Goal: Information Seeking & Learning: Learn about a topic

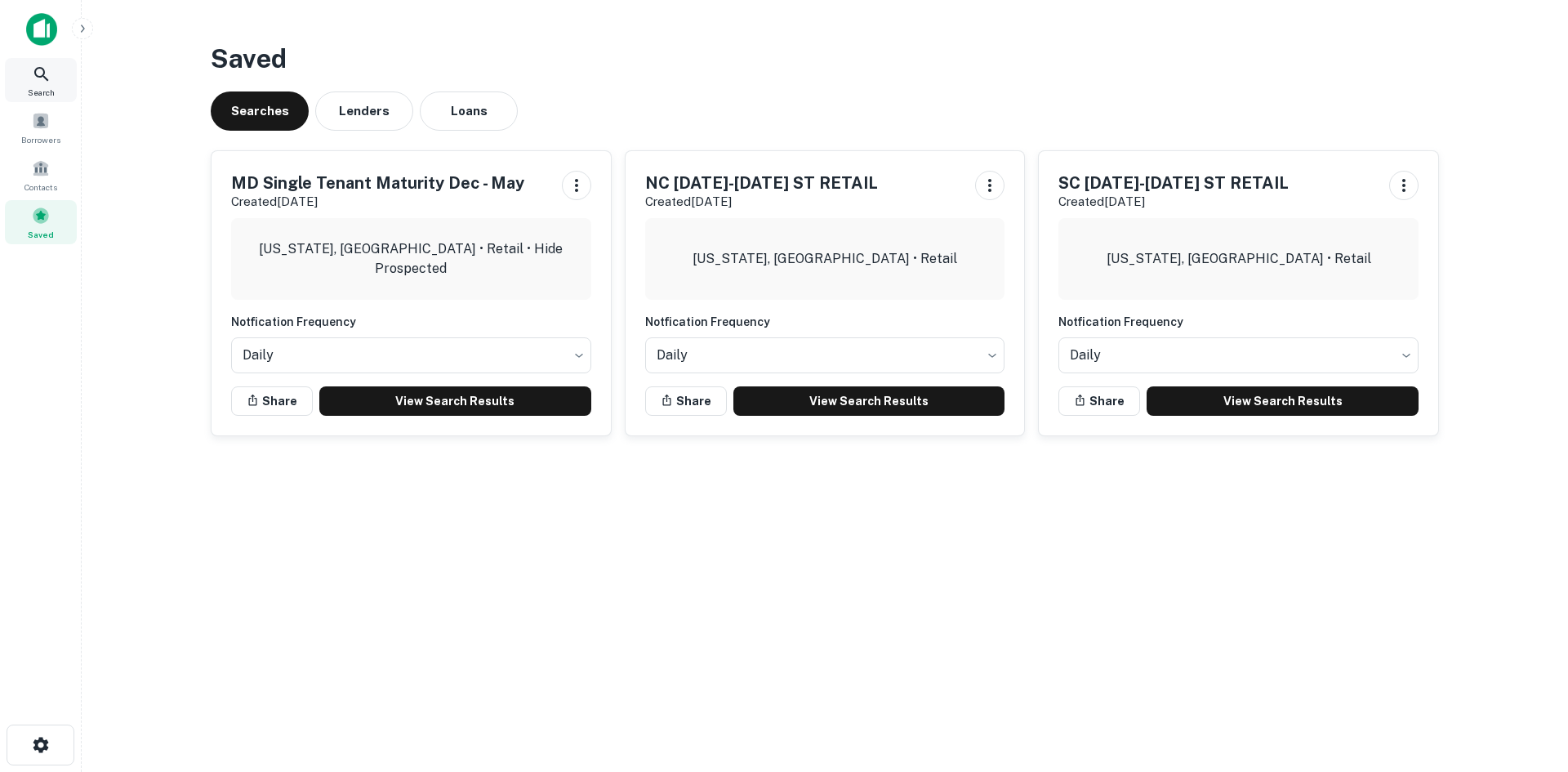
click at [35, 90] on span "Search" at bounding box center [41, 92] width 27 height 13
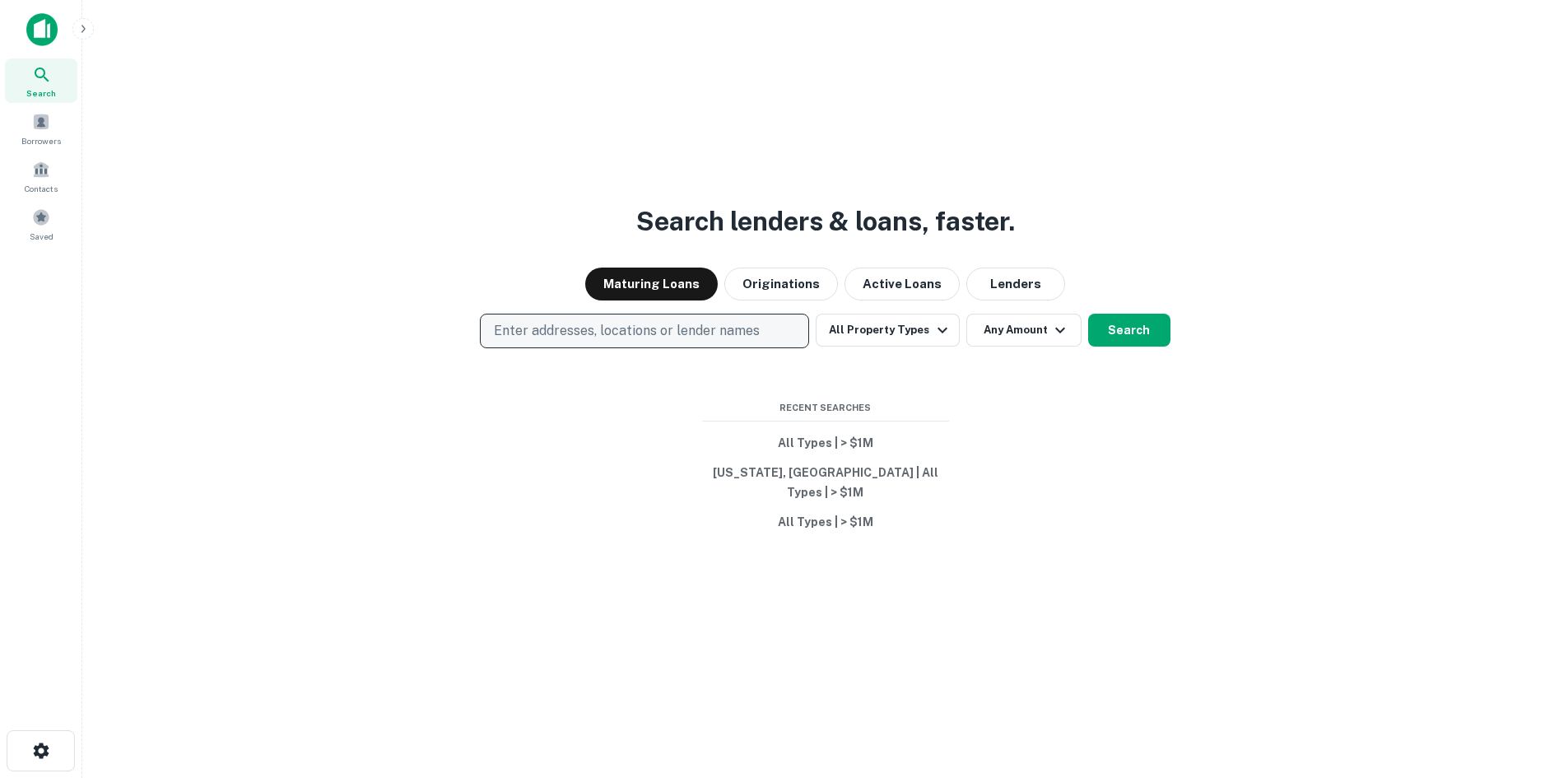
click at [500, 332] on p "Enter addresses, locations or lender names" at bounding box center [627, 331] width 266 height 19
type input "*"
type input "********"
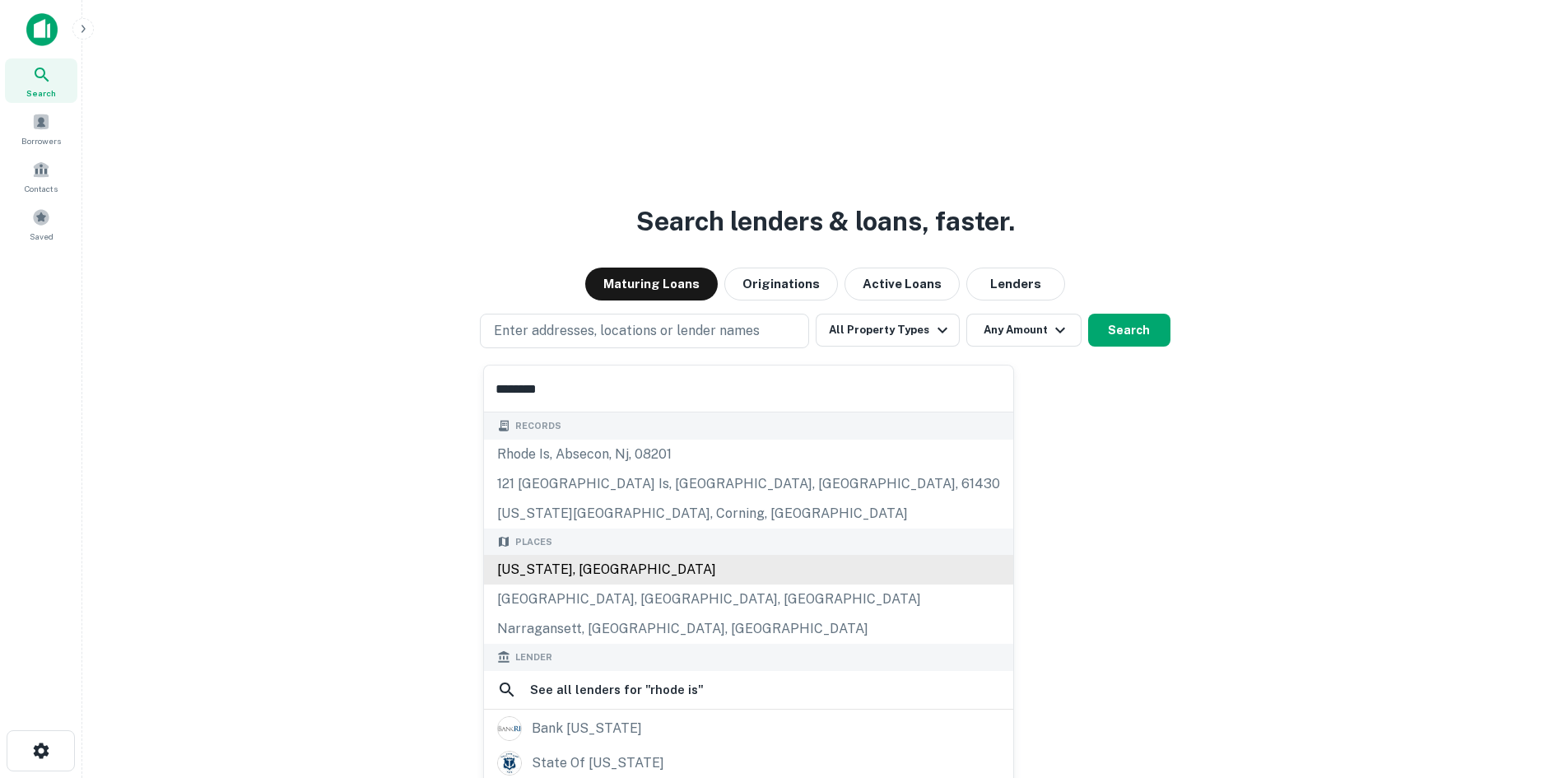
click at [561, 562] on div "[US_STATE], [GEOGRAPHIC_DATA]" at bounding box center [748, 570] width 529 height 30
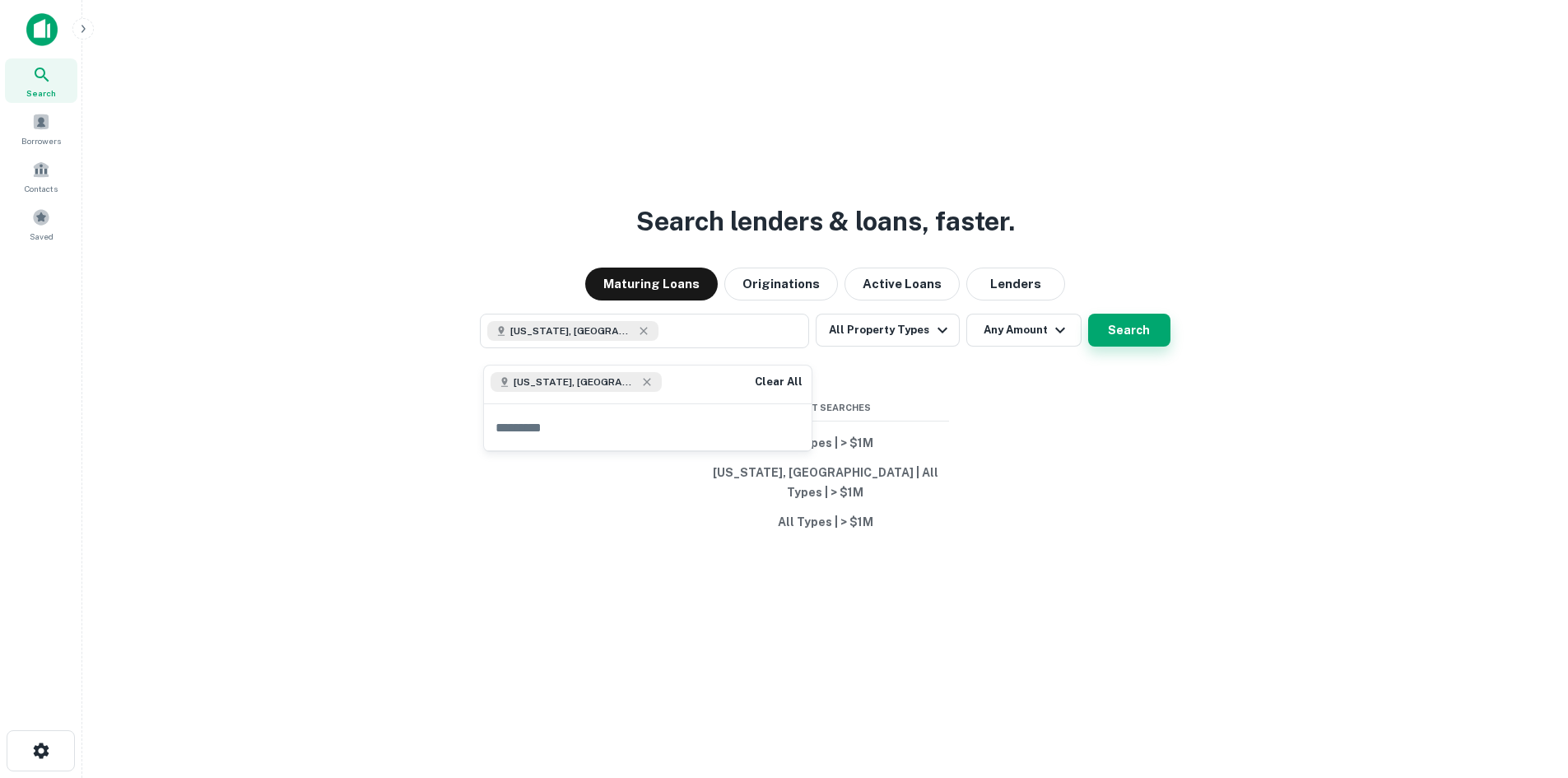
click at [1125, 342] on button "Search" at bounding box center [1129, 330] width 82 height 33
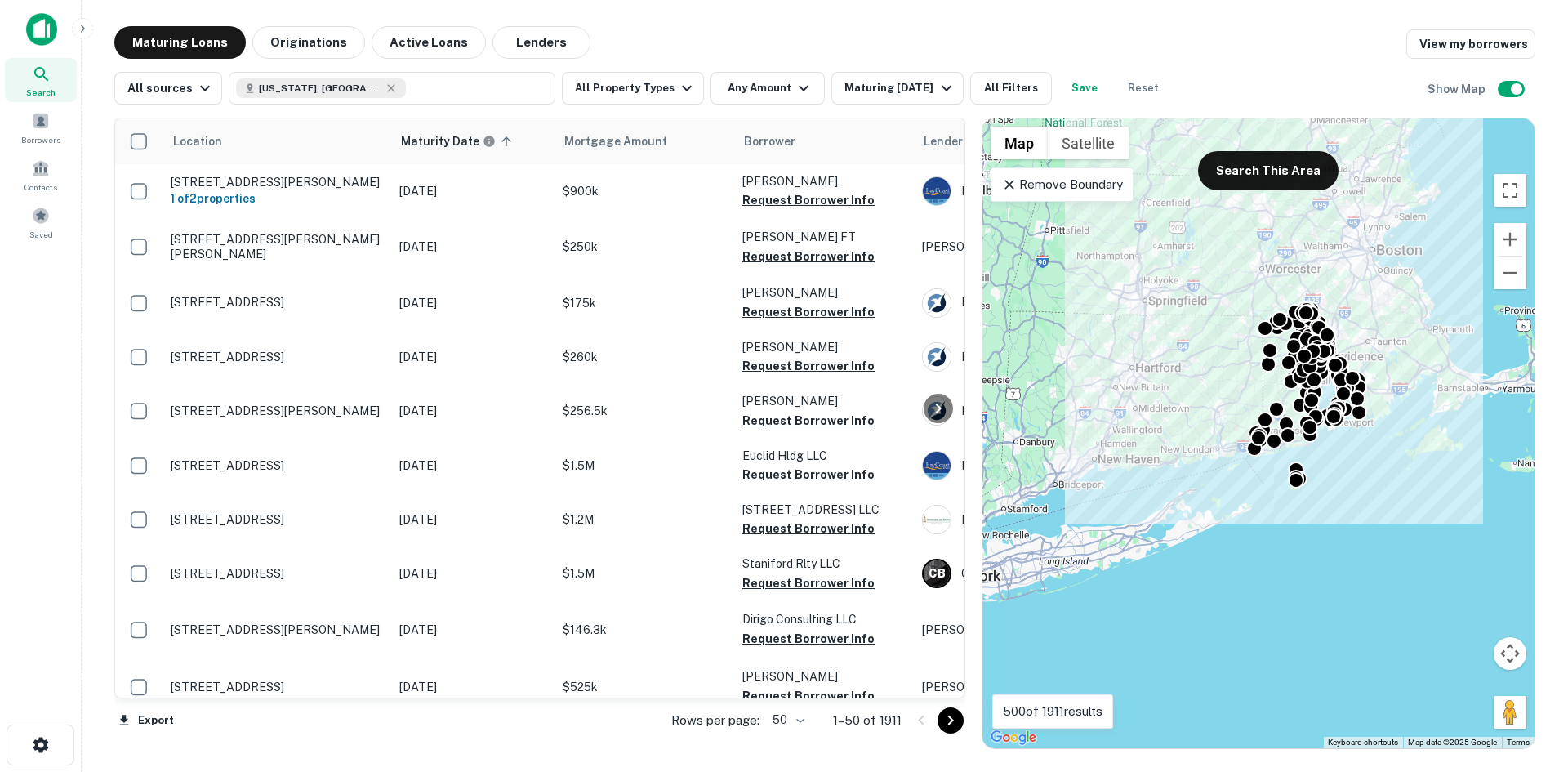
drag, startPoint x: 1064, startPoint y: 449, endPoint x: 1157, endPoint y: 420, distance: 97.4
click at [1157, 420] on div "To activate drag with keyboard, press Alt + Enter. Once in keyboard drag state,…" at bounding box center [1258, 433] width 552 height 630
click at [388, 86] on icon "button" at bounding box center [392, 88] width 8 height 8
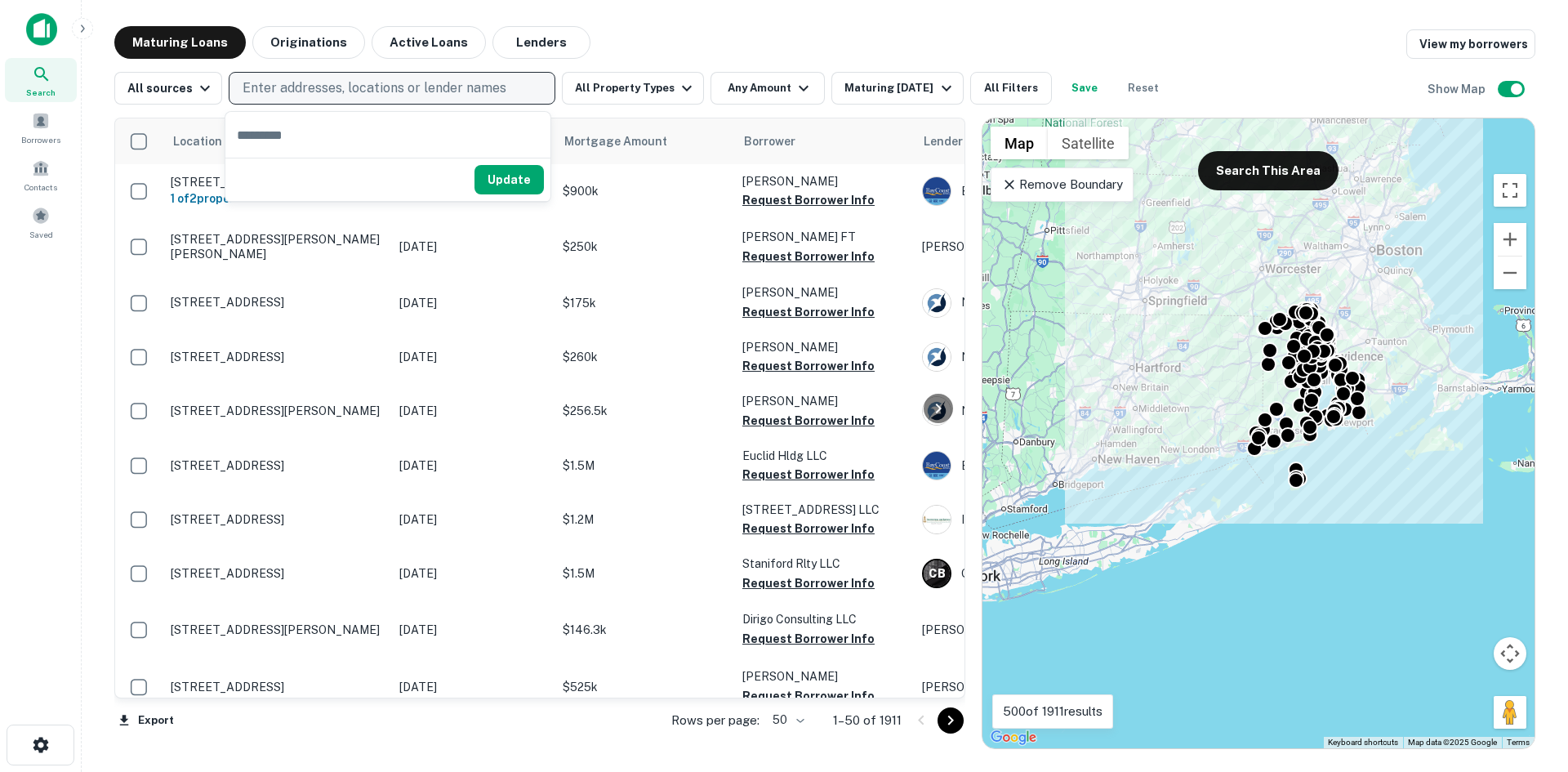
click at [650, 45] on div "Maturing Loans Originations Active Loans Lenders View my borrowers" at bounding box center [824, 42] width 1421 height 33
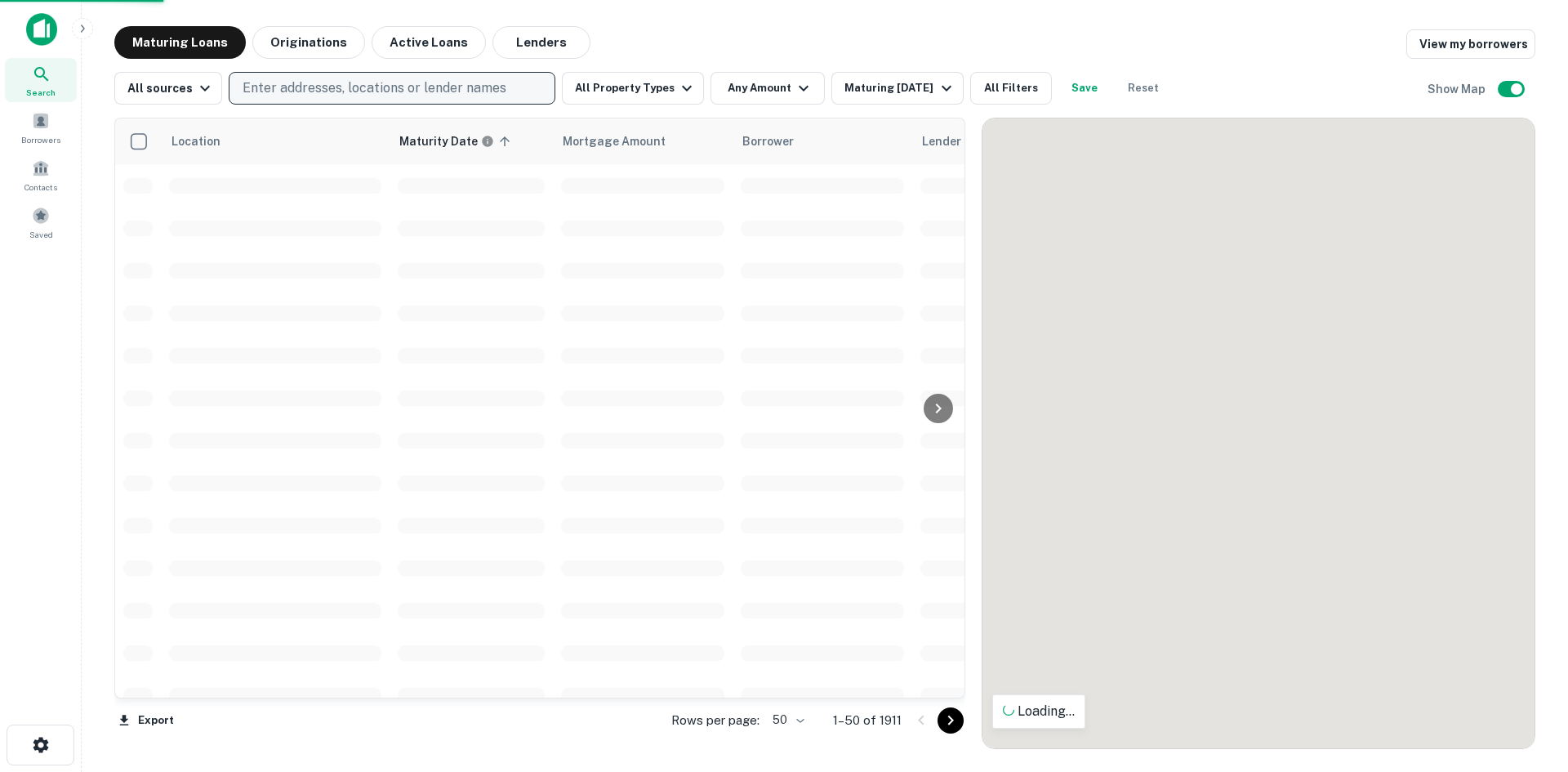
click at [383, 88] on p "Enter addresses, locations or lender names" at bounding box center [374, 88] width 264 height 19
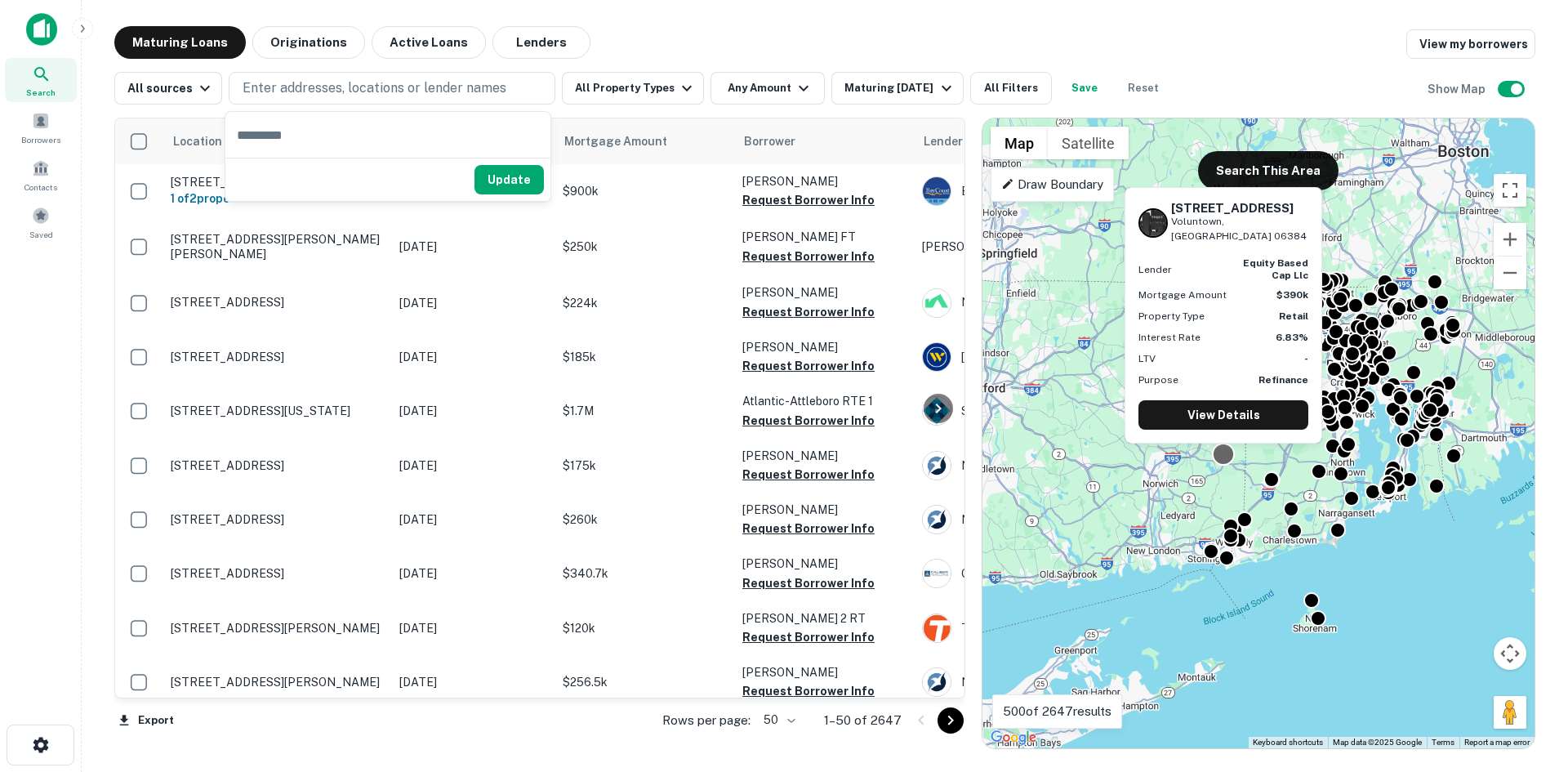
drag, startPoint x: 1149, startPoint y: 420, endPoint x: 1224, endPoint y: 457, distance: 83.6
click at [1224, 457] on div at bounding box center [1224, 453] width 24 height 24
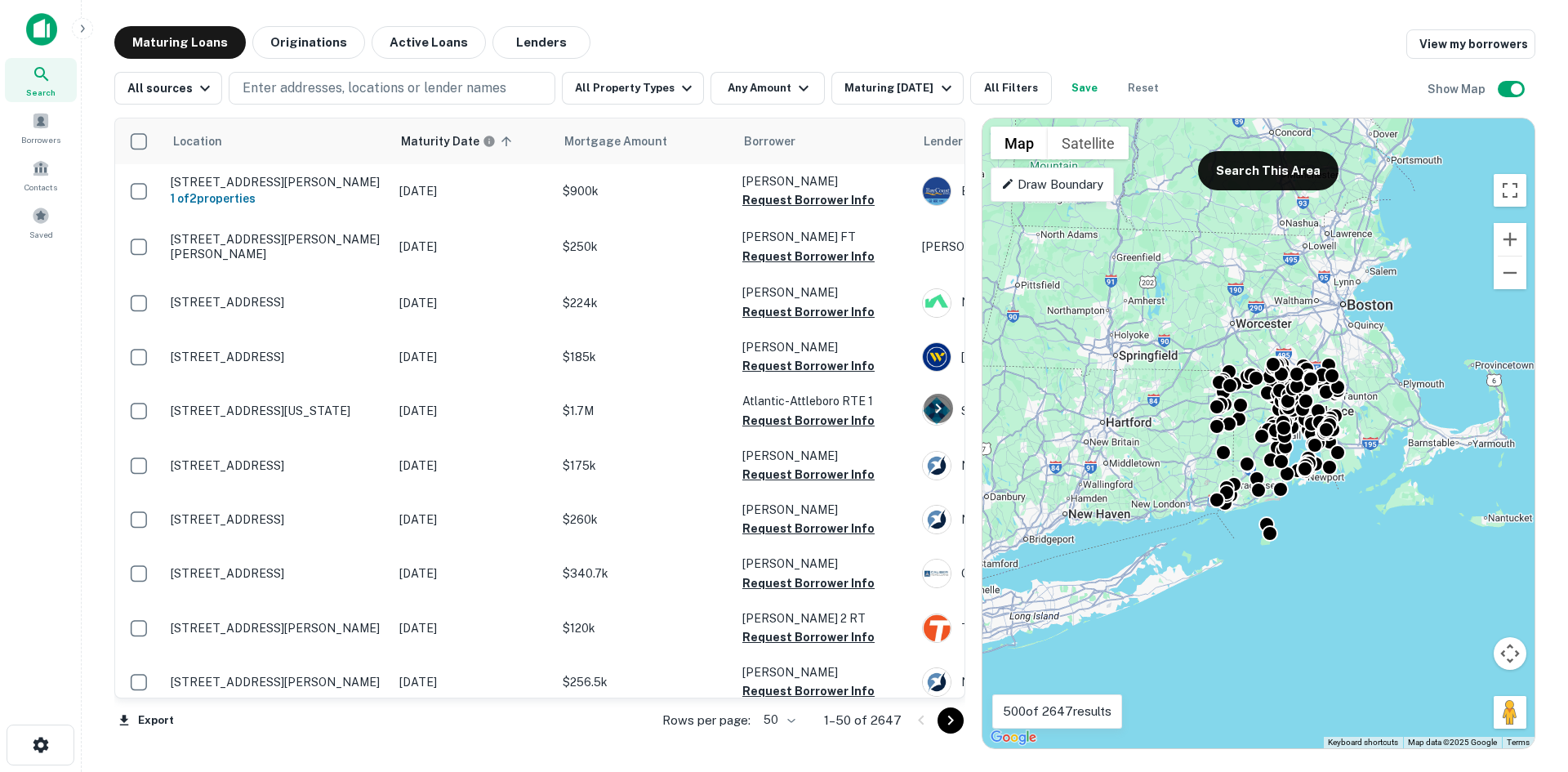
click at [1088, 192] on p "Draw Boundary" at bounding box center [1052, 184] width 102 height 19
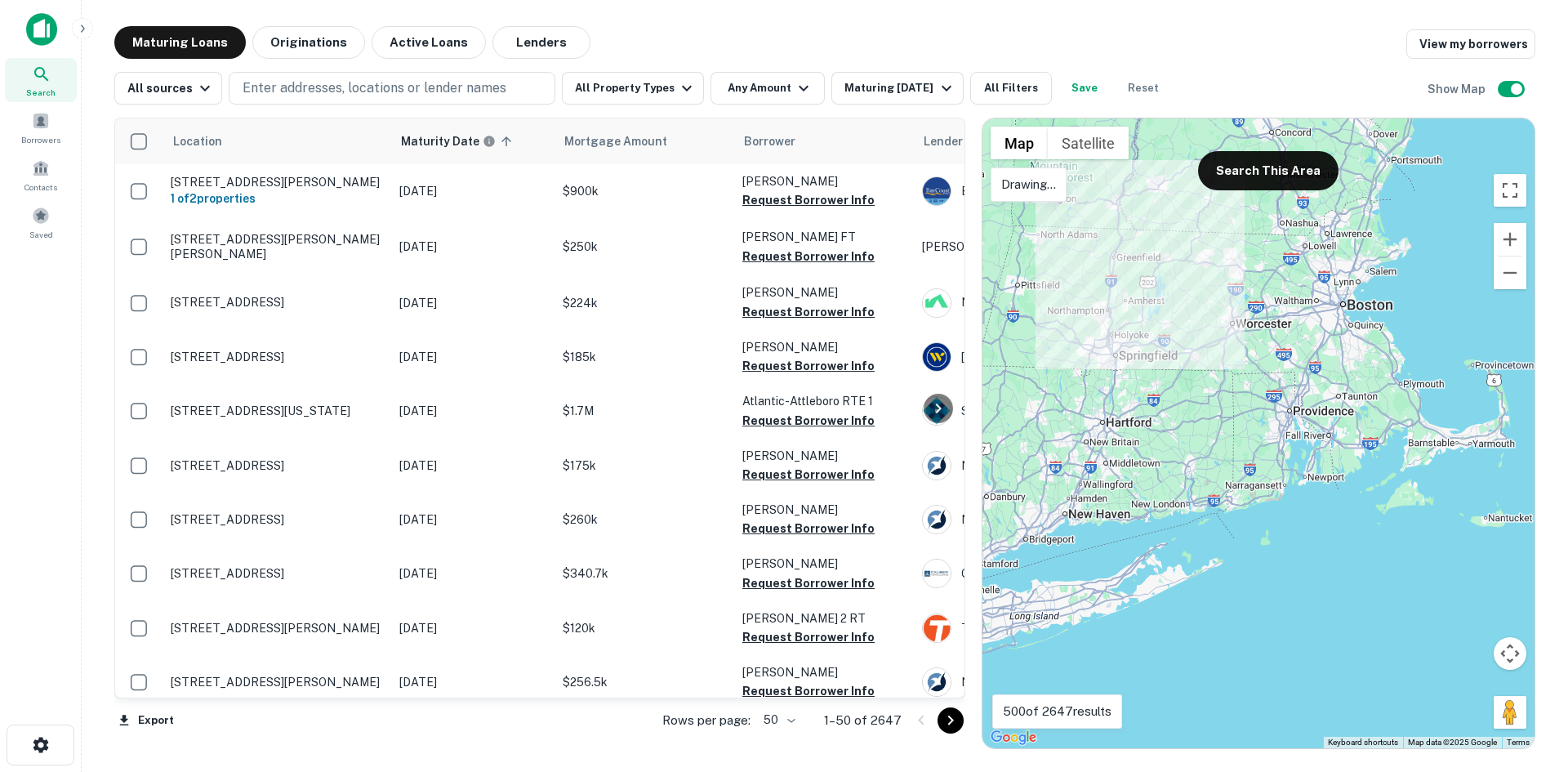
click at [1166, 285] on div at bounding box center [1258, 433] width 552 height 630
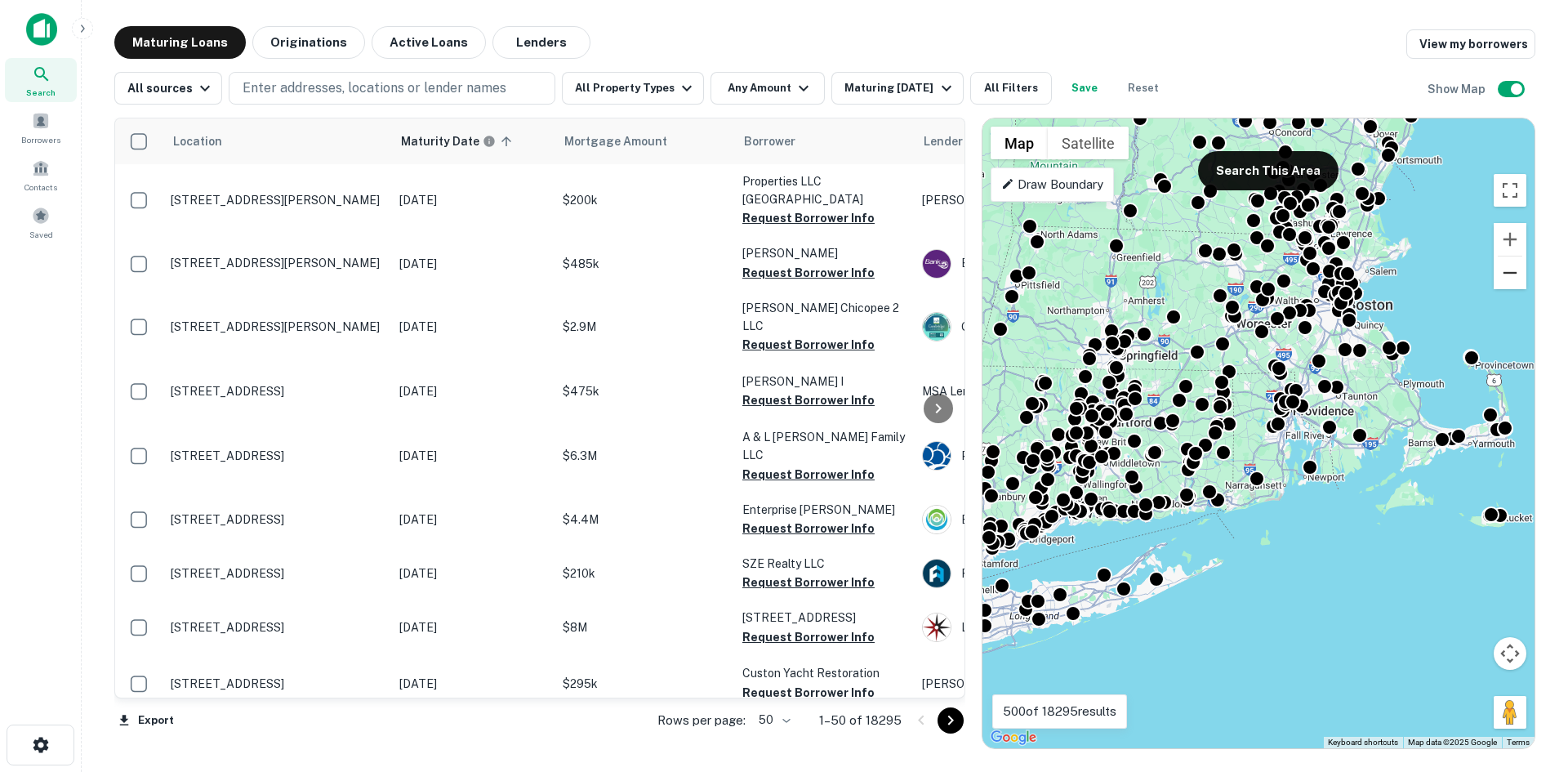
click at [1505, 274] on button "Zoom out" at bounding box center [1510, 273] width 33 height 33
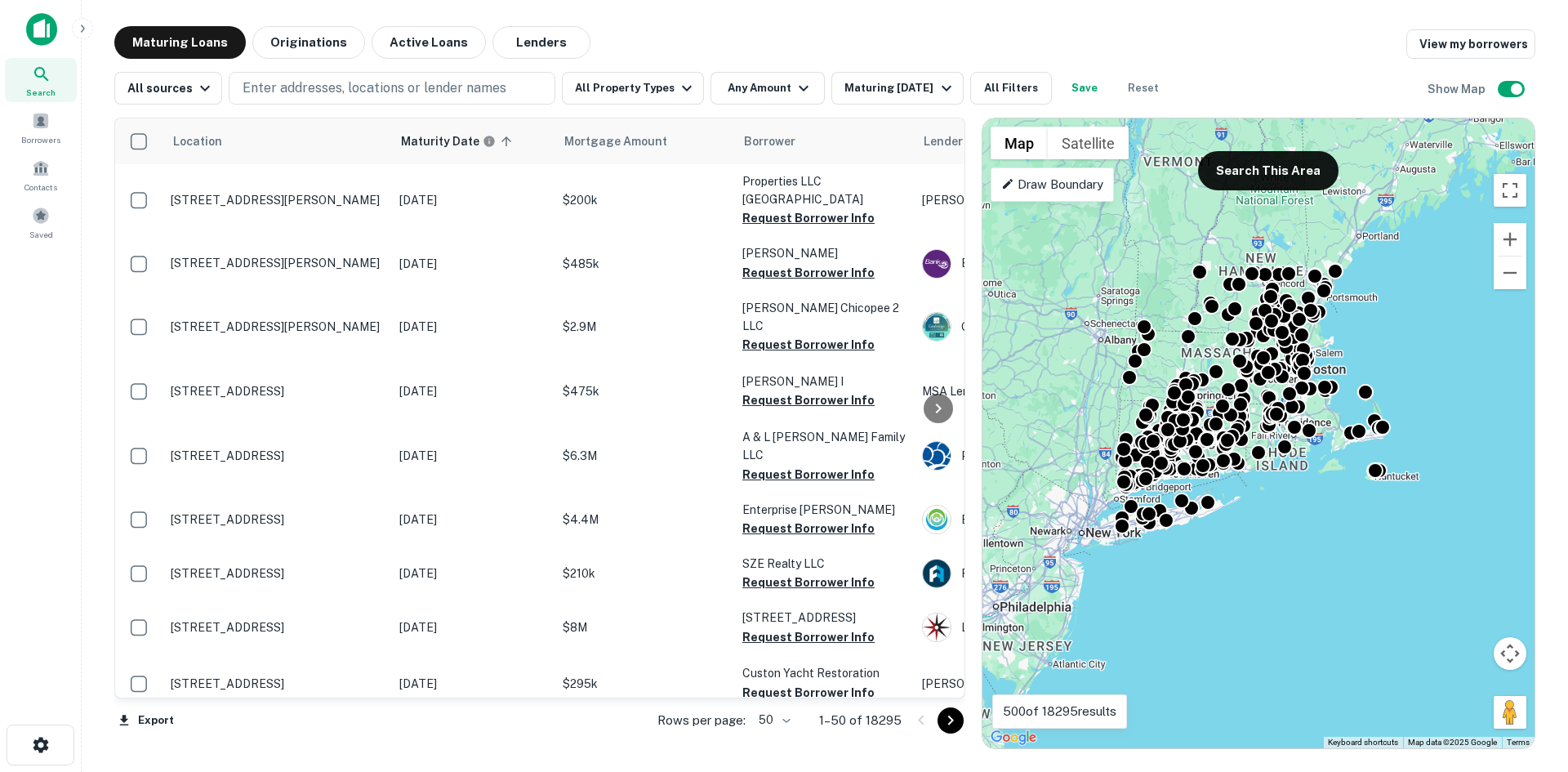
click at [1041, 204] on div "To activate drag with keyboard, press Alt + Enter. Once in keyboard drag state,…" at bounding box center [1258, 433] width 552 height 630
click at [1068, 190] on p "Draw Boundary" at bounding box center [1052, 184] width 102 height 19
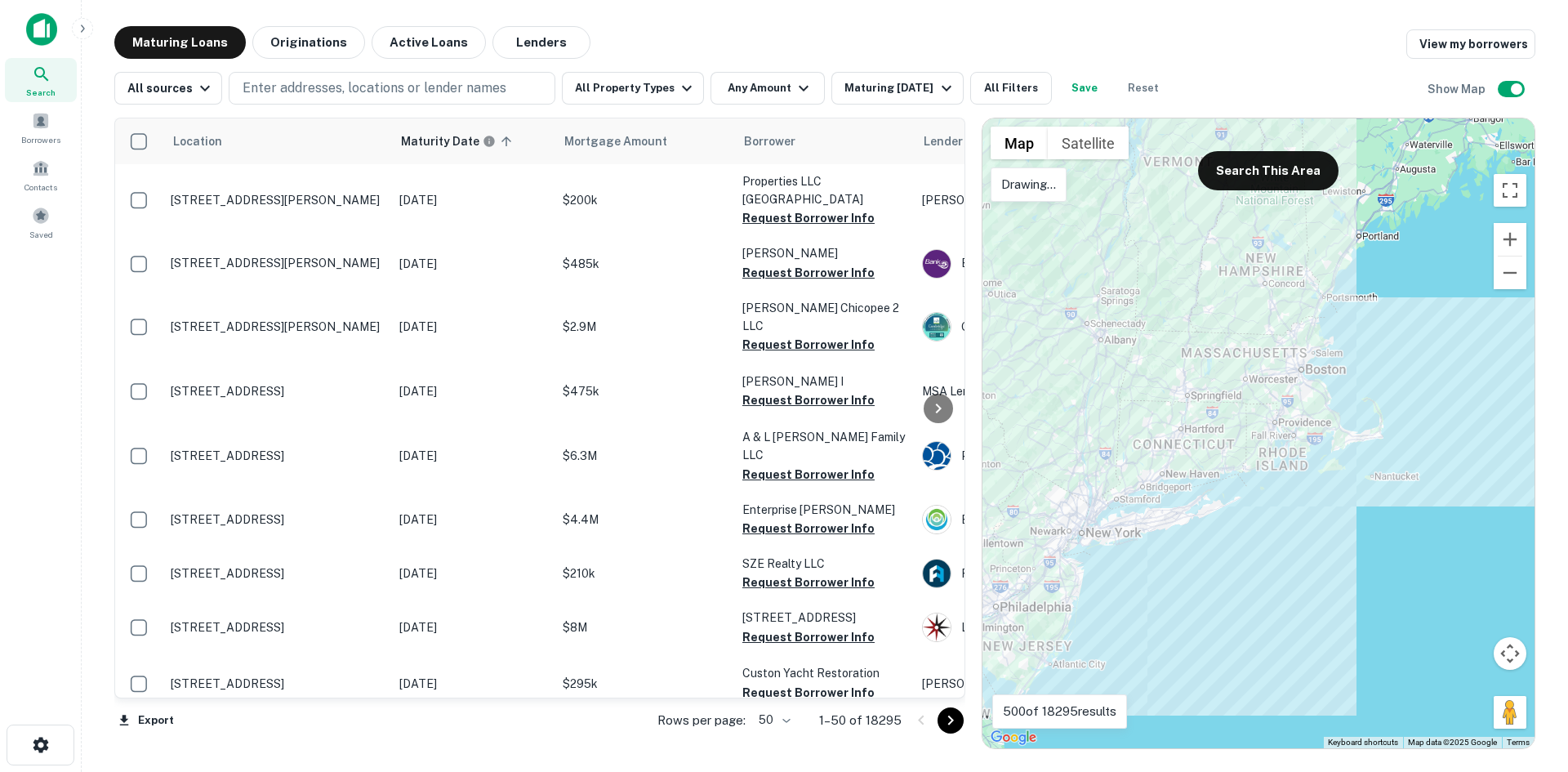
click at [1124, 216] on div at bounding box center [1258, 433] width 552 height 630
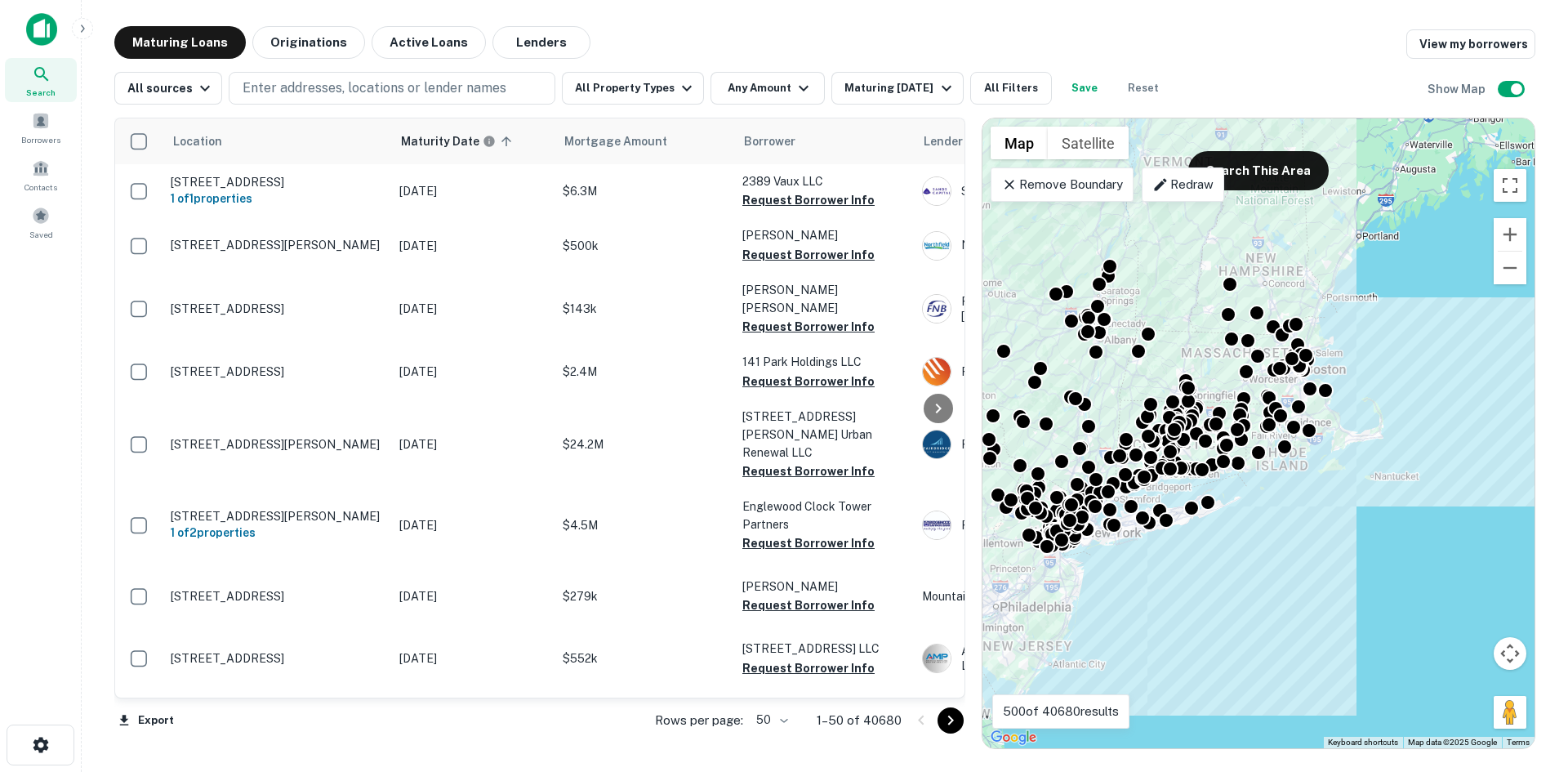
click at [772, 723] on body "Search Borrowers Contacts Saved Maturing Loans Originations Active Loans Lender…" at bounding box center [784, 386] width 1568 height 772
click at [776, 749] on li "100" at bounding box center [772, 737] width 47 height 30
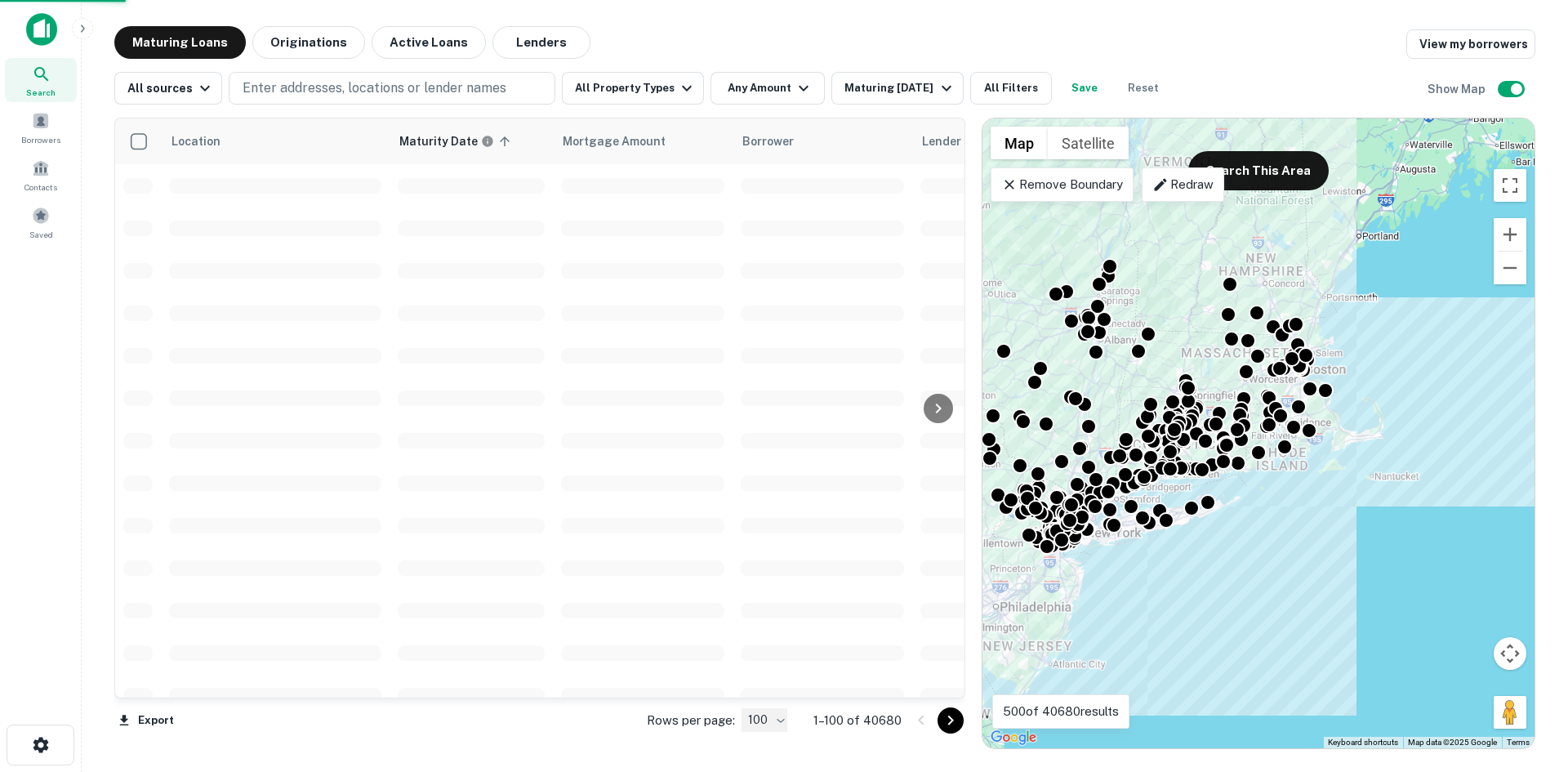
type input "***"
click at [654, 81] on button "All Property Types" at bounding box center [633, 88] width 142 height 33
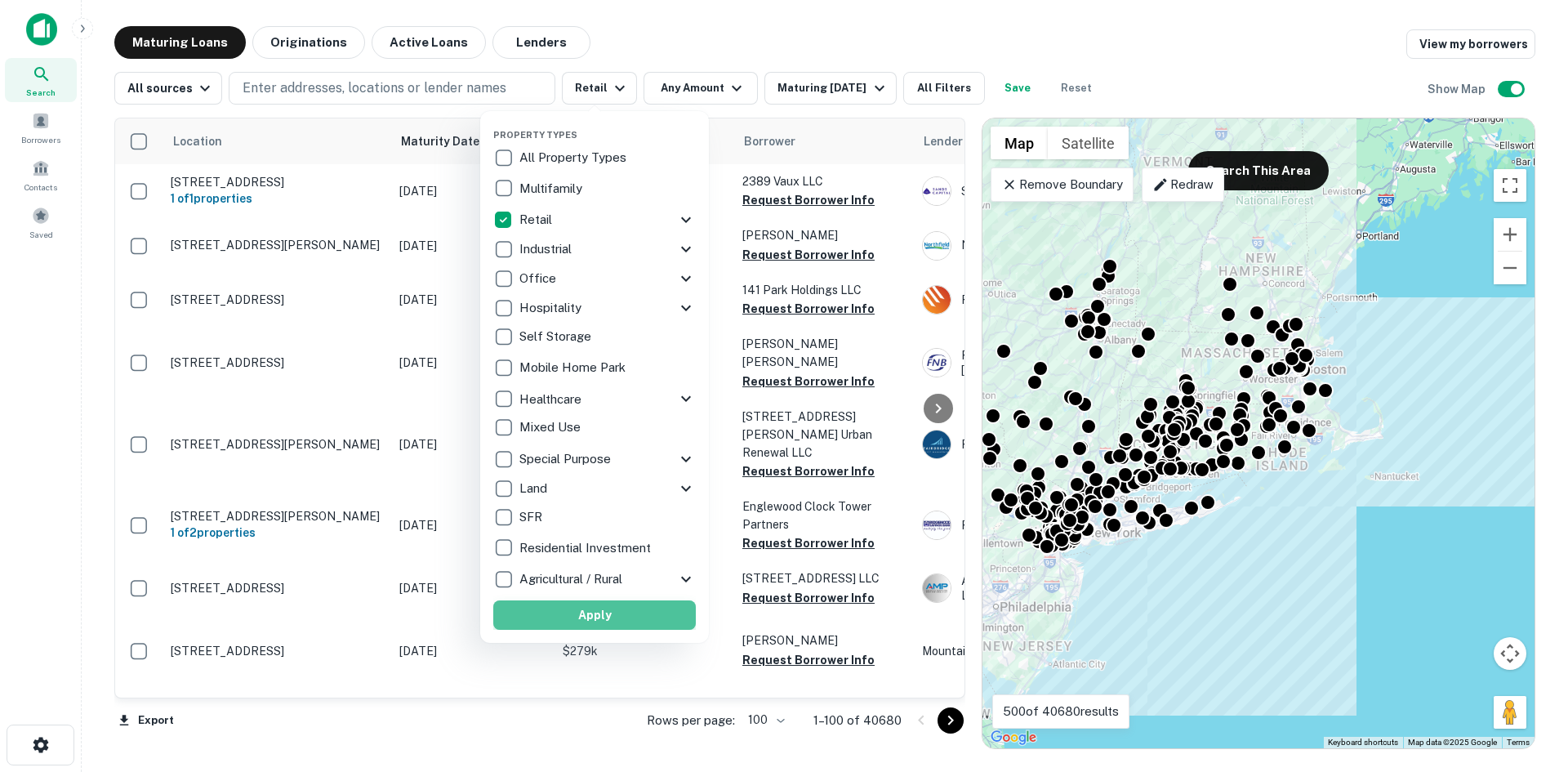
click at [636, 623] on button "Apply" at bounding box center [594, 615] width 202 height 30
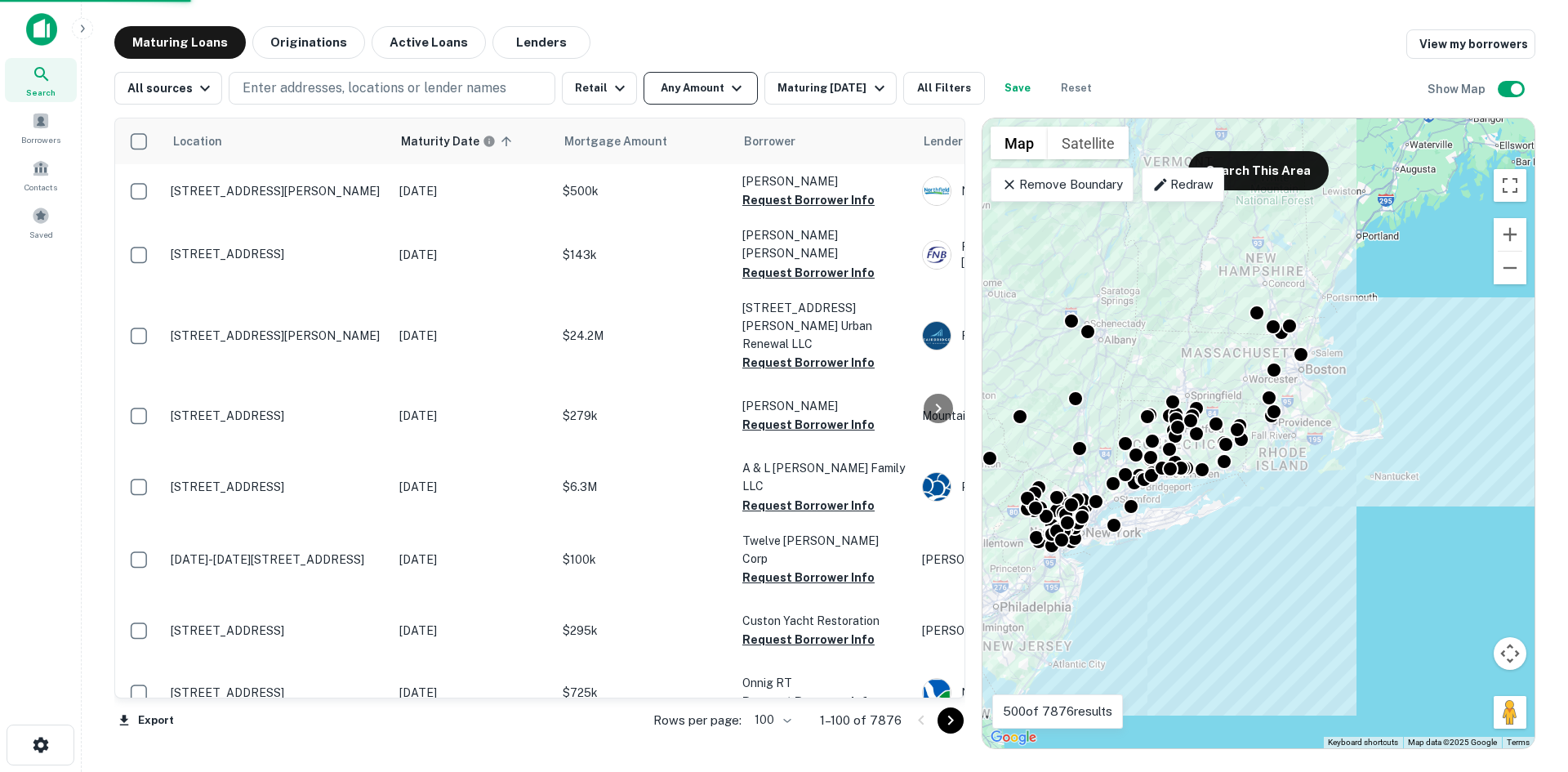
click at [726, 90] on icon "button" at bounding box center [736, 88] width 19 height 19
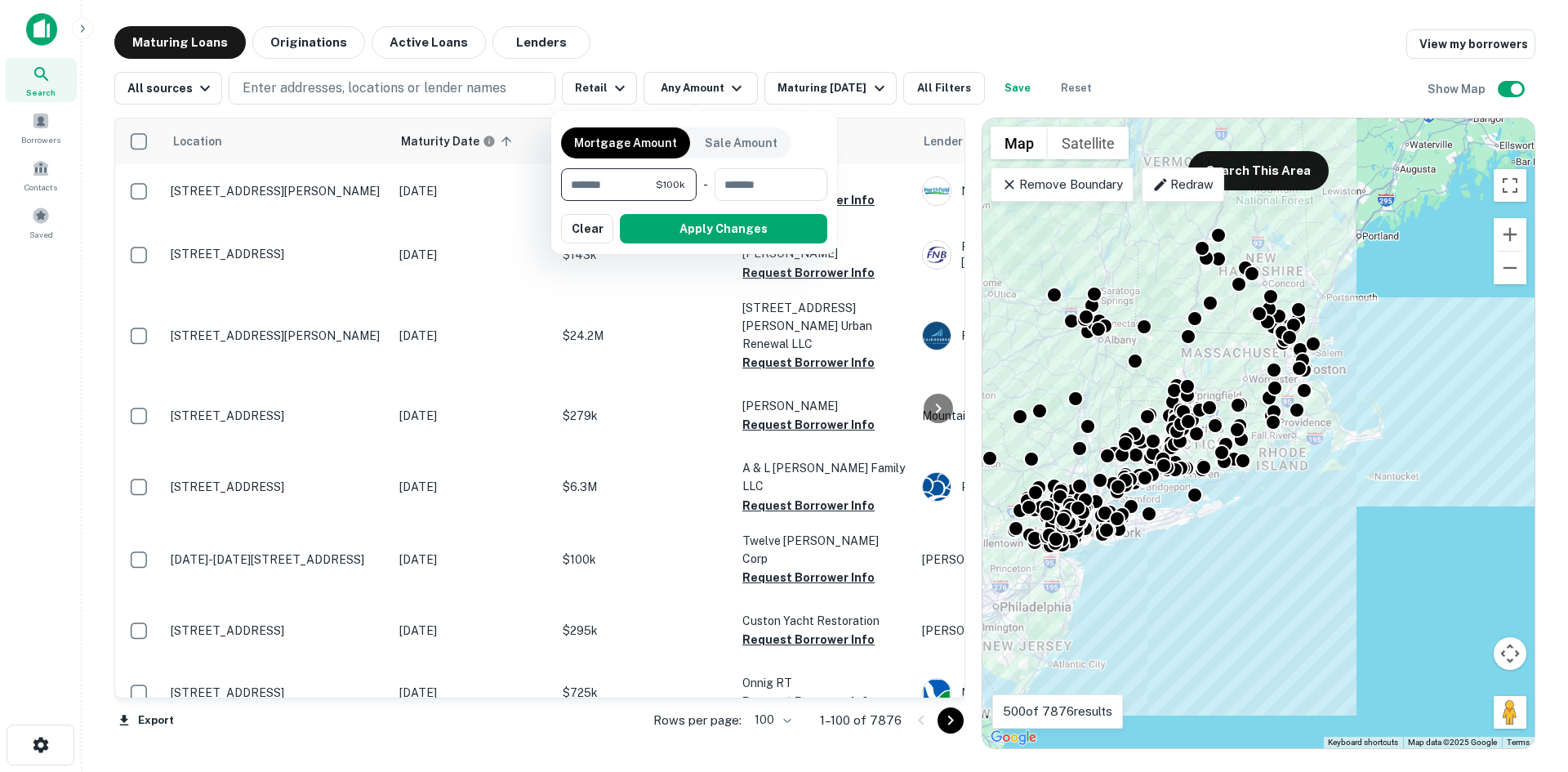
type input "*******"
click at [690, 234] on button "Apply Changes" at bounding box center [724, 229] width 207 height 30
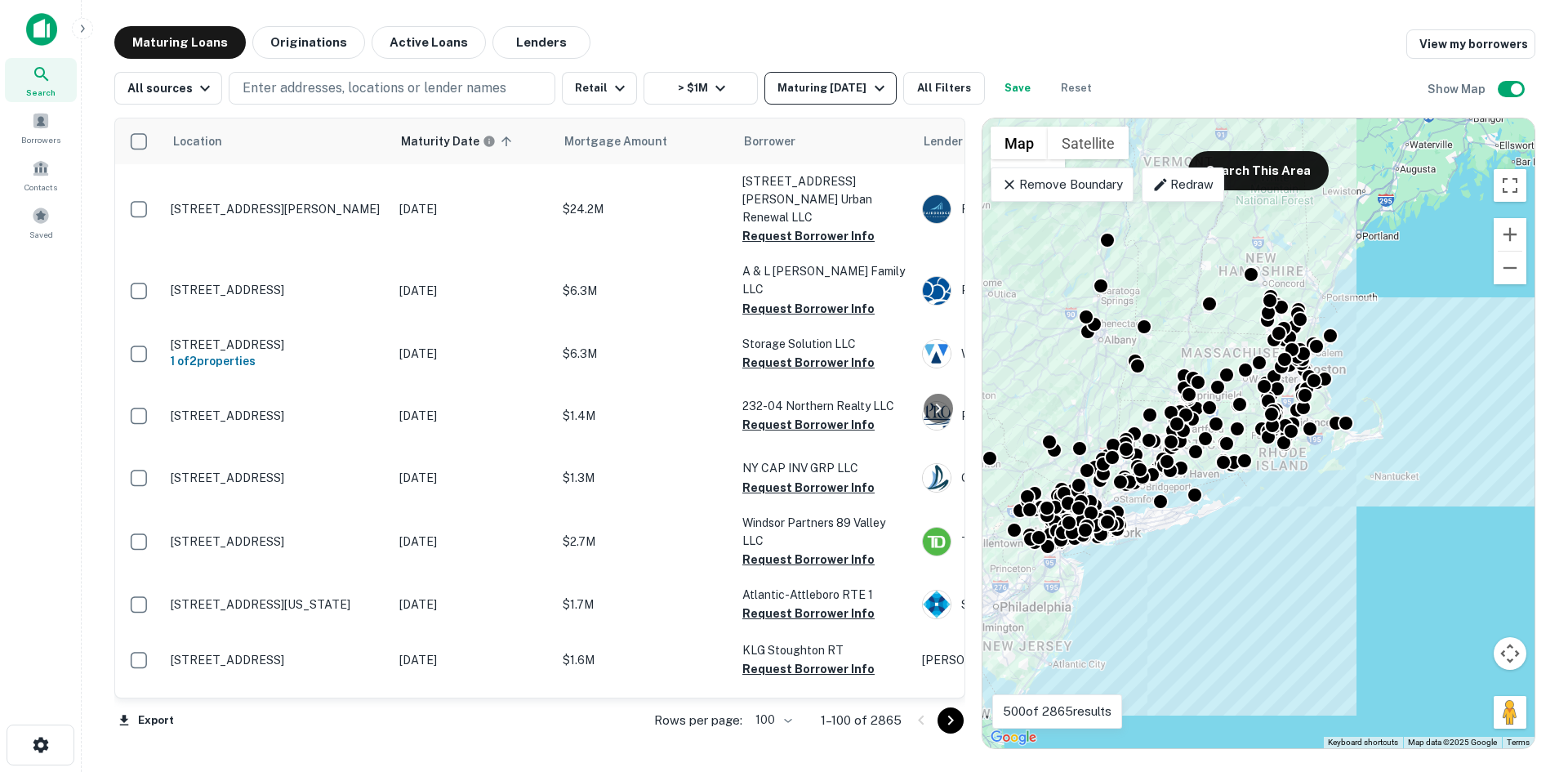
click at [815, 85] on div "Maturing In 1 Year" at bounding box center [833, 88] width 111 height 19
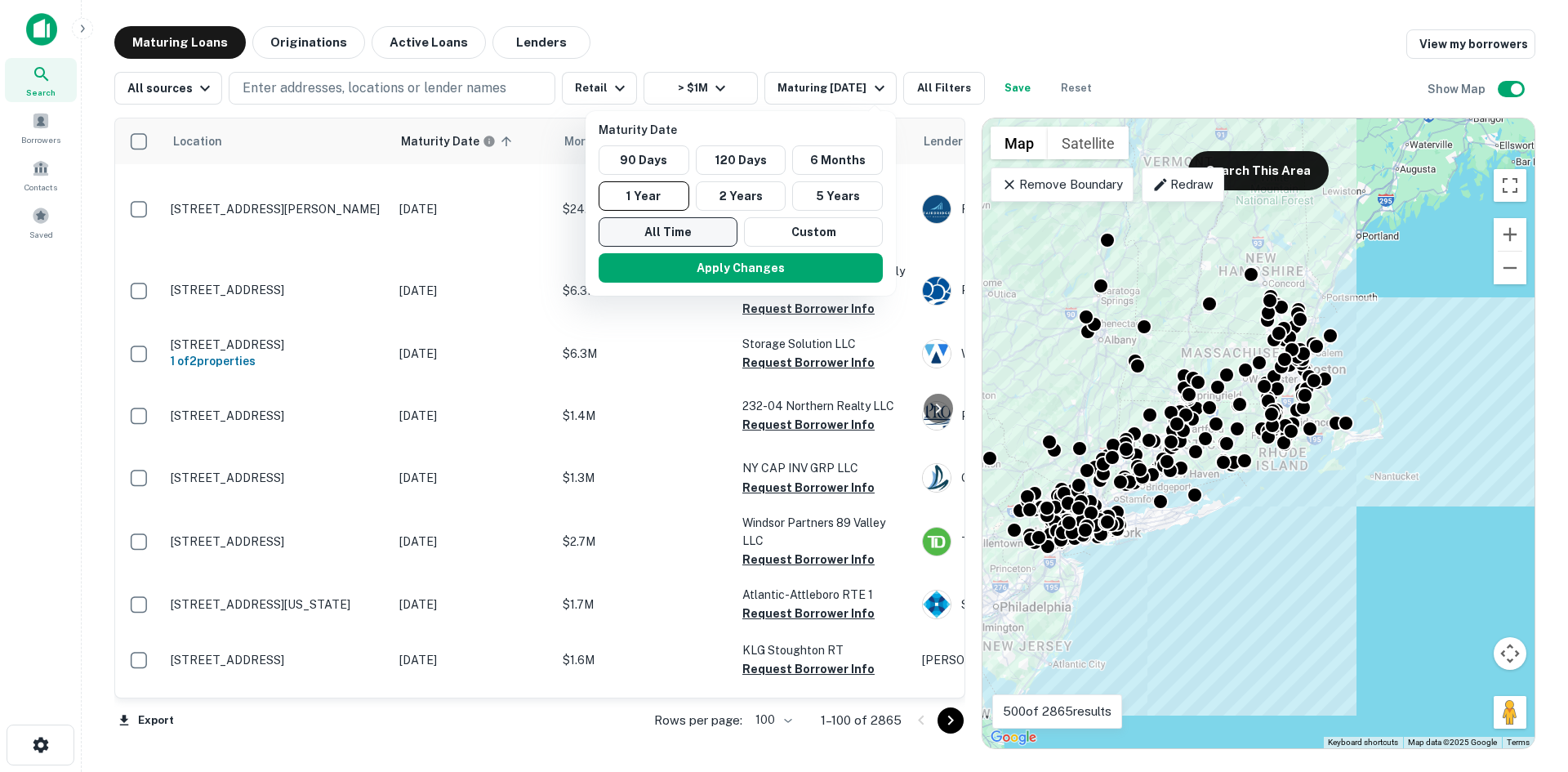
click at [706, 229] on button "All Time" at bounding box center [668, 231] width 139 height 30
click at [820, 232] on button "Custom" at bounding box center [813, 231] width 139 height 30
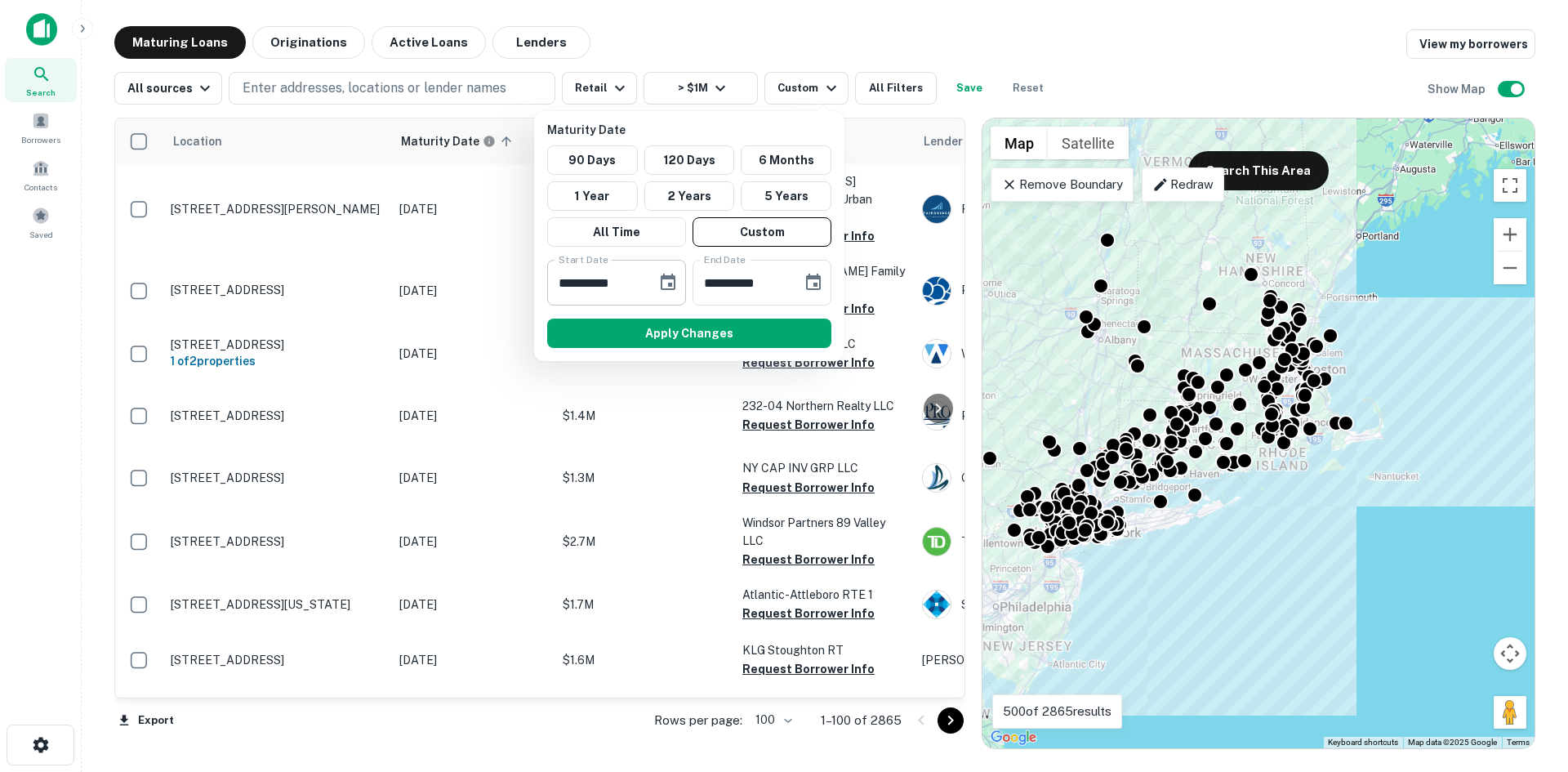
click at [676, 282] on icon "Choose date, selected date is Oct 10, 2025" at bounding box center [668, 281] width 14 height 16
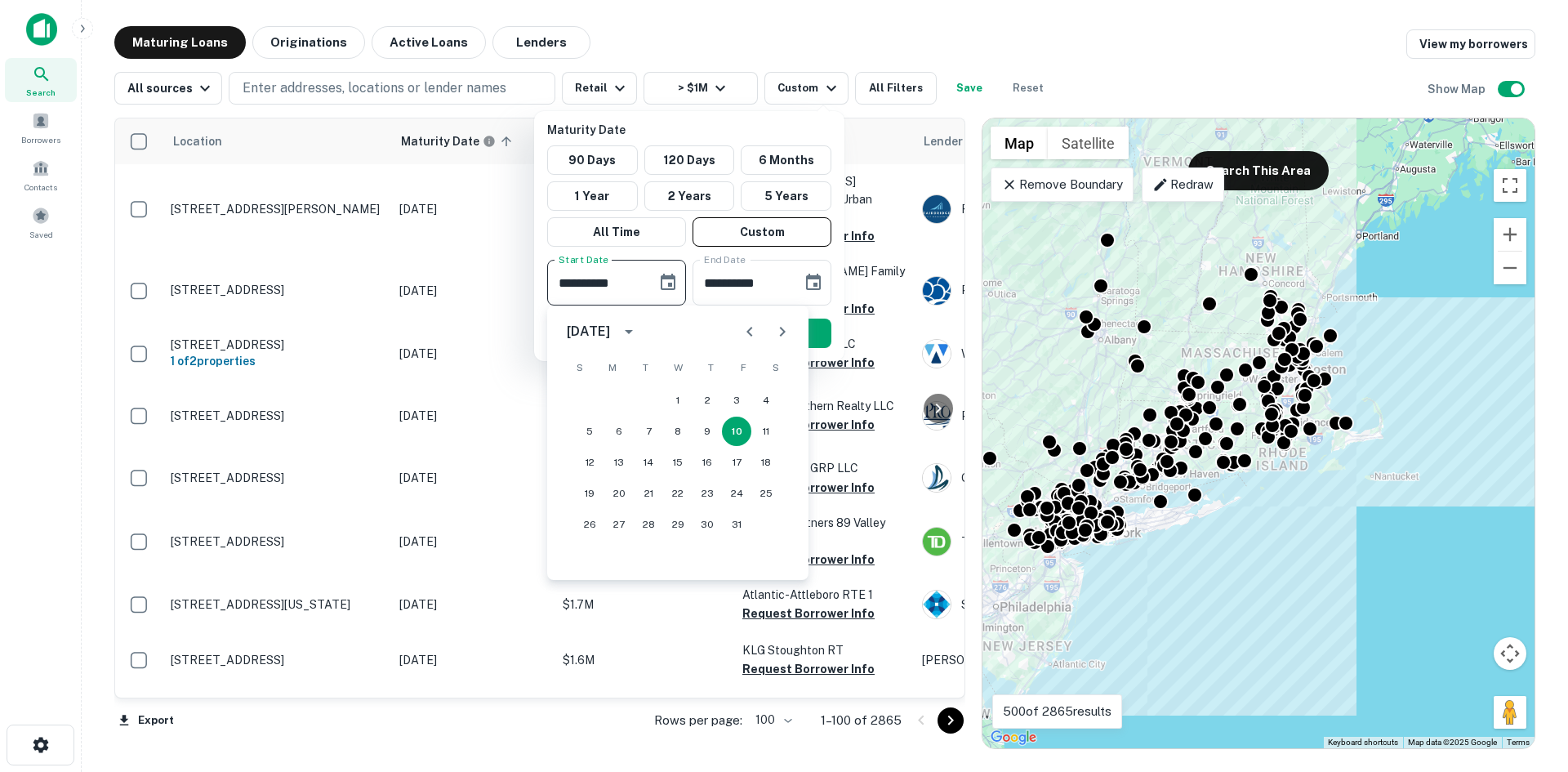
click at [773, 321] on button "Next month" at bounding box center [782, 332] width 33 height 33
drag, startPoint x: 742, startPoint y: 329, endPoint x: 745, endPoint y: 348, distance: 19.2
click at [742, 330] on icon "Previous month" at bounding box center [749, 331] width 19 height 19
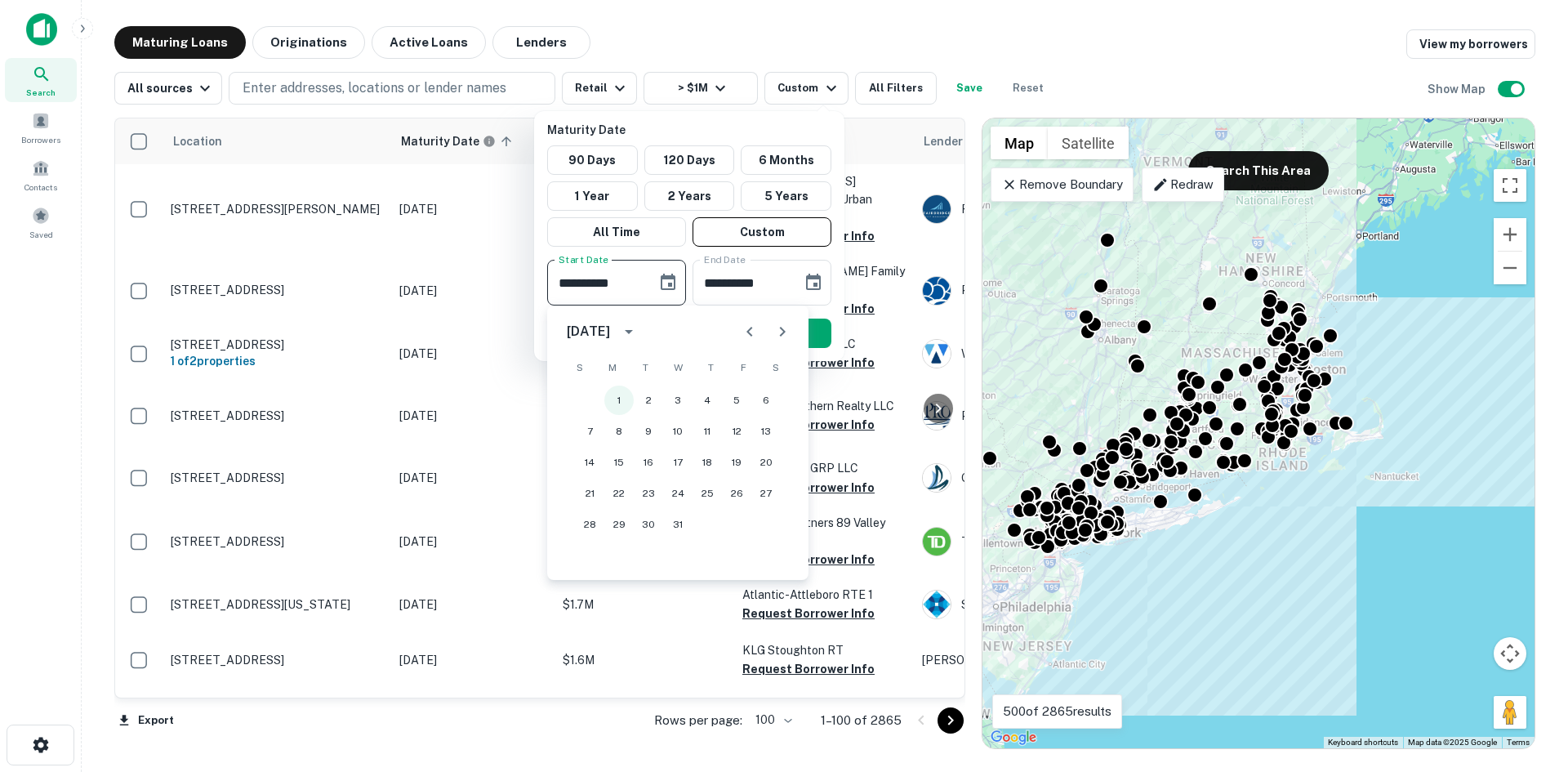
click at [619, 399] on button "1" at bounding box center [619, 400] width 30 height 30
type input "**********"
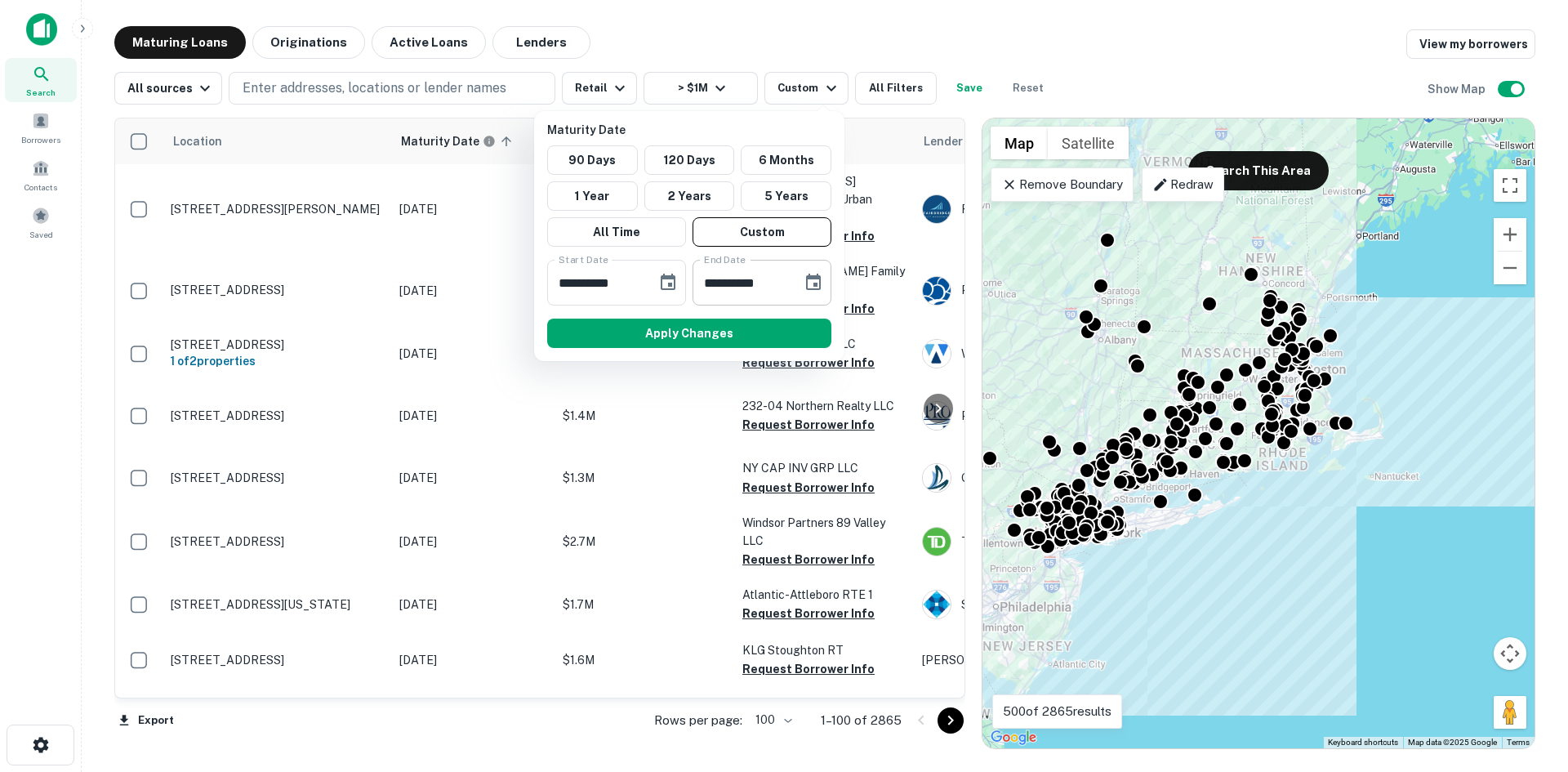
click at [825, 277] on button "Choose date, selected date is Apr 8, 2026" at bounding box center [814, 282] width 33 height 33
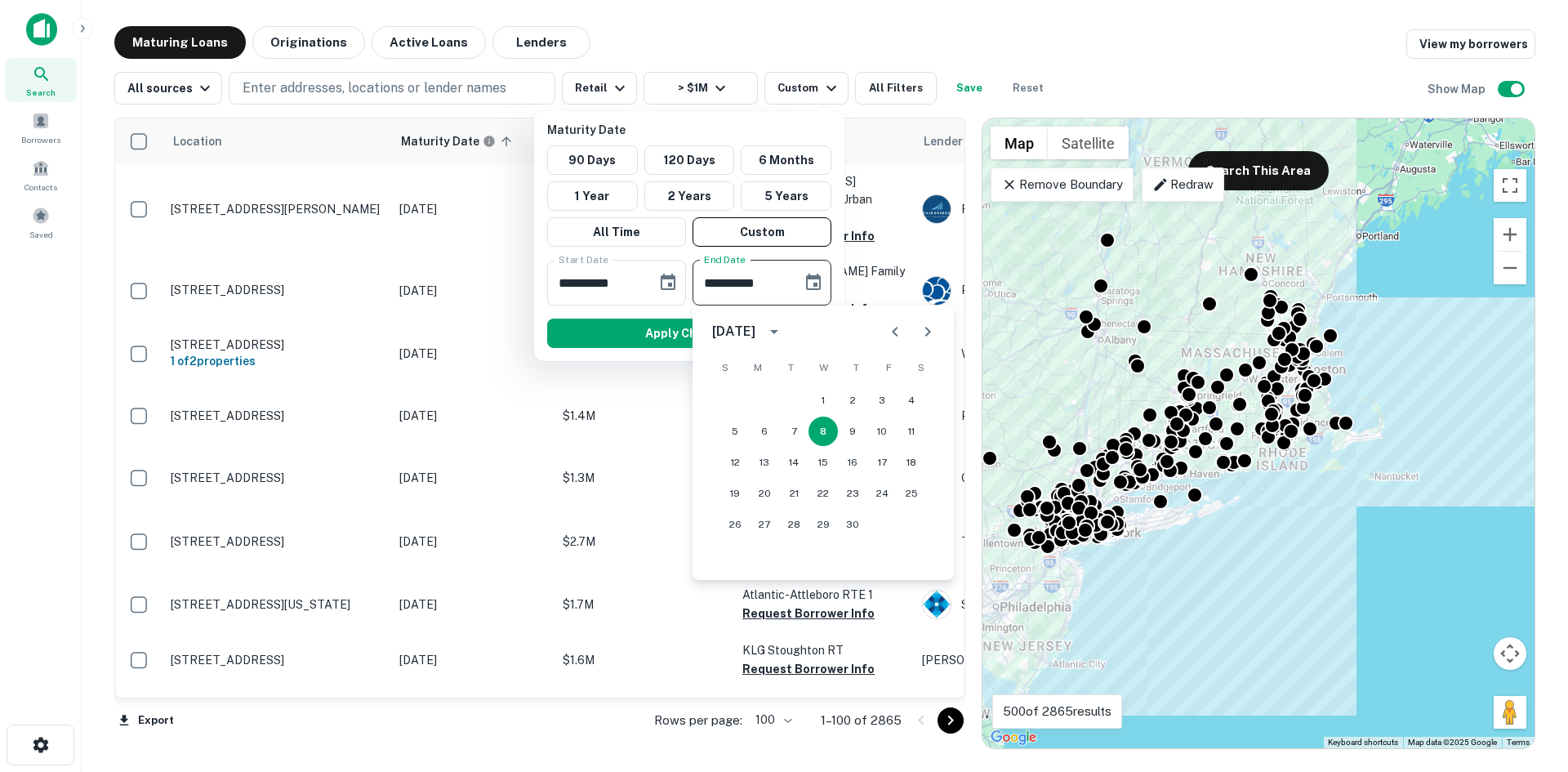
click at [809, 287] on icon "Choose date, selected date is Apr 8, 2026" at bounding box center [813, 282] width 19 height 19
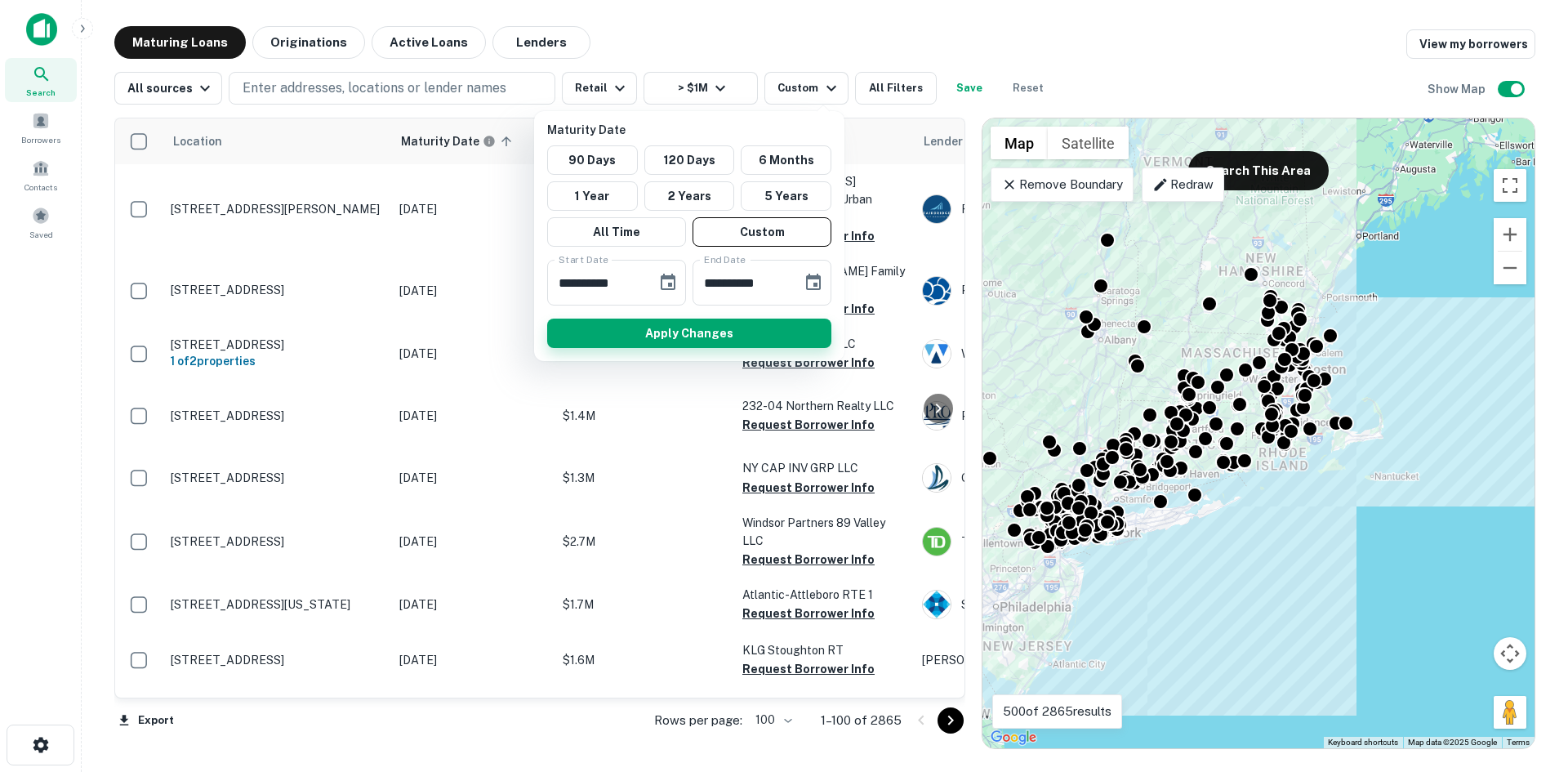
click at [718, 334] on button "Apply Changes" at bounding box center [689, 333] width 284 height 30
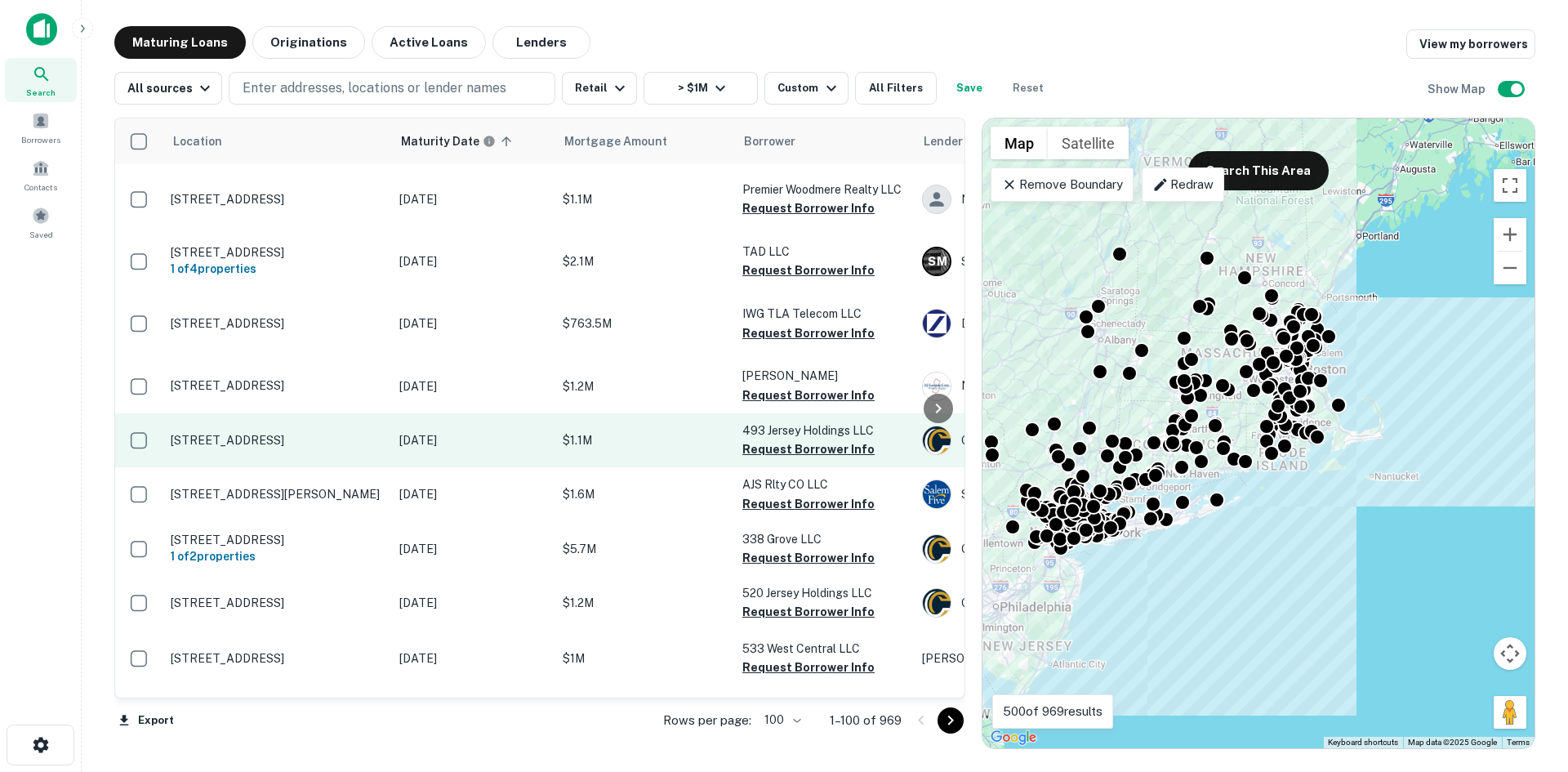
click at [343, 468] on td "493 Jersey Ave Jersey City, NJ 07302" at bounding box center [276, 441] width 228 height 54
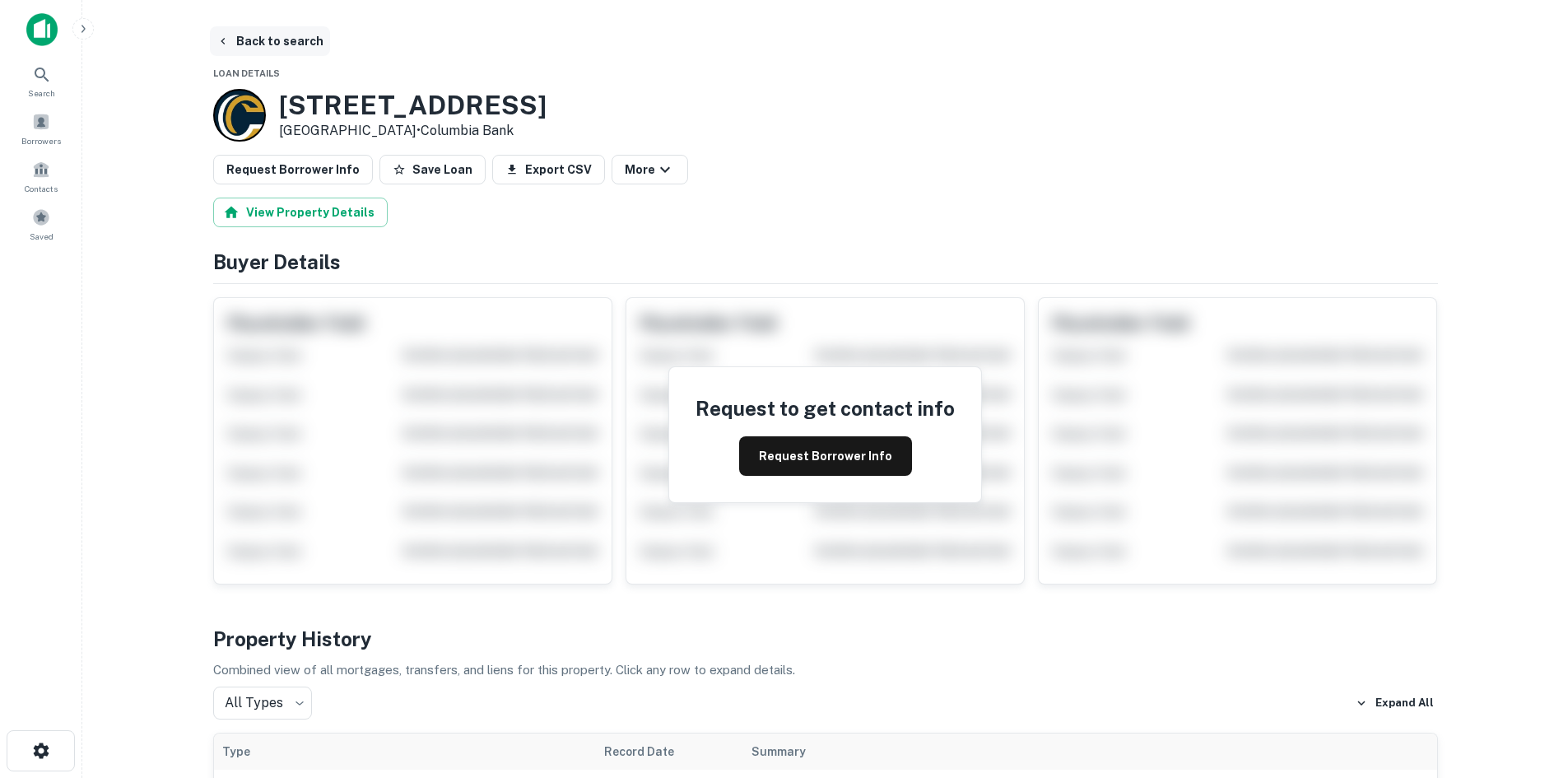
click at [299, 46] on button "Back to search" at bounding box center [270, 41] width 120 height 30
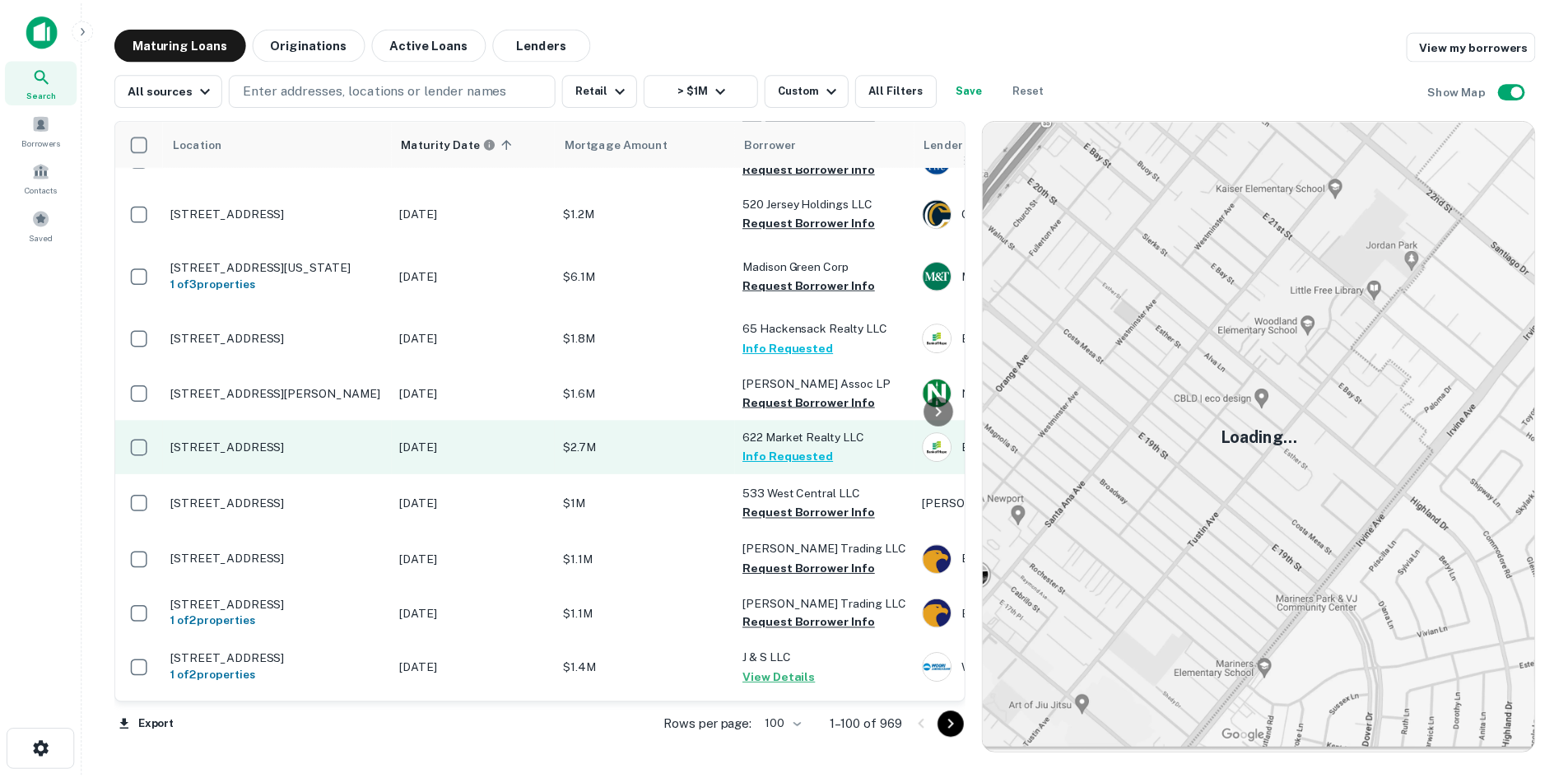
scroll to position [412, 0]
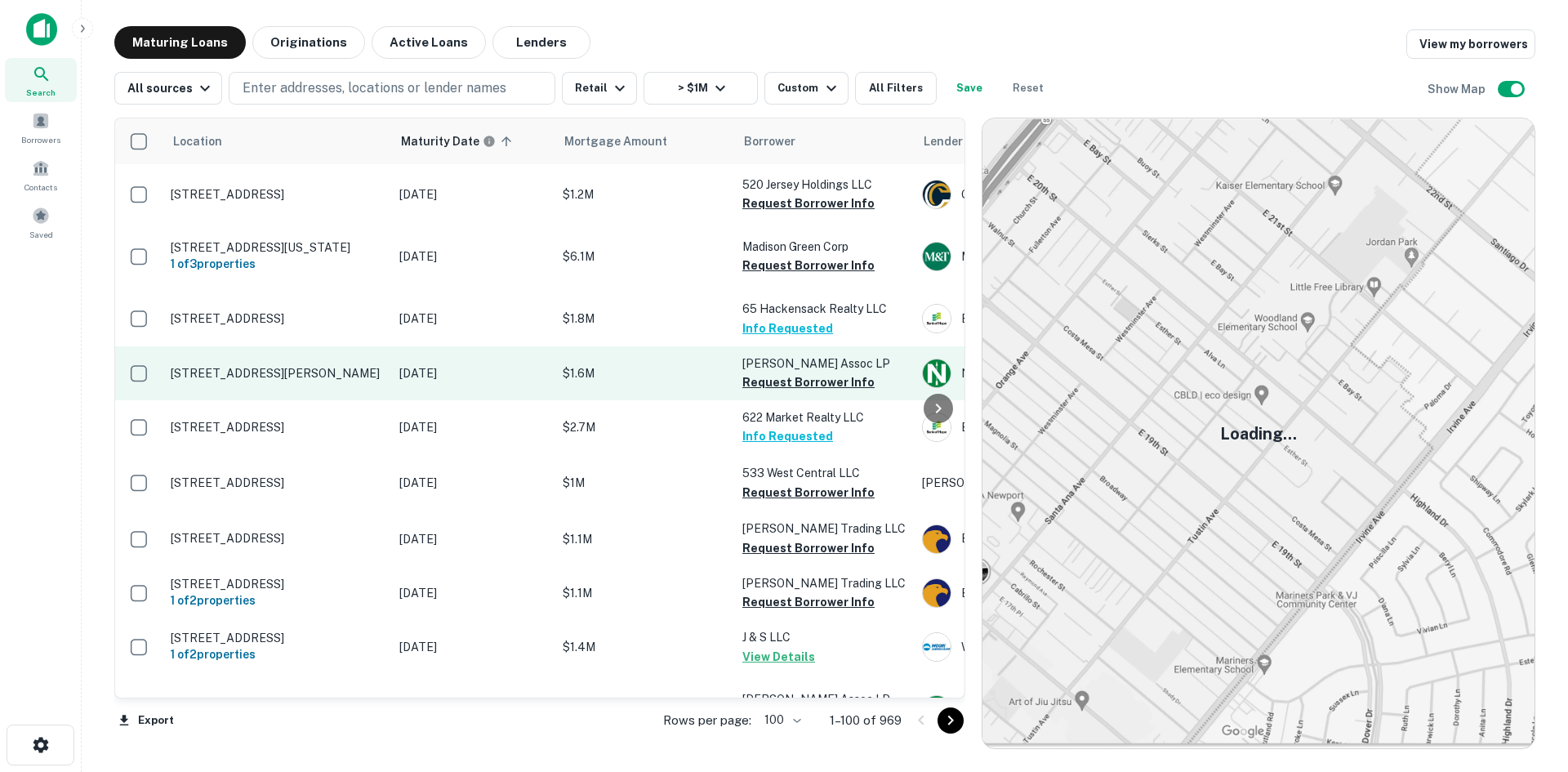
click at [322, 381] on p "978 Boylston St Newton Highlands, MA 02461" at bounding box center [276, 373] width 212 height 14
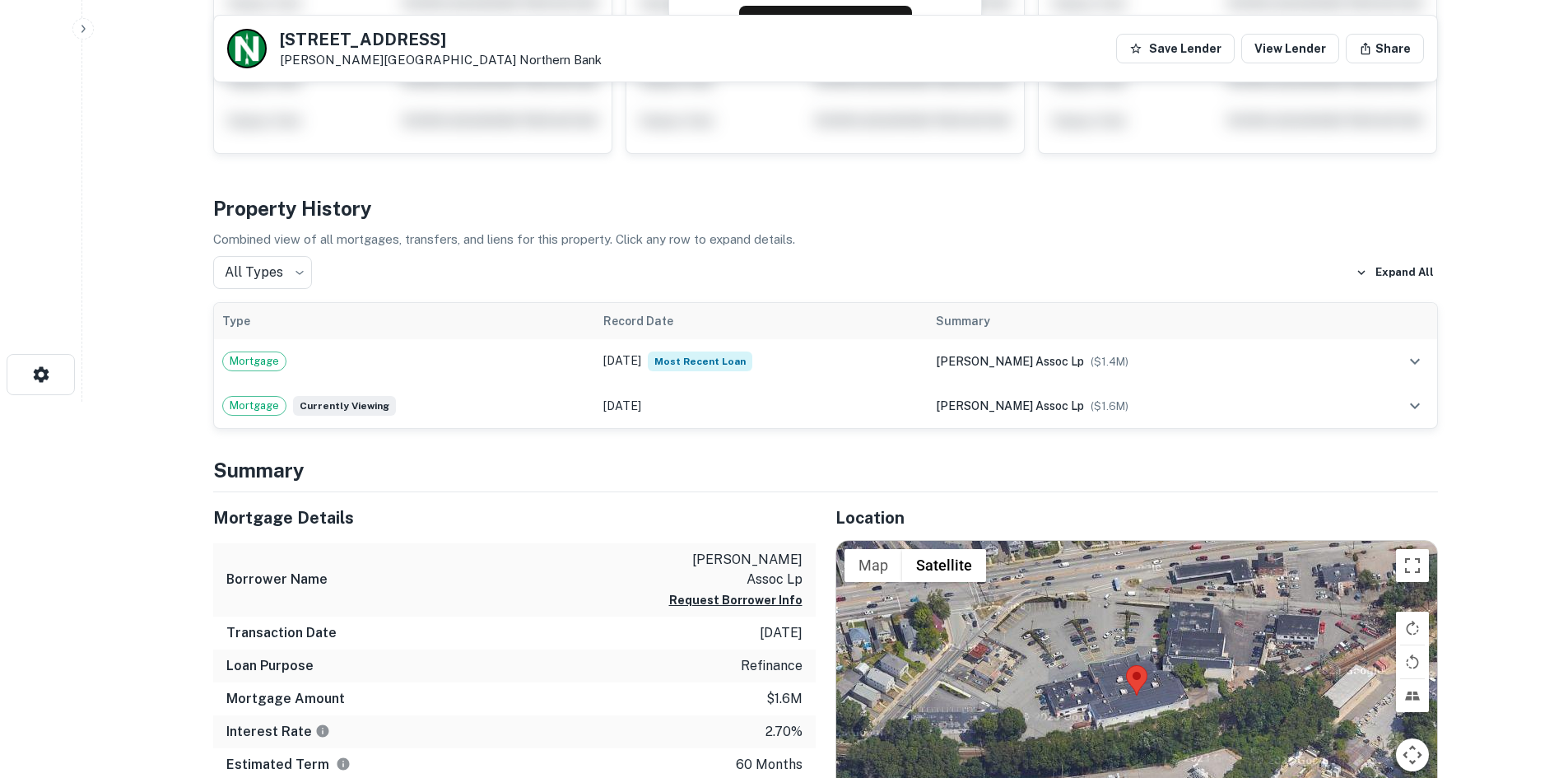
scroll to position [494, 0]
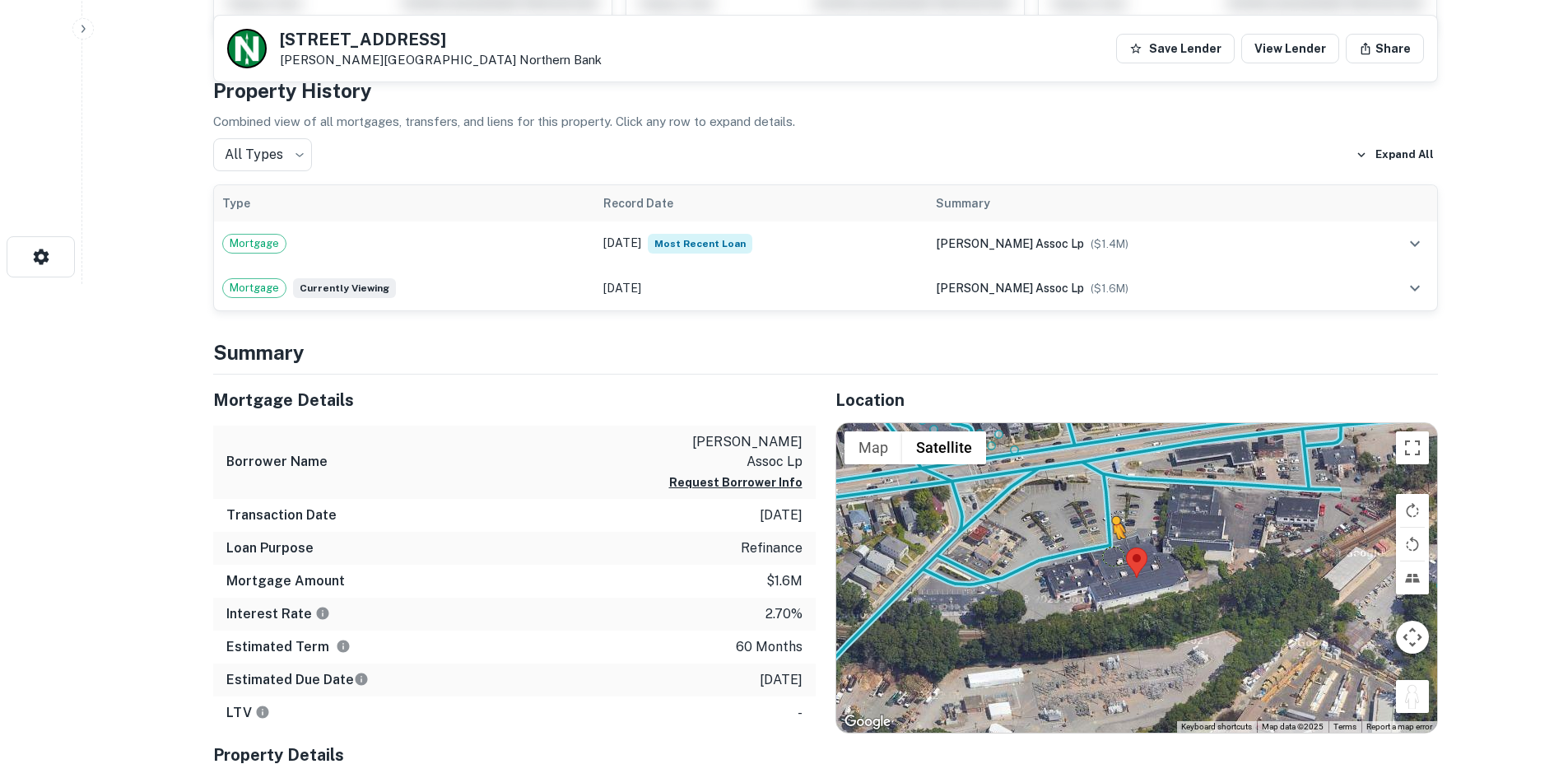
drag, startPoint x: 1413, startPoint y: 709, endPoint x: 1092, endPoint y: 524, distance: 370.5
click at [1097, 528] on div "To activate drag with keyboard, press Alt + Enter. Once in keyboard drag state,…" at bounding box center [1137, 578] width 601 height 310
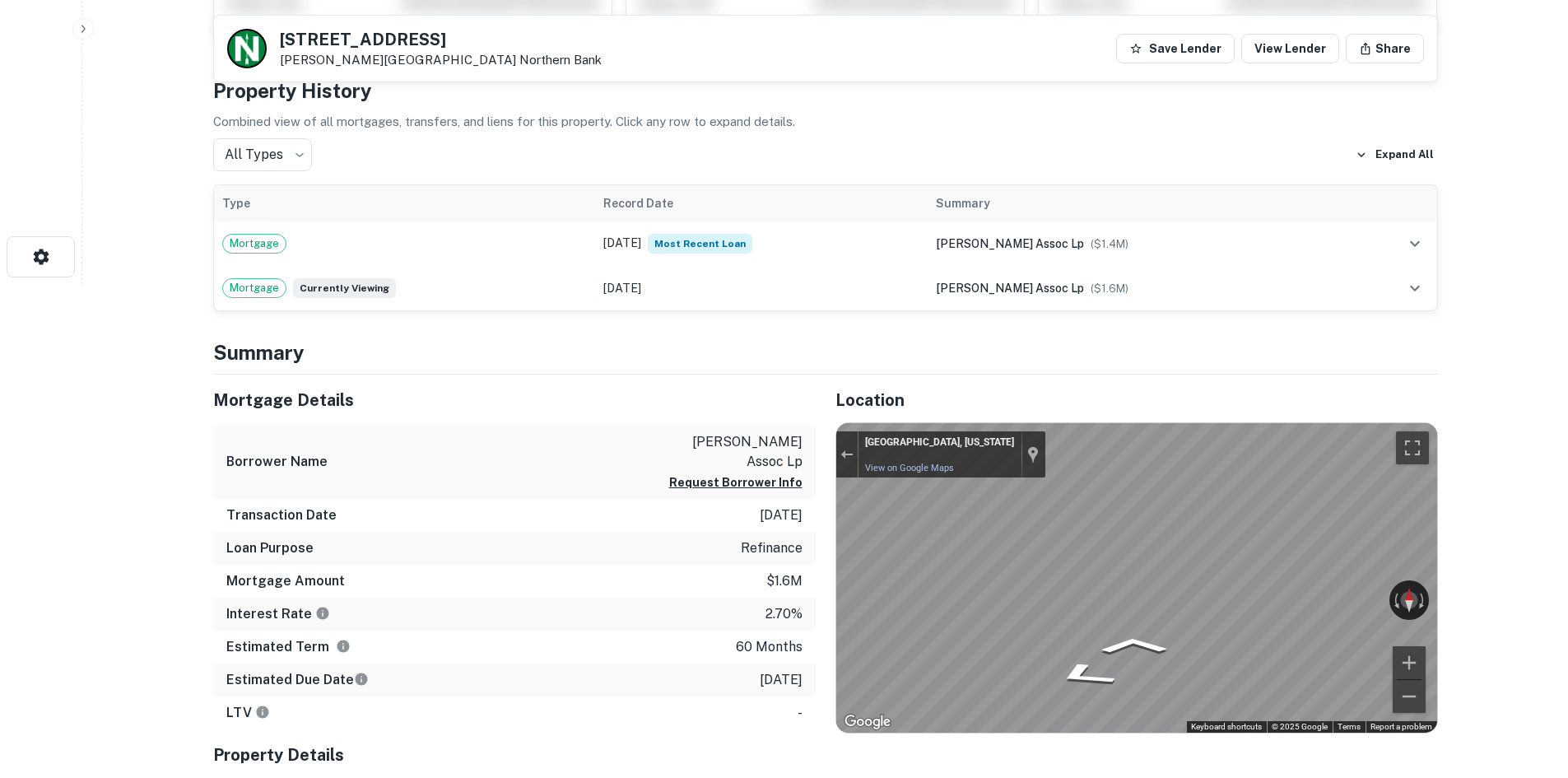
click at [601, 481] on div "Mortgage Details Borrower Name ramsdell assoc lp Request Borrower Info Transact…" at bounding box center [815, 660] width 1245 height 571
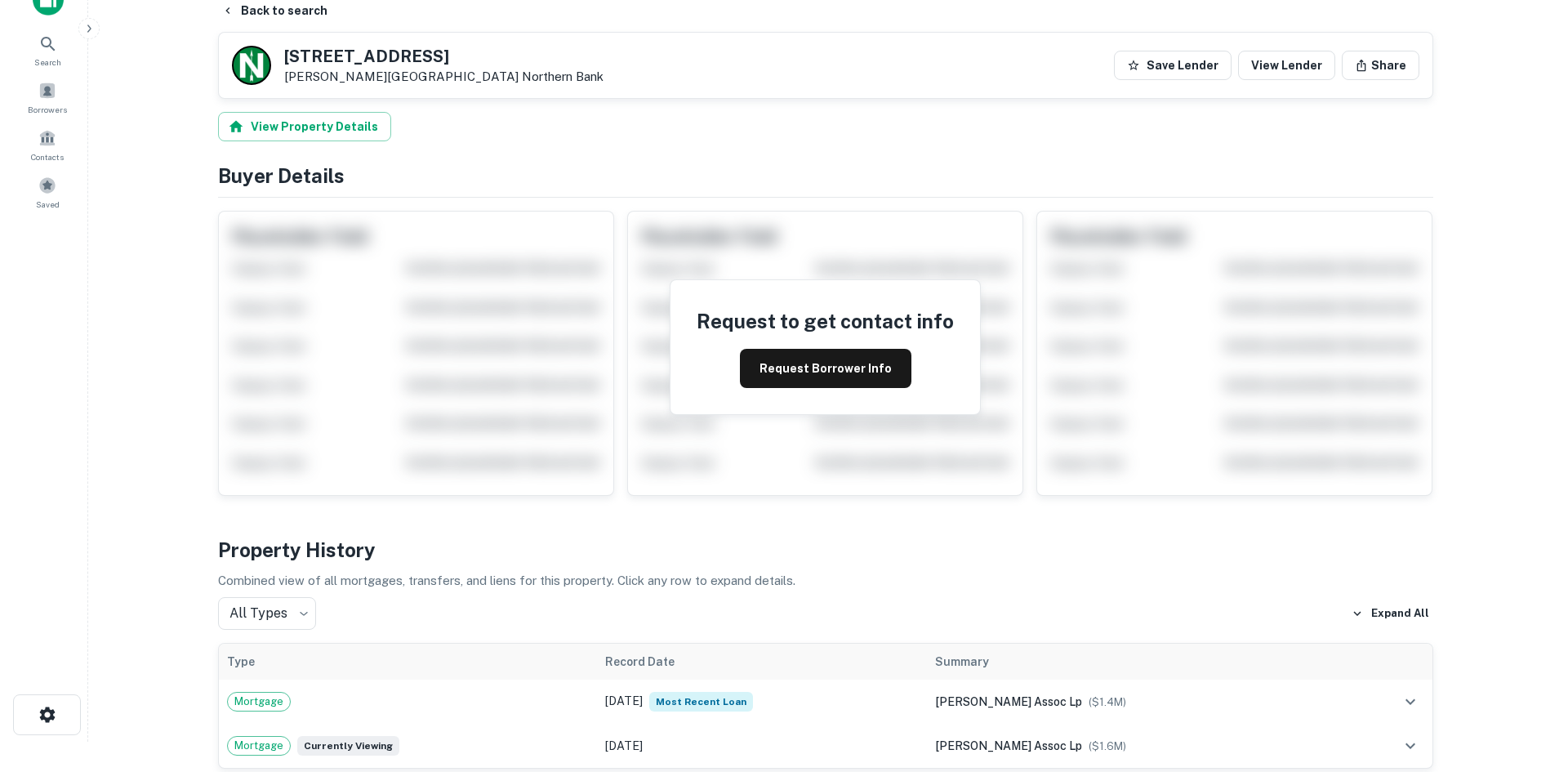
scroll to position [0, 0]
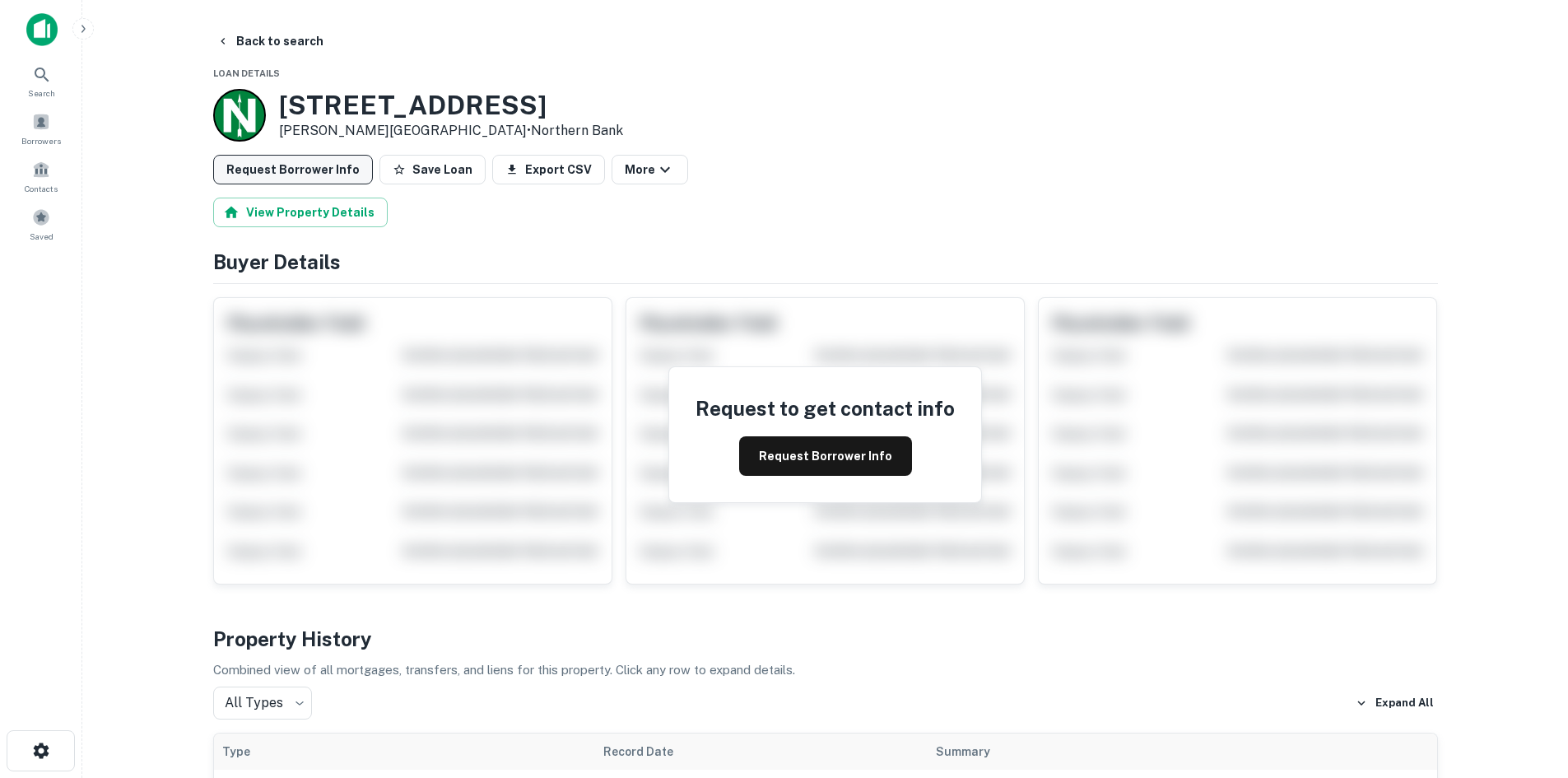
drag, startPoint x: 318, startPoint y: 173, endPoint x: 296, endPoint y: 164, distance: 23.8
click at [318, 172] on button "Request Borrower Info" at bounding box center [292, 169] width 160 height 30
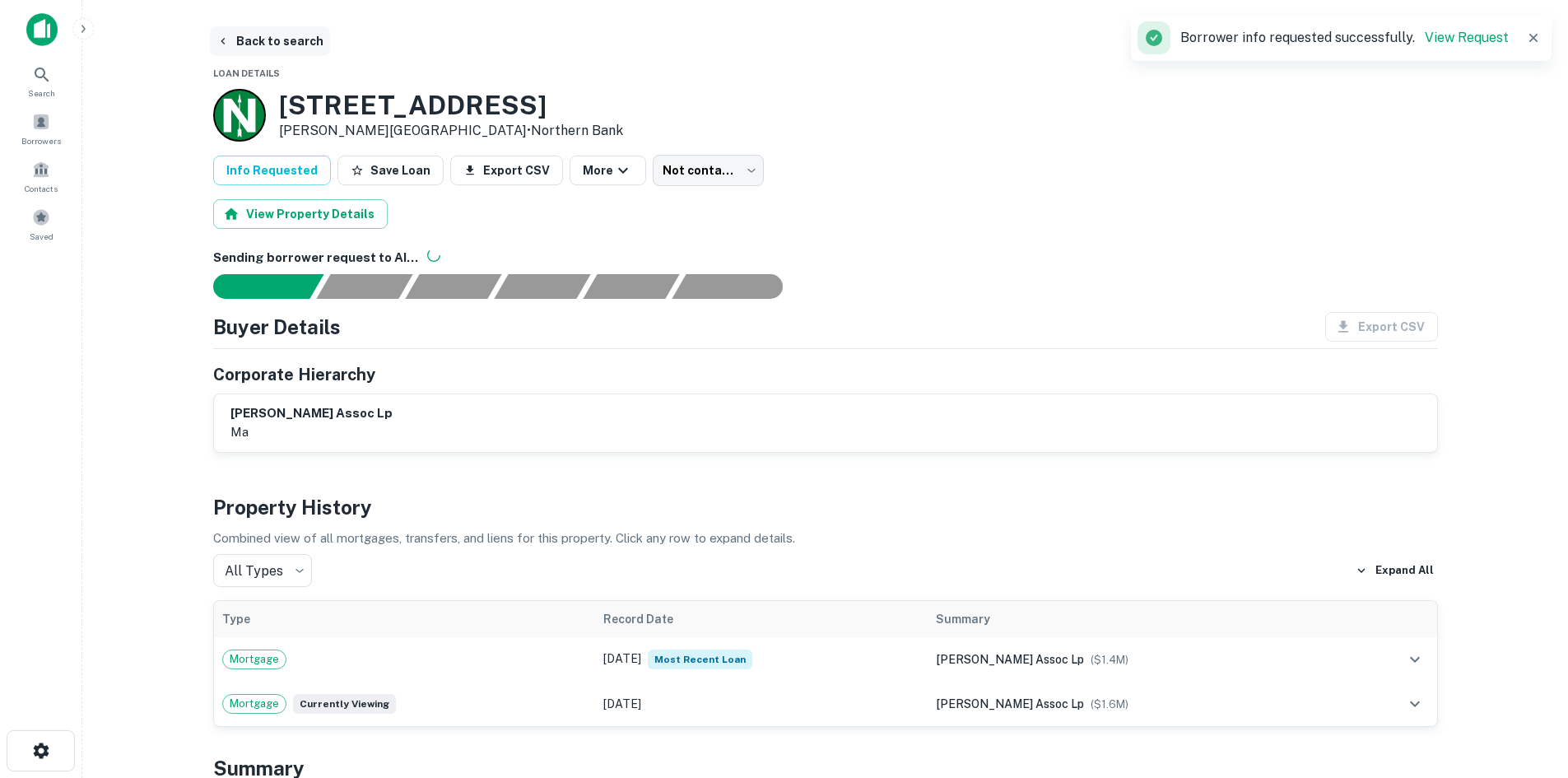
click at [280, 44] on button "Back to search" at bounding box center [270, 41] width 120 height 30
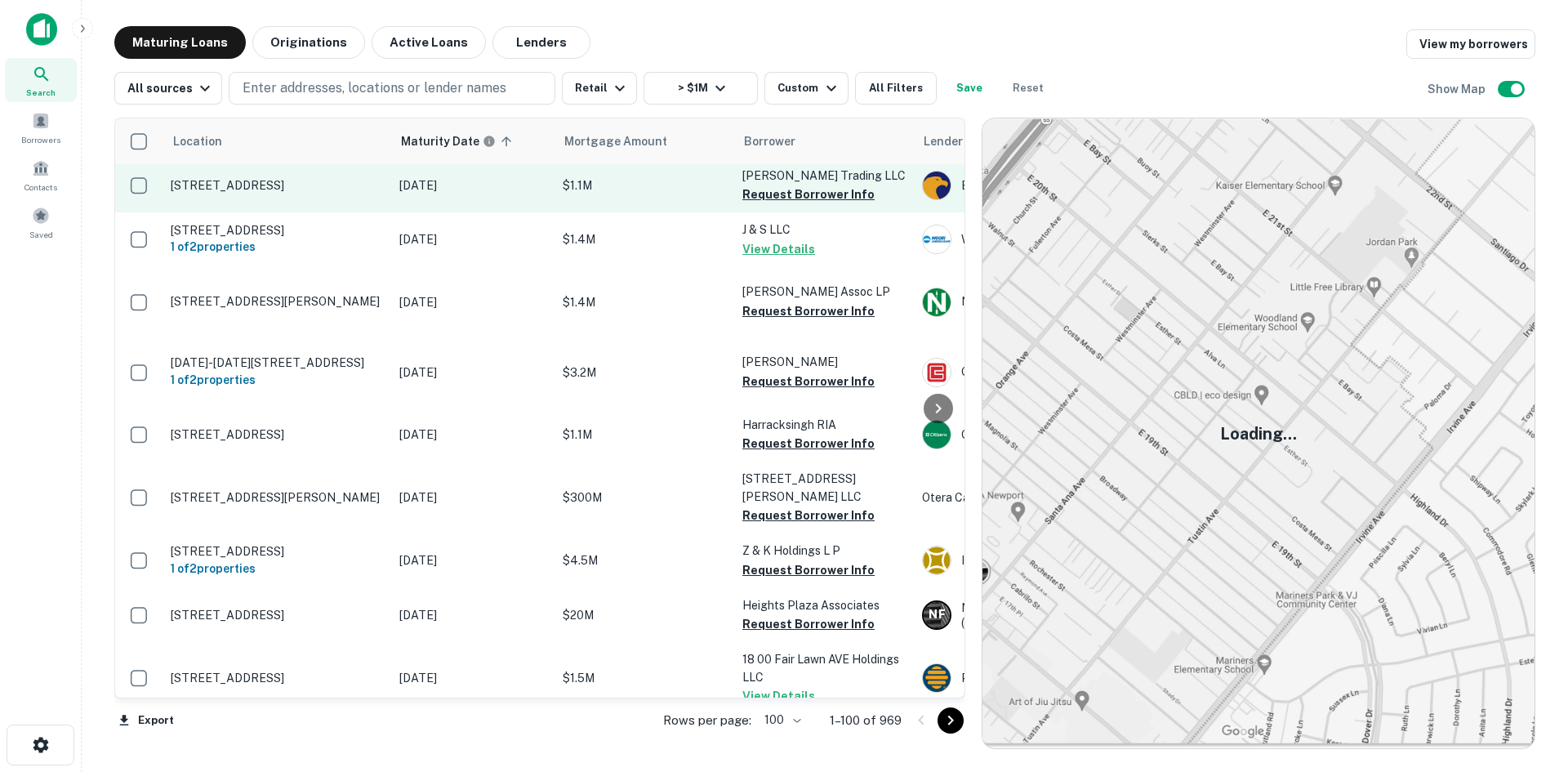
scroll to position [817, 0]
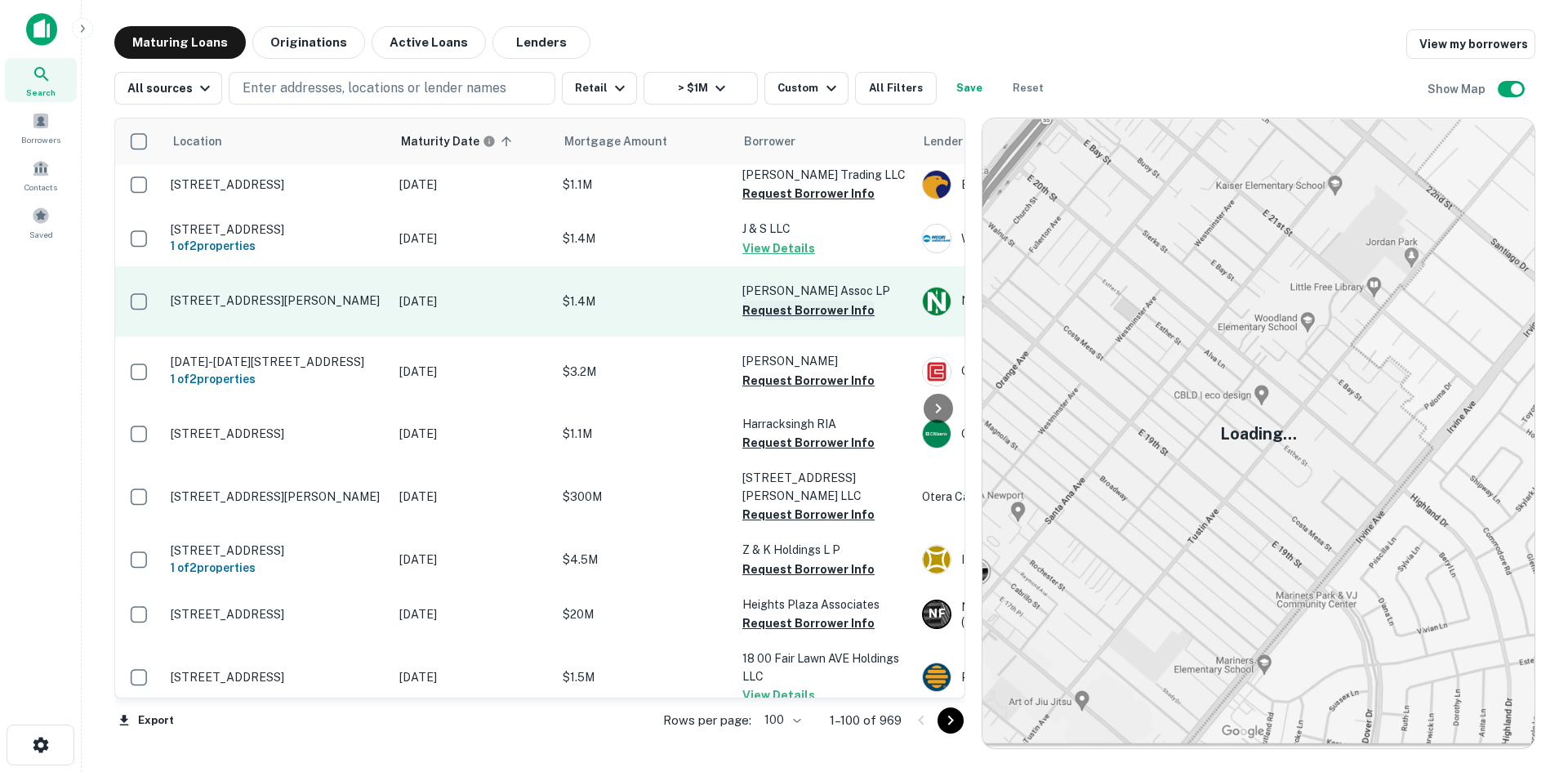
click at [781, 321] on button "Request Borrower Info" at bounding box center [809, 310] width 132 height 19
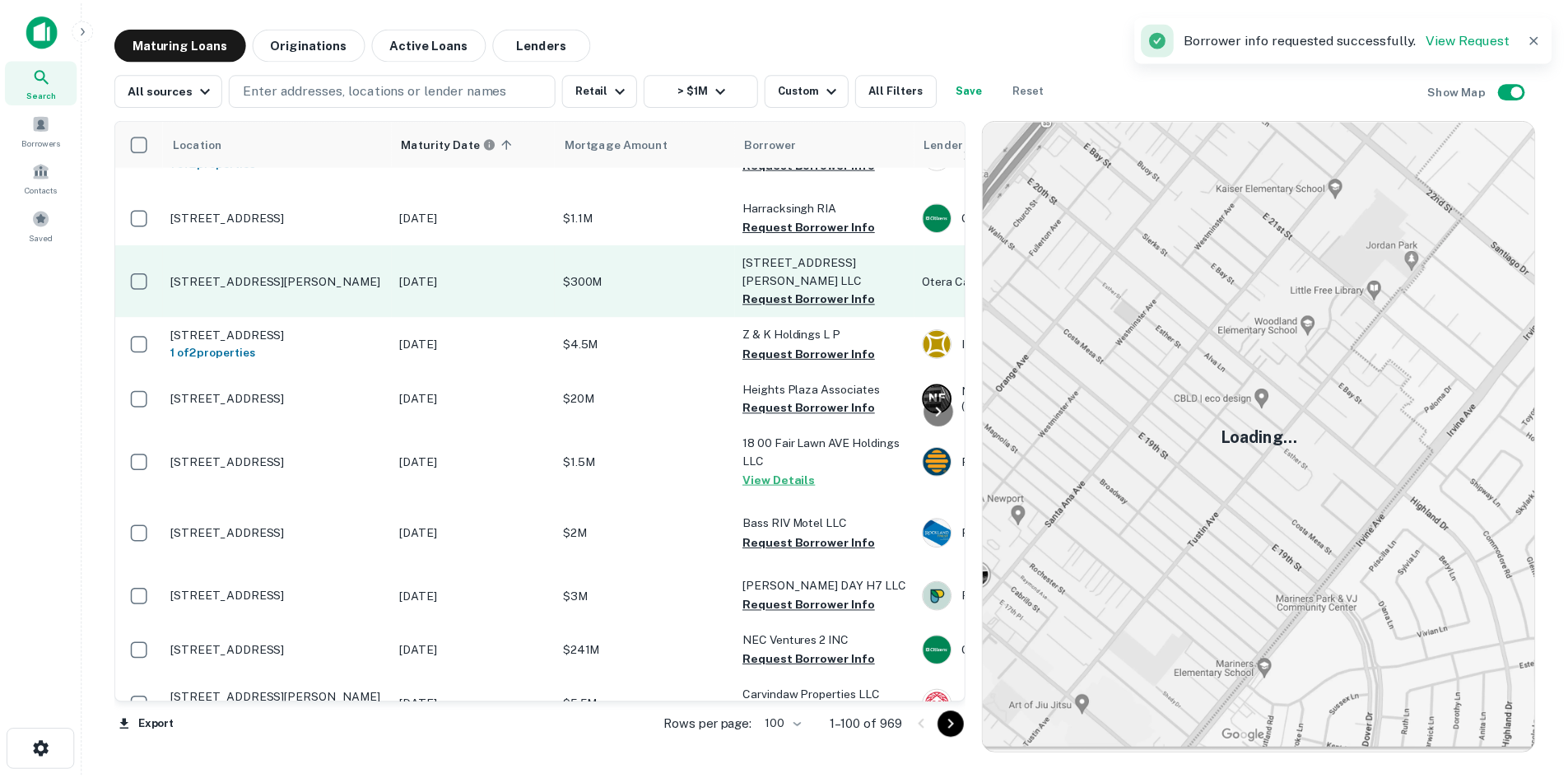
scroll to position [1070, 0]
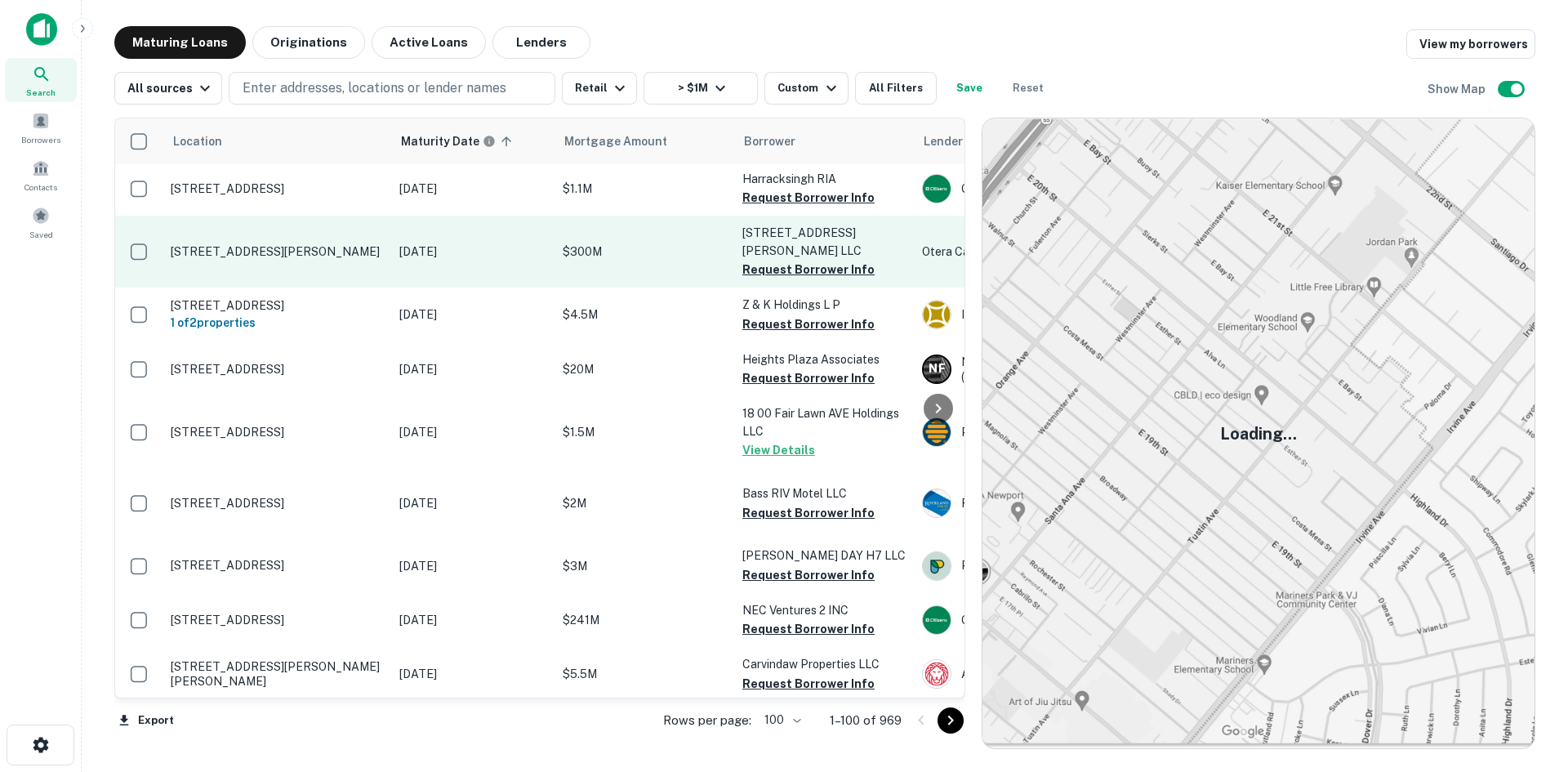
click at [326, 288] on td "55 Hudson St Hoboken, NJ 07030" at bounding box center [276, 252] width 228 height 72
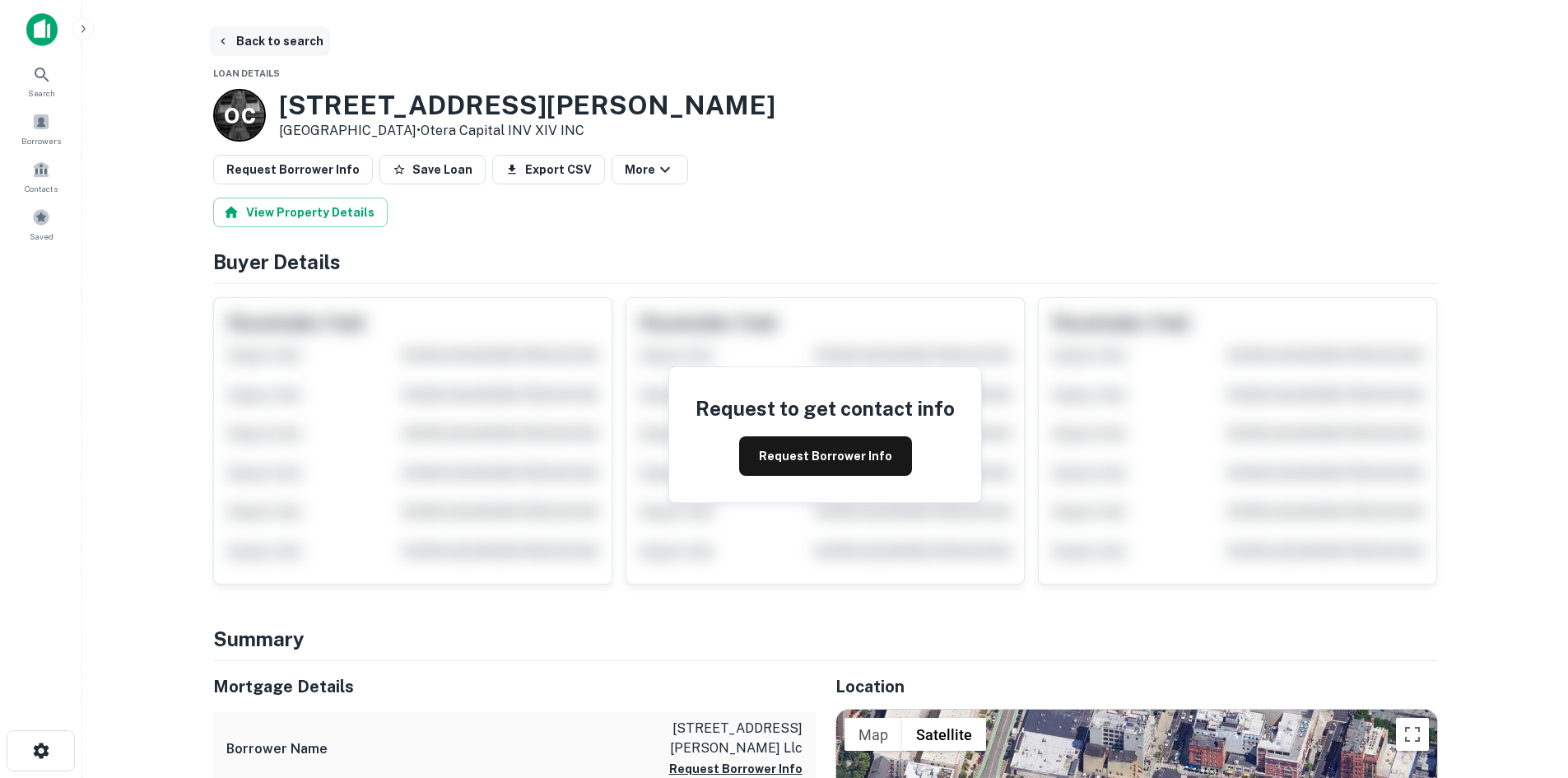
click at [302, 34] on button "Back to search" at bounding box center [270, 41] width 120 height 30
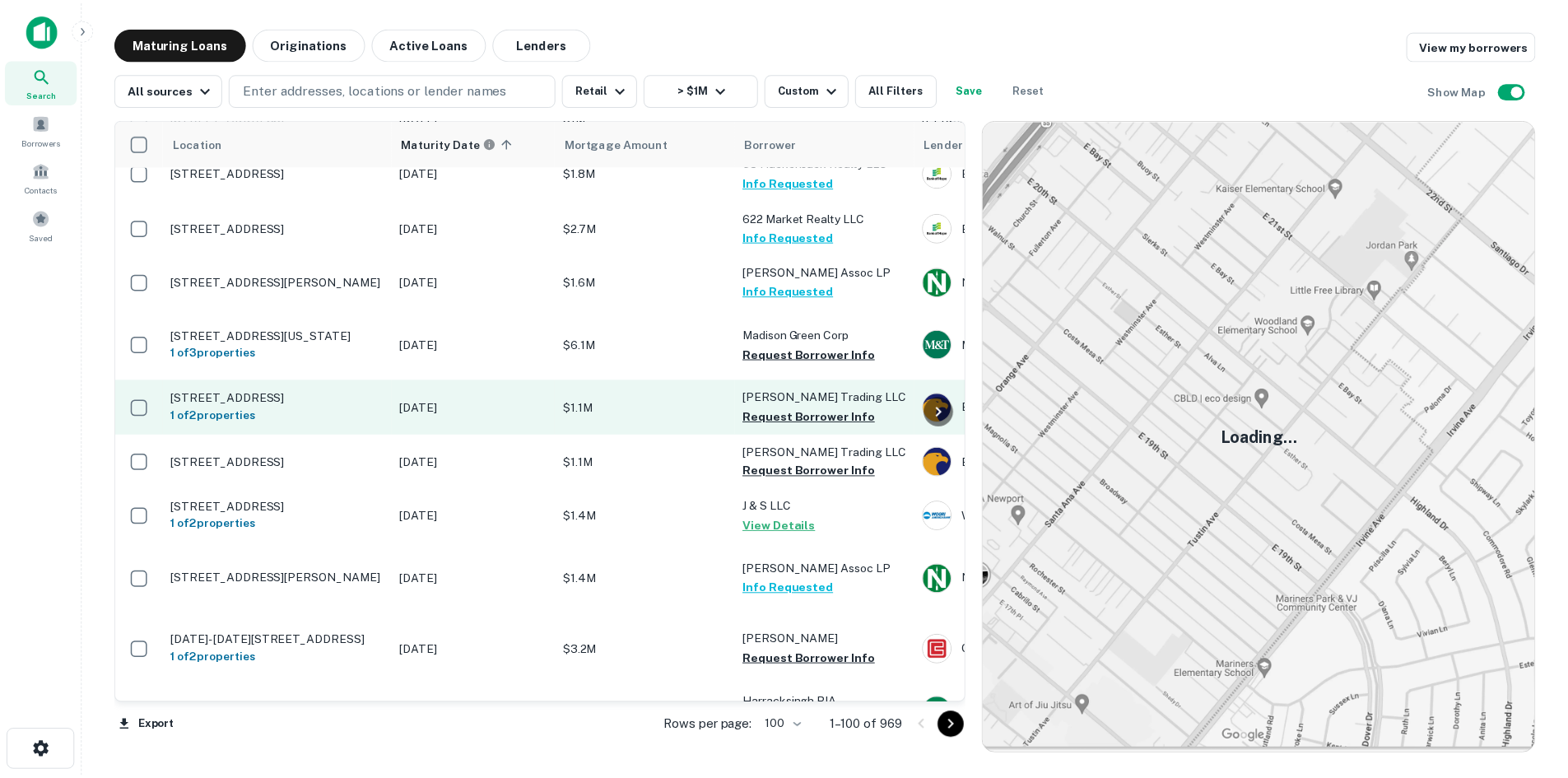
scroll to position [577, 0]
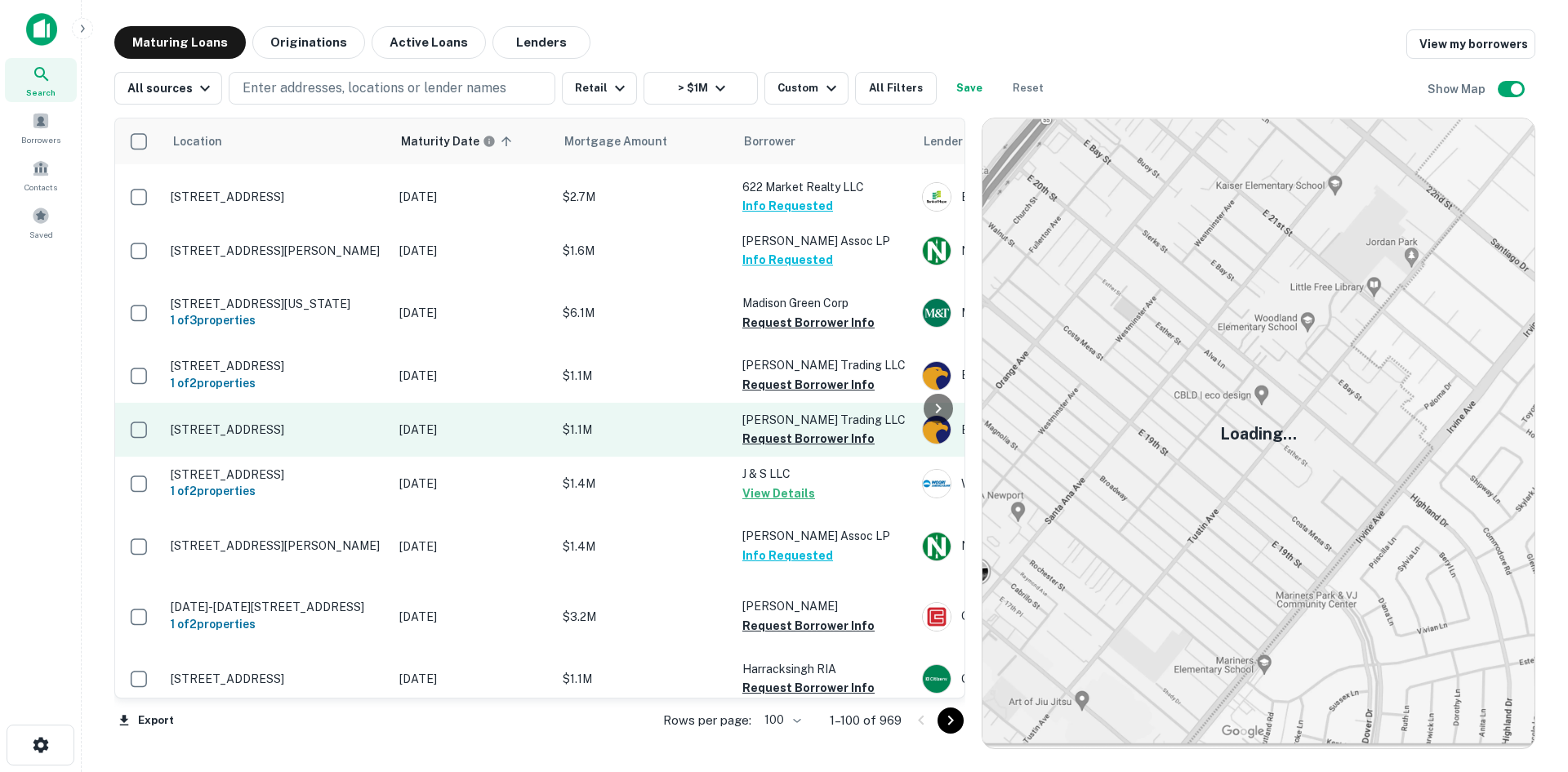
click at [249, 437] on p "260 Beacon St Somerville, MA 02143" at bounding box center [276, 429] width 212 height 14
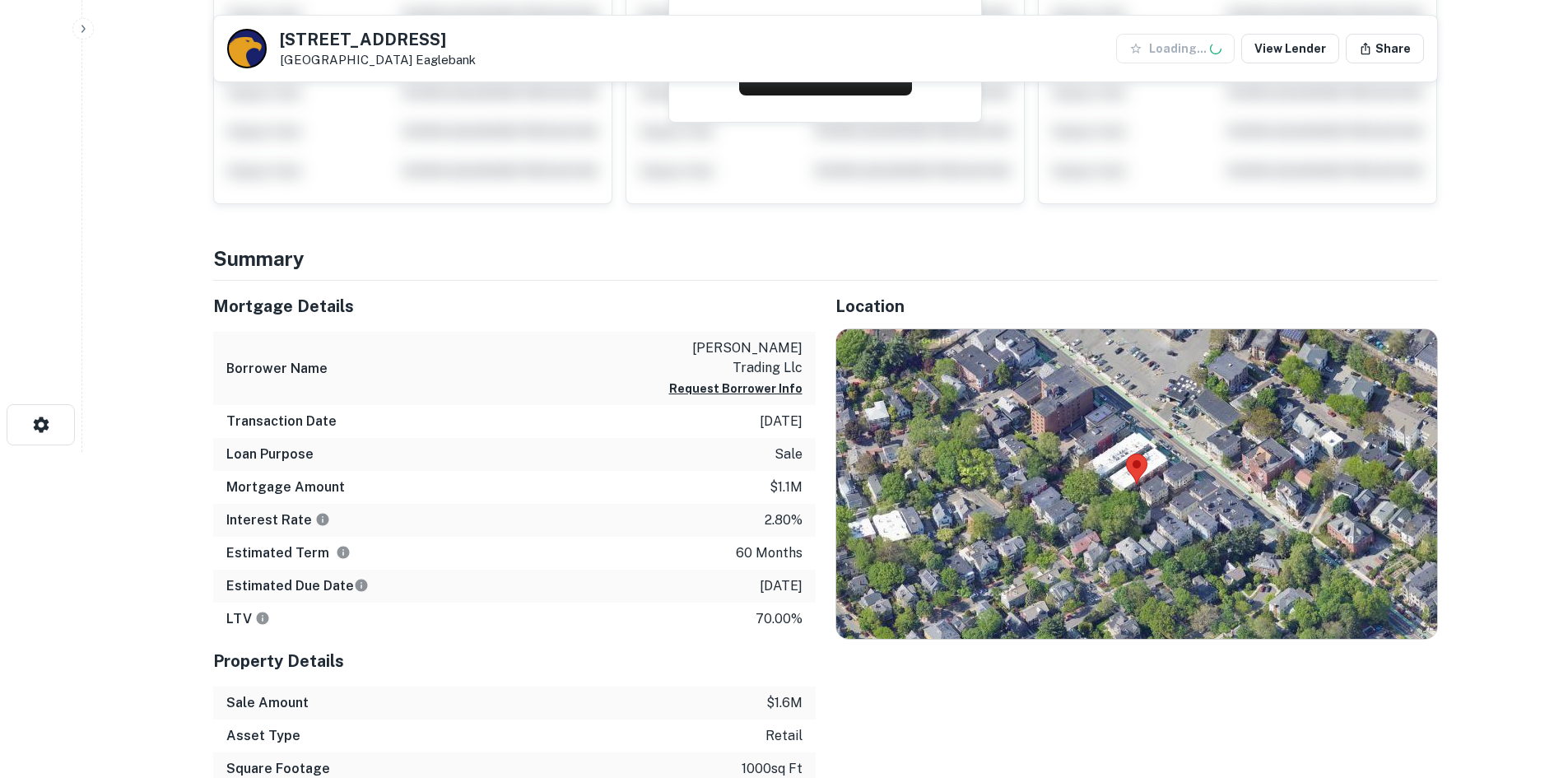
scroll to position [329, 0]
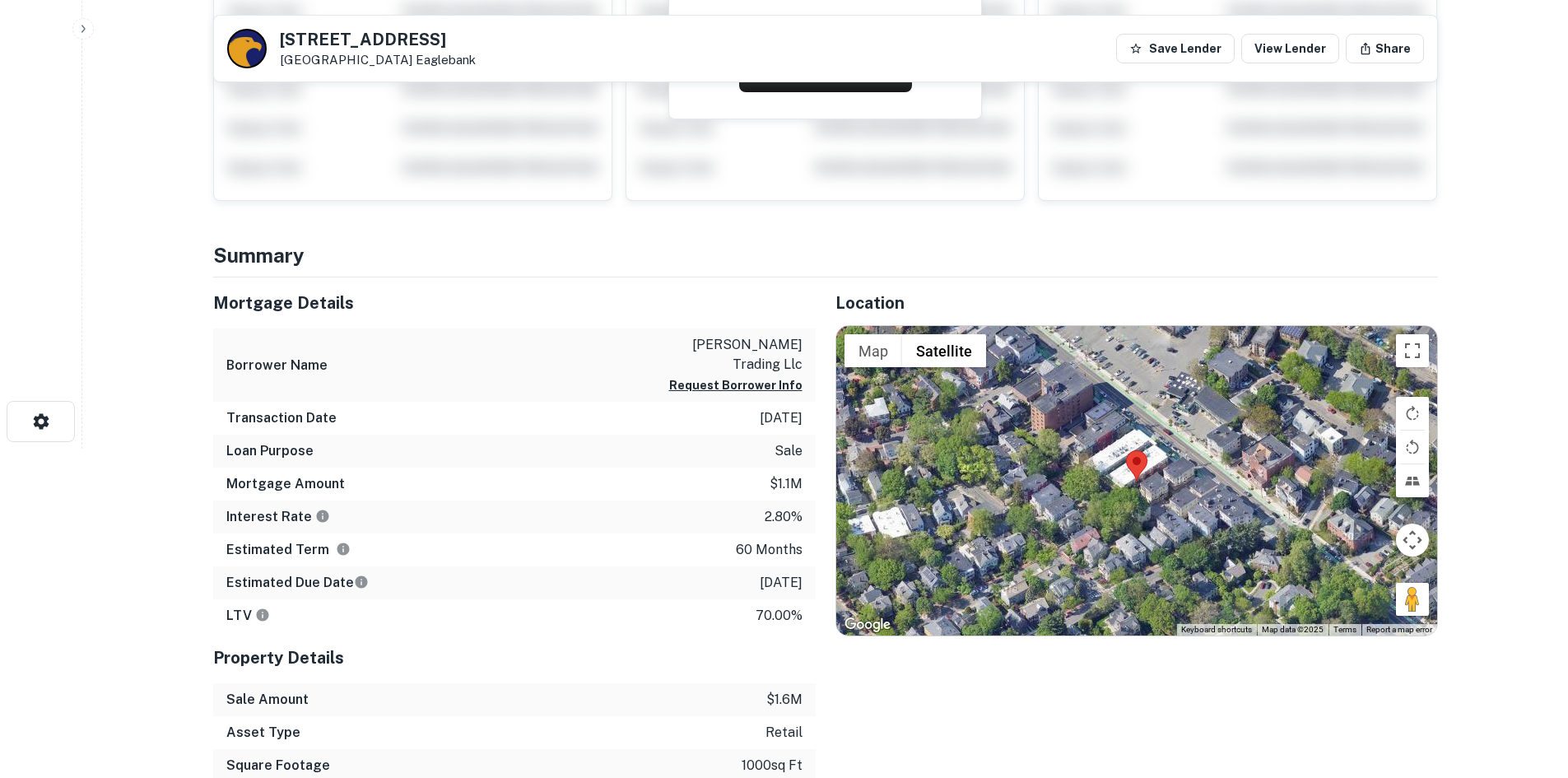
drag, startPoint x: 1396, startPoint y: 591, endPoint x: 1175, endPoint y: 436, distance: 269.9
click at [1175, 436] on div "Map Terrain Satellite Labels Keyboard shortcuts Map Data Map data ©2025 Map dat…" at bounding box center [1137, 481] width 601 height 310
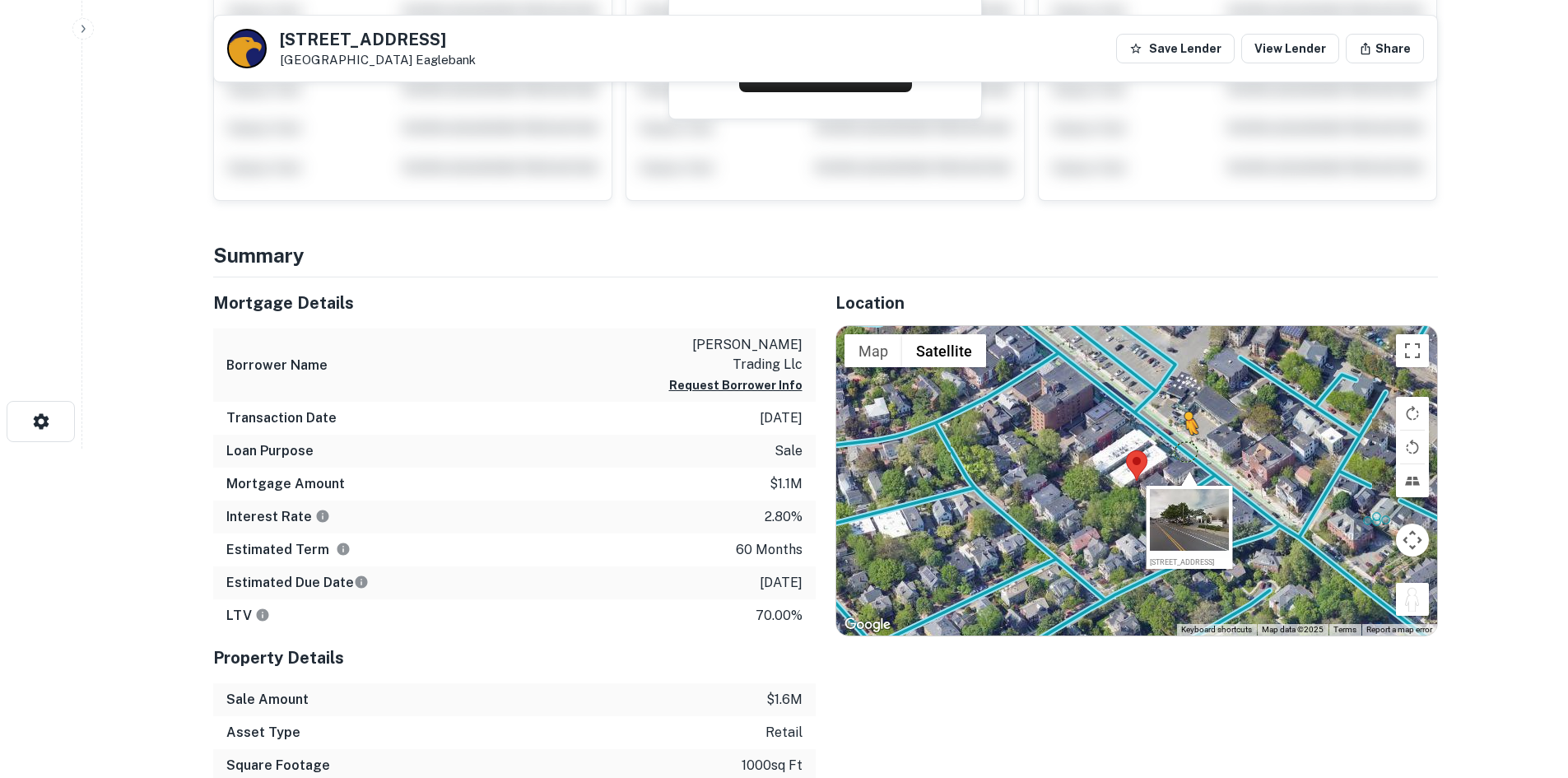
drag, startPoint x: 1419, startPoint y: 600, endPoint x: 1182, endPoint y: 451, distance: 279.9
click at [1182, 451] on div "To activate drag with keyboard, press Alt + Enter. Once in keyboard drag state,…" at bounding box center [1137, 481] width 601 height 310
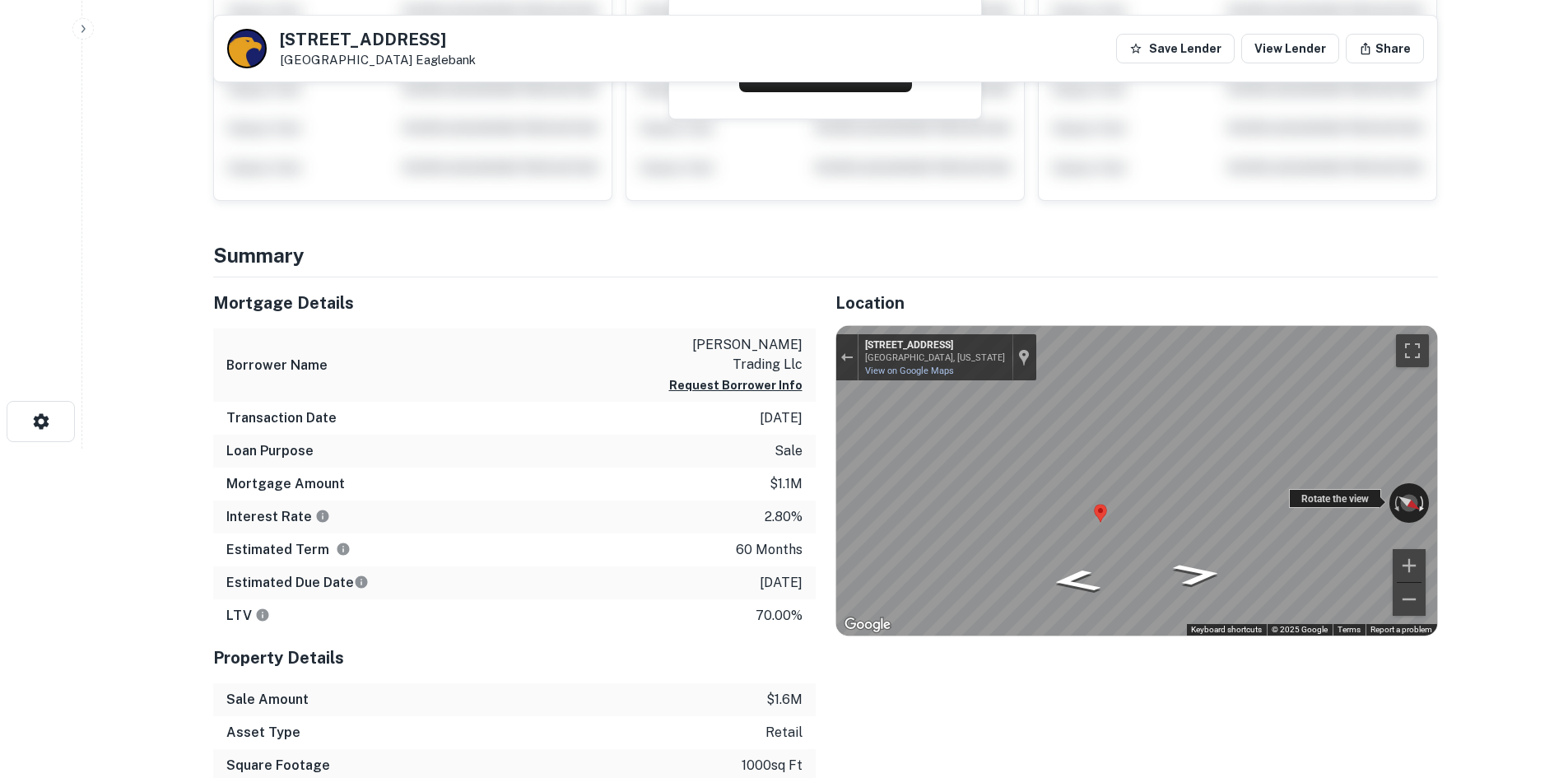
click at [1427, 494] on div "← Move left → Move right ↑ Move up ↓ Move down + Zoom in - Zoom out 258 Beacon …" at bounding box center [1137, 481] width 601 height 310
click at [1505, 449] on html "Search Borrowers Contacts Saved Back to search 260 Beacon St Somerville, MA 021…" at bounding box center [784, 60] width 1568 height 778
click at [1408, 507] on div "← Move left → Move right ↑ Move up ↓ Move down + Zoom in - Zoom out 258 Beacon …" at bounding box center [1137, 481] width 601 height 310
click at [779, 290] on div "Mortgage Details Borrower Name ambs trading llc Request Borrower Info Transacti…" at bounding box center [815, 580] width 1245 height 604
click at [1405, 486] on div "← Move left → Move right ↑ Move up ↓ Move down + Zoom in - Zoom out 260 Beacon …" at bounding box center [1137, 481] width 601 height 310
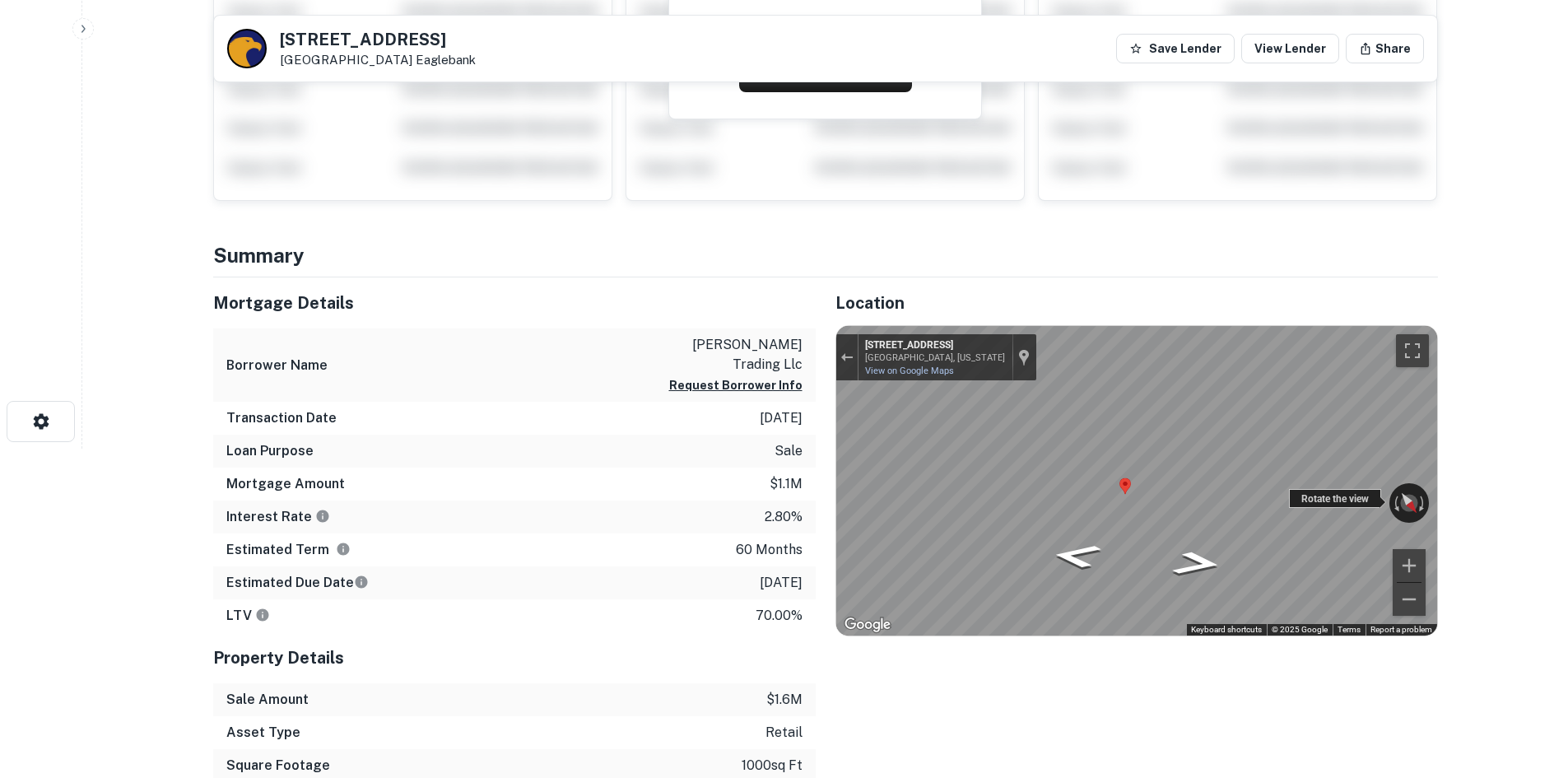
click at [1294, 505] on div "Rotate the view" at bounding box center [1335, 499] width 92 height 19
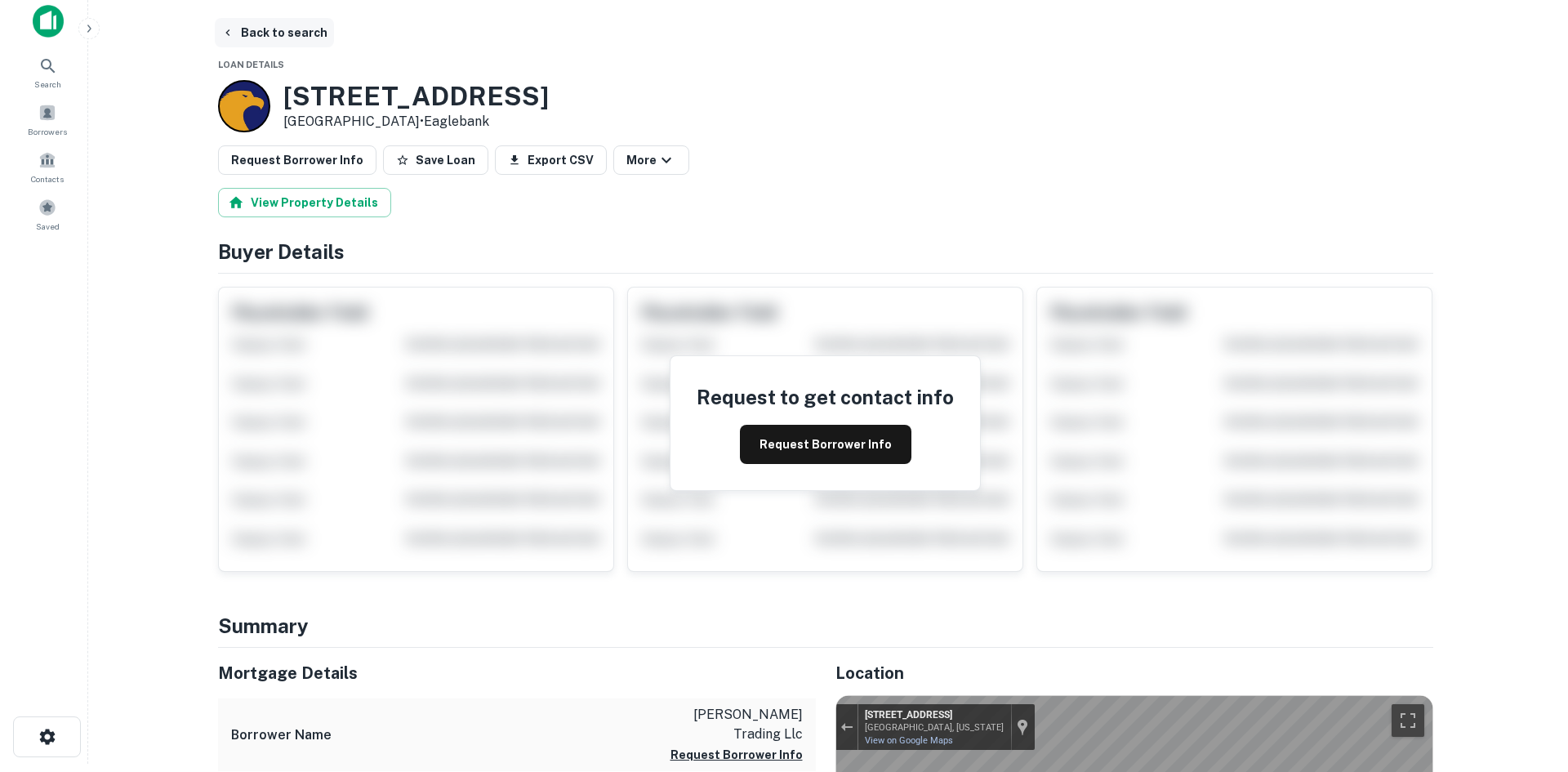
scroll to position [0, 0]
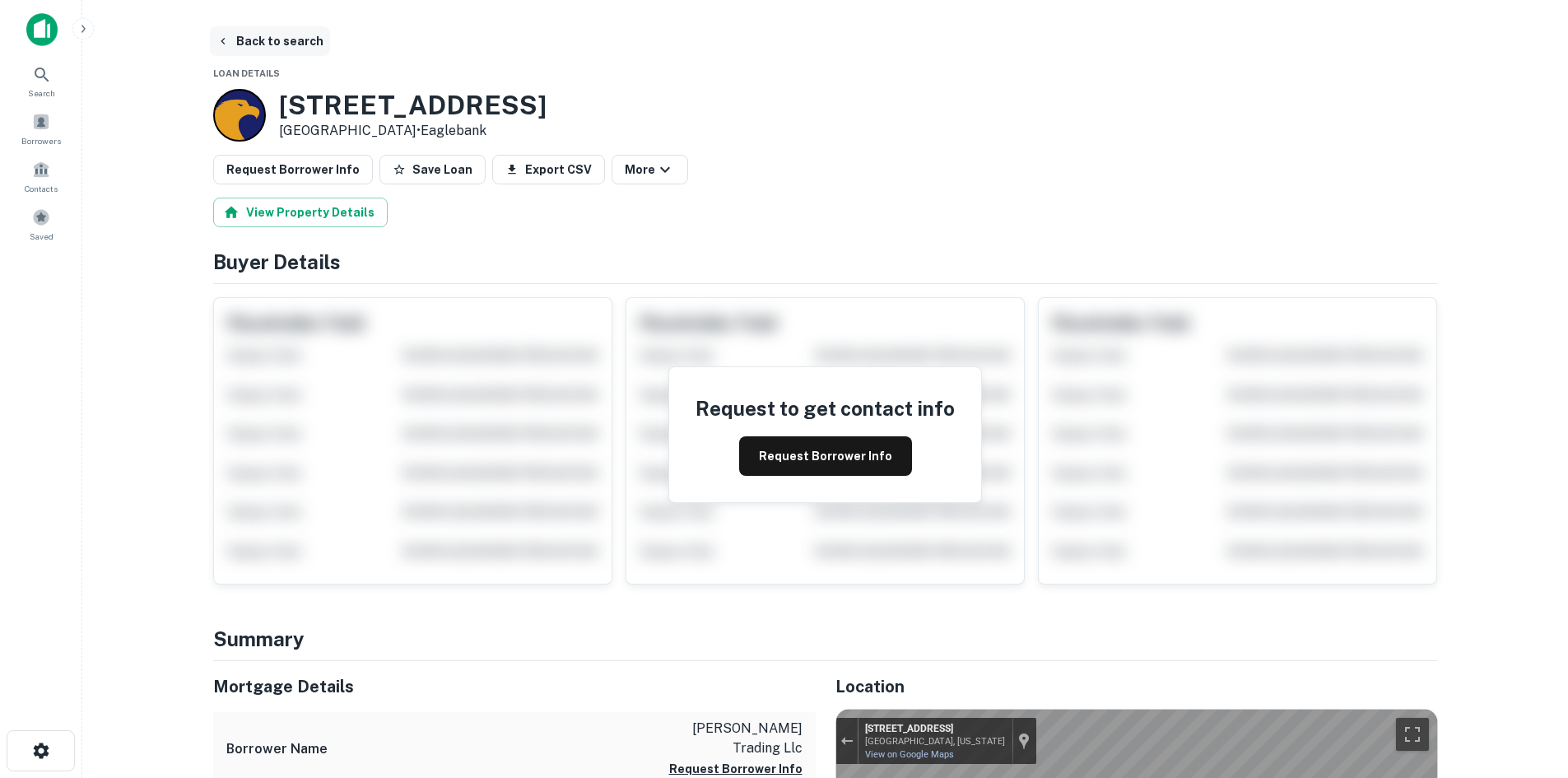
click at [308, 38] on button "Back to search" at bounding box center [270, 41] width 120 height 30
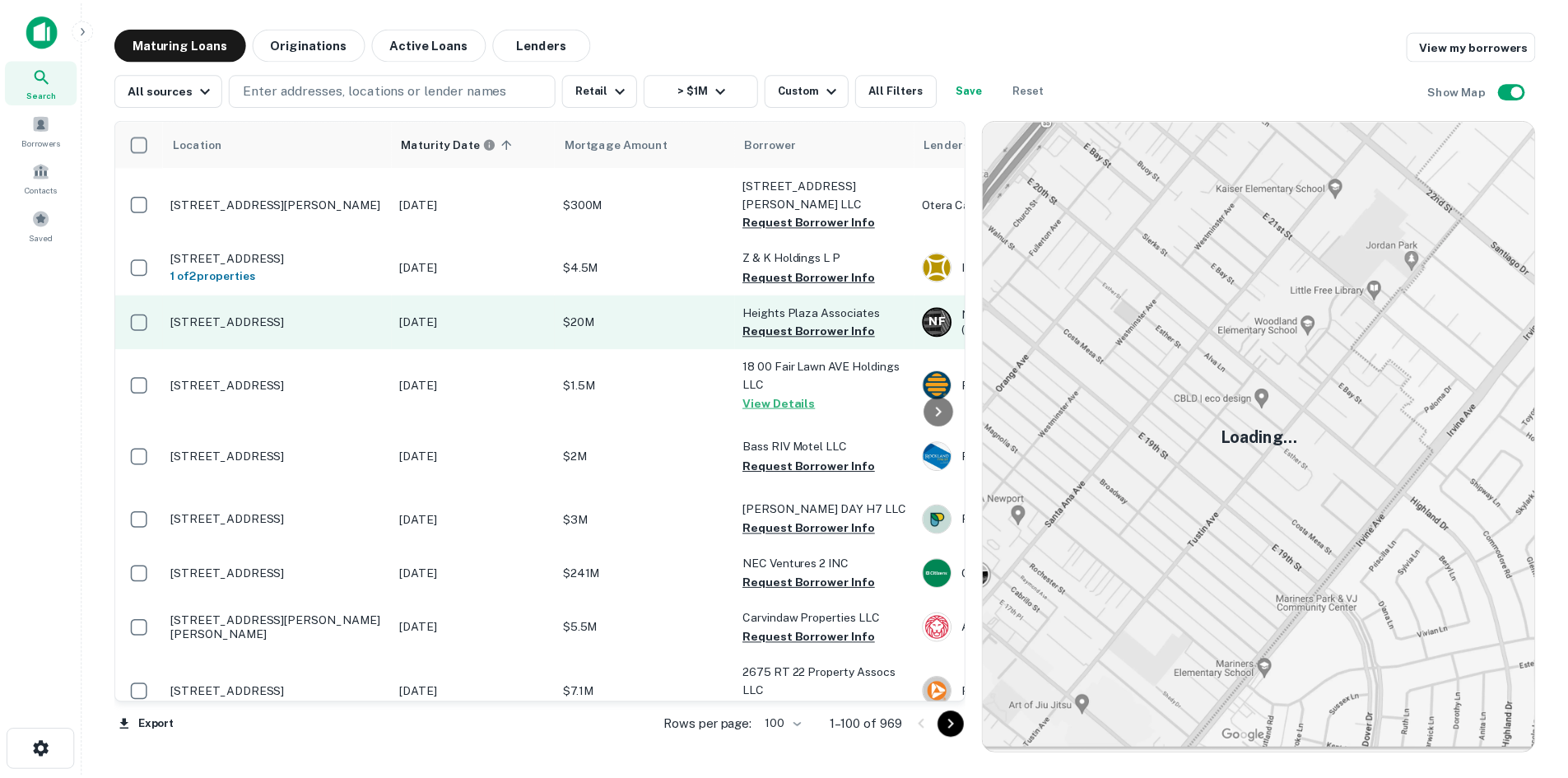
scroll to position [1152, 0]
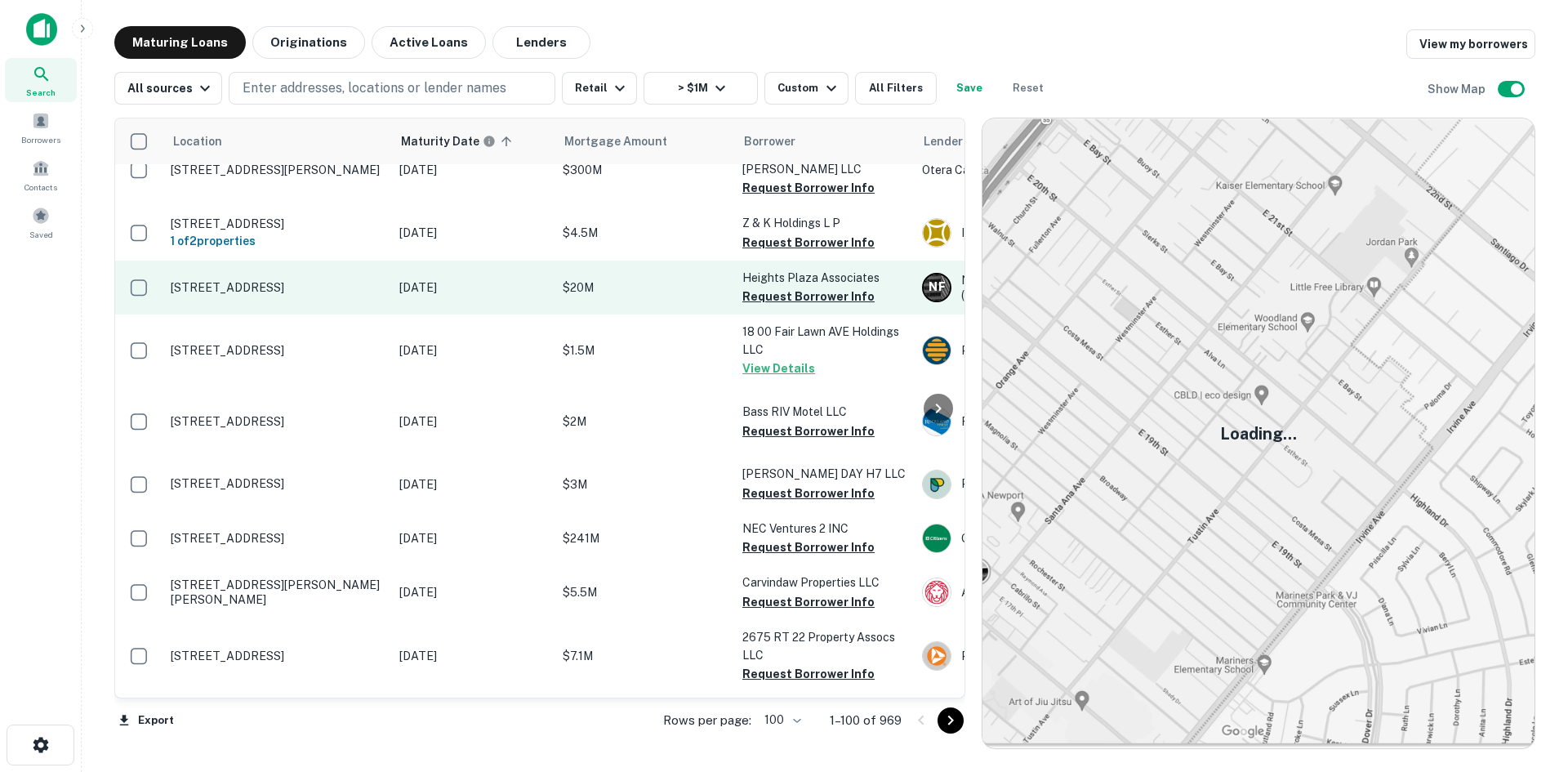
click at [307, 295] on p "295 Polifly Rd Hackensack, NJ 07601" at bounding box center [276, 287] width 212 height 14
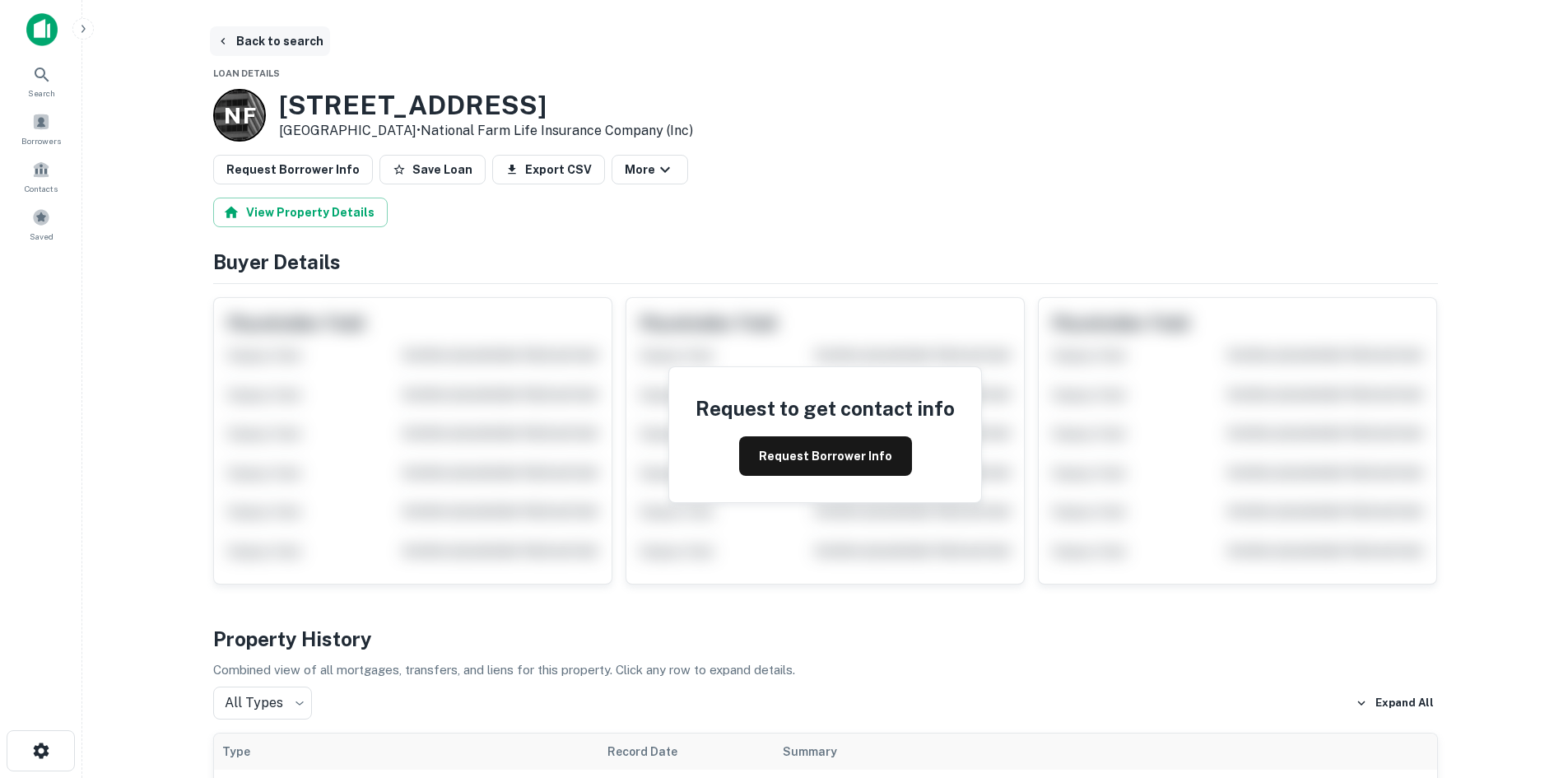
click at [263, 43] on button "Back to search" at bounding box center [270, 41] width 120 height 30
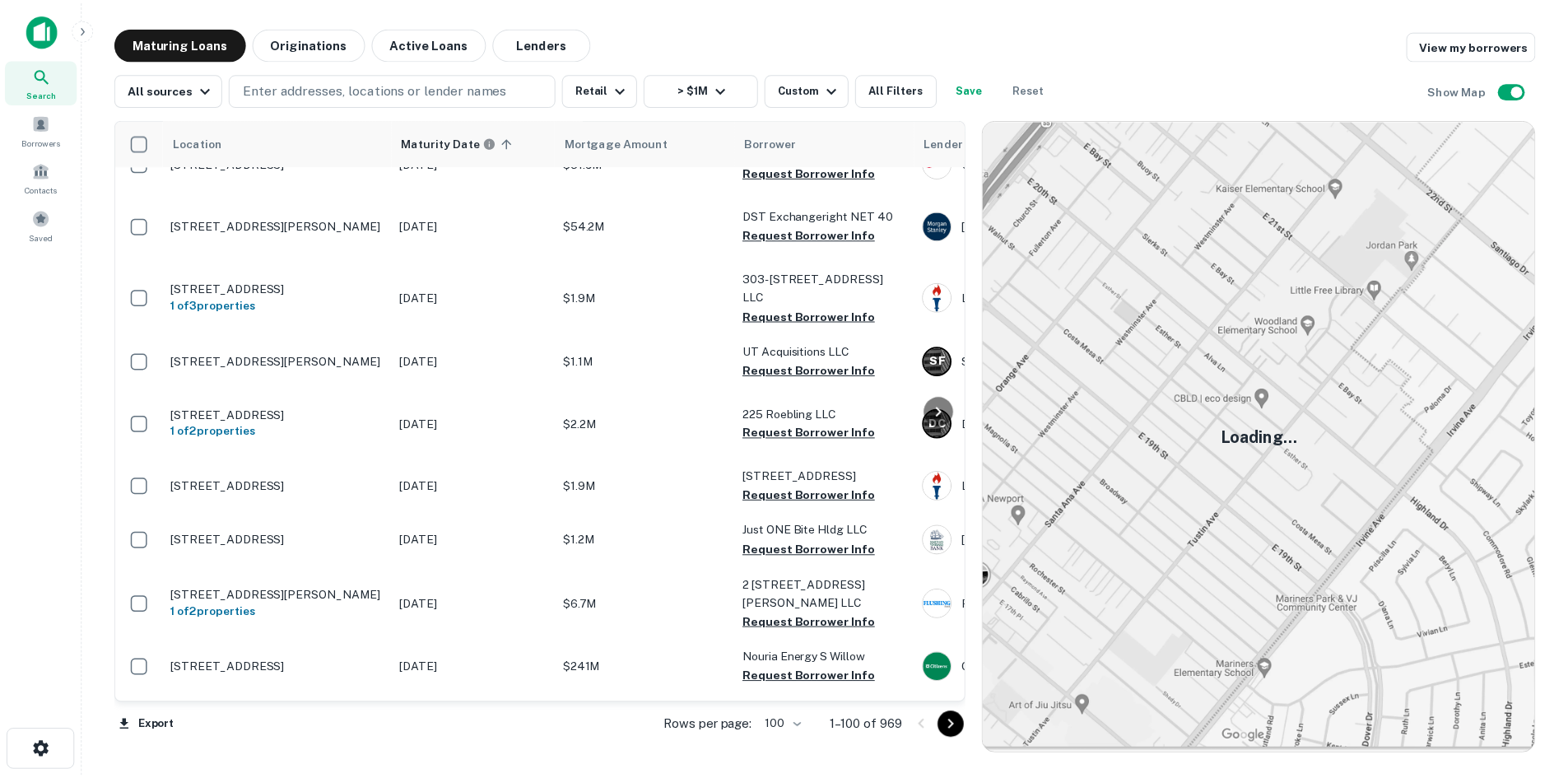
scroll to position [2306, 0]
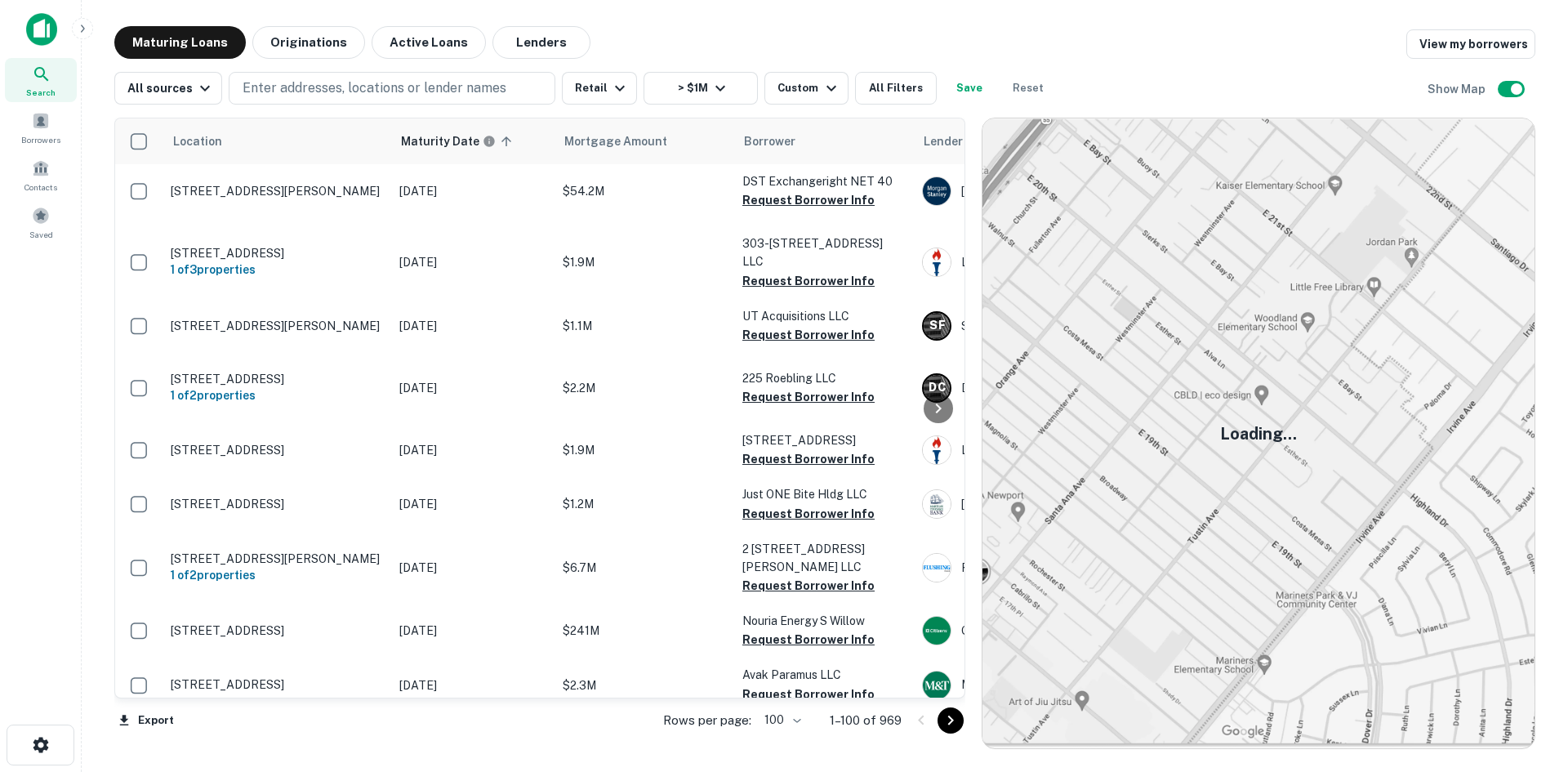
click at [255, 102] on td "362 Main St Sturbridge, MA 01566" at bounding box center [276, 66] width 228 height 70
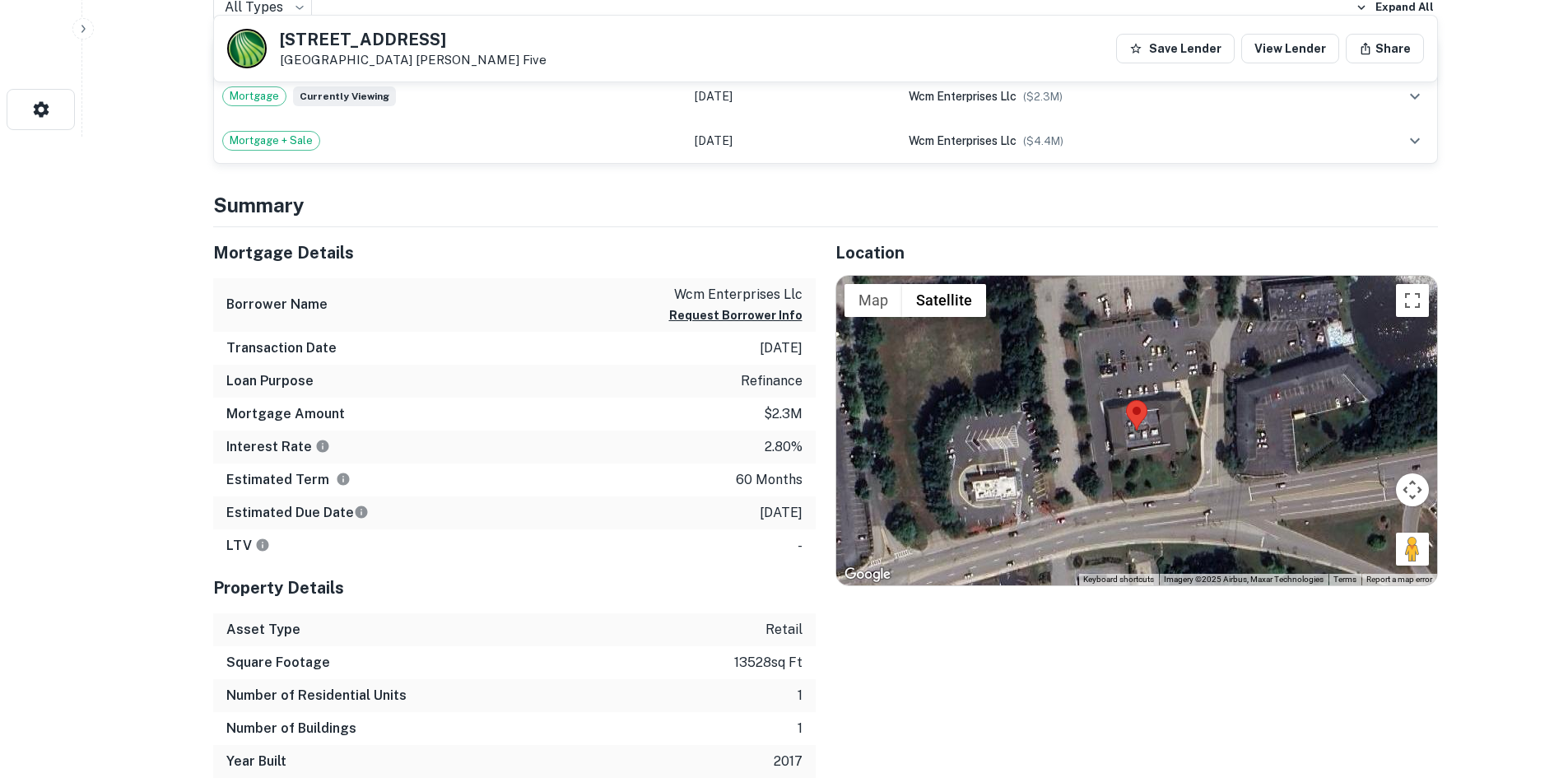
scroll to position [659, 0]
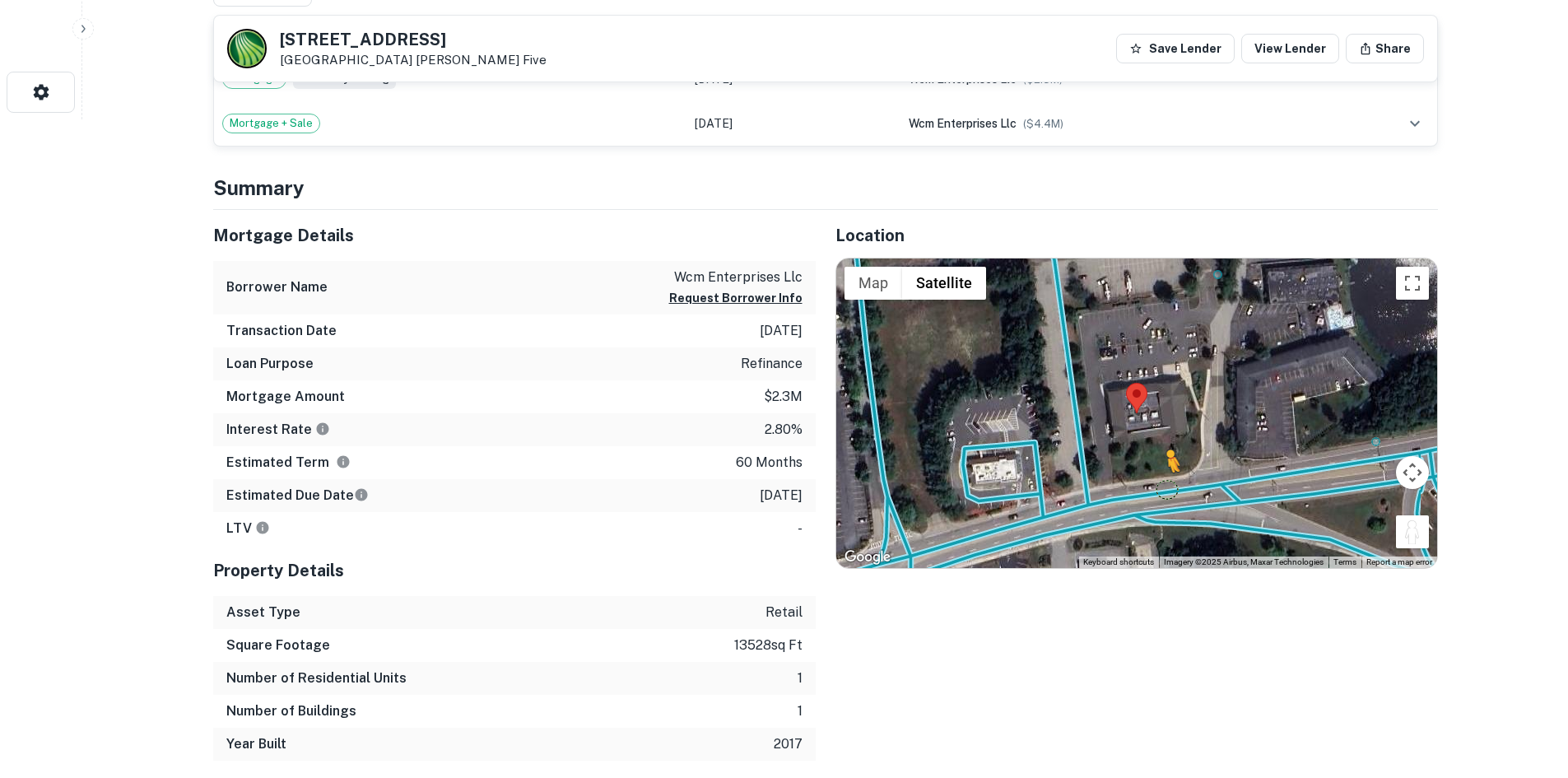
drag, startPoint x: 1427, startPoint y: 520, endPoint x: 1157, endPoint y: 495, distance: 271.2
click at [1157, 495] on div "To activate drag with keyboard, press Alt + Enter. Once in keyboard drag state,…" at bounding box center [1137, 413] width 601 height 310
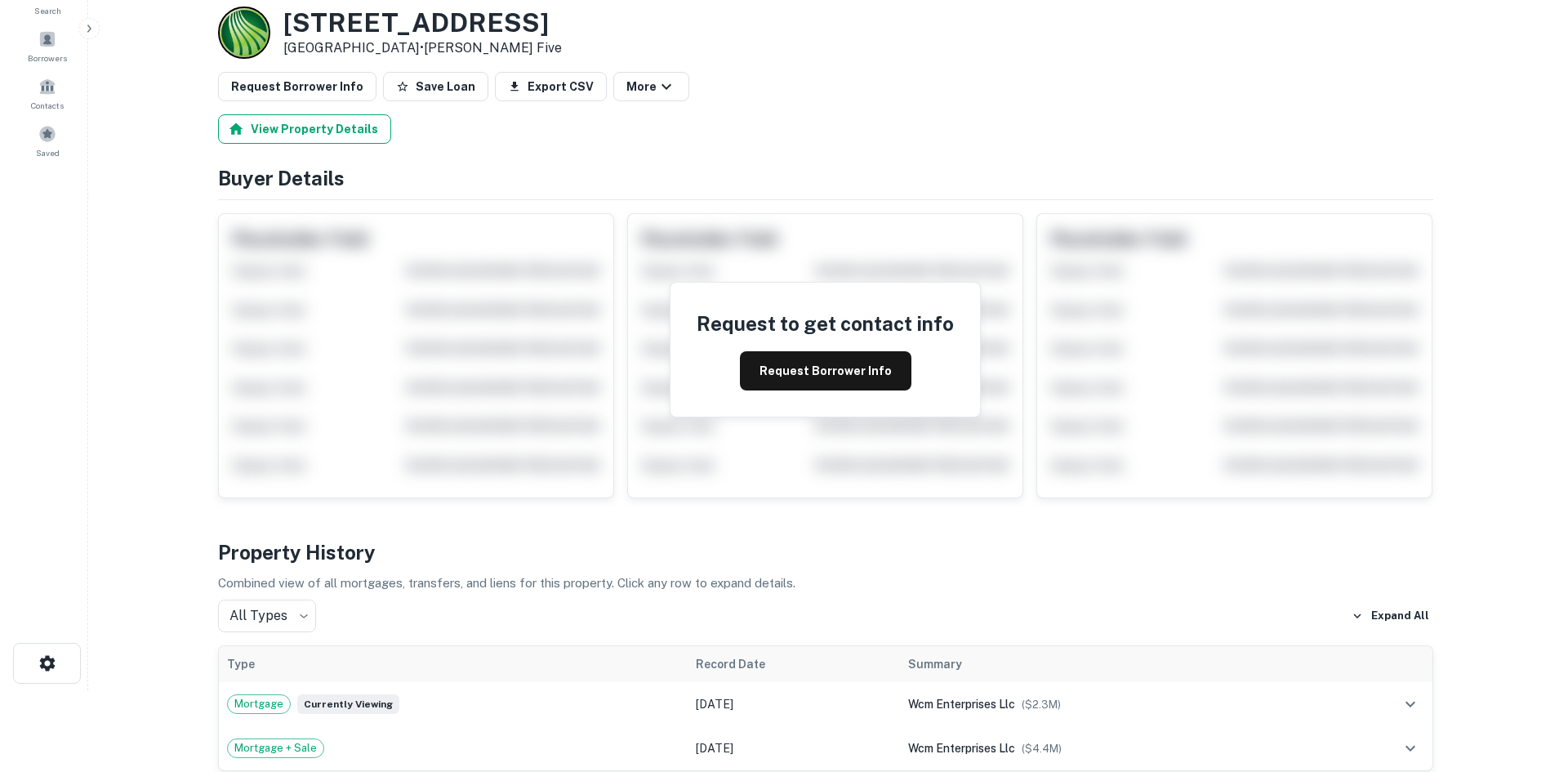
scroll to position [0, 0]
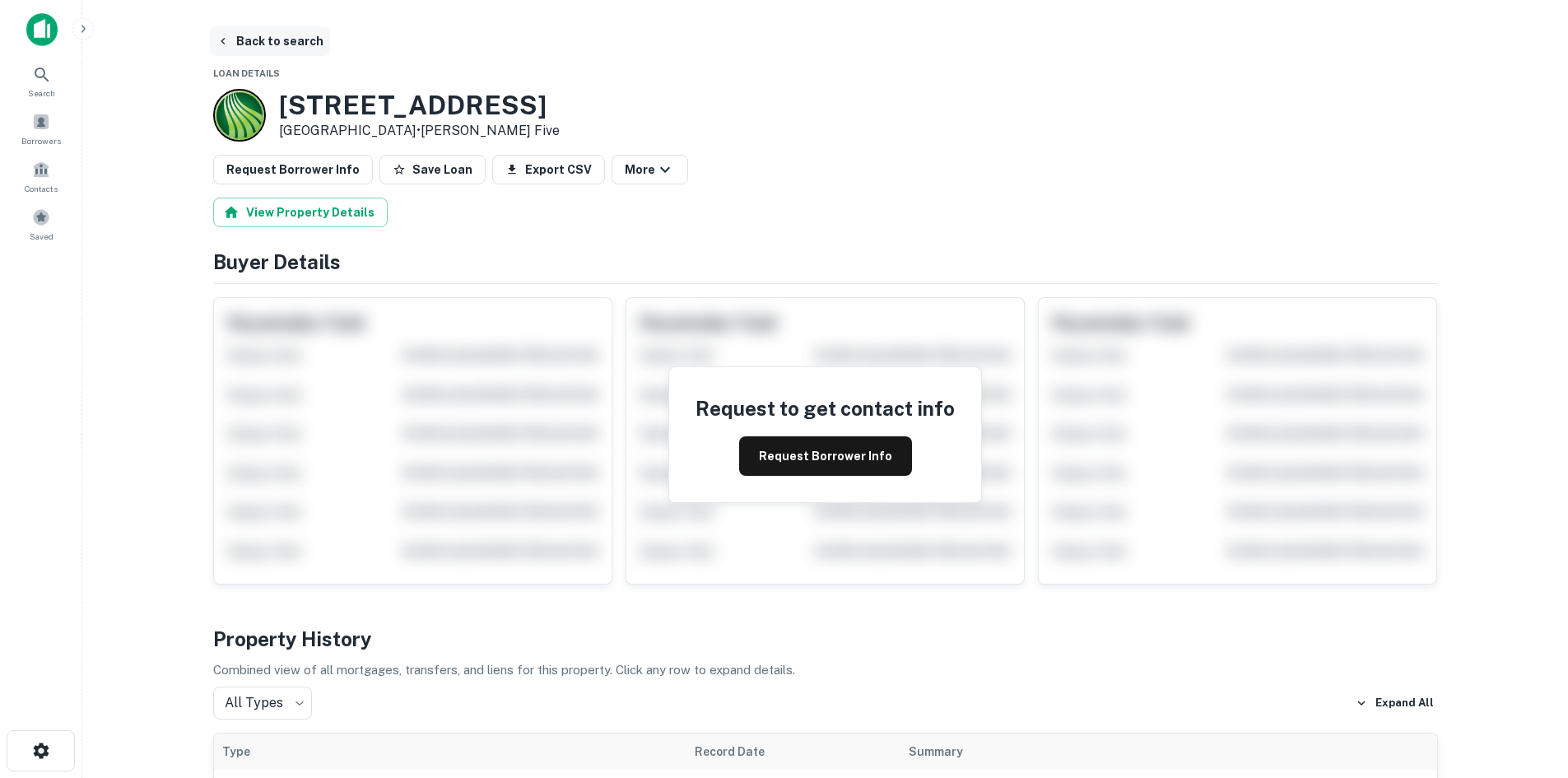
click at [296, 52] on button "Back to search" at bounding box center [270, 41] width 120 height 30
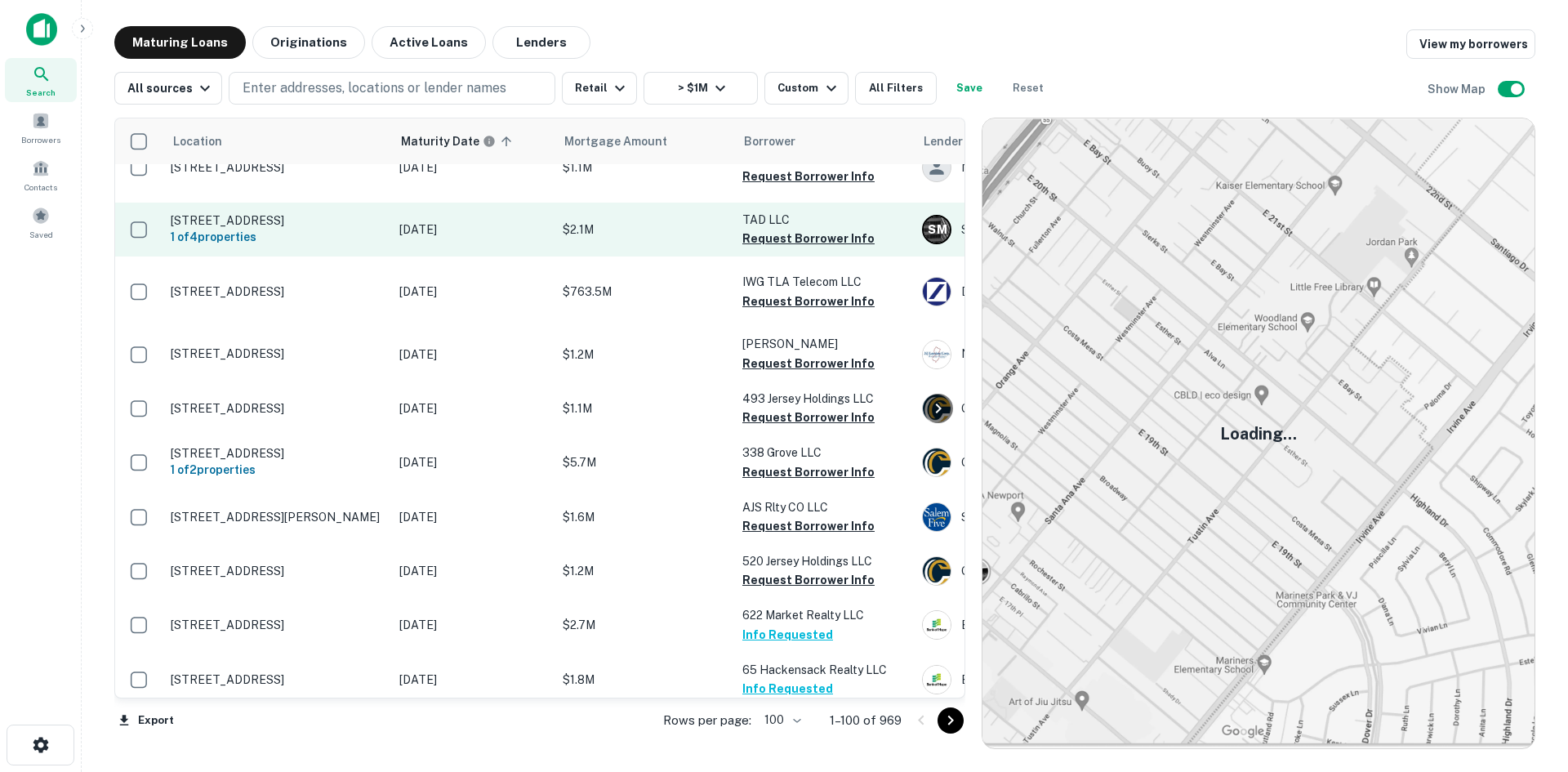
scroll to position [82, 0]
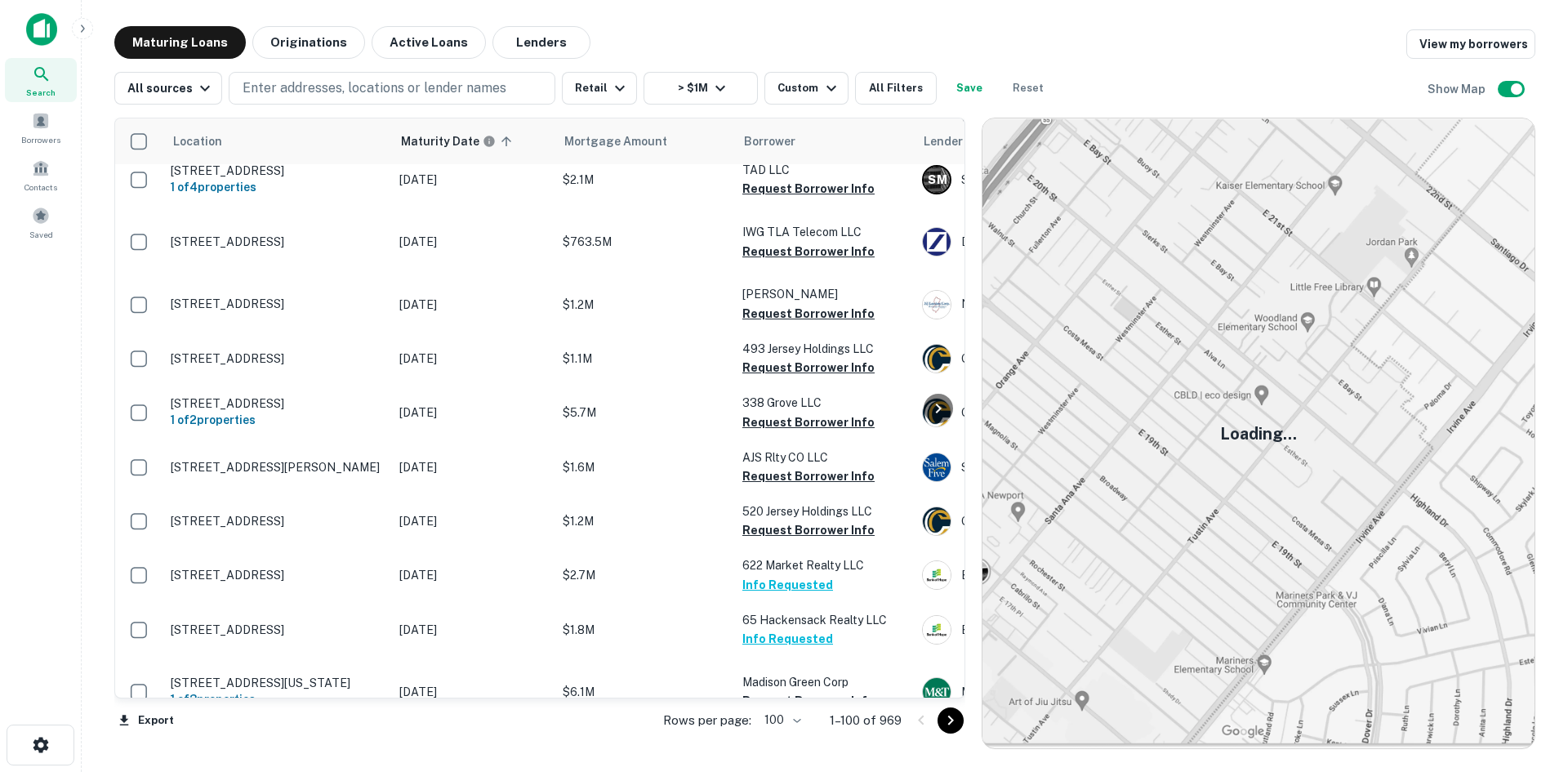
click at [951, 733] on button "Go to next page" at bounding box center [950, 720] width 26 height 26
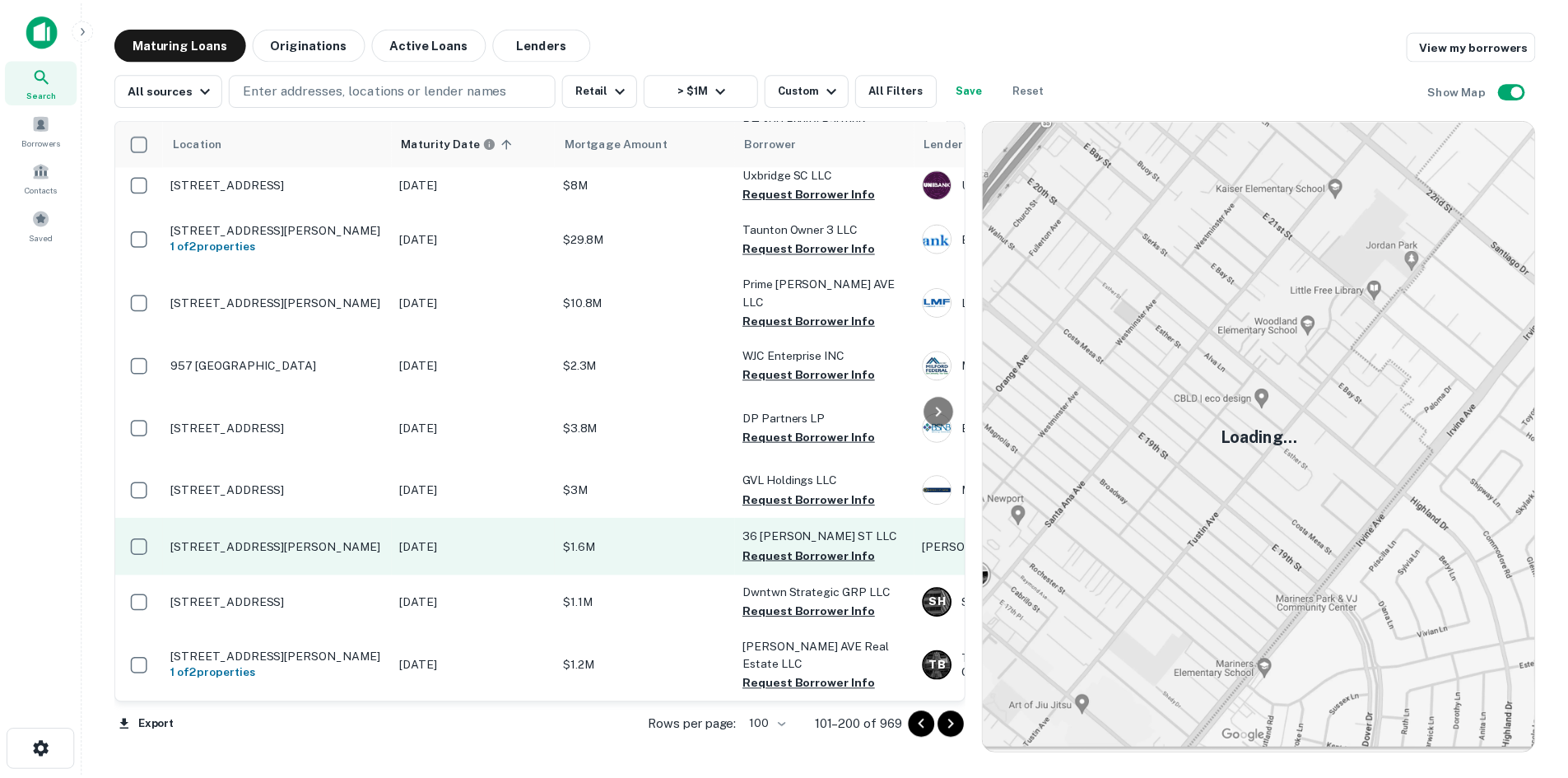
scroll to position [165, 0]
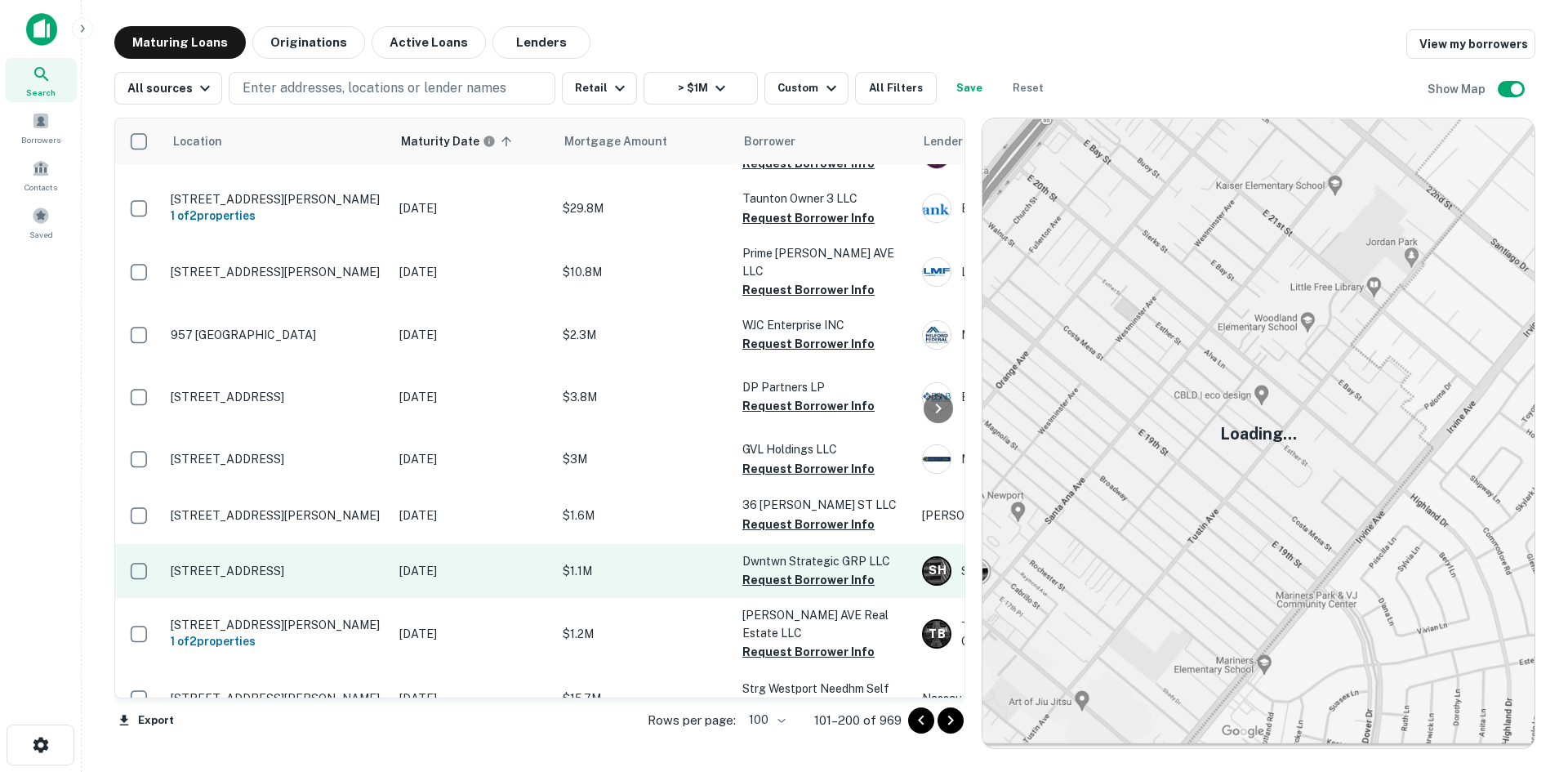
click at [221, 598] on td "36 Fairfield Ave Bridgeport, CT 06604" at bounding box center [276, 571] width 228 height 54
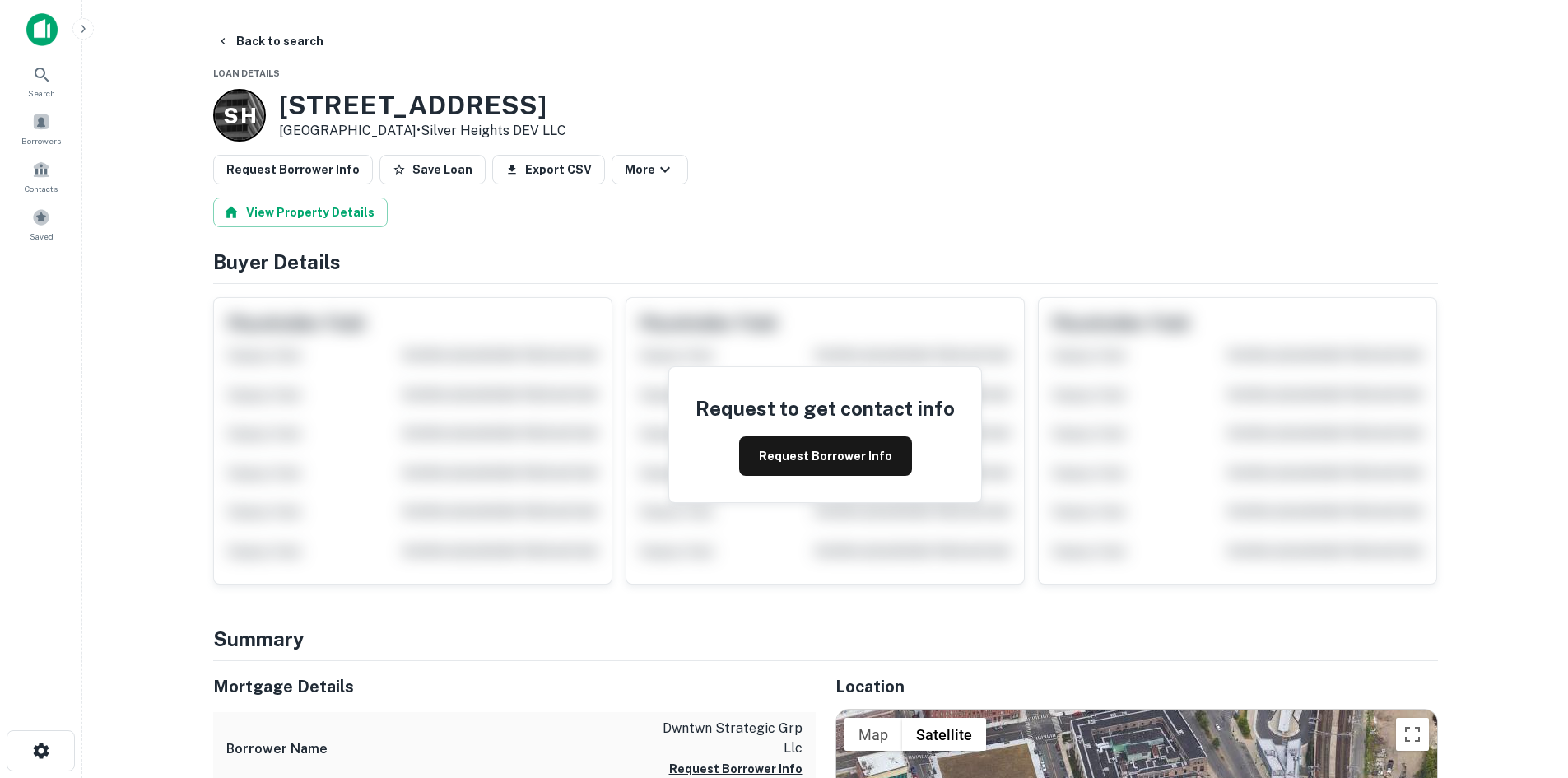
drag, startPoint x: 220, startPoint y: 574, endPoint x: 778, endPoint y: 186, distance: 679.6
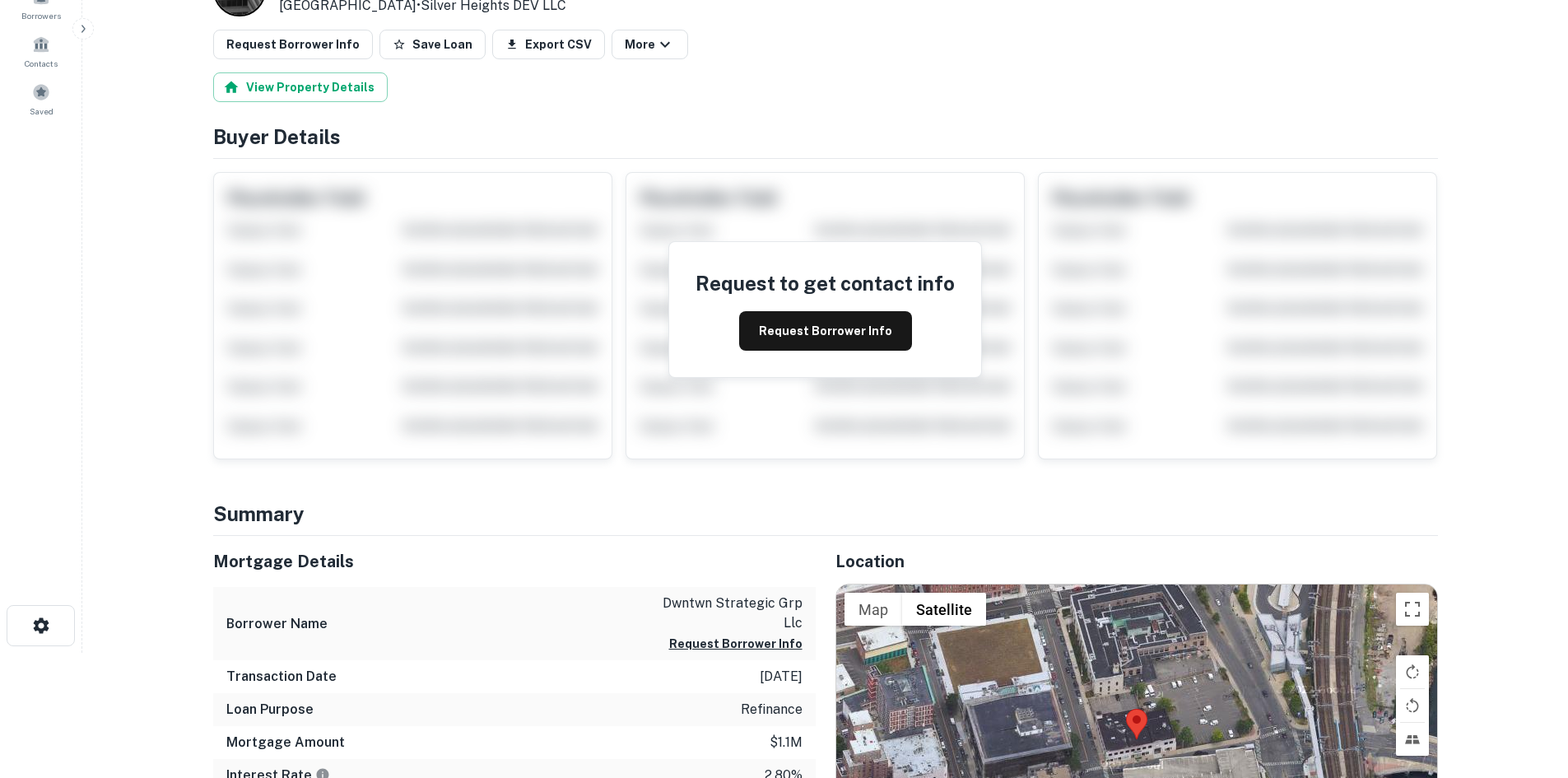
scroll to position [329, 0]
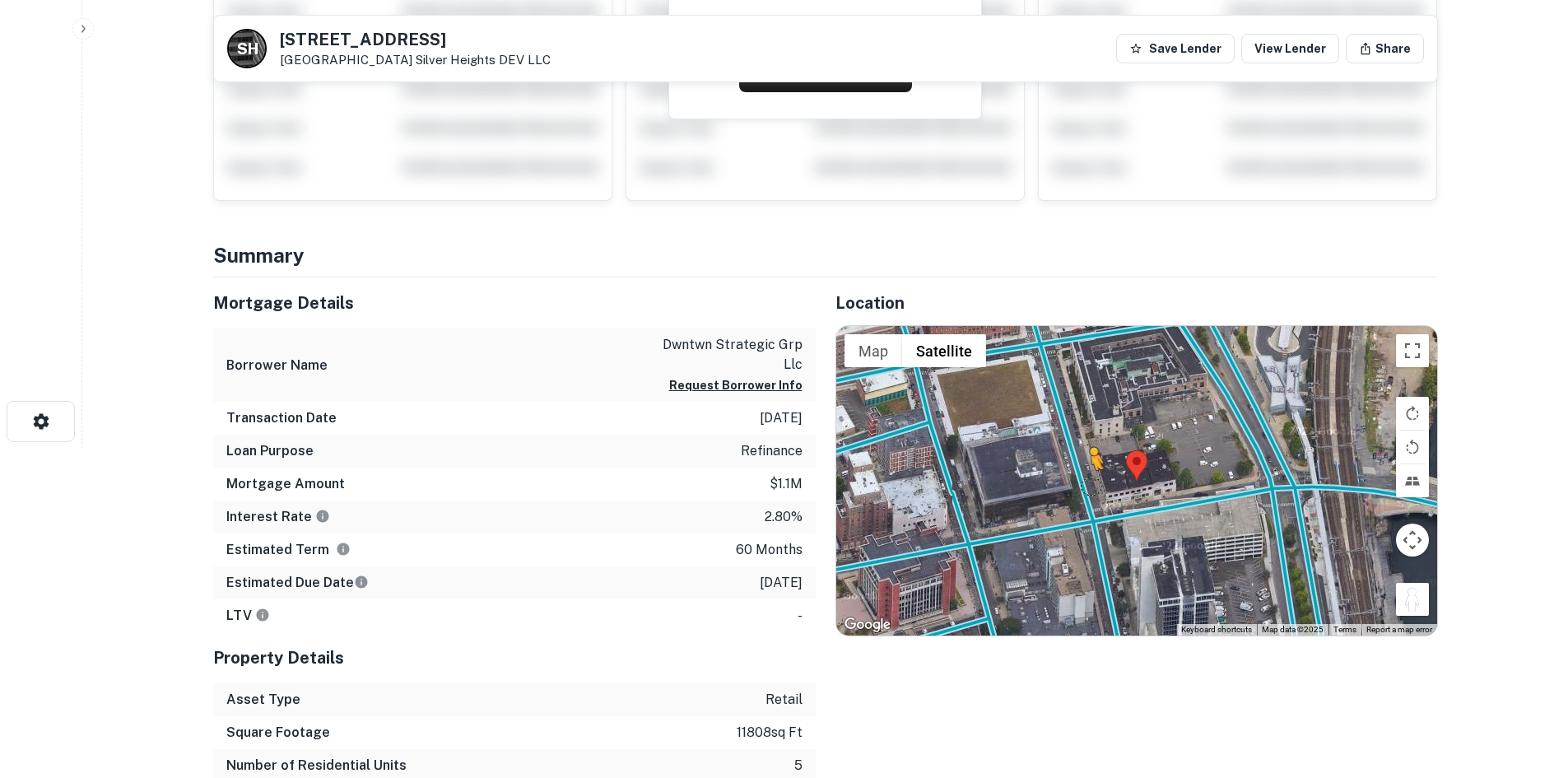
drag, startPoint x: 1404, startPoint y: 600, endPoint x: 1086, endPoint y: 477, distance: 341.0
click at [1086, 477] on div "To activate drag with keyboard, press Alt + Enter. Once in keyboard drag state,…" at bounding box center [1137, 481] width 601 height 310
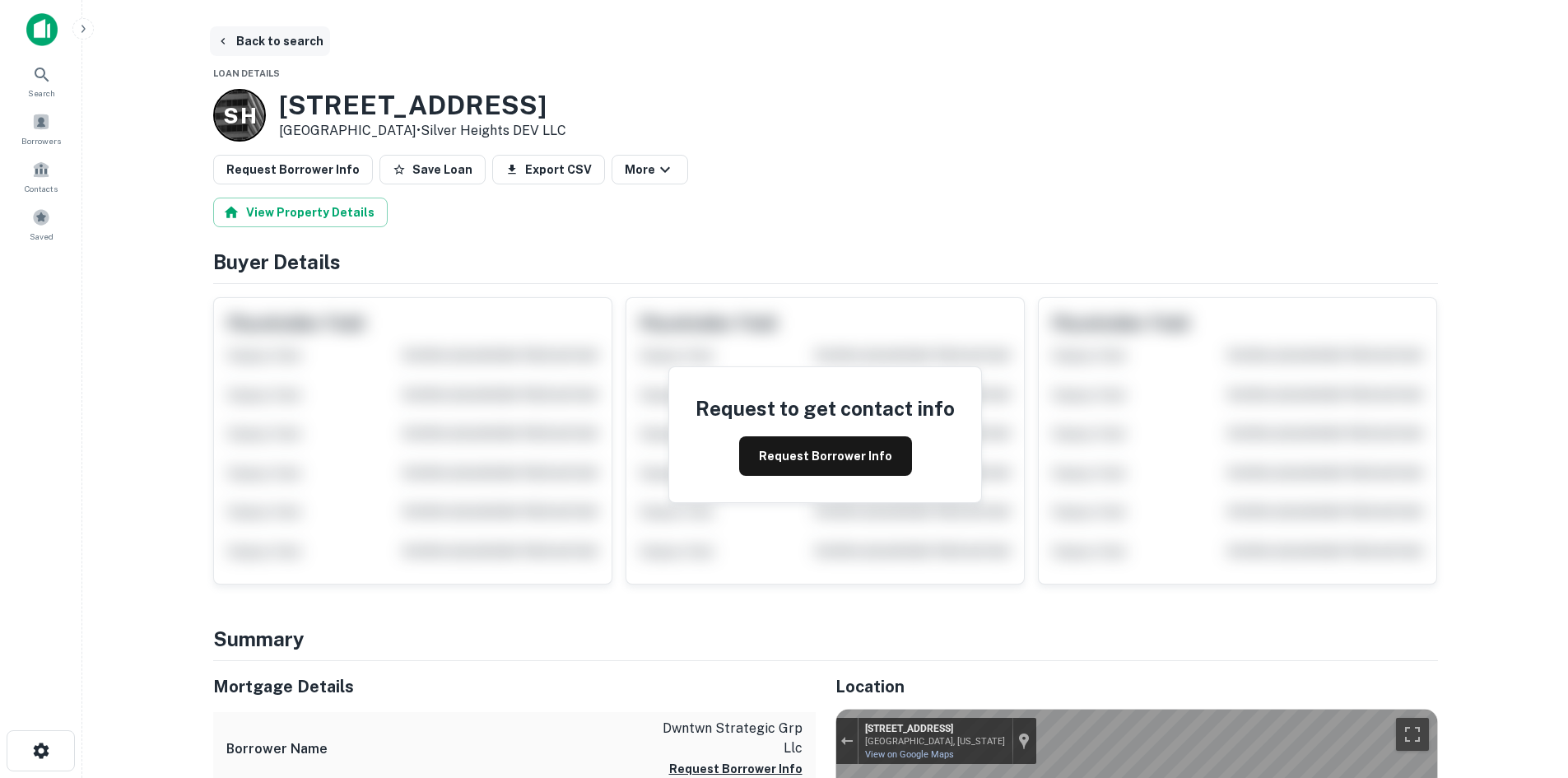
click at [275, 39] on button "Back to search" at bounding box center [270, 41] width 120 height 30
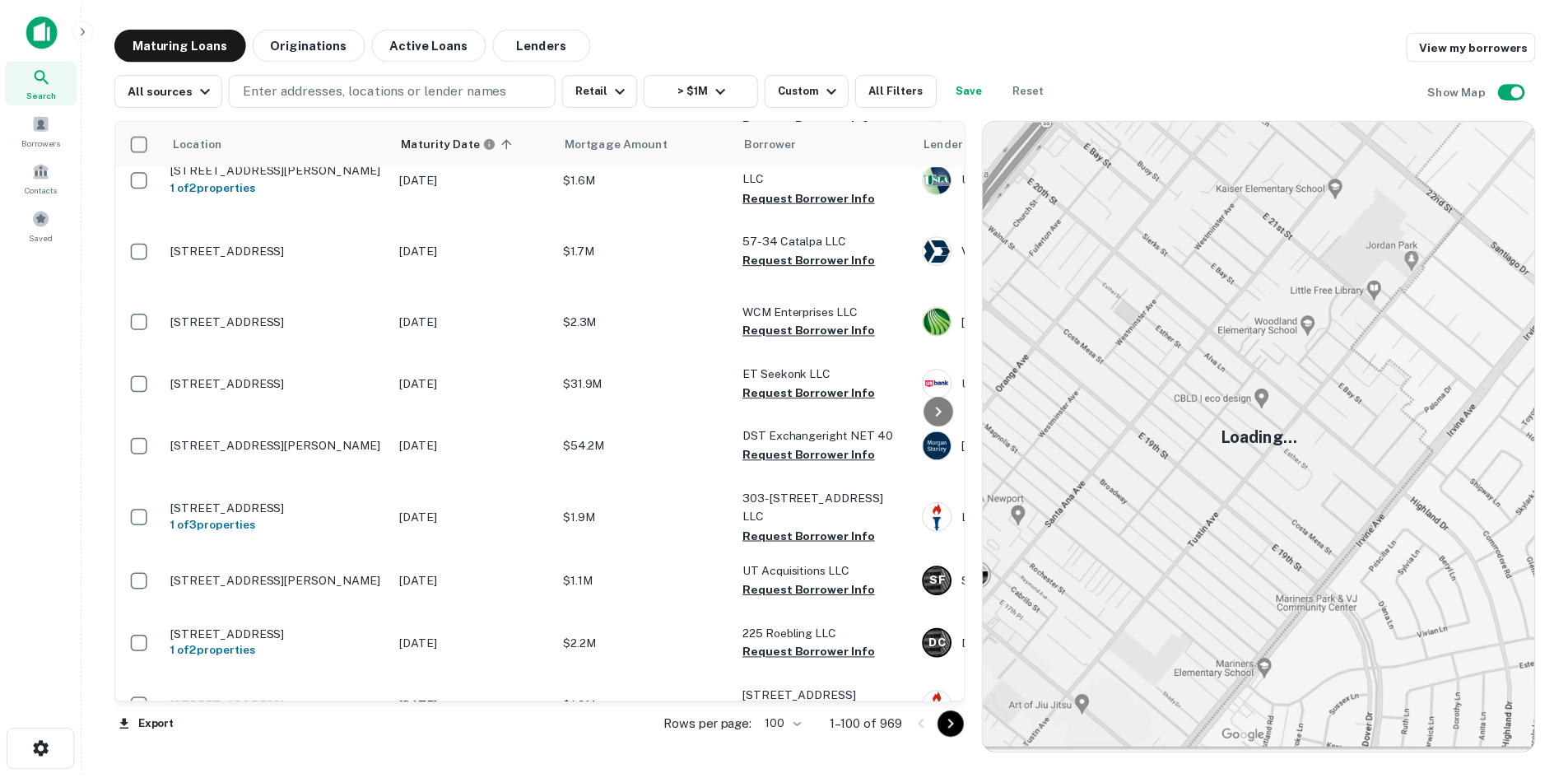
scroll to position [2059, 0]
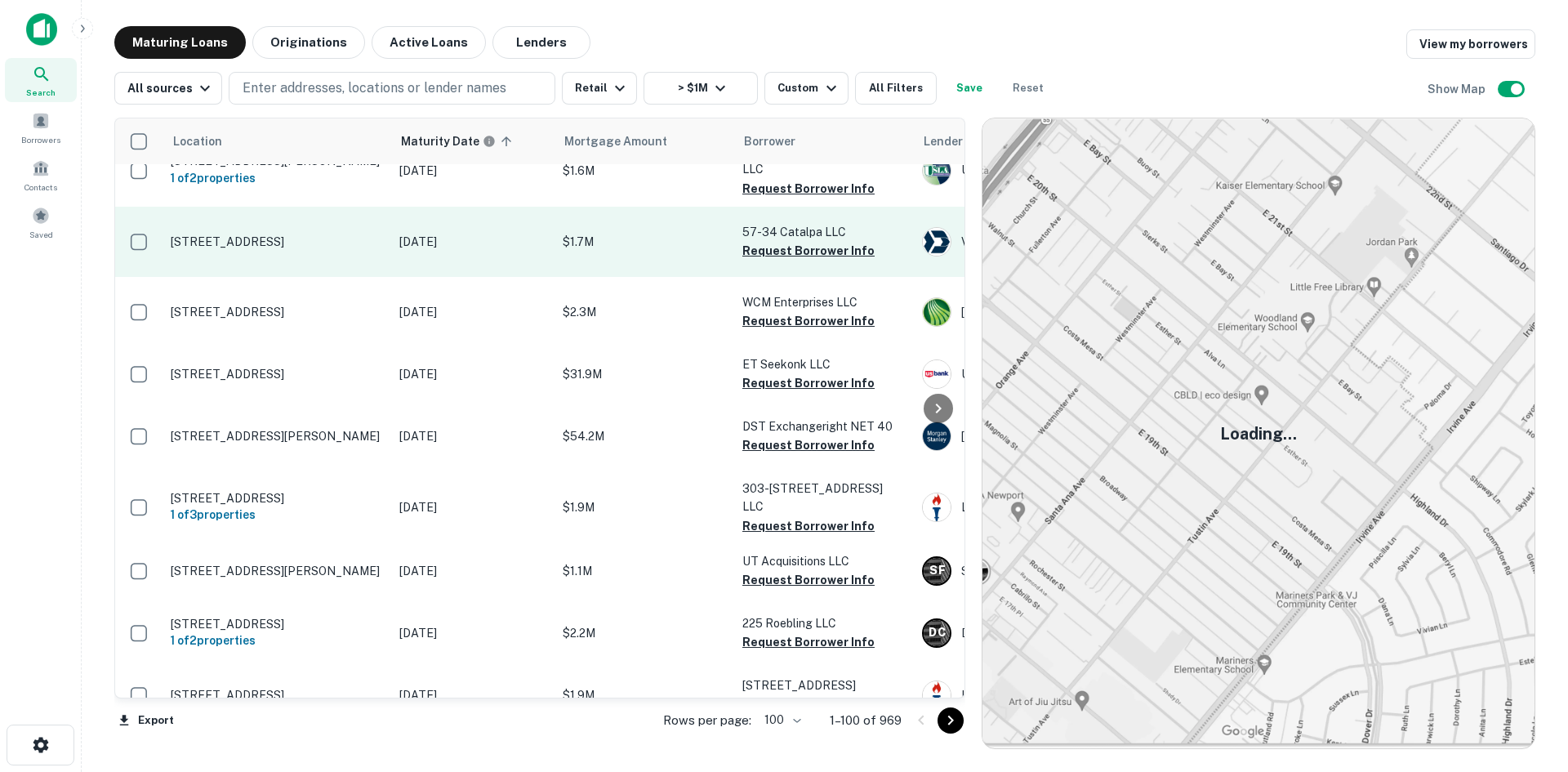
click at [319, 277] on td "[STREET_ADDRESS]" at bounding box center [276, 241] width 228 height 70
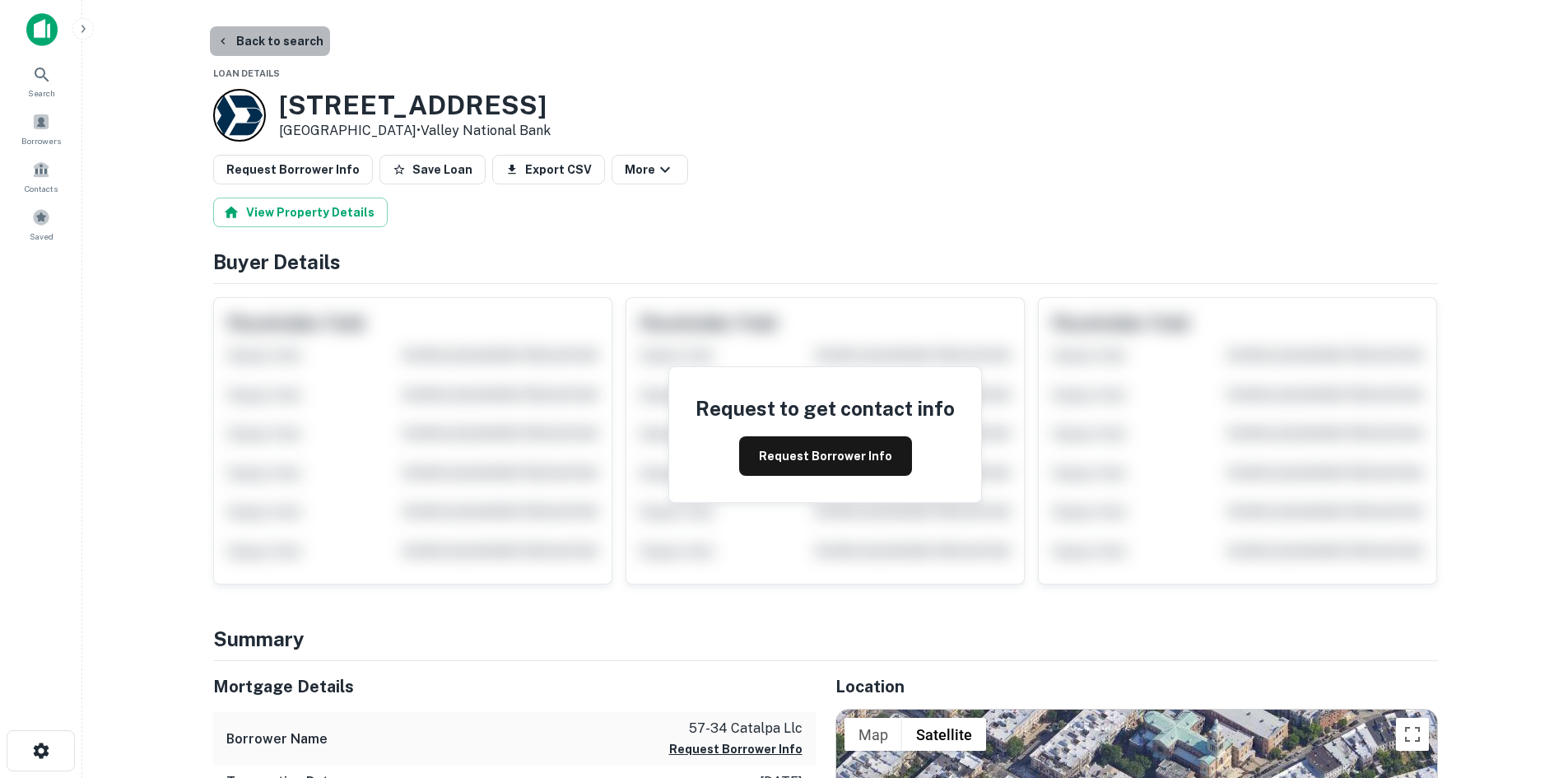
click at [299, 47] on button "Back to search" at bounding box center [270, 41] width 120 height 30
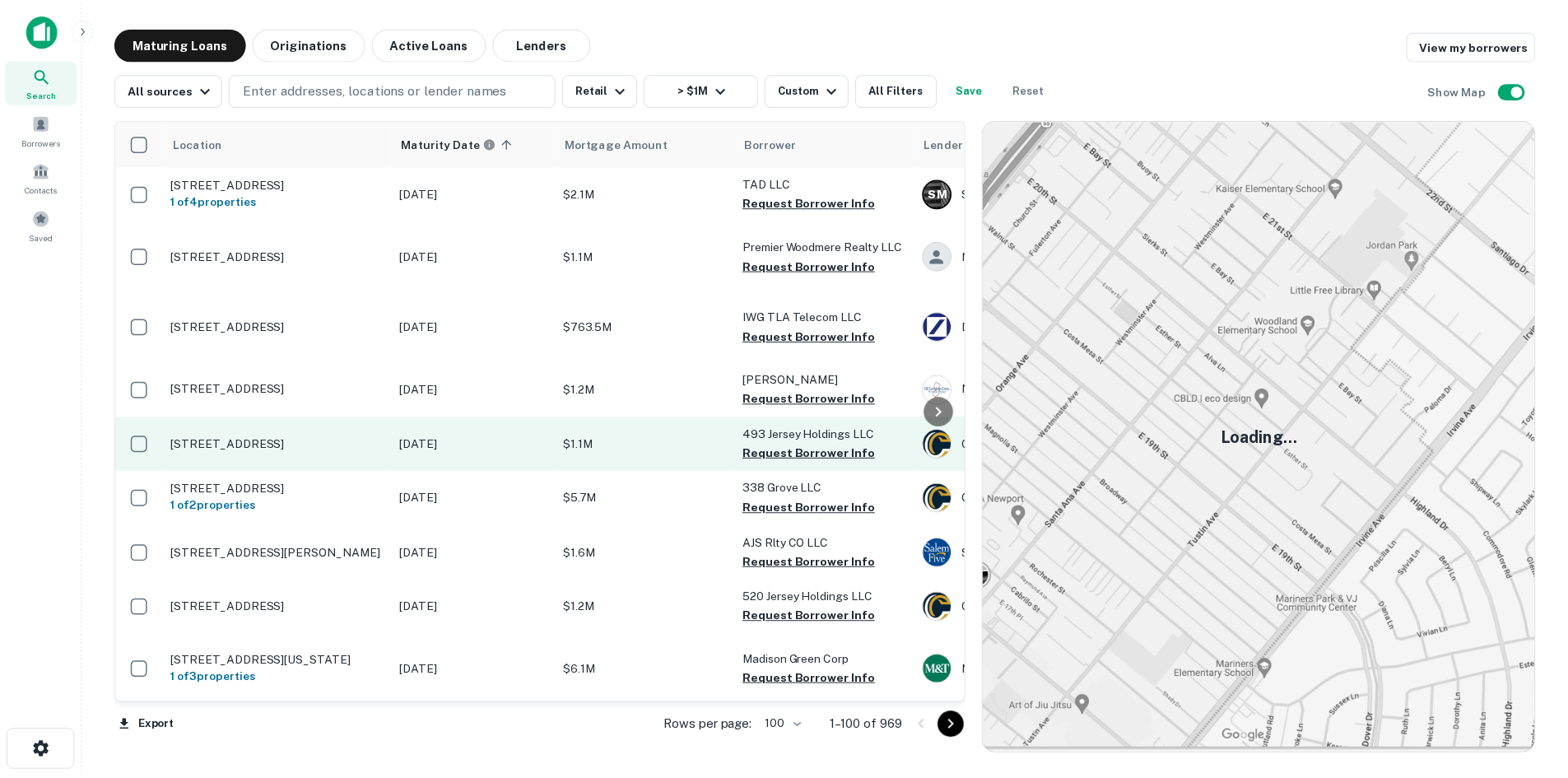
scroll to position [82, 0]
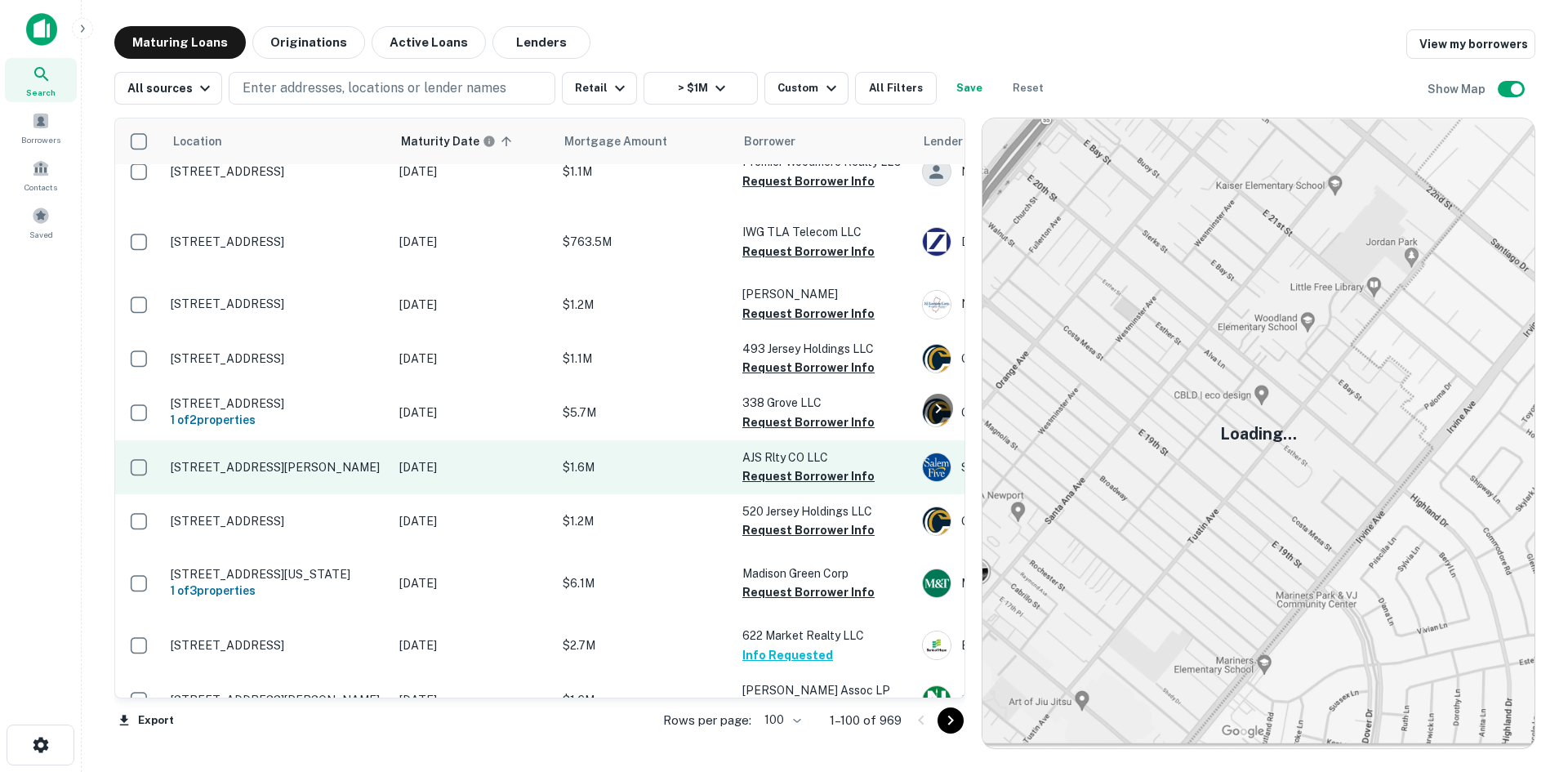
click at [297, 495] on td "[STREET_ADDRESS][PERSON_NAME]" at bounding box center [276, 468] width 228 height 54
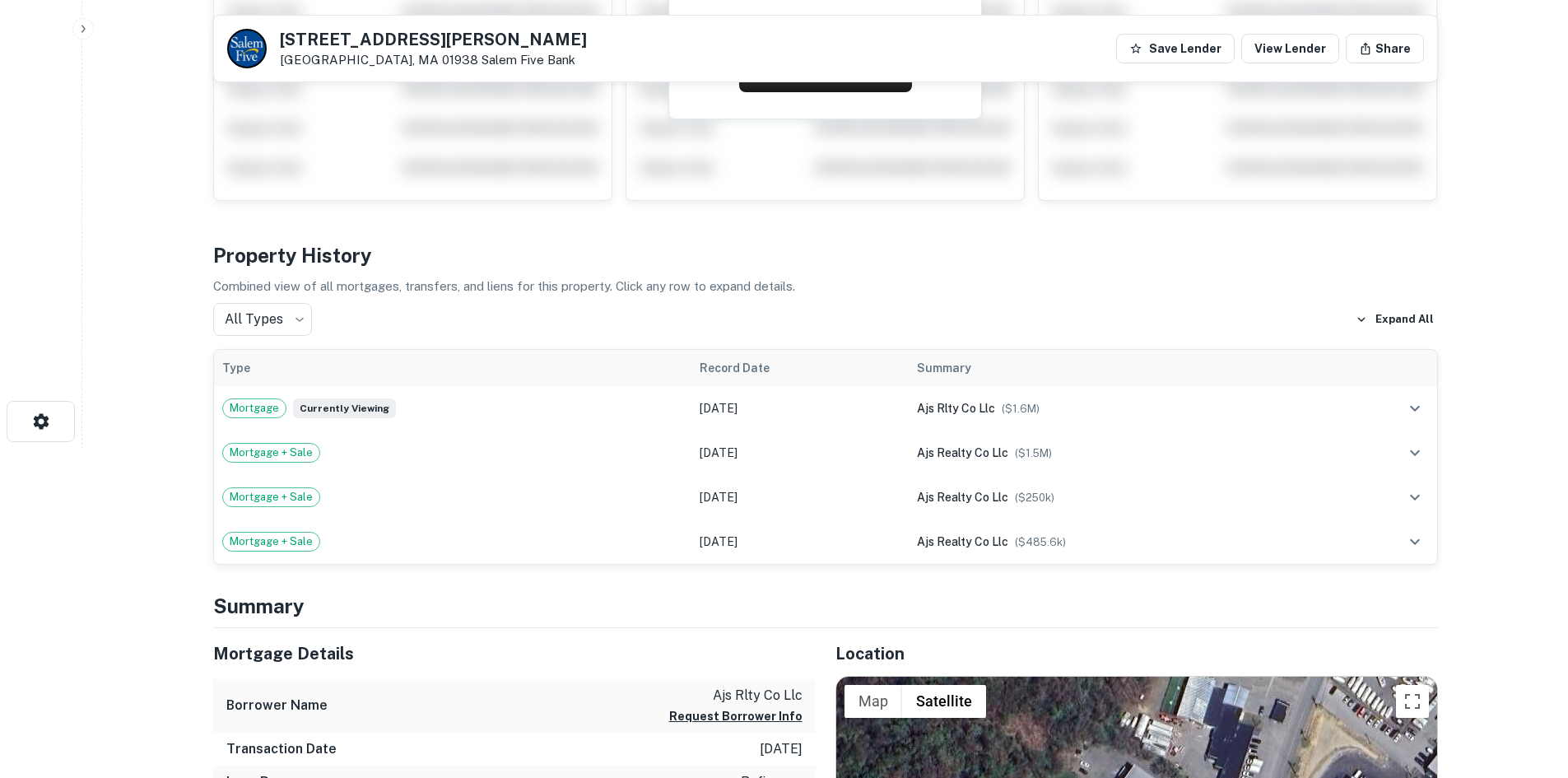
scroll to position [741, 0]
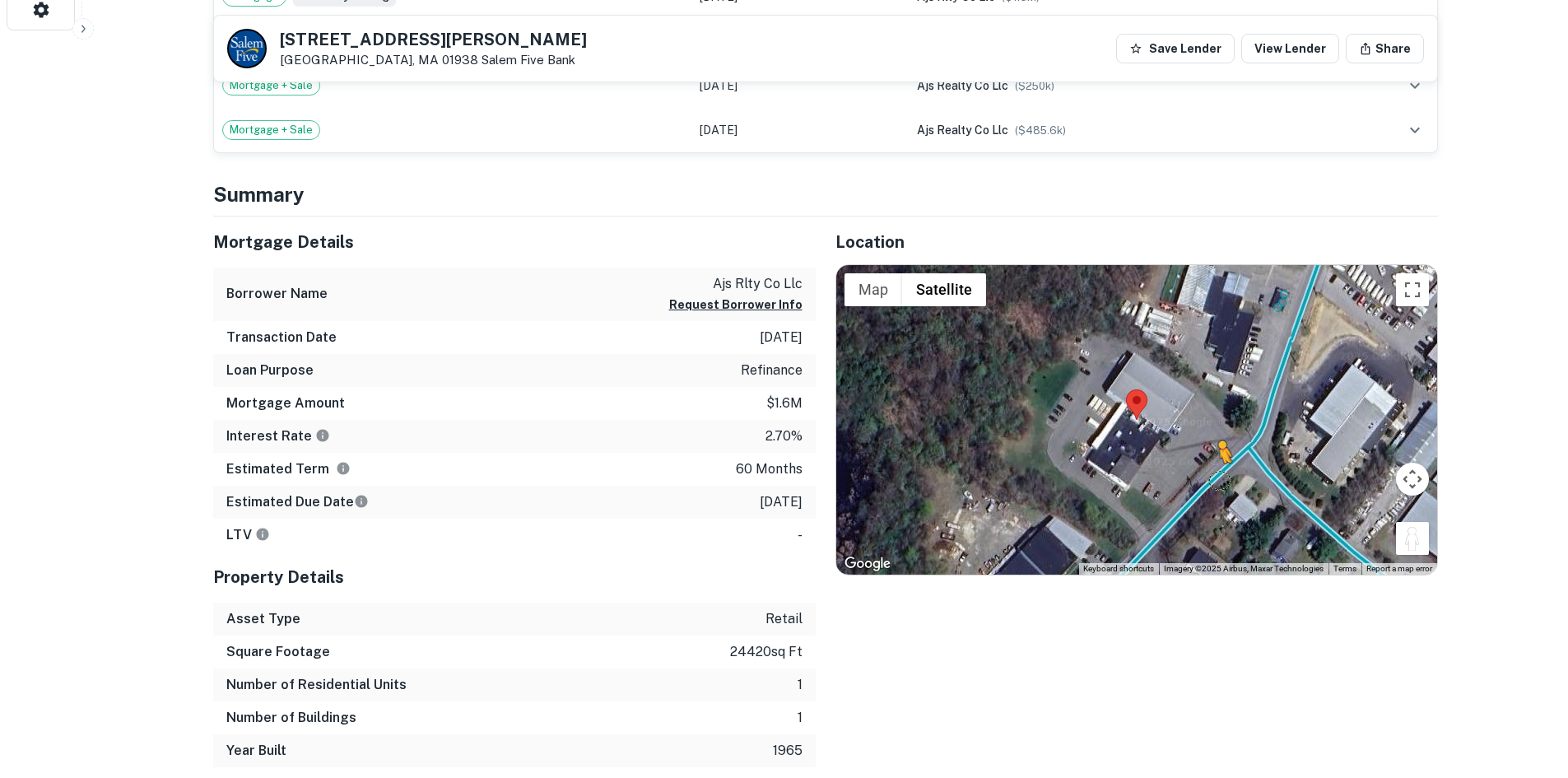
drag, startPoint x: 1411, startPoint y: 534, endPoint x: 1213, endPoint y: 478, distance: 205.8
click at [1213, 478] on div "To activate drag with keyboard, press Alt + Enter. Once in keyboard drag state,…" at bounding box center [1137, 420] width 601 height 310
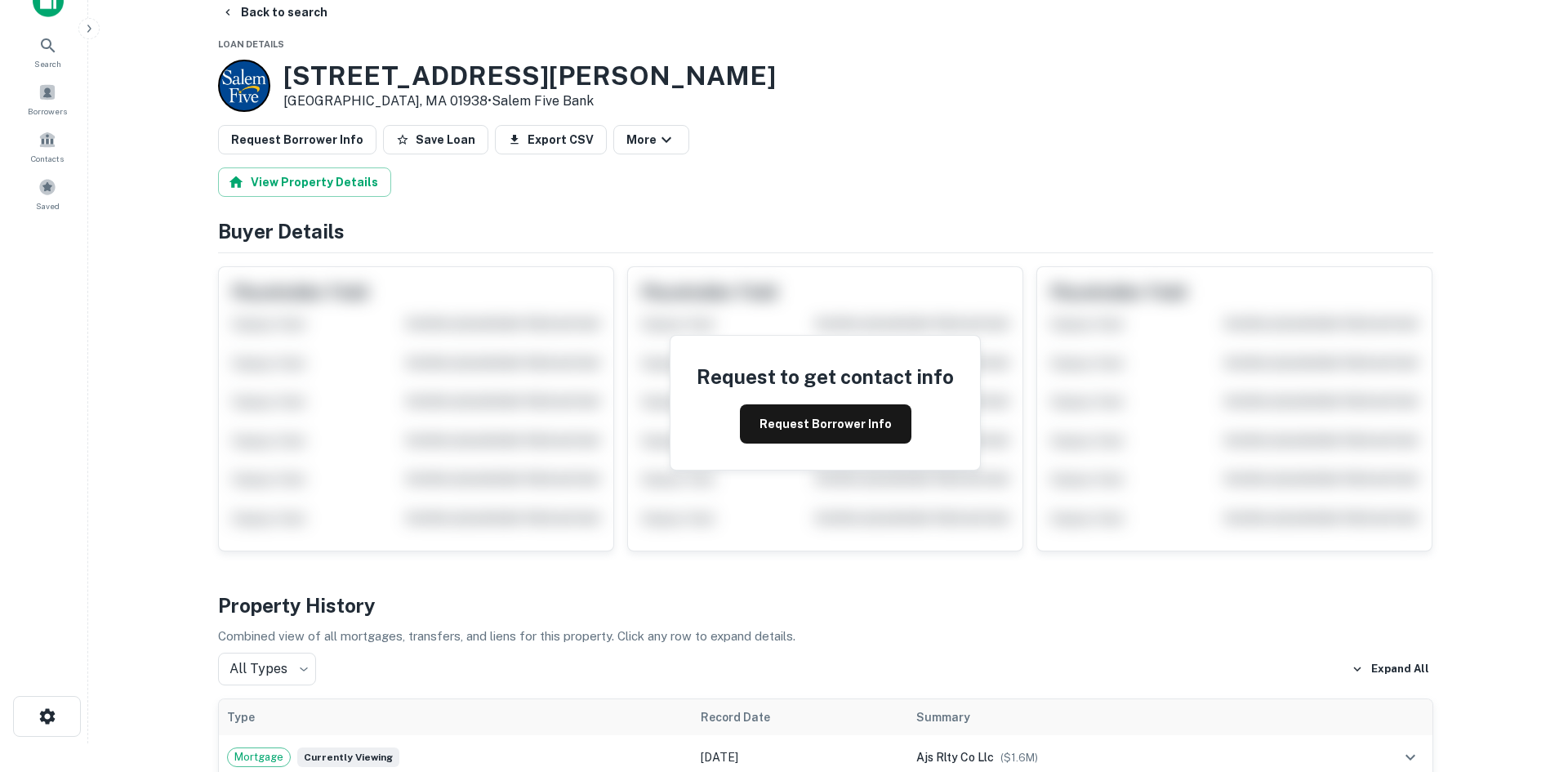
scroll to position [0, 0]
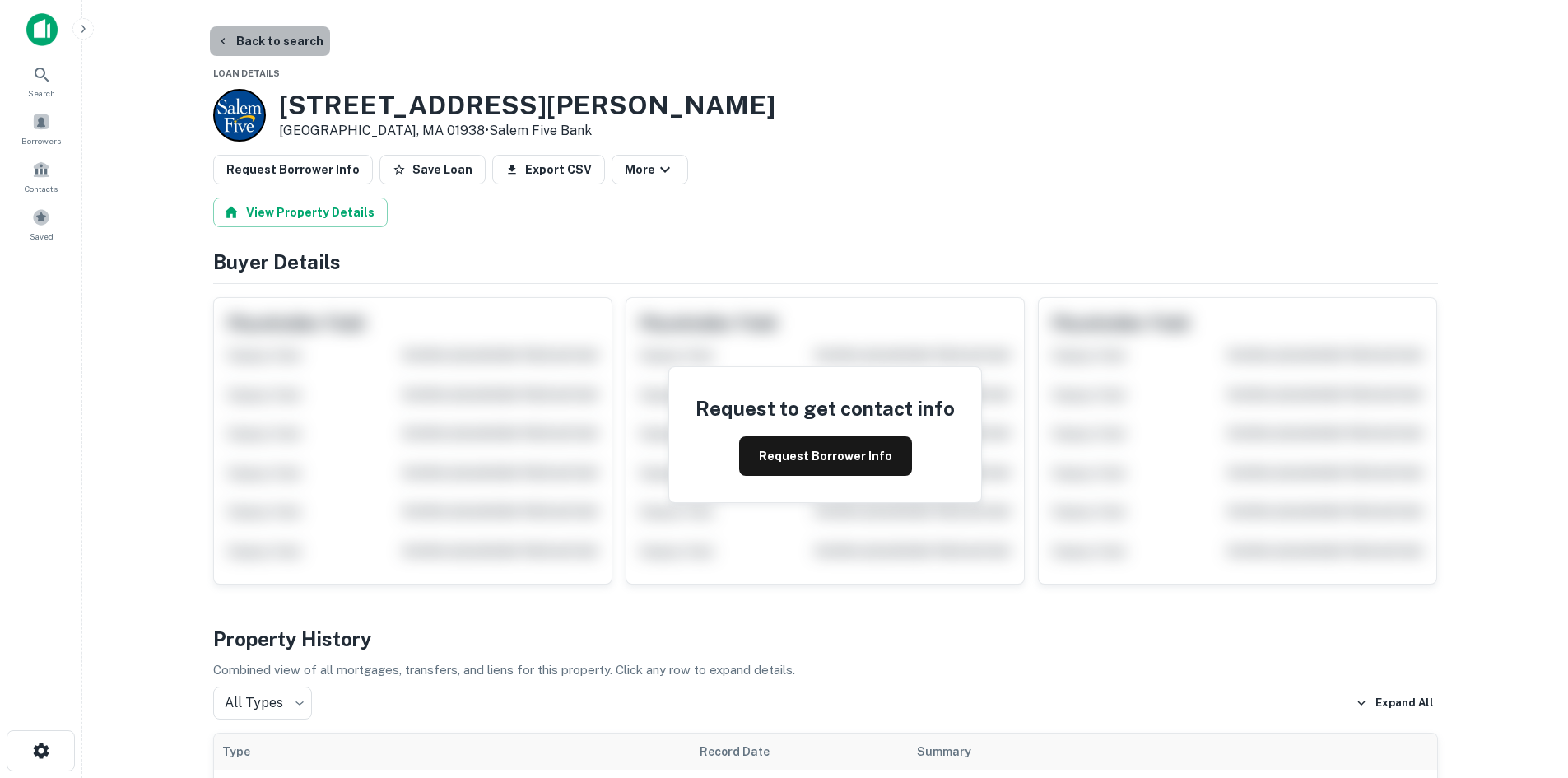
click at [285, 48] on button "Back to search" at bounding box center [270, 41] width 120 height 30
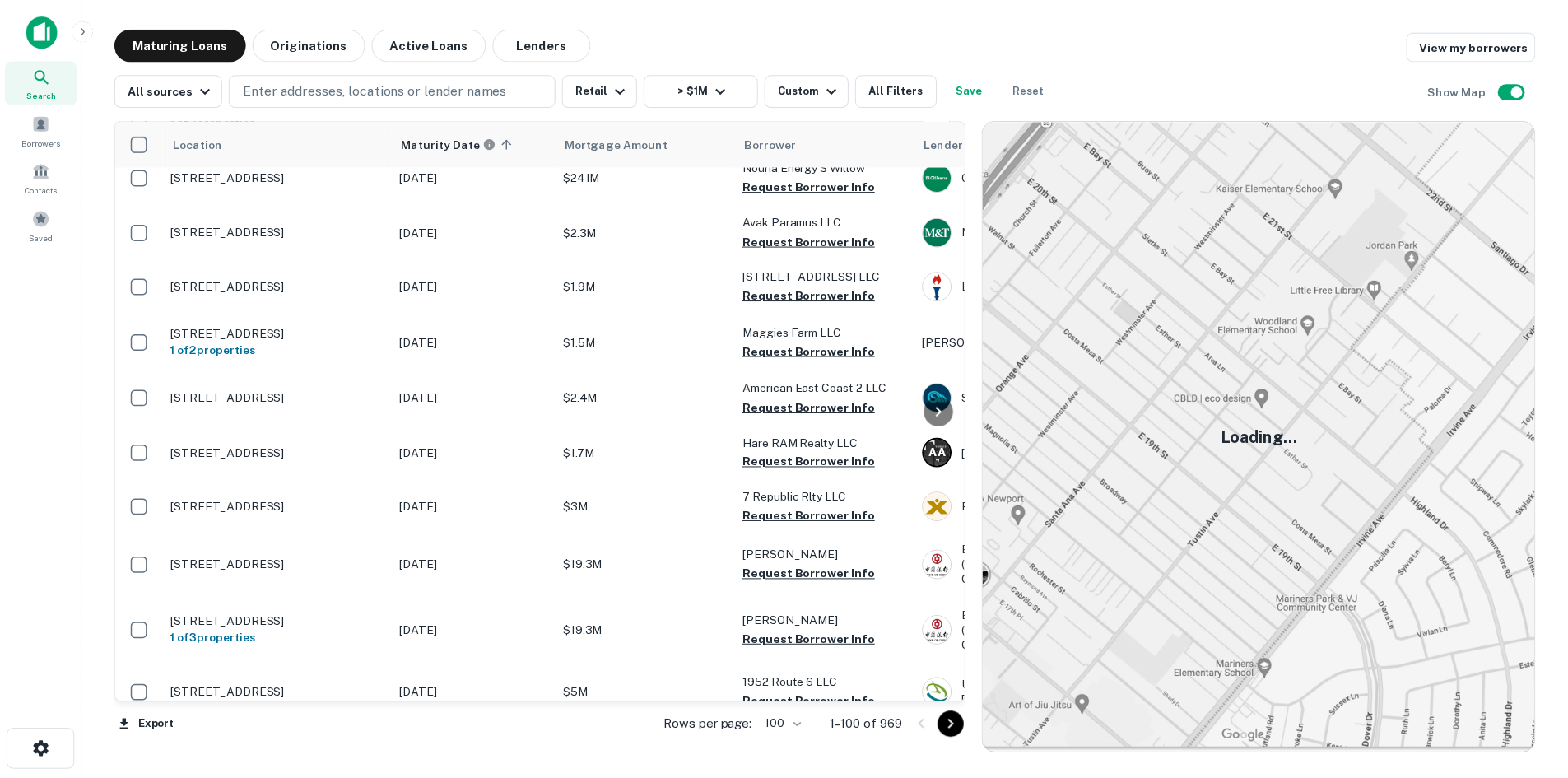
scroll to position [2800, 0]
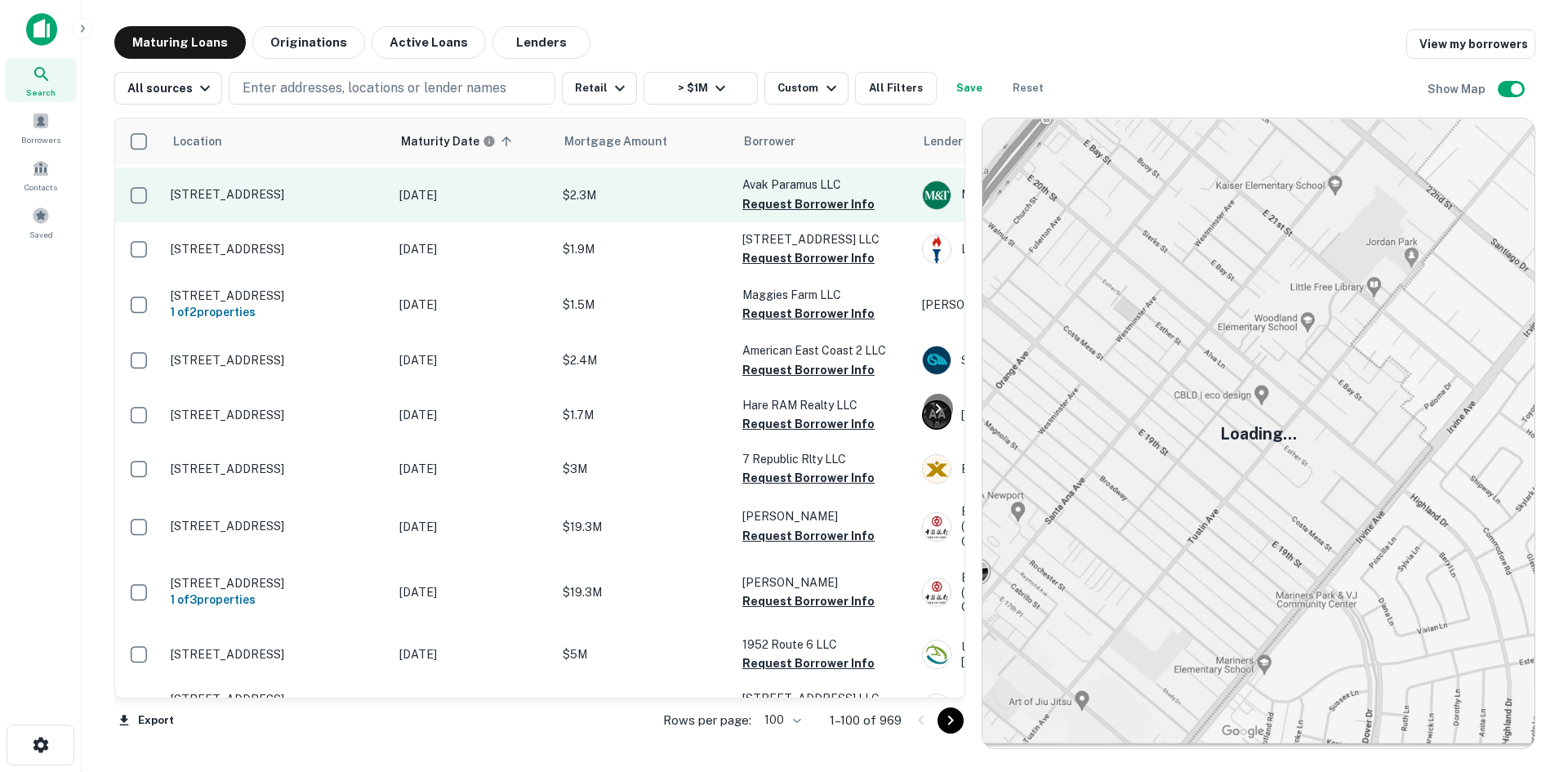
click at [365, 222] on td "[STREET_ADDRESS]" at bounding box center [276, 194] width 228 height 54
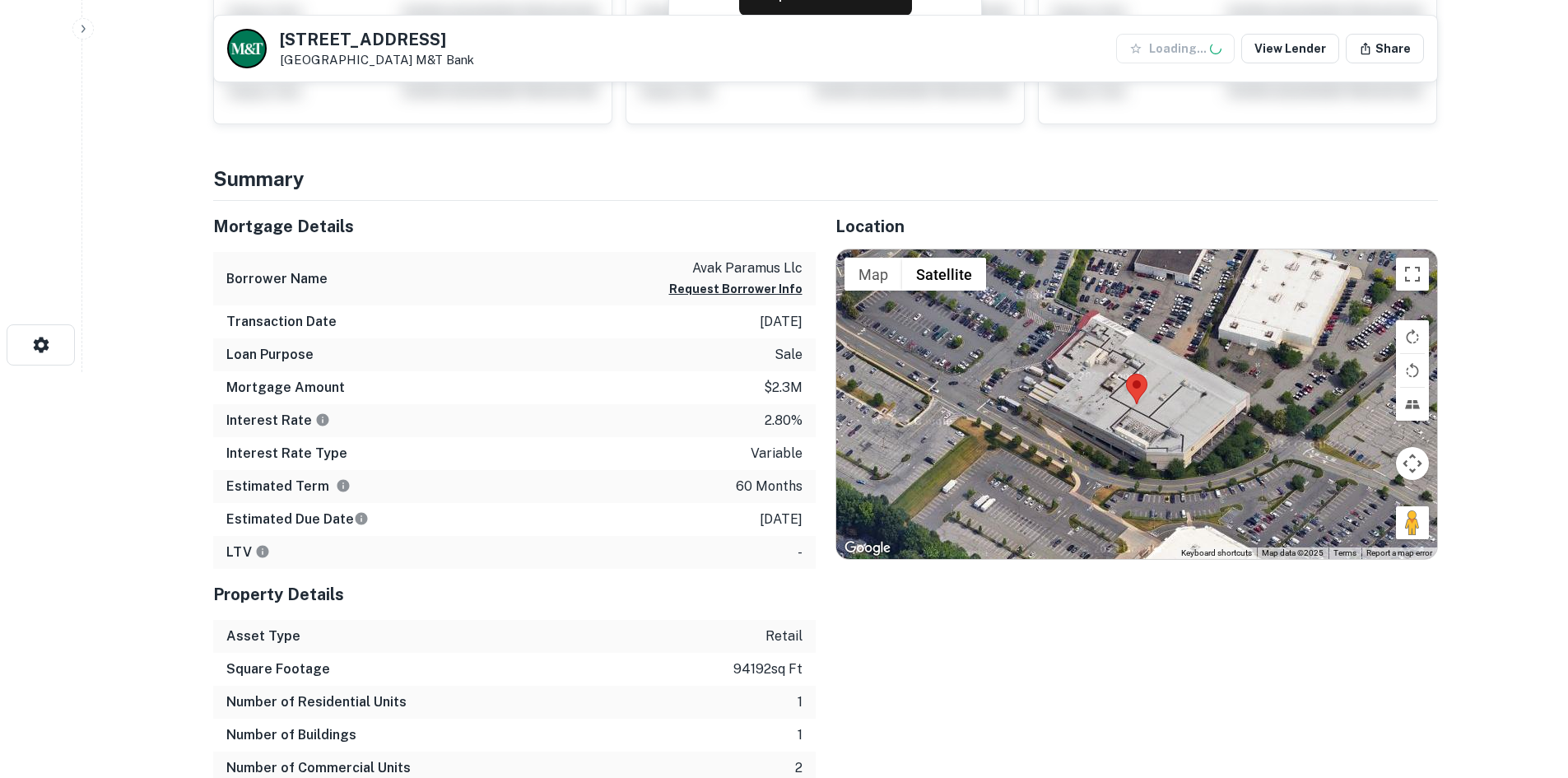
scroll to position [412, 0]
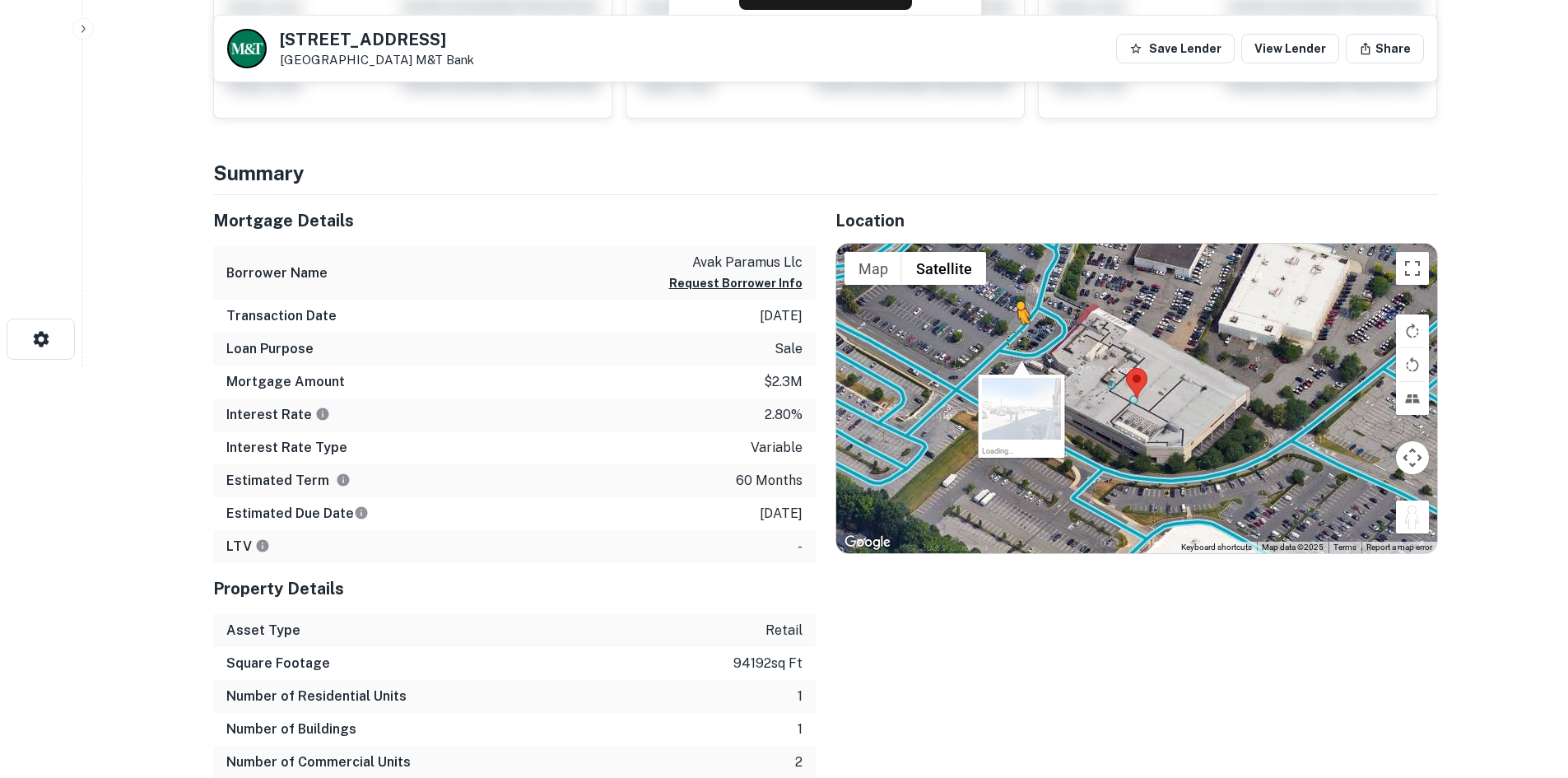
drag, startPoint x: 1416, startPoint y: 512, endPoint x: 1016, endPoint y: 342, distance: 434.6
click at [1016, 342] on div "To activate drag with keyboard, press Alt + Enter. Once in keyboard drag state,…" at bounding box center [1137, 399] width 601 height 310
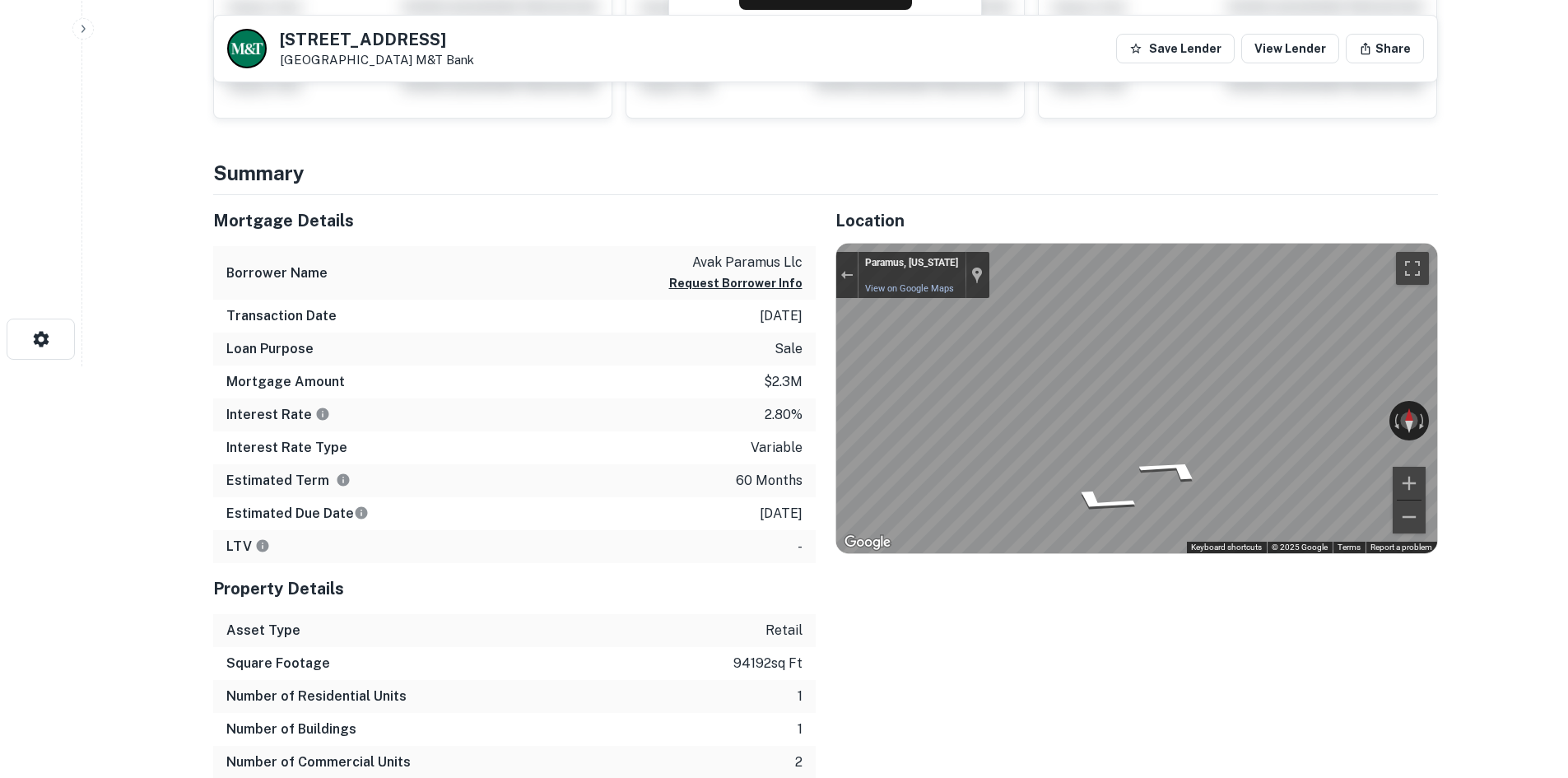
click at [1112, 580] on div "Location ← Move left → Move right ↑ Move up ↓ Move down + Zoom in - Zoom out Ho…" at bounding box center [1126, 503] width 622 height 616
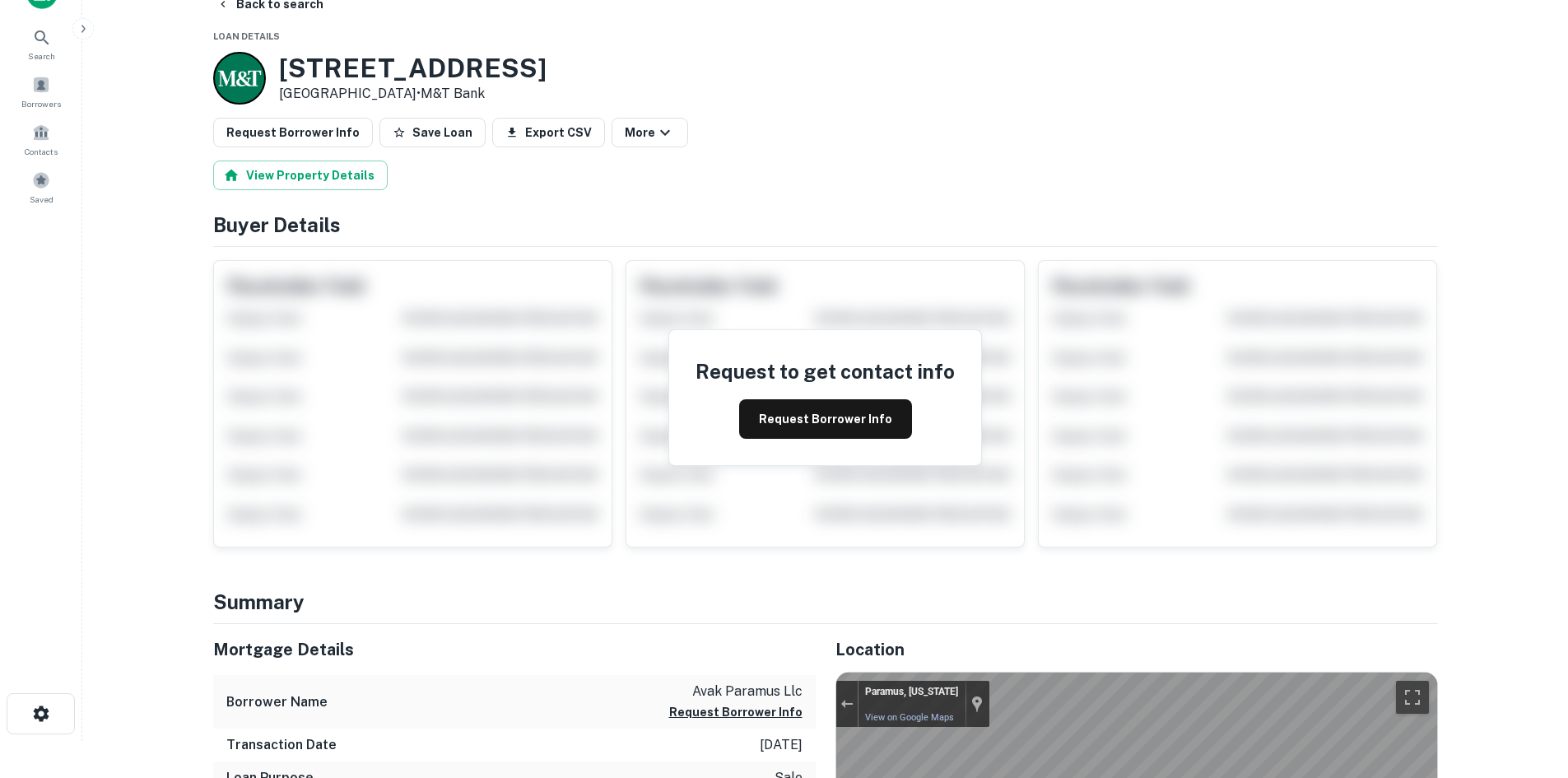
scroll to position [0, 0]
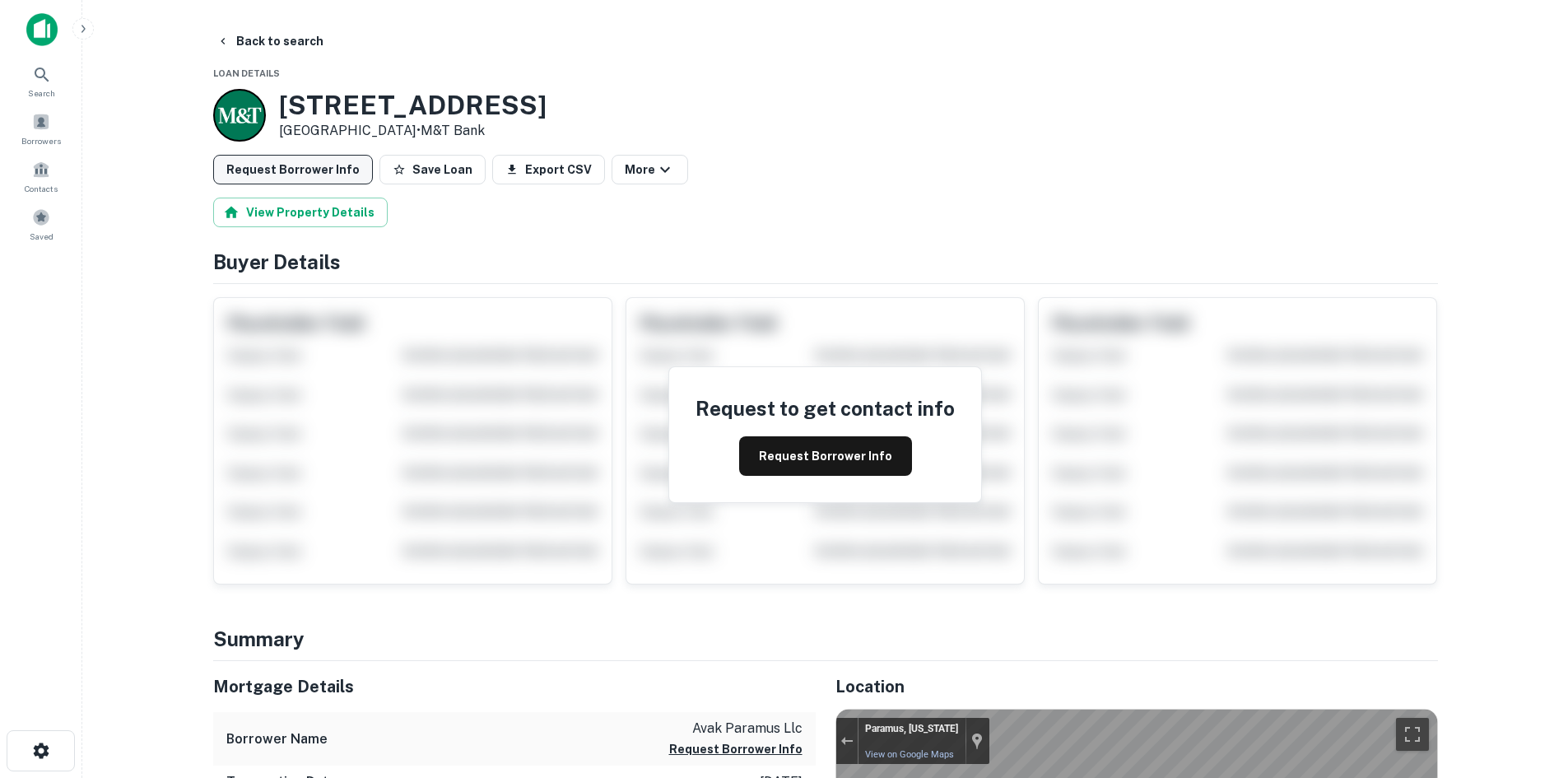
click at [295, 183] on button "Request Borrower Info" at bounding box center [292, 169] width 160 height 30
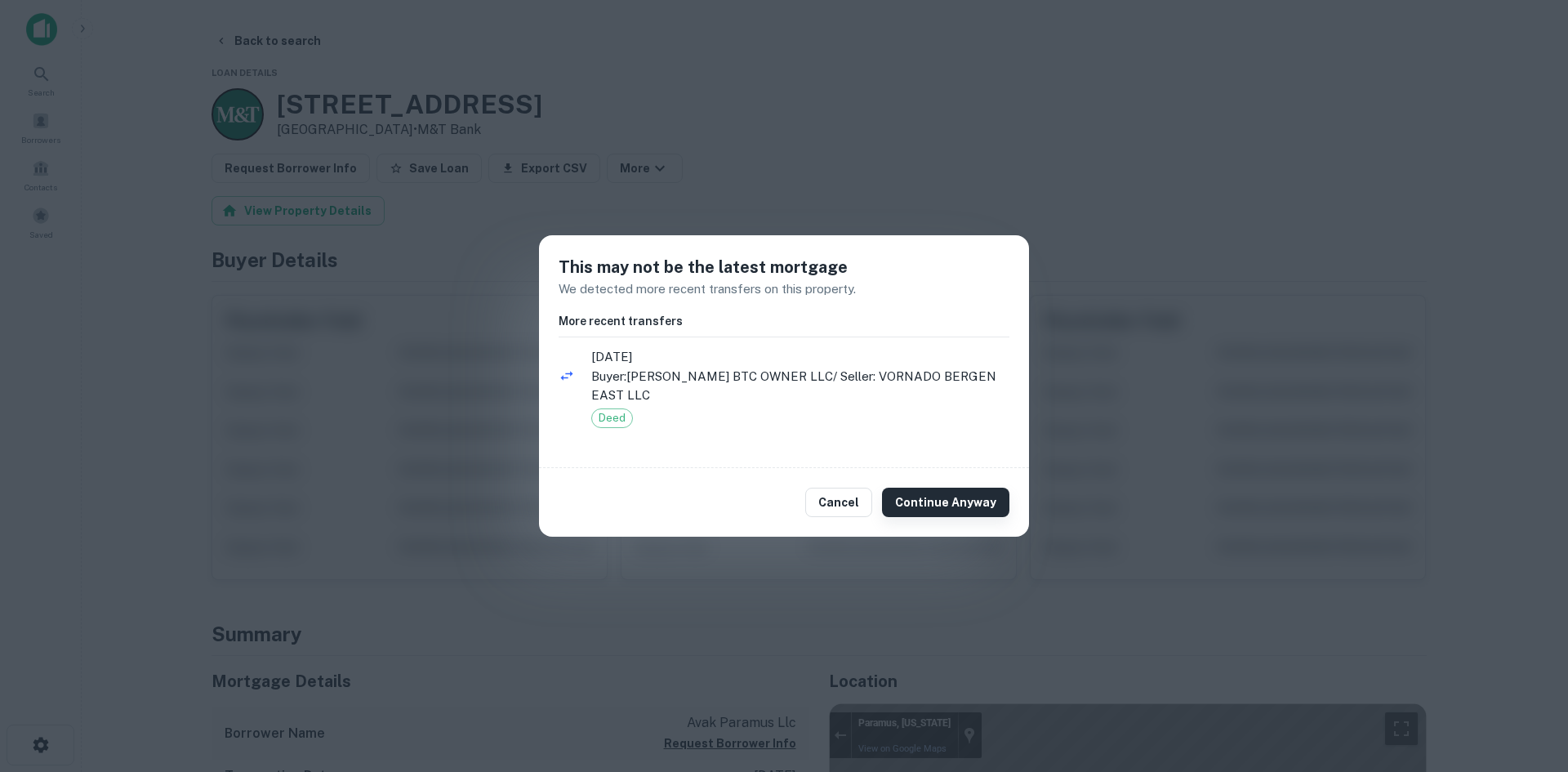
click at [924, 488] on button "Continue Anyway" at bounding box center [945, 502] width 128 height 30
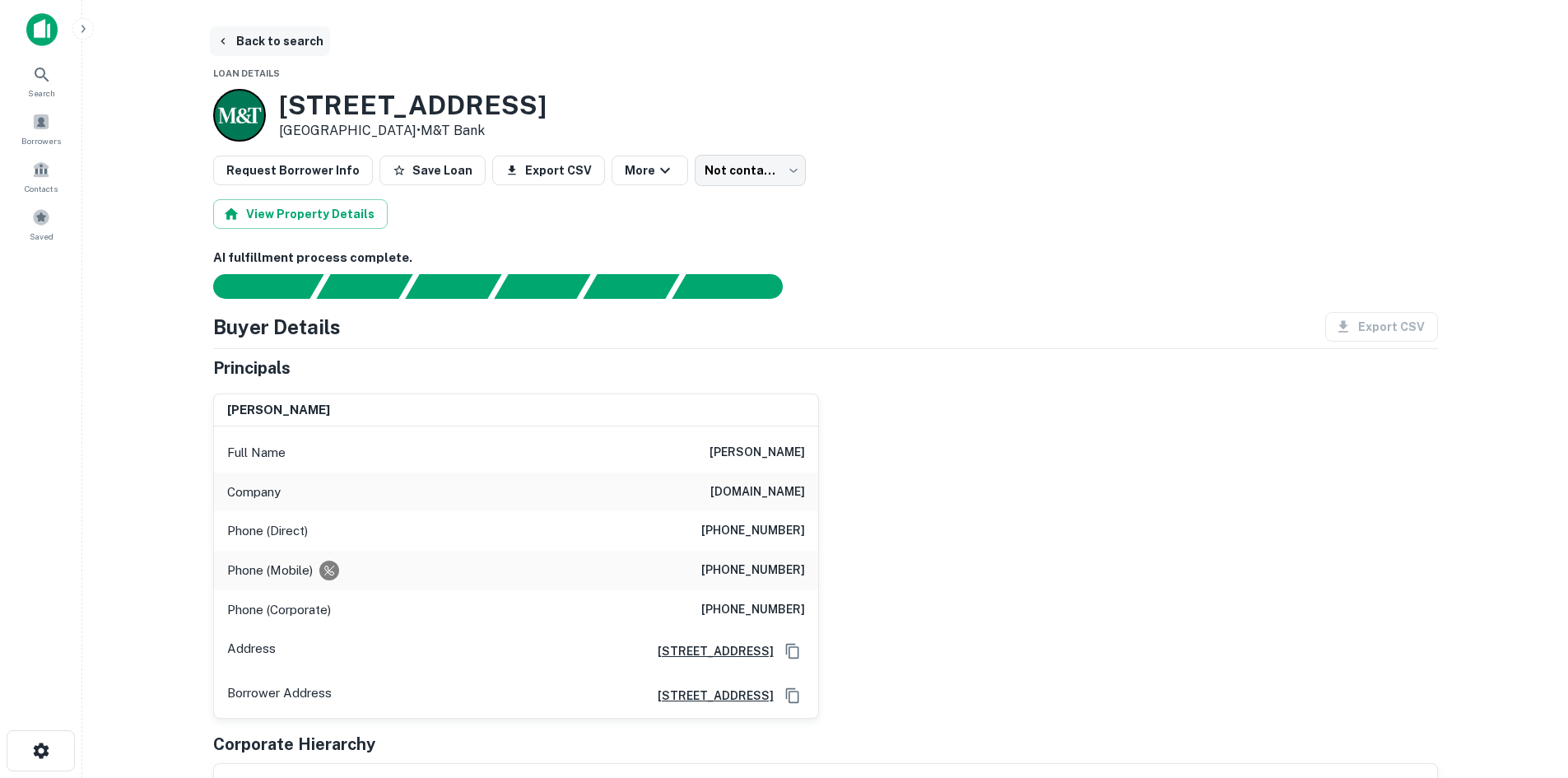
click at [287, 37] on button "Back to search" at bounding box center [270, 41] width 120 height 30
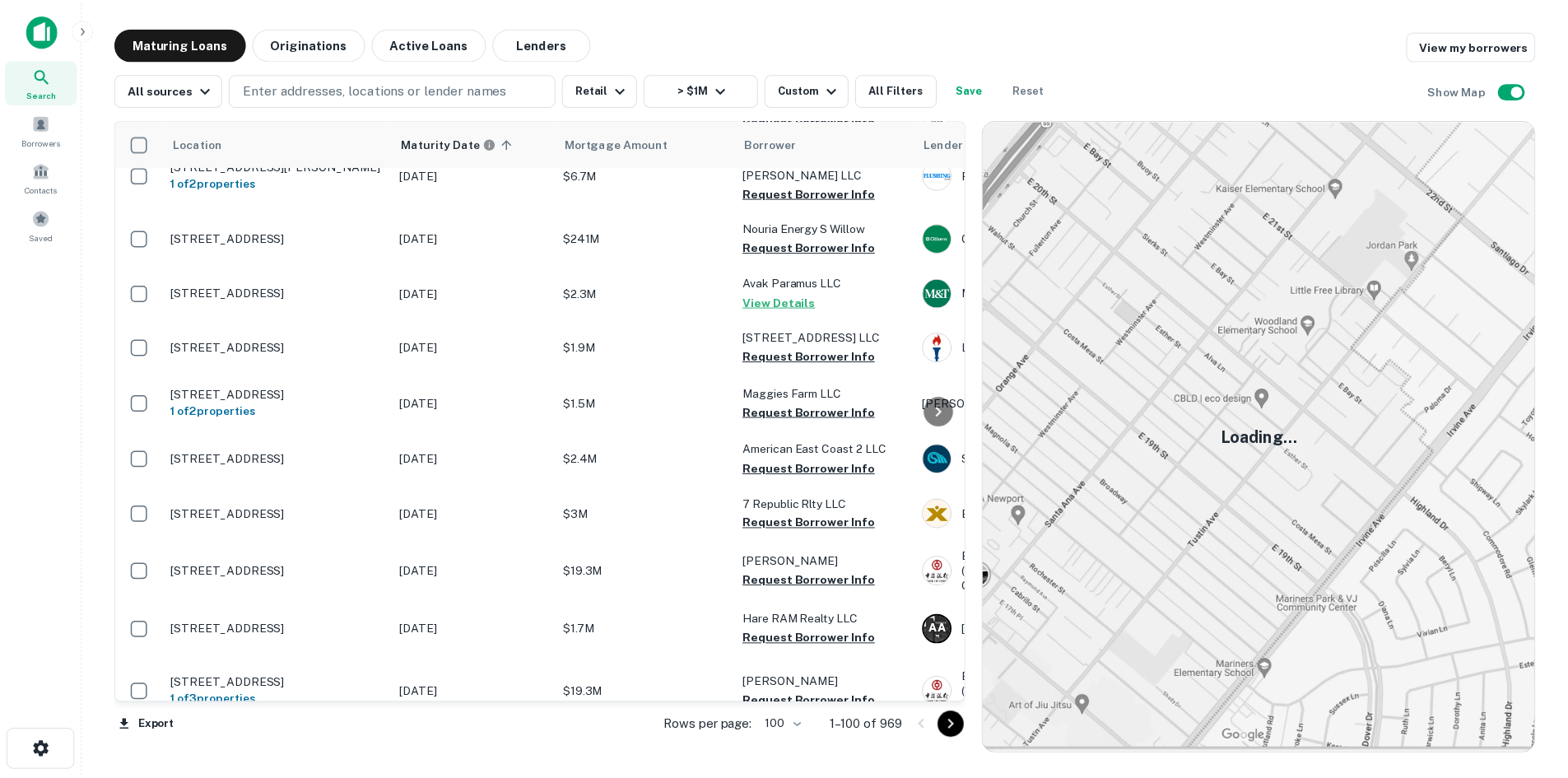
scroll to position [2800, 0]
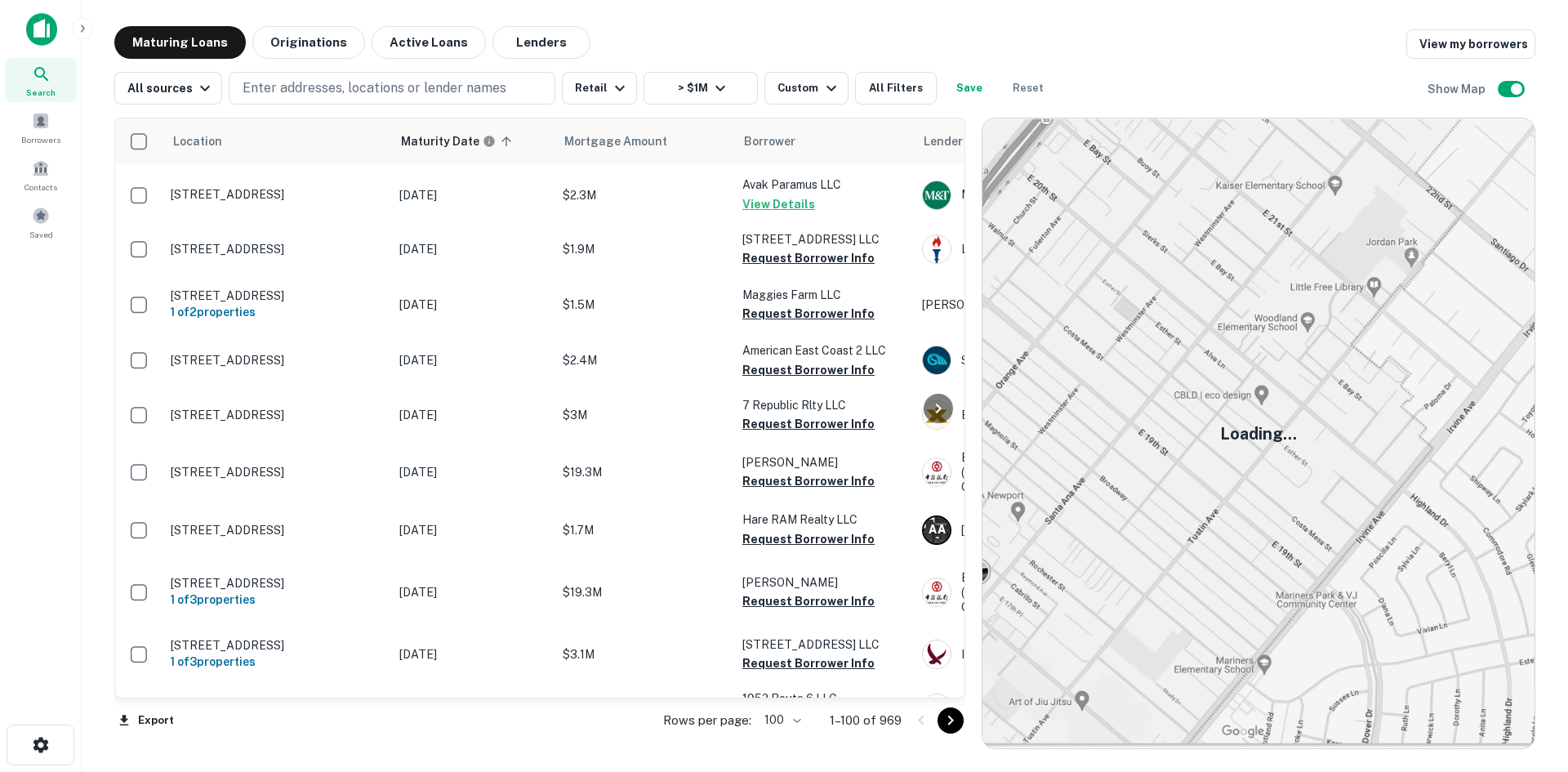
click at [308, 41] on td "[STREET_ADDRESS]" at bounding box center [276, 13] width 228 height 54
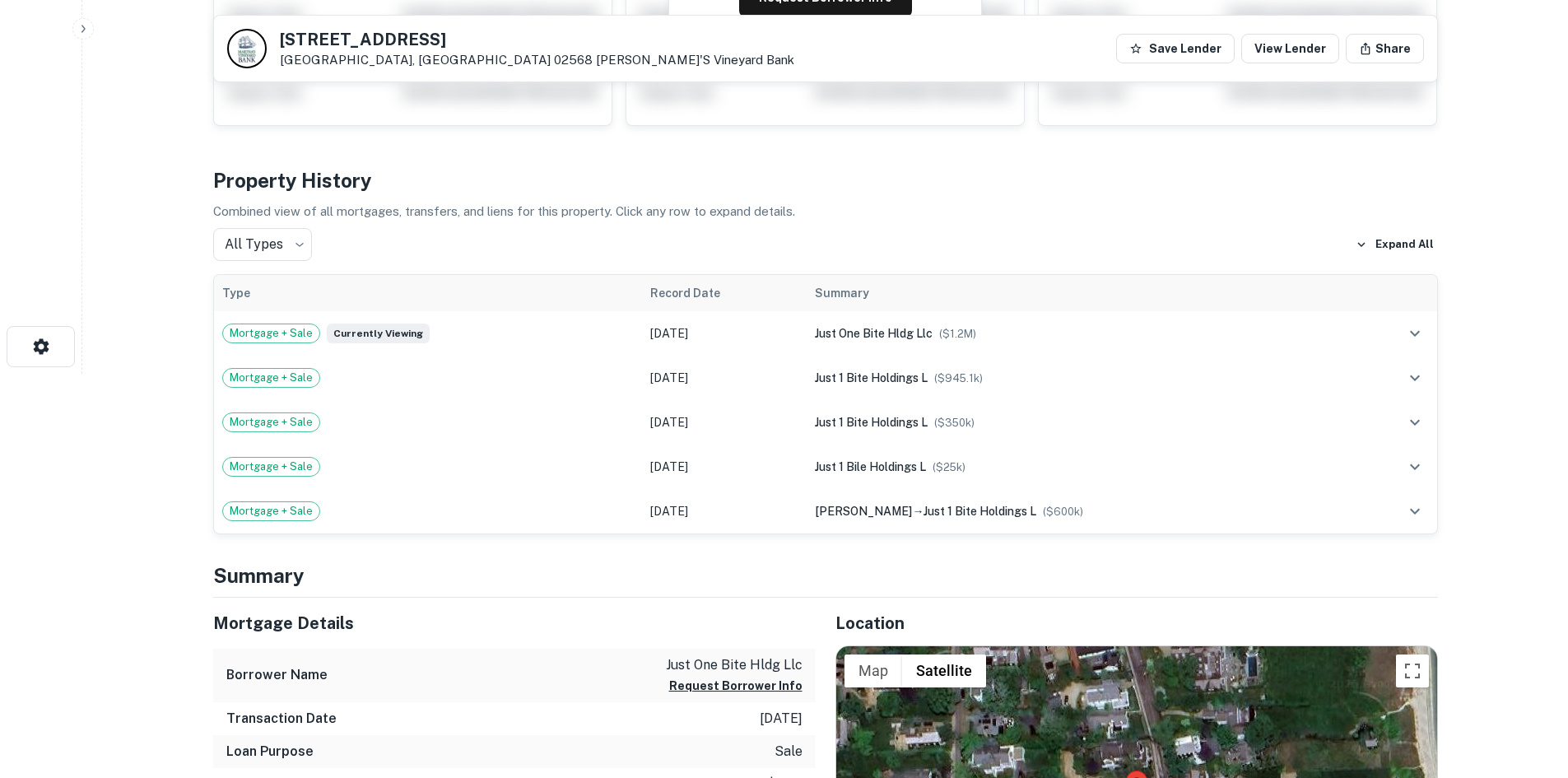
scroll to position [577, 0]
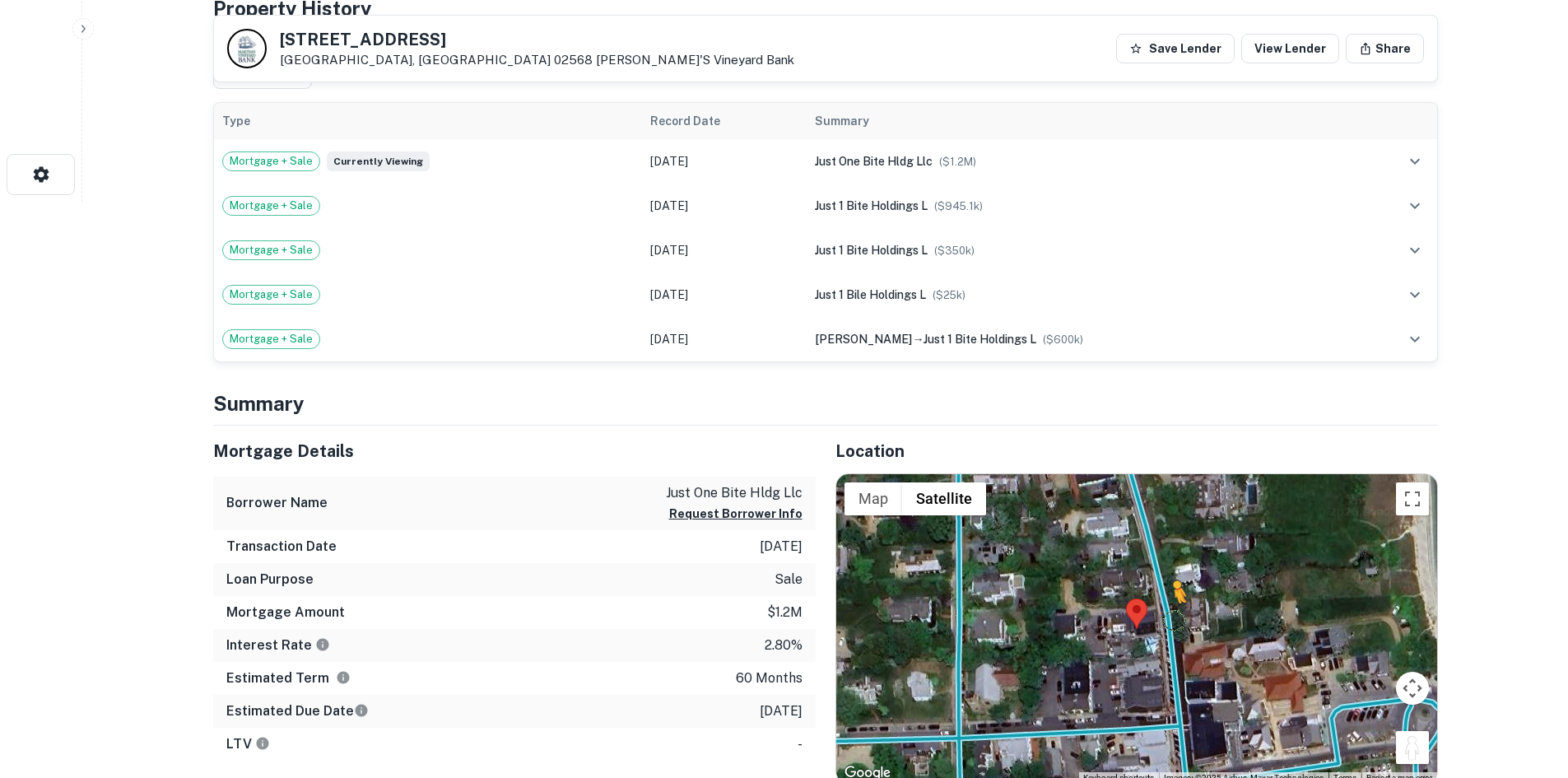
drag, startPoint x: 1426, startPoint y: 746, endPoint x: 1167, endPoint y: 617, distance: 289.3
click at [1167, 617] on div "To activate drag with keyboard, press Alt + Enter. Once in keyboard drag state,…" at bounding box center [1137, 629] width 601 height 310
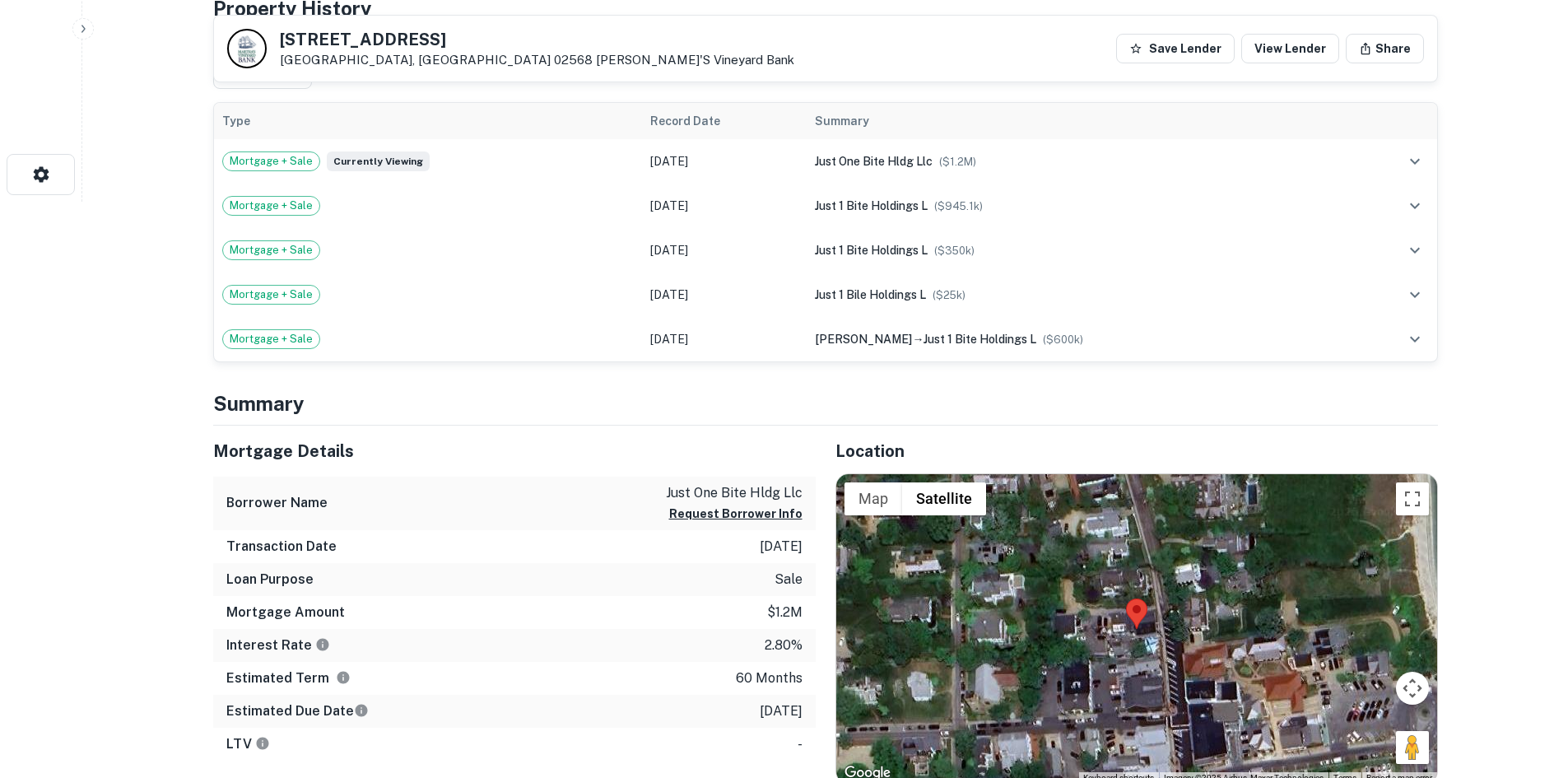
scroll to position [583, 0]
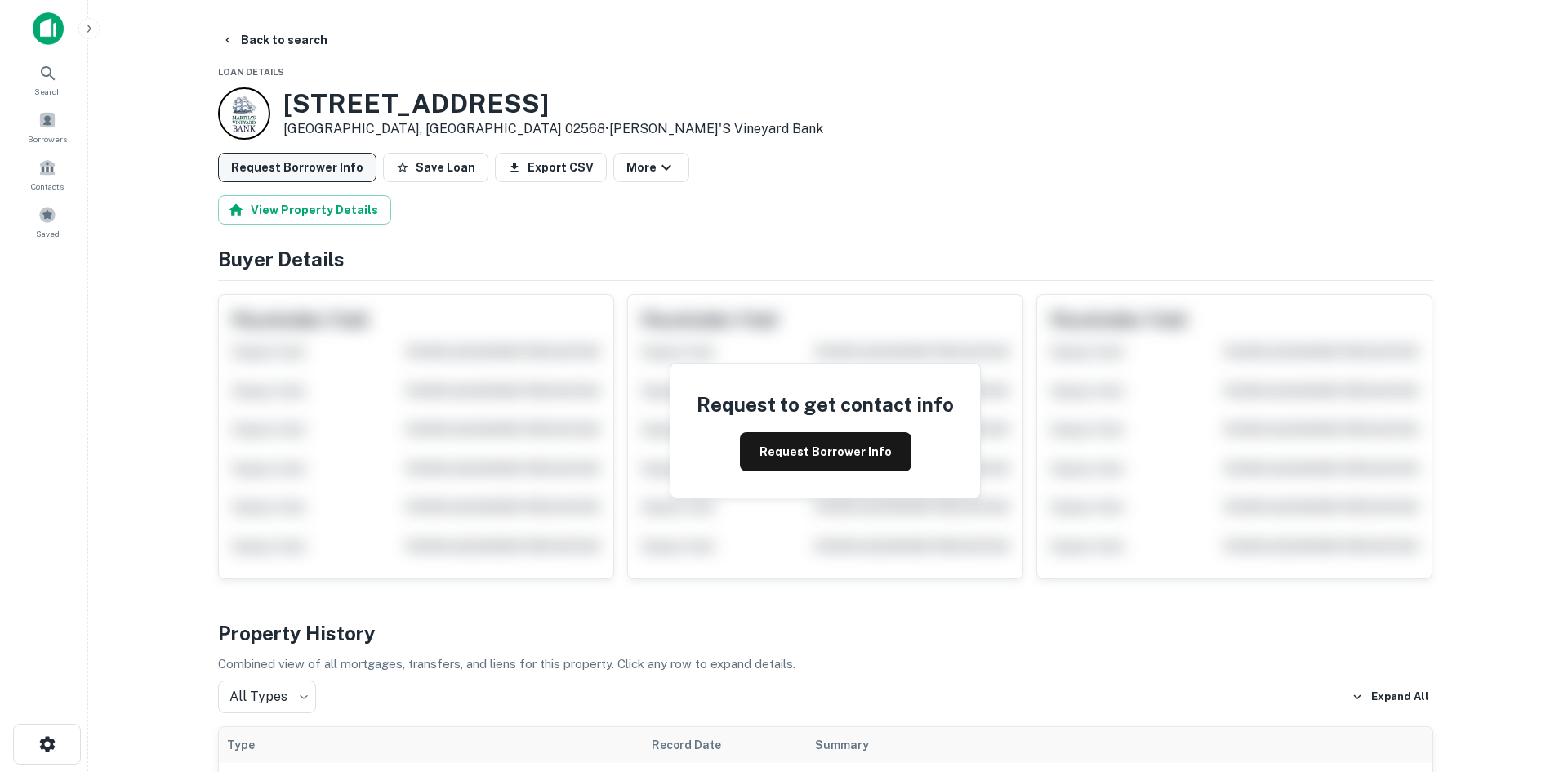
scroll to position [0, 0]
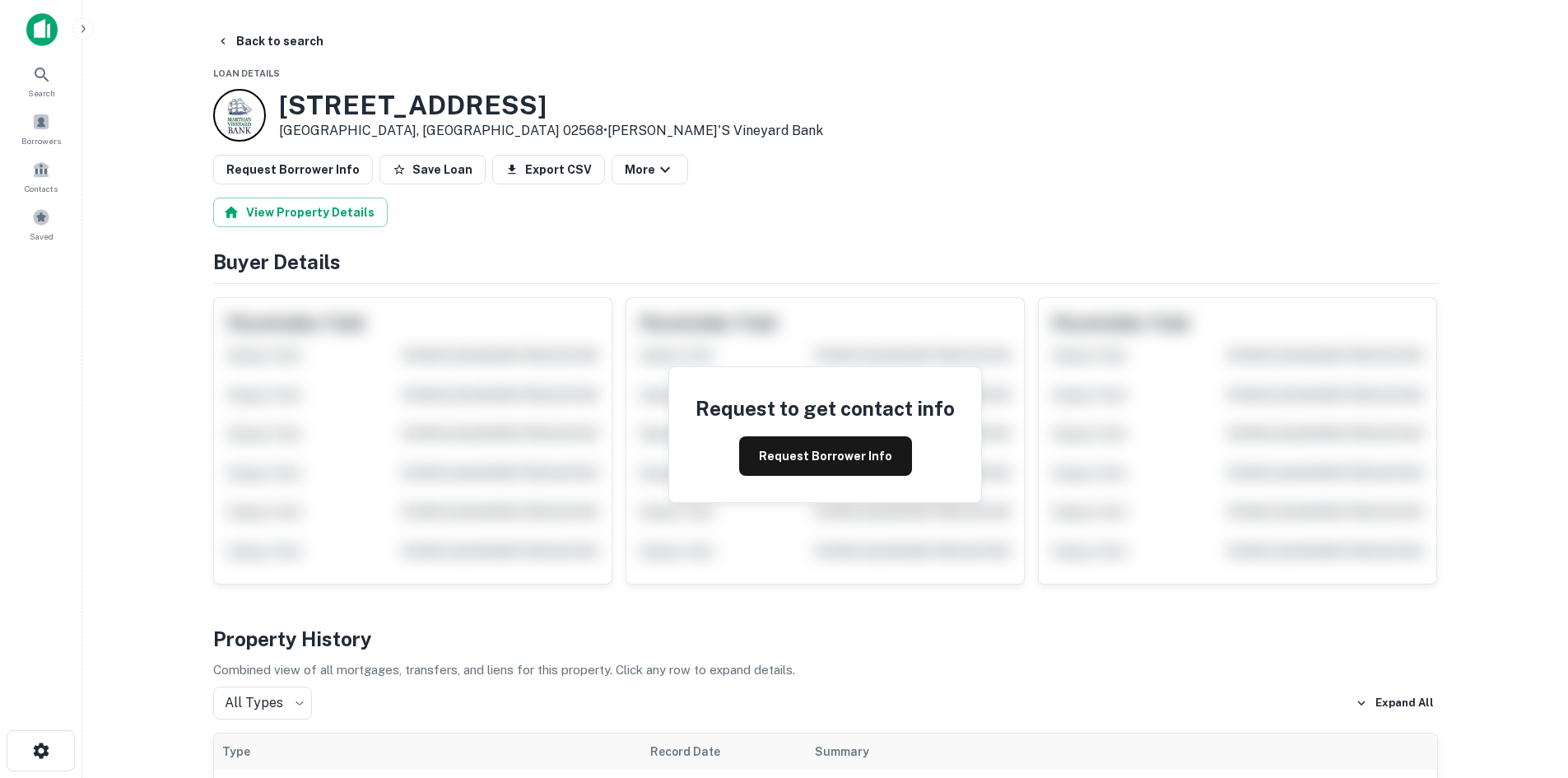
click at [260, 155] on button "Request Borrower Info" at bounding box center [292, 169] width 160 height 30
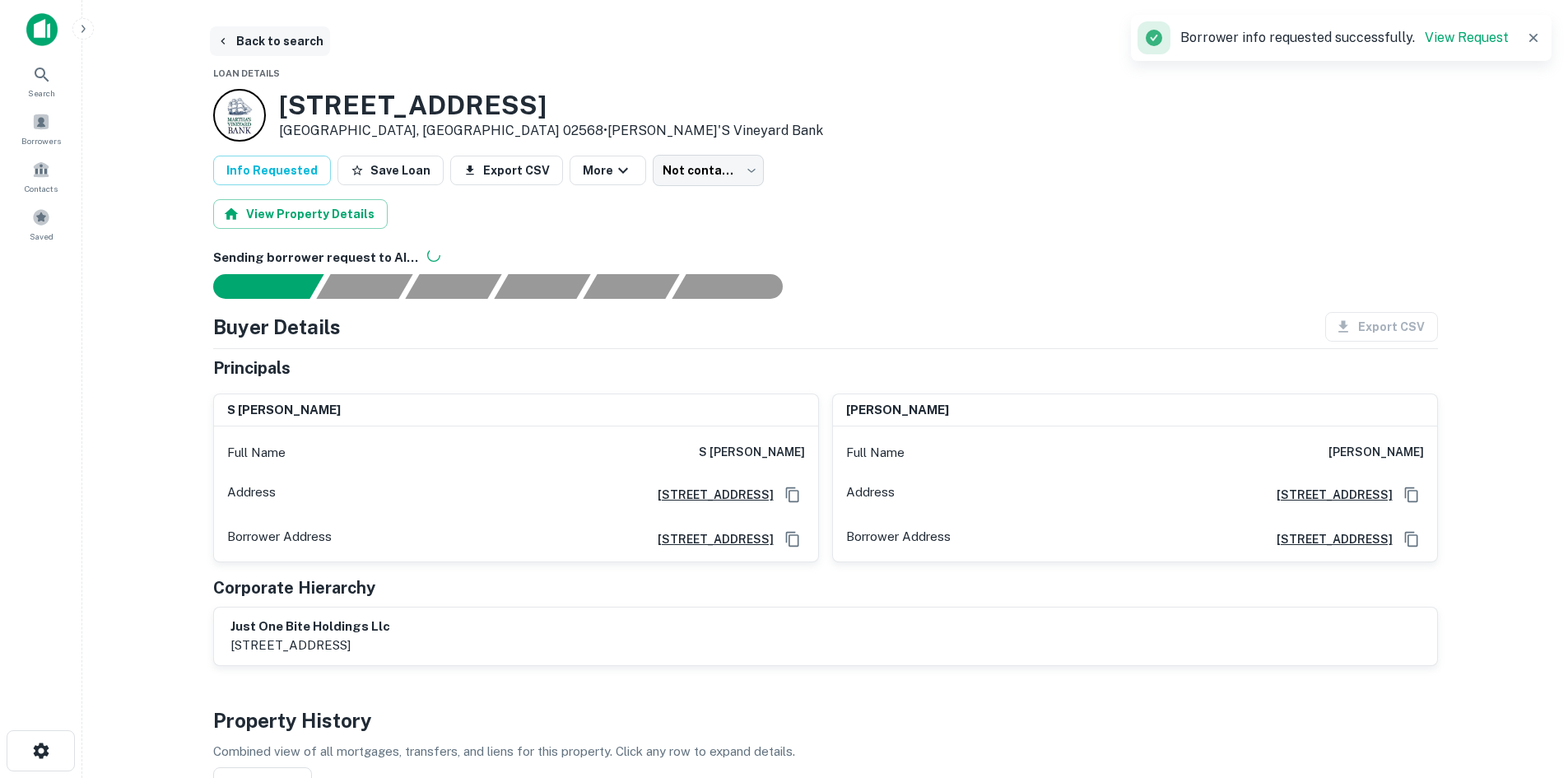
click at [296, 42] on button "Back to search" at bounding box center [270, 41] width 120 height 30
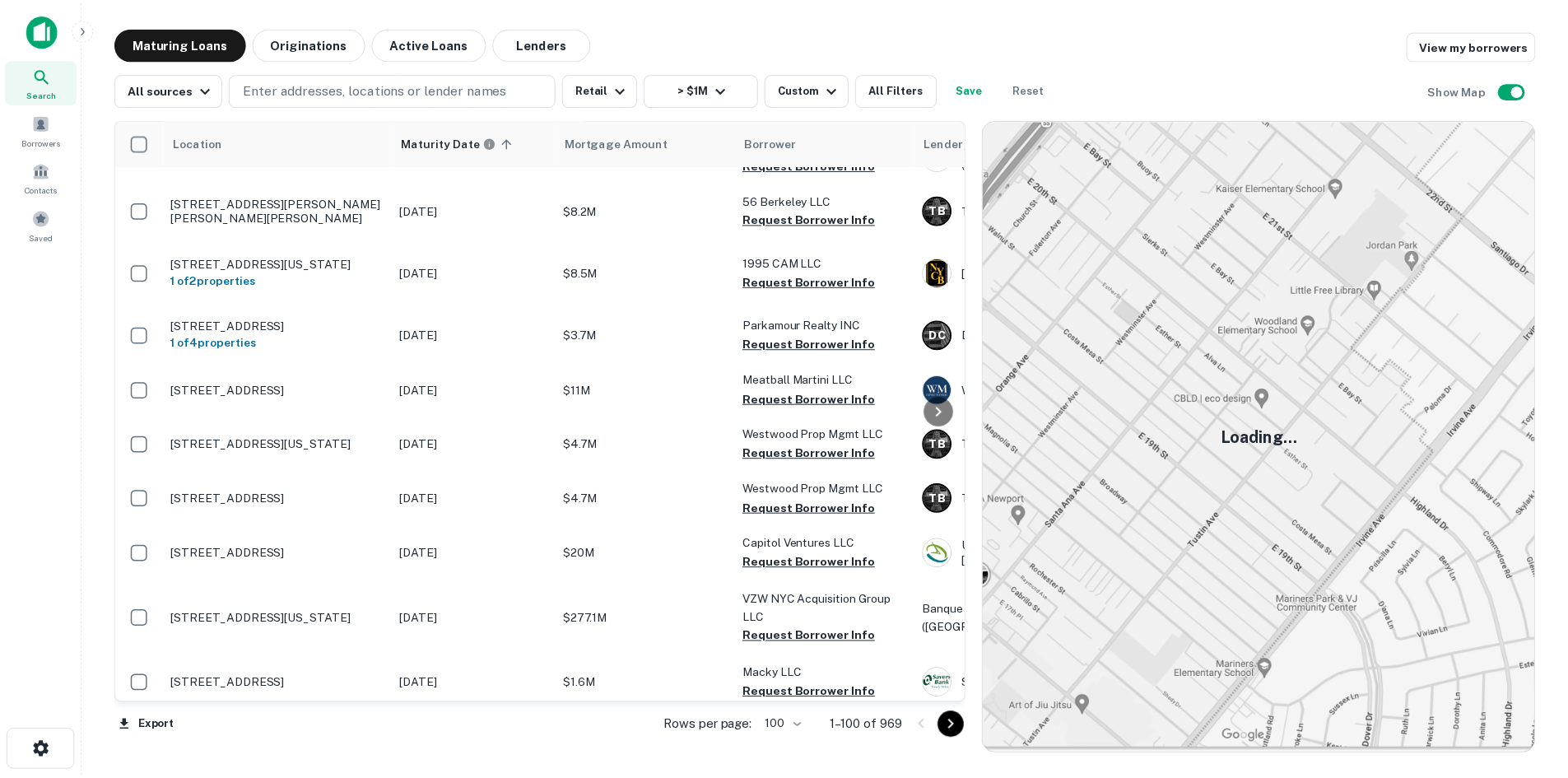
scroll to position [4776, 0]
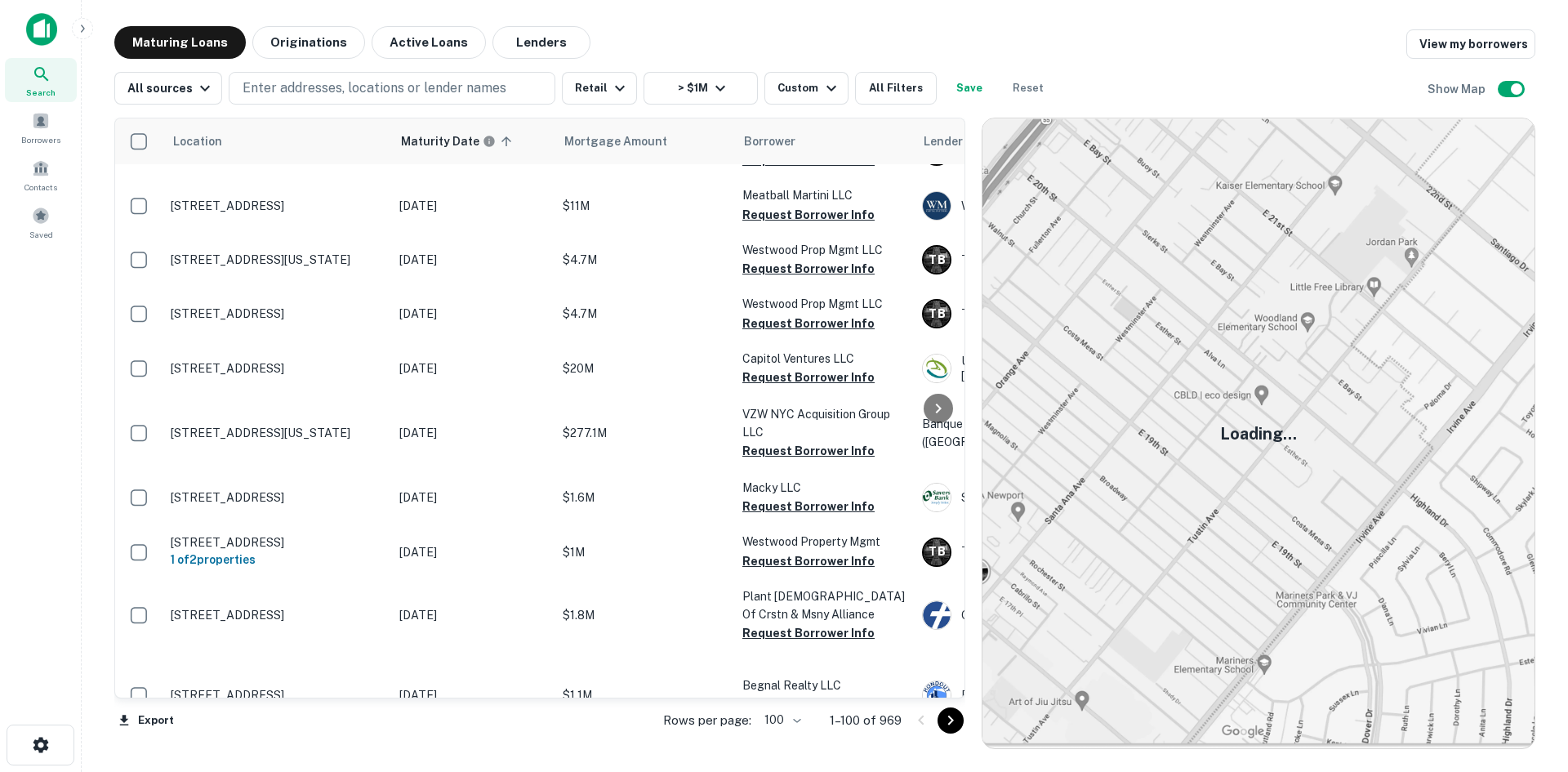
click at [331, 54] on td "[STREET_ADDRESS][PERSON_NAME][PERSON_NAME][PERSON_NAME]" at bounding box center [276, 27] width 228 height 54
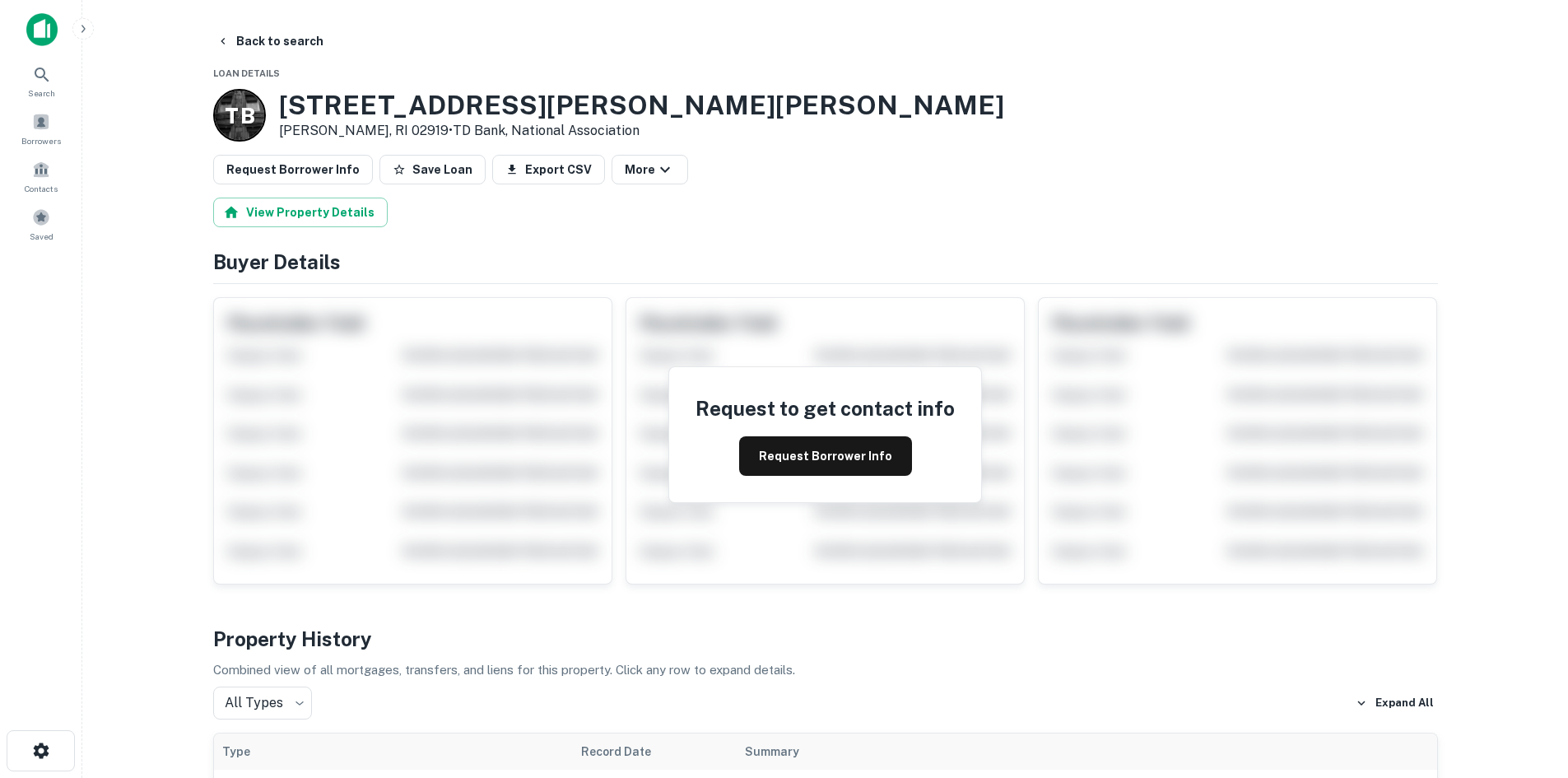
scroll to position [494, 0]
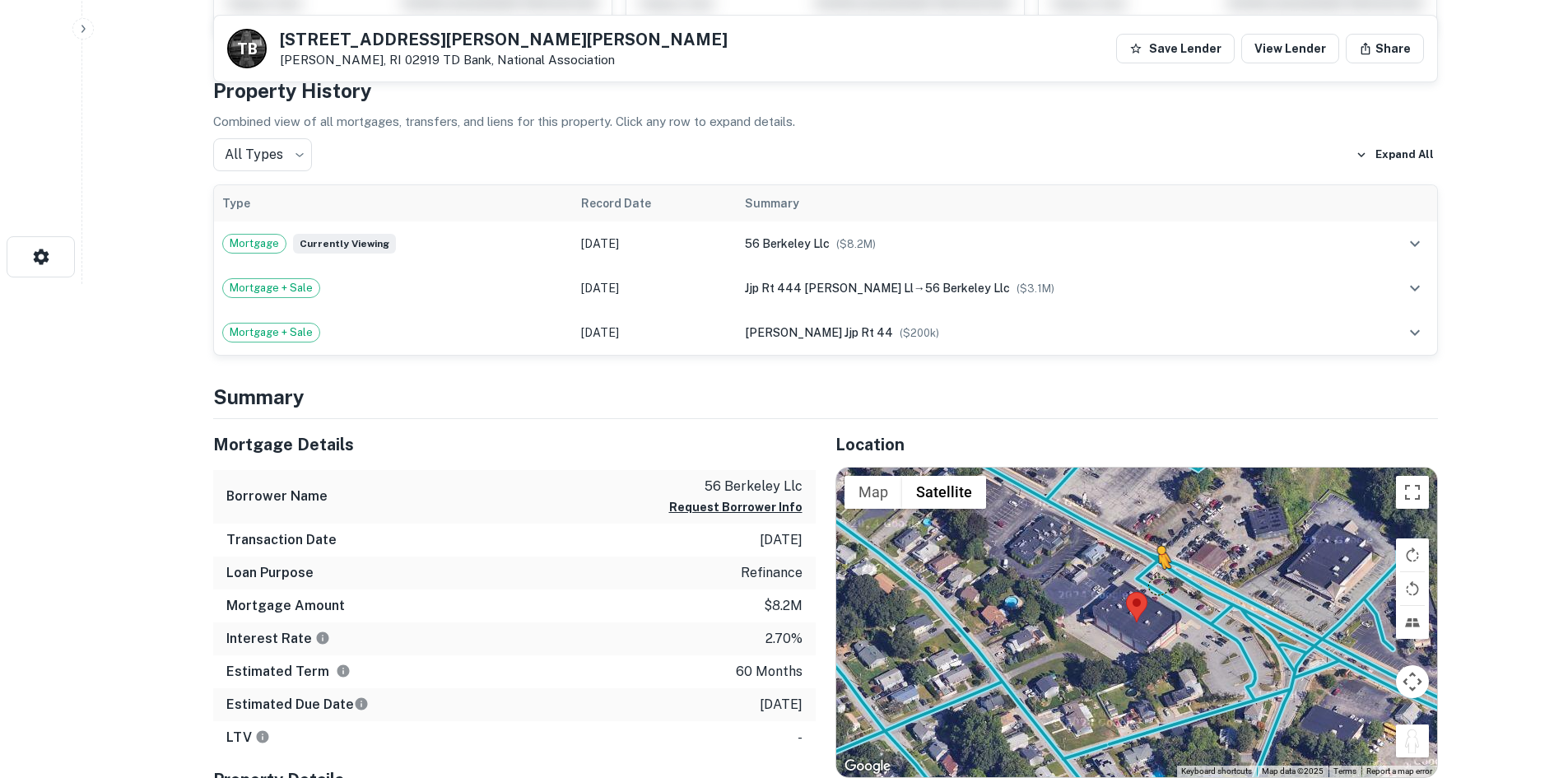
drag, startPoint x: 1401, startPoint y: 727, endPoint x: 1159, endPoint y: 587, distance: 279.6
click at [1159, 587] on div "To activate drag with keyboard, press Alt + Enter. Once in keyboard drag state,…" at bounding box center [1137, 622] width 601 height 310
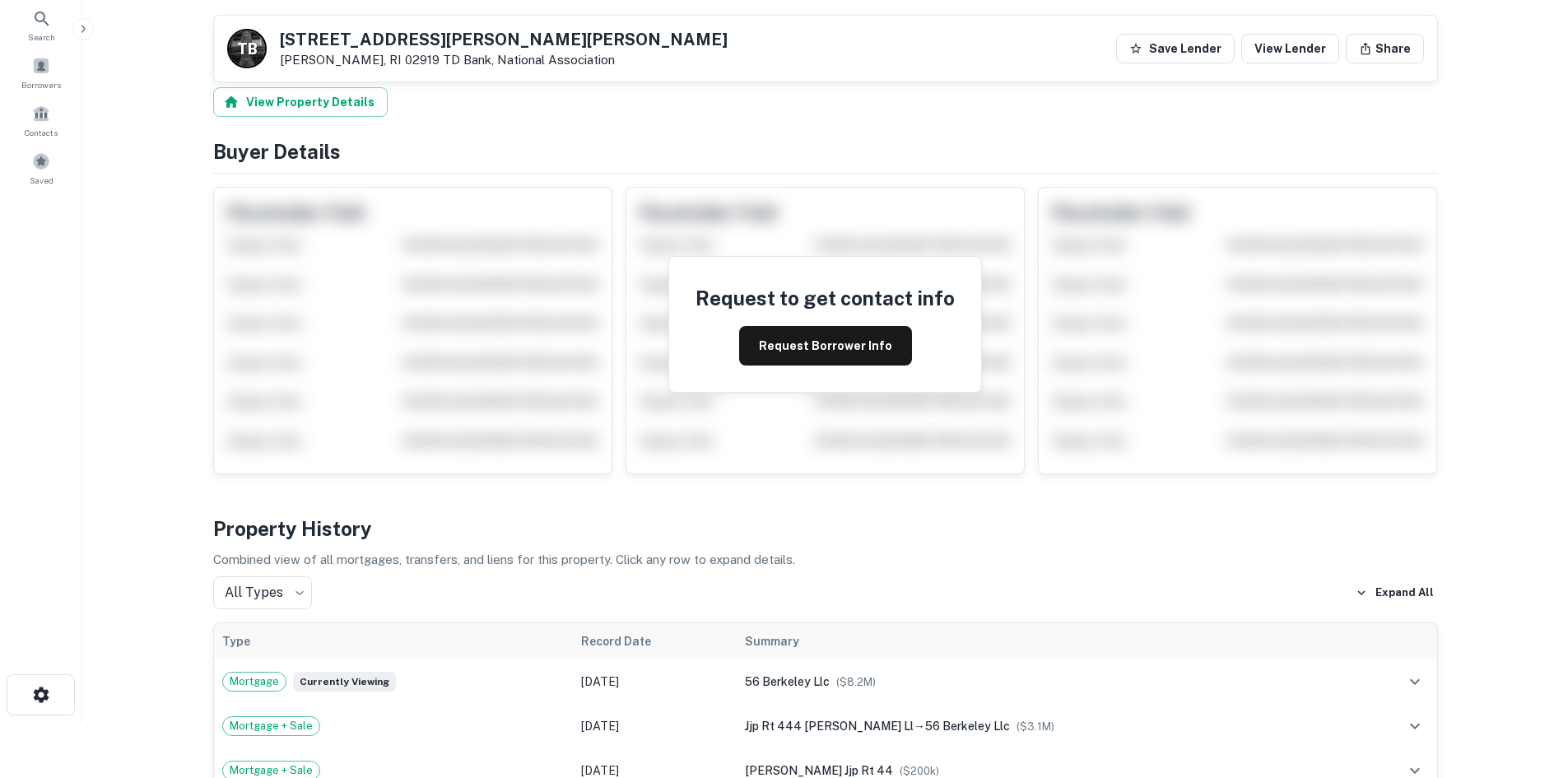
scroll to position [0, 0]
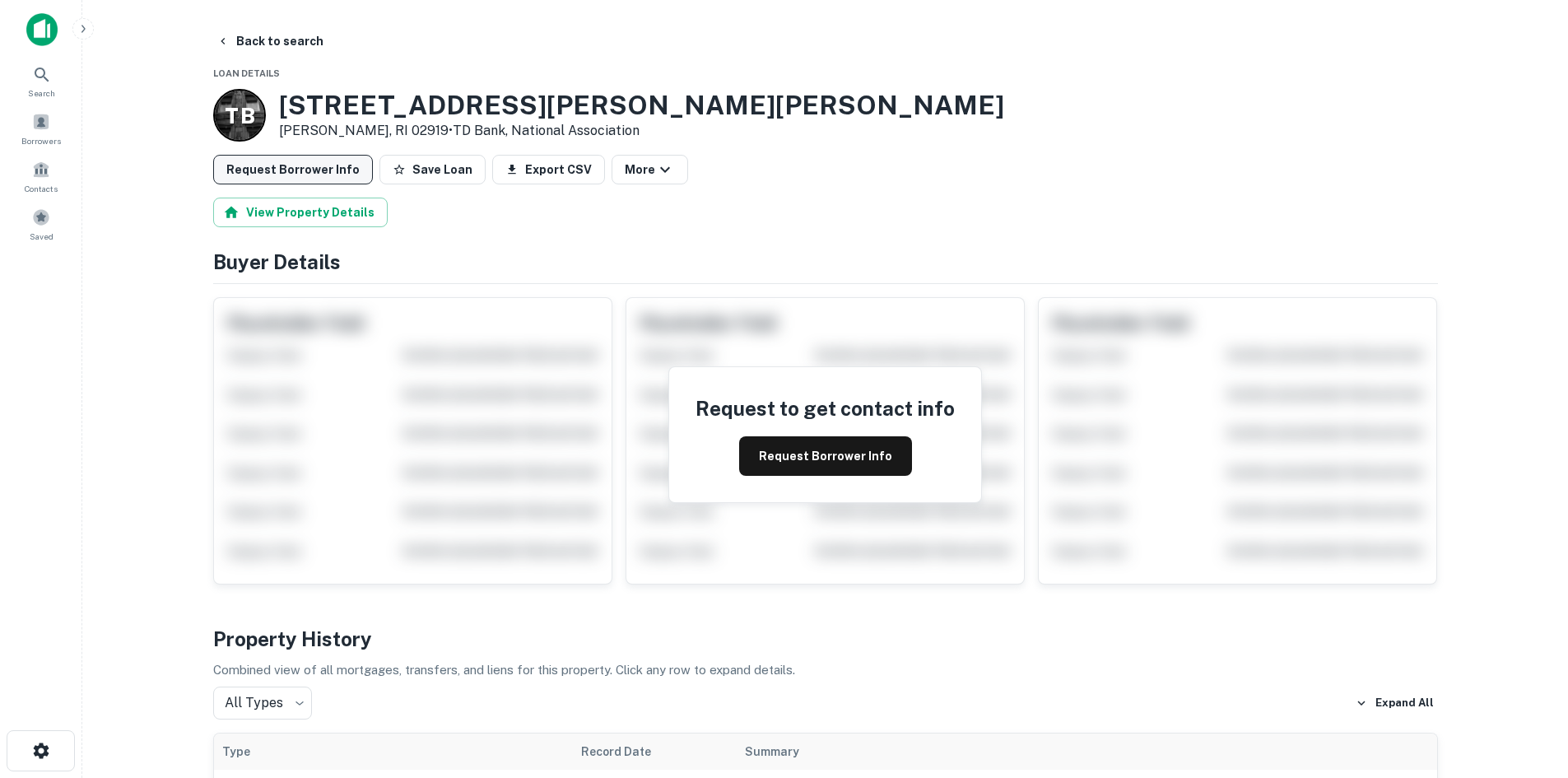
click at [329, 158] on button "Request Borrower Info" at bounding box center [292, 169] width 160 height 30
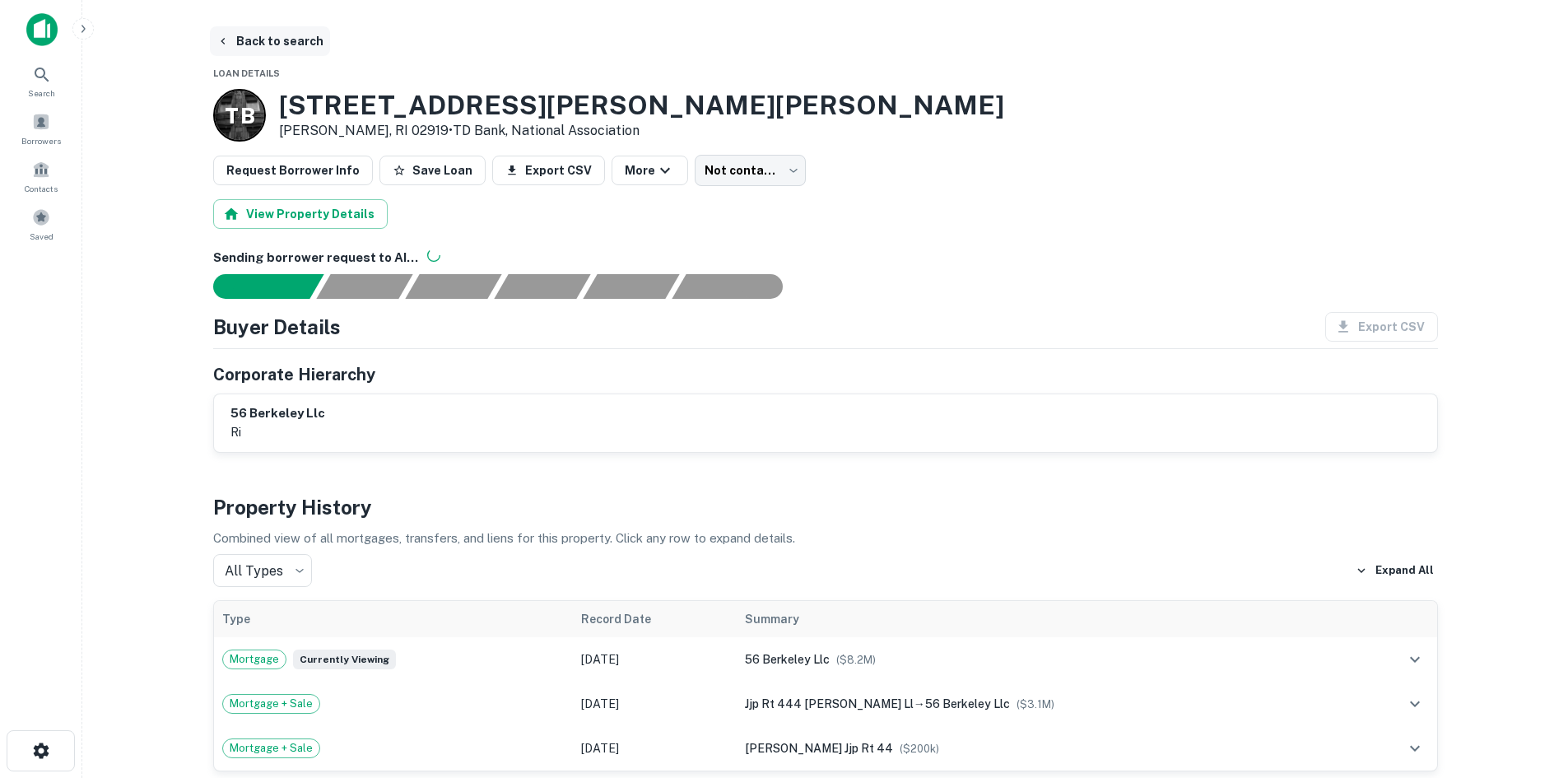
click at [292, 55] on button "Back to search" at bounding box center [270, 41] width 120 height 30
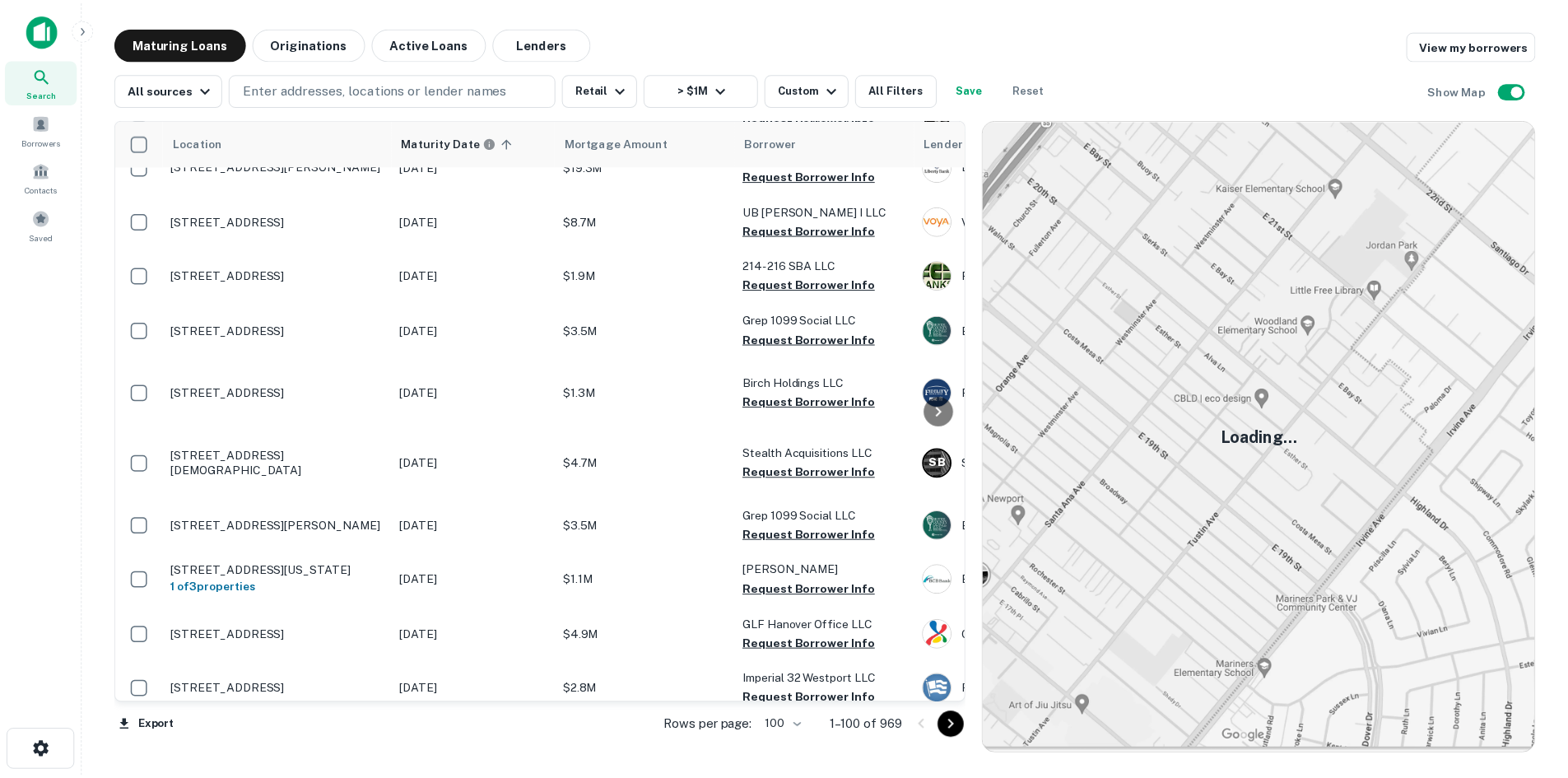
scroll to position [3542, 0]
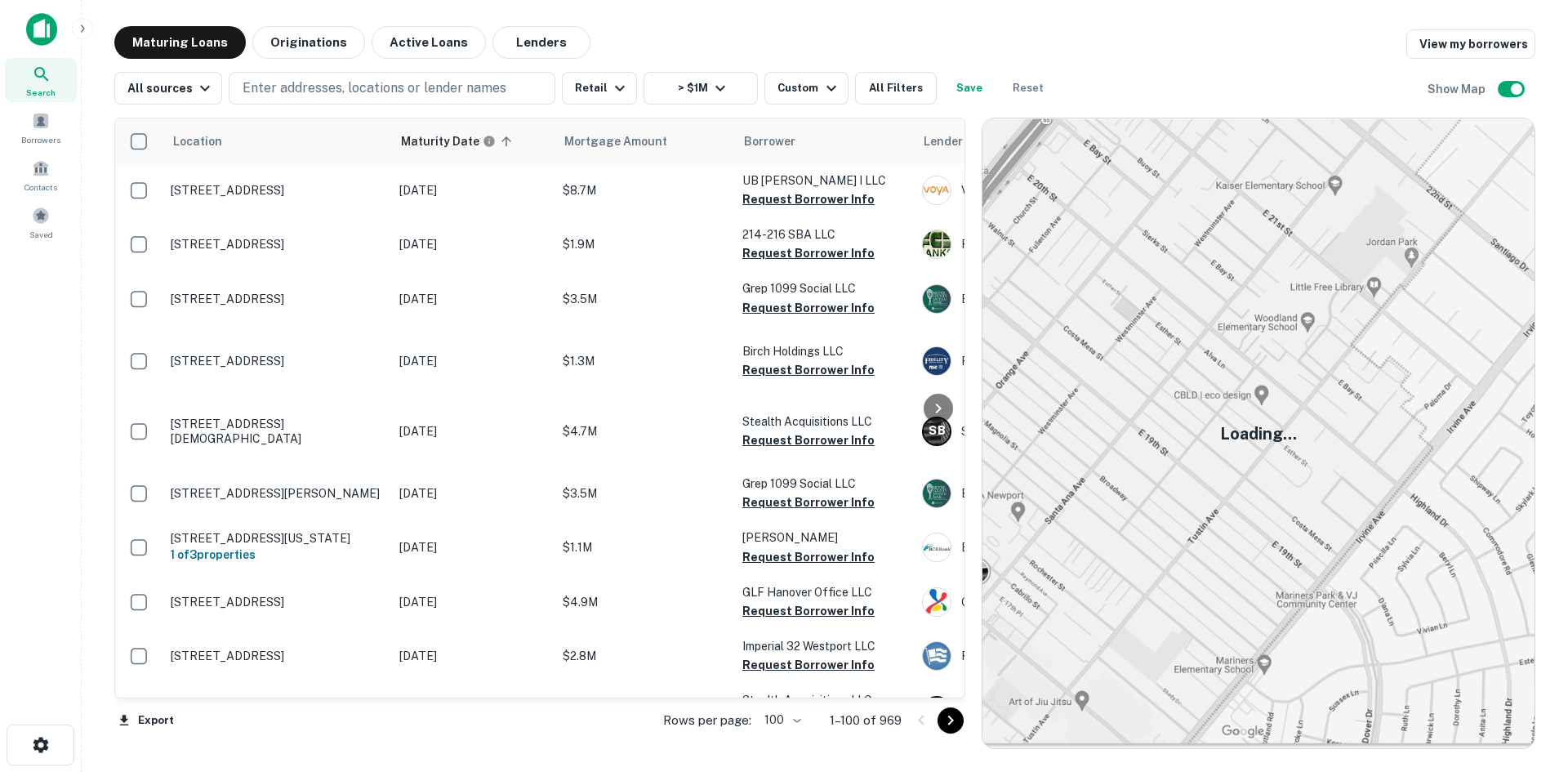
click at [305, 36] on p "[STREET_ADDRESS]" at bounding box center [276, 27] width 212 height 14
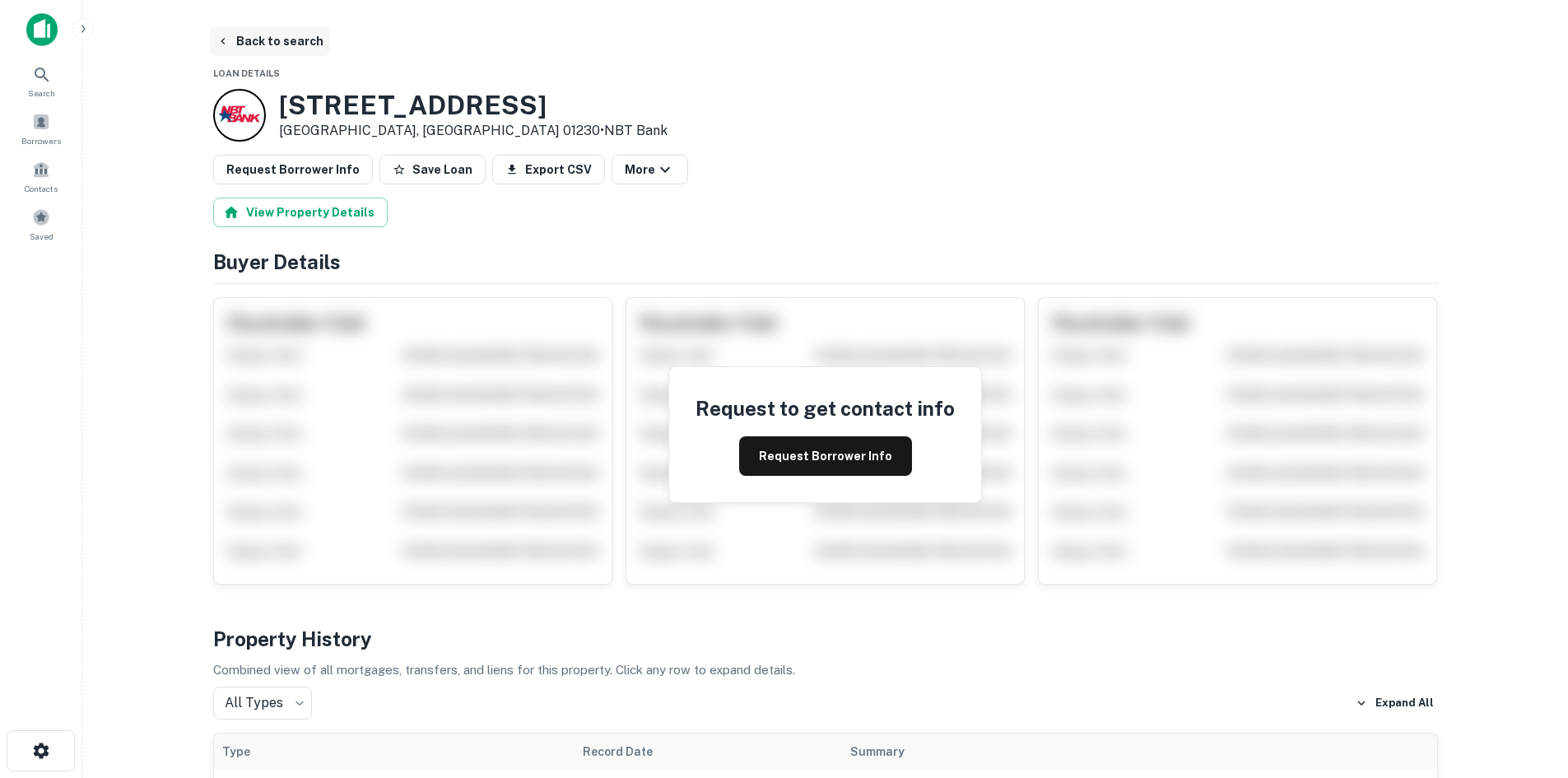
click at [262, 49] on button "Back to search" at bounding box center [270, 41] width 120 height 30
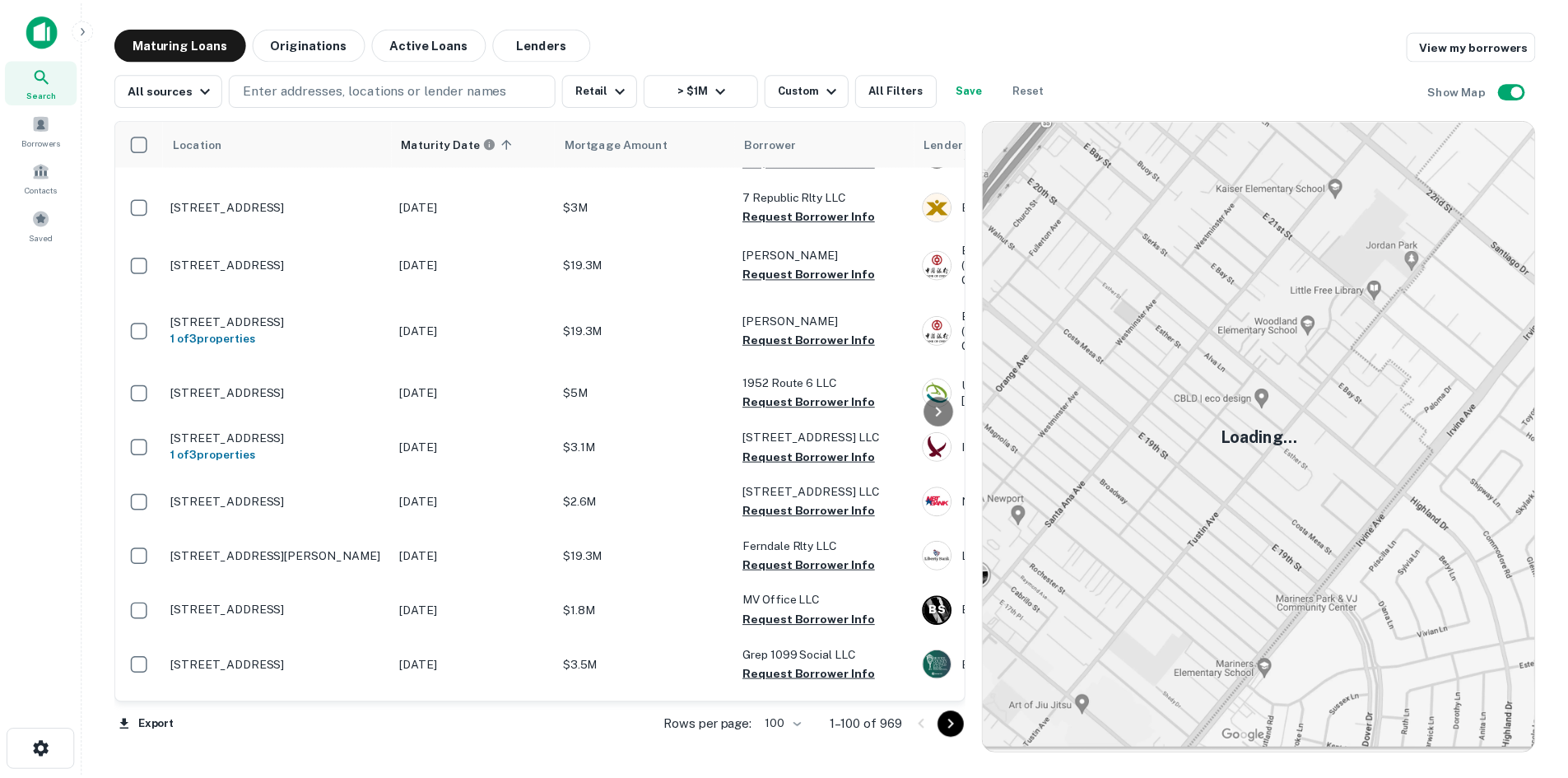
scroll to position [3129, 0]
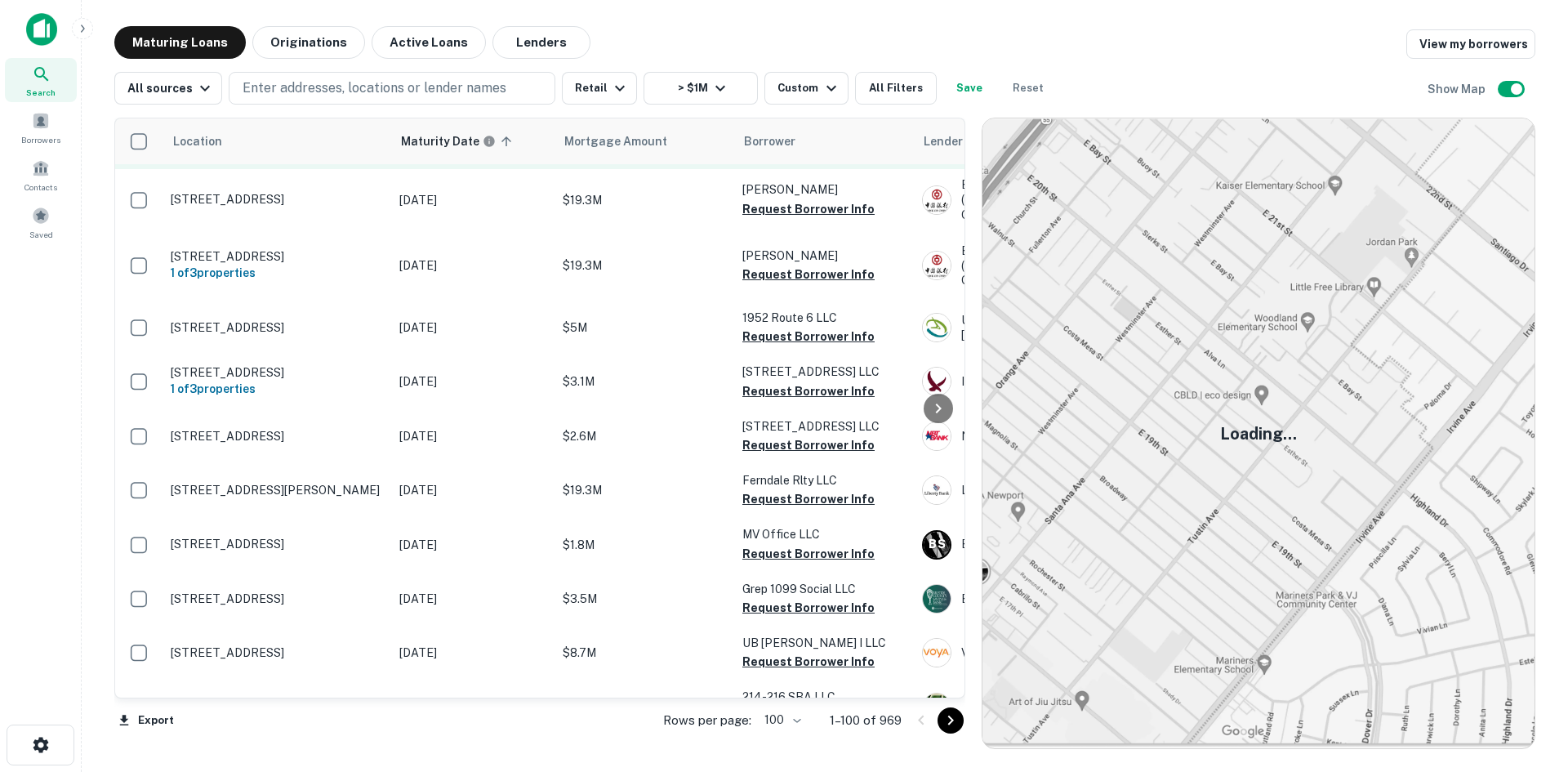
click at [290, 169] on td "[STREET_ADDRESS]" at bounding box center [276, 142] width 228 height 54
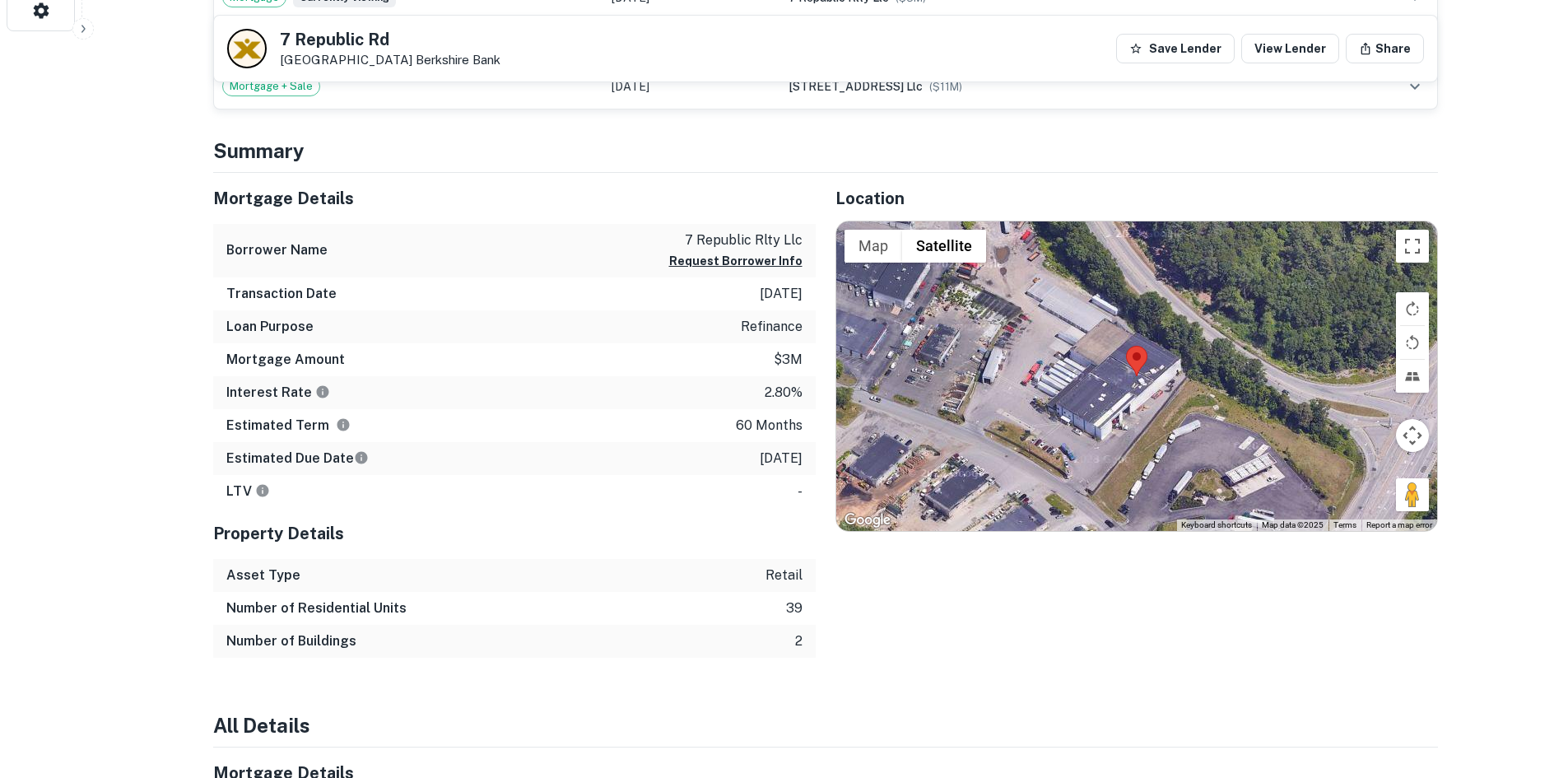
scroll to position [741, 0]
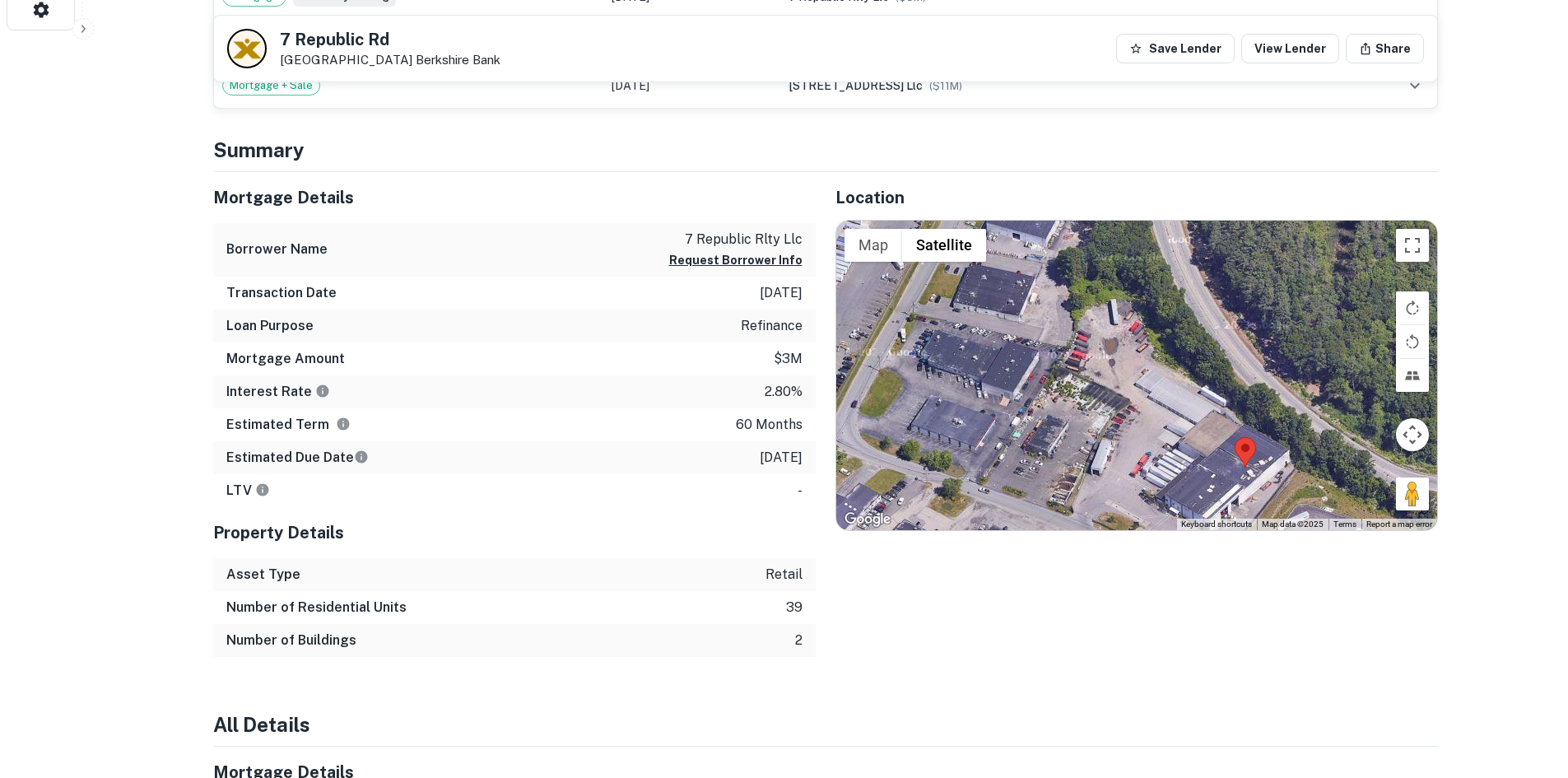
drag, startPoint x: 1429, startPoint y: 512, endPoint x: 1334, endPoint y: 537, distance: 98.2
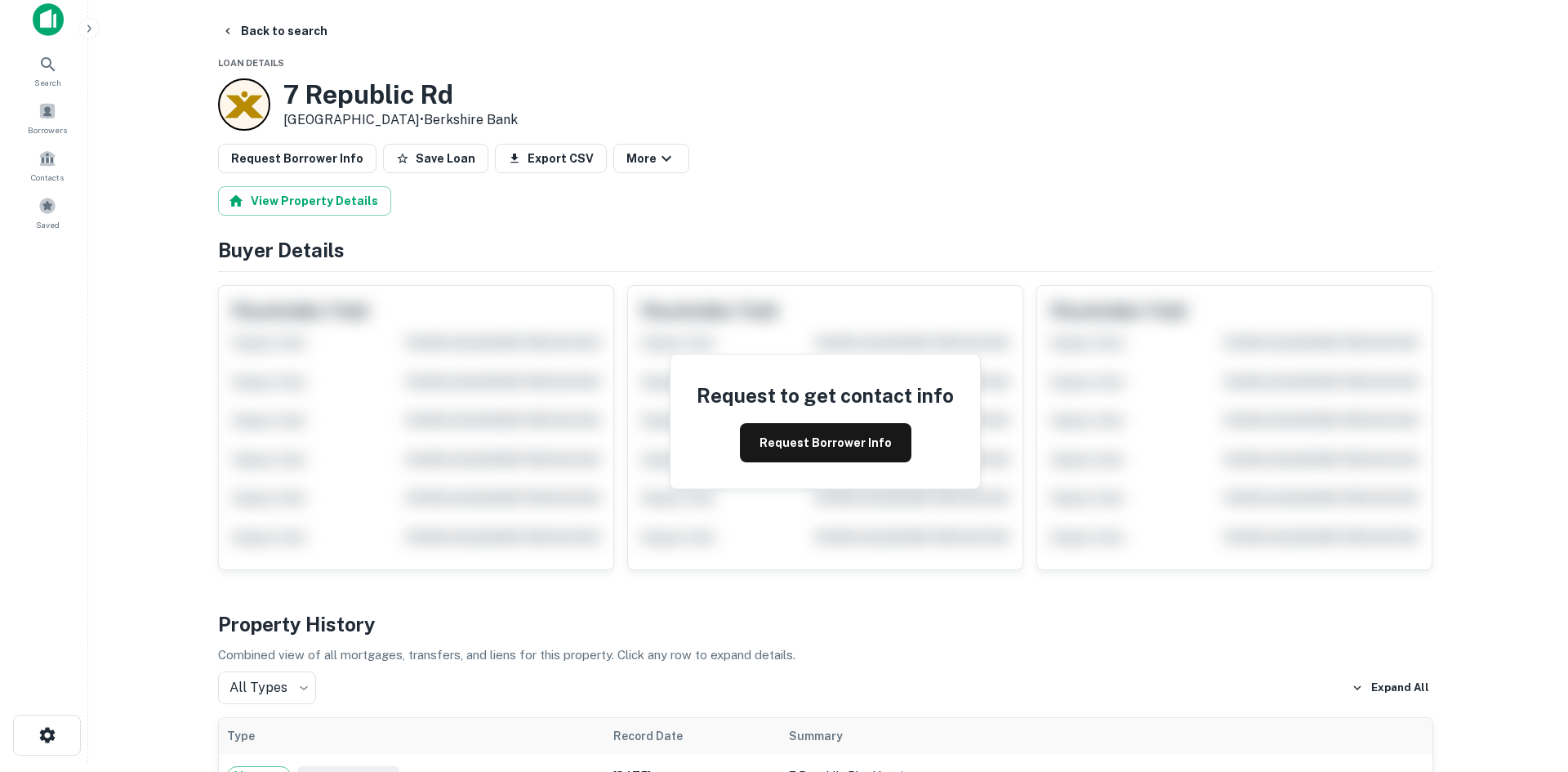
scroll to position [0, 0]
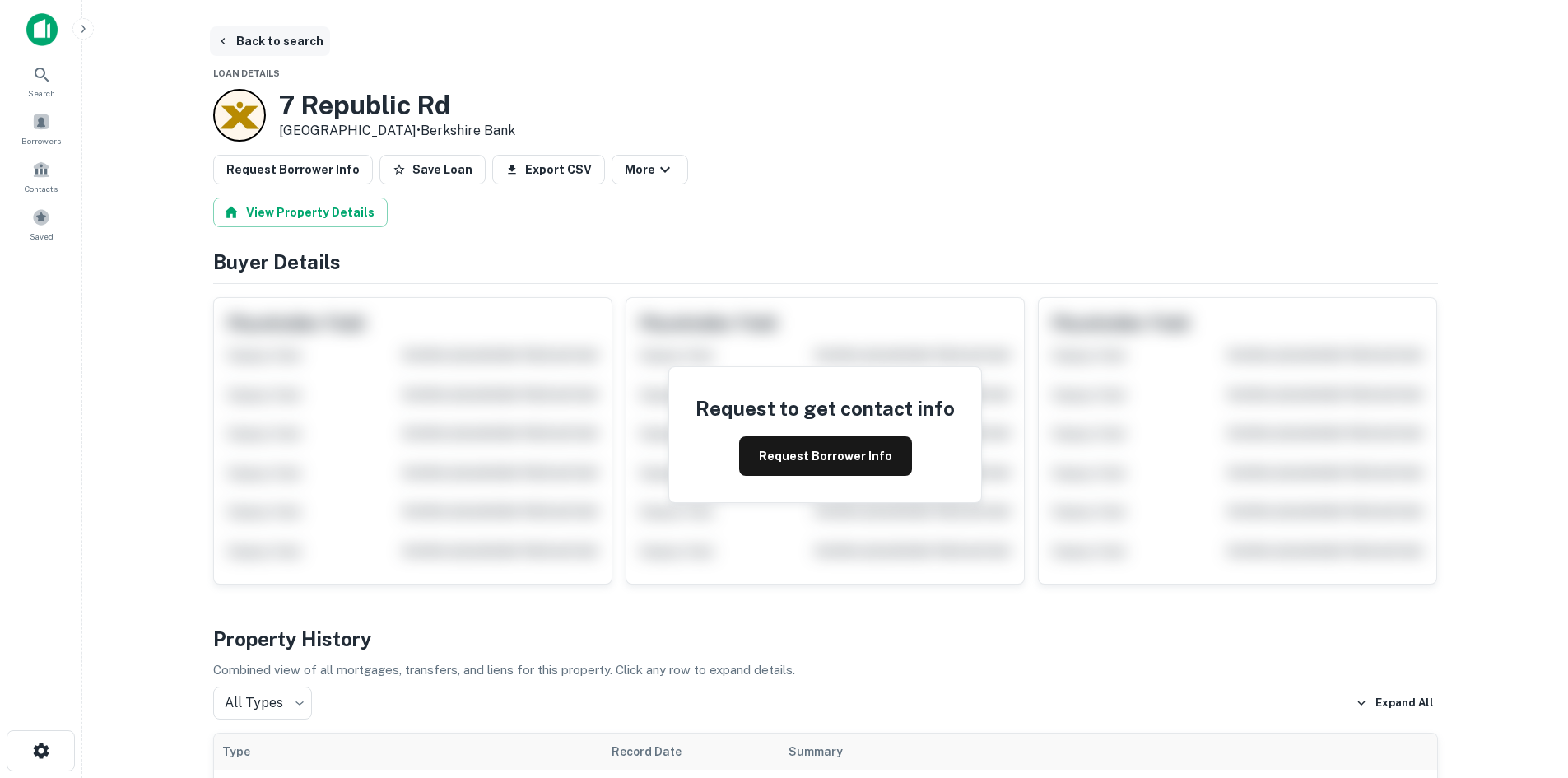
click at [248, 35] on button "Back to search" at bounding box center [270, 41] width 120 height 30
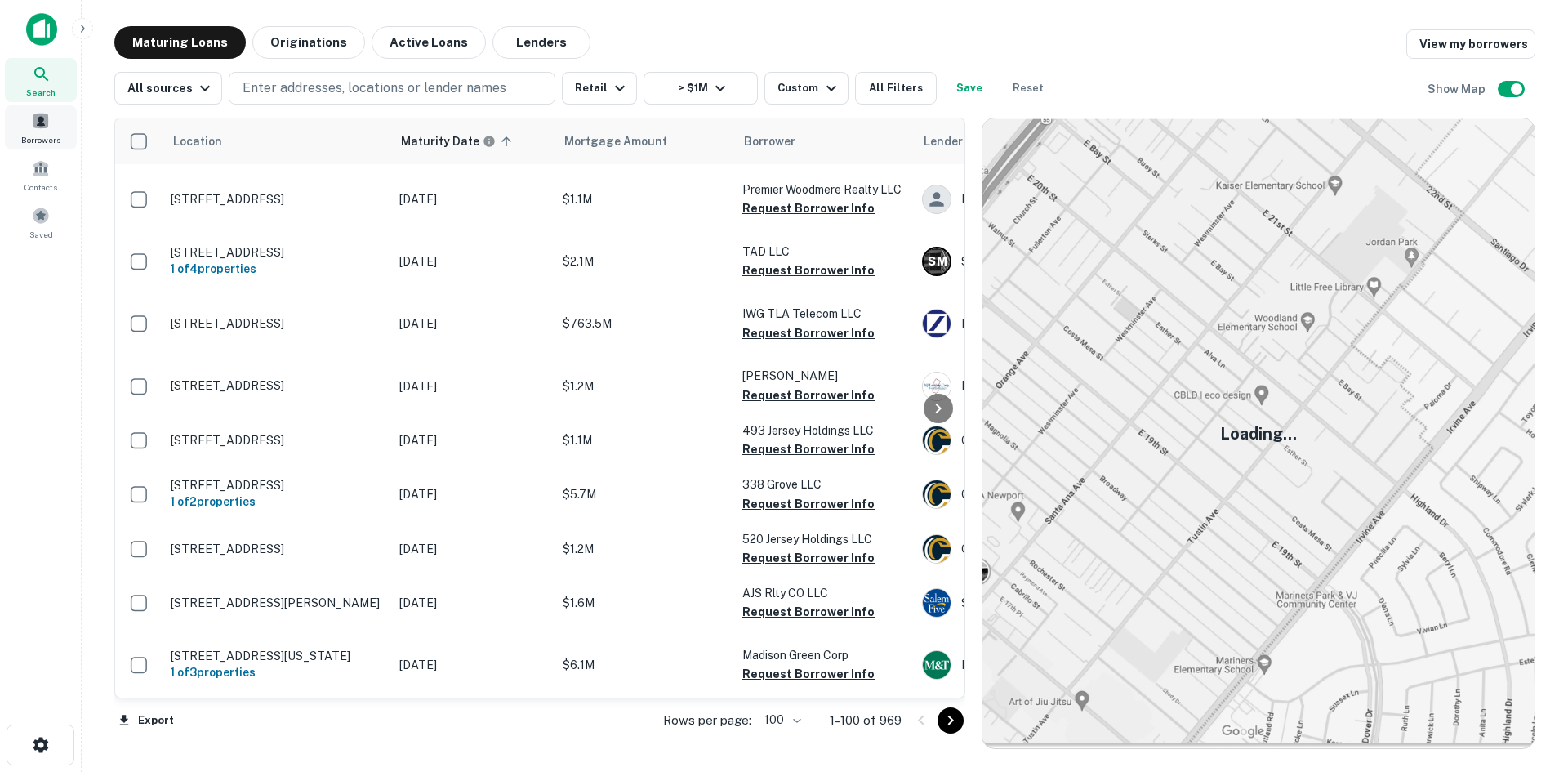
click at [59, 129] on div "Borrowers" at bounding box center [40, 128] width 72 height 44
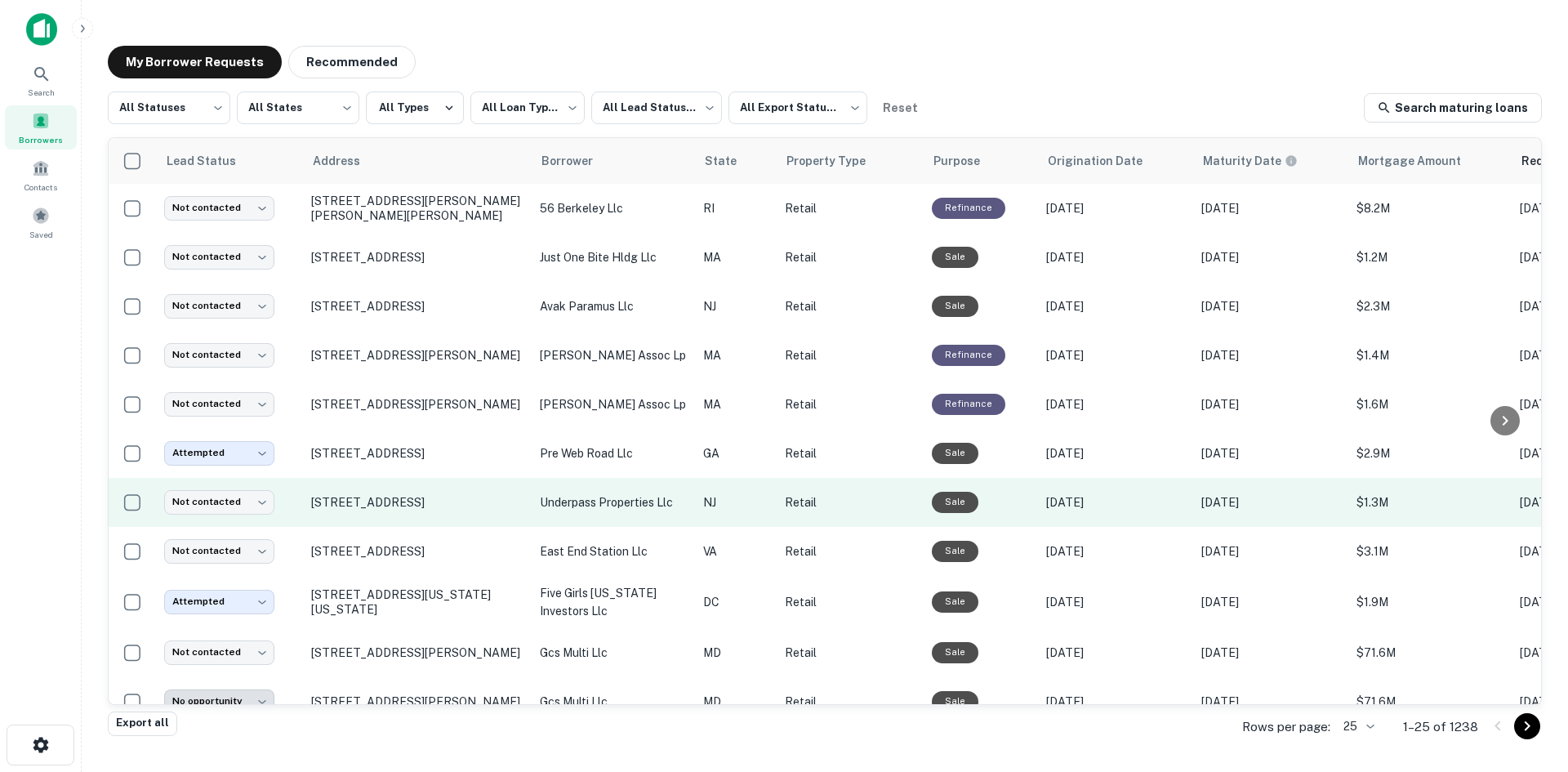
click at [326, 518] on td "107-111 Spruce St Paterson, NJ 07501" at bounding box center [417, 502] width 228 height 49
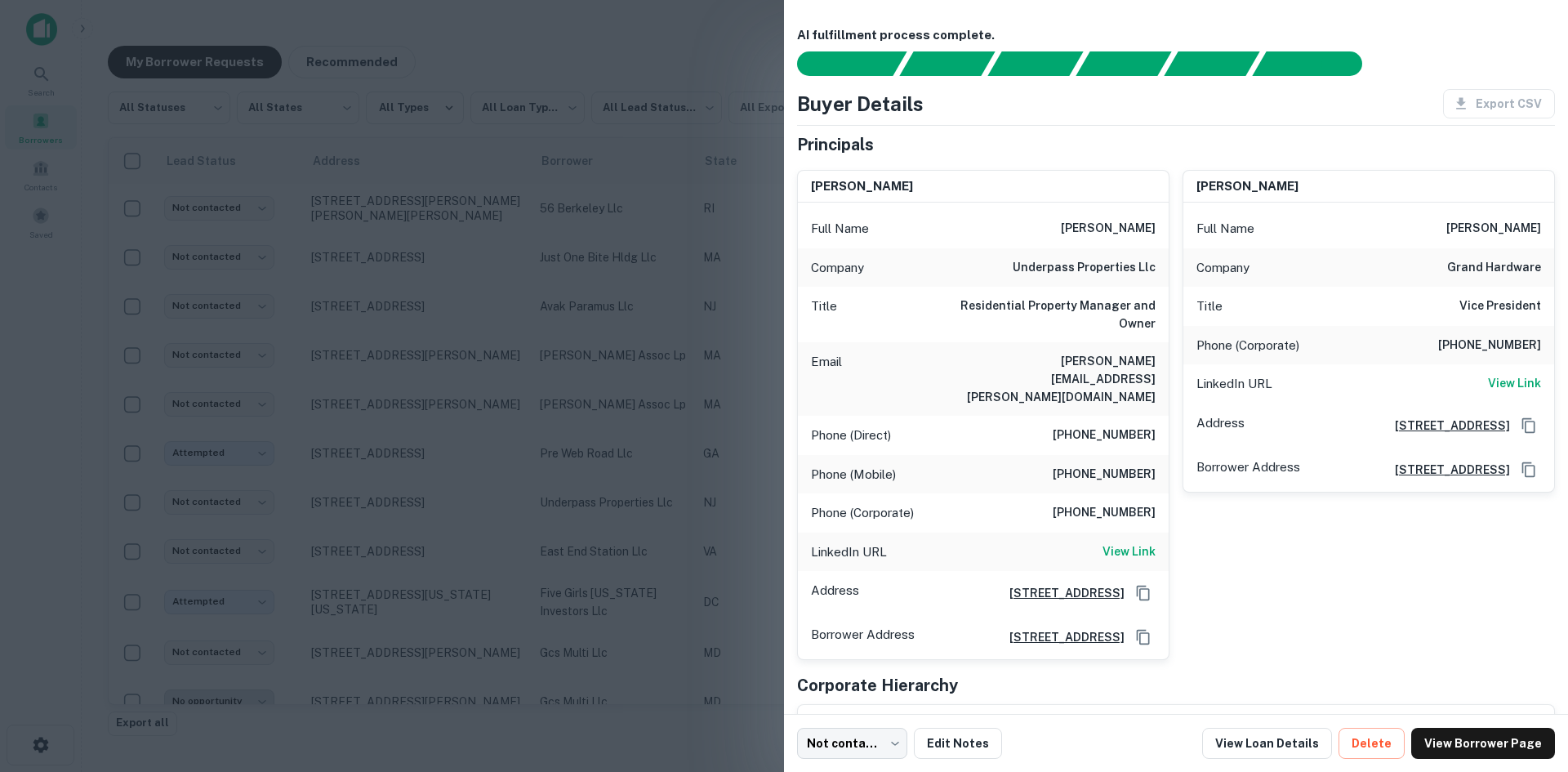
click at [321, 480] on div at bounding box center [784, 386] width 1568 height 772
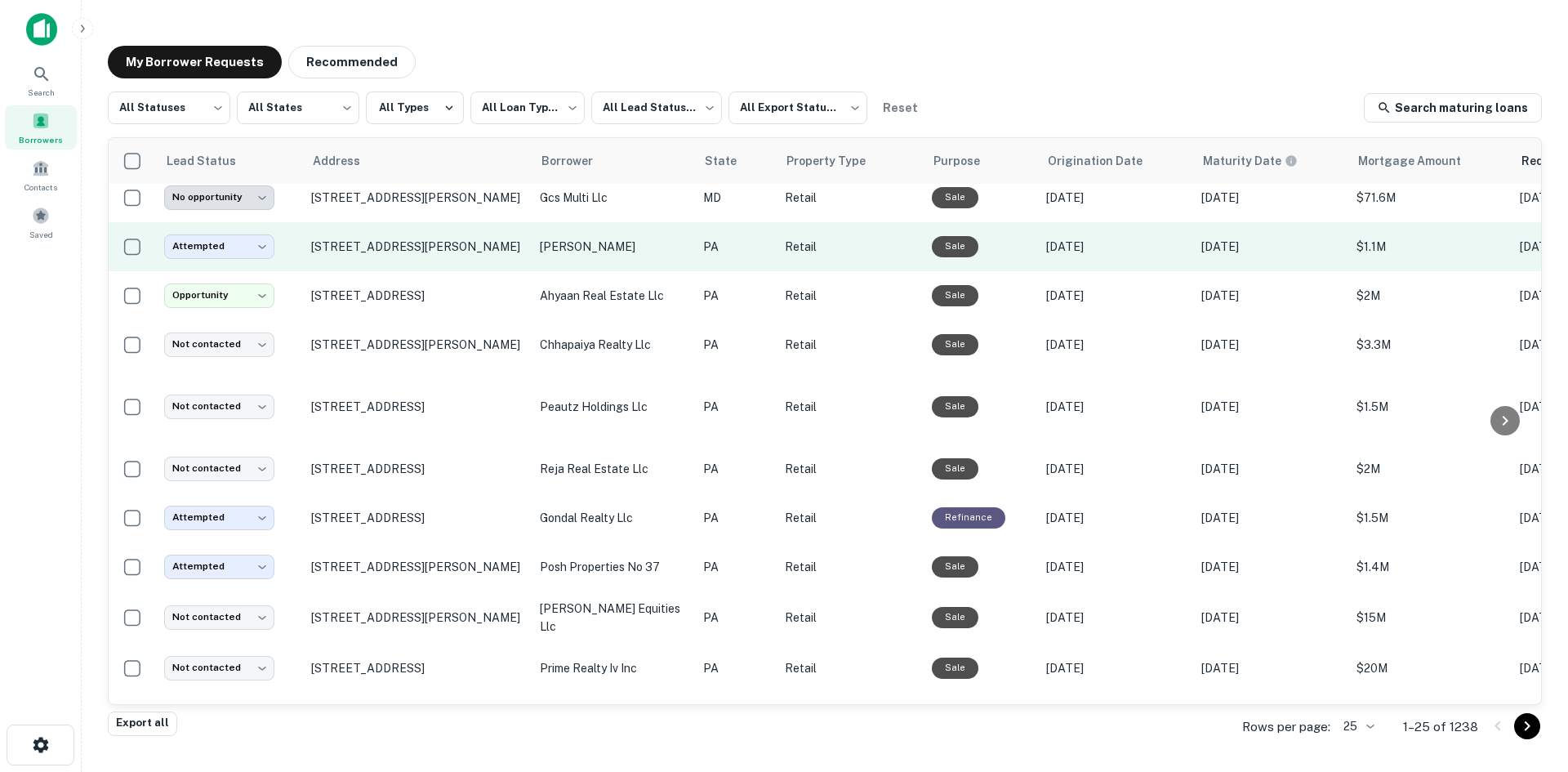
scroll to position [572, 0]
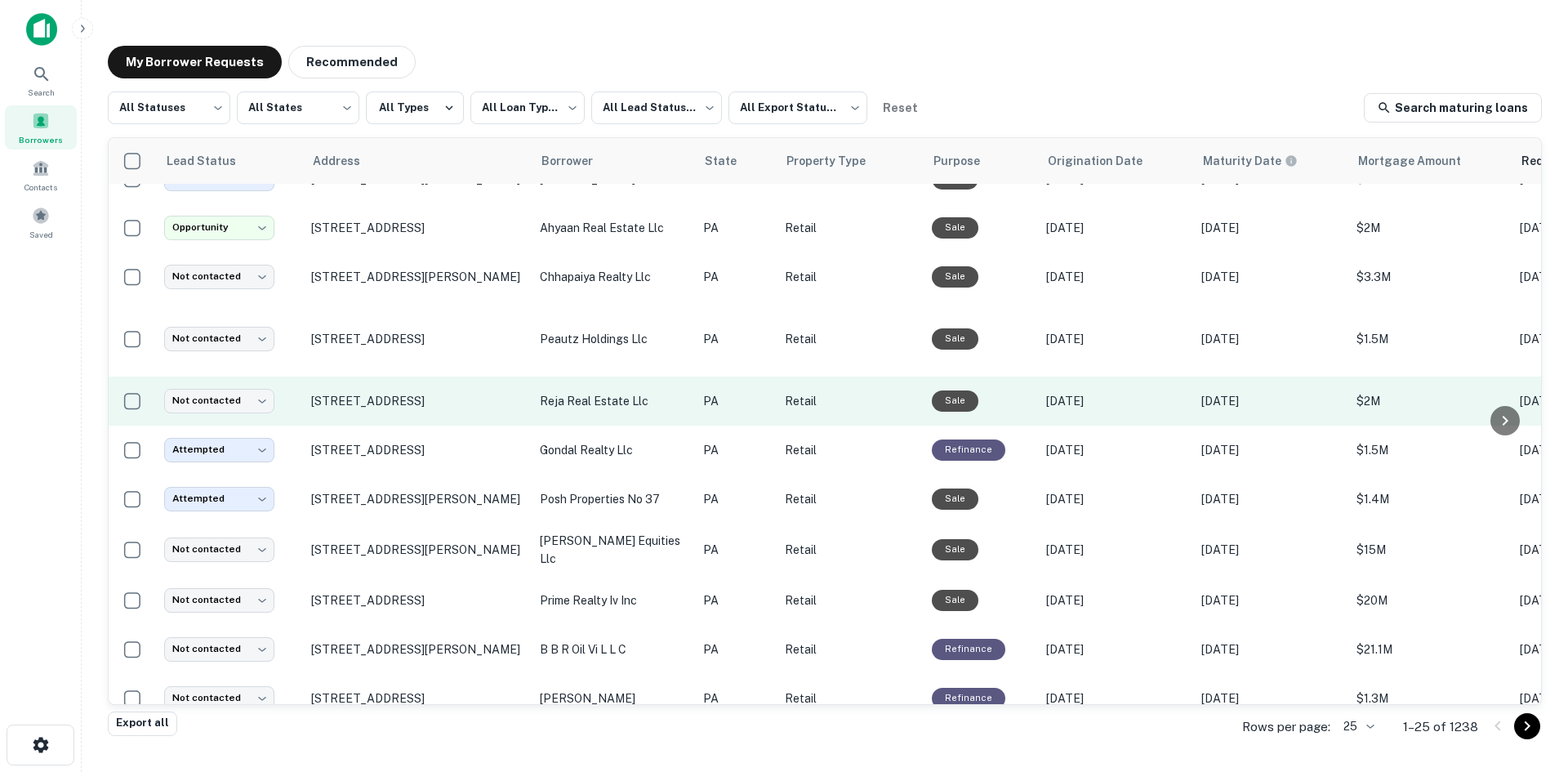
click at [441, 404] on td "133 S 1st St Bangor, PA 18013" at bounding box center [417, 400] width 228 height 49
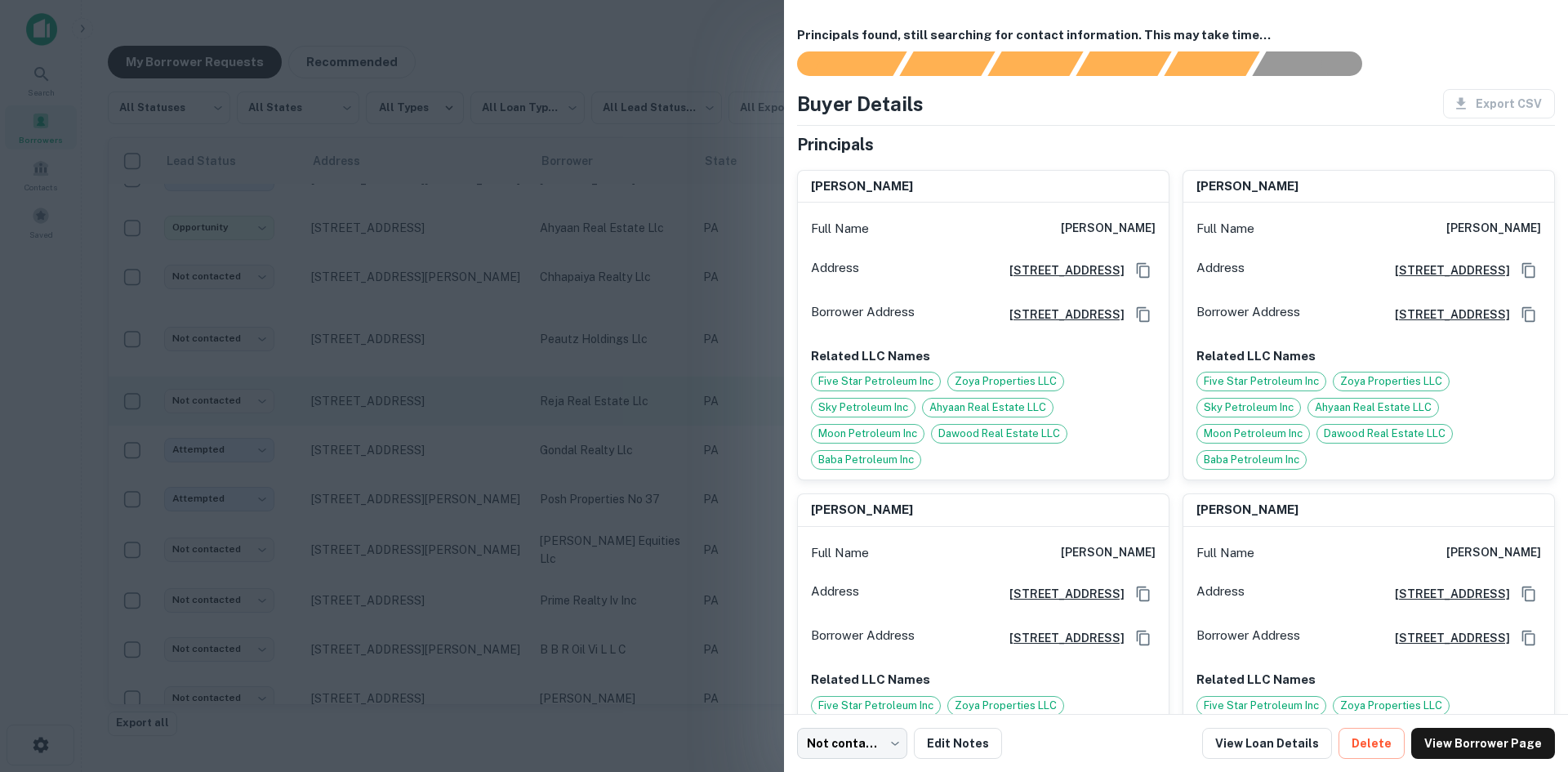
click at [441, 404] on div at bounding box center [784, 386] width 1568 height 772
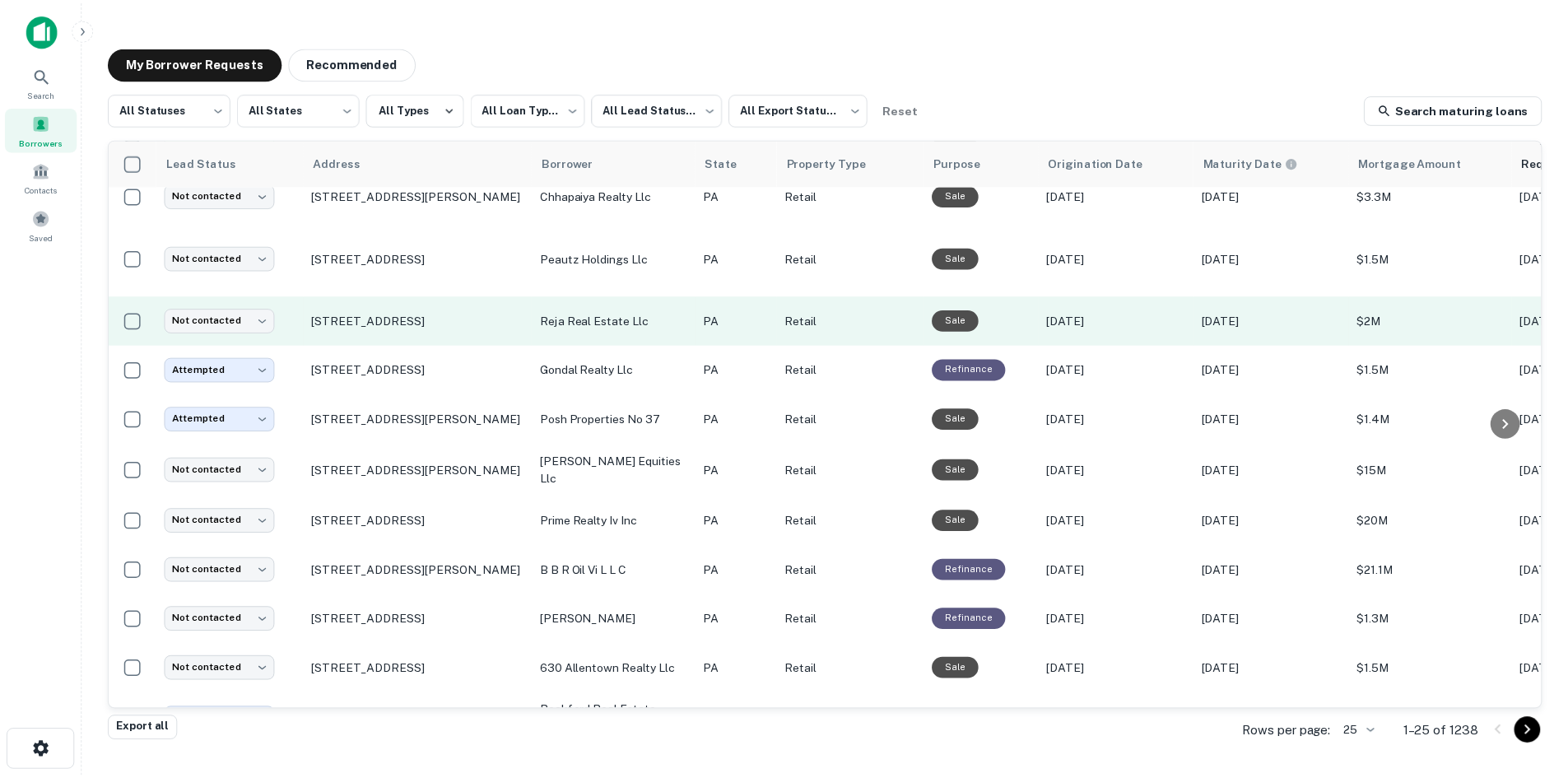
scroll to position [738, 0]
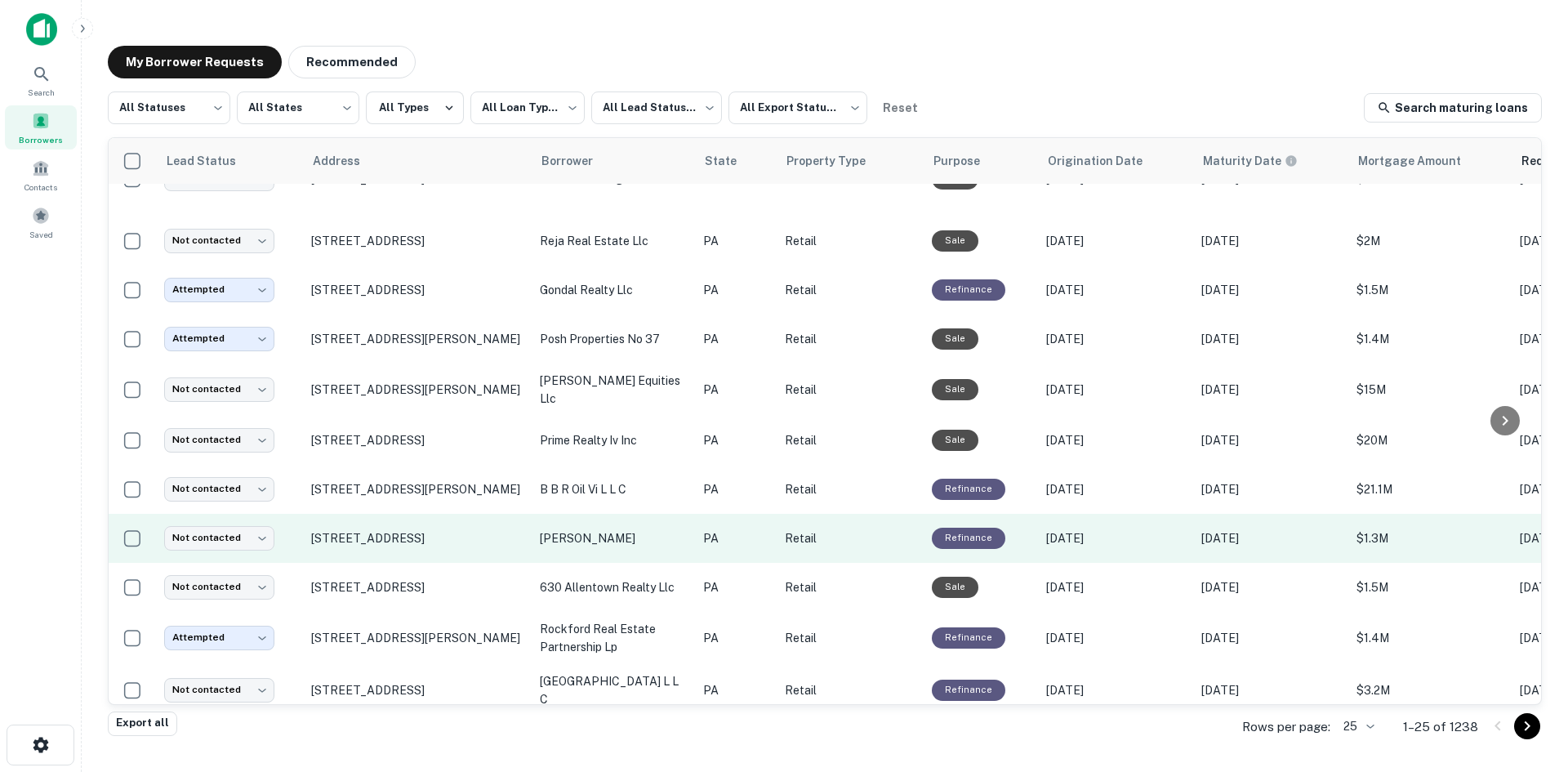
click at [436, 534] on td "15 Ogleview Rd Cranberry Township, PA 16066" at bounding box center [417, 538] width 228 height 49
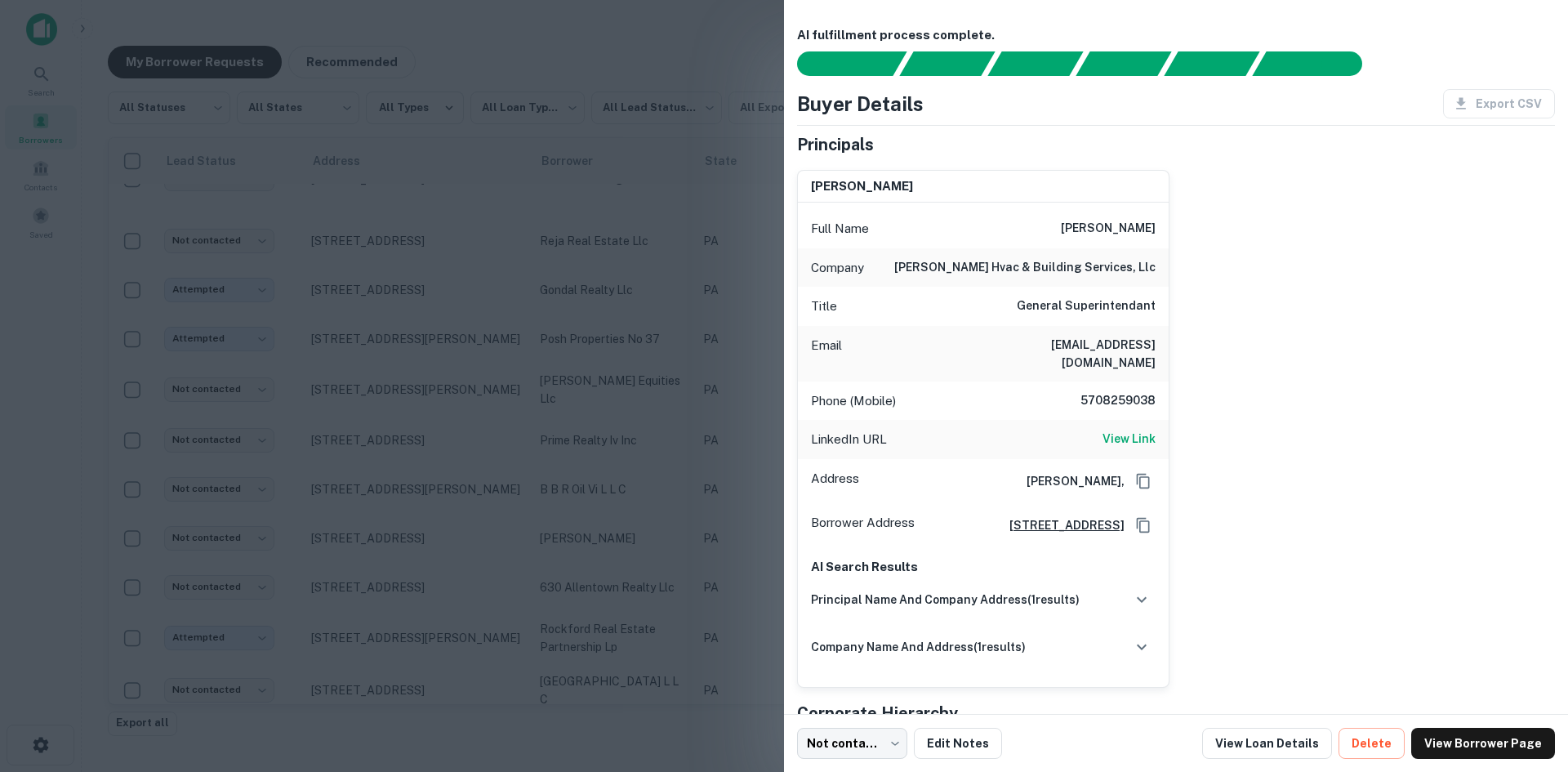
click at [419, 524] on div at bounding box center [784, 386] width 1568 height 772
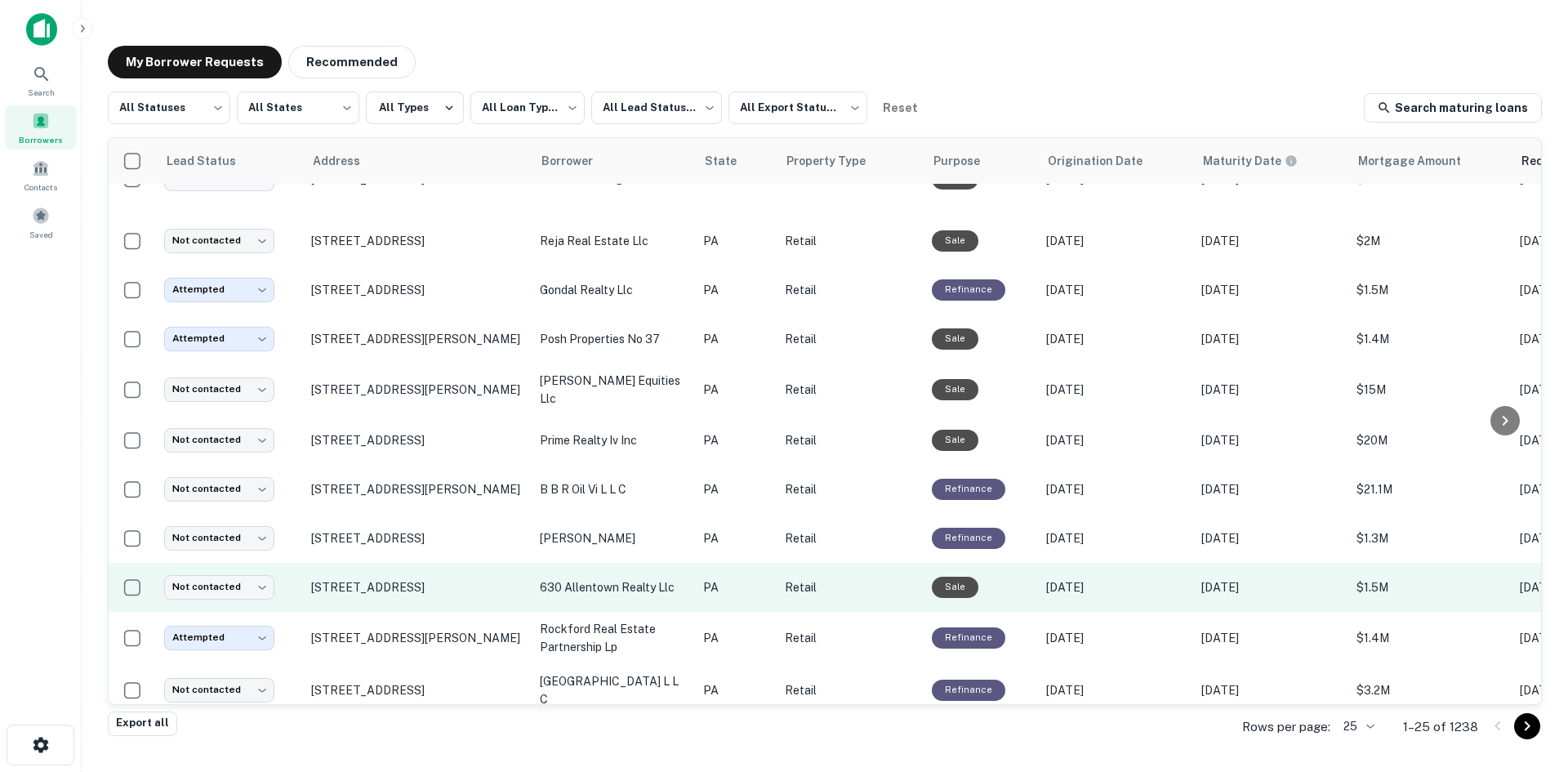
click at [425, 581] on td "620-634 N 7th St Allentown, PA 18102" at bounding box center [417, 587] width 228 height 49
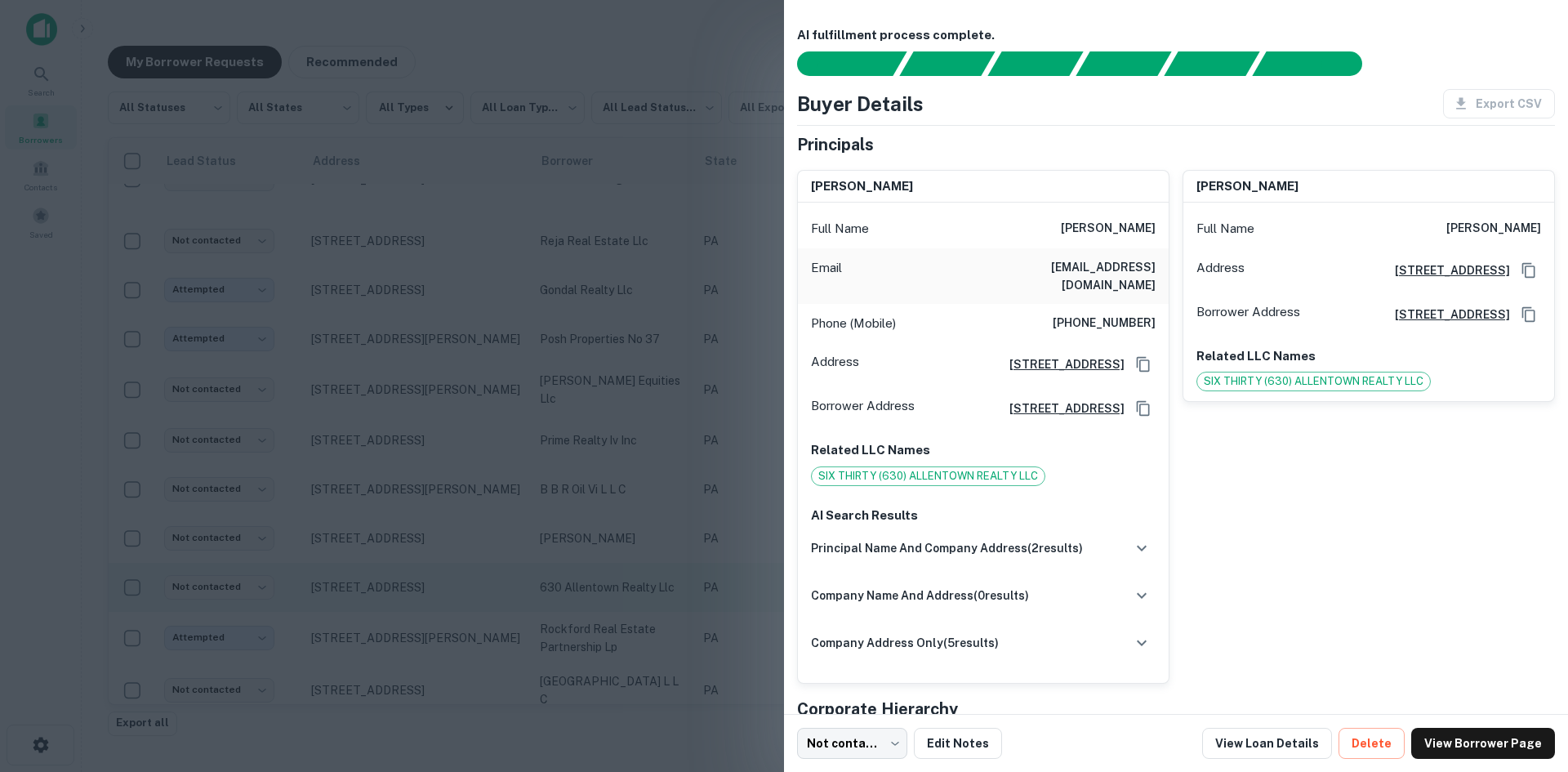
click at [425, 581] on div at bounding box center [784, 386] width 1568 height 772
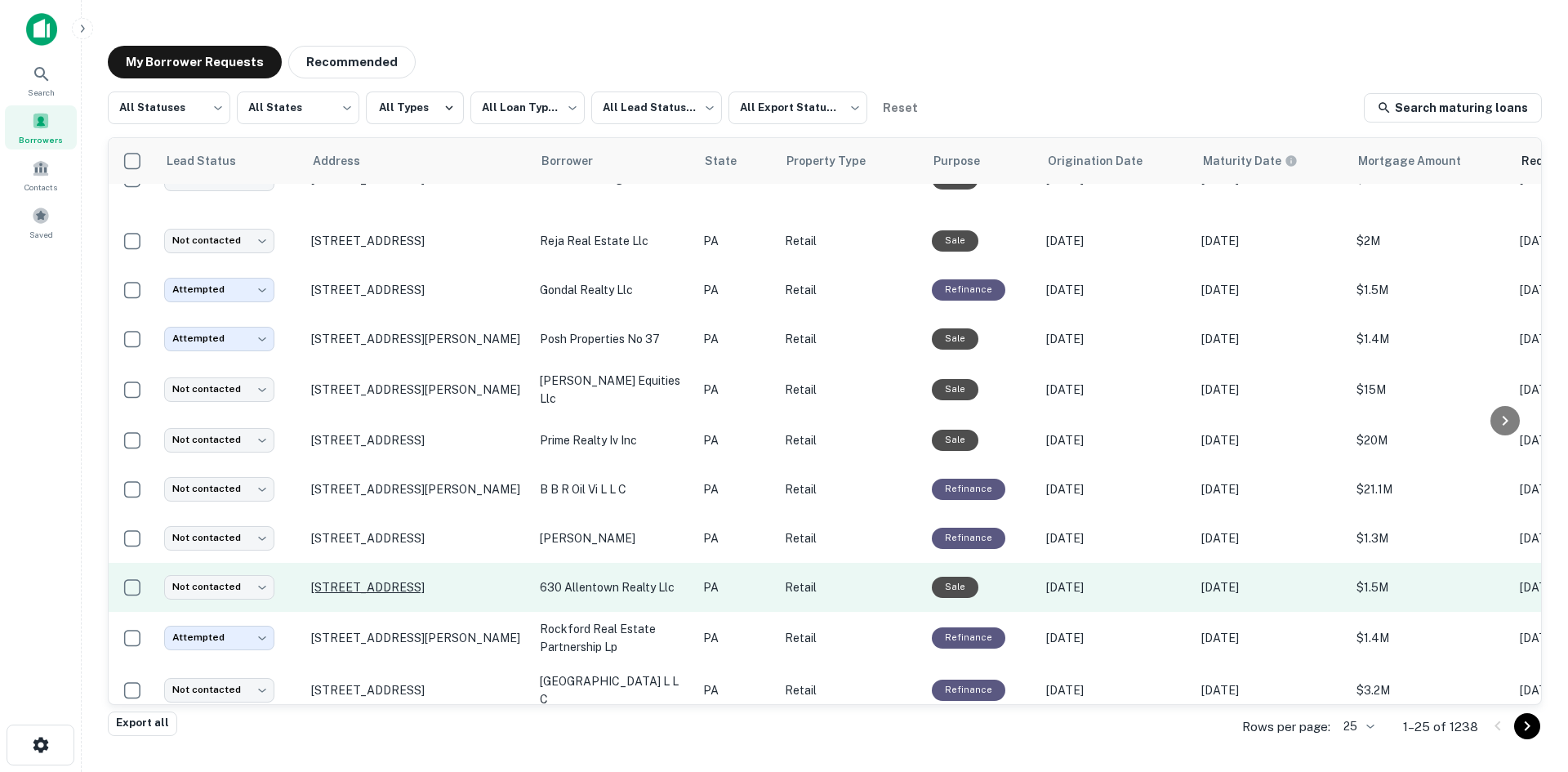
click at [425, 580] on p "620-634 N 7th St Allentown, PA 18102" at bounding box center [416, 587] width 212 height 14
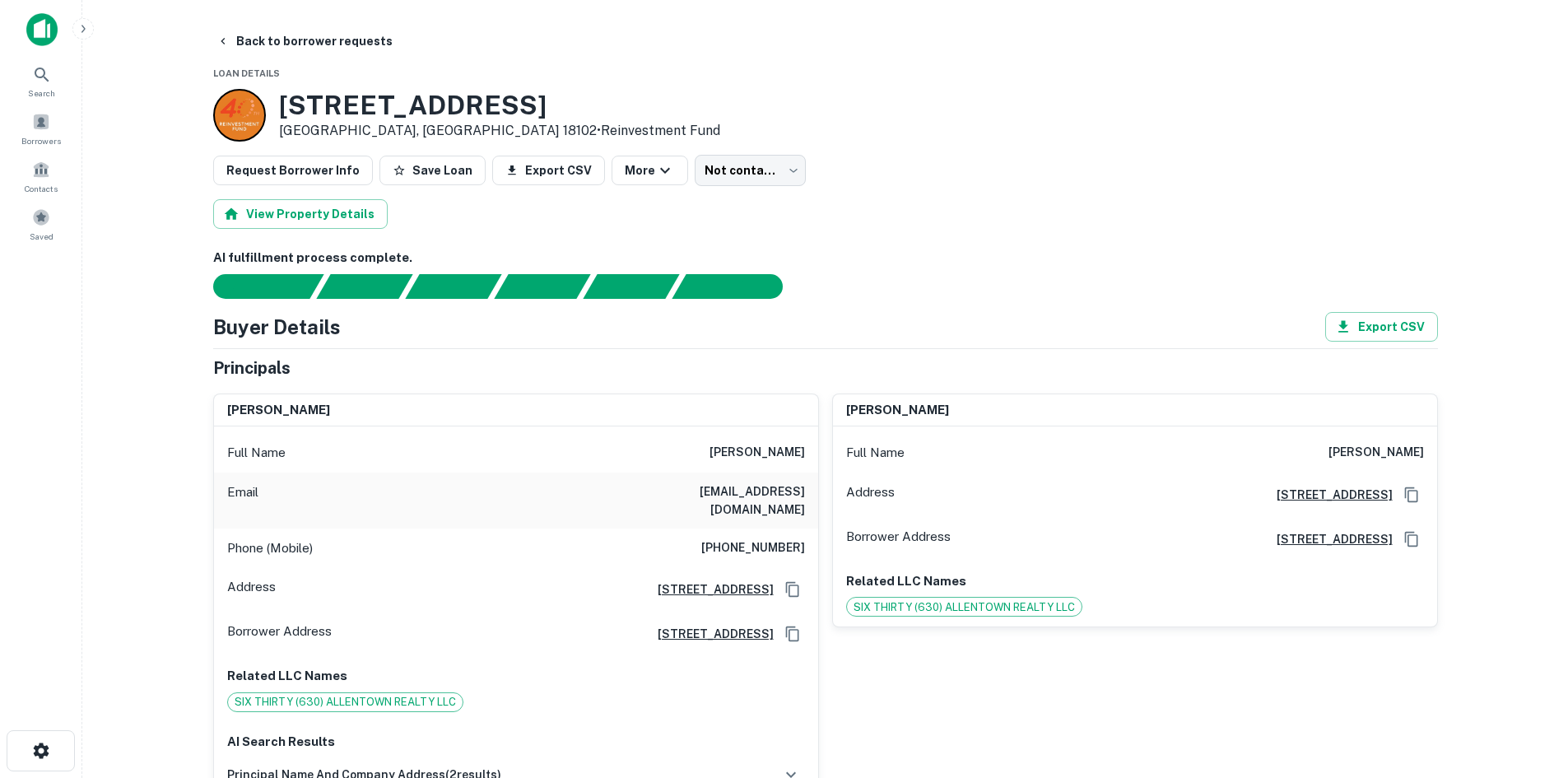
click at [787, 539] on h6 "(610) 625-4496" at bounding box center [753, 549] width 104 height 19
copy h6 "(610) 625-4496"
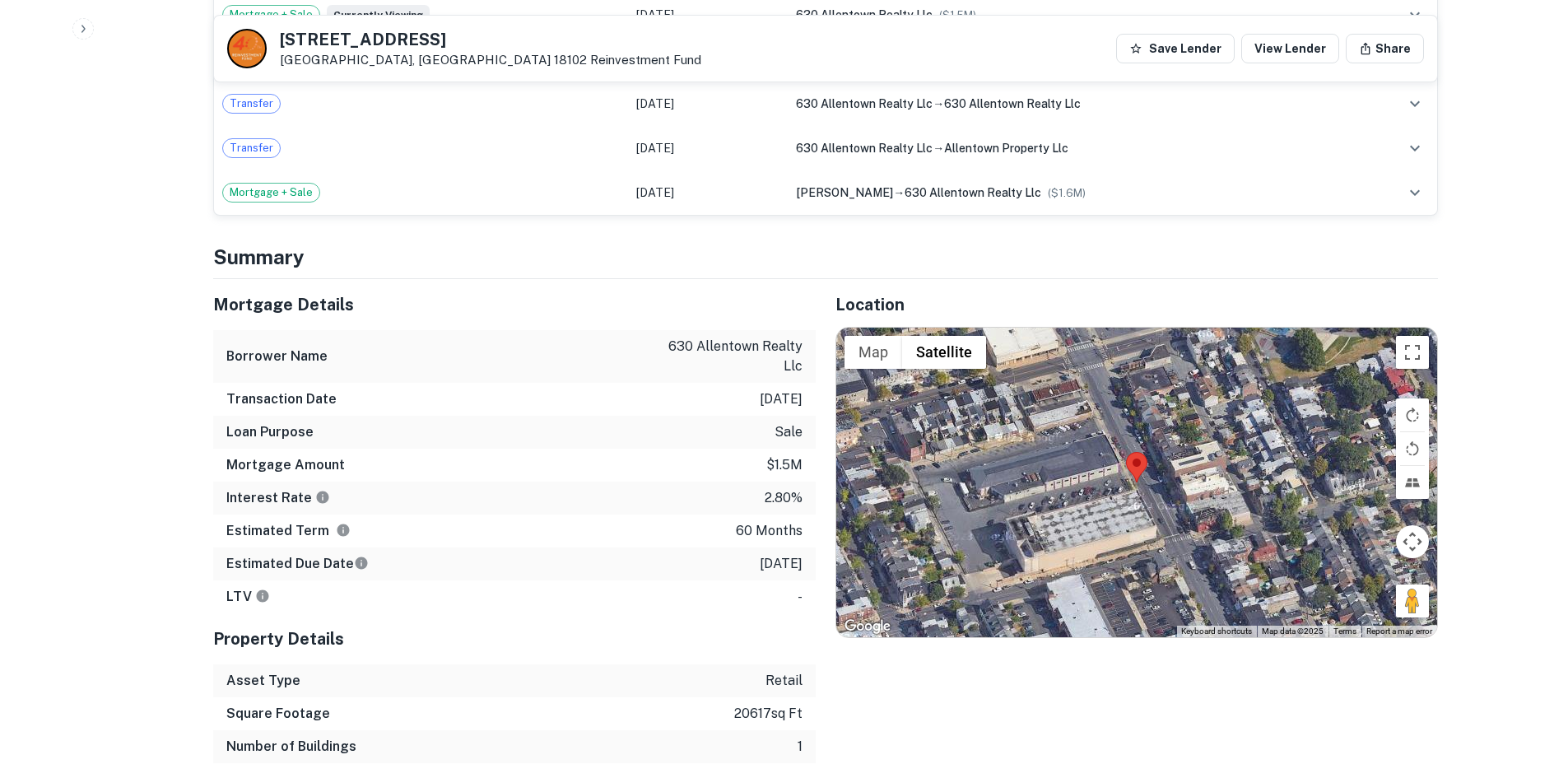
scroll to position [1318, 0]
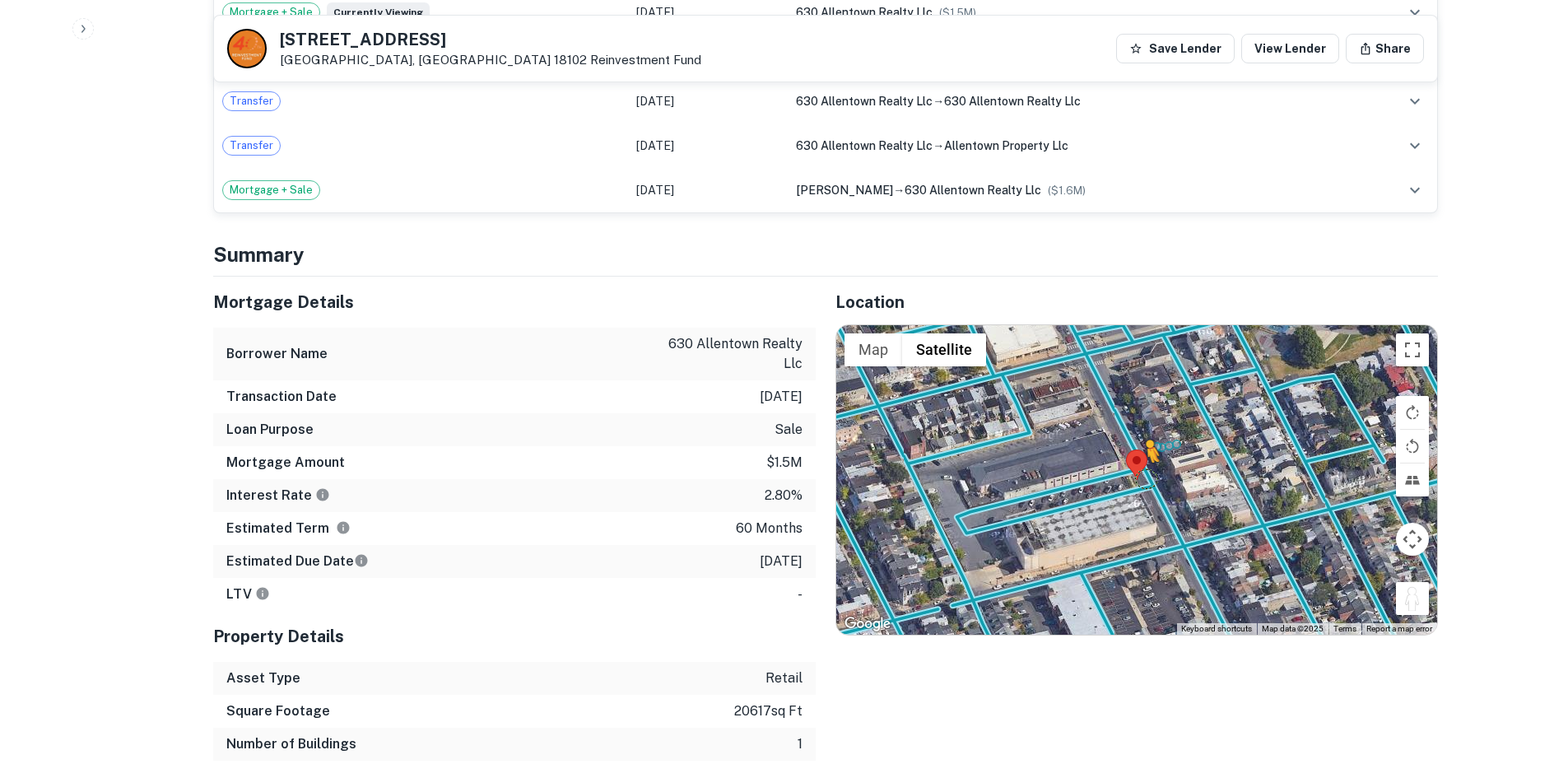
drag, startPoint x: 1401, startPoint y: 584, endPoint x: 1147, endPoint y: 462, distance: 281.8
click at [1147, 462] on div "To activate drag with keyboard, press Alt + Enter. Once in keyboard drag state,…" at bounding box center [1137, 480] width 601 height 310
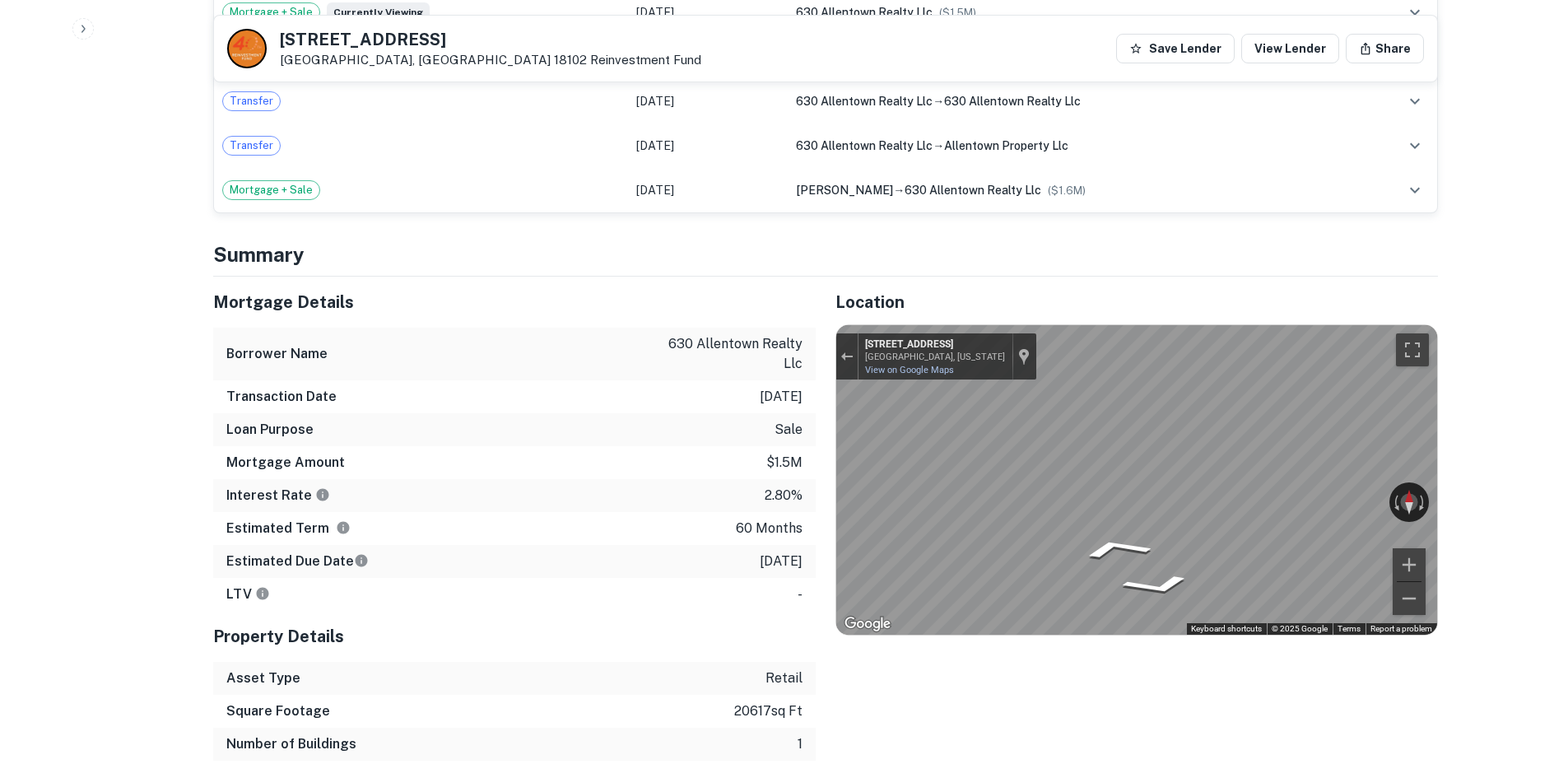
click at [1233, 467] on div "Map" at bounding box center [1137, 480] width 601 height 310
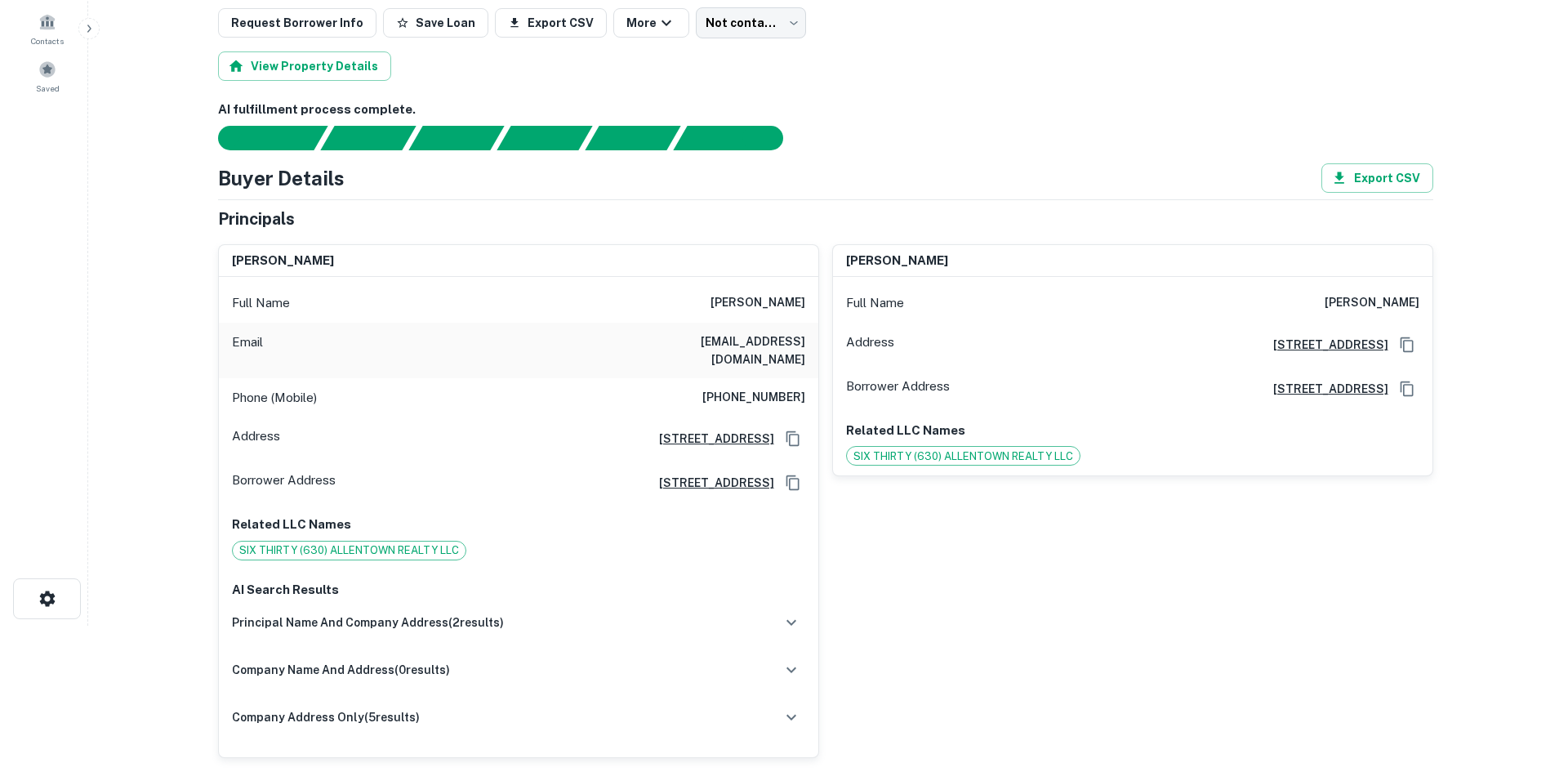
scroll to position [0, 0]
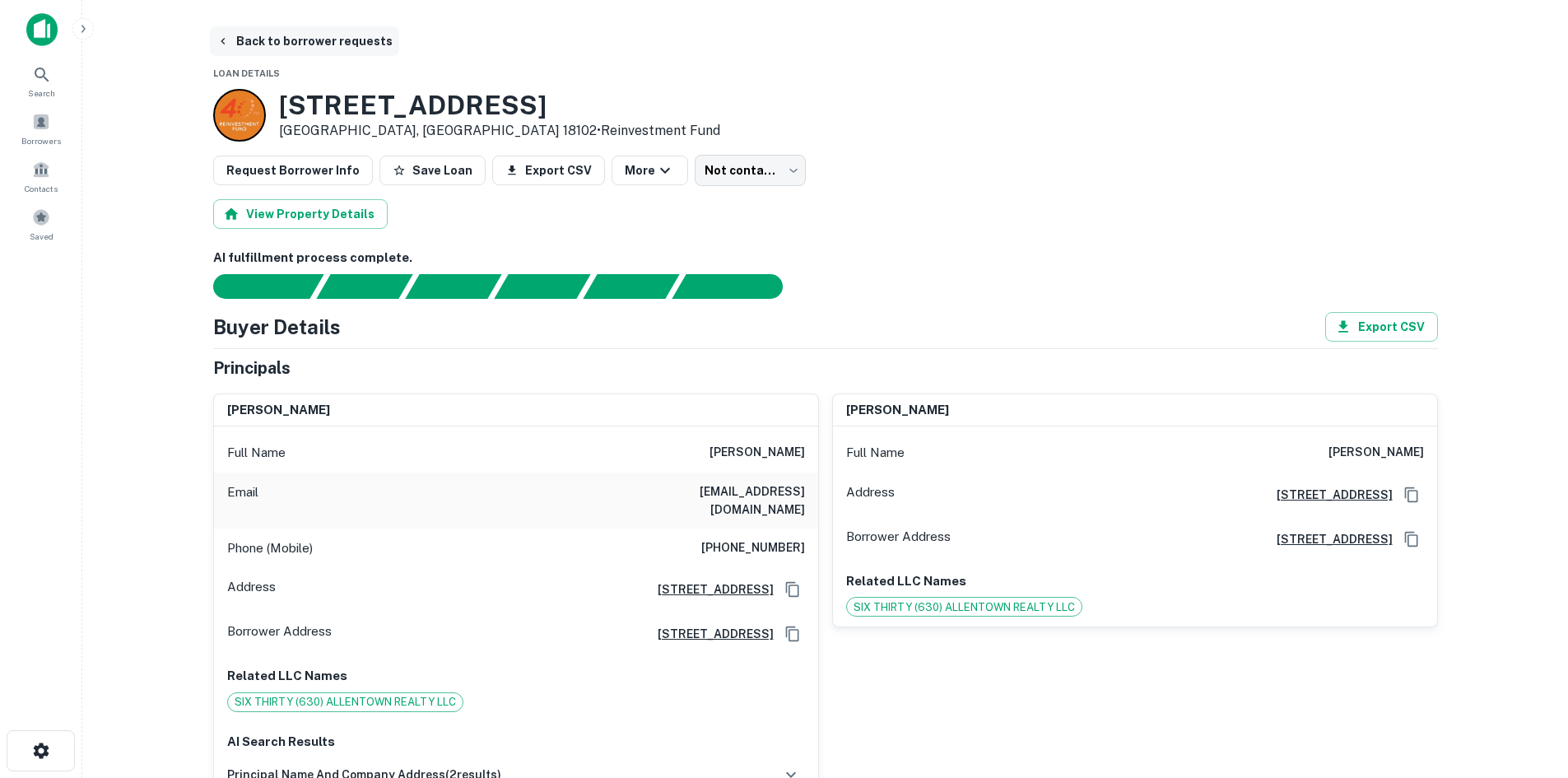
click at [253, 38] on button "Back to borrower requests" at bounding box center [305, 41] width 190 height 30
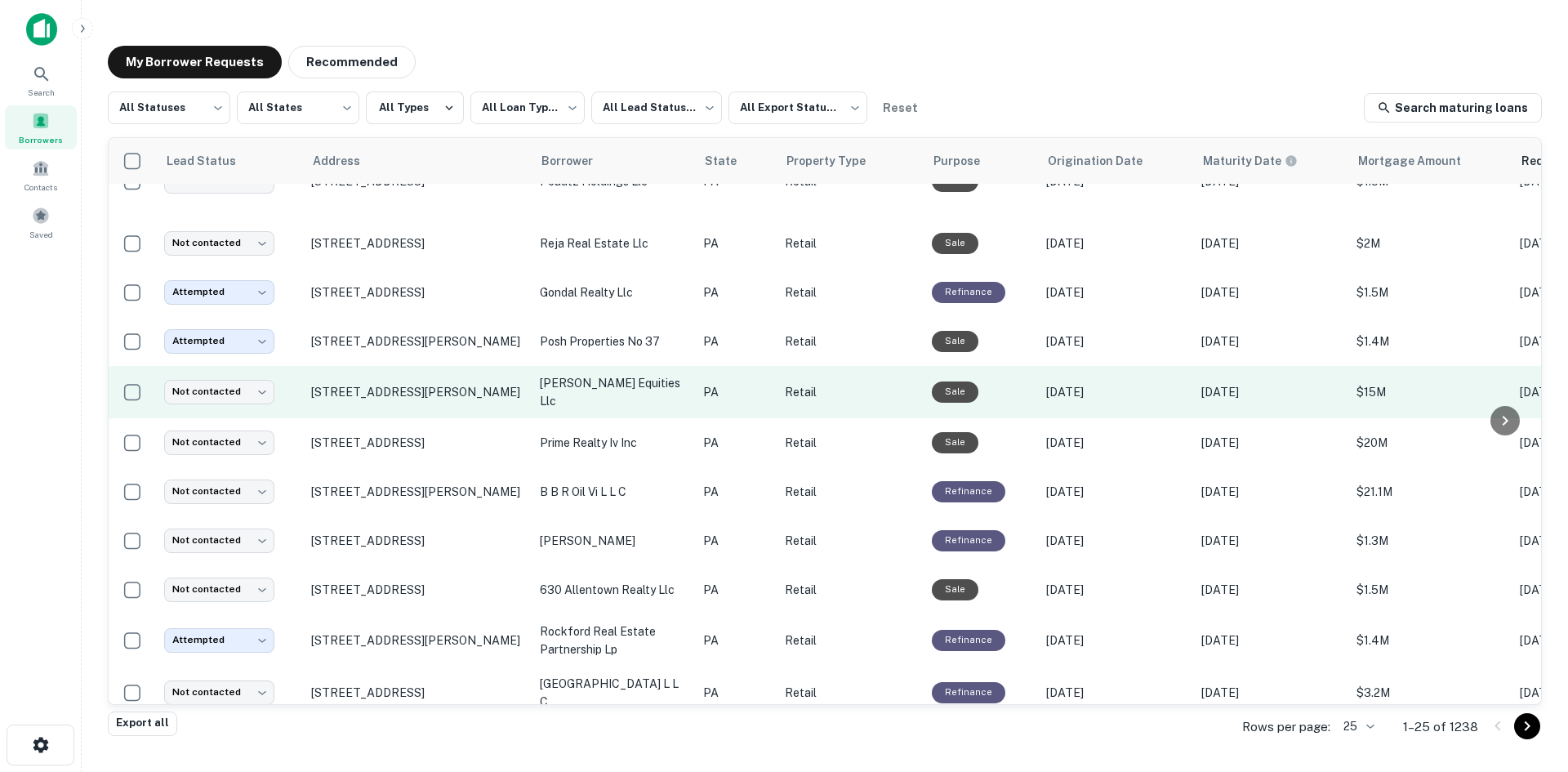
scroll to position [733, 0]
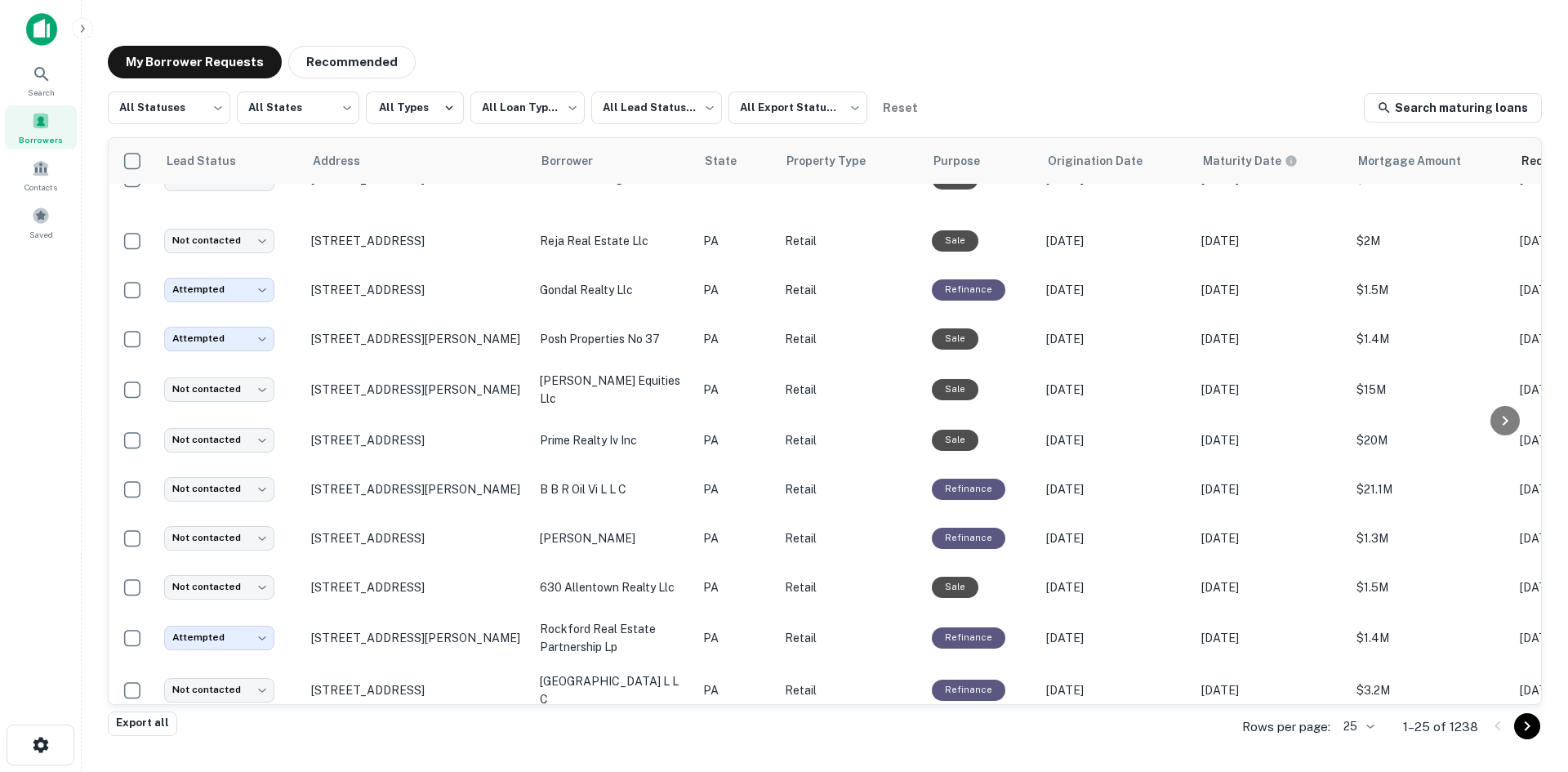
click at [1366, 721] on body "**********" at bounding box center [784, 386] width 1568 height 772
click at [1366, 660] on li "100" at bounding box center [1360, 649] width 56 height 30
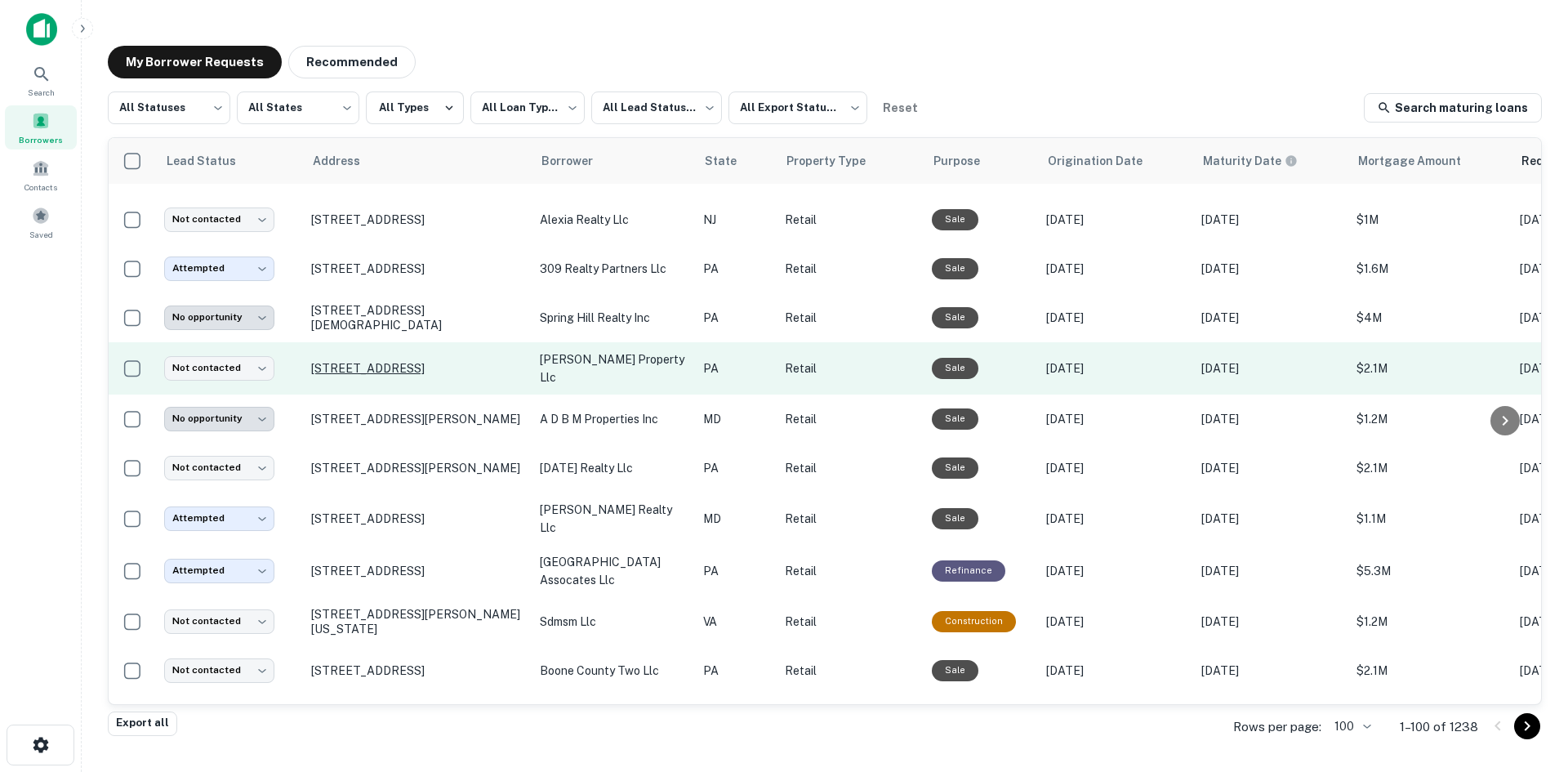
scroll to position [1467, 0]
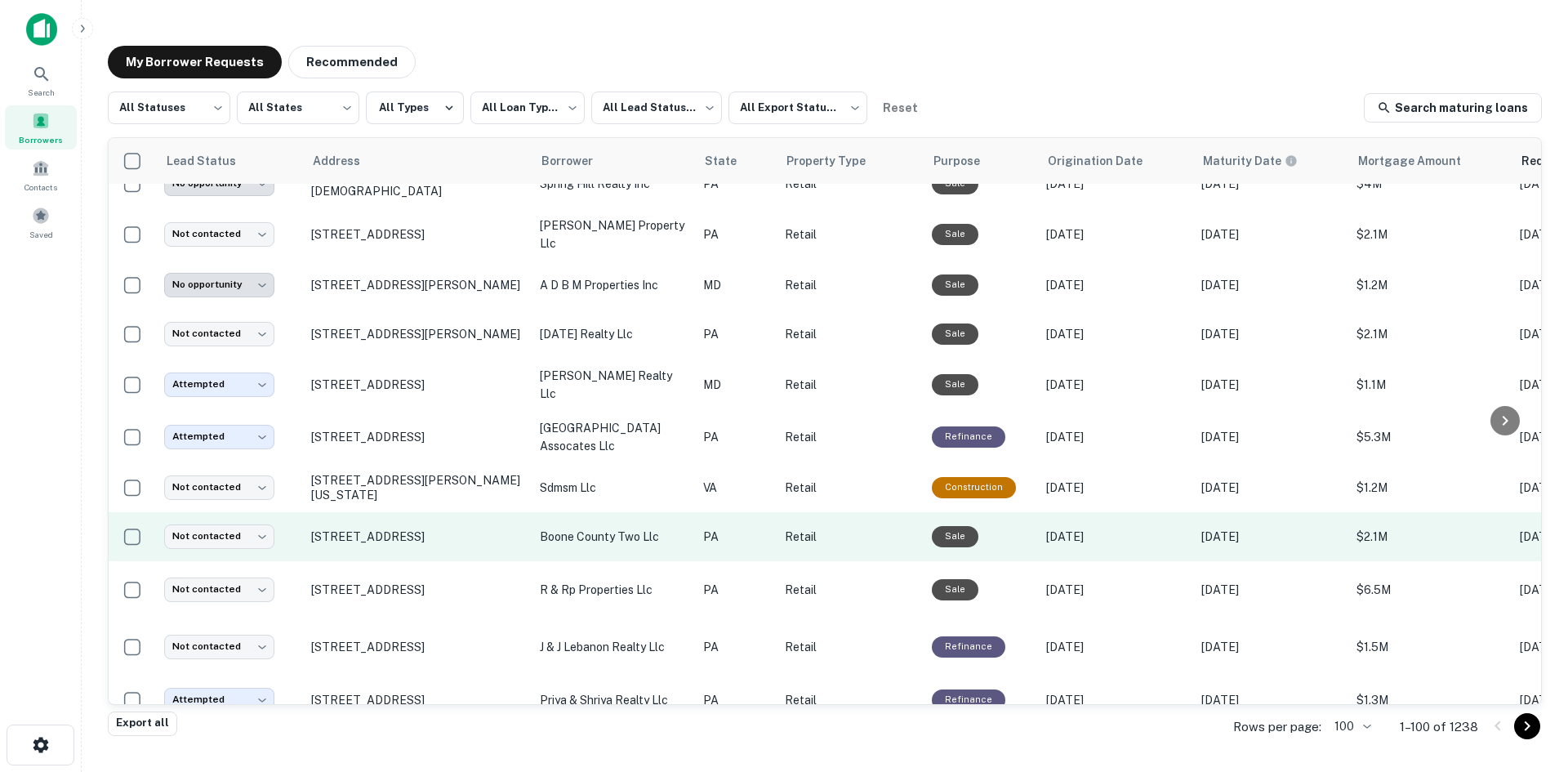
click at [437, 538] on td "717 E Main St Palmyra, PA 17078" at bounding box center [417, 537] width 228 height 49
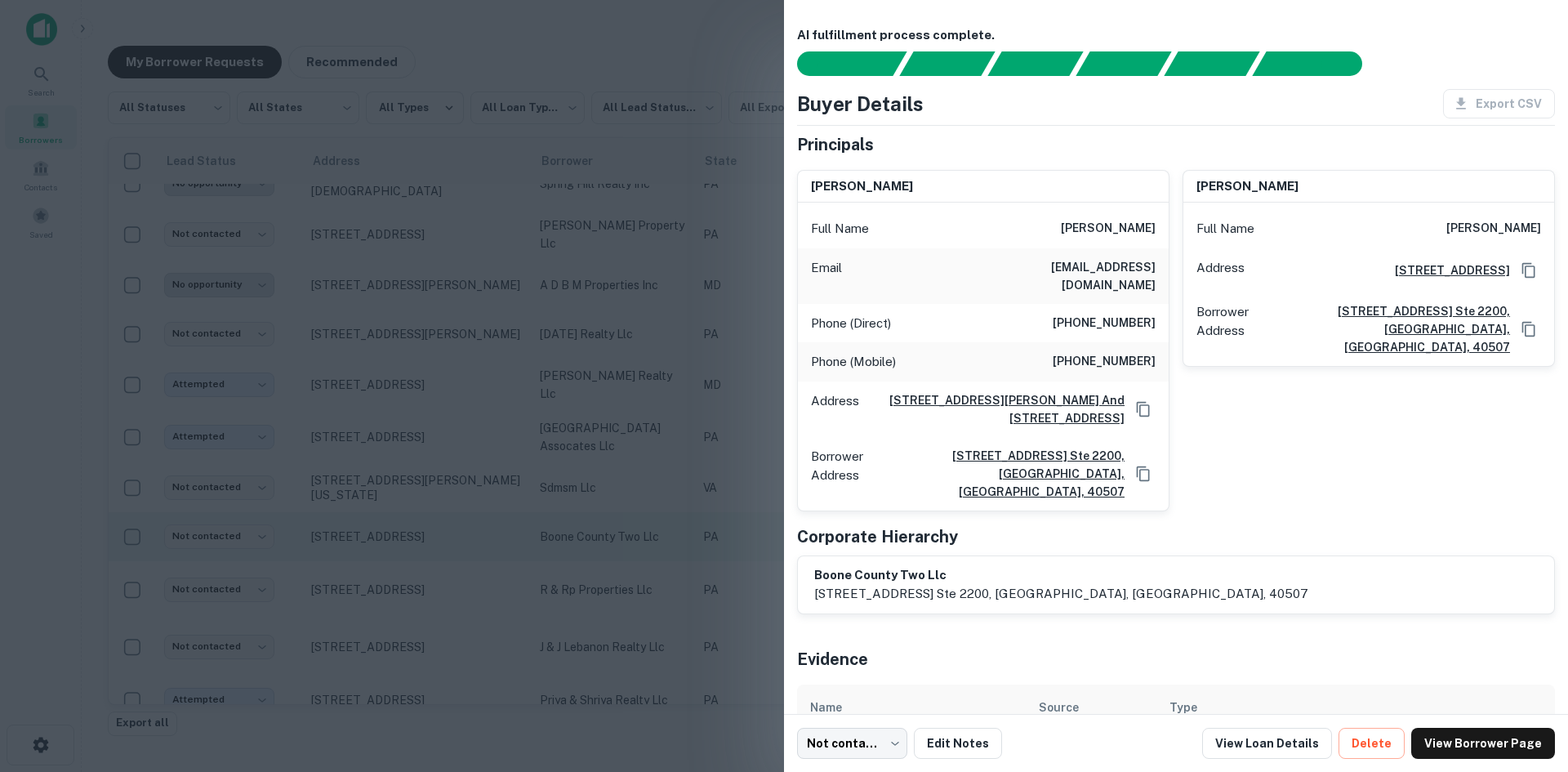
click at [437, 538] on div at bounding box center [784, 386] width 1568 height 772
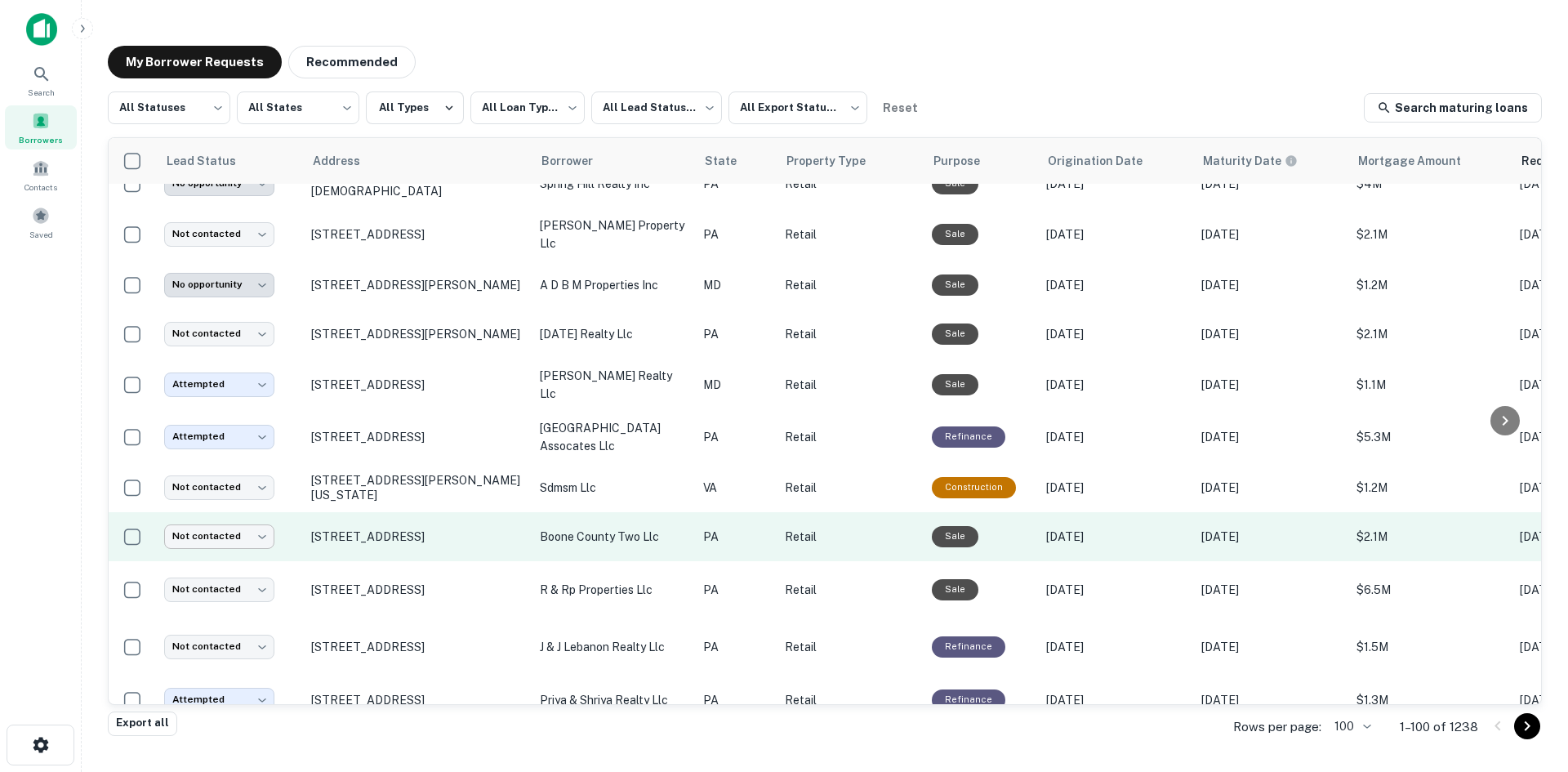
click at [249, 519] on body "**********" at bounding box center [784, 386] width 1568 height 772
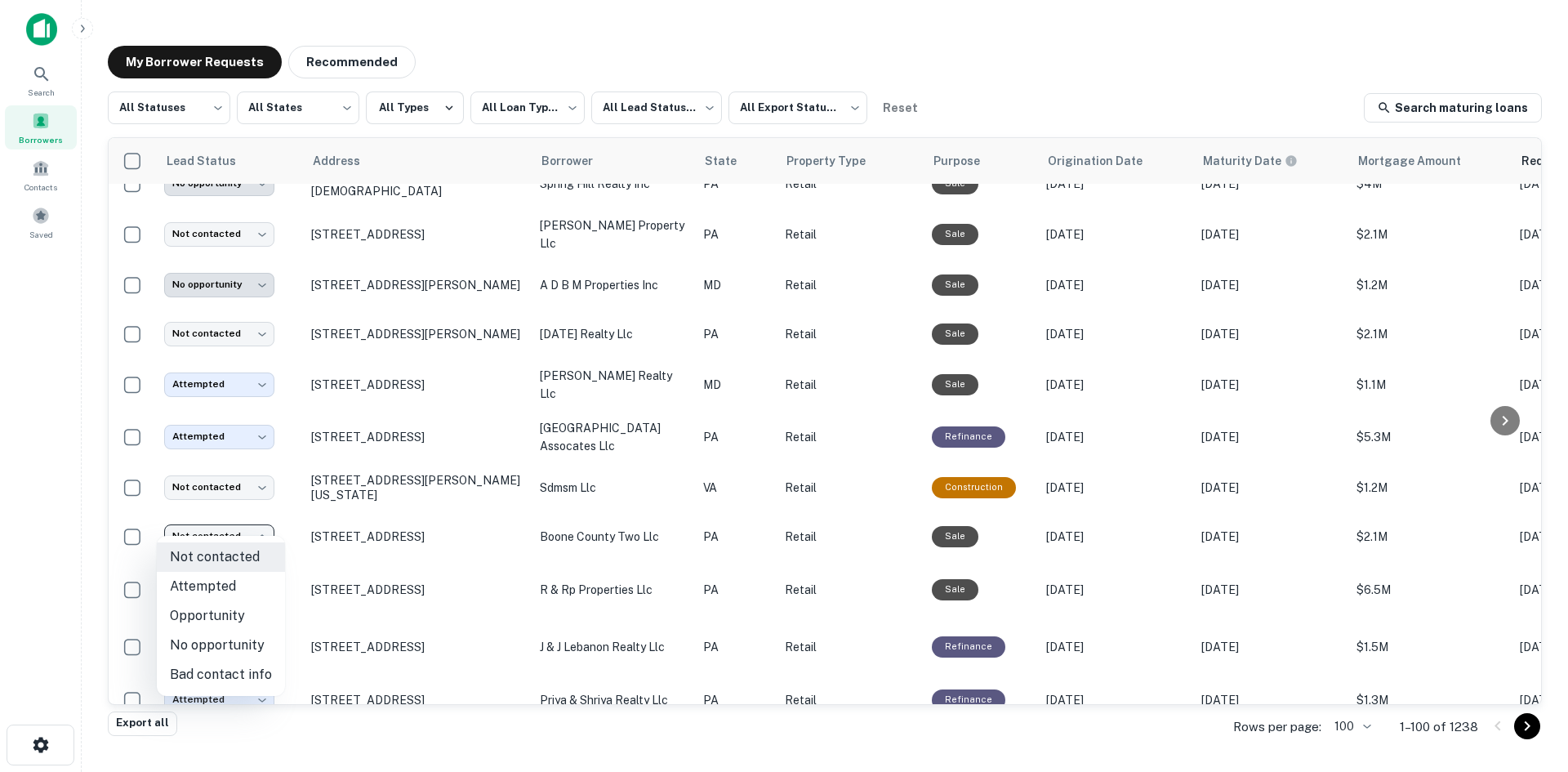
click at [265, 614] on li "Opportunity" at bounding box center [221, 615] width 129 height 30
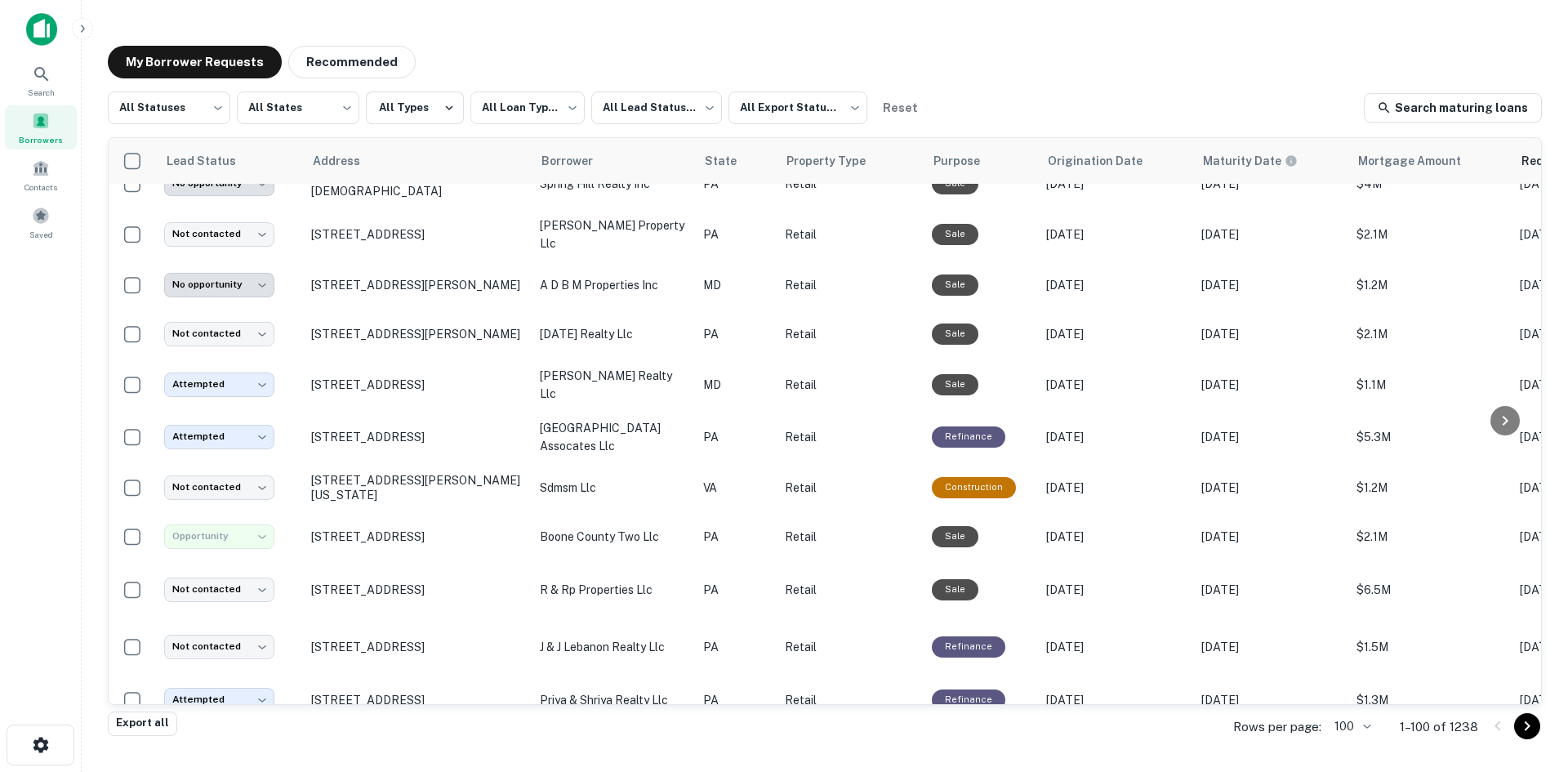
type input "**********"
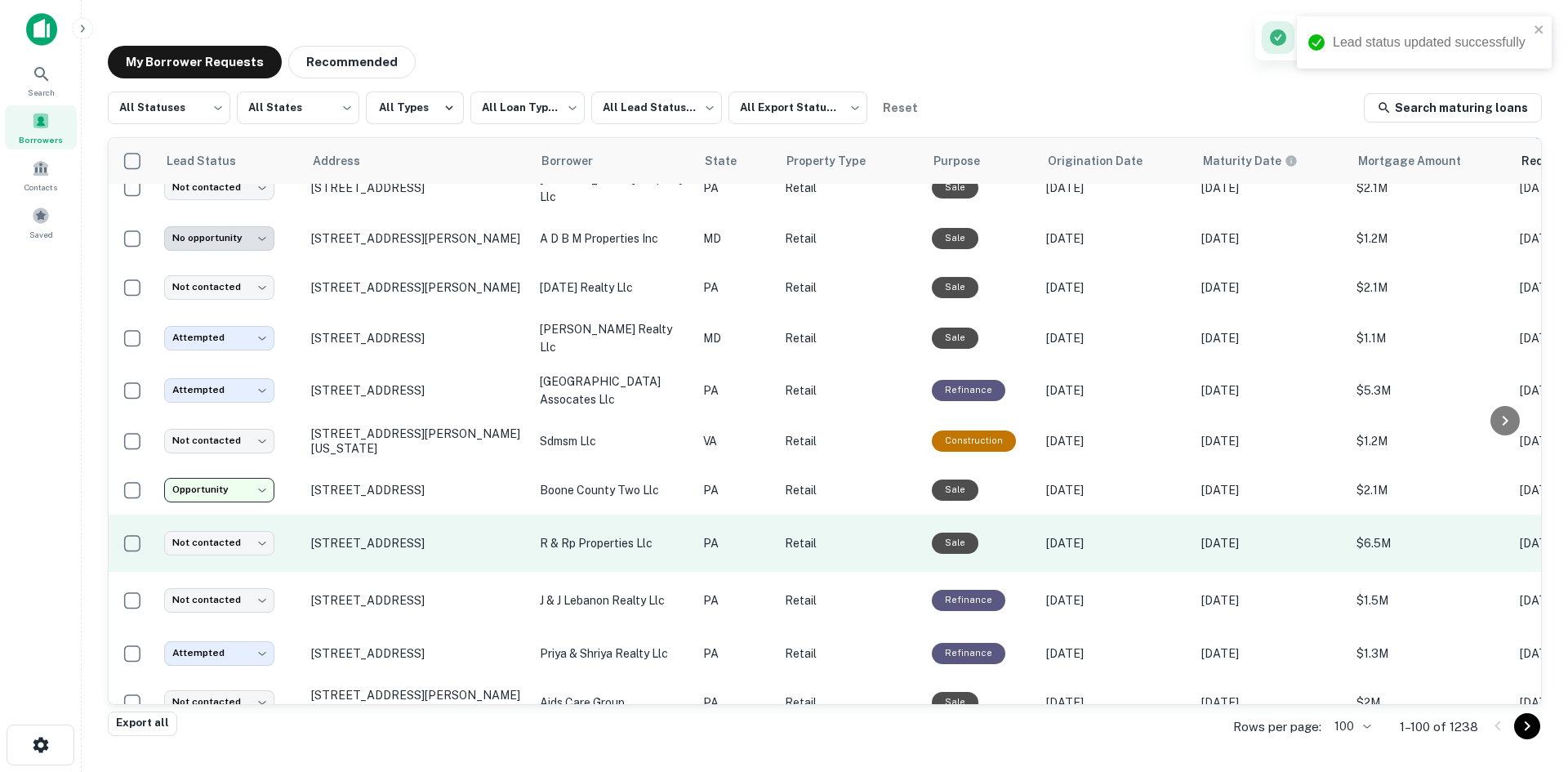
scroll to position [1631, 0]
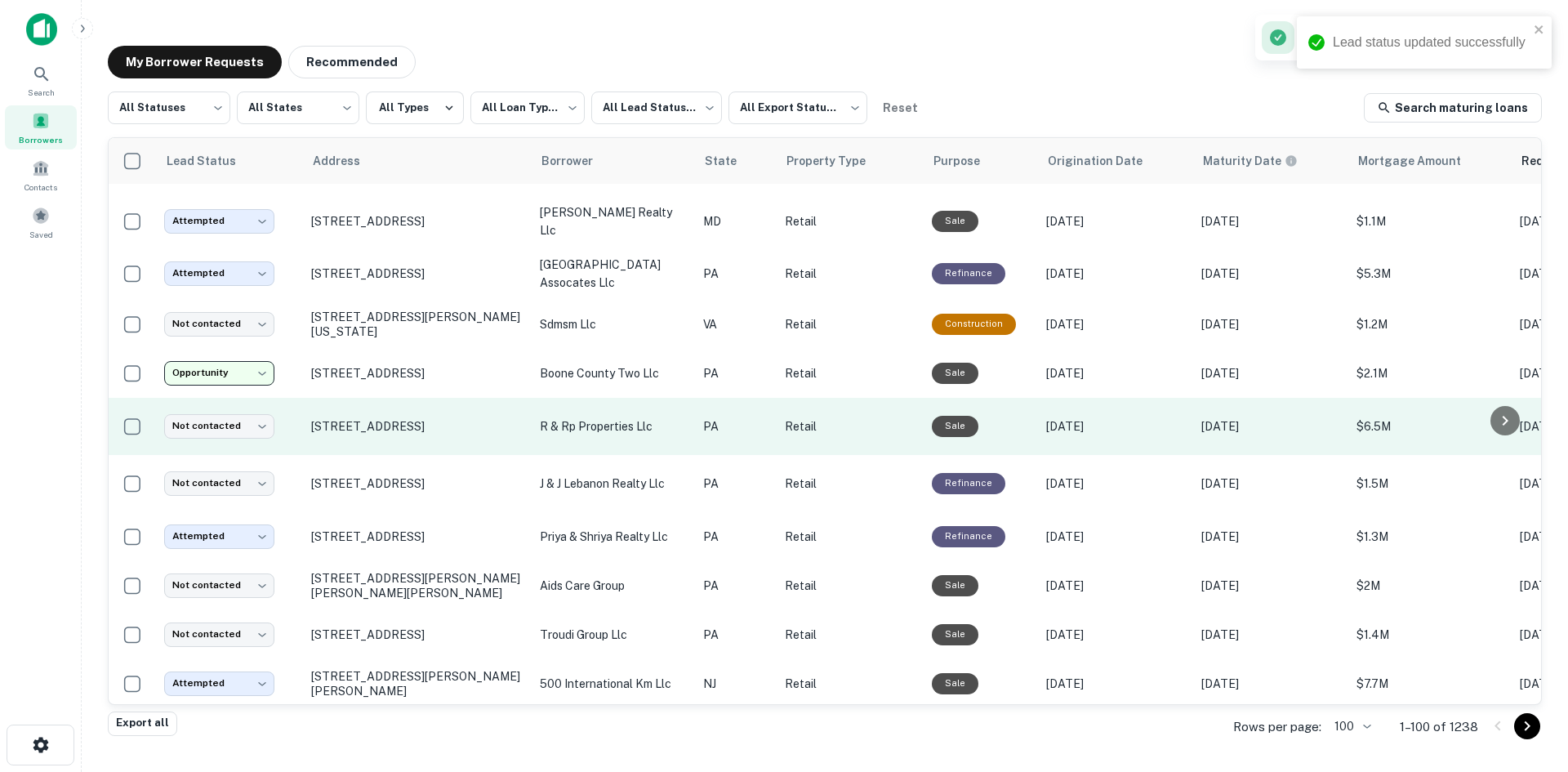
click at [410, 445] on td "1450 E High St Pottstown, PA 19464" at bounding box center [417, 426] width 228 height 58
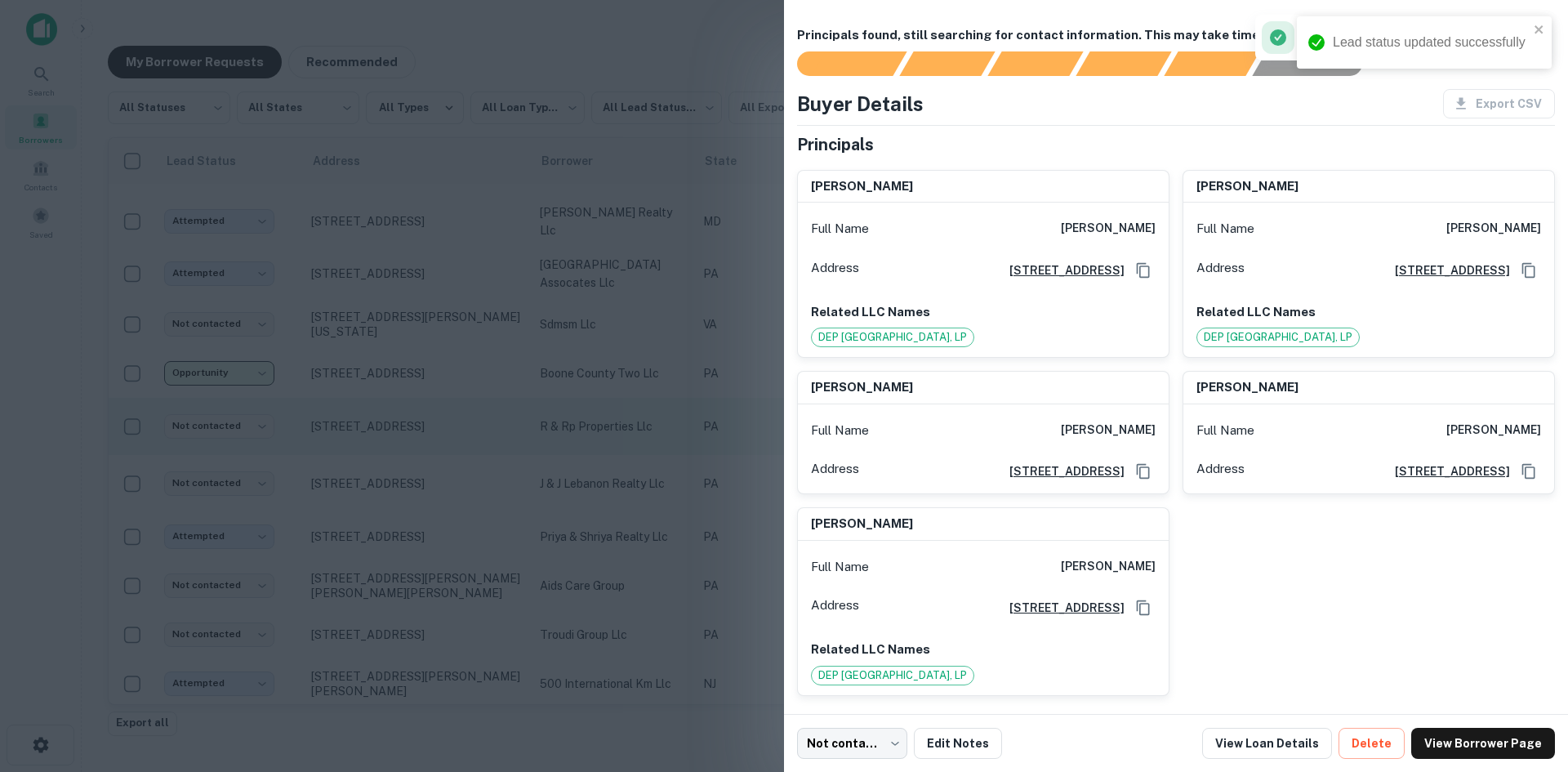
click at [410, 445] on div at bounding box center [784, 386] width 1568 height 772
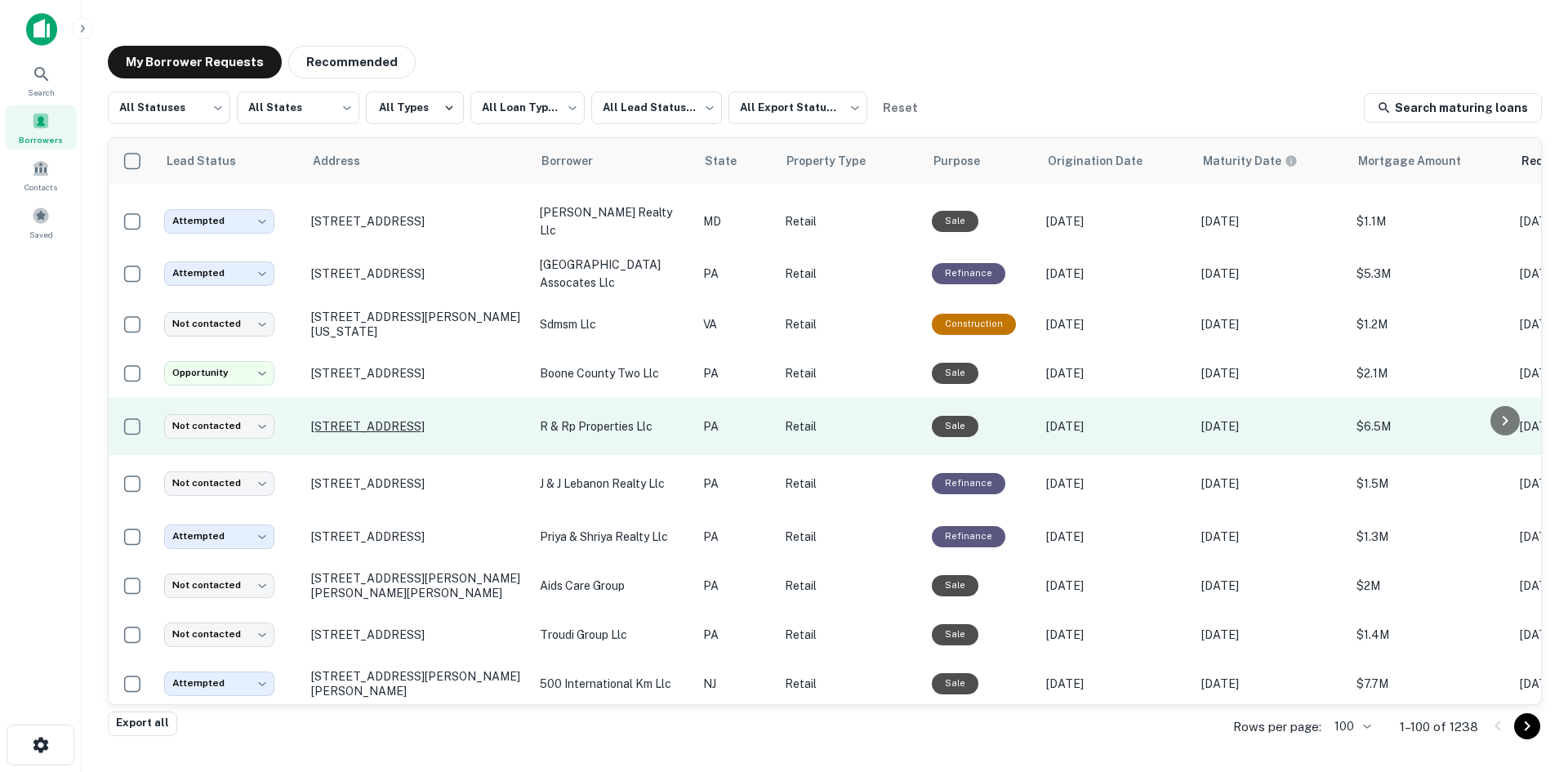
click at [419, 422] on p "1450 E High St Pottstown, PA 19464" at bounding box center [416, 426] width 212 height 14
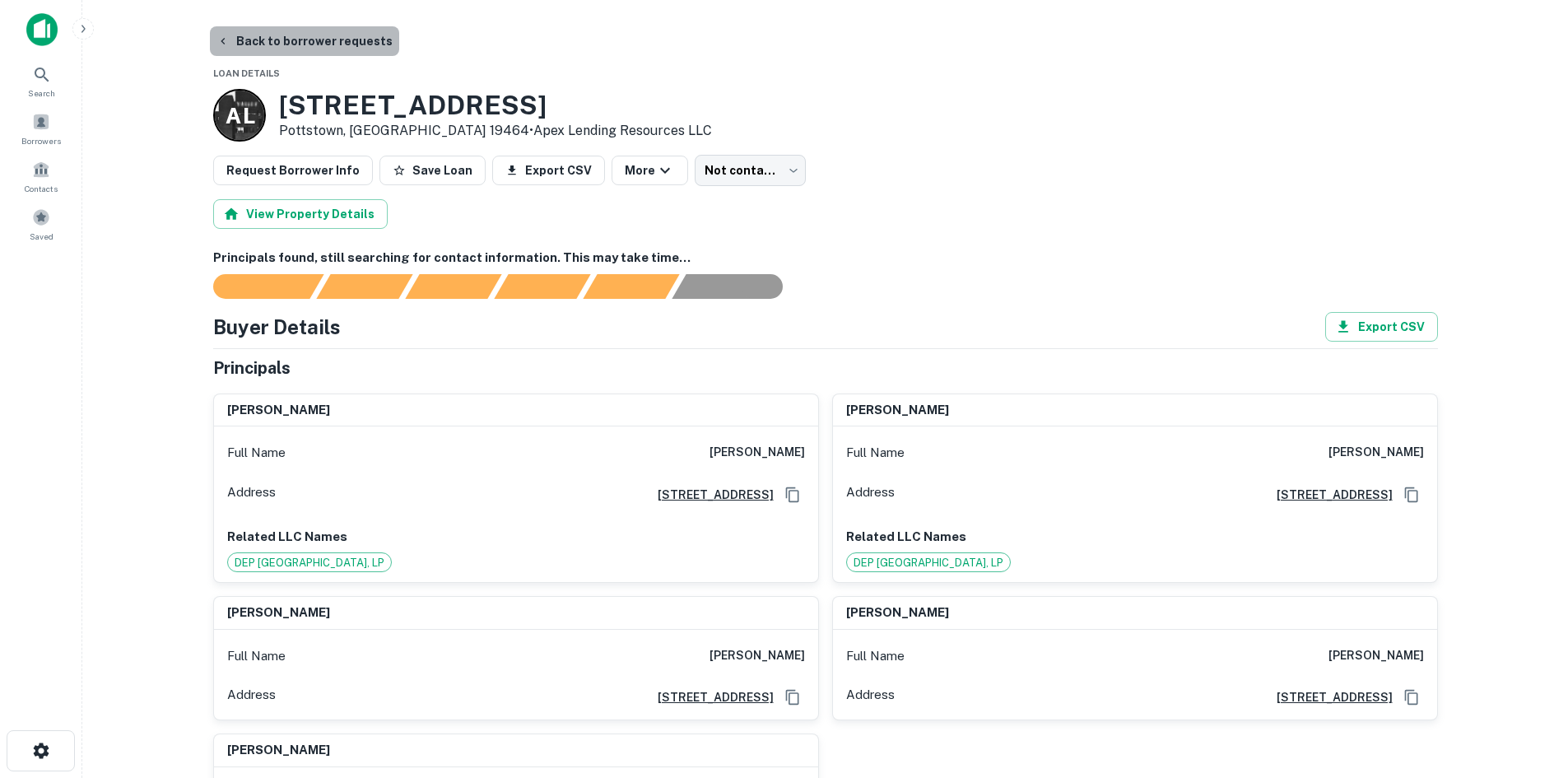
click at [342, 35] on button "Back to borrower requests" at bounding box center [305, 41] width 190 height 30
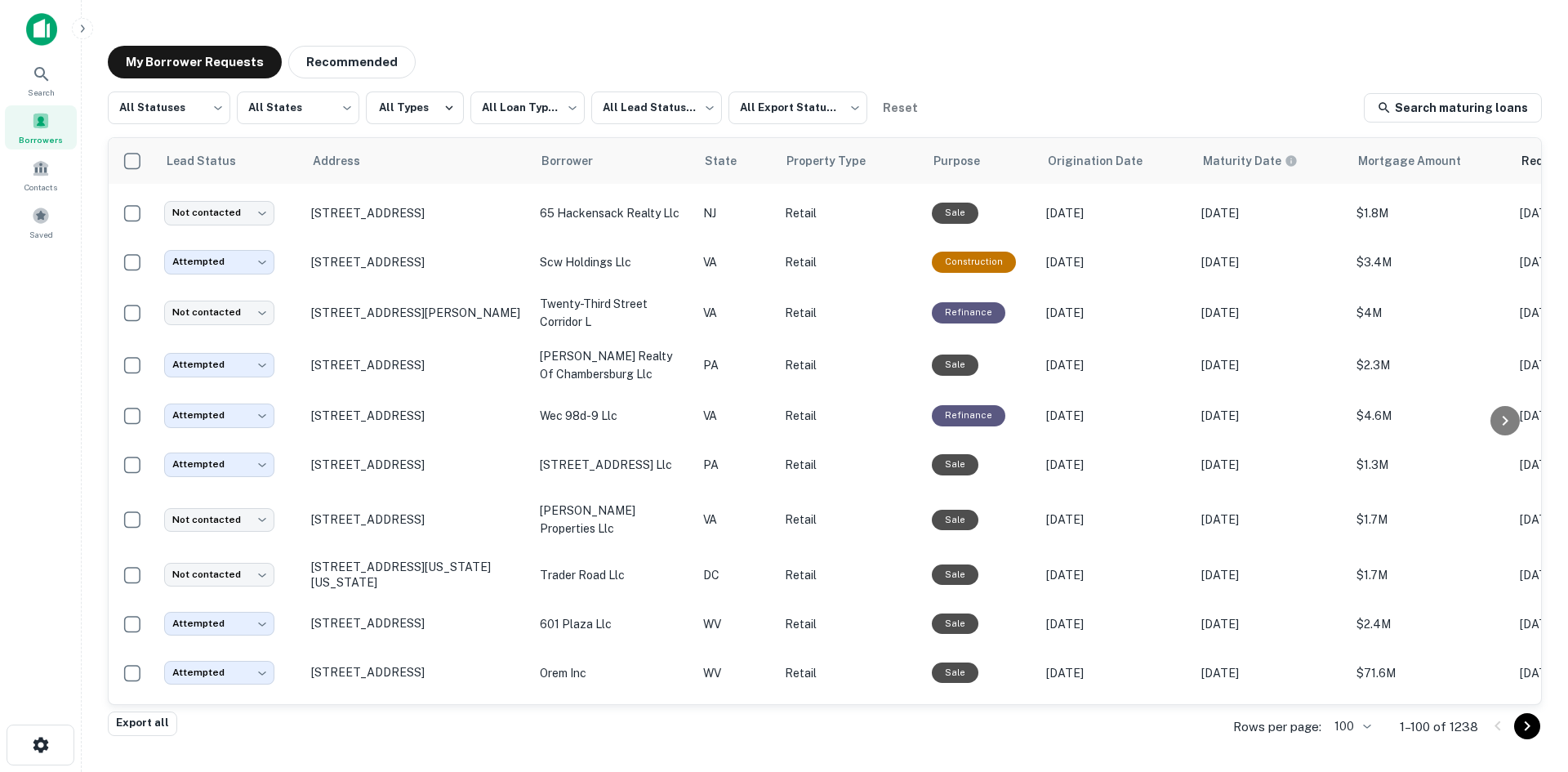
scroll to position [3005, 0]
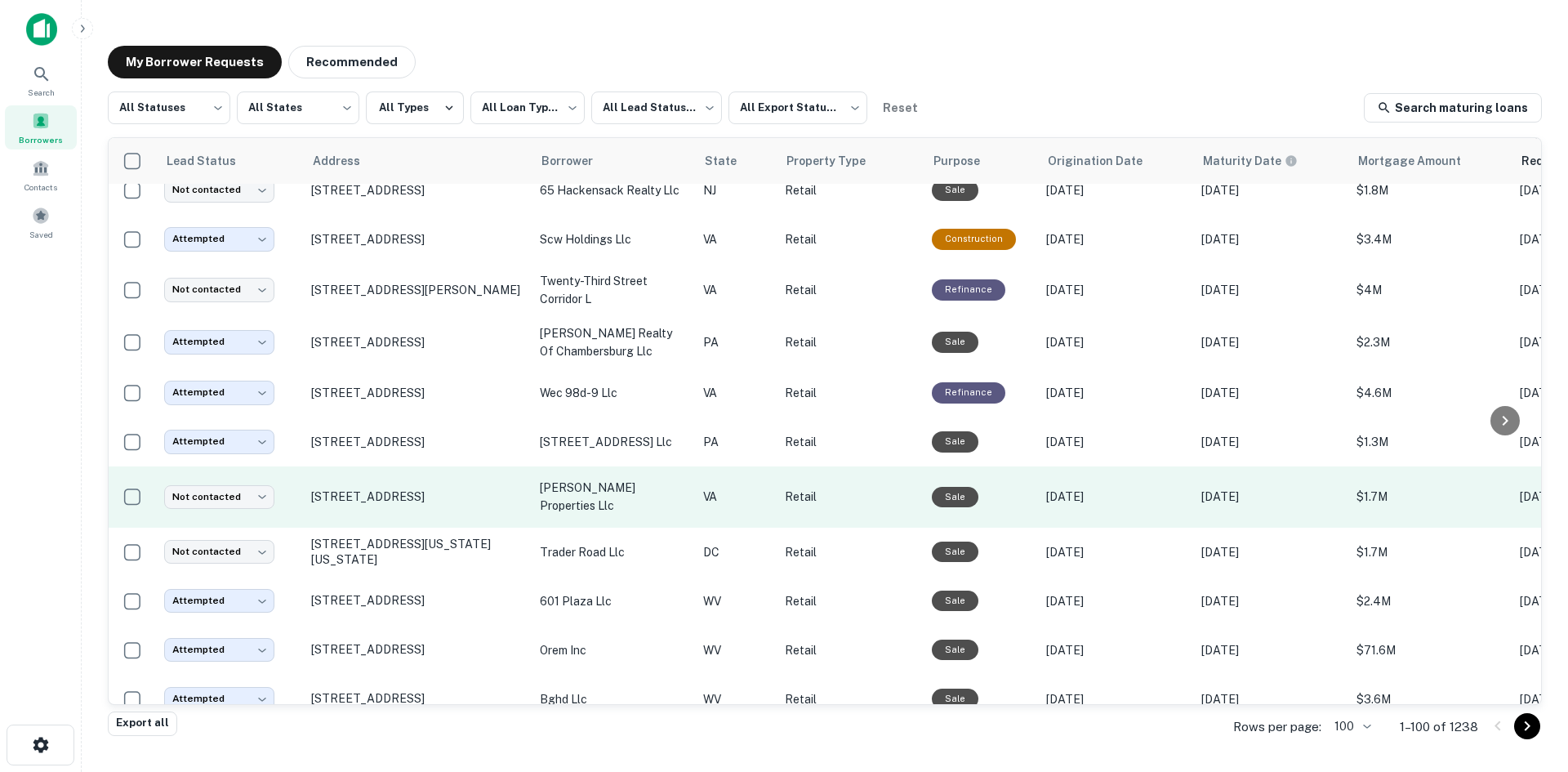
click at [396, 528] on td "10065 Patriot Hwy Fredericksburg, VA 22407" at bounding box center [417, 497] width 228 height 61
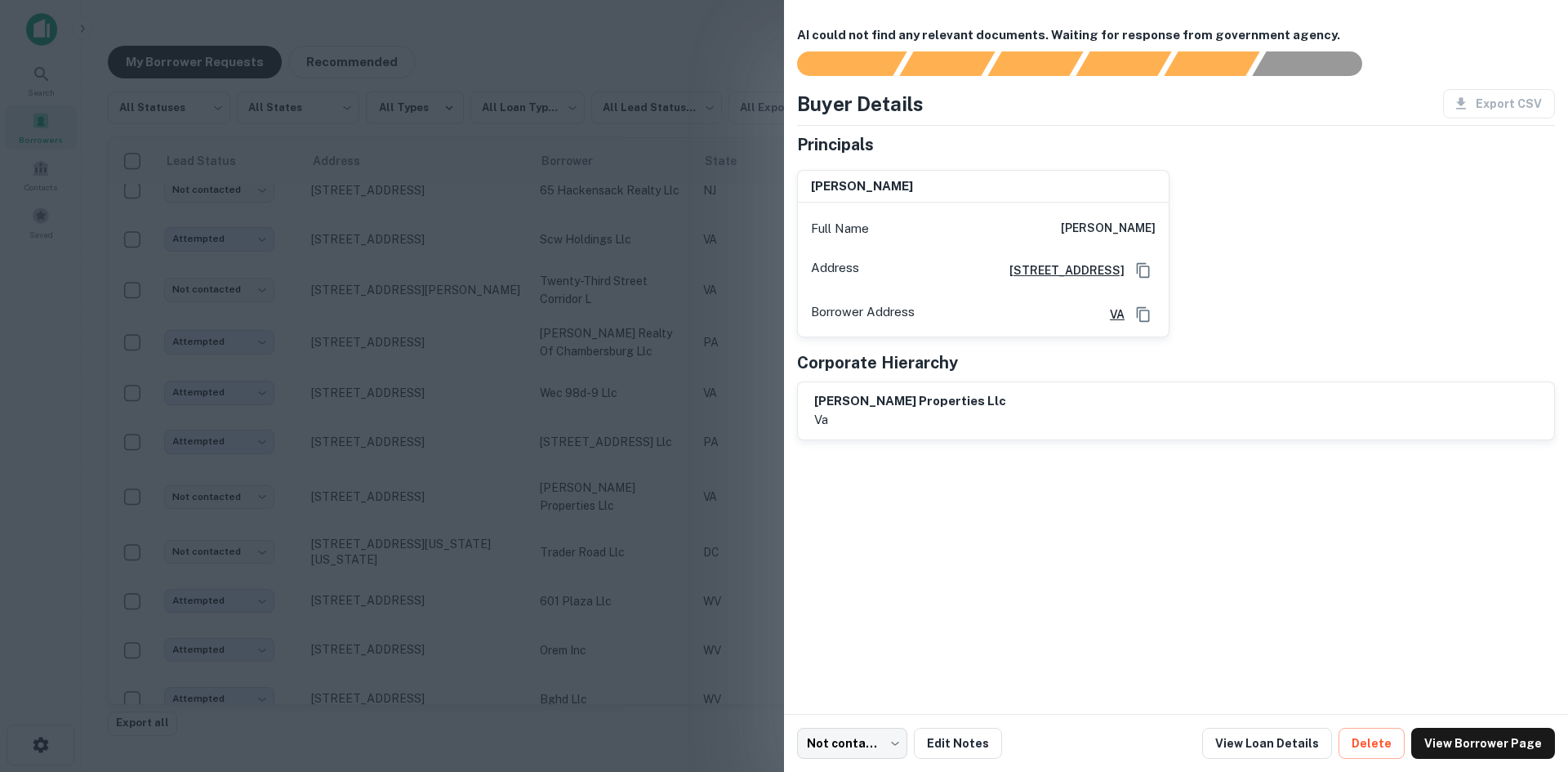
click at [414, 524] on div at bounding box center [784, 386] width 1568 height 772
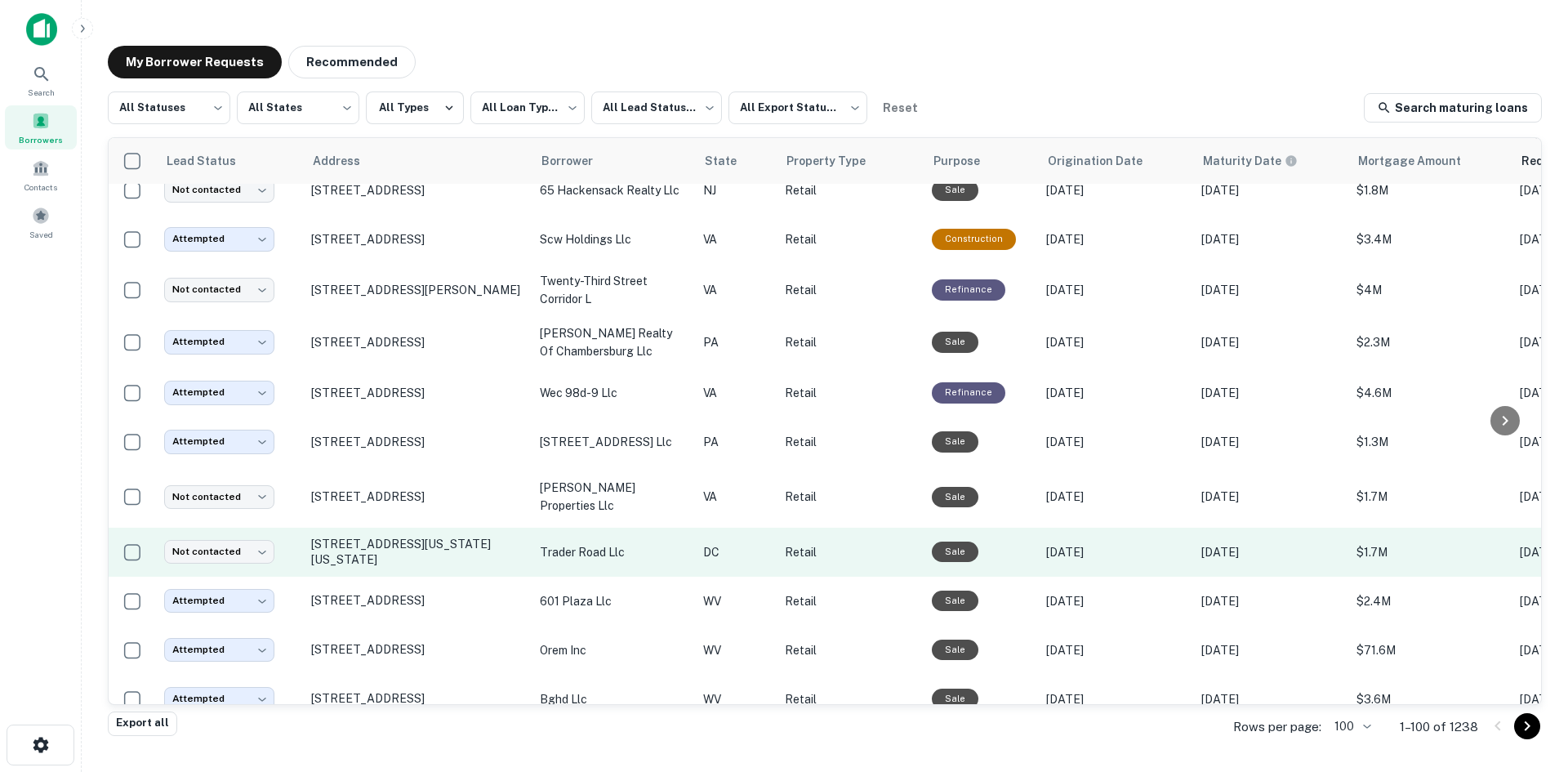
click at [387, 577] on td "3630 Georgia Ave Nw Washington, DC 20010" at bounding box center [417, 552] width 228 height 49
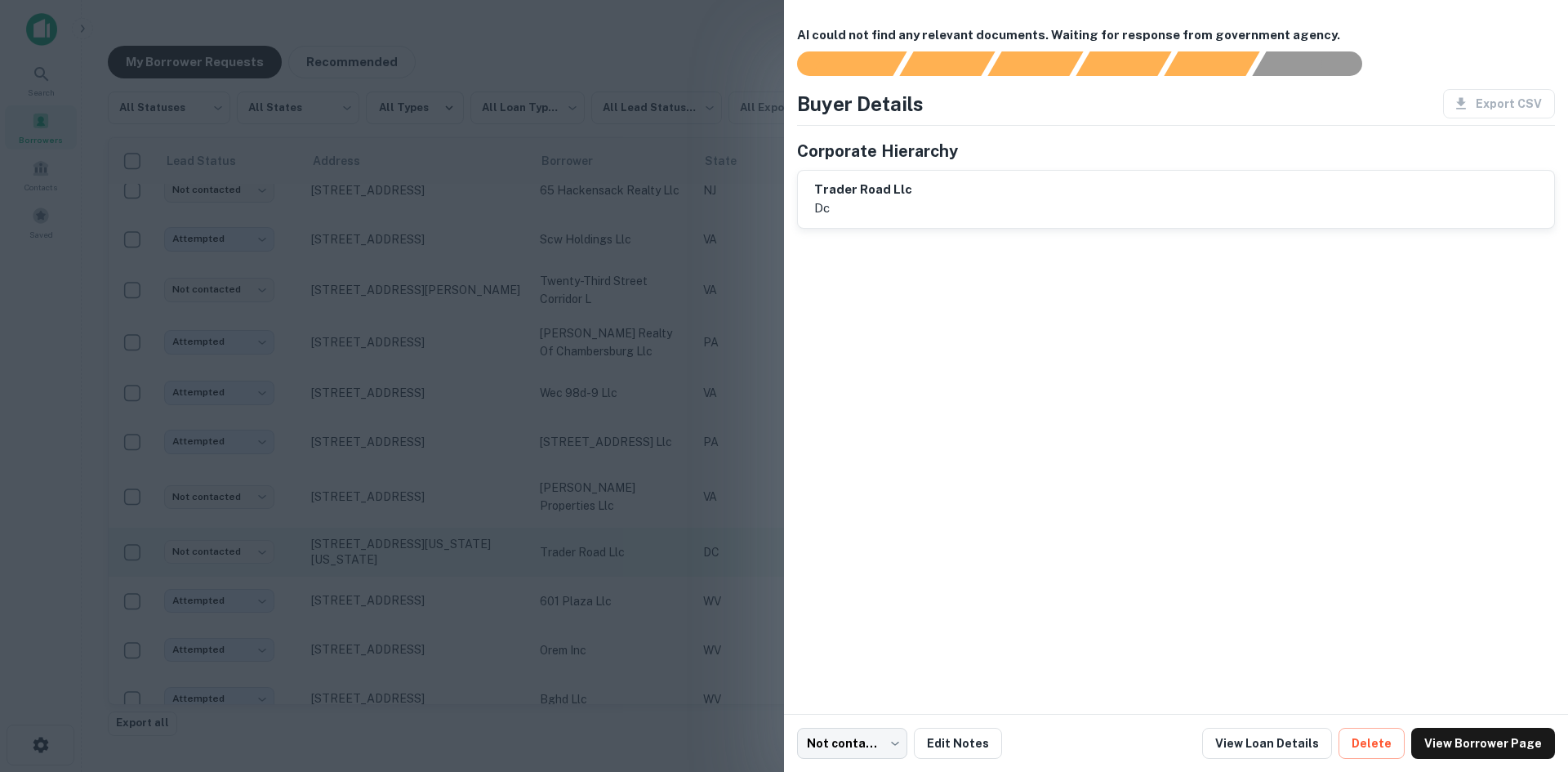
click at [387, 585] on div at bounding box center [784, 386] width 1568 height 772
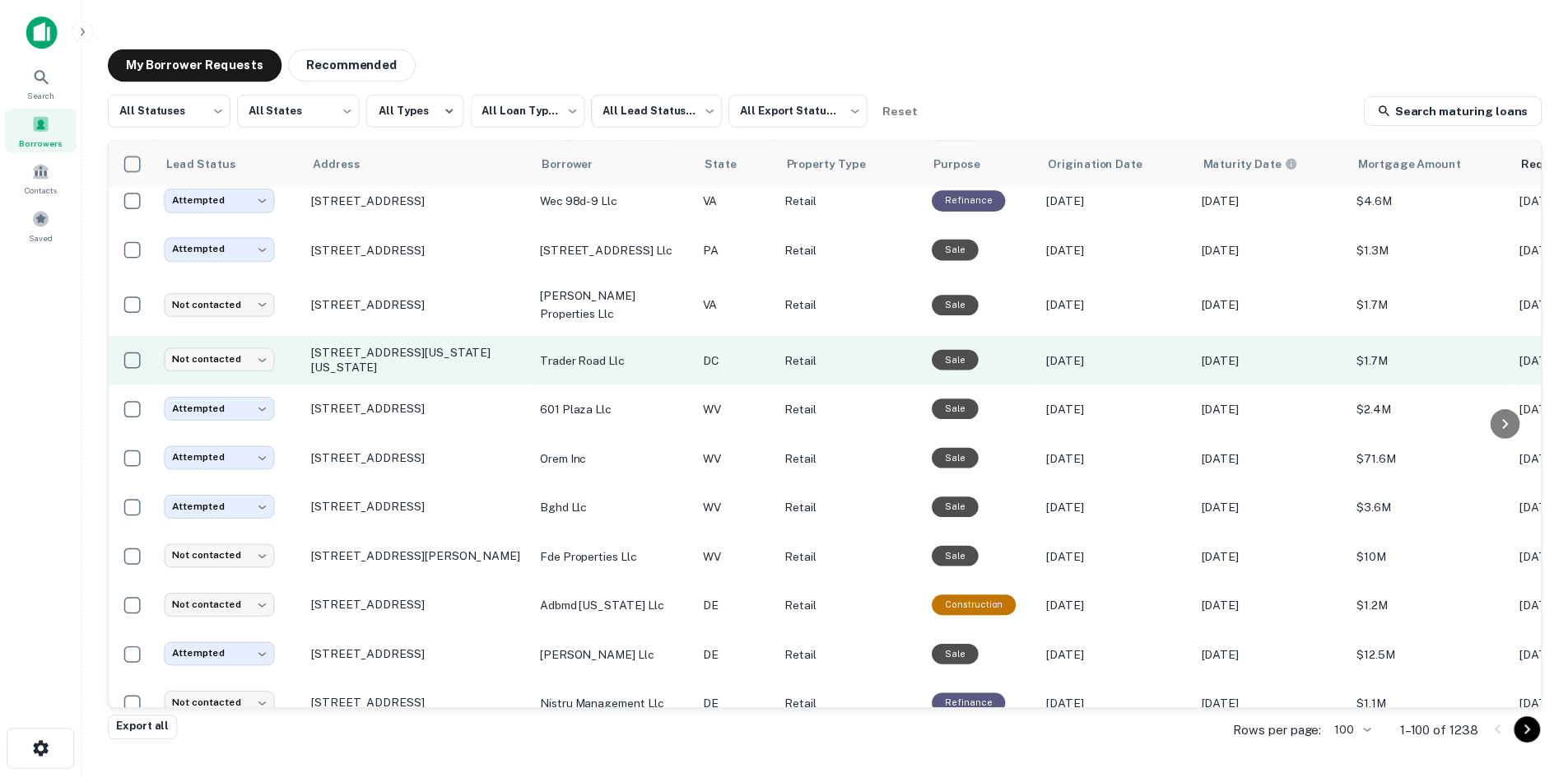
scroll to position [3276, 0]
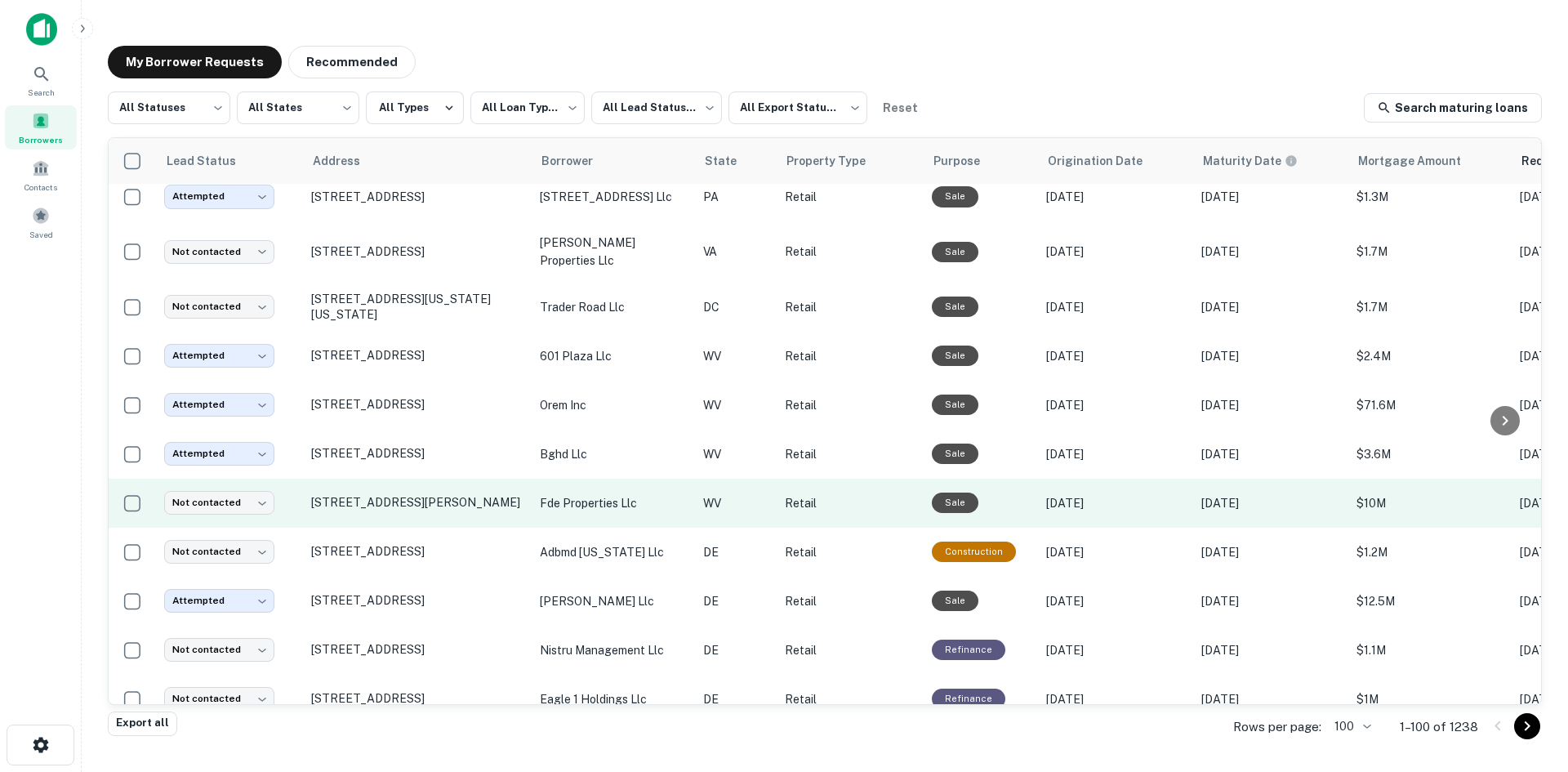
click at [394, 528] on td "10045 Route 152 Wayne, WV 25570" at bounding box center [417, 503] width 228 height 49
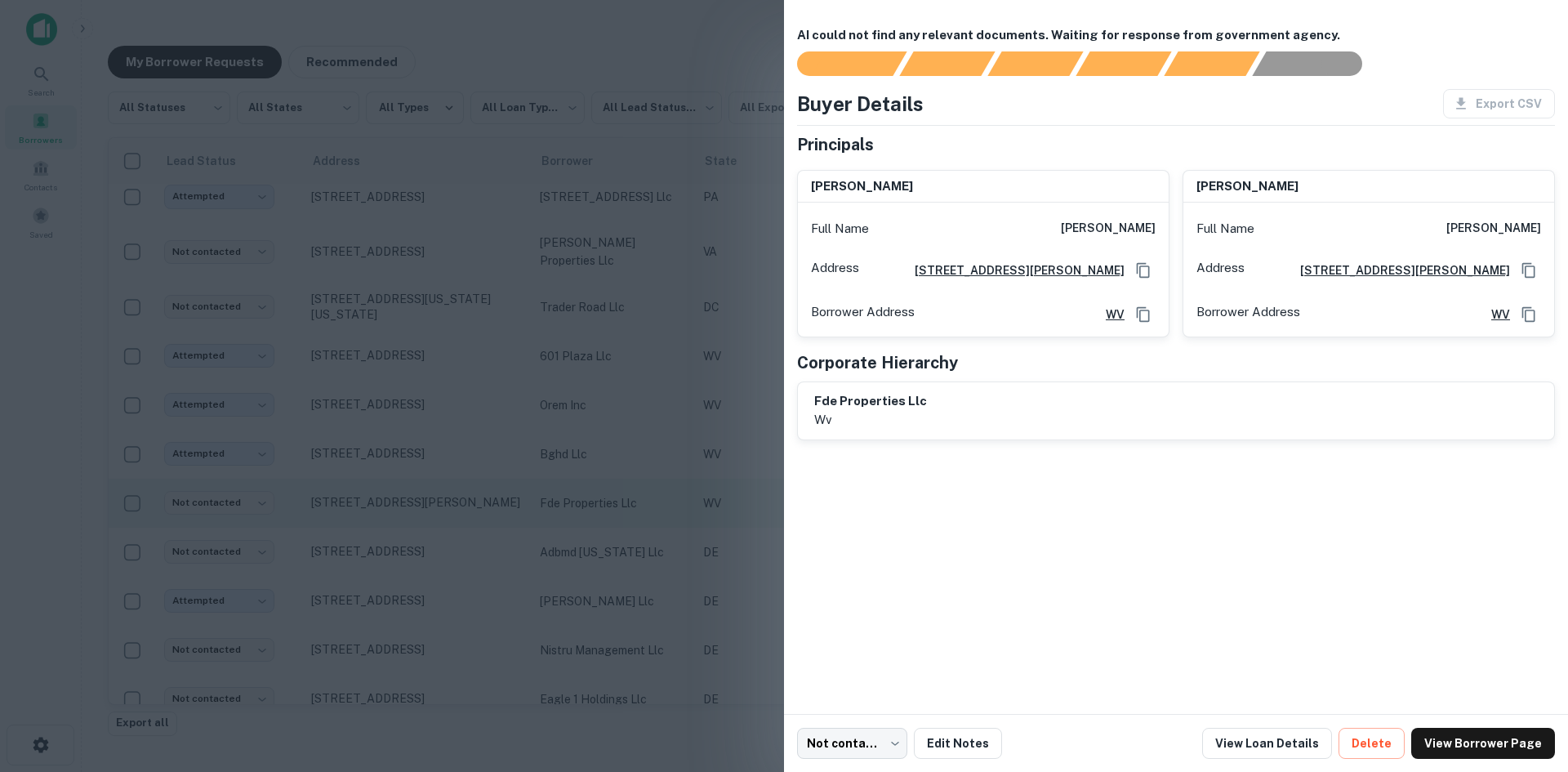
click at [394, 536] on div at bounding box center [784, 386] width 1568 height 772
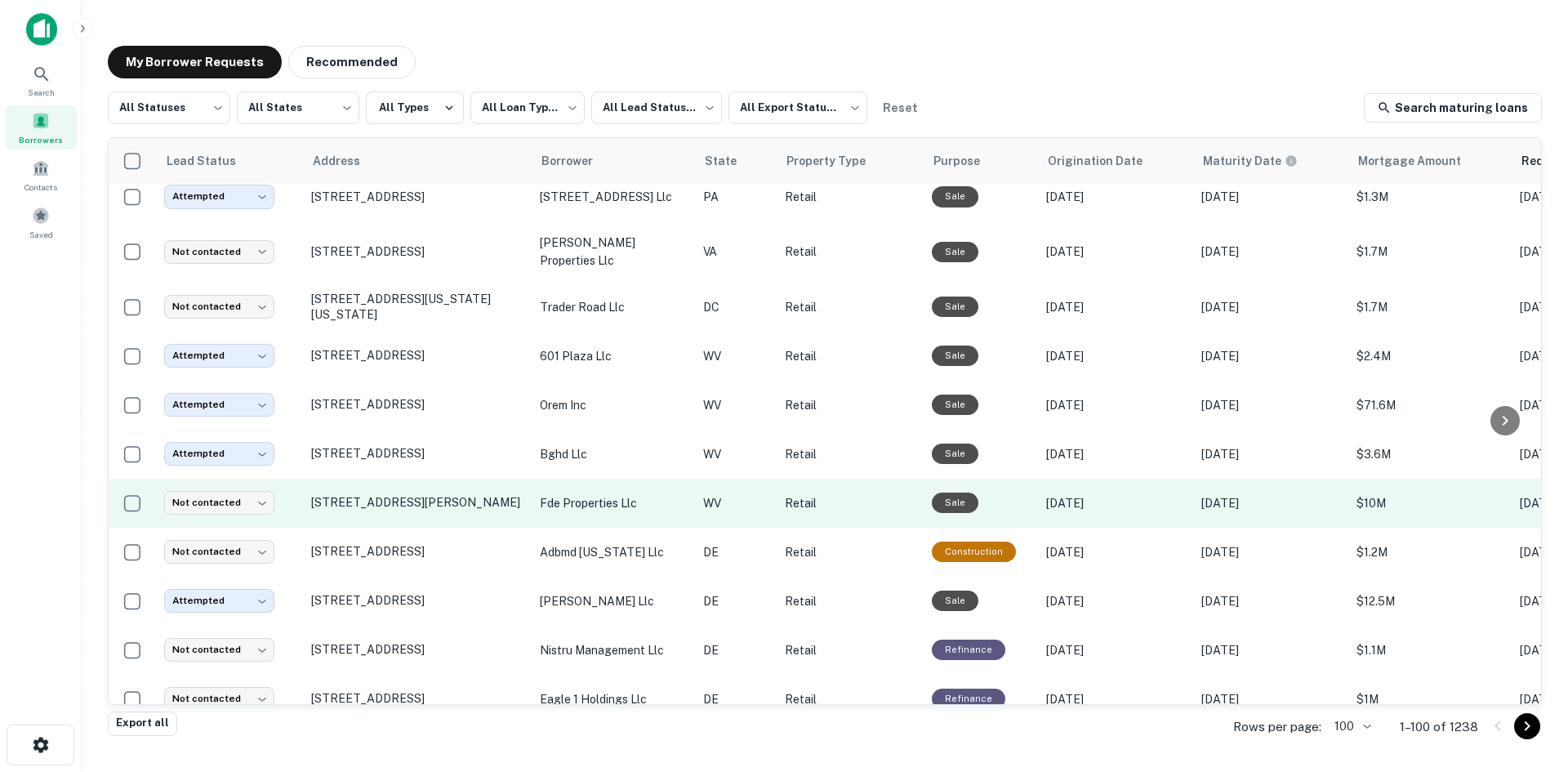
click at [394, 528] on td "10045 Route 152 Wayne, WV 25570" at bounding box center [417, 503] width 228 height 49
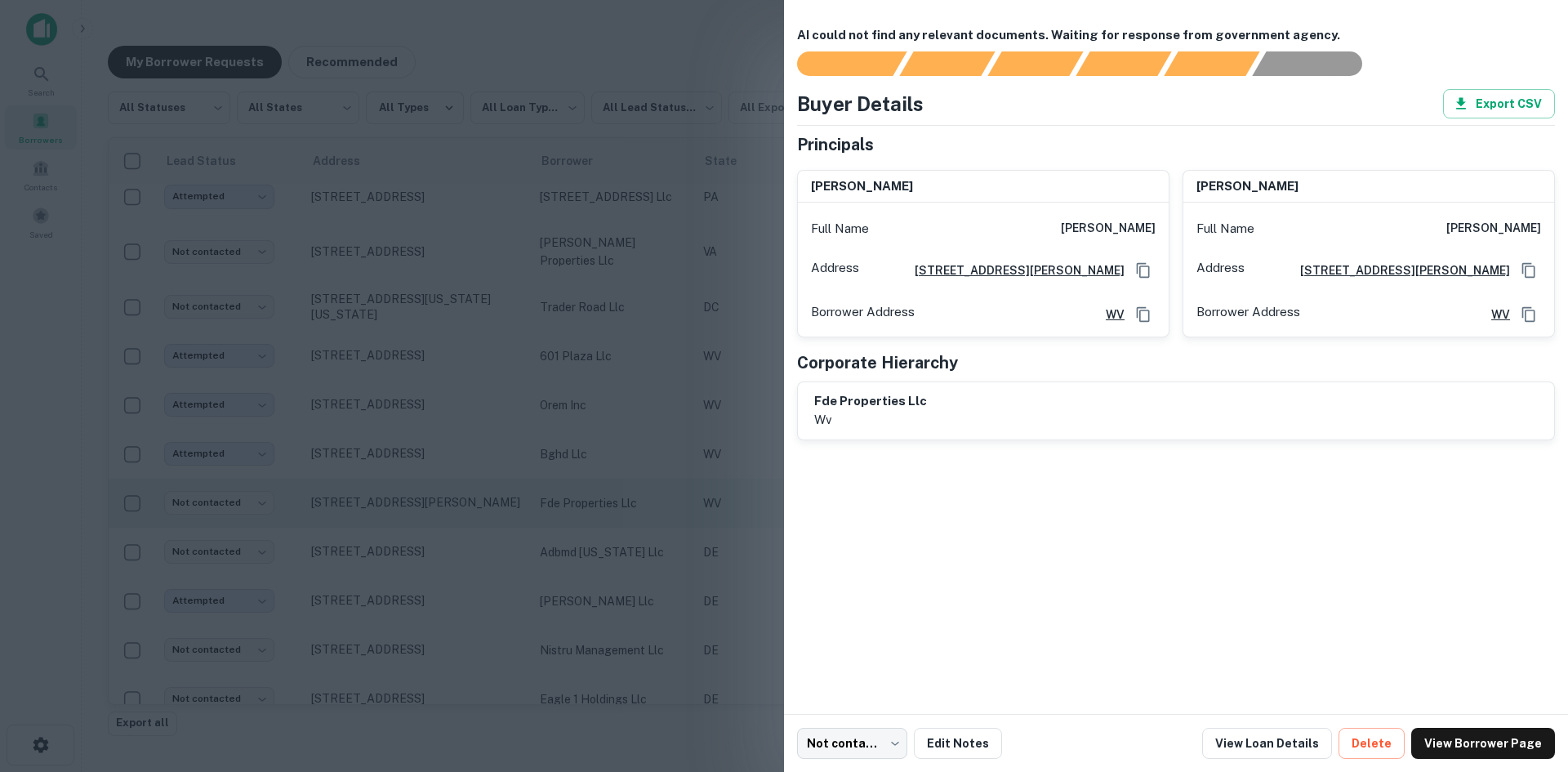
click at [394, 536] on div at bounding box center [784, 386] width 1568 height 772
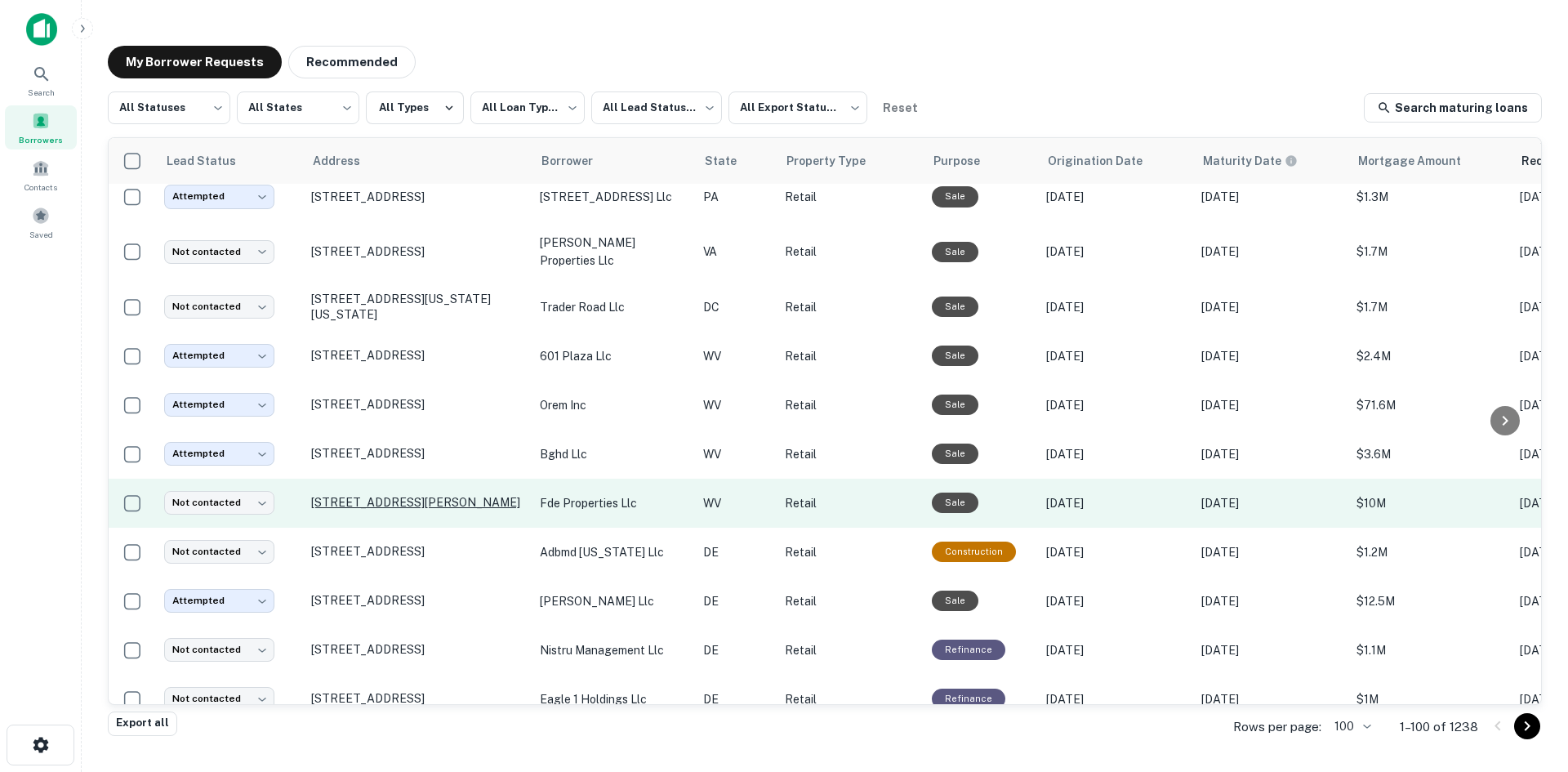
click at [400, 510] on p "10045 Route 152 Wayne, WV 25570" at bounding box center [416, 502] width 212 height 14
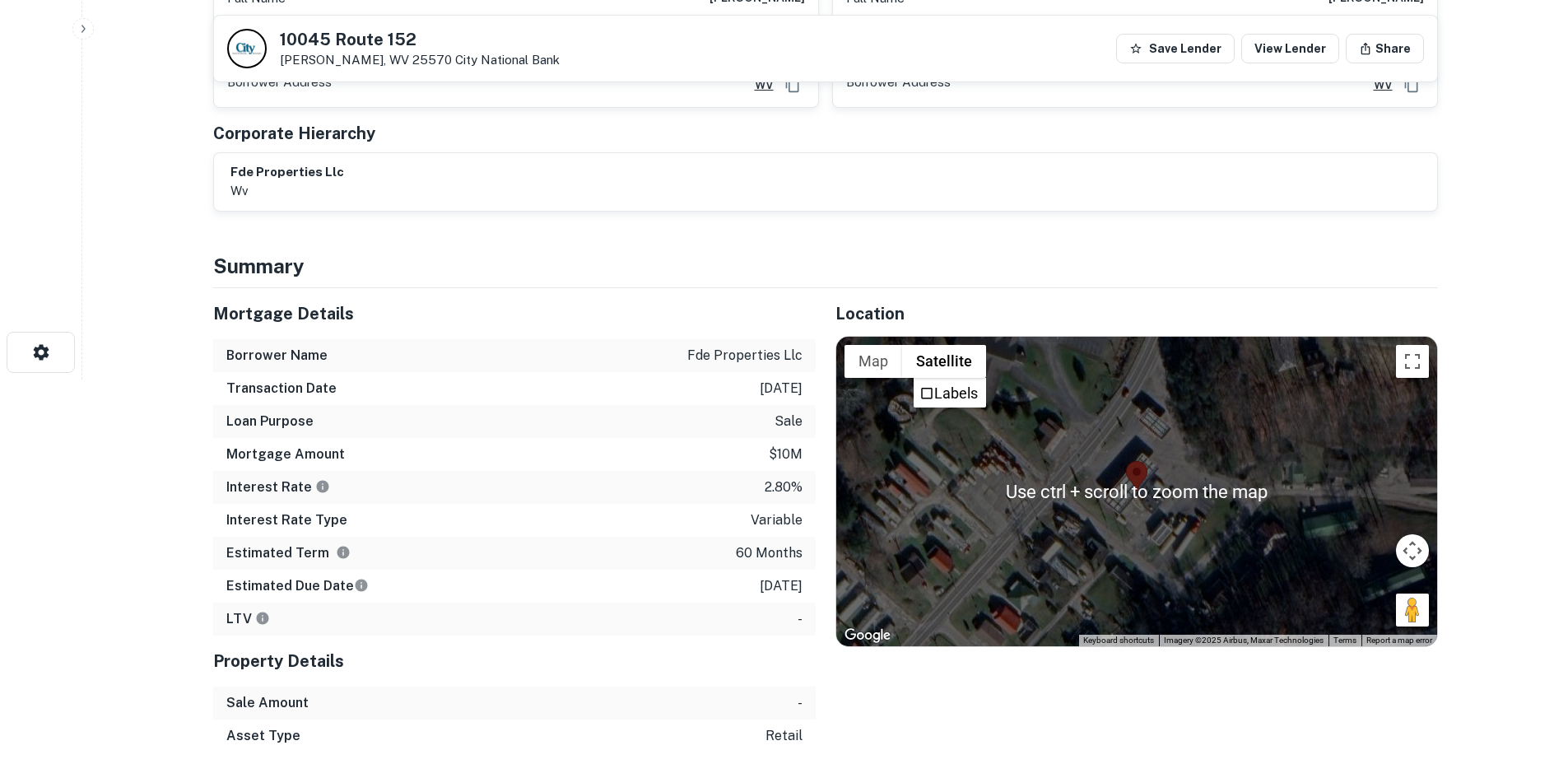
scroll to position [494, 0]
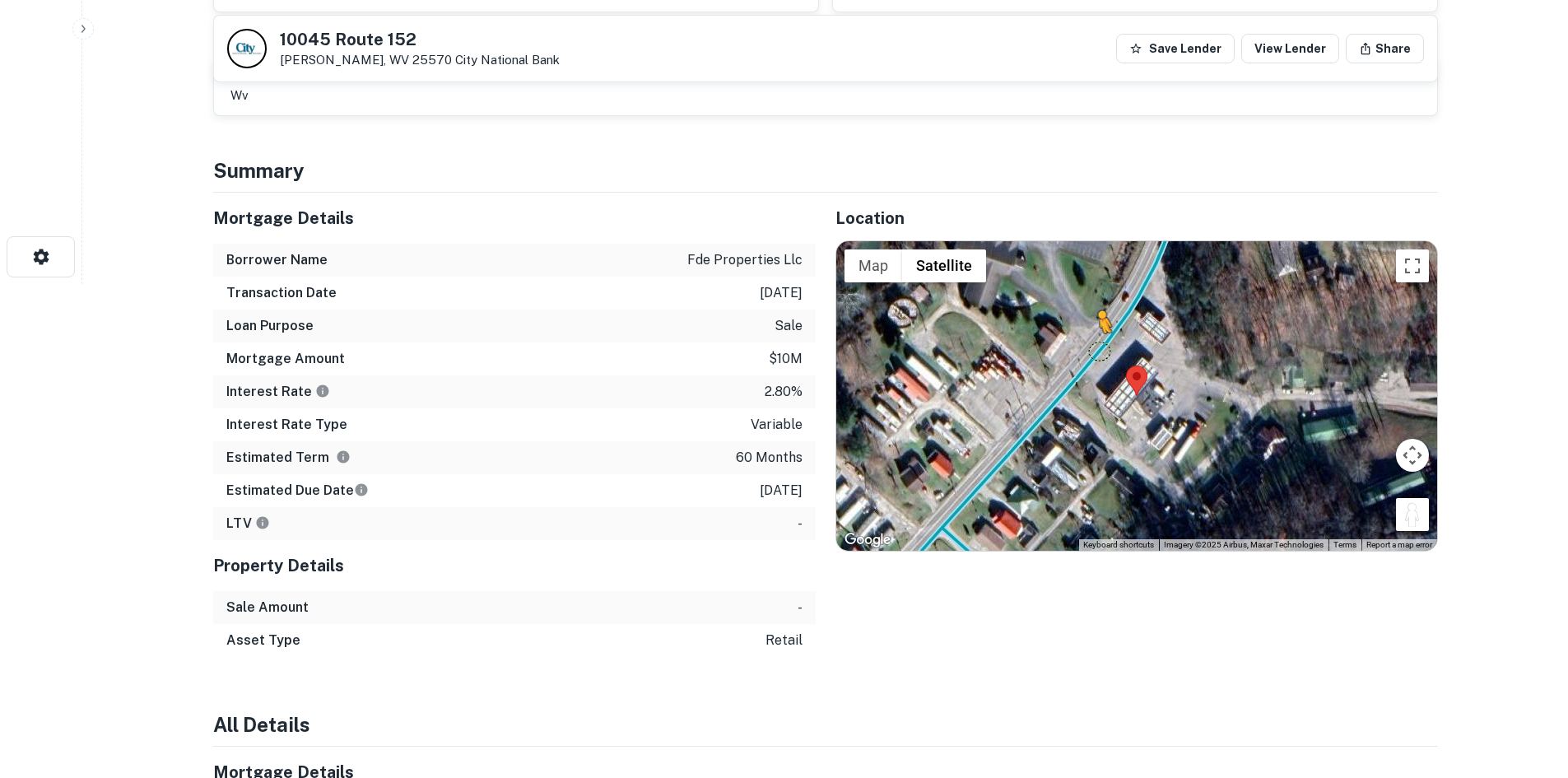
drag, startPoint x: 1405, startPoint y: 523, endPoint x: 1094, endPoint y: 340, distance: 360.8
click at [1094, 340] on div "To activate drag with keyboard, press Alt + Enter. Once in keyboard drag state,…" at bounding box center [1137, 396] width 601 height 310
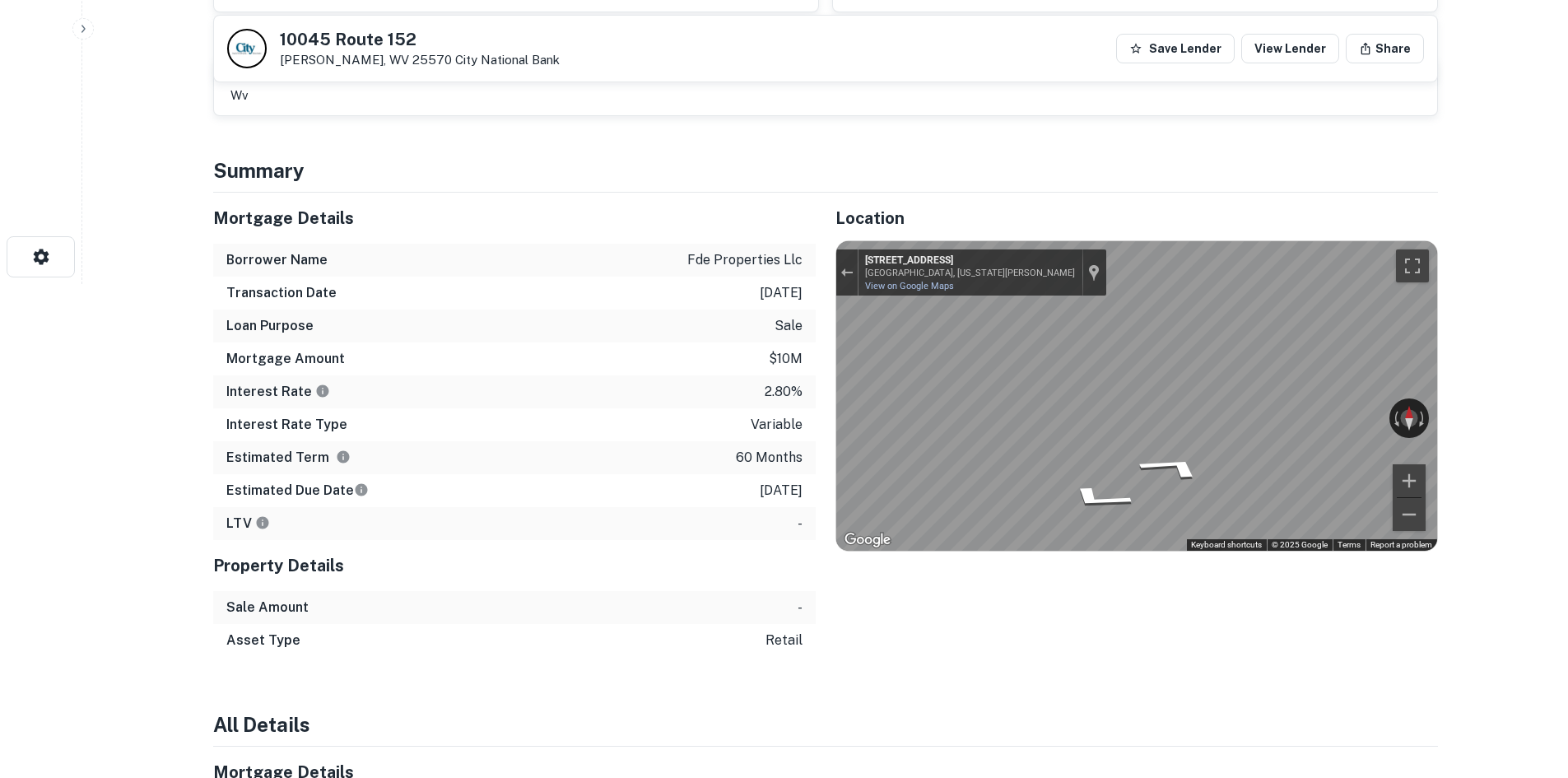
click at [822, 357] on div "Location ← Move left → Move right ↑ Move up ↓ Move down + Zoom in - Zoom out Ho…" at bounding box center [1126, 425] width 622 height 464
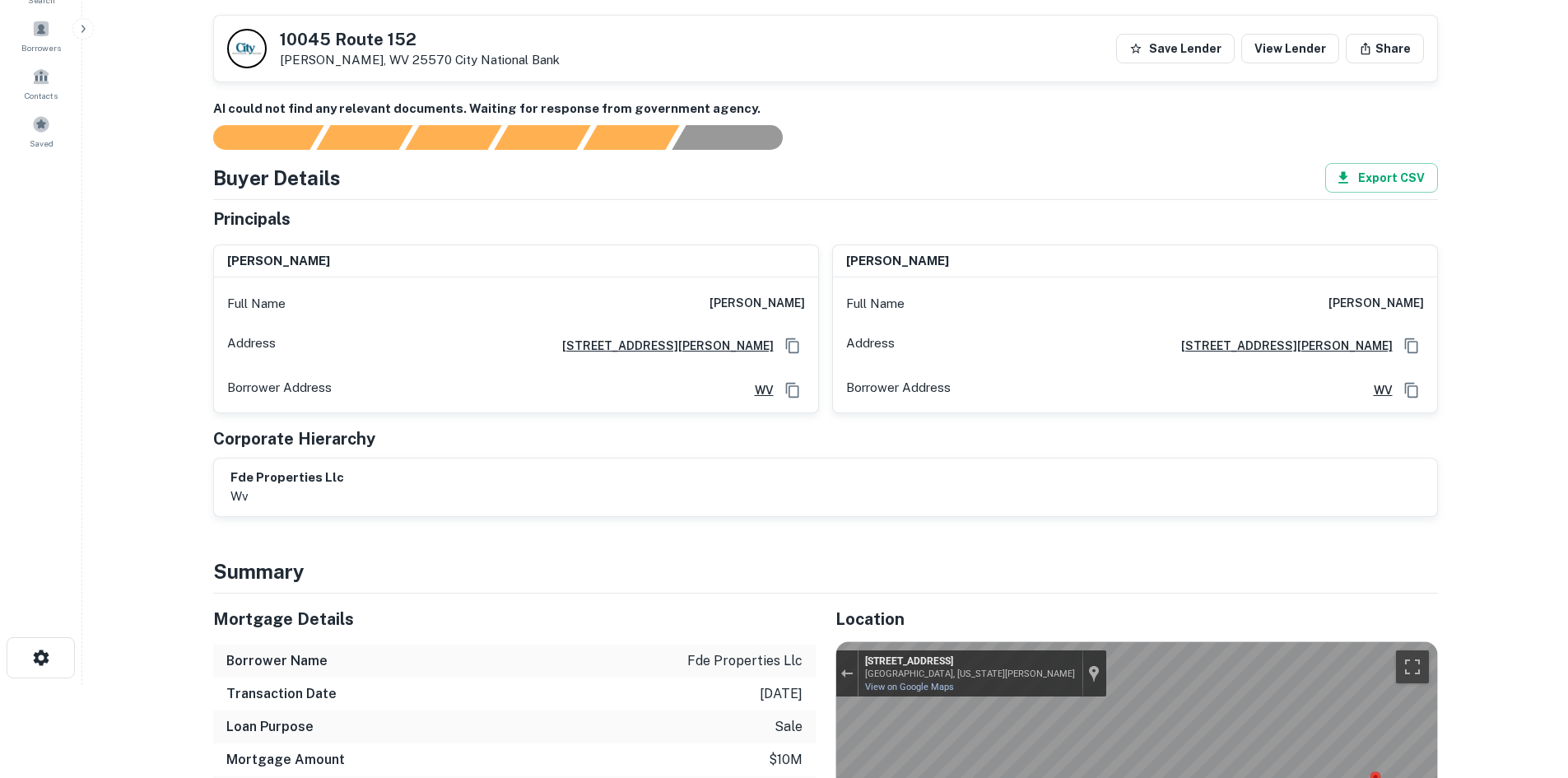
scroll to position [0, 0]
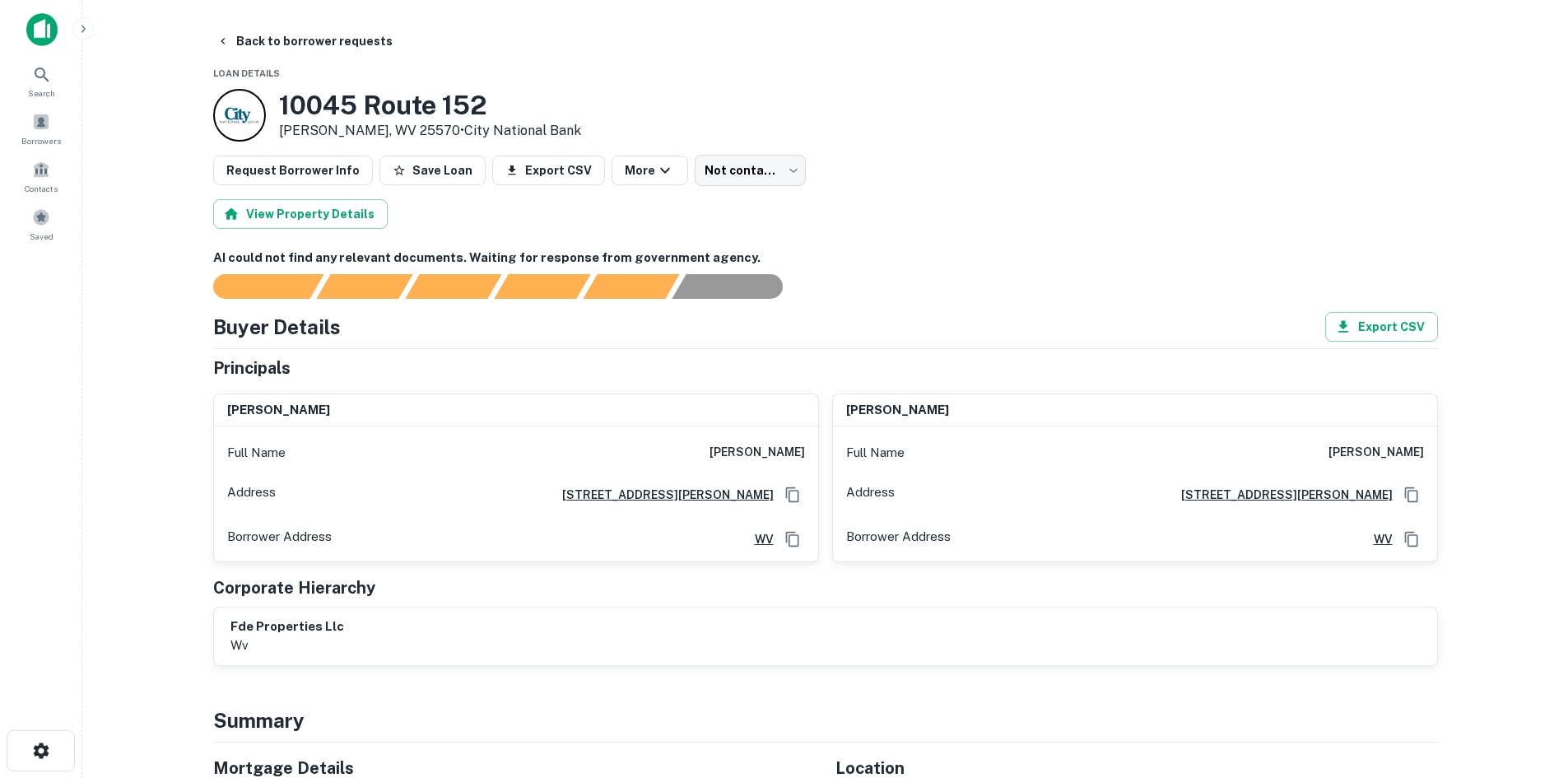
drag, startPoint x: 636, startPoint y: 442, endPoint x: 803, endPoint y: 457, distance: 167.7
click at [803, 457] on div "Full Name john frederick clark" at bounding box center [516, 453] width 605 height 40
copy h6 "john frederick clark"
click at [370, 55] on button "Back to borrower requests" at bounding box center [305, 41] width 190 height 30
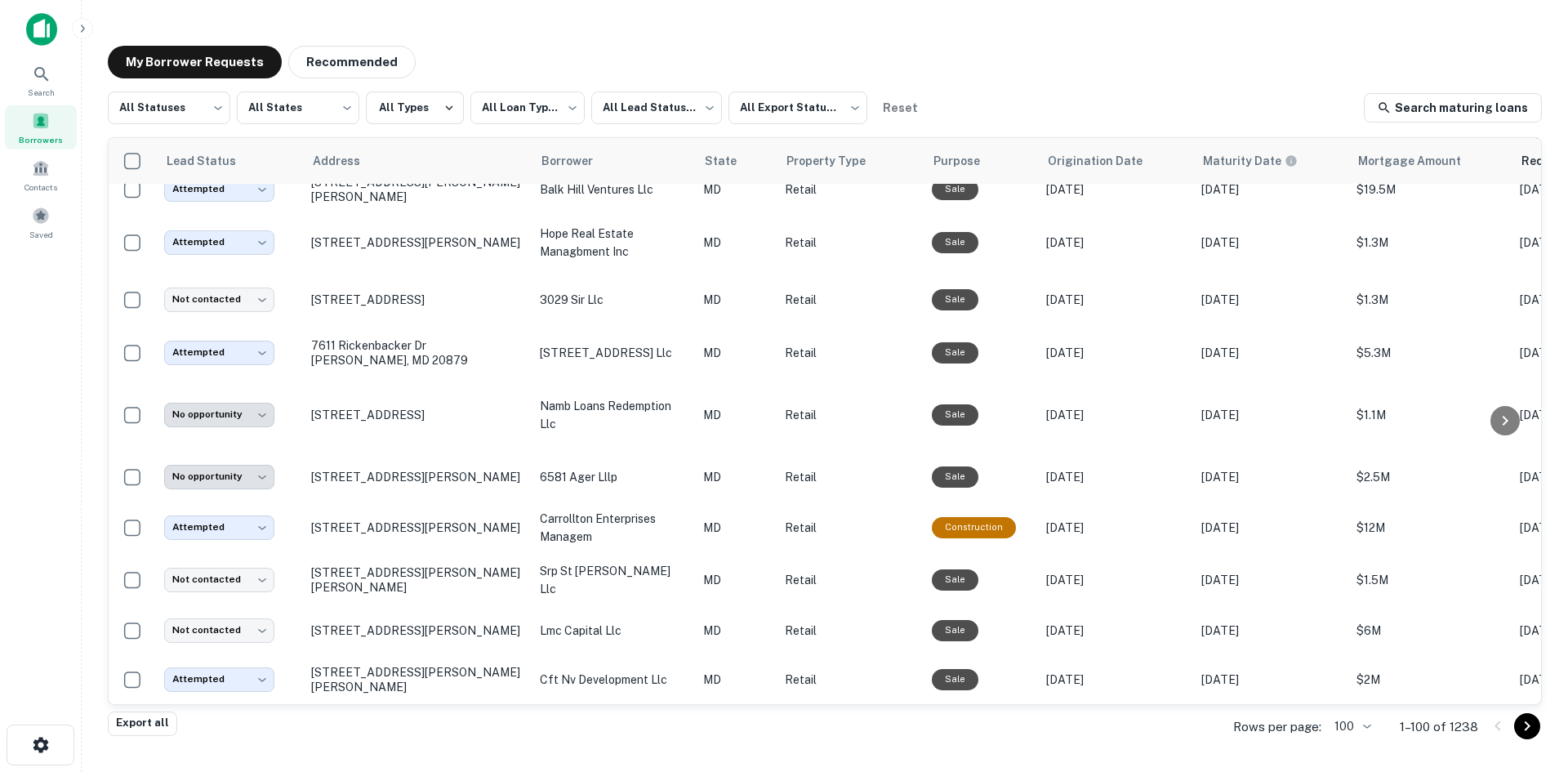
scroll to position [4647, 0]
click at [1533, 727] on icon "Go to next page" at bounding box center [1527, 726] width 19 height 19
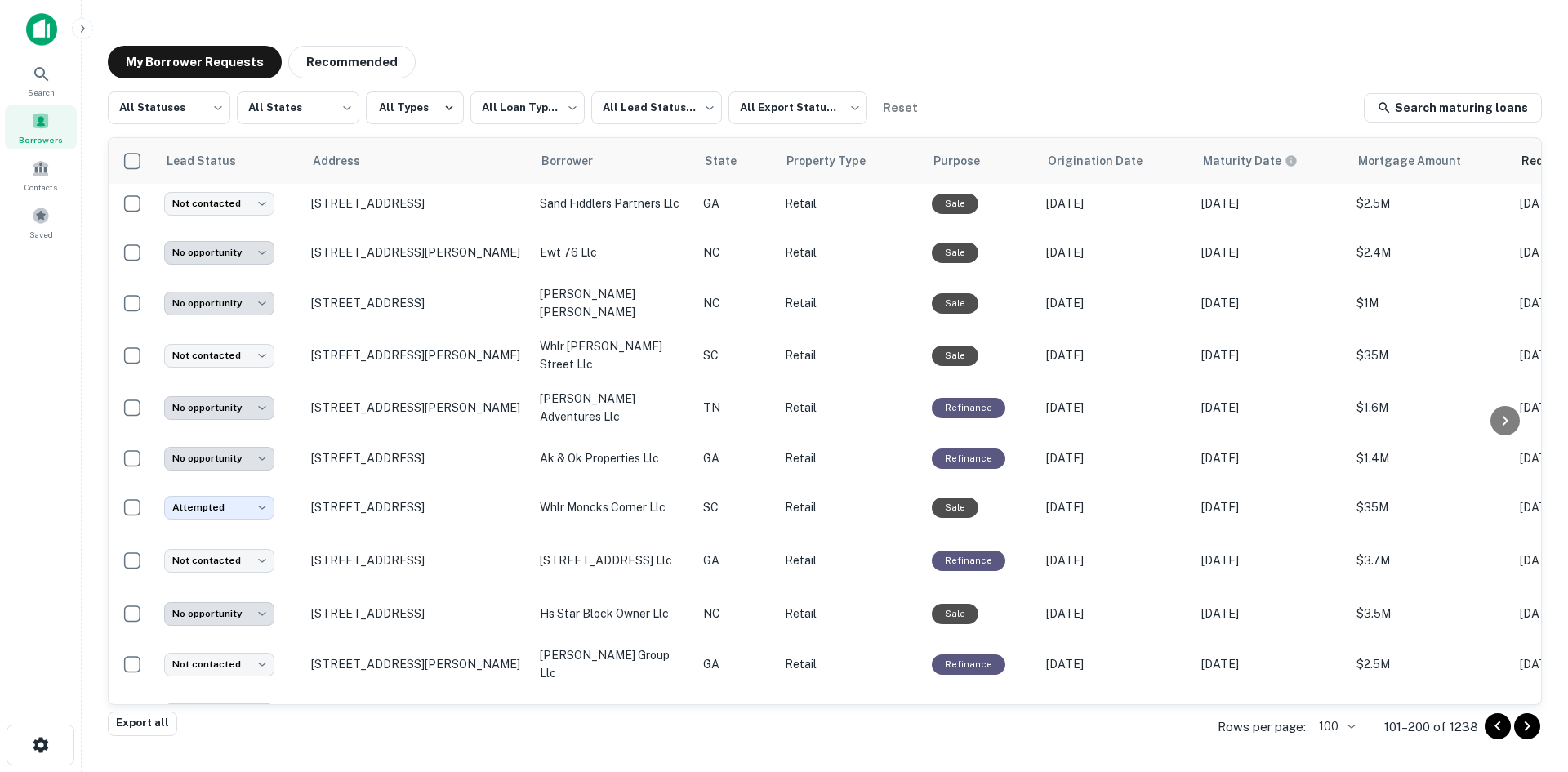
scroll to position [3627, 0]
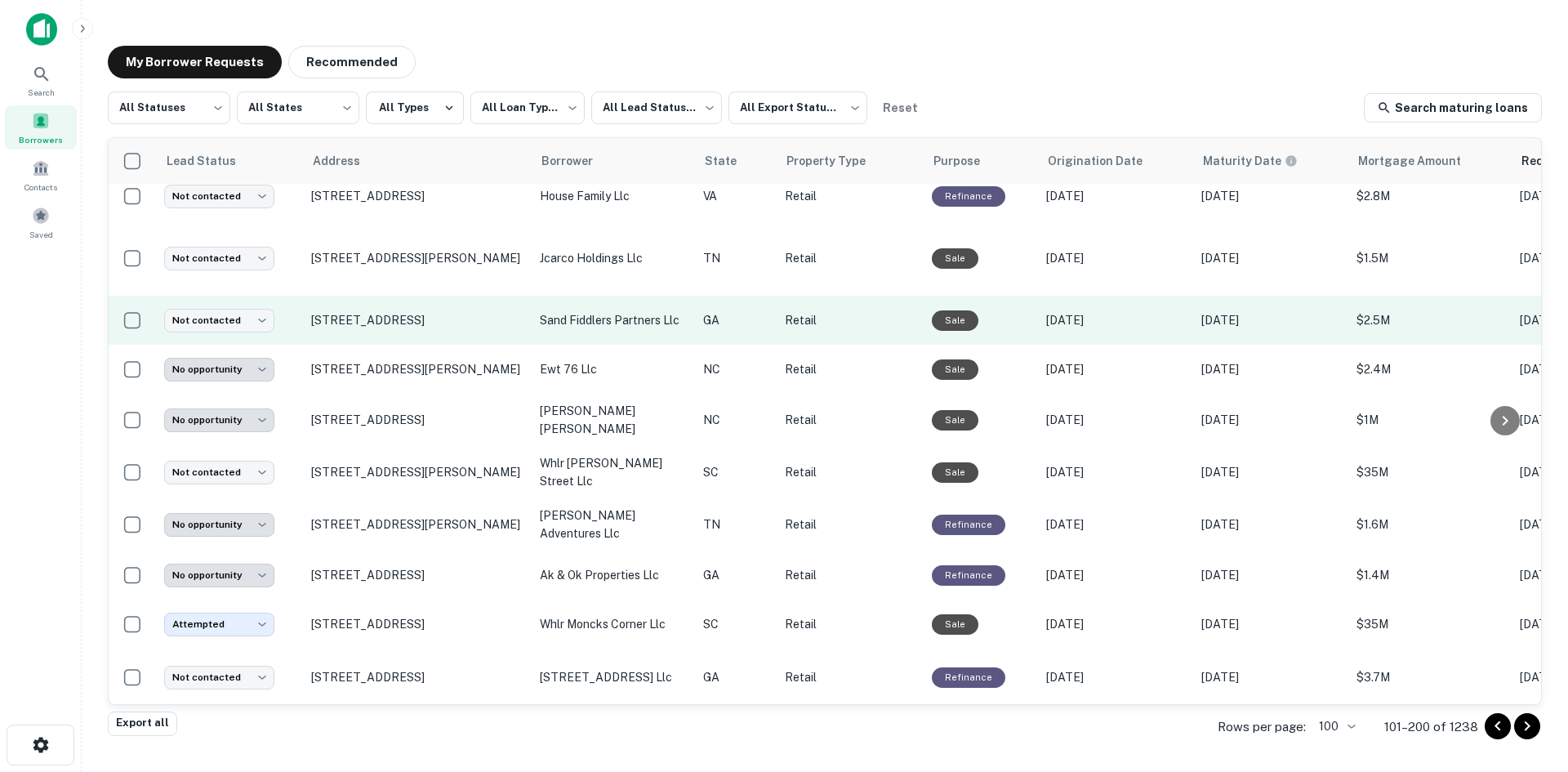
click at [413, 345] on td "94 Upper Riverdale Rd Sw Riverdale, GA 30274" at bounding box center [417, 320] width 228 height 49
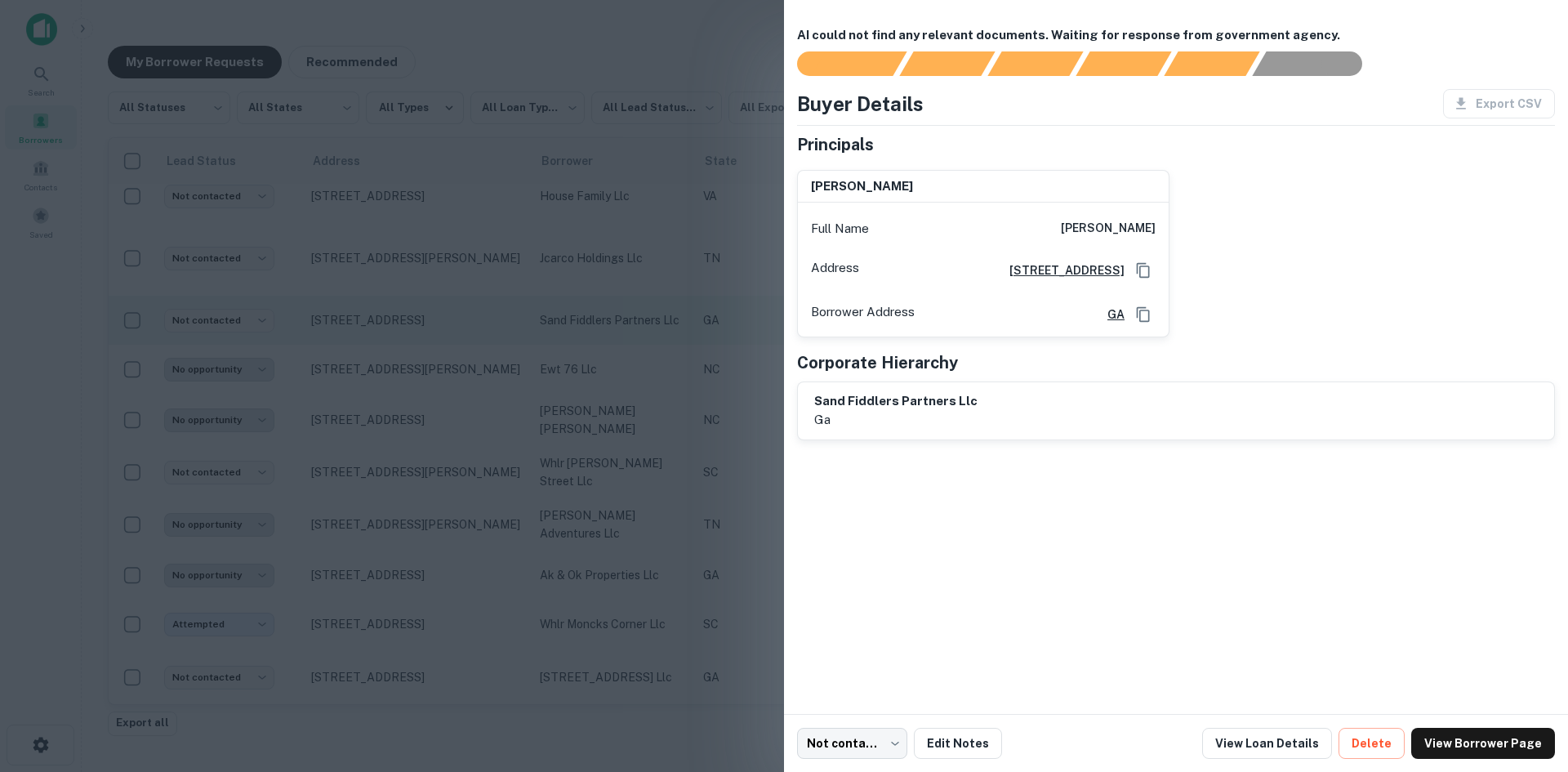
click at [413, 350] on div at bounding box center [784, 386] width 1568 height 772
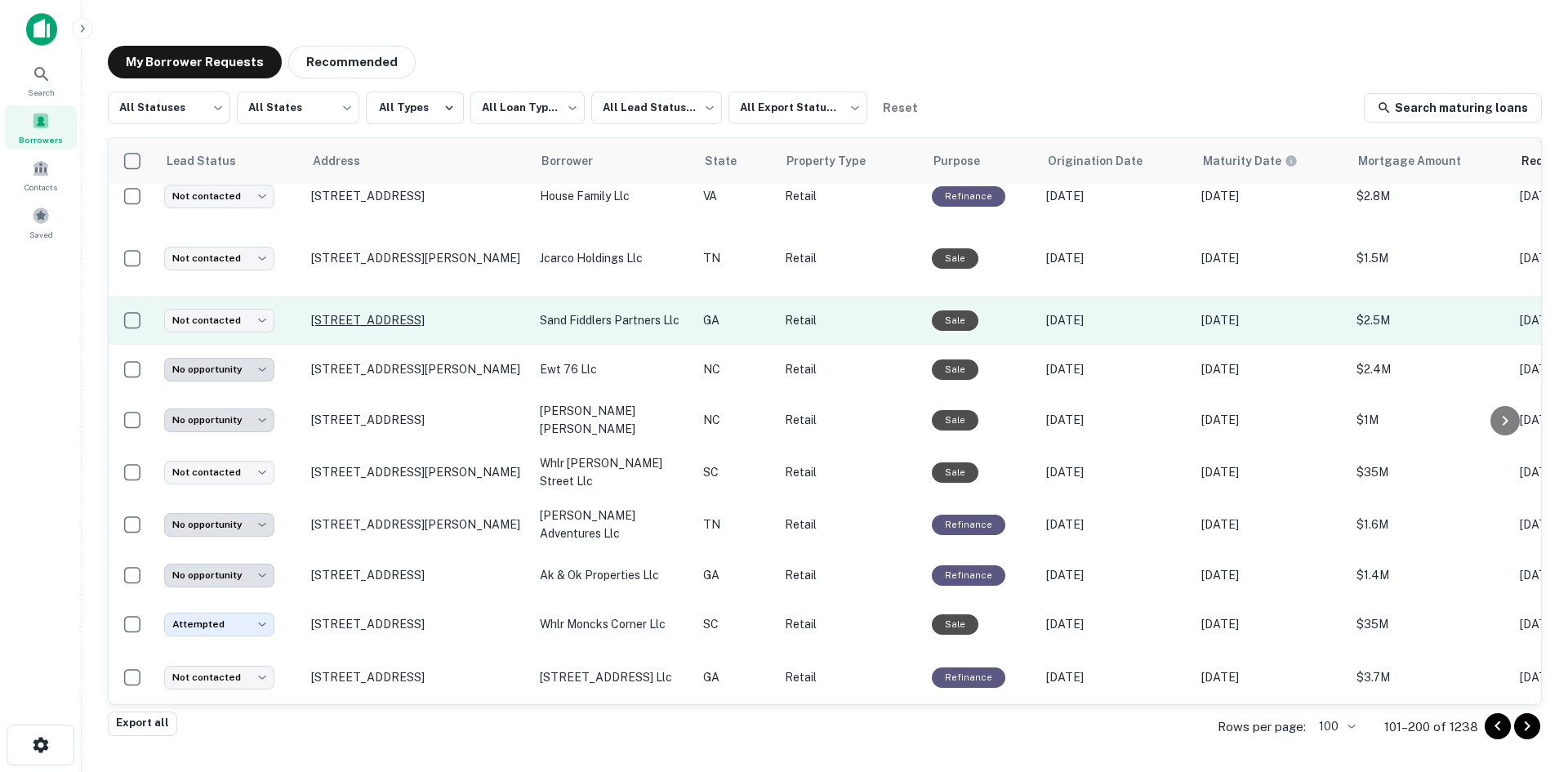
click at [411, 327] on p "94 Upper Riverdale Rd Sw Riverdale, GA 30274" at bounding box center [416, 320] width 212 height 14
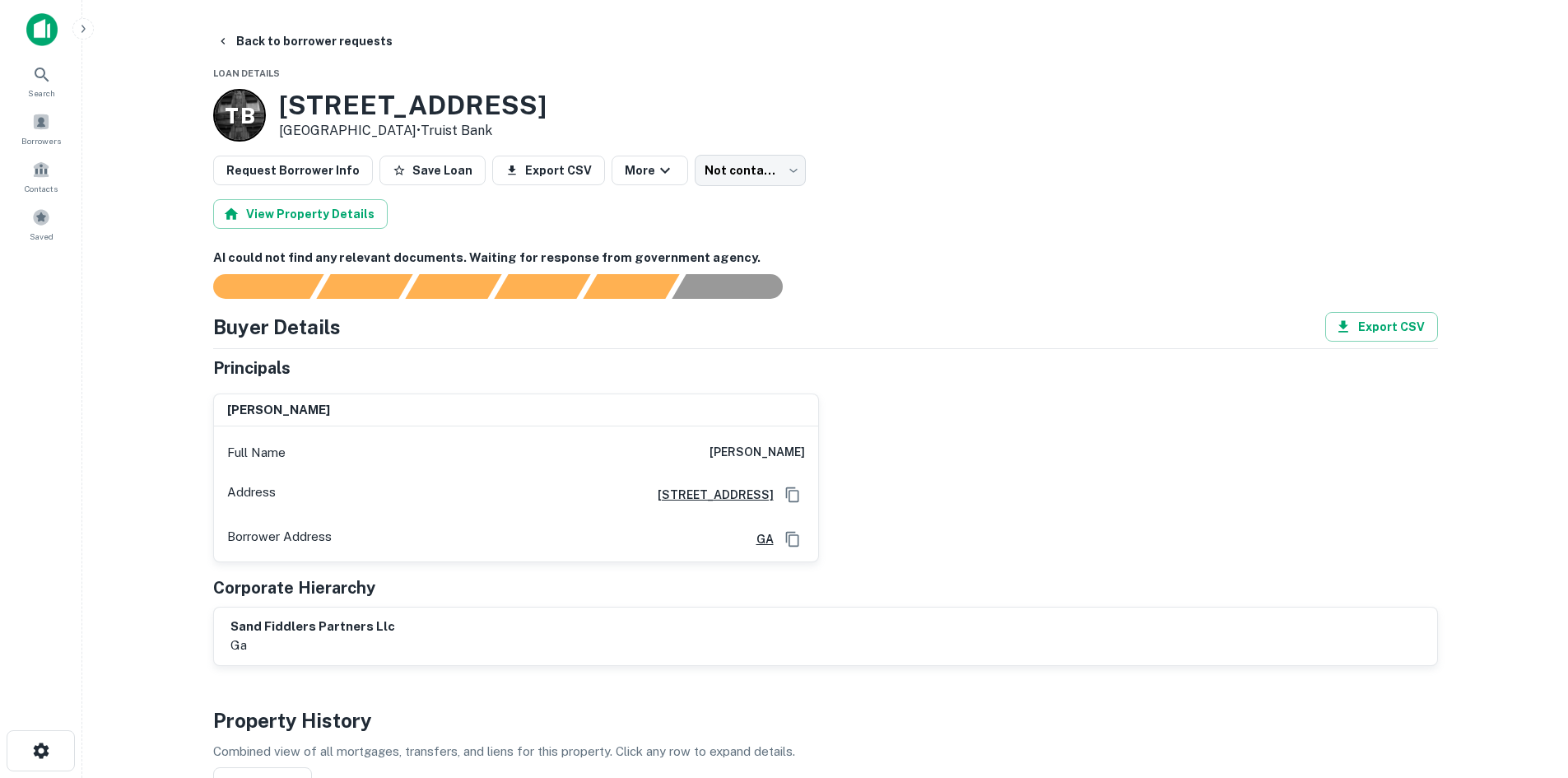
click at [694, 445] on div "Full Name kevin hickey" at bounding box center [516, 453] width 605 height 40
copy h6 "kevin hickey"
click at [318, 43] on button "Back to borrower requests" at bounding box center [305, 41] width 190 height 30
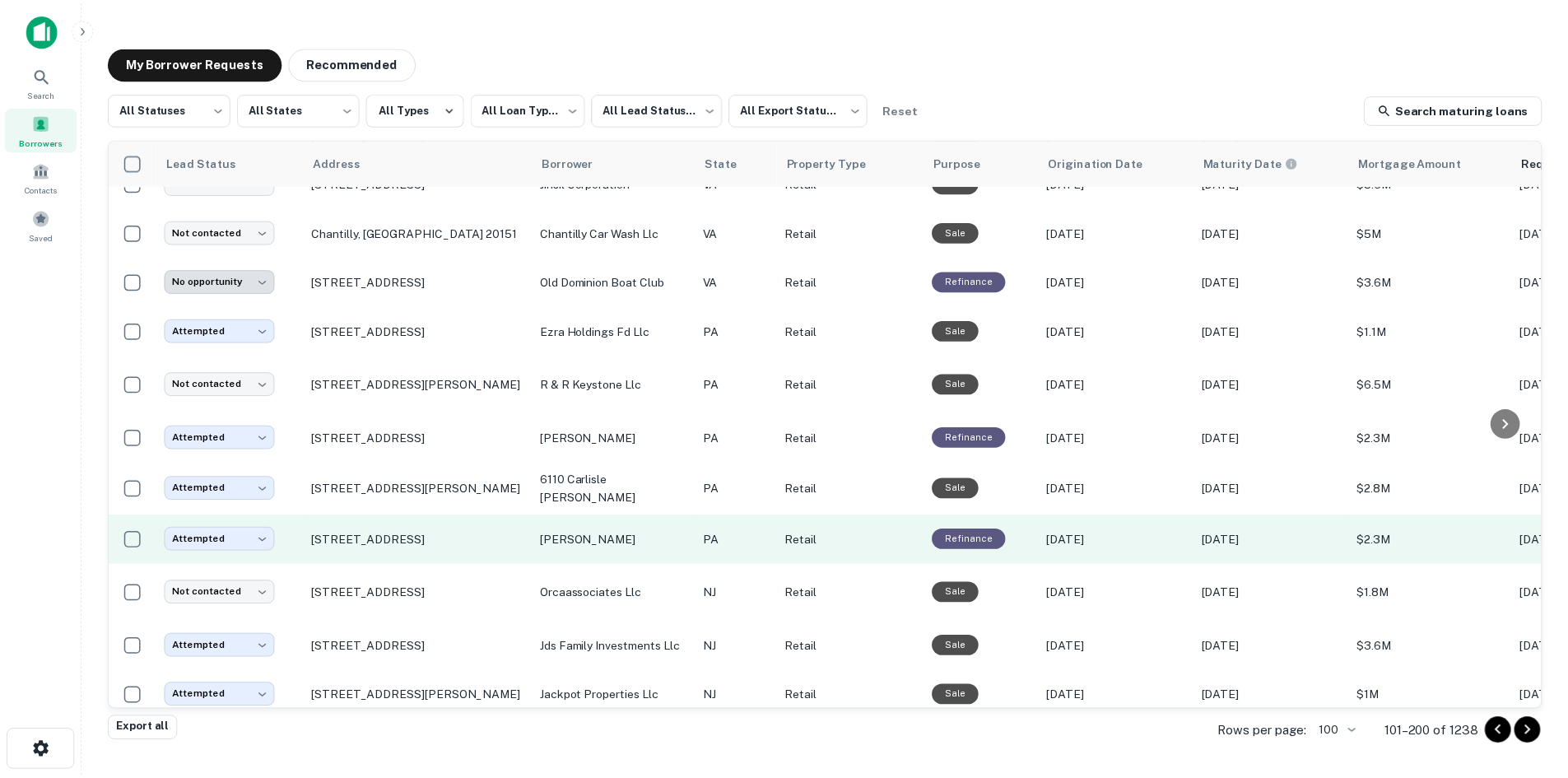
scroll to position [1876, 0]
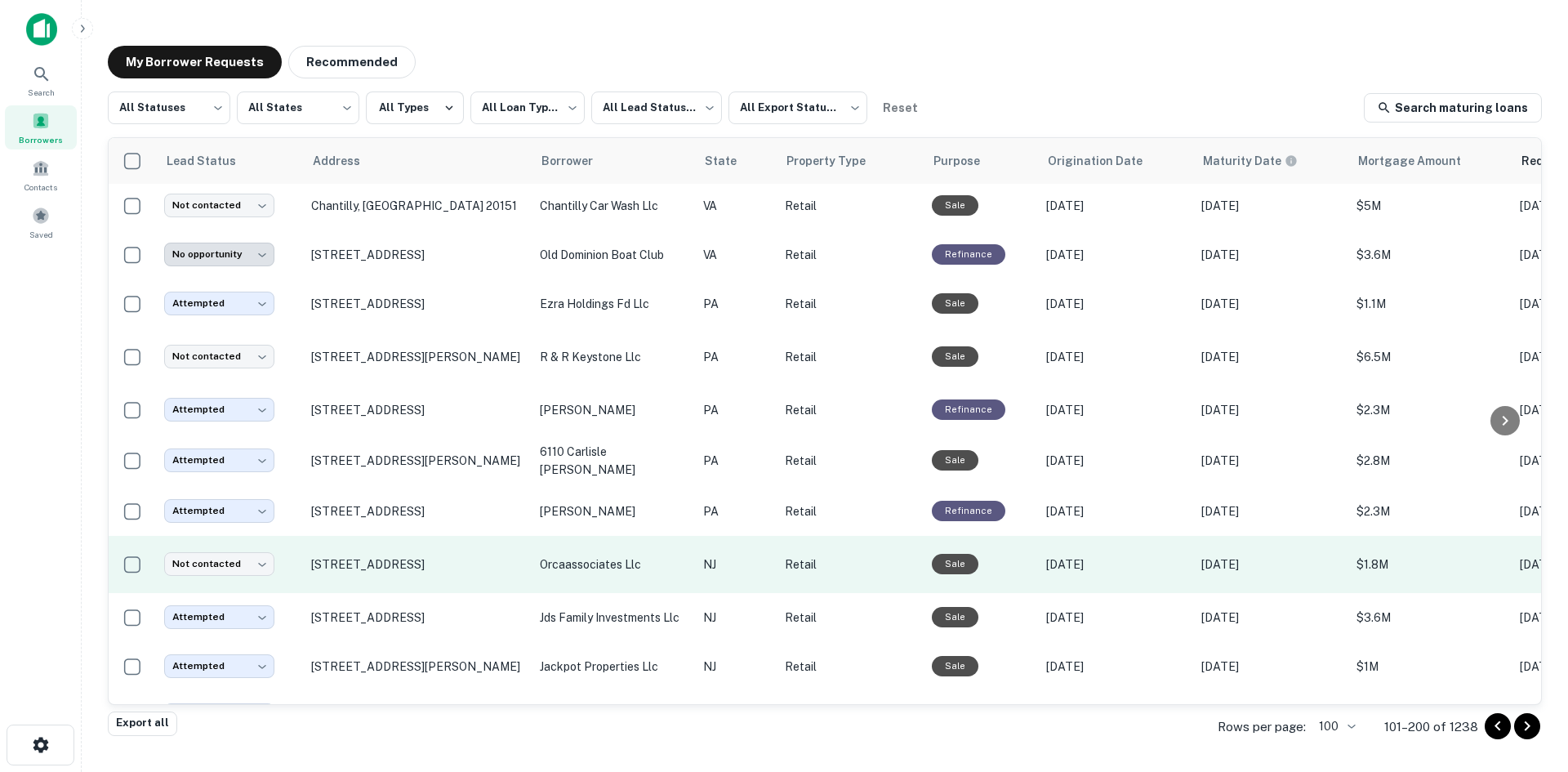
click at [447, 589] on td "1364 Route 72 W Manahawkin, NJ 08050" at bounding box center [417, 565] width 228 height 58
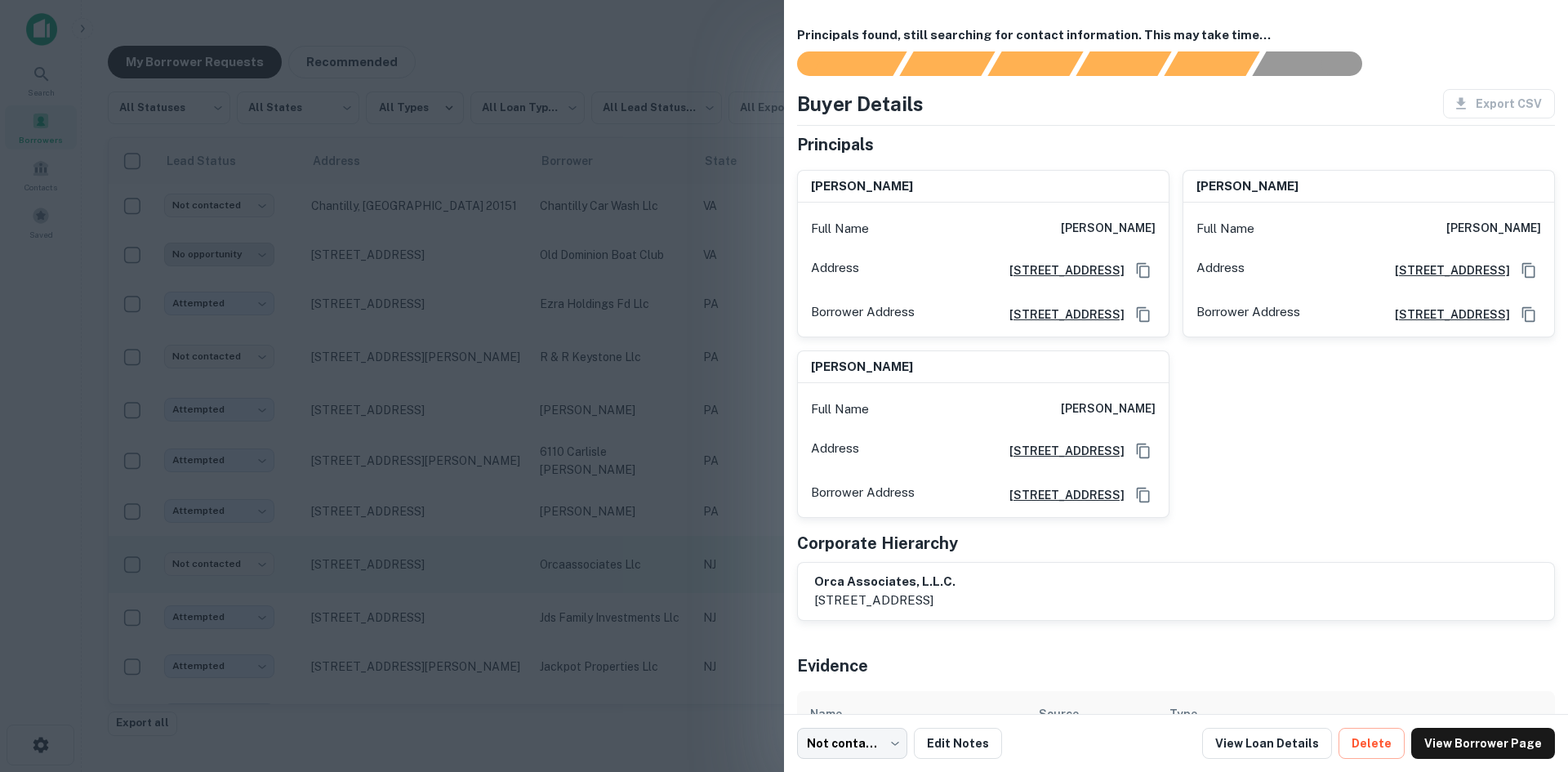
click at [447, 589] on div at bounding box center [784, 386] width 1568 height 772
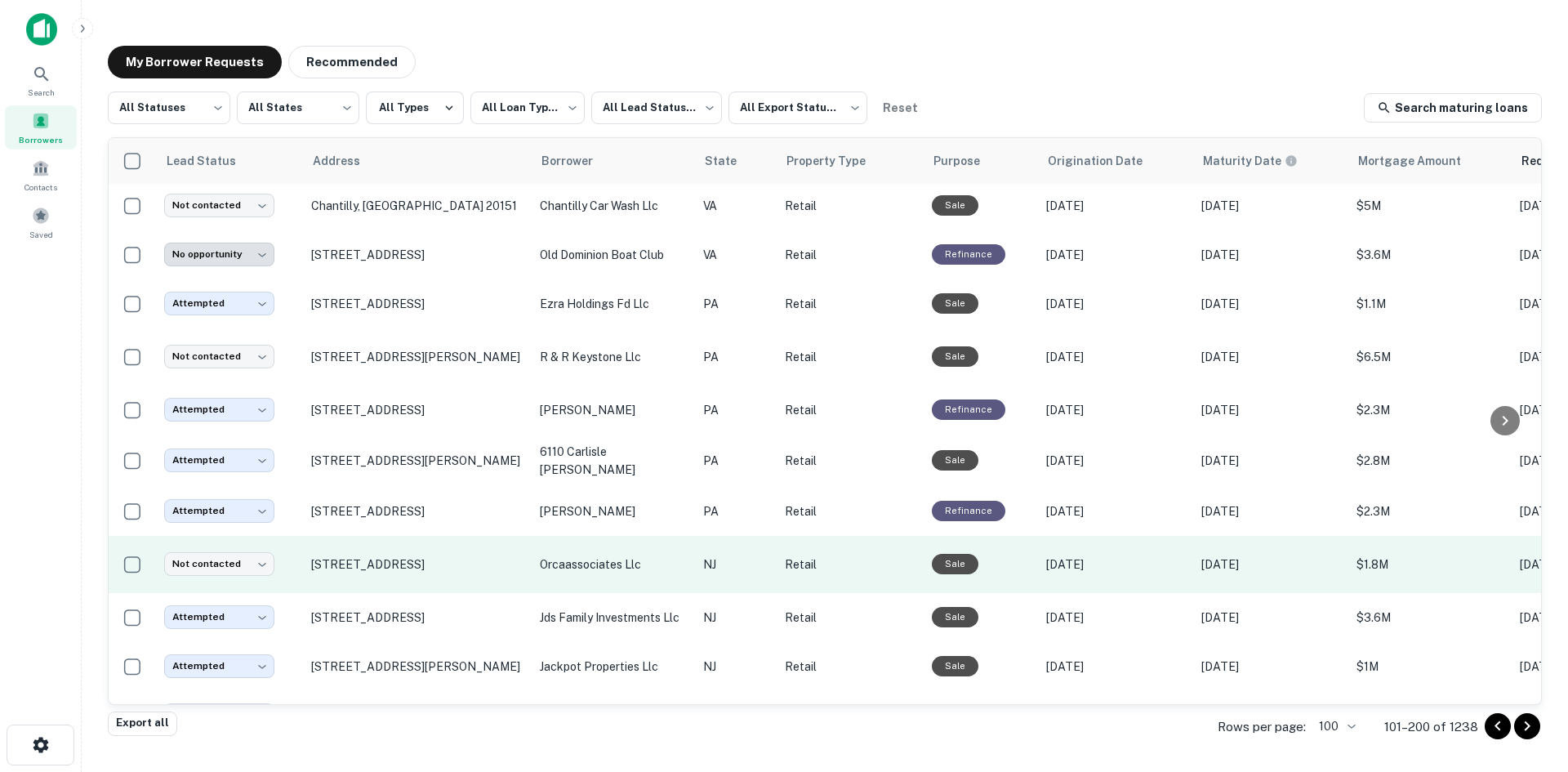
click at [446, 585] on td "1364 Route 72 W Manahawkin, NJ 08050" at bounding box center [417, 565] width 228 height 58
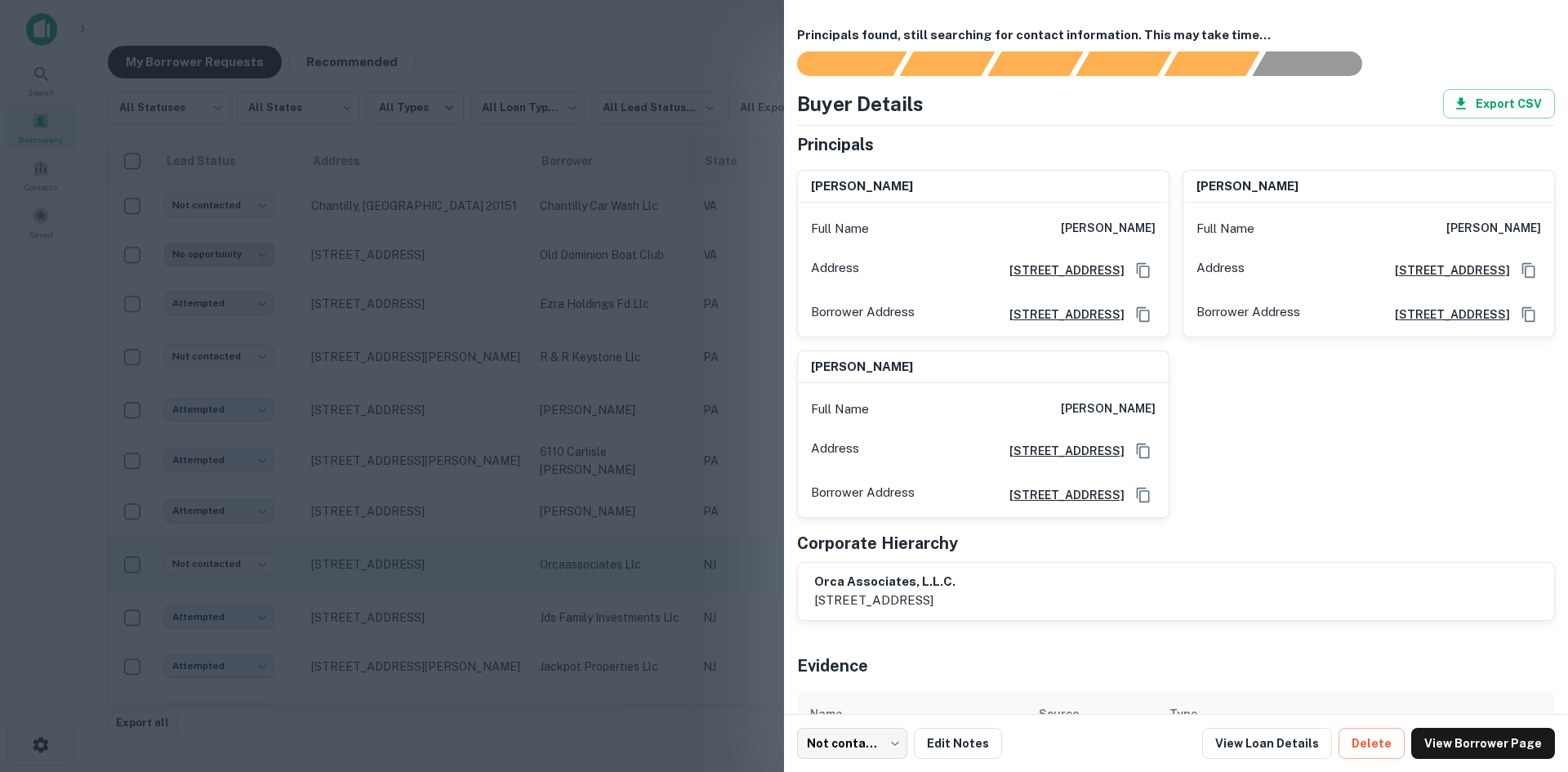
click at [446, 585] on div at bounding box center [784, 386] width 1568 height 772
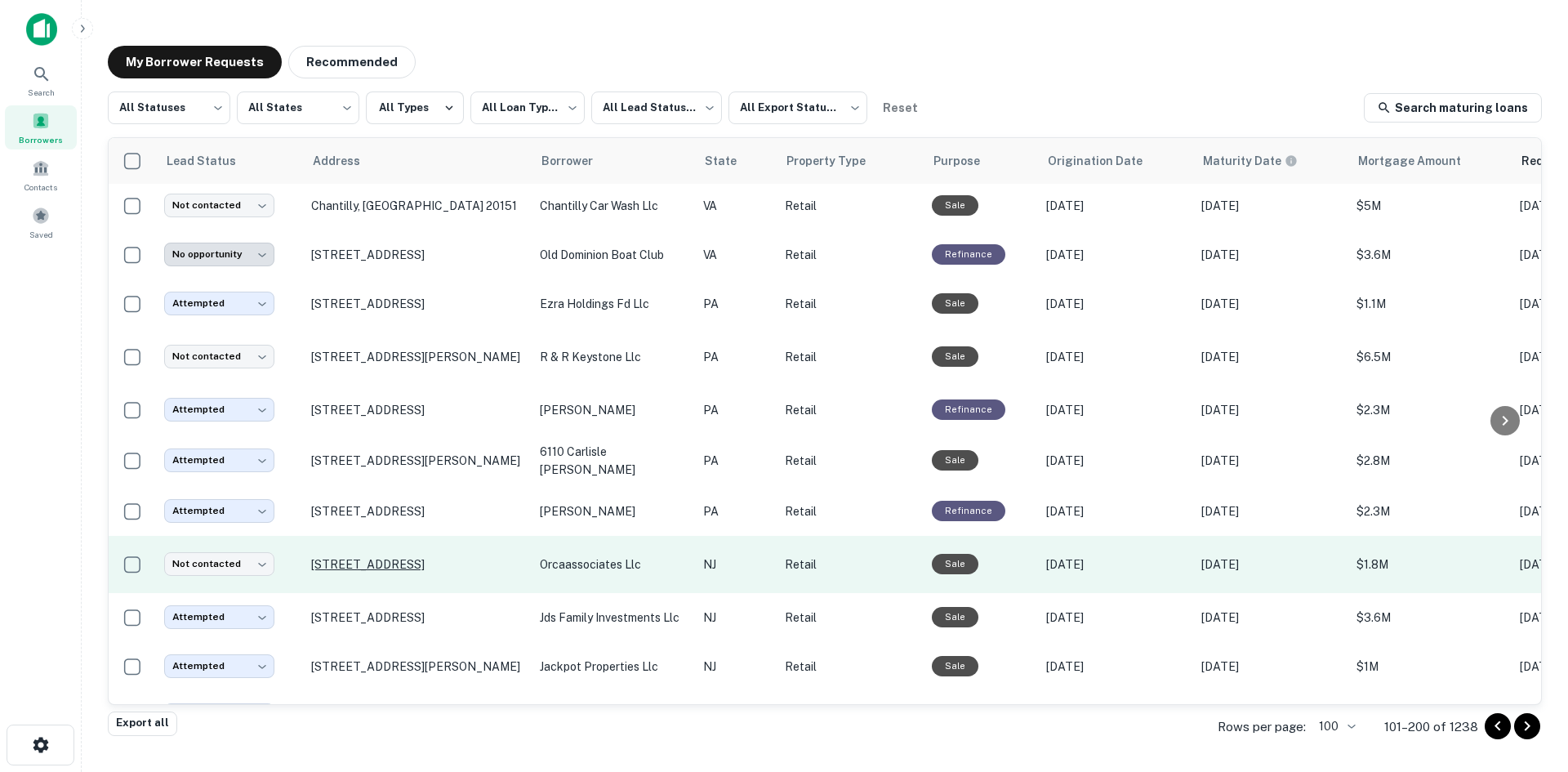
click at [441, 563] on p "1364 Route 72 W Manahawkin, NJ 08050" at bounding box center [416, 564] width 212 height 14
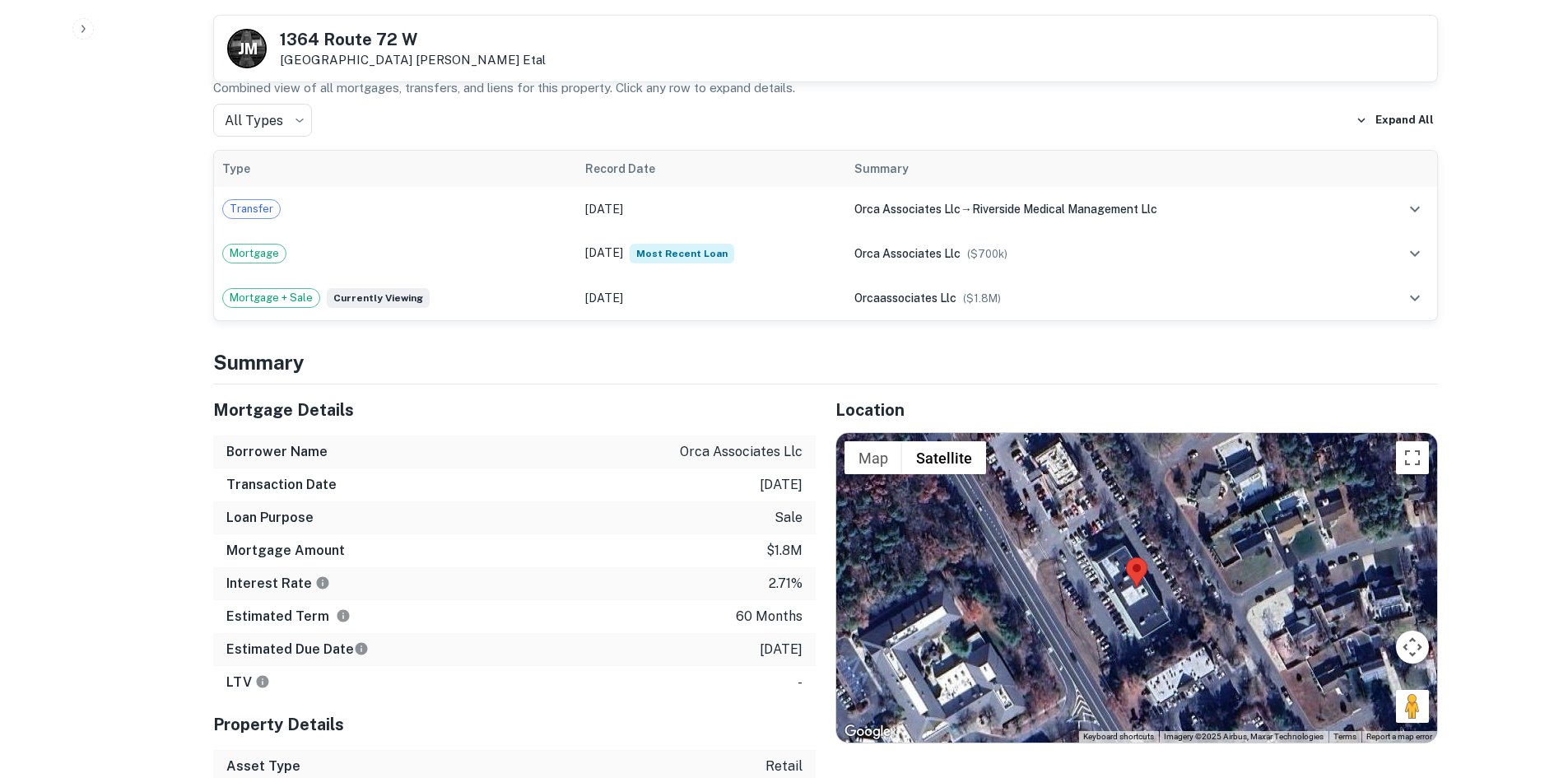
scroll to position [988, 0]
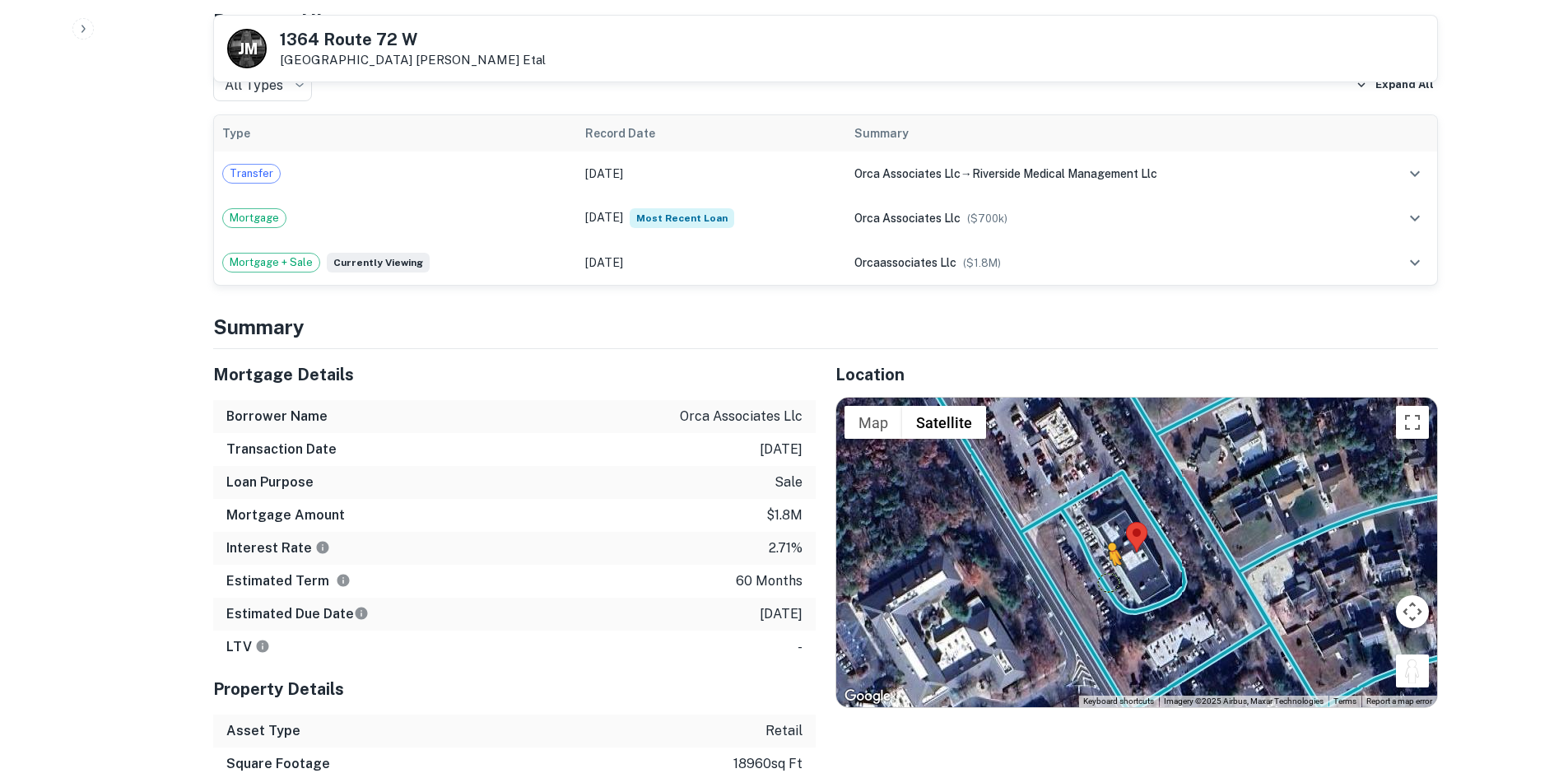
drag, startPoint x: 1422, startPoint y: 673, endPoint x: 1105, endPoint y: 582, distance: 329.8
click at [1105, 582] on div "To activate drag with keyboard, press Alt + Enter. Once in keyboard drag state,…" at bounding box center [1137, 553] width 601 height 310
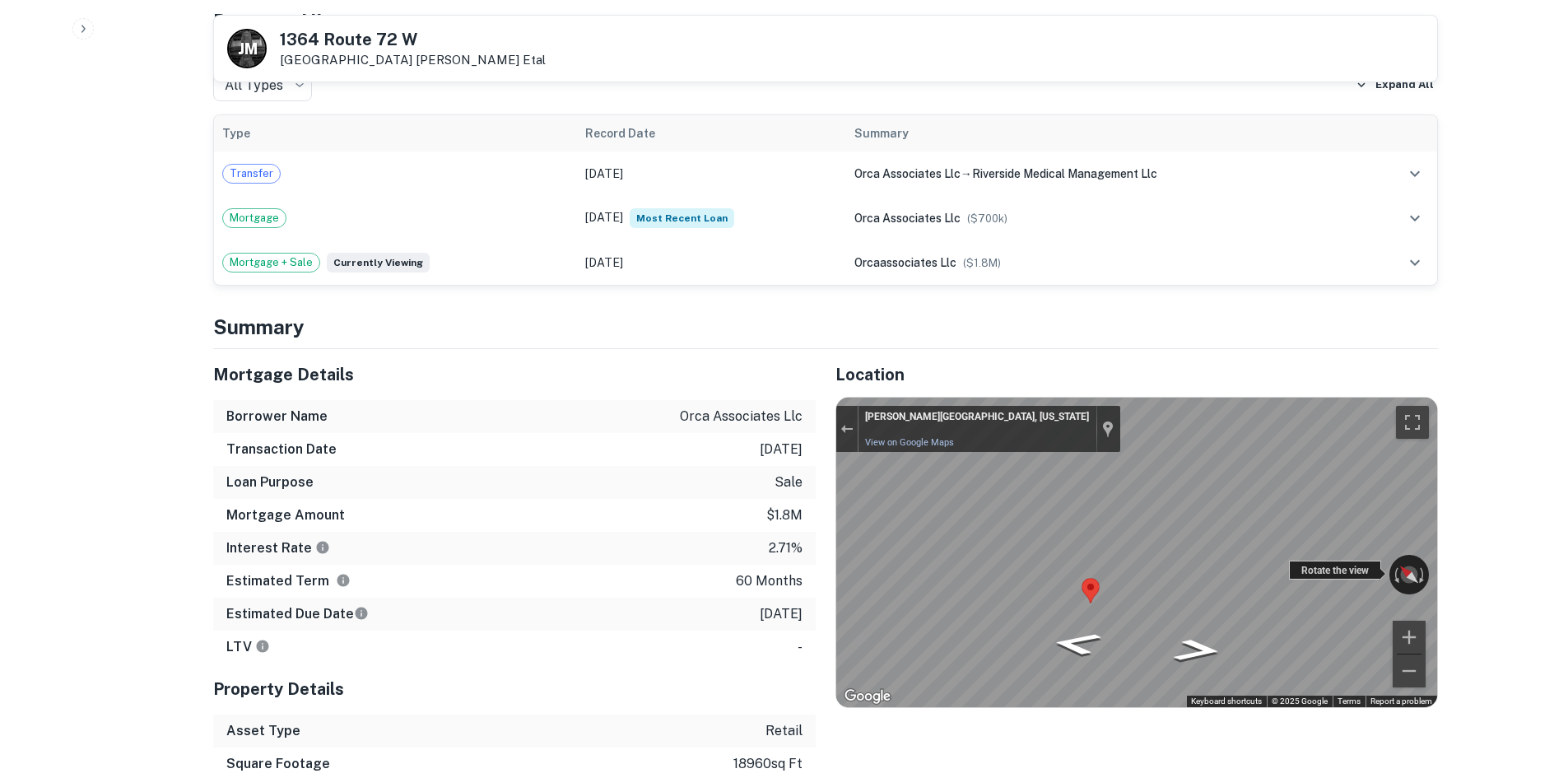
click at [1241, 561] on div "← Move left → Move right ↑ Move up ↓ Move down + Zoom in - Zoom out Stafford To…" at bounding box center [1137, 553] width 601 height 310
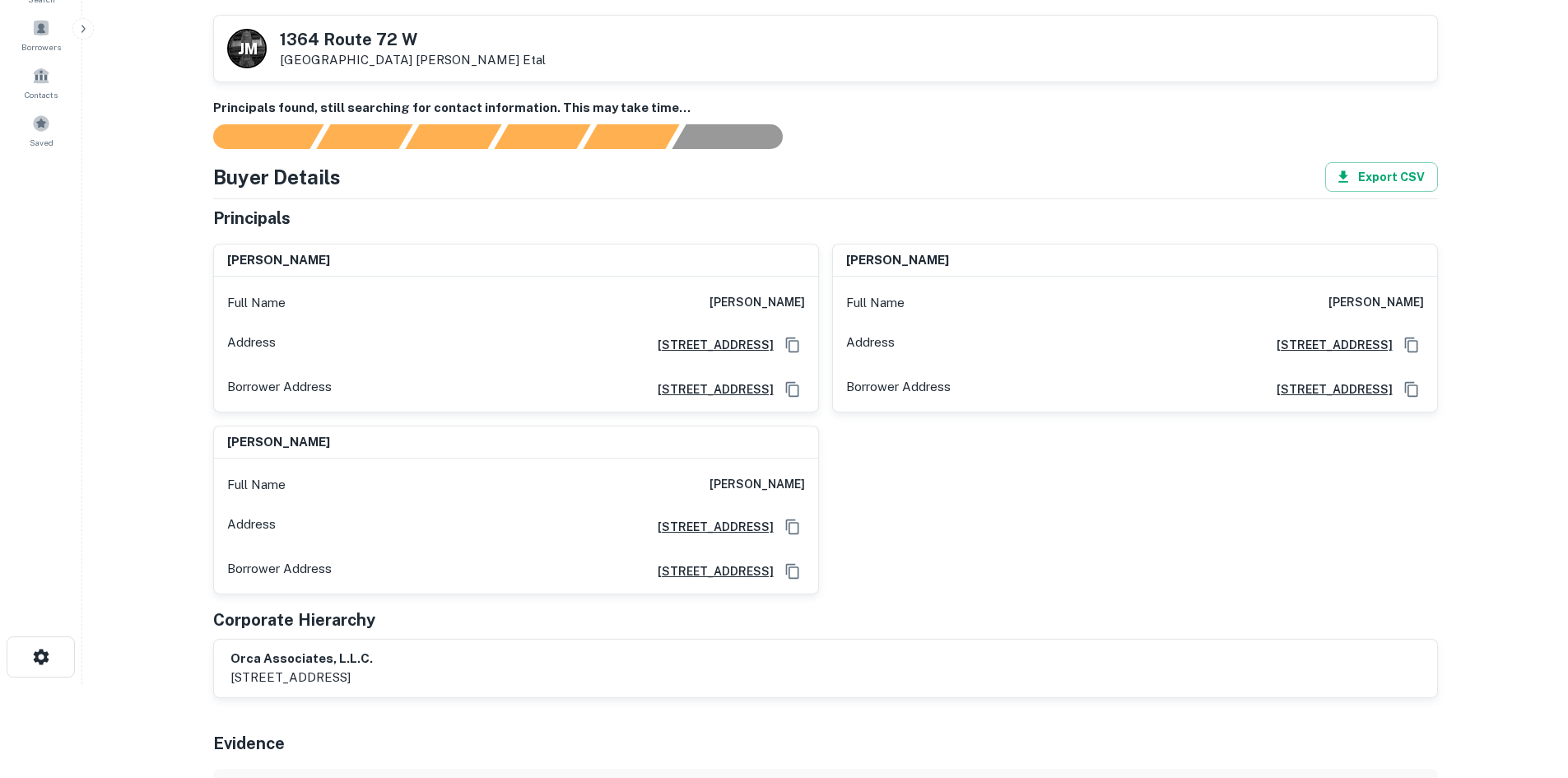
scroll to position [82, 0]
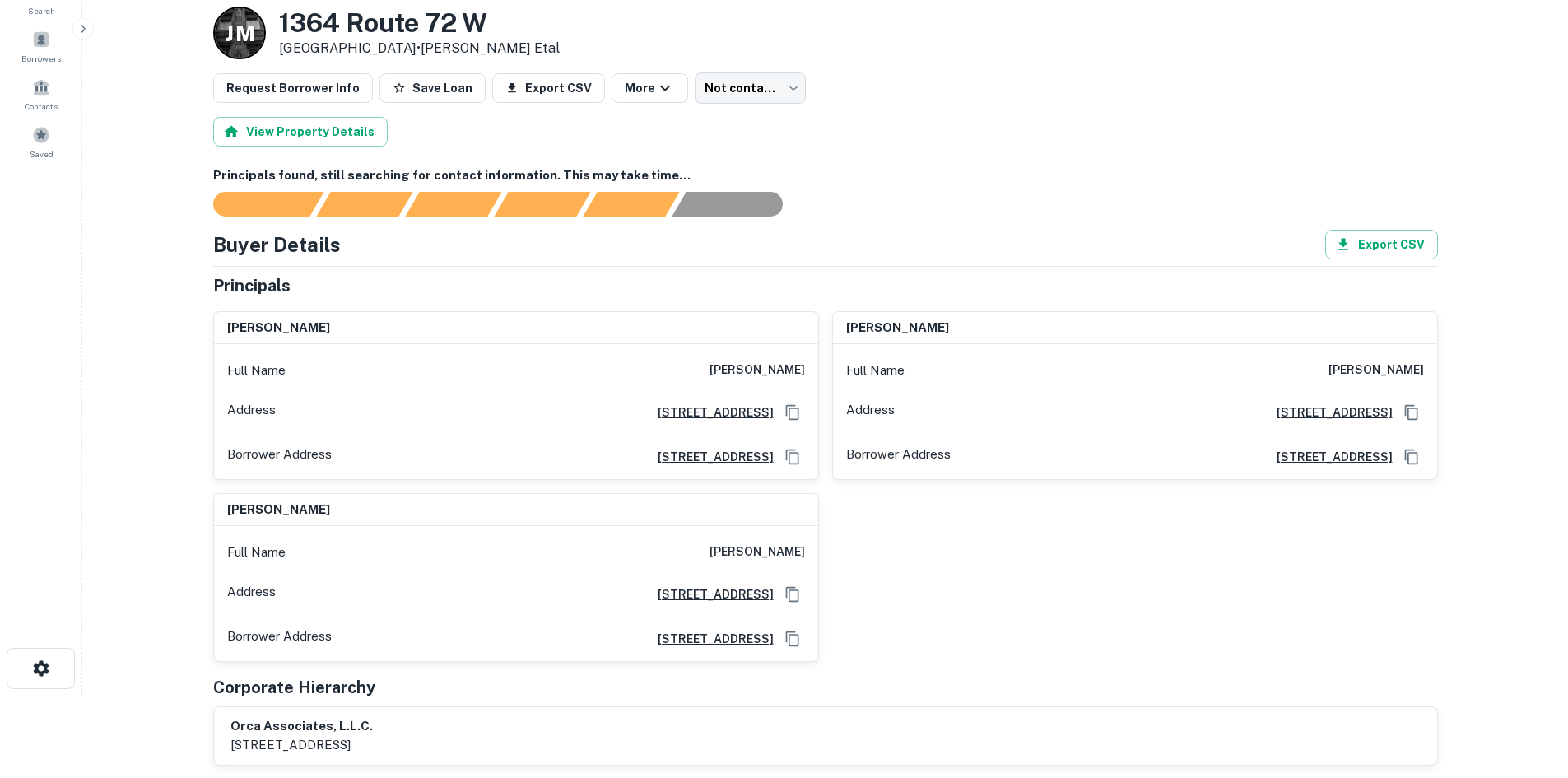
click at [697, 368] on div "Full Name mahesh k. tekriwal" at bounding box center [516, 371] width 605 height 40
copy h6 "mahesh k. tekriwal"
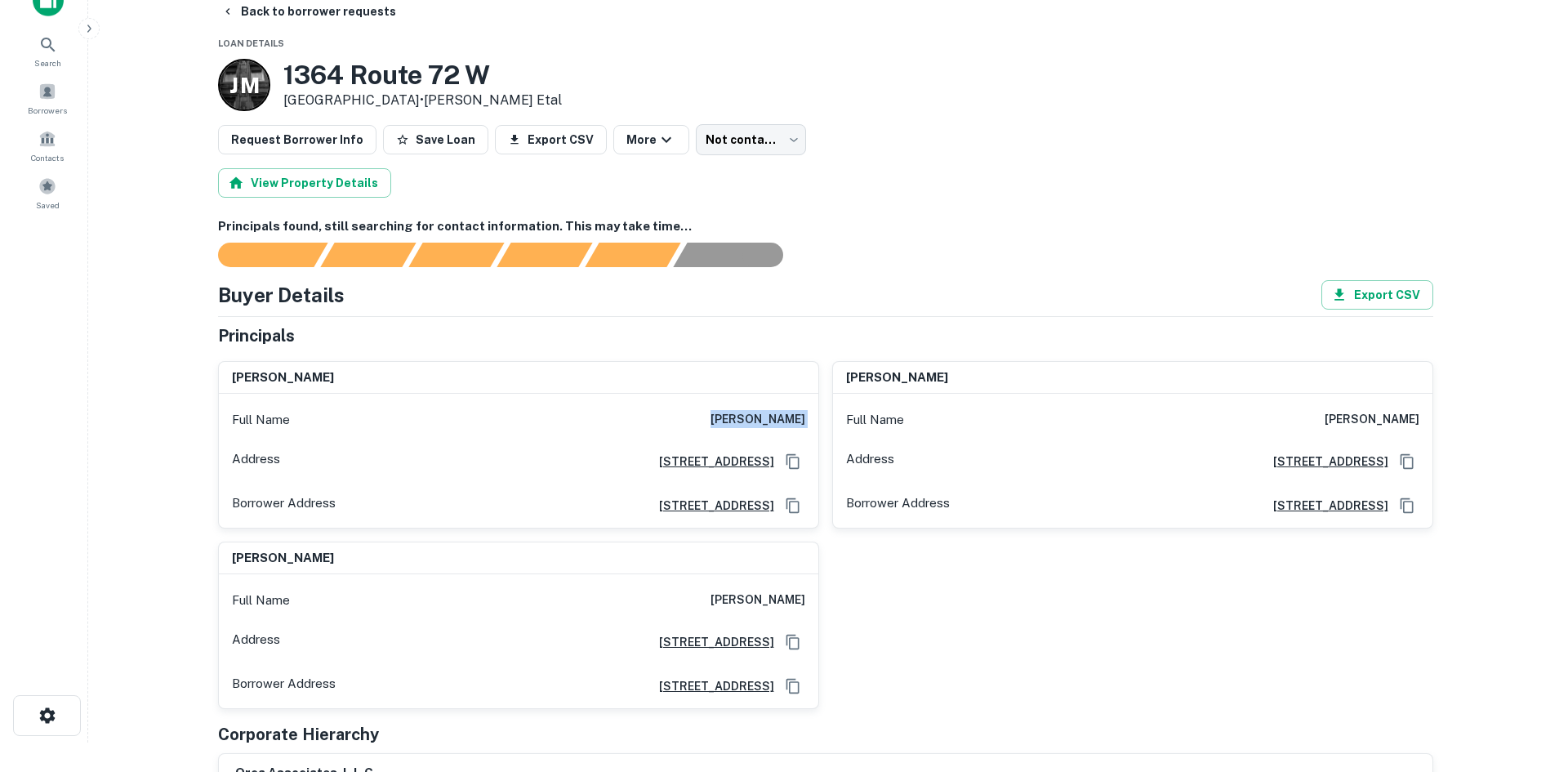
scroll to position [0, 0]
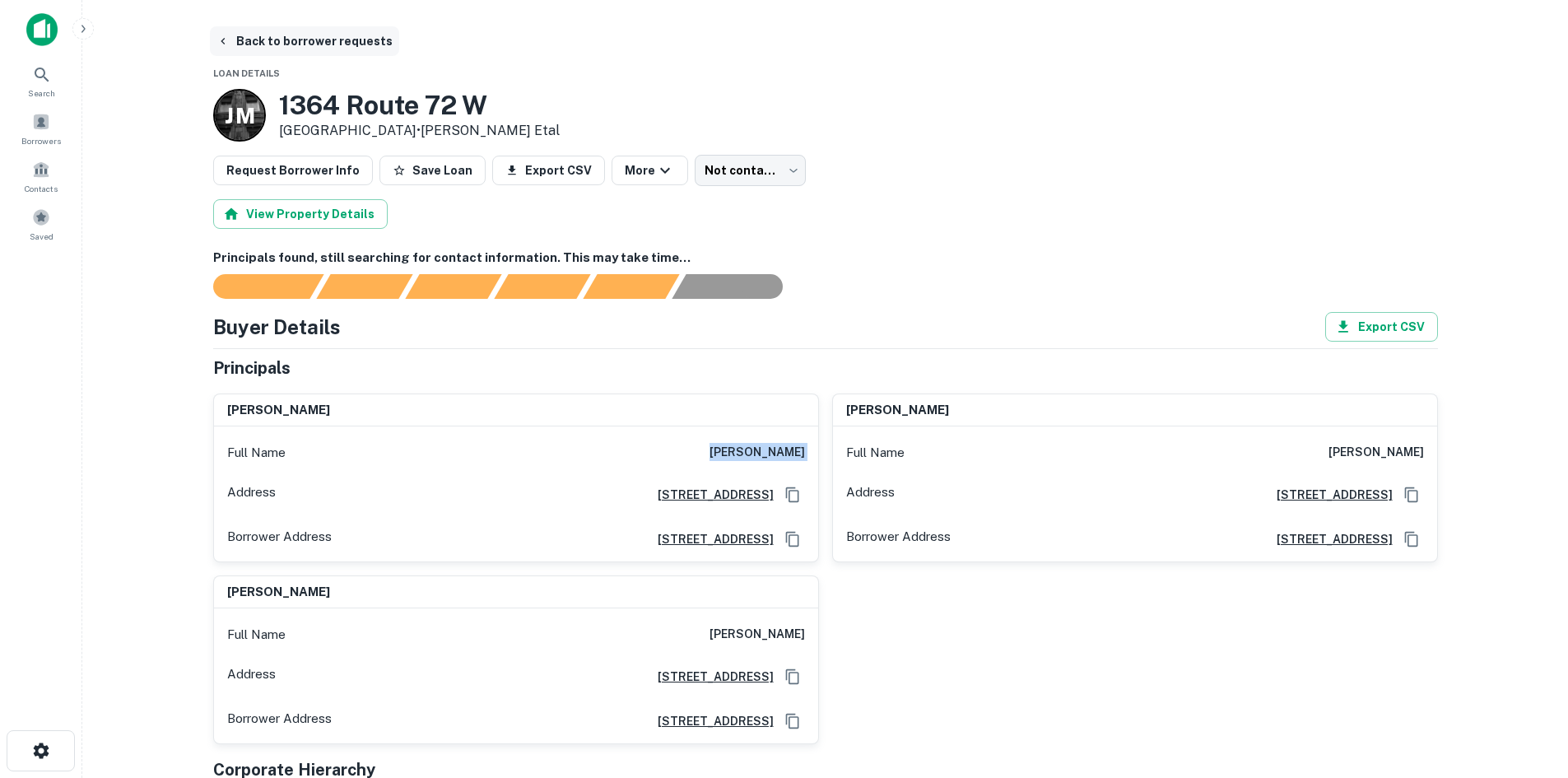
click at [364, 47] on button "Back to borrower requests" at bounding box center [305, 41] width 190 height 30
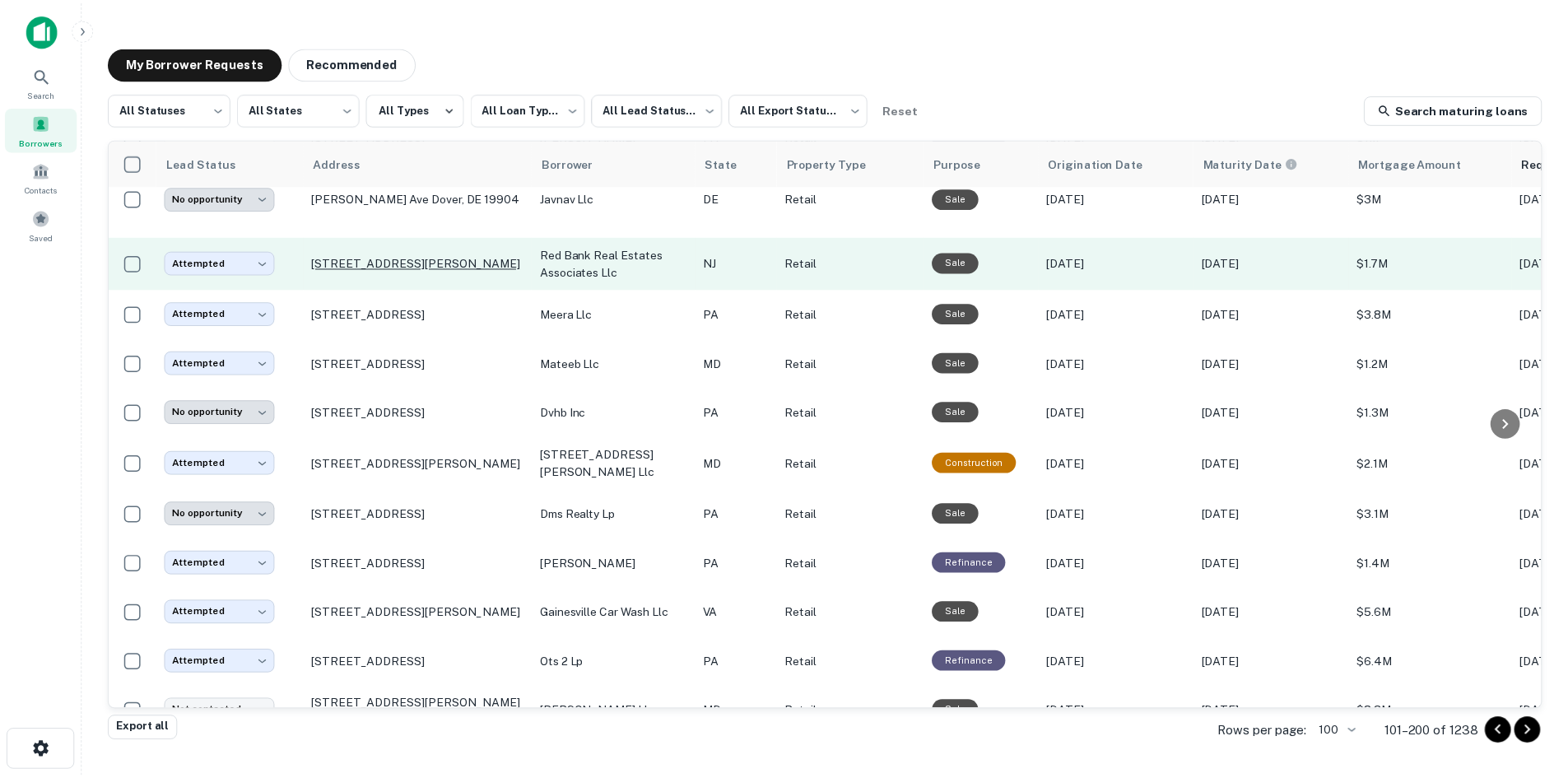
scroll to position [988, 0]
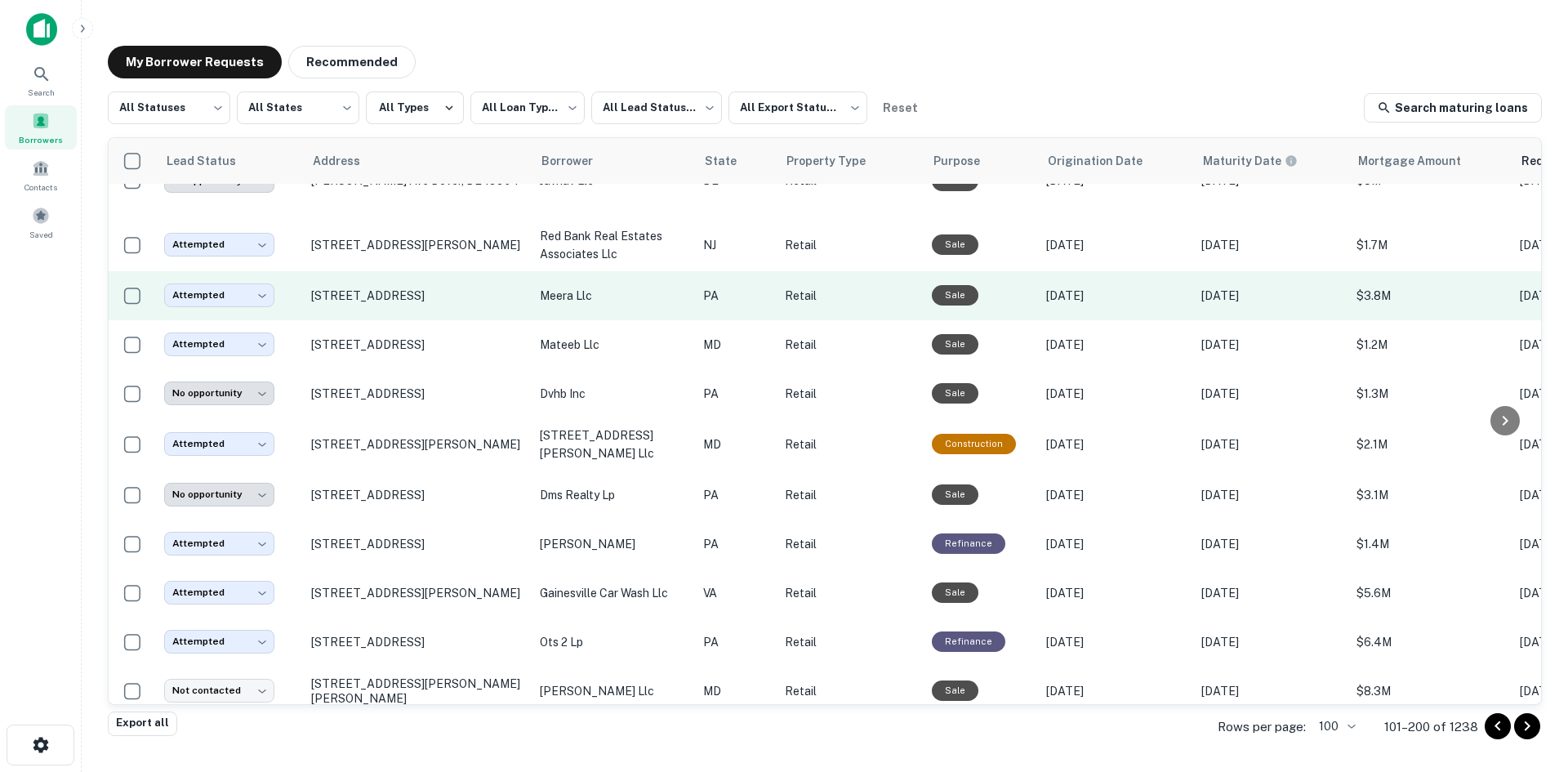
click at [383, 300] on td "1301 Jefferson Ave Woodlyn, PA 19094" at bounding box center [417, 296] width 228 height 49
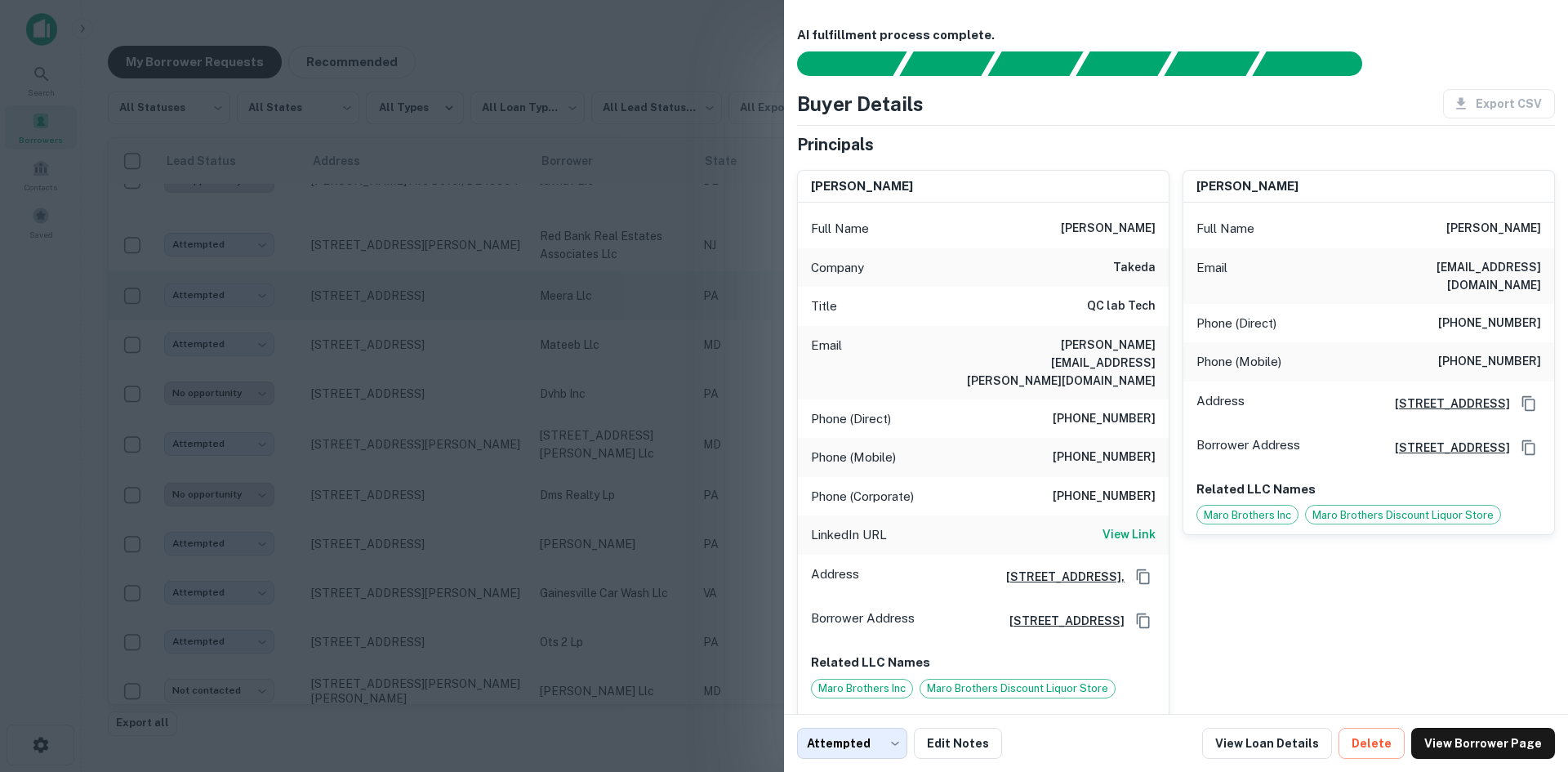
click at [383, 300] on div at bounding box center [784, 386] width 1568 height 772
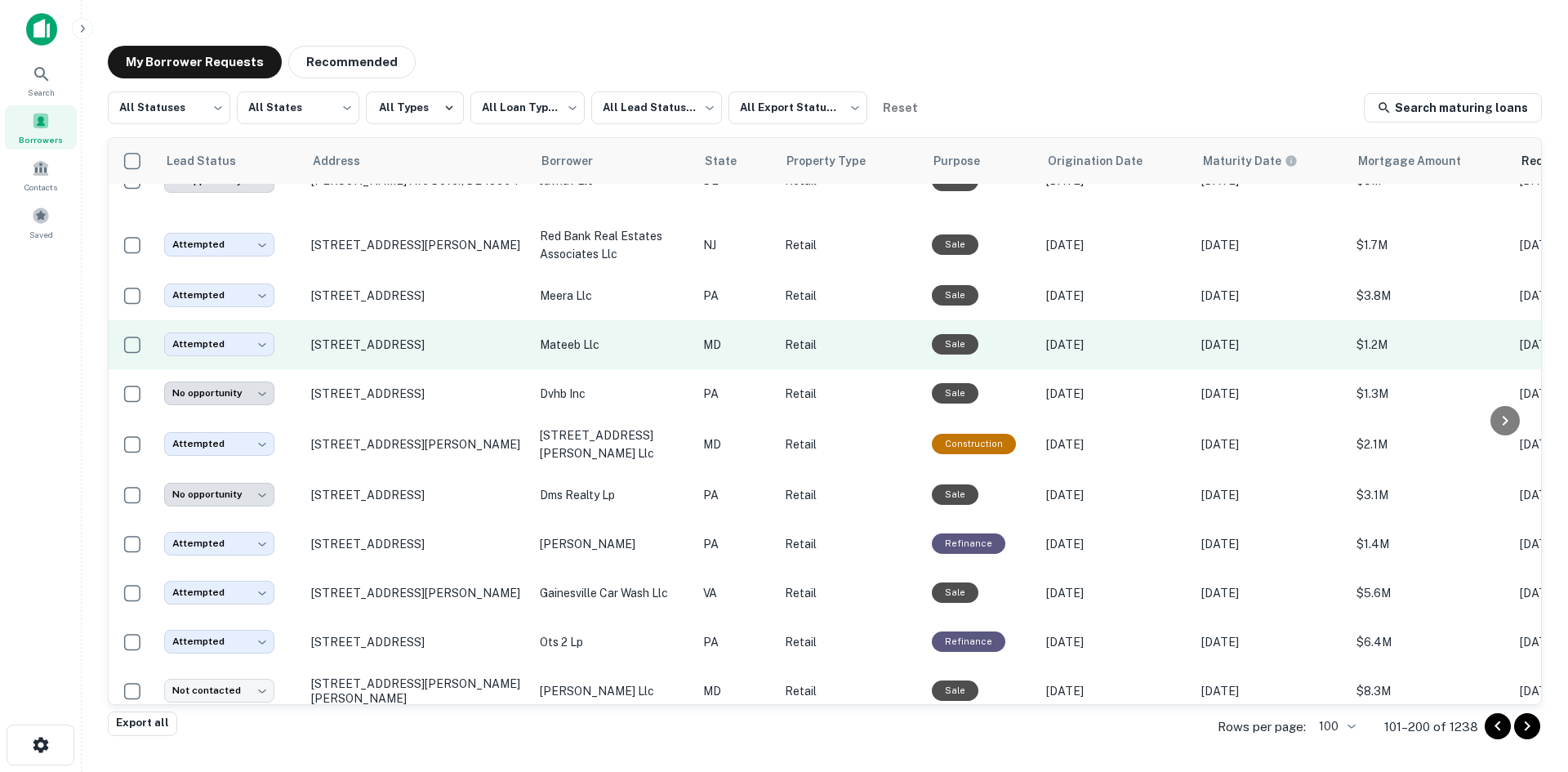
click at [397, 353] on td "8720 Baltimore National Pike Ellicott City, MD 21043" at bounding box center [417, 345] width 228 height 49
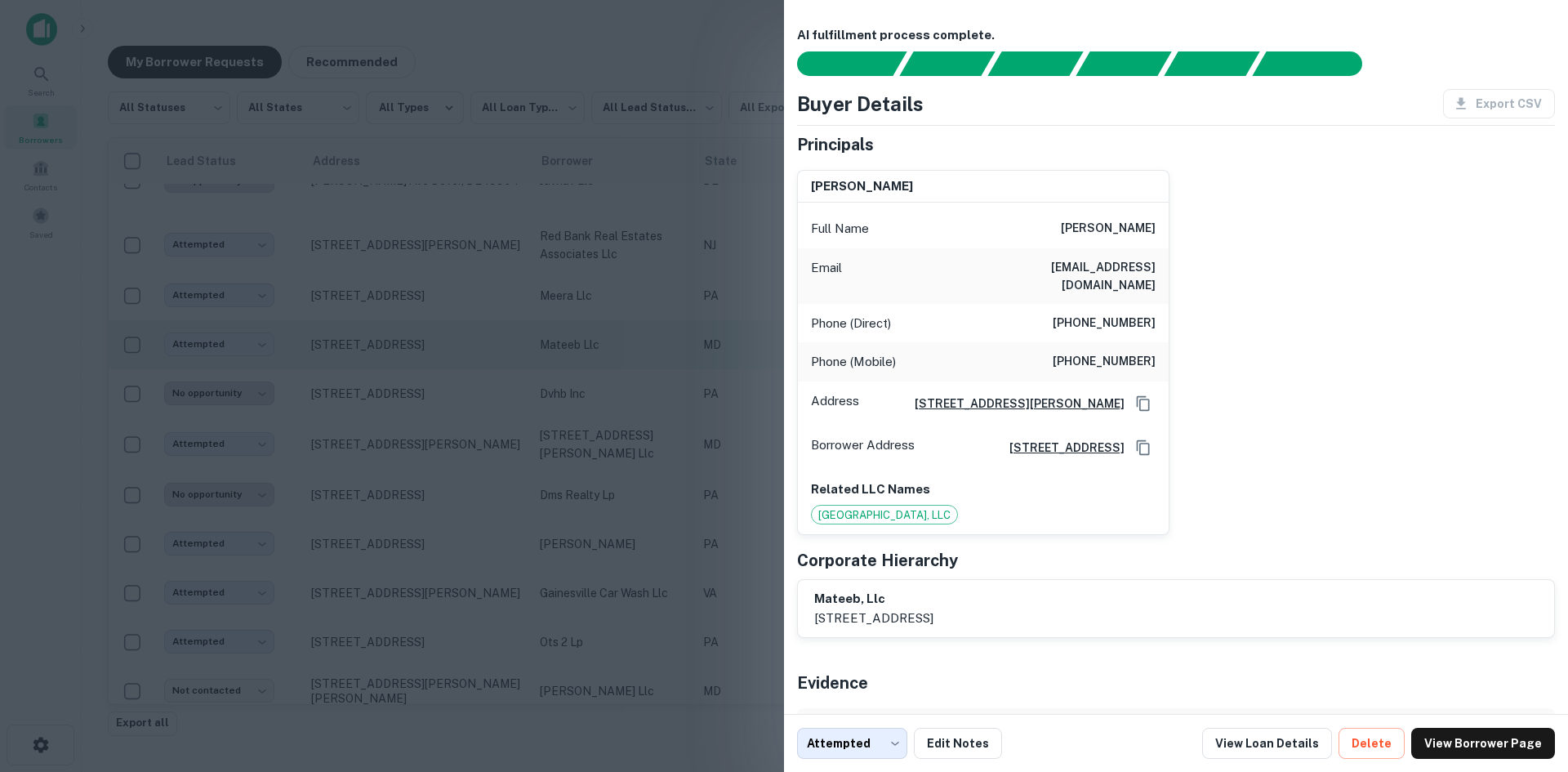
click at [397, 353] on div at bounding box center [784, 386] width 1568 height 772
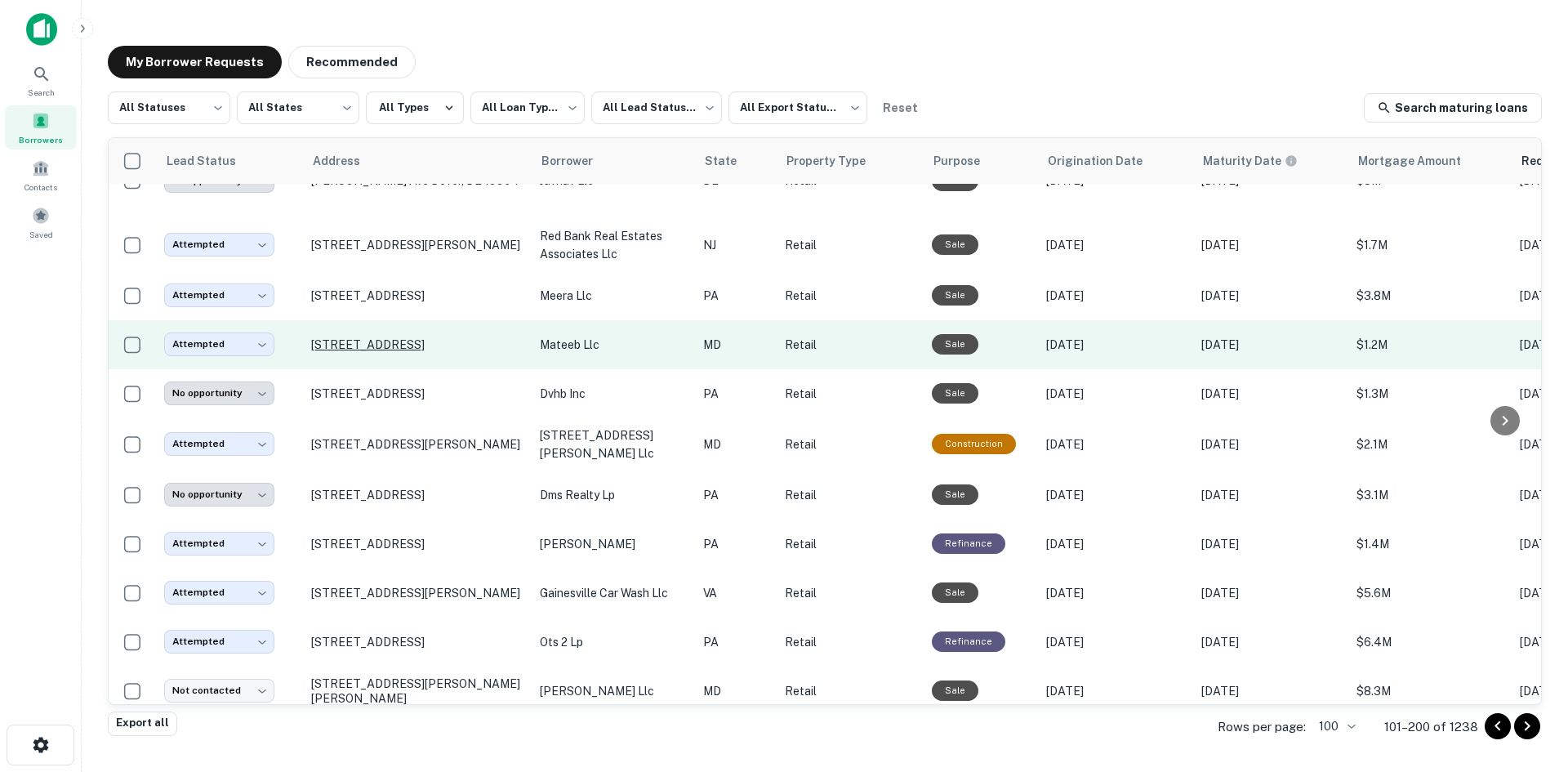
click at [403, 337] on p "8720 Baltimore National Pike Ellicott City, MD 21043" at bounding box center [416, 344] width 212 height 14
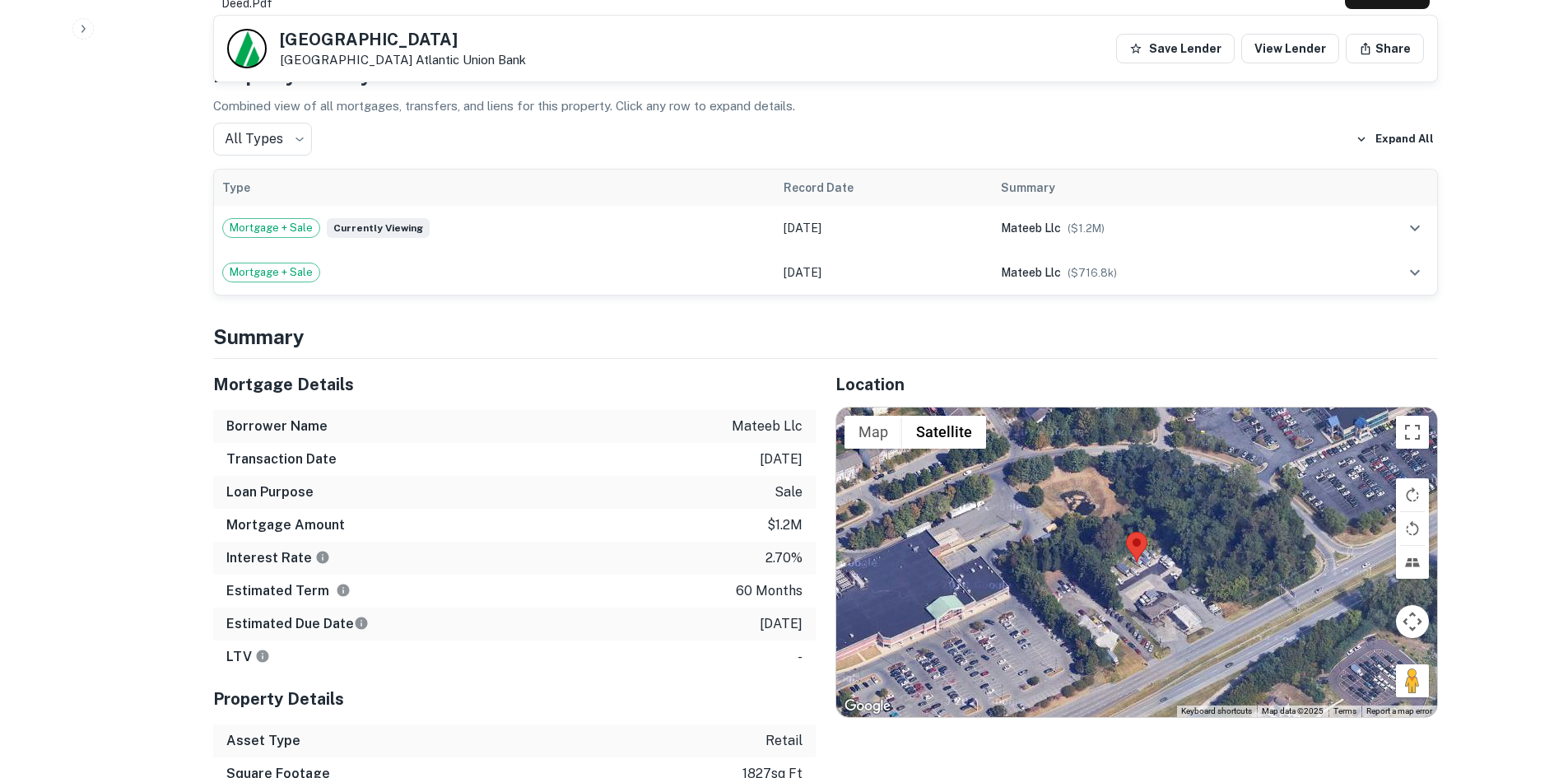
scroll to position [988, 0]
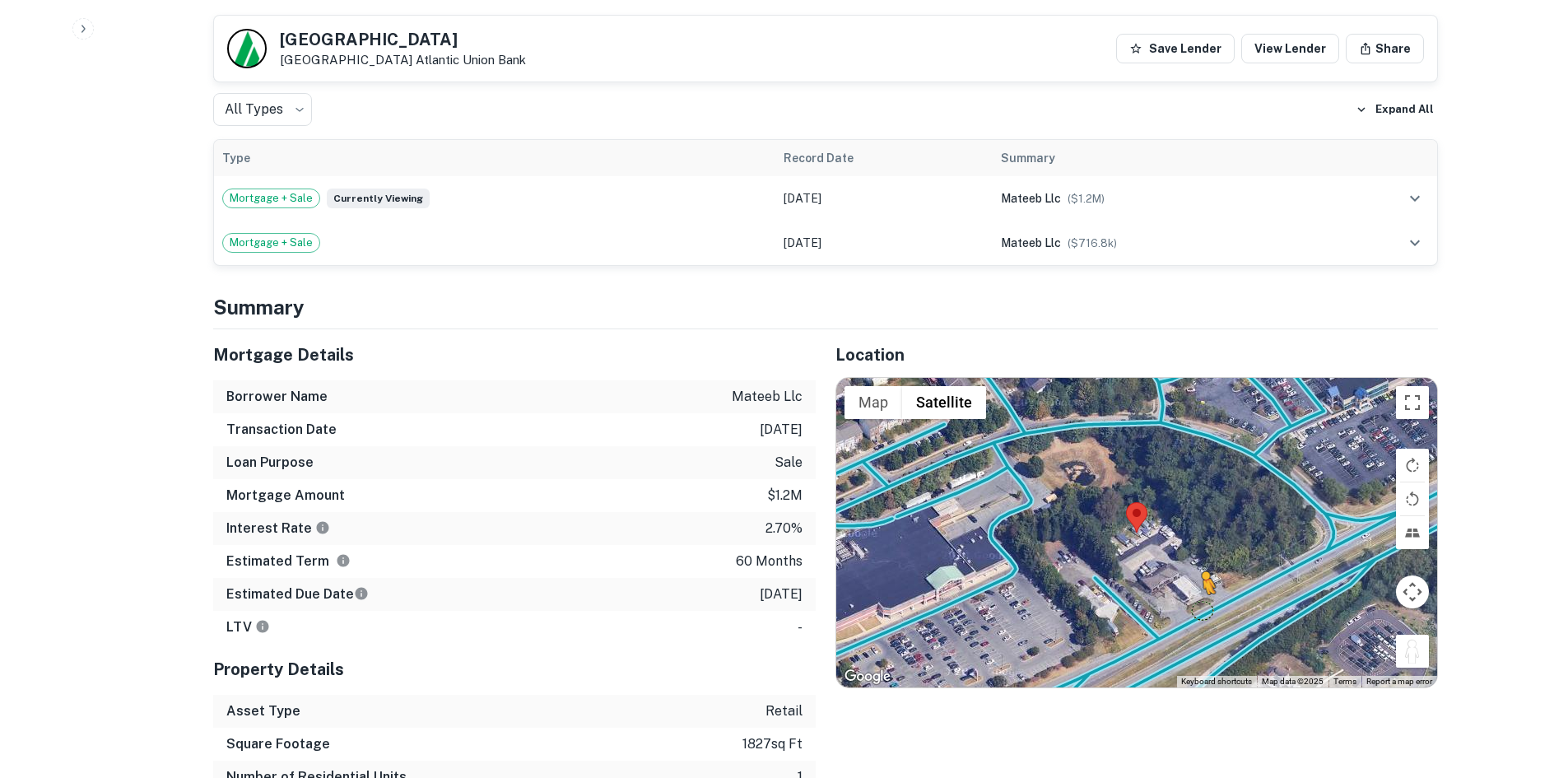
drag, startPoint x: 1404, startPoint y: 639, endPoint x: 1202, endPoint y: 588, distance: 208.3
click at [1202, 588] on div "To activate drag with keyboard, press Alt + Enter. Once in keyboard drag state,…" at bounding box center [1137, 533] width 601 height 310
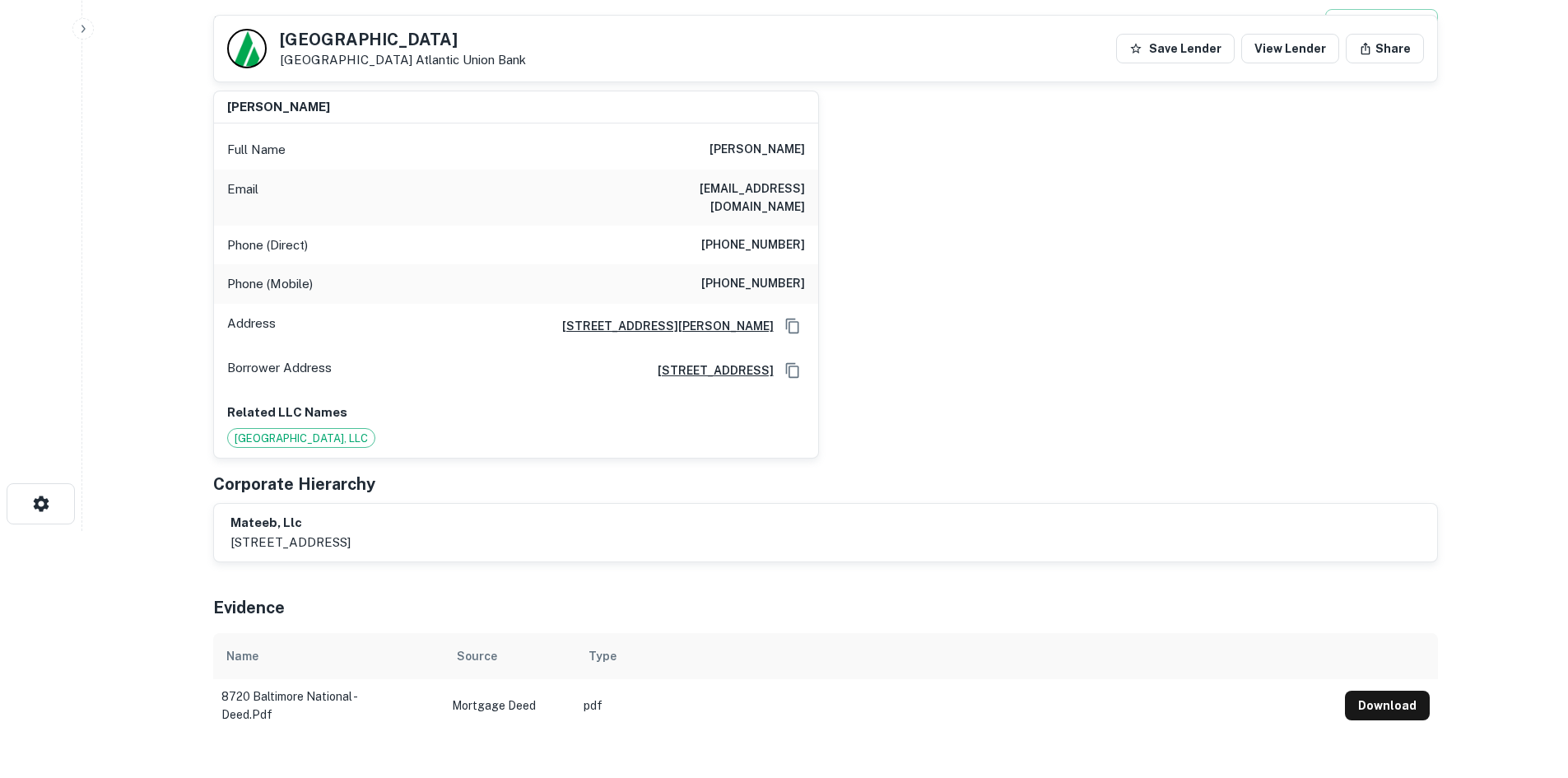
scroll to position [165, 0]
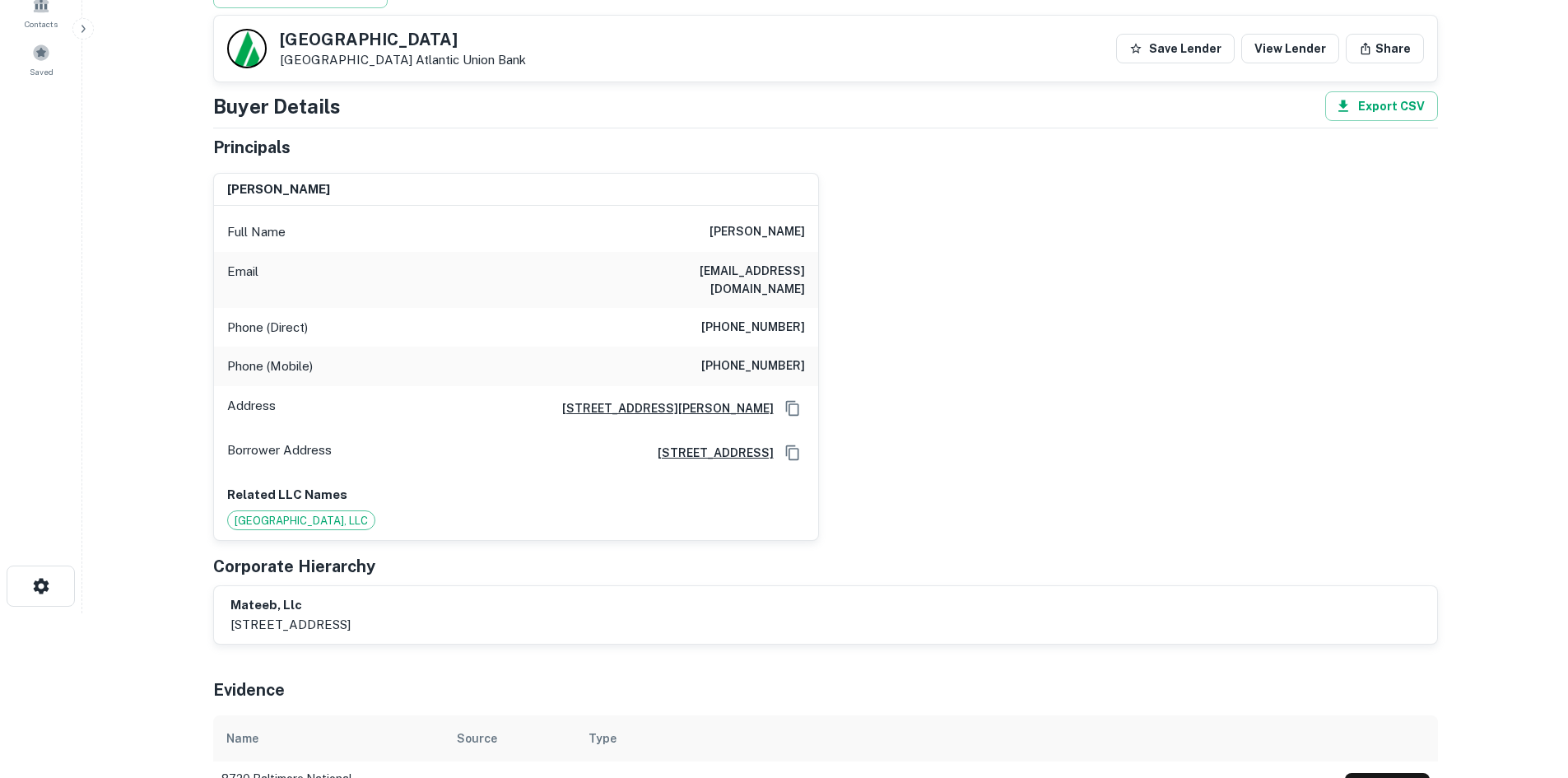
click at [768, 318] on h6 "(410) 531-1808" at bounding box center [753, 328] width 104 height 19
copy h6 "(410) 531-1808"
drag, startPoint x: 239, startPoint y: 318, endPoint x: 1108, endPoint y: 435, distance: 876.8
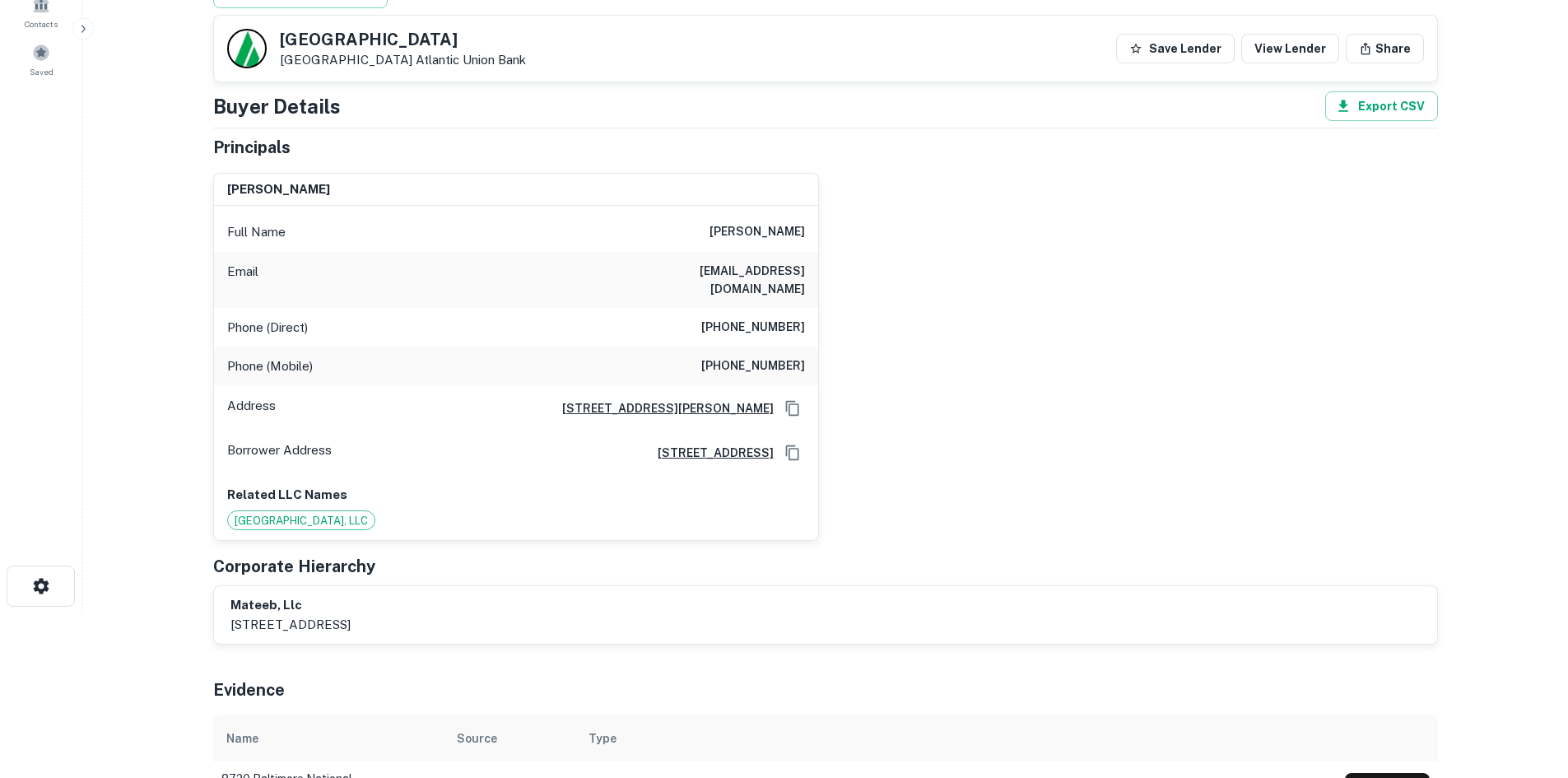
click at [1108, 435] on div "munawar h. choudhery Full Name munawar h. choudhery Email mchoudhery@gmail.com …" at bounding box center [819, 350] width 1238 height 382
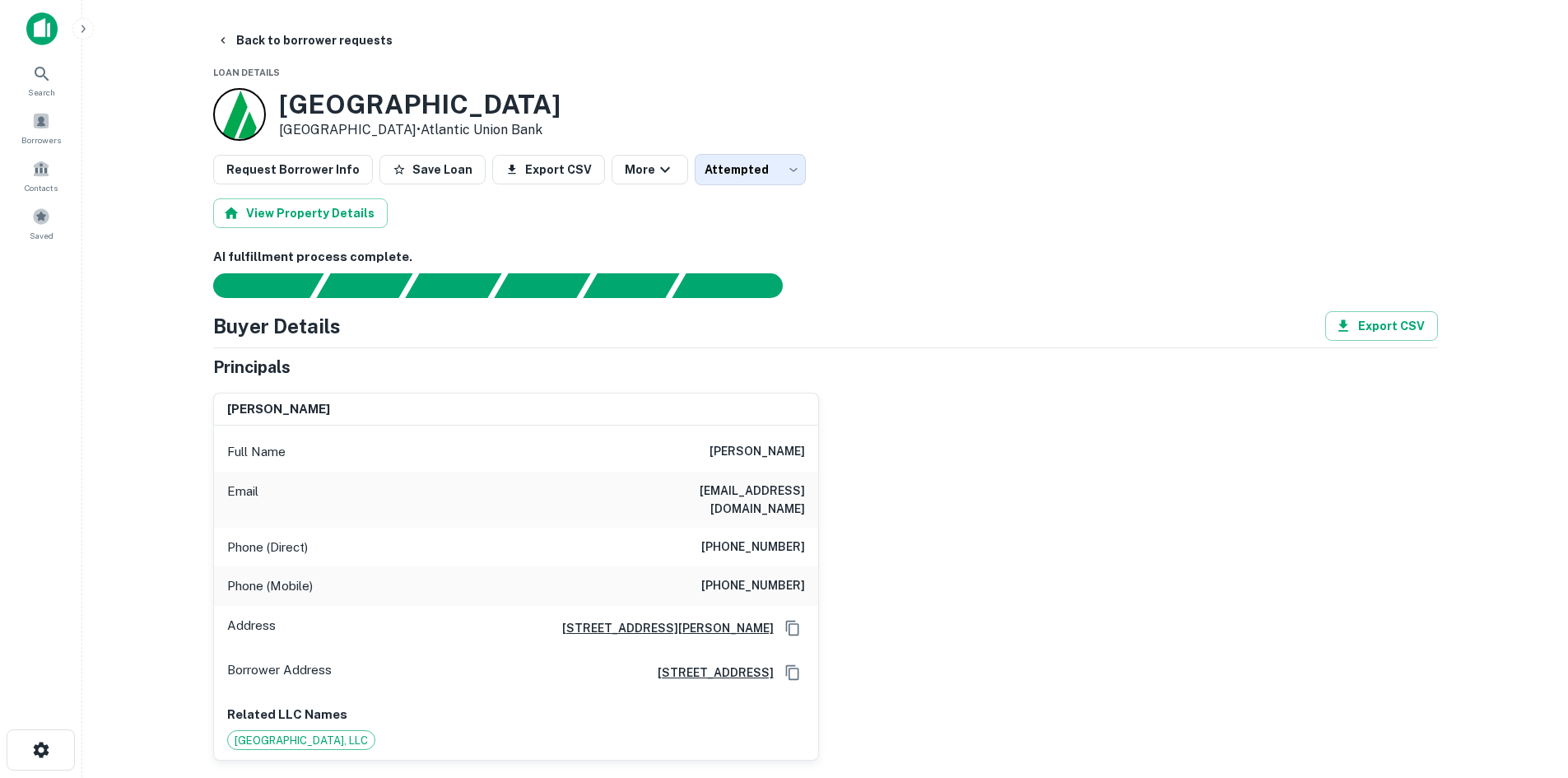
scroll to position [0, 0]
click at [987, 323] on div "Buyer Details Export CSV" at bounding box center [825, 327] width 1225 height 30
click at [264, 31] on button "Back to borrower requests" at bounding box center [305, 41] width 190 height 30
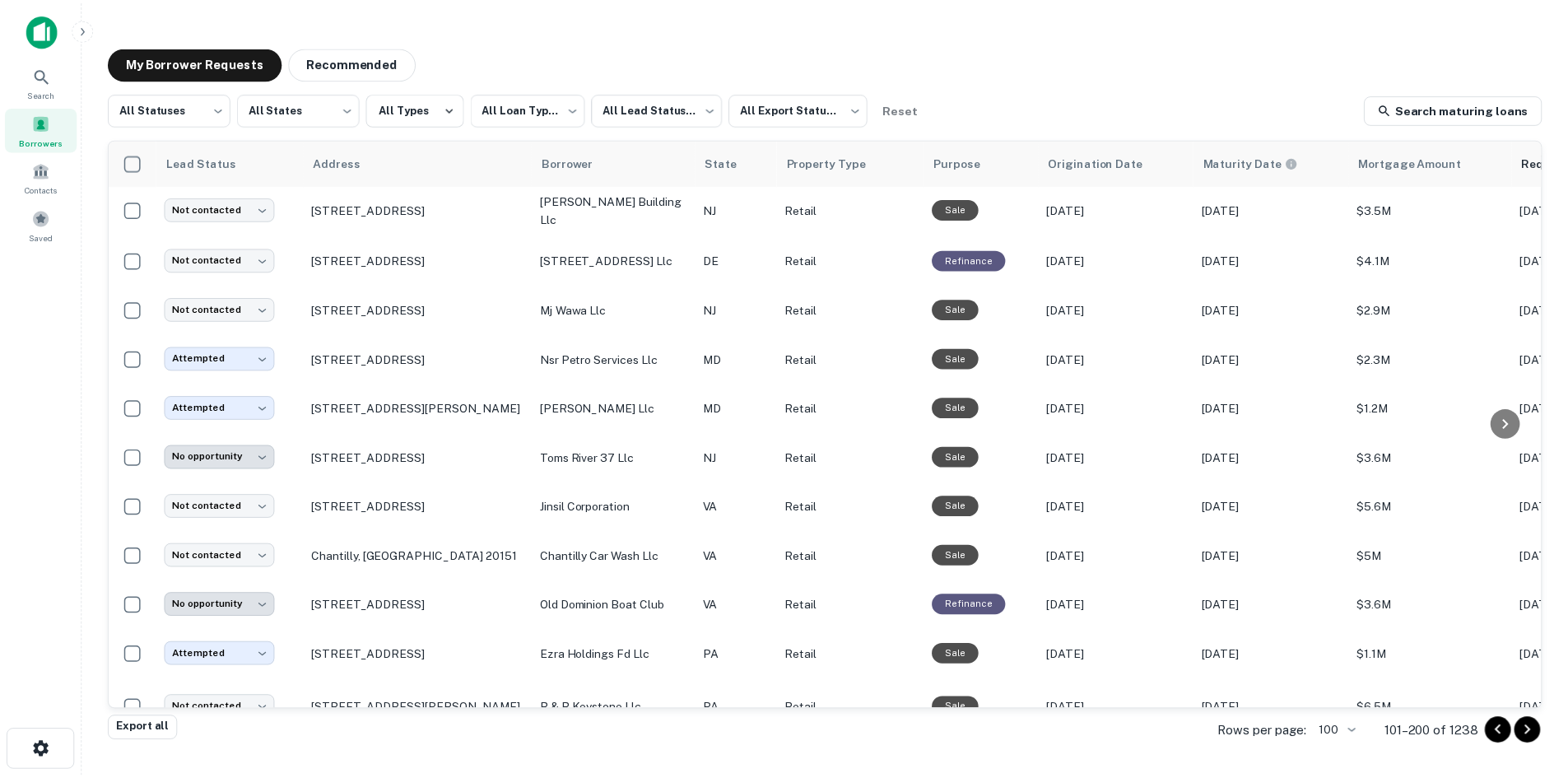
scroll to position [1546, 0]
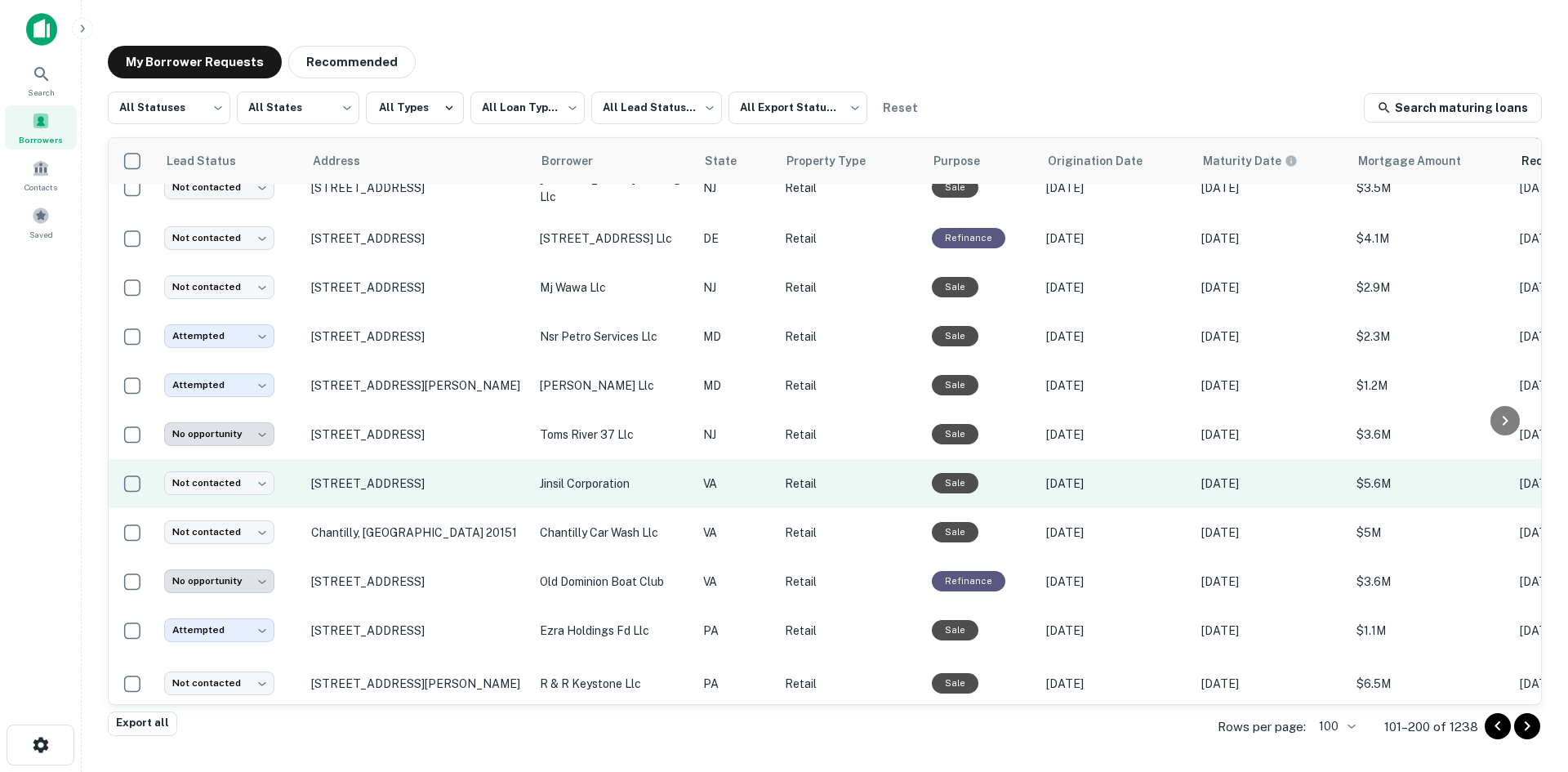
click at [389, 488] on td "13661 Route 50 Chantilly, VA 20151" at bounding box center [417, 483] width 228 height 49
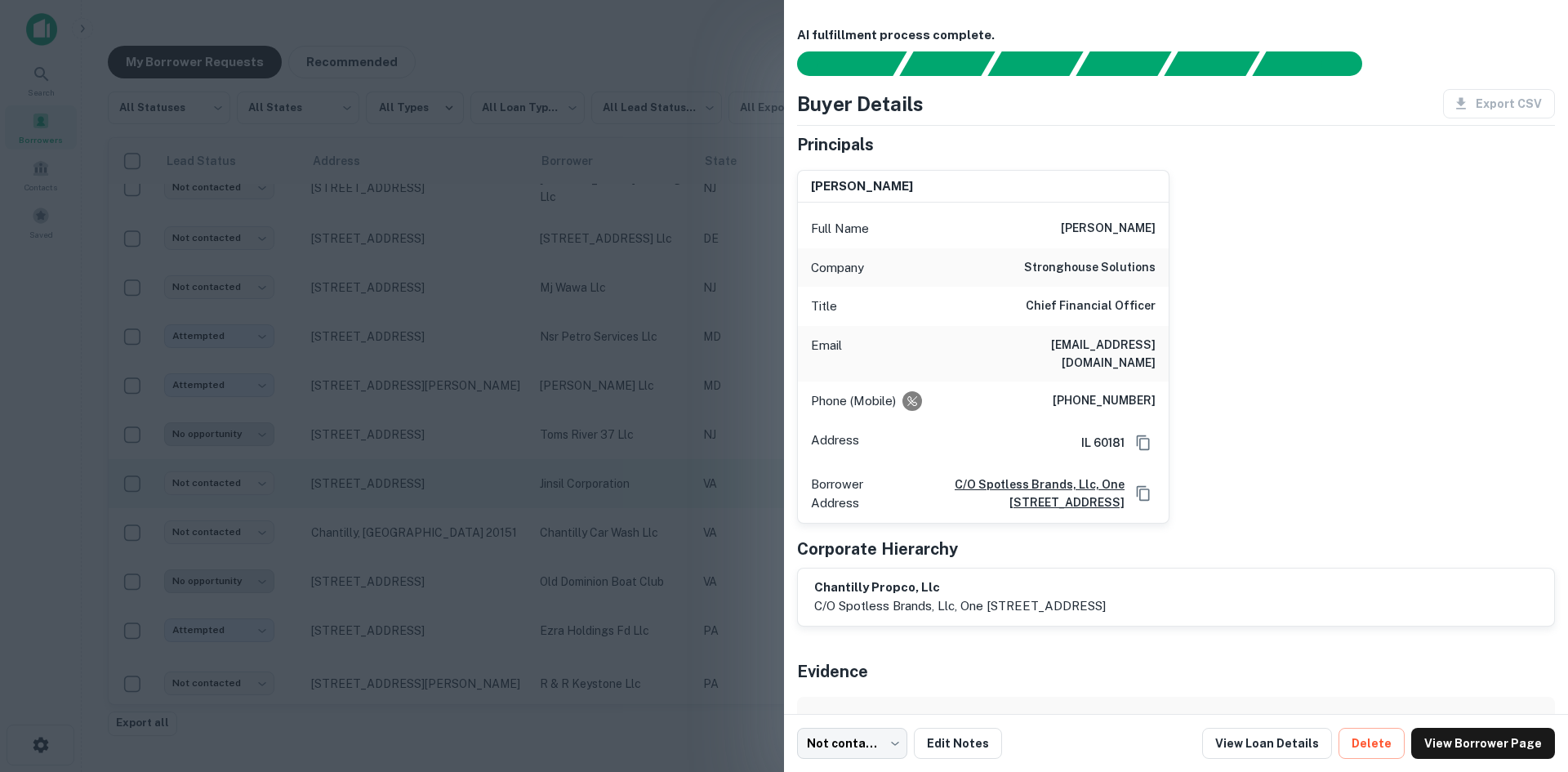
click at [389, 488] on div at bounding box center [784, 386] width 1568 height 772
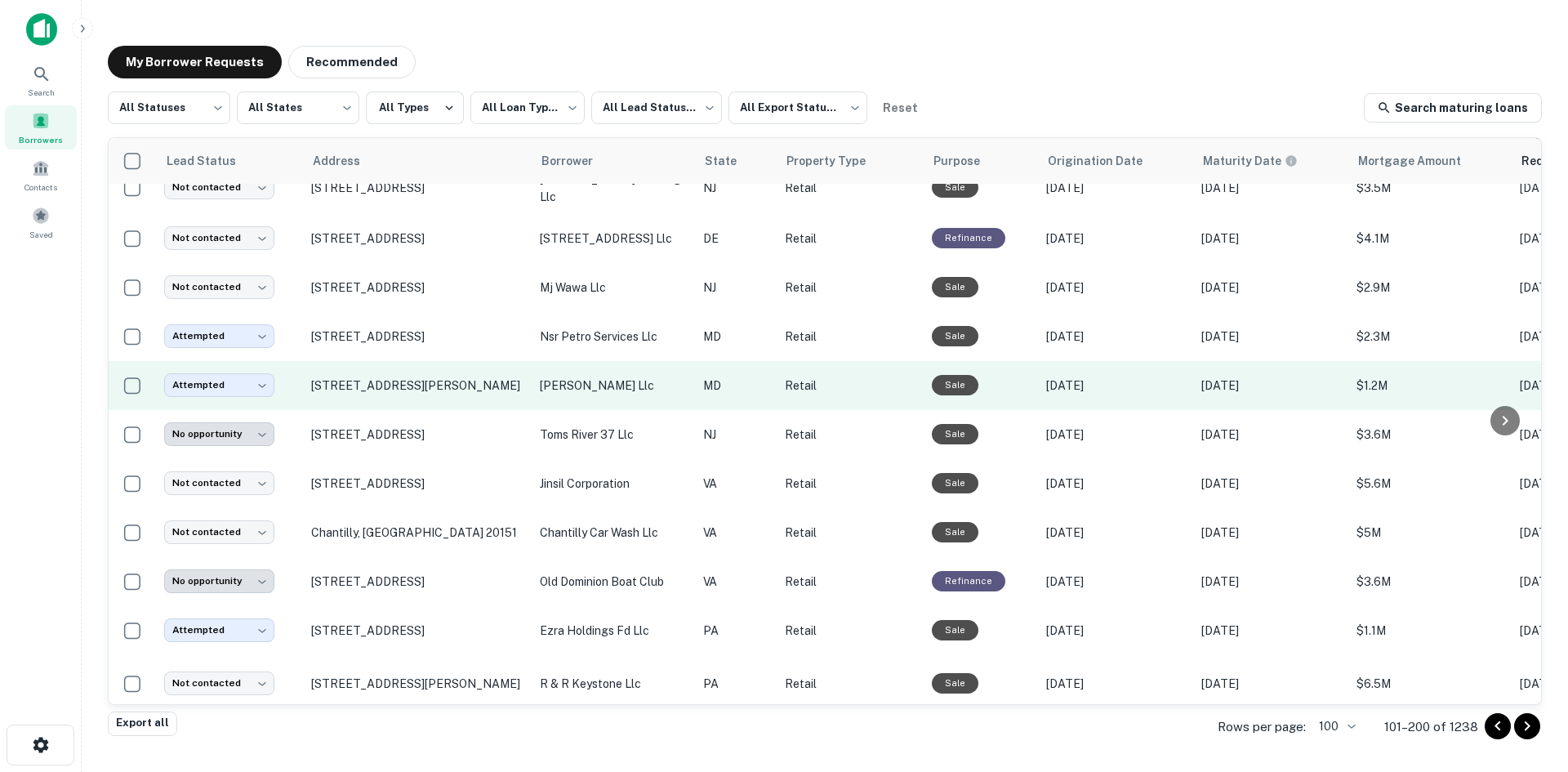
click at [377, 396] on td "7729 Sundays Ln Frederick, MD 21702" at bounding box center [417, 385] width 228 height 49
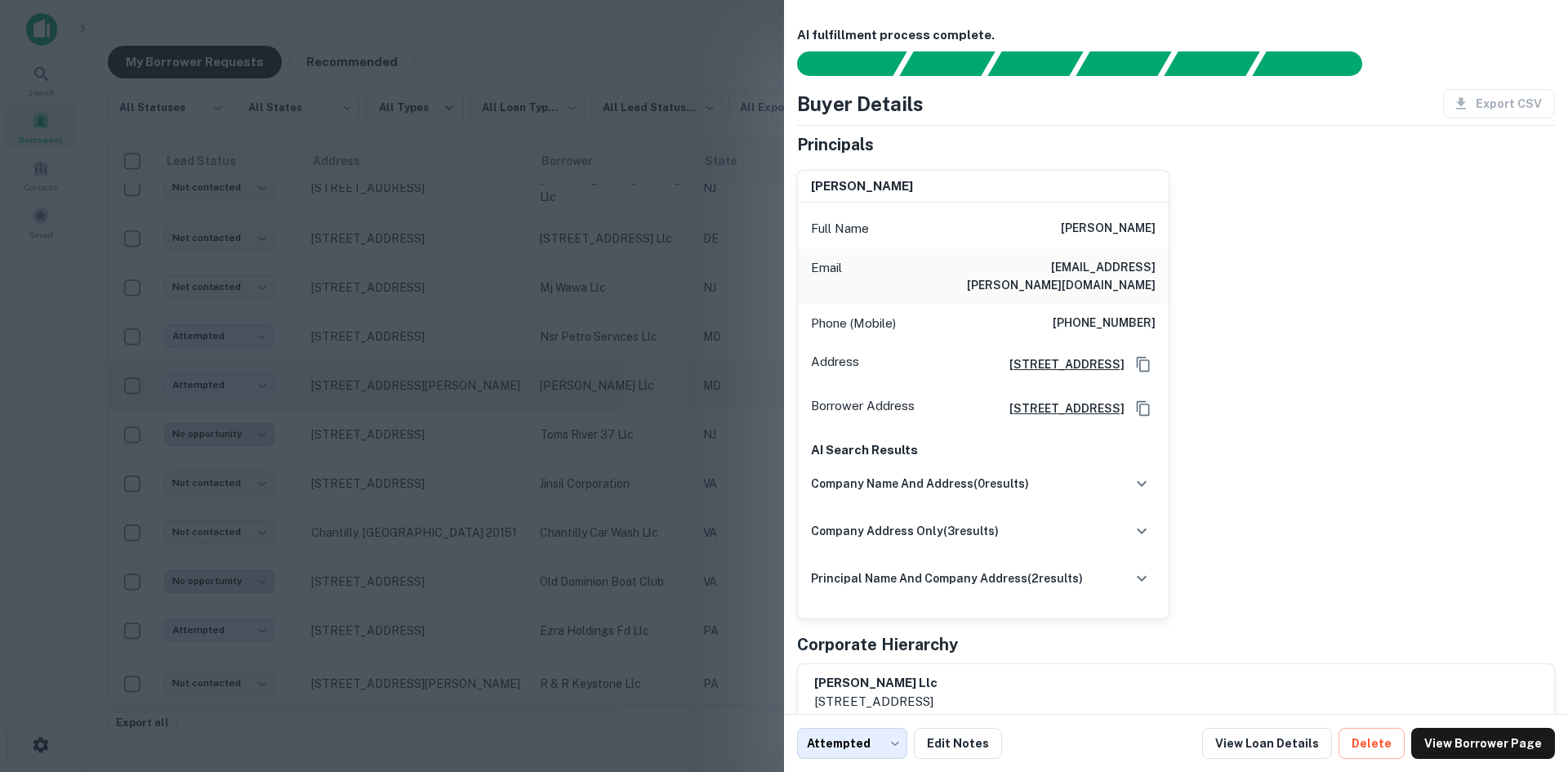
click at [377, 396] on div at bounding box center [784, 386] width 1568 height 772
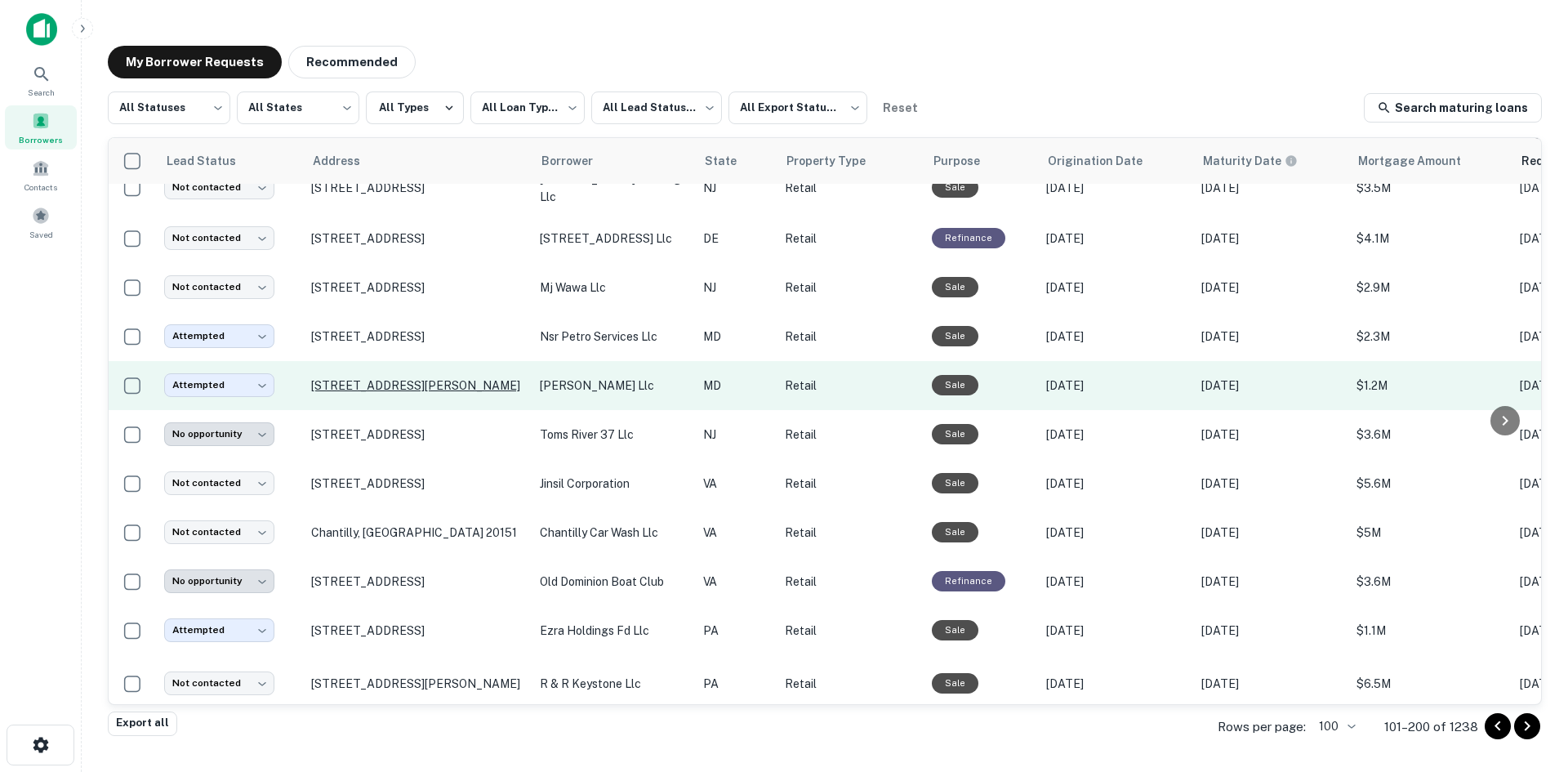
click at [381, 378] on p "7729 Sundays Ln Frederick, MD 21702" at bounding box center [416, 385] width 212 height 14
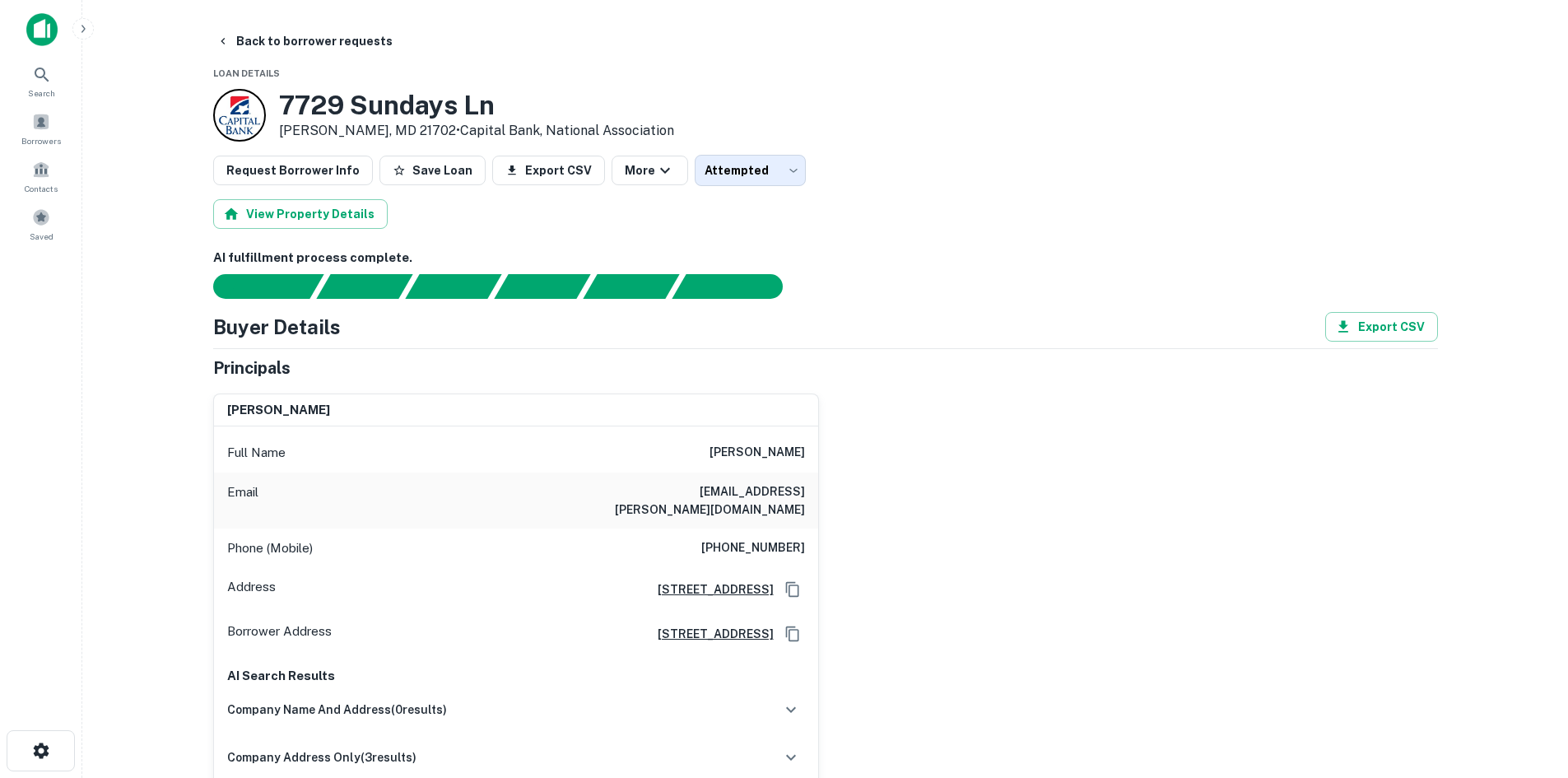
click at [798, 448] on h6 "sanda a ayub" at bounding box center [757, 453] width 96 height 19
click at [795, 448] on h6 "sanda a ayub" at bounding box center [757, 453] width 96 height 19
copy h6 "sanda a ayub"
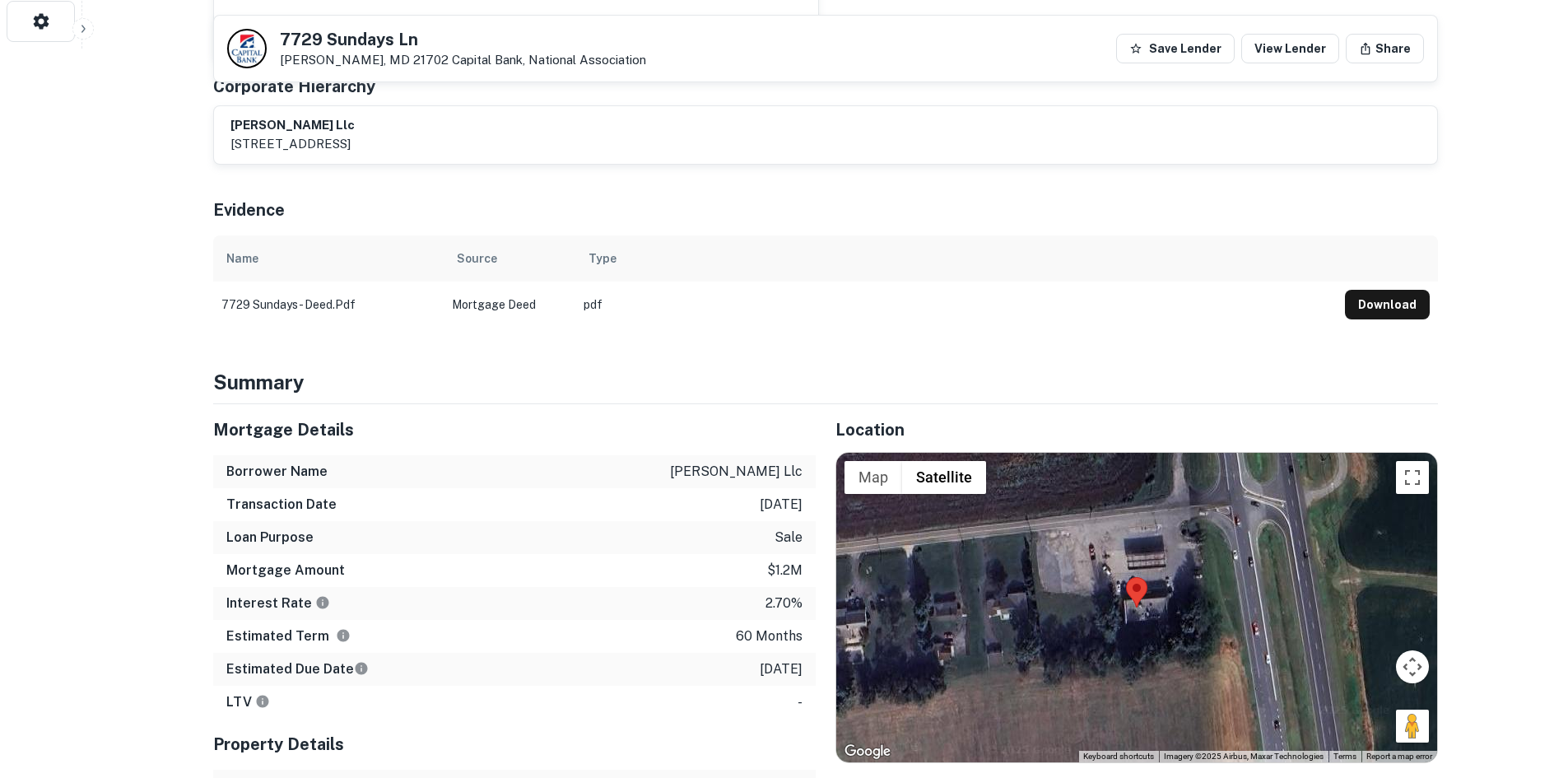
scroll to position [823, 0]
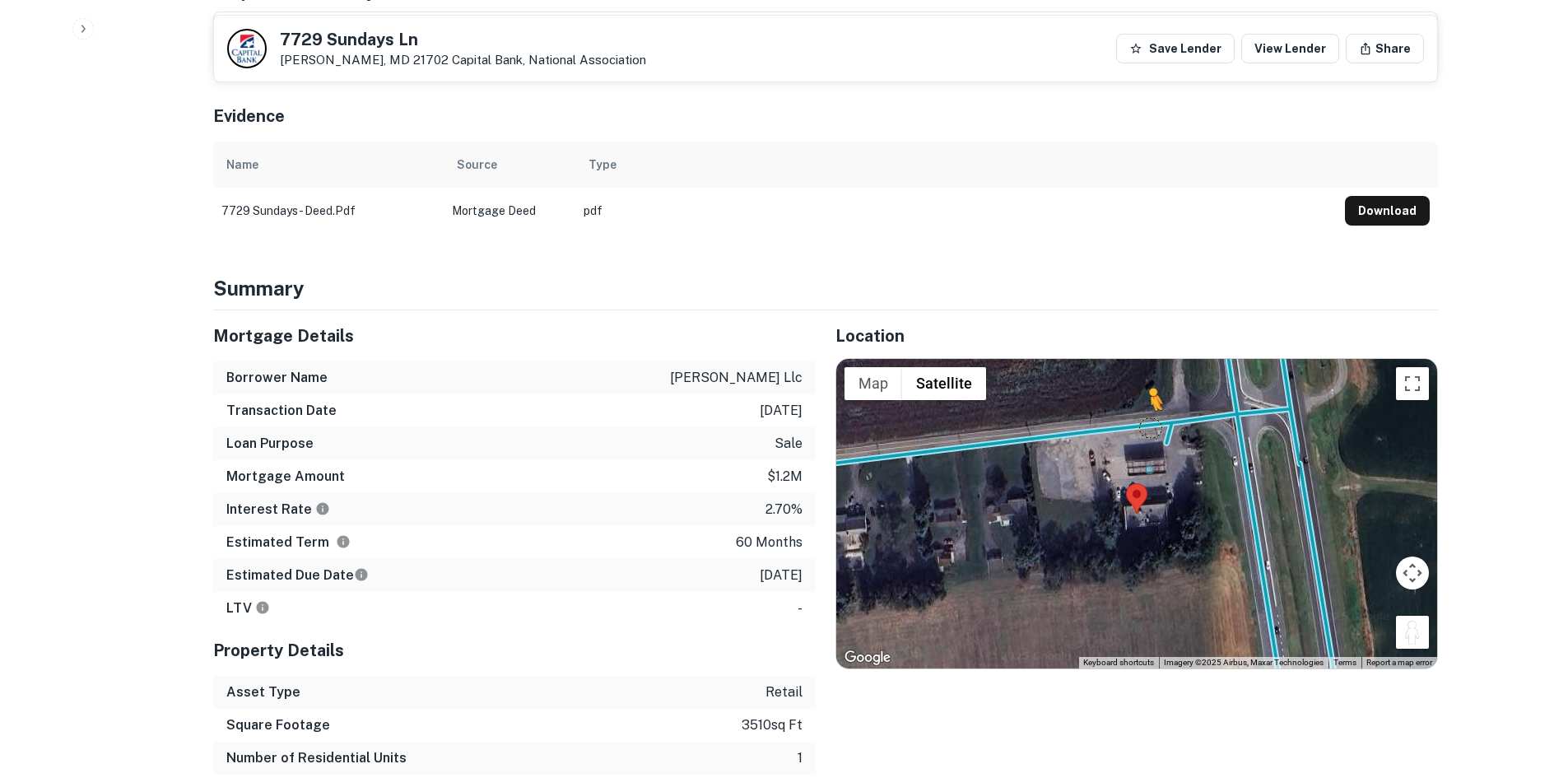
drag, startPoint x: 1418, startPoint y: 611, endPoint x: 1149, endPoint y: 410, distance: 335.8
click at [1149, 410] on div "To activate drag with keyboard, press Alt + Enter. Once in keyboard drag state,…" at bounding box center [1137, 514] width 601 height 310
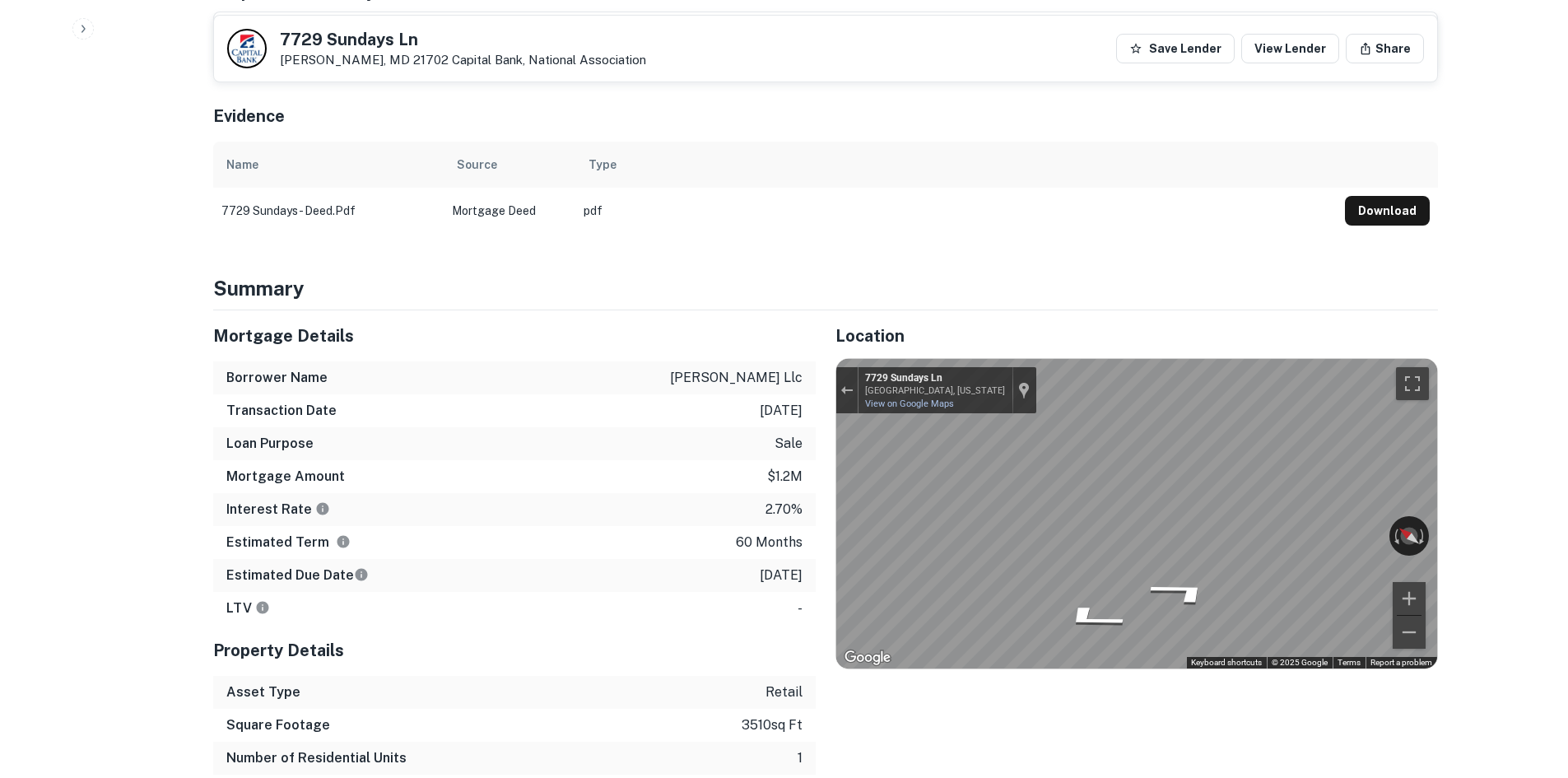
click at [741, 396] on div "Mortgage Details Borrower Name muzammil llc Transaction Date 2/2/2021 Loan Purp…" at bounding box center [815, 576] width 1245 height 530
click at [696, 419] on div "Mortgage Details Borrower Name muzammil llc Transaction Date 2/2/2021 Loan Purp…" at bounding box center [815, 576] width 1245 height 530
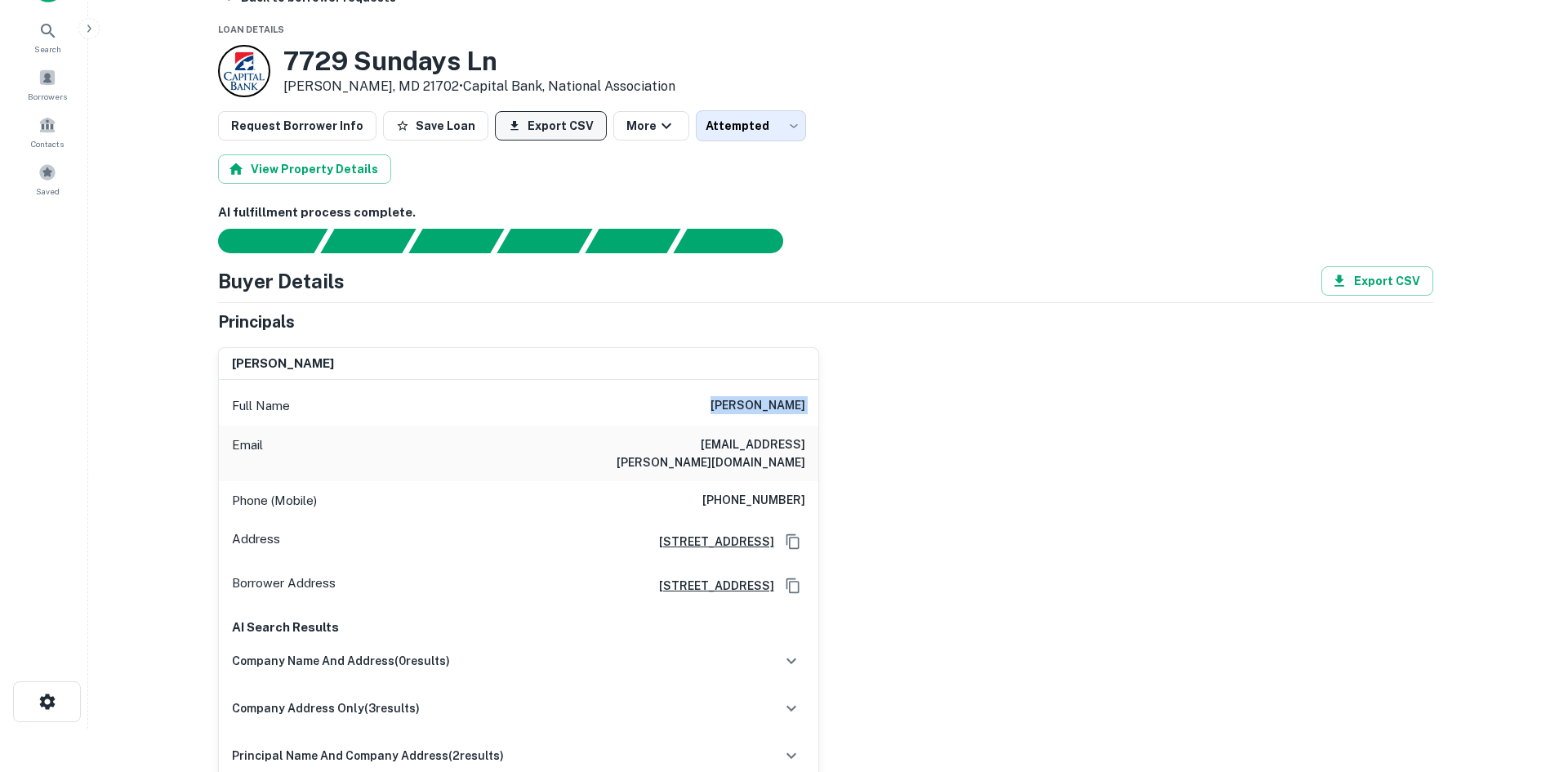
scroll to position [0, 0]
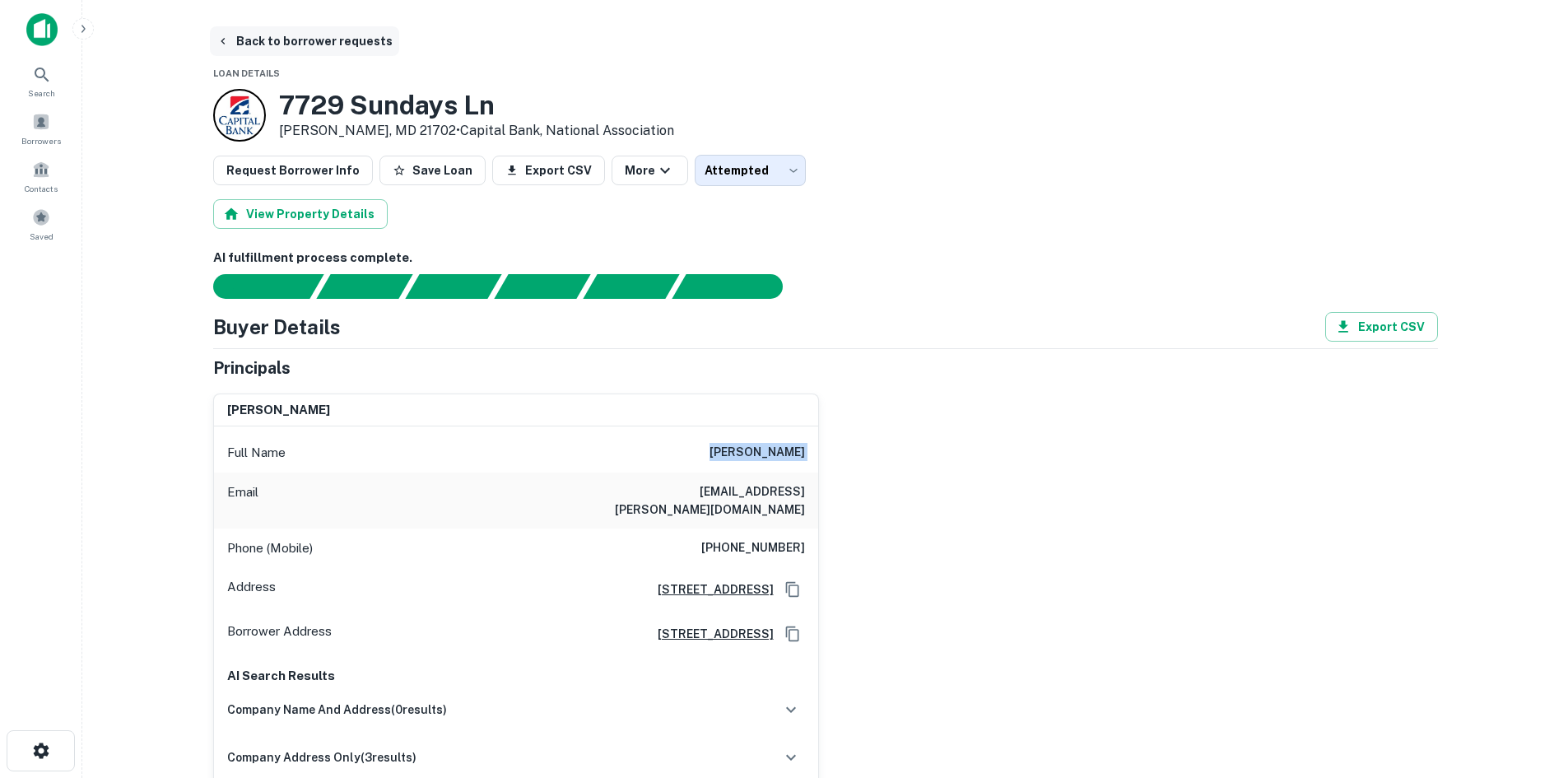
click at [241, 47] on button "Back to borrower requests" at bounding box center [305, 41] width 190 height 30
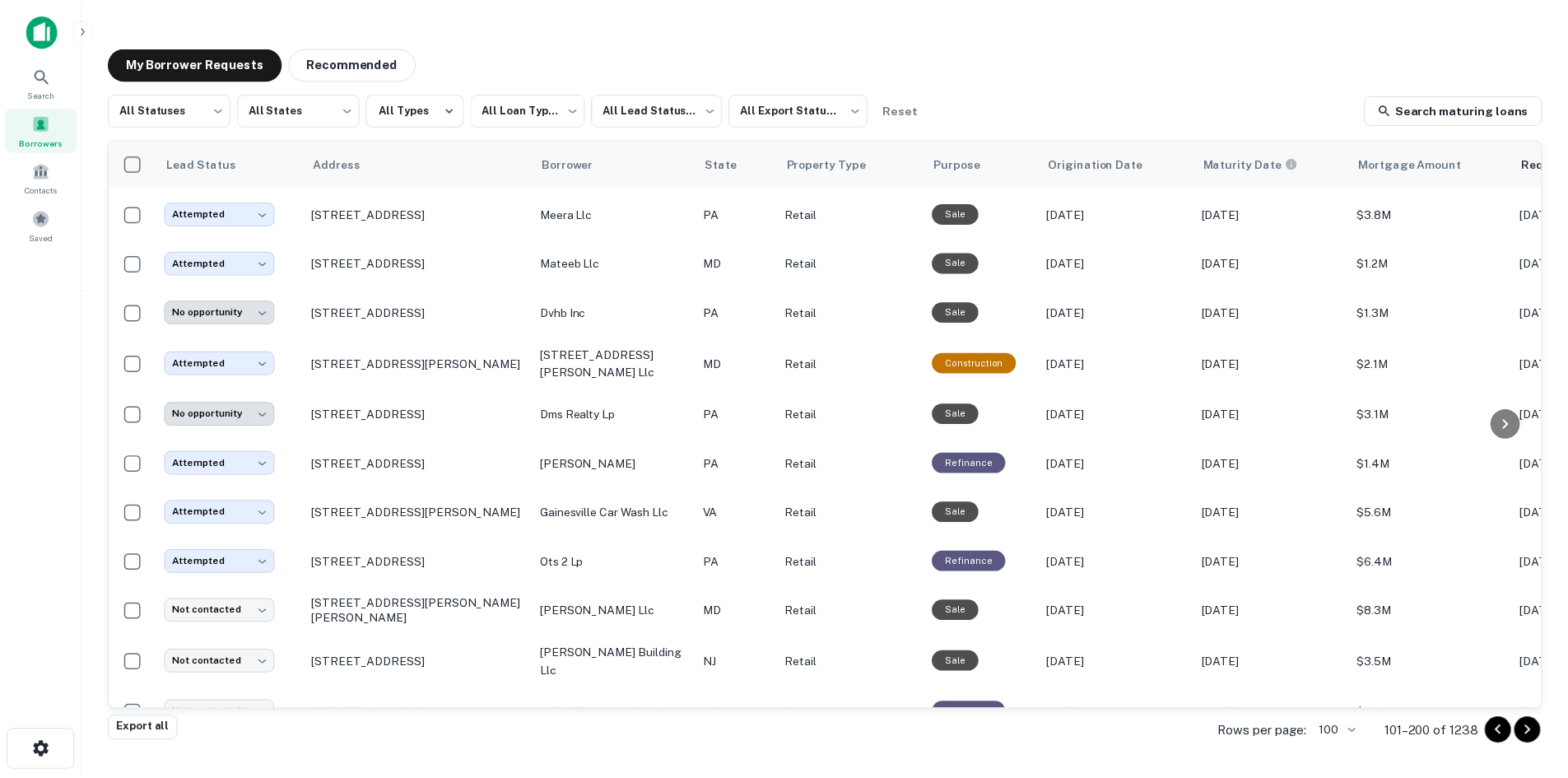
scroll to position [1152, 0]
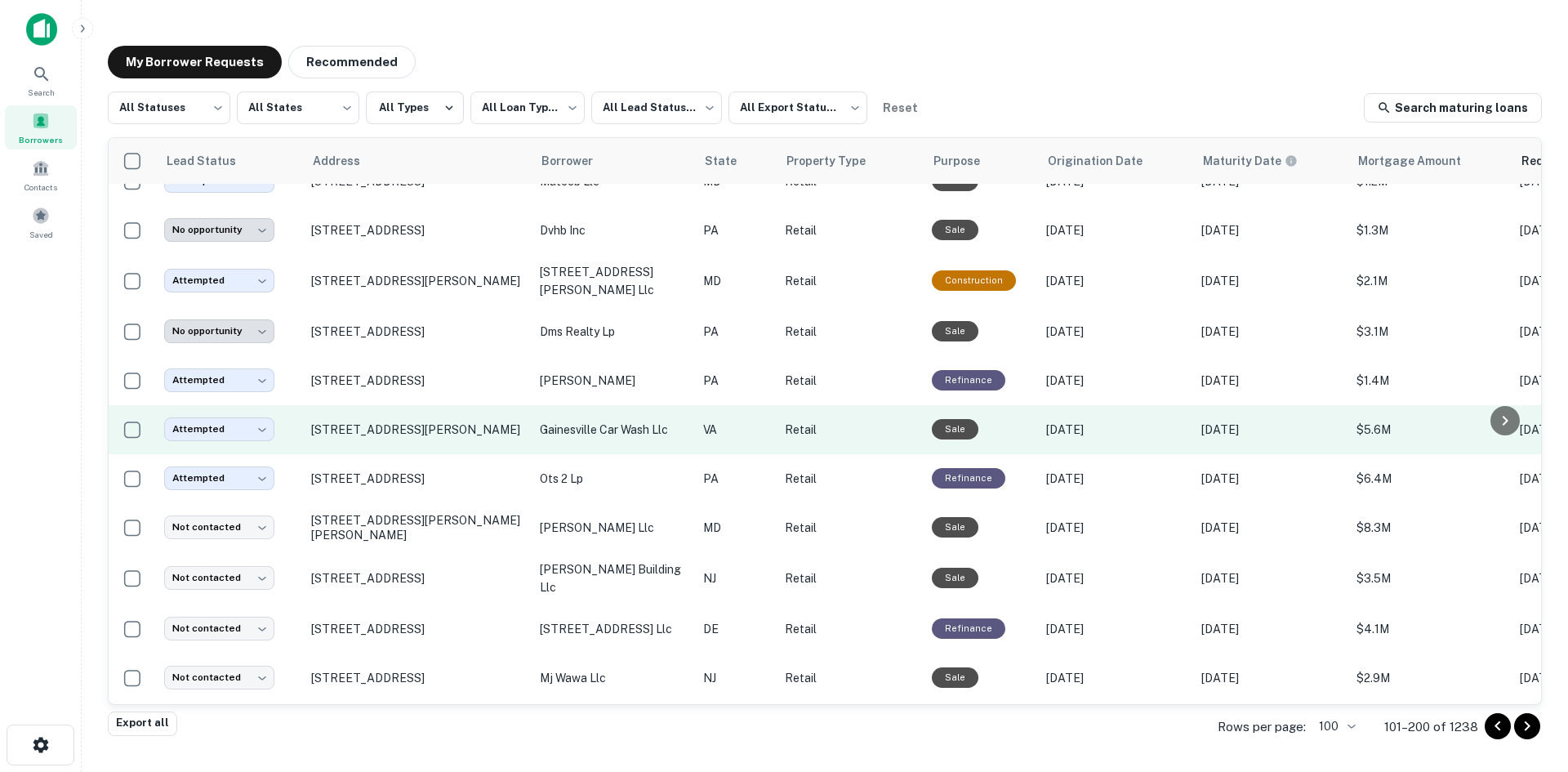
click at [460, 431] on td "14131 Daves Store Ln Gainesville, VA 20155" at bounding box center [417, 429] width 228 height 49
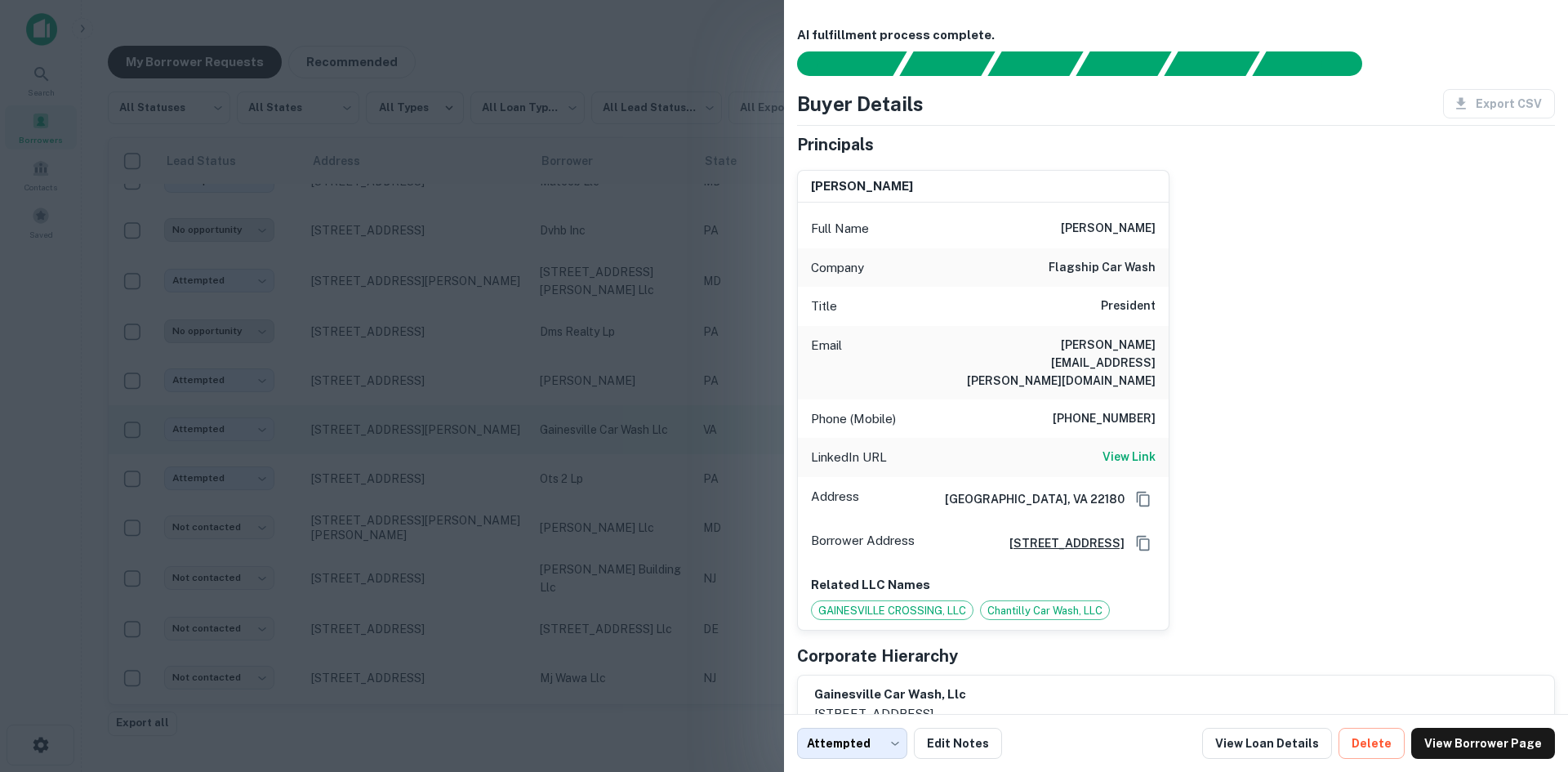
click at [460, 431] on div at bounding box center [784, 386] width 1568 height 772
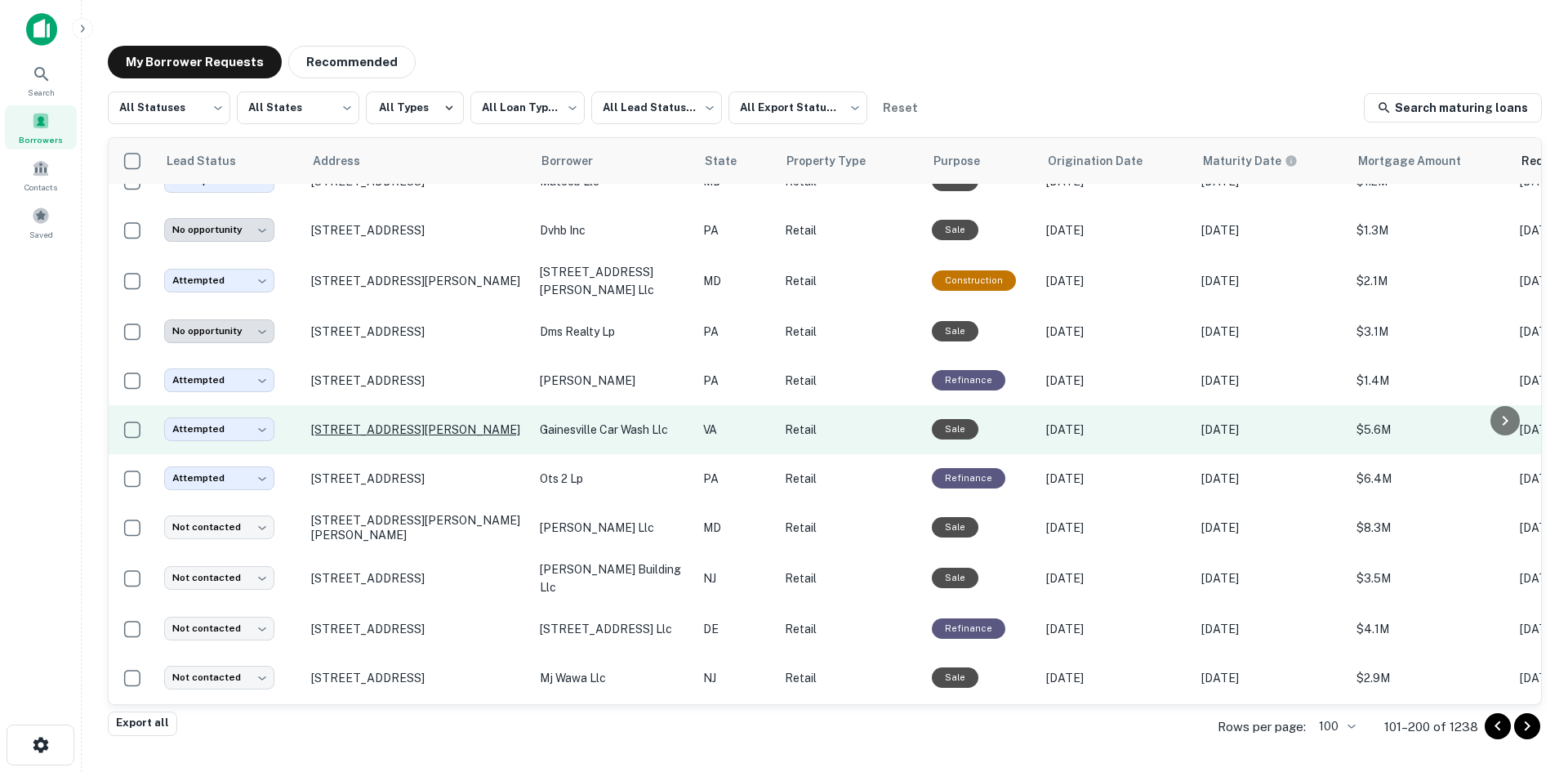
click at [460, 422] on p "14131 Daves Store Ln Gainesville, VA 20155" at bounding box center [416, 429] width 212 height 14
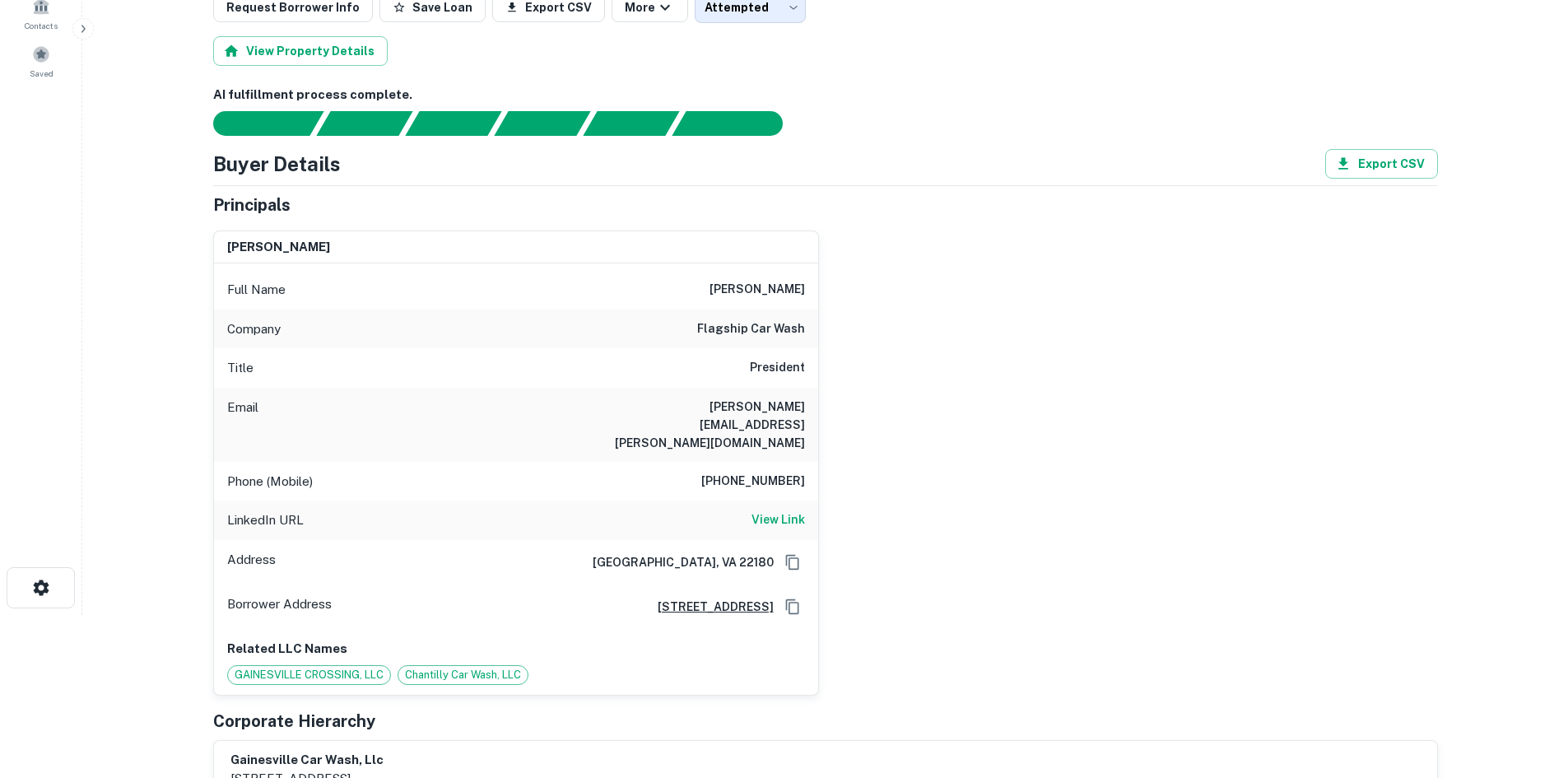
scroll to position [165, 0]
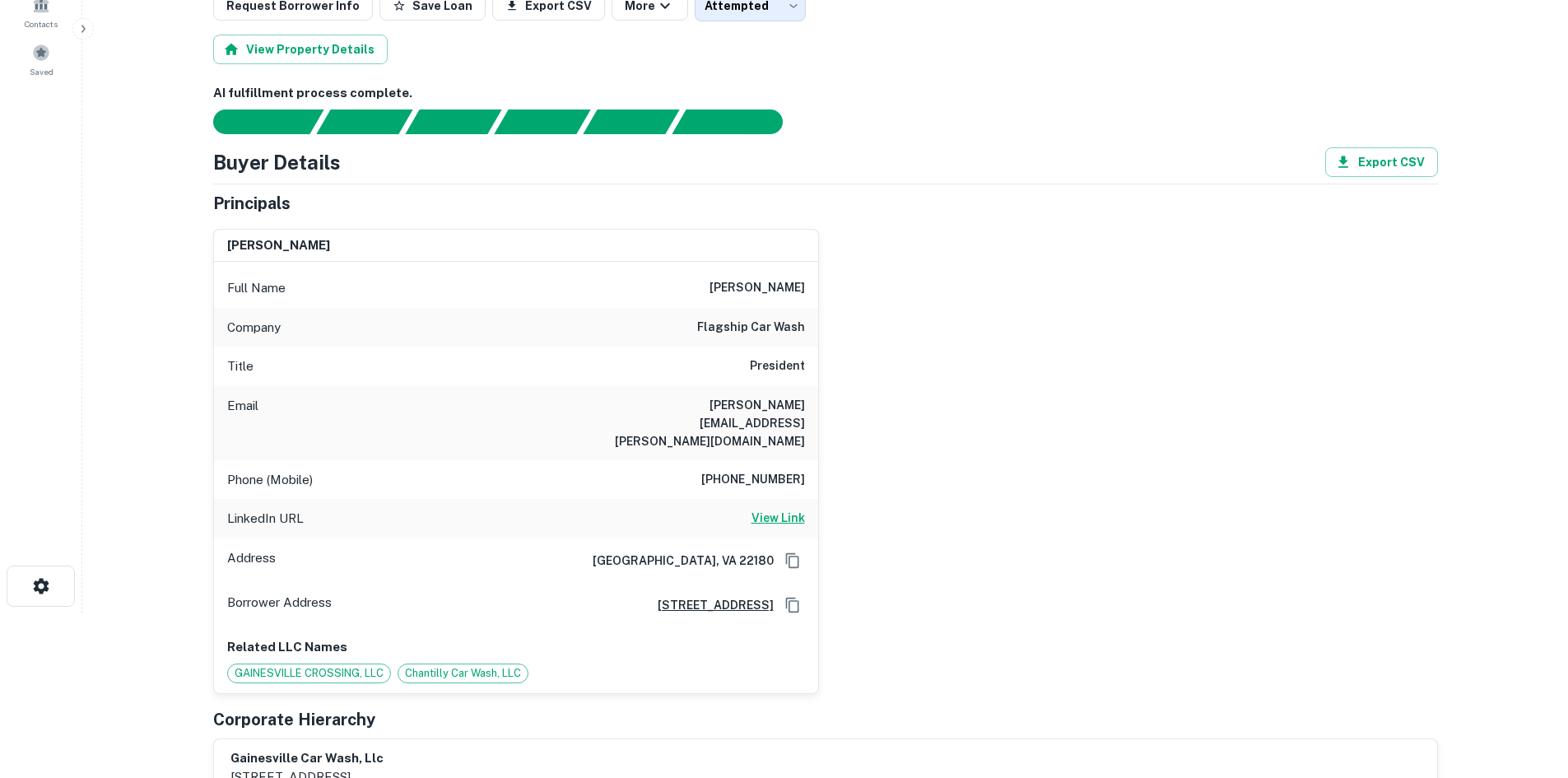
click at [762, 509] on h6 "View Link" at bounding box center [778, 518] width 53 height 18
click at [747, 470] on h6 "703-969-3413" at bounding box center [753, 480] width 104 height 19
copy h6 "703-969-3413"
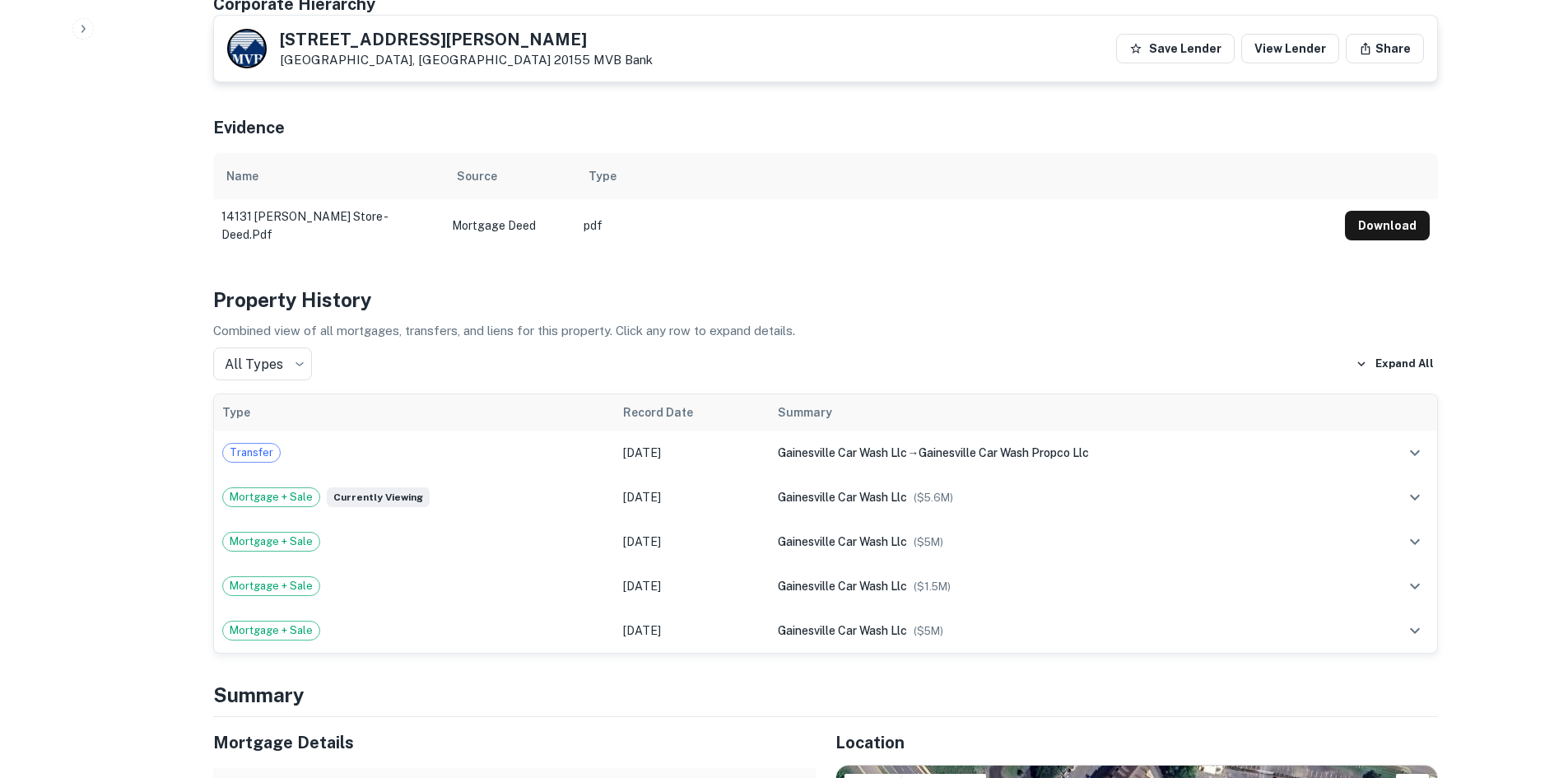
scroll to position [1152, 0]
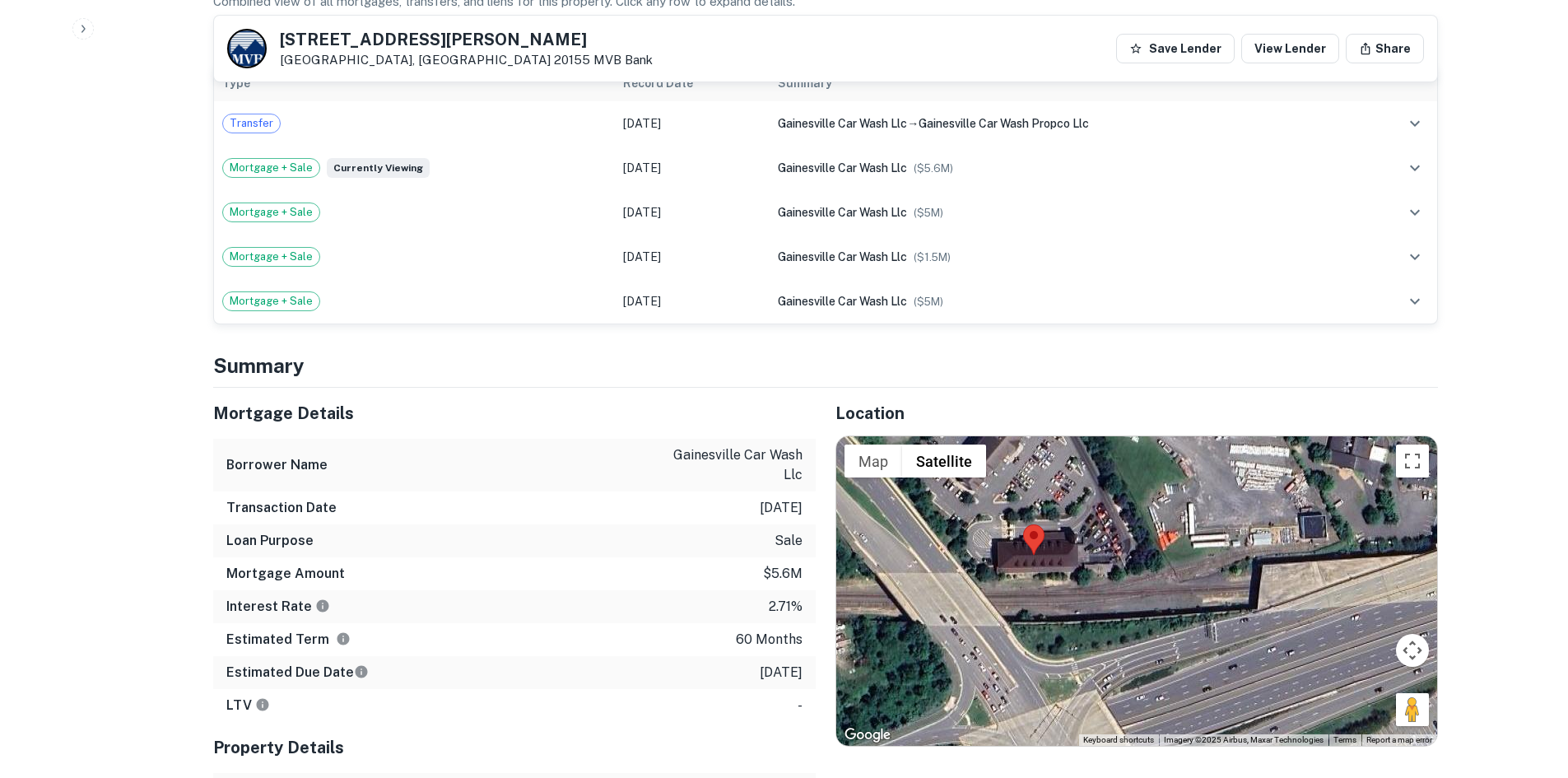
drag, startPoint x: 1430, startPoint y: 683, endPoint x: 1346, endPoint y: 664, distance: 86.1
click at [1346, 664] on div at bounding box center [1137, 591] width 601 height 310
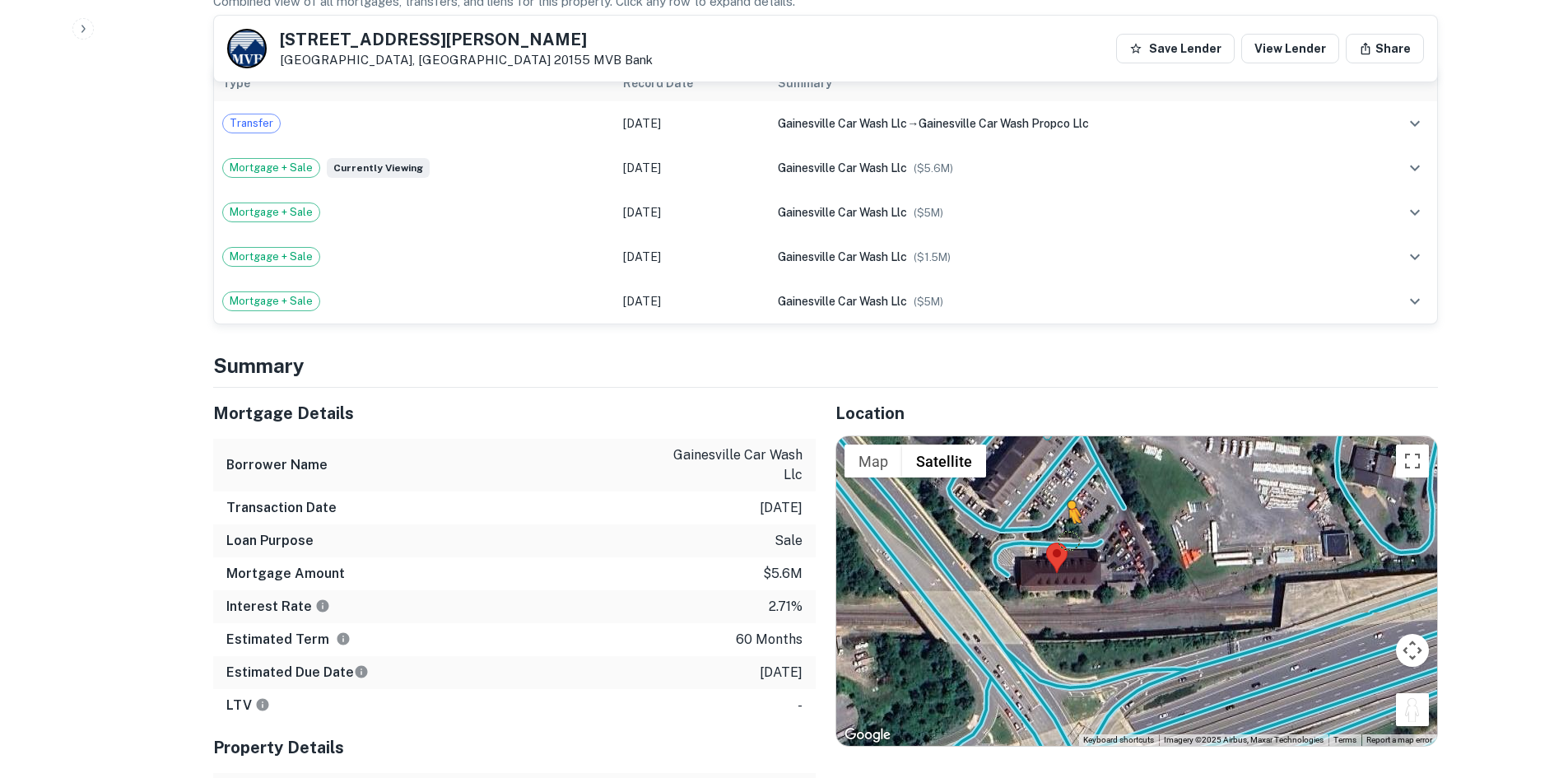
drag, startPoint x: 1405, startPoint y: 677, endPoint x: 1063, endPoint y: 501, distance: 384.6
click at [1063, 501] on div "To activate drag with keyboard, press Alt + Enter. Once in keyboard drag state,…" at bounding box center [1137, 591] width 601 height 310
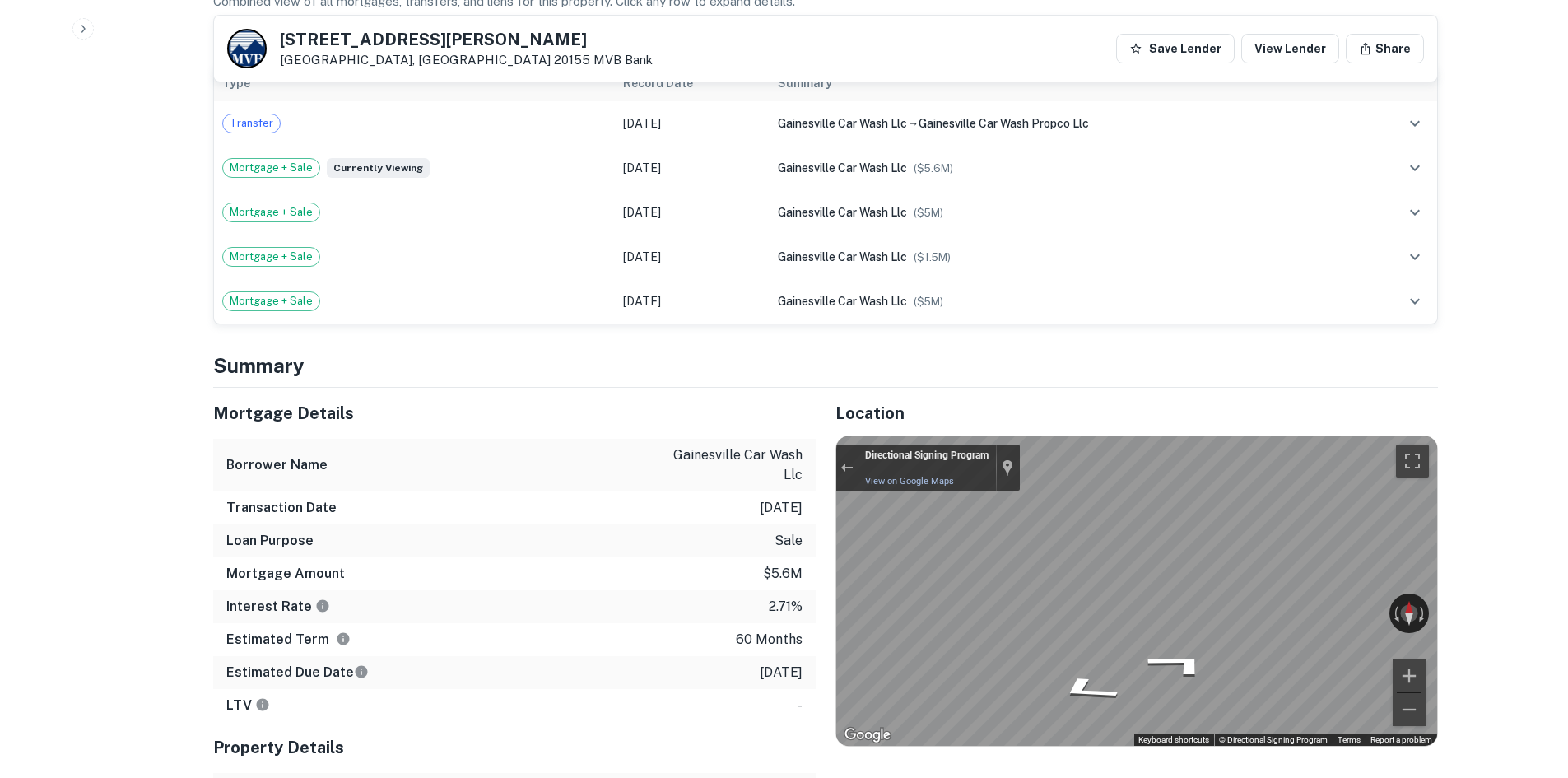
click at [777, 459] on div "Mortgage Details Borrower Name gainesville car wash llc Transaction Date 1/7/20…" at bounding box center [815, 646] width 1245 height 517
click at [564, 414] on div "Mortgage Details Borrower Name gainesville car wash llc Transaction Date 1/7/20…" at bounding box center [815, 646] width 1245 height 517
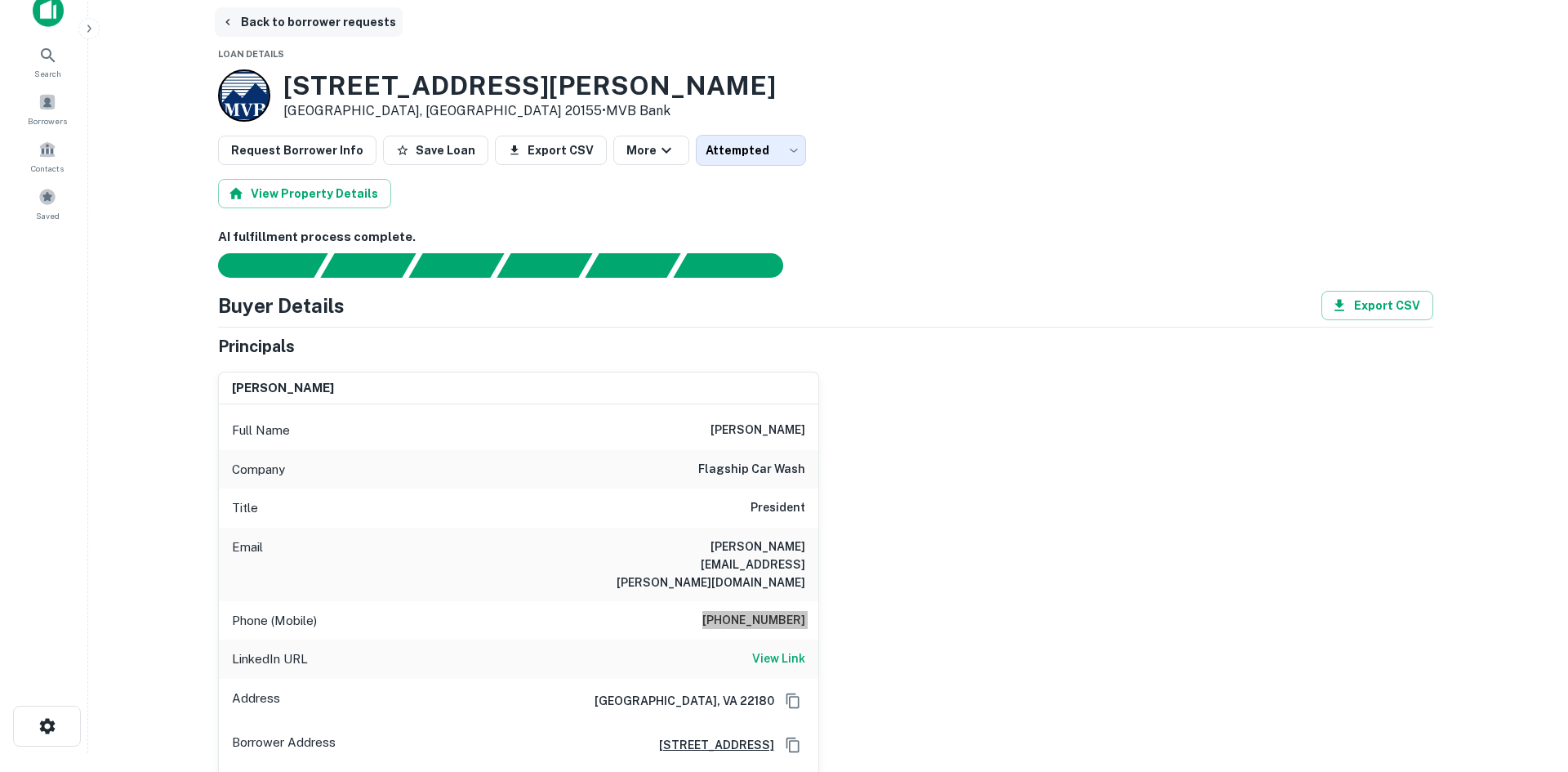
scroll to position [0, 0]
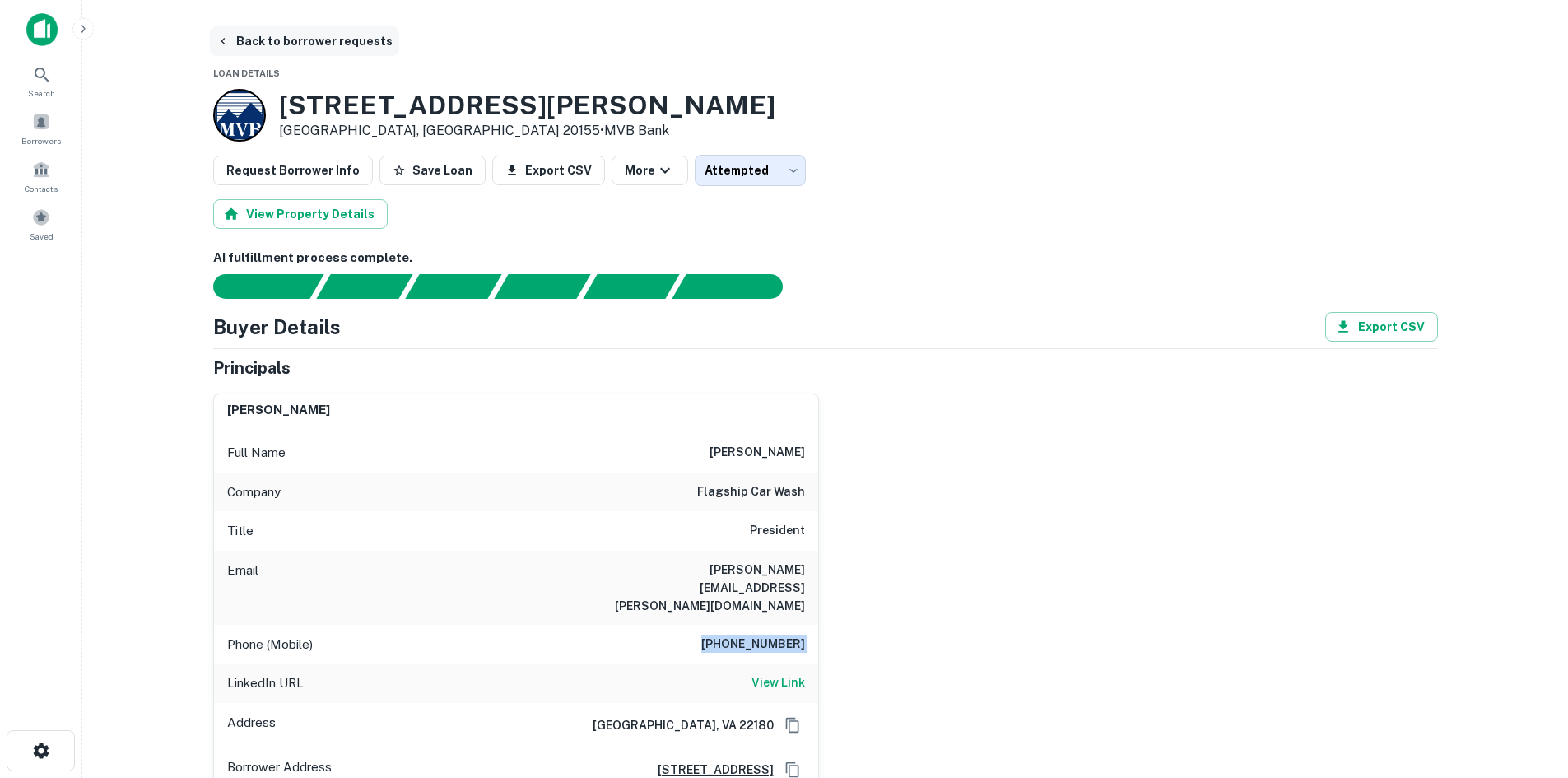
drag, startPoint x: 323, startPoint y: 34, endPoint x: 296, endPoint y: 38, distance: 27.3
click at [323, 34] on button "Back to borrower requests" at bounding box center [305, 41] width 190 height 30
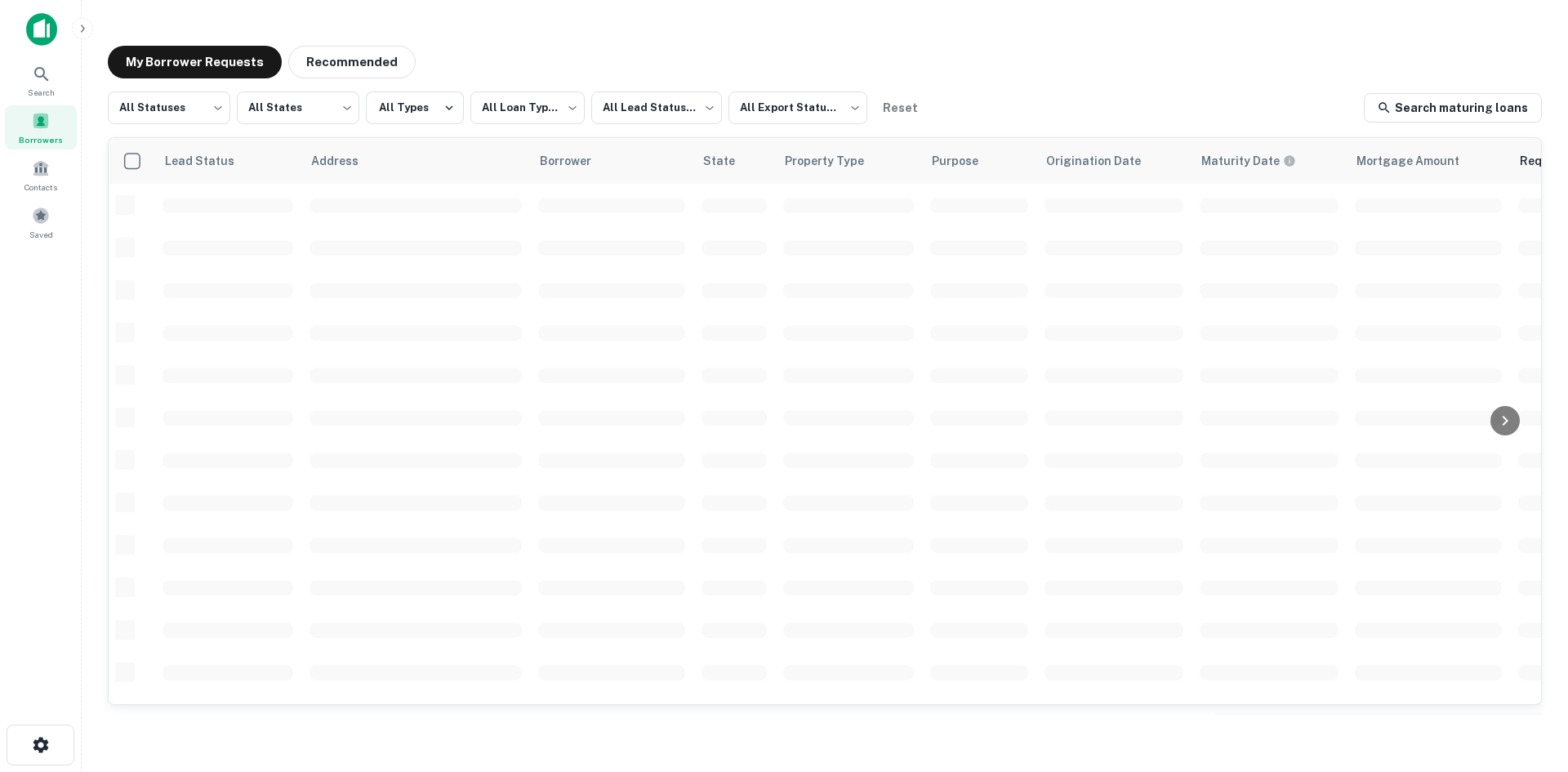
scroll to position [554, 0]
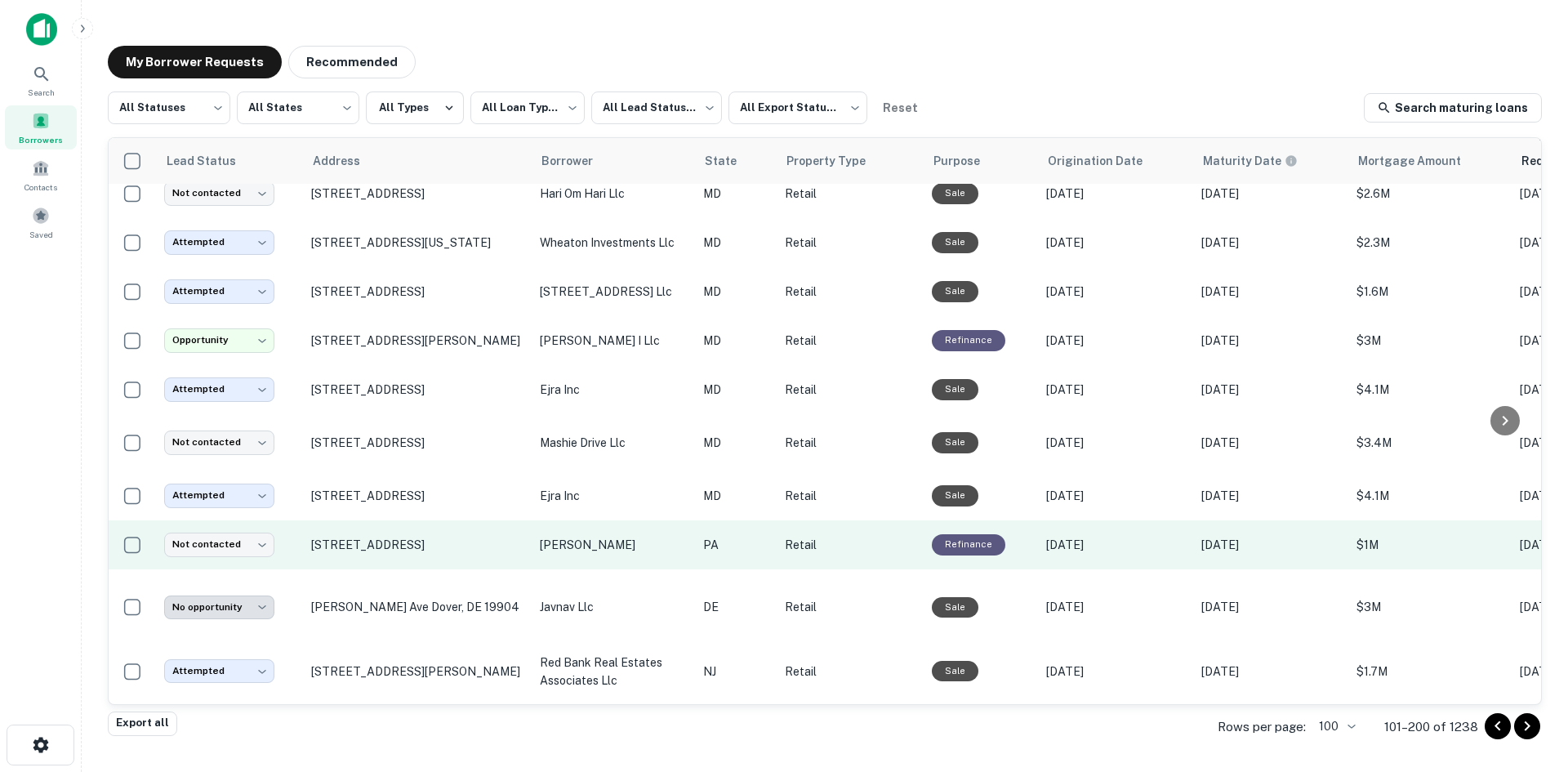
click at [386, 567] on td "624 Lamberd Ave Johnstown, PA 15904" at bounding box center [417, 544] width 228 height 49
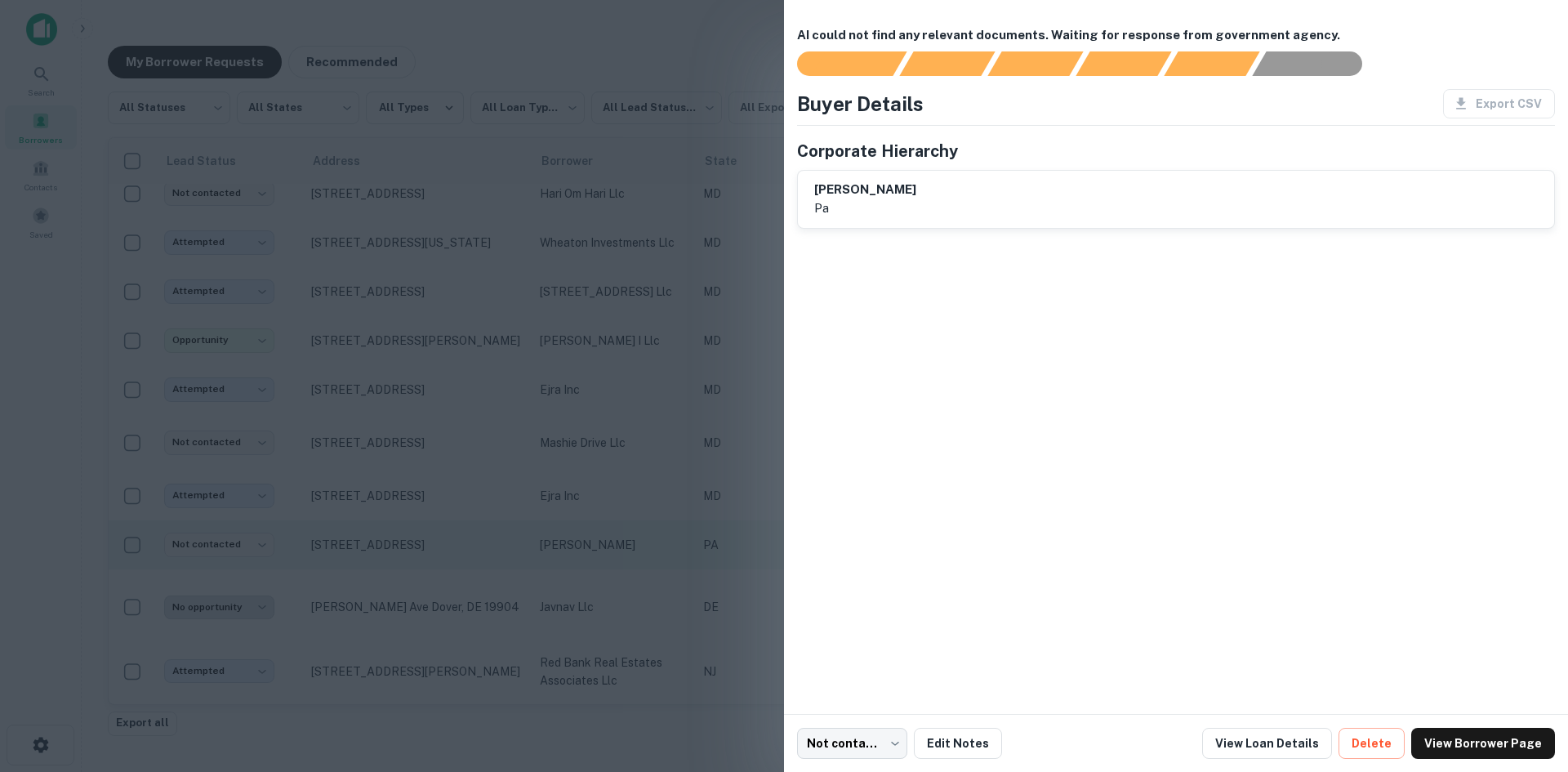
click at [386, 567] on div at bounding box center [784, 386] width 1568 height 772
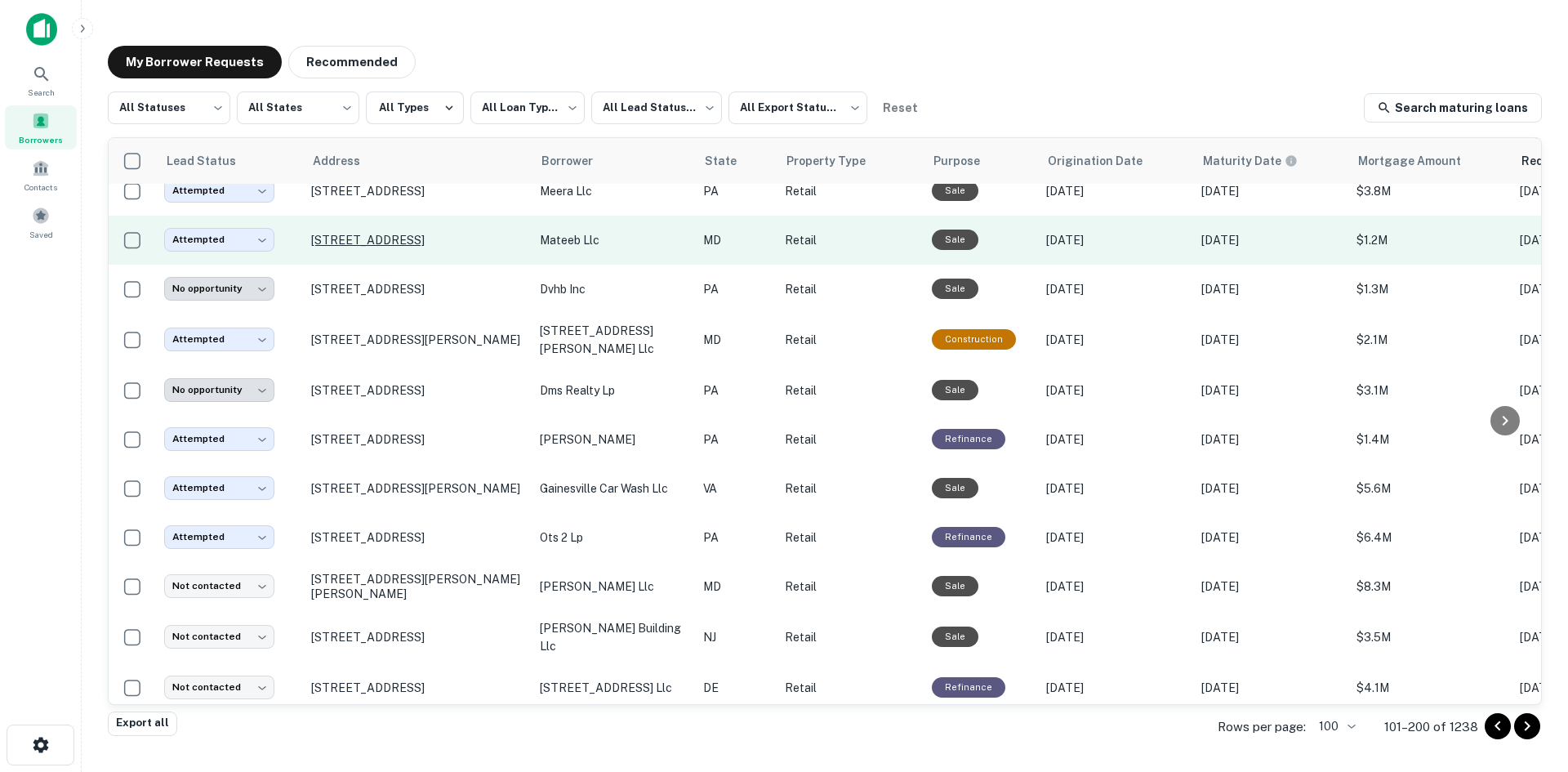
scroll to position [1126, 0]
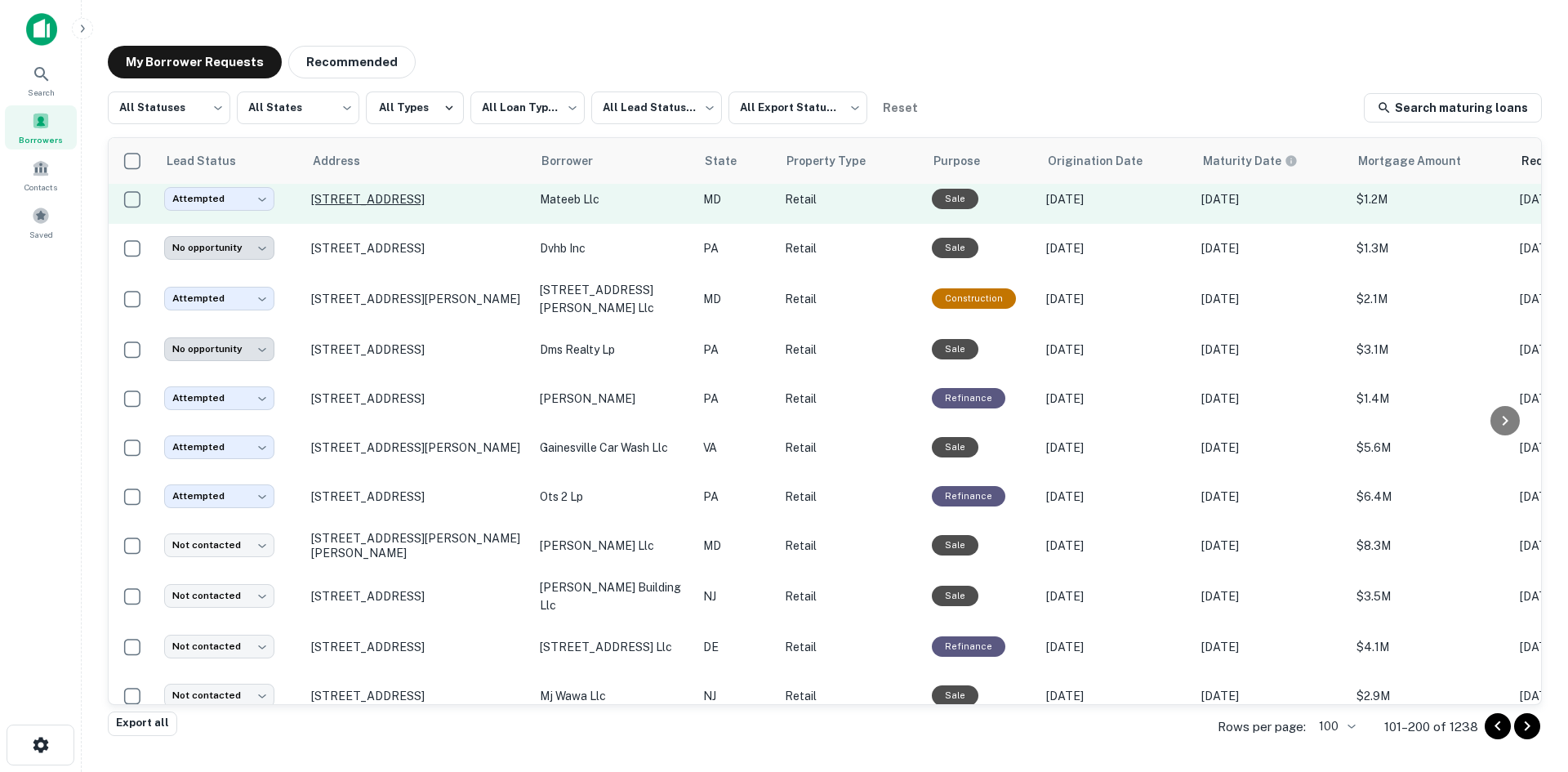
click at [413, 593] on td "7941 S Crescent Blvd Pennsauken, NJ 08109" at bounding box center [417, 596] width 228 height 52
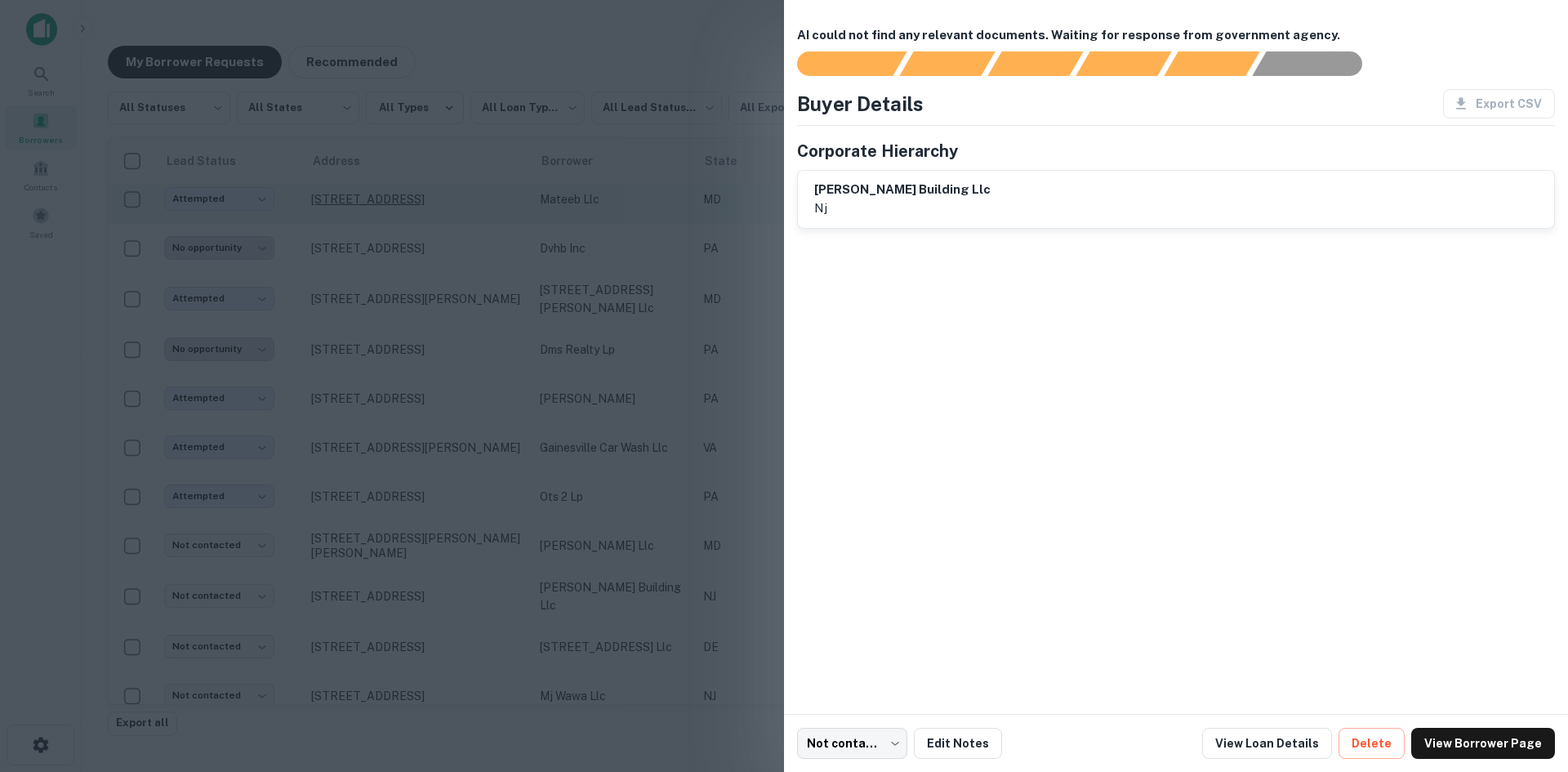
click at [413, 593] on div at bounding box center [784, 386] width 1568 height 772
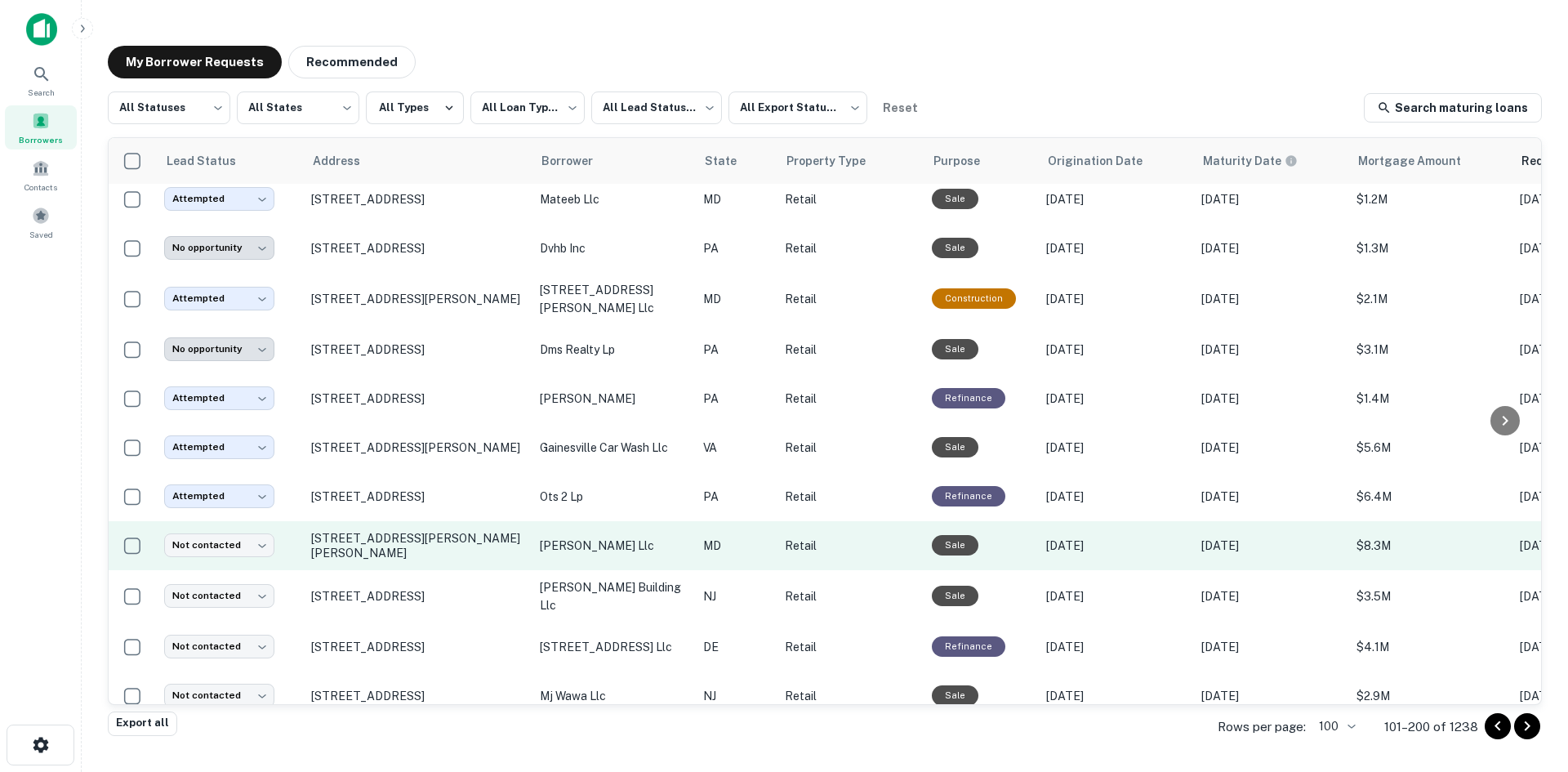
click at [409, 546] on td "126 Roesler Rd Glen Burnie, MD 21060" at bounding box center [417, 545] width 228 height 49
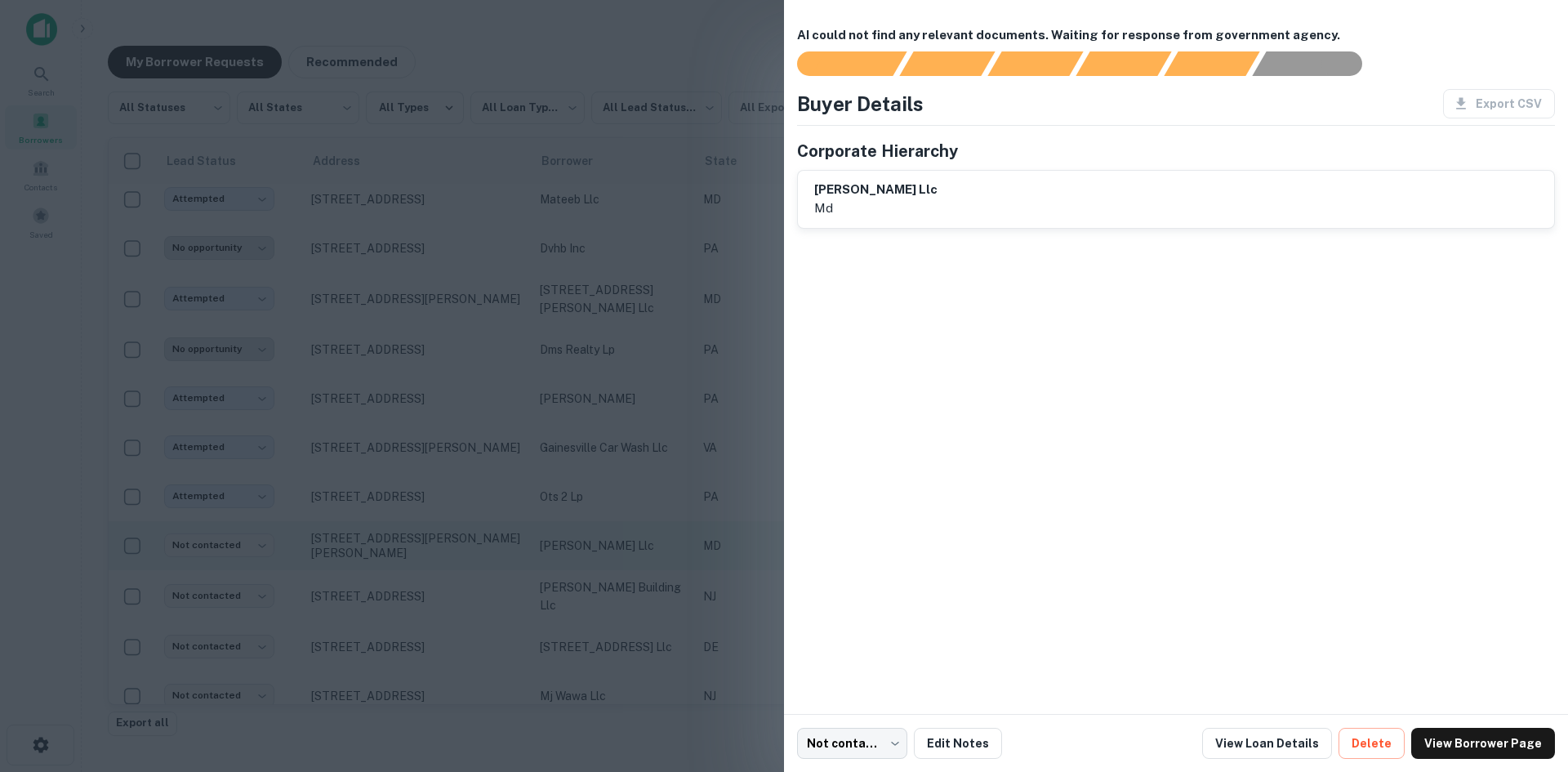
drag, startPoint x: 537, startPoint y: 525, endPoint x: 486, endPoint y: 546, distance: 55.2
click at [540, 526] on div at bounding box center [784, 386] width 1568 height 772
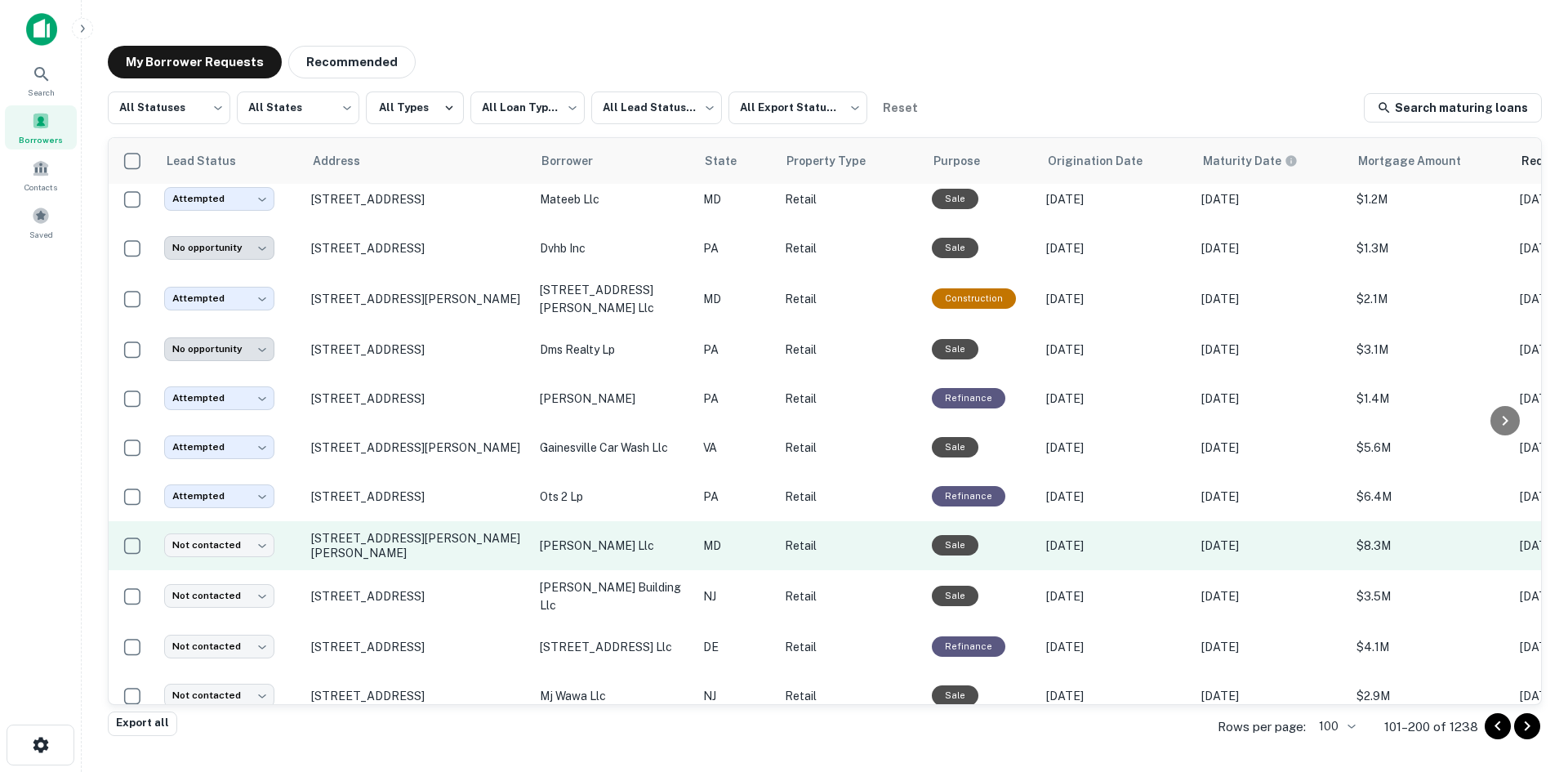
scroll to position [1453, 0]
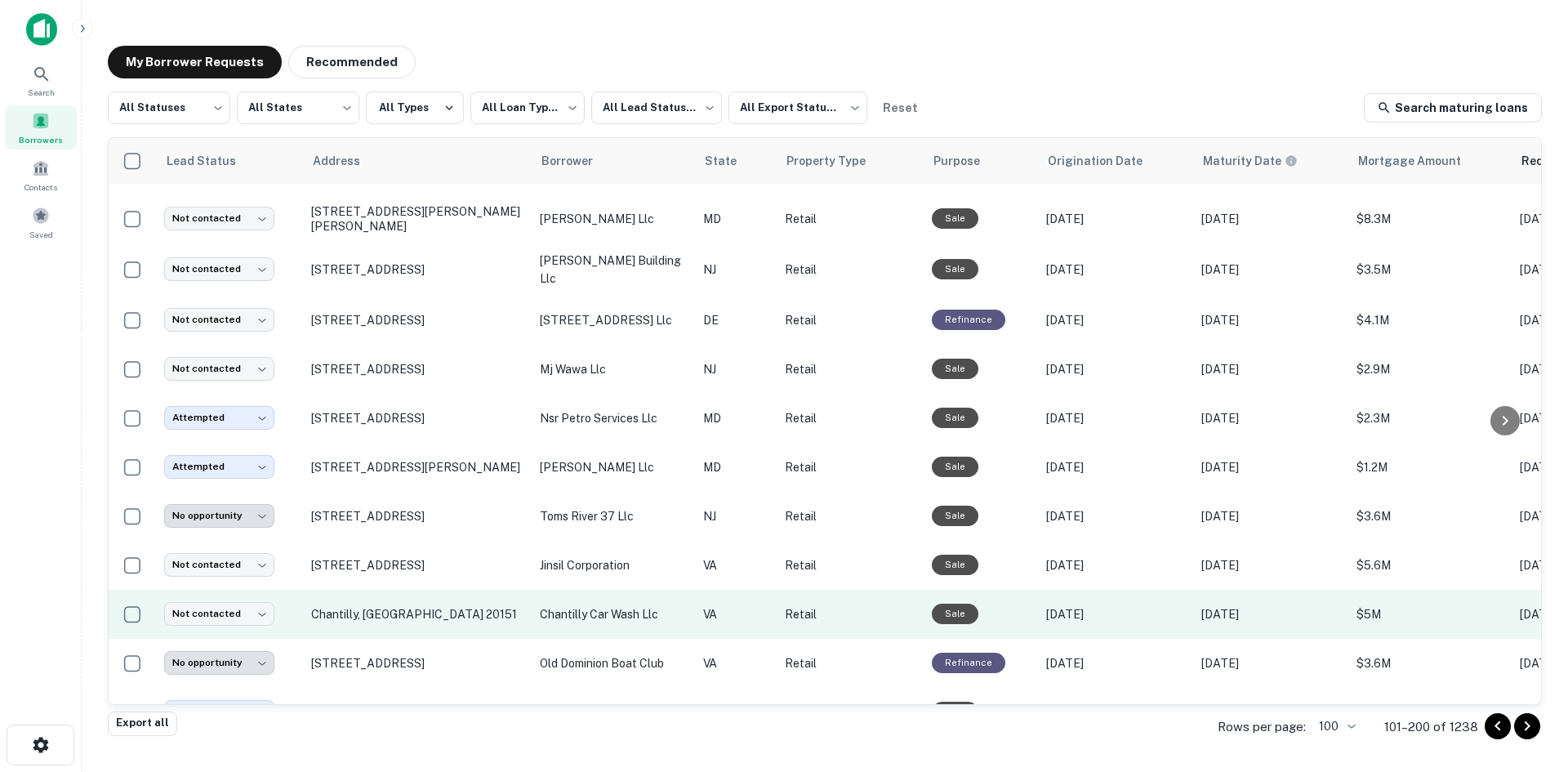
click at [376, 623] on td "Chantilly, VA 20151" at bounding box center [417, 614] width 228 height 49
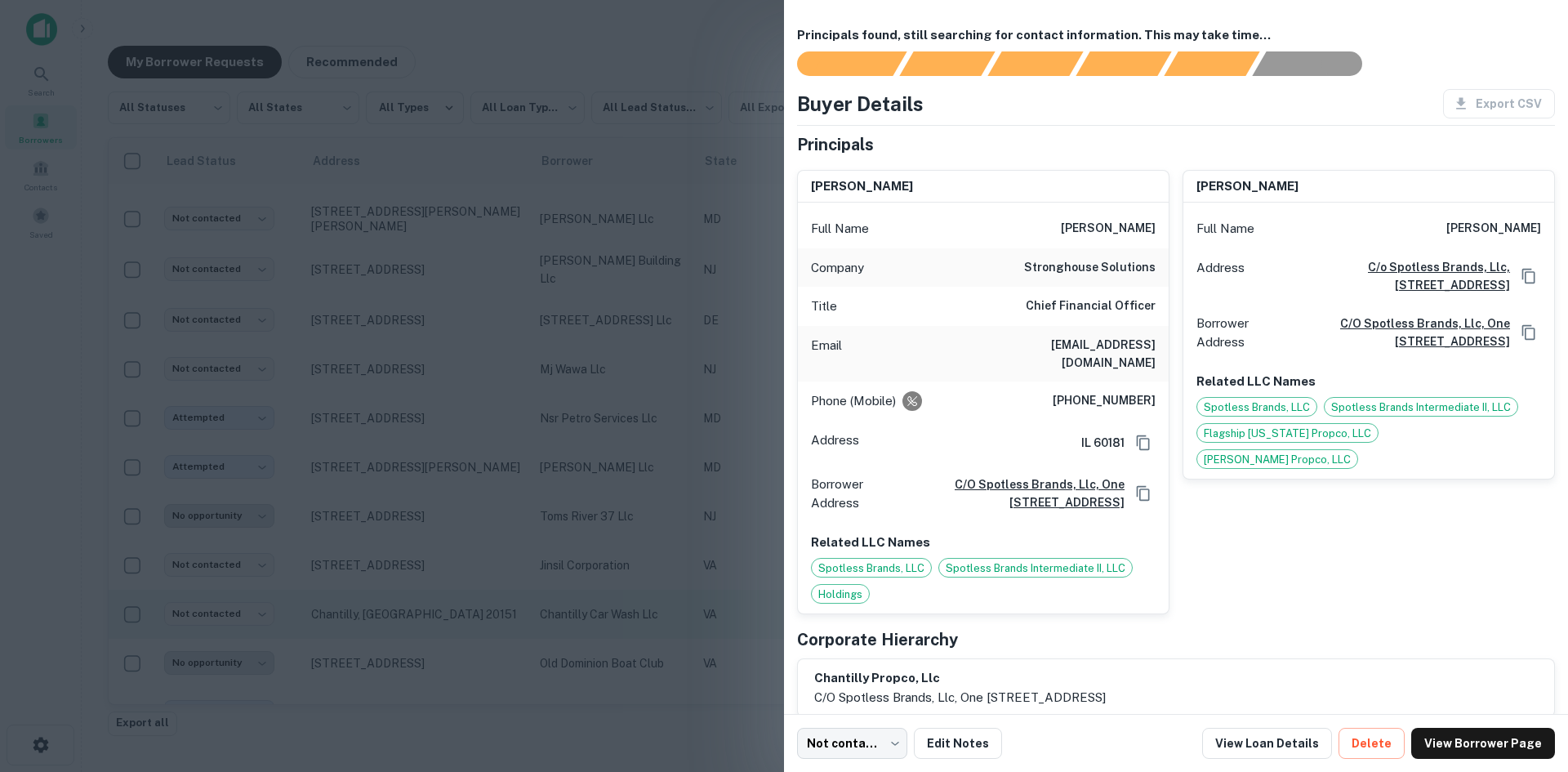
click at [376, 623] on div at bounding box center [784, 386] width 1568 height 772
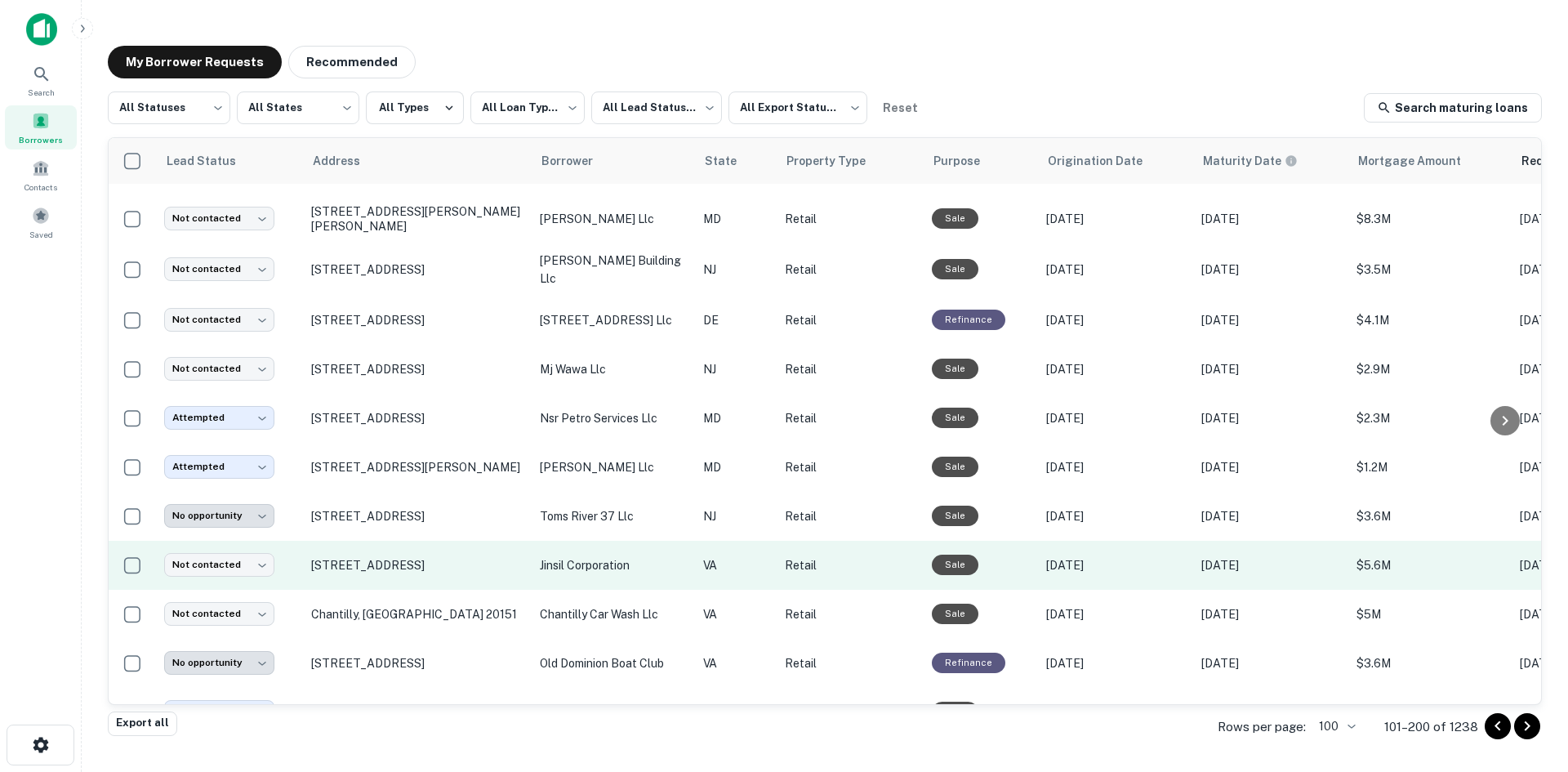
click at [372, 576] on td "13661 Route 50 Chantilly, VA 20151" at bounding box center [417, 565] width 228 height 49
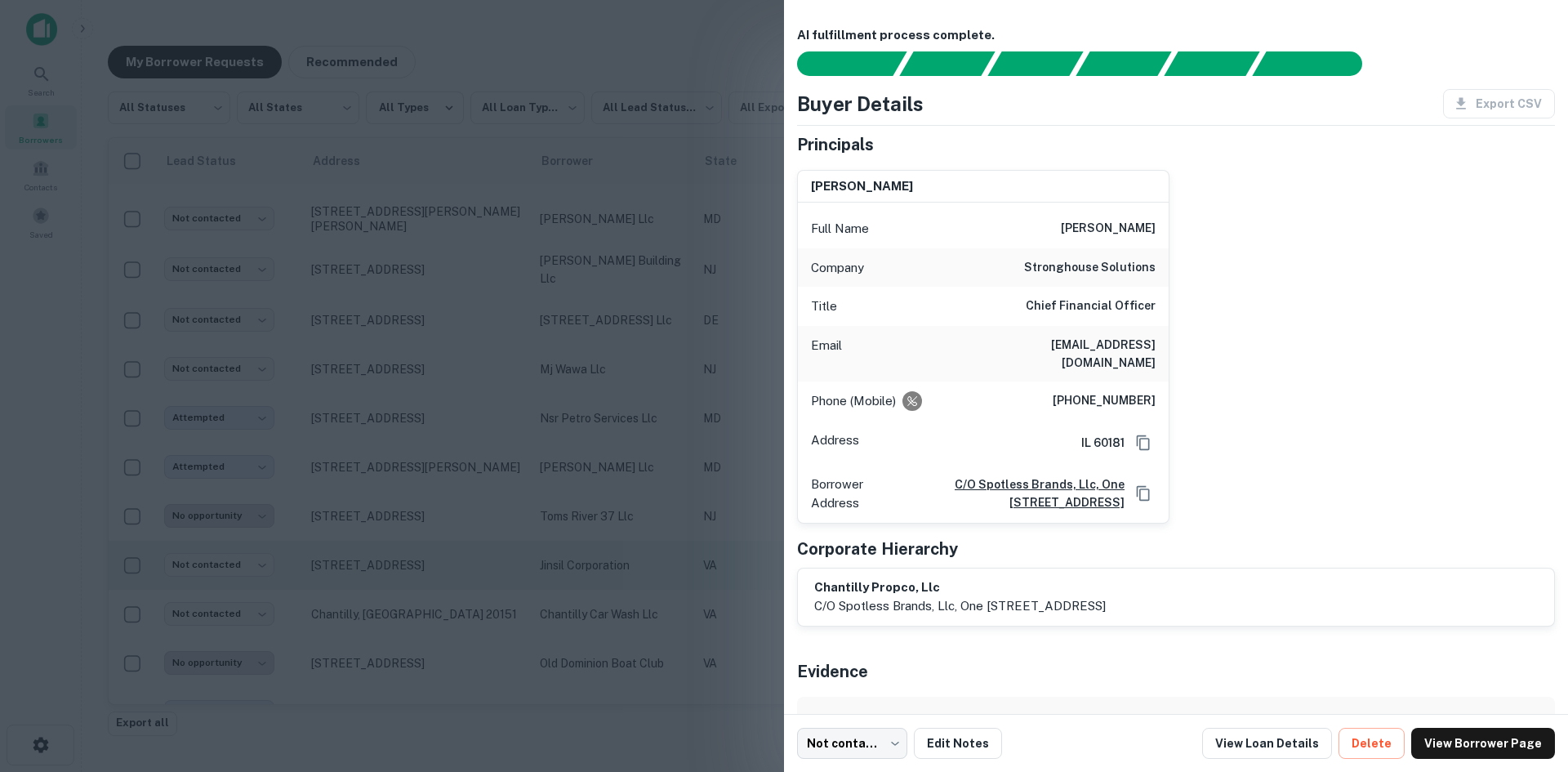
click at [372, 576] on div at bounding box center [784, 386] width 1568 height 772
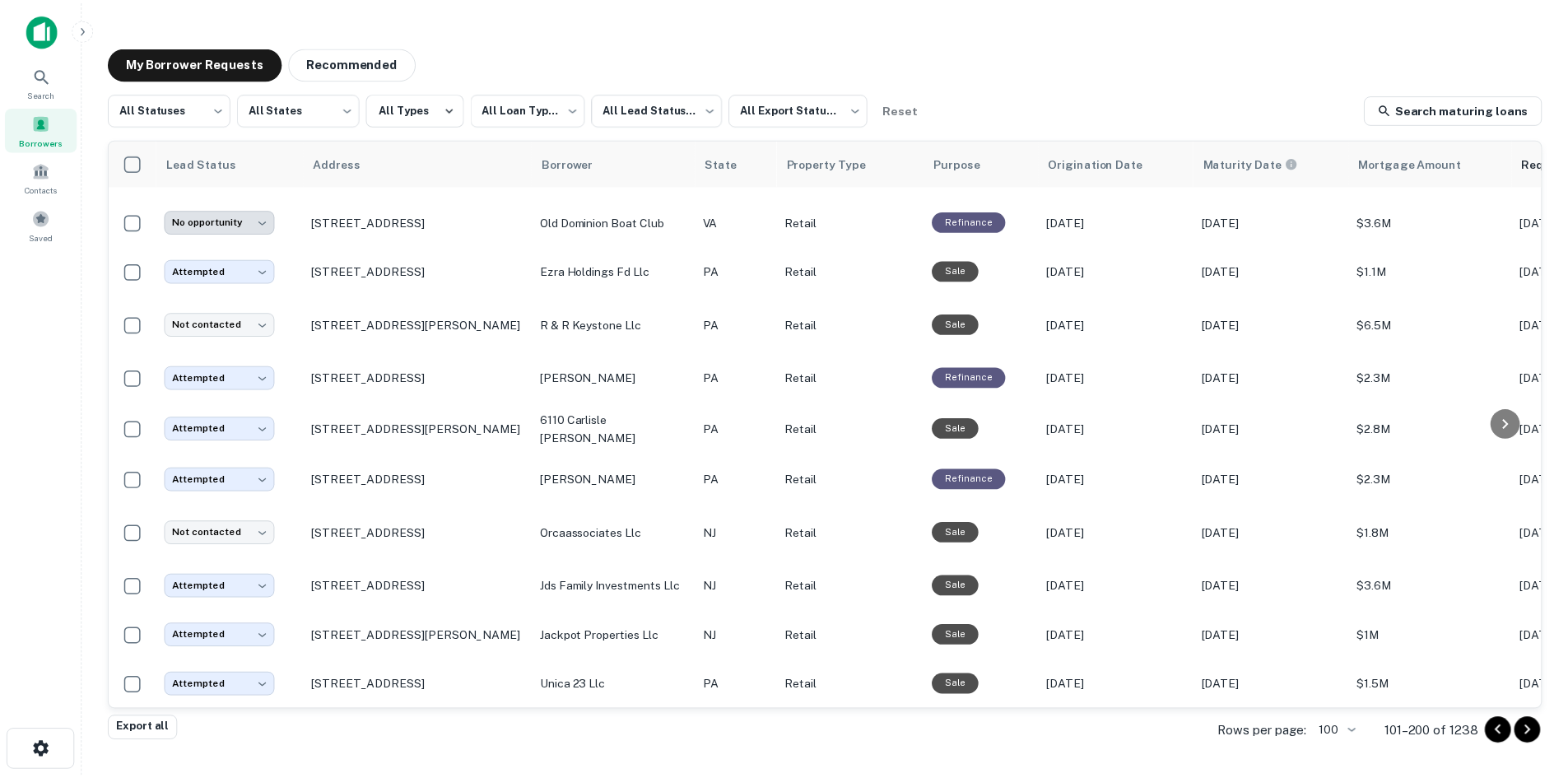
scroll to position [2041, 0]
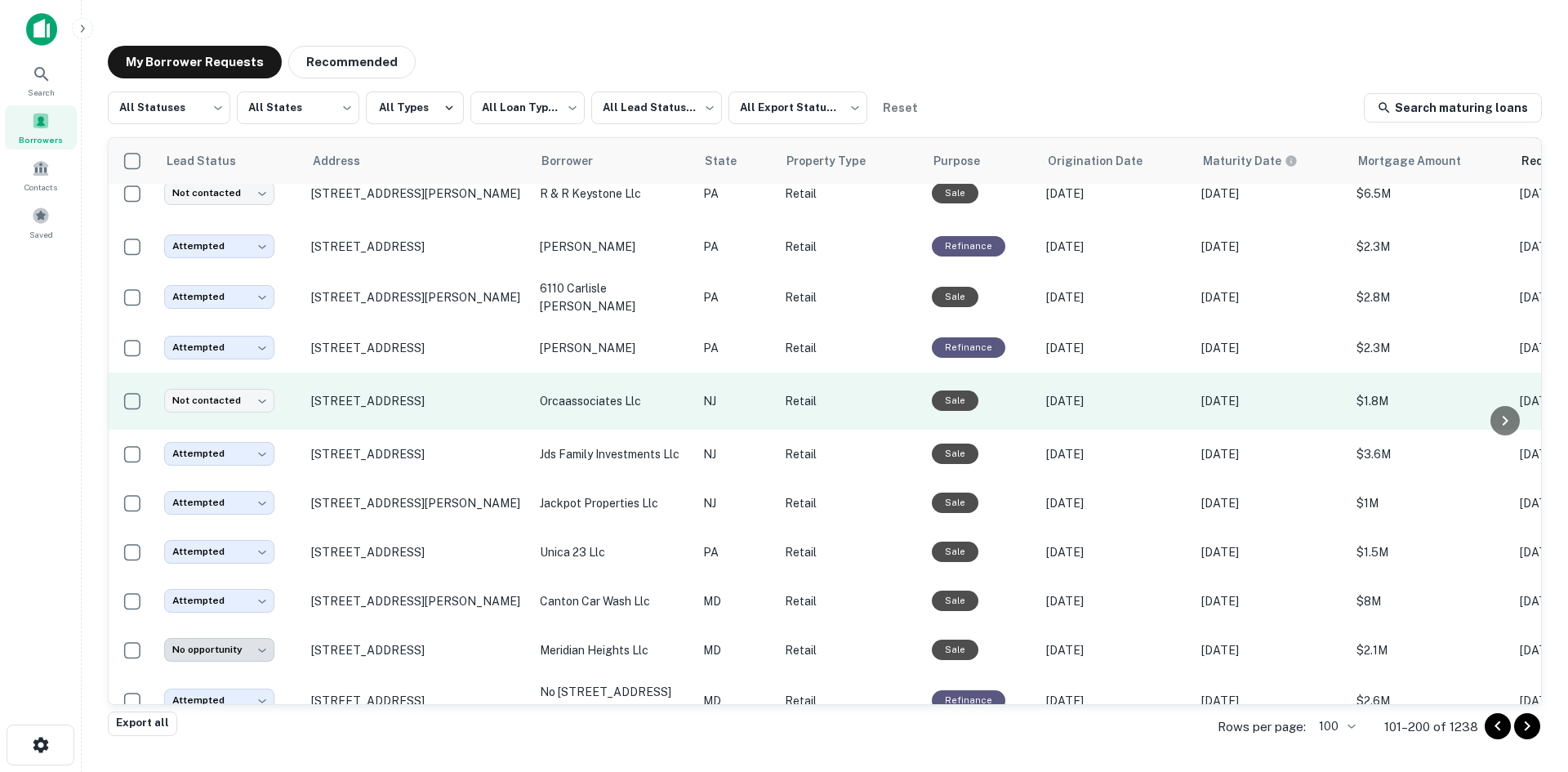
click at [397, 428] on td "1364 Route 72 W Manahawkin, NJ 08050" at bounding box center [417, 401] width 228 height 58
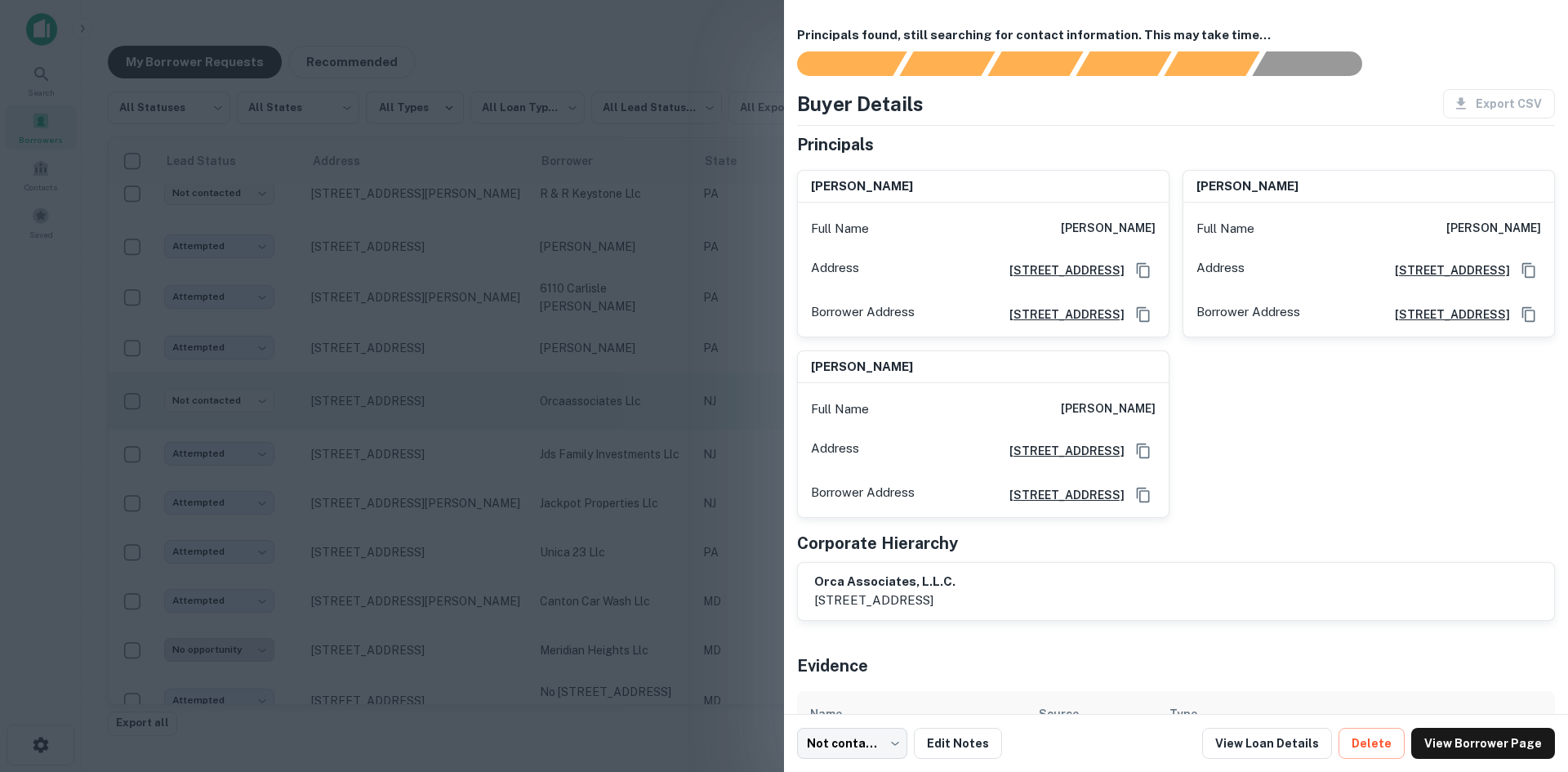
click at [397, 428] on div at bounding box center [784, 386] width 1568 height 772
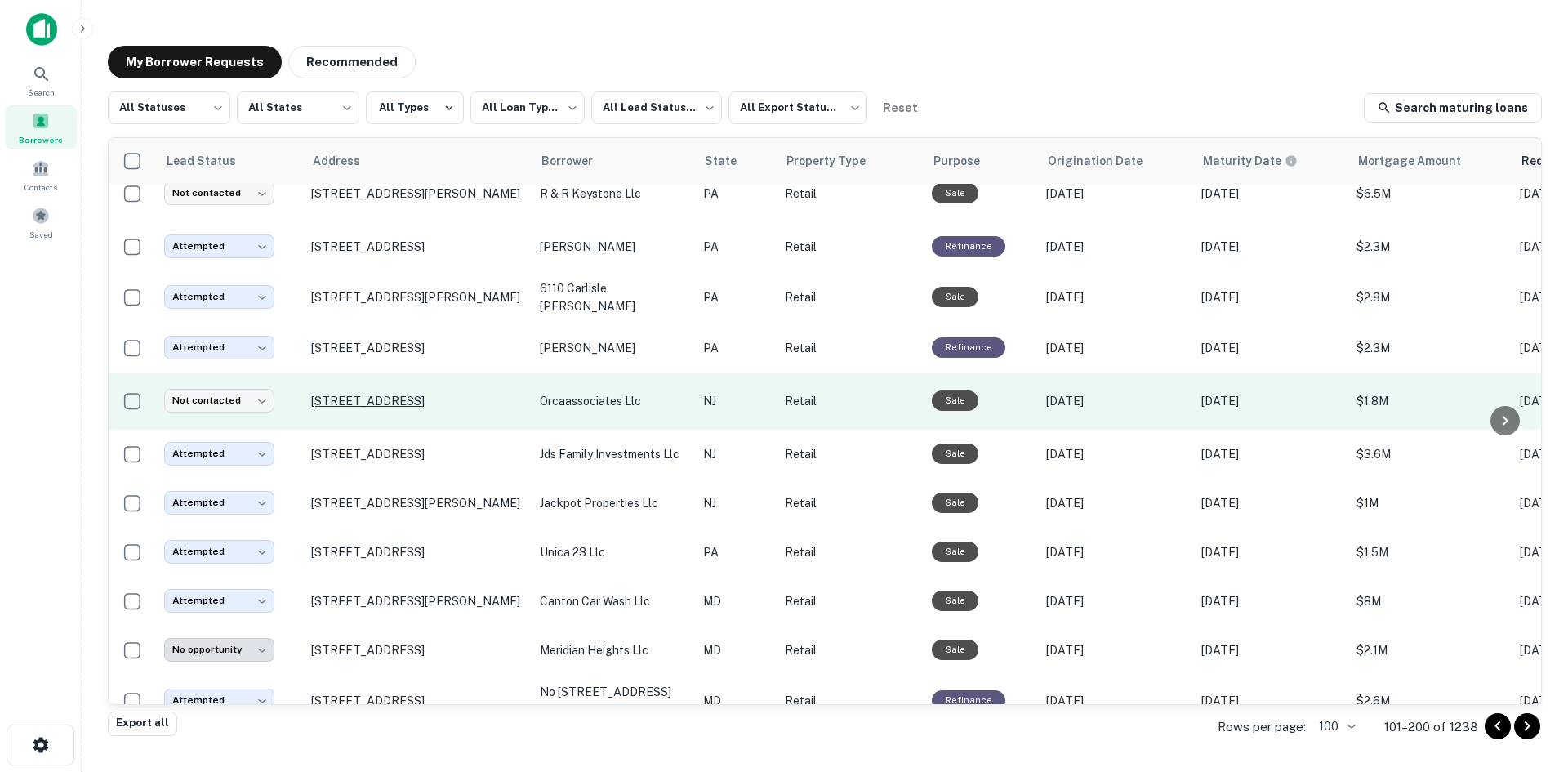
click at [401, 404] on p "1364 Route 72 W Manahawkin, NJ 08050" at bounding box center [416, 400] width 212 height 14
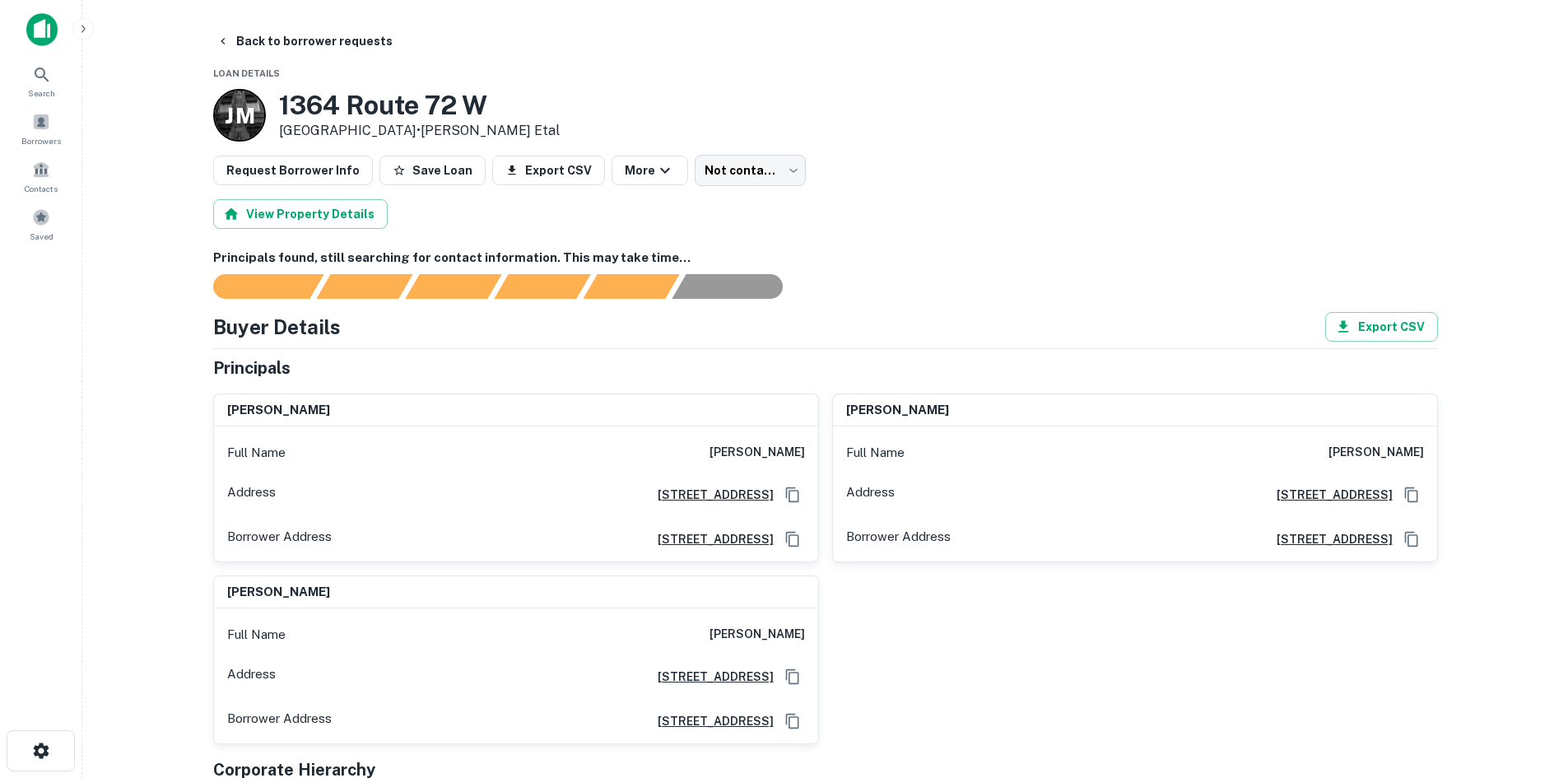
drag, startPoint x: 668, startPoint y: 445, endPoint x: 814, endPoint y: 452, distance: 146.2
click at [814, 452] on div "Full Name mahesh k. tekriwal" at bounding box center [516, 453] width 605 height 40
copy h6 "mahesh k. tekriwal"
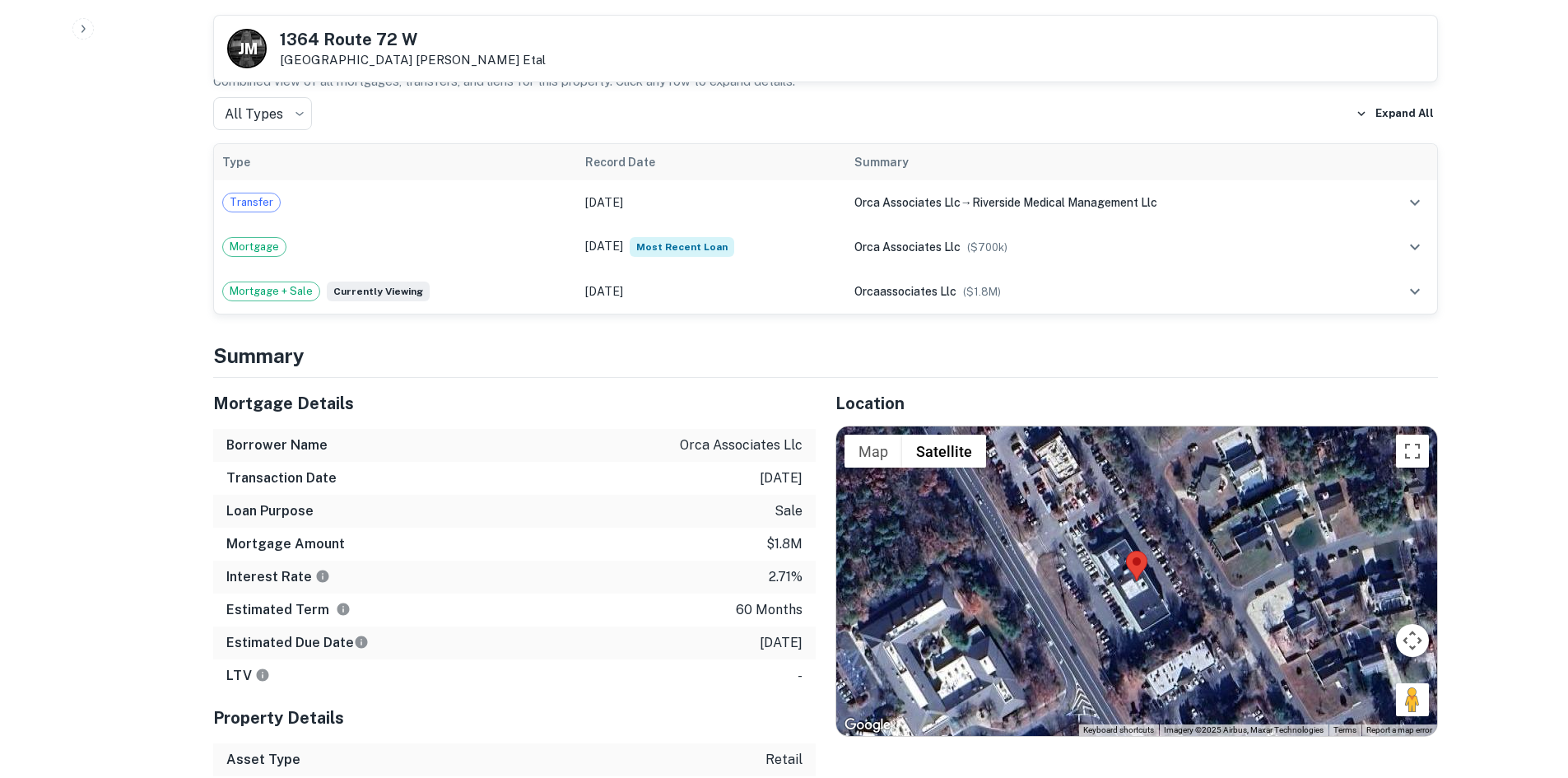
scroll to position [988, 0]
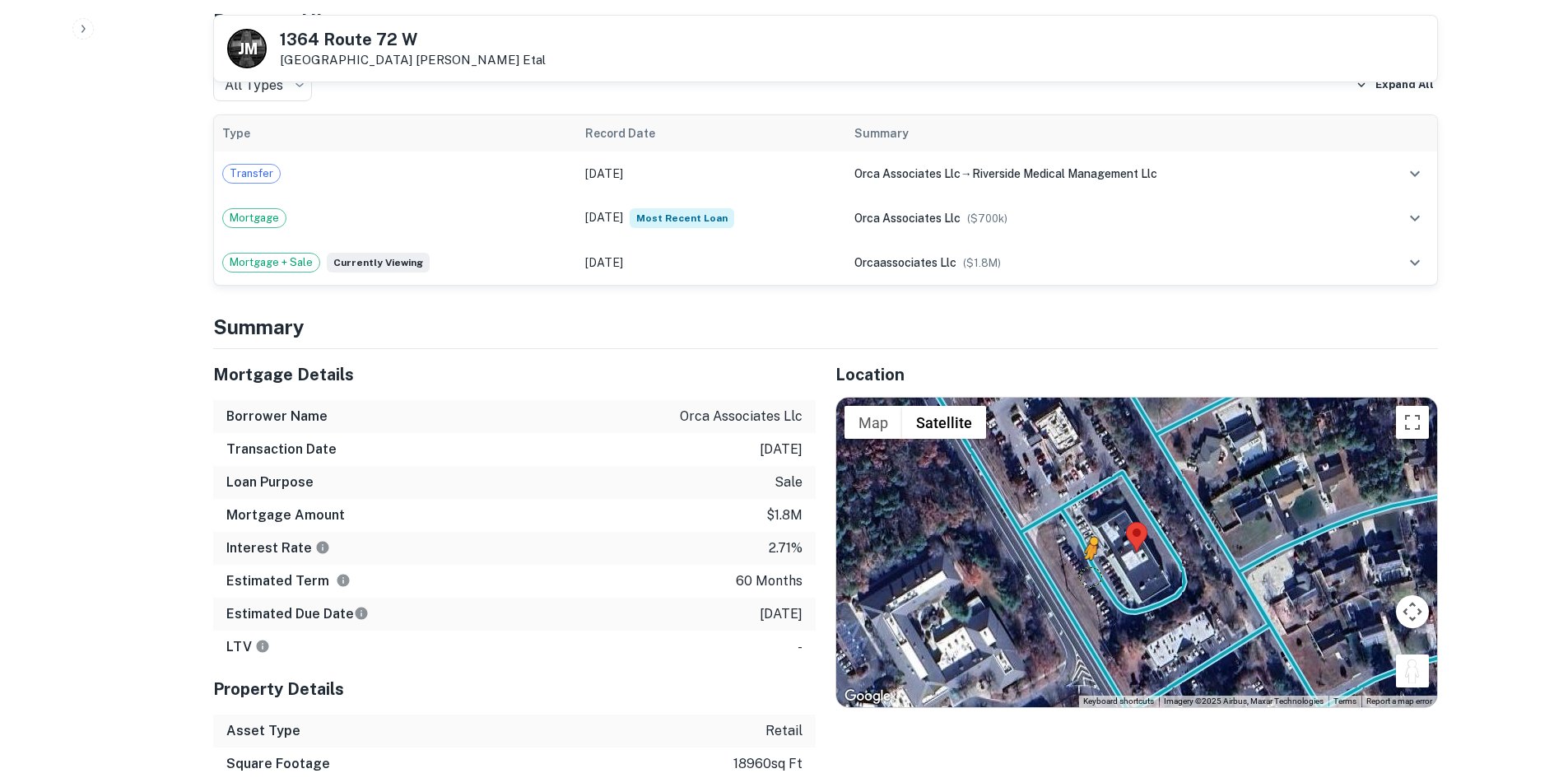
drag, startPoint x: 1418, startPoint y: 671, endPoint x: 1088, endPoint y: 577, distance: 343.1
click at [1088, 577] on div "To activate drag with keyboard, press Alt + Enter. Once in keyboard drag state,…" at bounding box center [1137, 553] width 601 height 310
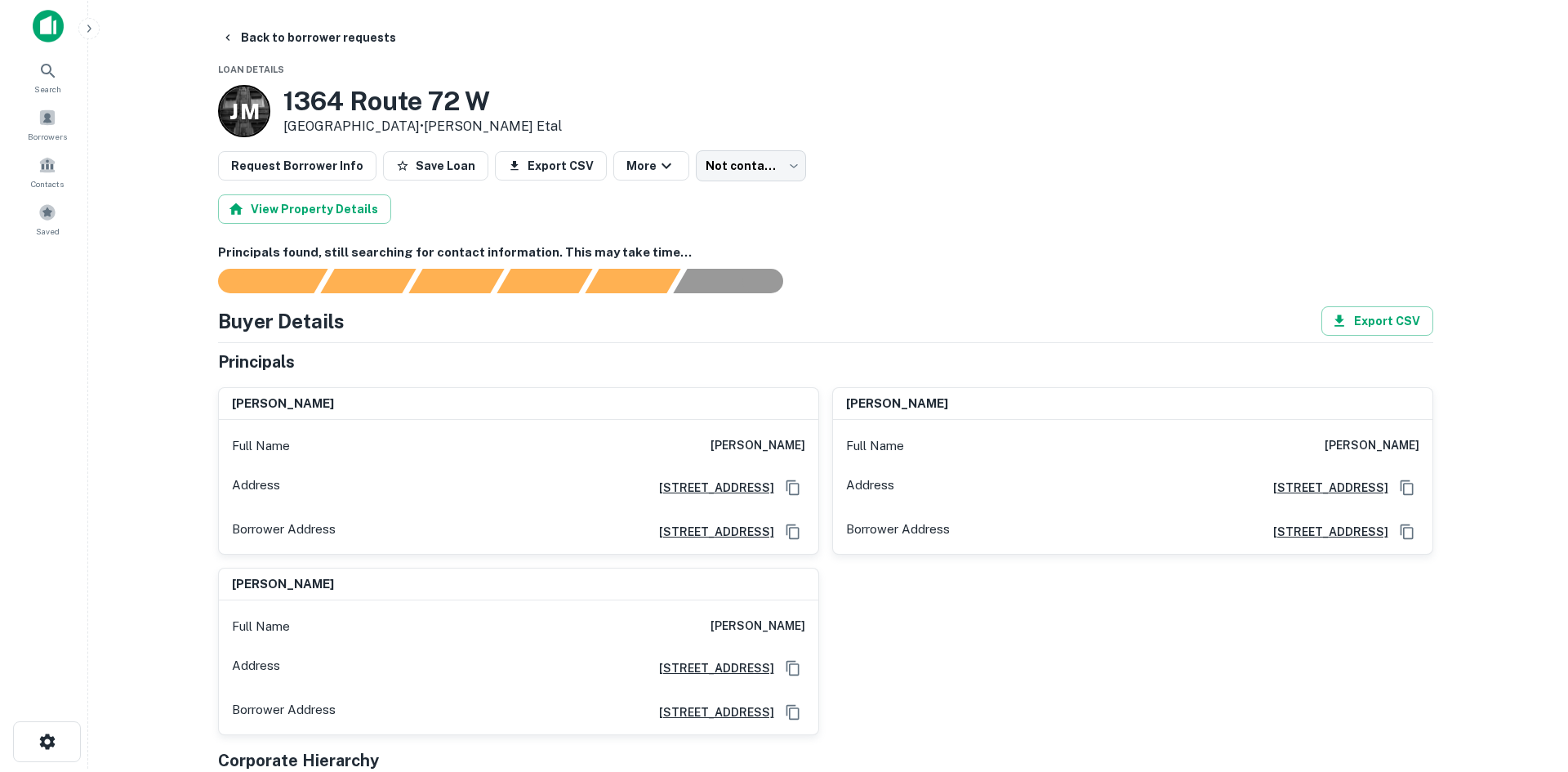
scroll to position [0, 0]
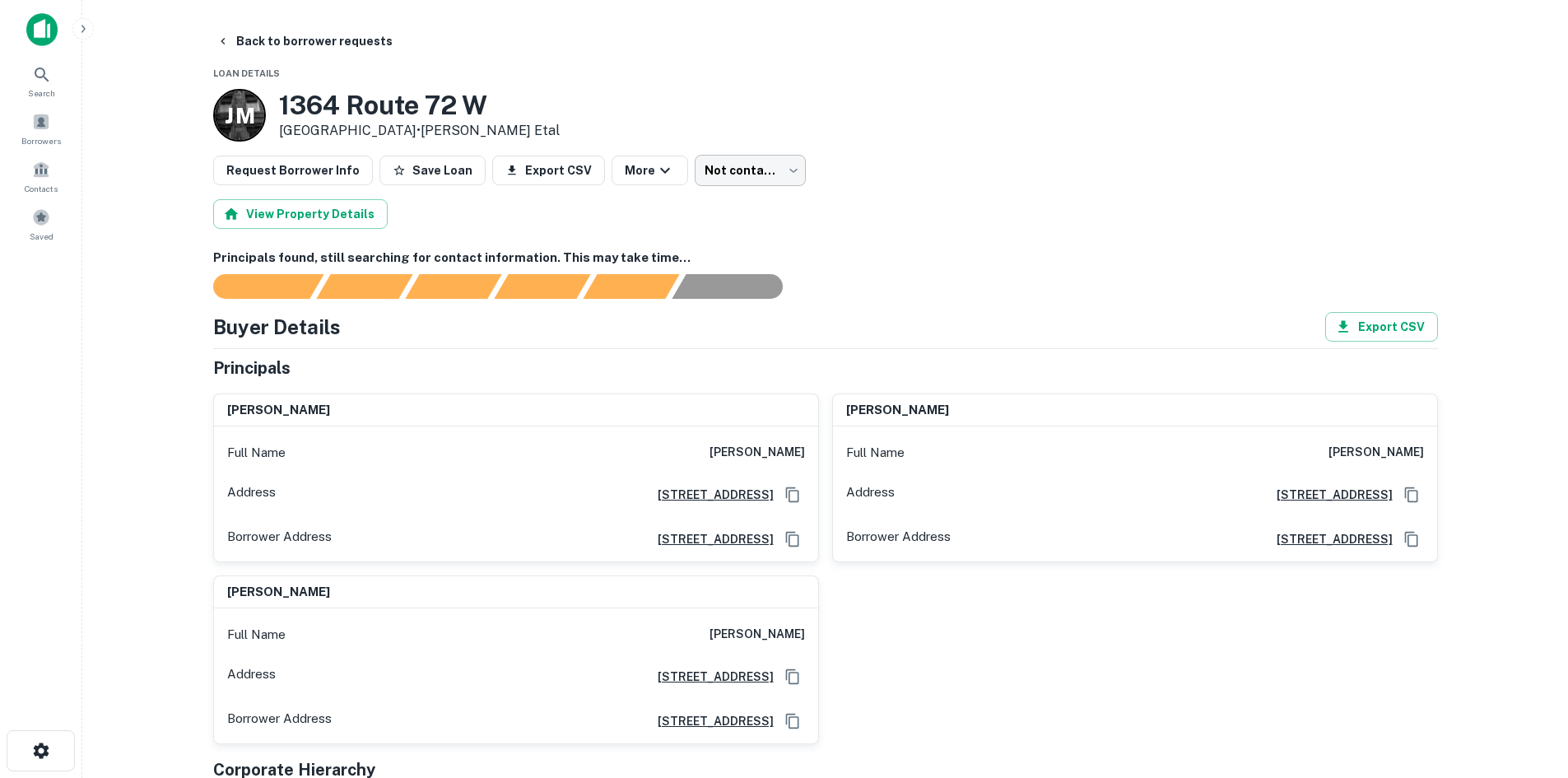
click at [737, 166] on body "Search Borrowers Contacts Saved Back to borrower requests Loan Details J M 1364…" at bounding box center [784, 389] width 1568 height 778
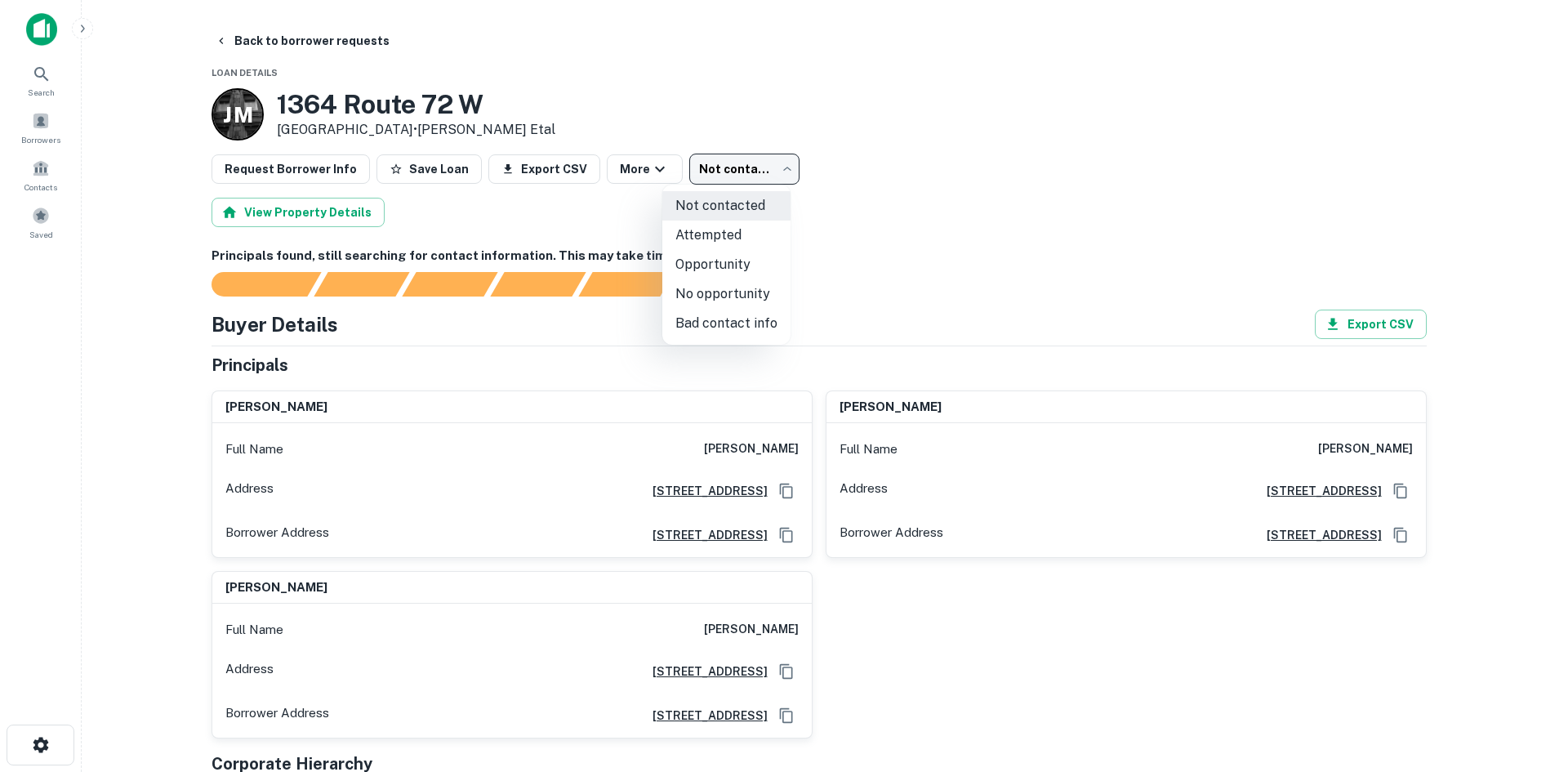
click at [729, 287] on li "No opportunity" at bounding box center [726, 294] width 129 height 30
type input "**********"
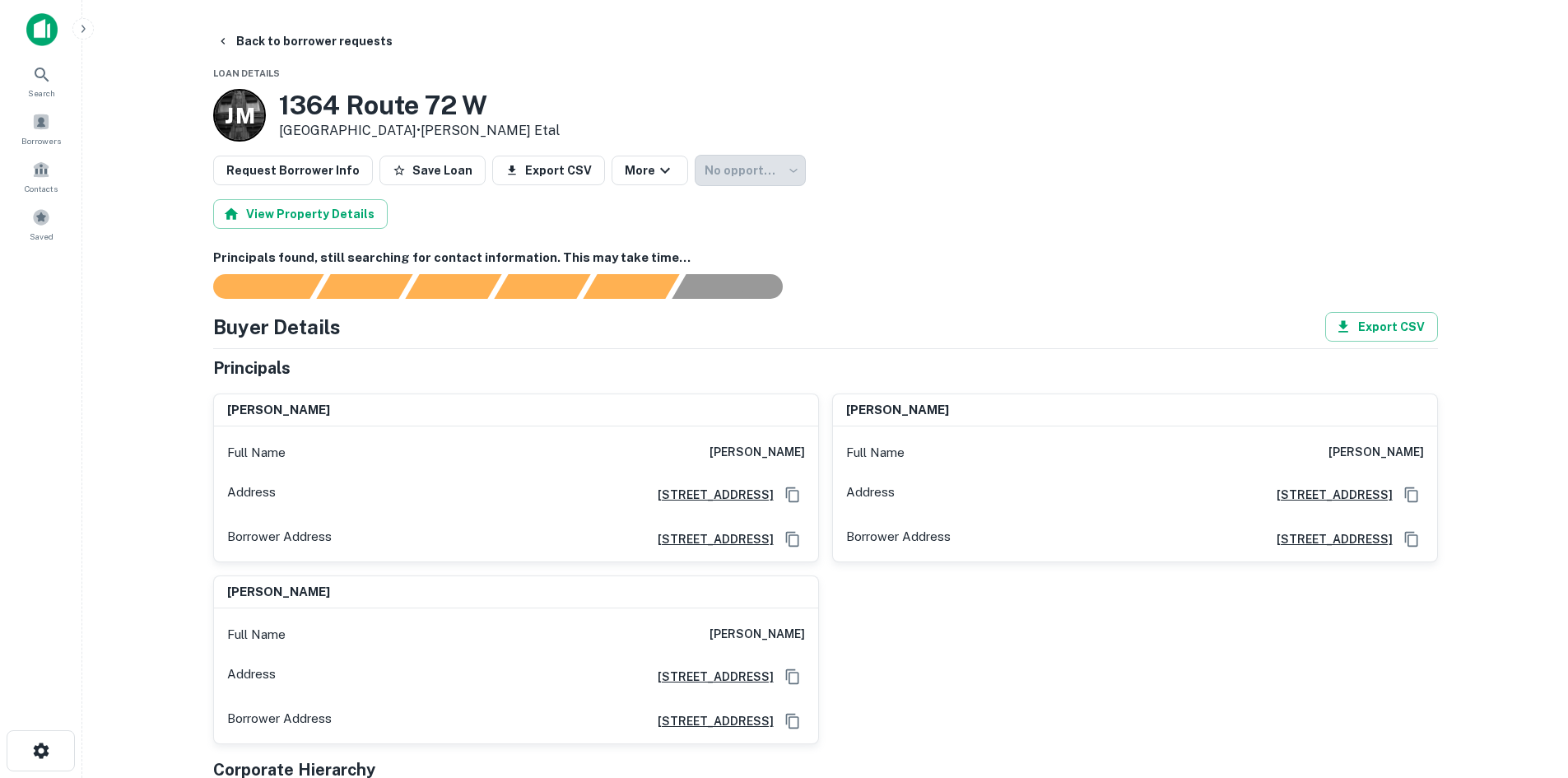
click at [279, 15] on main "**********" at bounding box center [825, 389] width 1486 height 778
click at [289, 46] on button "Back to borrower requests" at bounding box center [305, 41] width 190 height 30
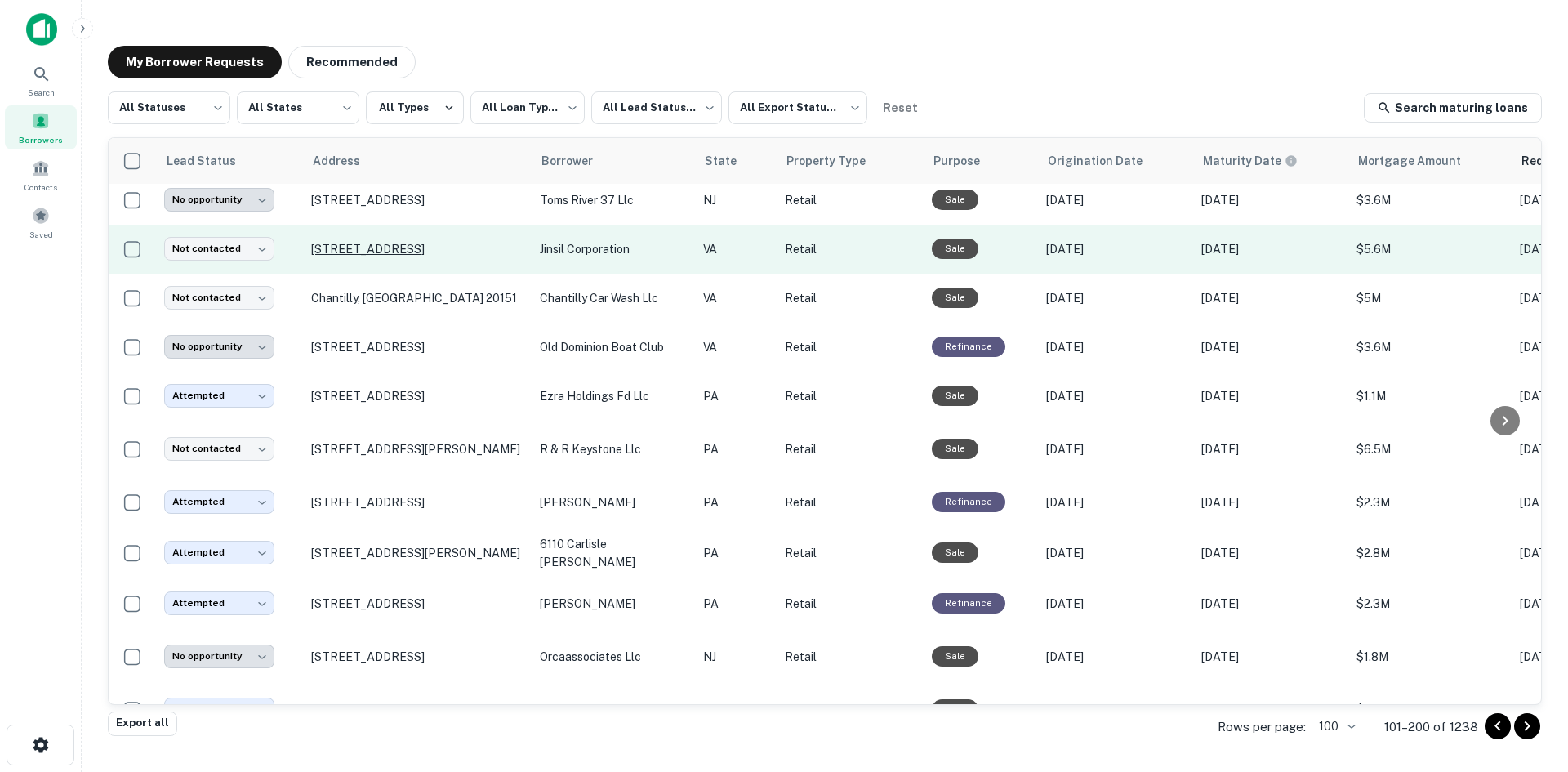
scroll to position [1780, 0]
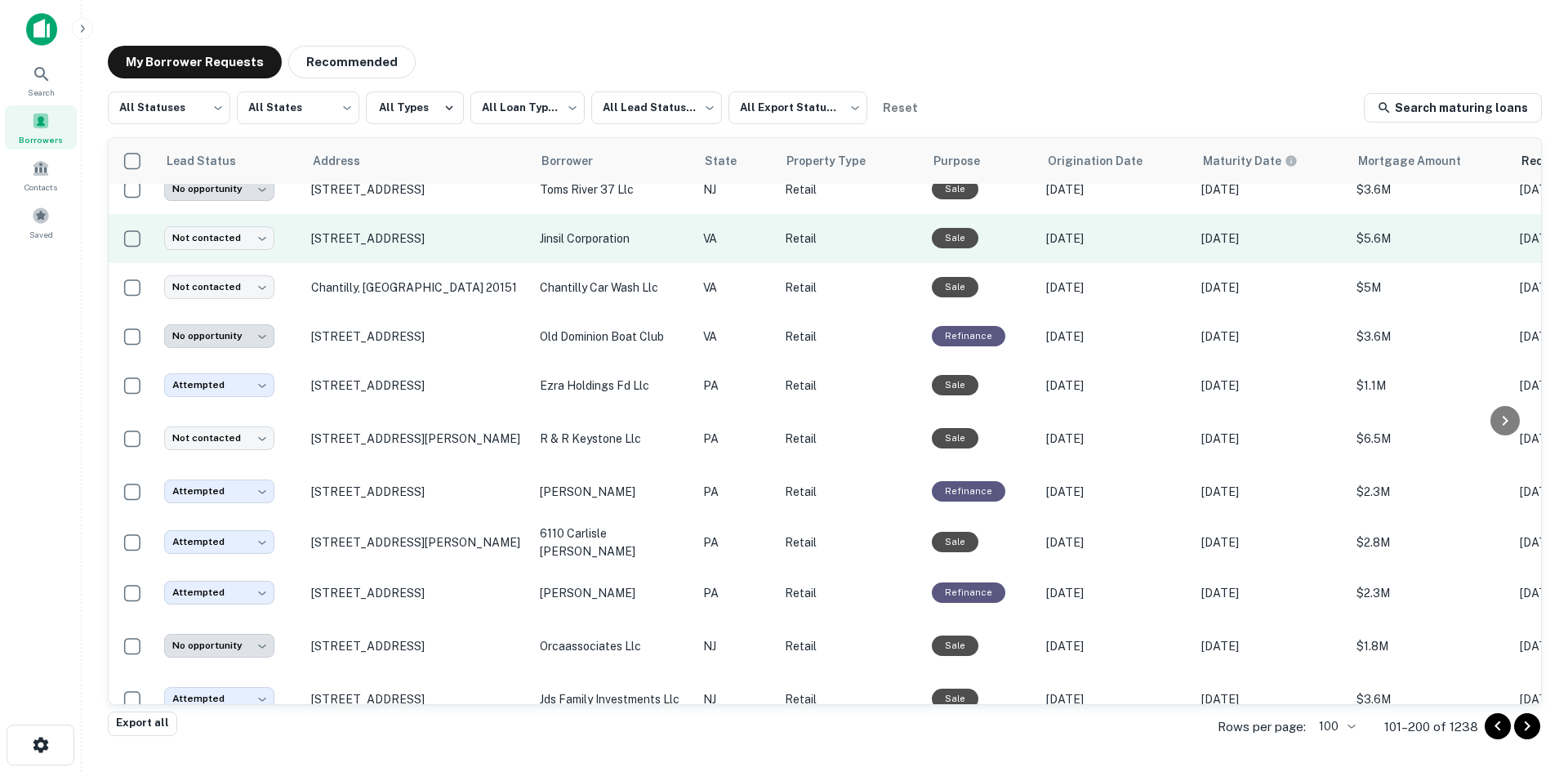
click at [388, 253] on td "13661 Route 50 Chantilly, VA 20151" at bounding box center [417, 238] width 228 height 49
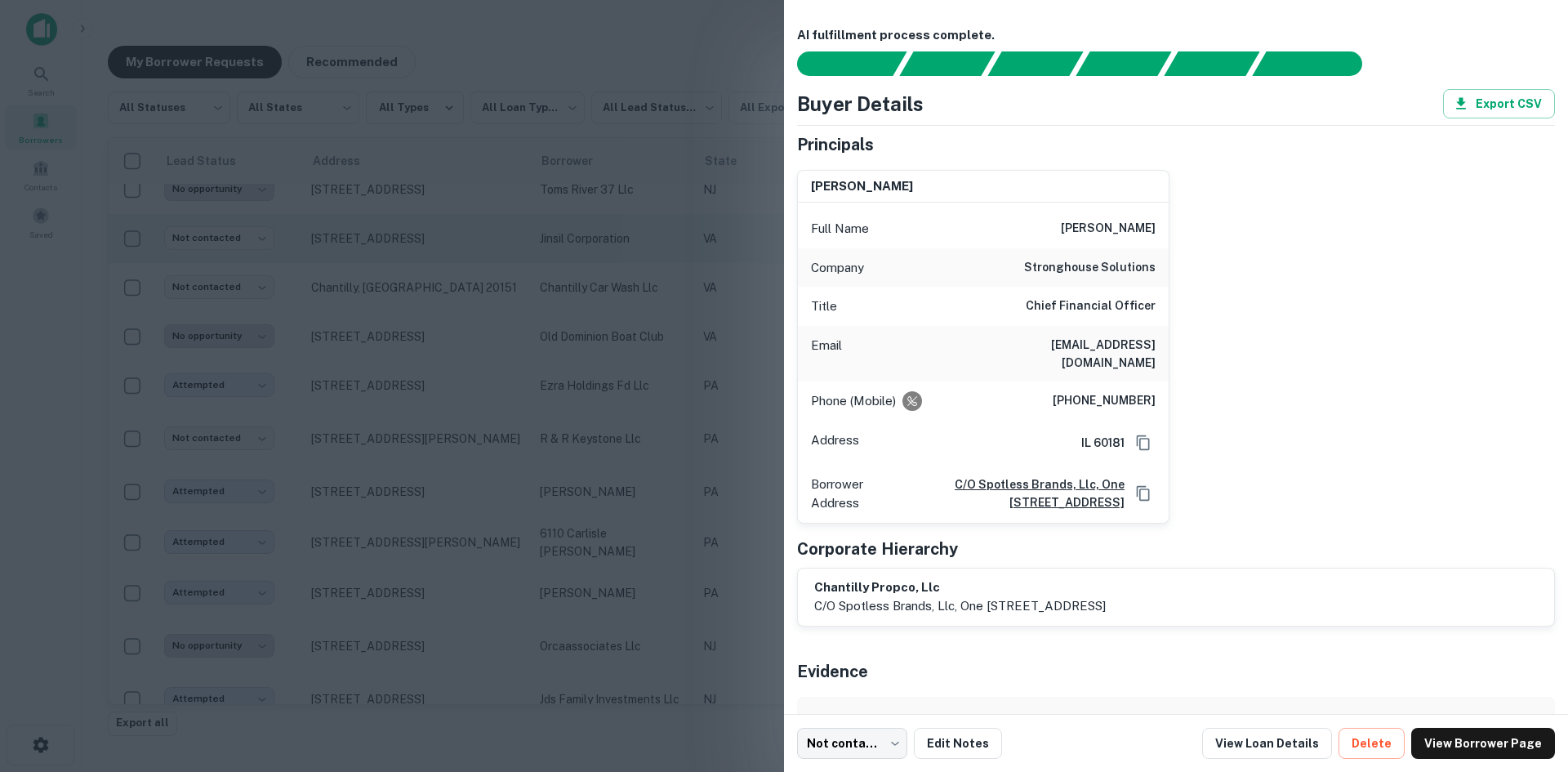
click at [388, 253] on div at bounding box center [784, 386] width 1568 height 772
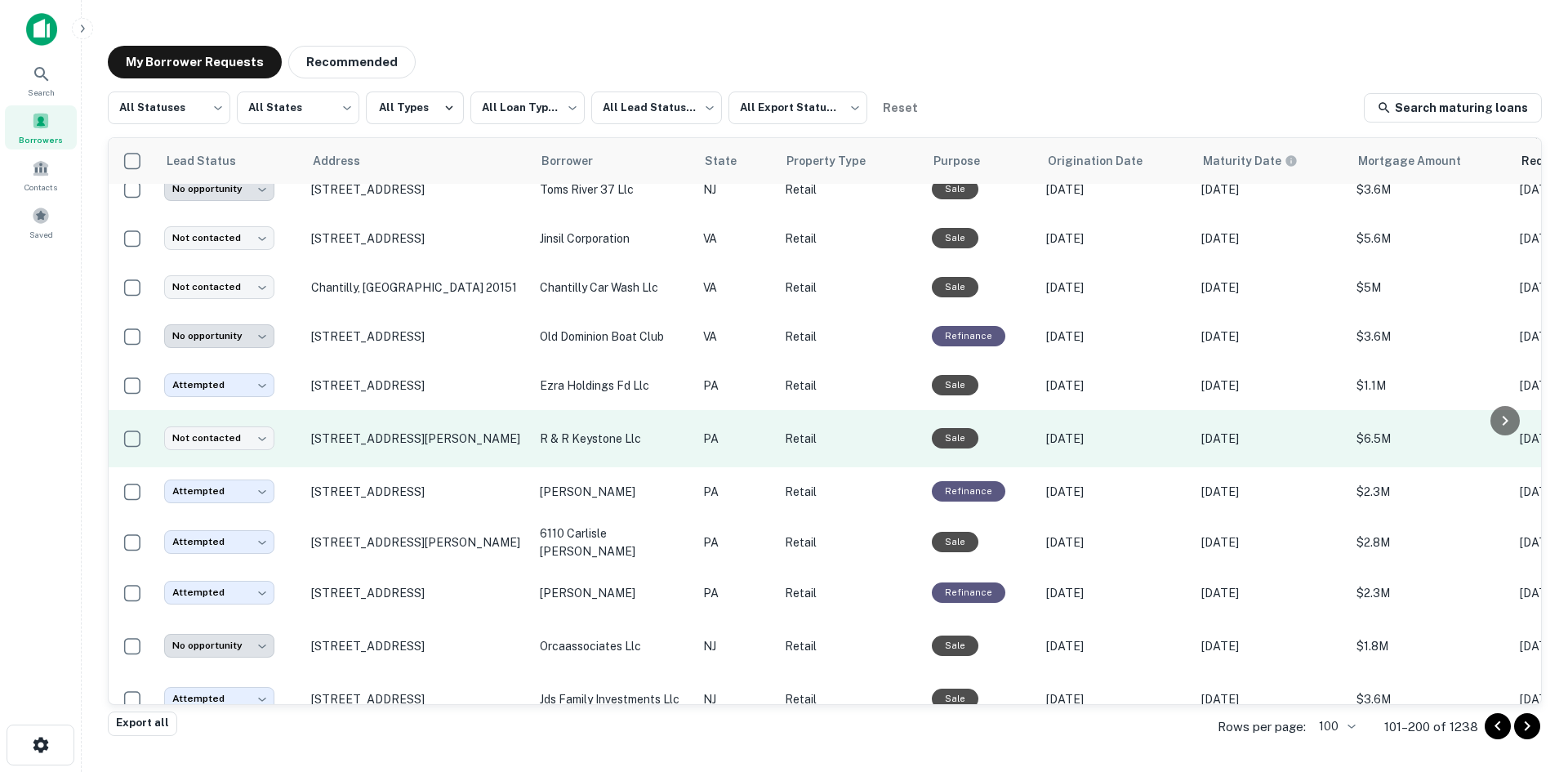
click at [355, 468] on td "8003 Old York Rd Elkins Park, PA 19027" at bounding box center [417, 439] width 228 height 58
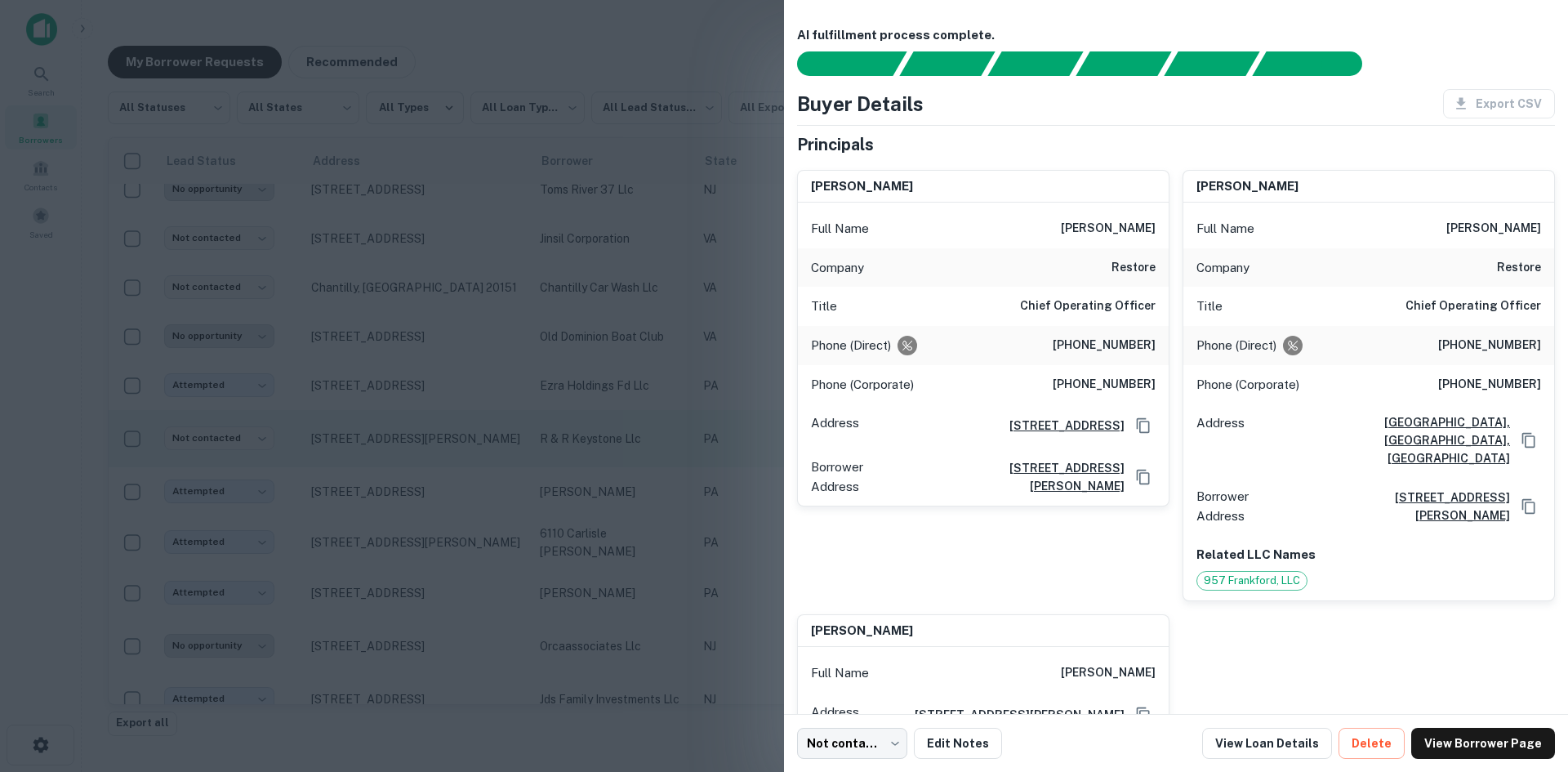
click at [355, 470] on div at bounding box center [784, 386] width 1568 height 772
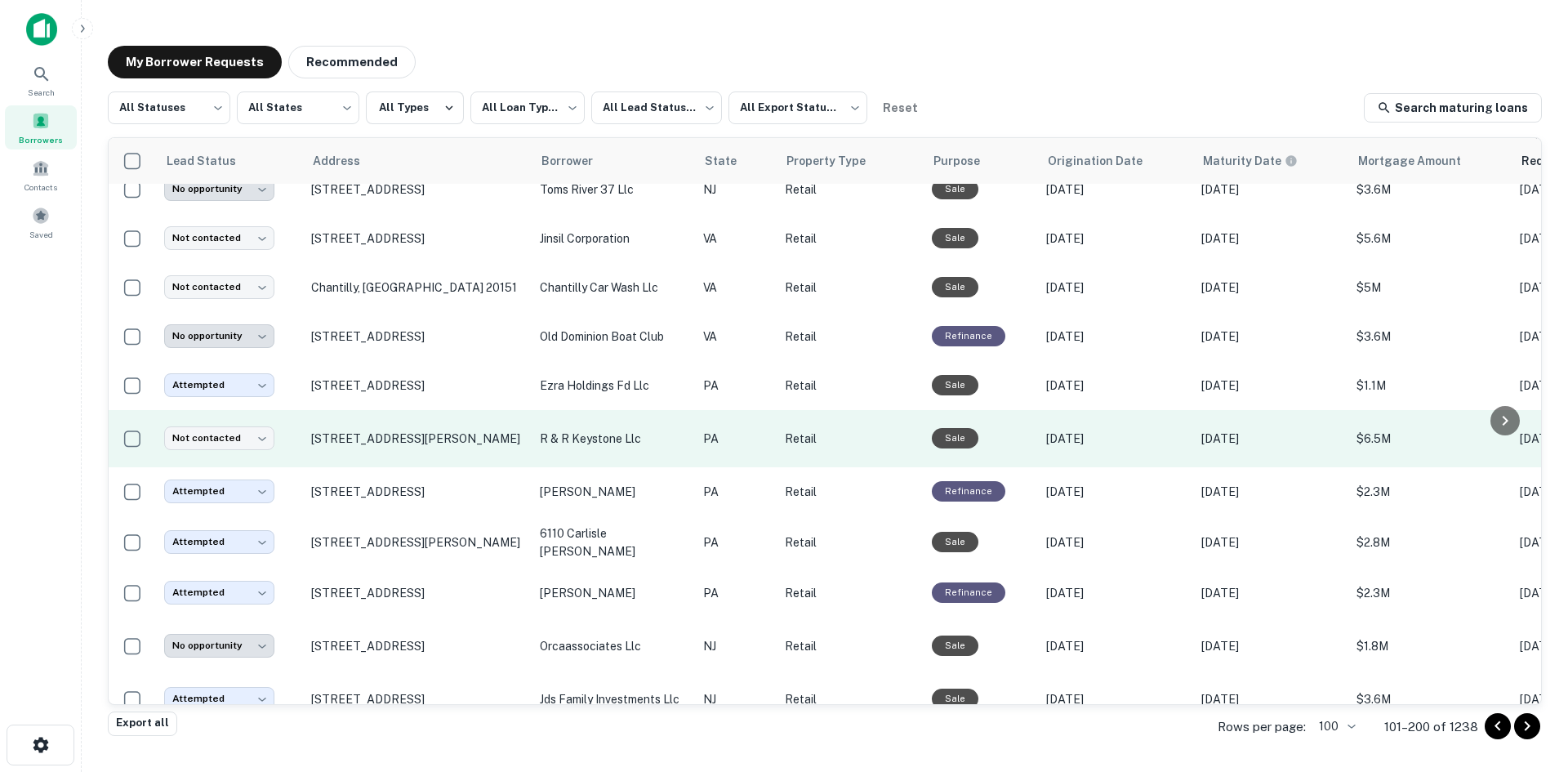
click at [450, 464] on td "8003 Old York Rd Elkins Park, PA 19027" at bounding box center [417, 439] width 228 height 58
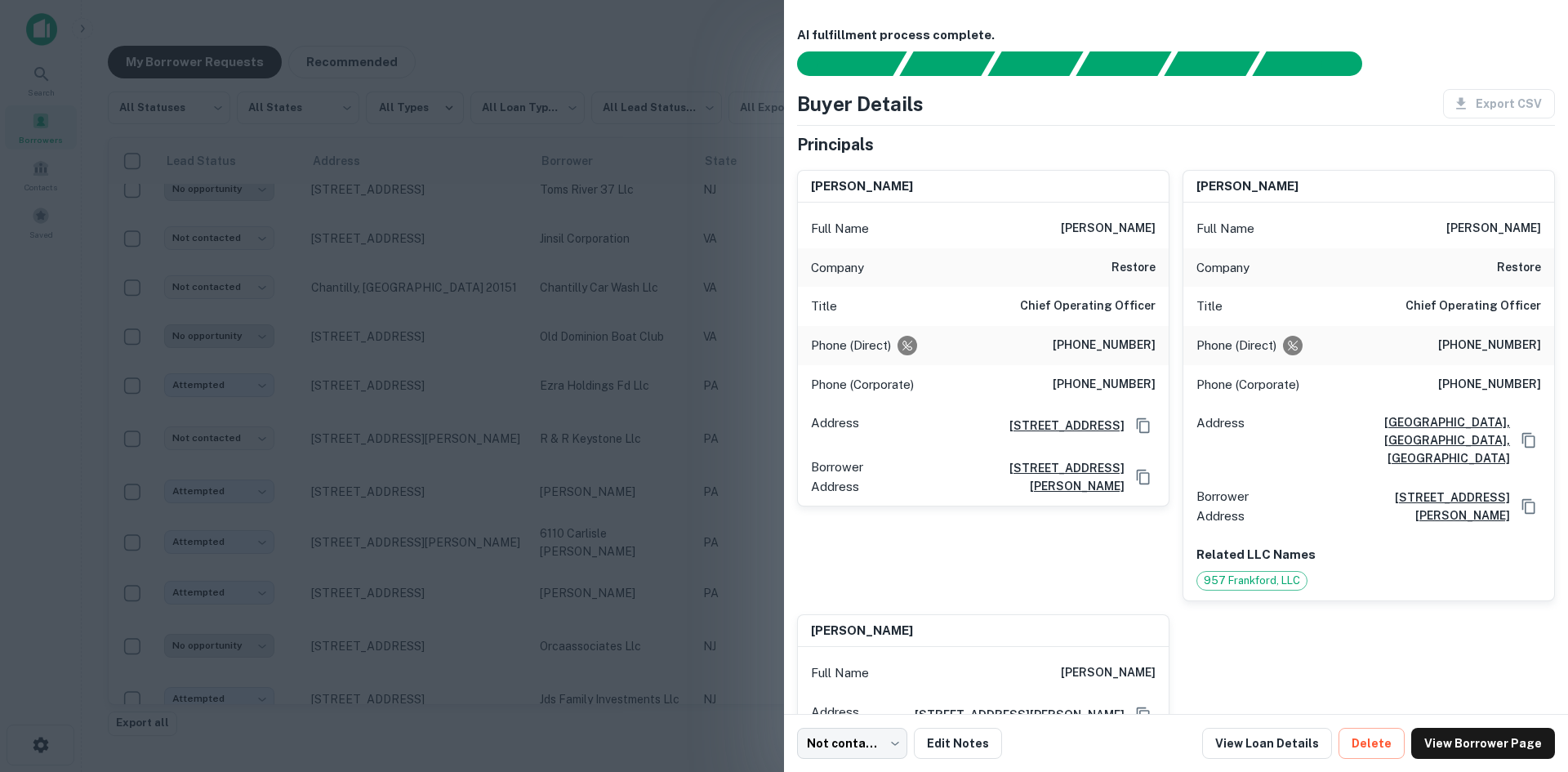
click at [462, 455] on div at bounding box center [784, 386] width 1568 height 772
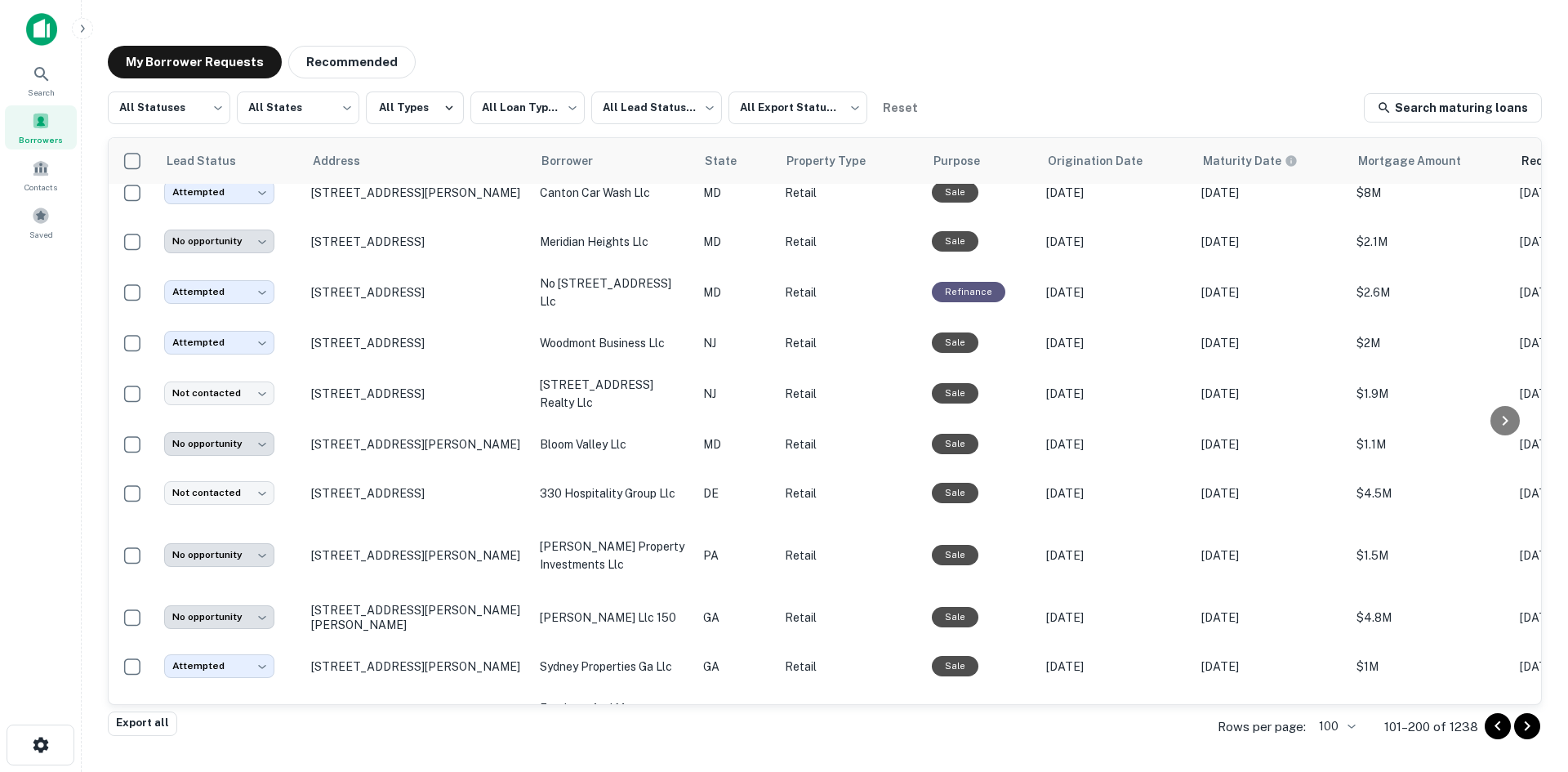
scroll to position [2679, 0]
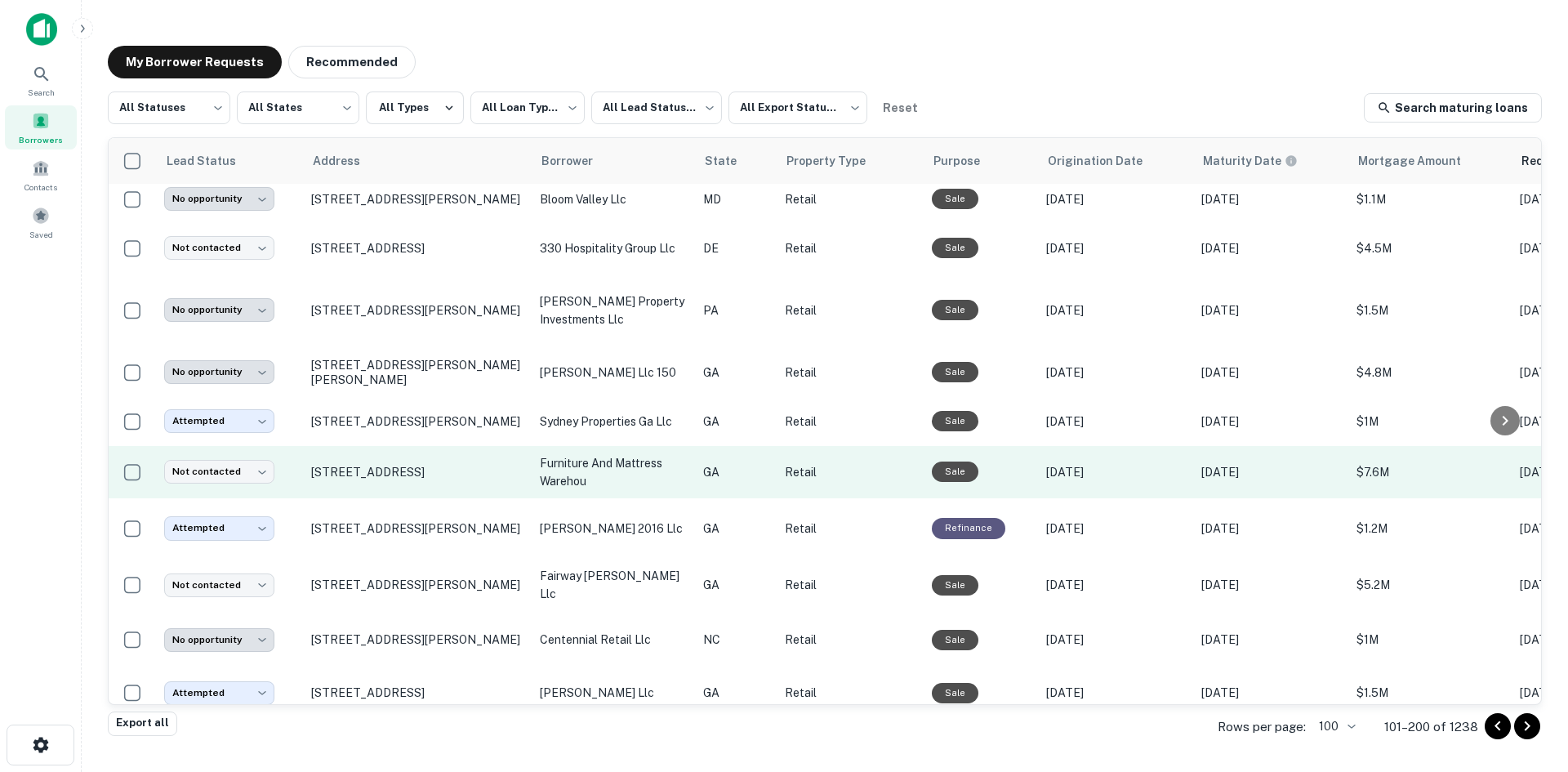
click at [409, 498] on td "140 Piedmont Rd Ne Marietta, GA 30066" at bounding box center [417, 472] width 228 height 52
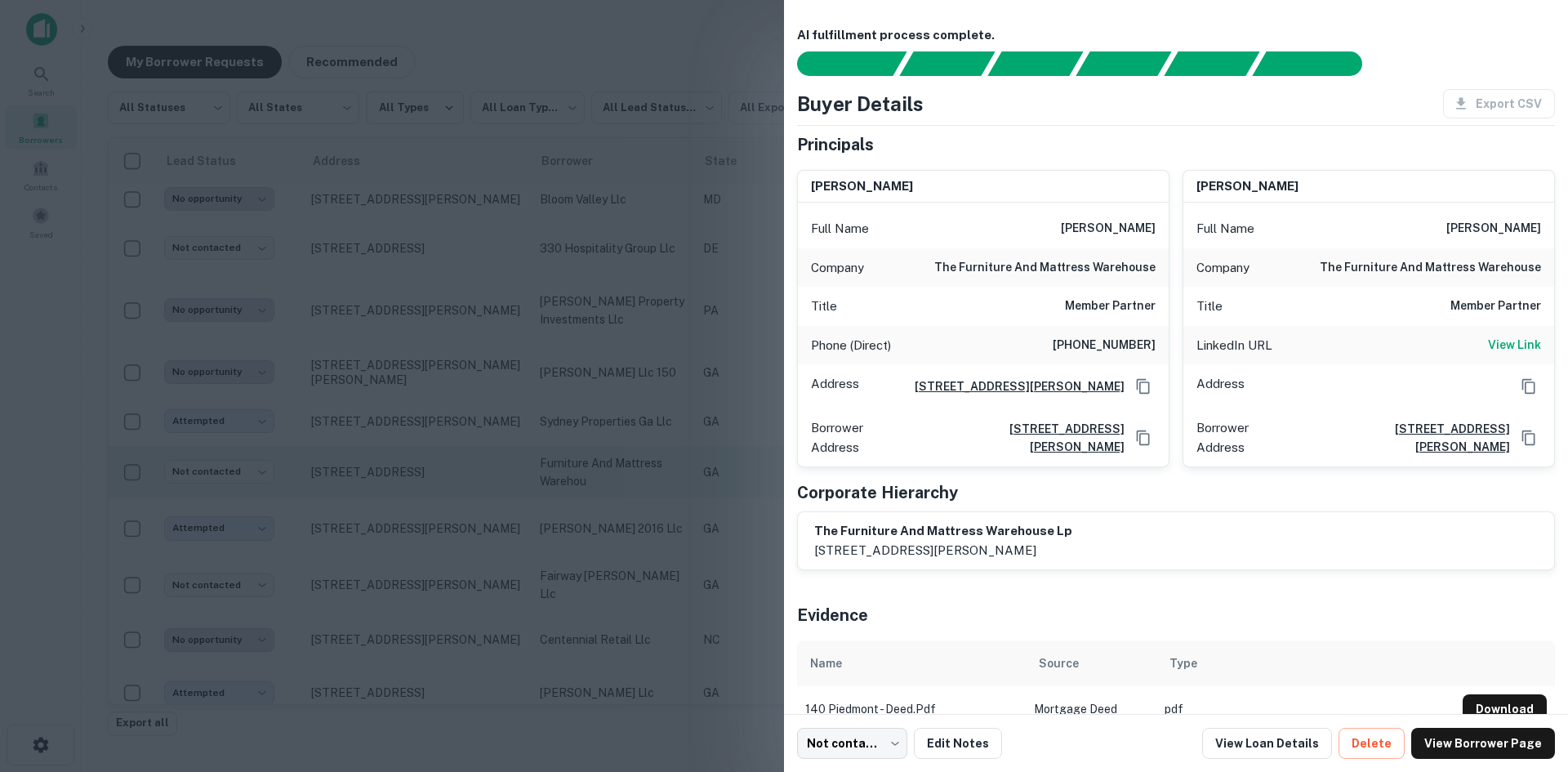
click at [409, 511] on div at bounding box center [784, 386] width 1568 height 772
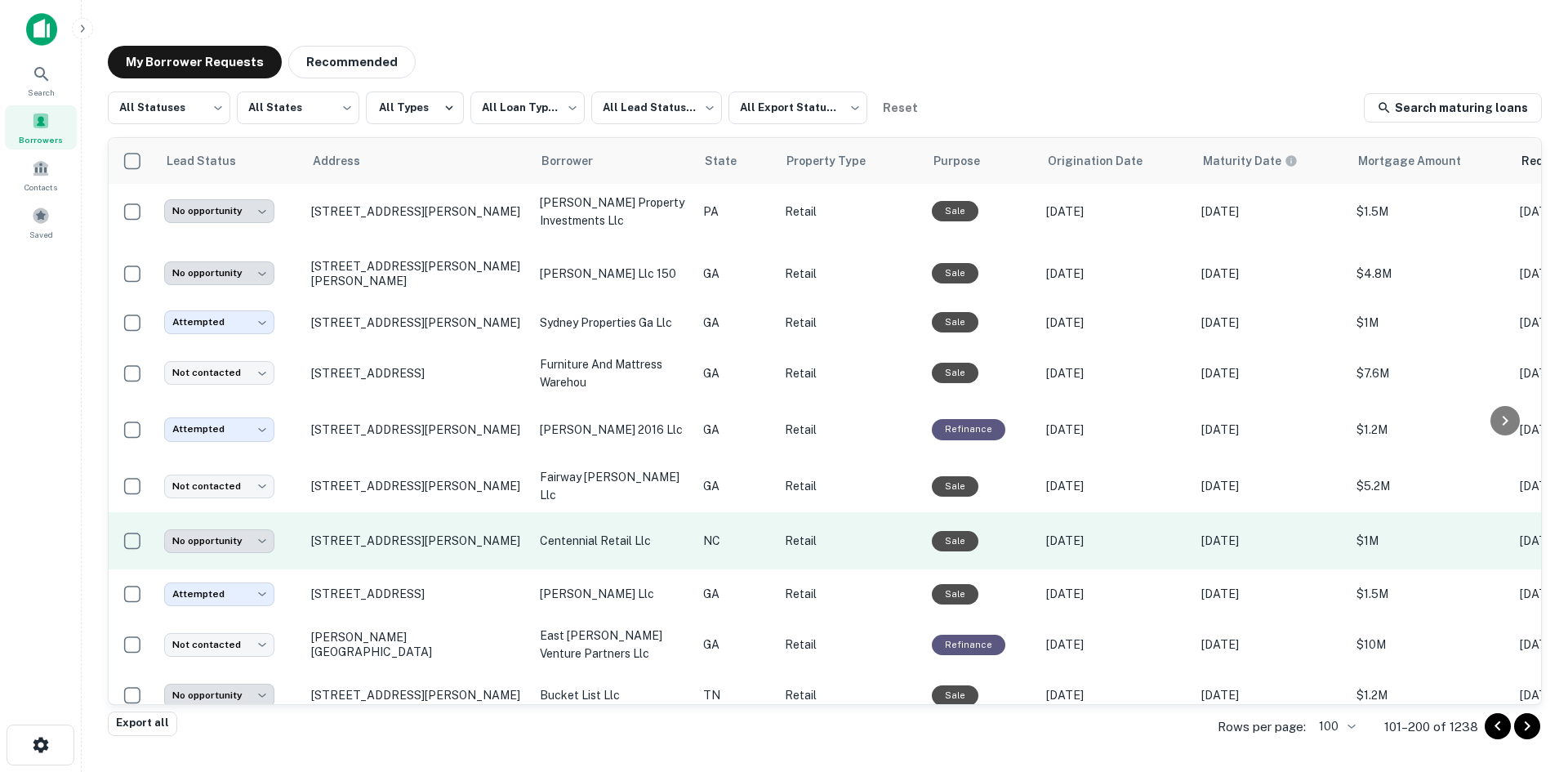
scroll to position [3005, 0]
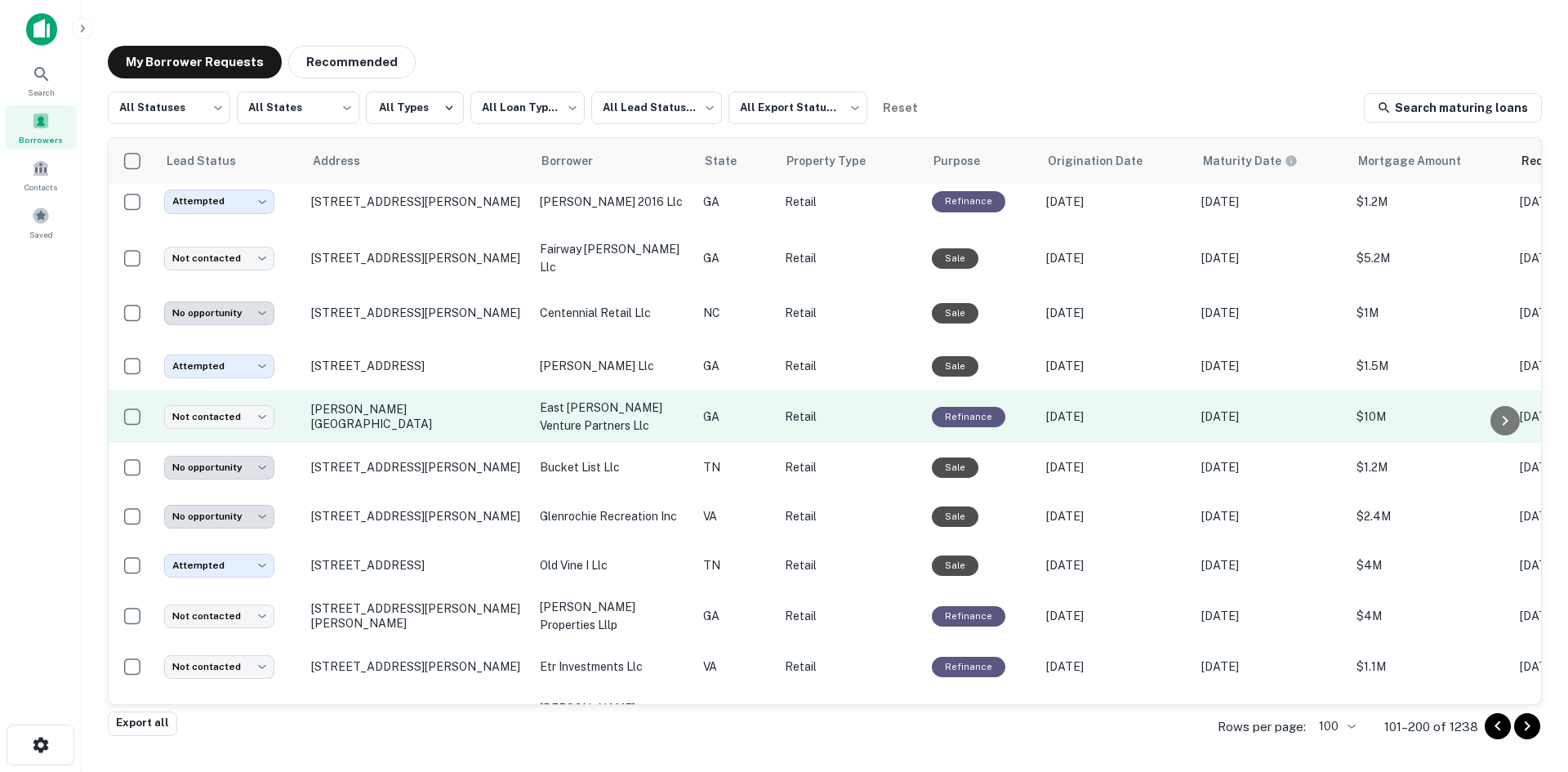
click at [398, 443] on td "Sandy Plains Rd Marietta, GA 30062" at bounding box center [417, 417] width 228 height 52
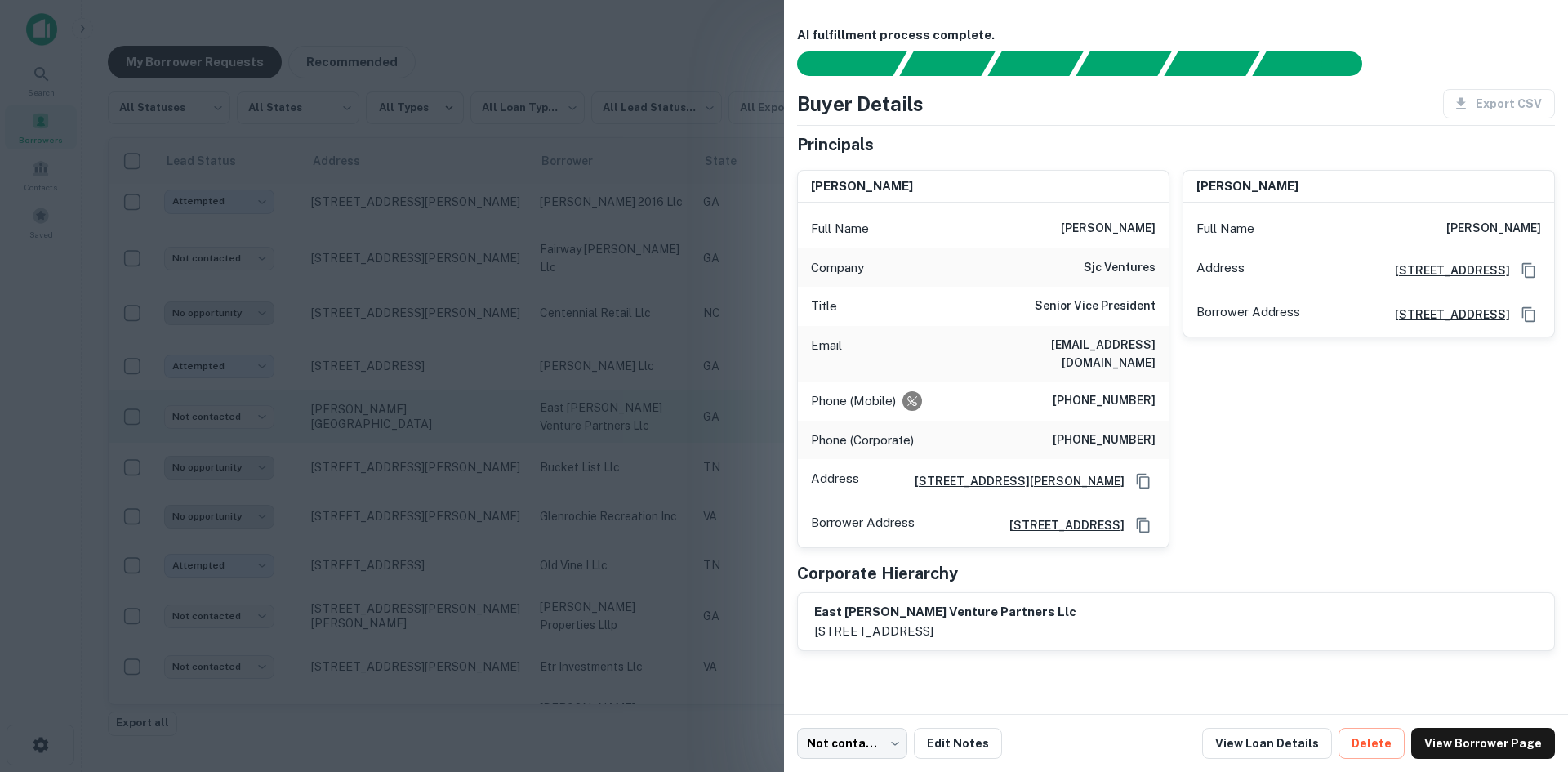
click at [398, 454] on div at bounding box center [784, 386] width 1568 height 772
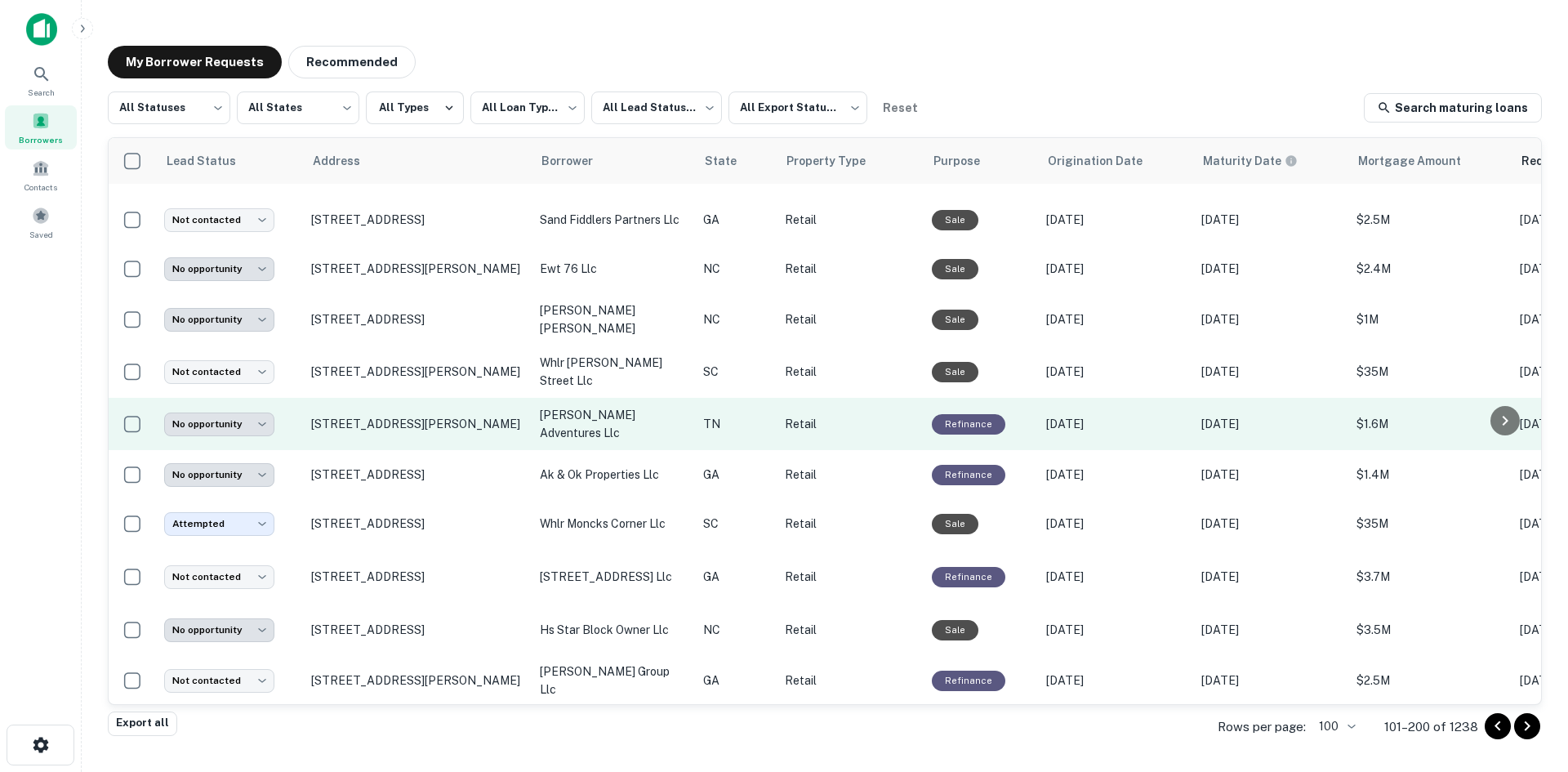
scroll to position [3823, 0]
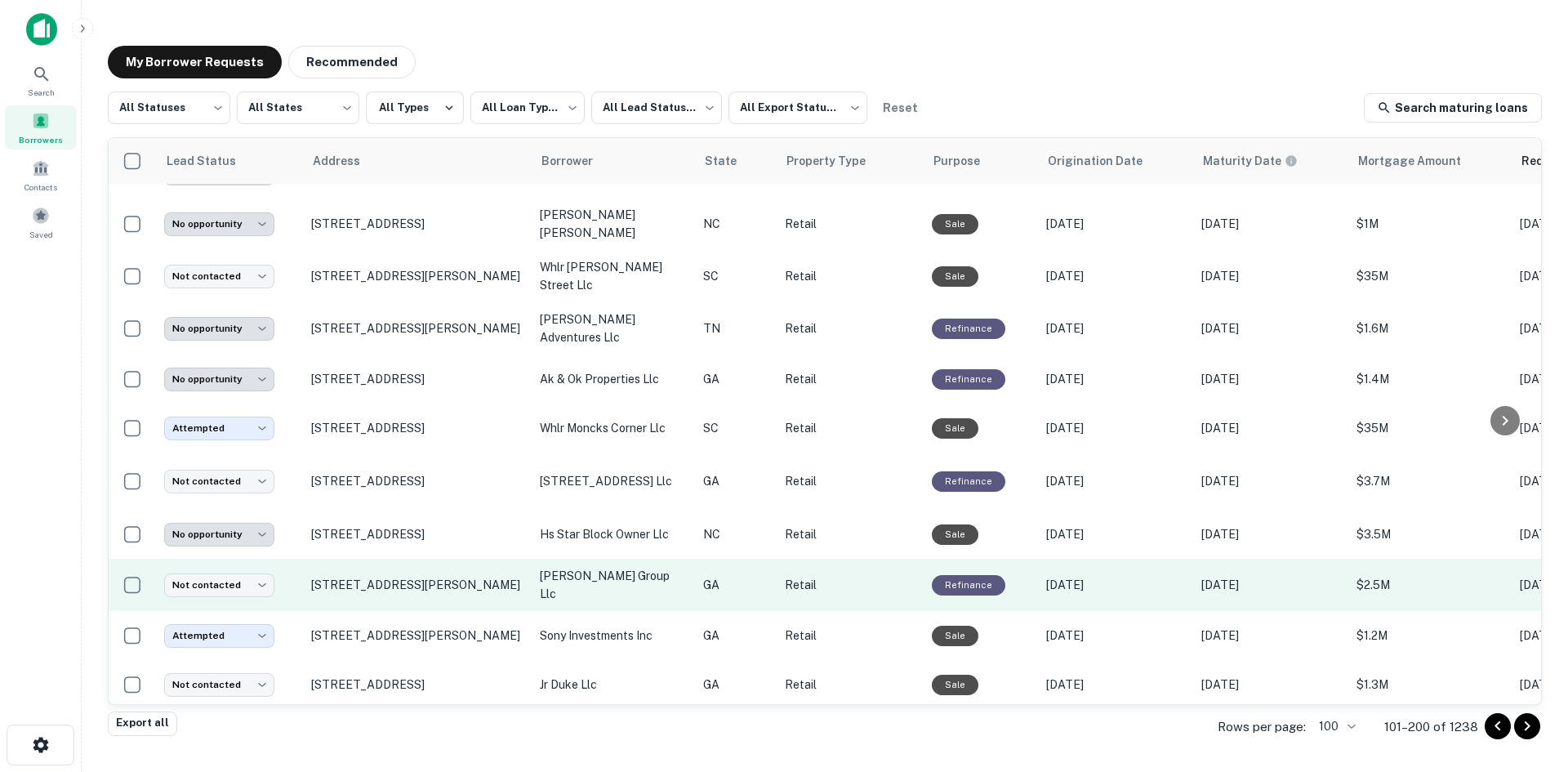
click at [386, 597] on td "450 Pio Nono Ave Macon, GA 31204" at bounding box center [417, 585] width 228 height 52
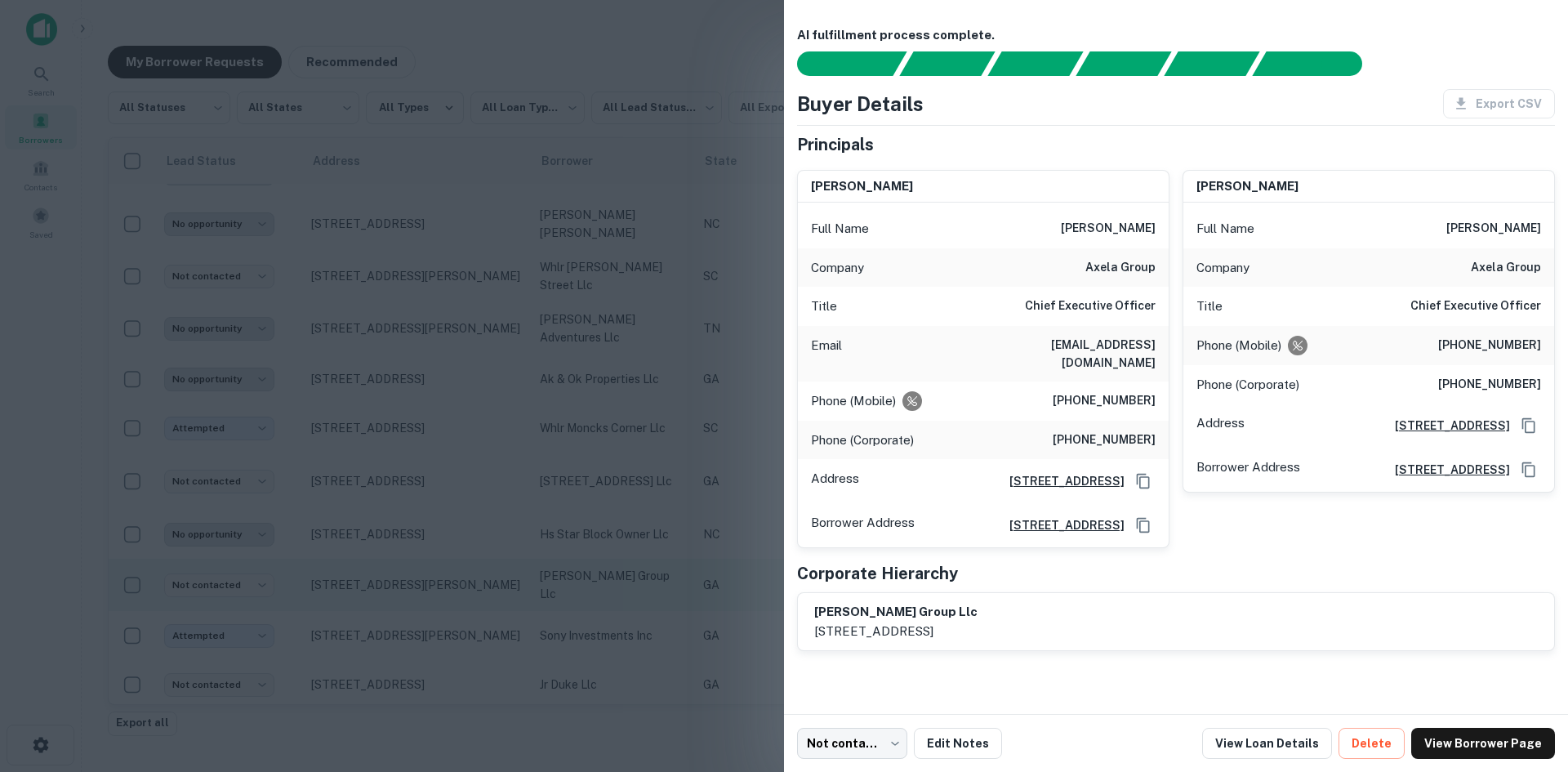
click at [386, 597] on div at bounding box center [784, 386] width 1568 height 772
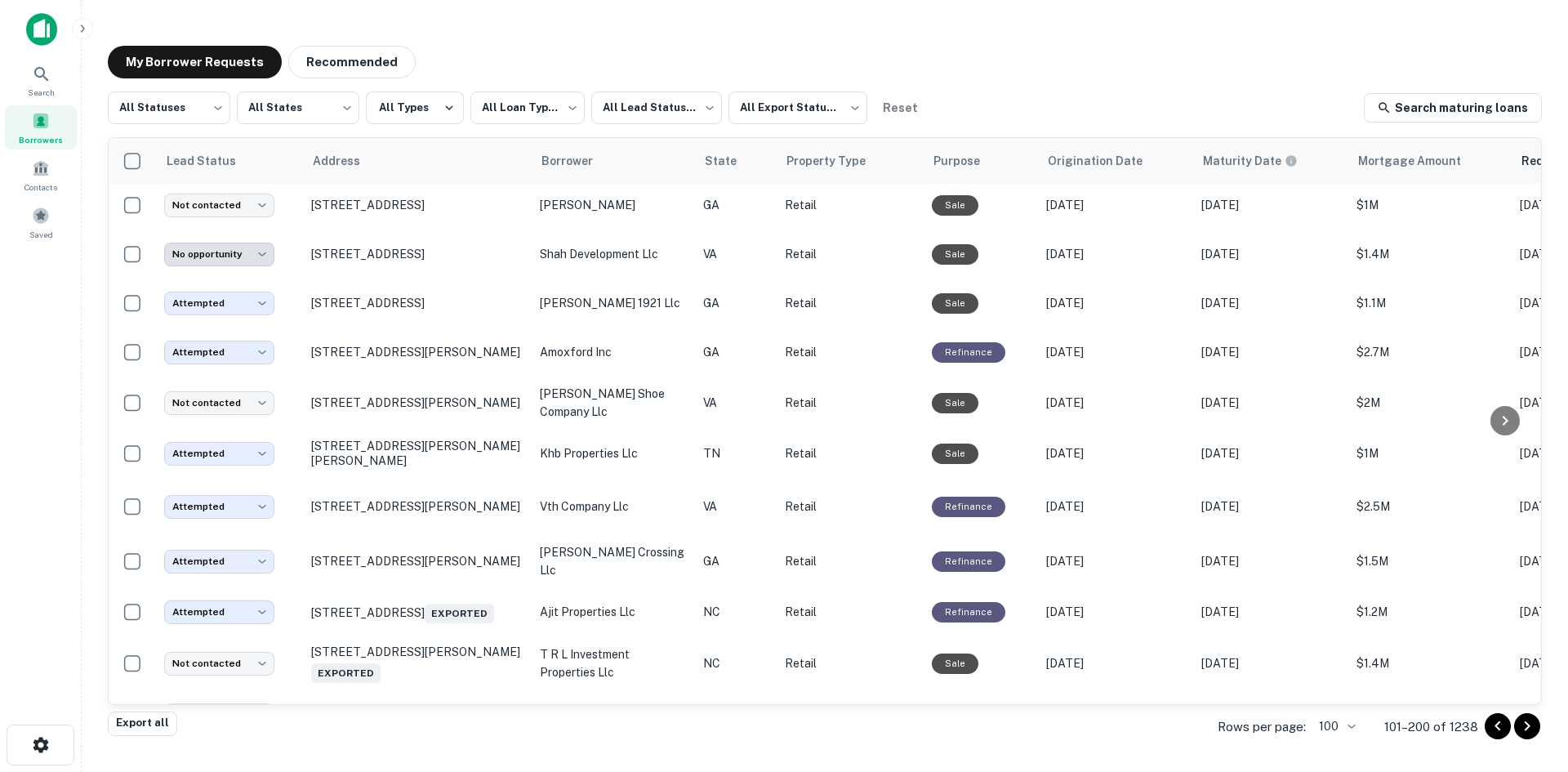
scroll to position [4607, 0]
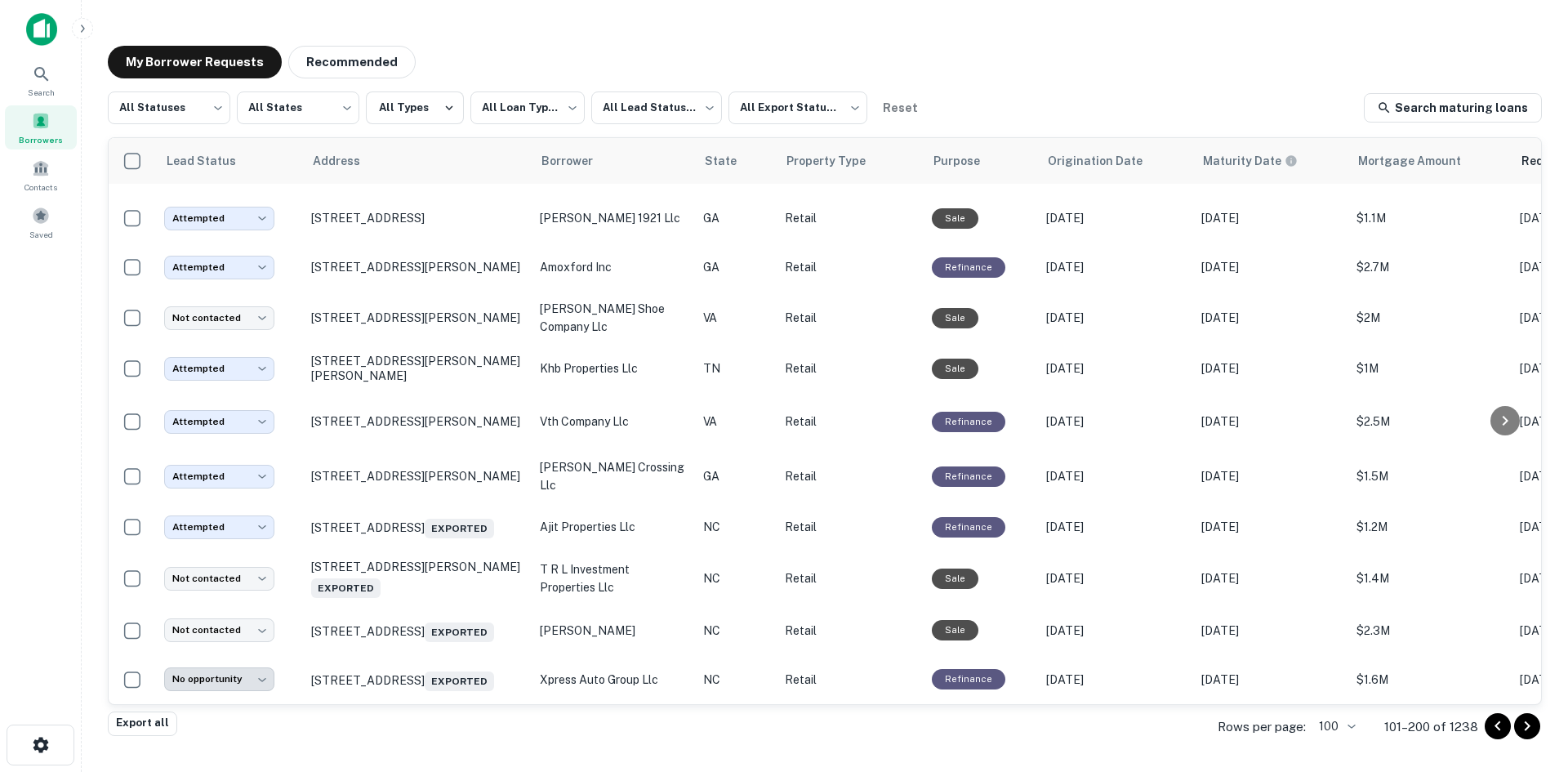
drag, startPoint x: 1532, startPoint y: 727, endPoint x: 1121, endPoint y: 698, distance: 412.0
click at [1532, 727] on icon "Go to next page" at bounding box center [1527, 726] width 19 height 19
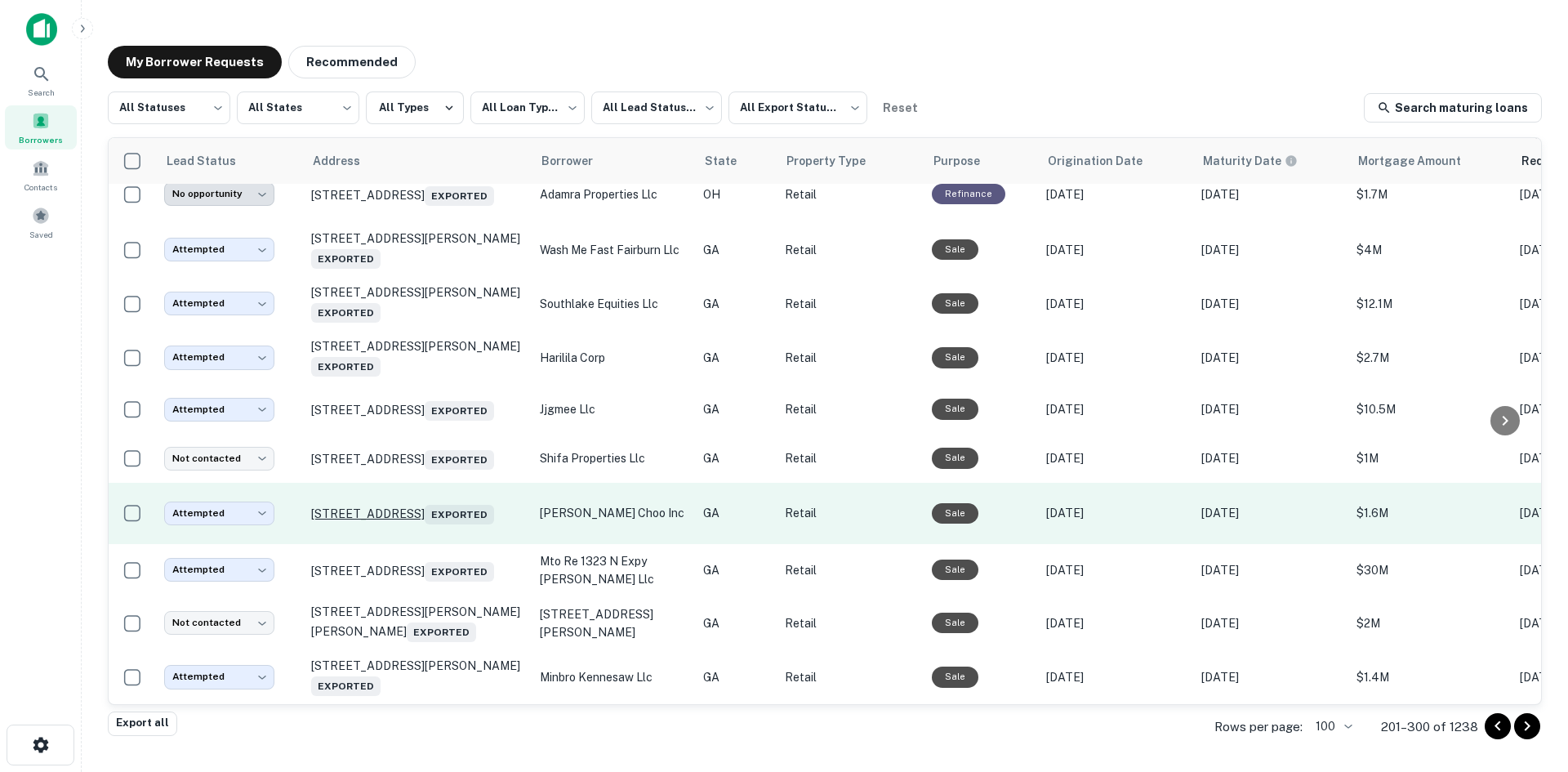
scroll to position [5003, 0]
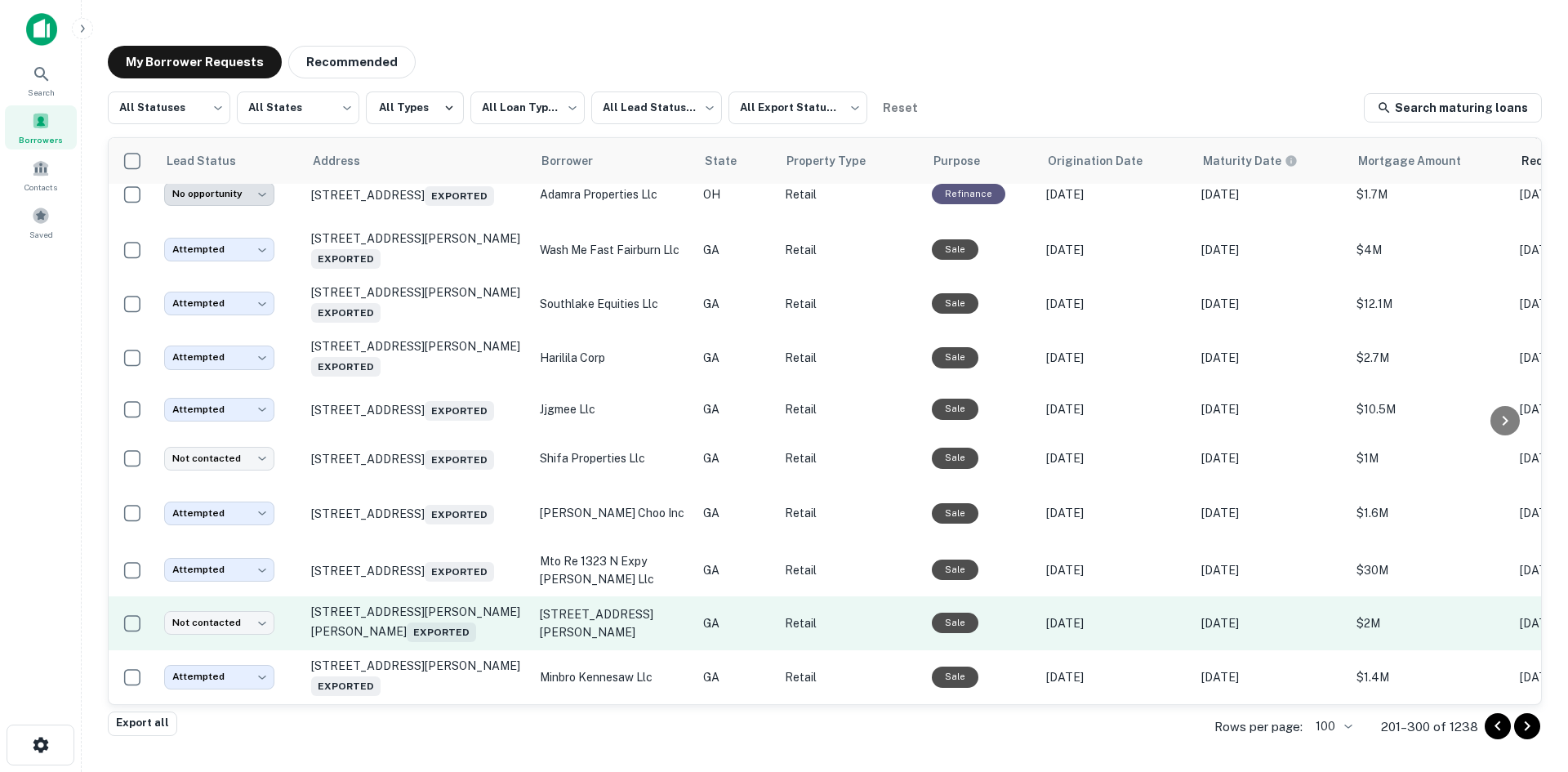
click at [435, 632] on td "205 Mallery St Saint Simons Island, GA 31522 Exported" at bounding box center [417, 623] width 228 height 54
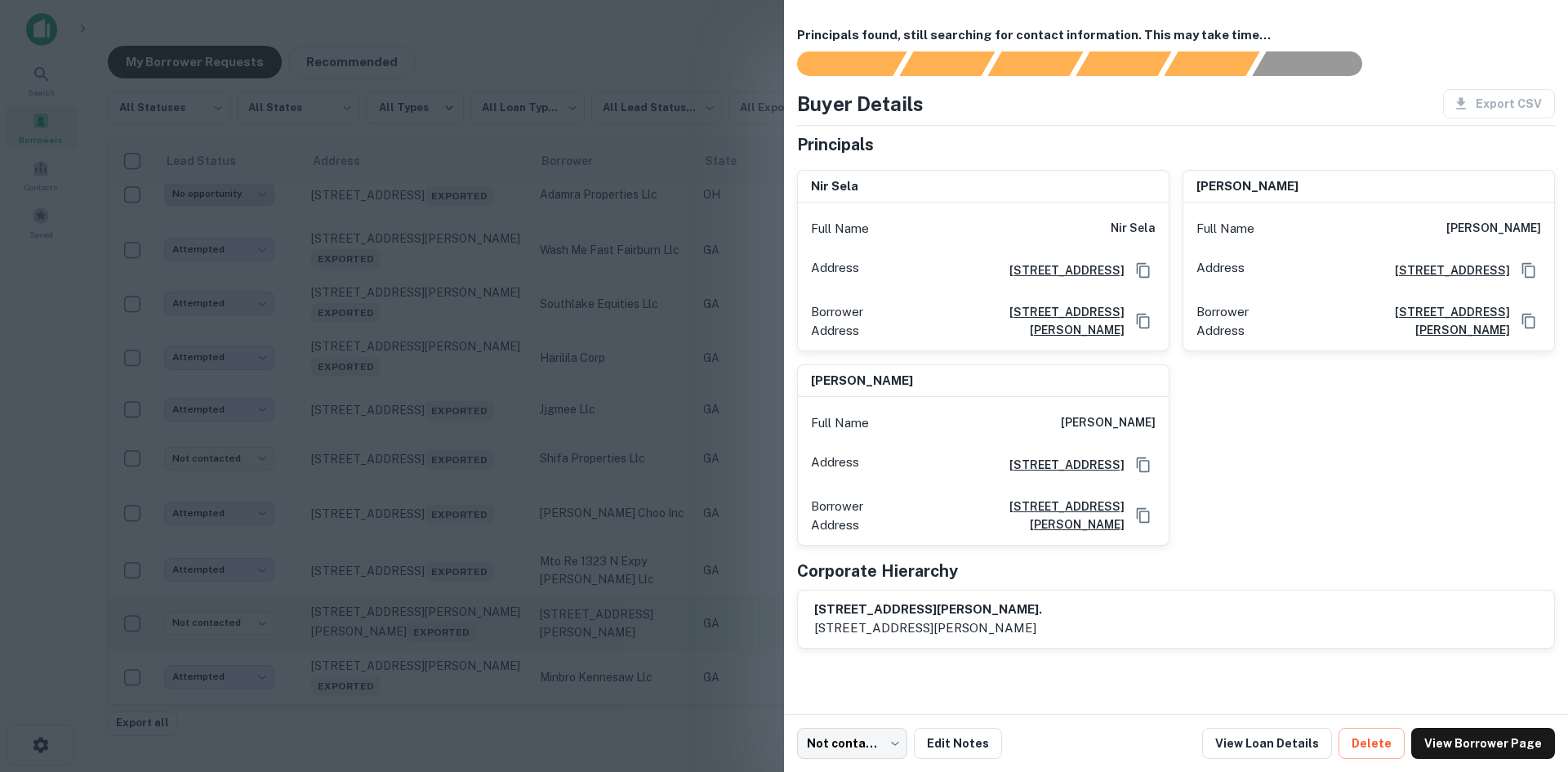
click at [431, 634] on div at bounding box center [784, 386] width 1568 height 772
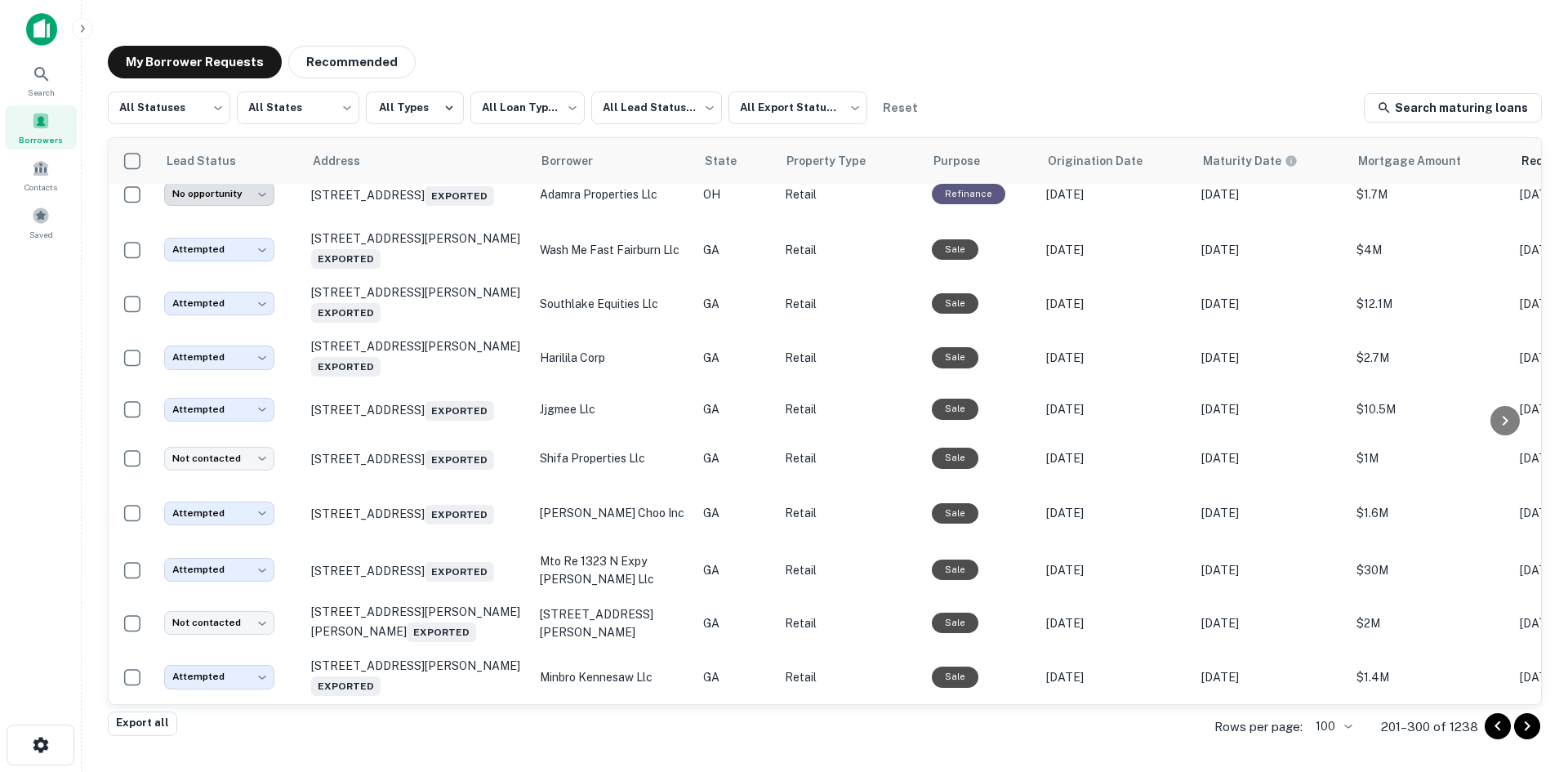
click at [1517, 736] on icon "Go to next page" at bounding box center [1527, 726] width 19 height 19
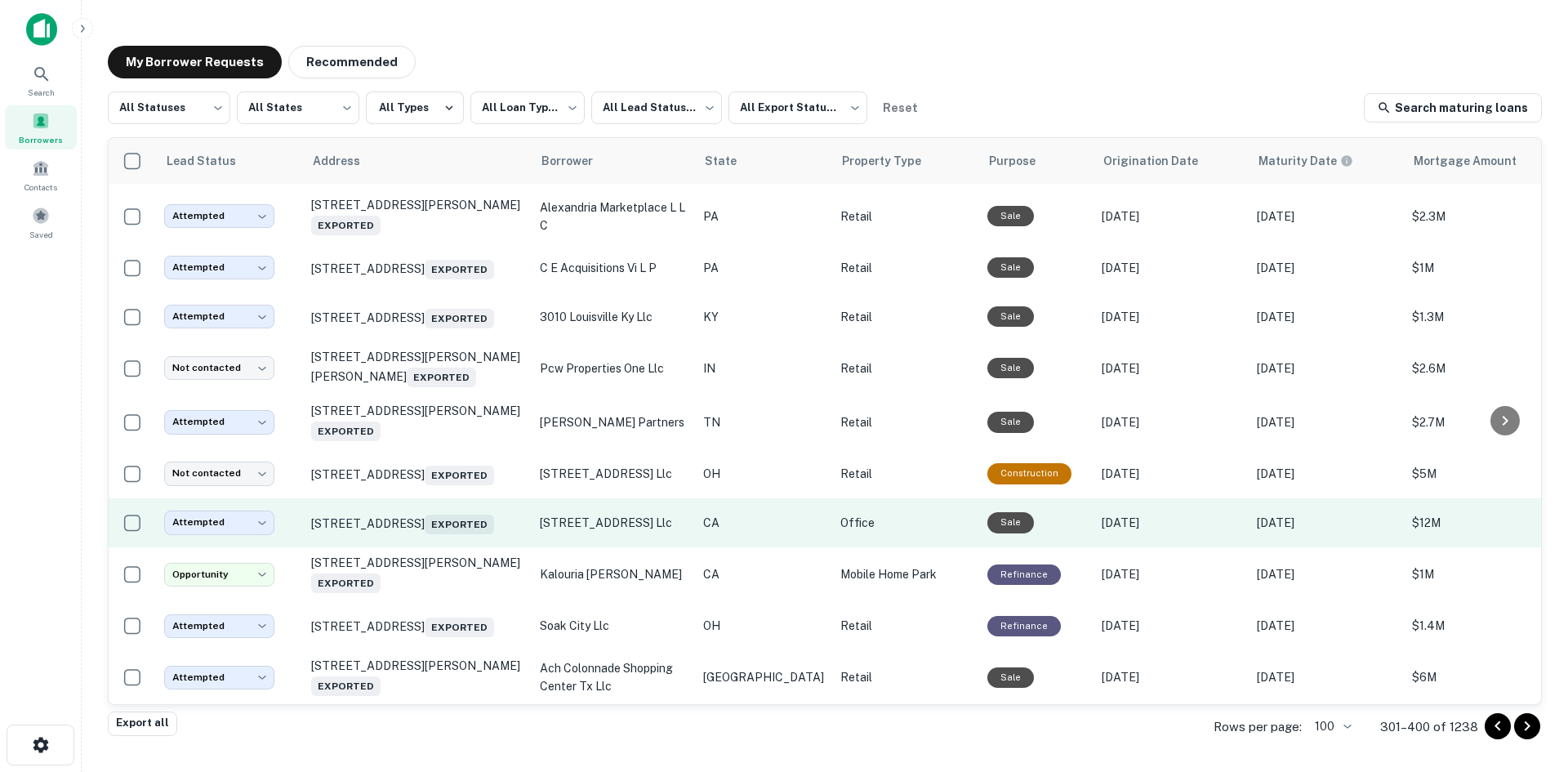
scroll to position [4665, 0]
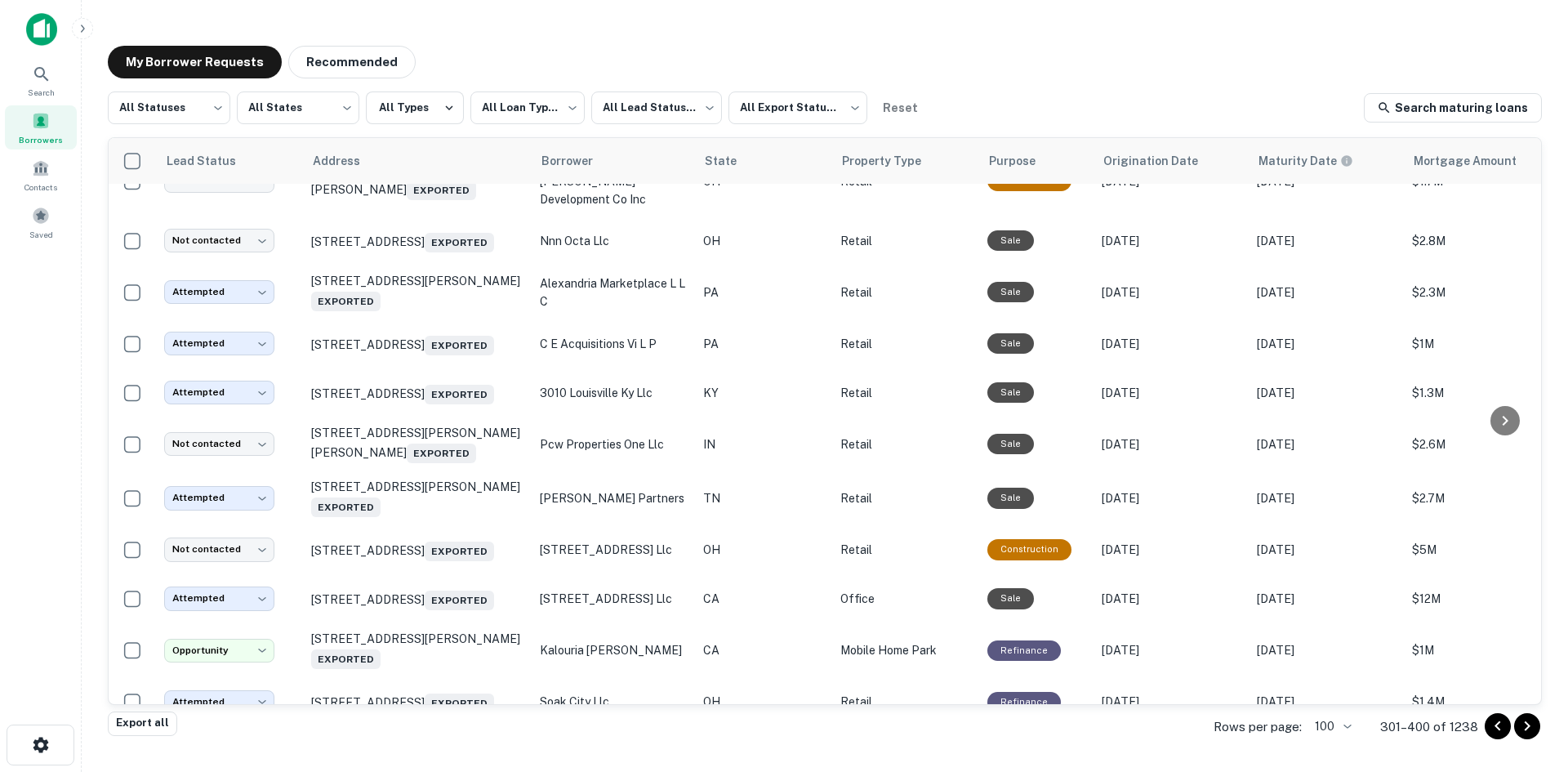
click at [368, 94] on td "110 Ash St Troy, OH 45373 Exported" at bounding box center [417, 67] width 228 height 52
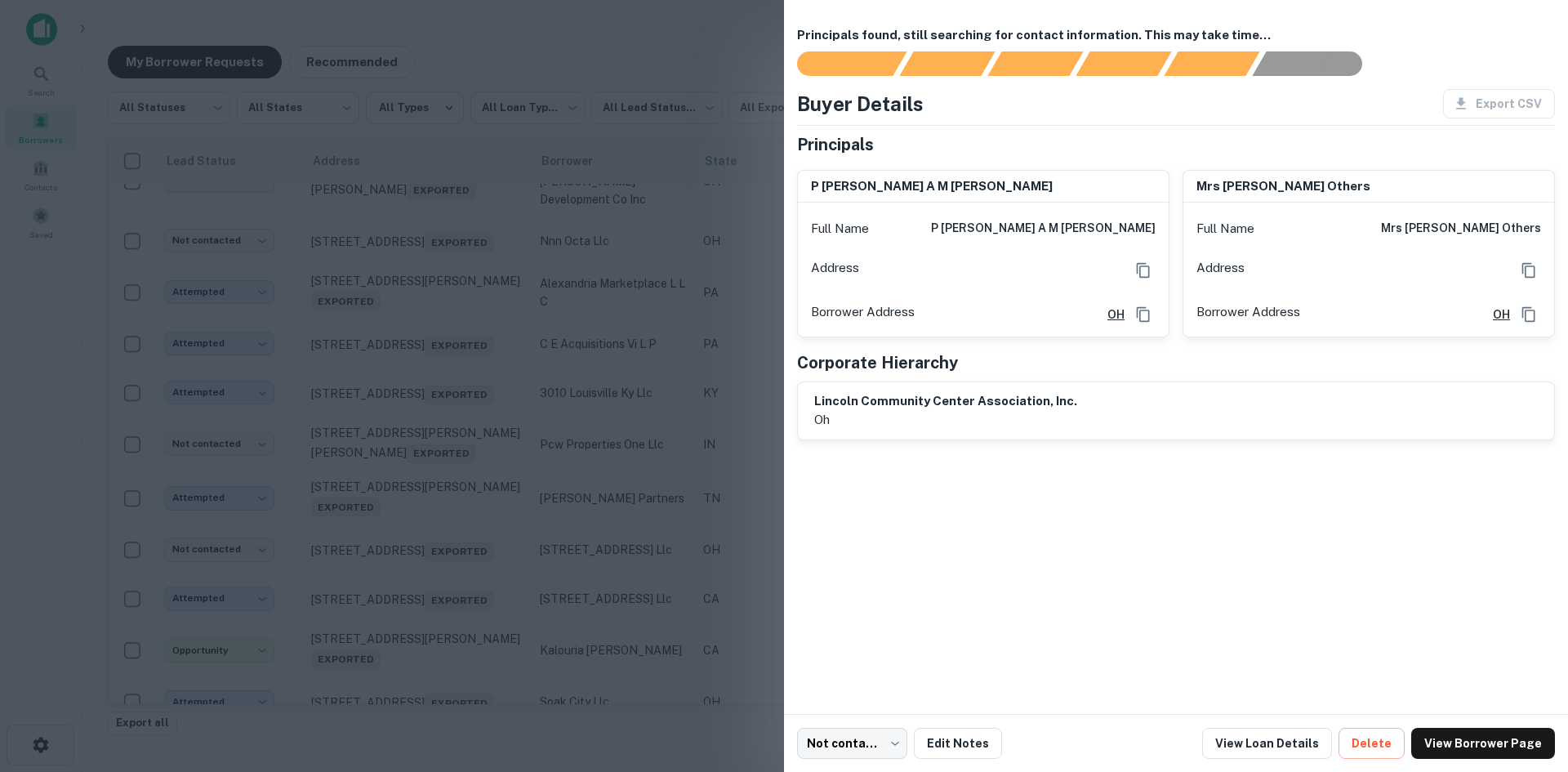
click at [368, 303] on div at bounding box center [784, 386] width 1568 height 772
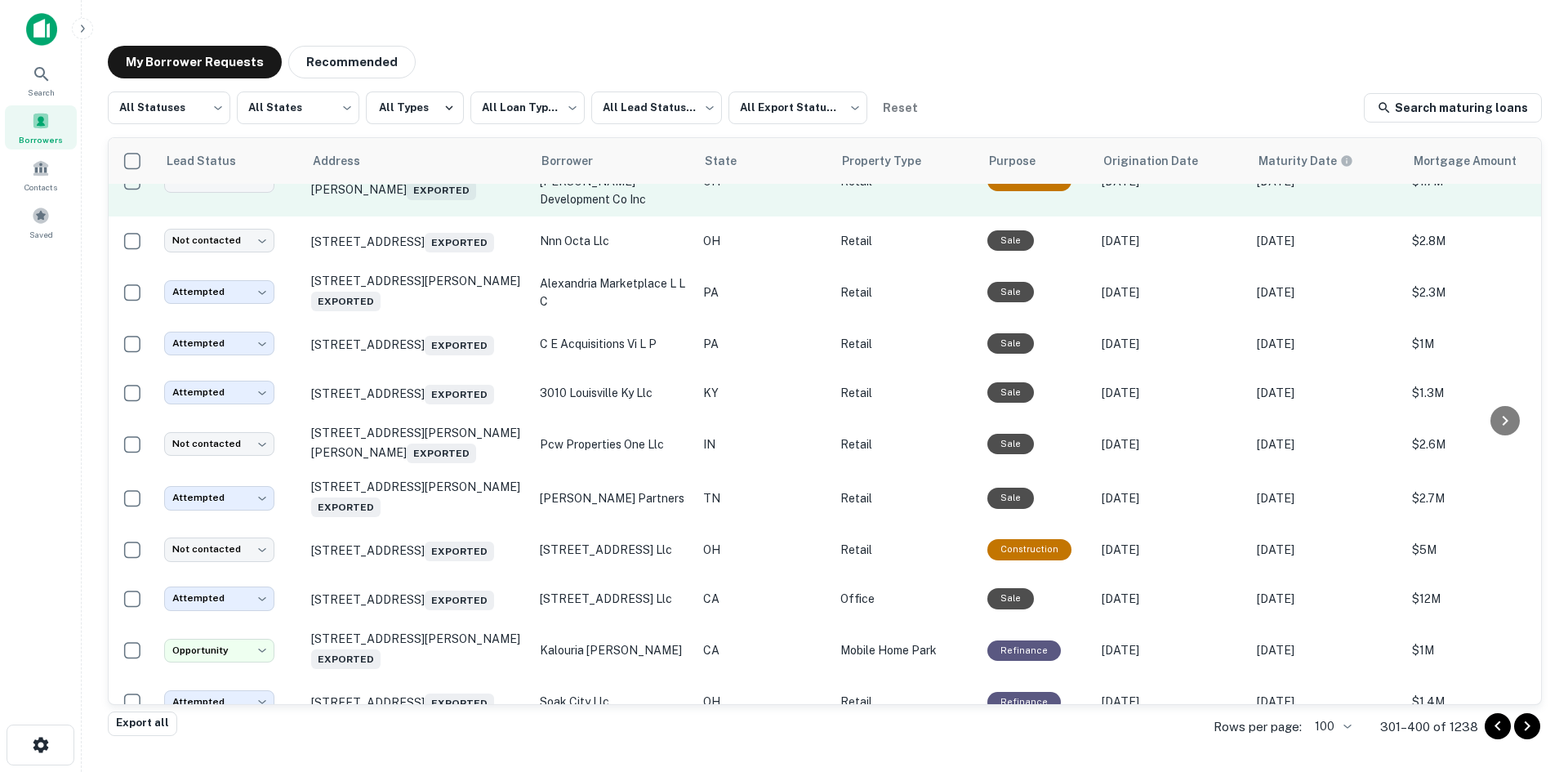
click at [400, 217] on td "1333 Archer Dr Troy, OH 45373 Exported" at bounding box center [417, 181] width 228 height 70
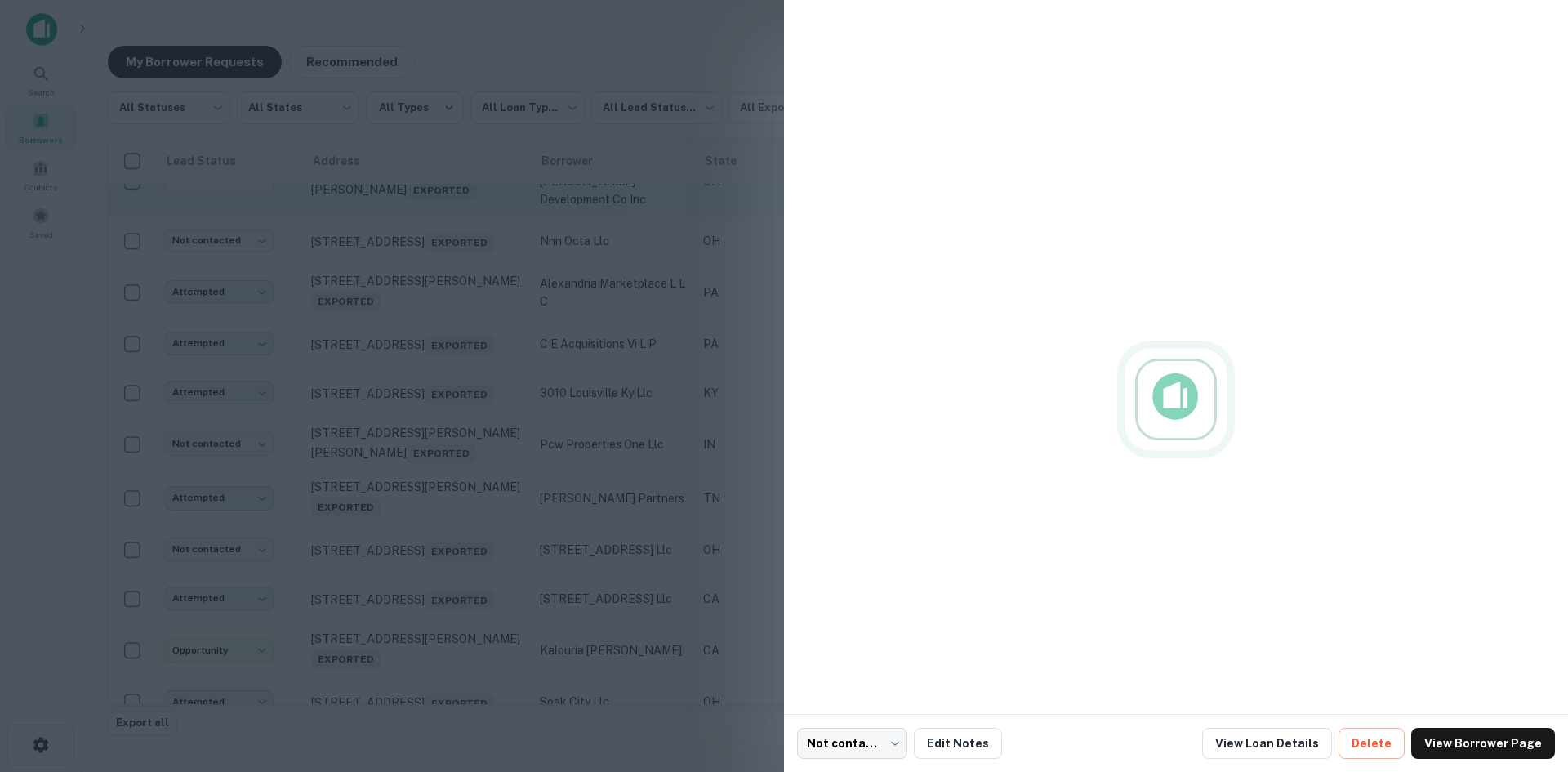
click at [400, 416] on div at bounding box center [784, 386] width 1568 height 772
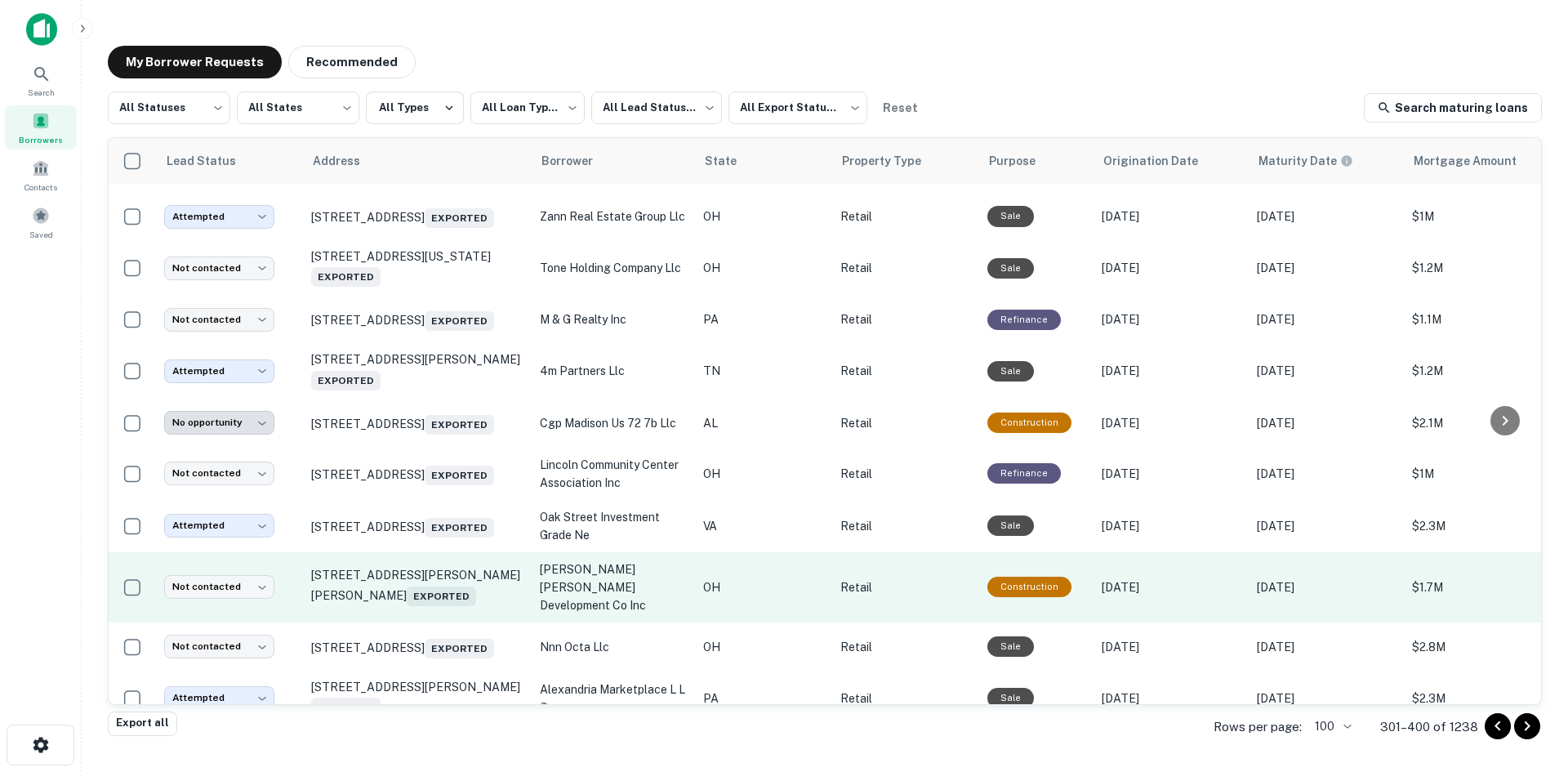
scroll to position [4256, 0]
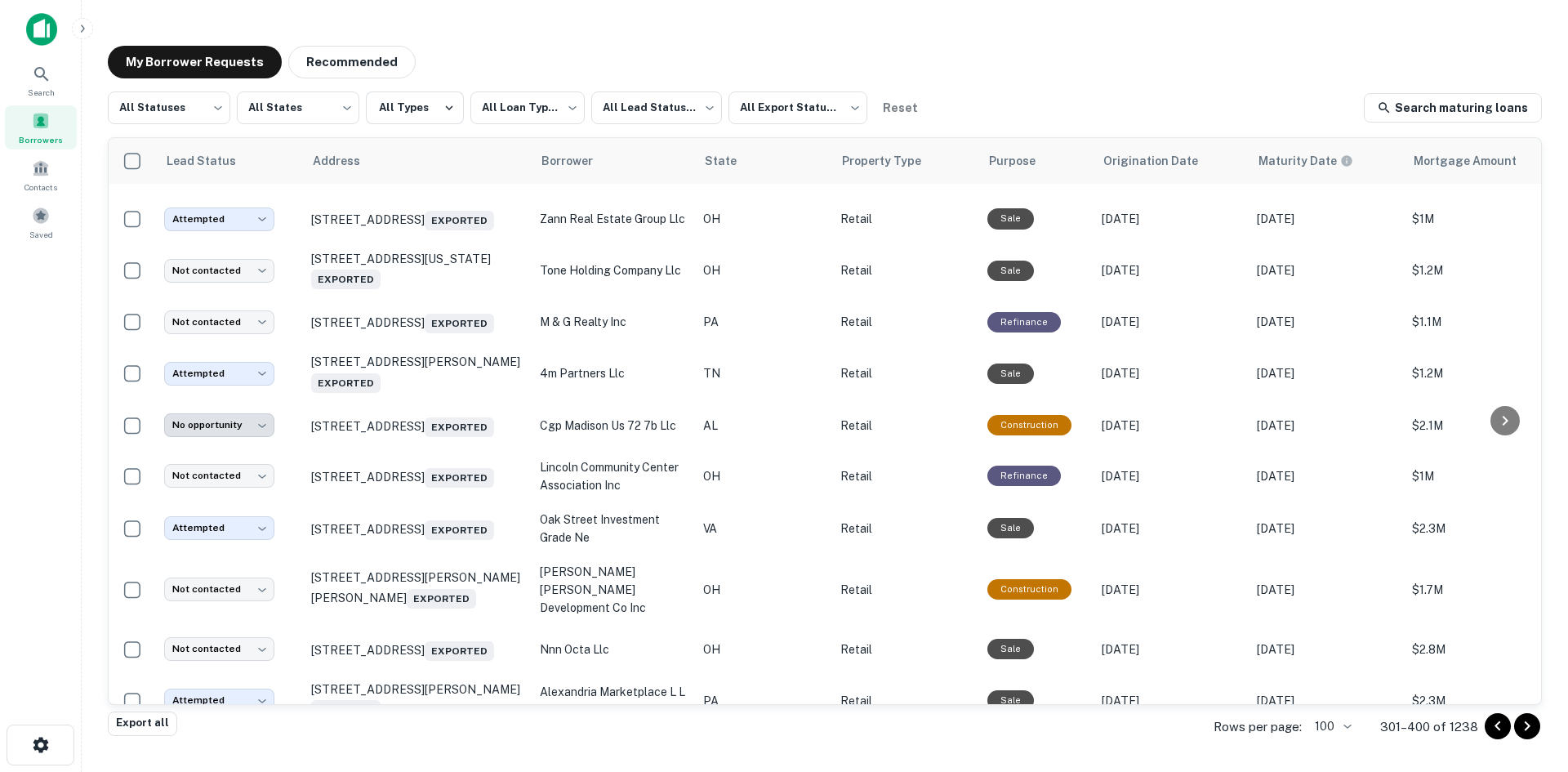
click at [449, 145] on td "34101 Center Ridge Rd North Ridgeville, OH 44039 Exported" at bounding box center [417, 120] width 228 height 49
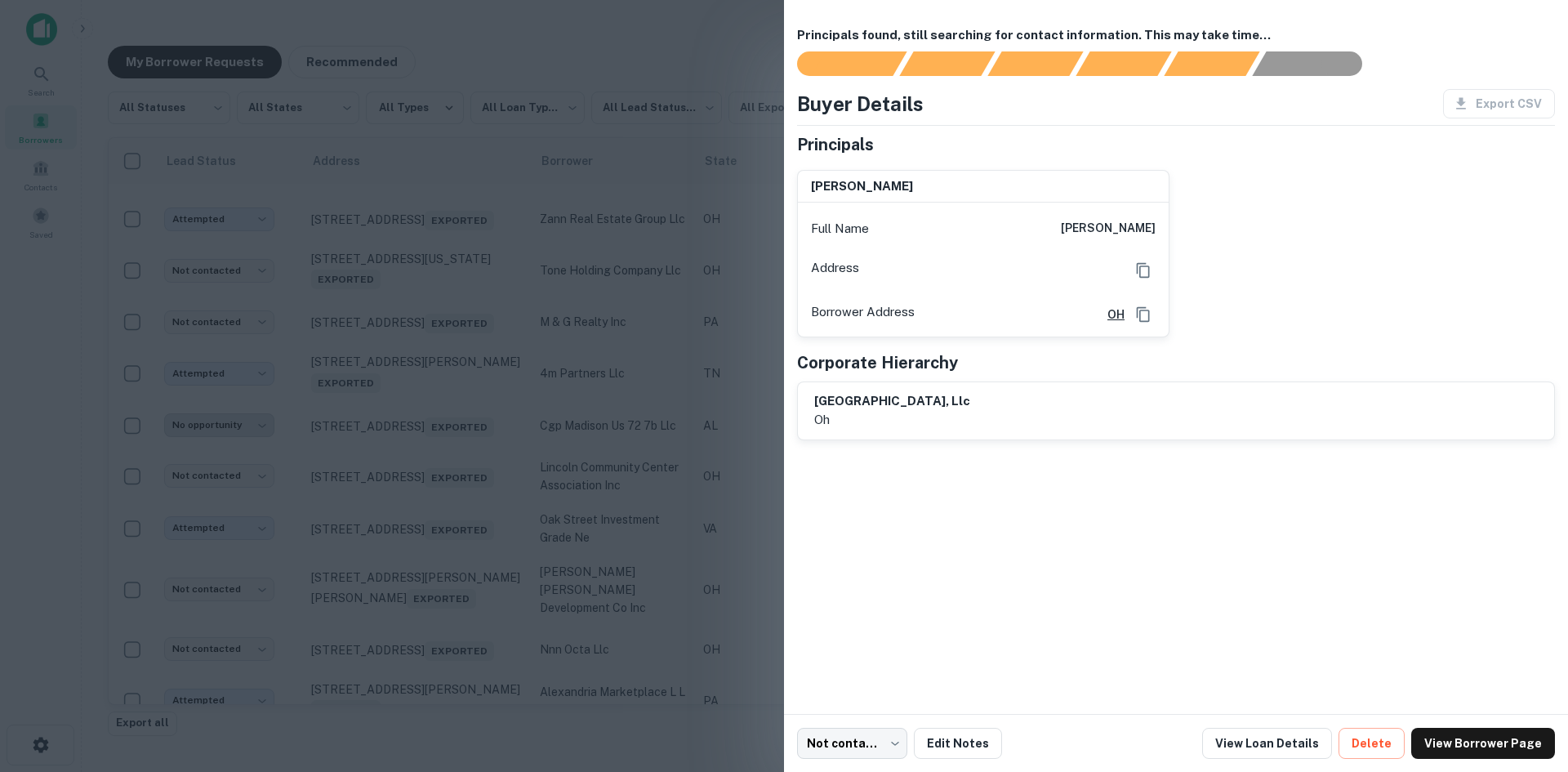
click at [449, 343] on div at bounding box center [784, 386] width 1568 height 772
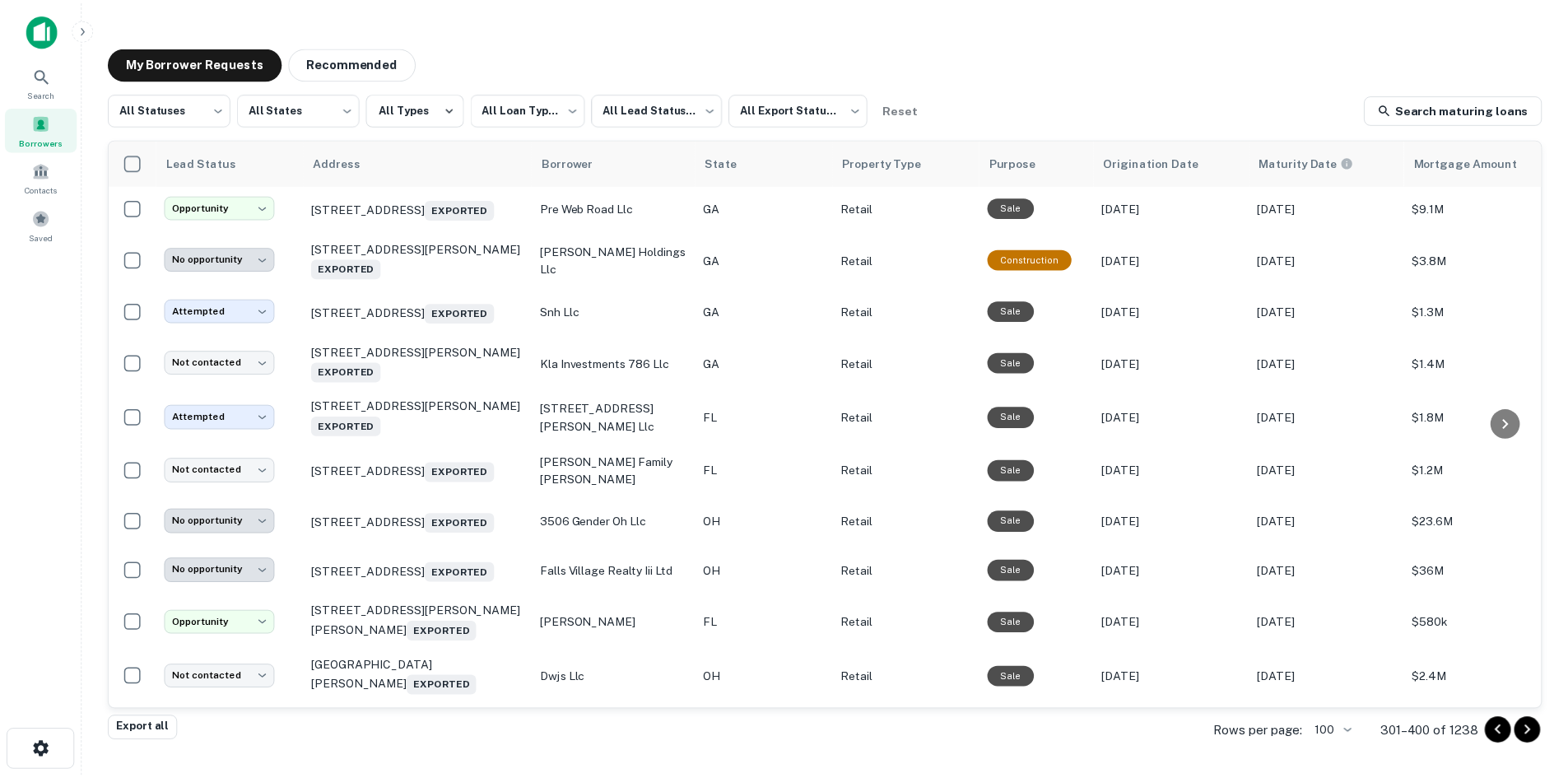
scroll to position [2806, 0]
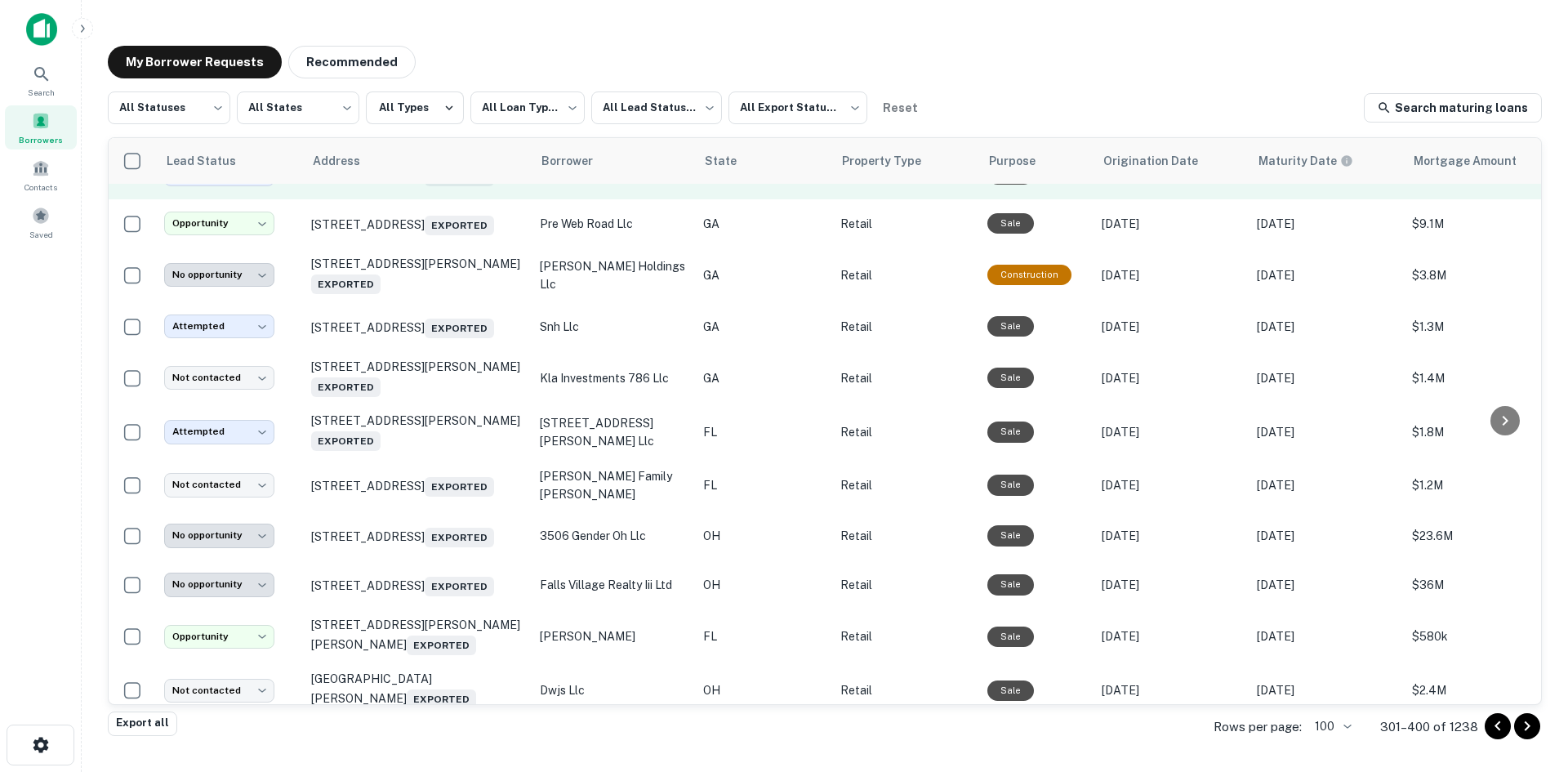
click at [444, 200] on td "8601 Roswell Rd Atlanta, GA 30350 Exported" at bounding box center [417, 175] width 228 height 49
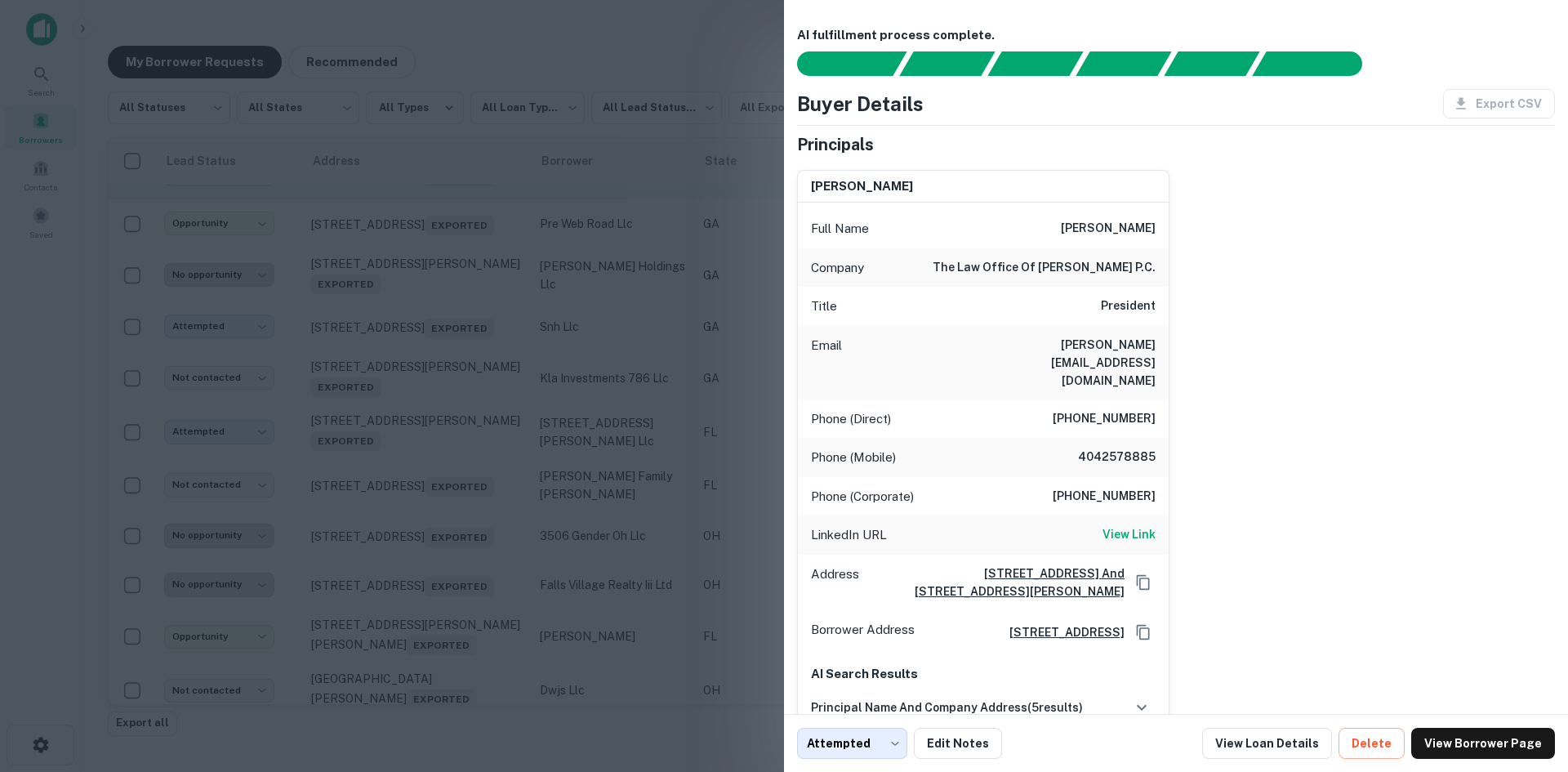
click at [444, 310] on div at bounding box center [784, 386] width 1568 height 772
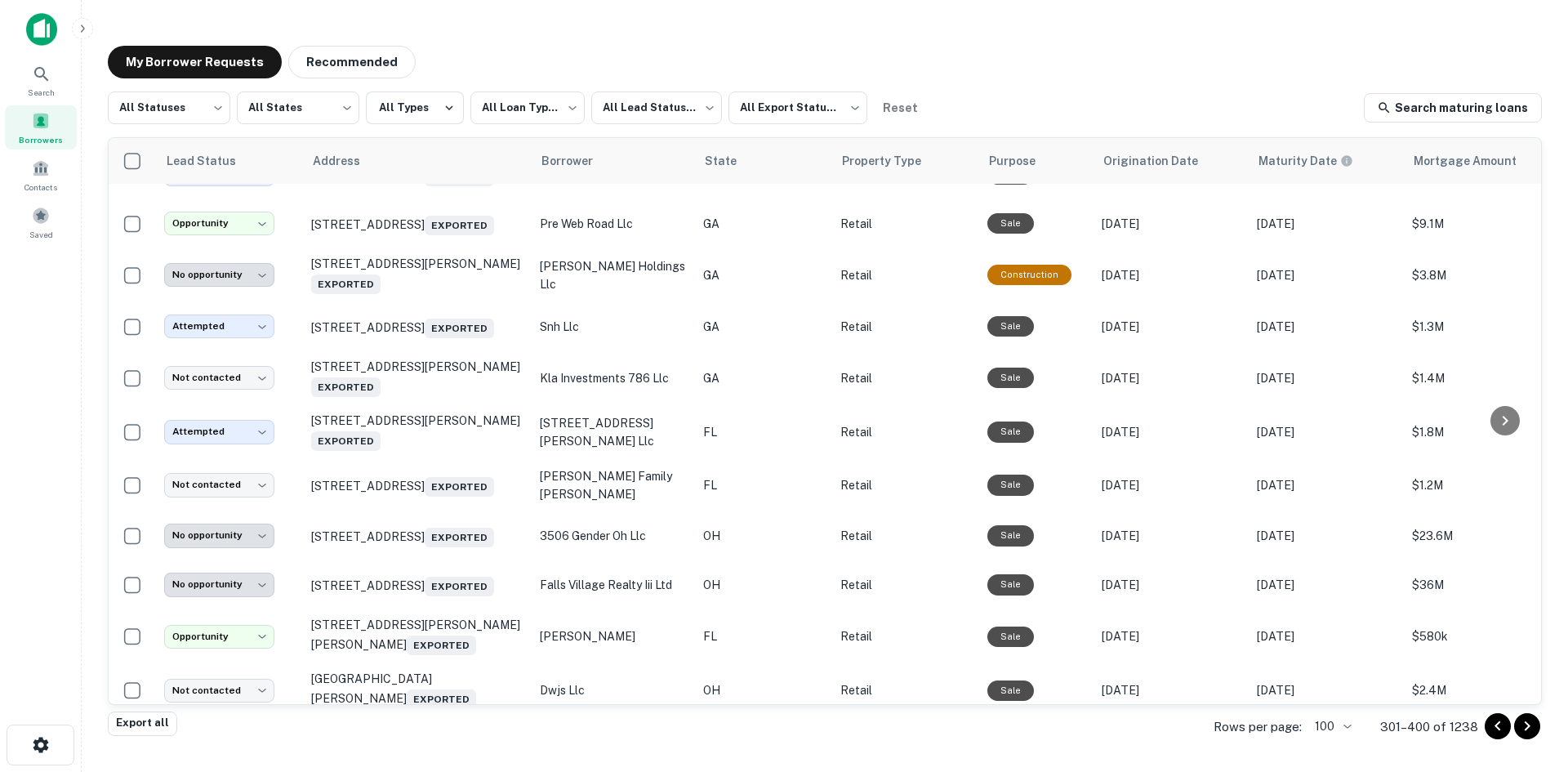
click at [431, 150] on td "190 Glynn St N Fayetteville, GA 30214 Exported" at bounding box center [417, 123] width 228 height 54
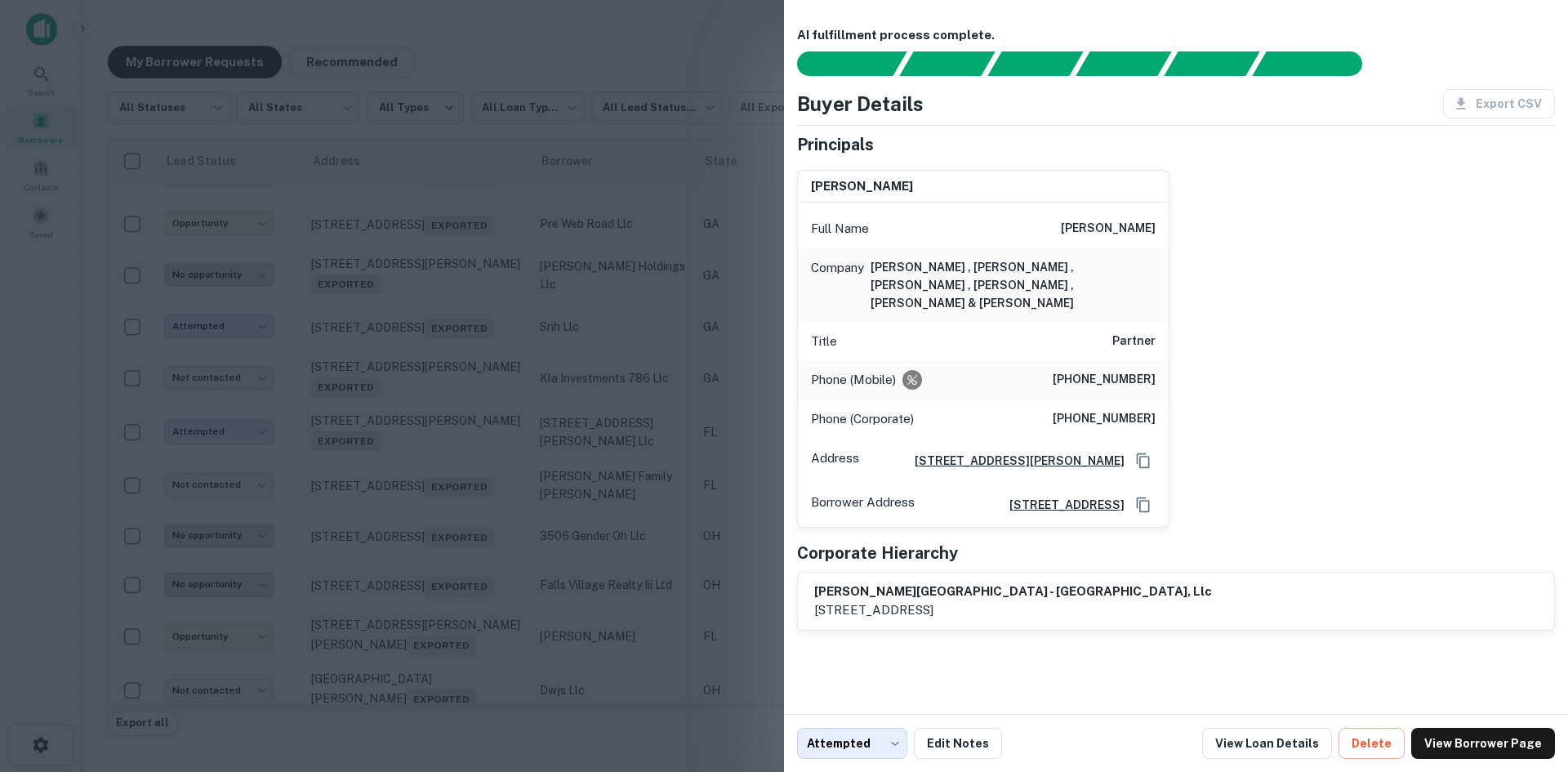
click at [431, 255] on div at bounding box center [784, 386] width 1568 height 772
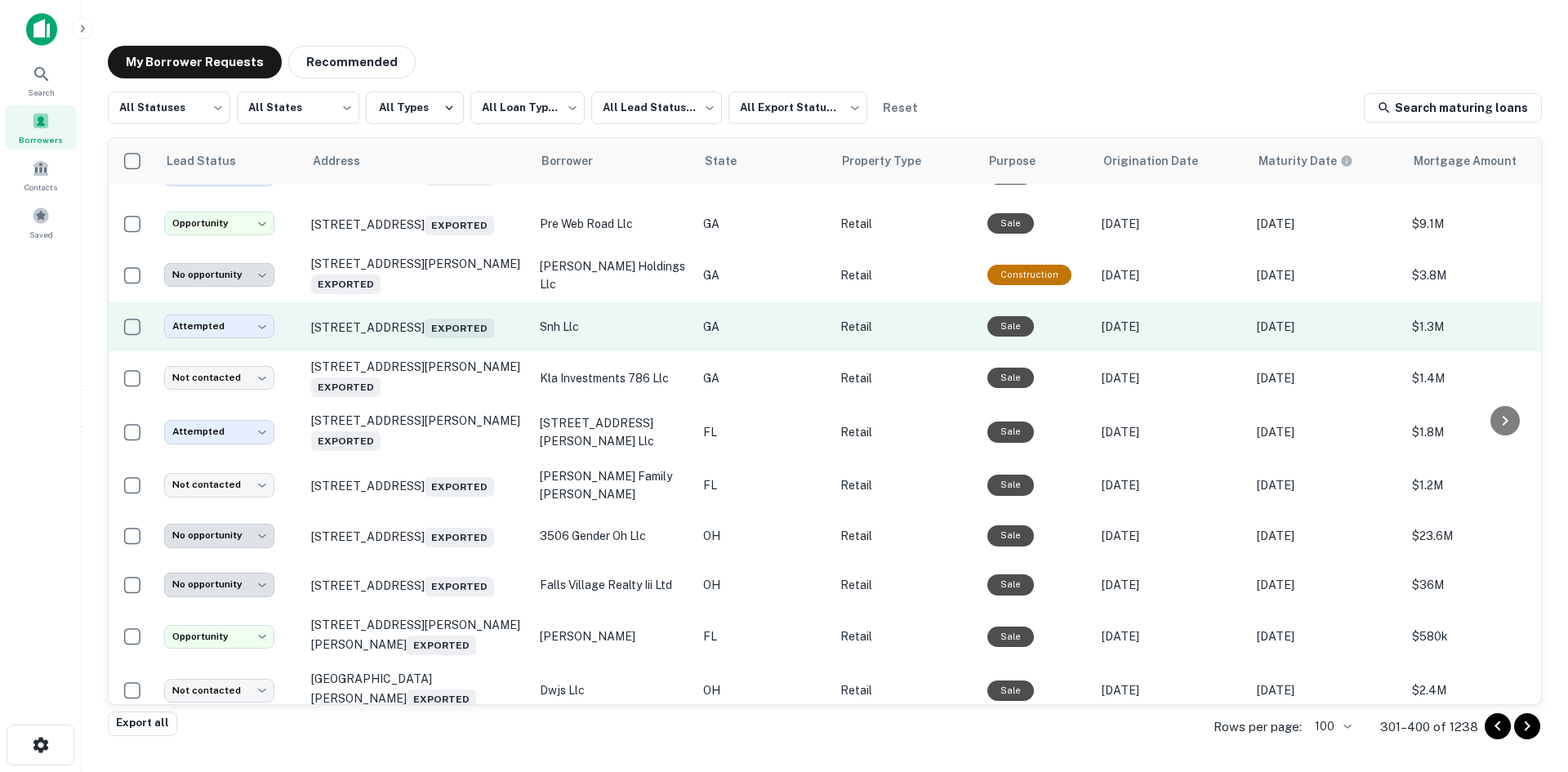
click at [421, 351] on td "3505 Mall Blvd Duluth, GA 30096 Exported" at bounding box center [417, 326] width 228 height 49
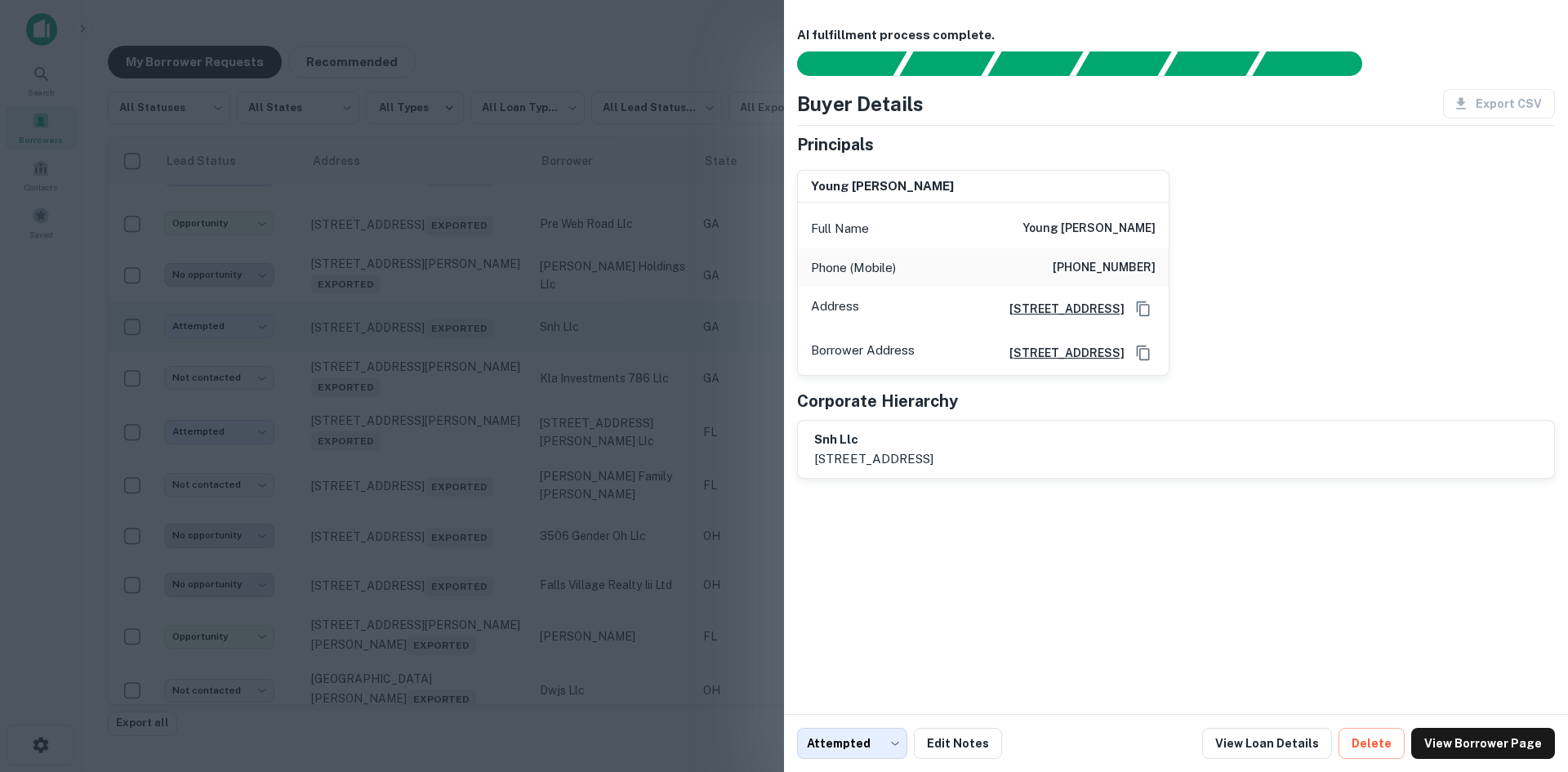
click at [421, 469] on div at bounding box center [784, 386] width 1568 height 772
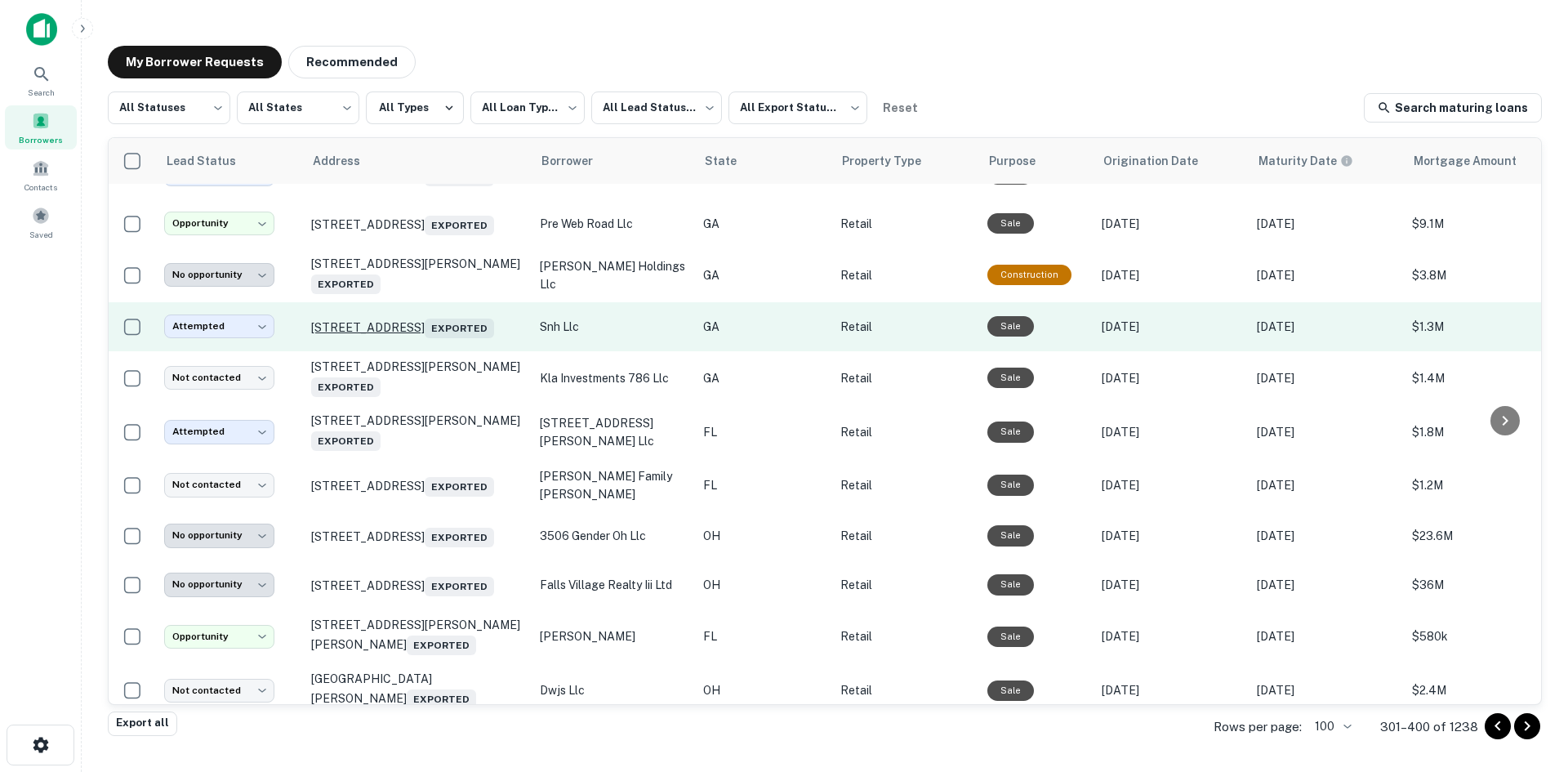
click at [403, 338] on p "3505 Mall Blvd Duluth, GA 30096 Exported" at bounding box center [416, 327] width 212 height 23
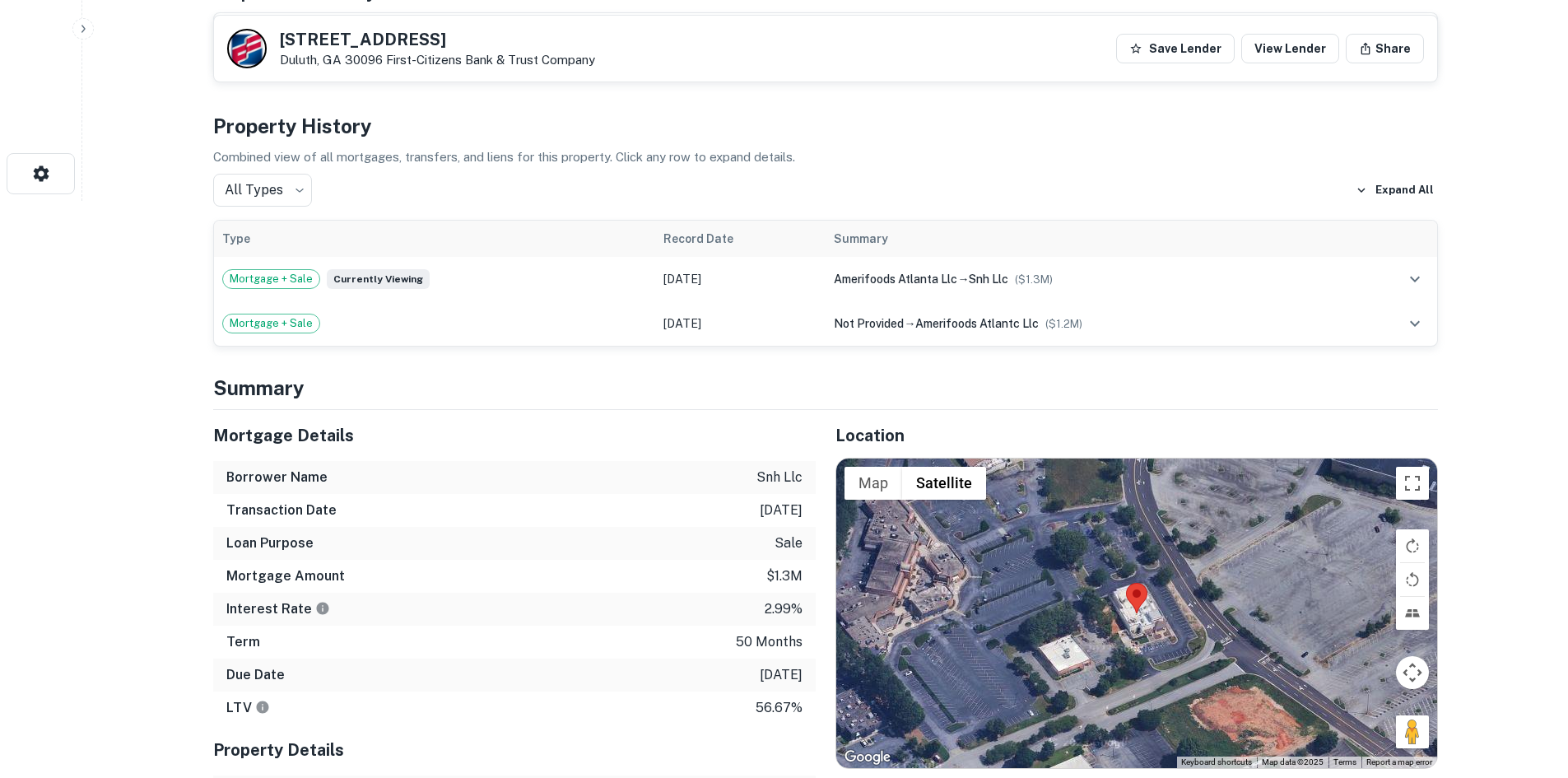
scroll to position [823, 0]
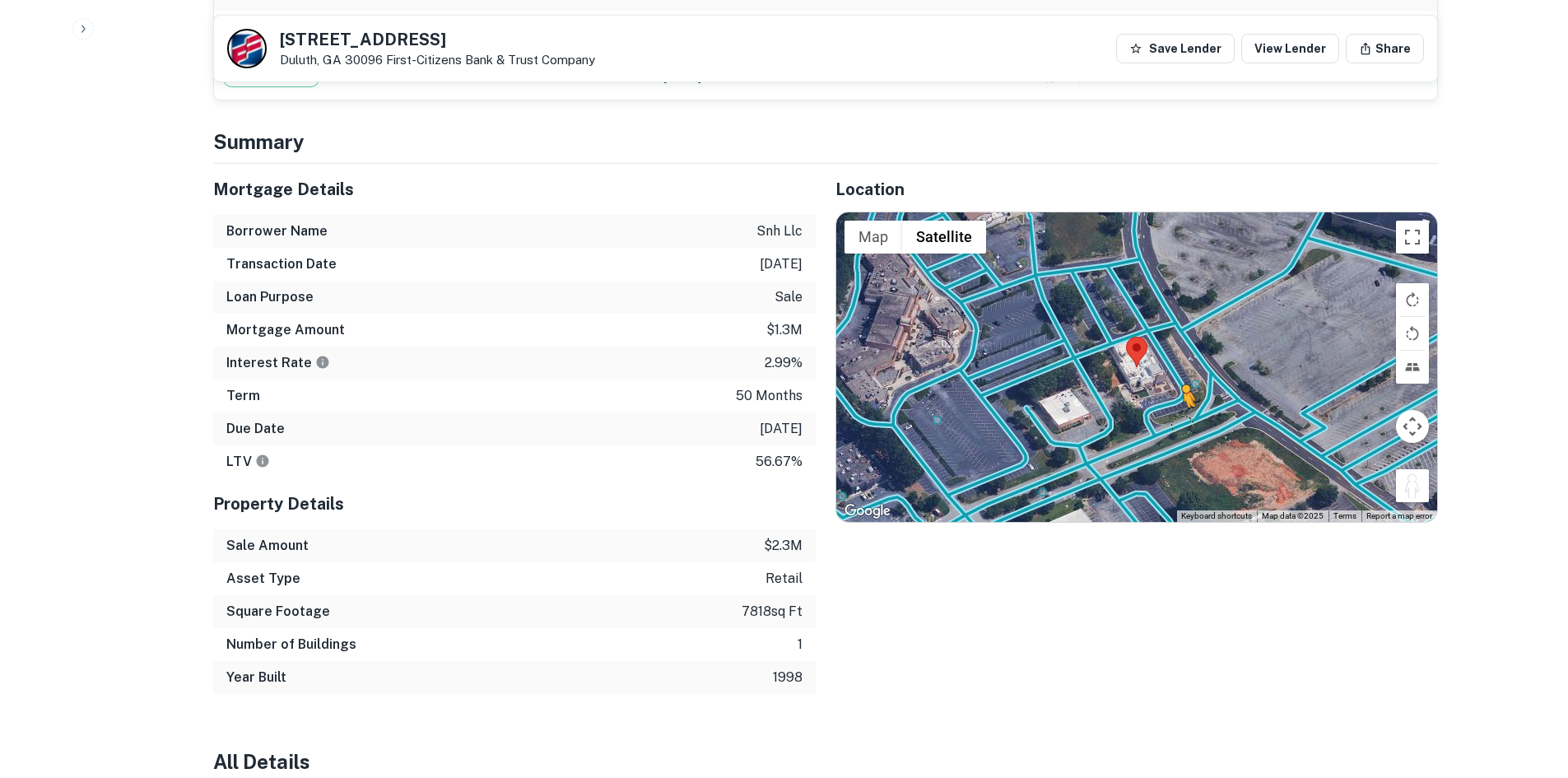
drag, startPoint x: 1413, startPoint y: 480, endPoint x: 1175, endPoint y: 426, distance: 244.0
click at [1175, 426] on div "To activate drag with keyboard, press Alt + Enter. Once in keyboard drag state,…" at bounding box center [1137, 368] width 601 height 310
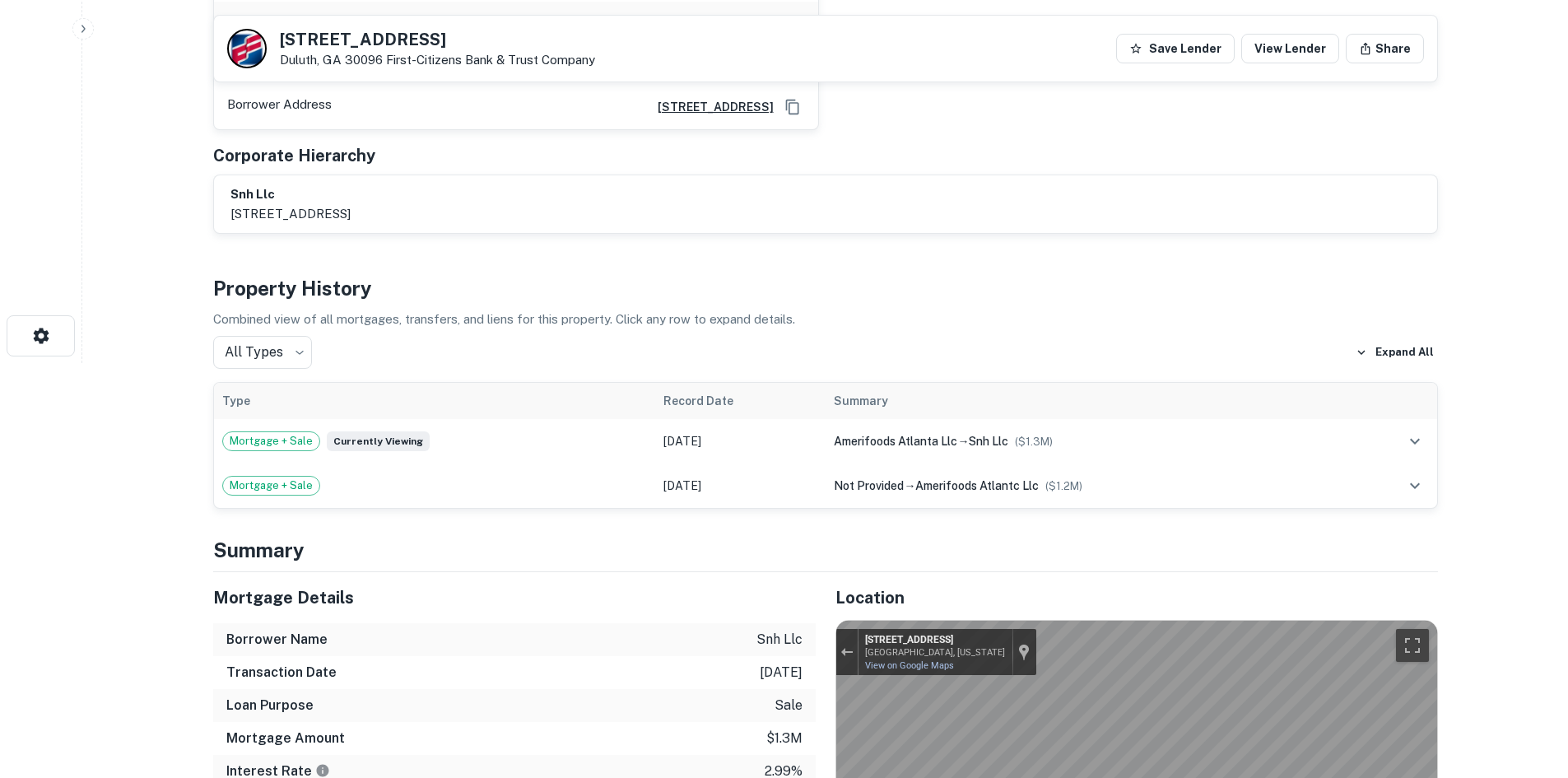
scroll to position [412, 0]
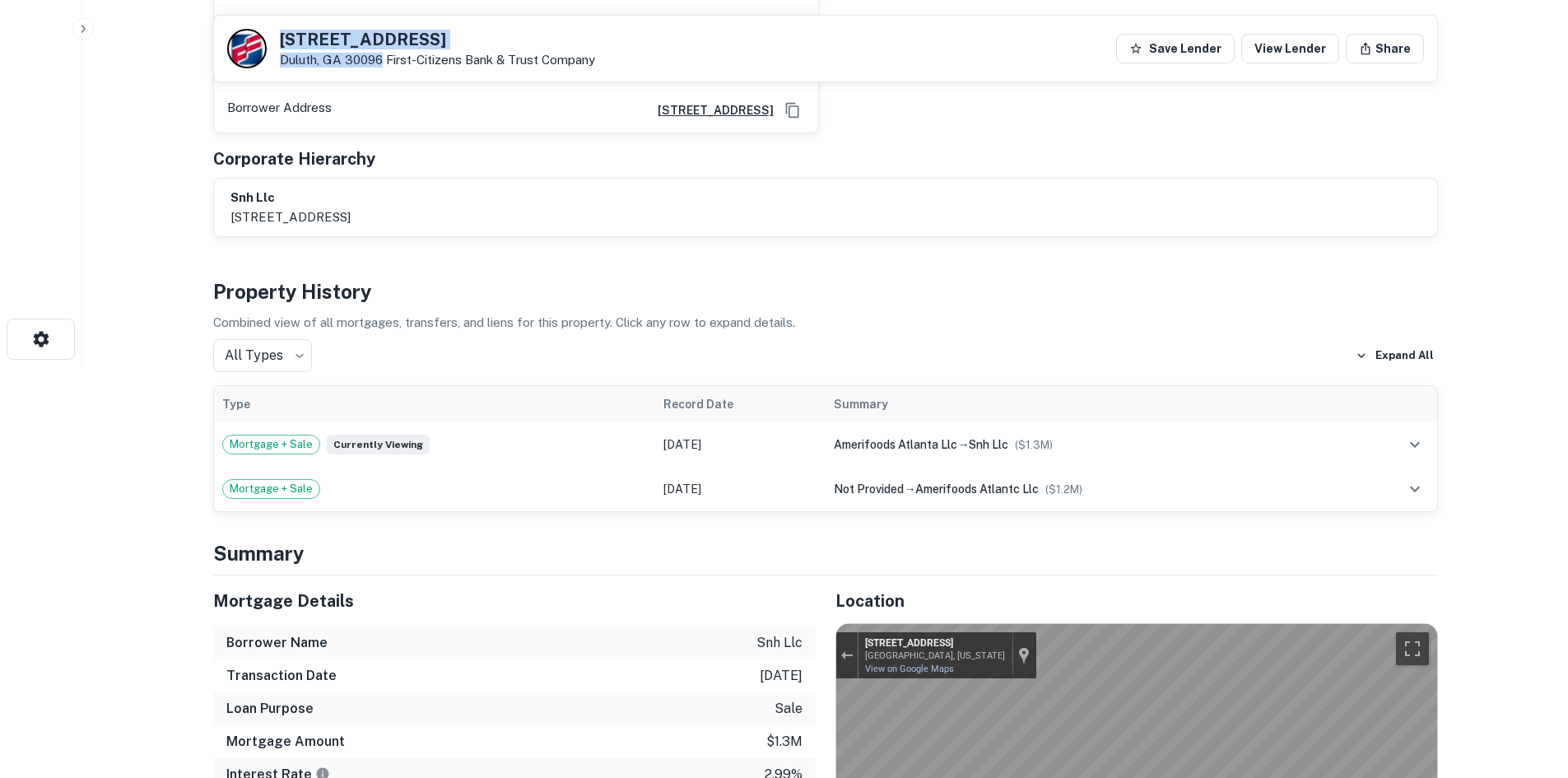
drag, startPoint x: 274, startPoint y: 41, endPoint x: 381, endPoint y: 69, distance: 110.6
click at [381, 69] on div "3505 Mall Blvd Duluth, GA 30096 First-citizens Bank & Trust Company Save Lender…" at bounding box center [825, 48] width 1224 height 66
copy div "3505 Mall Blvd Duluth, GA 30096"
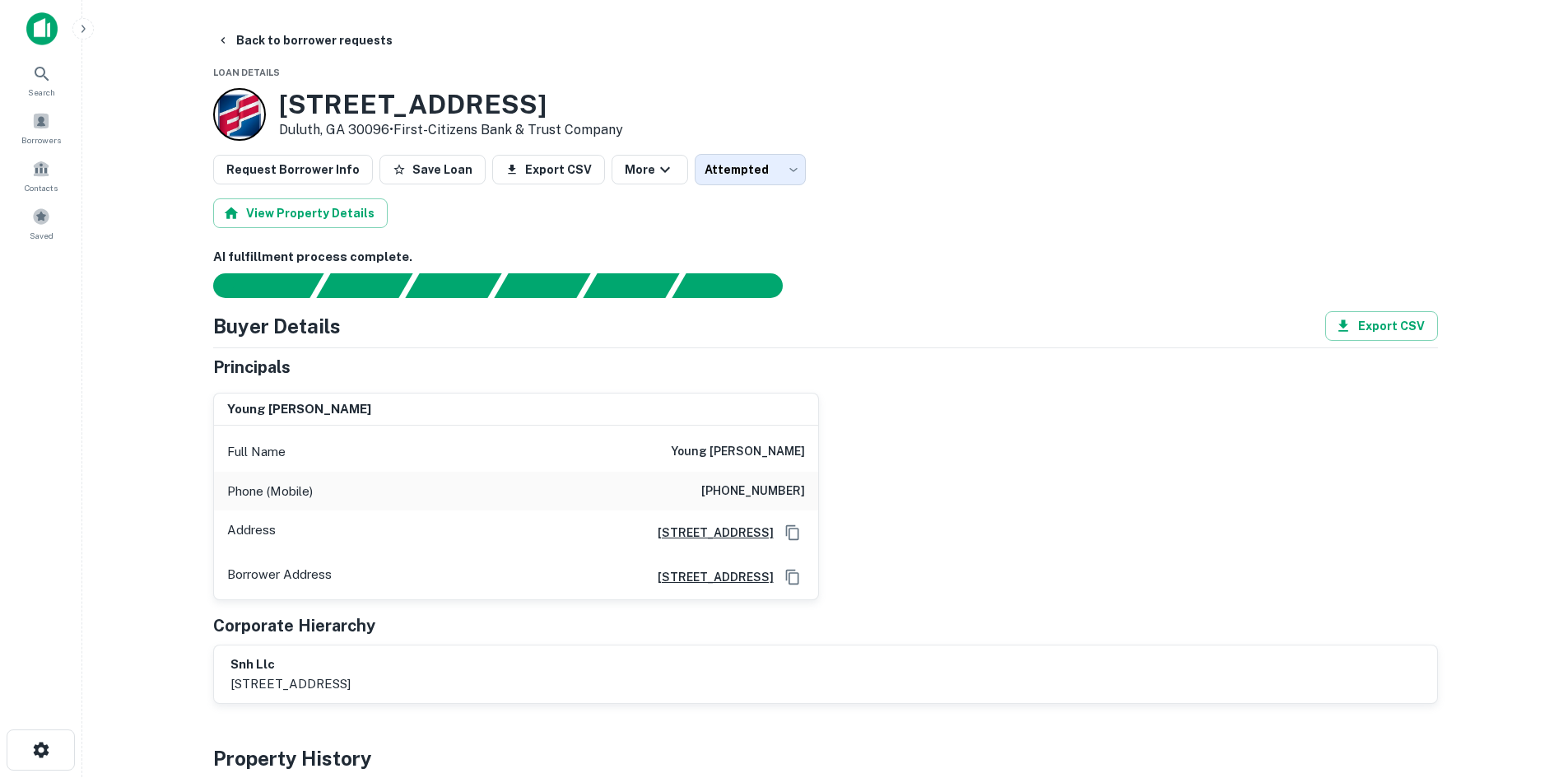
scroll to position [0, 0]
click at [732, 487] on h6 "(404) 409-4678" at bounding box center [753, 493] width 104 height 19
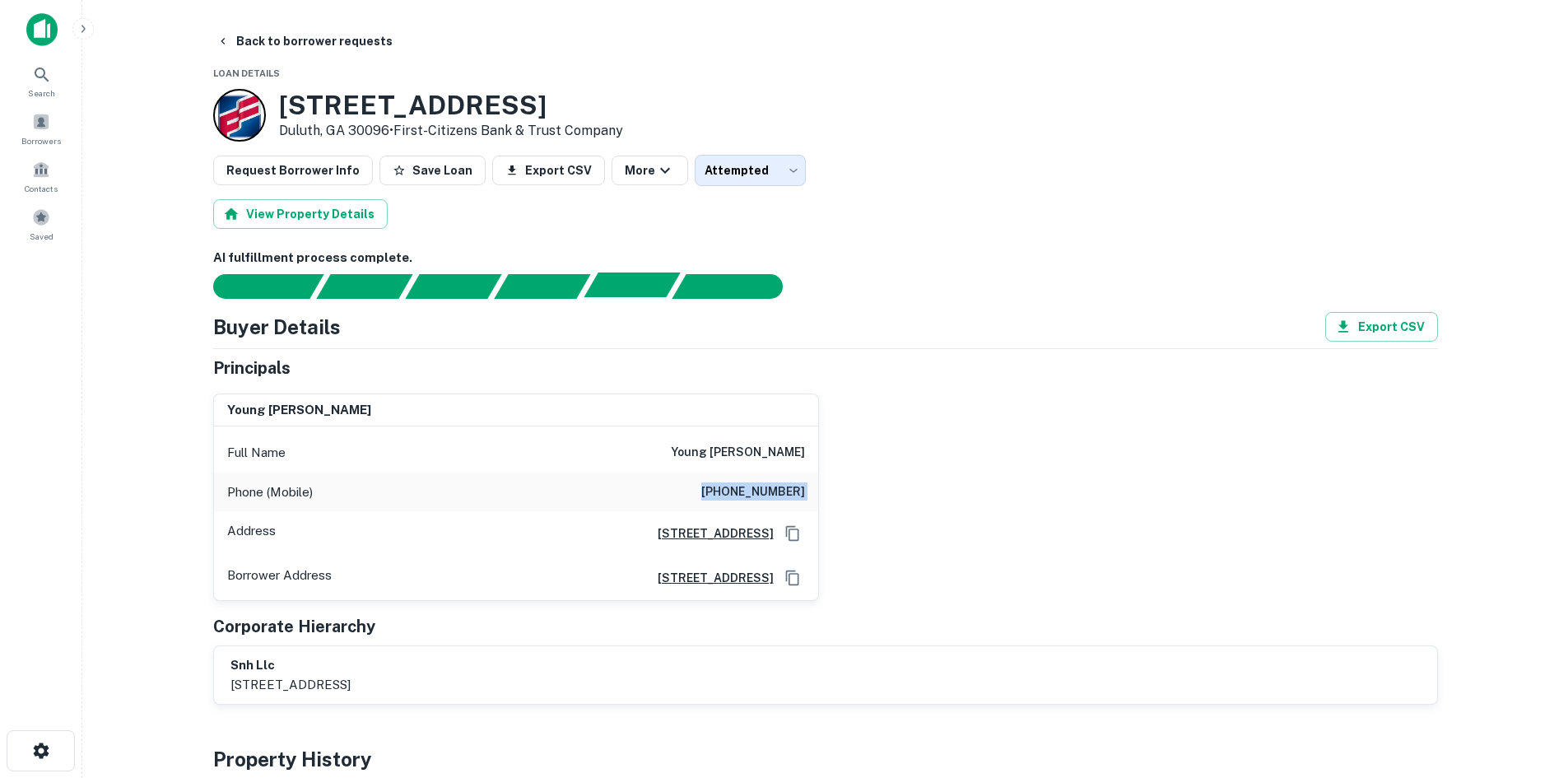
copy h6 "(404) 409-4678"
click at [322, 45] on button "Back to borrower requests" at bounding box center [305, 41] width 190 height 30
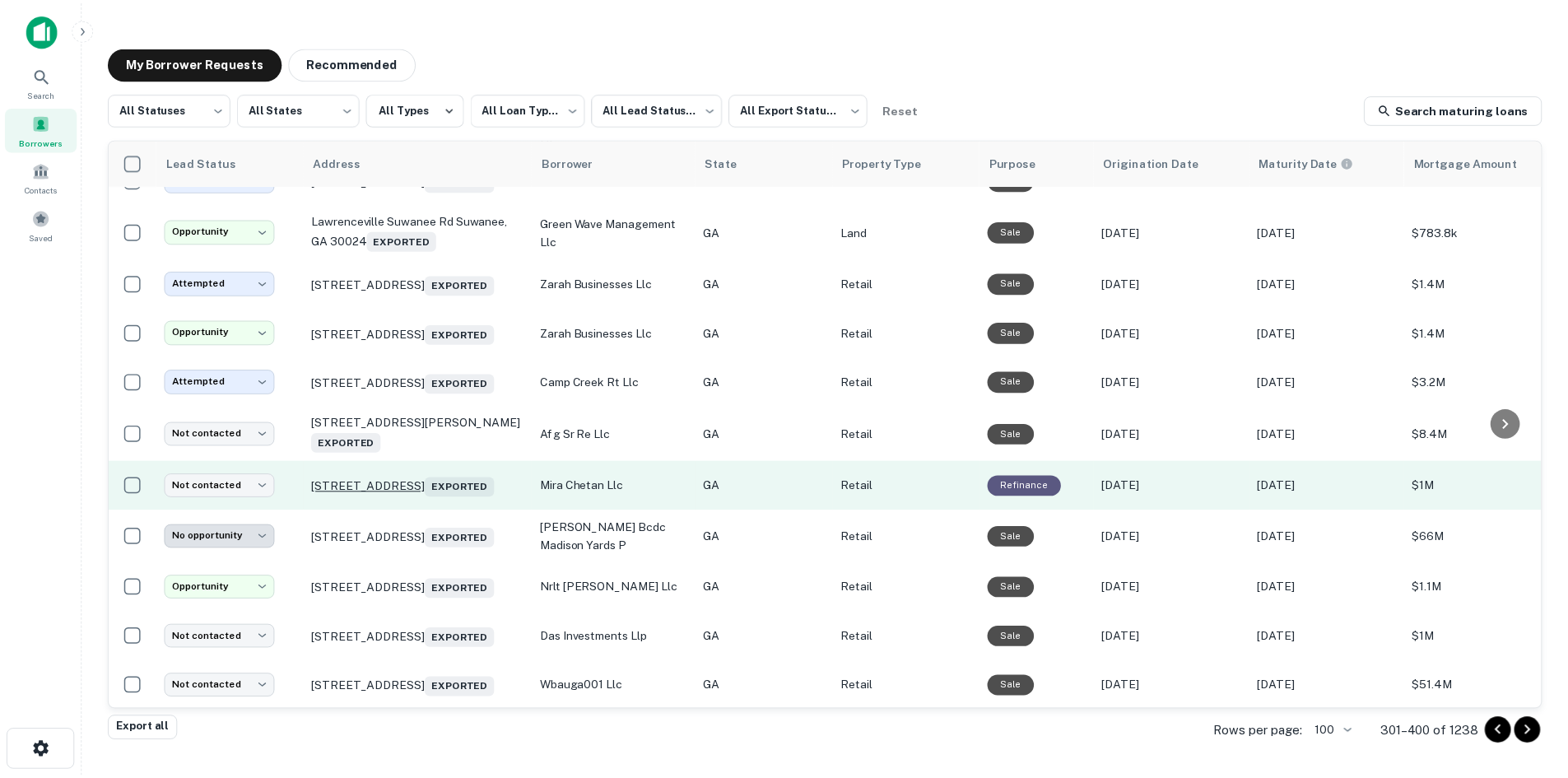
scroll to position [1217, 0]
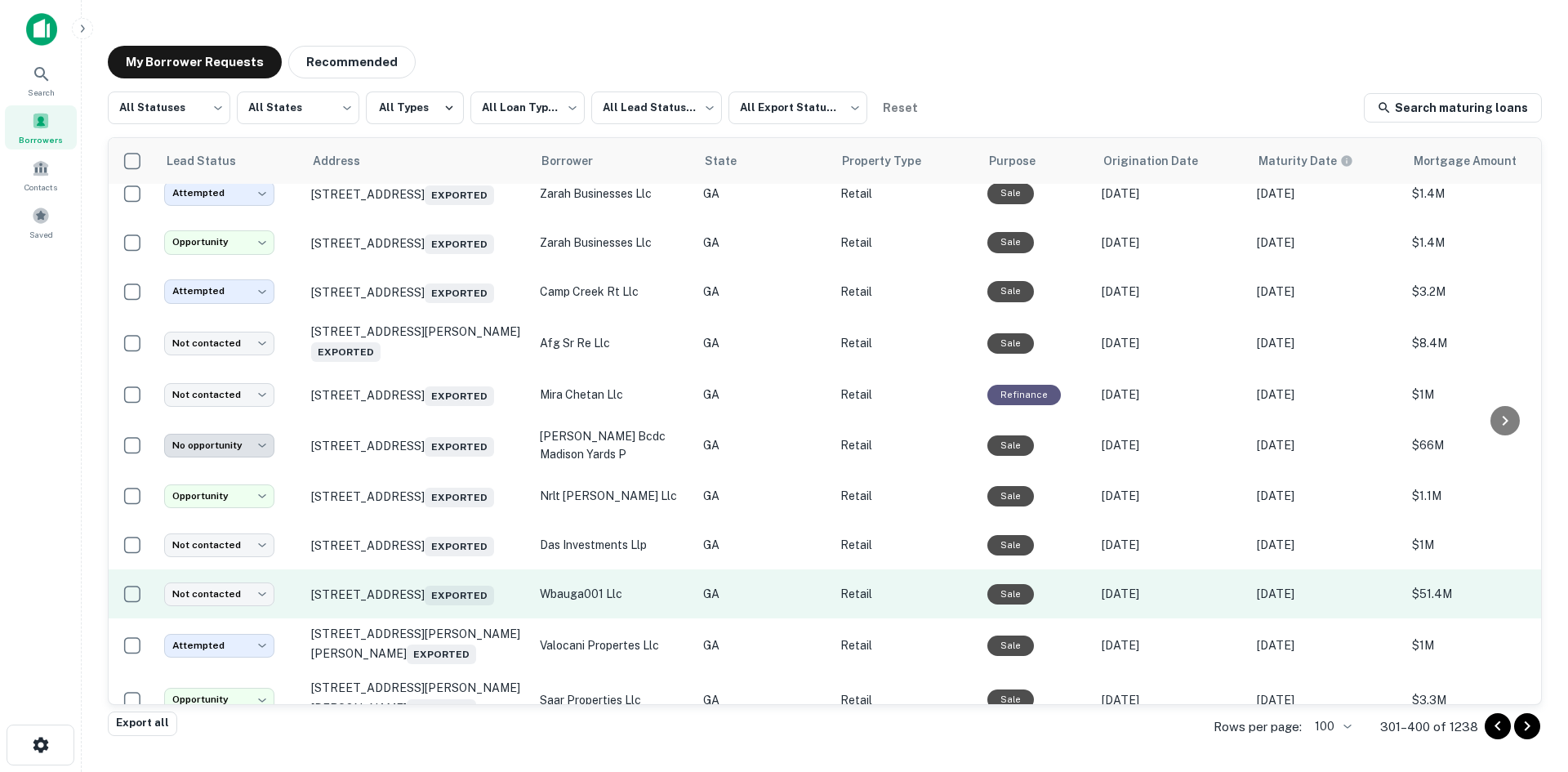
click at [416, 618] on td "4470 Columbia Rd Augusta, GA 30907 Exported" at bounding box center [417, 593] width 228 height 49
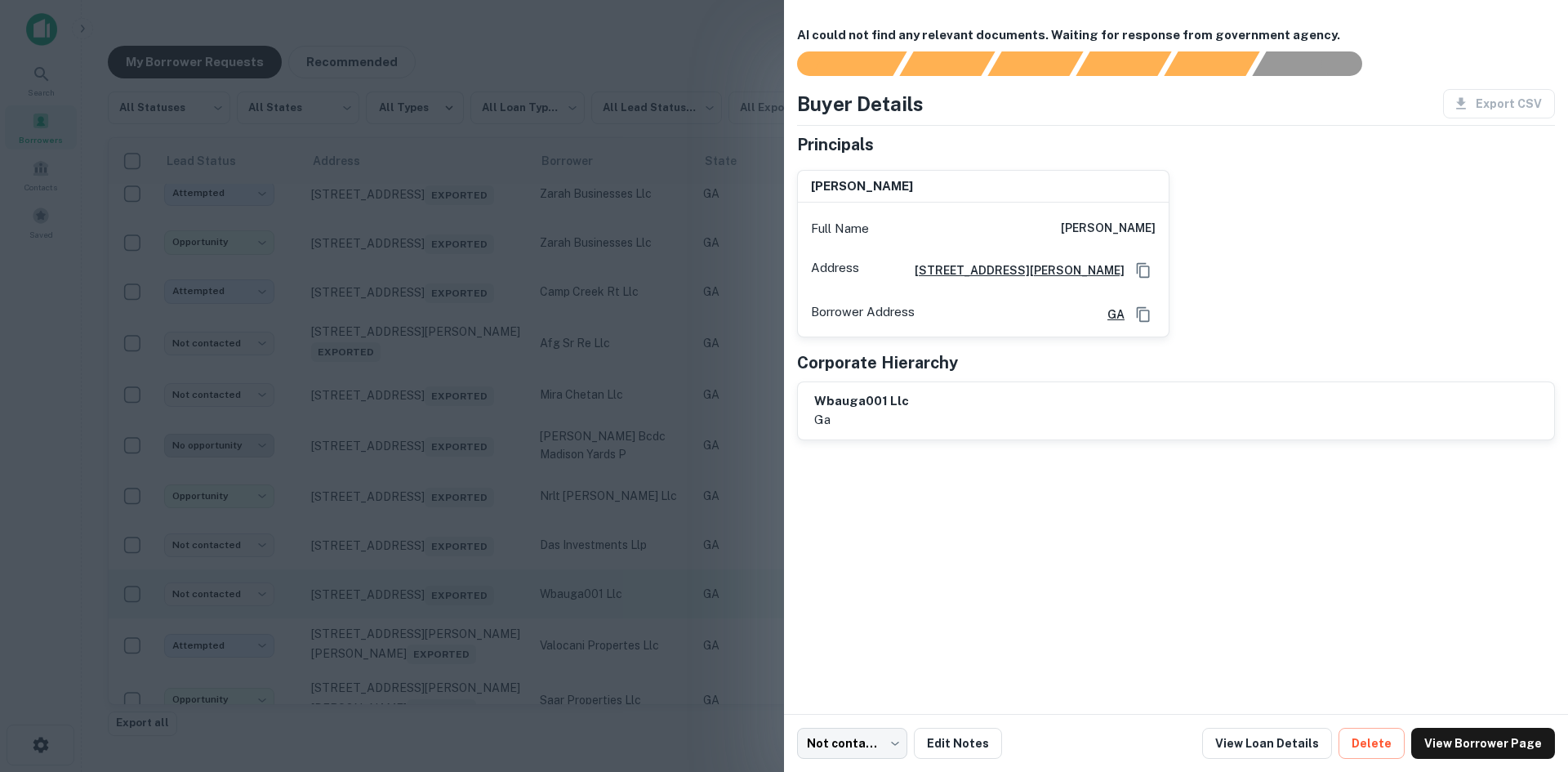
click at [416, 679] on div at bounding box center [784, 386] width 1568 height 772
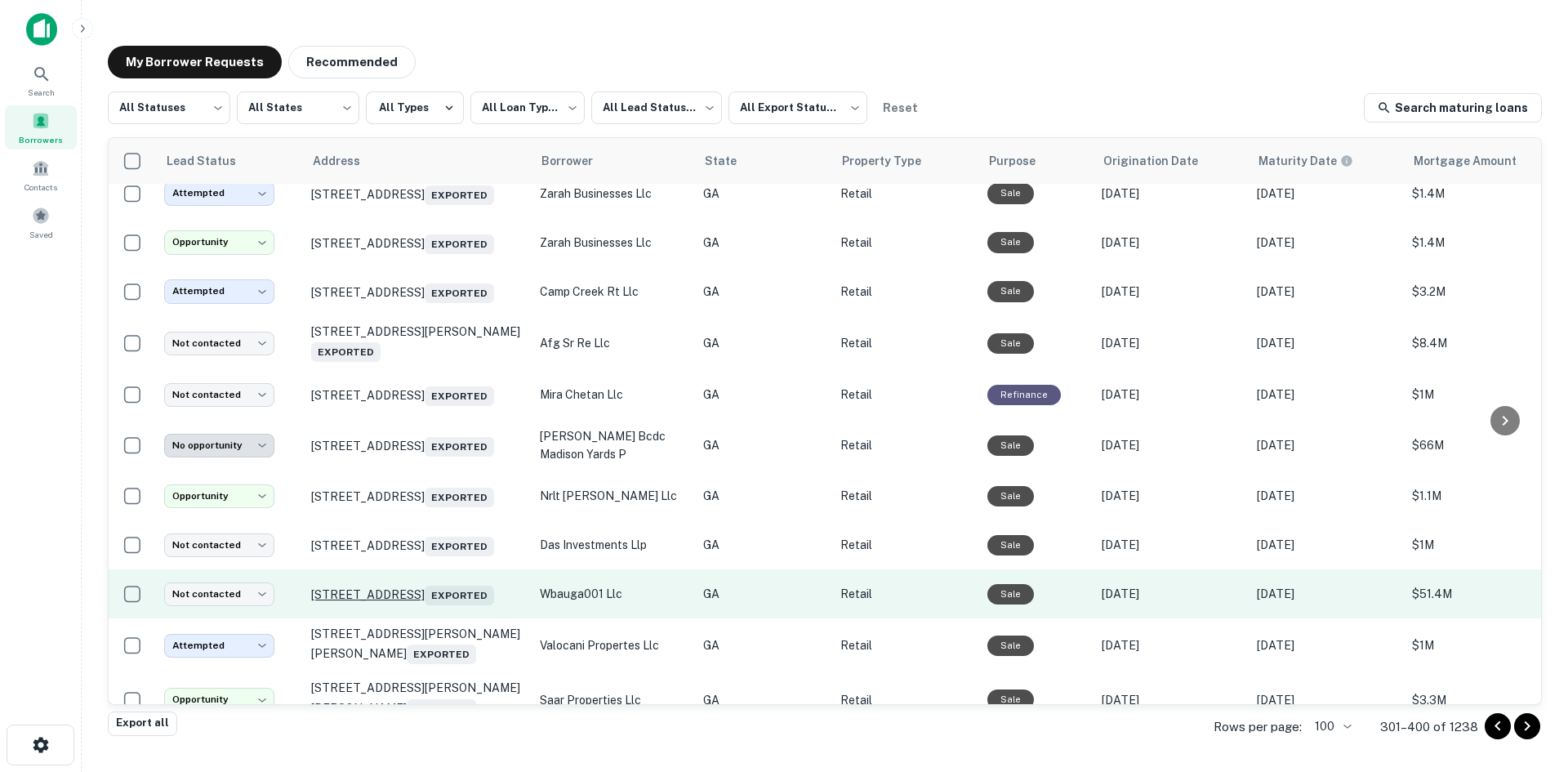
click at [407, 606] on p "4470 Columbia Rd Augusta, GA 30907 Exported" at bounding box center [416, 594] width 212 height 23
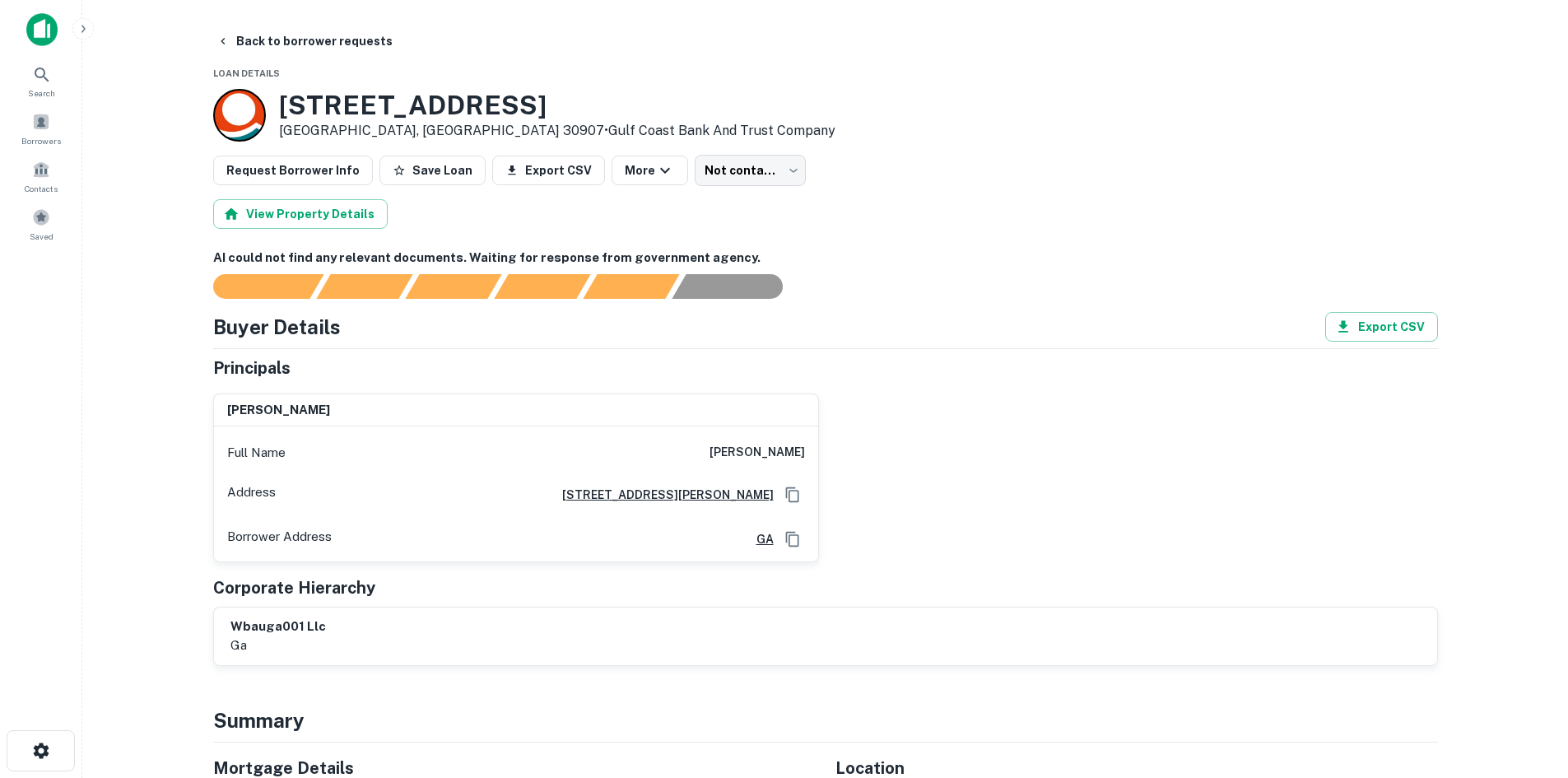
click at [766, 442] on div "Full Name ana duteau" at bounding box center [516, 453] width 605 height 40
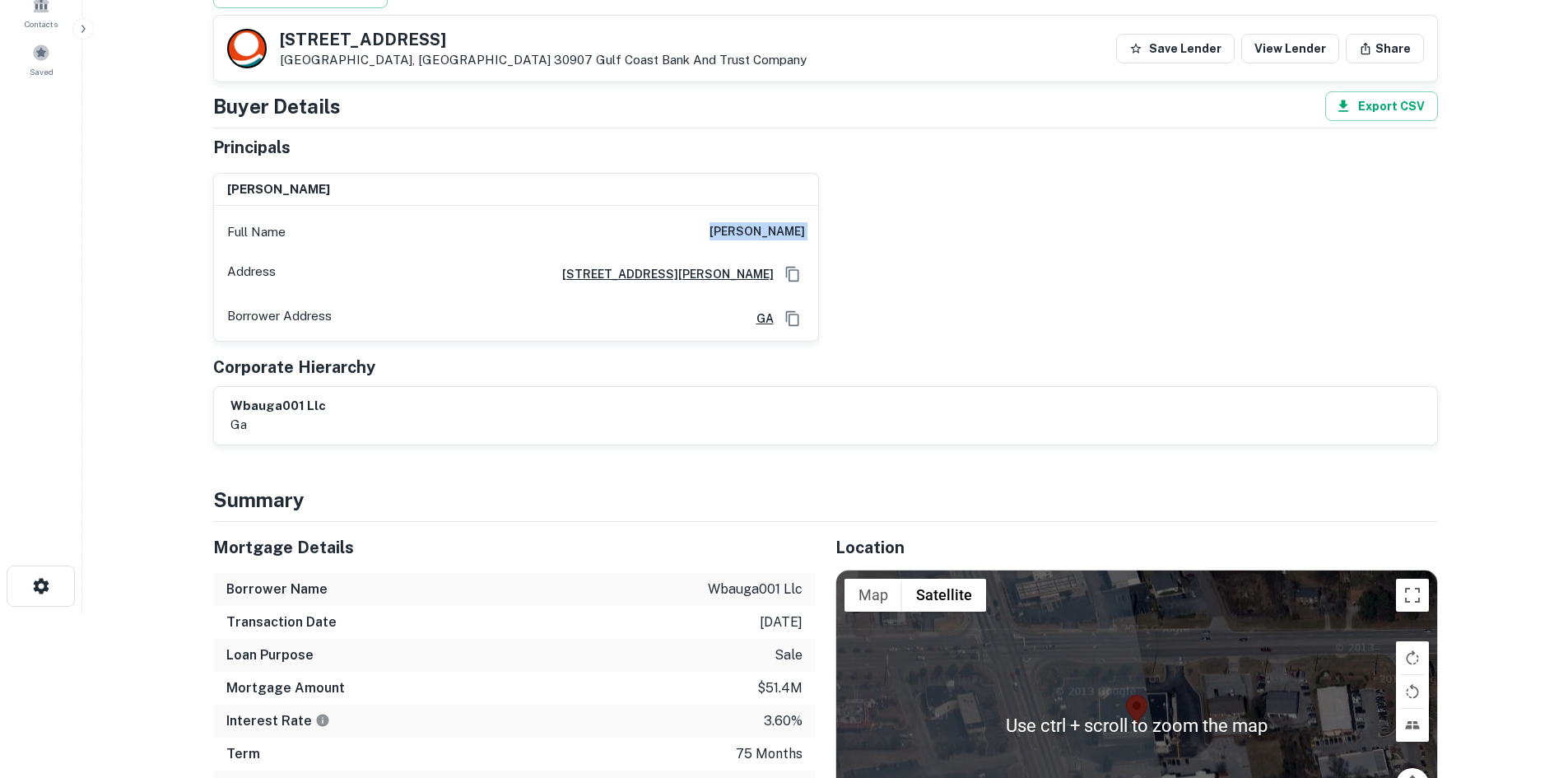
scroll to position [412, 0]
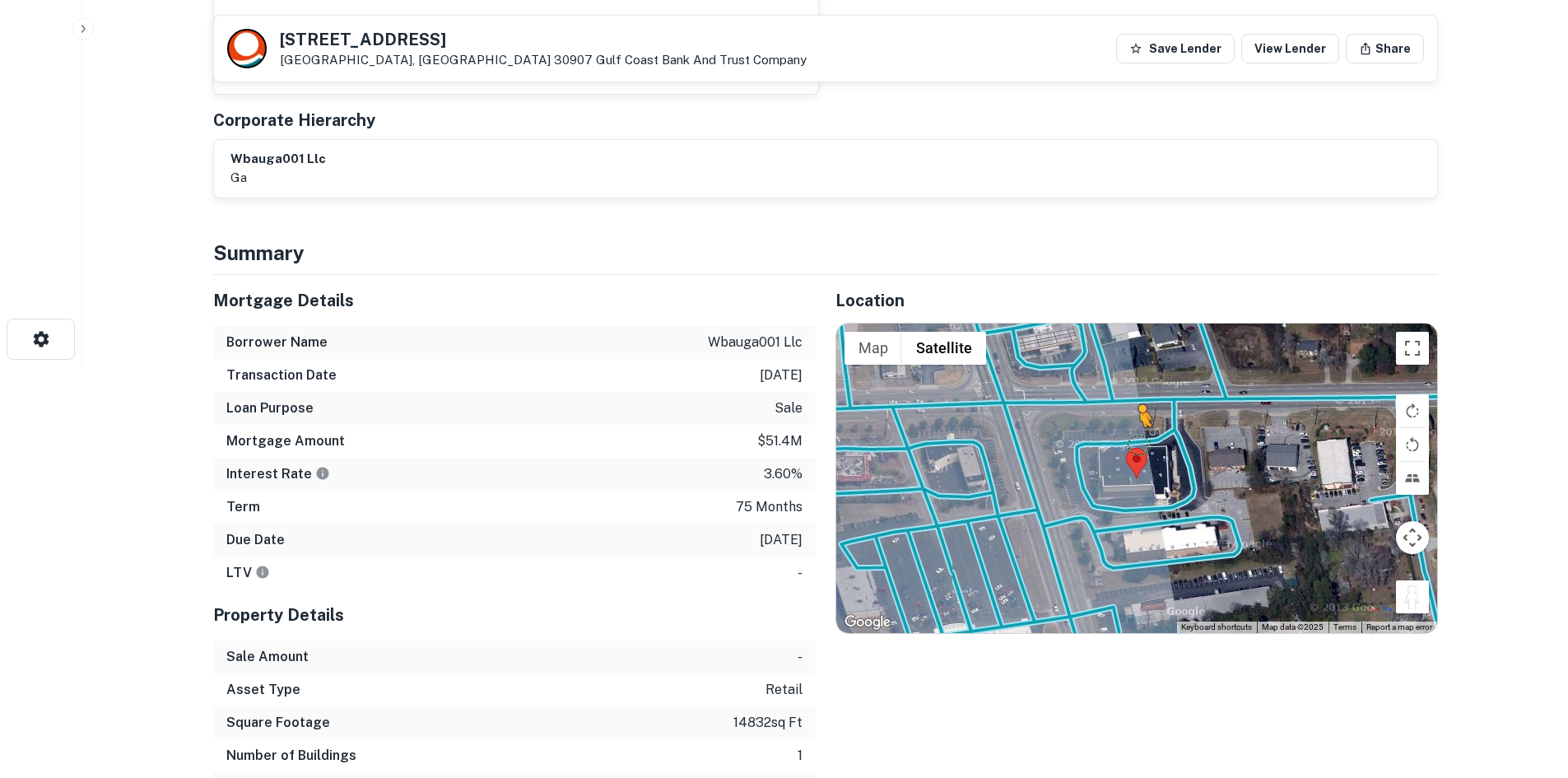
drag, startPoint x: 1424, startPoint y: 595, endPoint x: 1136, endPoint y: 439, distance: 327.5
click at [1136, 439] on div "To activate drag with keyboard, press Alt + Enter. Once in keyboard drag state,…" at bounding box center [1137, 478] width 601 height 310
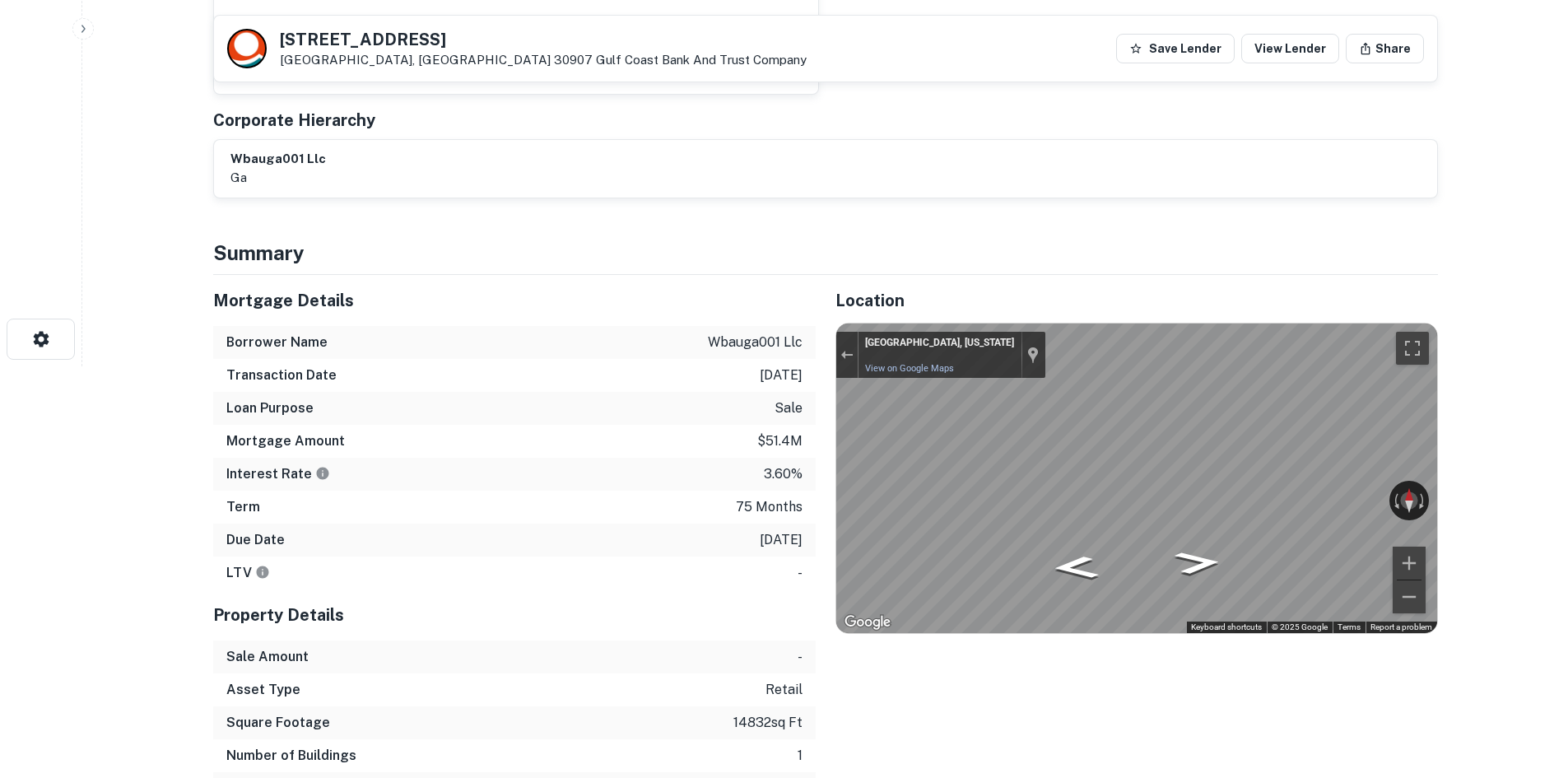
click at [903, 357] on div "← Move left → Move right ↑ Move up ↓ Move down + Zoom in - Zoom out Martinez, G…" at bounding box center [1137, 478] width 601 height 310
click at [589, 441] on div "Mortgage Details Borrower Name wbauga001 llc Transaction Date 10/24/2019 Loan P…" at bounding box center [815, 540] width 1245 height 530
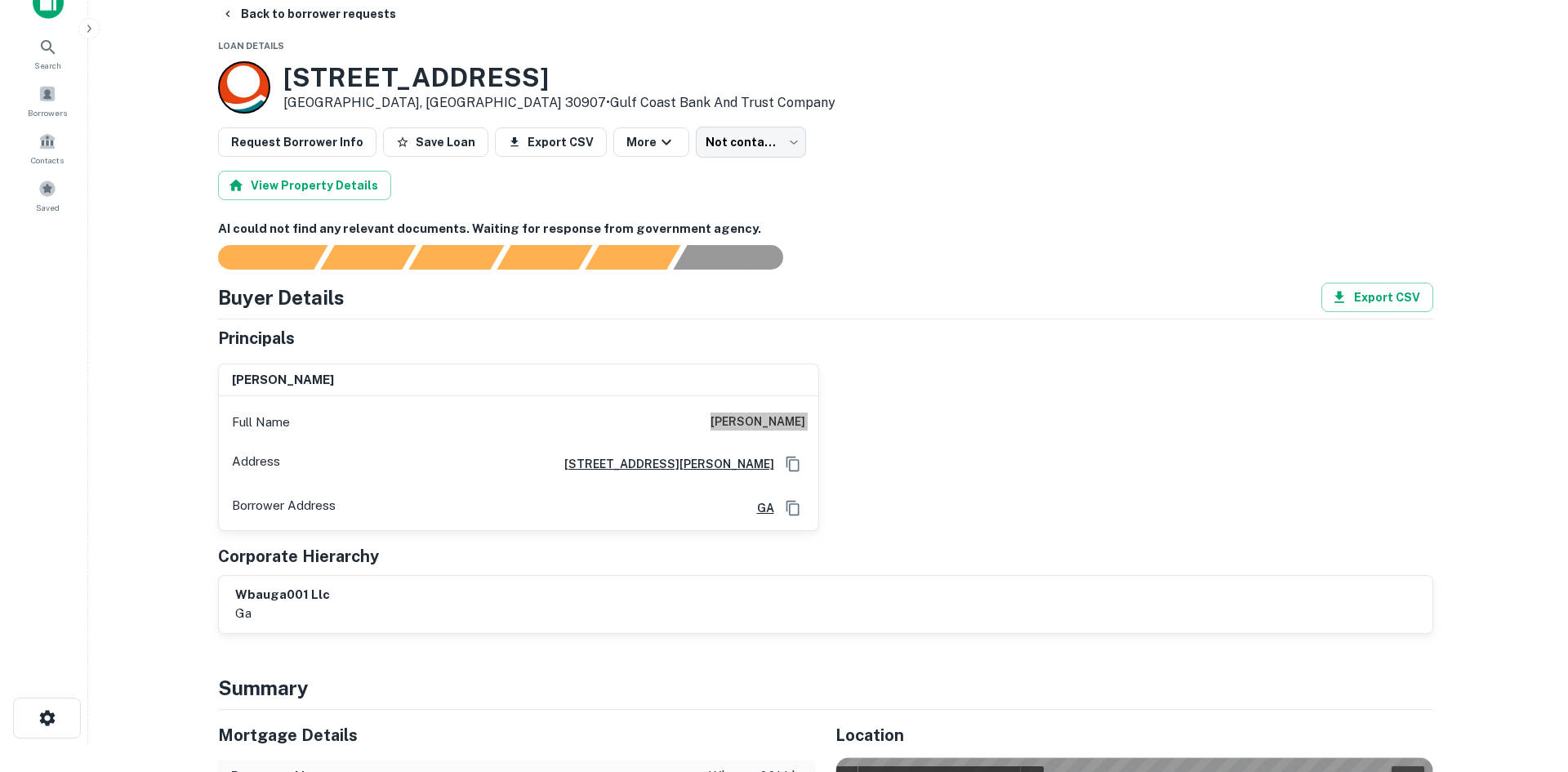
scroll to position [0, 0]
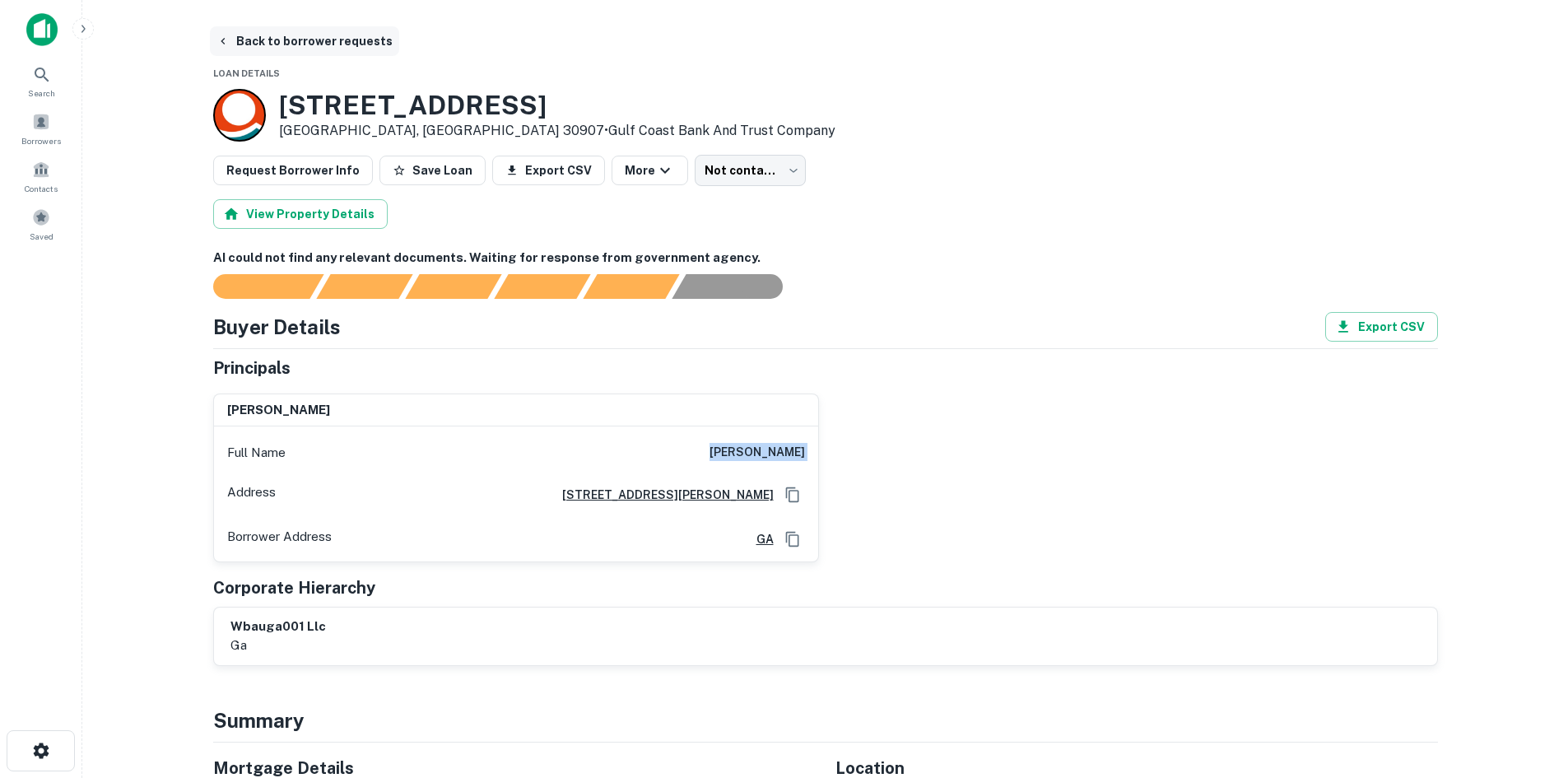
click at [348, 39] on button "Back to borrower requests" at bounding box center [305, 41] width 190 height 30
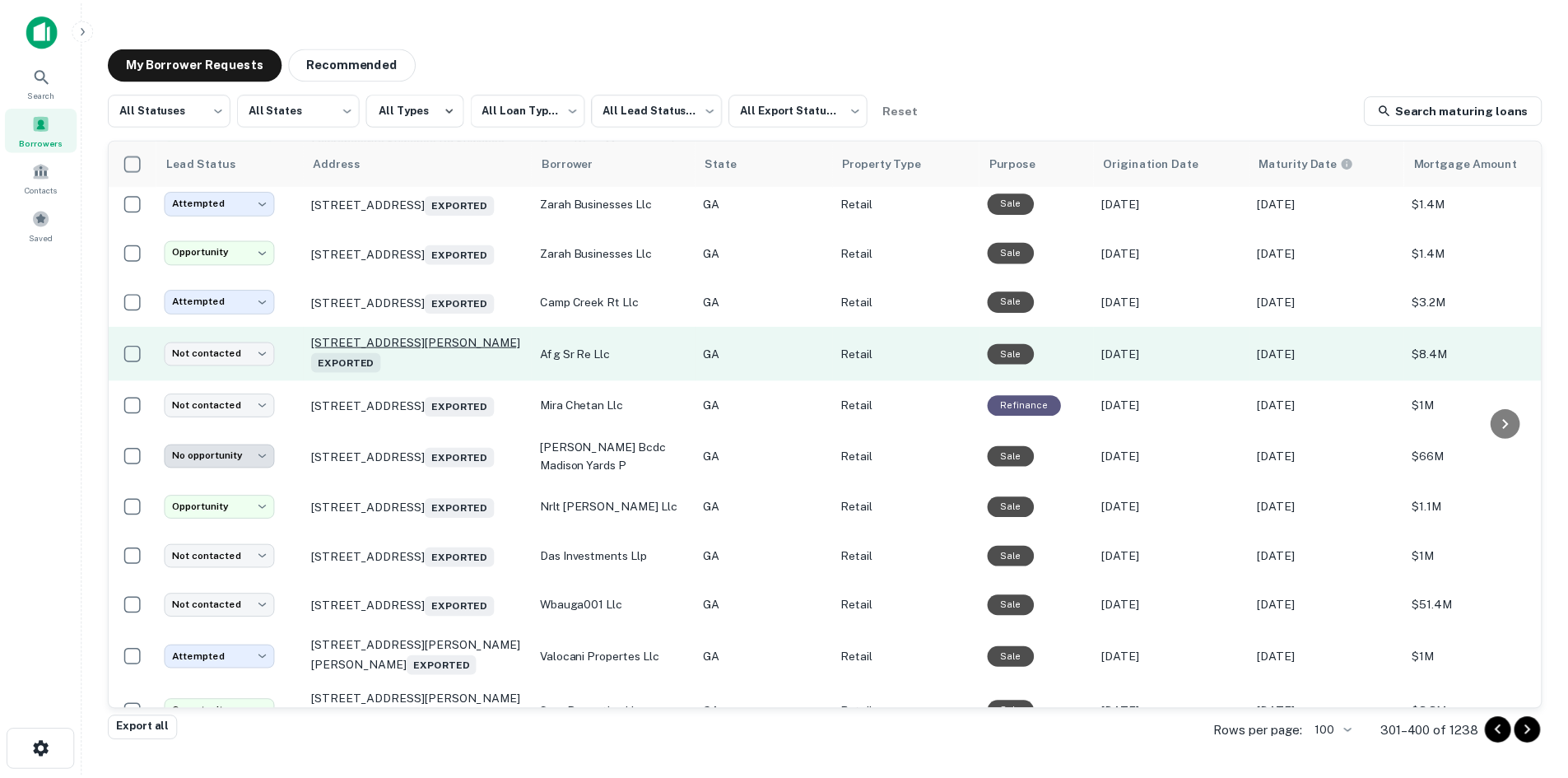
scroll to position [1217, 0]
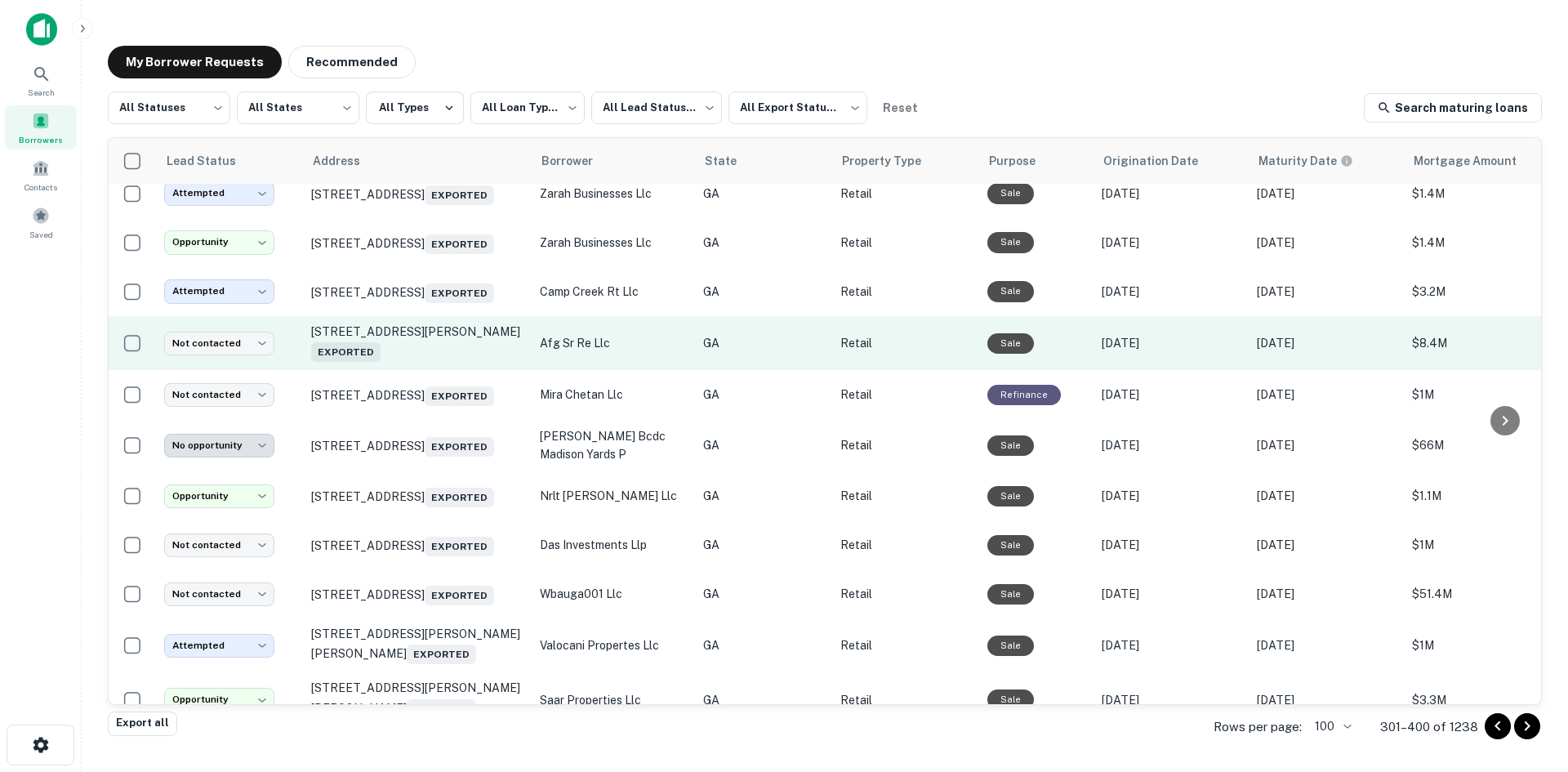
click at [437, 371] on td "118 Steven B Tanger Blvd Commerce, GA 30529 Exported" at bounding box center [417, 343] width 228 height 54
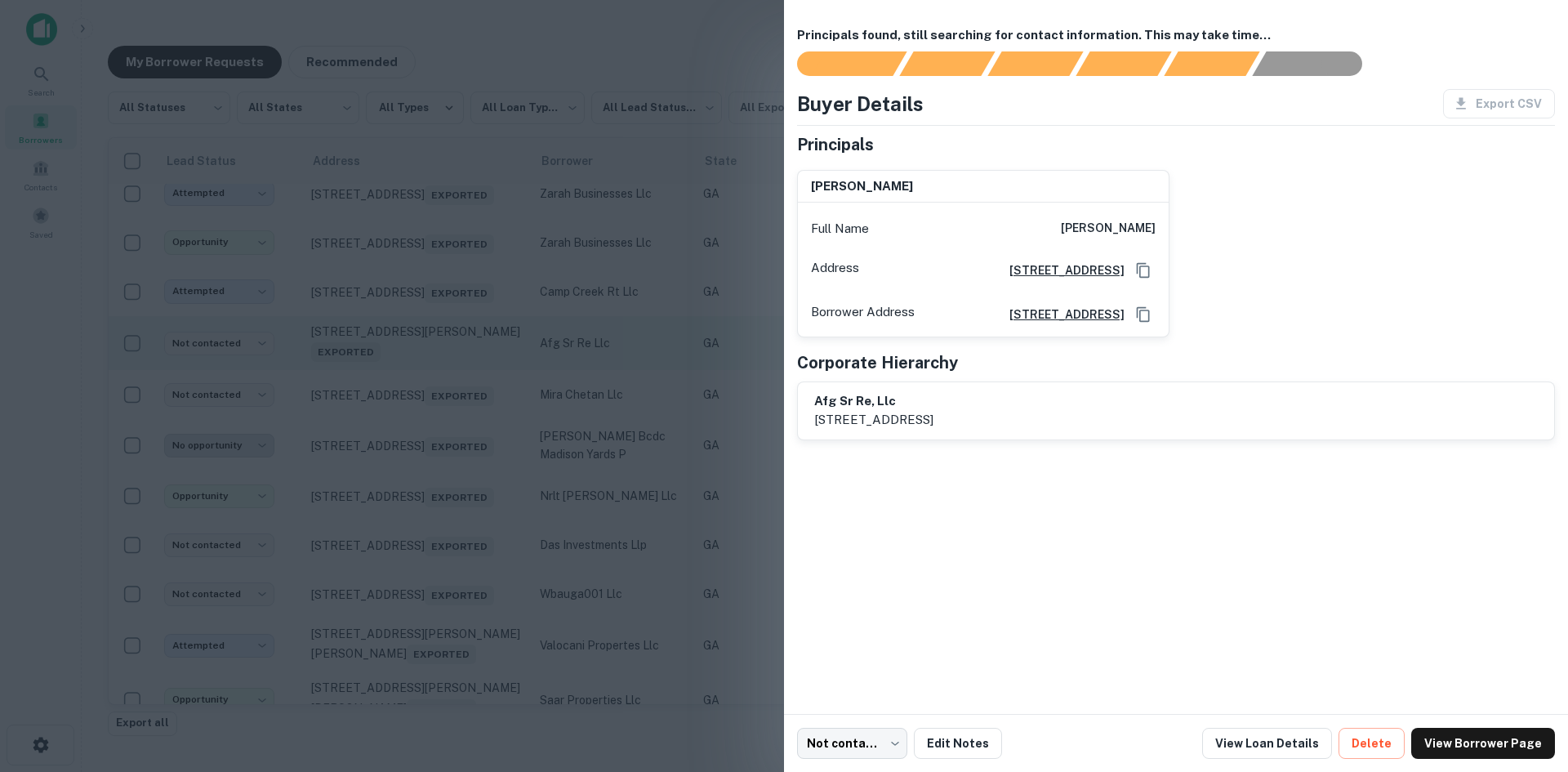
click at [427, 404] on div at bounding box center [784, 386] width 1568 height 772
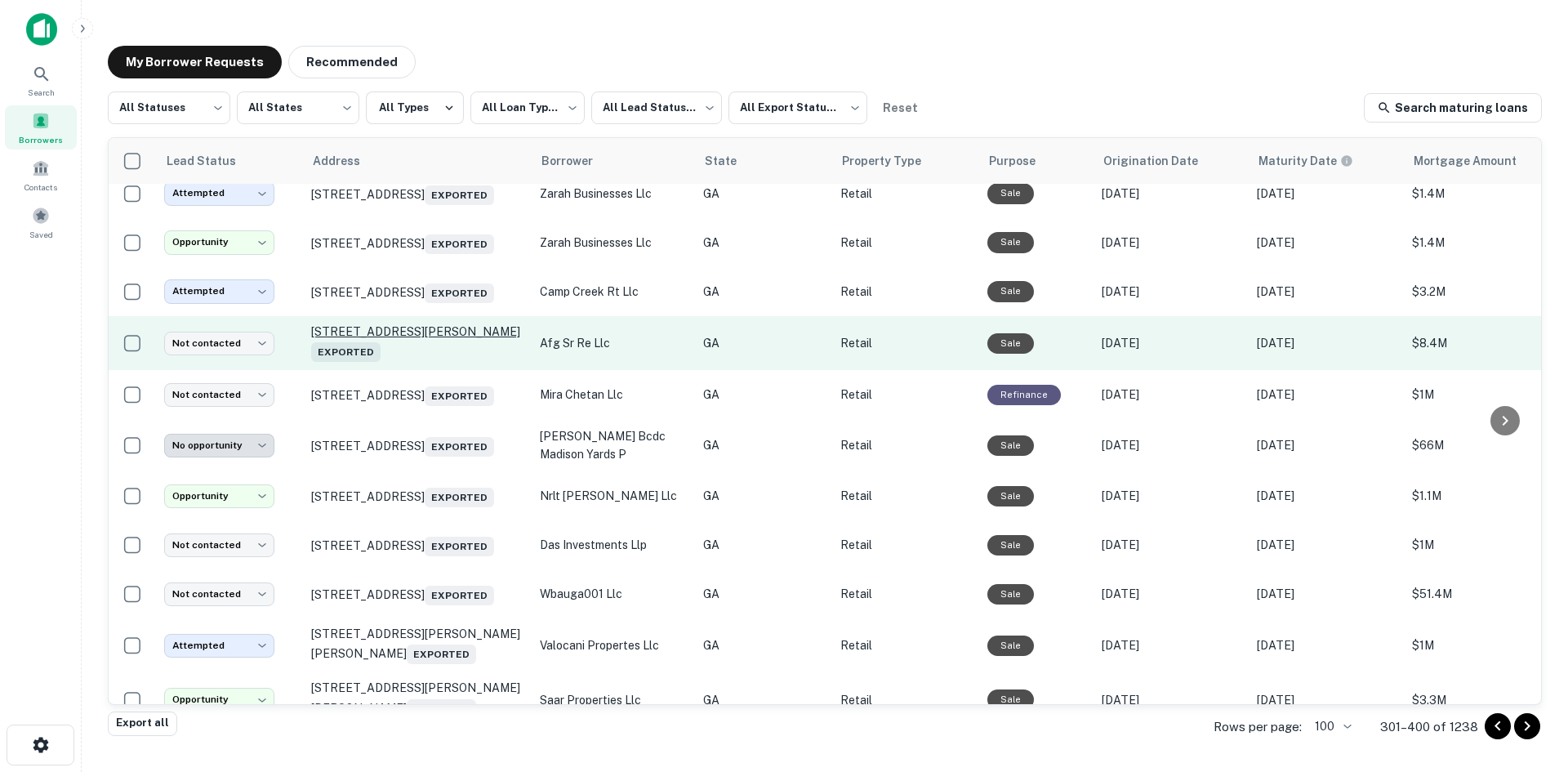
click at [422, 362] on p "118 Steven B Tanger Blvd Commerce, GA 30529 Exported" at bounding box center [416, 343] width 212 height 37
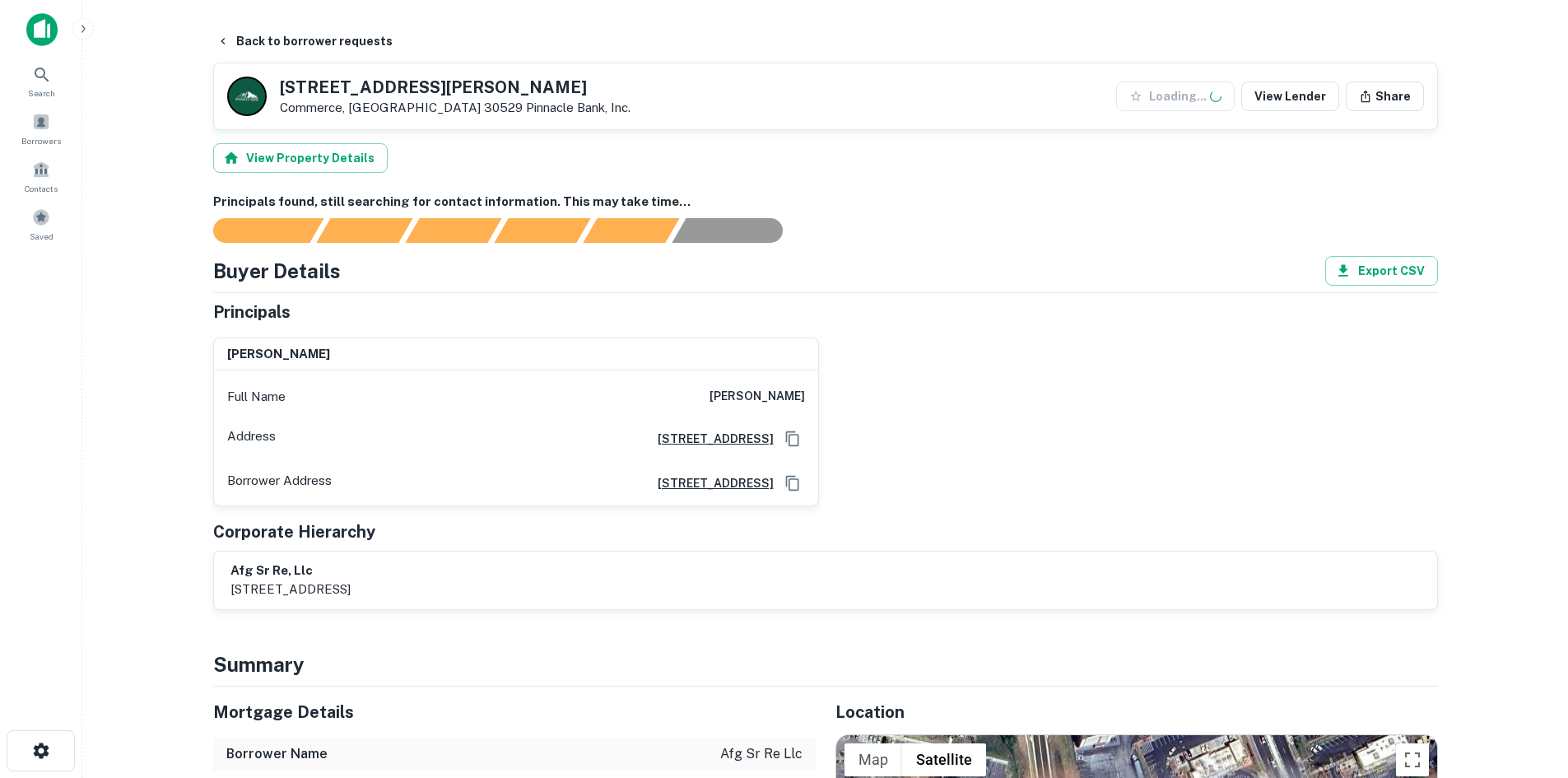
scroll to position [329, 0]
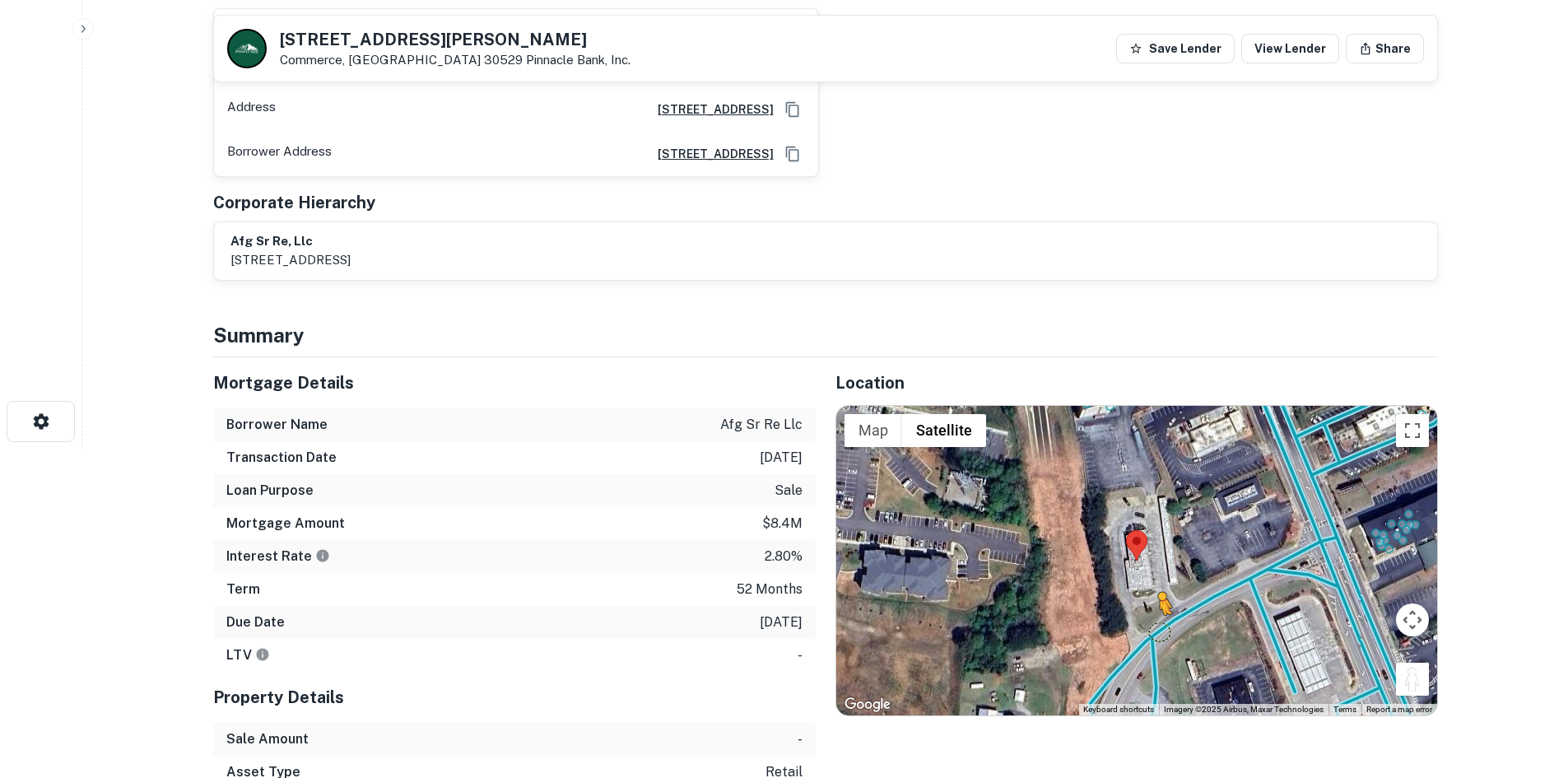
drag, startPoint x: 1415, startPoint y: 677, endPoint x: 1158, endPoint y: 632, distance: 260.9
click at [1158, 632] on div "To activate drag with keyboard, press Alt + Enter. Once in keyboard drag state,…" at bounding box center [1137, 561] width 601 height 310
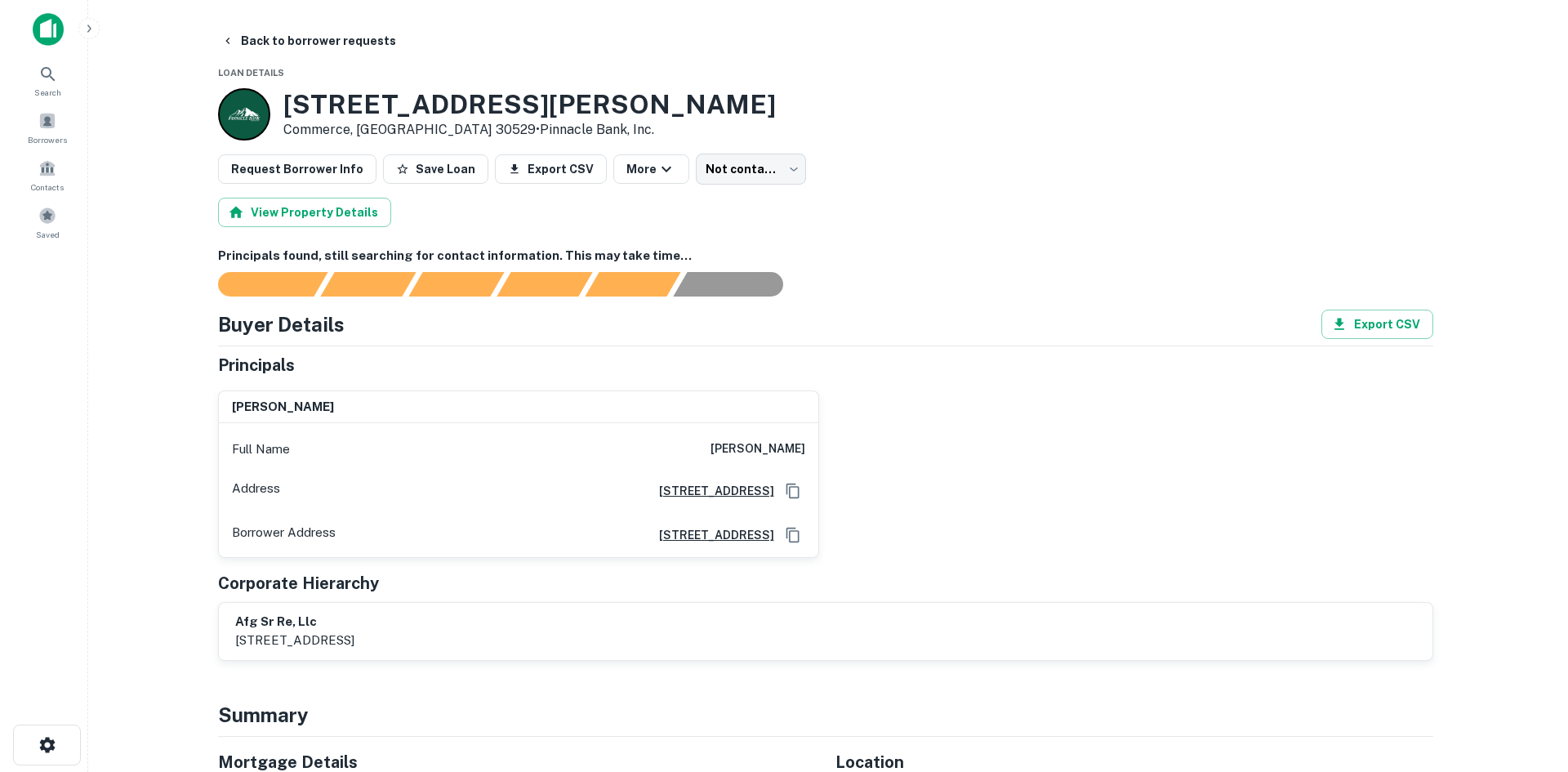
scroll to position [0, 0]
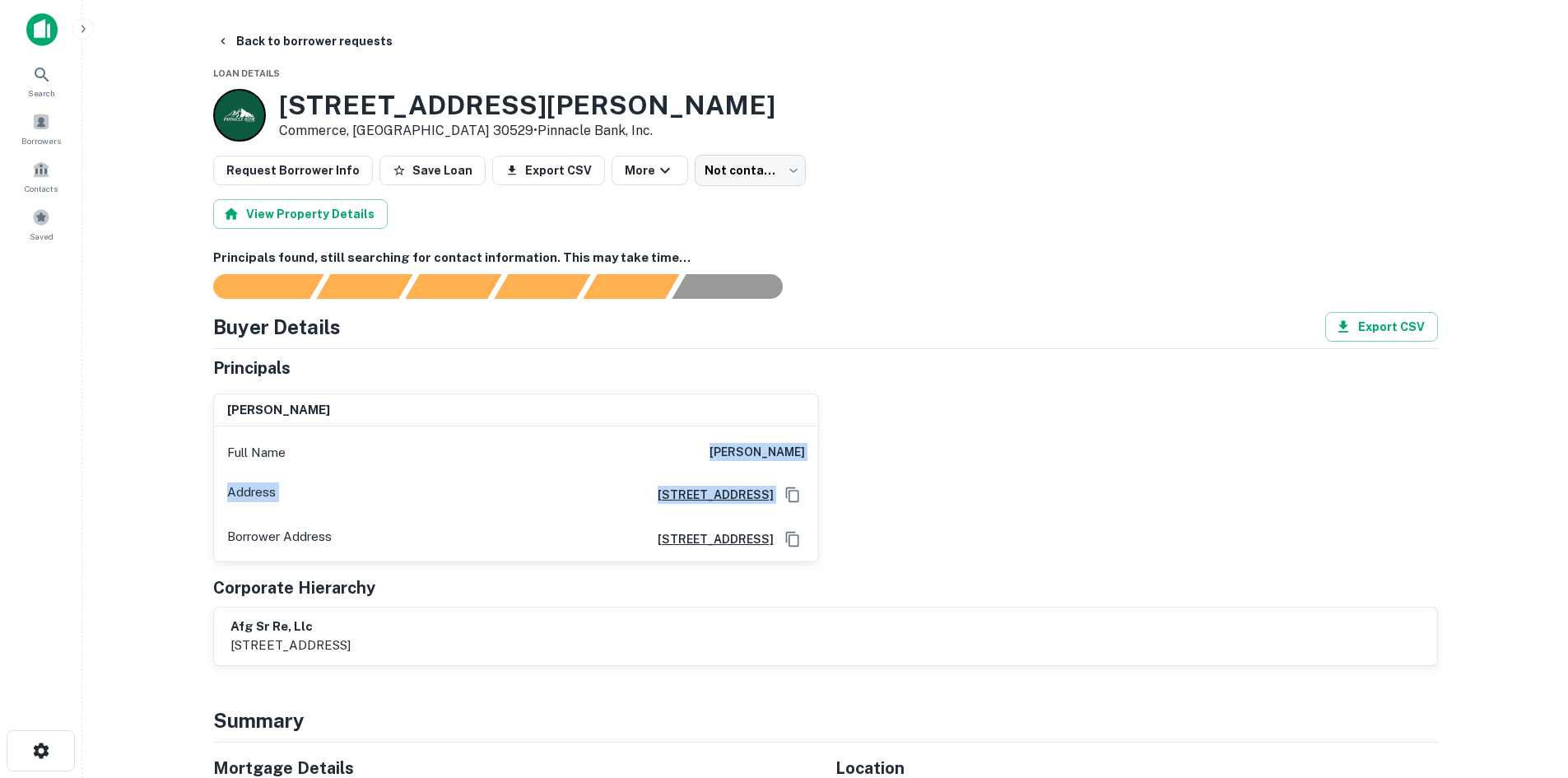
drag, startPoint x: 693, startPoint y: 455, endPoint x: 948, endPoint y: 488, distance: 257.1
click at [947, 490] on div "mary bradford Full Name mary bradford Address 3575 Piedmont Rd., Ne, Atlanta, G…" at bounding box center [819, 471] width 1238 height 182
click at [763, 455] on h6 "mary bradford" at bounding box center [757, 453] width 96 height 19
click at [698, 447] on div "Full Name mary bradford" at bounding box center [516, 453] width 605 height 40
drag, startPoint x: 694, startPoint y: 447, endPoint x: 857, endPoint y: 452, distance: 163.1
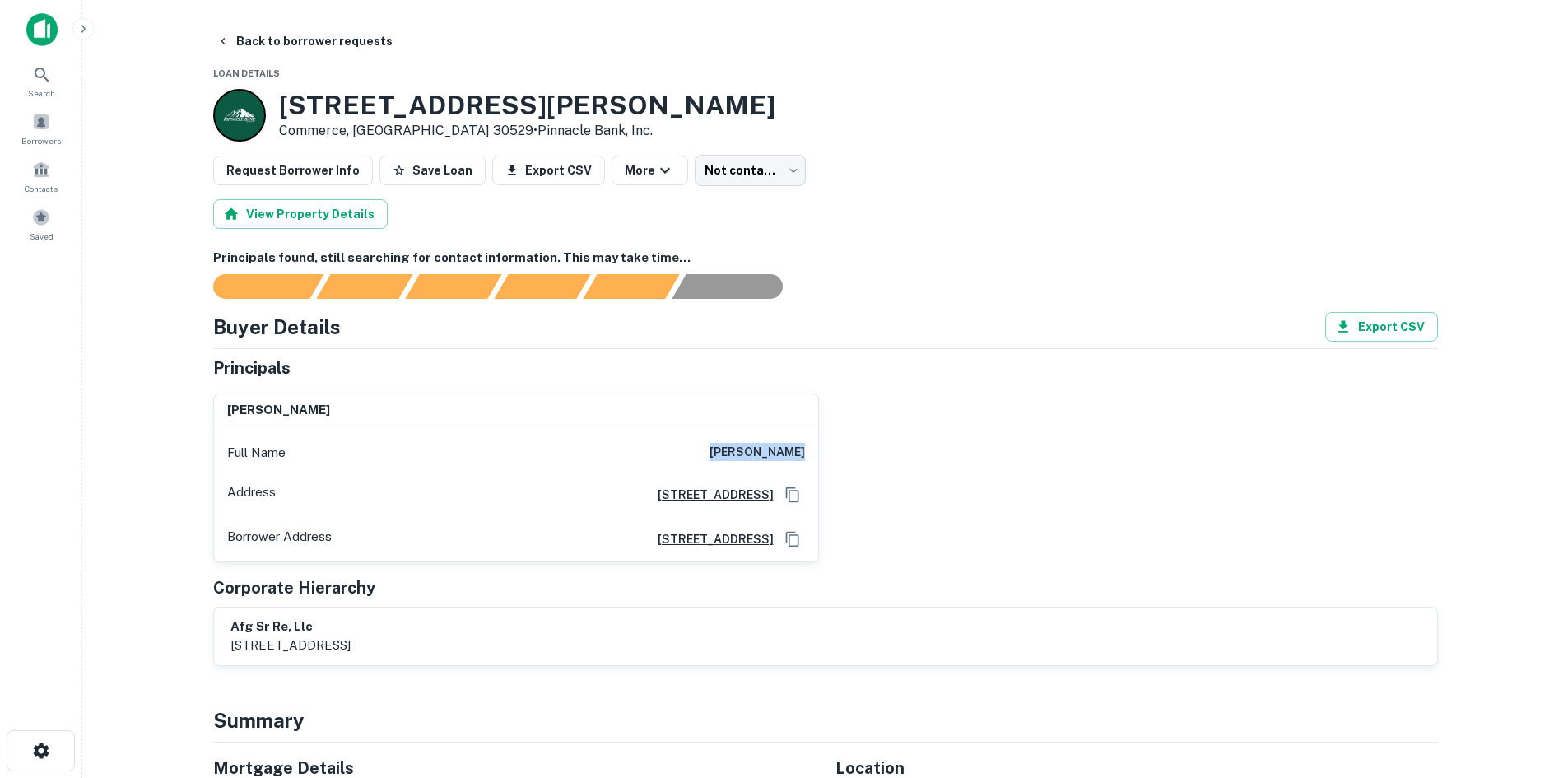
click at [857, 452] on div "mary bradford Full Name mary bradford Address 3575 Piedmont Rd., Ne, Atlanta, G…" at bounding box center [819, 471] width 1238 height 182
click at [268, 42] on button "Back to borrower requests" at bounding box center [305, 41] width 190 height 30
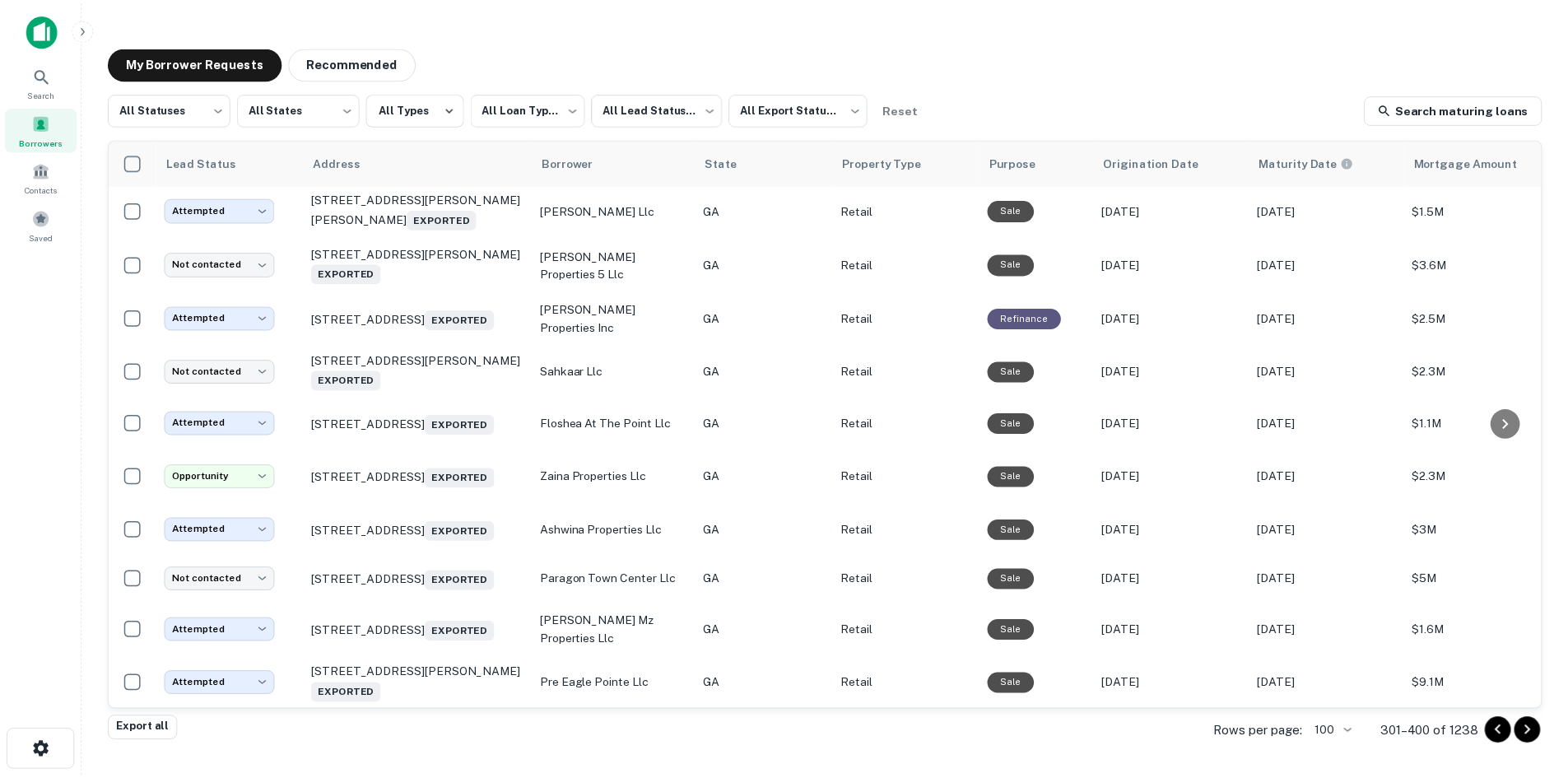
scroll to position [1876, 0]
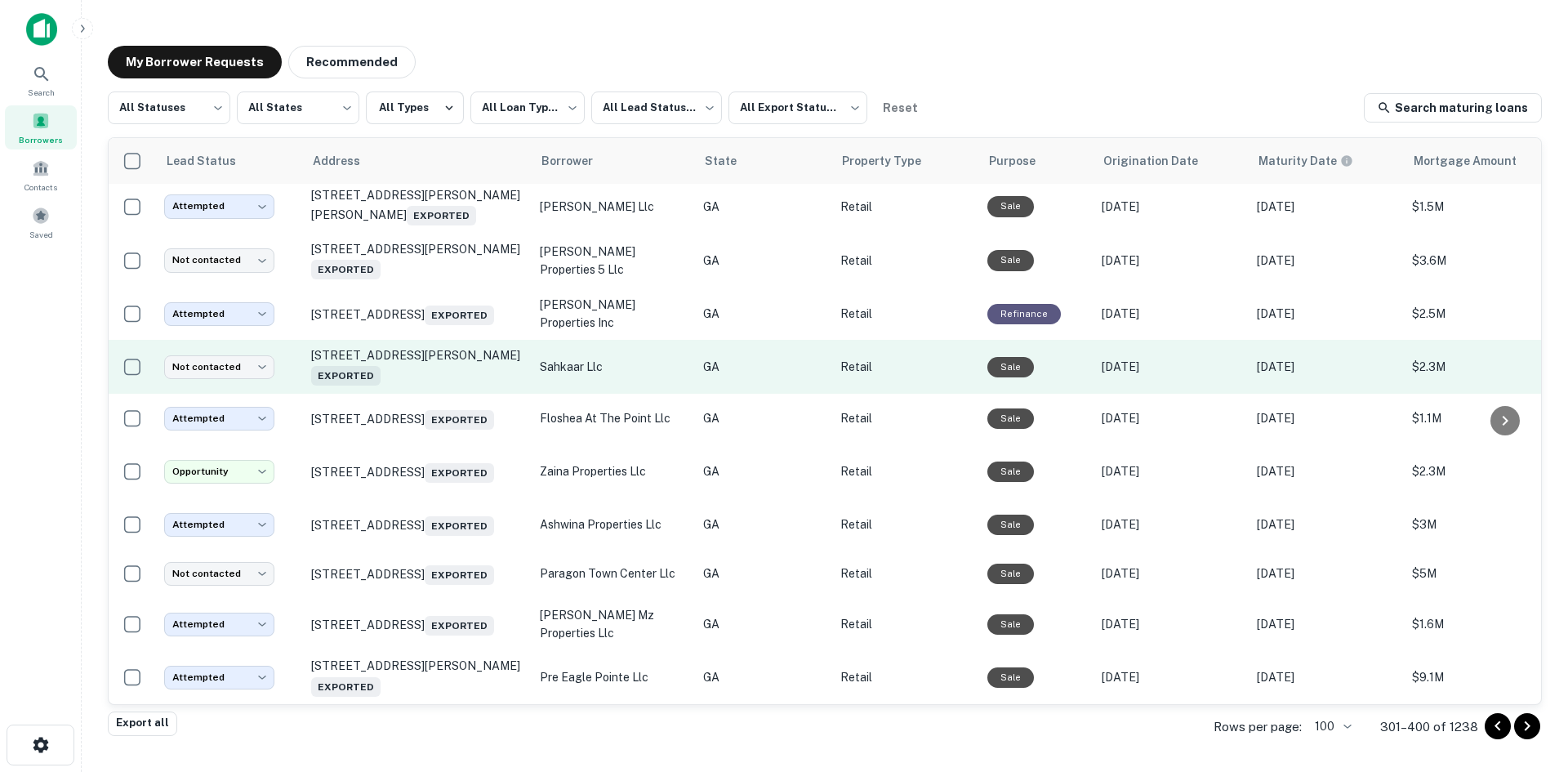
click at [439, 394] on td "1924 Highway 155 N Mcdonough, GA 30252 Exported" at bounding box center [417, 367] width 228 height 54
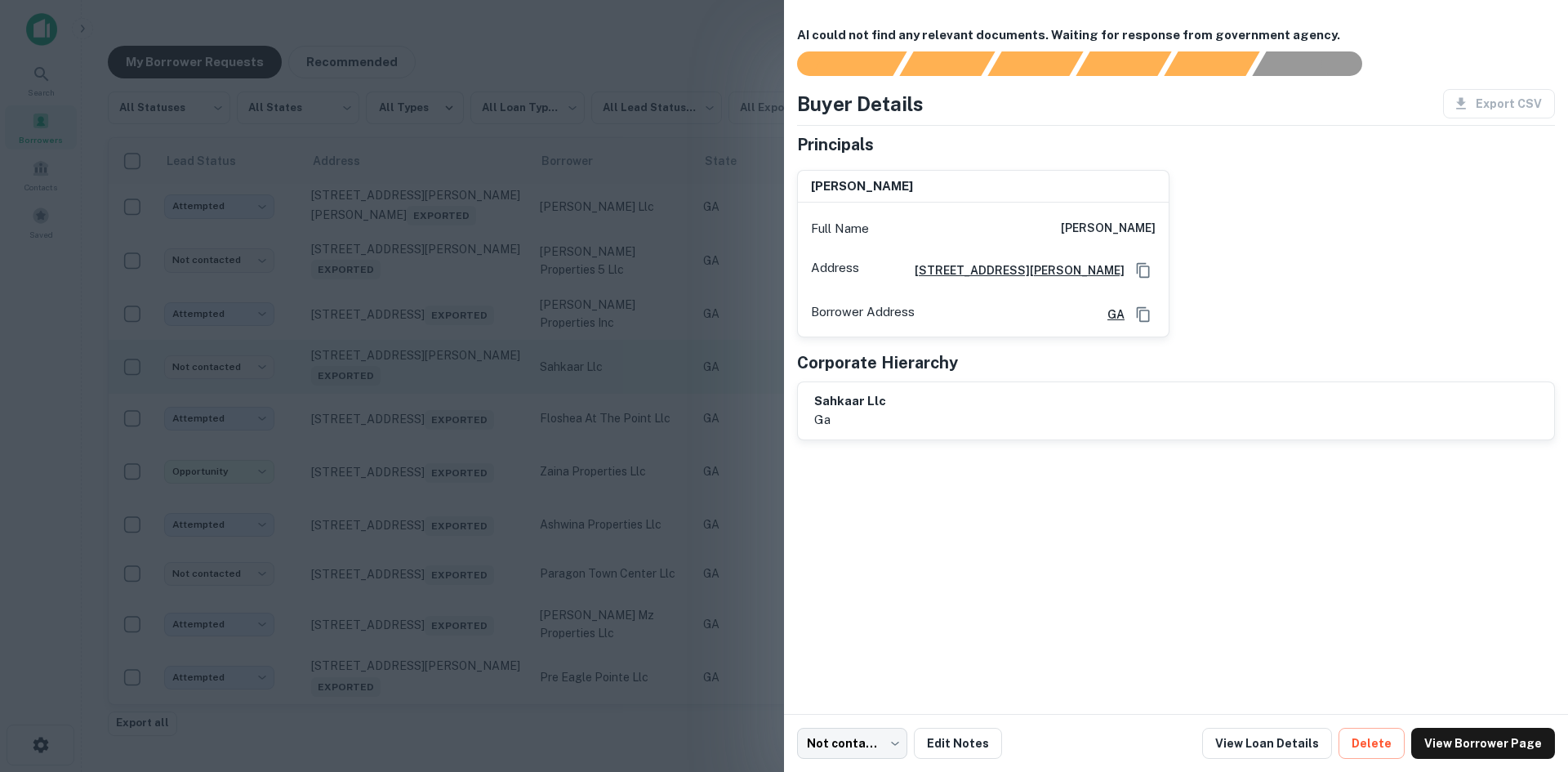
click at [439, 466] on div at bounding box center [784, 386] width 1568 height 772
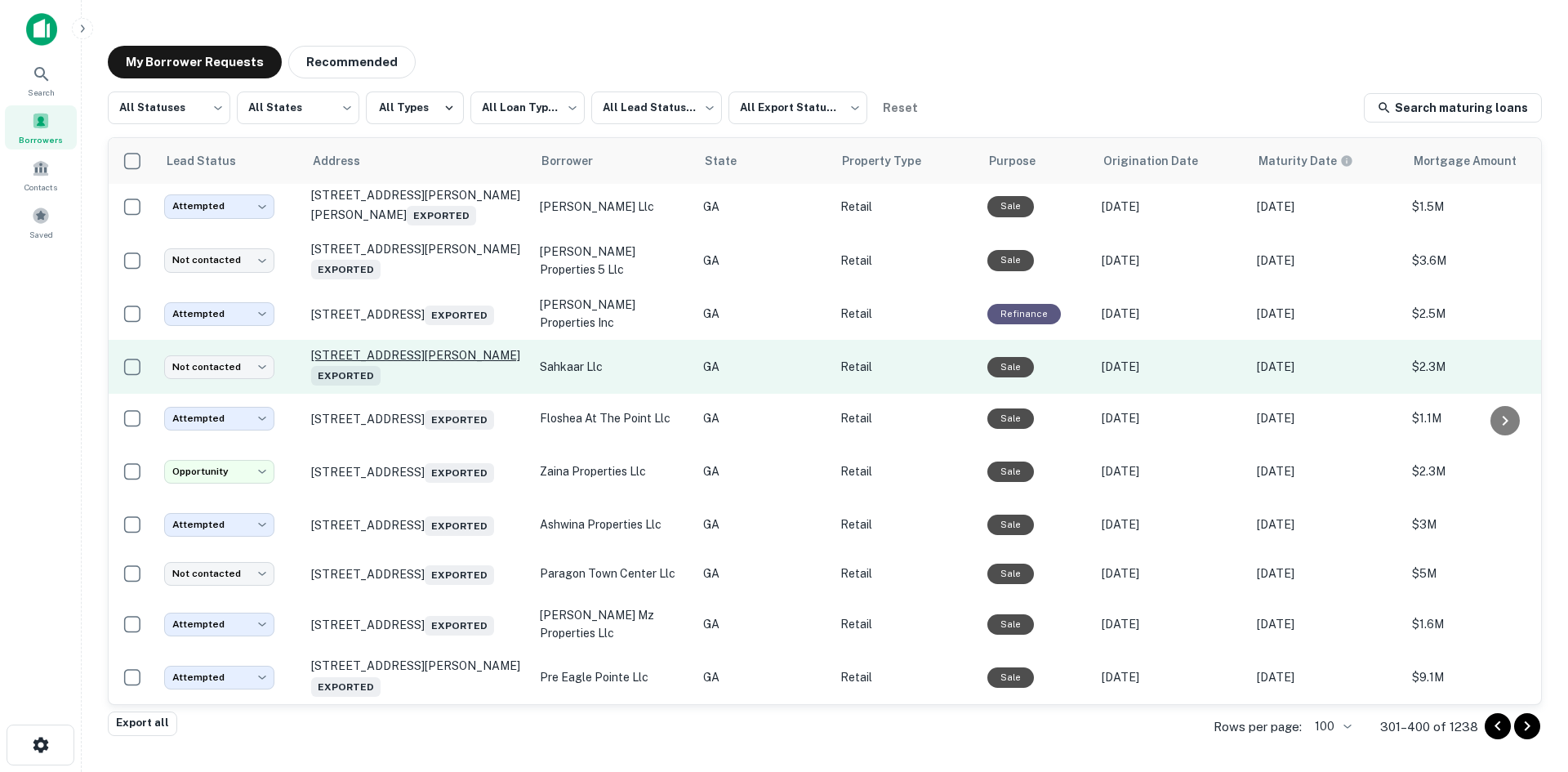
click at [436, 386] on p "1924 Highway 155 N Mcdonough, GA 30252 Exported" at bounding box center [416, 367] width 212 height 37
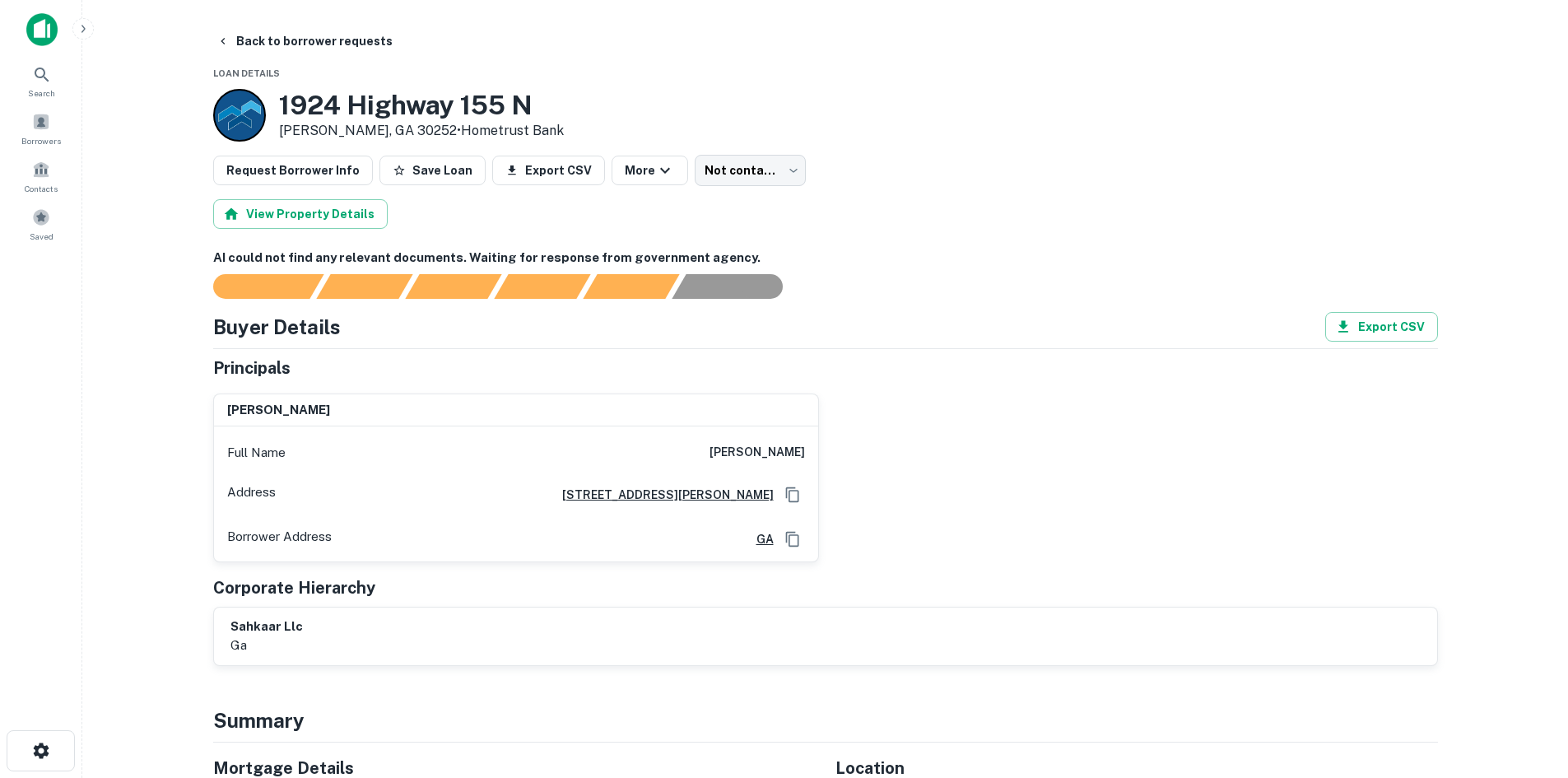
click at [731, 445] on h6 "mukesh patel" at bounding box center [757, 453] width 96 height 19
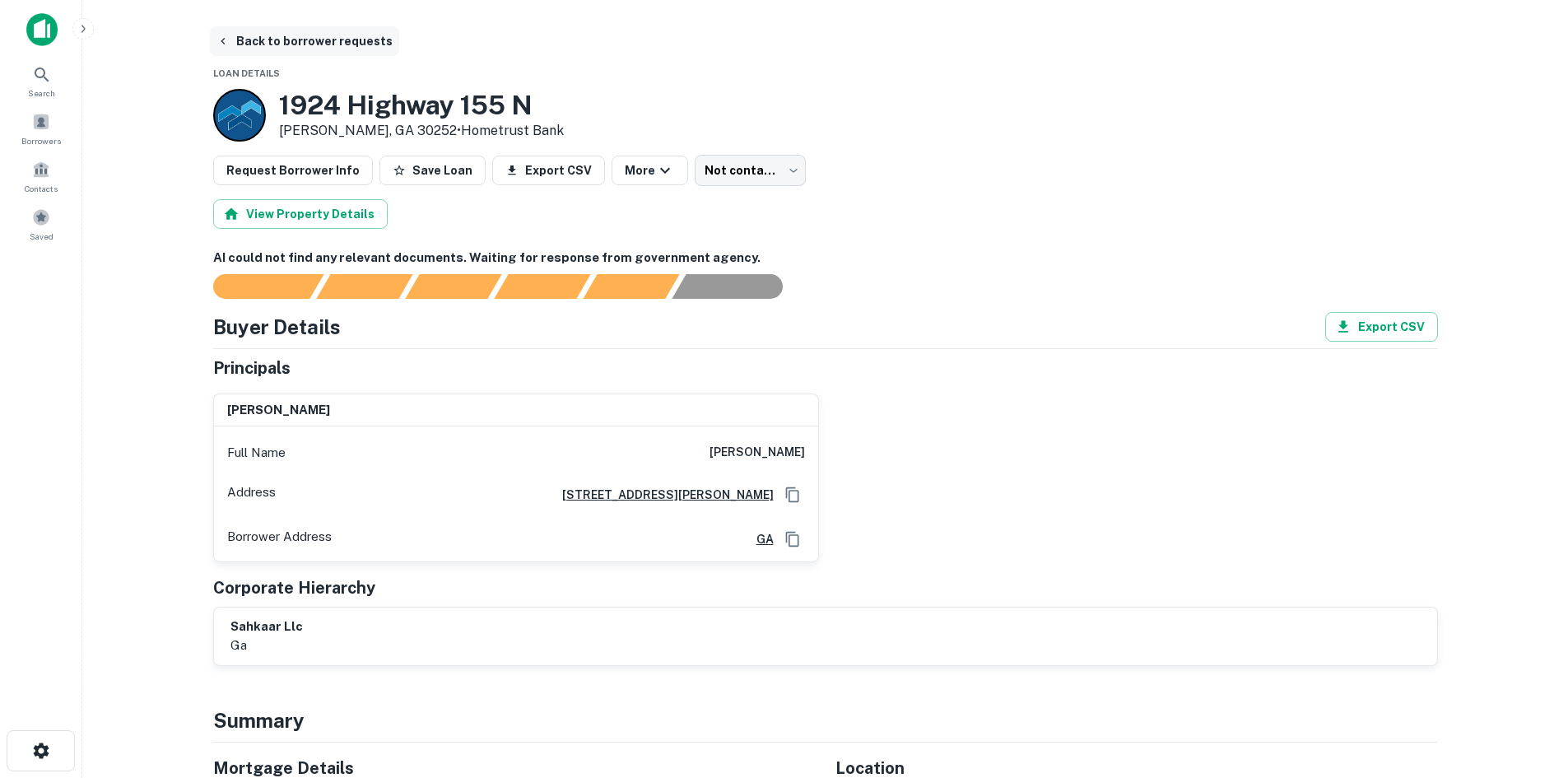
click at [330, 35] on button "Back to borrower requests" at bounding box center [305, 41] width 190 height 30
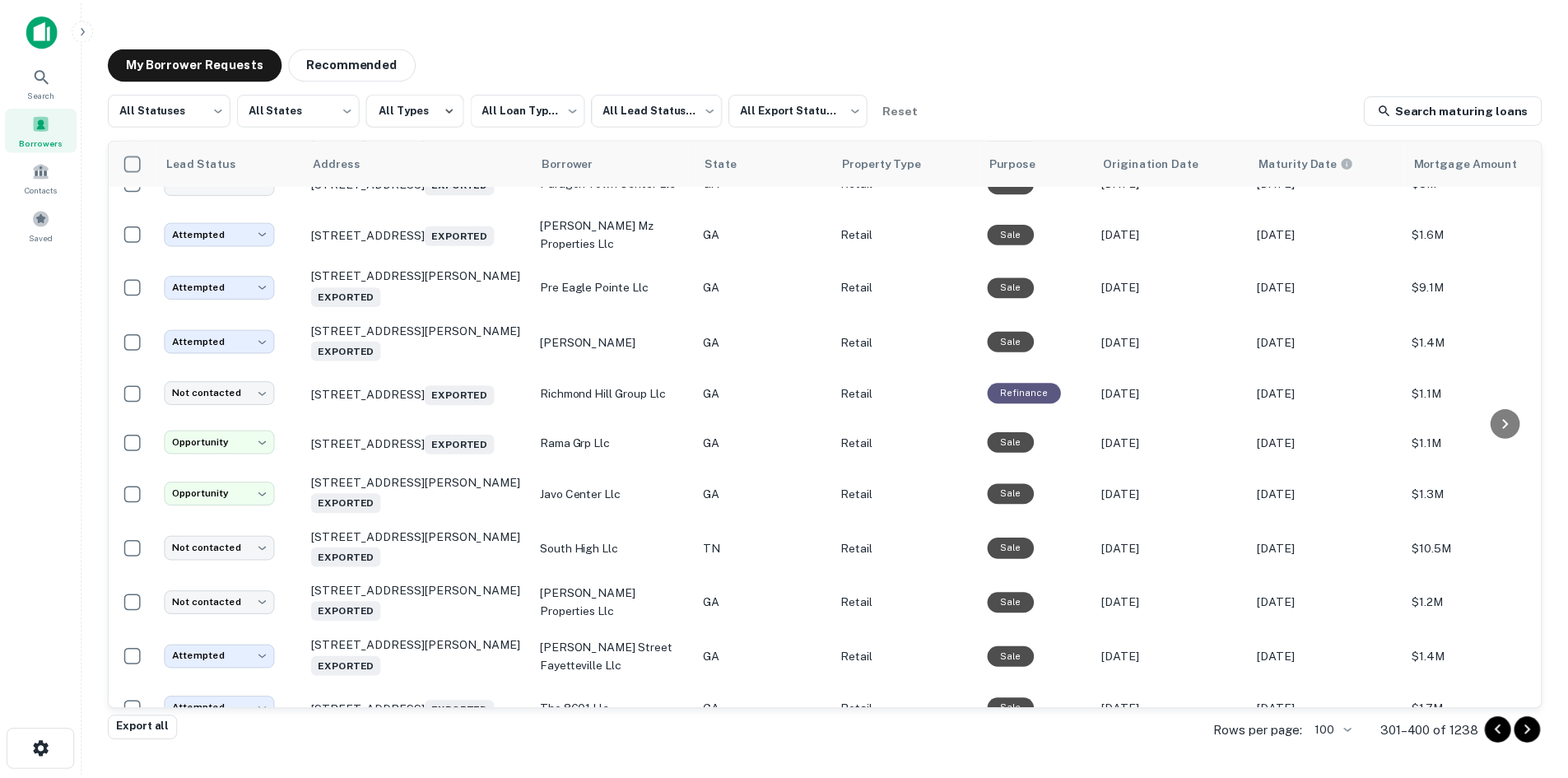
scroll to position [2288, 0]
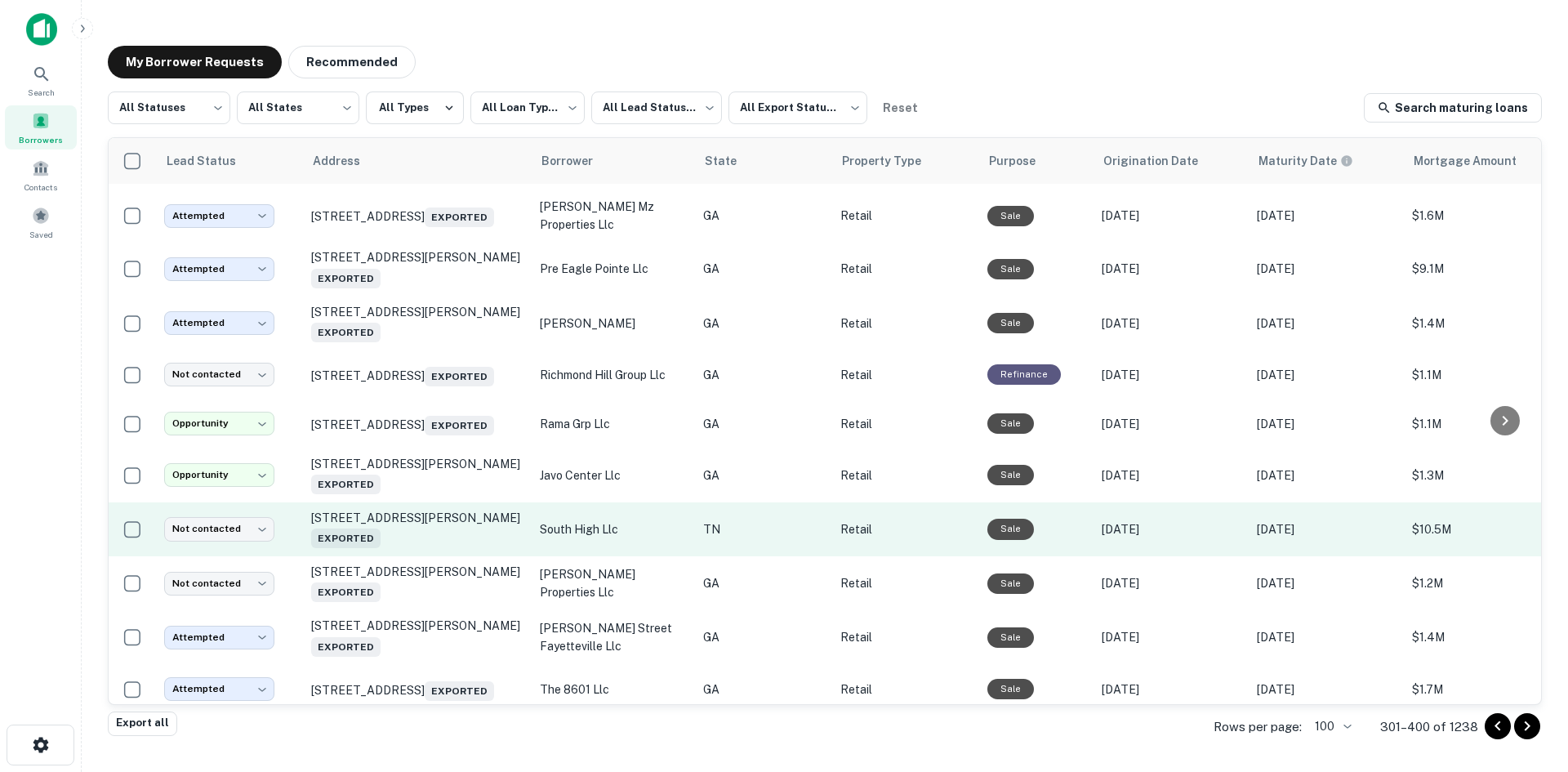
click at [494, 557] on td "4921 Homberg Dr Knoxville, TN 37919 Exported" at bounding box center [417, 529] width 228 height 54
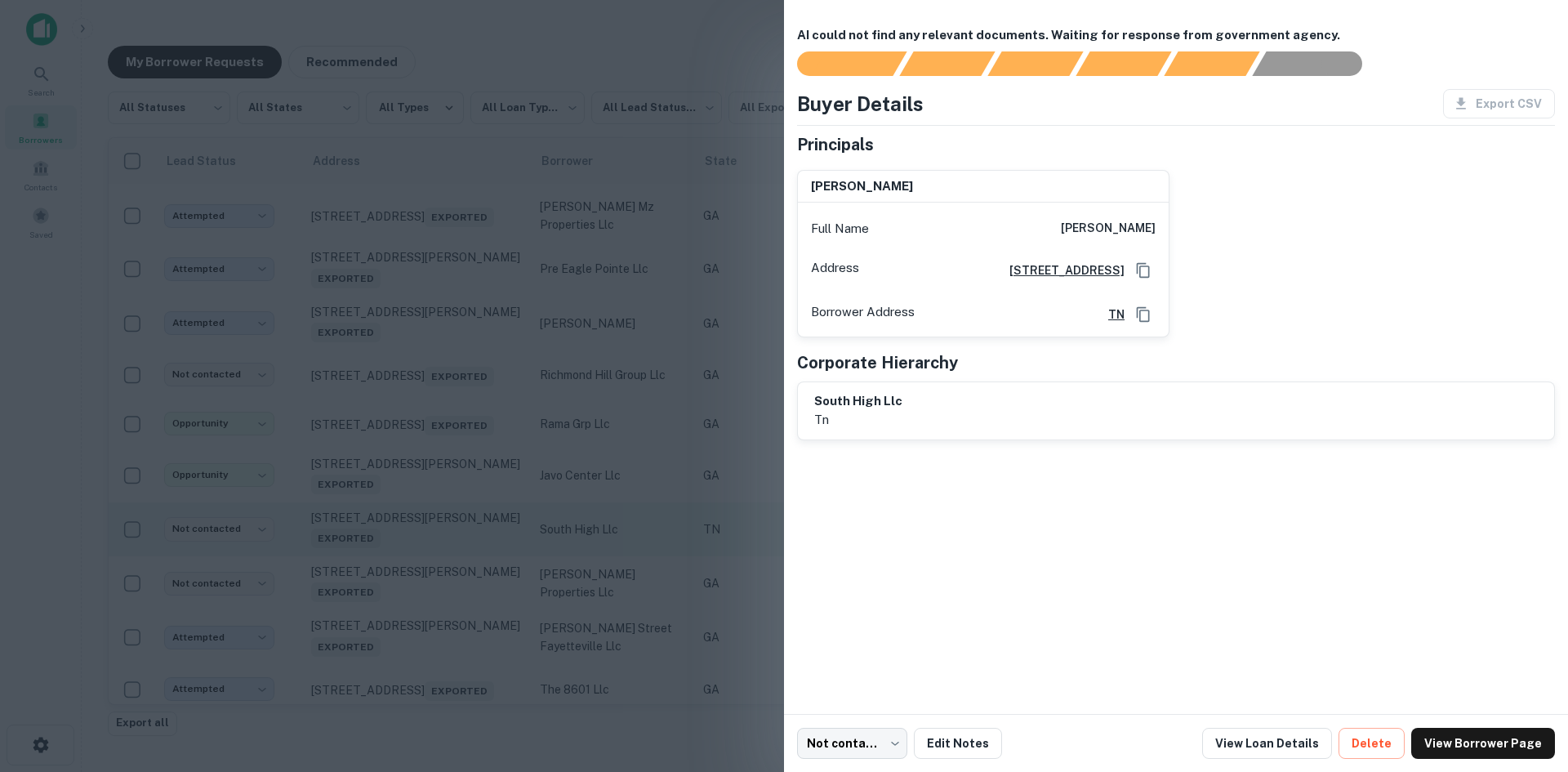
click at [494, 662] on div at bounding box center [784, 386] width 1568 height 772
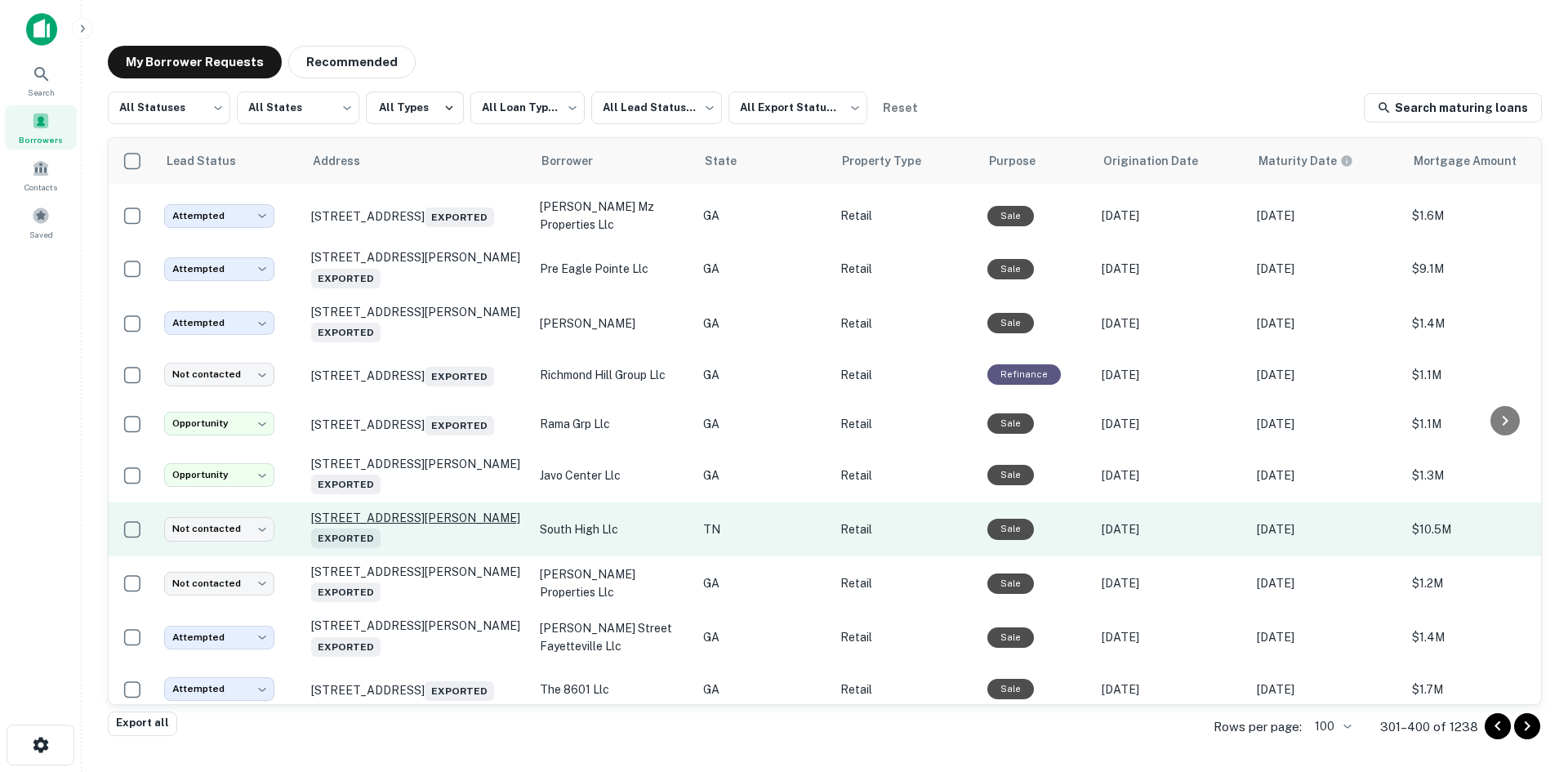
click at [491, 548] on p "4921 Homberg Dr Knoxville, TN 37919 Exported" at bounding box center [416, 529] width 212 height 37
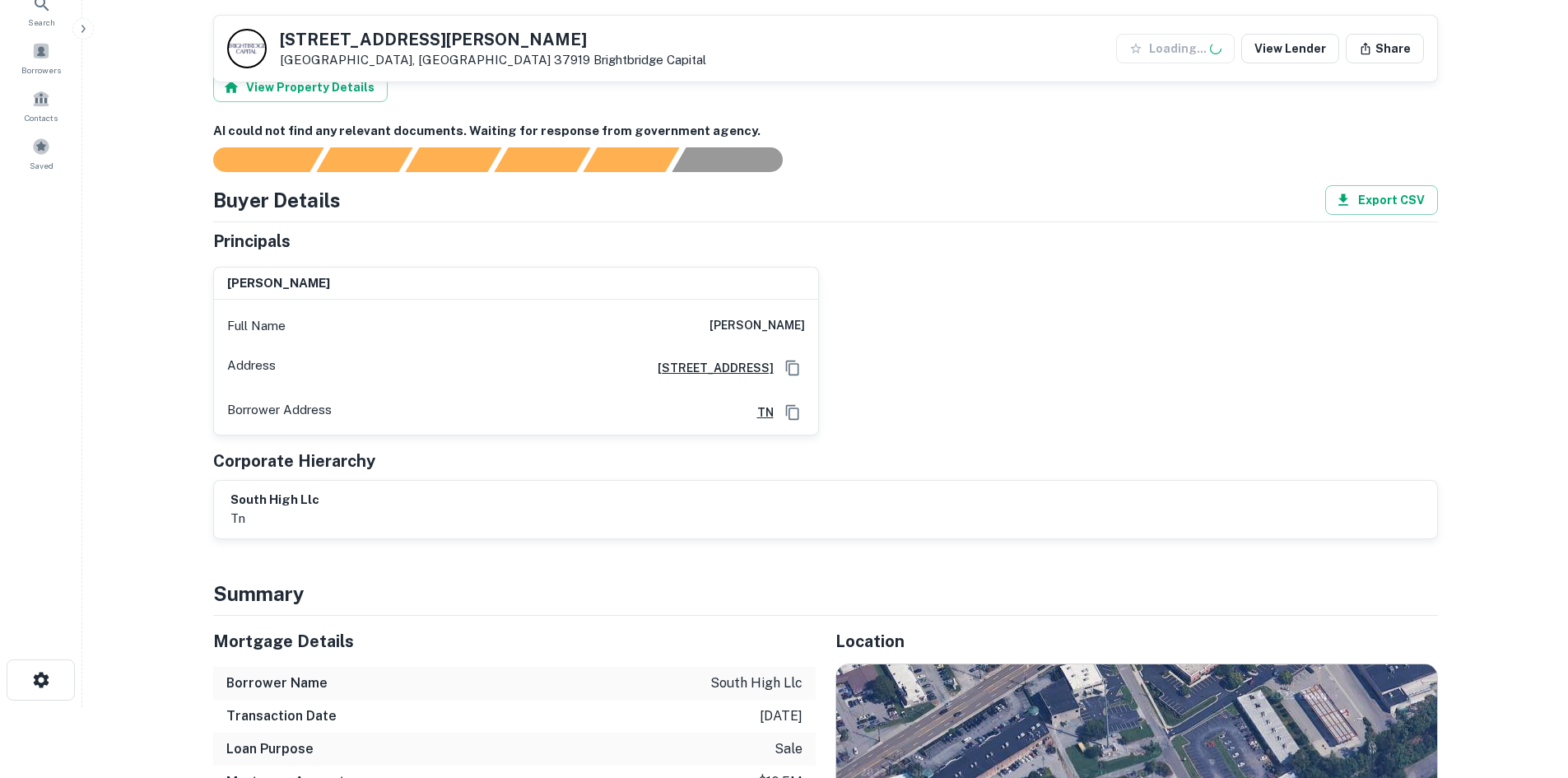
scroll to position [247, 0]
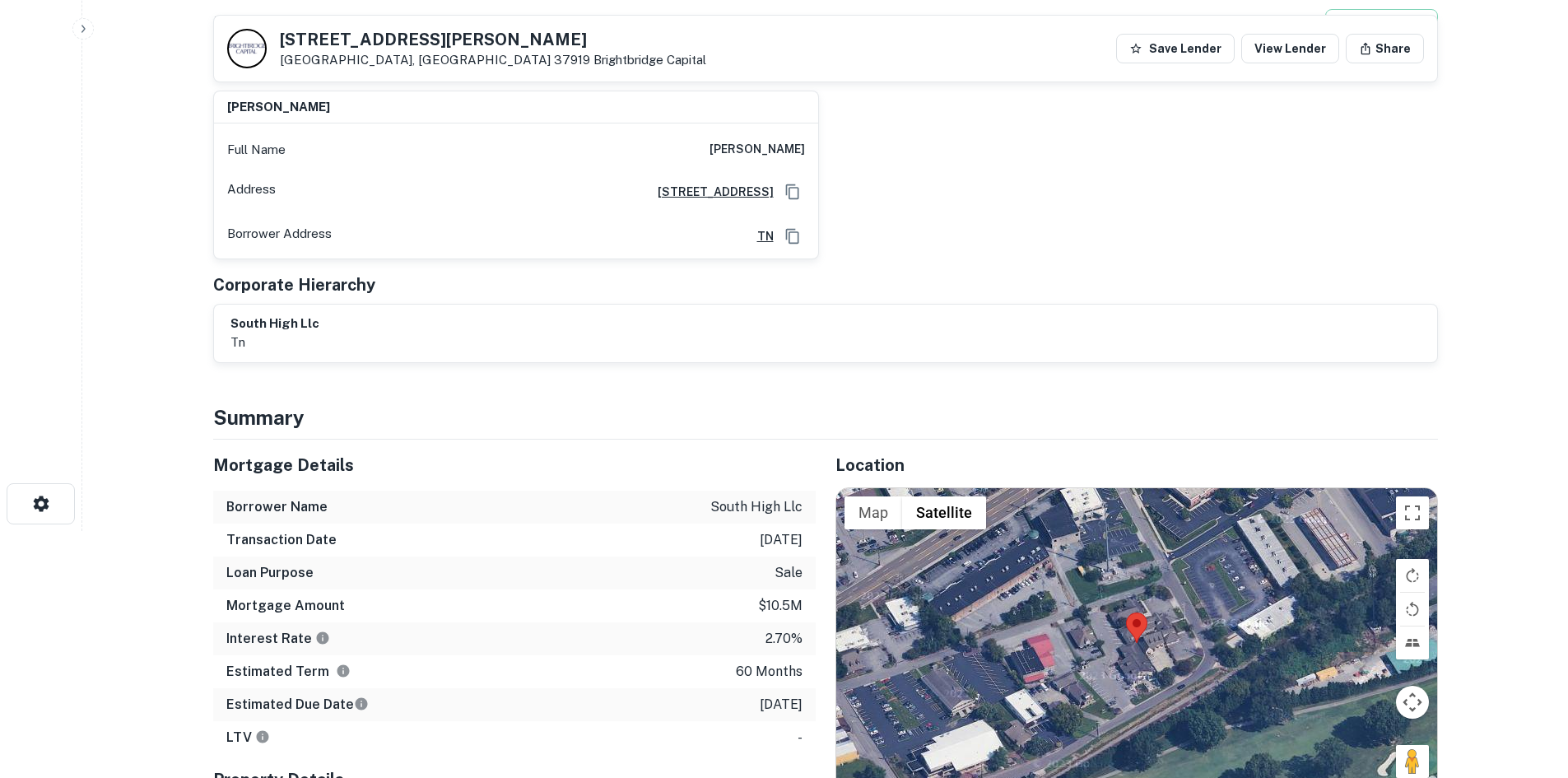
drag, startPoint x: 1404, startPoint y: 760, endPoint x: 1136, endPoint y: 638, distance: 294.5
click at [1136, 638] on div "Map Terrain Satellite Labels Keyboard shortcuts Map Data Map data ©2025 Map dat…" at bounding box center [1137, 643] width 601 height 310
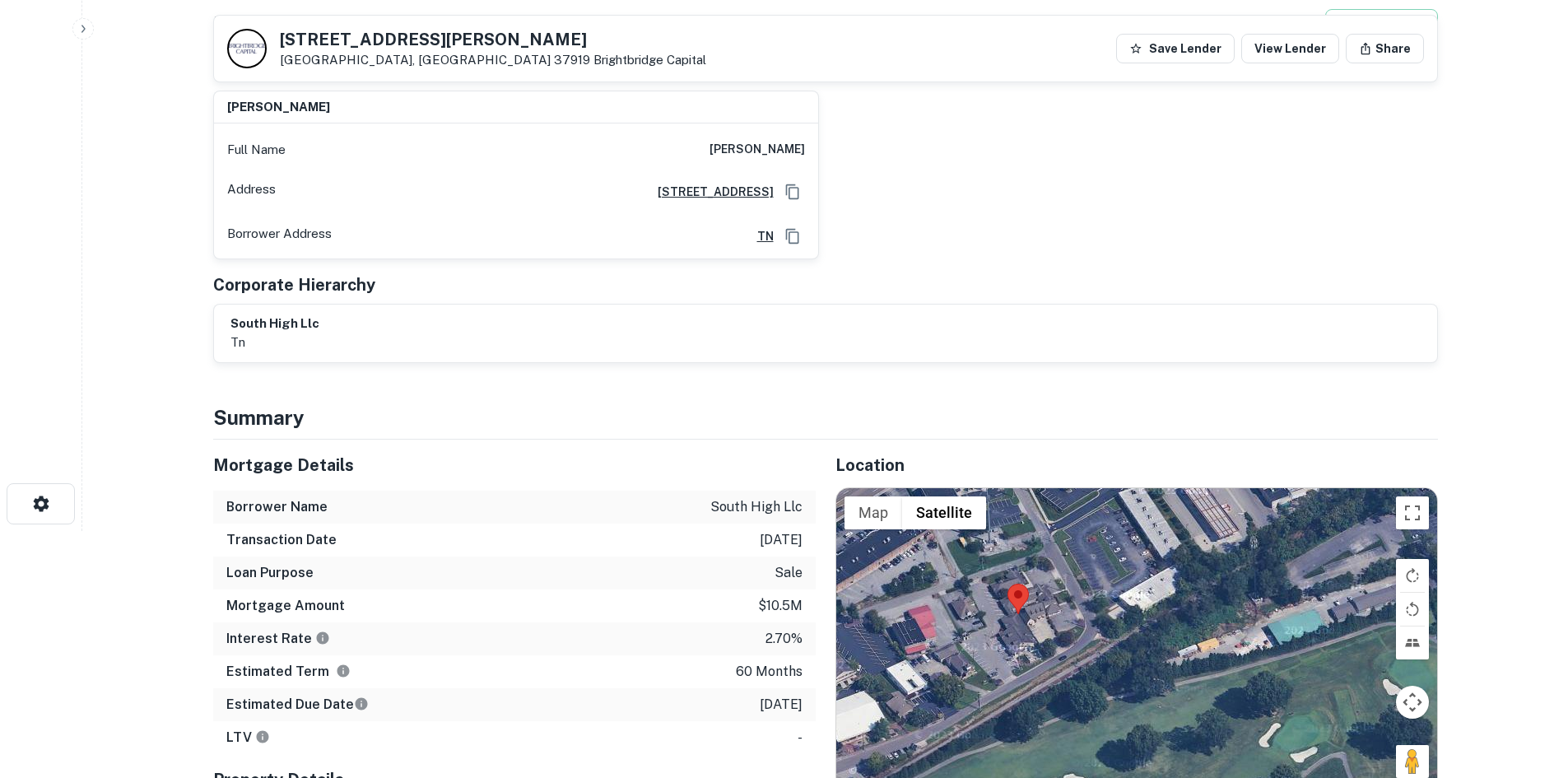
drag, startPoint x: 1429, startPoint y: 768, endPoint x: 1310, endPoint y: 746, distance: 121.0
click at [1310, 746] on div at bounding box center [1137, 643] width 601 height 310
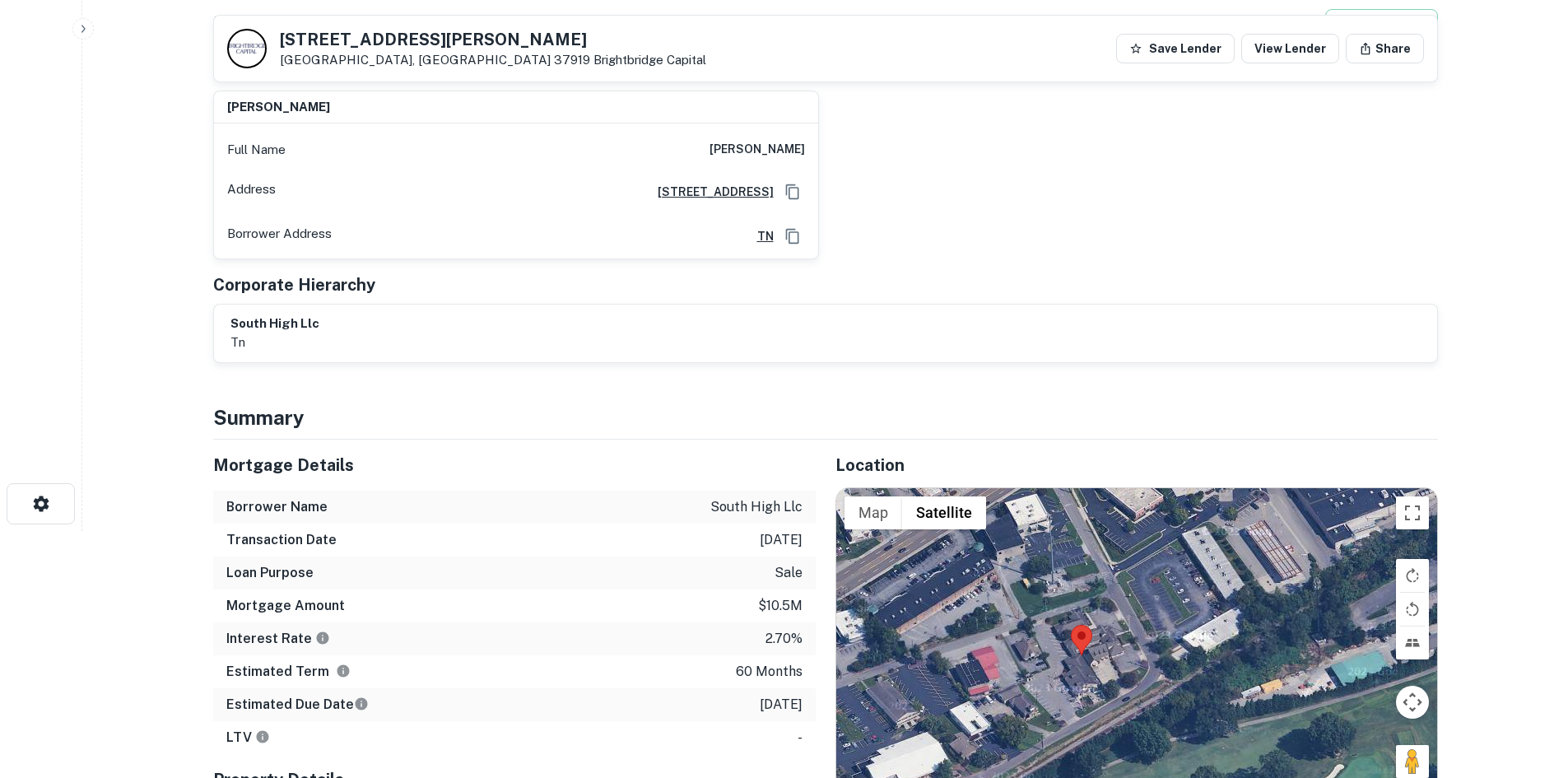
drag, startPoint x: 1404, startPoint y: 761, endPoint x: 1145, endPoint y: 633, distance: 288.9
click at [1145, 633] on div "Map Terrain Satellite Labels Keyboard shortcuts Map Data Map data ©2025 Map dat…" at bounding box center [1137, 643] width 601 height 310
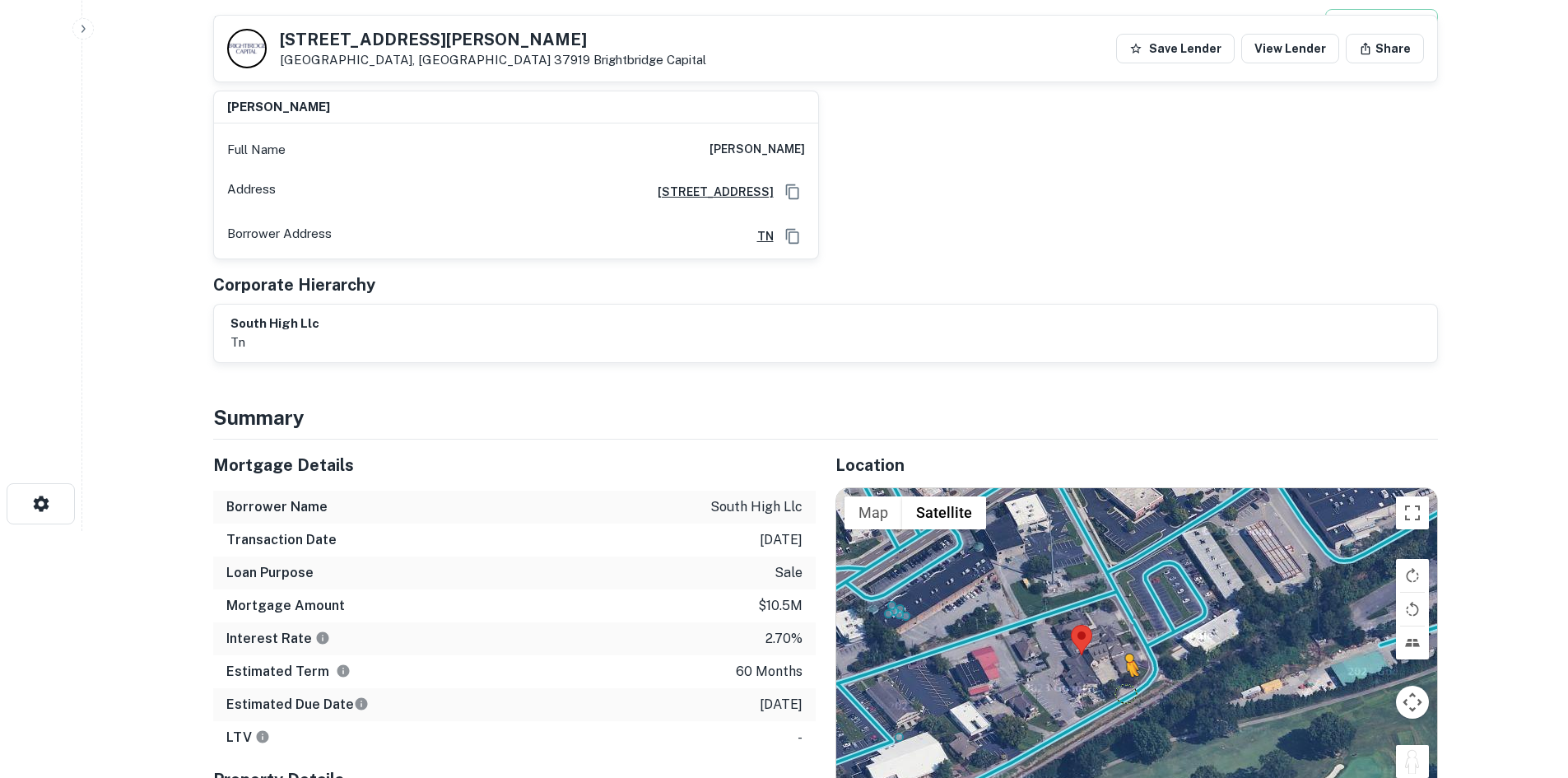
drag, startPoint x: 1418, startPoint y: 765, endPoint x: 1120, endPoint y: 689, distance: 307.5
click at [1120, 689] on div "To activate drag with keyboard, press Alt + Enter. Once in keyboard drag state,…" at bounding box center [1137, 643] width 601 height 310
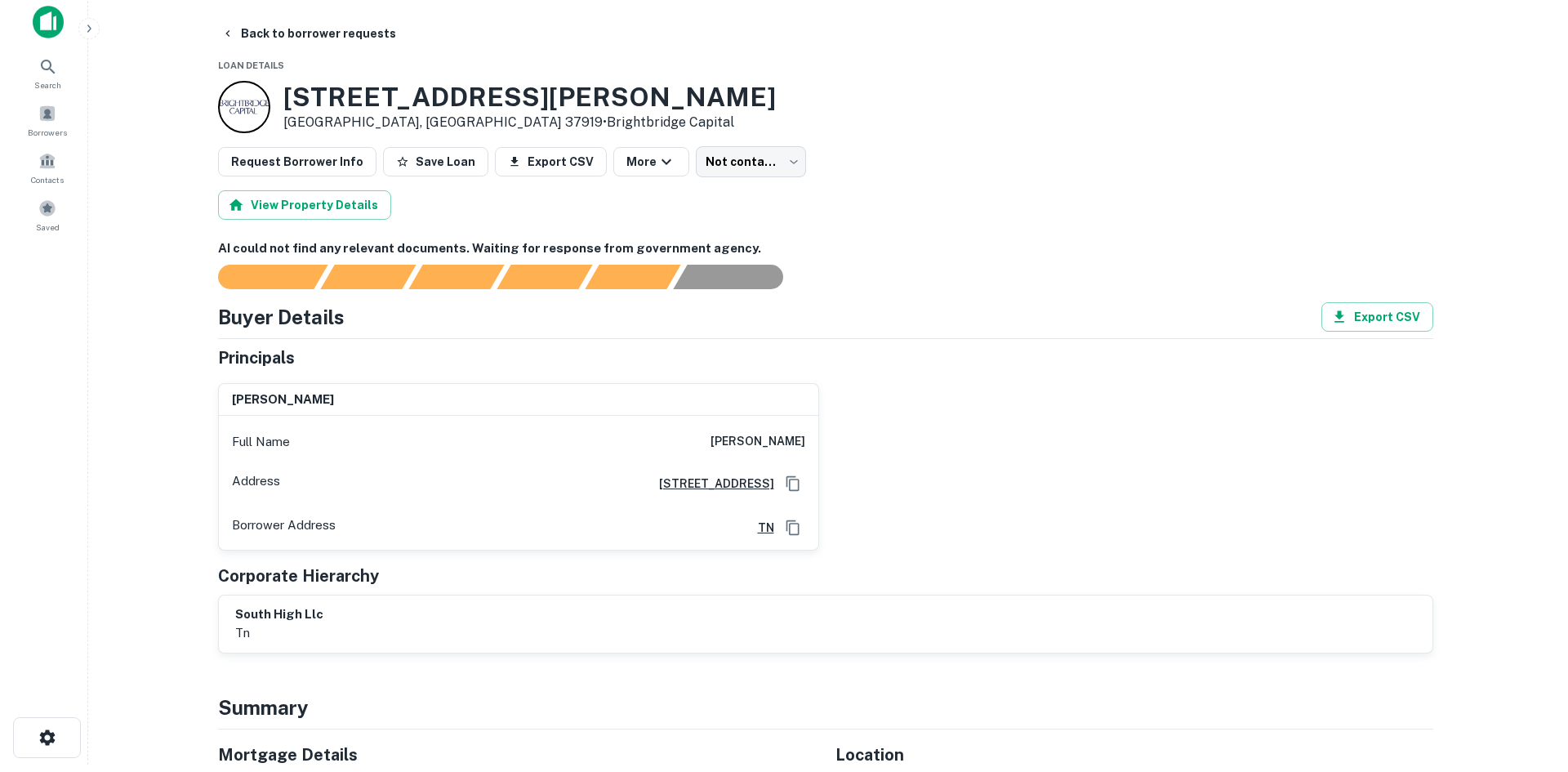
scroll to position [0, 0]
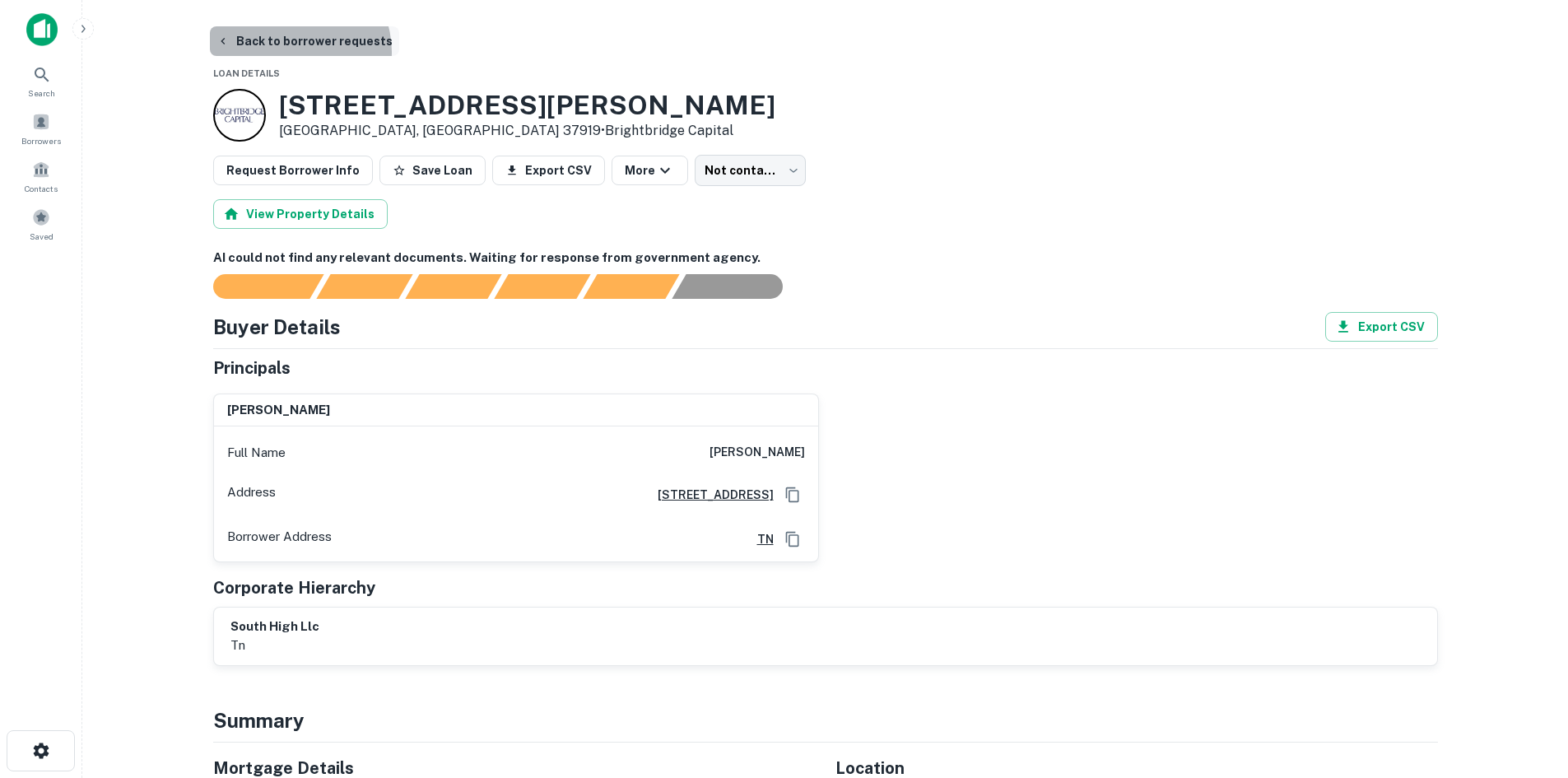
click at [292, 52] on button "Back to borrower requests" at bounding box center [305, 41] width 190 height 30
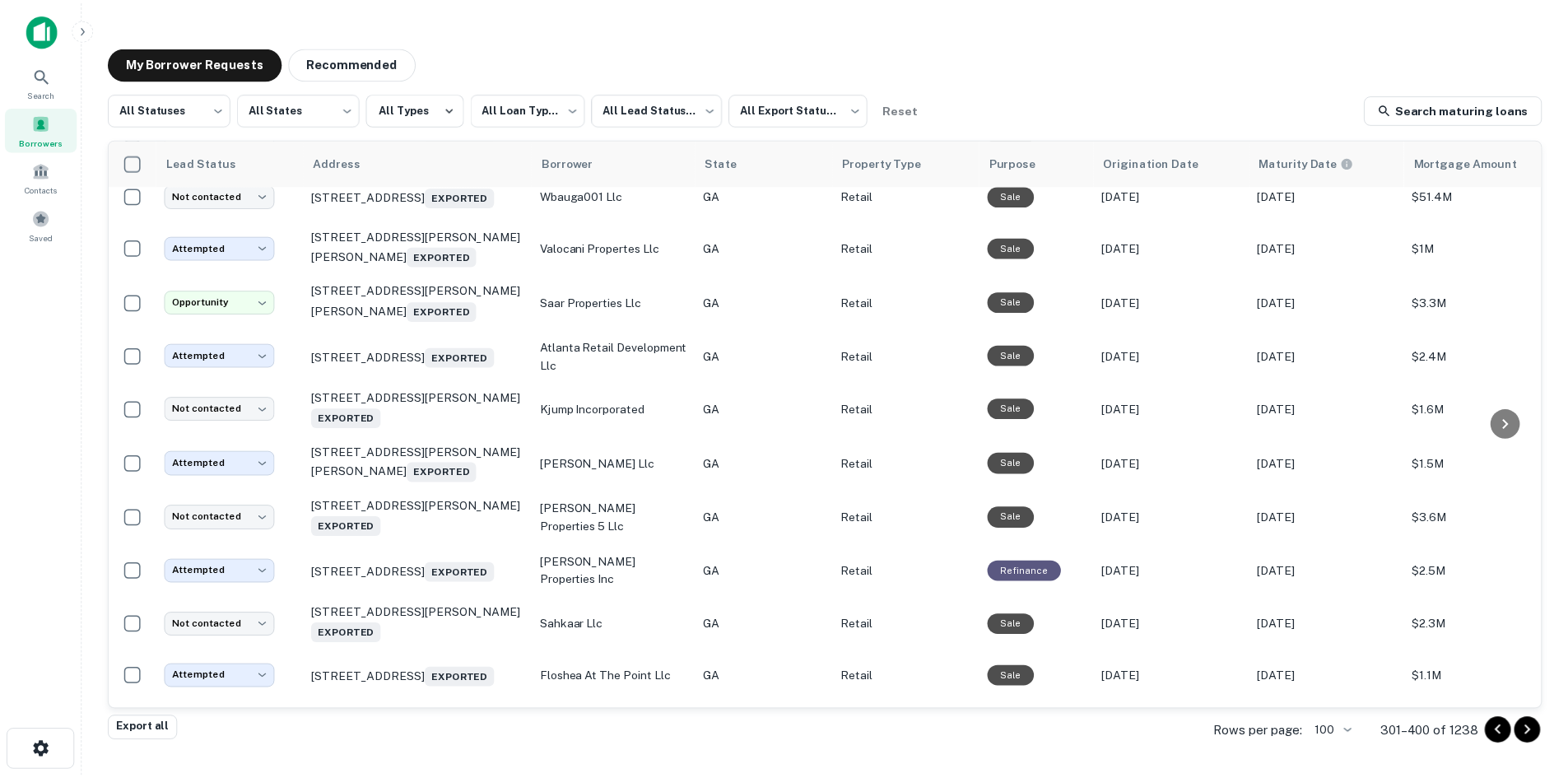
scroll to position [1711, 0]
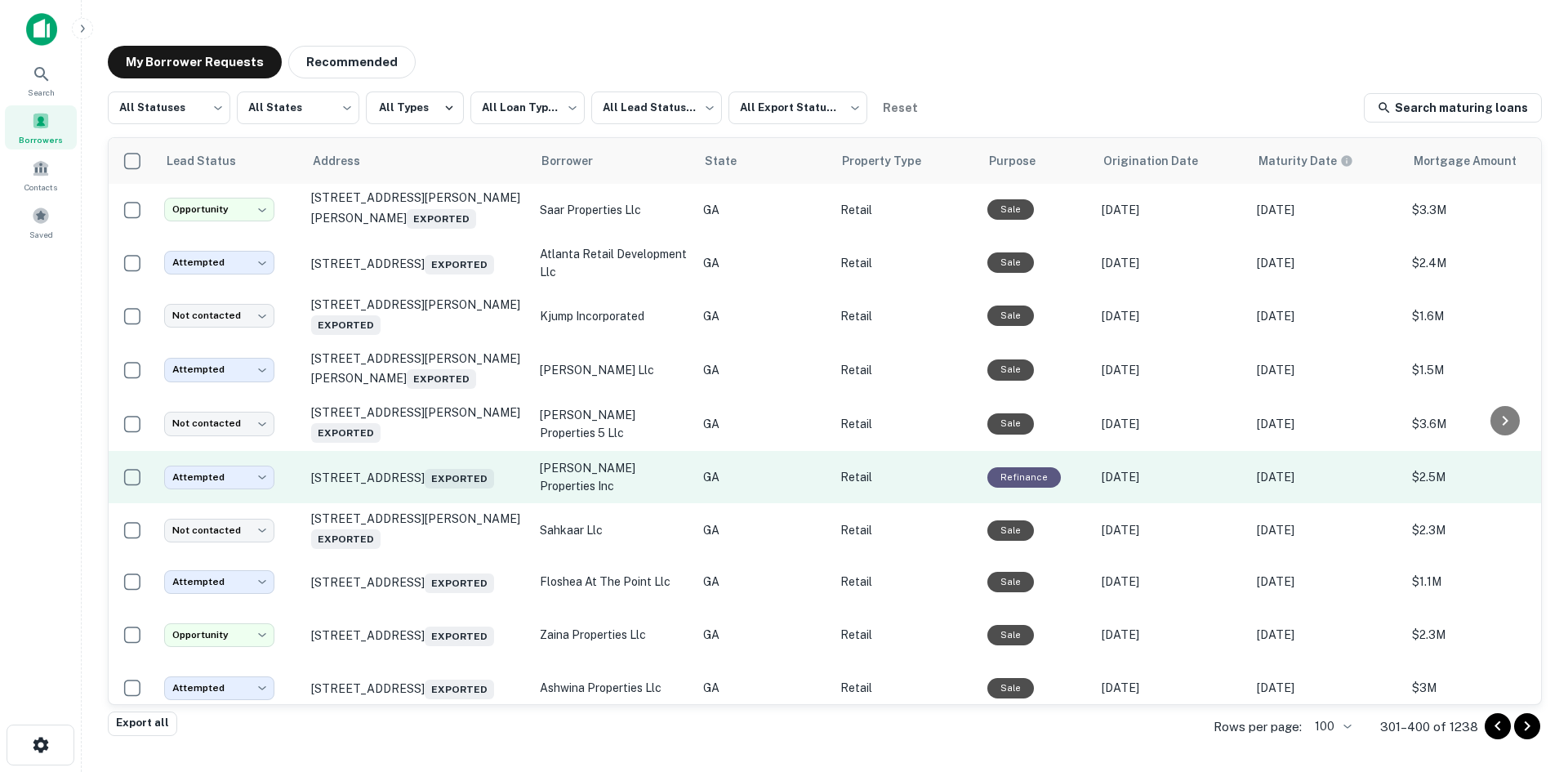
click at [451, 503] on td "4840 Flat Shoals Pkwy Decatur, GA 30034 Exported" at bounding box center [417, 477] width 228 height 52
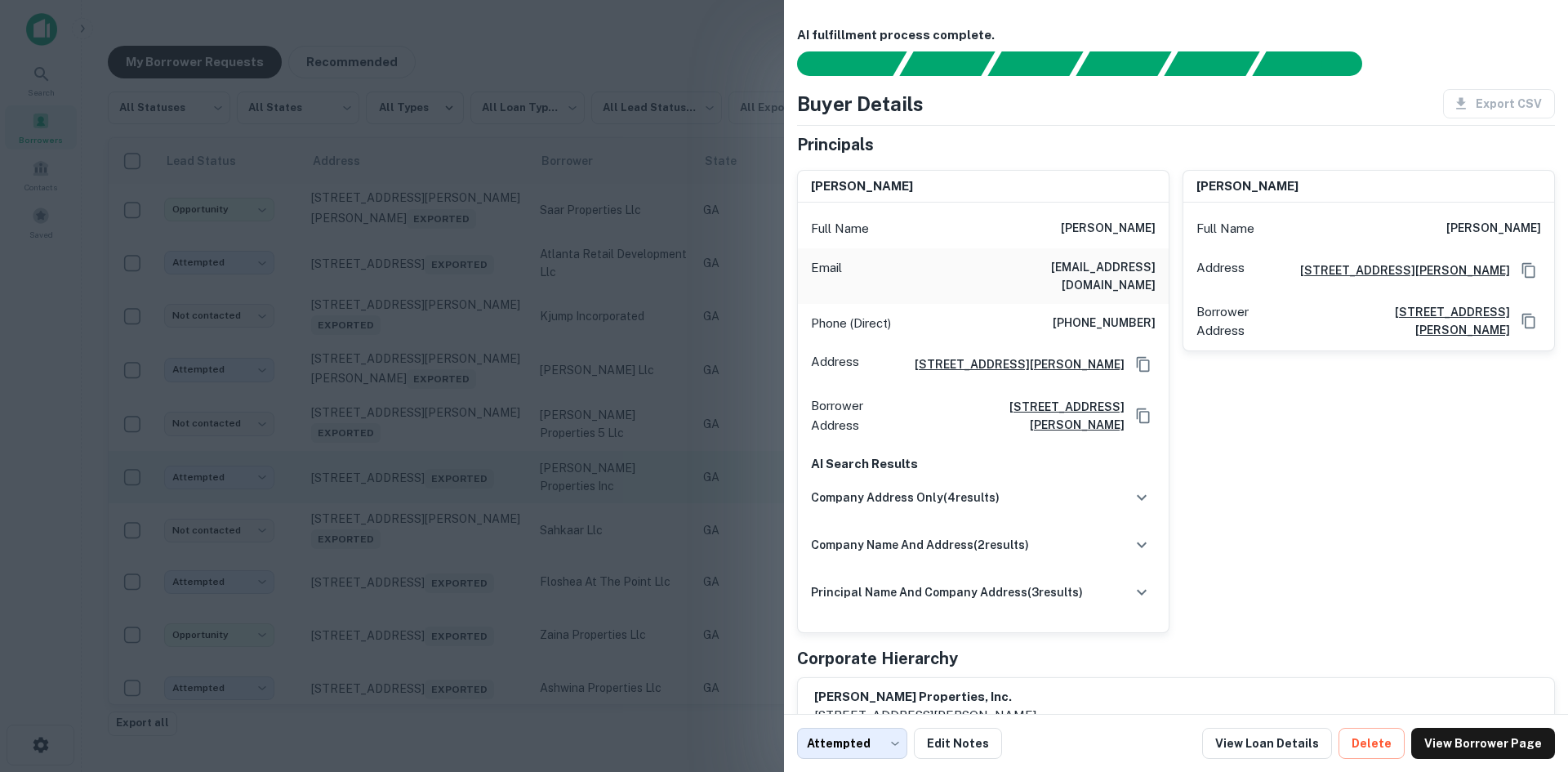
click at [451, 573] on div at bounding box center [784, 386] width 1568 height 772
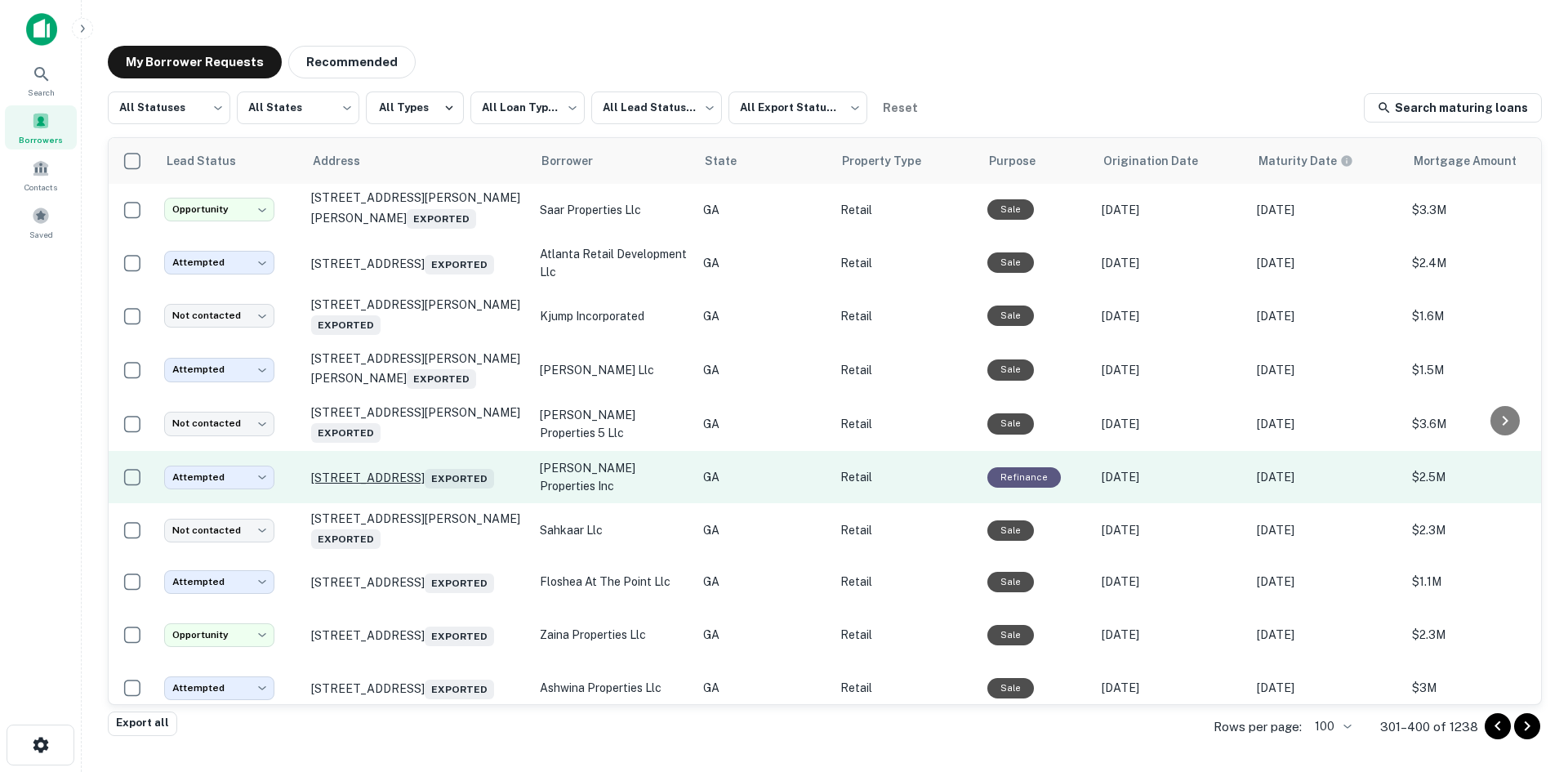
click at [451, 489] on p "4840 Flat Shoals Pkwy Decatur, GA 30034 Exported" at bounding box center [416, 477] width 212 height 23
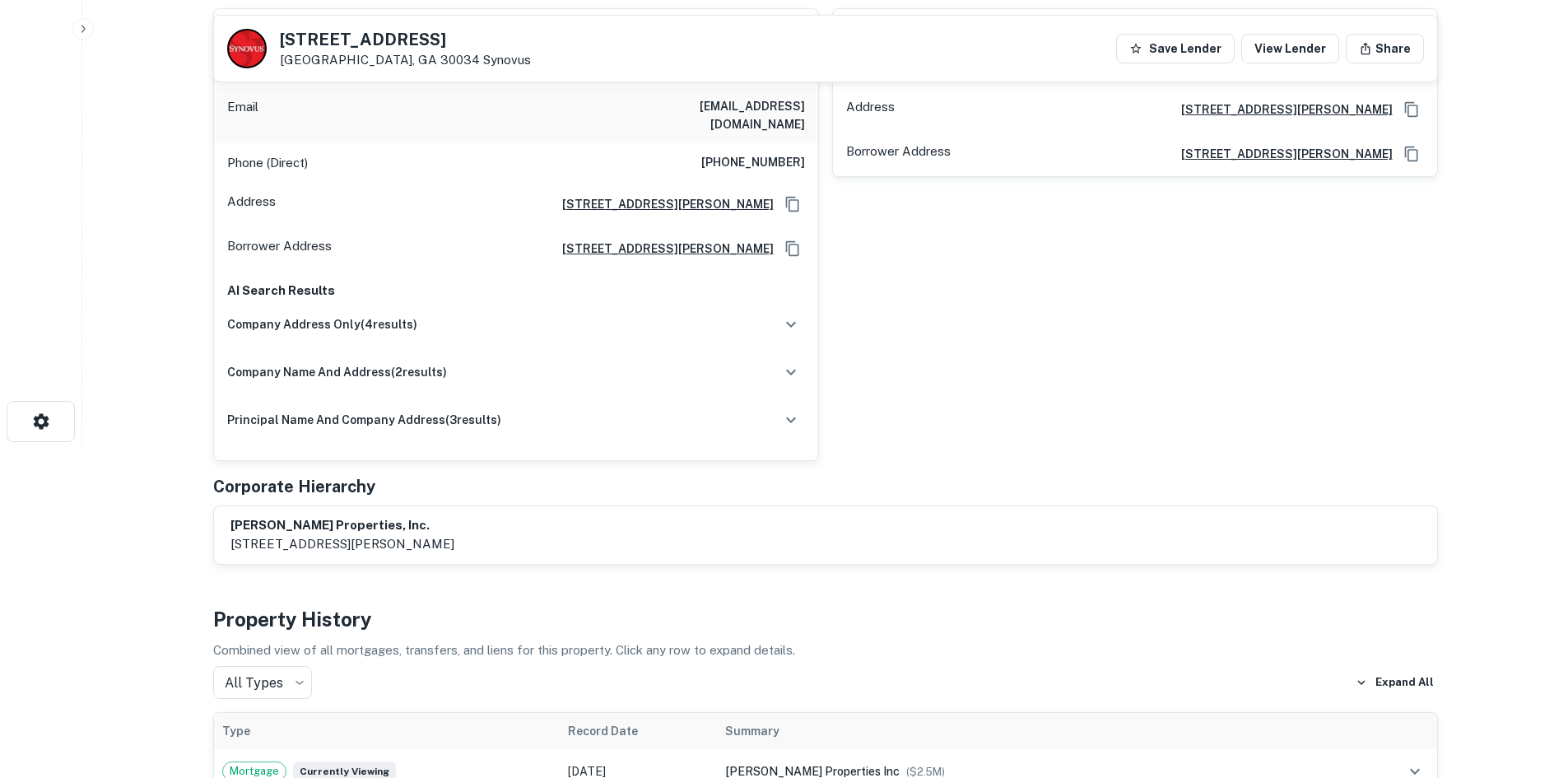
scroll to position [823, 0]
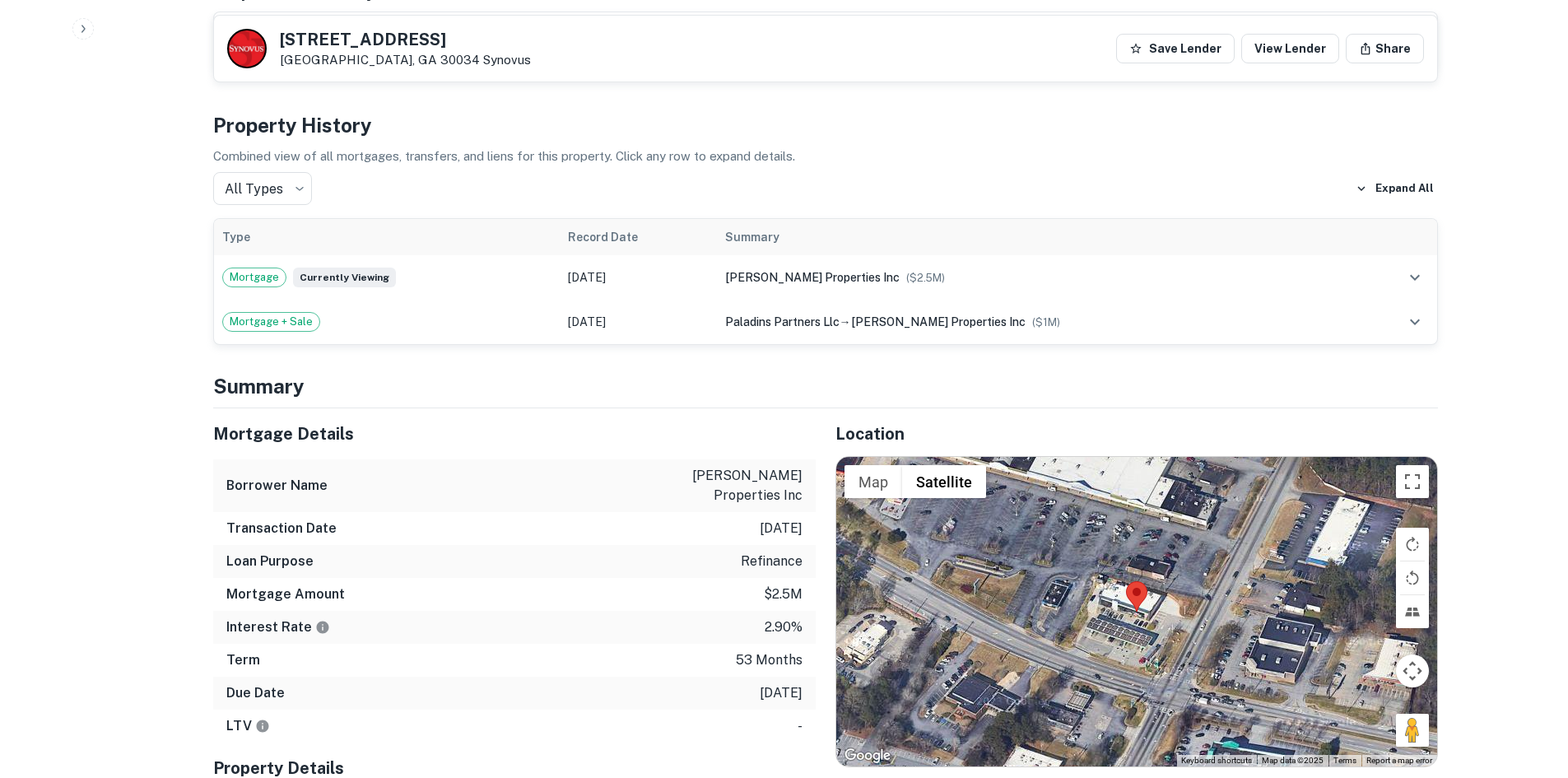
drag, startPoint x: 1406, startPoint y: 703, endPoint x: 1139, endPoint y: 683, distance: 267.7
click at [1139, 683] on div "Map Terrain Satellite Labels Keyboard shortcuts Map Data Map data ©2025 Map dat…" at bounding box center [1137, 612] width 601 height 310
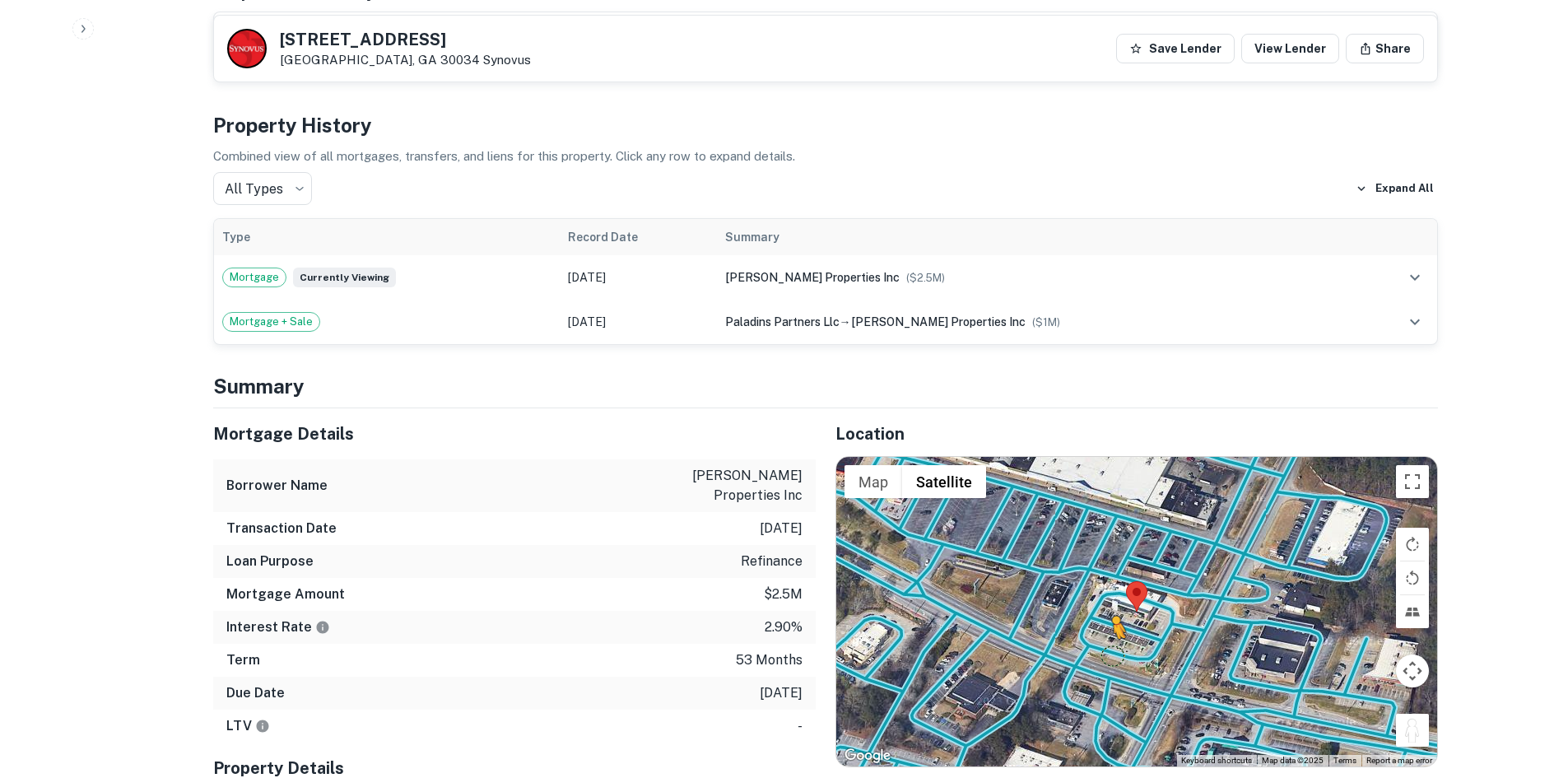
drag, startPoint x: 1418, startPoint y: 715, endPoint x: 1092, endPoint y: 620, distance: 339.6
click at [1092, 620] on div "To activate drag with keyboard, press Alt + Enter. Once in keyboard drag state,…" at bounding box center [1137, 612] width 601 height 310
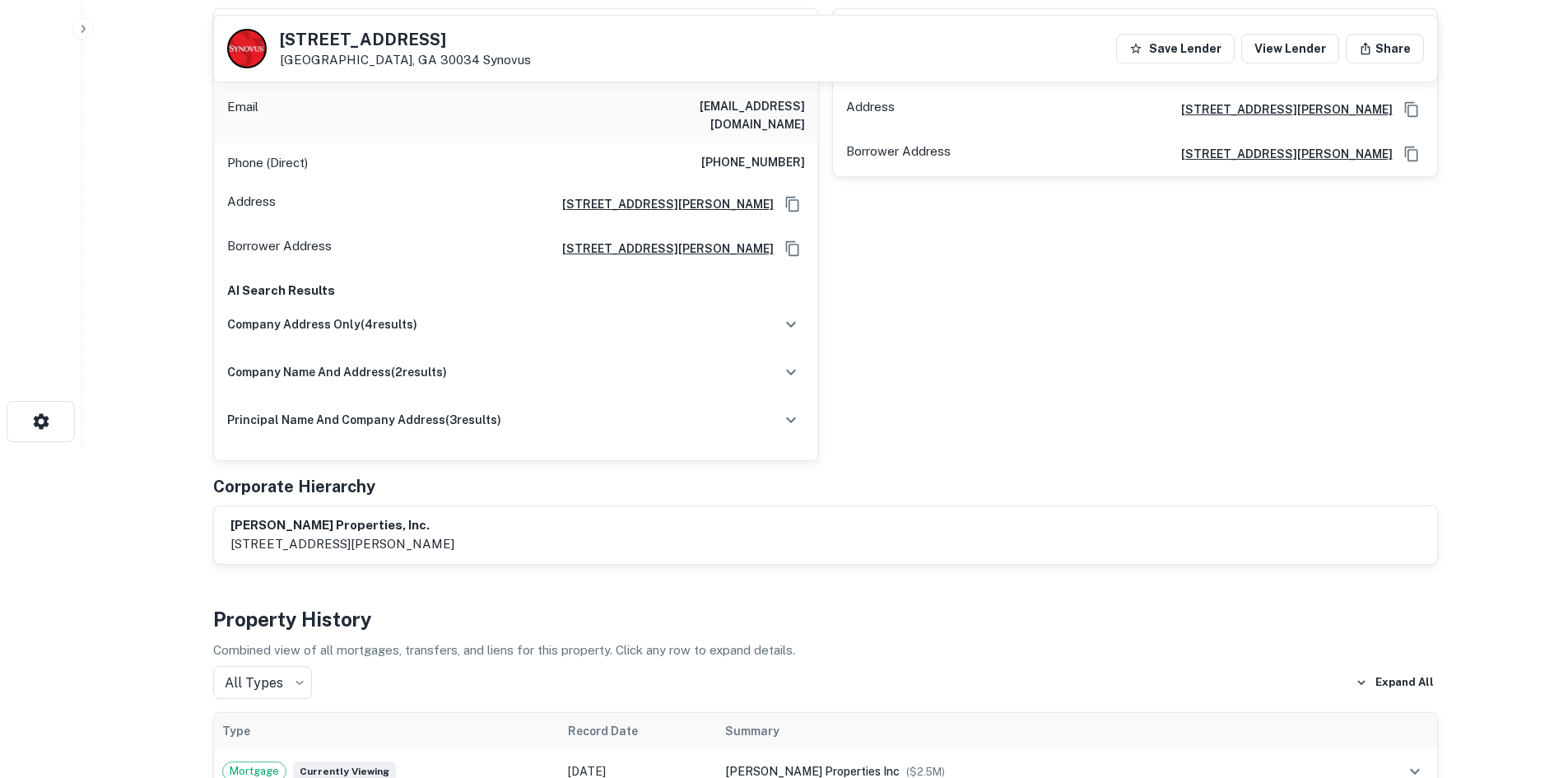
scroll to position [0, 0]
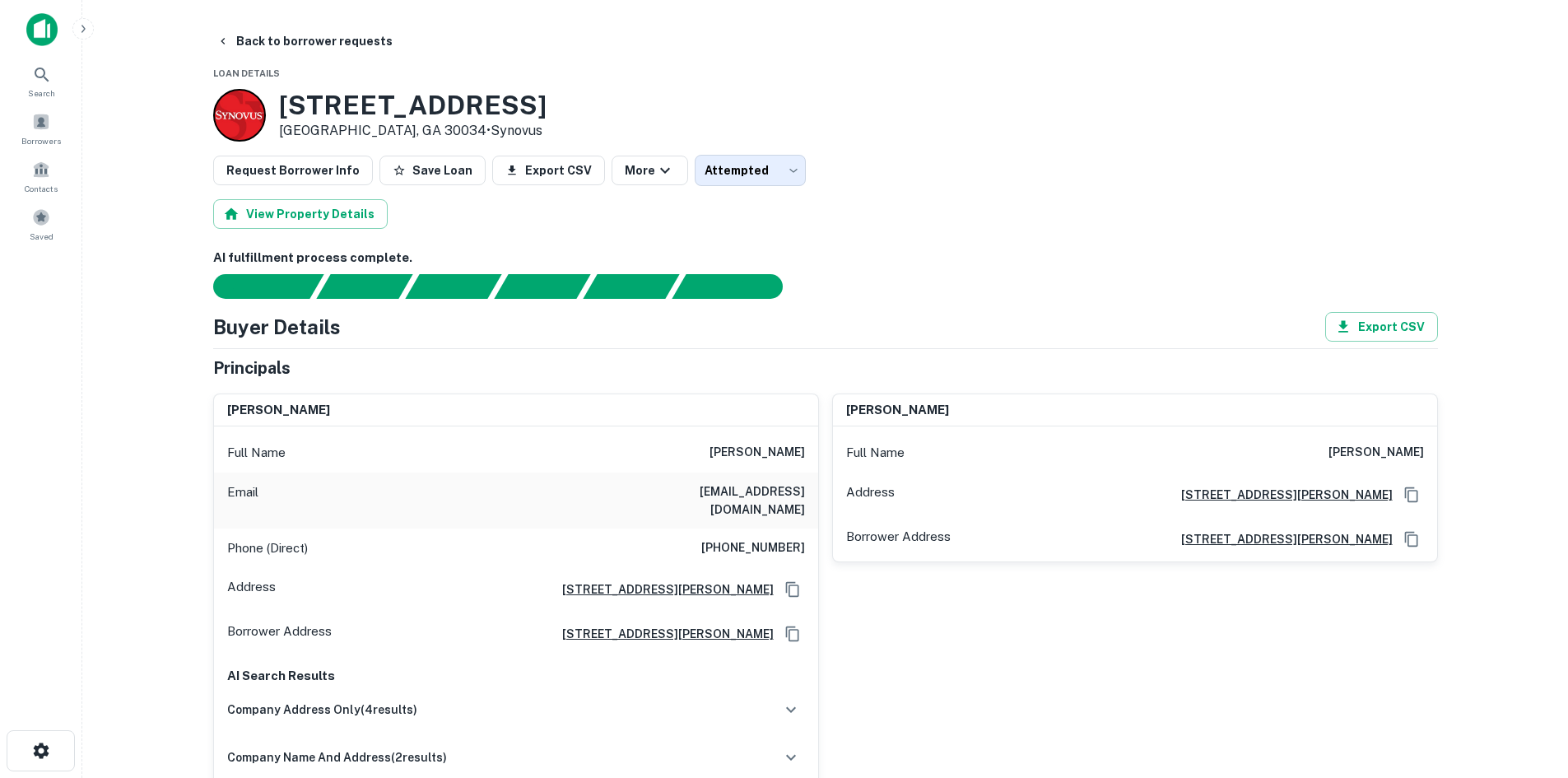
click at [778, 456] on h6 "usman gandhi" at bounding box center [757, 453] width 96 height 19
click at [1335, 452] on div "Full Name hiram u gandhi" at bounding box center [1135, 453] width 605 height 40
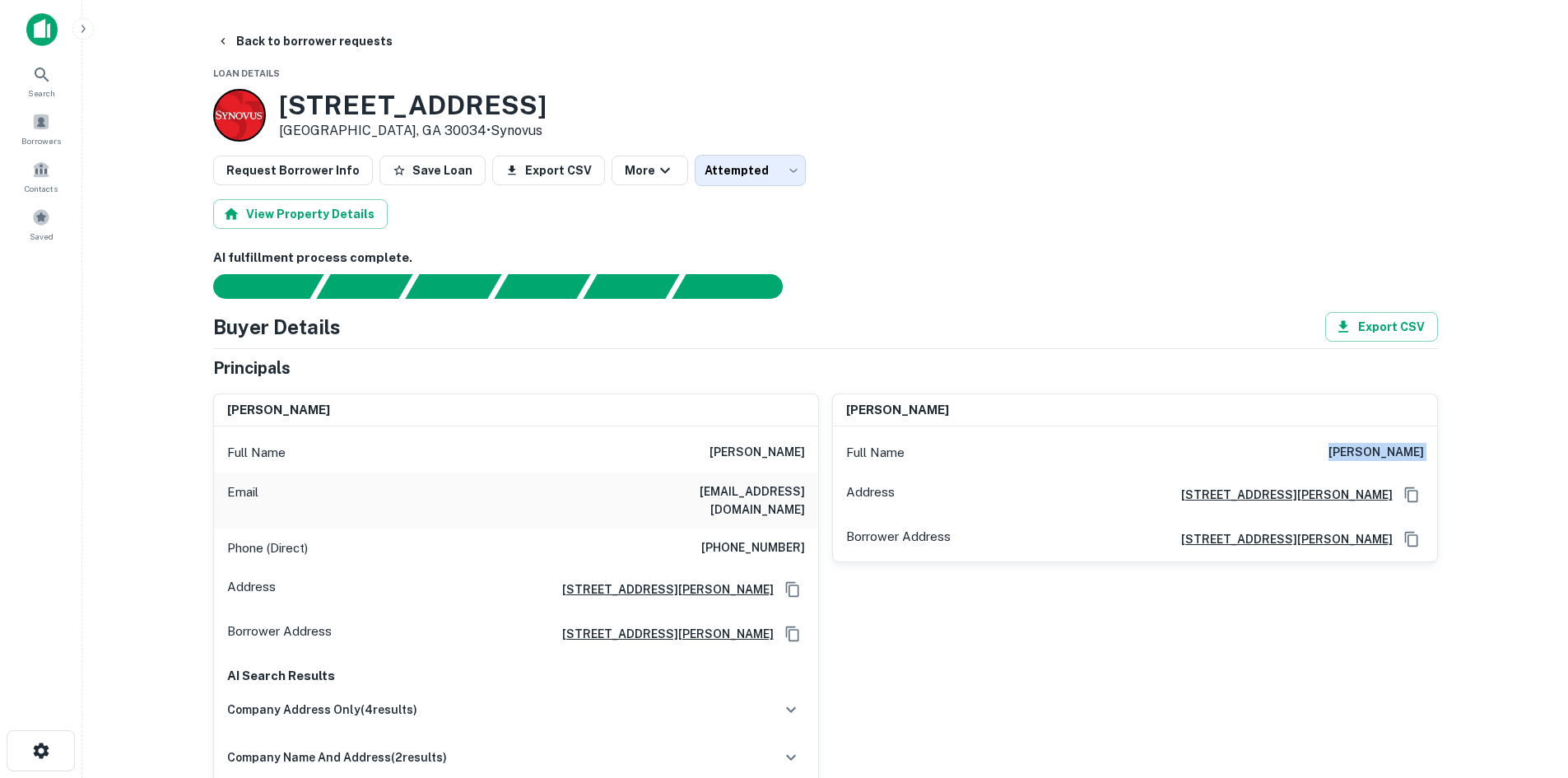
click at [1335, 452] on div "Full Name hiram u gandhi" at bounding box center [1135, 453] width 605 height 40
click at [315, 36] on button "Back to borrower requests" at bounding box center [305, 41] width 190 height 30
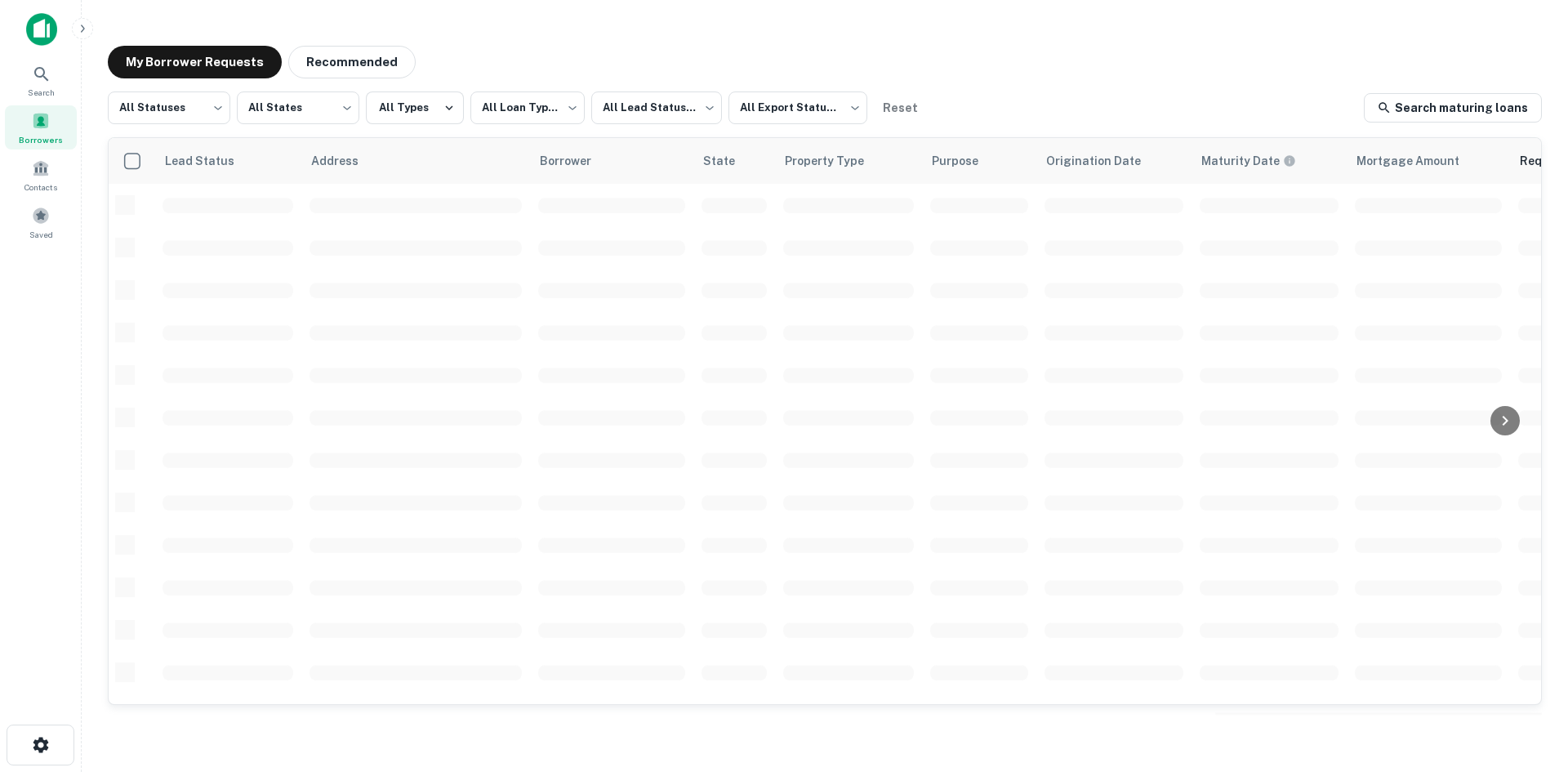
scroll to position [554, 0]
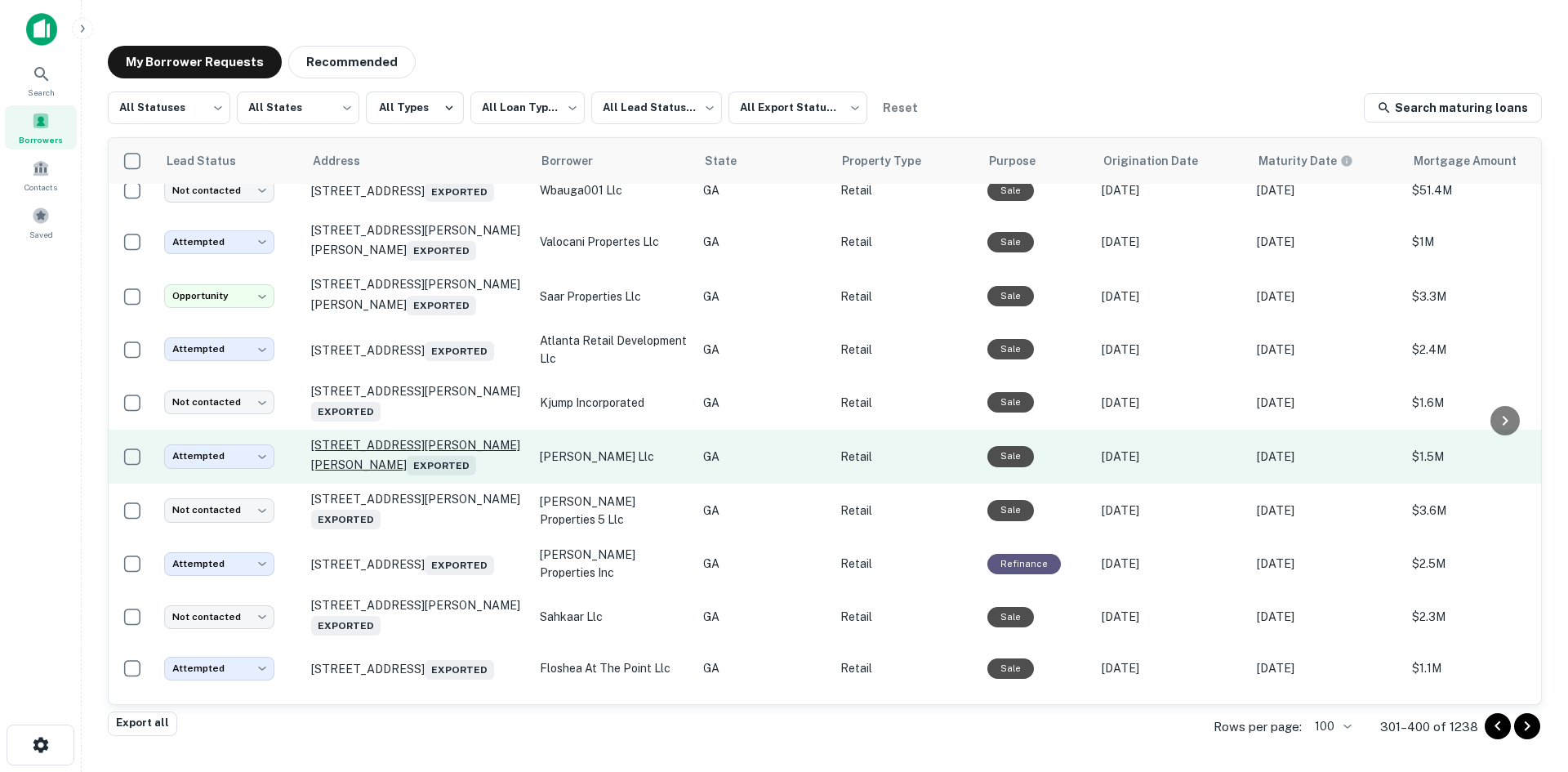
scroll to position [1616, 0]
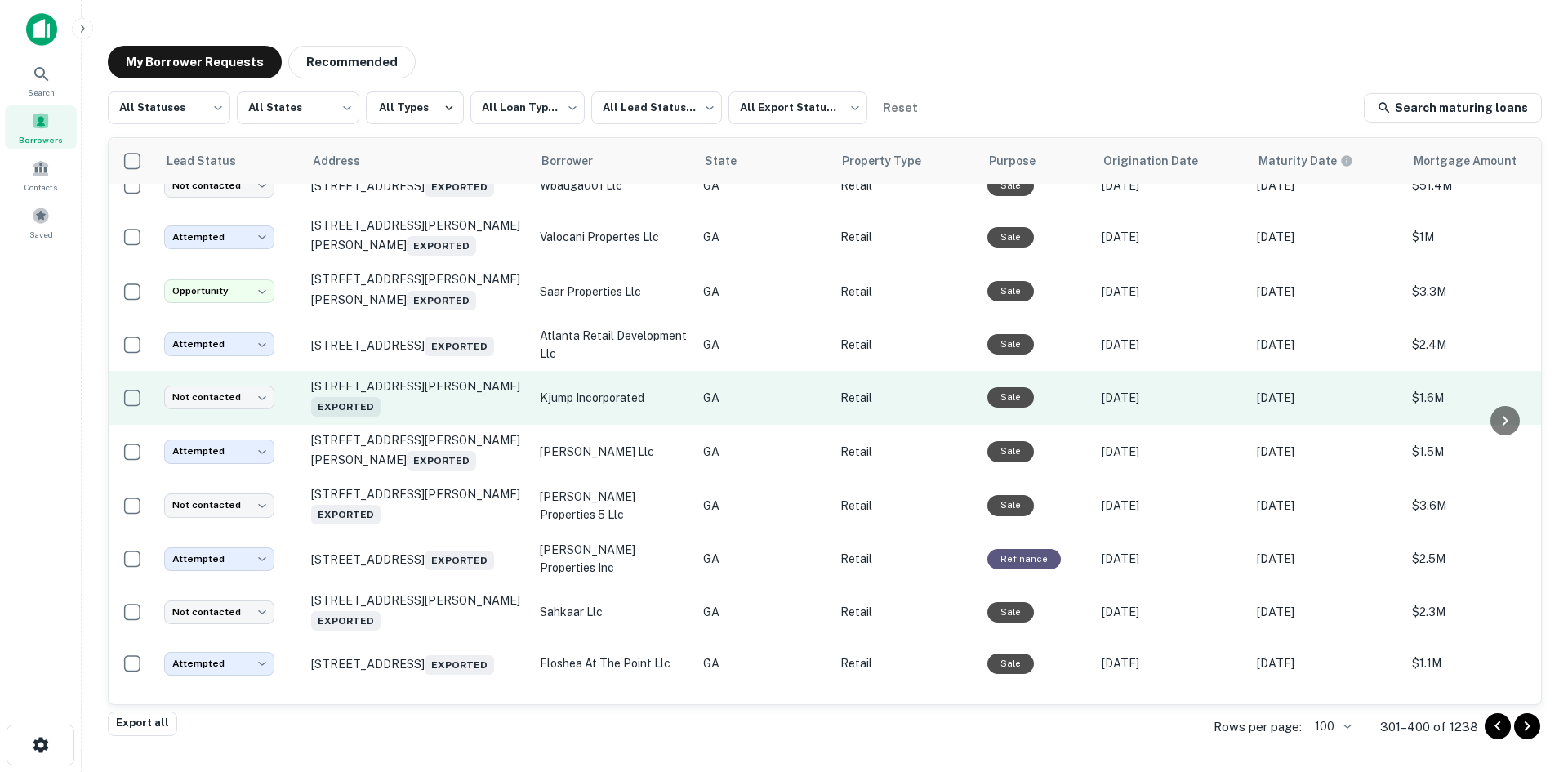
click at [430, 425] on td "23 W Montgomery Xrd Savannah, GA 31406 Exported" at bounding box center [417, 398] width 228 height 54
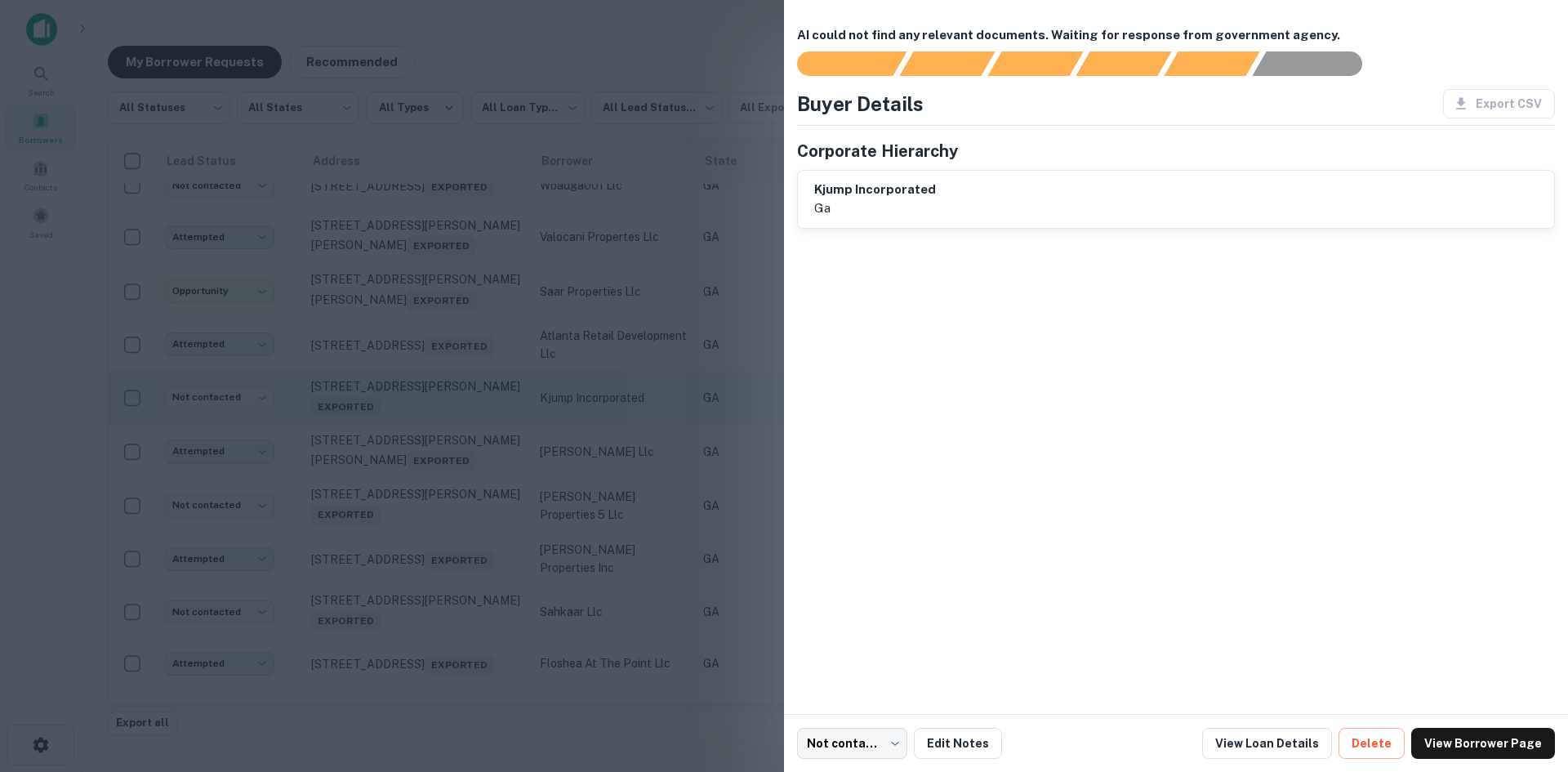
click at [430, 491] on div at bounding box center [784, 386] width 1568 height 772
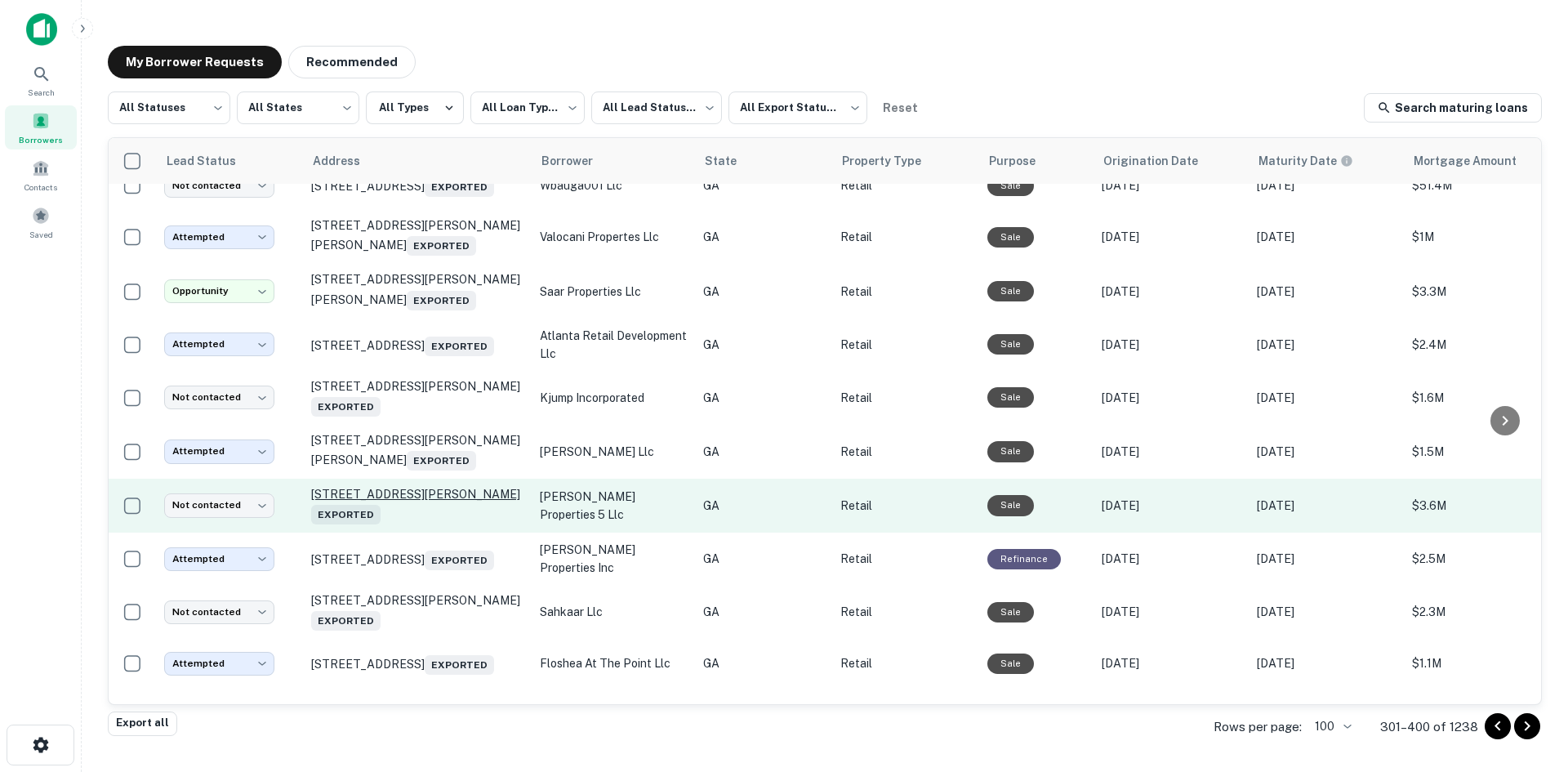
scroll to position [1780, 0]
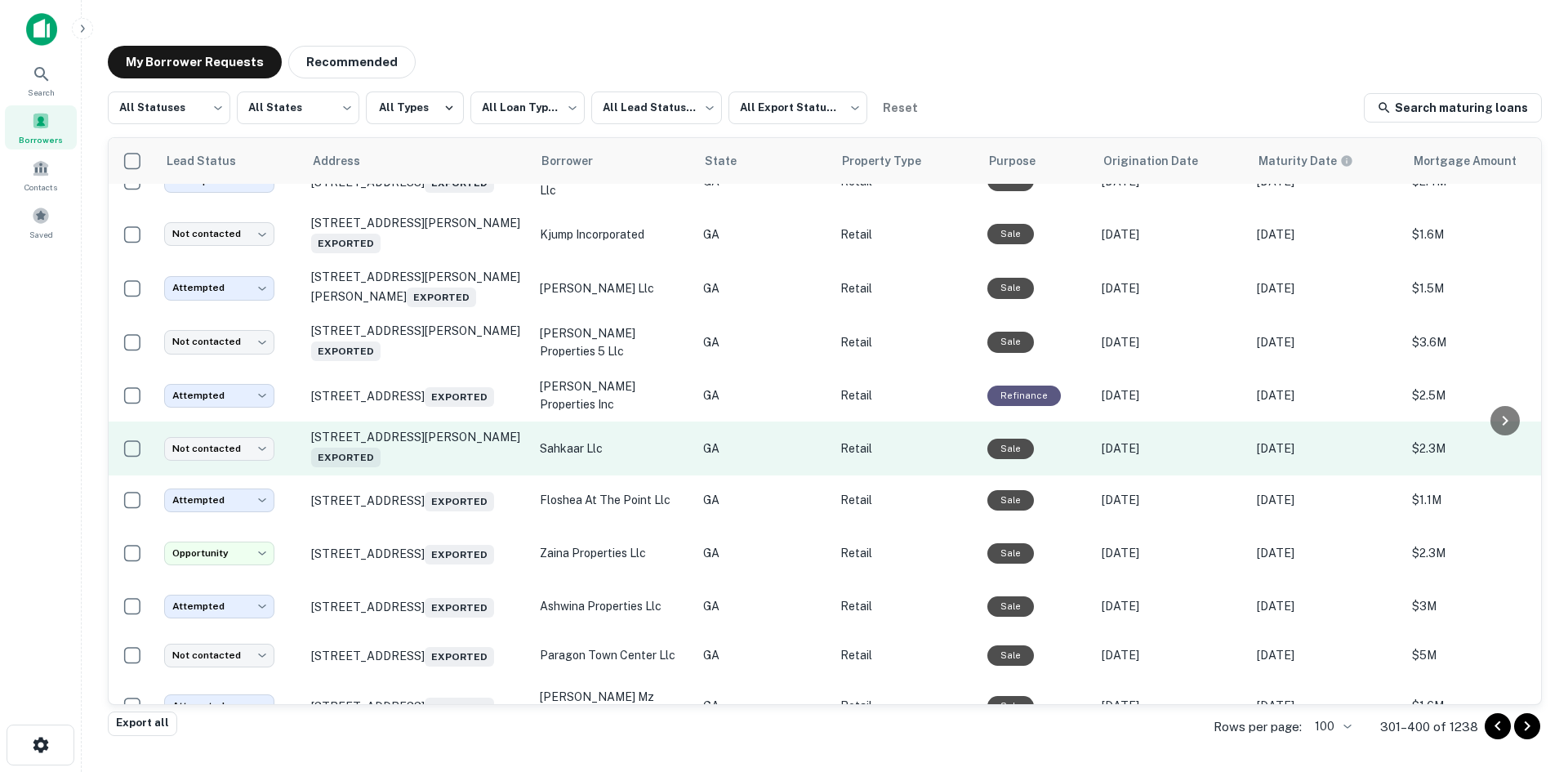
click at [444, 475] on td "1924 Highway 155 N Mcdonough, GA 30252 Exported" at bounding box center [417, 448] width 228 height 54
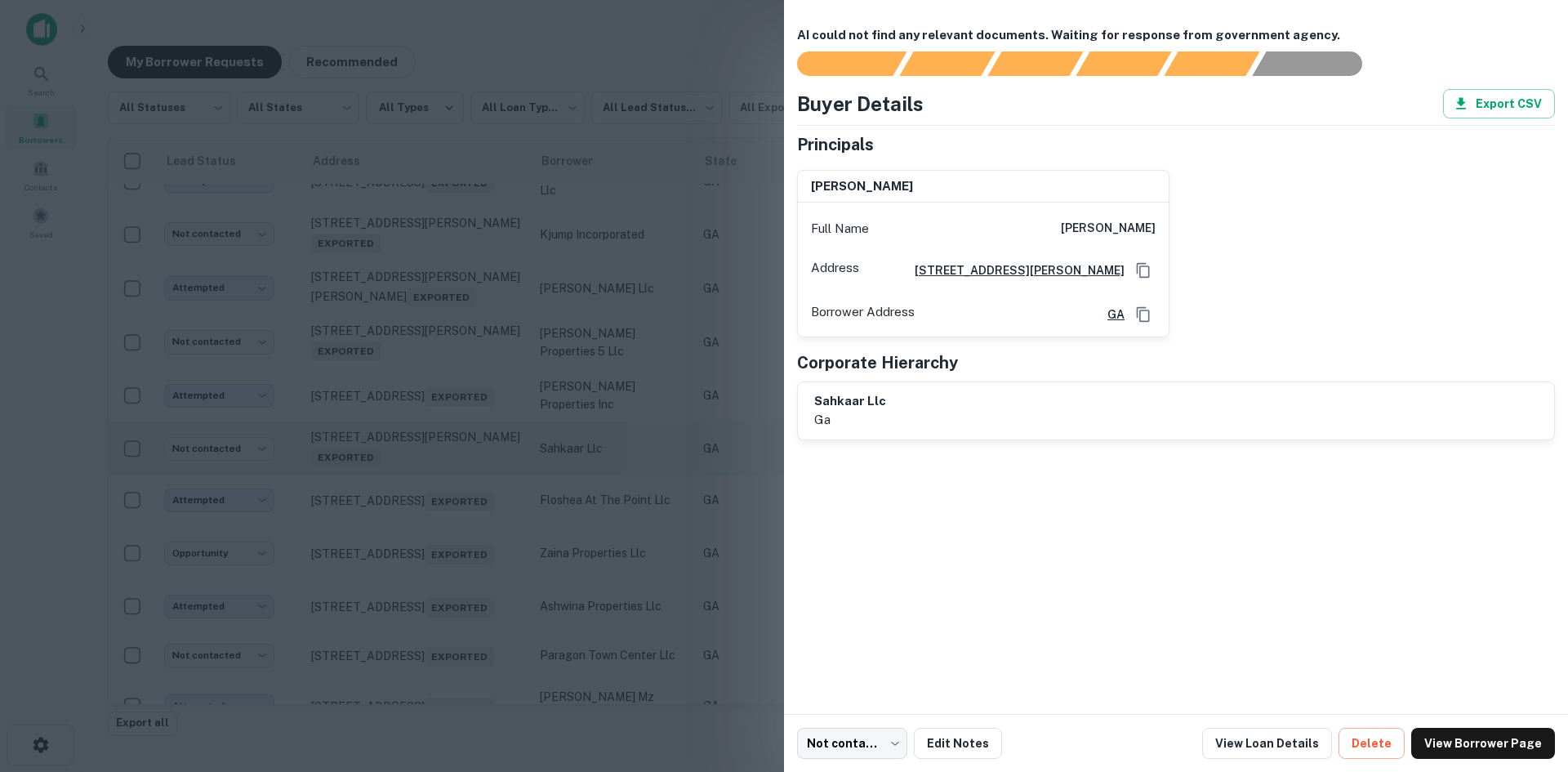
click at [444, 549] on div at bounding box center [784, 386] width 1568 height 772
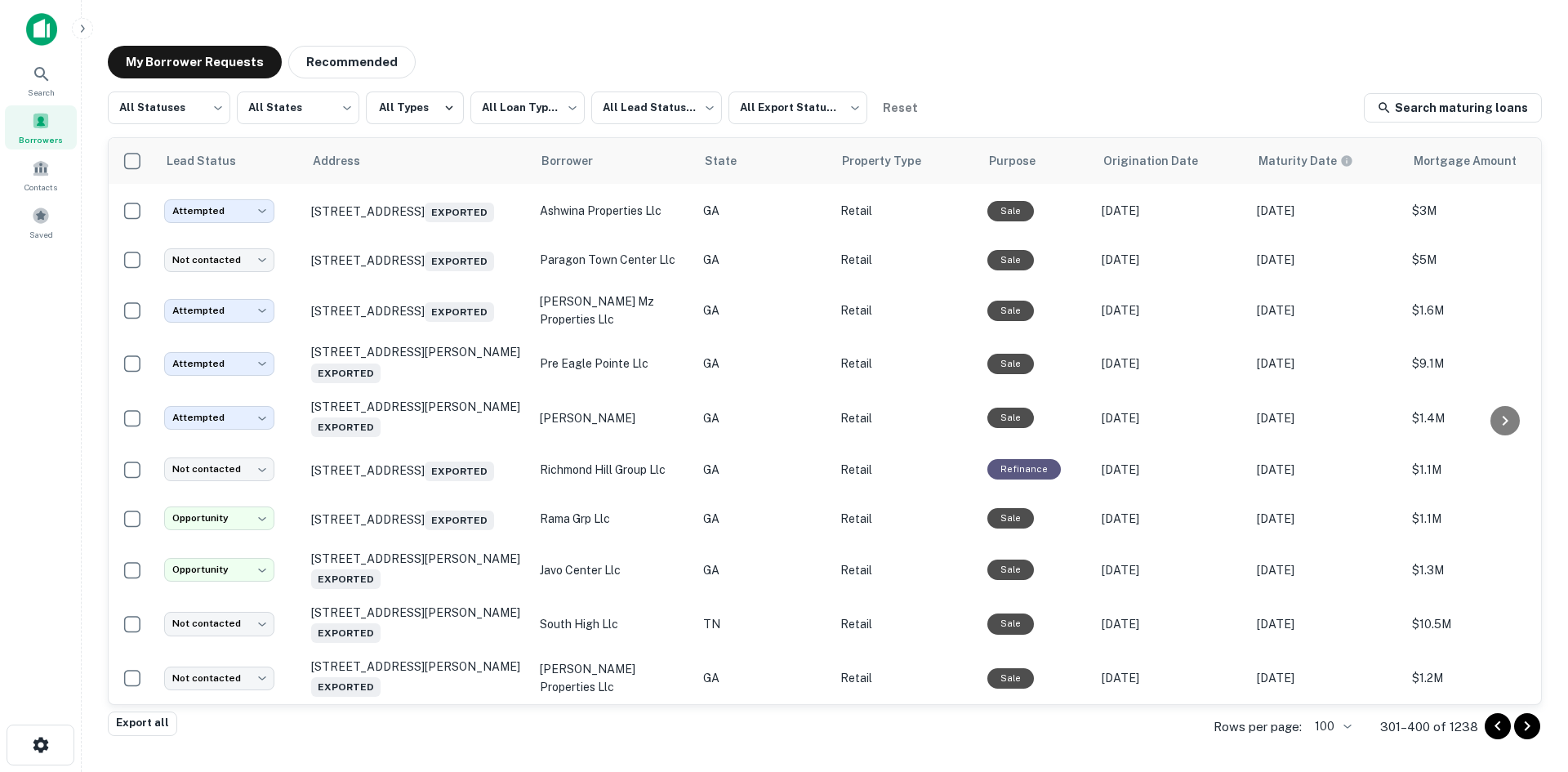
scroll to position [2188, 0]
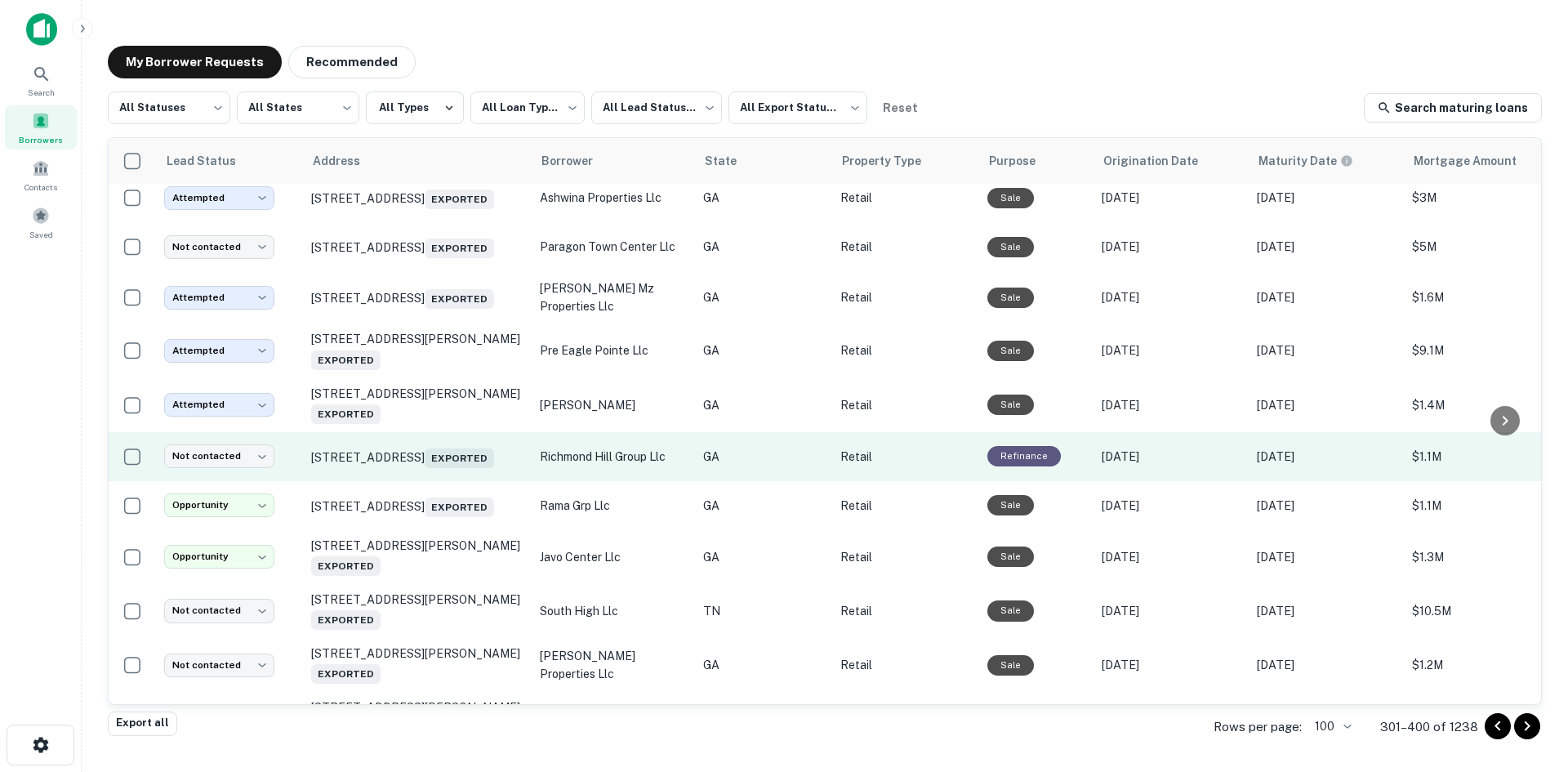
click at [451, 481] on td "2476 Us Highway 17 Richmond Hill, GA 31324 Exported" at bounding box center [417, 456] width 228 height 49
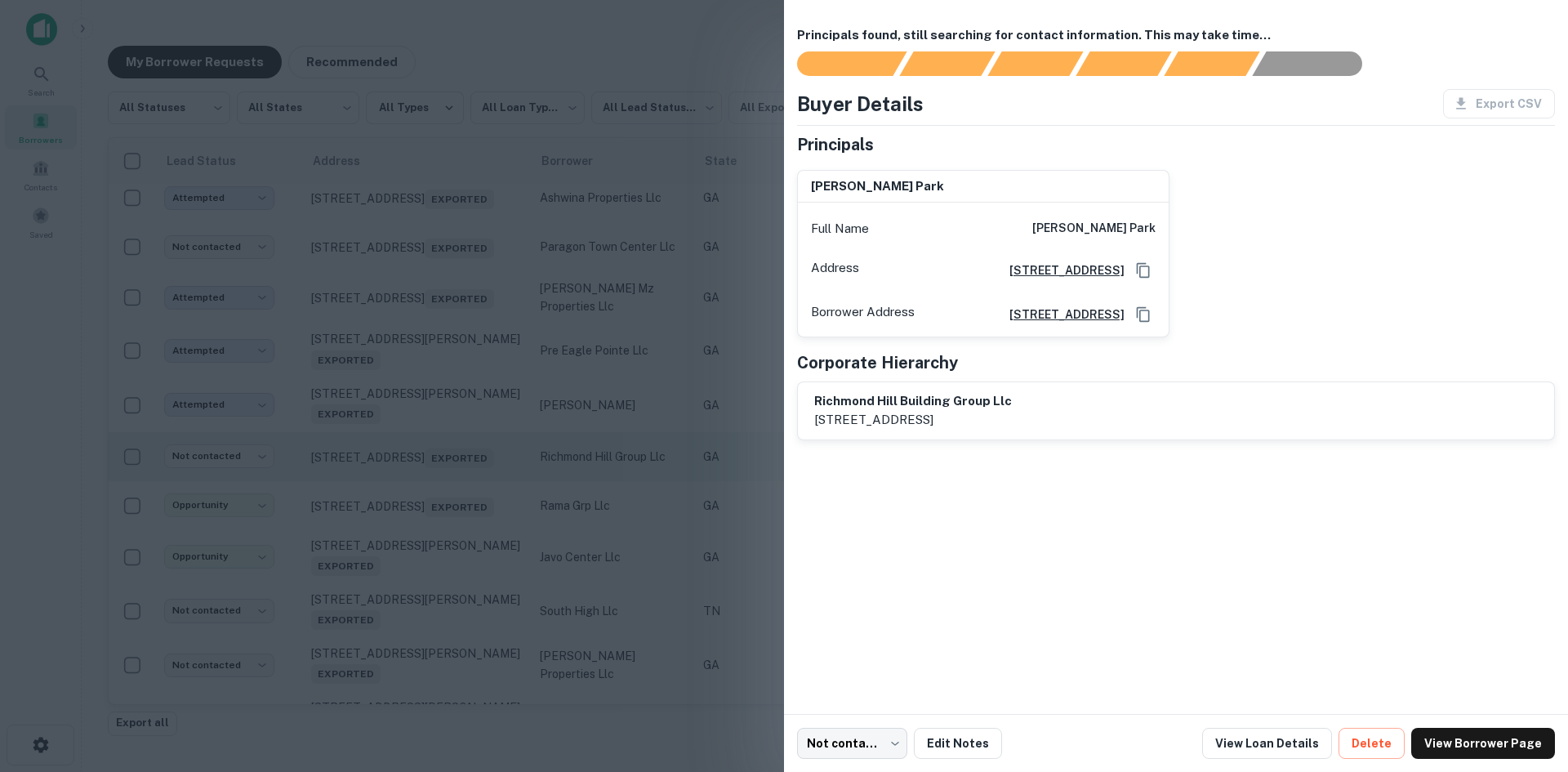
click at [451, 581] on div at bounding box center [784, 386] width 1568 height 772
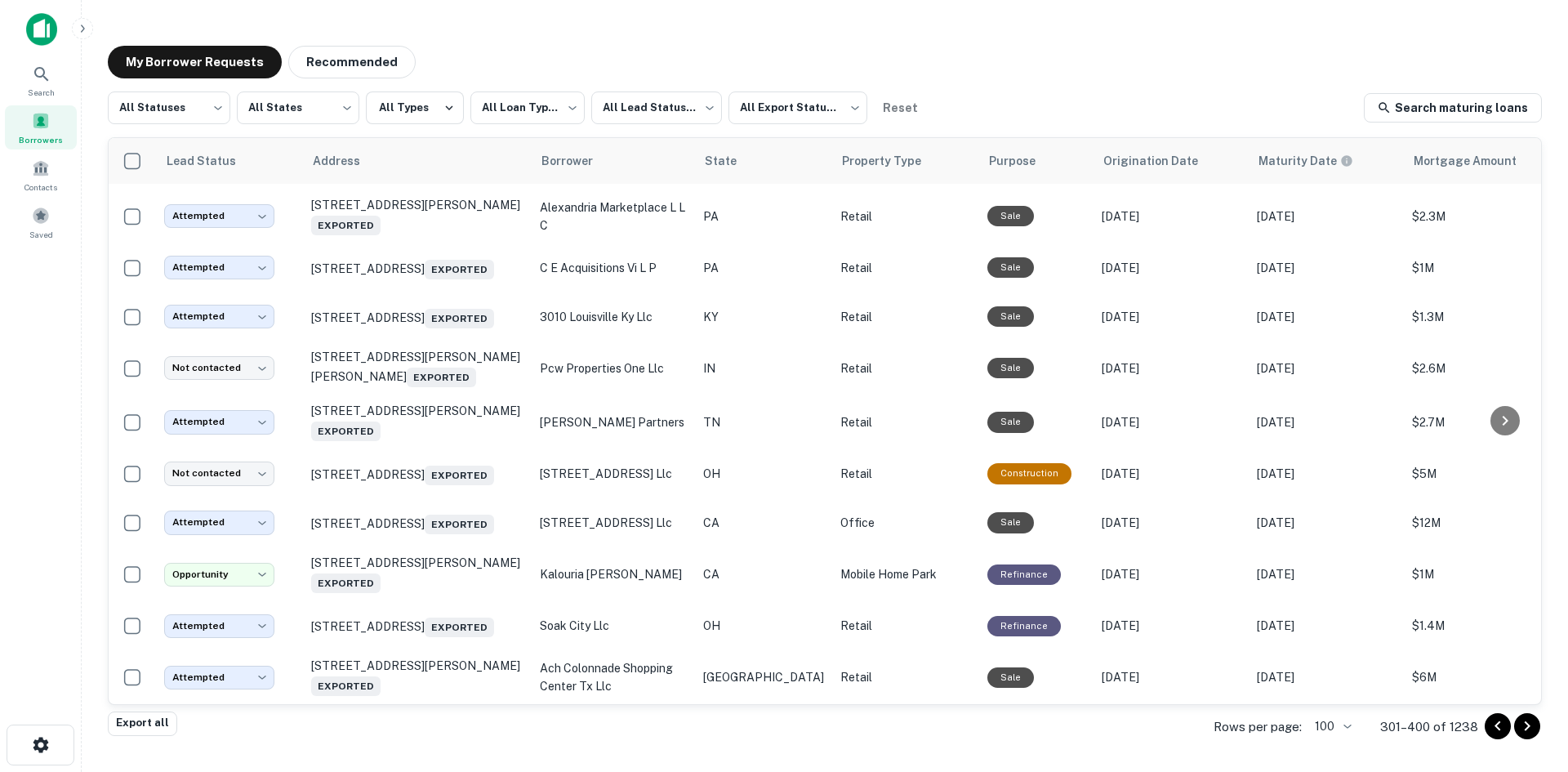
scroll to position [4991, 0]
click at [1529, 721] on icon "Go to next page" at bounding box center [1527, 726] width 19 height 19
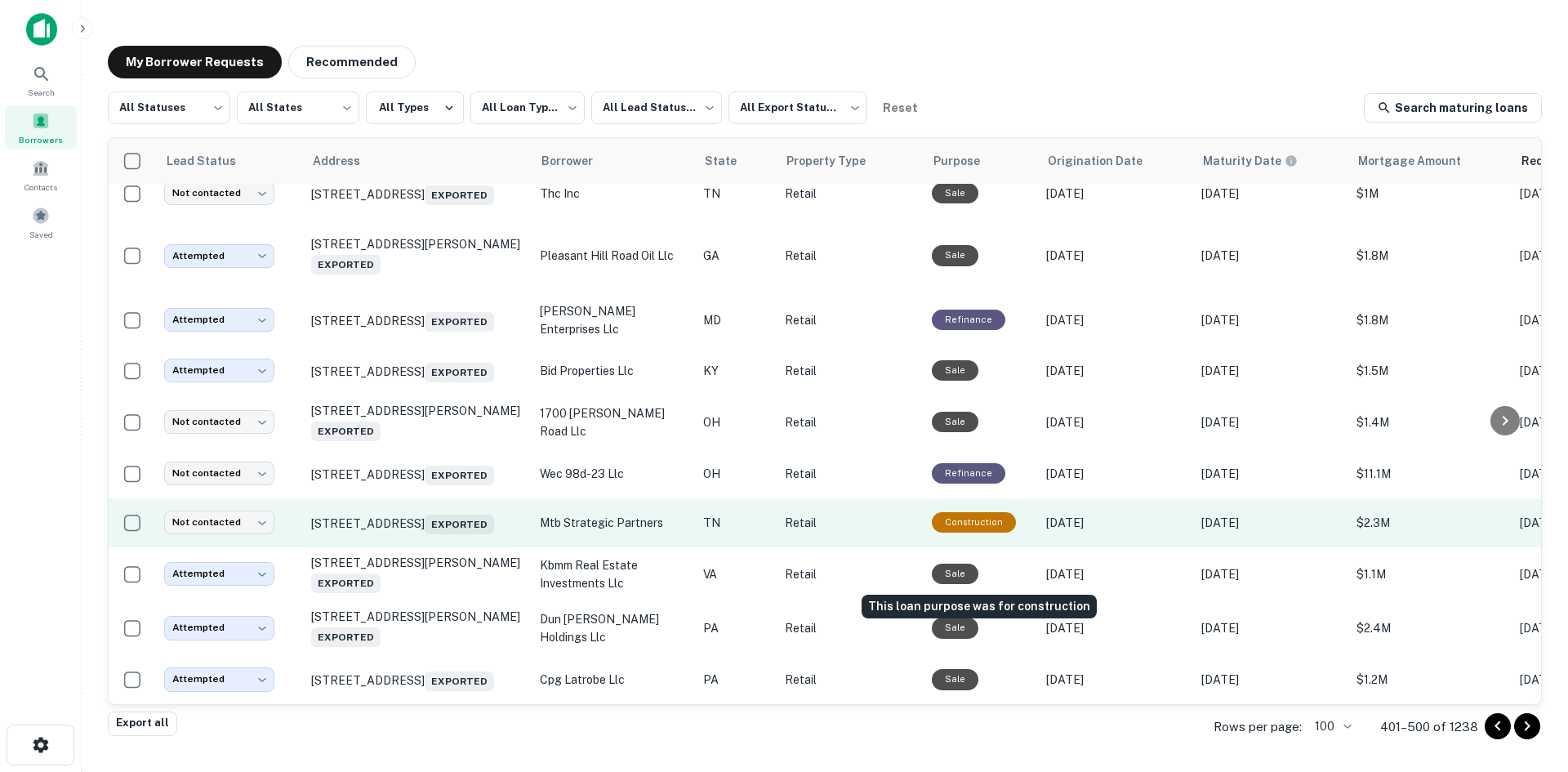
scroll to position [4983, 0]
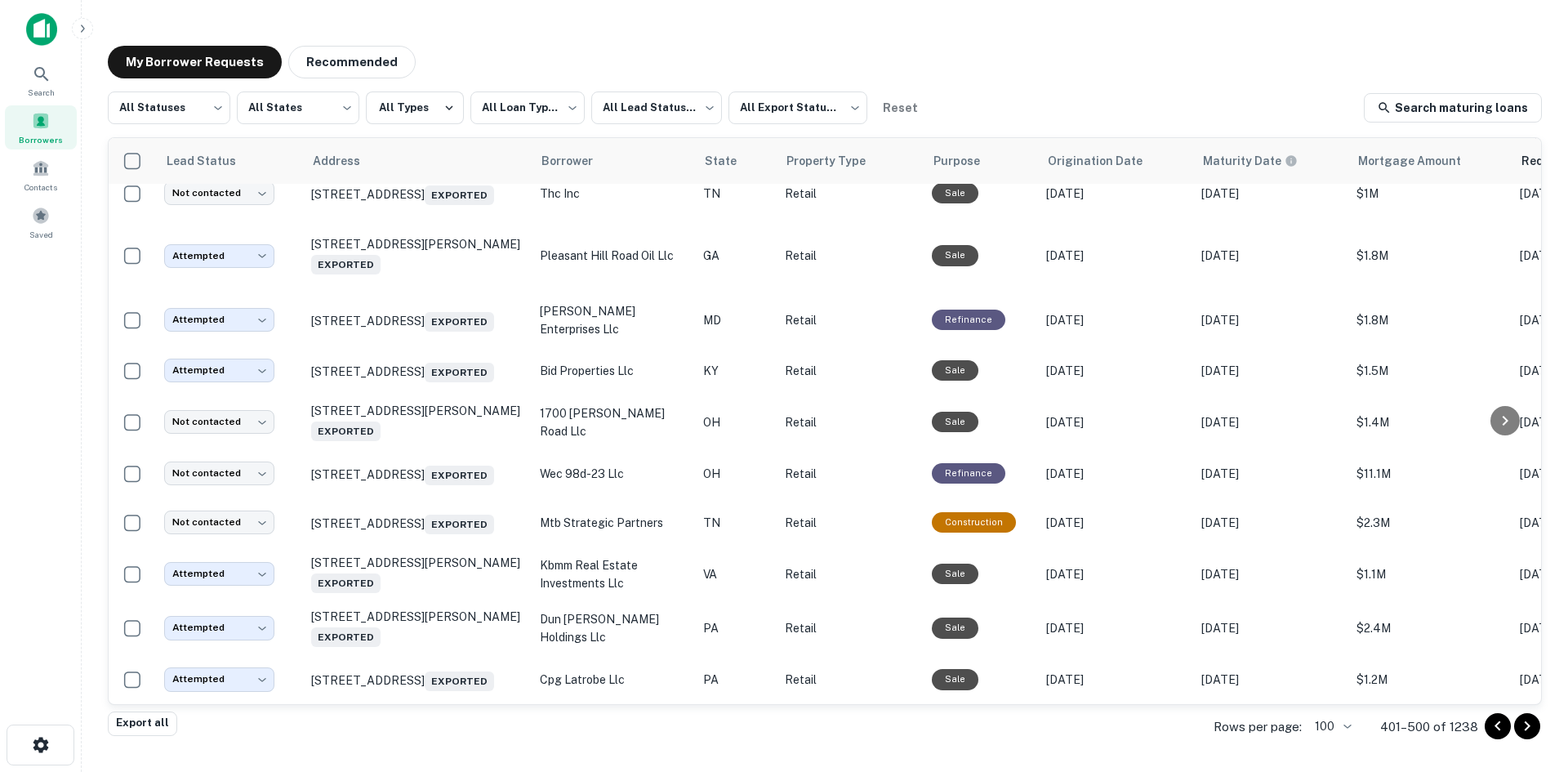
click at [1521, 721] on icon "Go to next page" at bounding box center [1527, 726] width 19 height 19
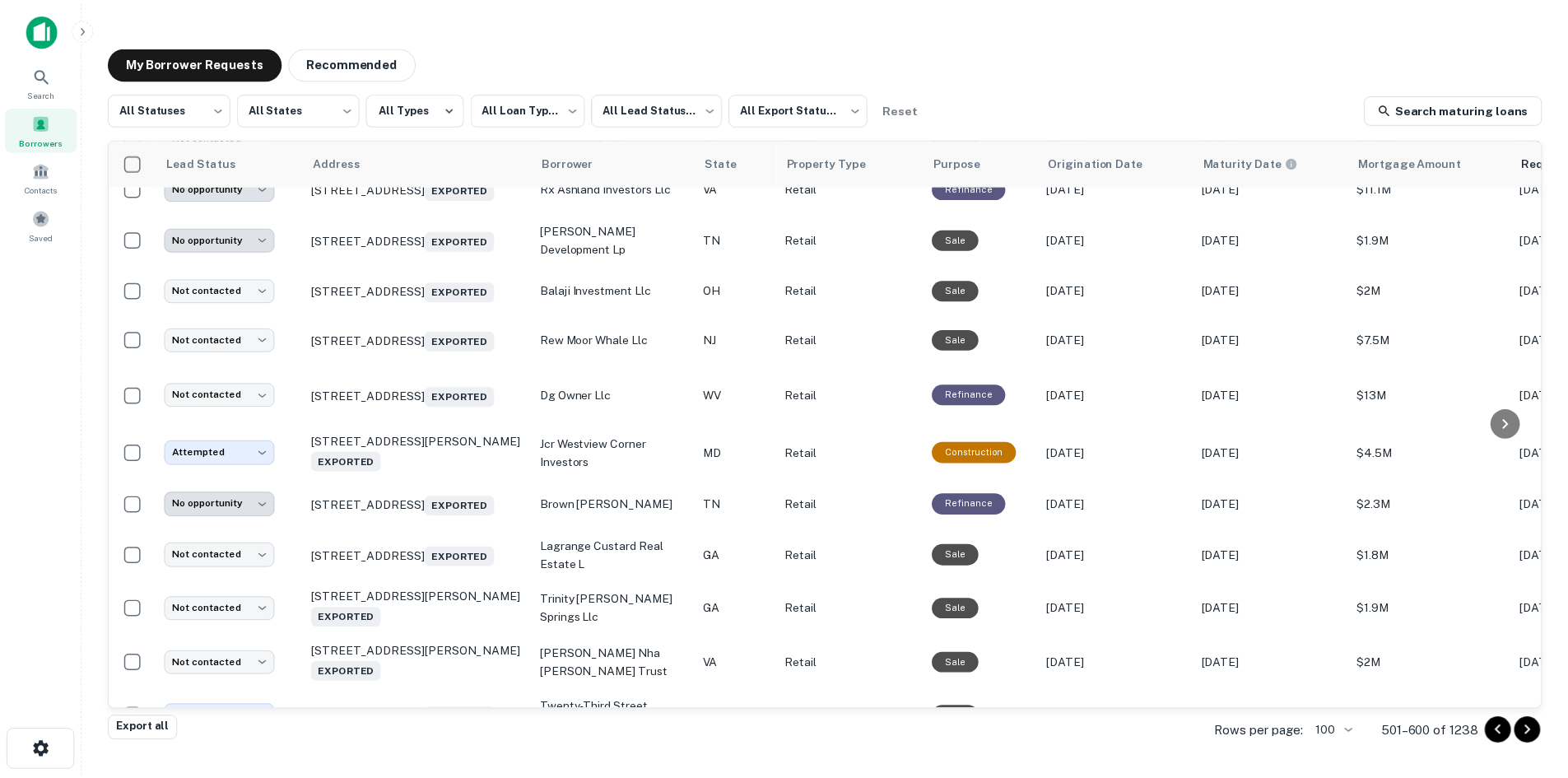
scroll to position [5022, 0]
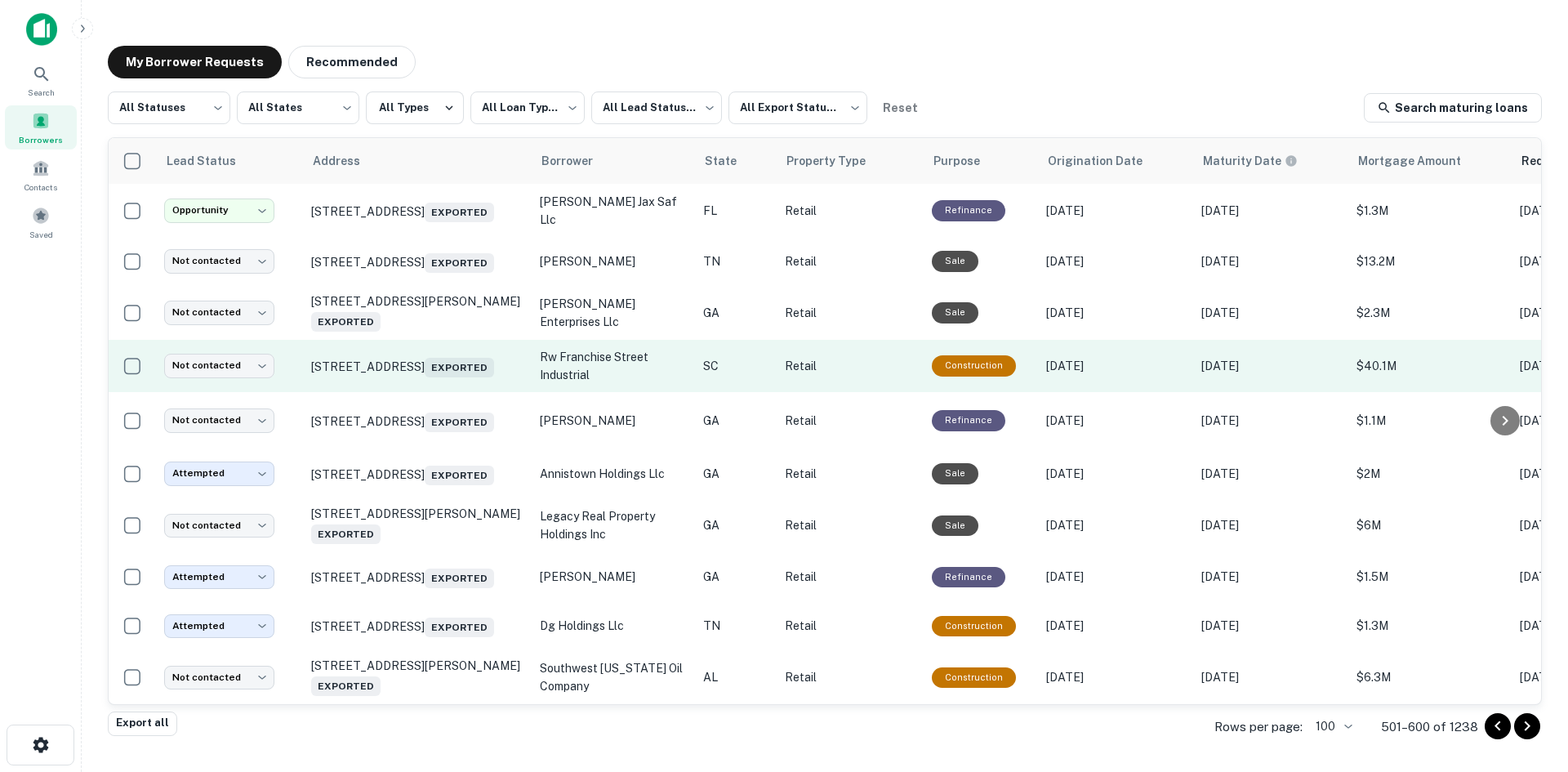
click at [464, 374] on td "6518 Dorchester Rd North Charleston, SC 29418 Exported" at bounding box center [417, 366] width 228 height 52
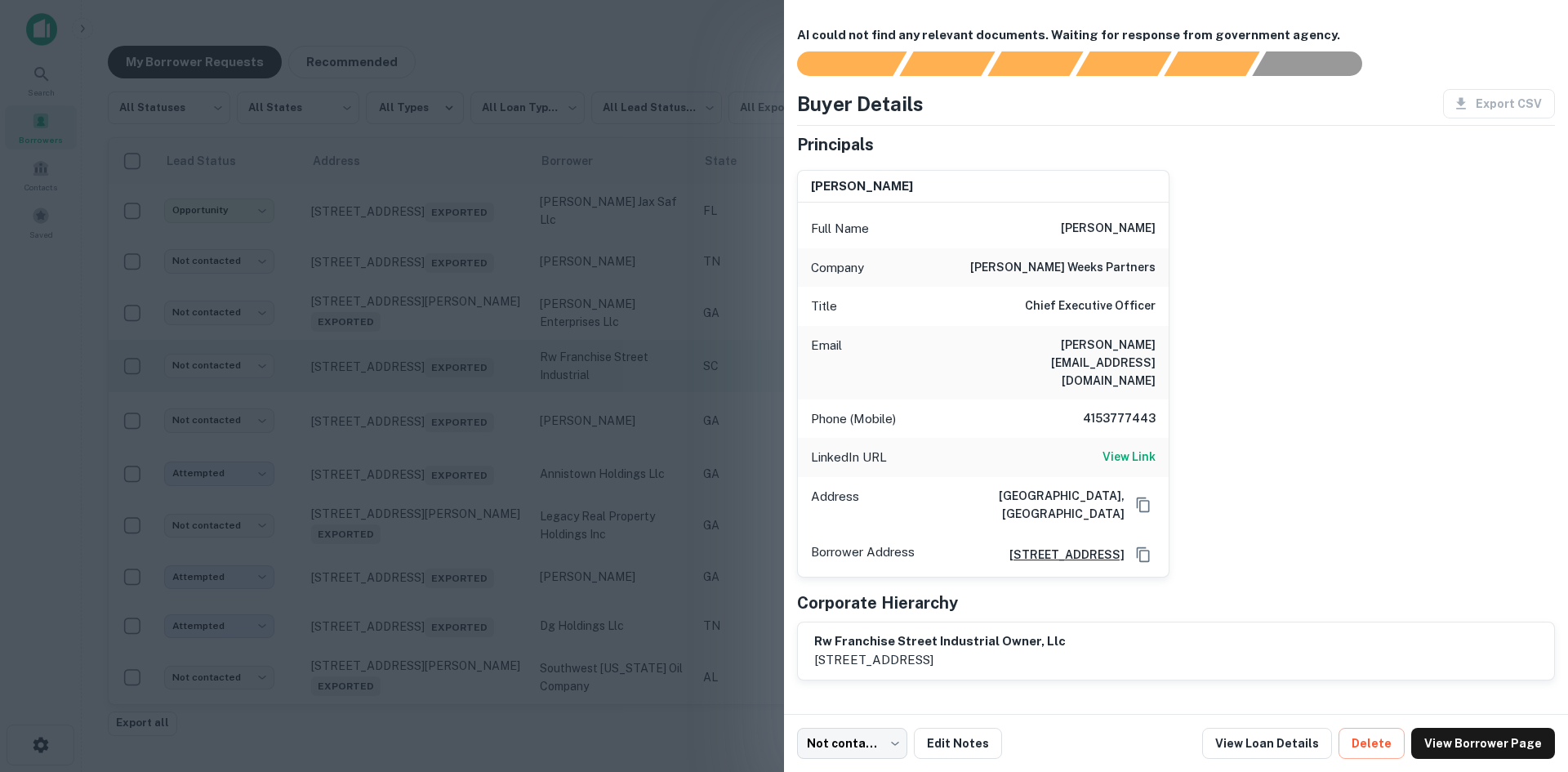
click at [464, 374] on div at bounding box center [784, 386] width 1568 height 772
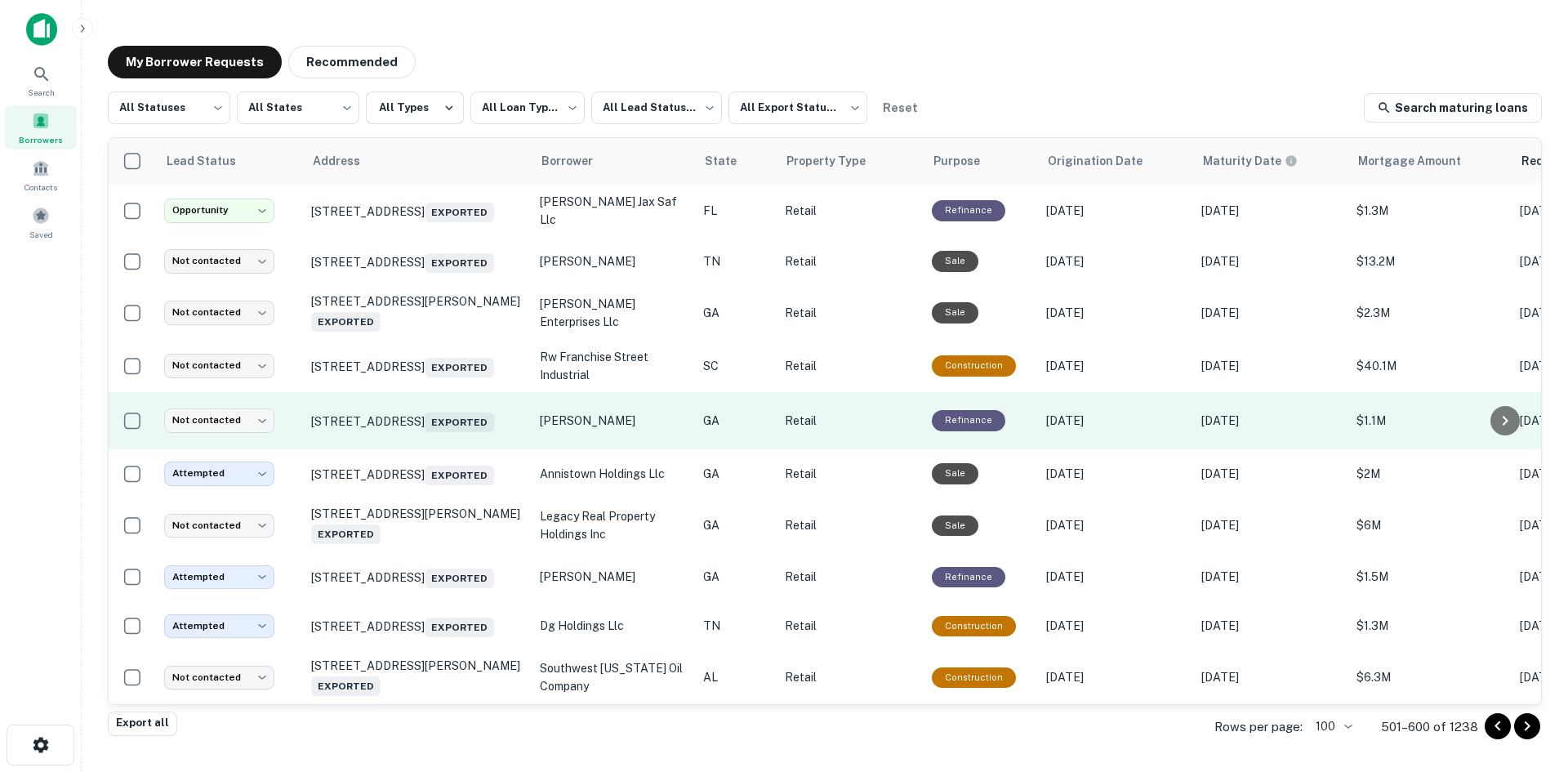
click at [443, 425] on td "3403 Stone Mountain Hwy Snellville, GA 30078 Exported" at bounding box center [417, 422] width 228 height 58
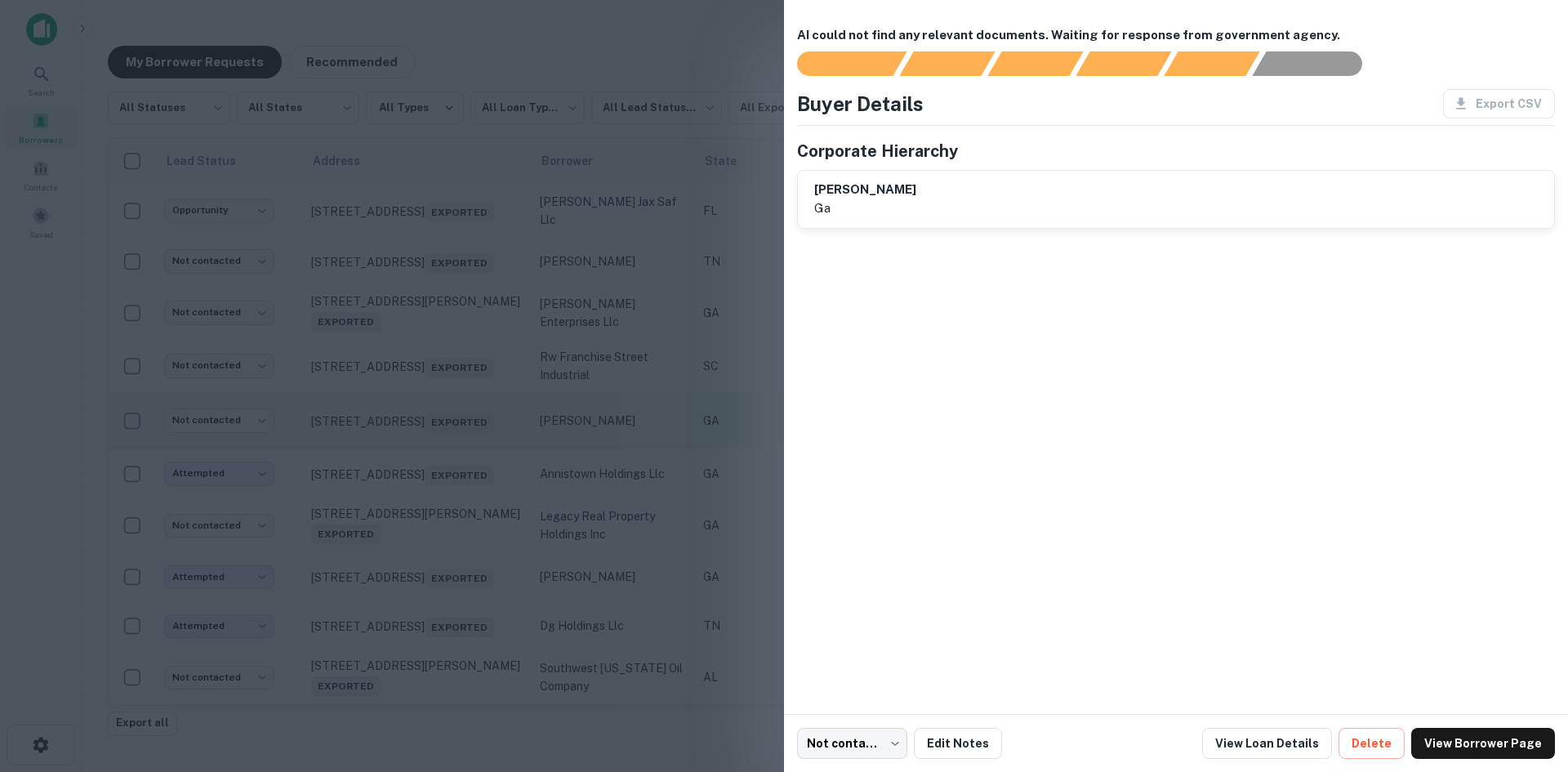
click at [443, 425] on div at bounding box center [784, 386] width 1568 height 772
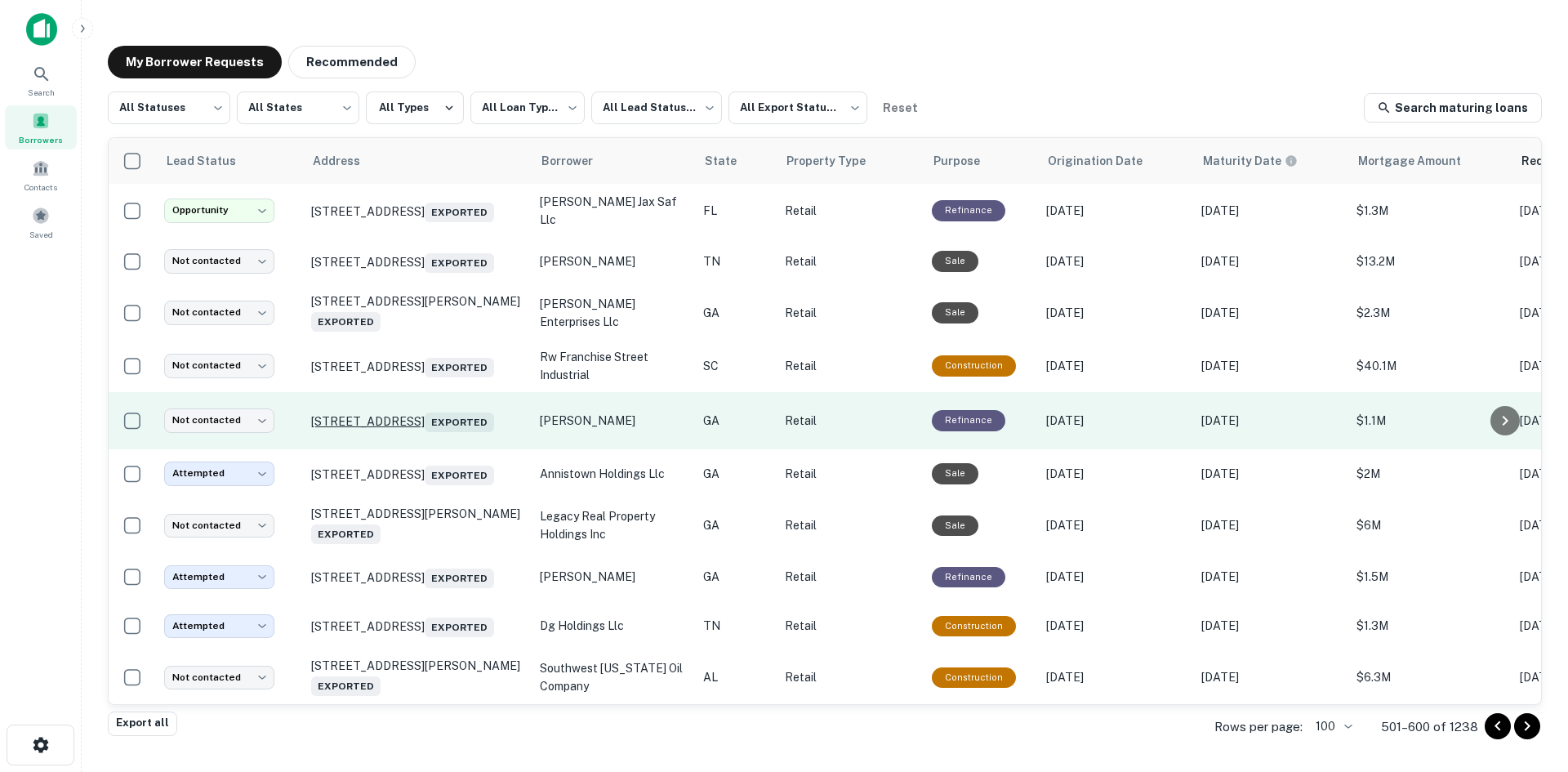
click at [441, 409] on p "3403 Stone Mountain Hwy Snellville, GA 30078 Exported" at bounding box center [416, 421] width 212 height 23
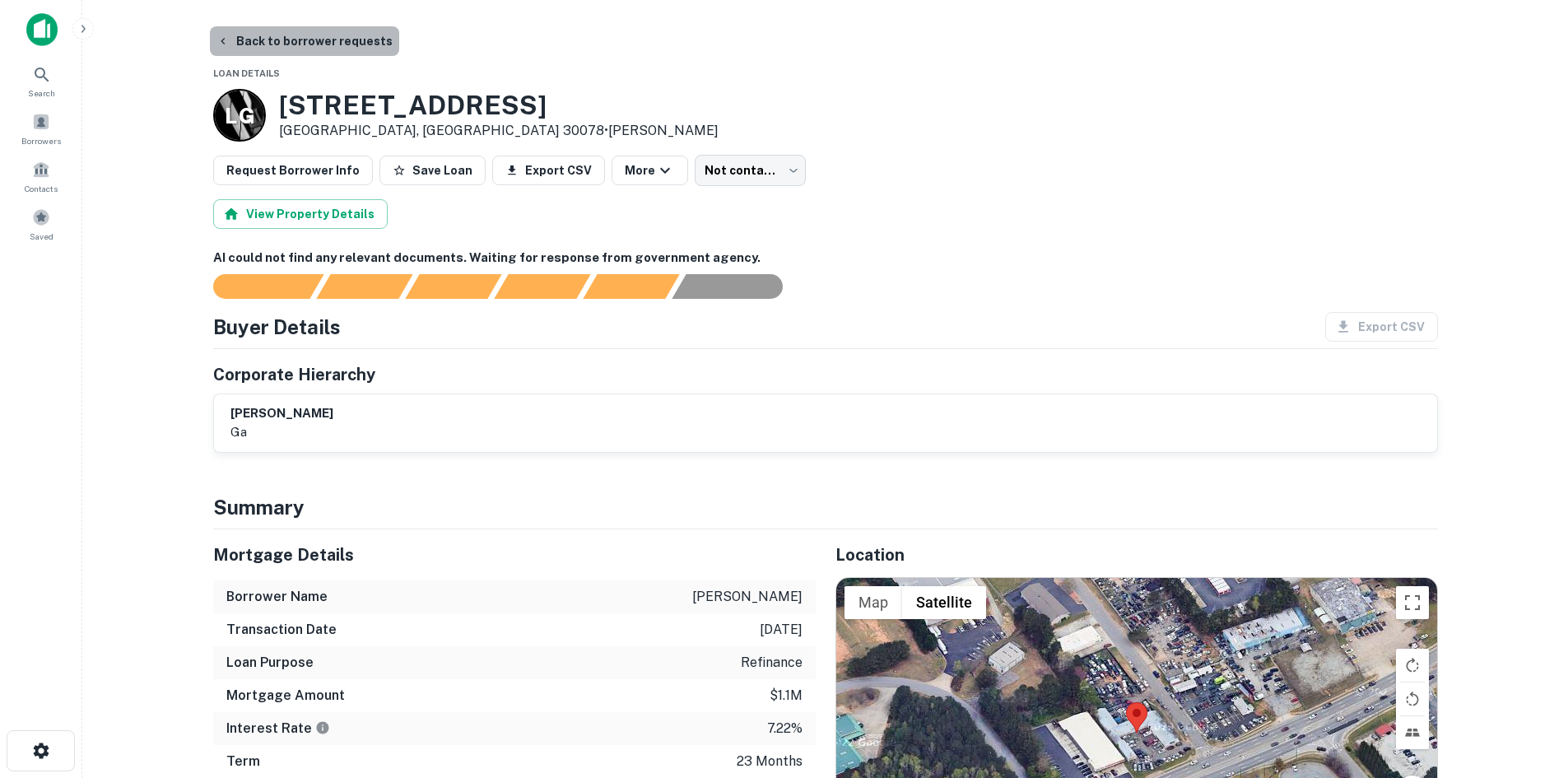
click at [330, 36] on button "Back to borrower requests" at bounding box center [305, 41] width 190 height 30
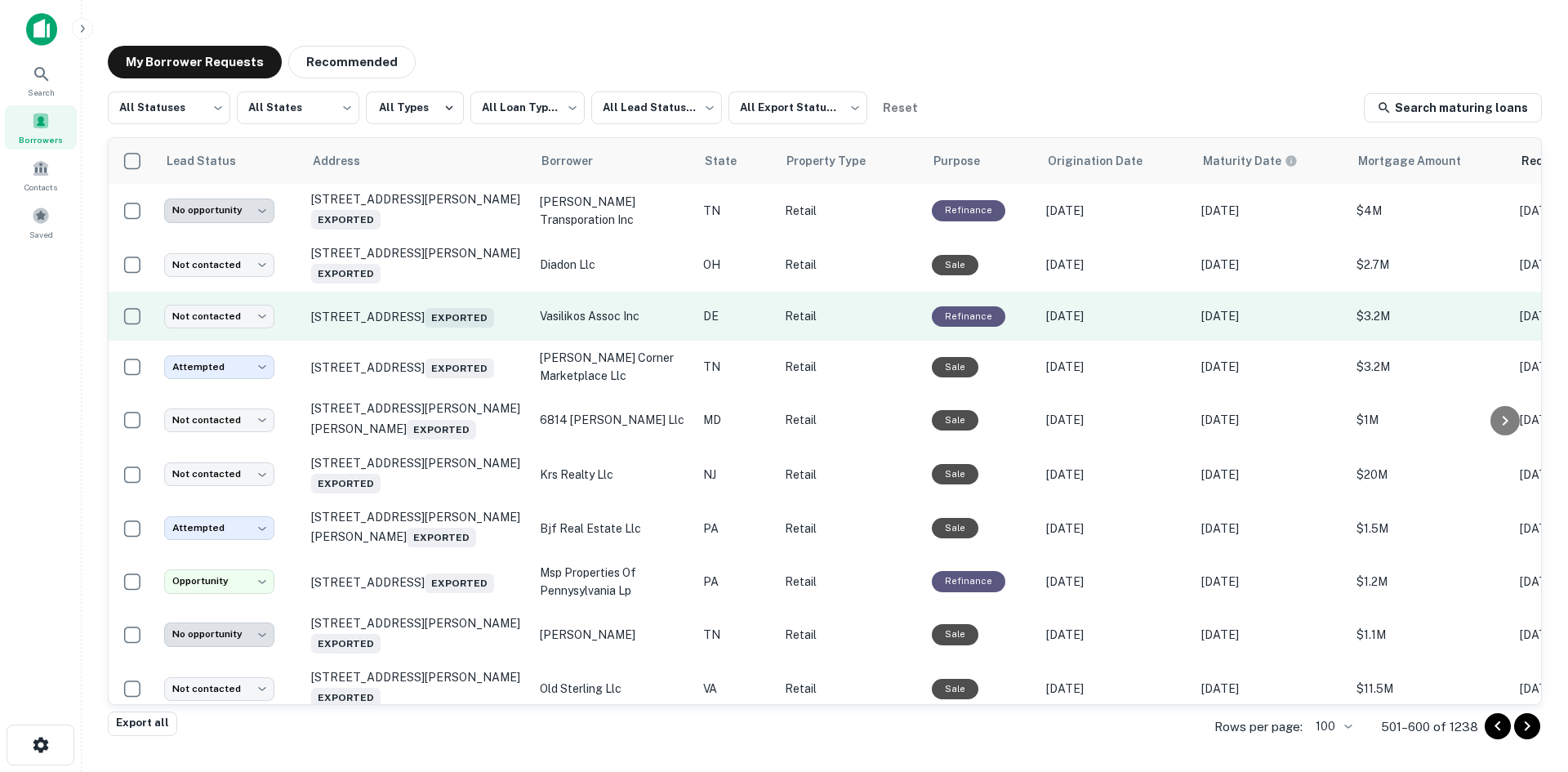
click at [476, 341] on td "18993 Munchy Branch Rd Rehoboth Beach, DE 19971 Exported" at bounding box center [417, 316] width 228 height 49
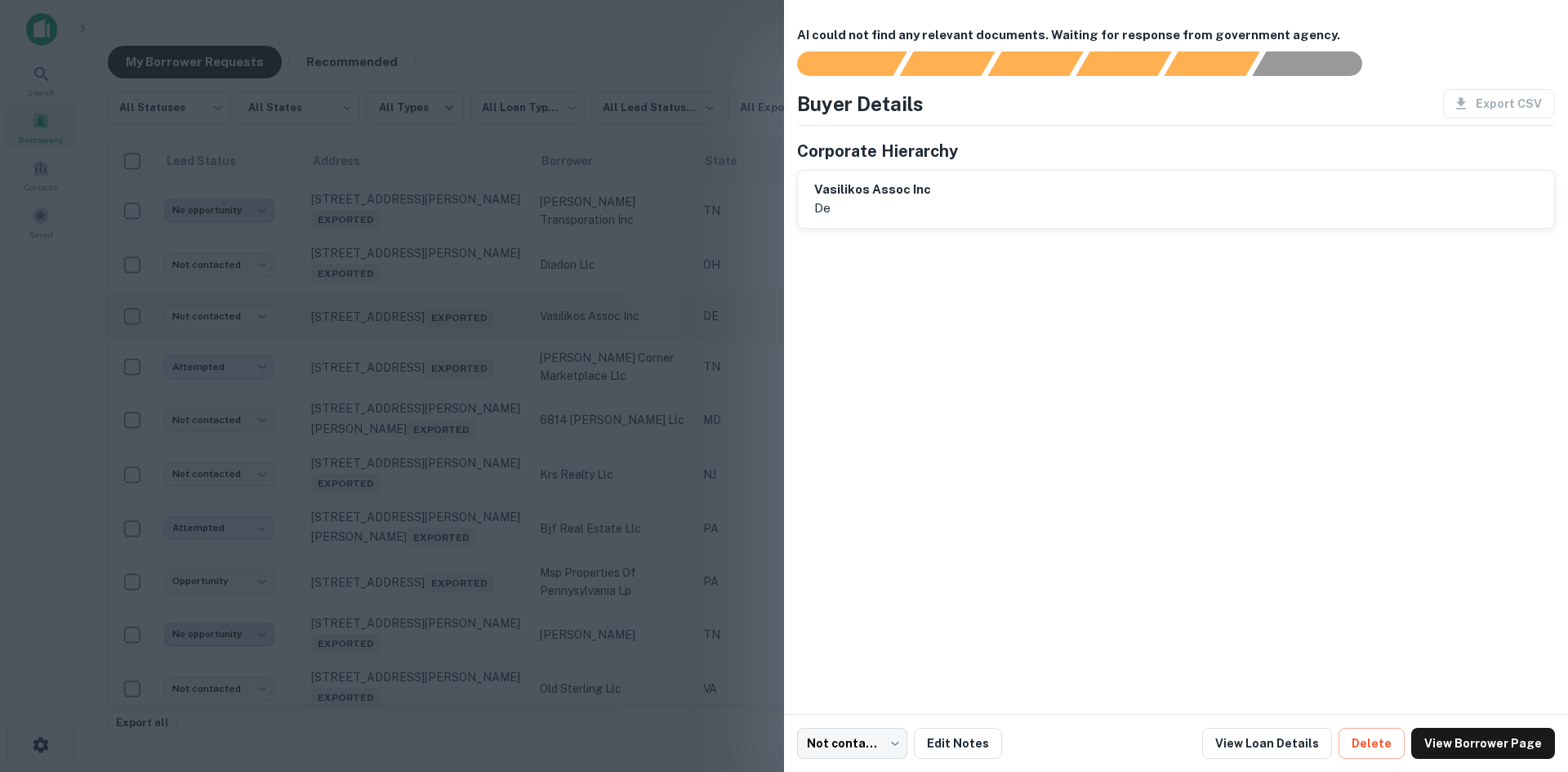
click at [476, 345] on div at bounding box center [784, 386] width 1568 height 772
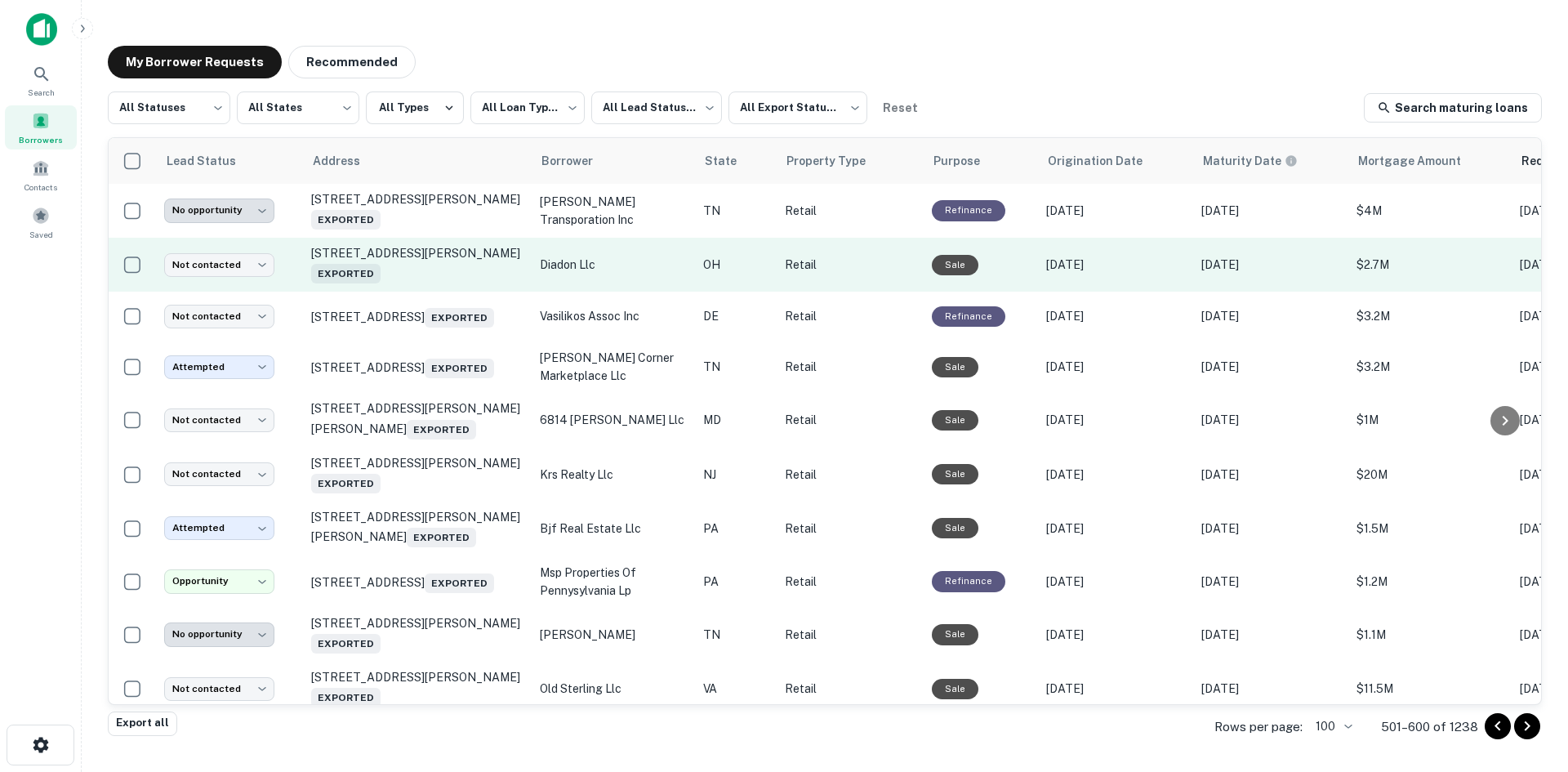
click at [458, 285] on td "1834 N Memorial Dr Lancaster, OH 43130 Exported" at bounding box center [417, 265] width 228 height 54
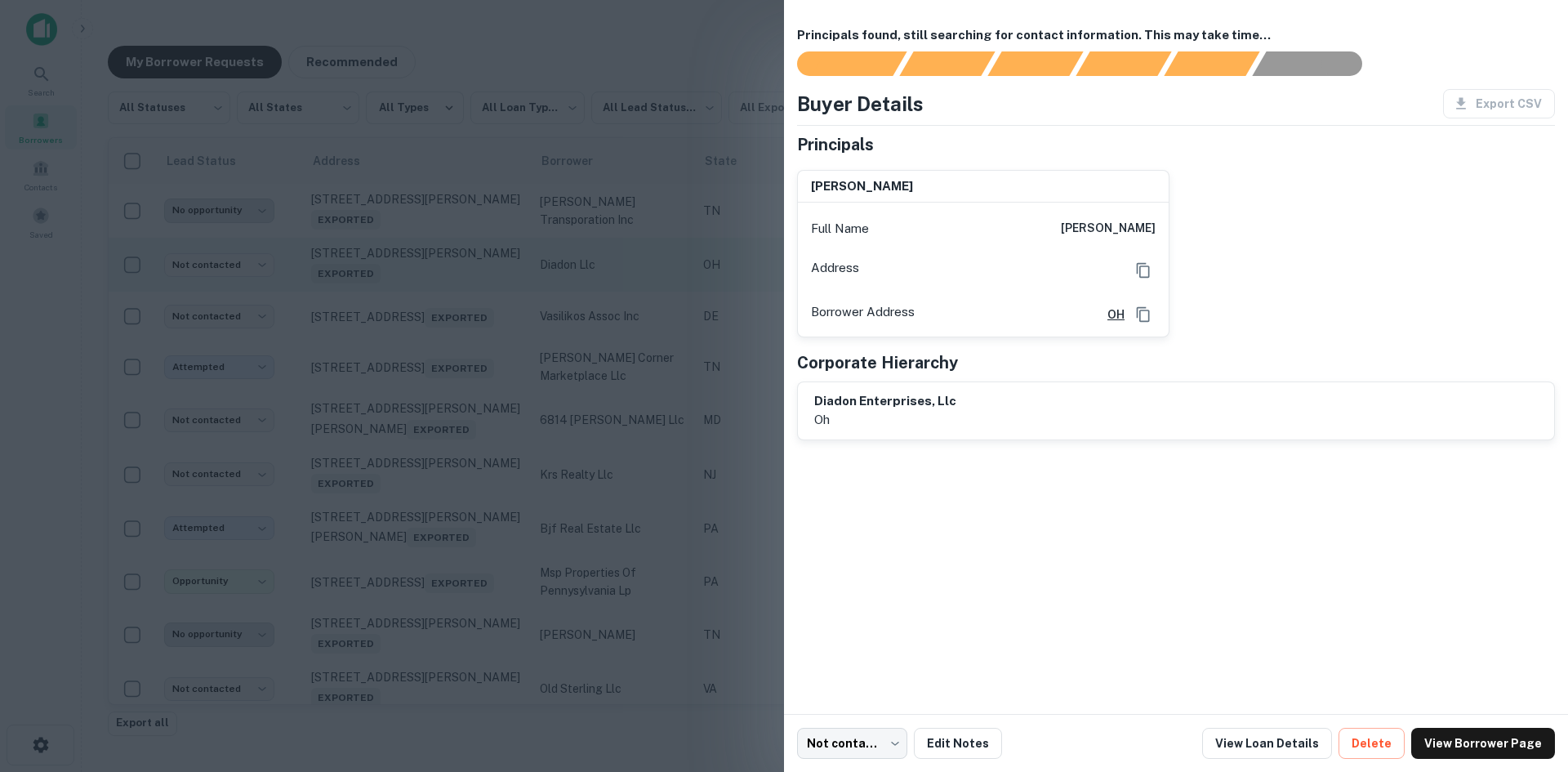
click at [458, 285] on div at bounding box center [784, 386] width 1568 height 772
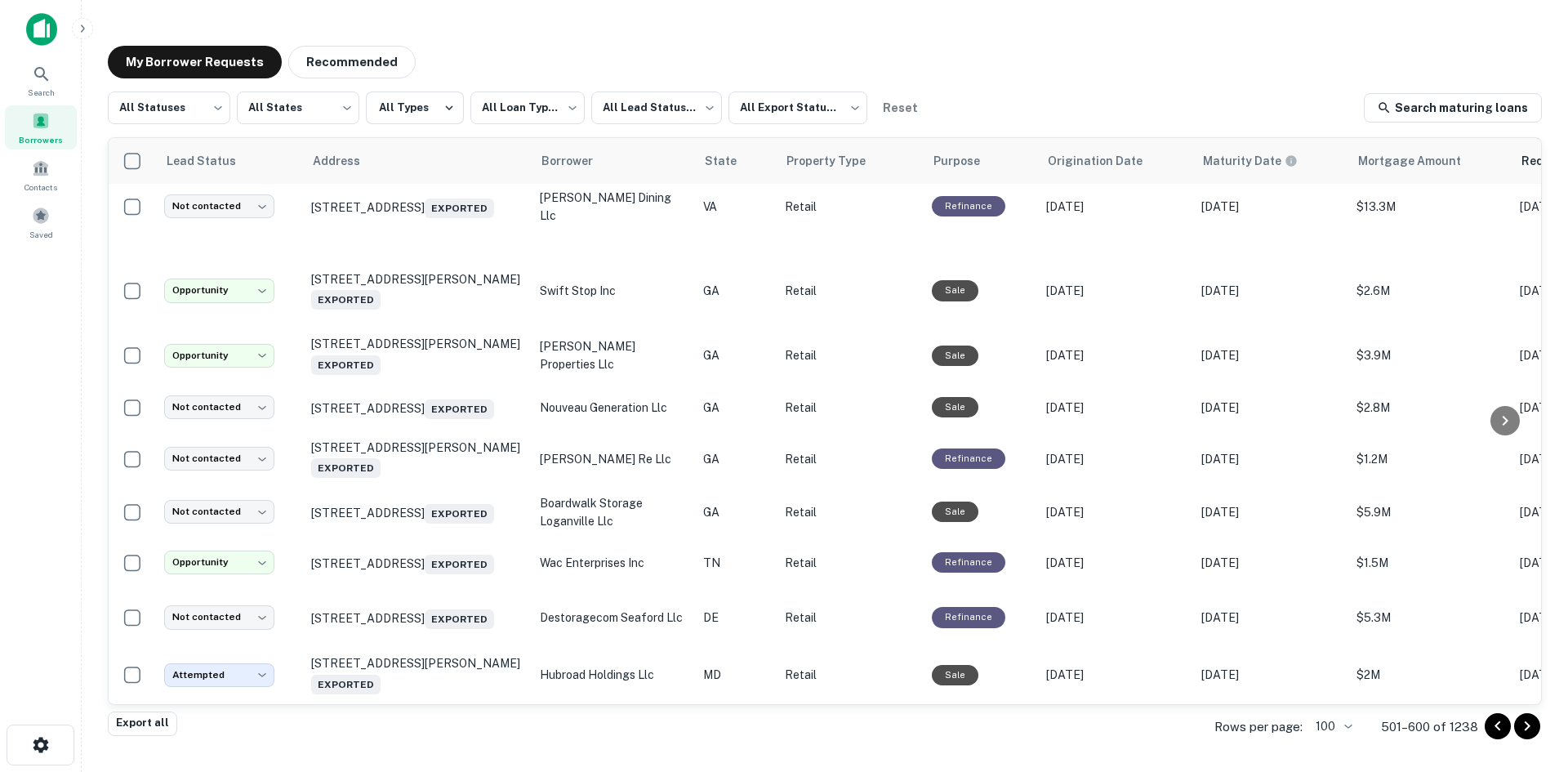
scroll to position [1389, 0]
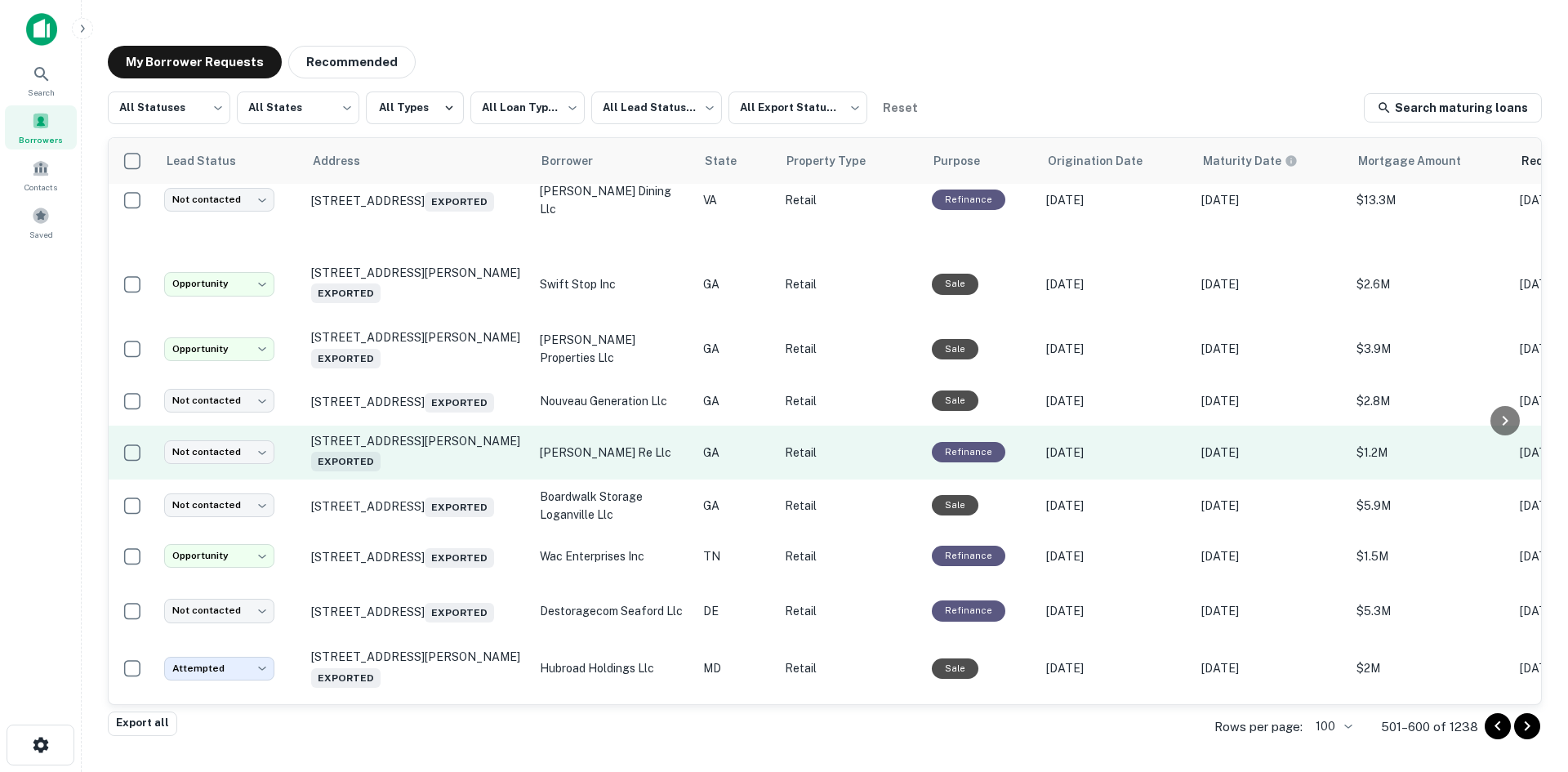
click at [414, 480] on td "11365 Columbia St Blakely, GA 39823 Exported" at bounding box center [417, 452] width 228 height 54
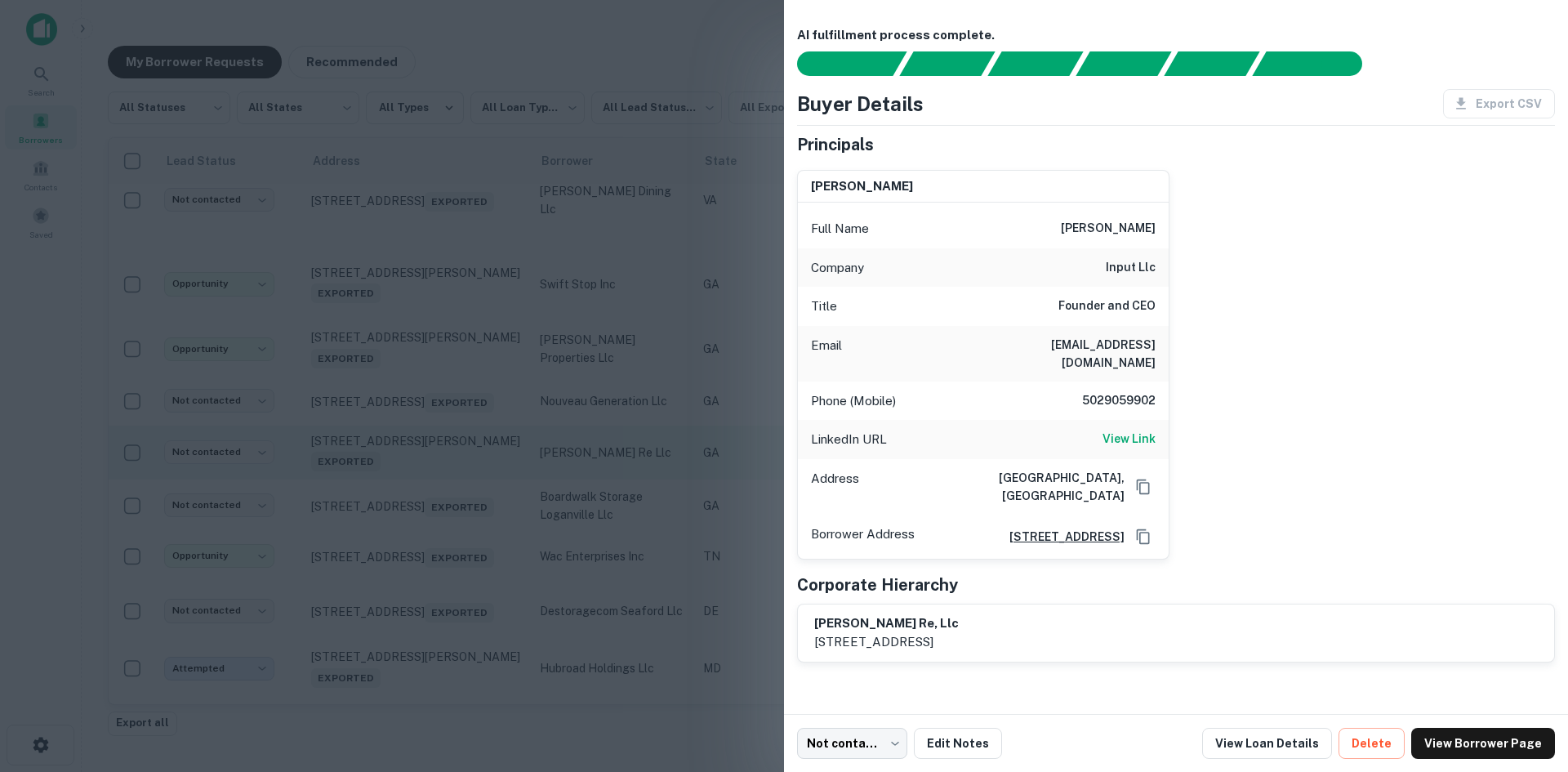
click at [414, 498] on div at bounding box center [784, 386] width 1568 height 772
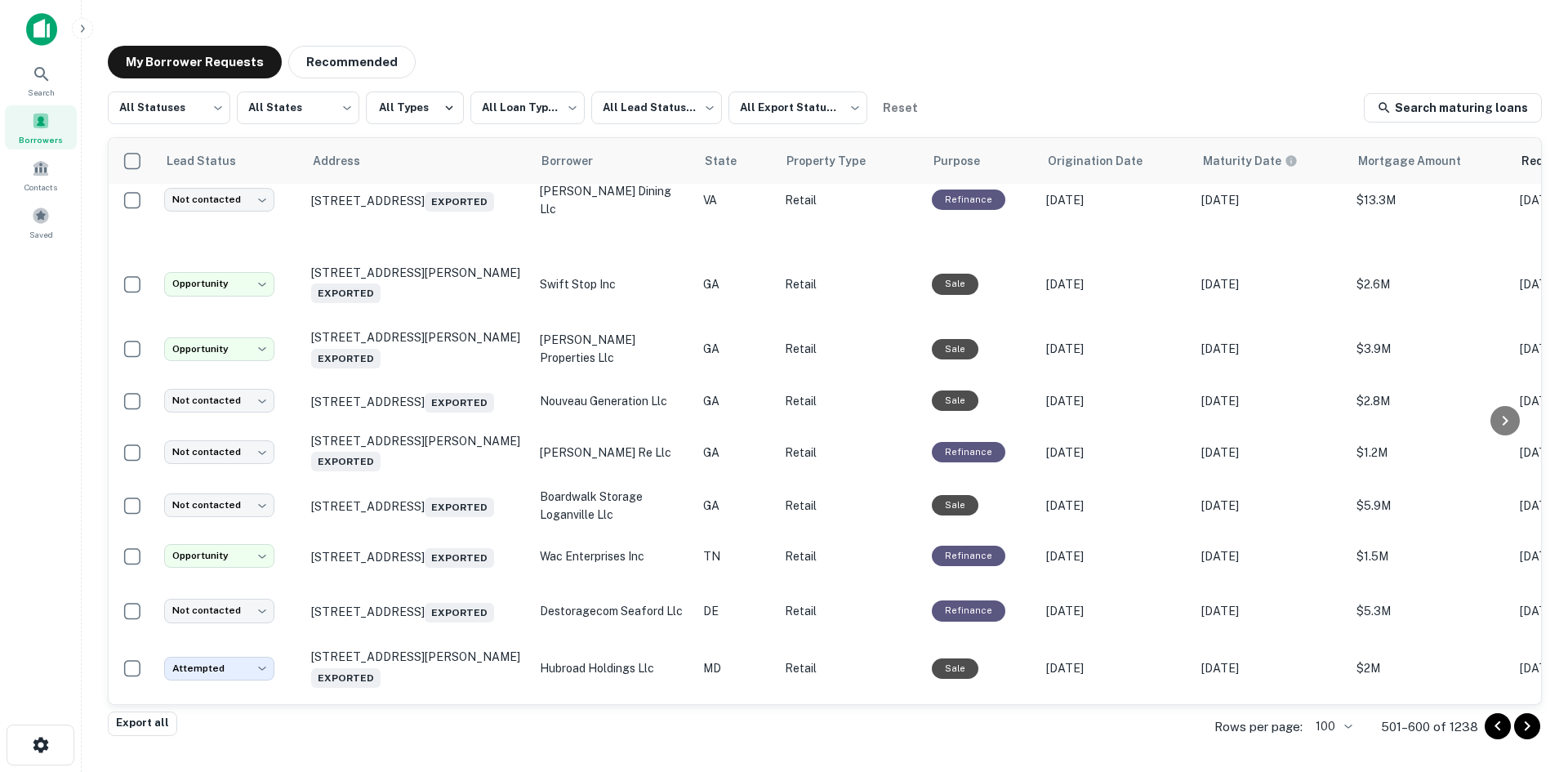
scroll to position [1797, 0]
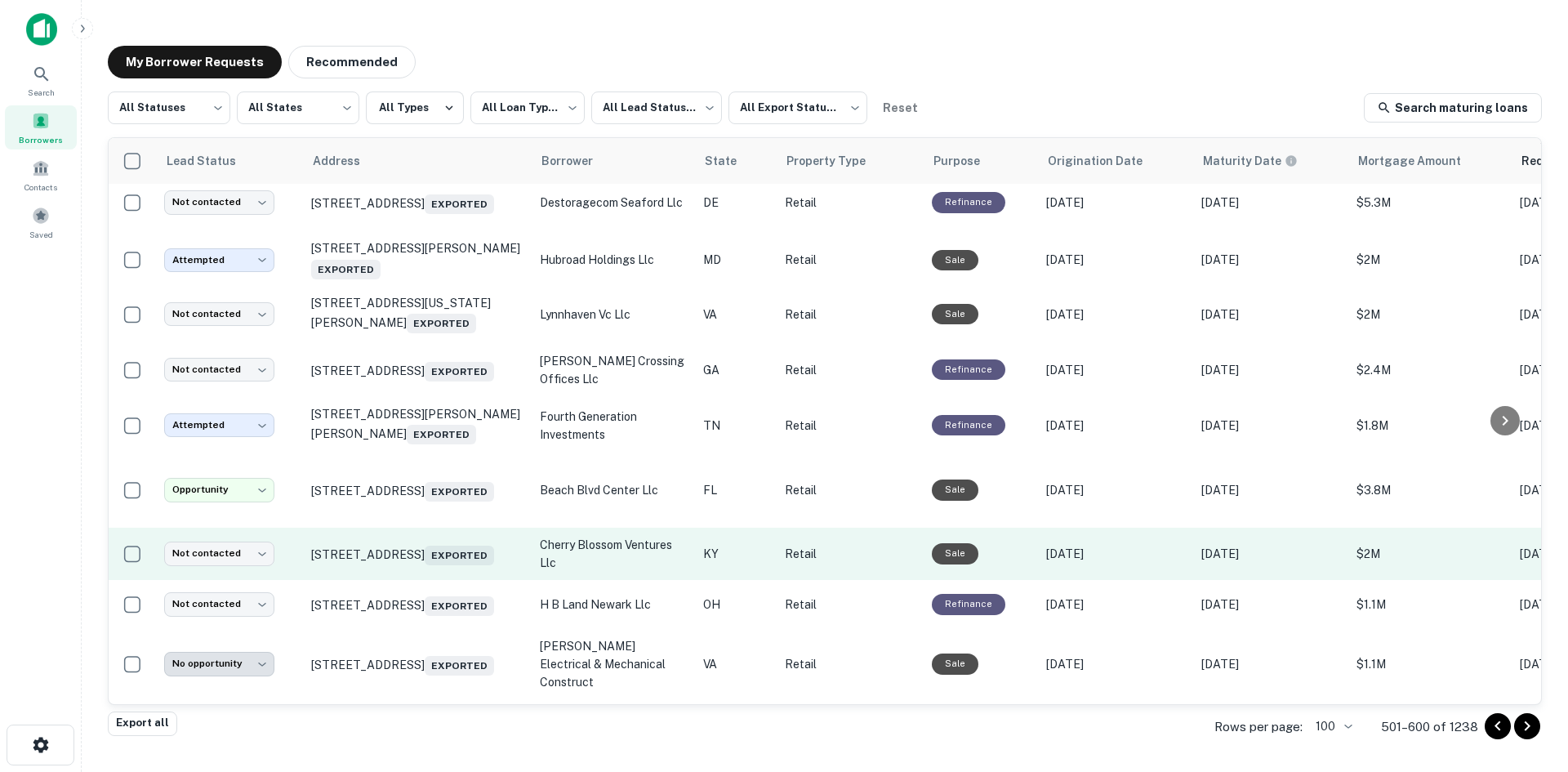
click at [471, 580] on td "1450 Cherry Blossom Way Georgetown, KY 40324 Exported" at bounding box center [417, 554] width 228 height 52
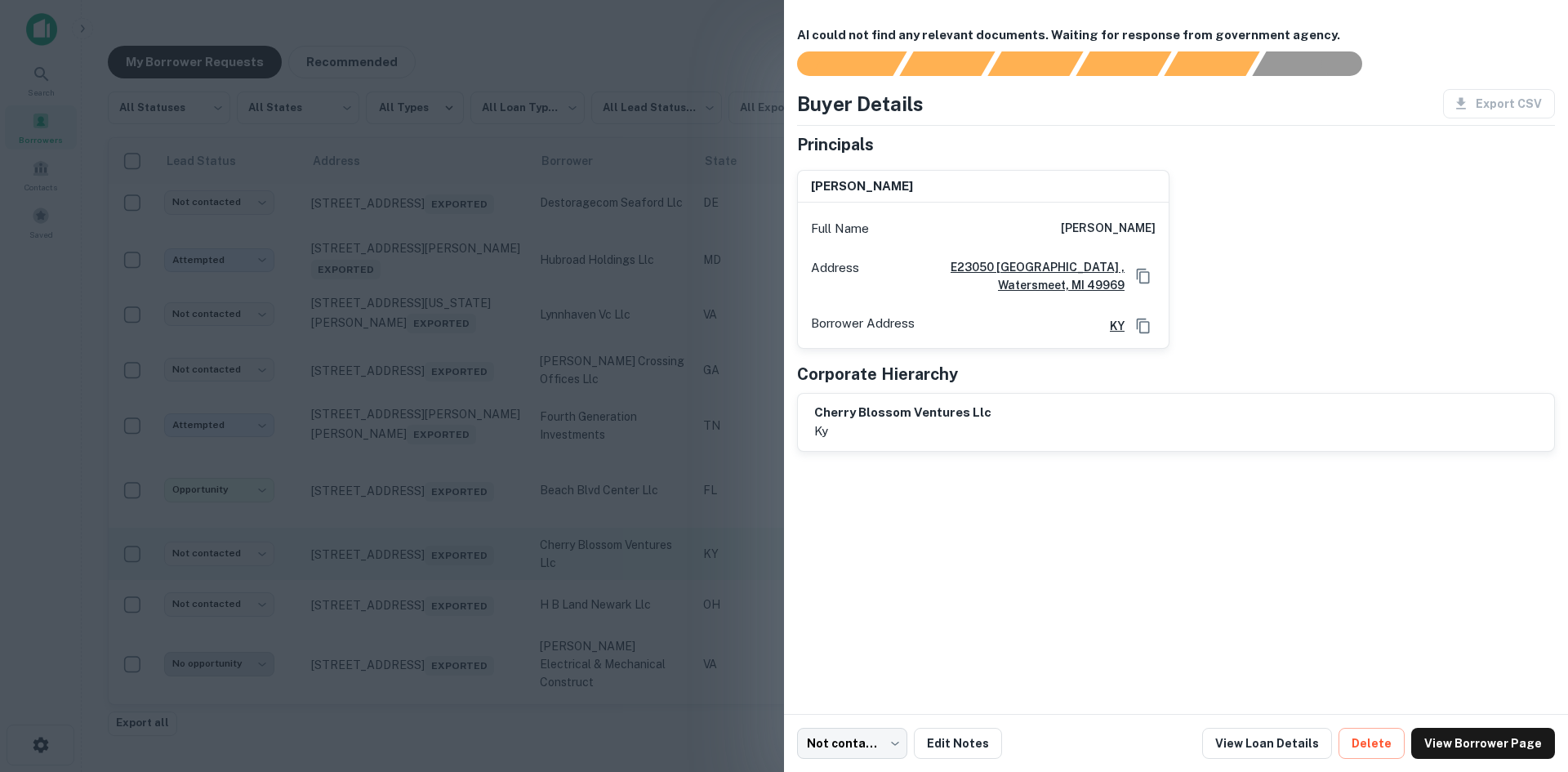
click at [471, 610] on div at bounding box center [784, 386] width 1568 height 772
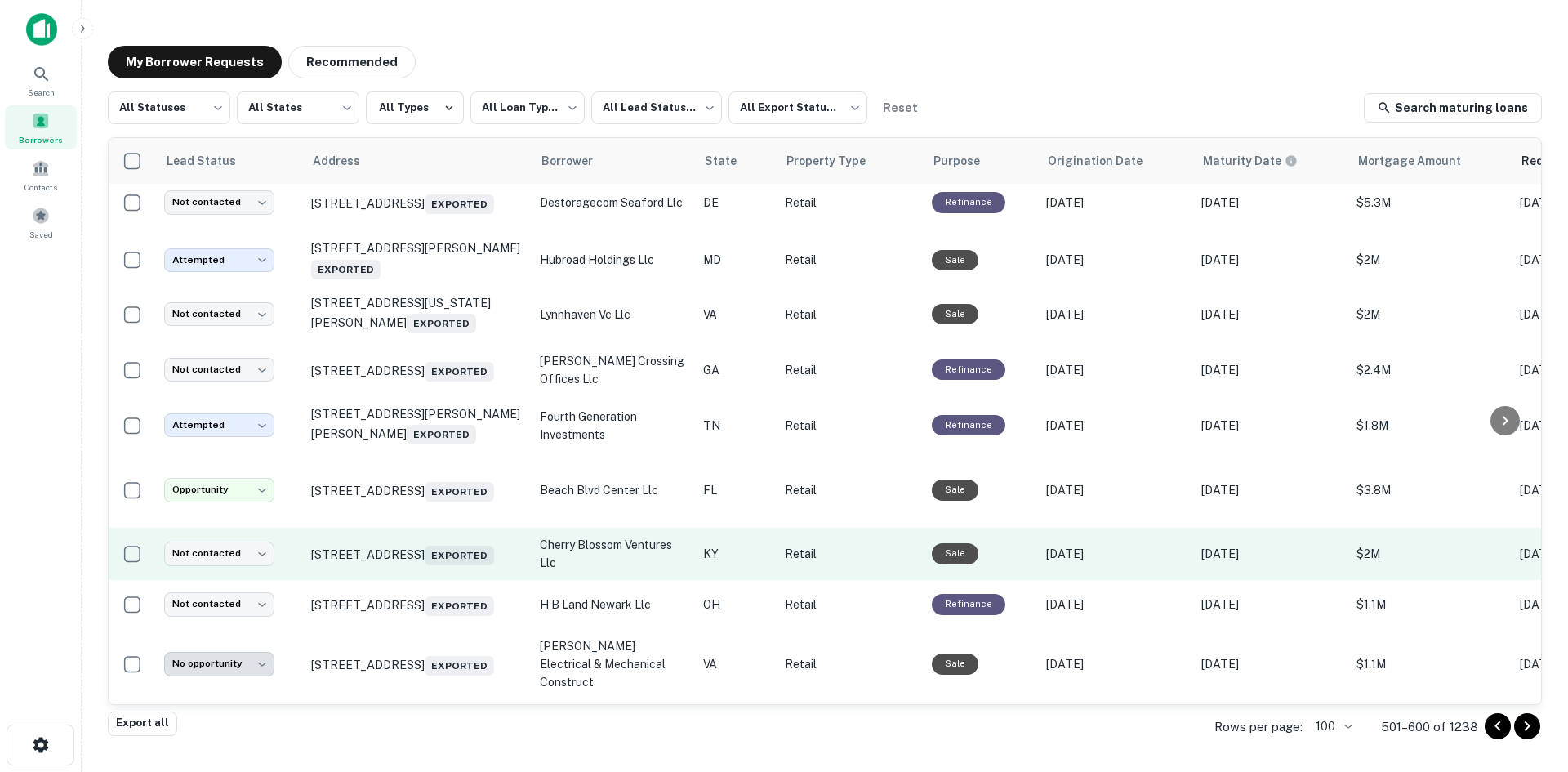
scroll to position [2288, 0]
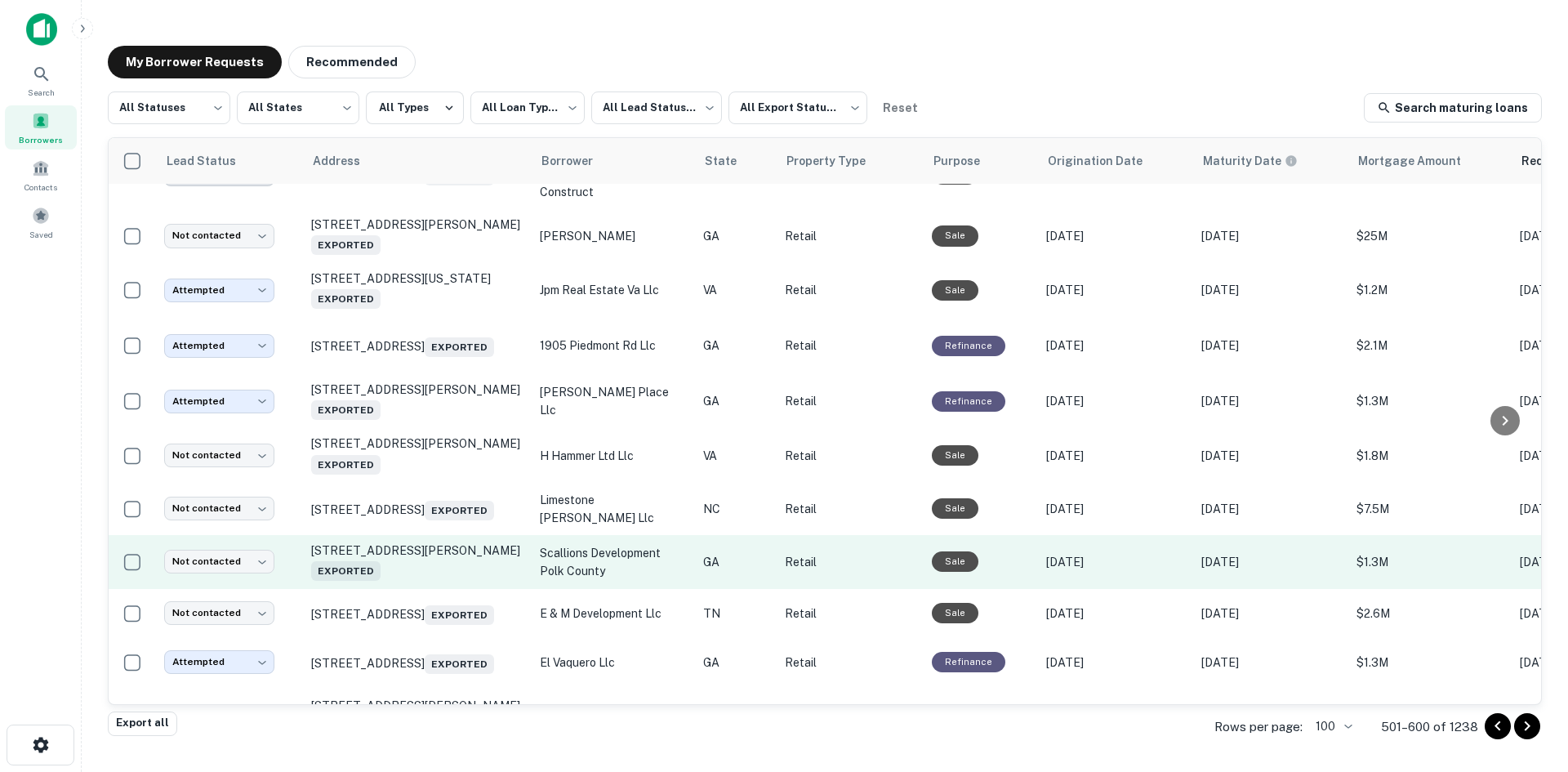
click at [469, 590] on td "648 Jones Ave Rockmart, GA 30153 Exported" at bounding box center [417, 562] width 228 height 54
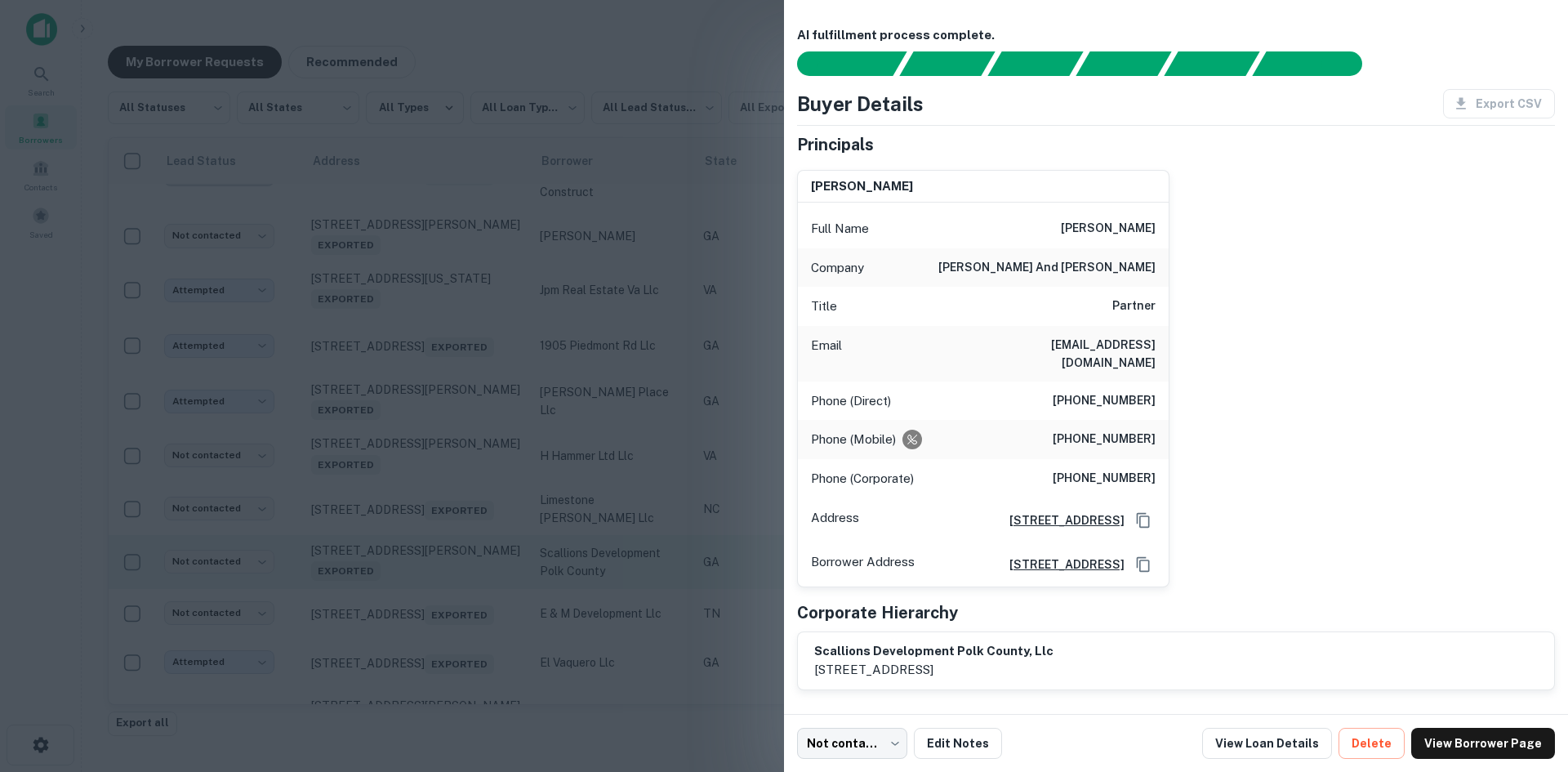
click at [469, 607] on div at bounding box center [784, 386] width 1568 height 772
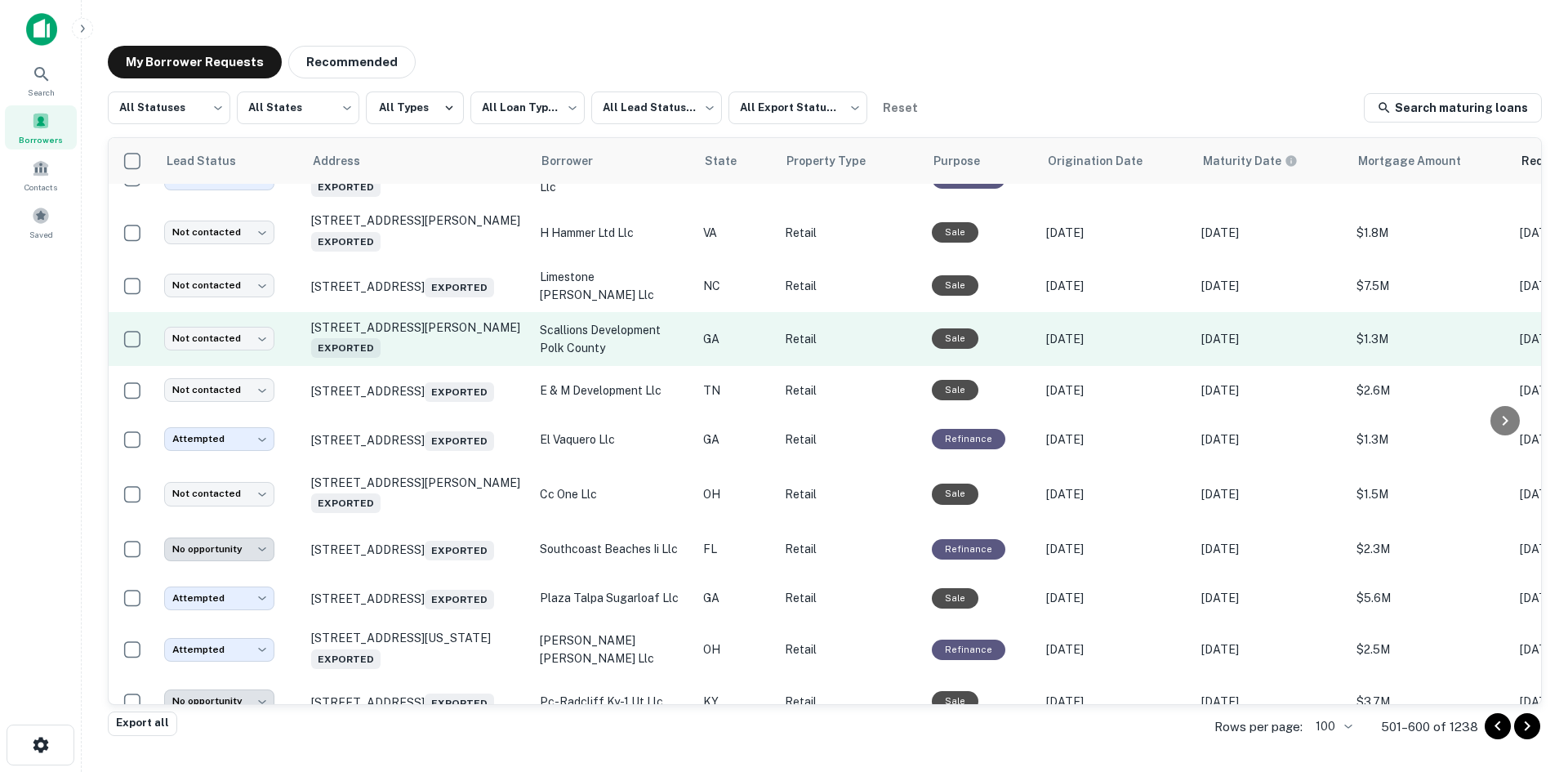
scroll to position [2696, 0]
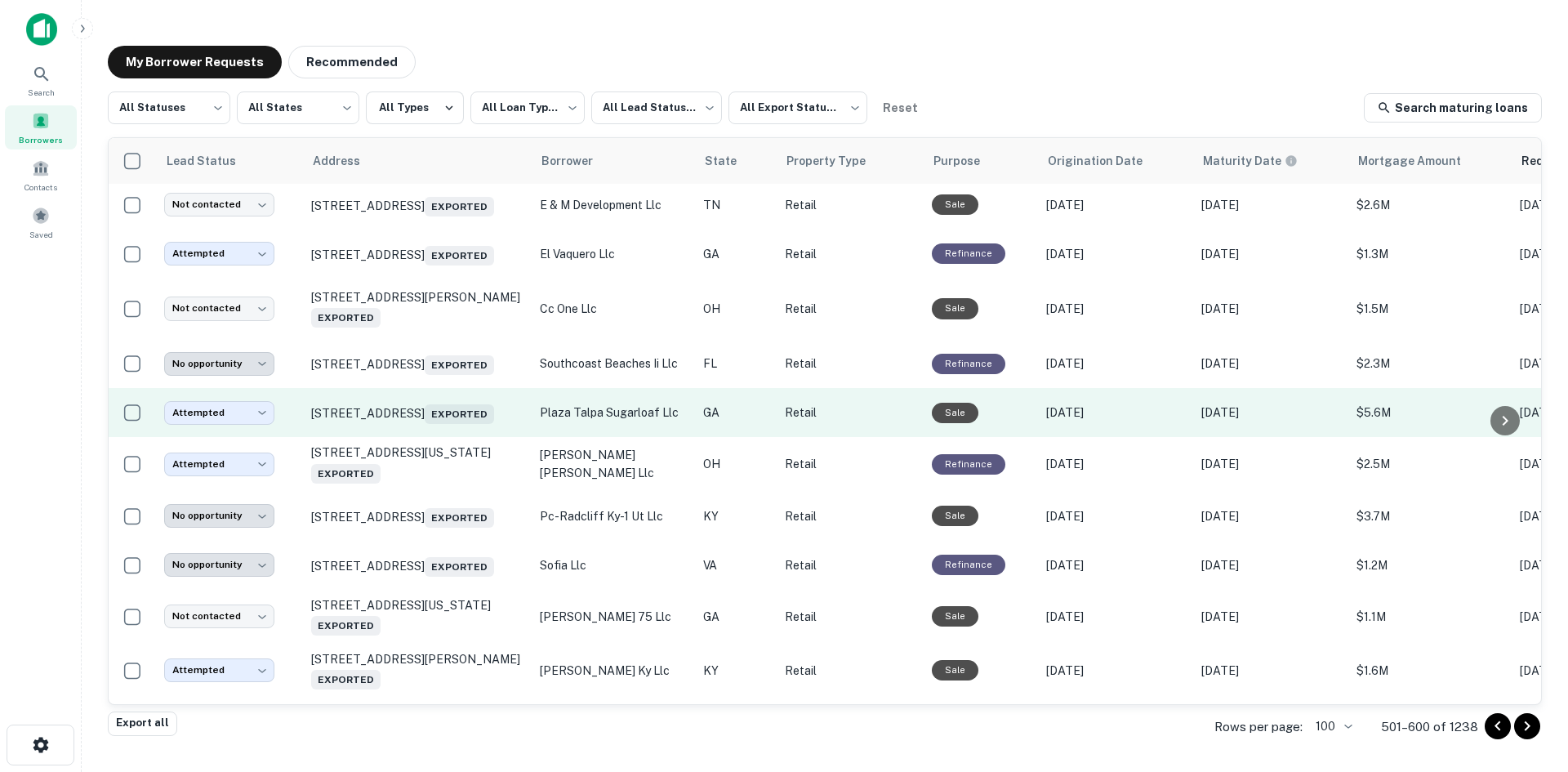
click at [445, 437] on td "1575 Lawrenceville Hwy Lawrenceville, GA 30044 Exported" at bounding box center [417, 412] width 228 height 49
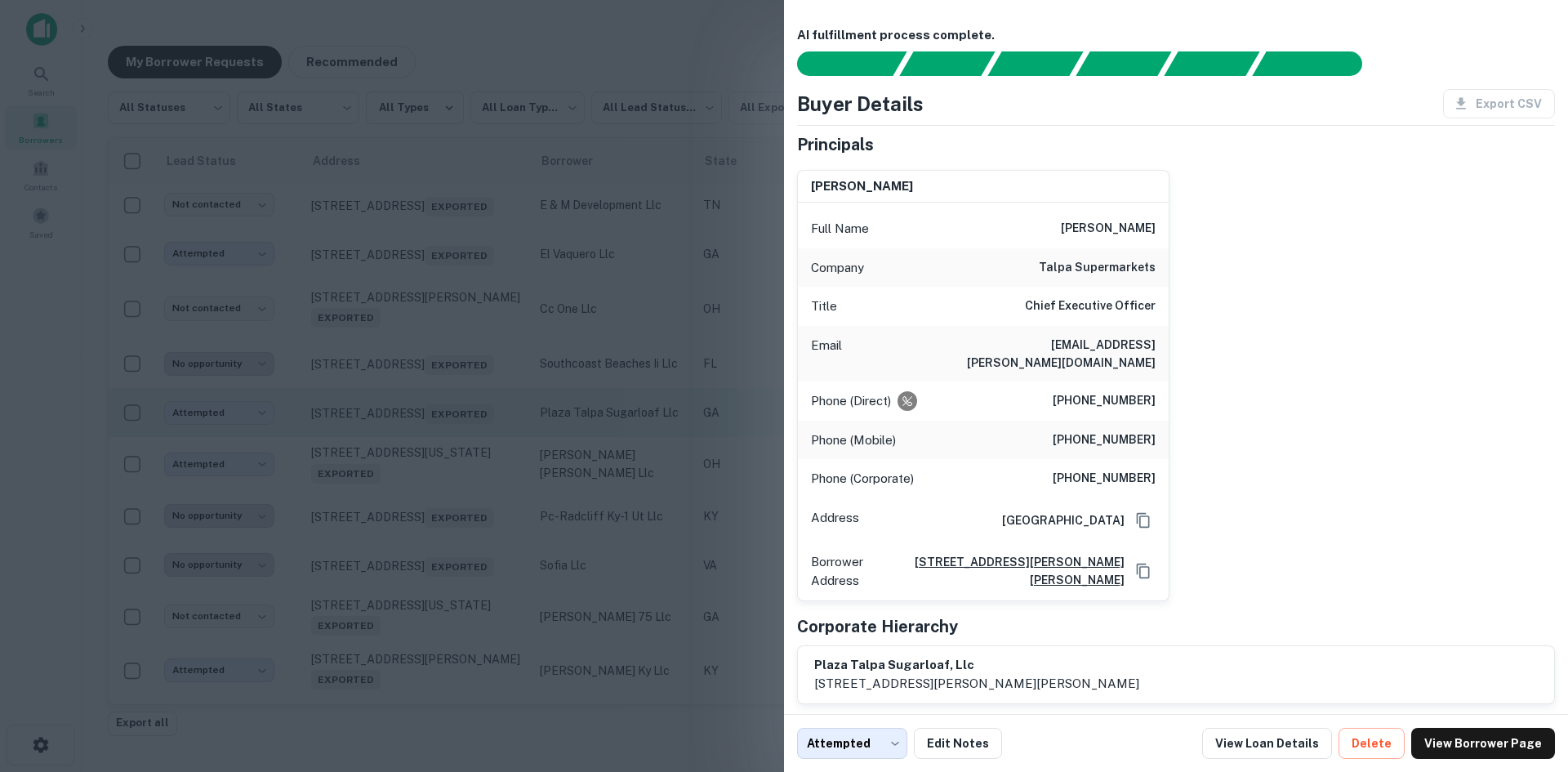
click at [445, 478] on div at bounding box center [784, 386] width 1568 height 772
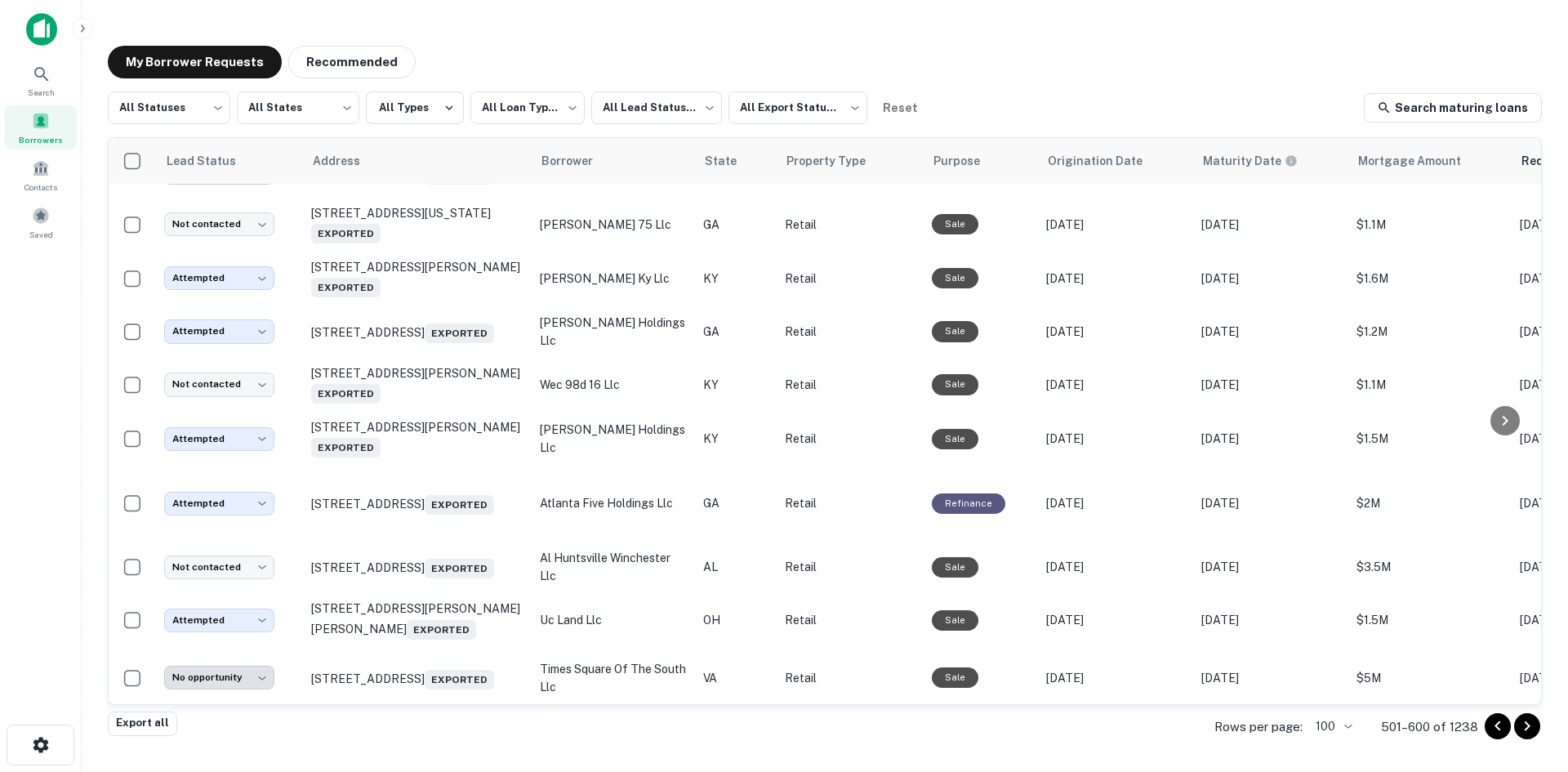
scroll to position [3350, 0]
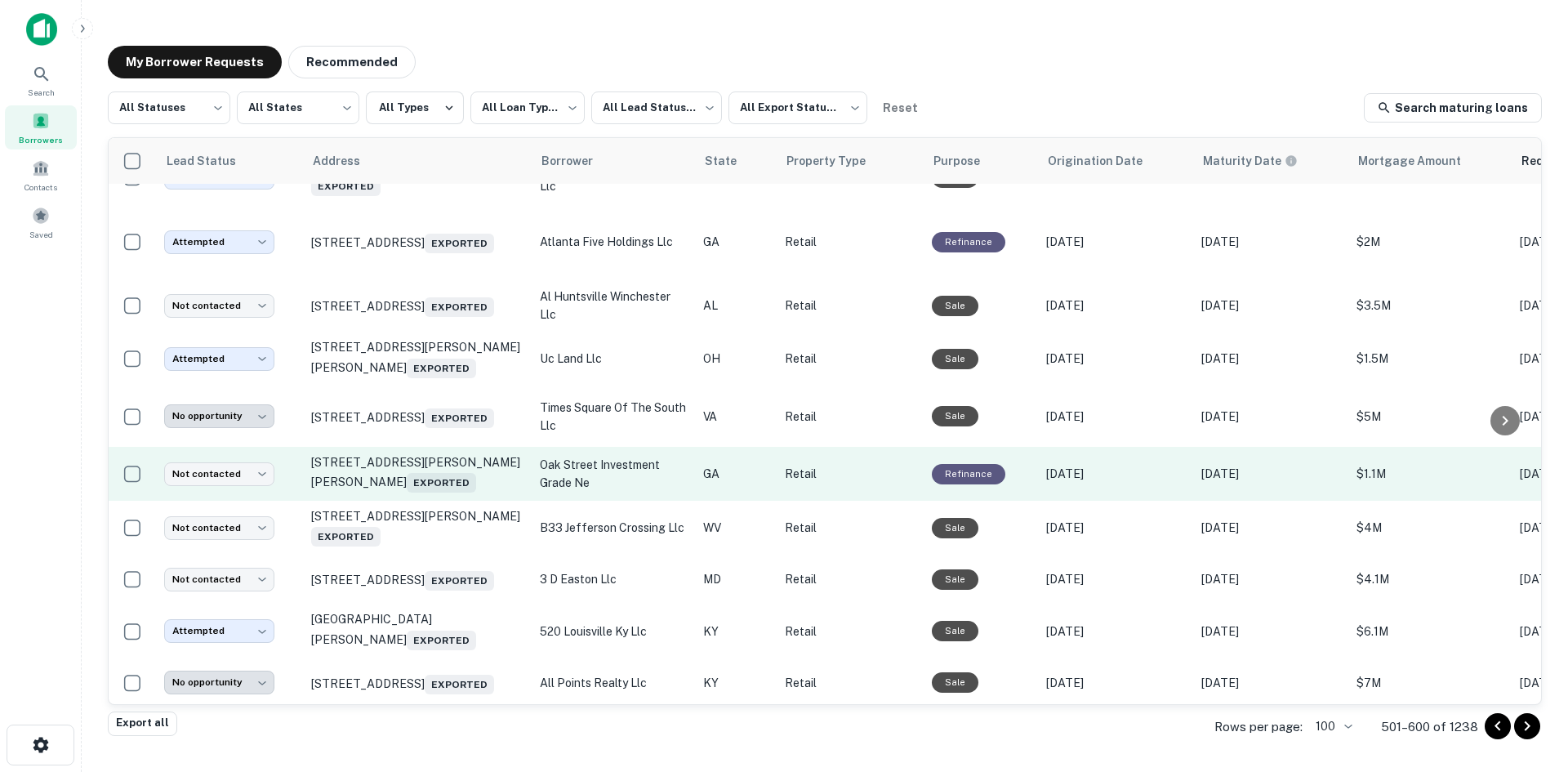
click at [450, 501] on td "3389 Busbee Dr Nw Kennesaw, GA 30144 Exported" at bounding box center [417, 474] width 228 height 54
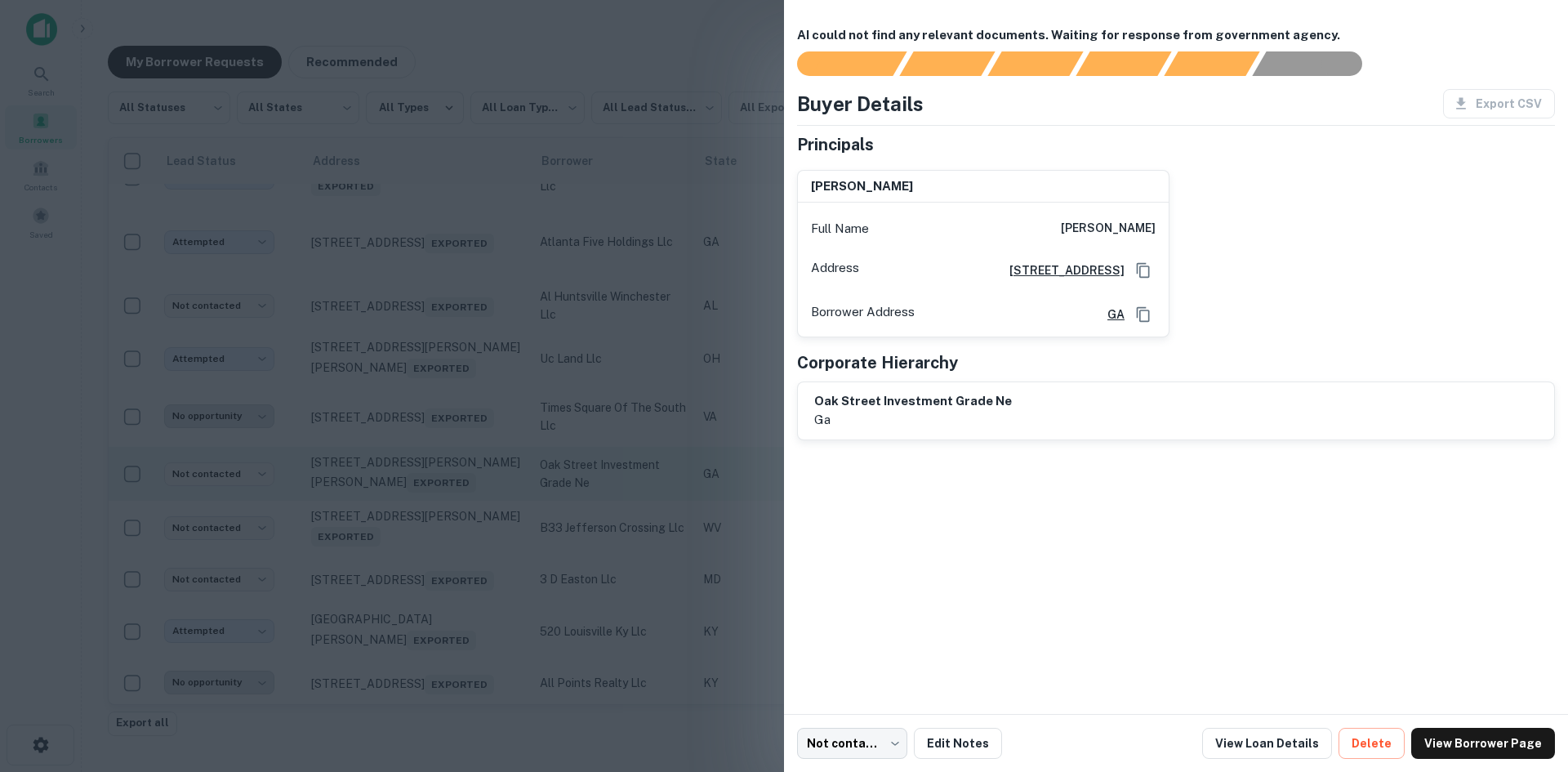
click at [450, 529] on div at bounding box center [784, 386] width 1568 height 772
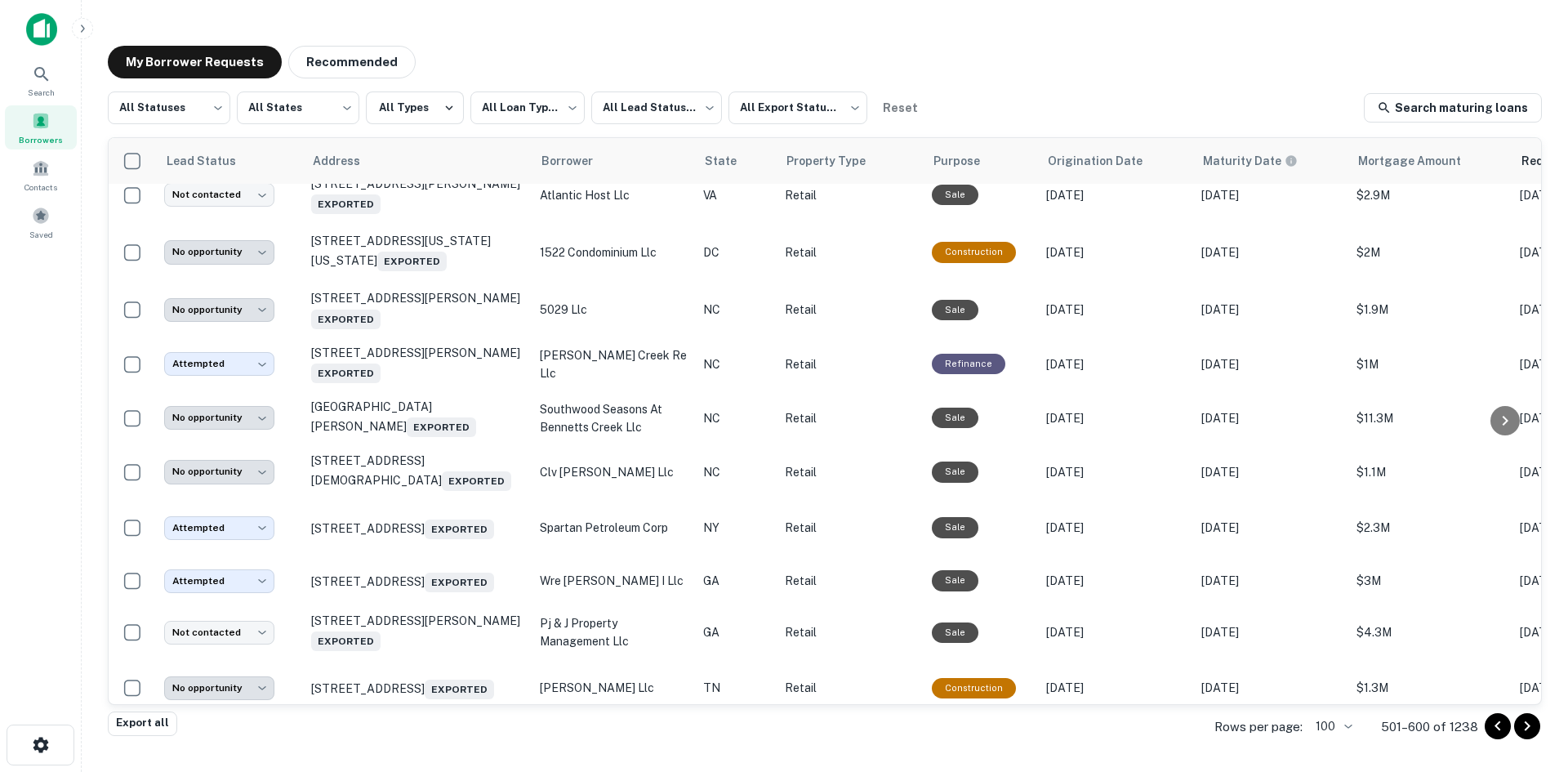
scroll to position [4004, 0]
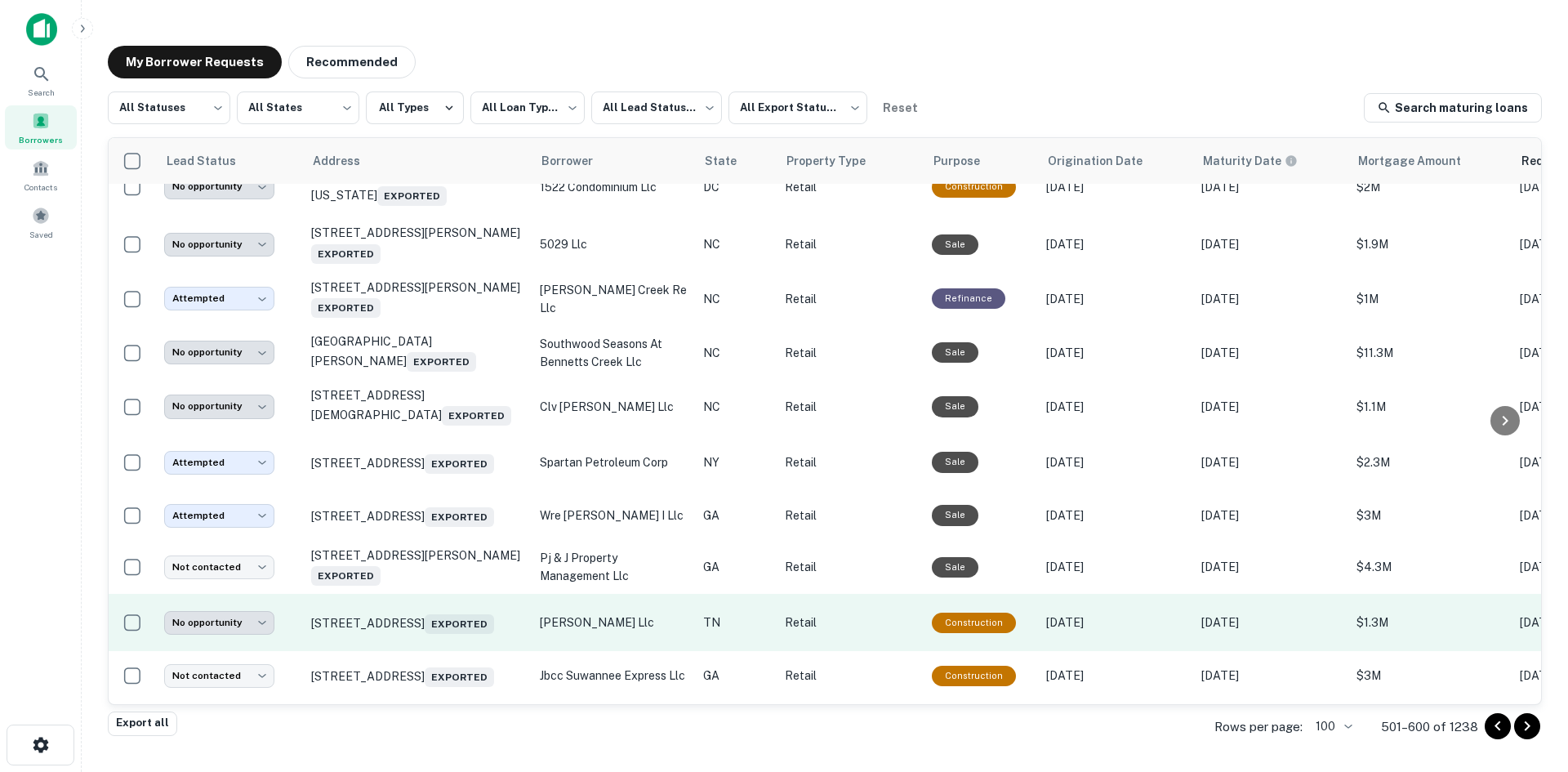
click at [465, 649] on td "4413 Brainerd Rd Chattanooga, TN 37411 Exported" at bounding box center [417, 623] width 228 height 58
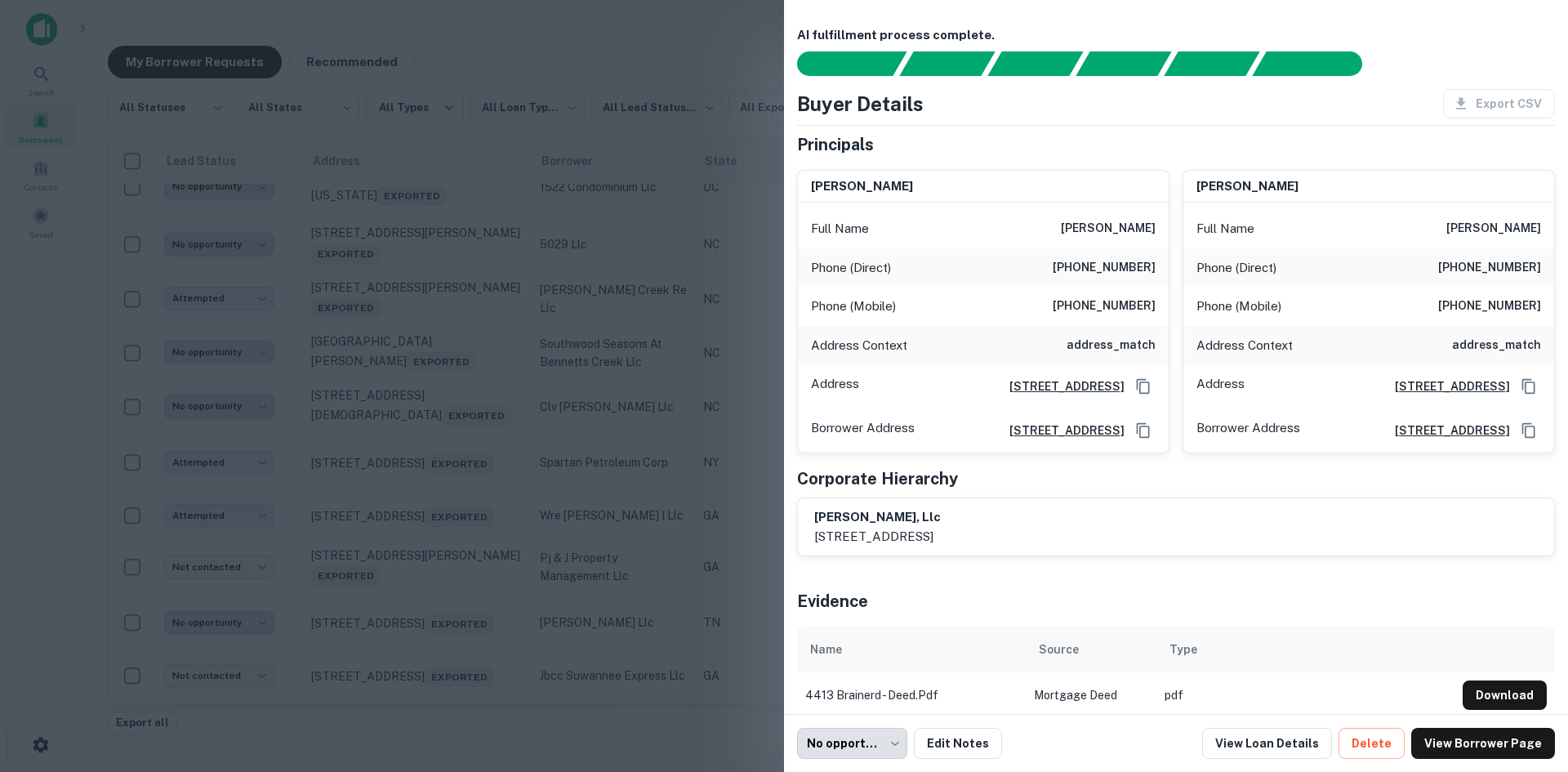
click at [458, 632] on div at bounding box center [784, 386] width 1568 height 772
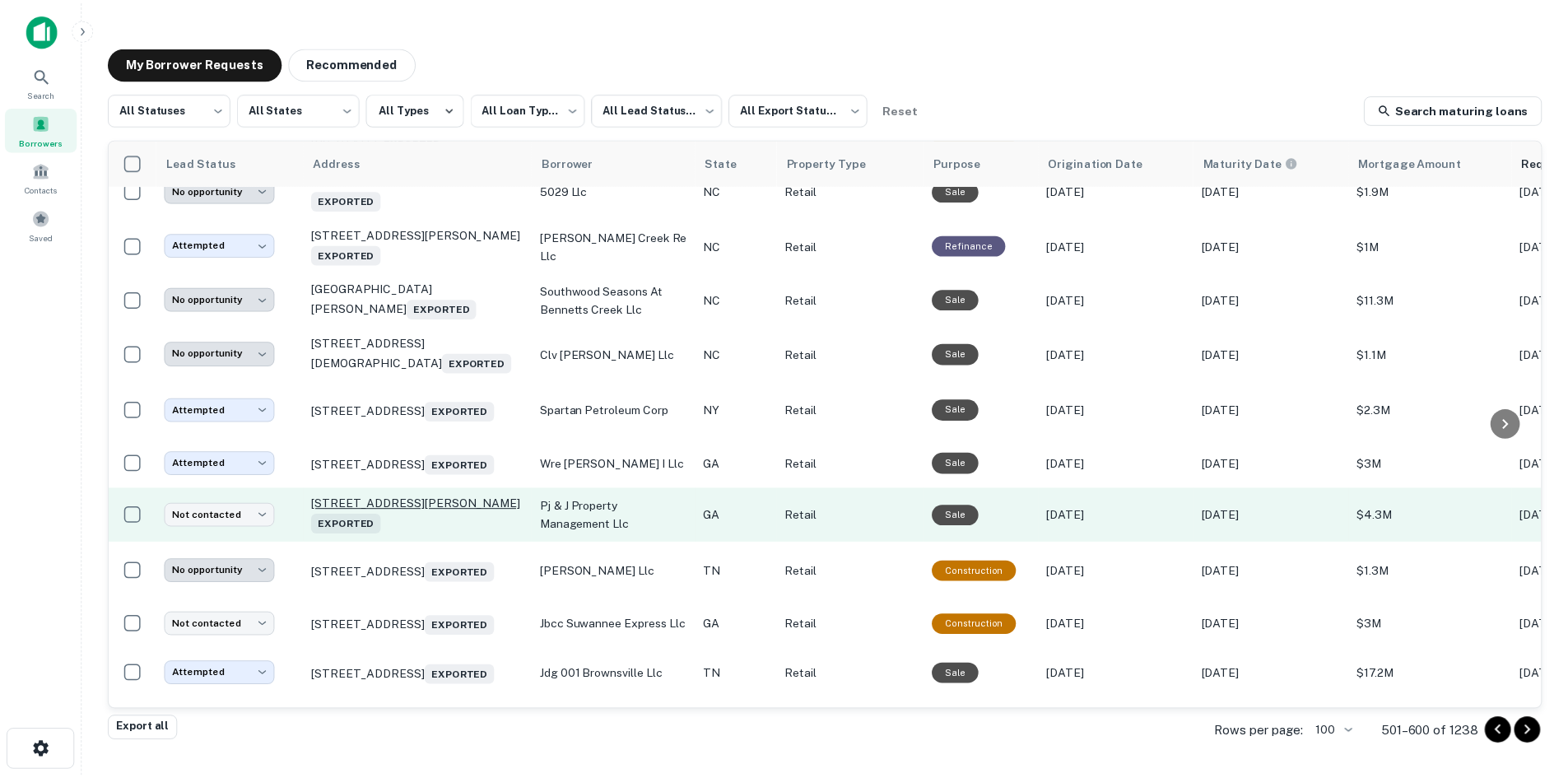
scroll to position [4117, 0]
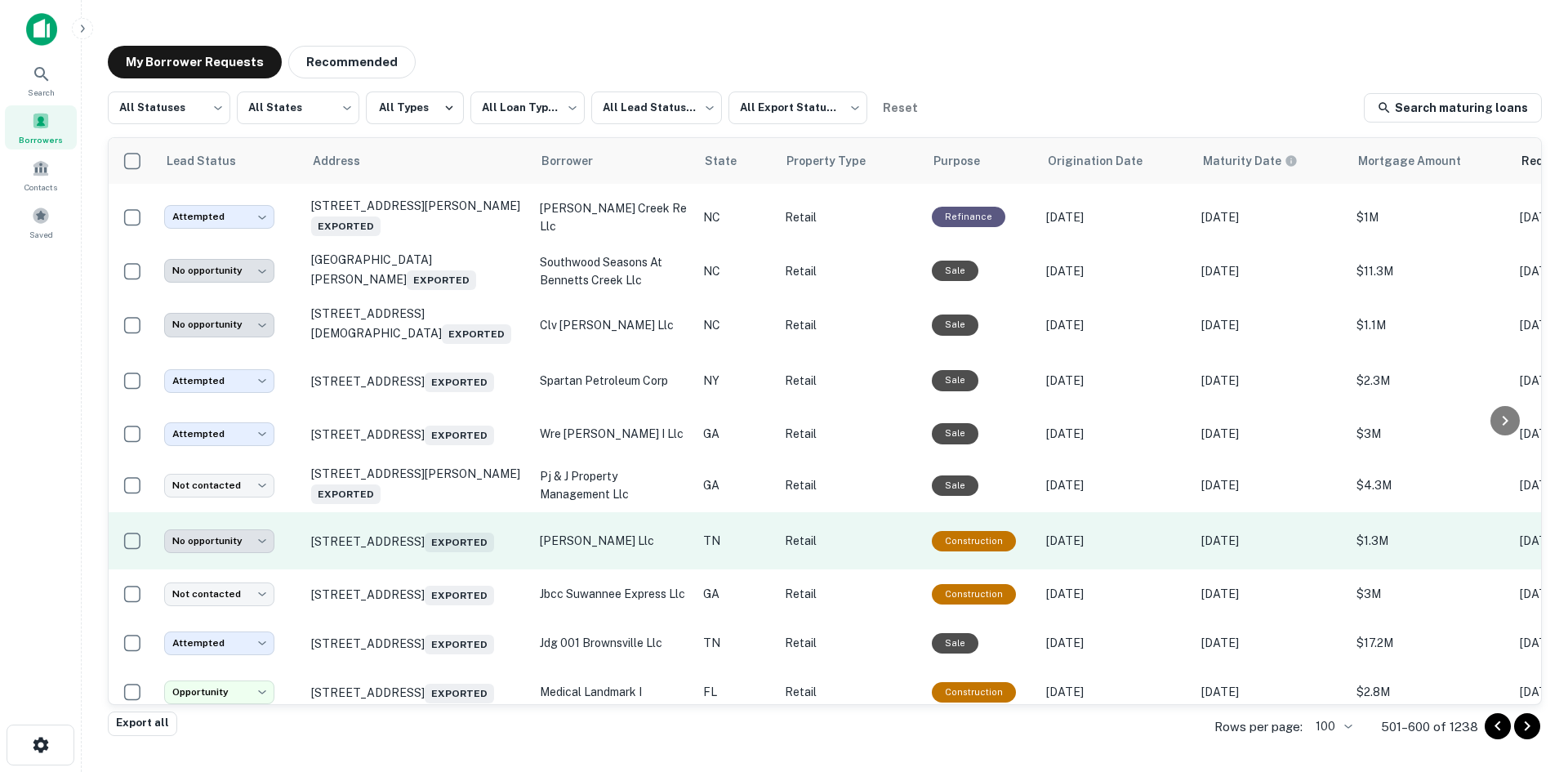
drag, startPoint x: 431, startPoint y: 554, endPoint x: 431, endPoint y: 572, distance: 18.0
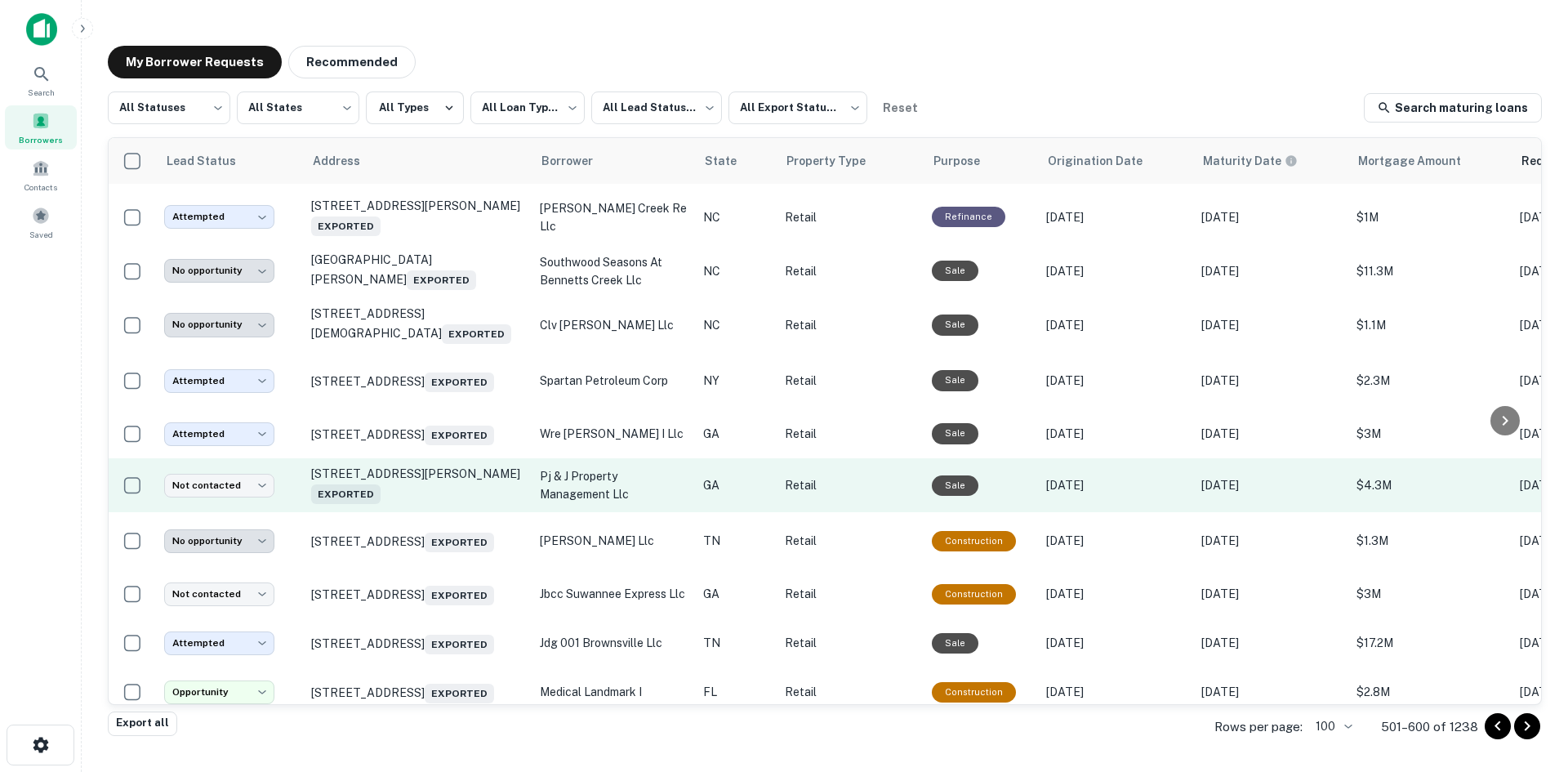
click at [437, 513] on td "80 Horizon Dr Suwanee, GA 30024 Exported" at bounding box center [417, 485] width 228 height 54
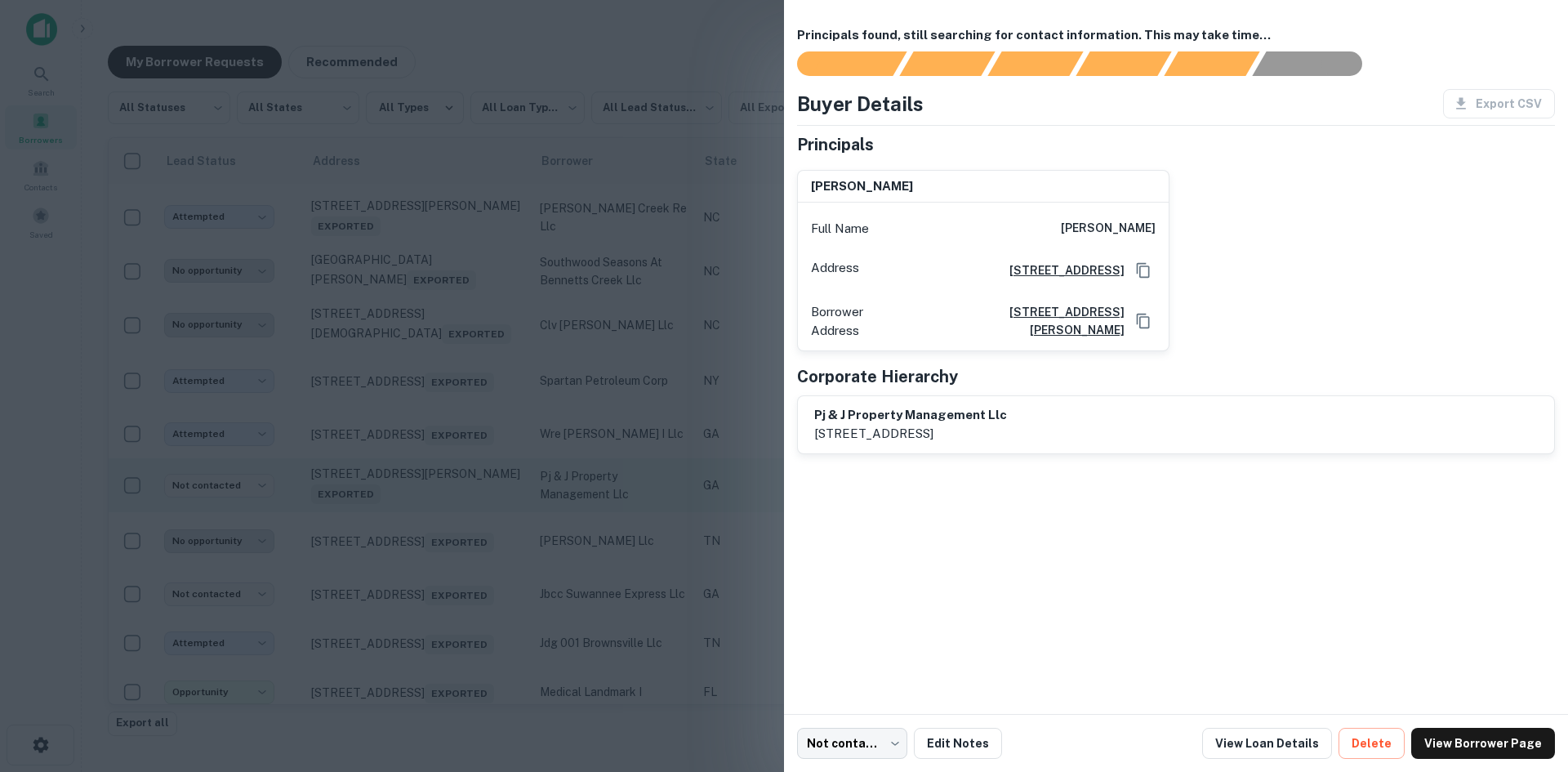
click at [437, 562] on div at bounding box center [784, 386] width 1568 height 772
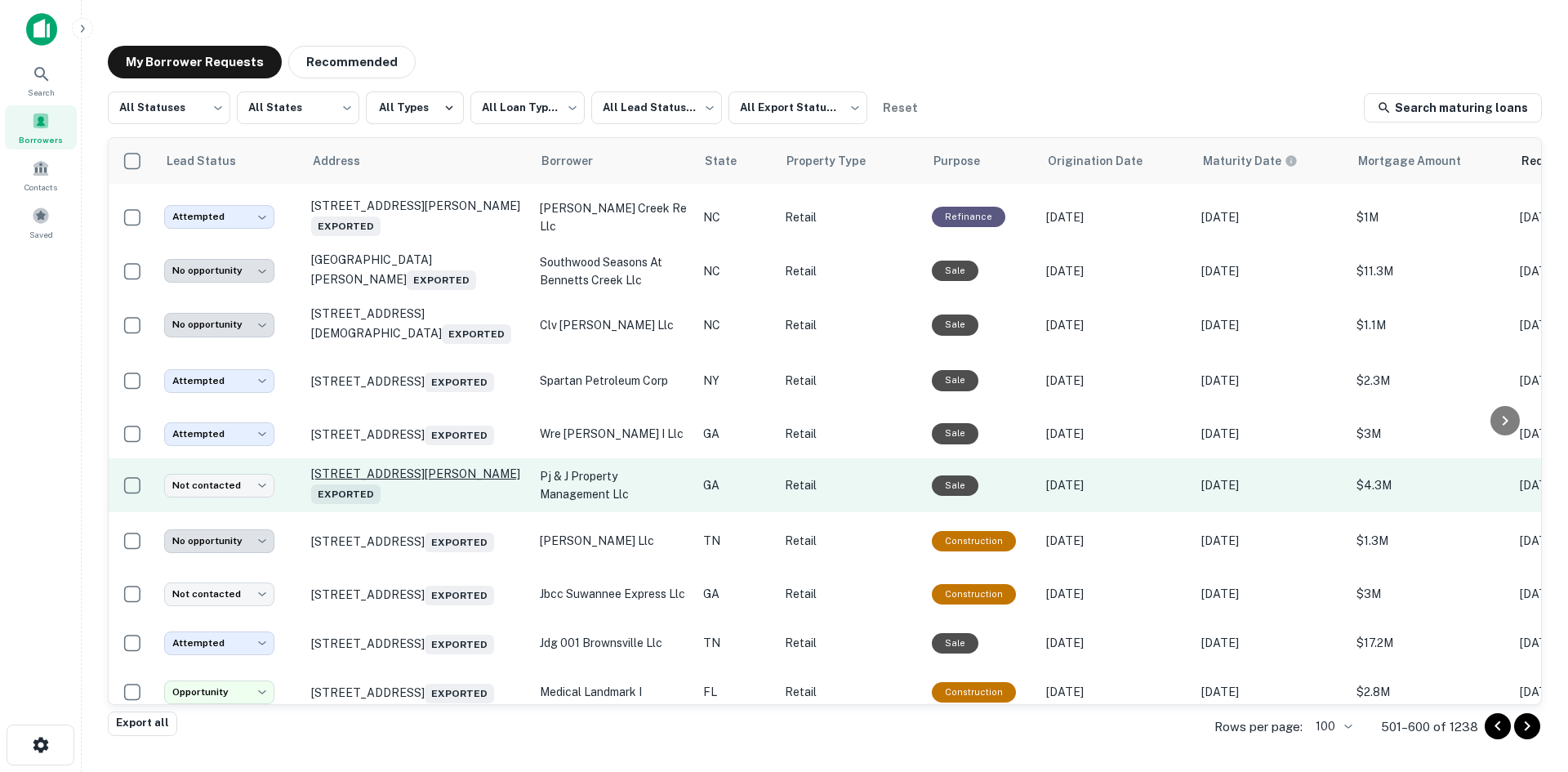
click at [425, 504] on p "80 Horizon Dr Suwanee, GA 30024 Exported" at bounding box center [416, 485] width 212 height 37
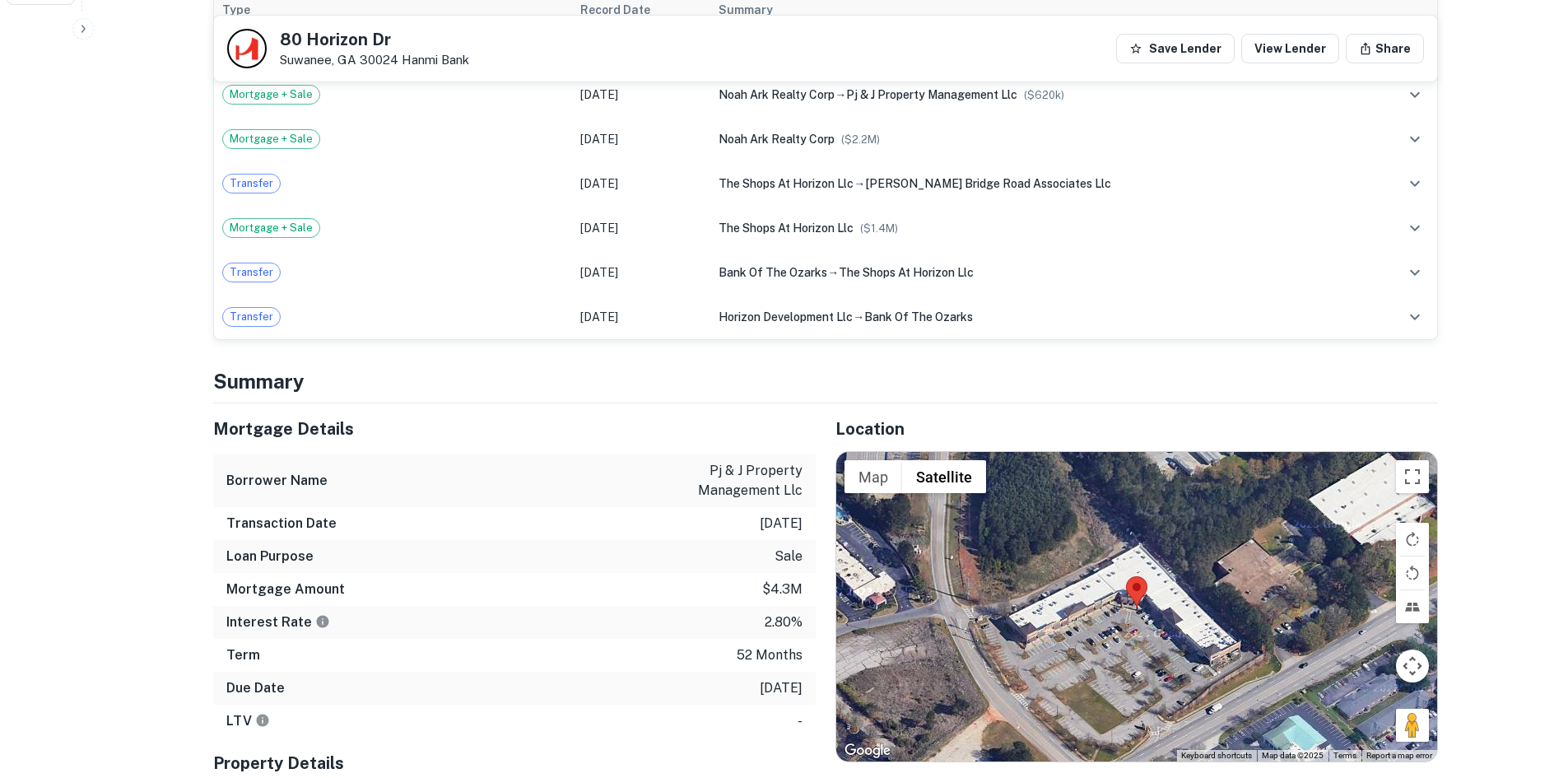
scroll to position [906, 0]
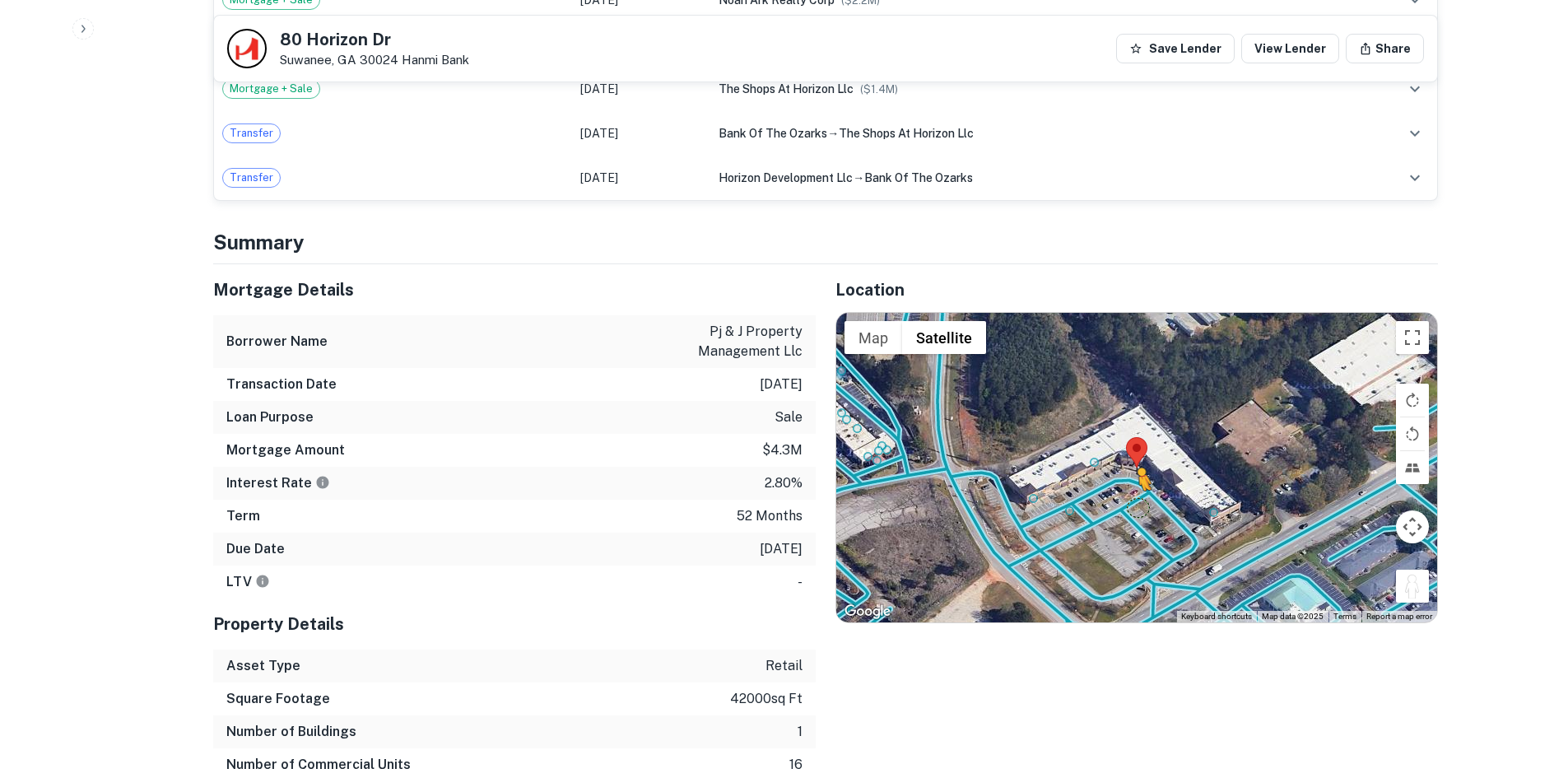
drag, startPoint x: 1418, startPoint y: 589, endPoint x: 1134, endPoint y: 503, distance: 296.7
click at [1134, 503] on div "To activate drag with keyboard, press Alt + Enter. Once in keyboard drag state,…" at bounding box center [1137, 467] width 601 height 310
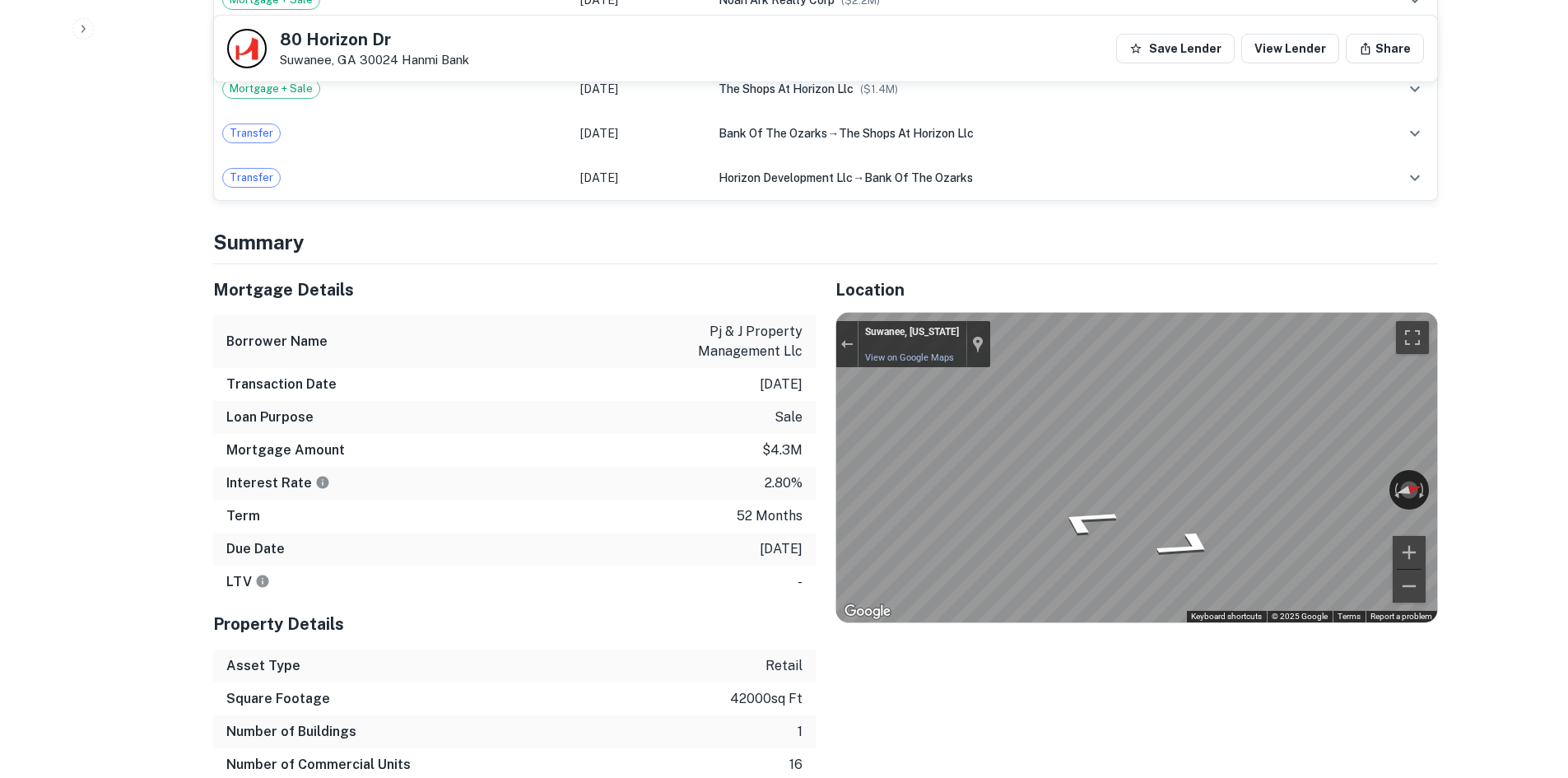
click at [810, 345] on div "Mortgage Details Borrower Name pj & j property management llc Transaction Date …" at bounding box center [815, 539] width 1245 height 551
click at [936, 358] on div "← Move left → Move right ↑ Move up ↓ Move down + Zoom in - Zoom out Suwanee, Ge…" at bounding box center [1137, 467] width 601 height 310
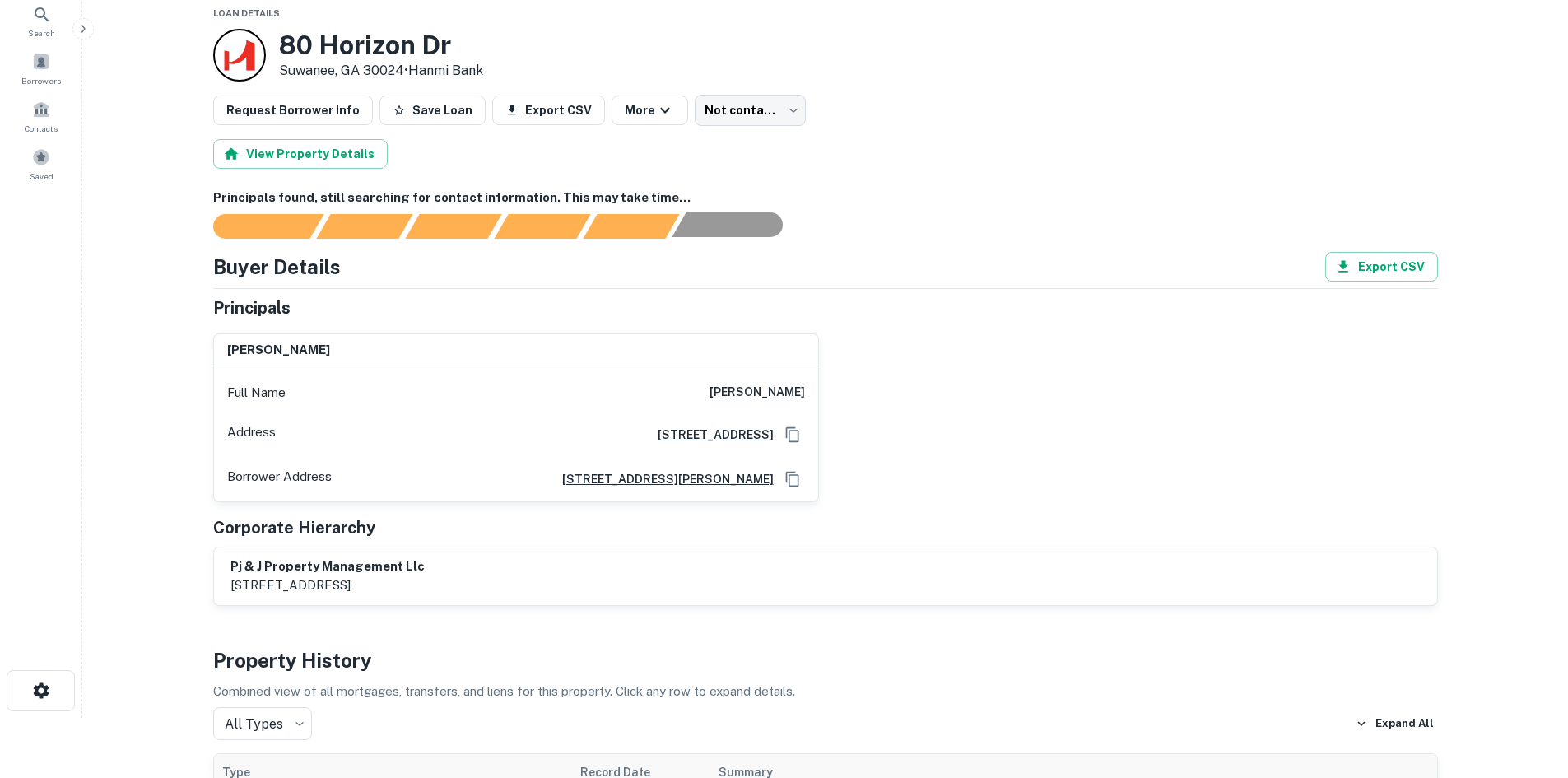
scroll to position [0, 0]
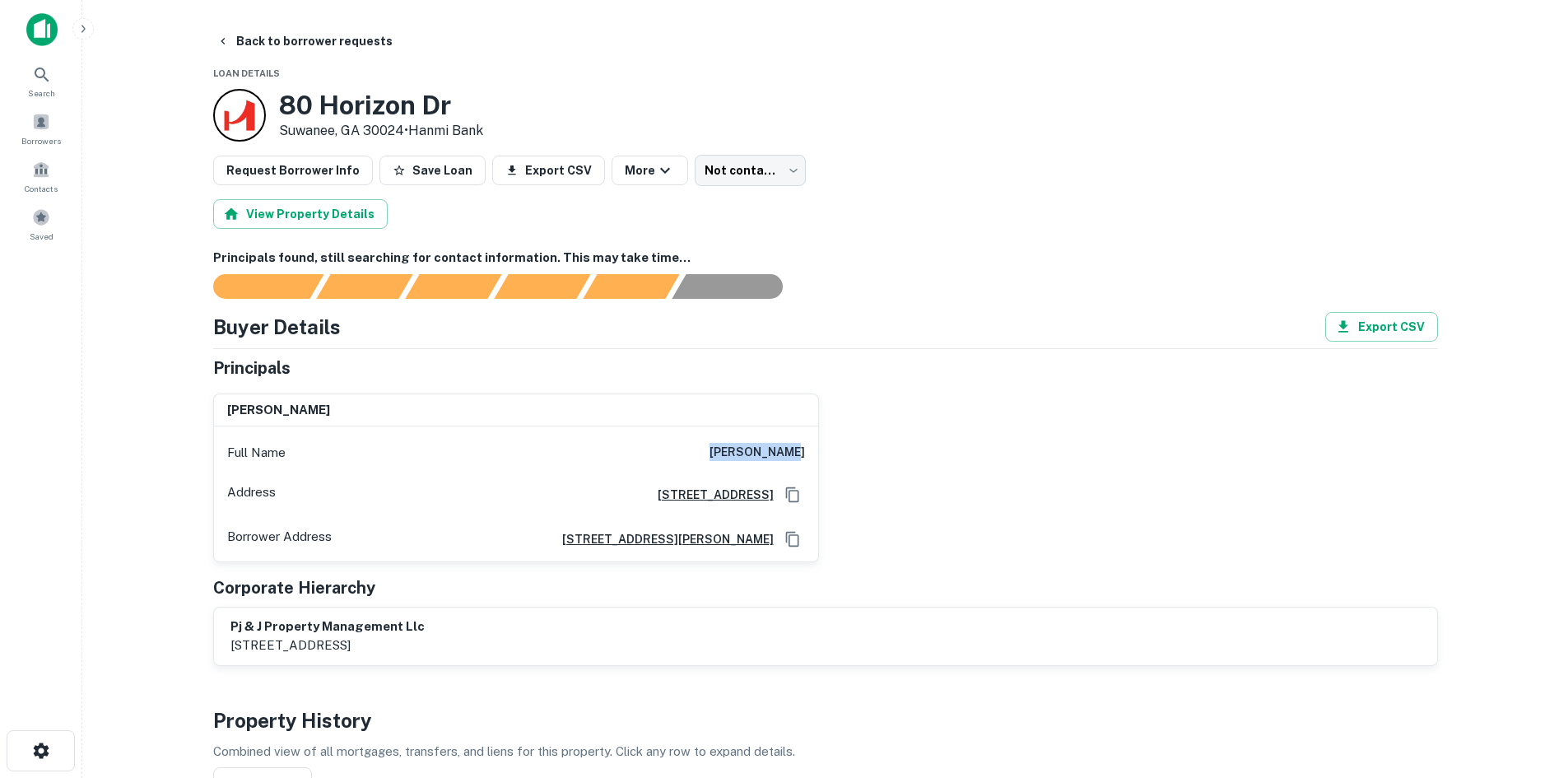
drag, startPoint x: 726, startPoint y: 454, endPoint x: 810, endPoint y: 468, distance: 85.2
click at [810, 468] on div "Full Name yun jung lee" at bounding box center [516, 453] width 605 height 40
copy h6 "yun jung lee"
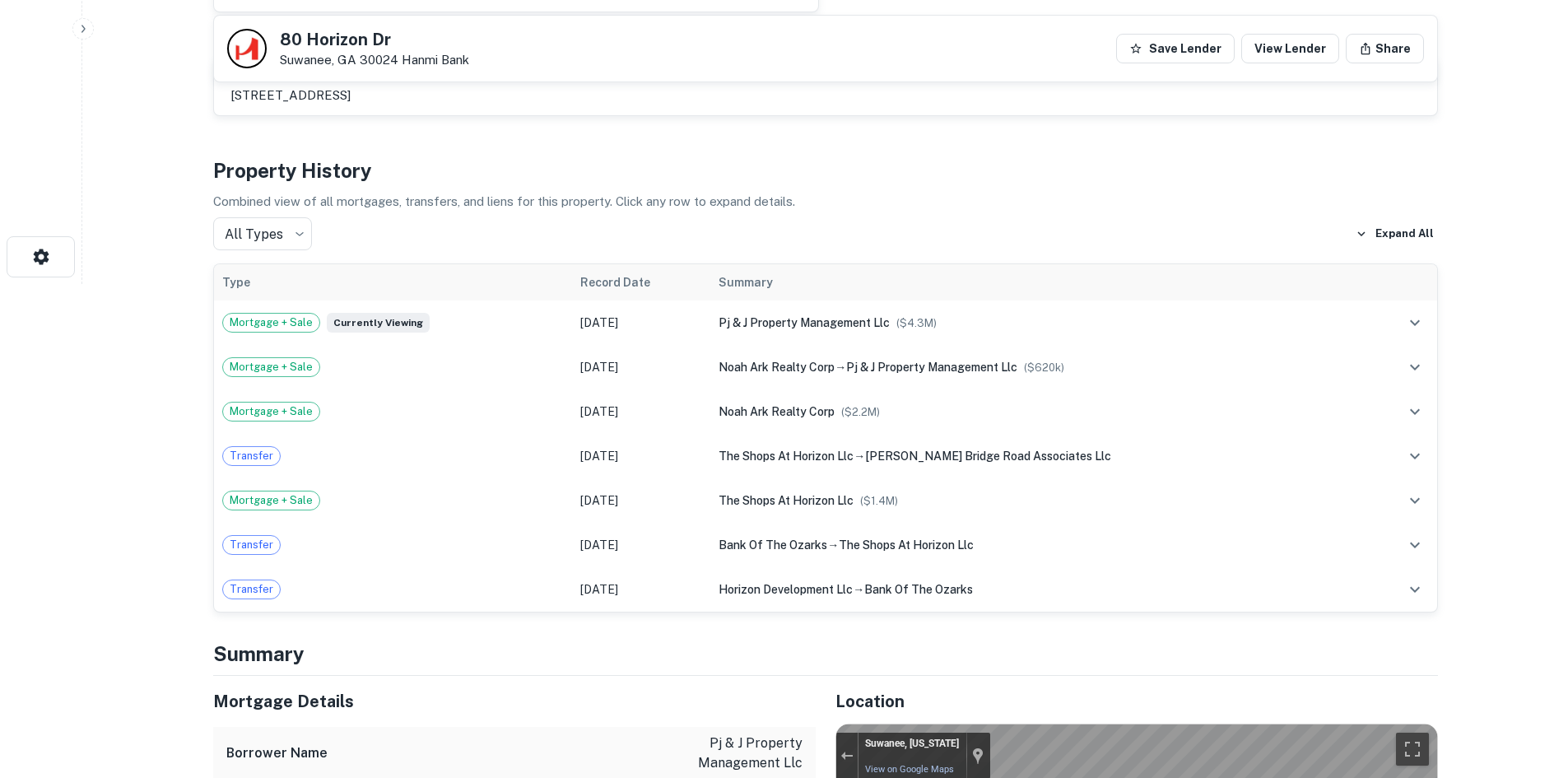
scroll to position [988, 0]
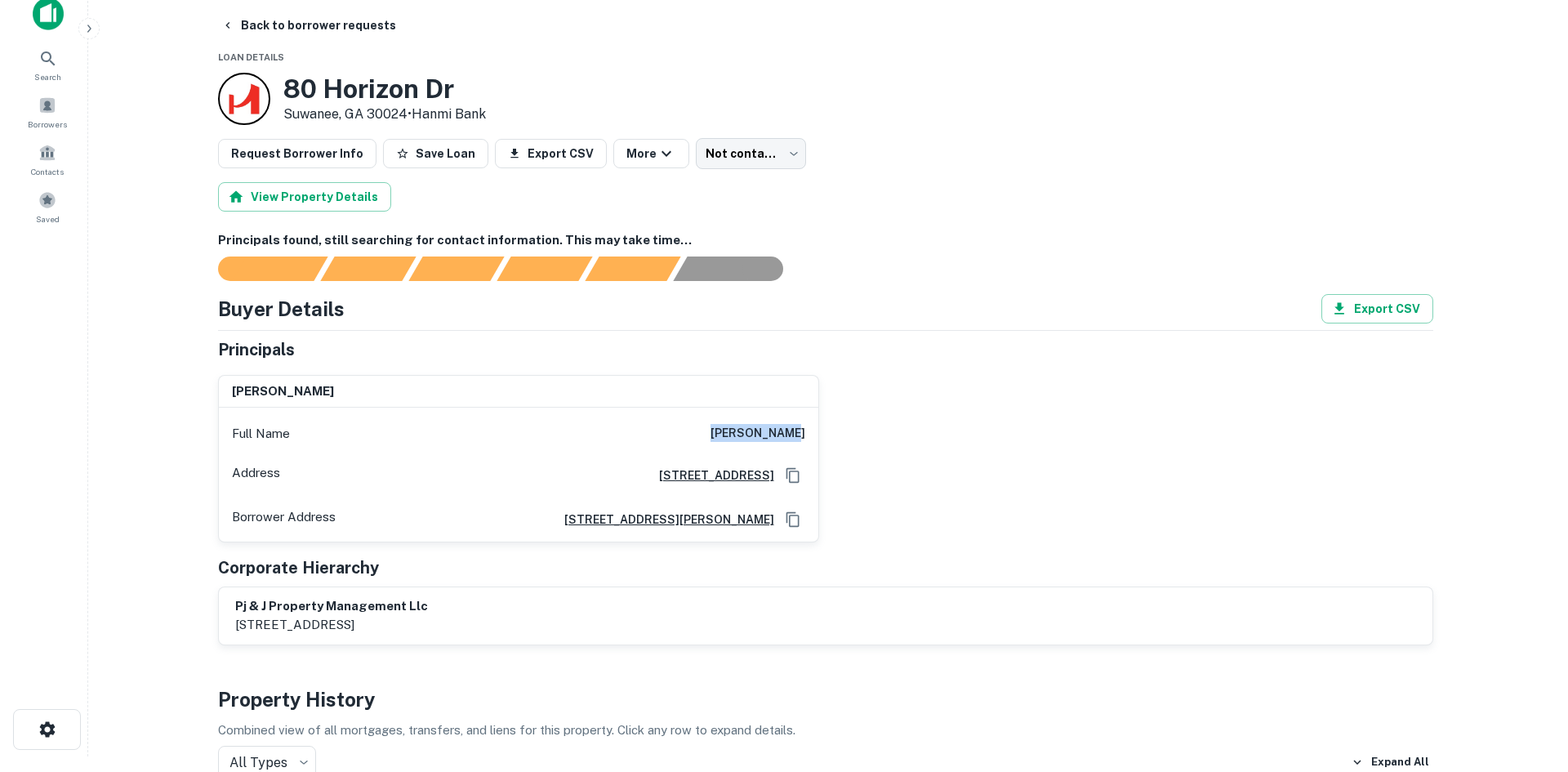
scroll to position [0, 0]
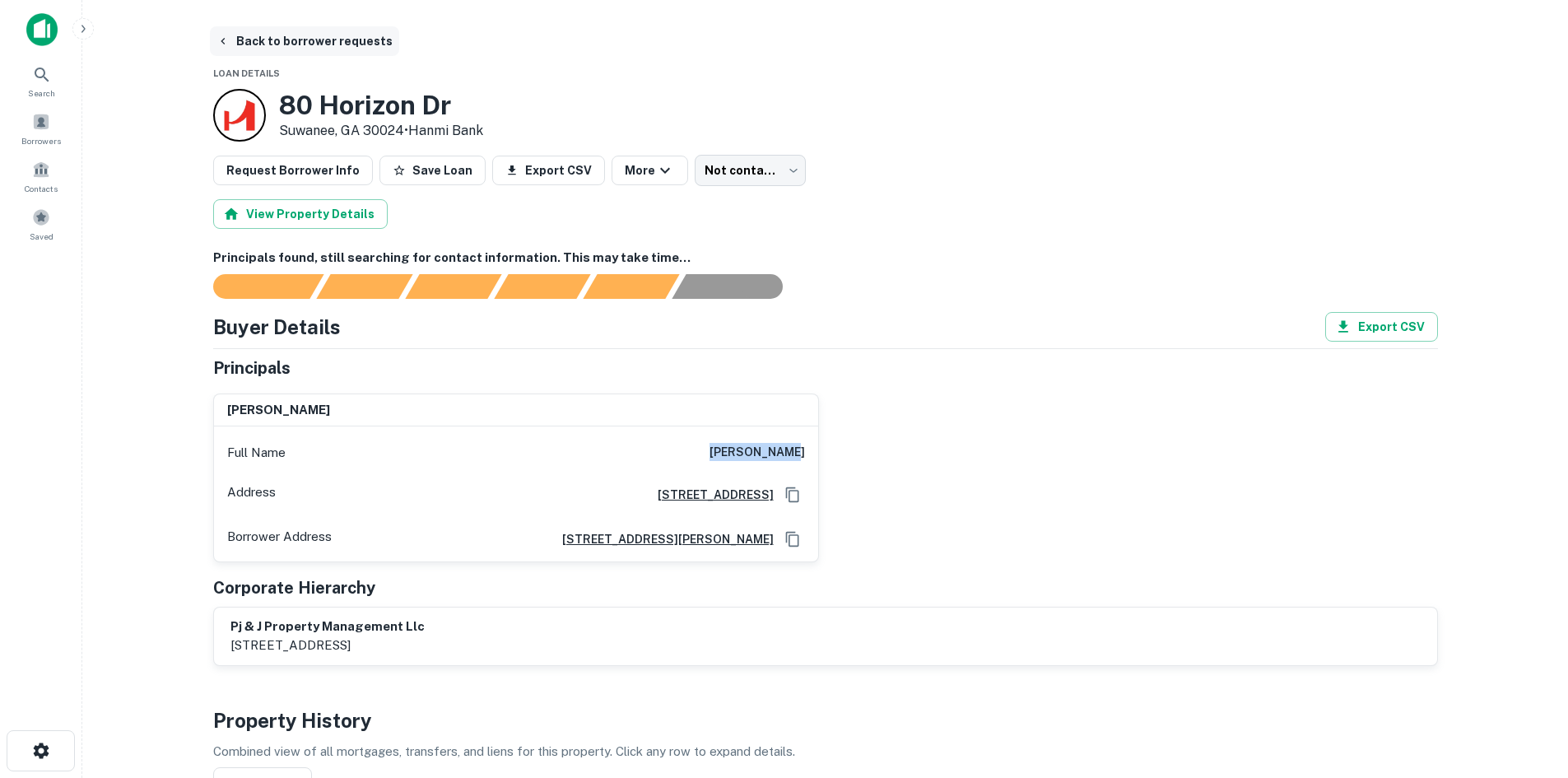
click at [245, 45] on button "Back to borrower requests" at bounding box center [305, 41] width 190 height 30
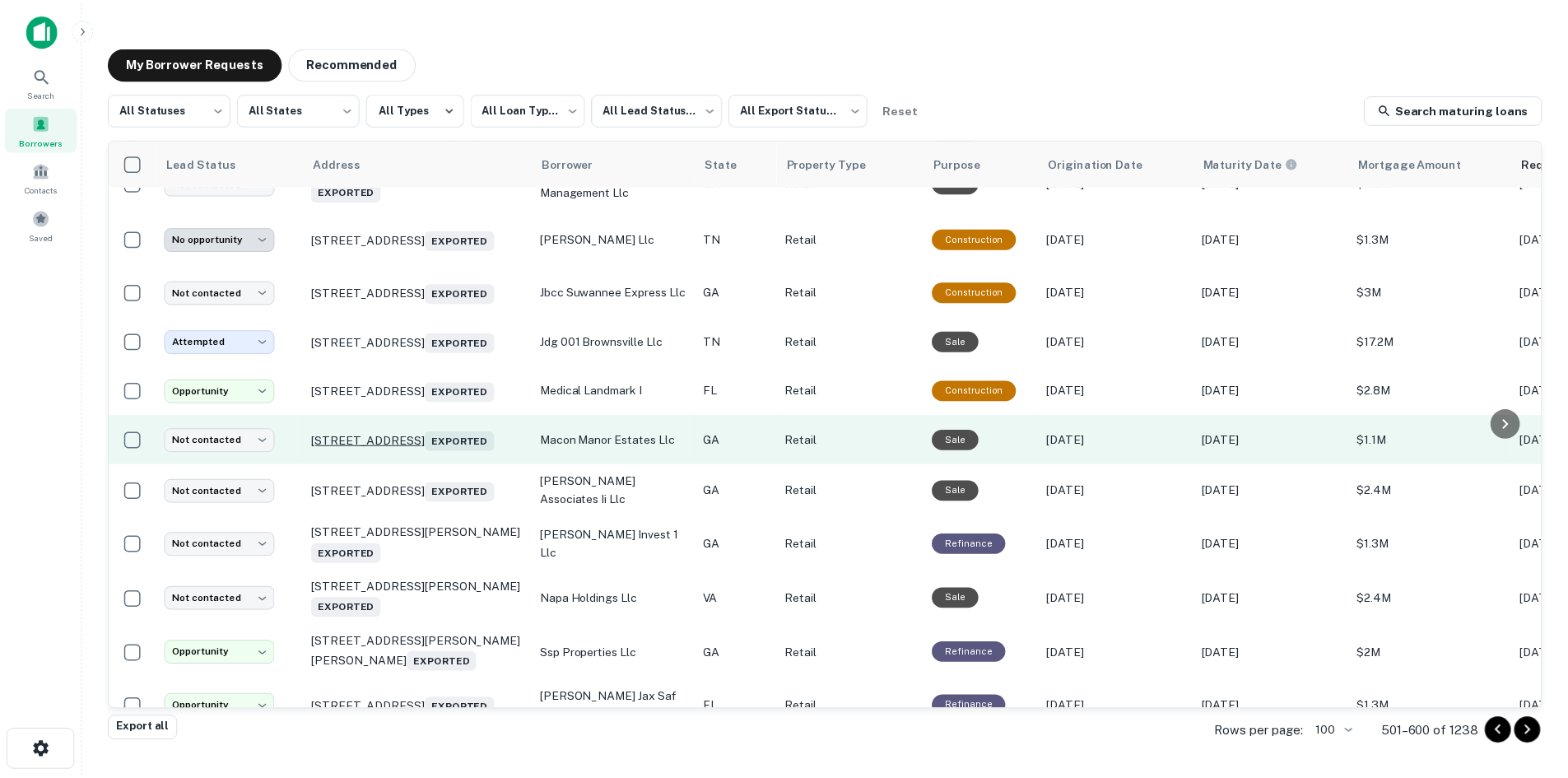
scroll to position [4676, 0]
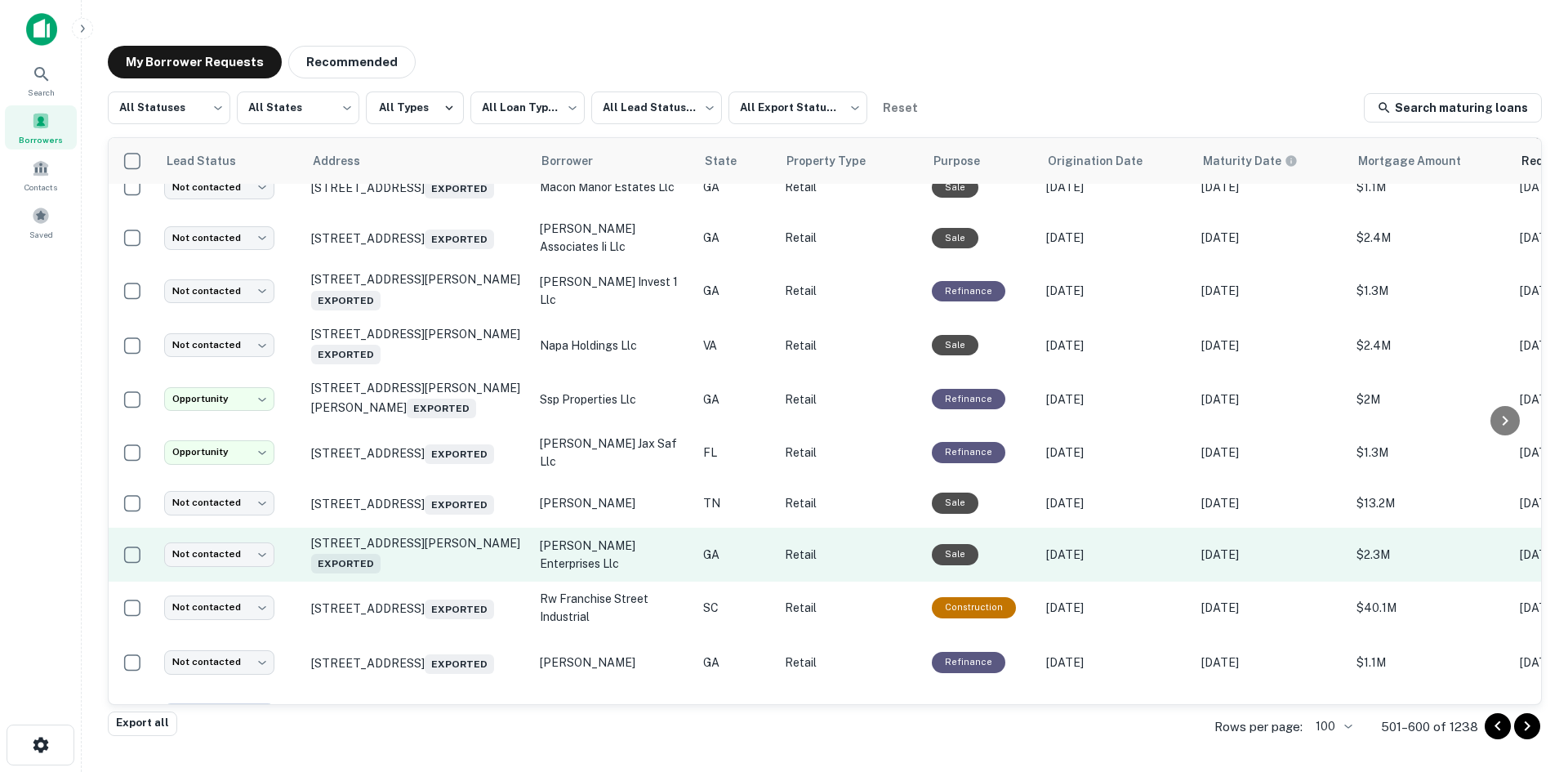
click at [437, 582] on td "5851 Buffington Rd Atlanta, GA 30349 Exported" at bounding box center [417, 555] width 228 height 54
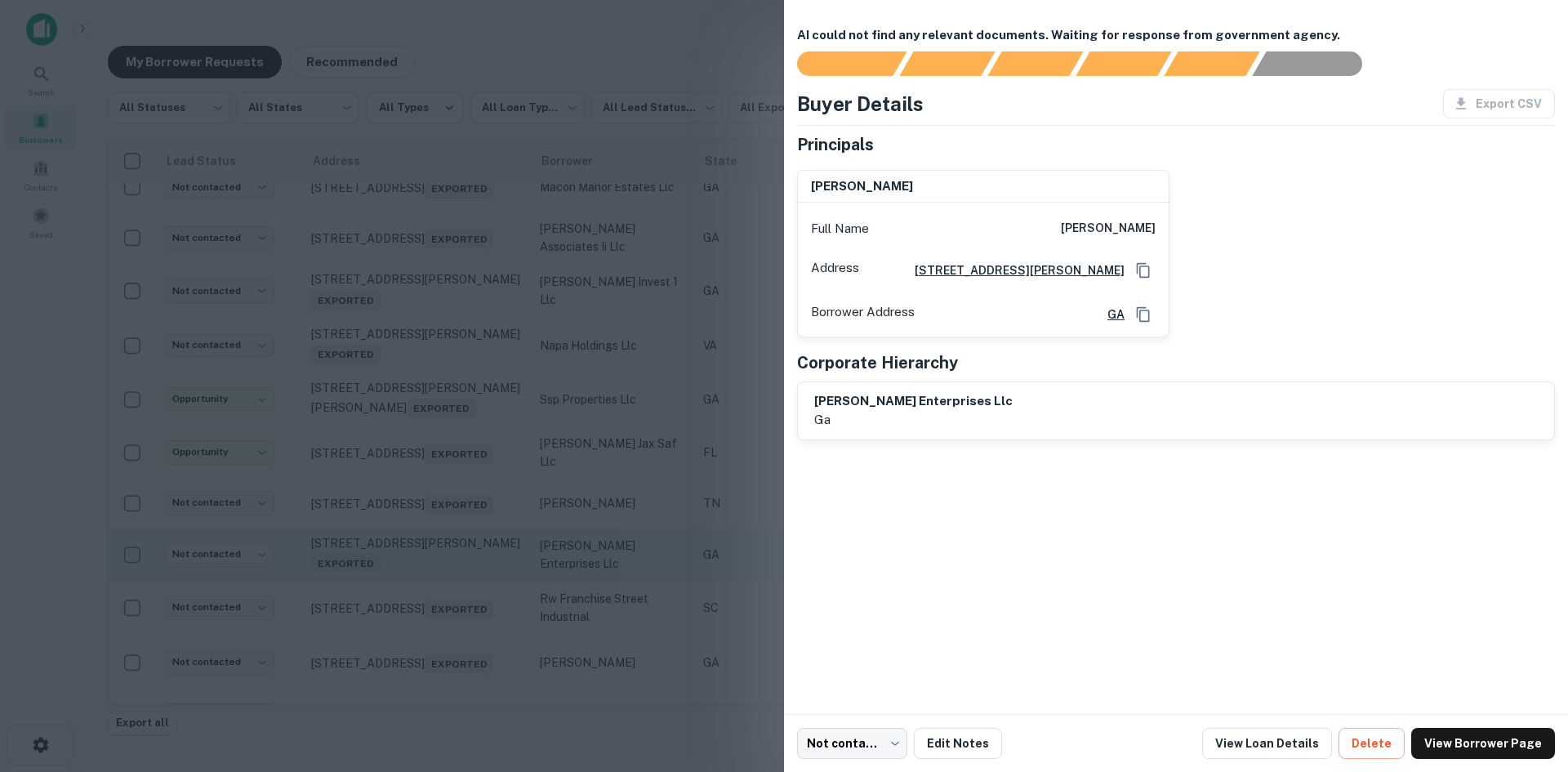
click at [437, 660] on div at bounding box center [784, 386] width 1568 height 772
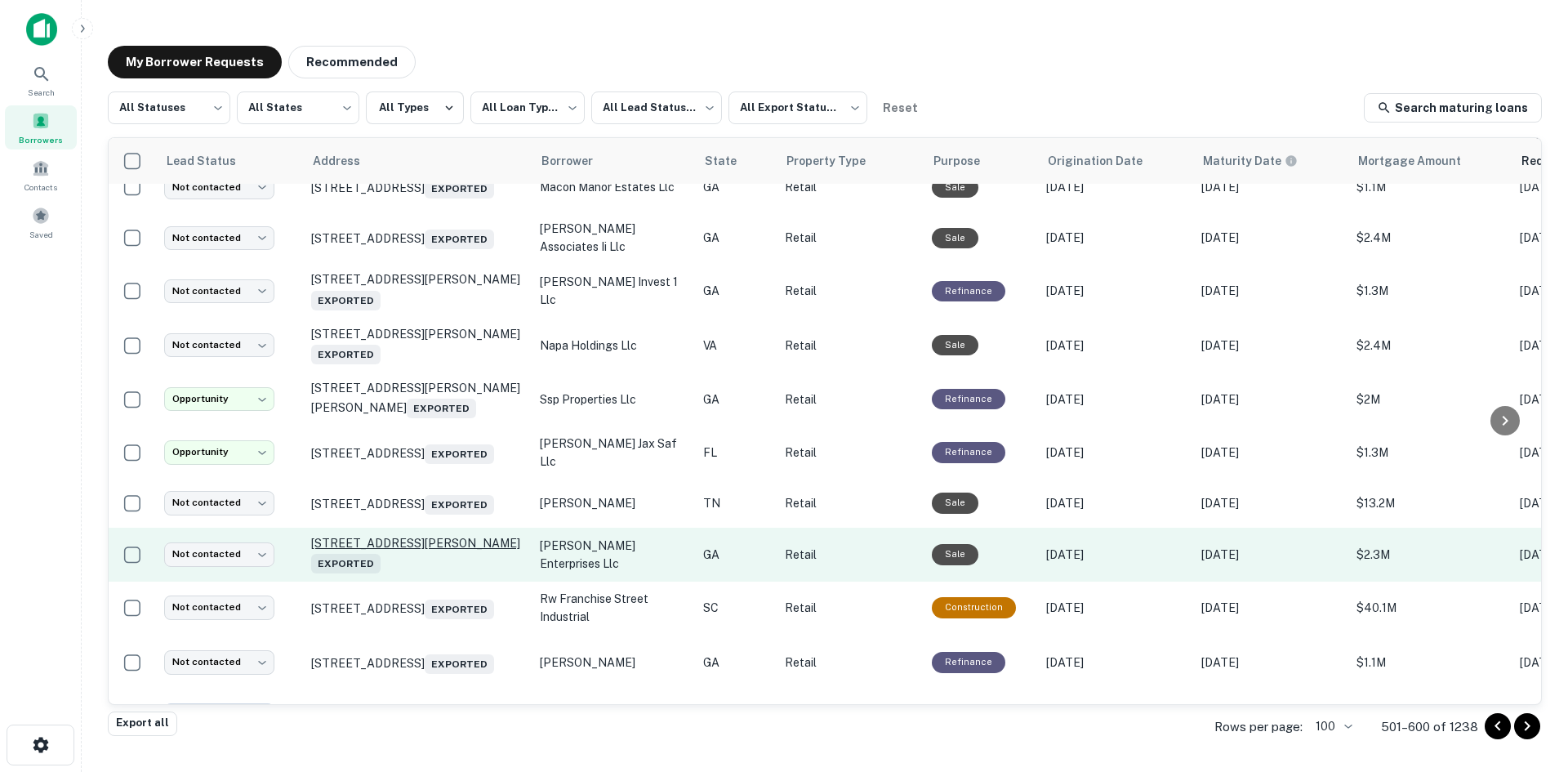
click at [436, 573] on p "5851 Buffington Rd Atlanta, GA 30349 Exported" at bounding box center [416, 554] width 212 height 37
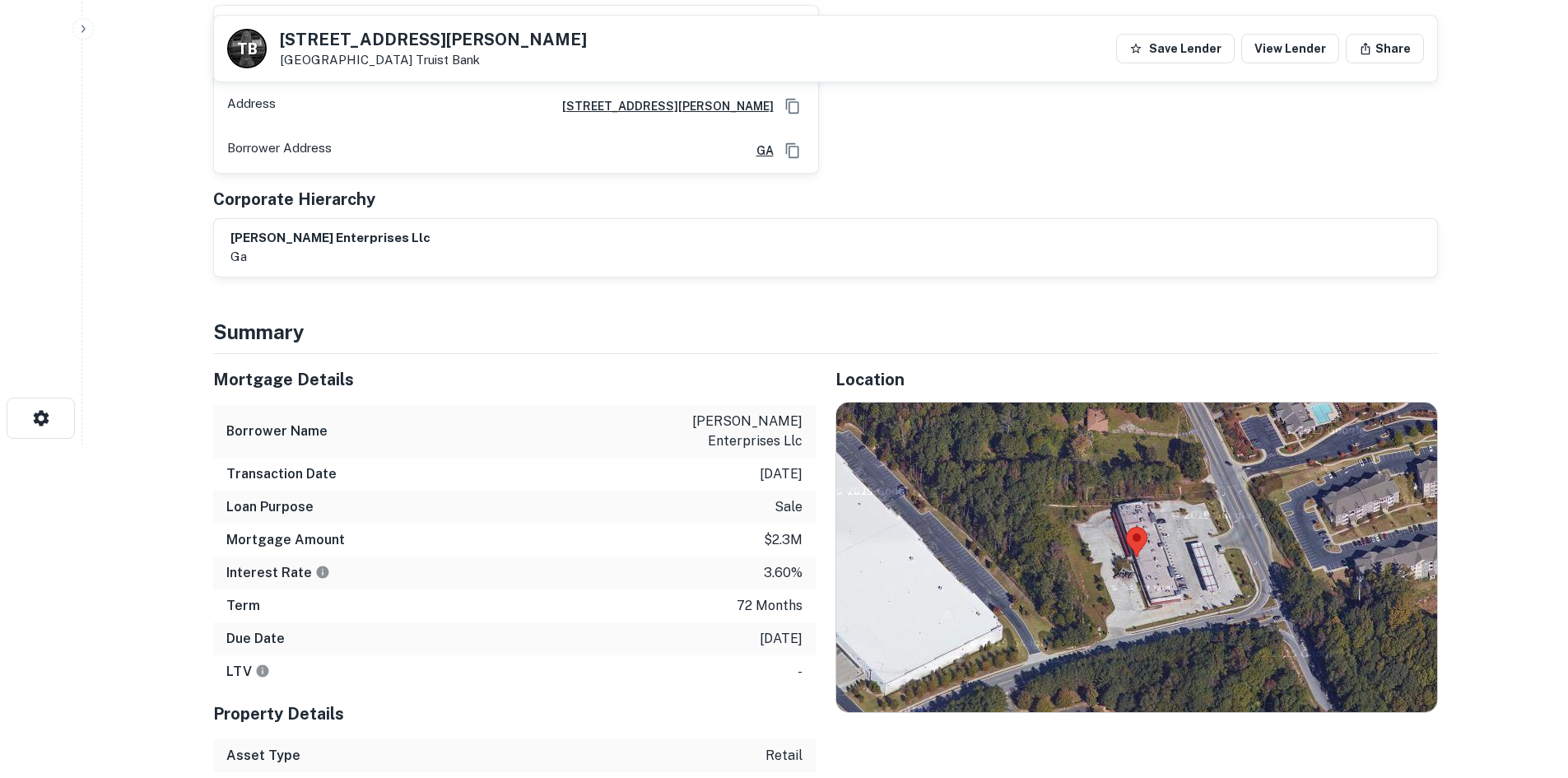
scroll to position [412, 0]
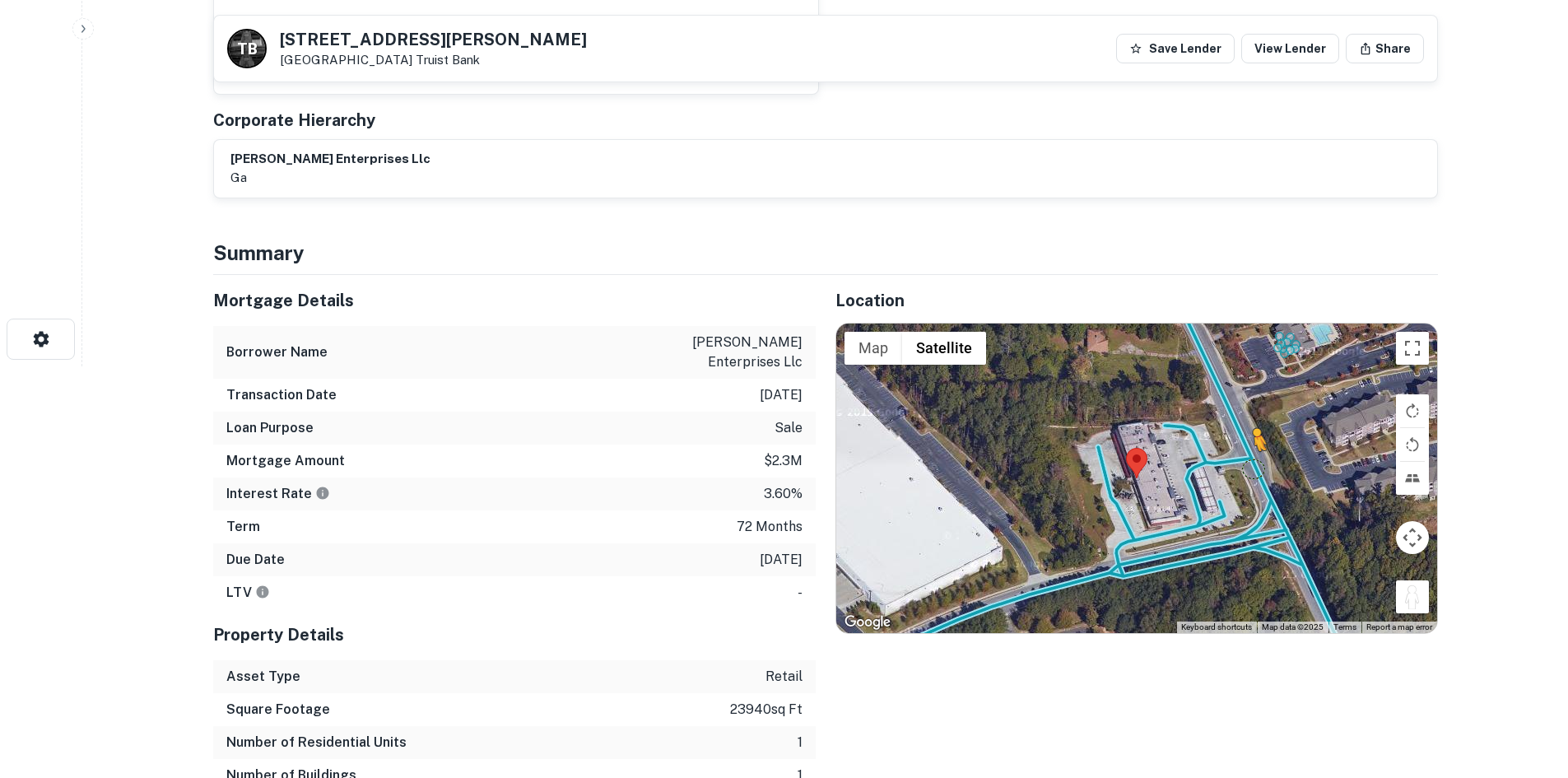
drag, startPoint x: 1413, startPoint y: 584, endPoint x: 1241, endPoint y: 466, distance: 208.6
click at [1241, 466] on div "To activate drag with keyboard, press Alt + Enter. Once in keyboard drag state,…" at bounding box center [1137, 478] width 601 height 310
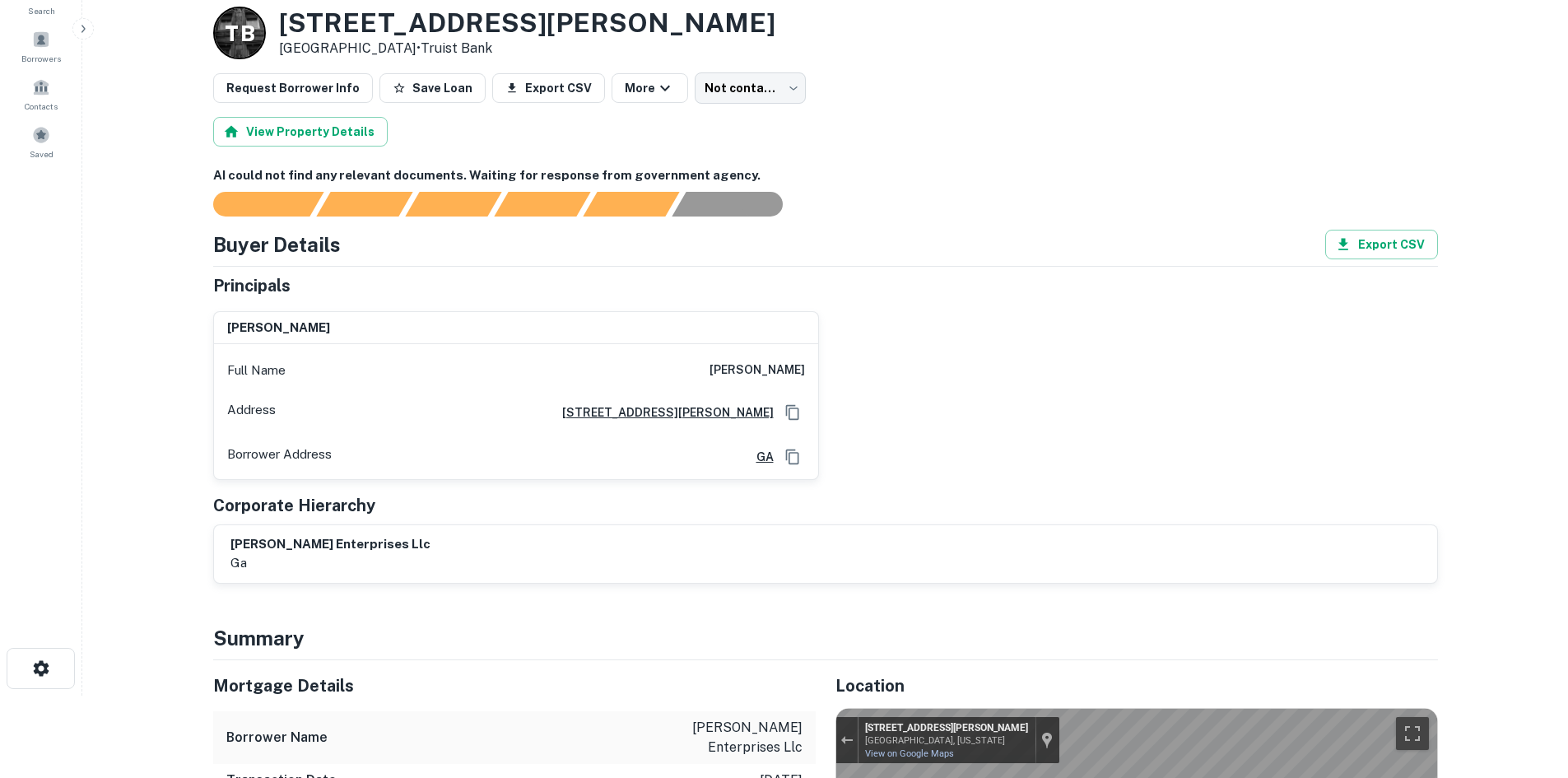
scroll to position [64, 0]
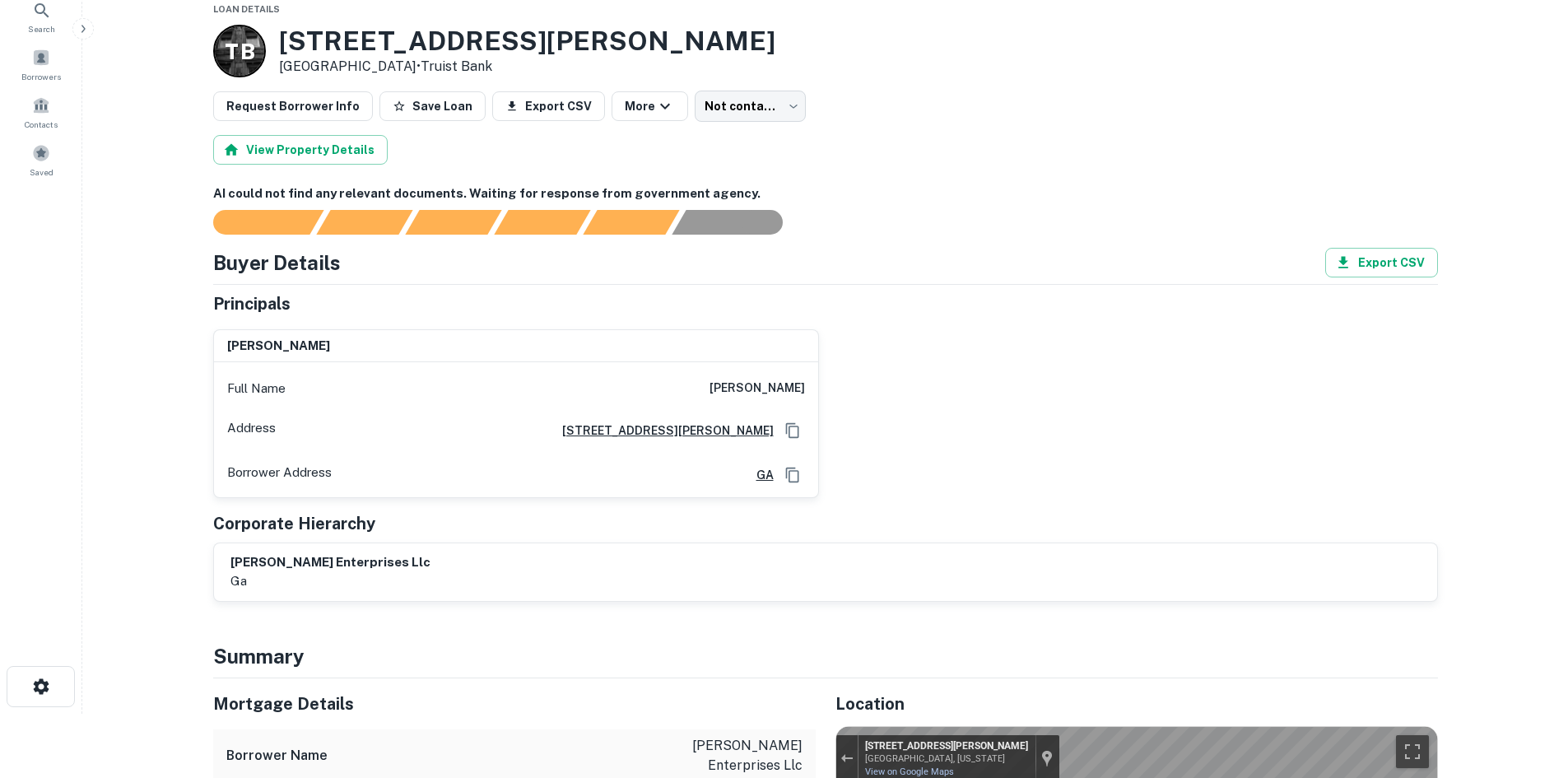
drag, startPoint x: 272, startPoint y: 10, endPoint x: 396, endPoint y: 66, distance: 136.1
click at [396, 66] on div "T B 5851 Buffington Rd Atlanta, GA 30349 • Truist Bank" at bounding box center [493, 51] width 562 height 52
copy div "5851 Buffington Rd Atlanta, GA 30349"
drag, startPoint x: 711, startPoint y: 378, endPoint x: 809, endPoint y: 371, distance: 98.2
click at [809, 371] on div "Full Name minhas panjwani" at bounding box center [516, 388] width 605 height 40
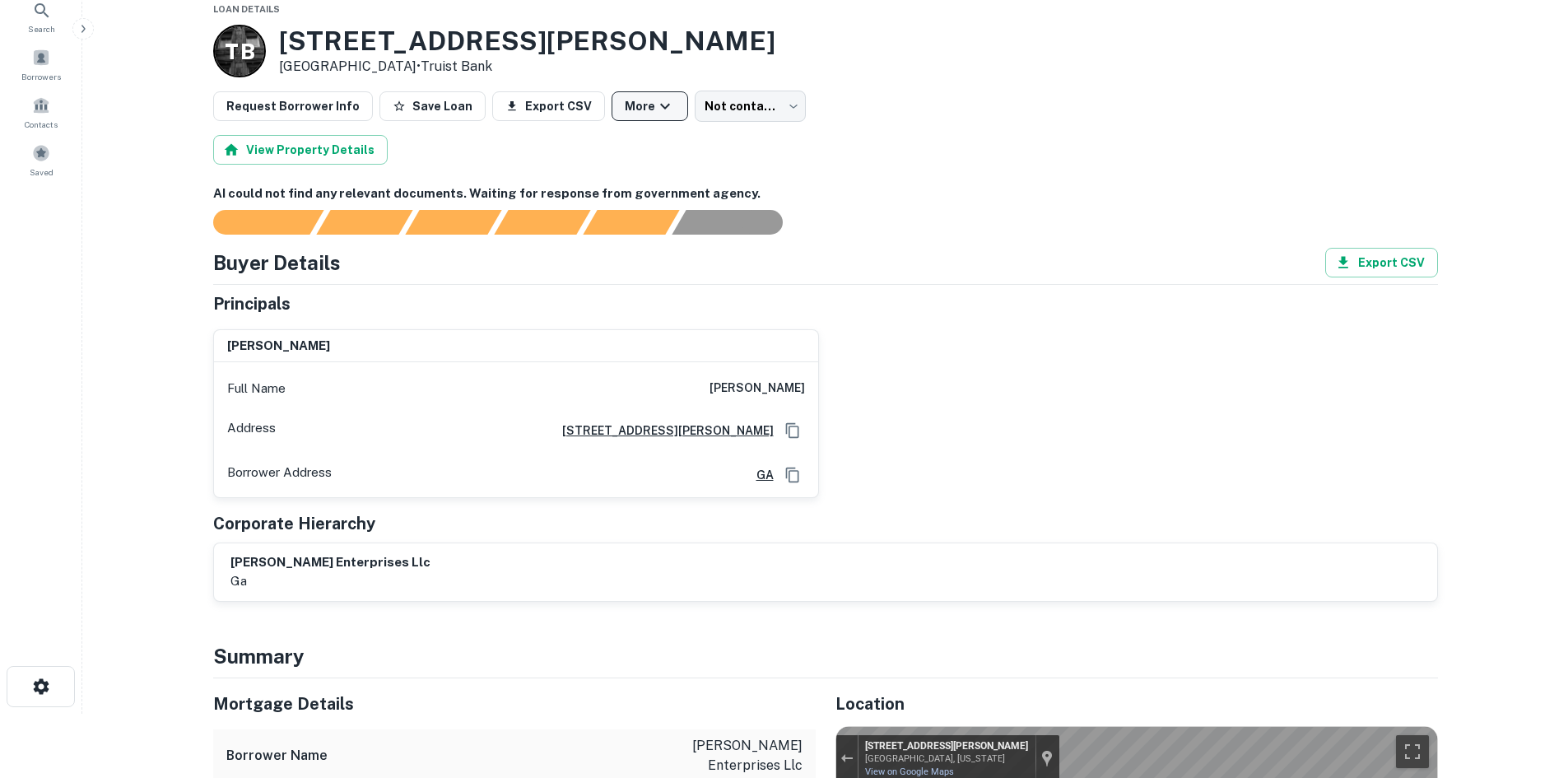
copy h6 "minhas panjwani"
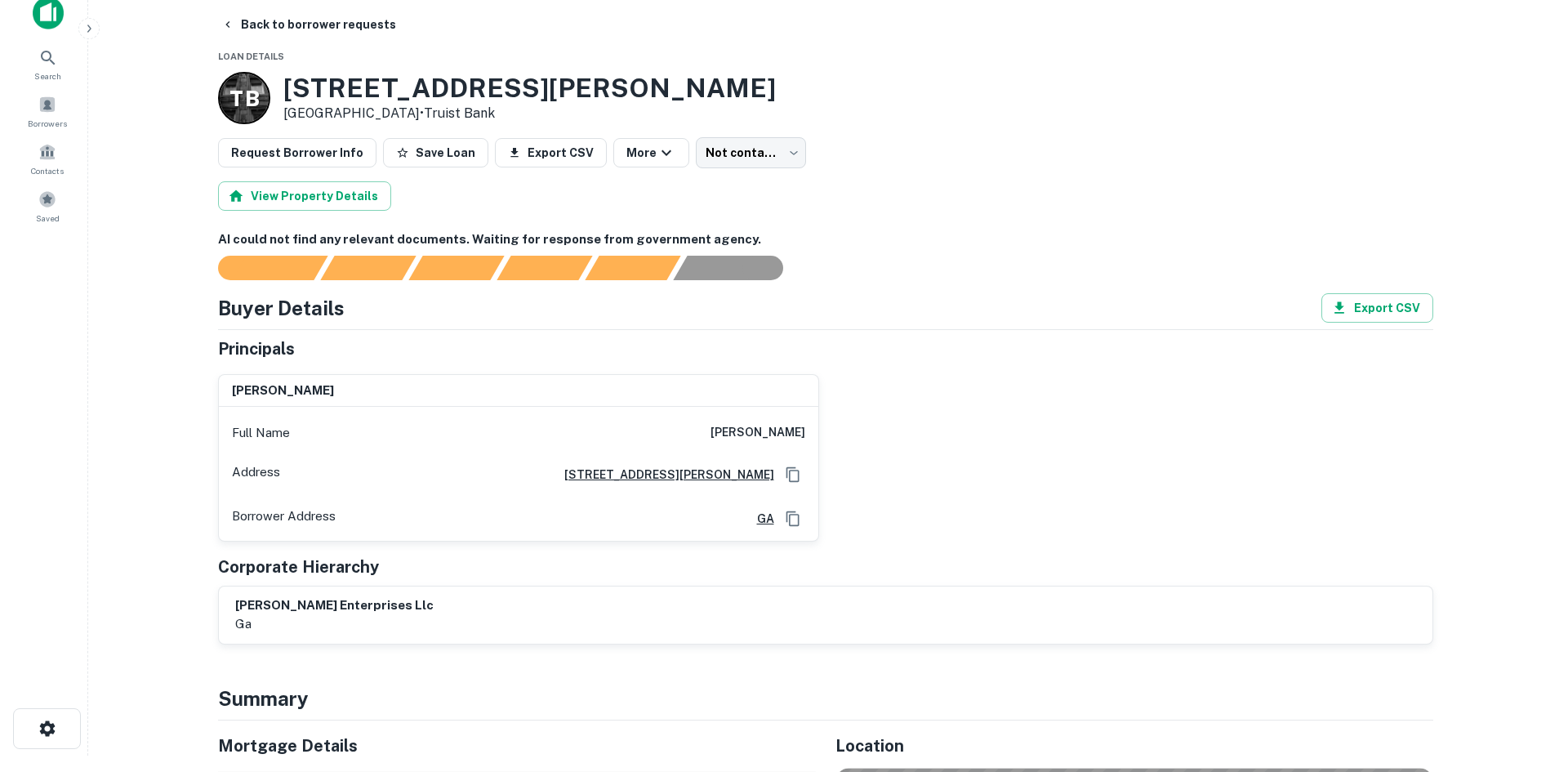
scroll to position [0, 0]
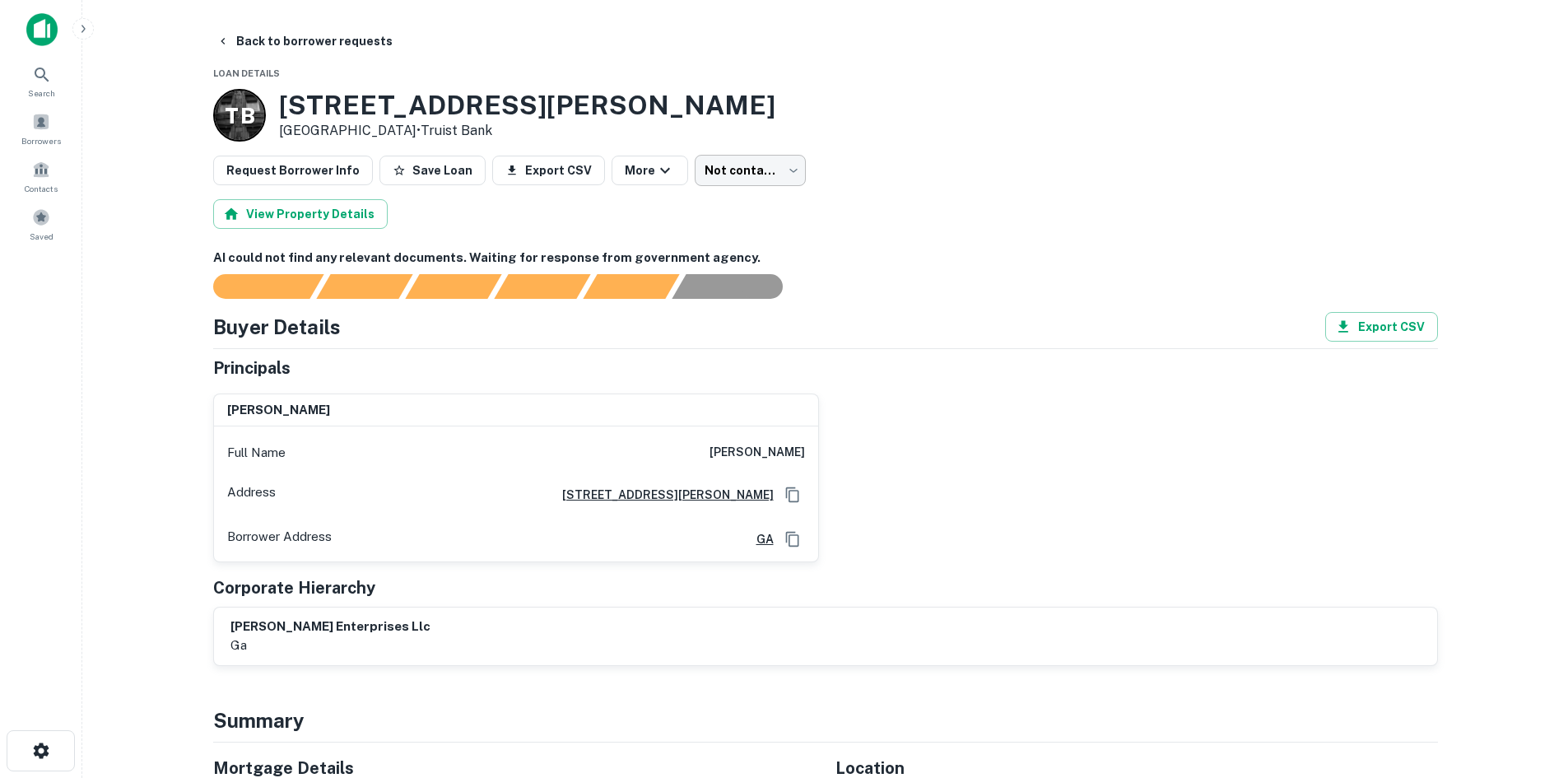
click at [719, 178] on body "Search Borrowers Contacts Saved Back to borrower requests Loan Details T B 5851…" at bounding box center [784, 389] width 1568 height 778
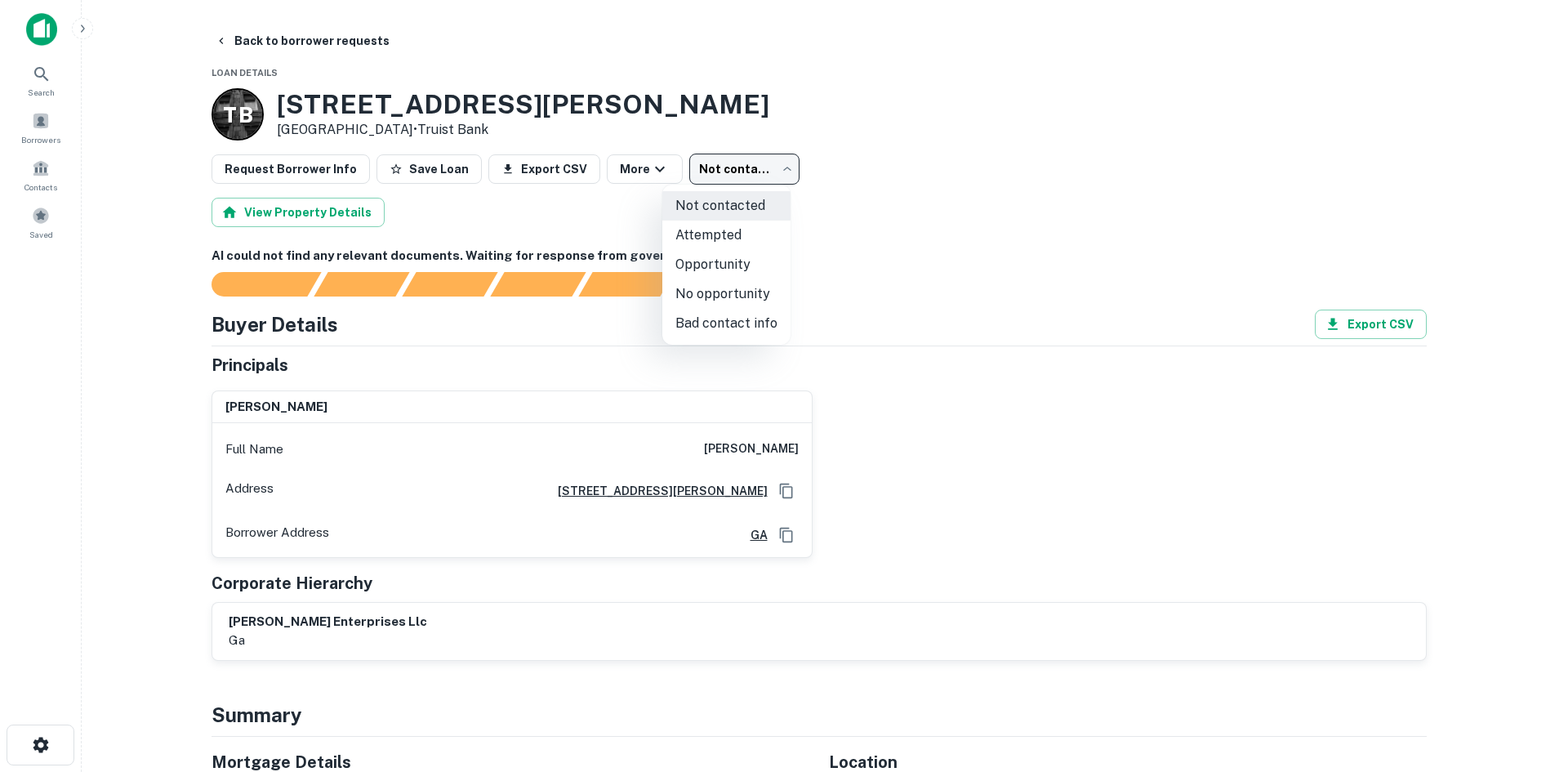
click at [719, 230] on li "Attempted" at bounding box center [726, 235] width 129 height 30
type input "*********"
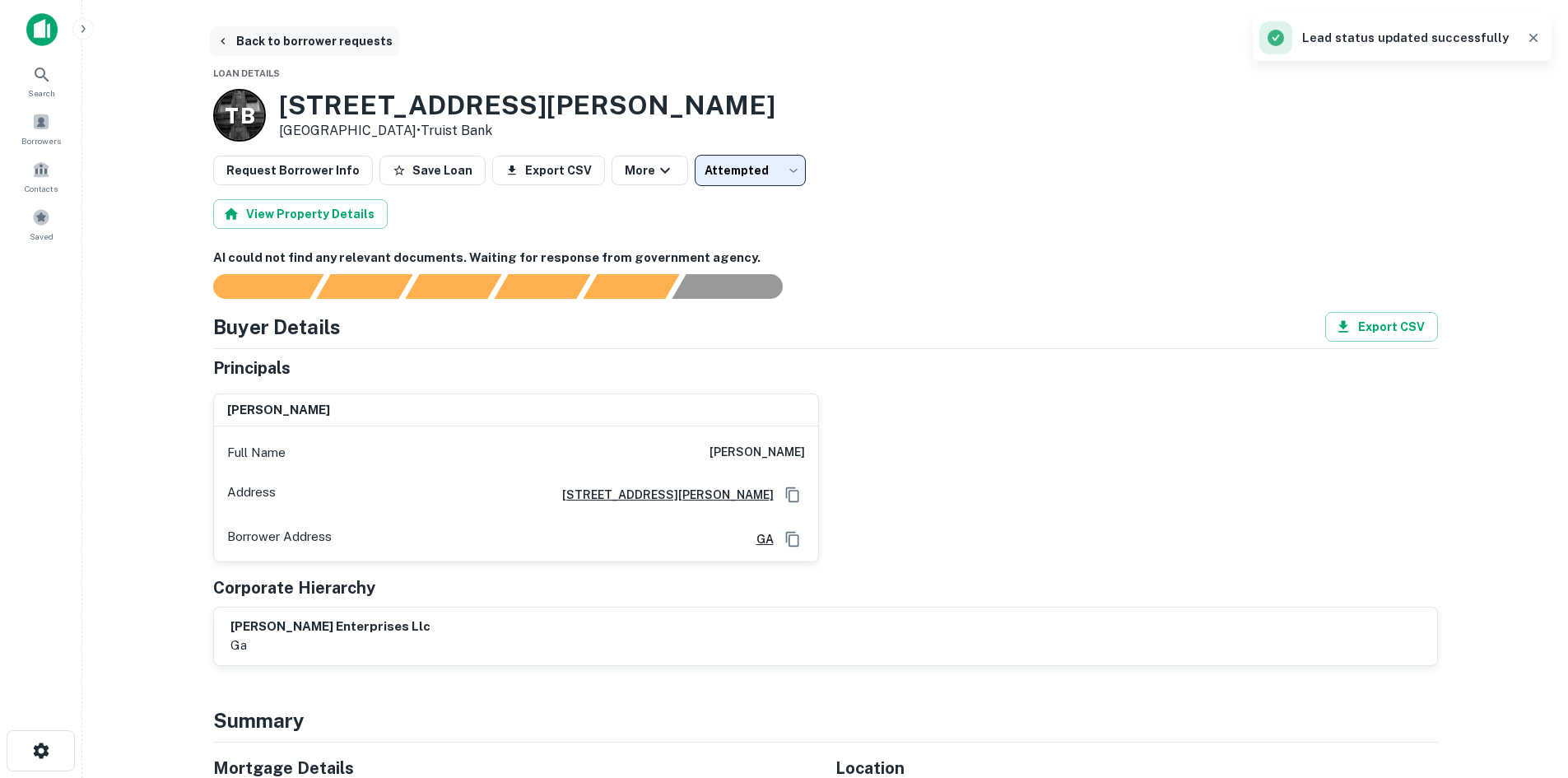
click at [251, 32] on button "Back to borrower requests" at bounding box center [305, 41] width 190 height 30
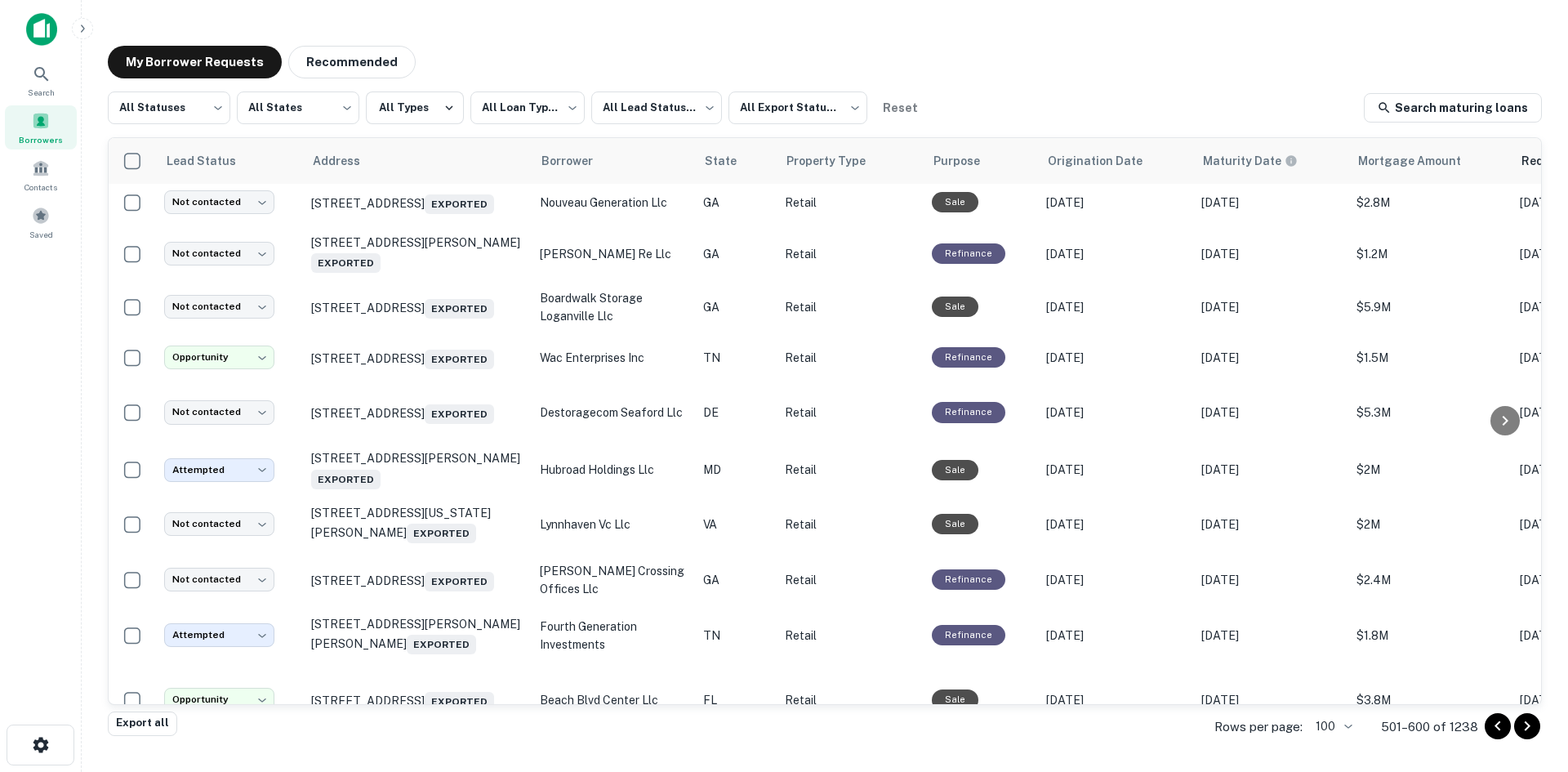
scroll to position [1616, 0]
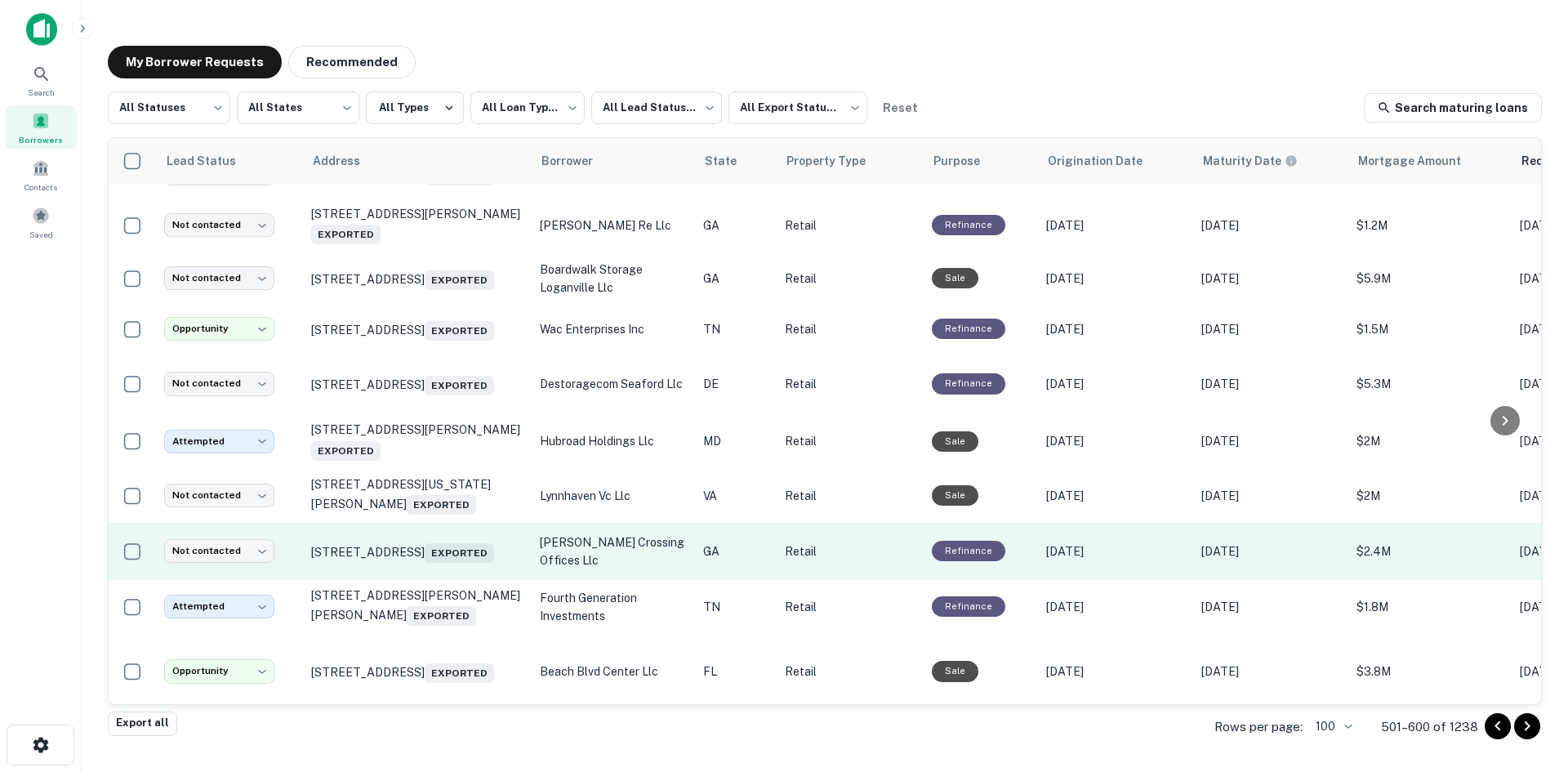
click at [462, 580] on td "664 Scranton Rd Brunswick, GA 31520 Exported" at bounding box center [417, 552] width 228 height 58
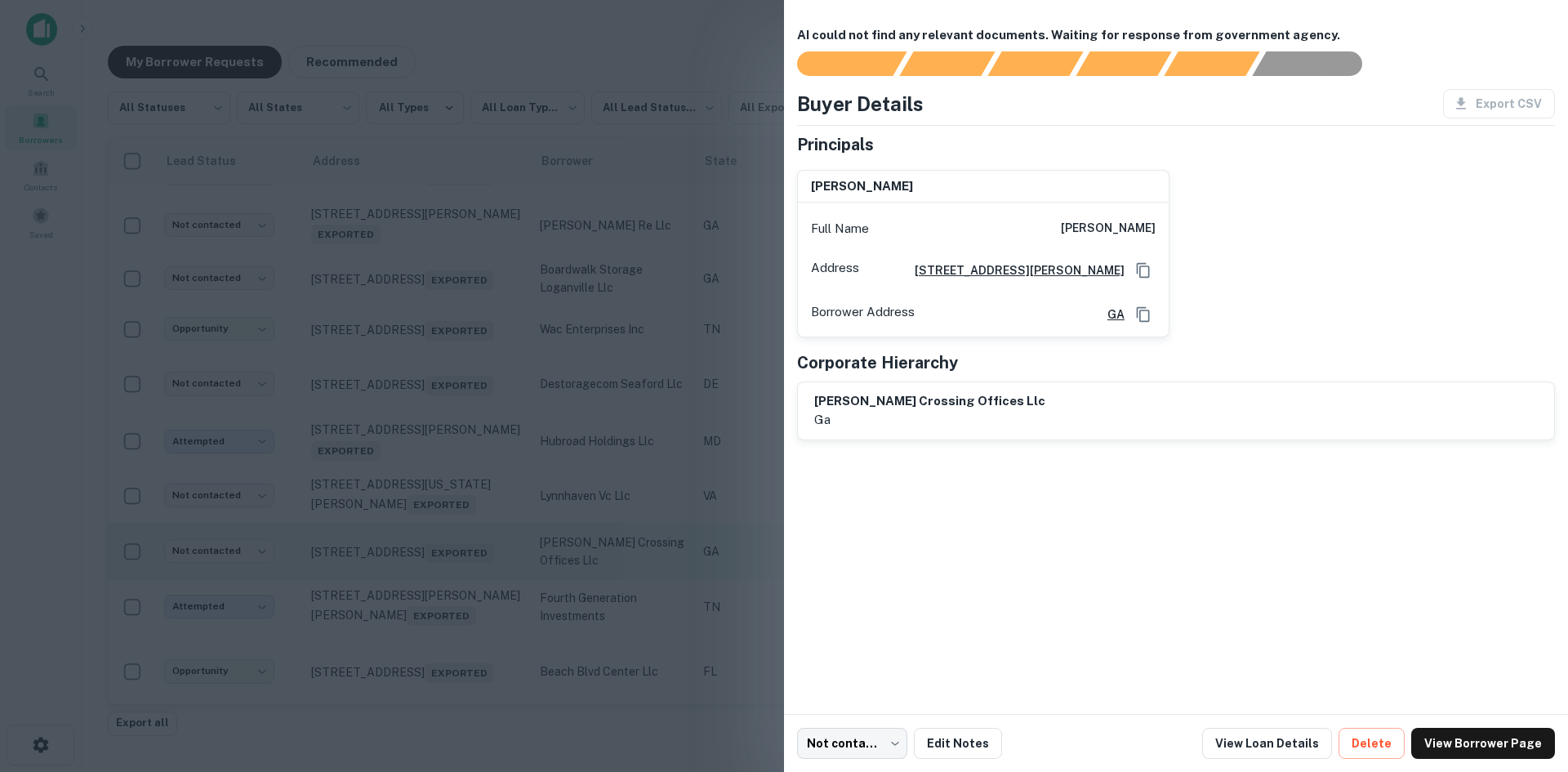
click at [462, 610] on div at bounding box center [784, 386] width 1568 height 772
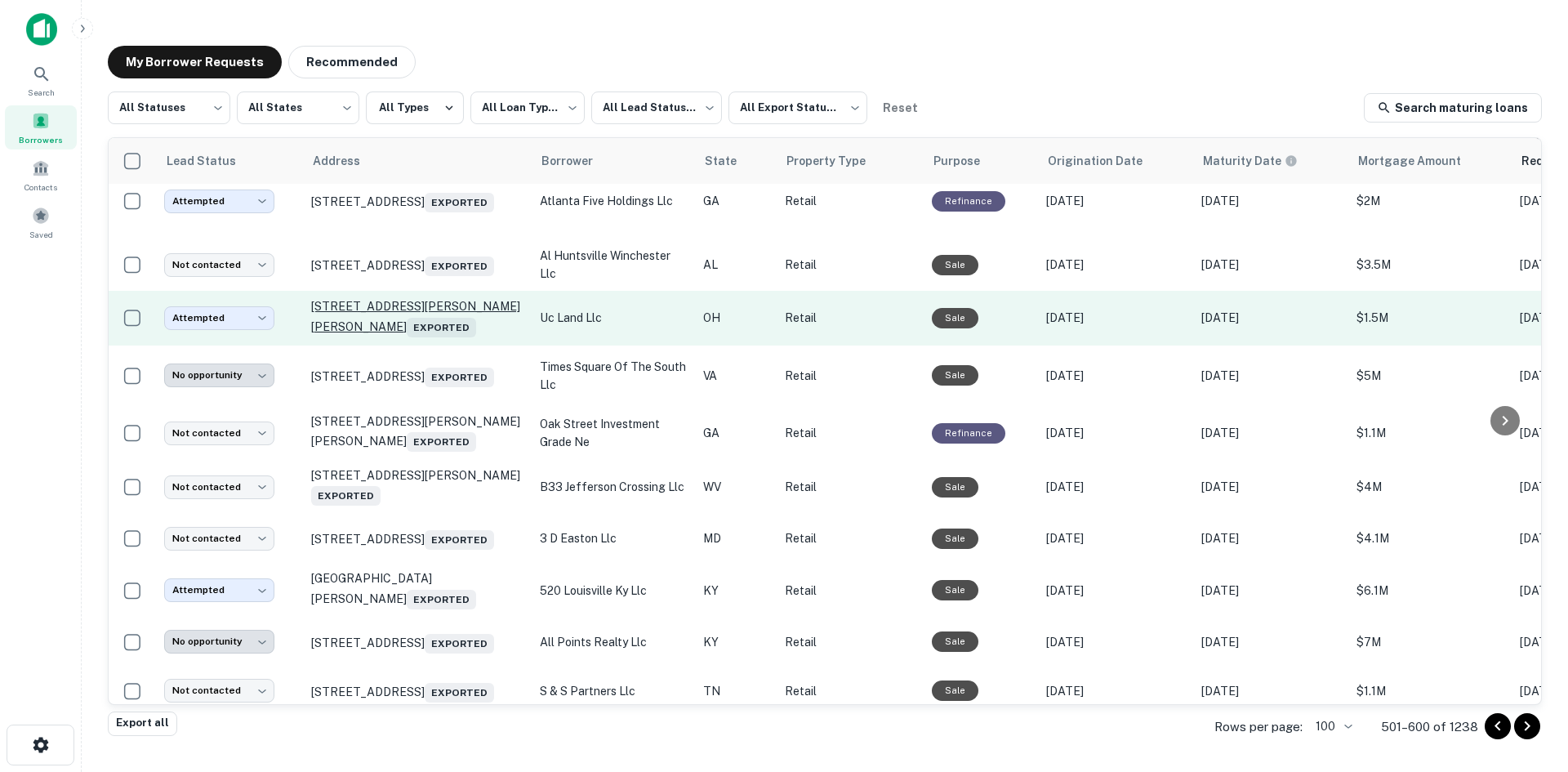
scroll to position [3414, 0]
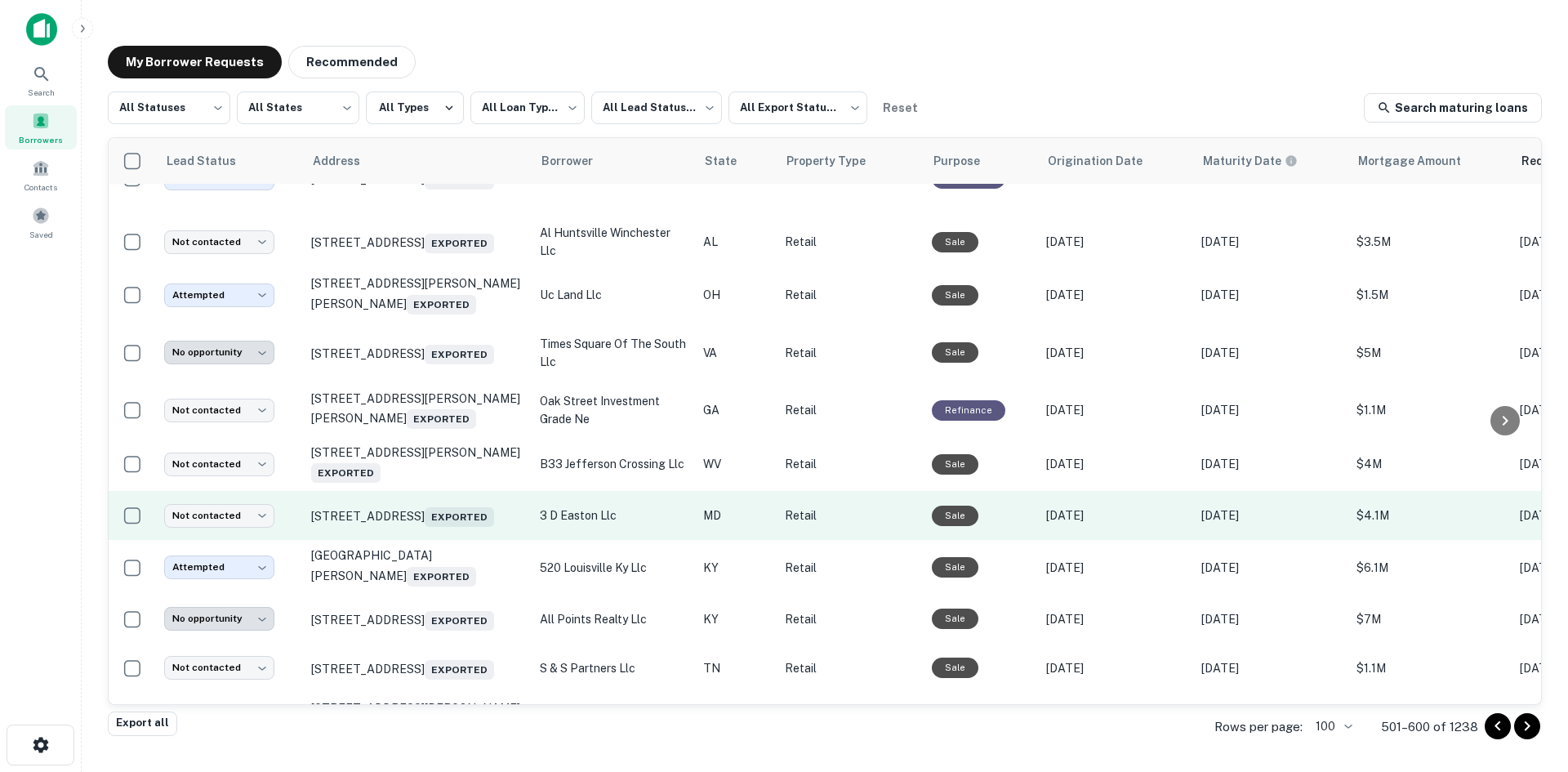
click at [436, 541] on td "8174 Ocean Gtwy Easton, MD 21601 Exported" at bounding box center [417, 515] width 228 height 49
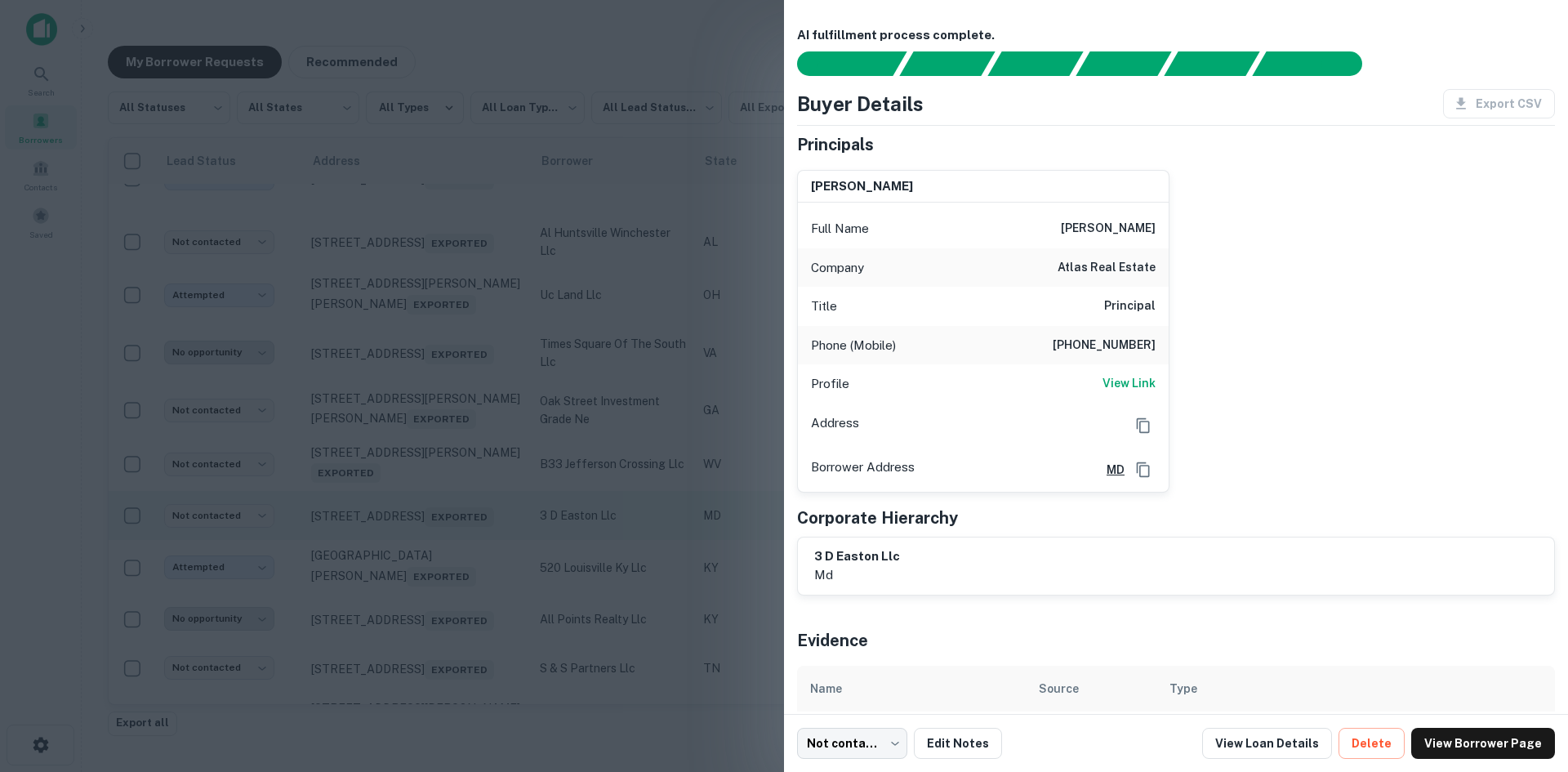
click at [436, 576] on div at bounding box center [784, 386] width 1568 height 772
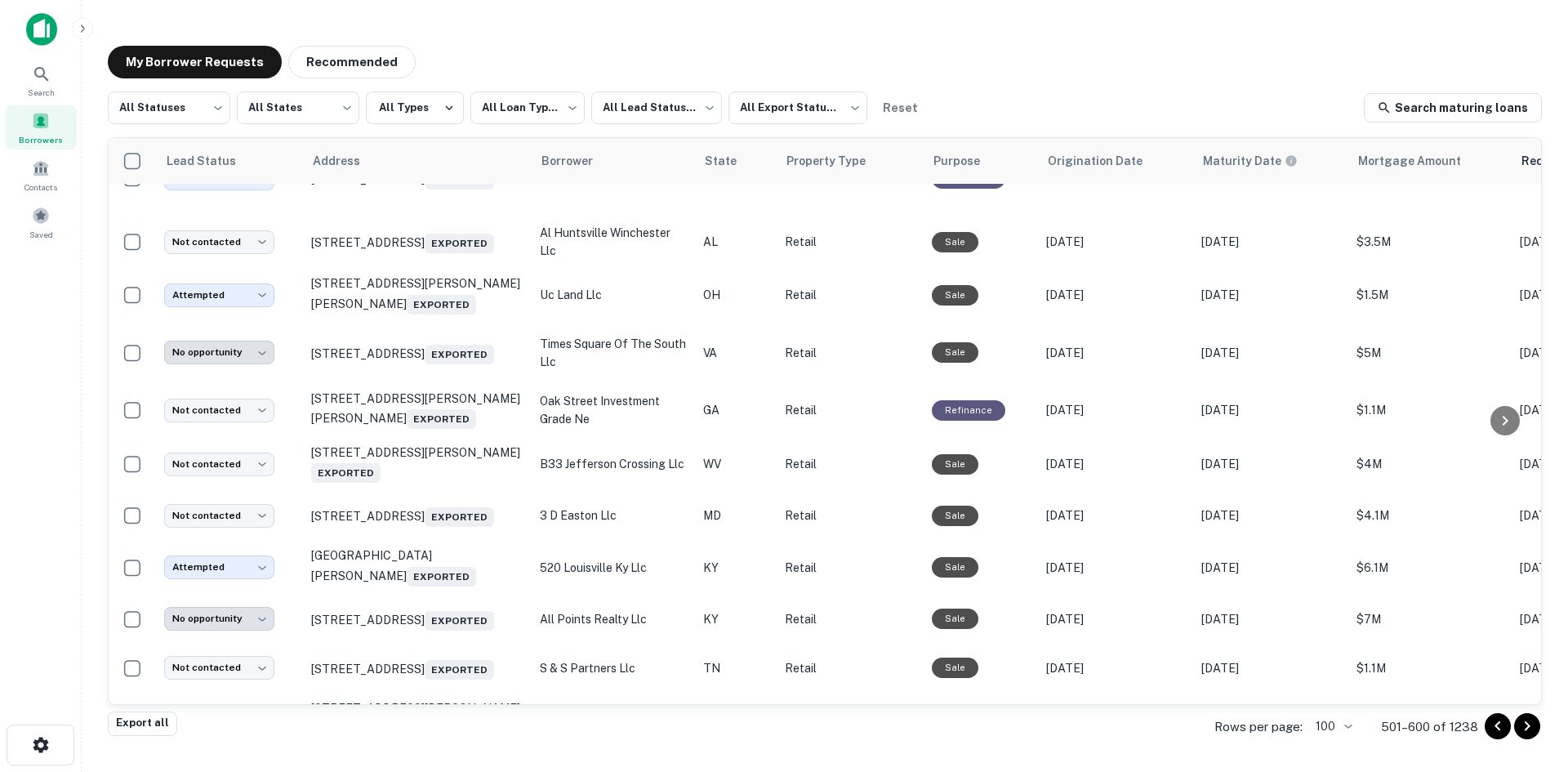
click at [1527, 724] on icon "Go to next page" at bounding box center [1528, 726] width 6 height 10
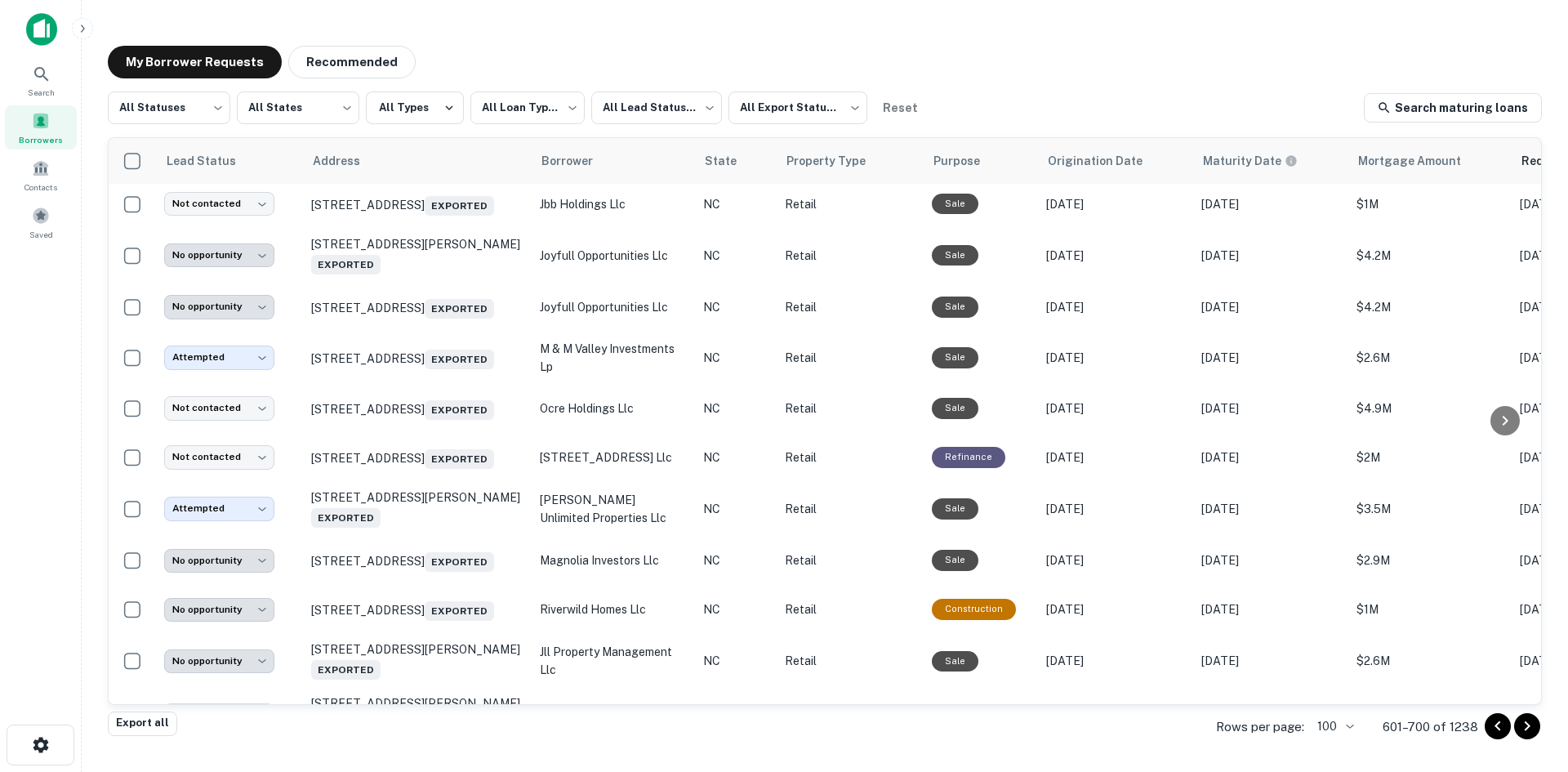
scroll to position [3741, 0]
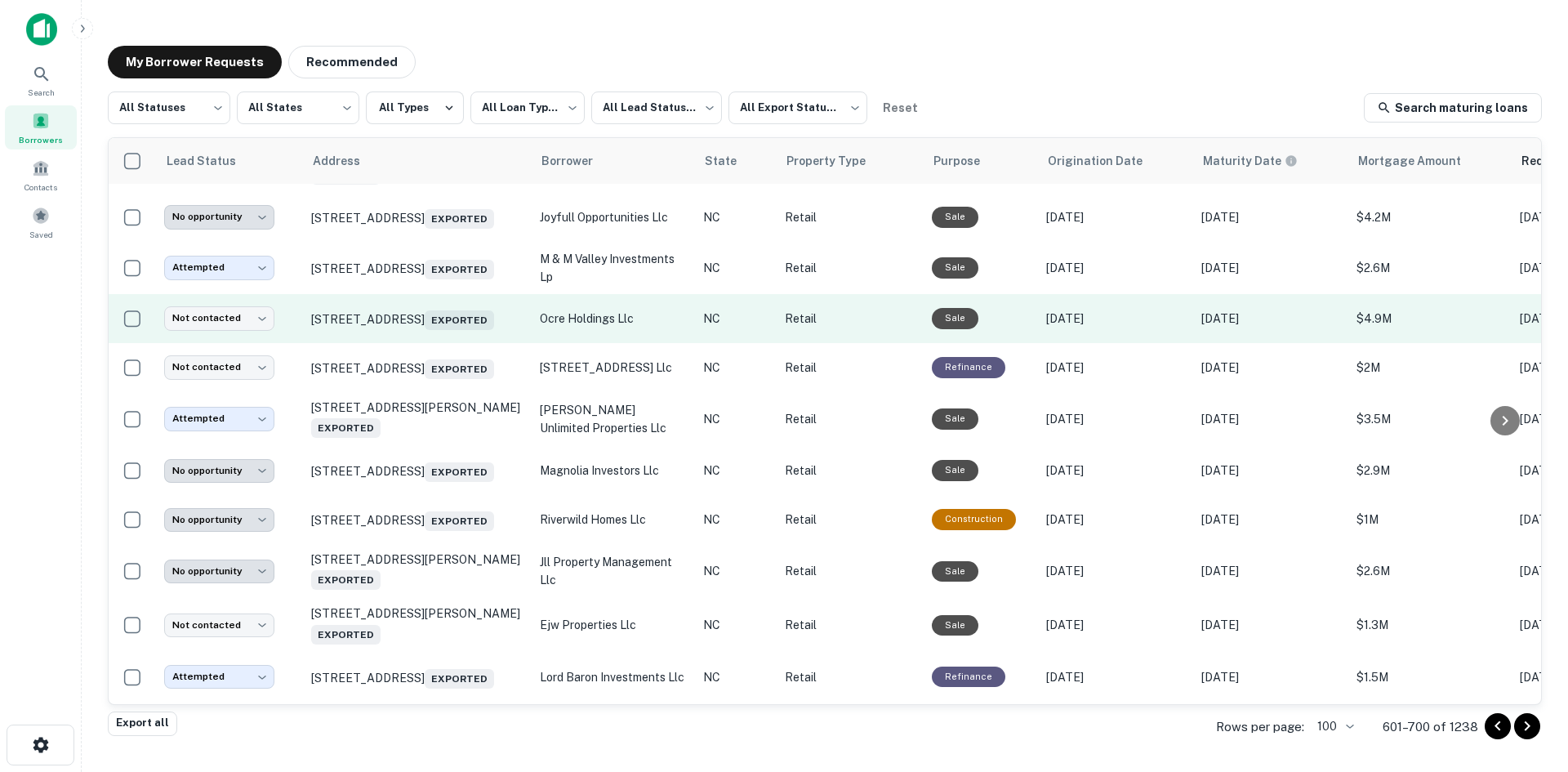
click at [463, 343] on td "10315 Hamptons Park Dr Huntersville, NC 28078 Exported" at bounding box center [417, 318] width 228 height 49
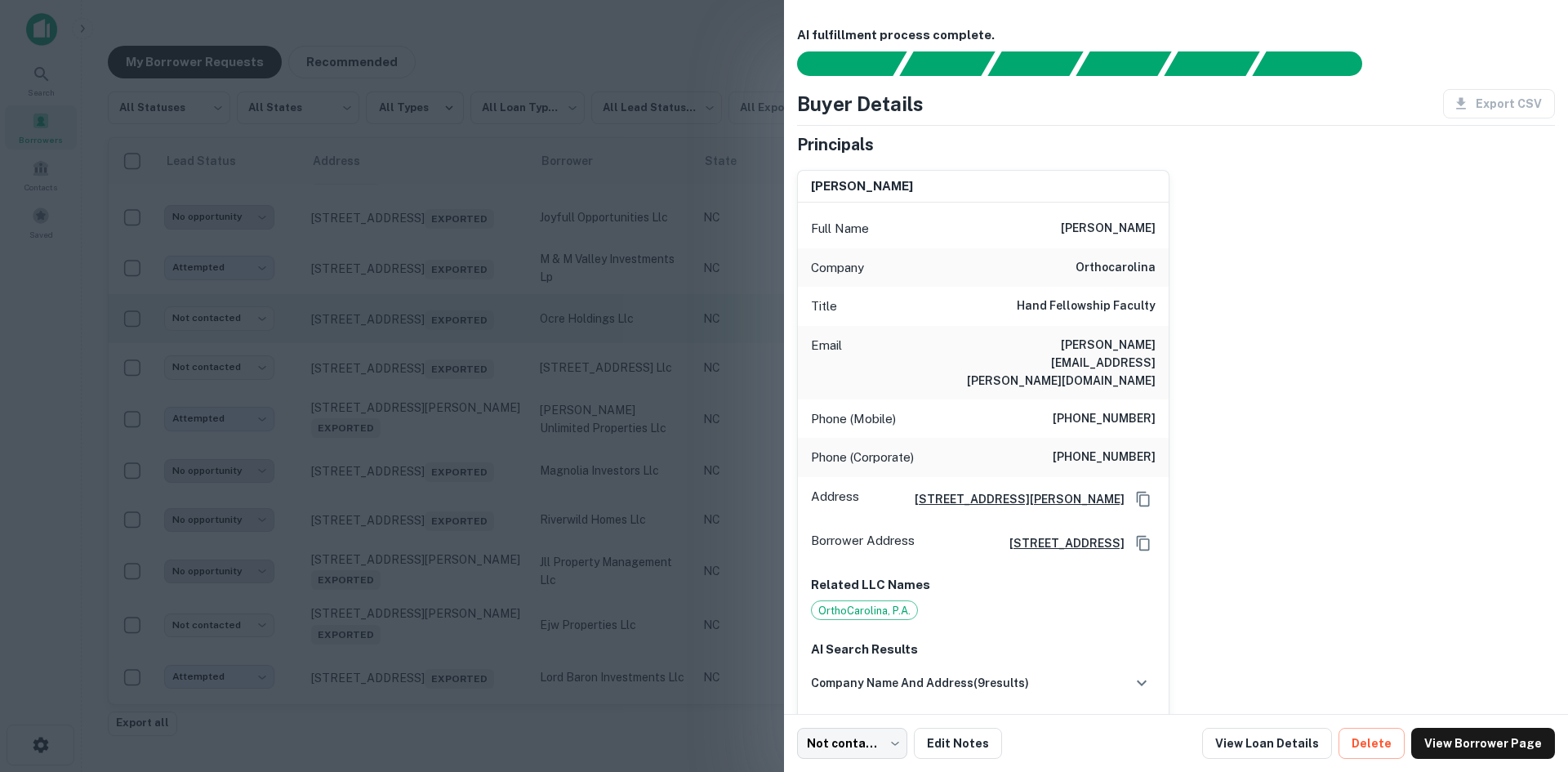
click at [463, 414] on div at bounding box center [784, 386] width 1568 height 772
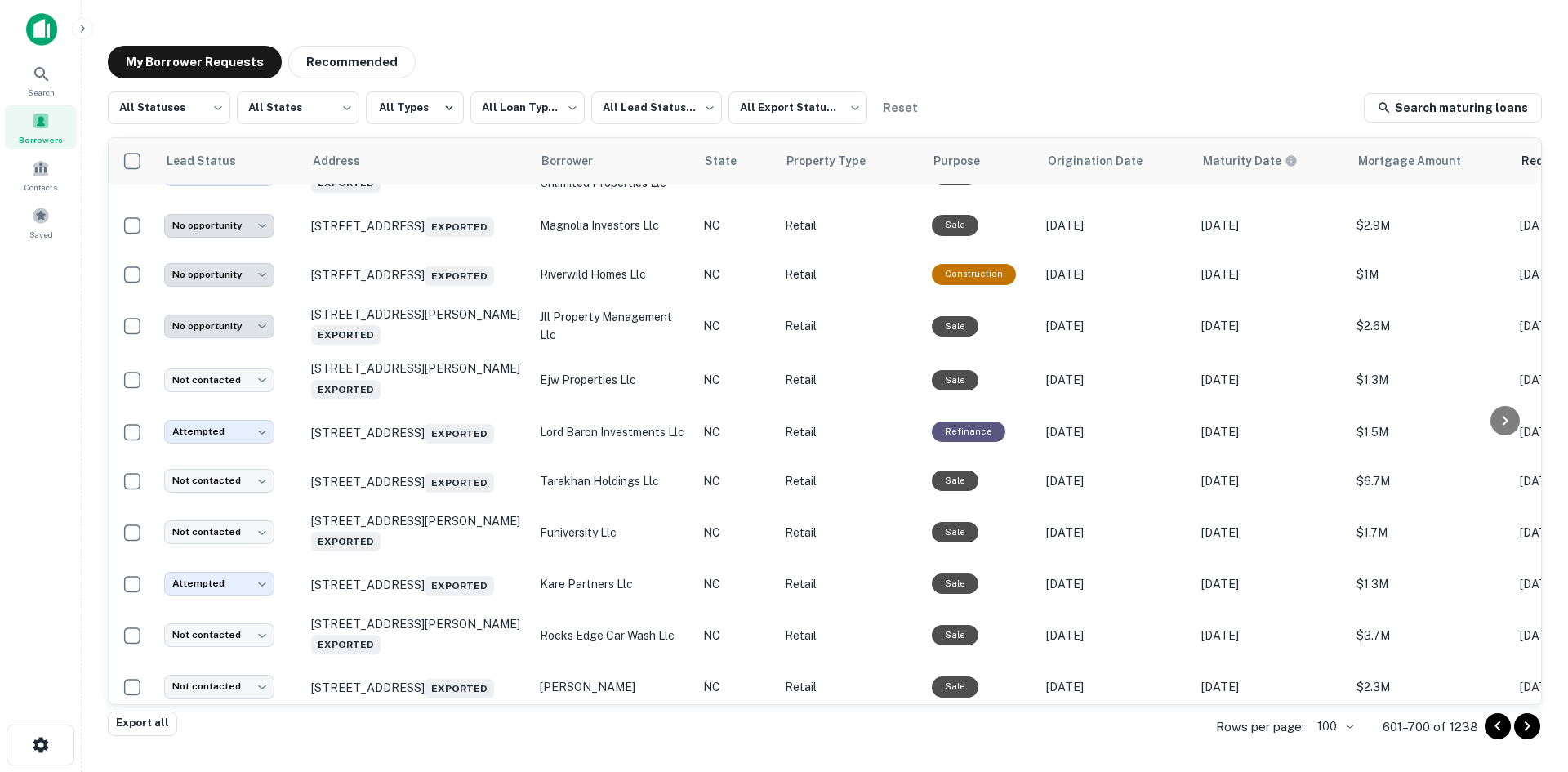
scroll to position [4068, 0]
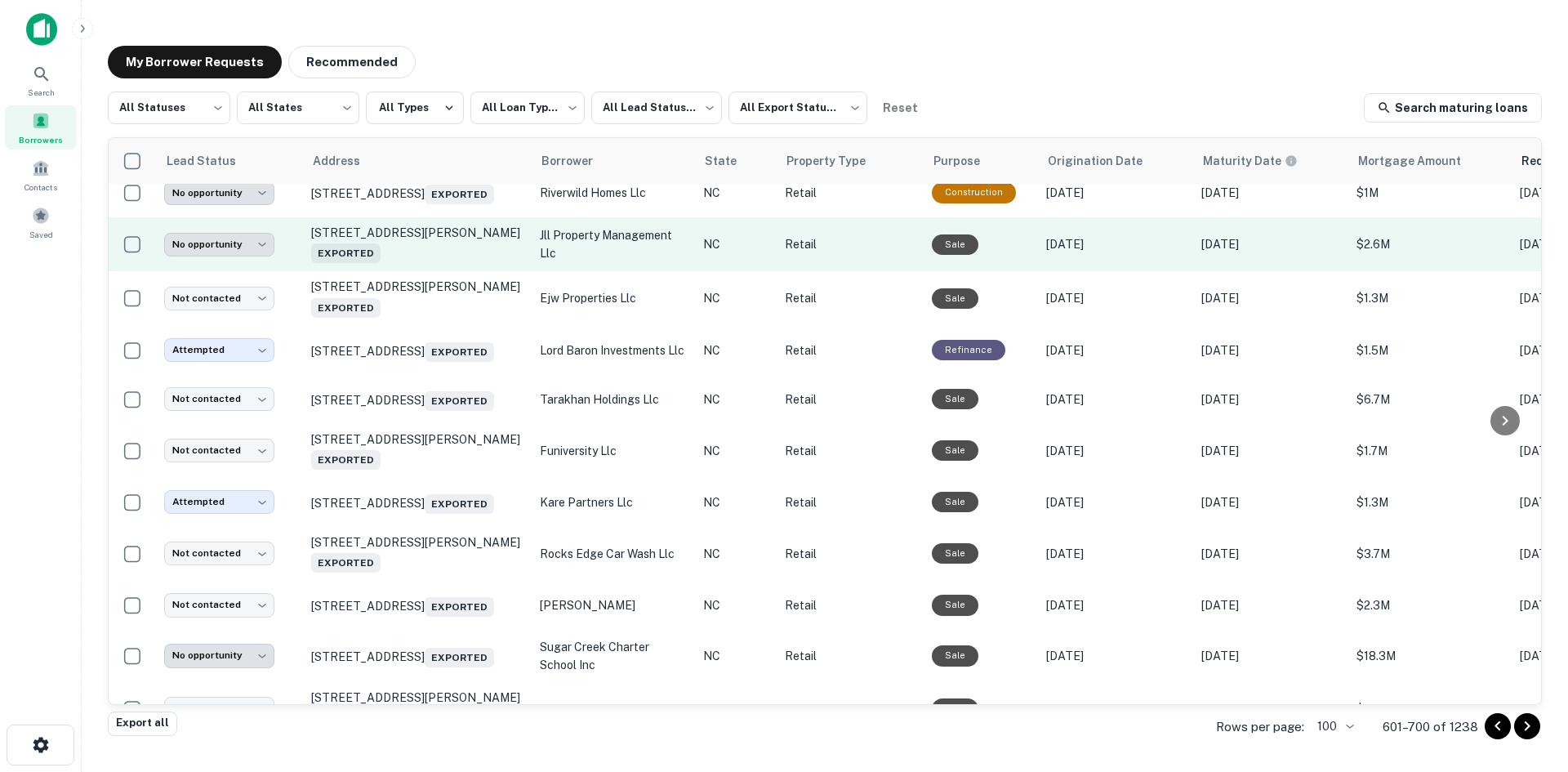
click at [436, 272] on td "745 Haywood Rd Asheville, NC 28806 Exported" at bounding box center [417, 244] width 228 height 54
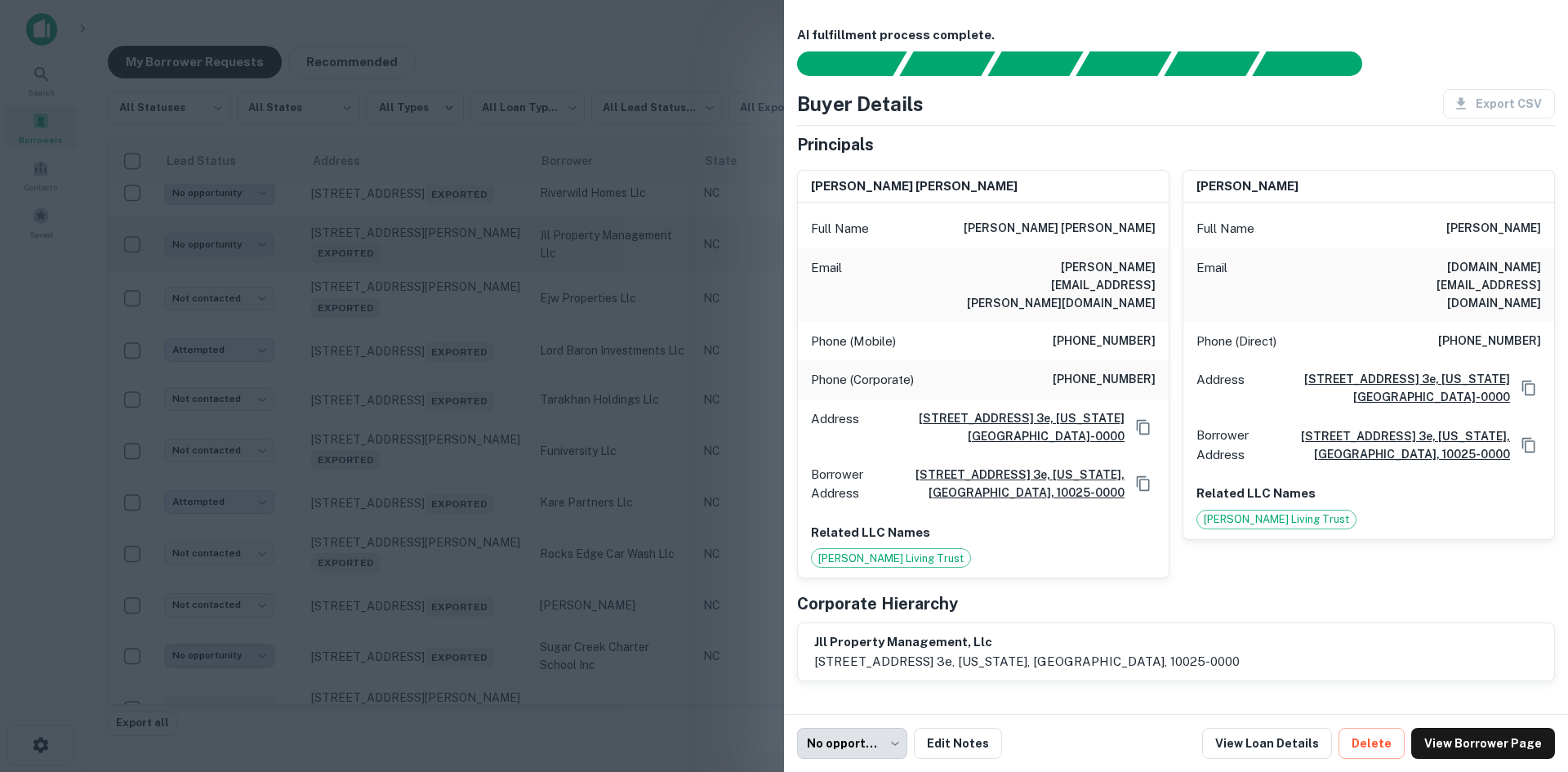
click at [436, 360] on div at bounding box center [784, 386] width 1568 height 772
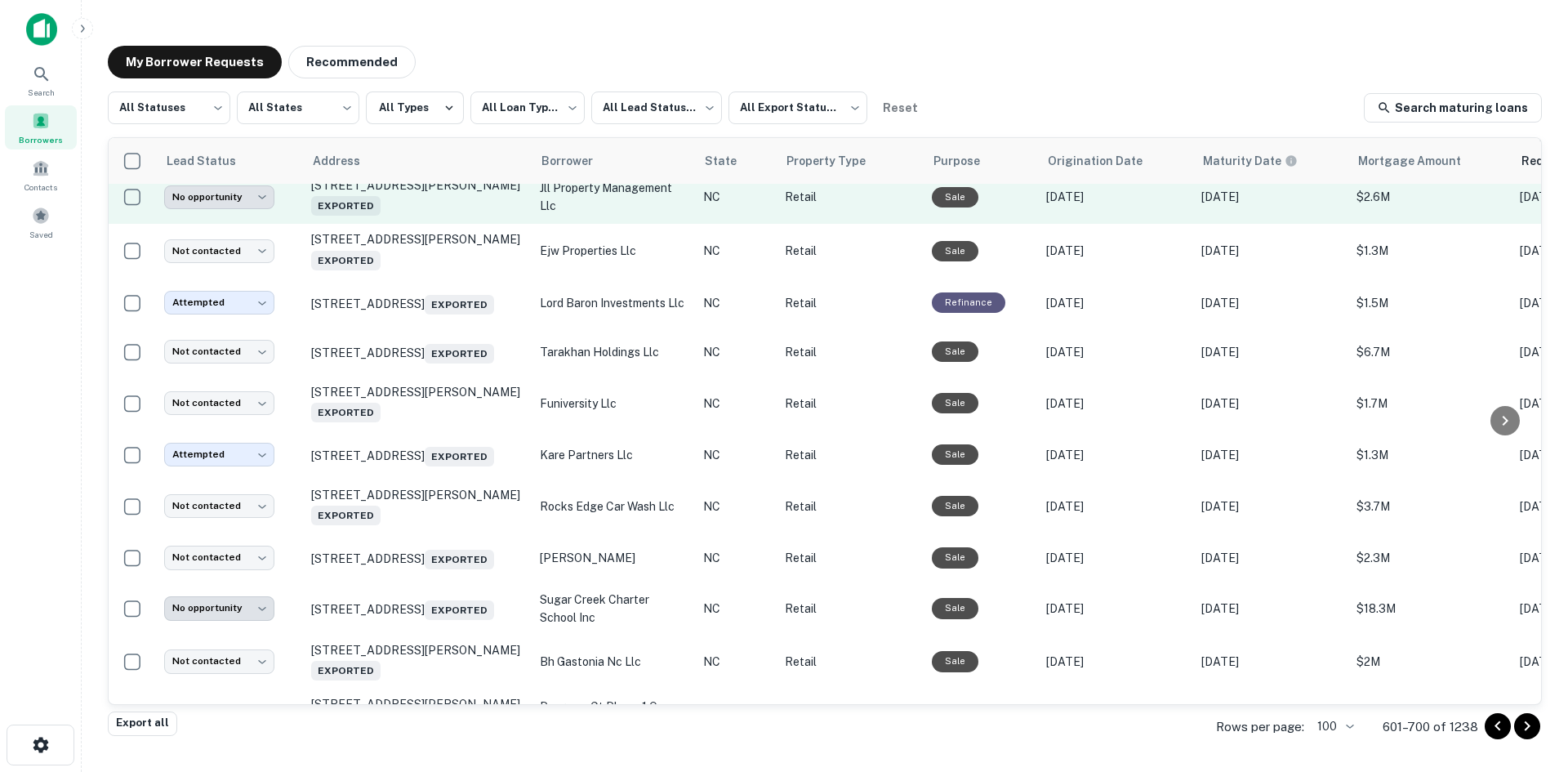
scroll to position [4150, 0]
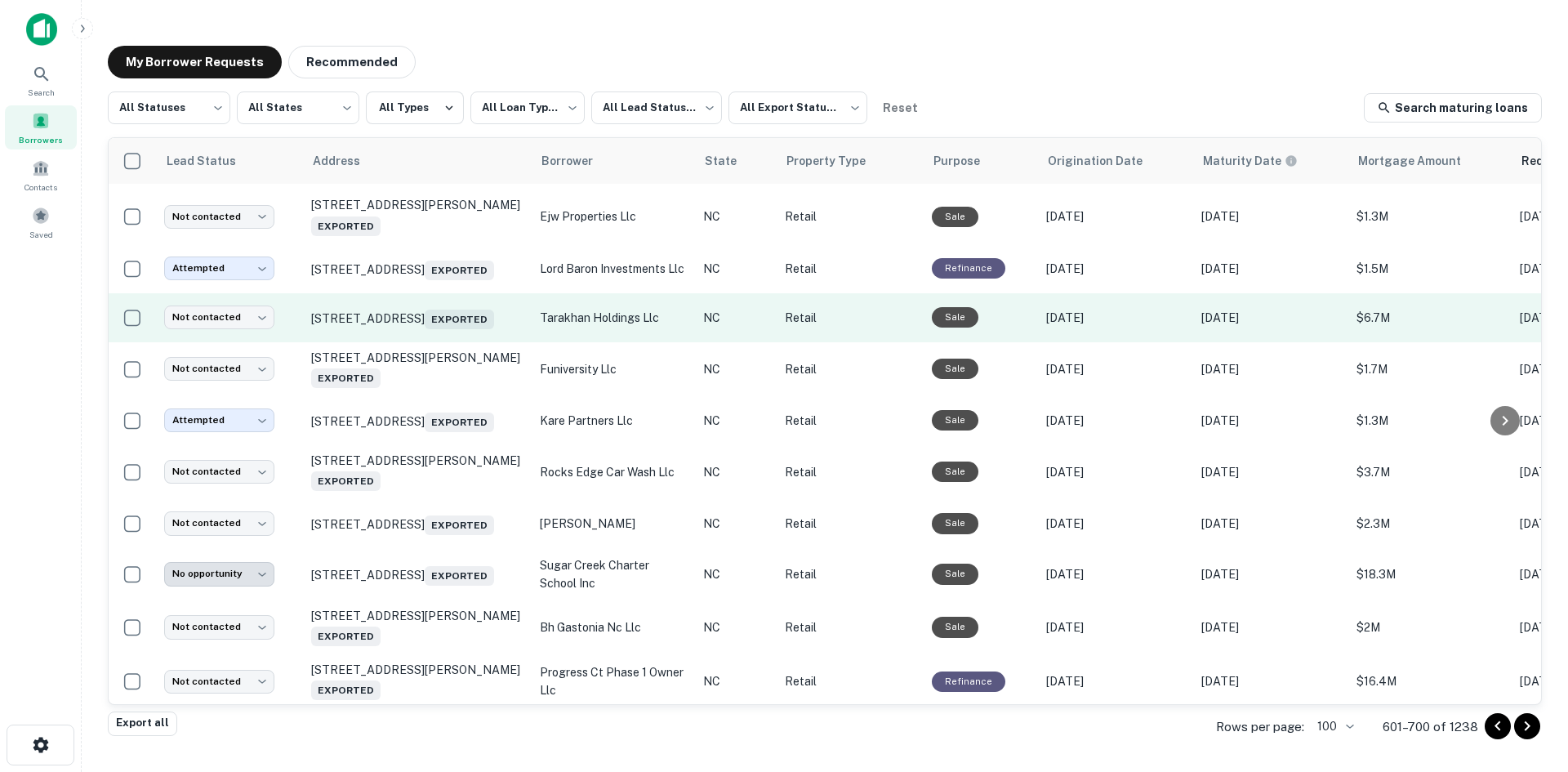
click at [436, 343] on td "1151 Pine Plaza Dr Apex, NC 27523 Exported" at bounding box center [417, 318] width 228 height 49
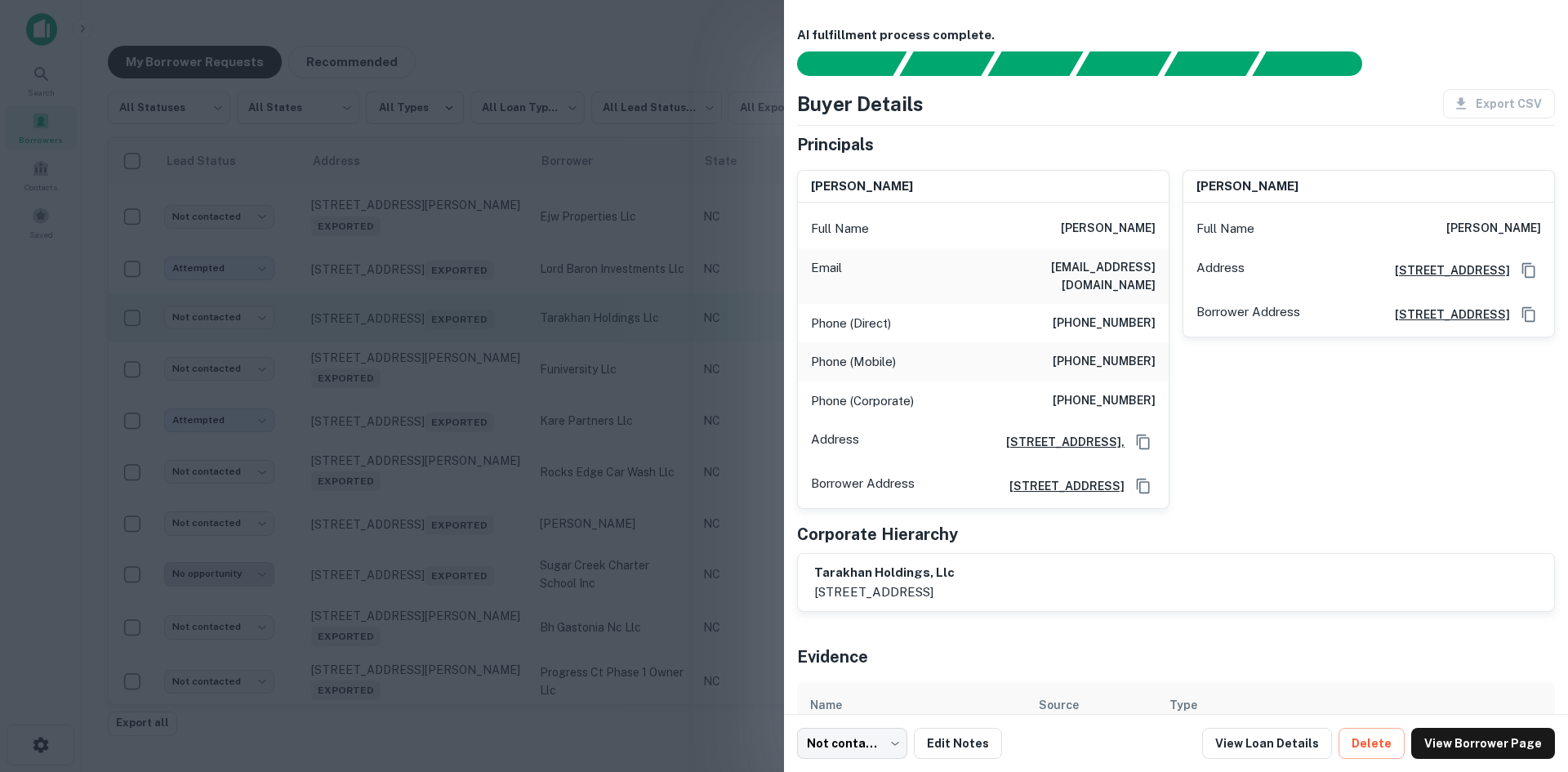
click at [436, 439] on div at bounding box center [784, 386] width 1568 height 772
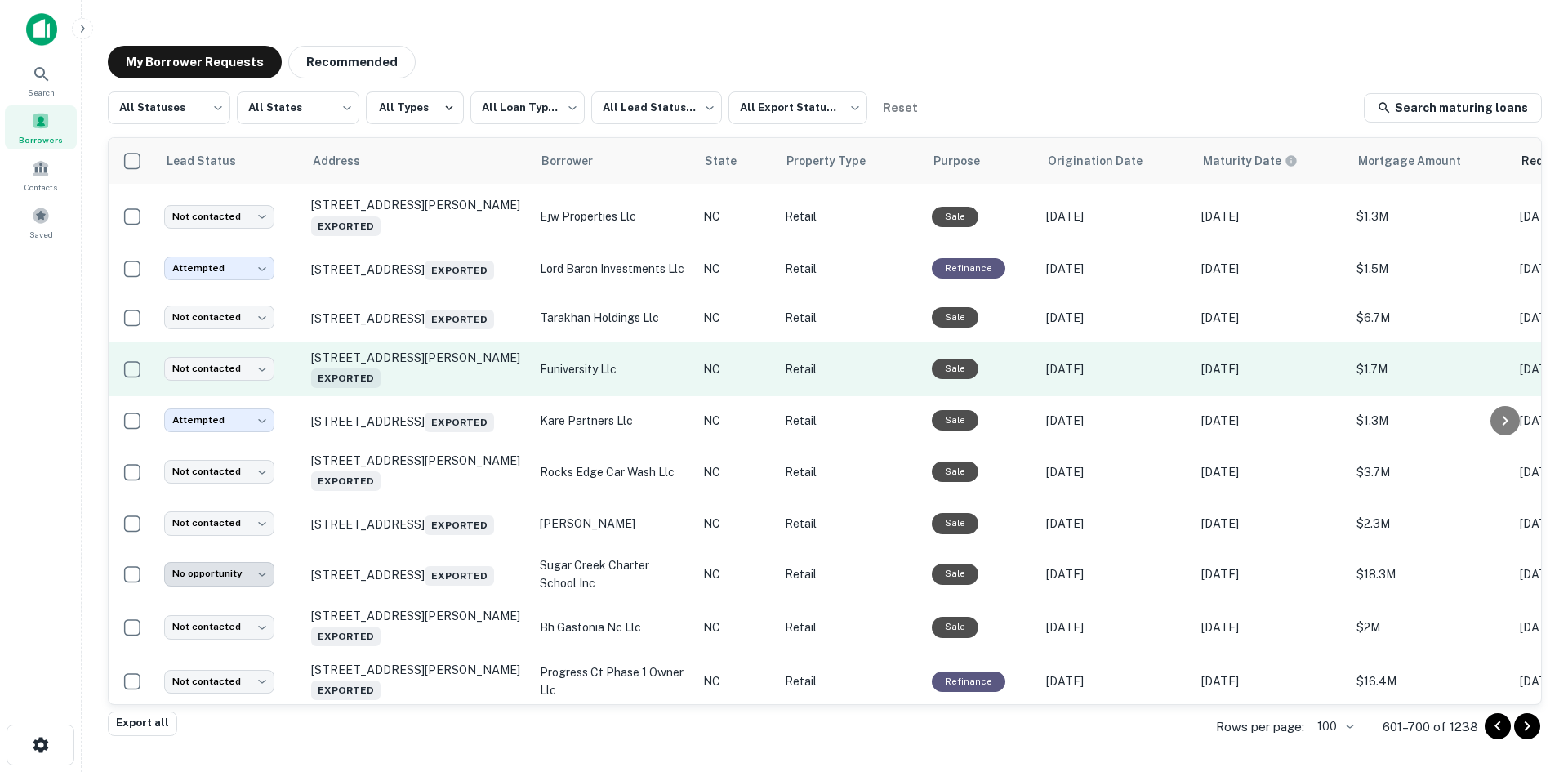
click at [461, 397] on td "22 Walden Ridge Dr Asheville, NC 28803 Exported" at bounding box center [417, 370] width 228 height 54
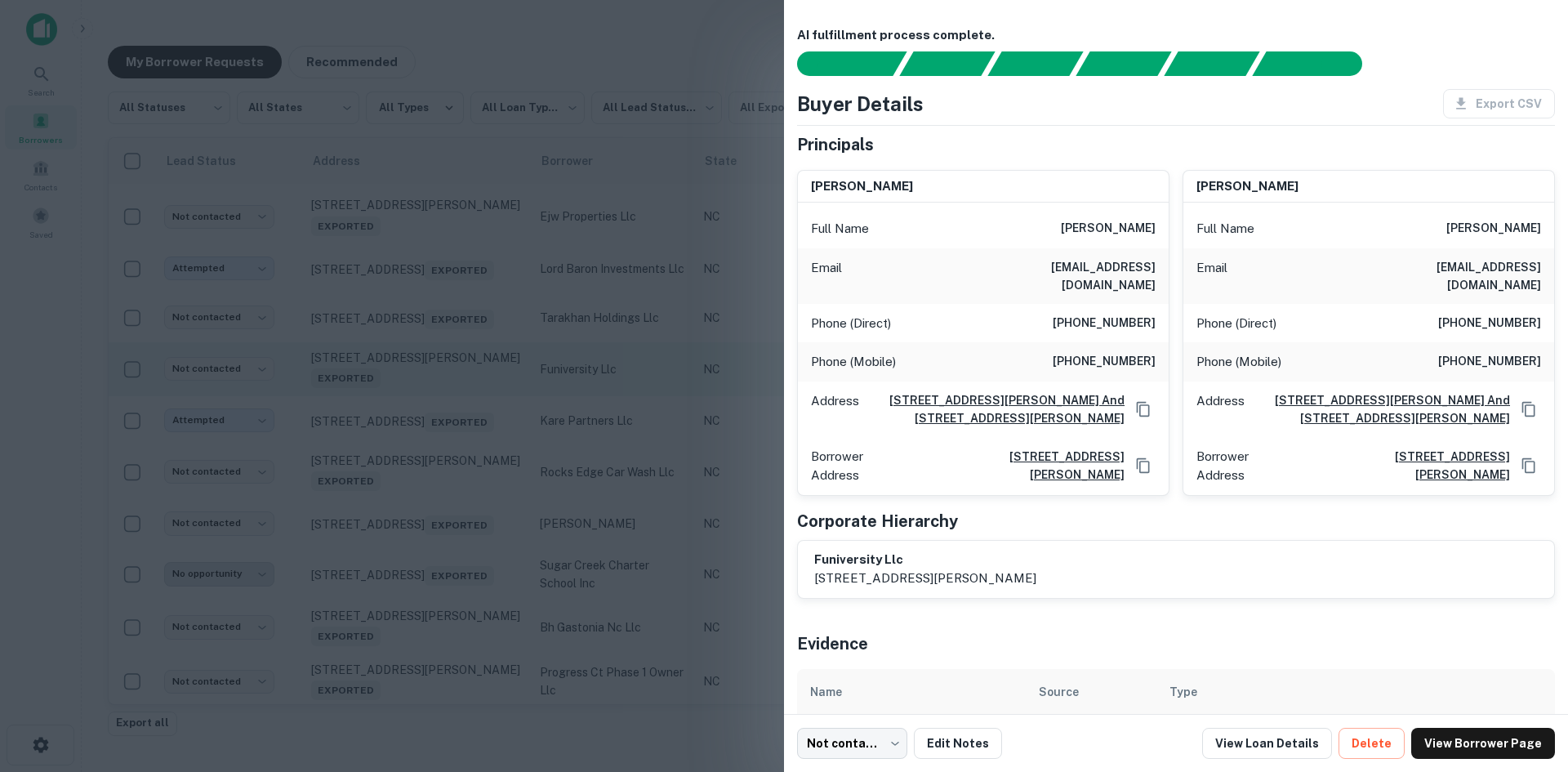
click at [461, 493] on div at bounding box center [784, 386] width 1568 height 772
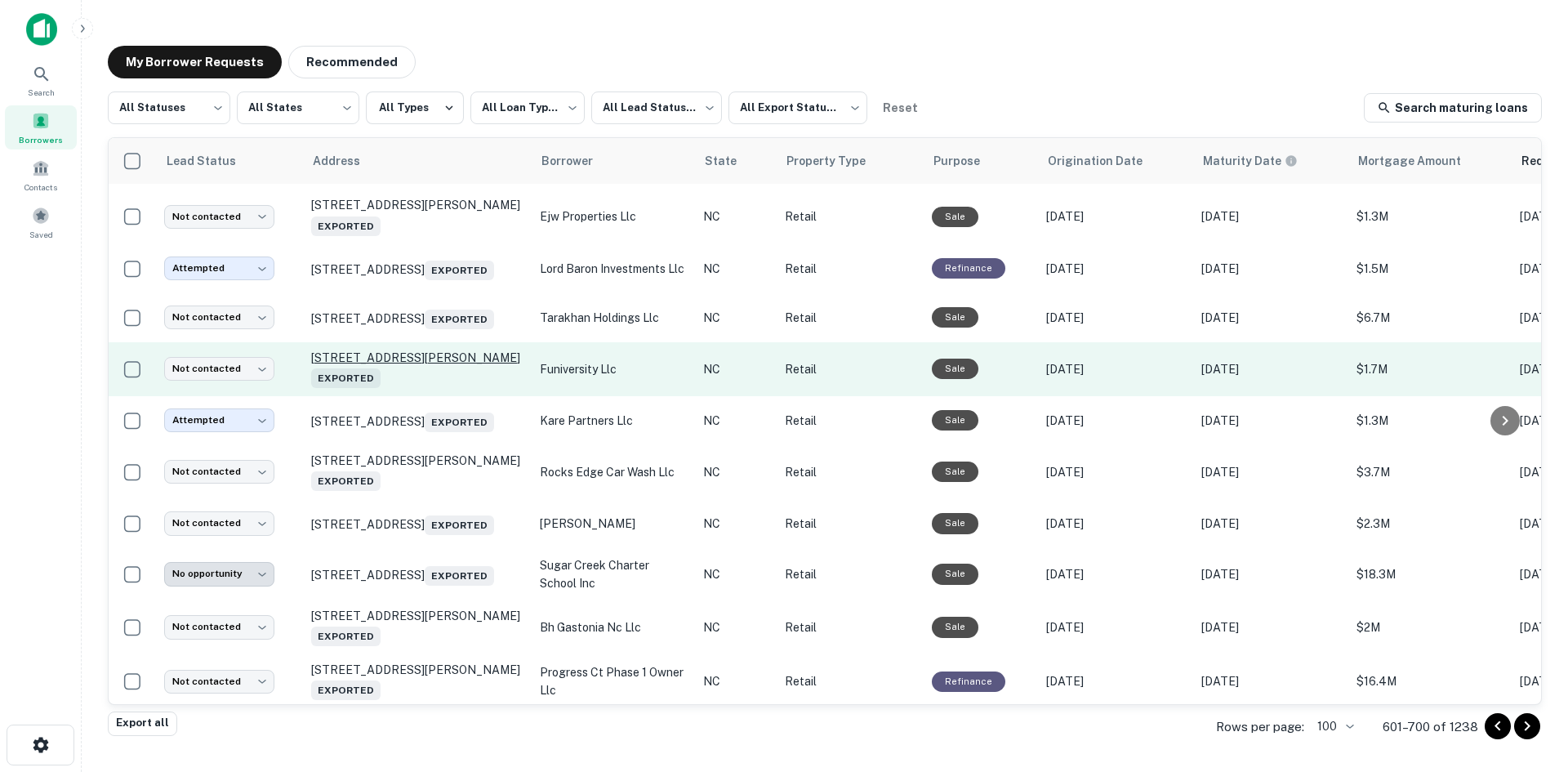
scroll to position [4476, 0]
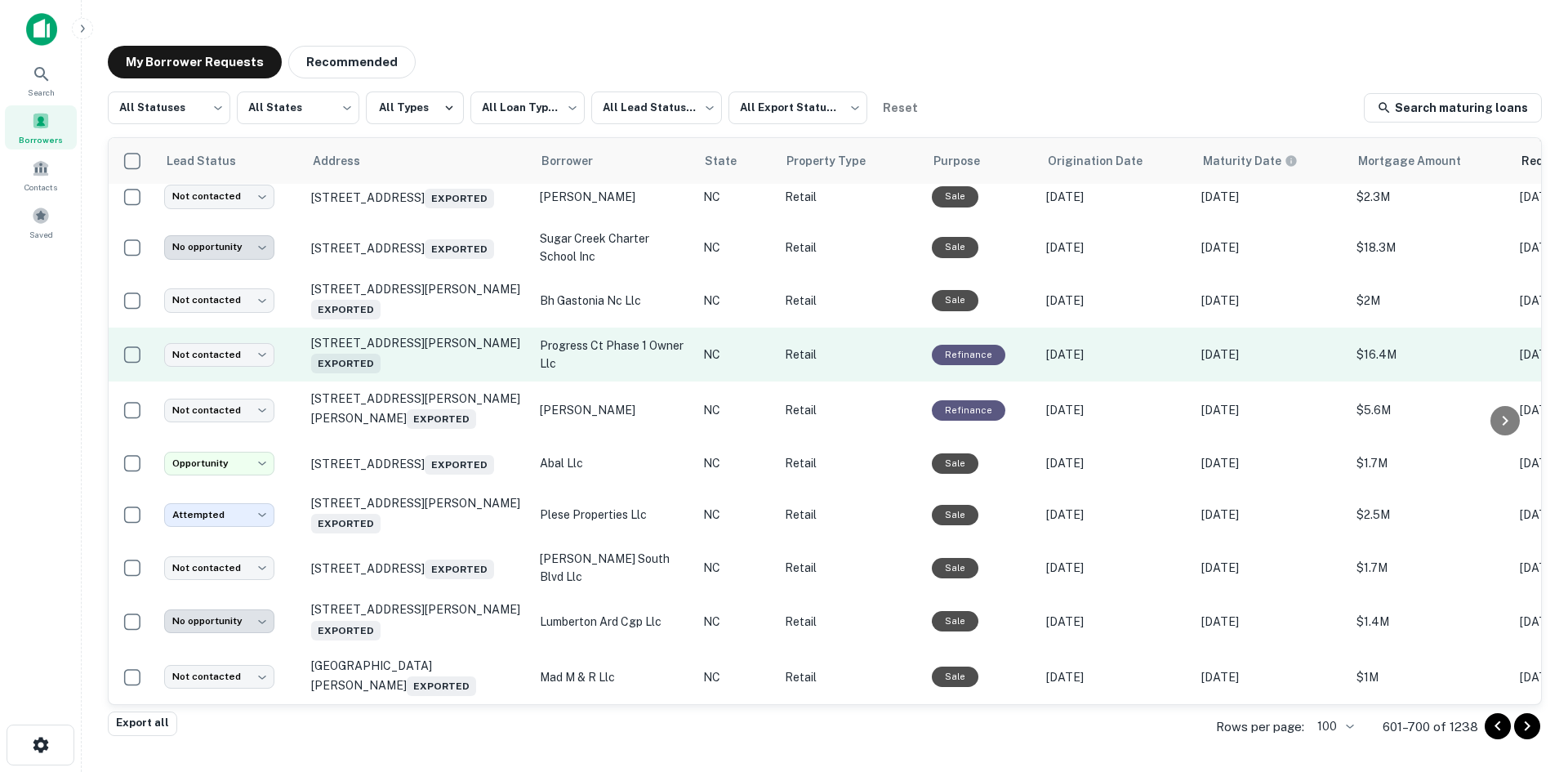
click at [449, 381] on td "1017 E Whitaker Mill Rd Raleigh, NC 27608 Exported" at bounding box center [417, 354] width 228 height 54
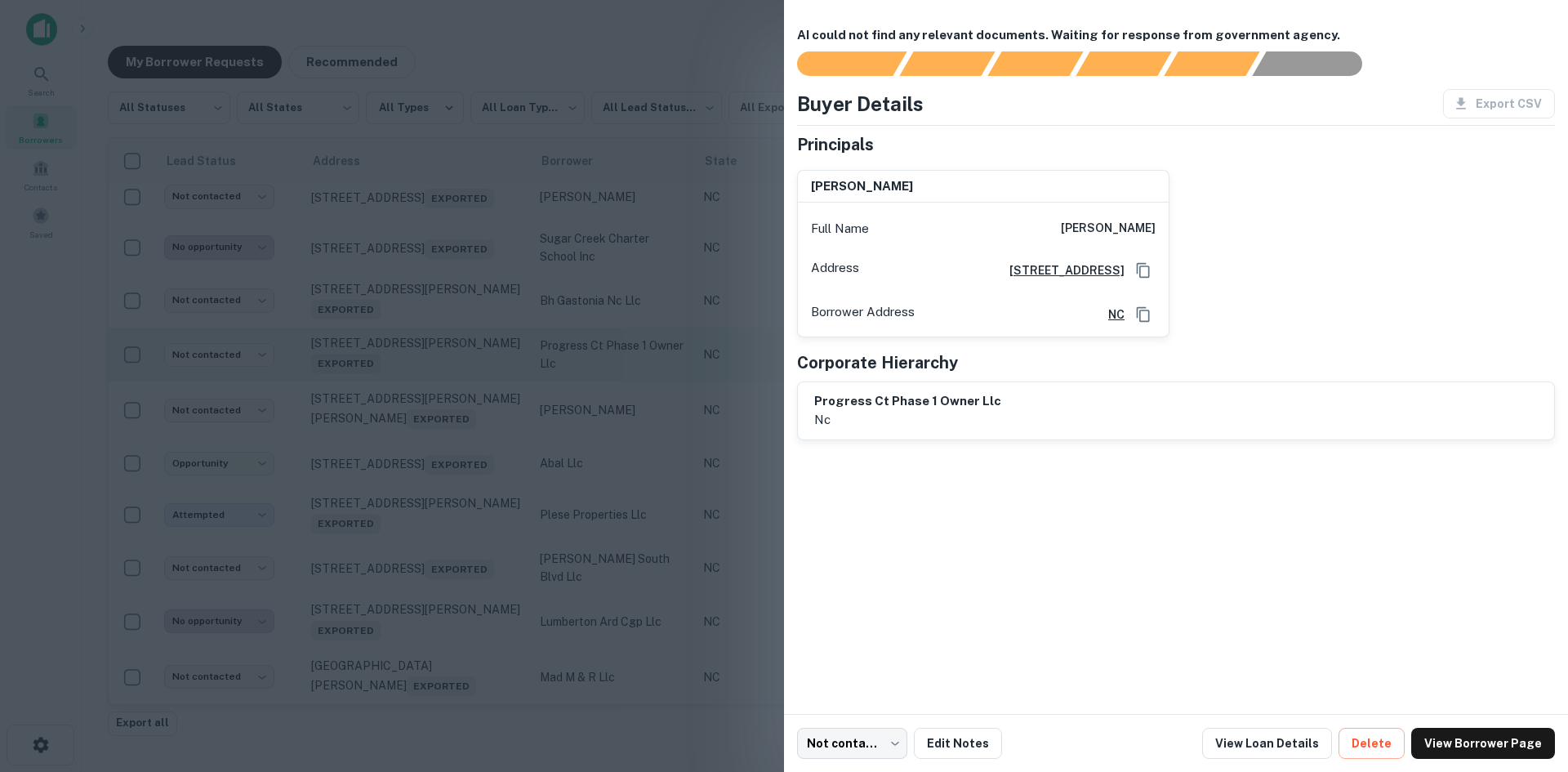
click at [449, 489] on div at bounding box center [784, 386] width 1568 height 772
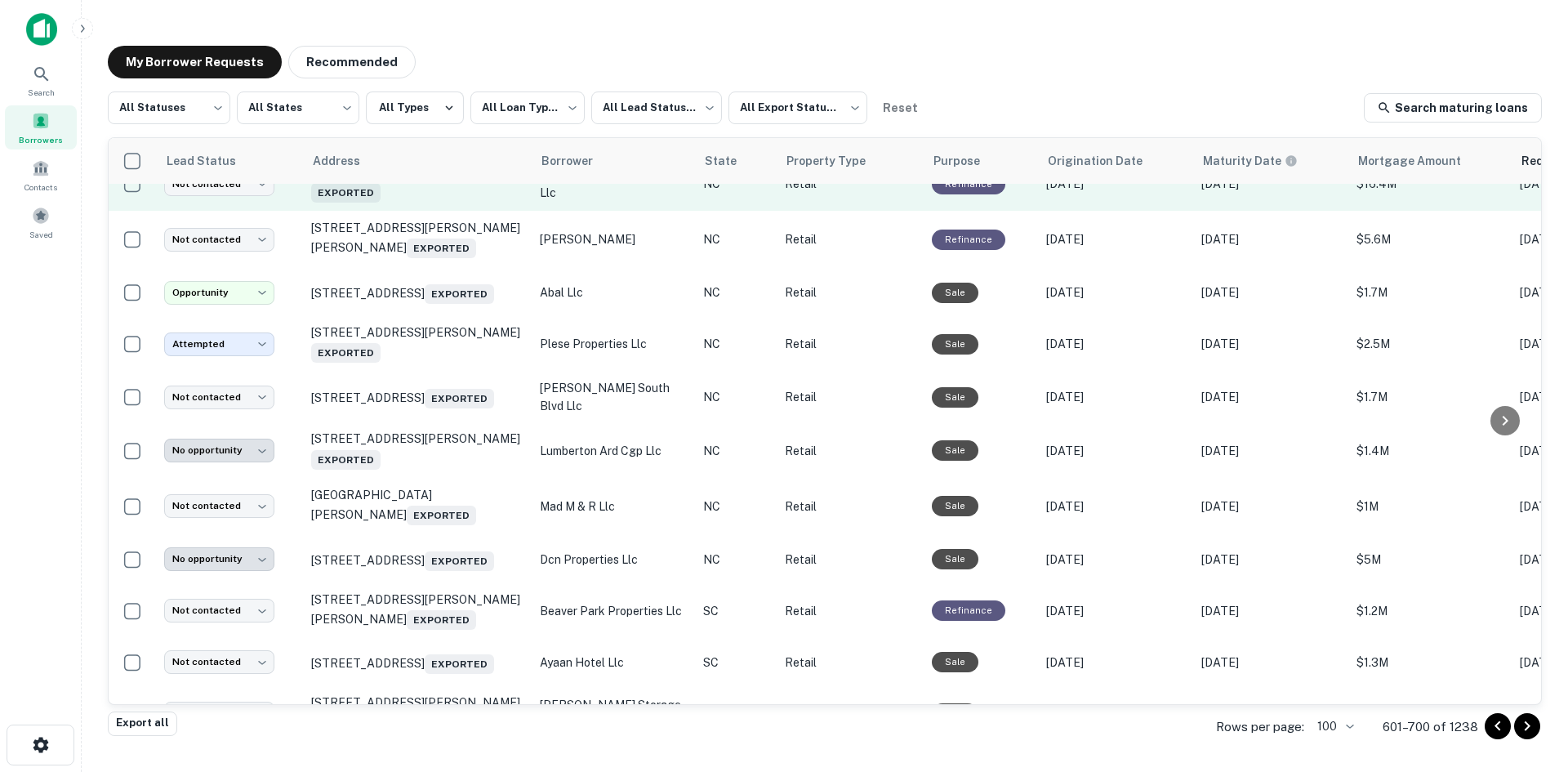
scroll to position [4803, 0]
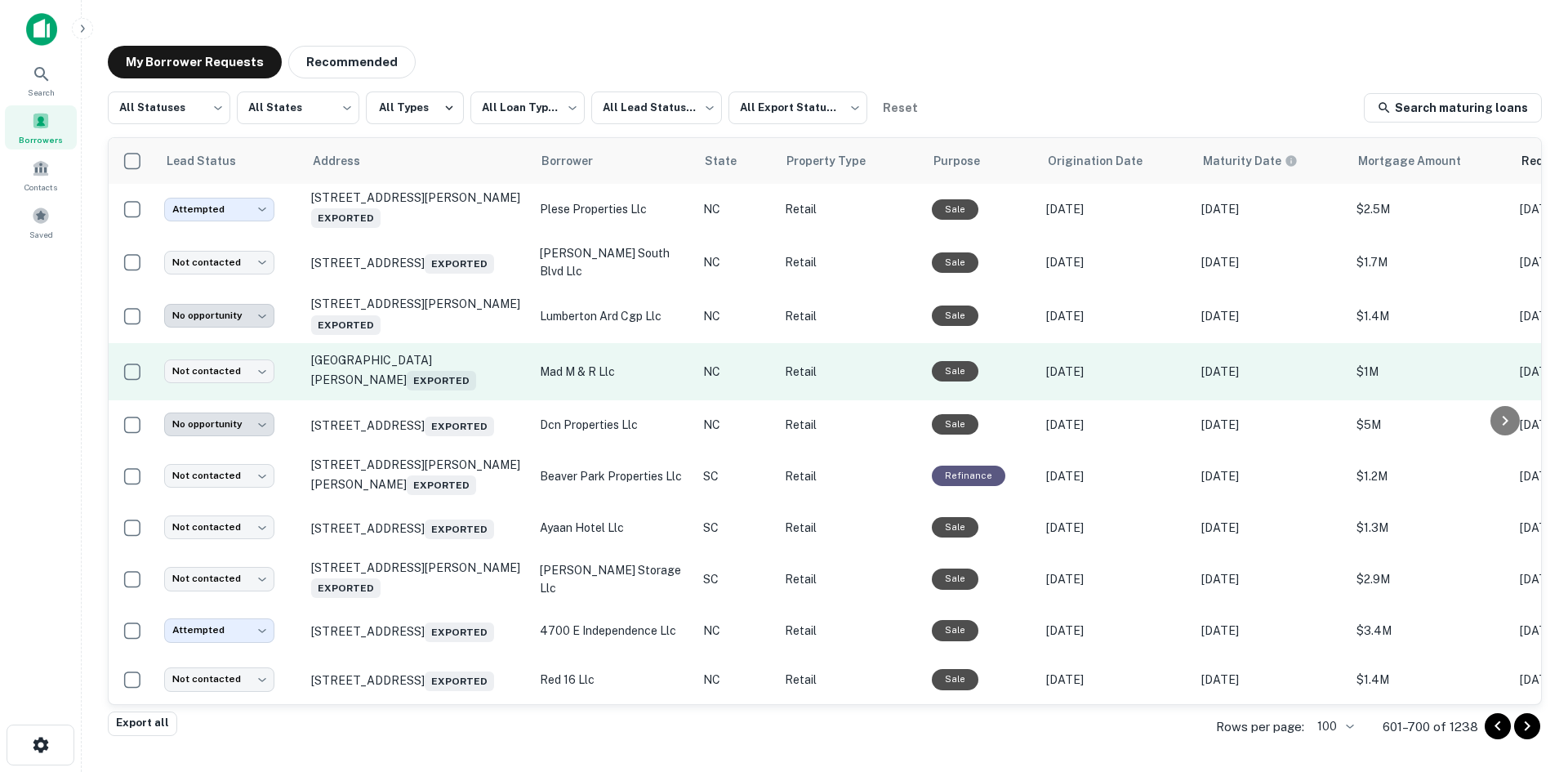
click at [449, 400] on td "Commerce Dr Sanford, NC 27330 Exported" at bounding box center [417, 372] width 228 height 58
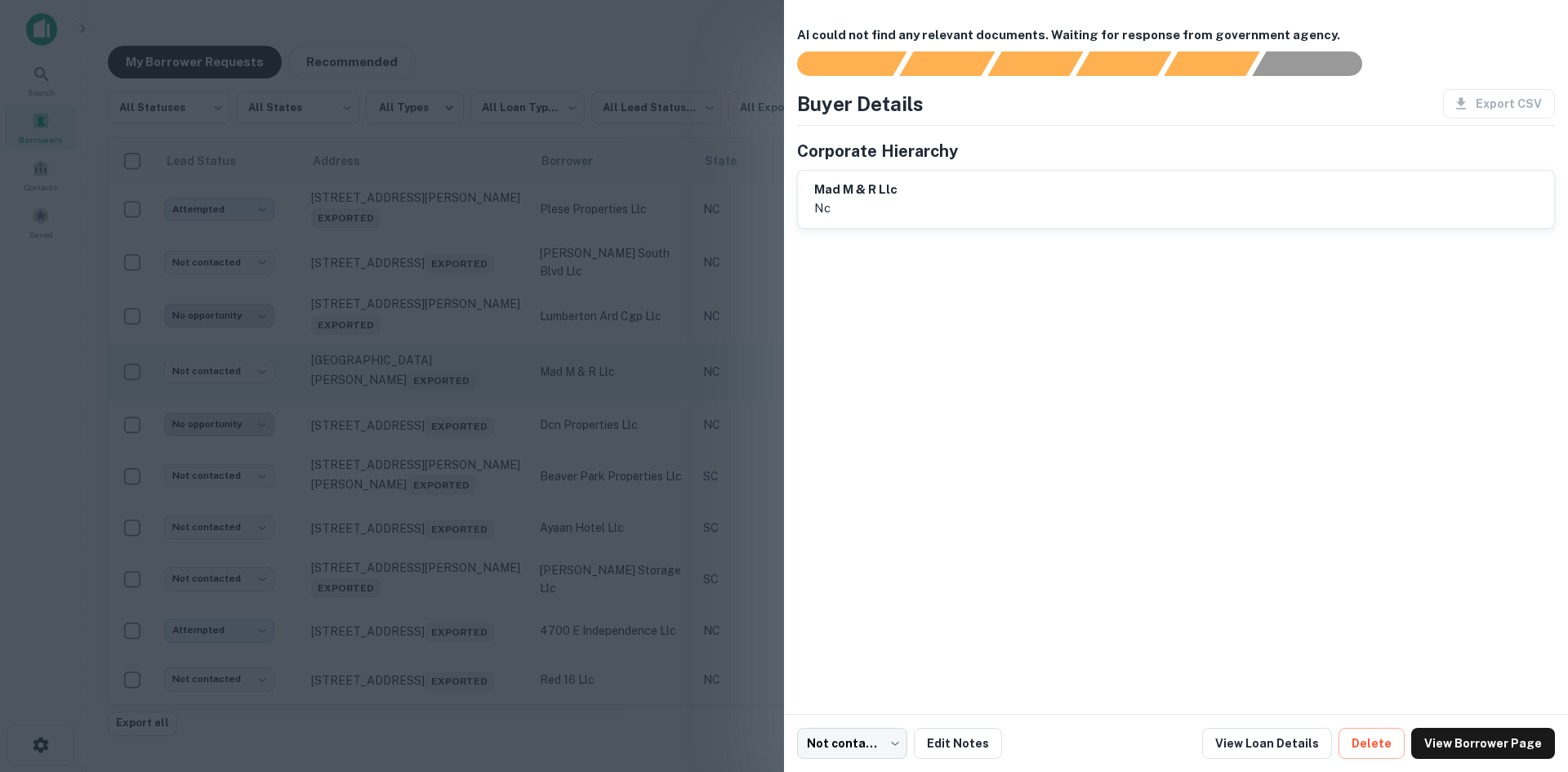
click at [449, 494] on div at bounding box center [784, 386] width 1568 height 772
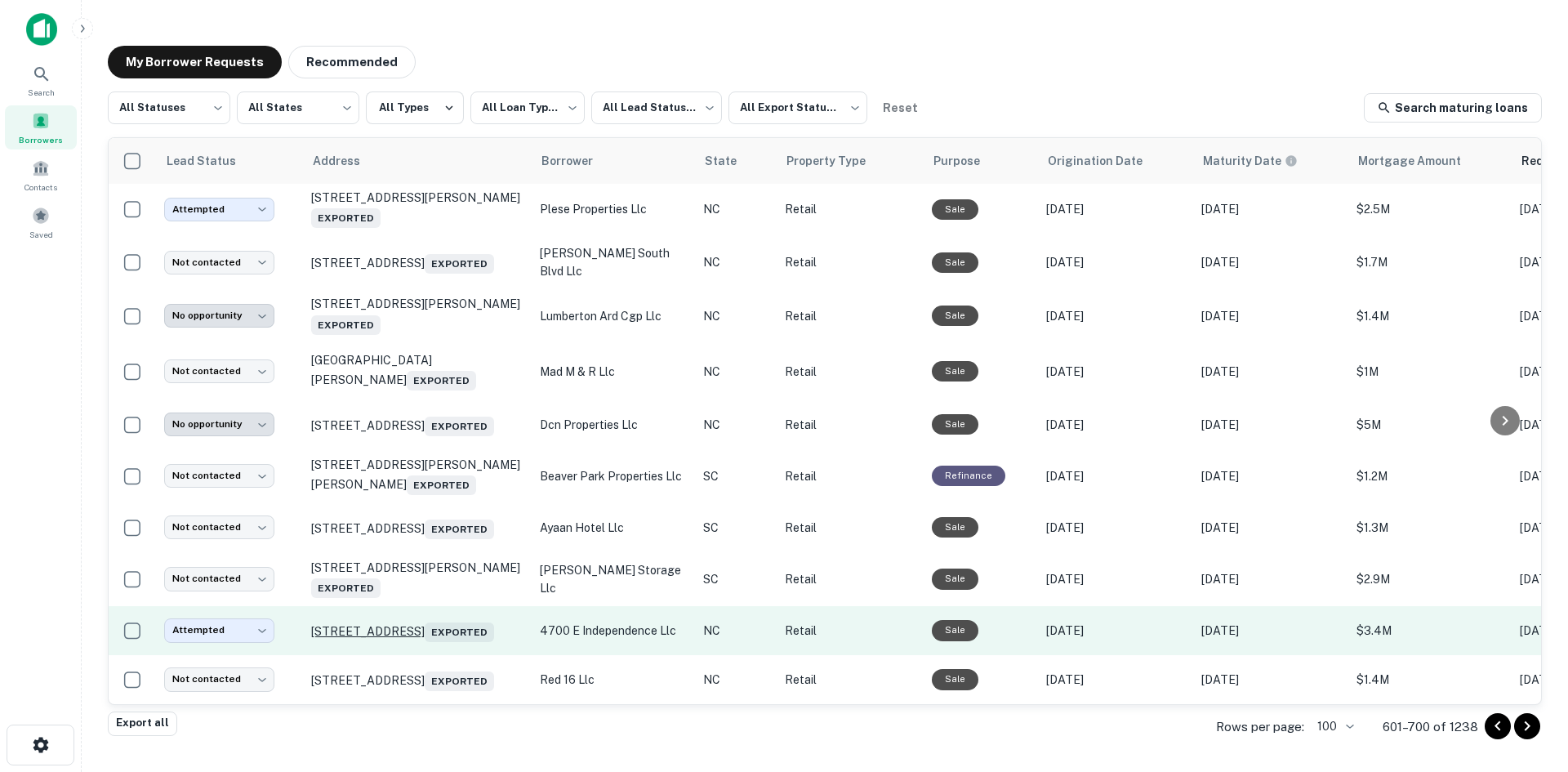
scroll to position [4935, 0]
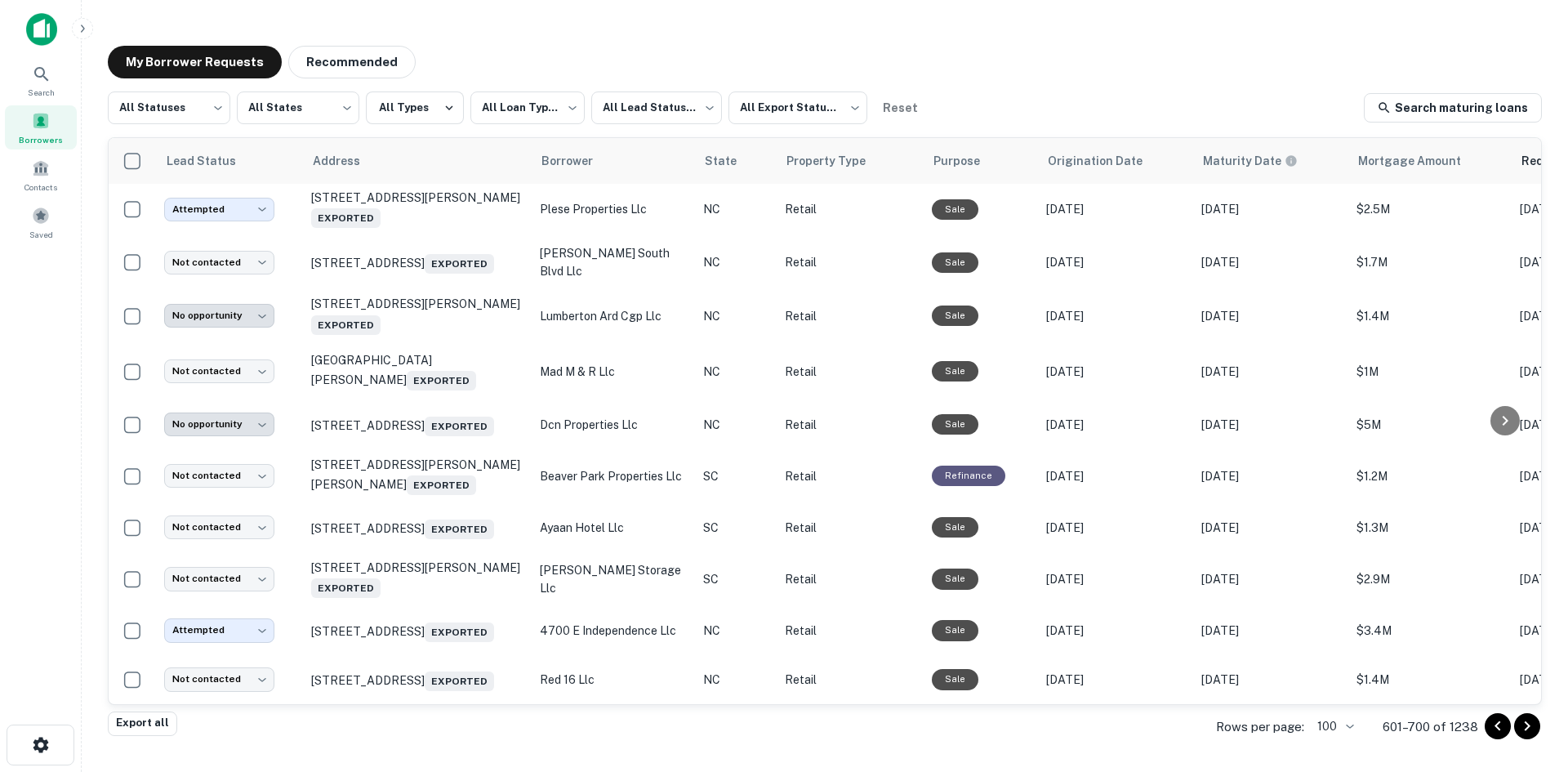
click at [1527, 733] on icon "Go to next page" at bounding box center [1527, 726] width 19 height 19
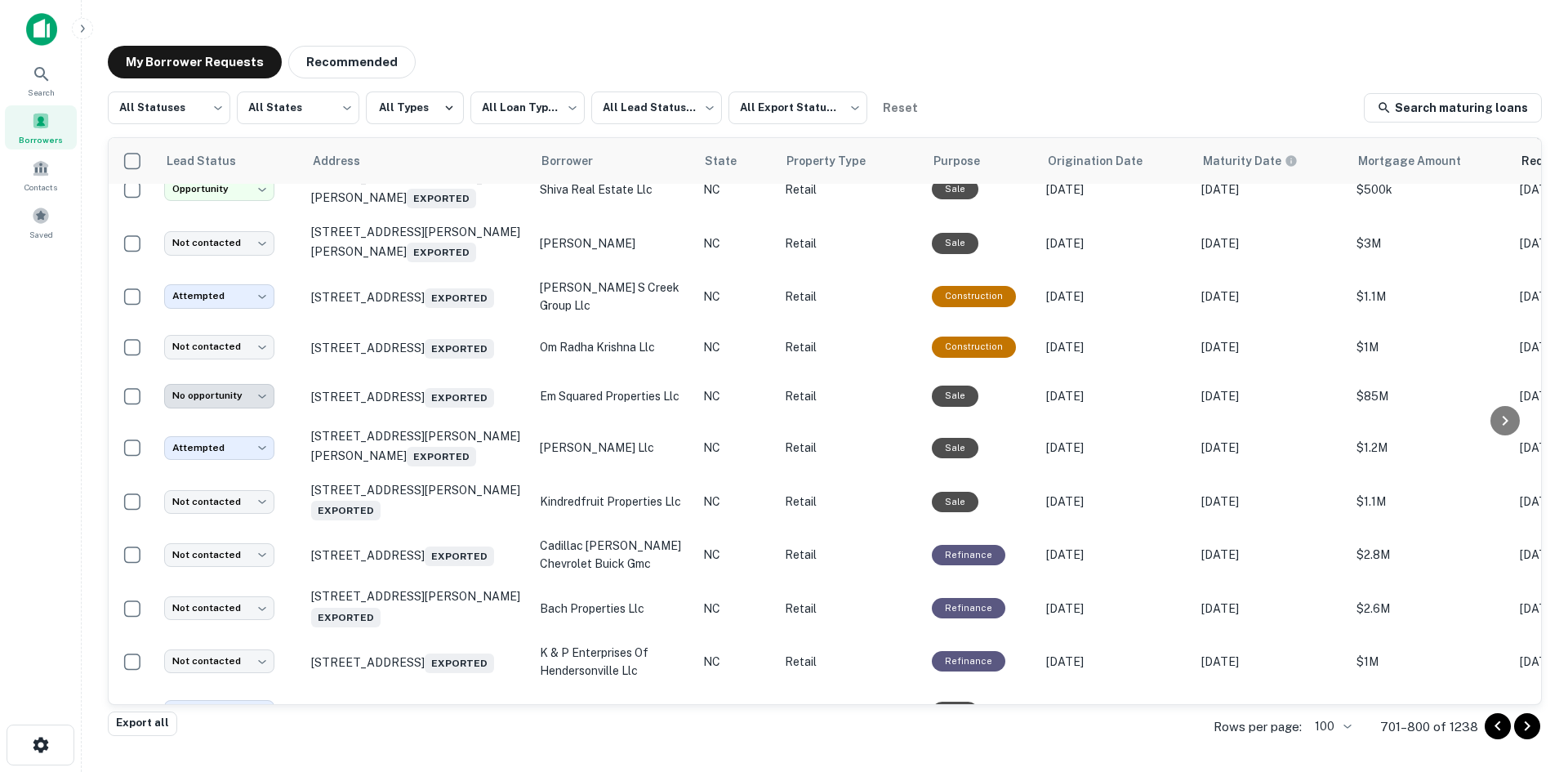
scroll to position [4935, 0]
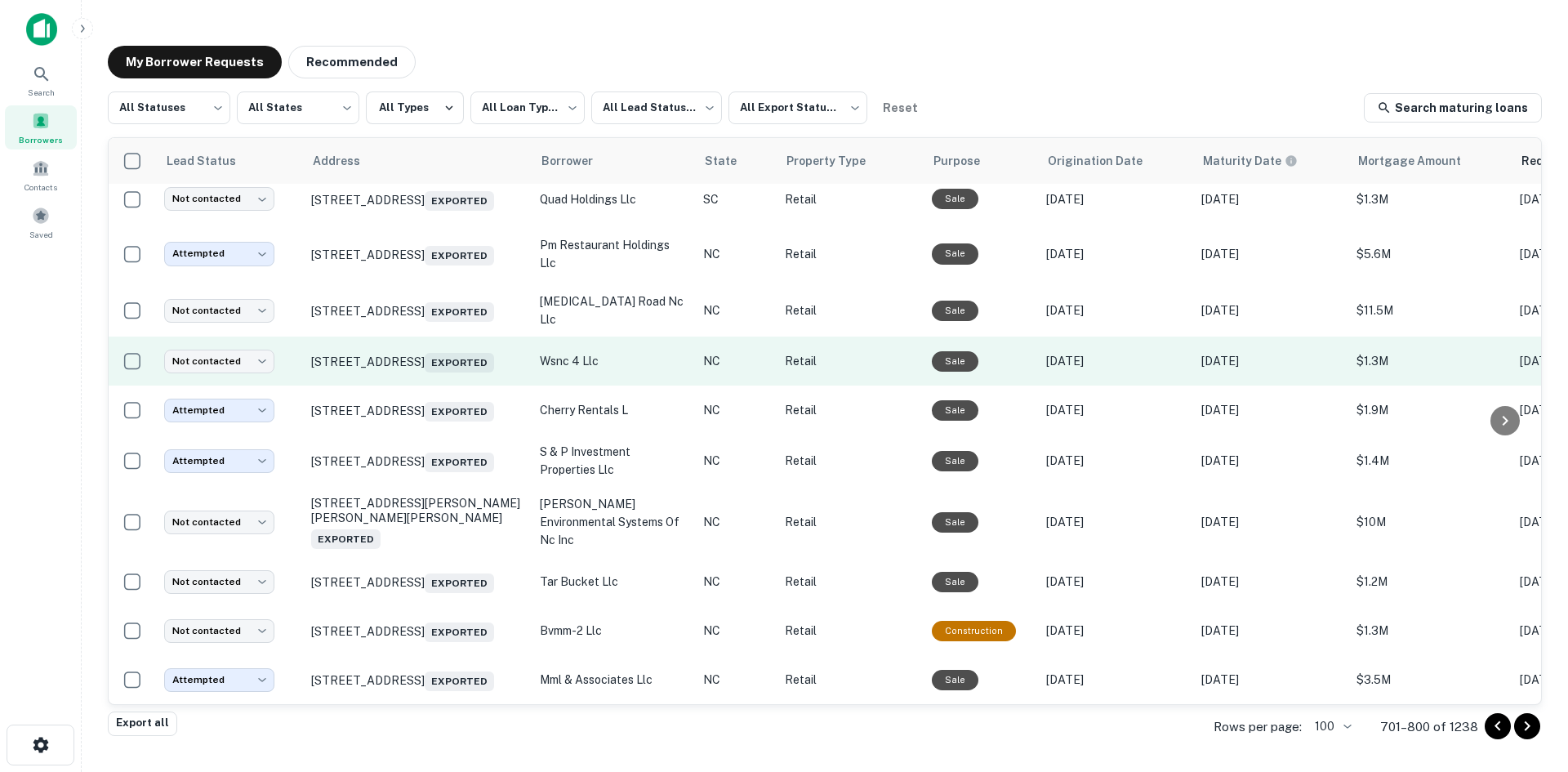
click at [488, 386] on td "3840 Oxford Station Way Winston Salem, NC 27103 Exported" at bounding box center [417, 361] width 228 height 49
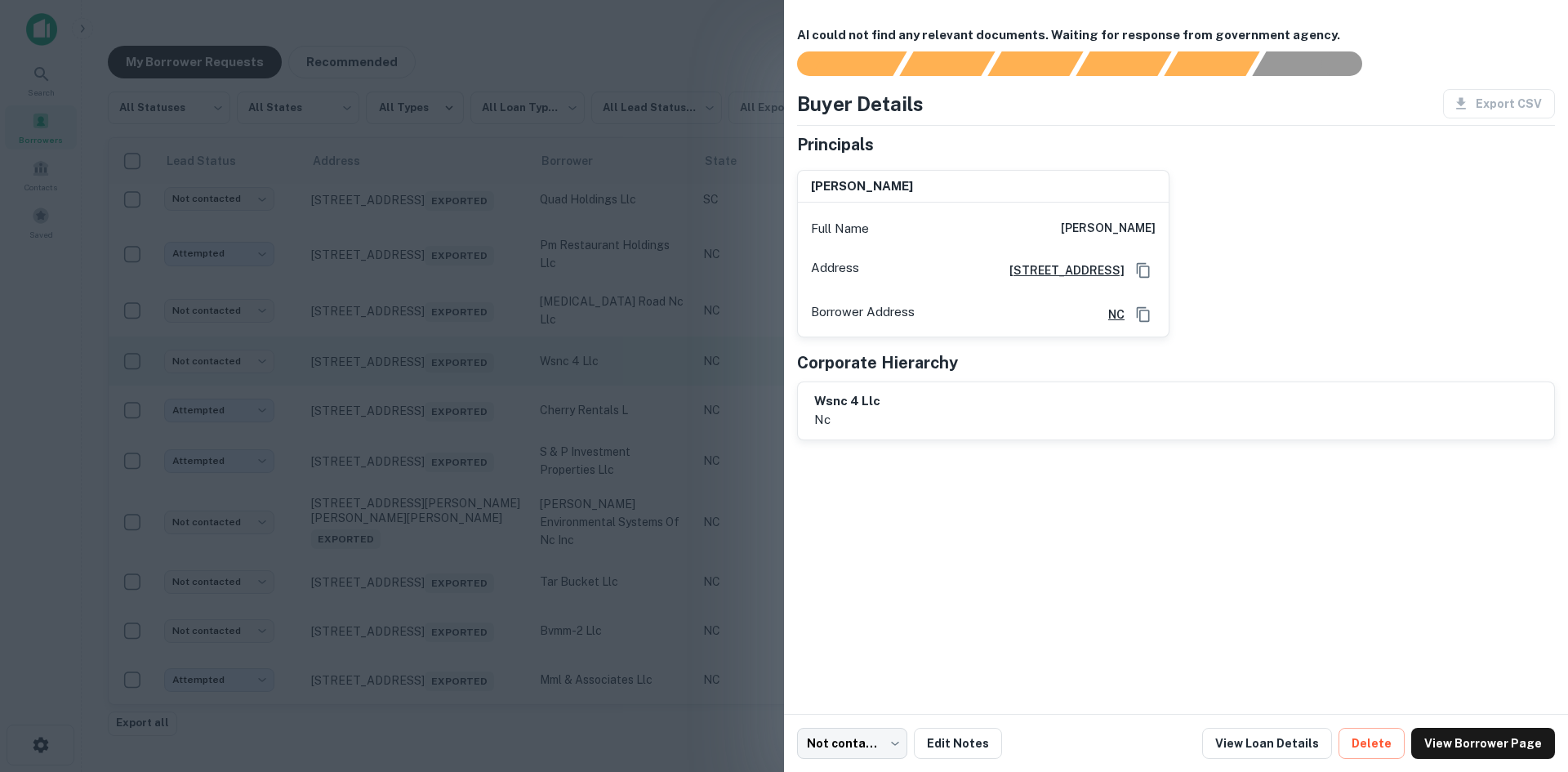
click at [488, 436] on div at bounding box center [784, 386] width 1568 height 772
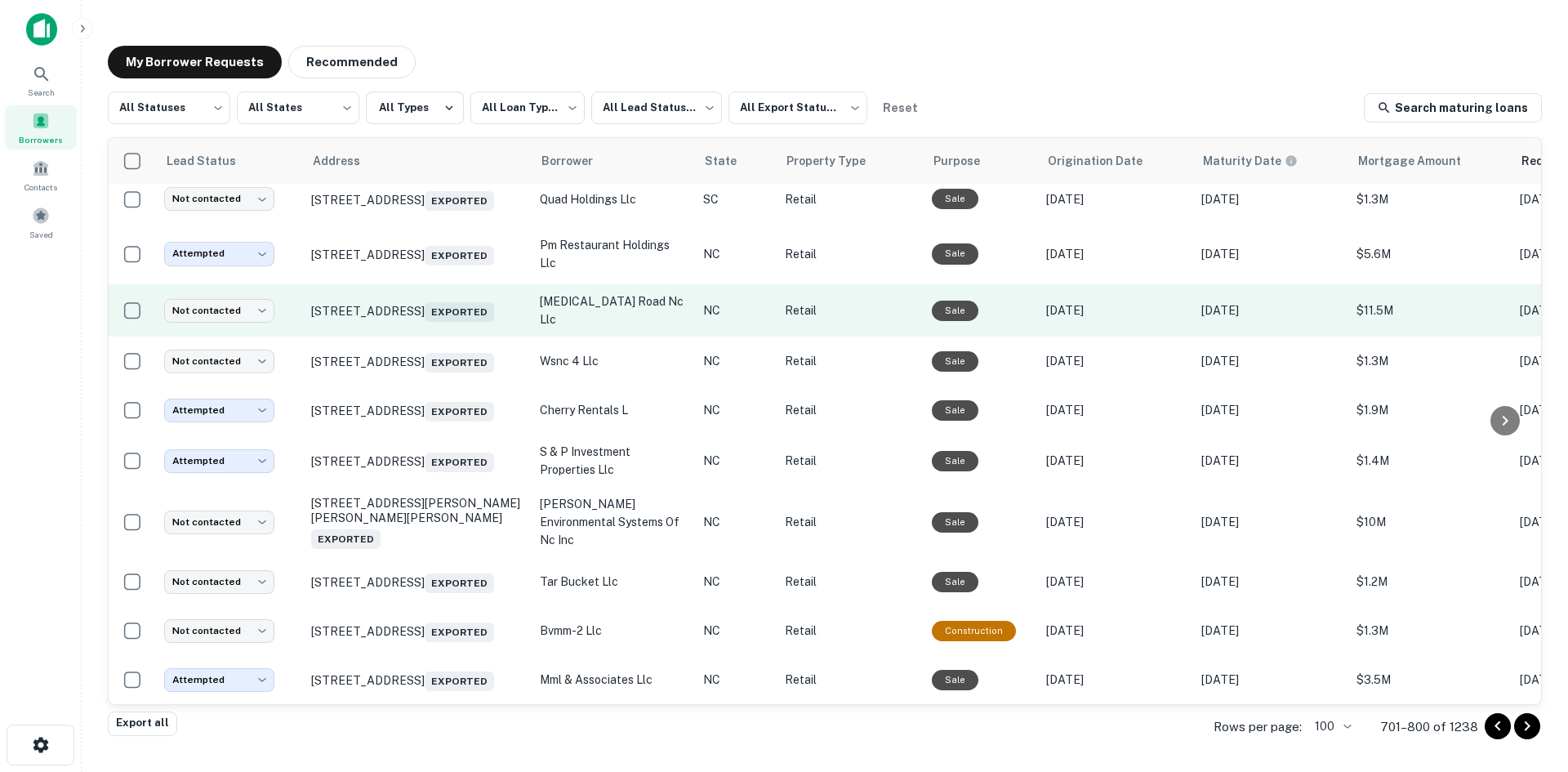
click at [488, 337] on td "1224 W Roosevelt Blvd Monroe, NC 28110 Exported" at bounding box center [417, 310] width 228 height 52
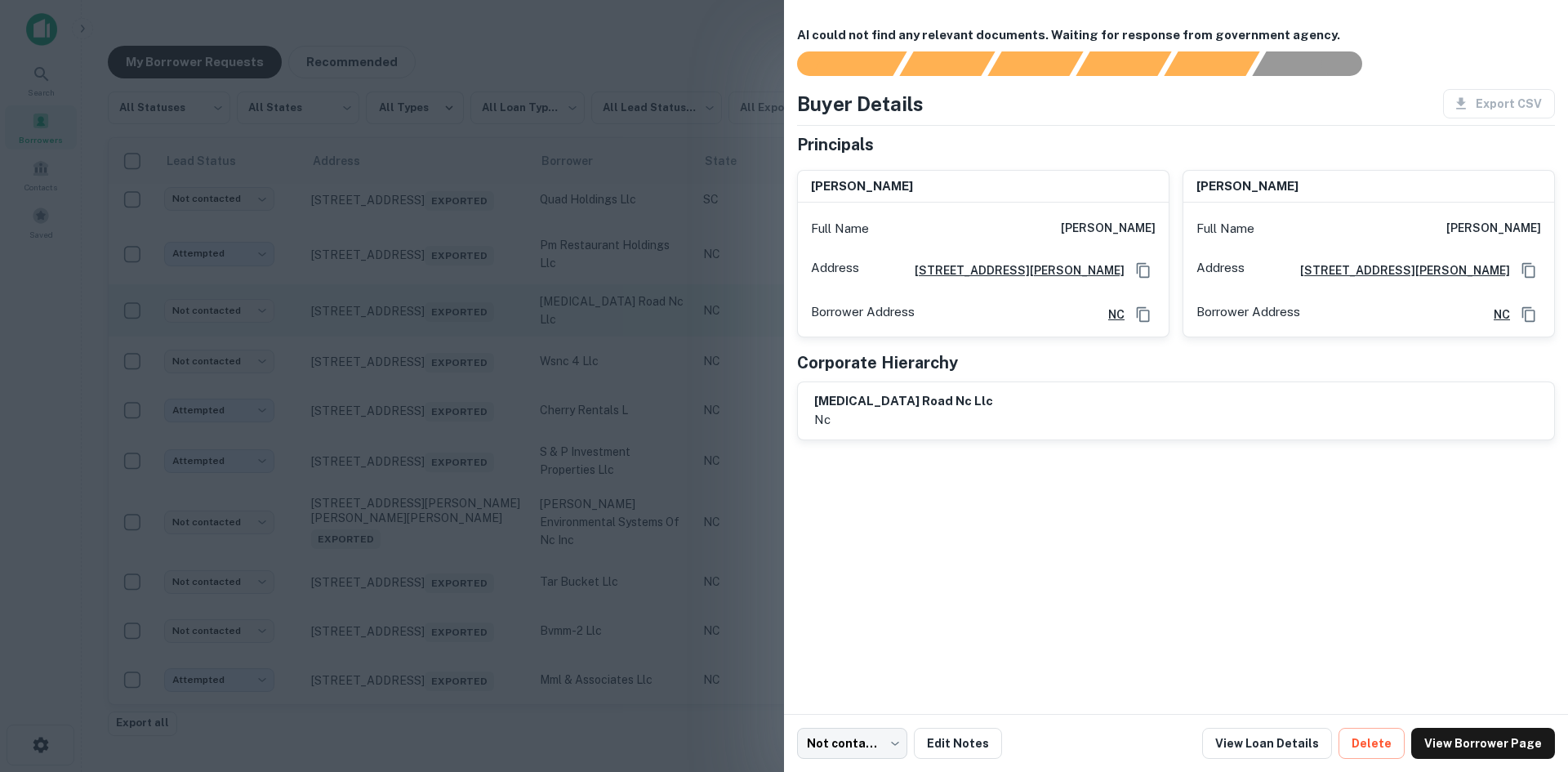
click at [488, 378] on div at bounding box center [784, 386] width 1568 height 772
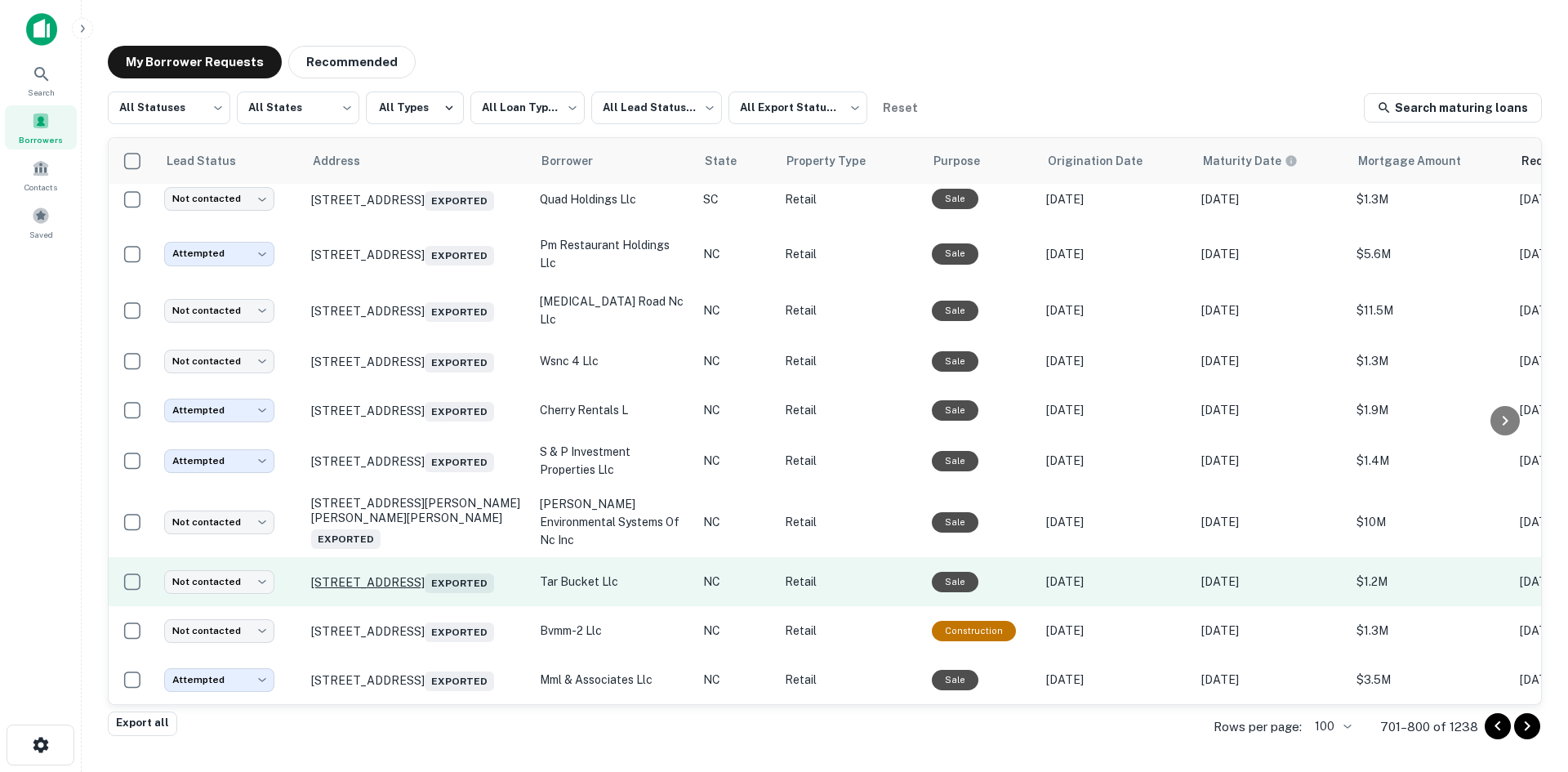
scroll to position [5006, 0]
click at [413, 583] on td "409 N Main St Tarboro, NC 27886 Exported" at bounding box center [417, 581] width 228 height 49
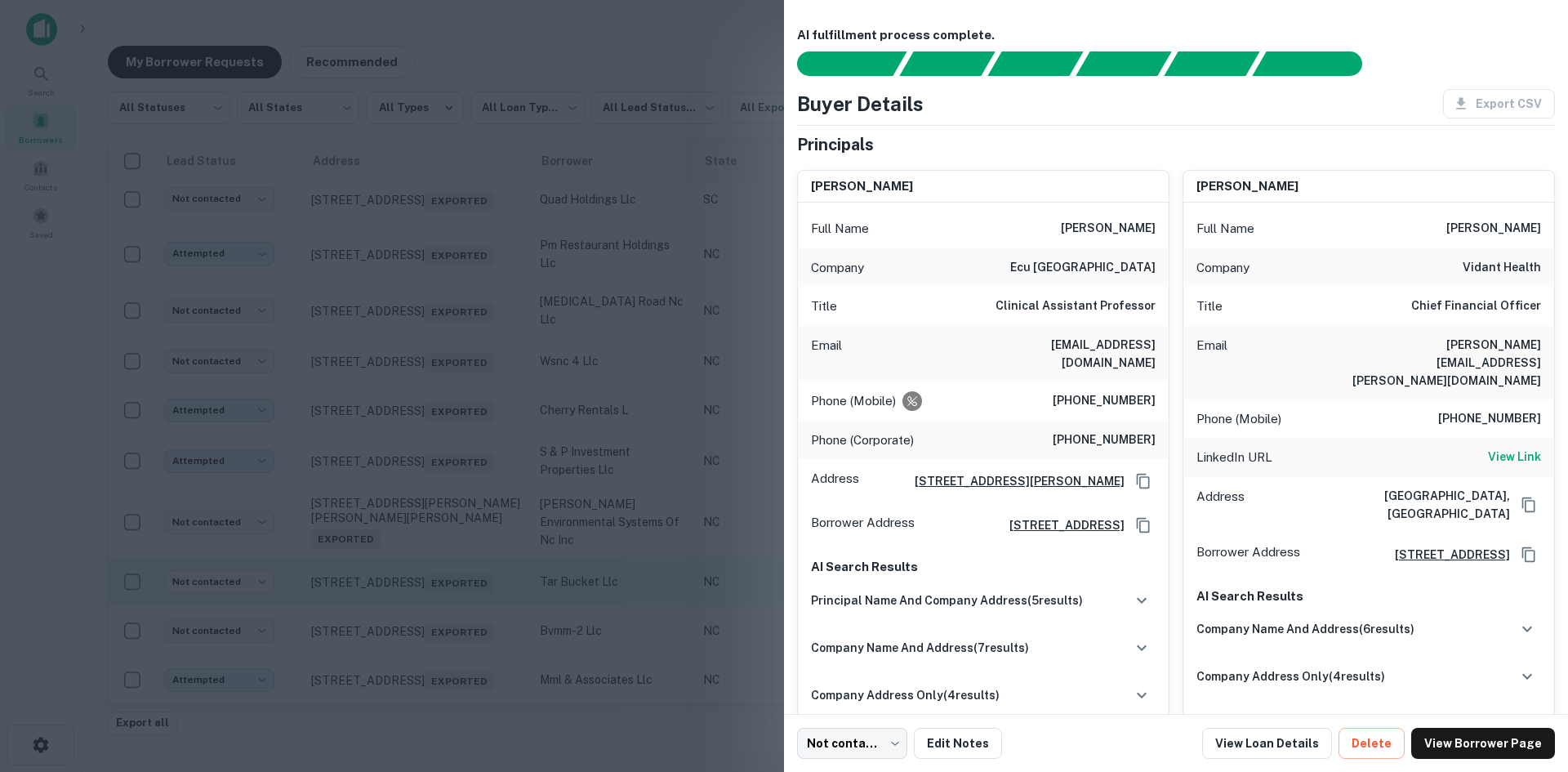
click at [413, 583] on div at bounding box center [784, 386] width 1568 height 772
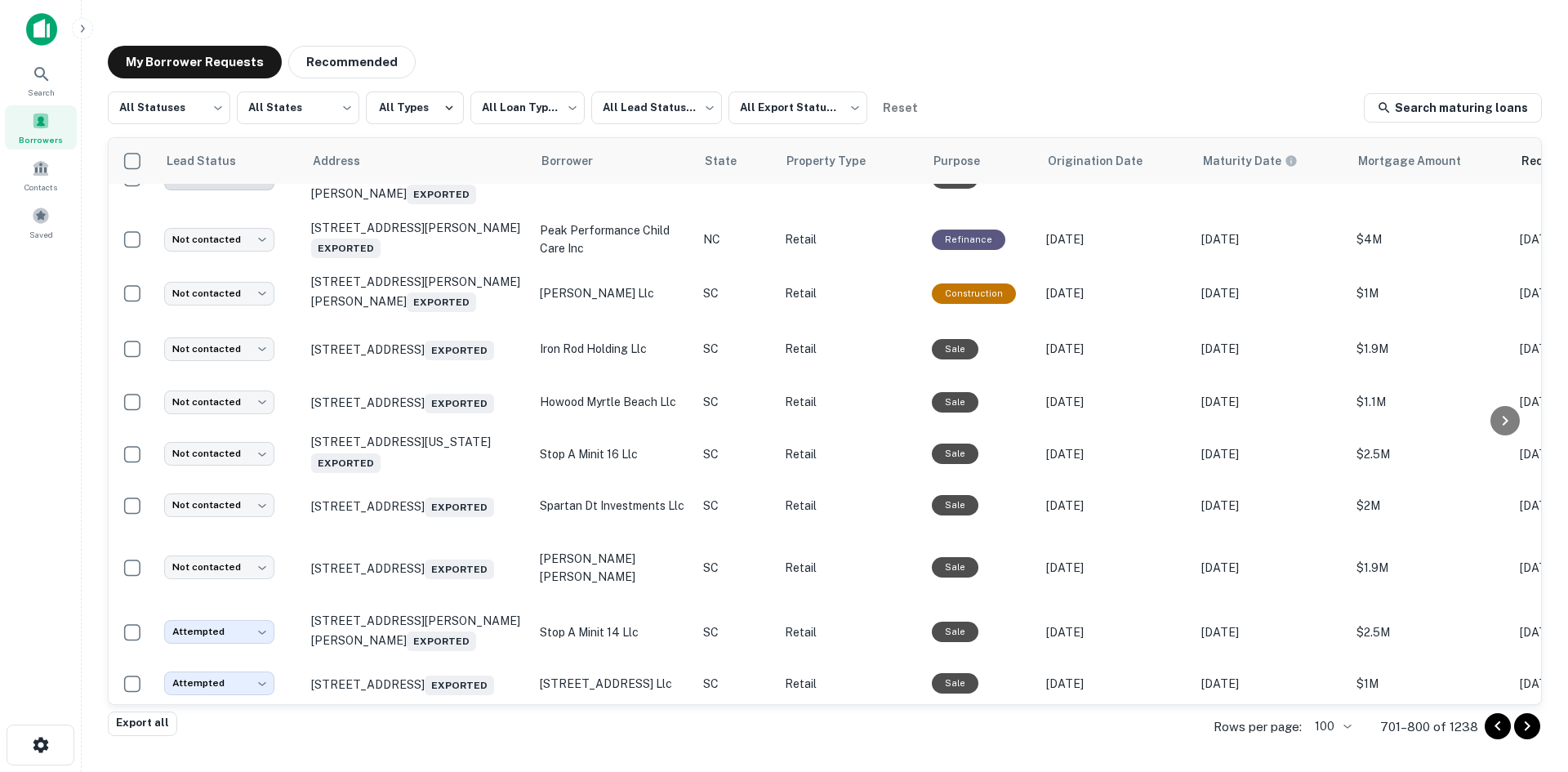
scroll to position [3861, 0]
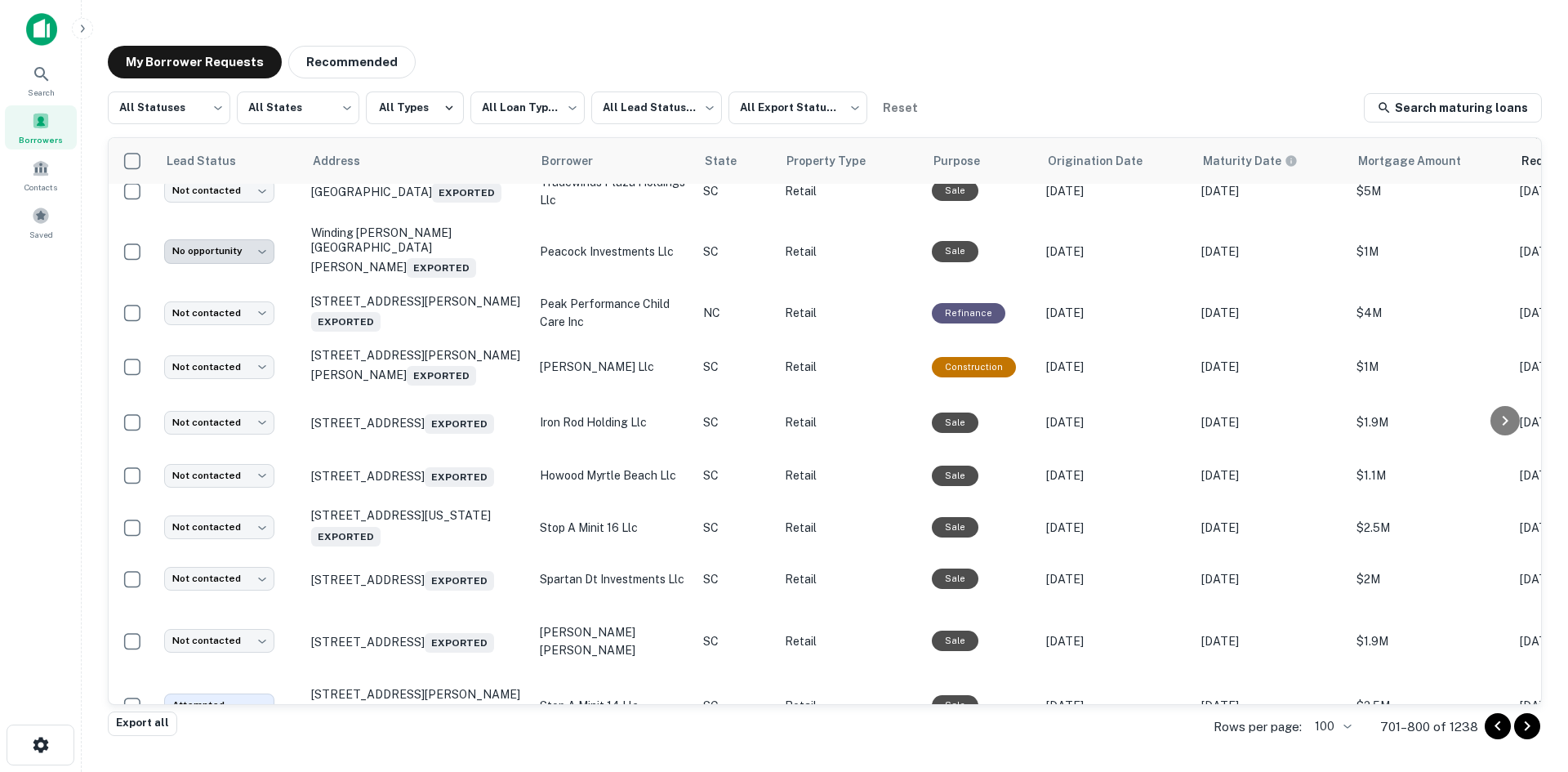
click at [455, 165] on td "1645 Main St Columbia, SC 29201 Exported" at bounding box center [417, 140] width 228 height 49
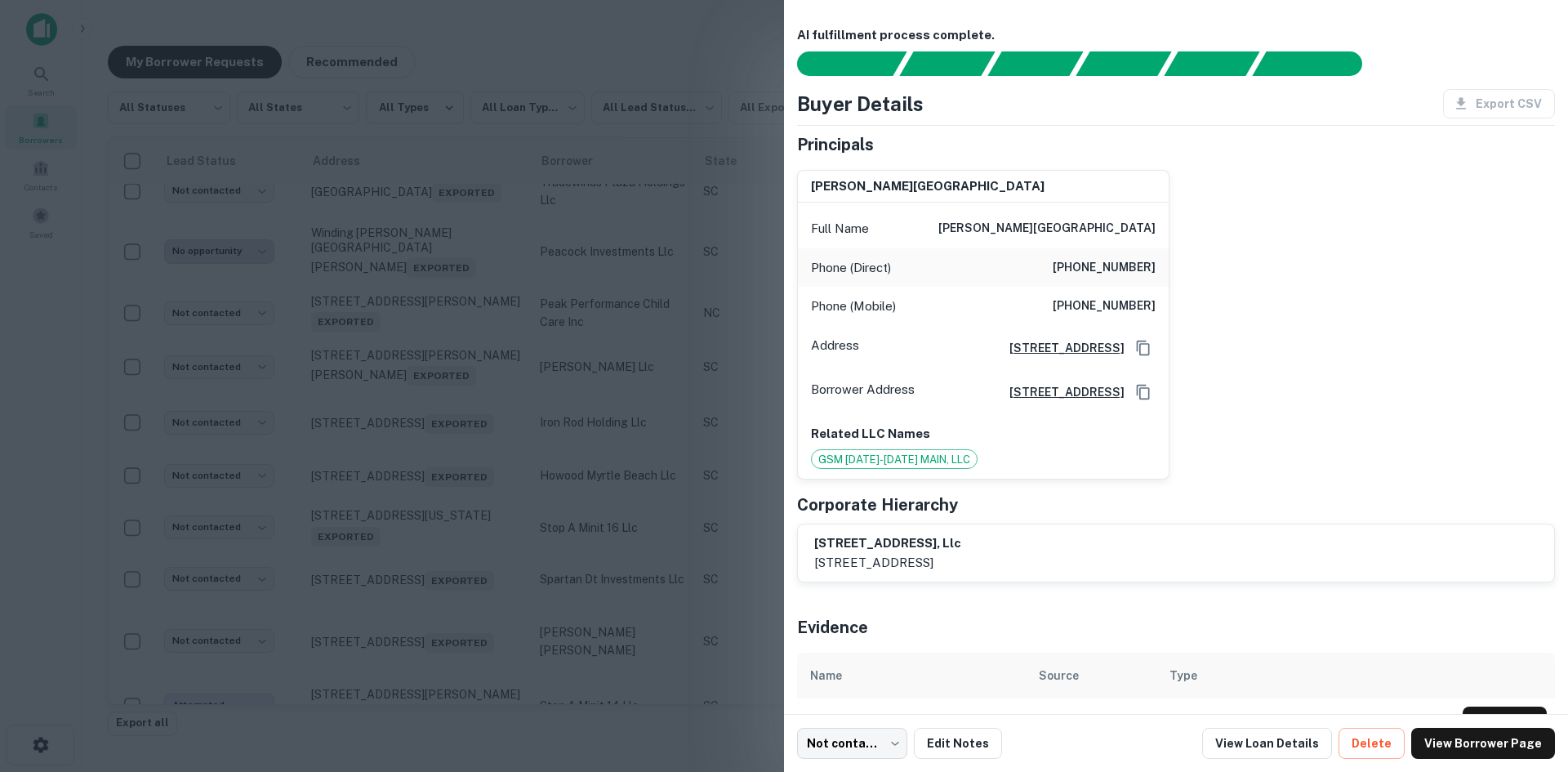
click at [455, 355] on div at bounding box center [784, 386] width 1568 height 772
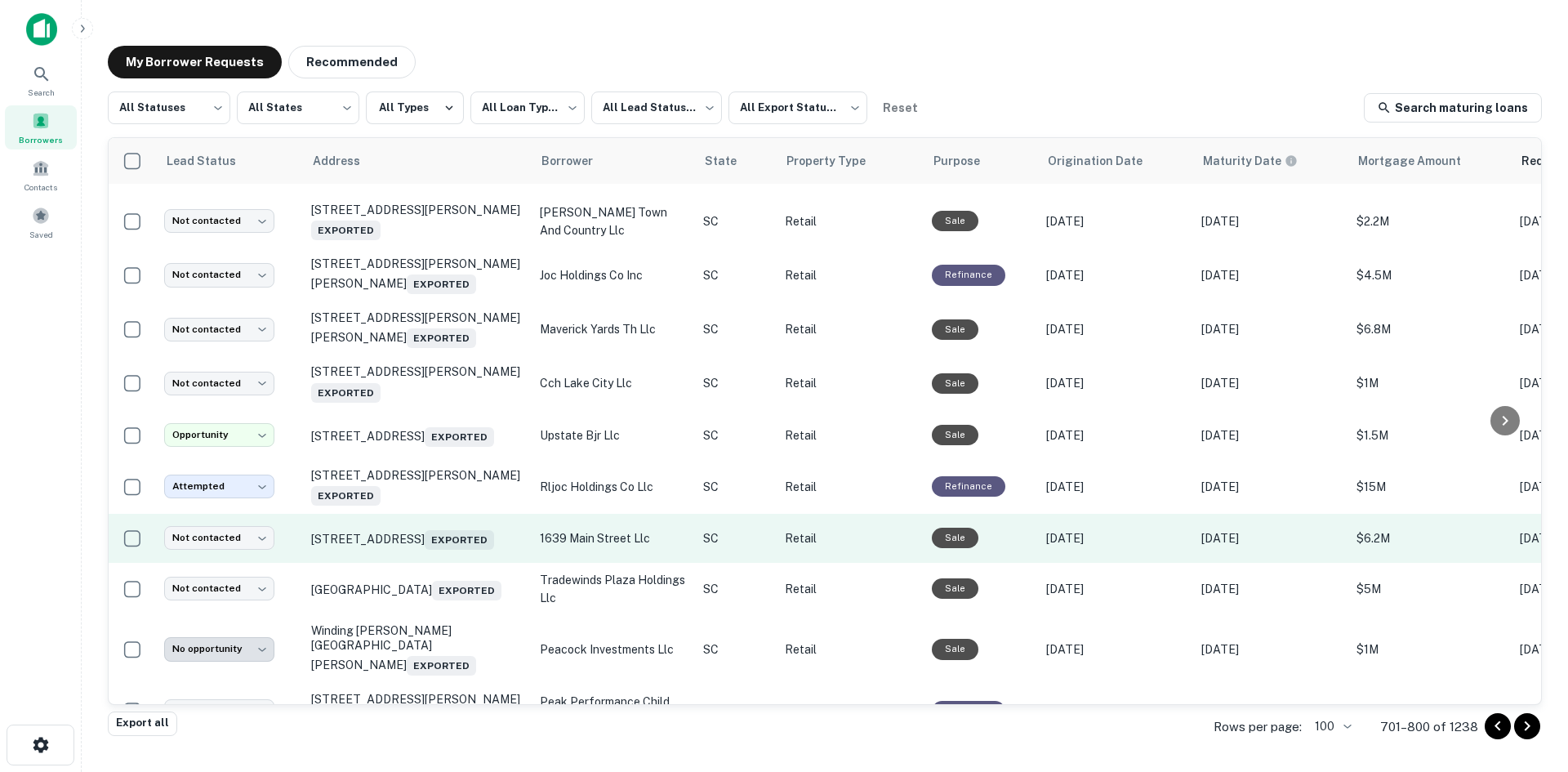
scroll to position [3289, 0]
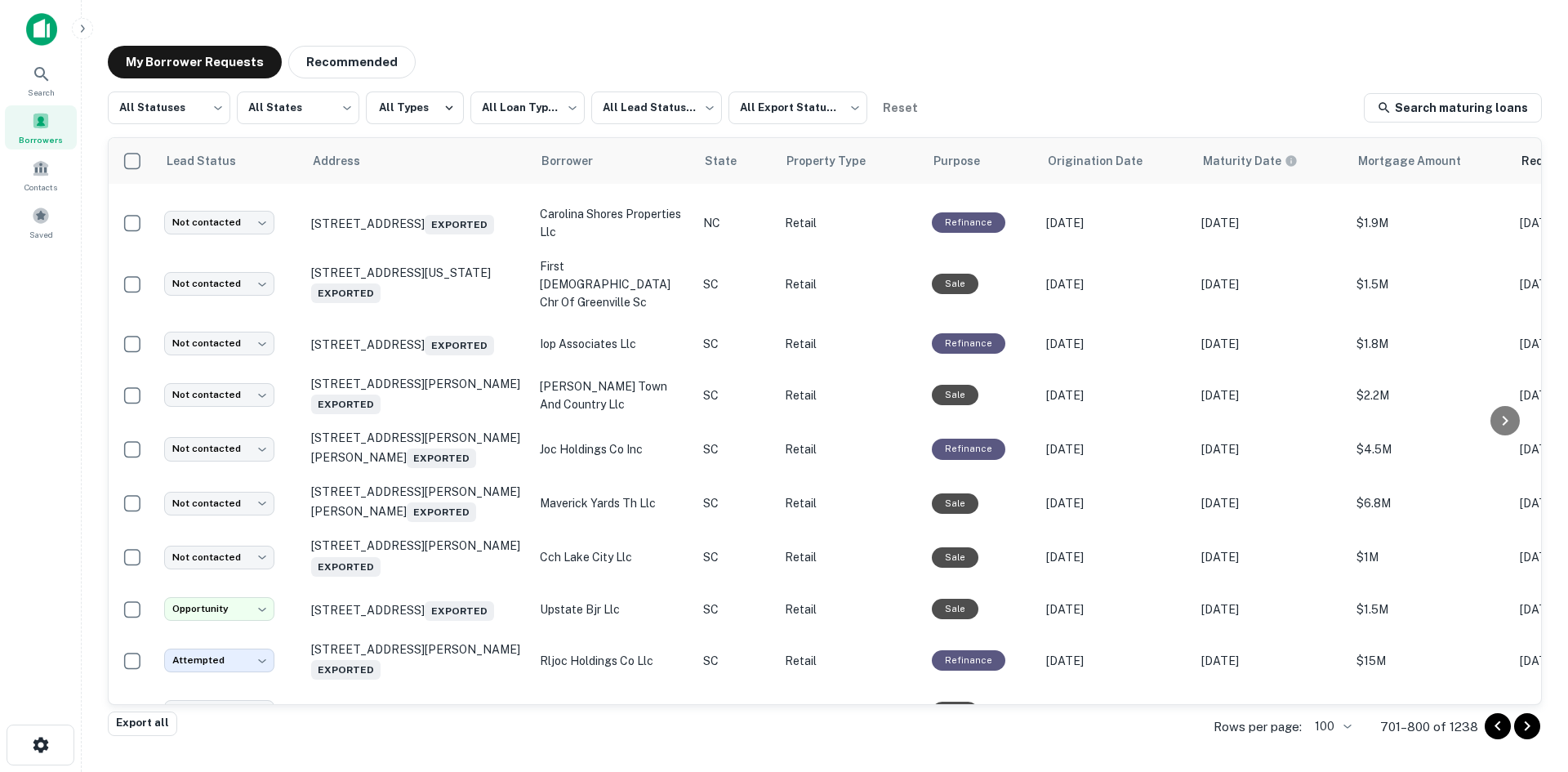
click at [432, 148] on td "2100 N Main St High Point, NC 27262 Exported" at bounding box center [417, 122] width 228 height 52
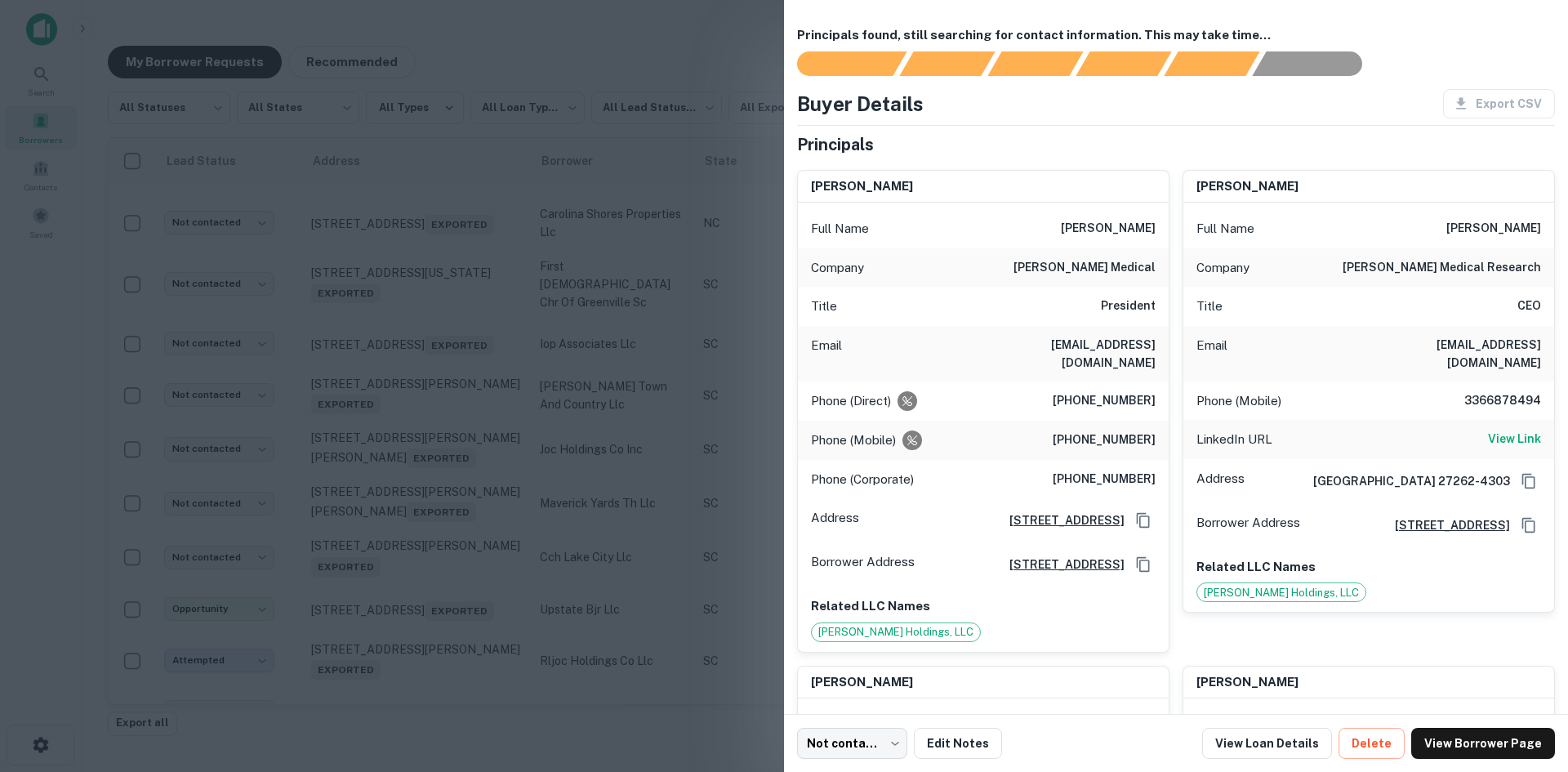
click at [432, 329] on div at bounding box center [784, 386] width 1568 height 772
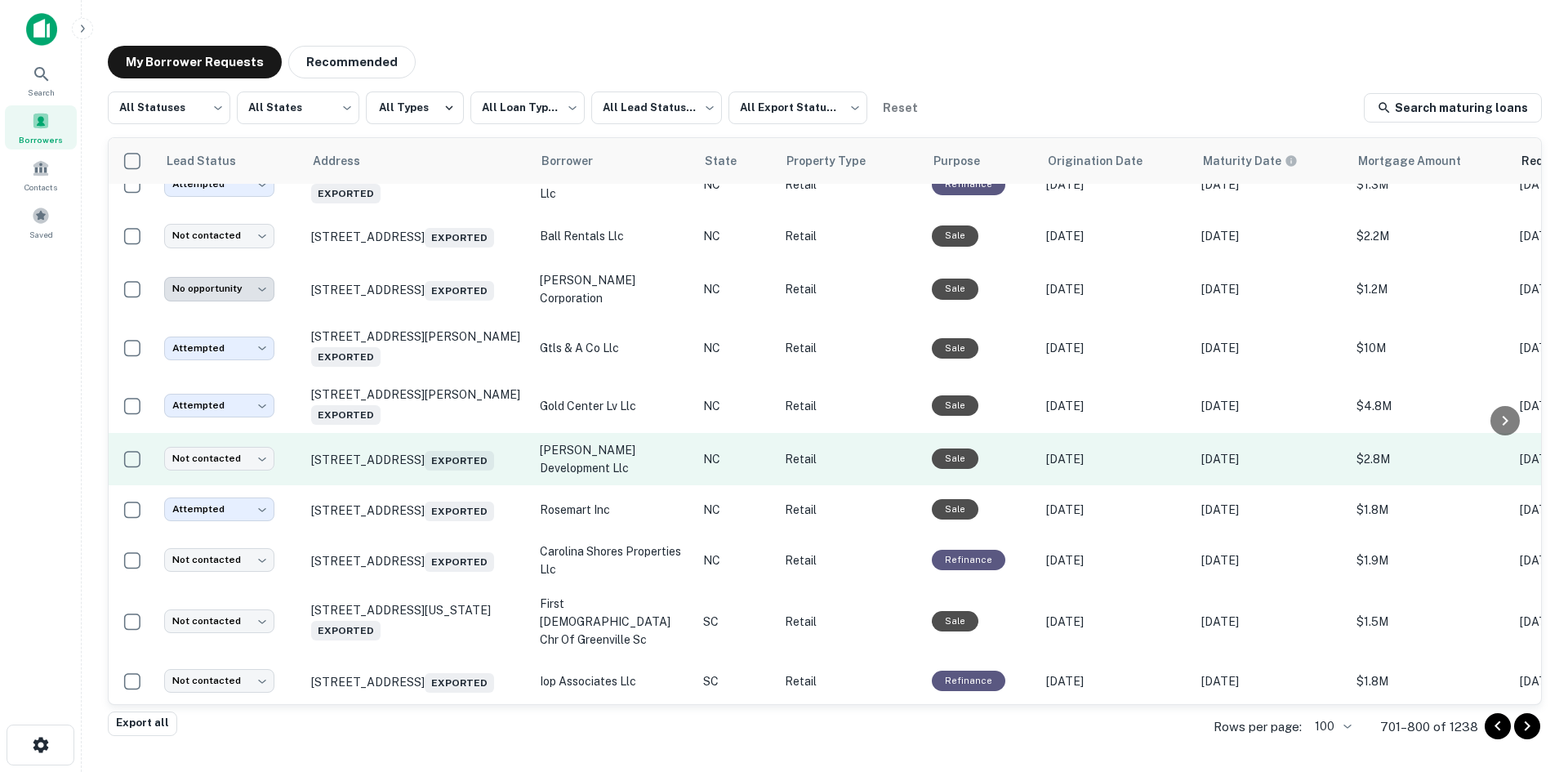
scroll to position [2799, 0]
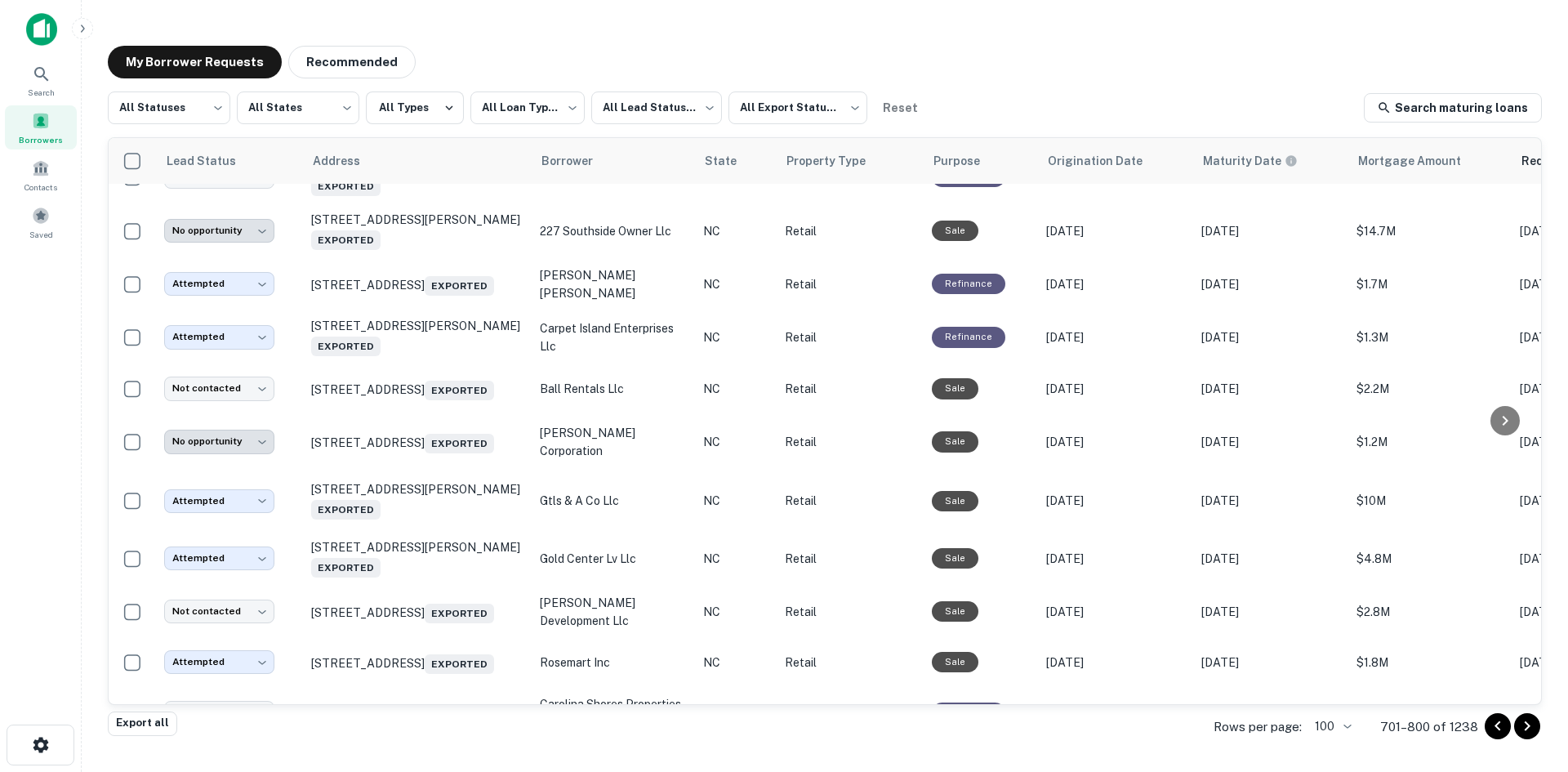
click at [431, 150] on td "574 English Rd Rocky Mount, NC 27804 Exported" at bounding box center [417, 125] width 228 height 49
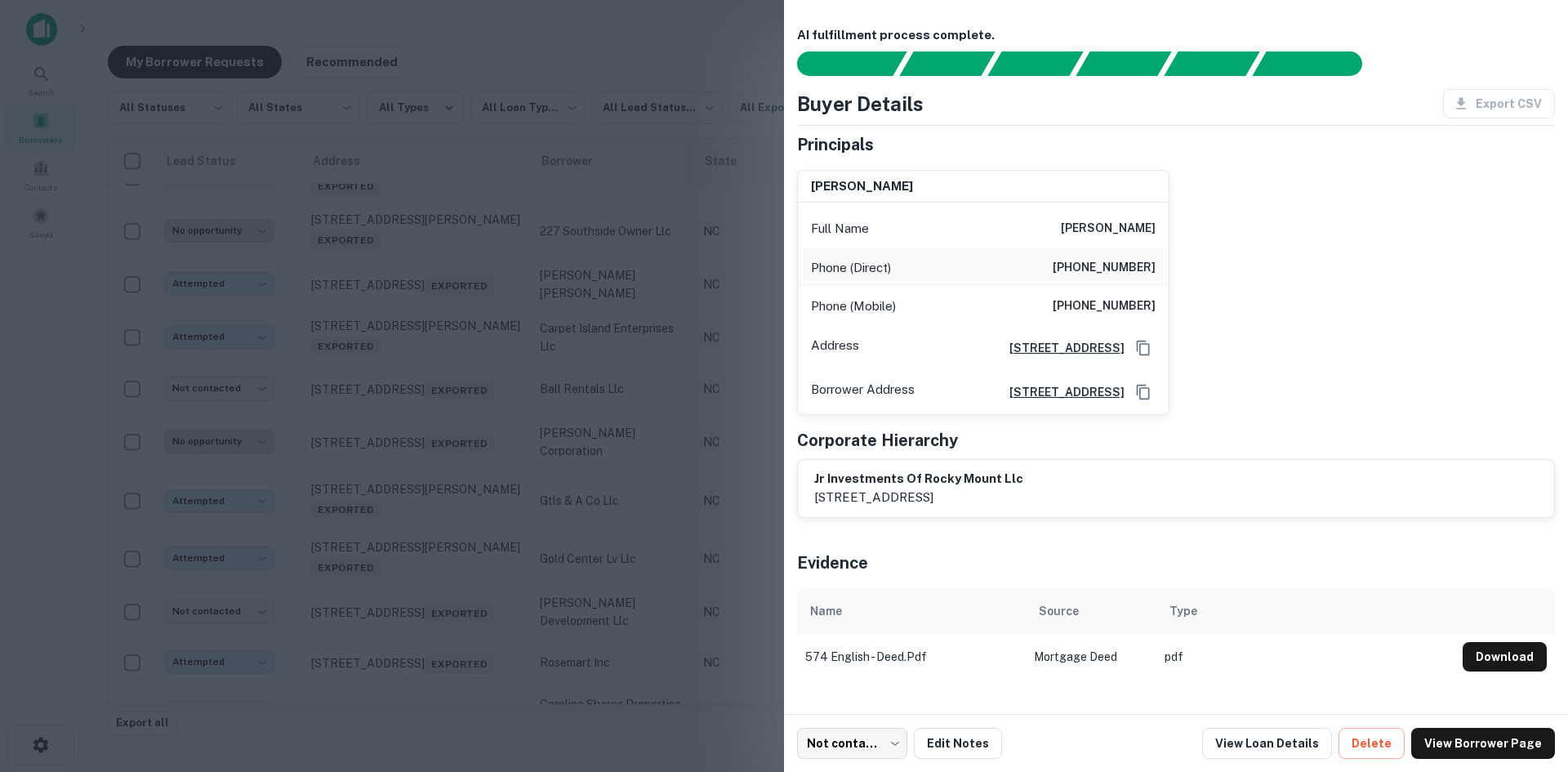
click at [348, 320] on div at bounding box center [784, 386] width 1568 height 772
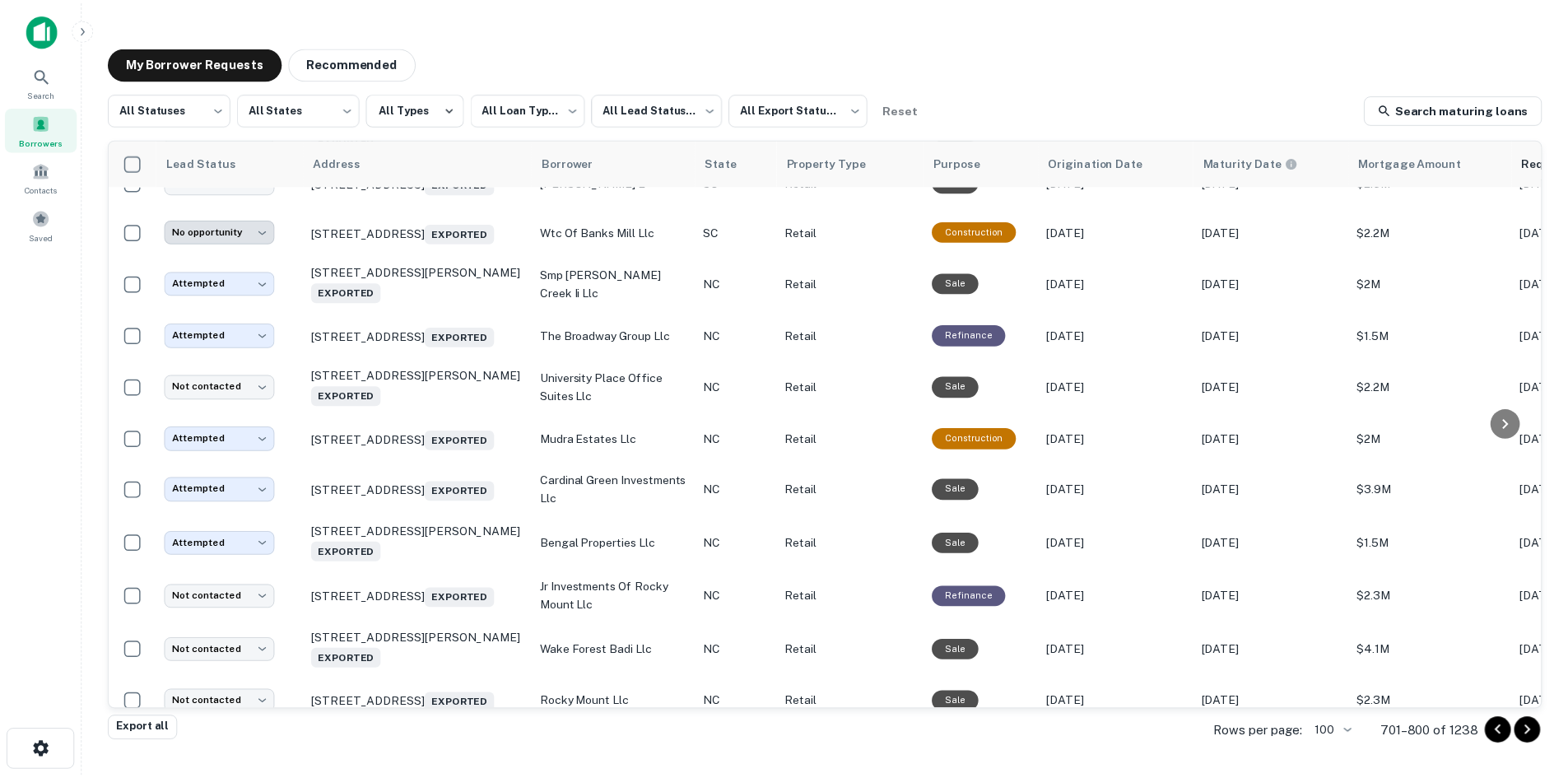
scroll to position [2162, 0]
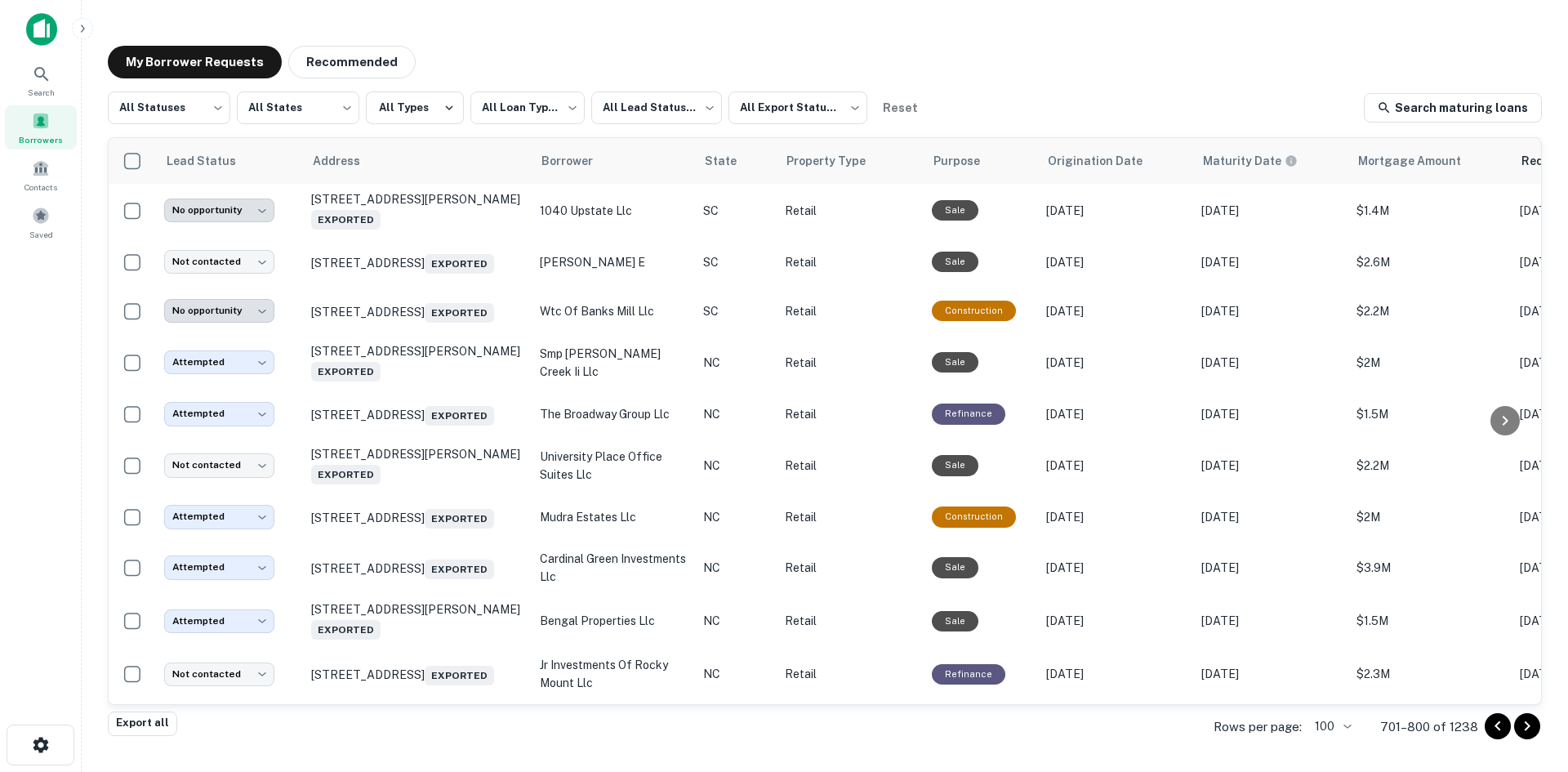
click at [504, 183] on td "2634 Boiling Springs Rd Boiling Springs, SC 29316 Exported" at bounding box center [417, 157] width 228 height 52
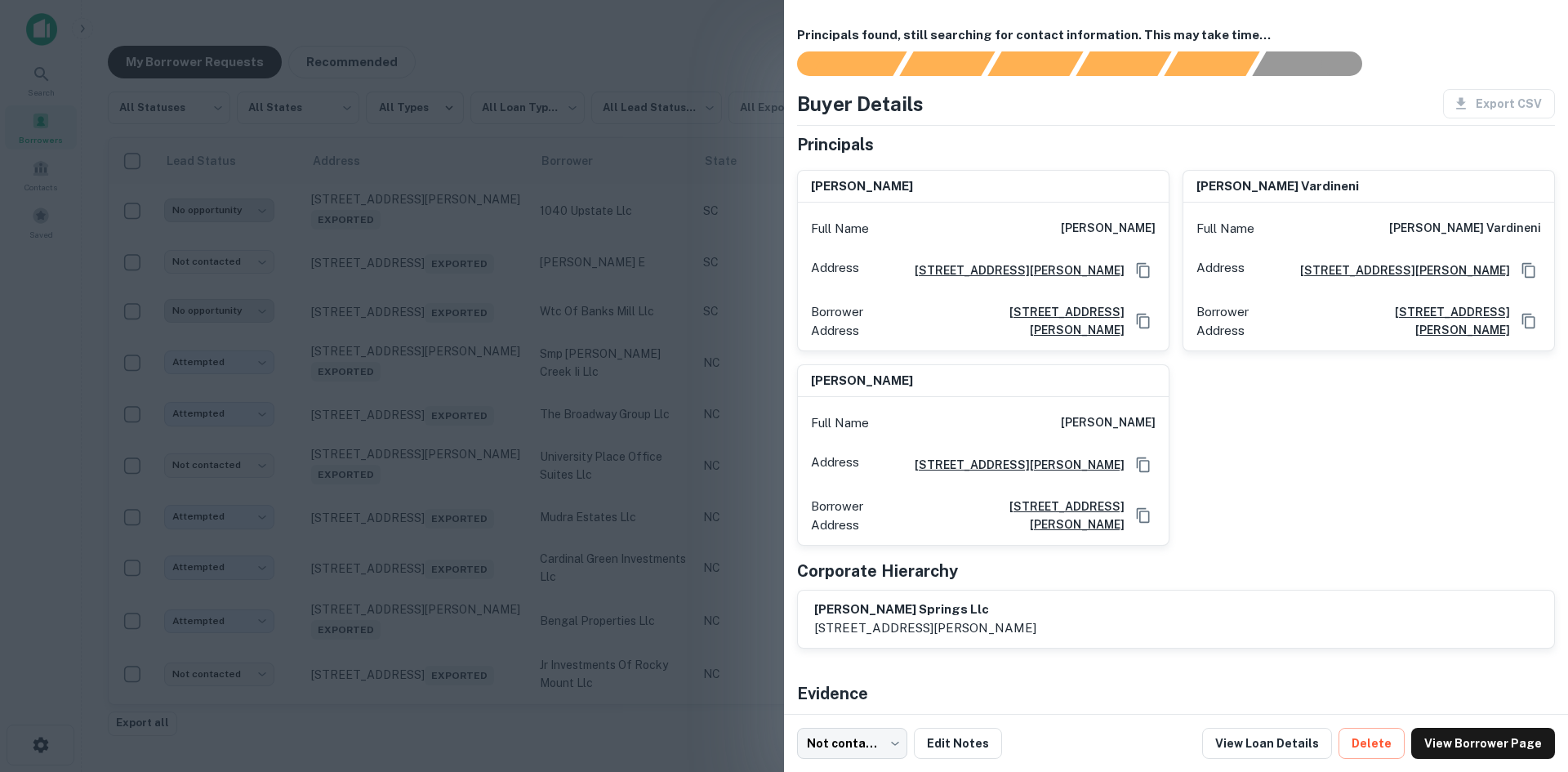
click at [498, 310] on div at bounding box center [784, 386] width 1568 height 772
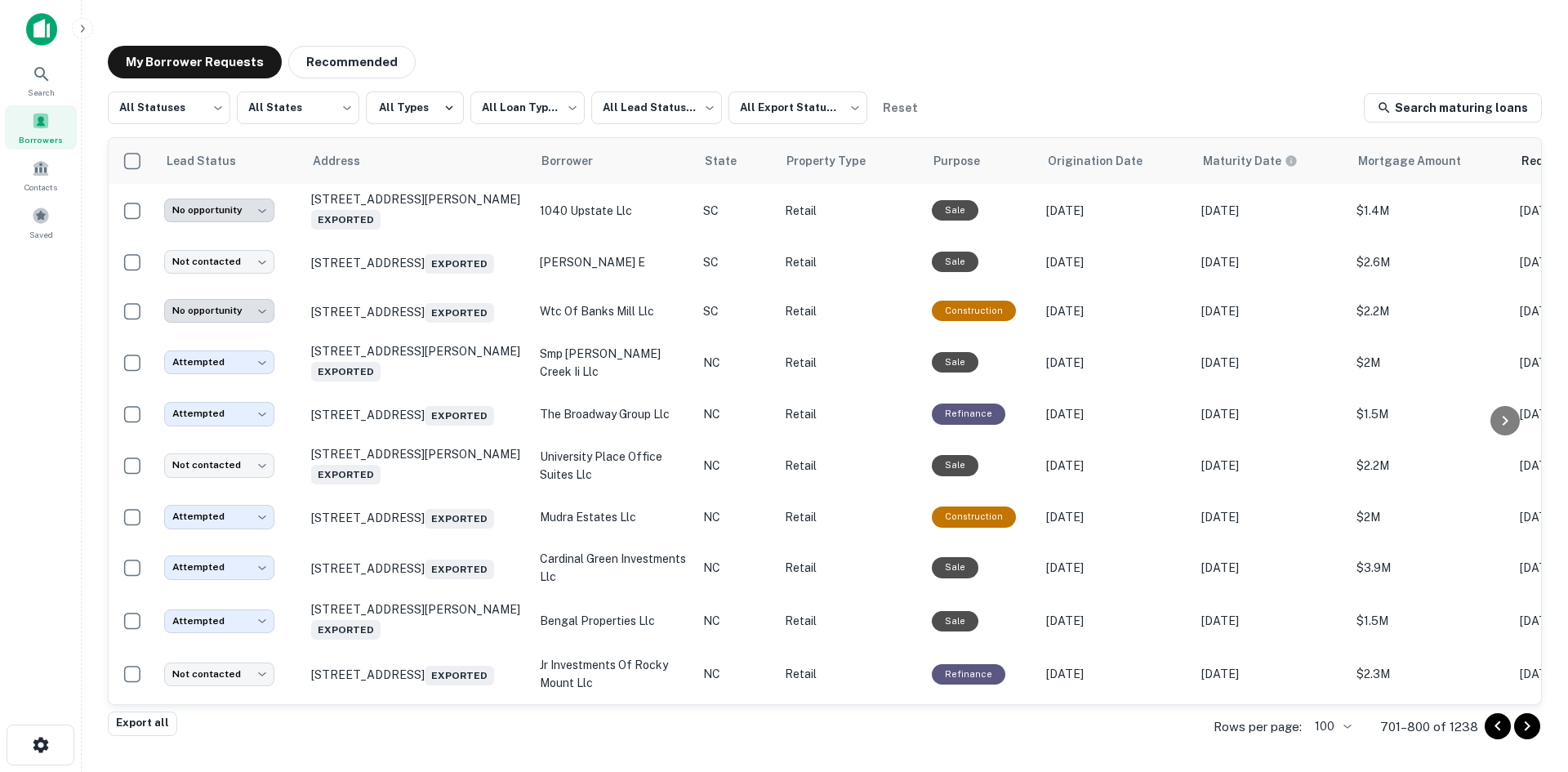
click at [416, 169] on p "2634 Boiling Springs Rd Boiling Springs, SC 29316 Exported" at bounding box center [416, 157] width 212 height 23
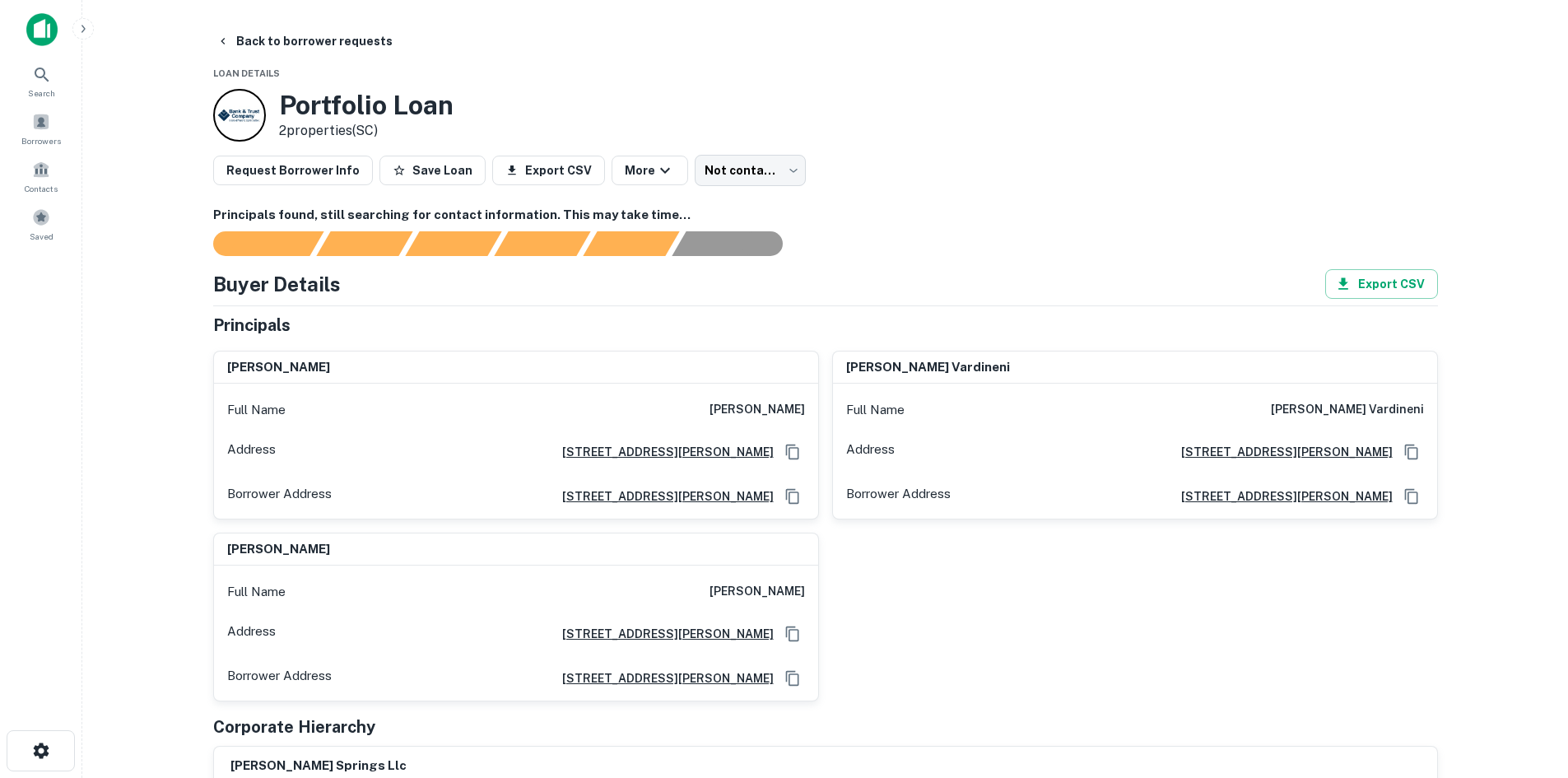
click at [771, 423] on div "Full Name balaji tatineni" at bounding box center [516, 409] width 605 height 40
copy h6 "balaji tatineni"
click at [751, 417] on h6 "balaji tatineni" at bounding box center [757, 410] width 96 height 19
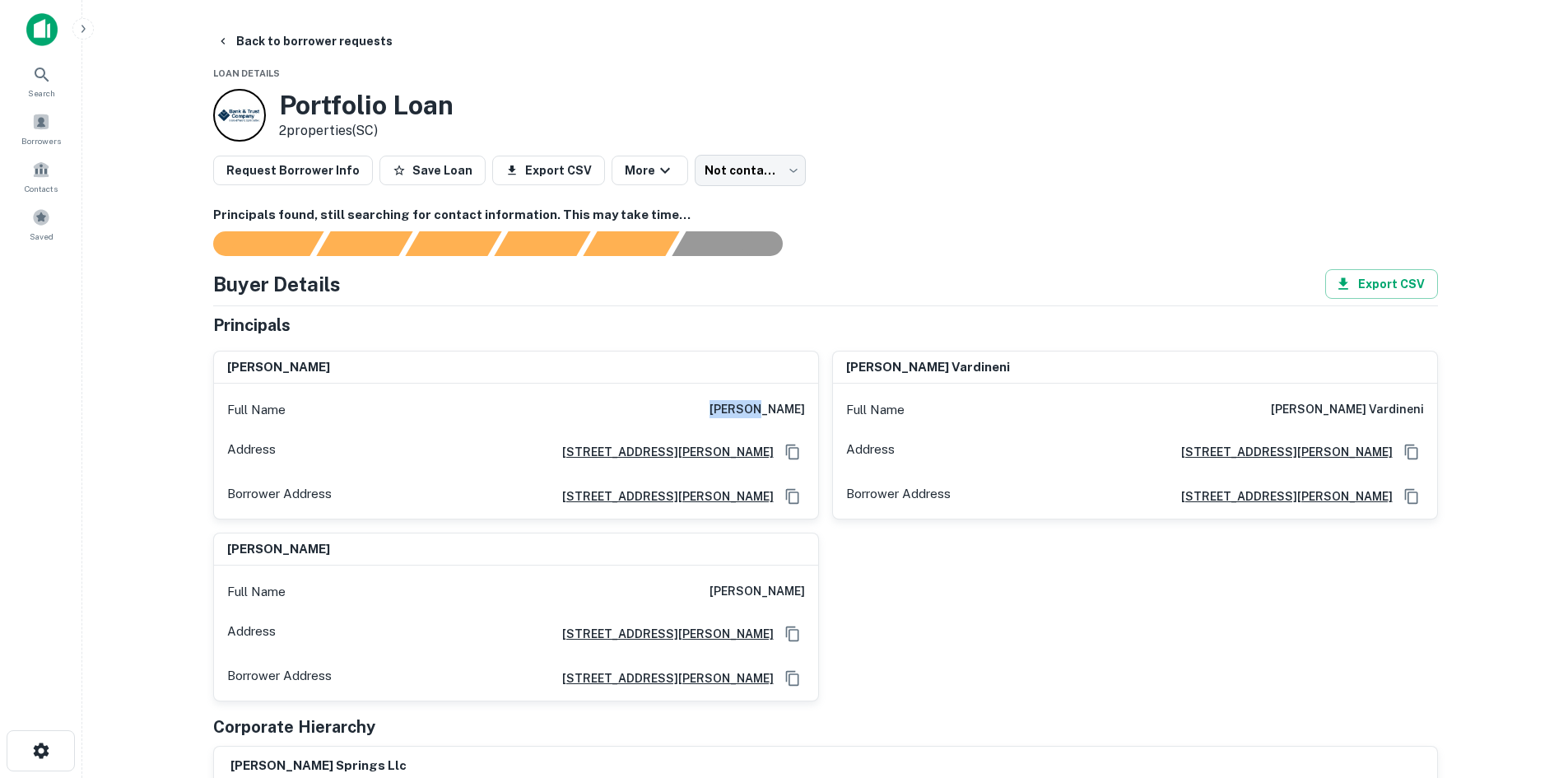
click at [751, 417] on h6 "balaji tatineni" at bounding box center [757, 410] width 96 height 19
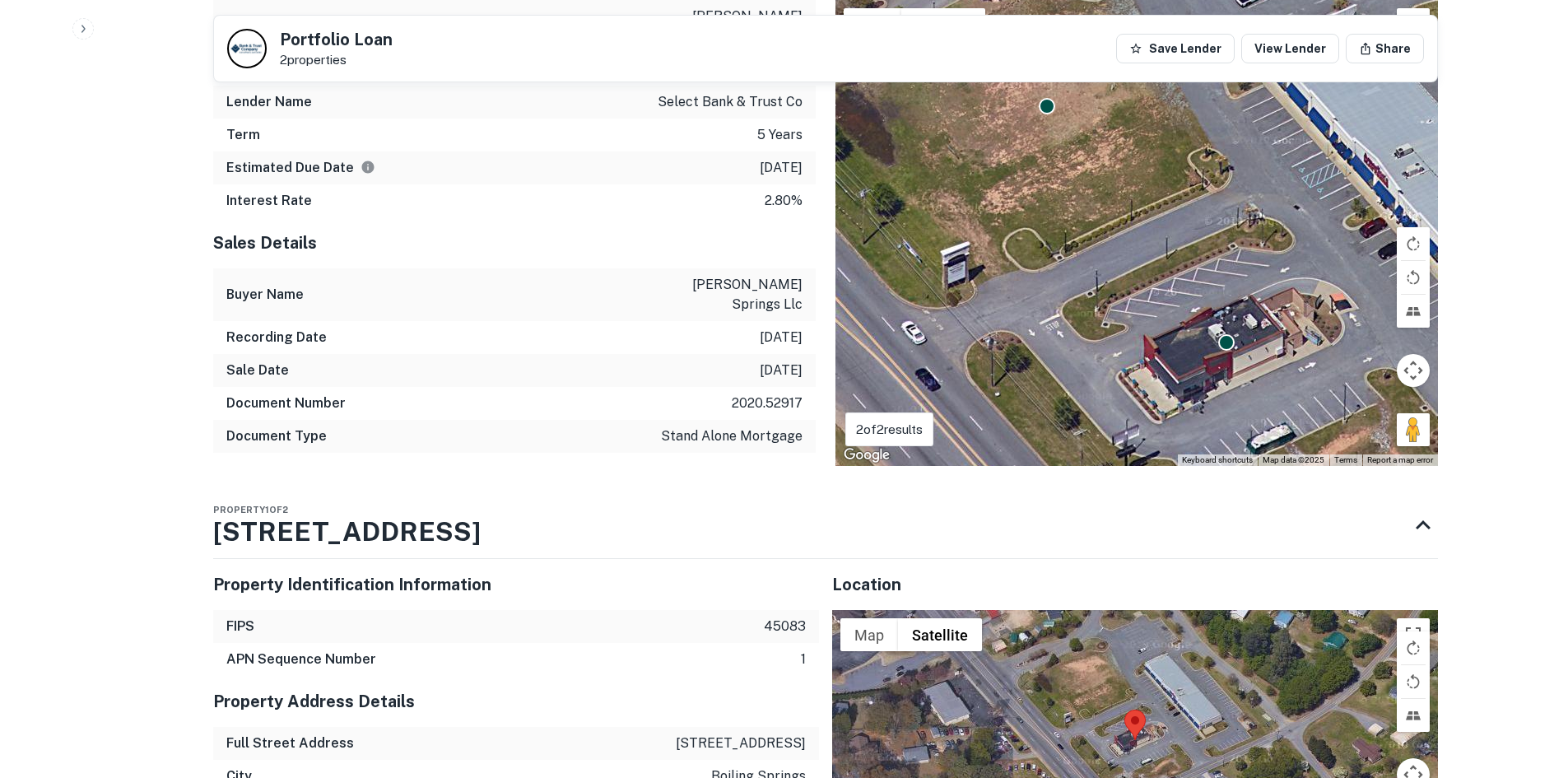
scroll to position [1647, 0]
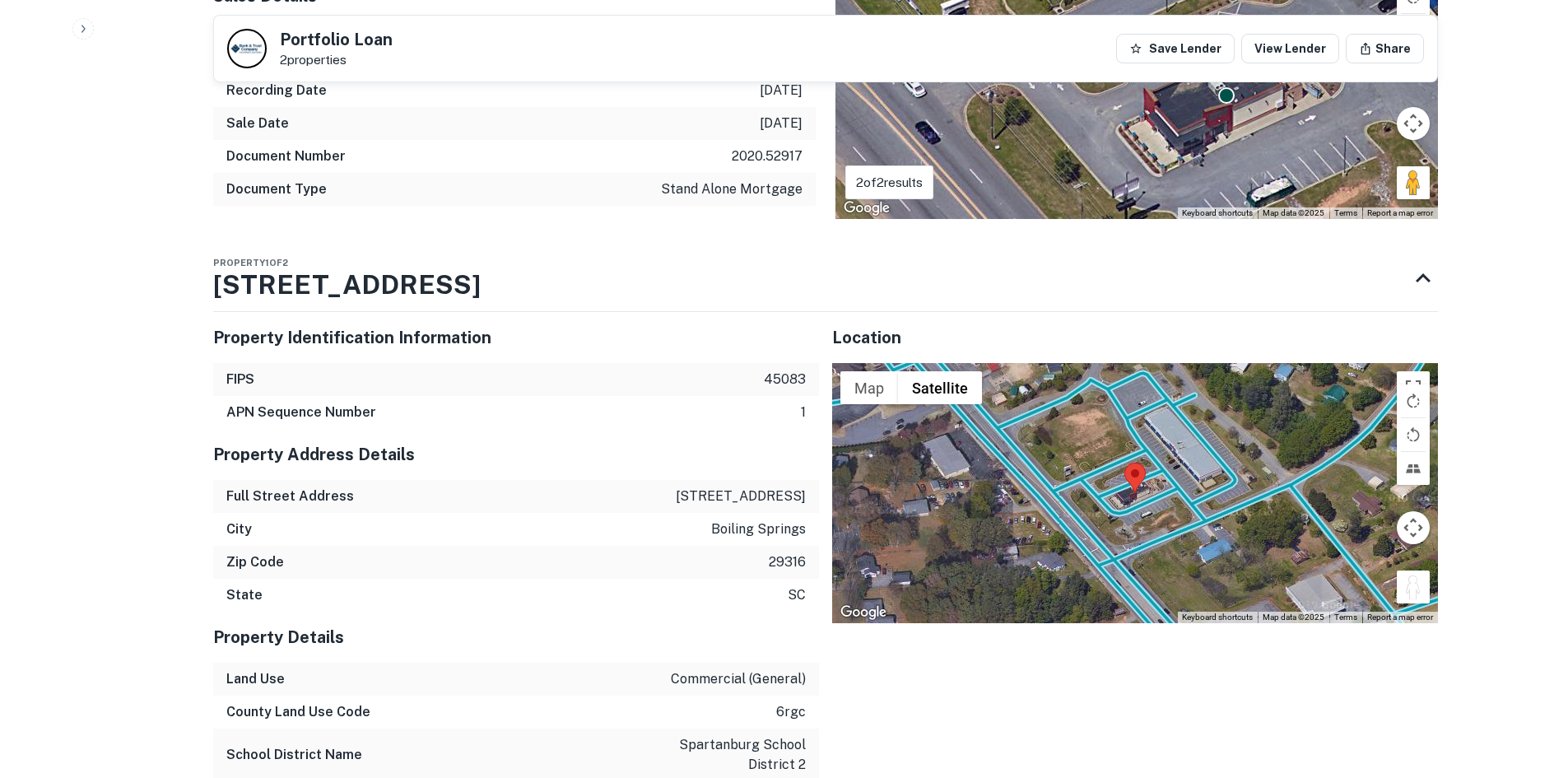
drag, startPoint x: 1410, startPoint y: 554, endPoint x: 1124, endPoint y: 489, distance: 293.3
click at [1124, 489] on div "To activate drag with keyboard, press Alt + Enter. Once in keyboard drag state,…" at bounding box center [1135, 493] width 606 height 260
drag, startPoint x: 1419, startPoint y: 546, endPoint x: 1125, endPoint y: 485, distance: 300.3
click at [1113, 484] on div "To activate drag with keyboard, press Alt + Enter. Once in keyboard drag state,…" at bounding box center [1135, 493] width 606 height 260
drag, startPoint x: 1418, startPoint y: 521, endPoint x: 1242, endPoint y: 502, distance: 177.0
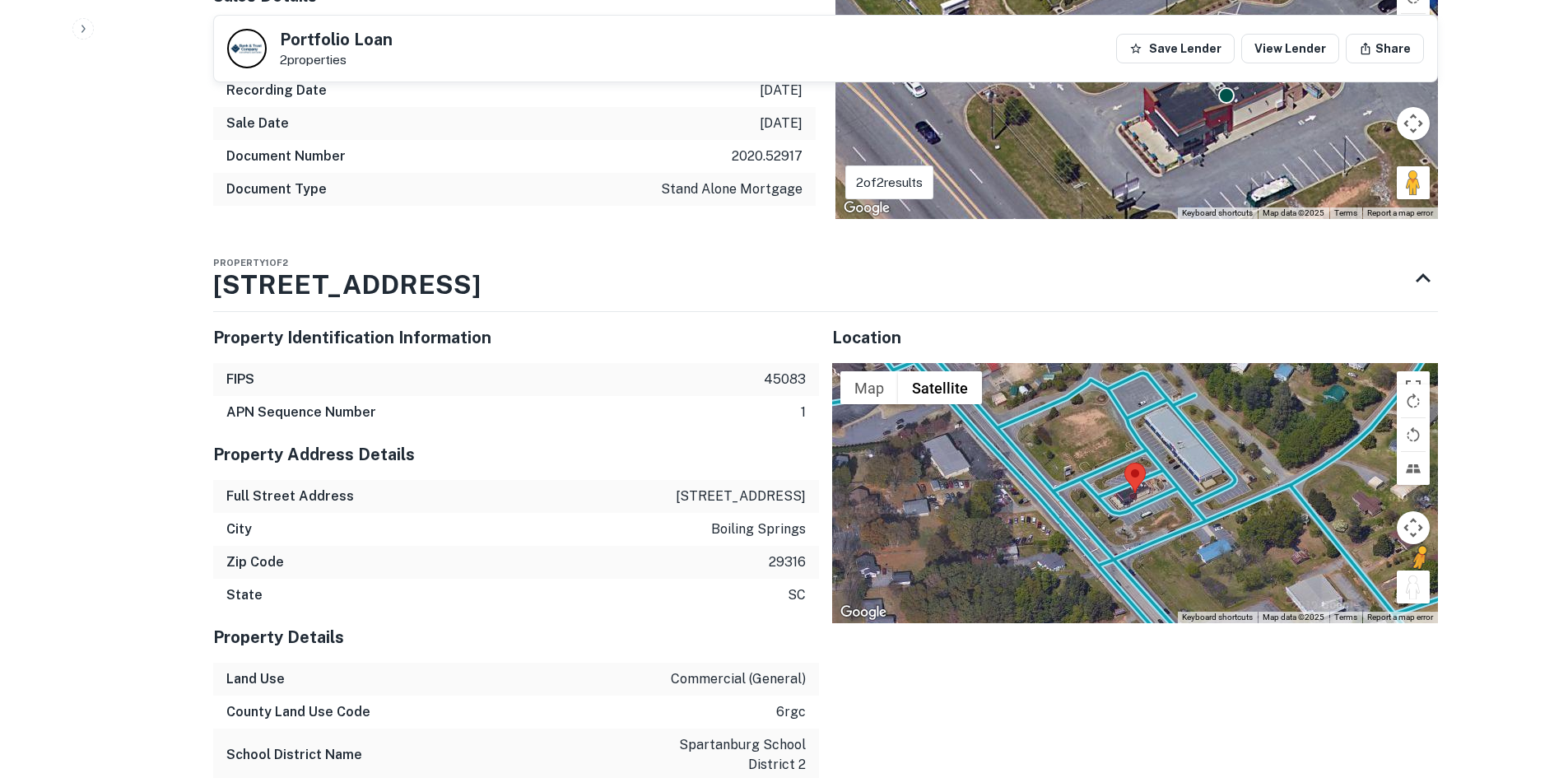
click at [1242, 502] on div "To activate drag with keyboard, press Alt + Enter. Once in keyboard drag state,…" at bounding box center [1135, 493] width 606 height 260
drag, startPoint x: 1428, startPoint y: 524, endPoint x: 1415, endPoint y: 524, distance: 13.0
click at [1397, 519] on div "To activate drag with keyboard, press Alt + Enter. Once in keyboard drag state,…" at bounding box center [1135, 493] width 606 height 260
click at [1419, 527] on img at bounding box center [1406, 758] width 177 height 688
click at [1409, 571] on button "Drag Pegman onto the map to open Street View" at bounding box center [1413, 587] width 33 height 33
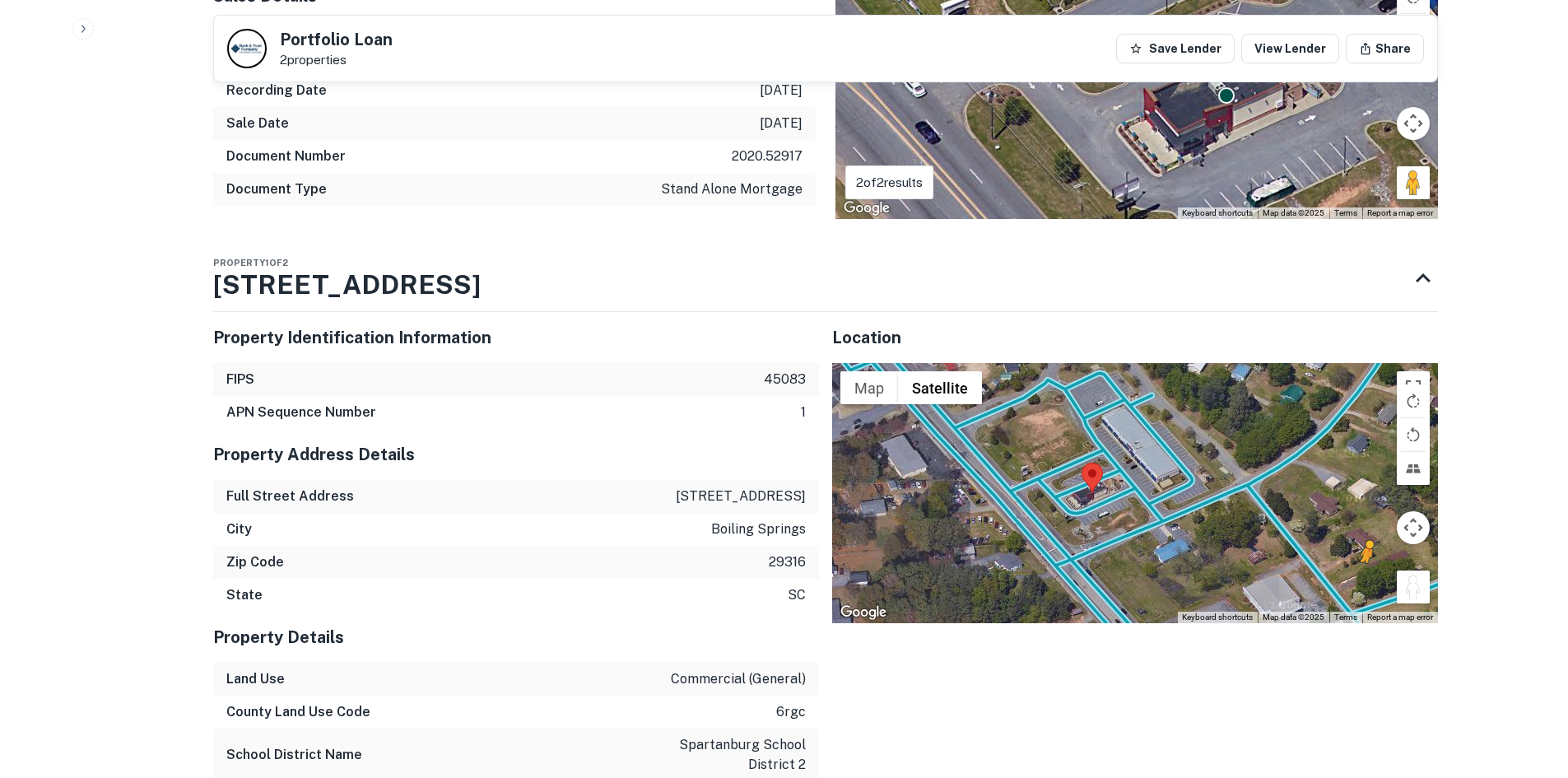
drag, startPoint x: 1386, startPoint y: 523, endPoint x: 1367, endPoint y: 525, distance: 19.1
click at [1343, 524] on div "To activate drag with keyboard, press Alt + Enter. Once in keyboard drag state,…" at bounding box center [1135, 493] width 606 height 260
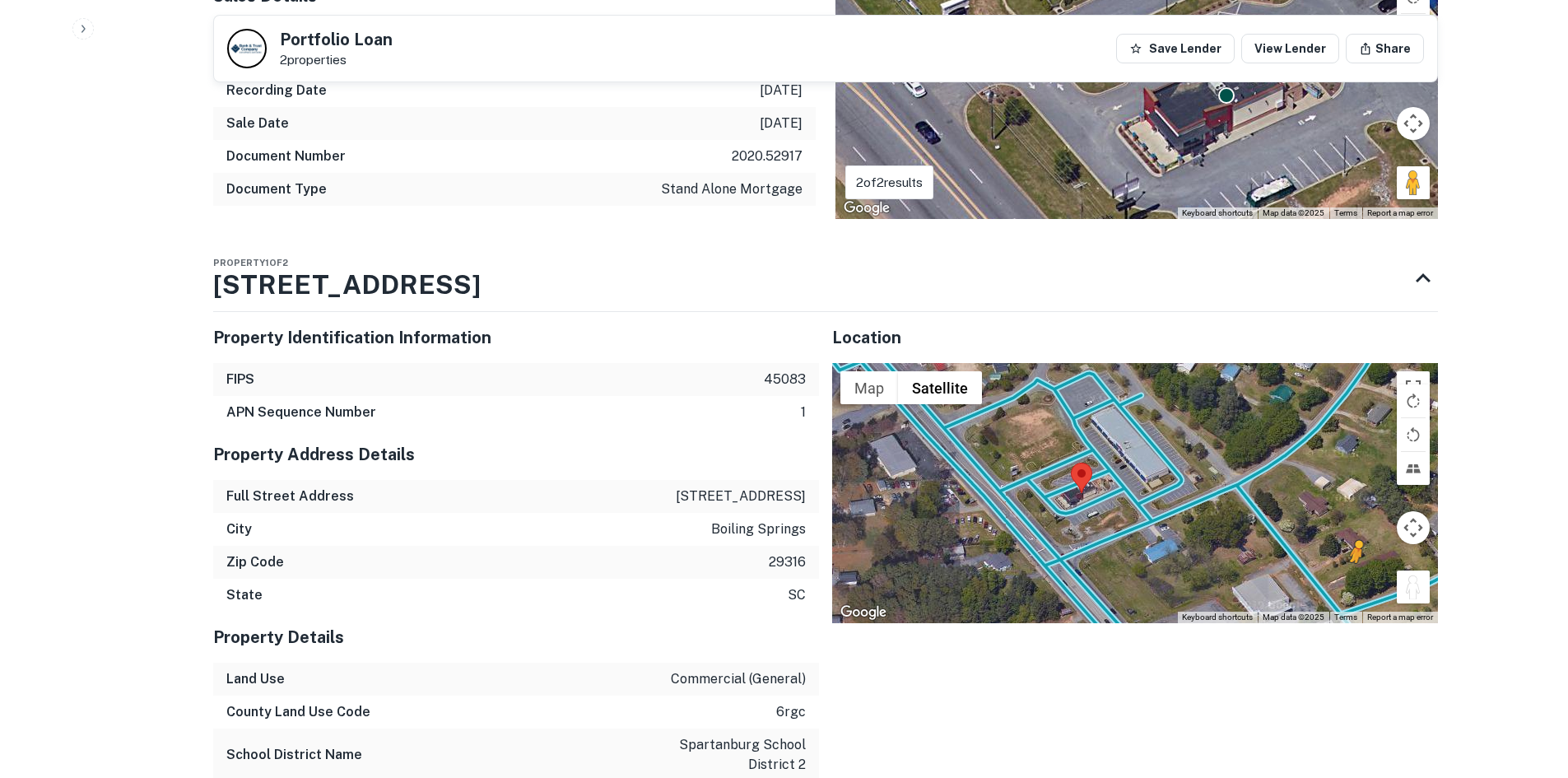
drag, startPoint x: 1360, startPoint y: 518, endPoint x: 1276, endPoint y: 520, distance: 84.0
click at [1212, 498] on div "To activate drag with keyboard, press Alt + Enter. Once in keyboard drag state,…" at bounding box center [1135, 493] width 606 height 260
click at [1412, 571] on button "Drag Pegman onto the map to open Street View" at bounding box center [1413, 587] width 33 height 33
click at [1414, 571] on button "Drag Pegman onto the map to open Street View" at bounding box center [1413, 587] width 33 height 33
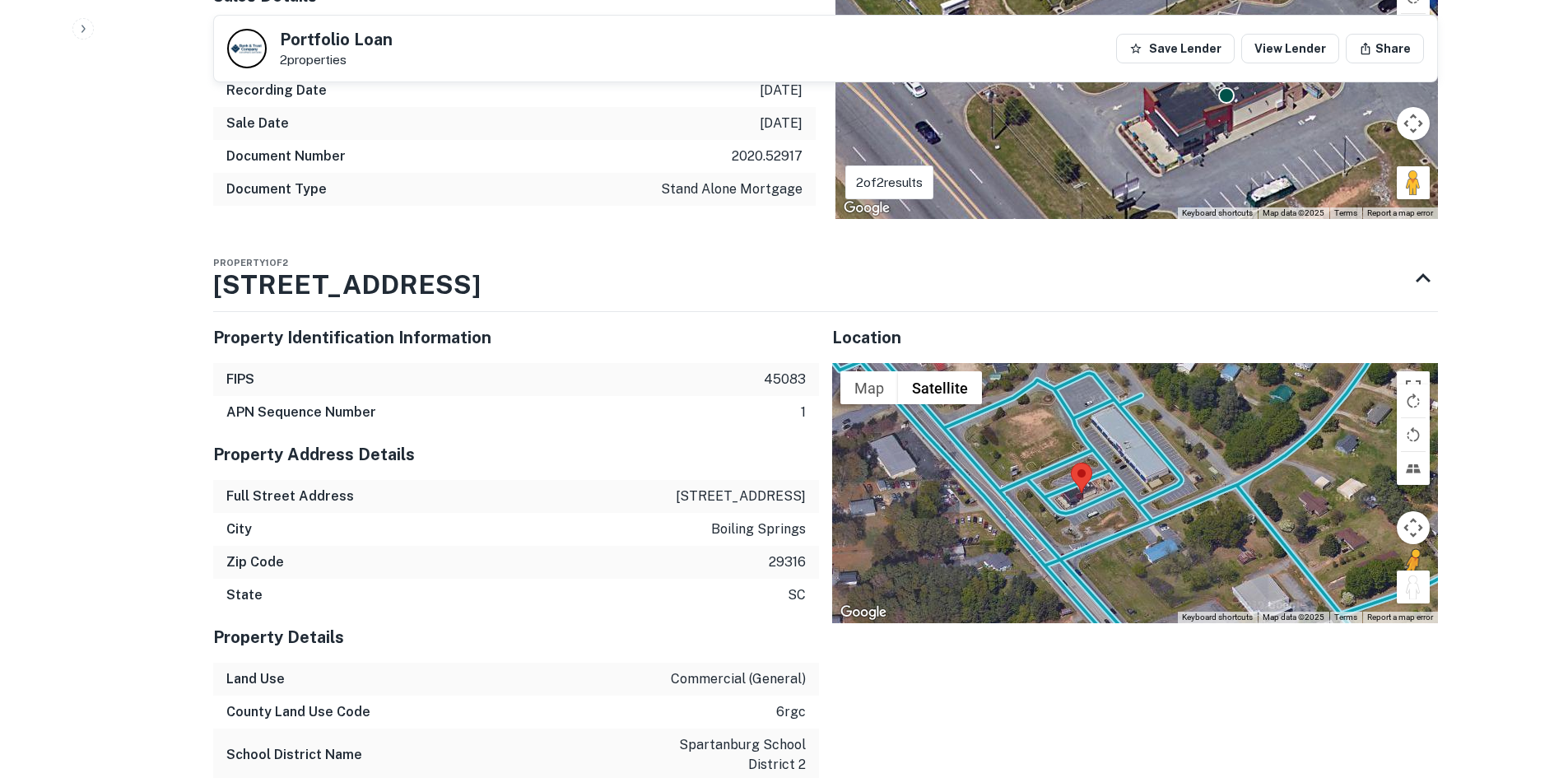
click at [1413, 571] on button "Drag Pegman onto the map to open Street View" at bounding box center [1413, 587] width 33 height 33
drag, startPoint x: 1413, startPoint y: 550, endPoint x: 1364, endPoint y: 551, distance: 49.0
click at [1364, 551] on div "To activate drag with keyboard, press Alt + Enter. Once in keyboard drag state,…" at bounding box center [1135, 493] width 606 height 260
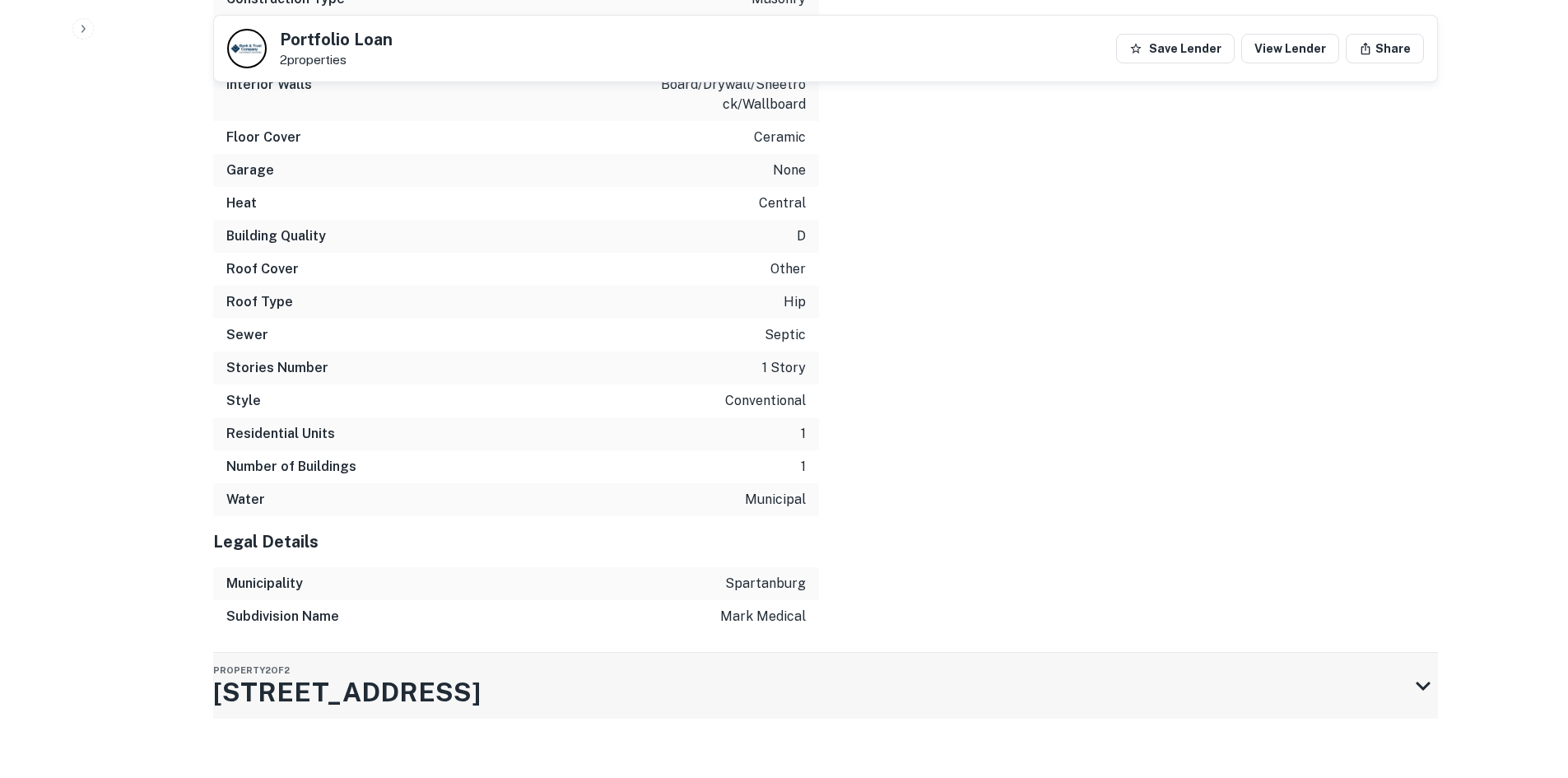
click at [1204, 665] on div "Property 2 of 2 2646 Boiling Springs Rd" at bounding box center [811, 686] width 1196 height 66
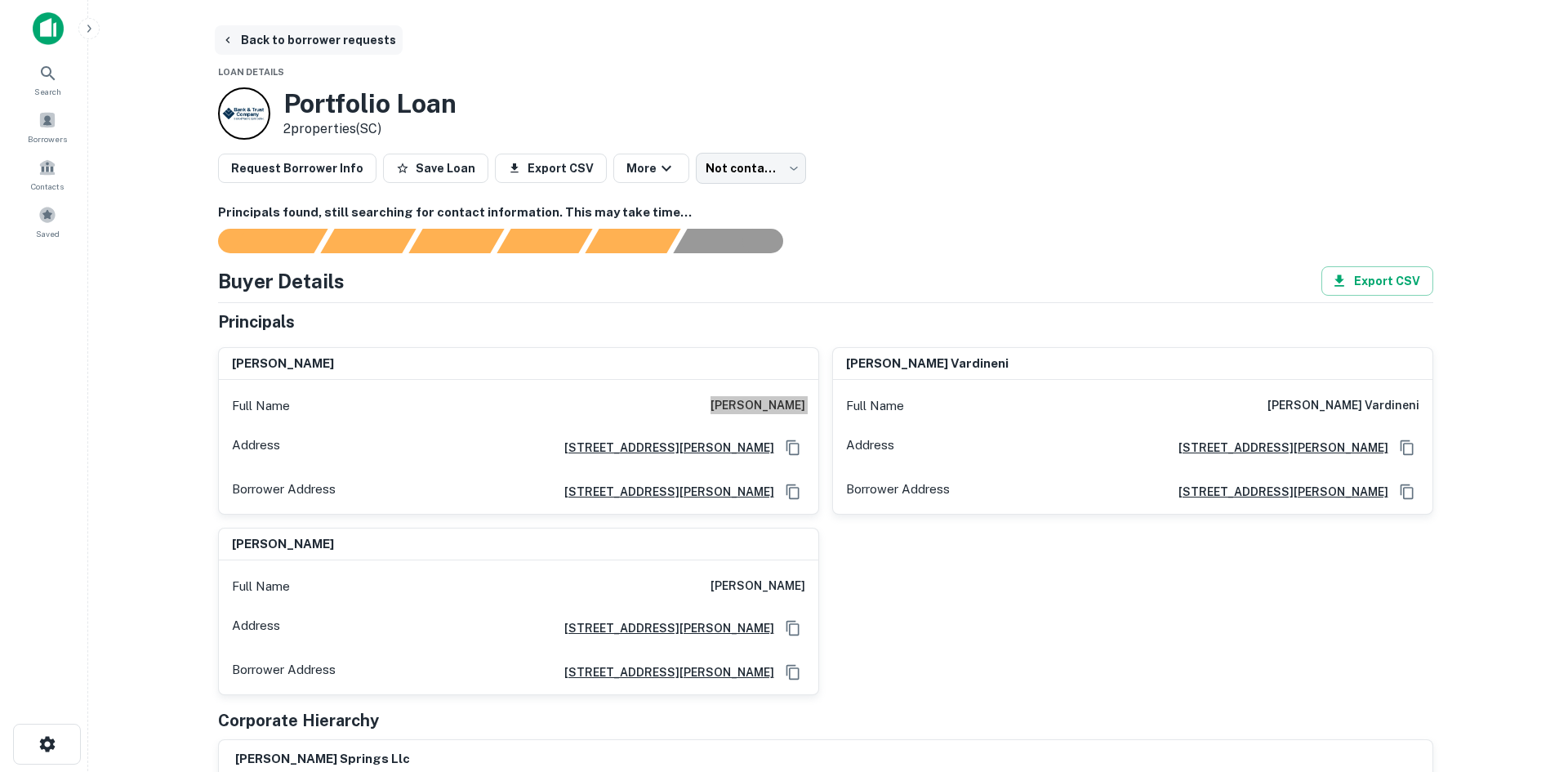
scroll to position [0, 0]
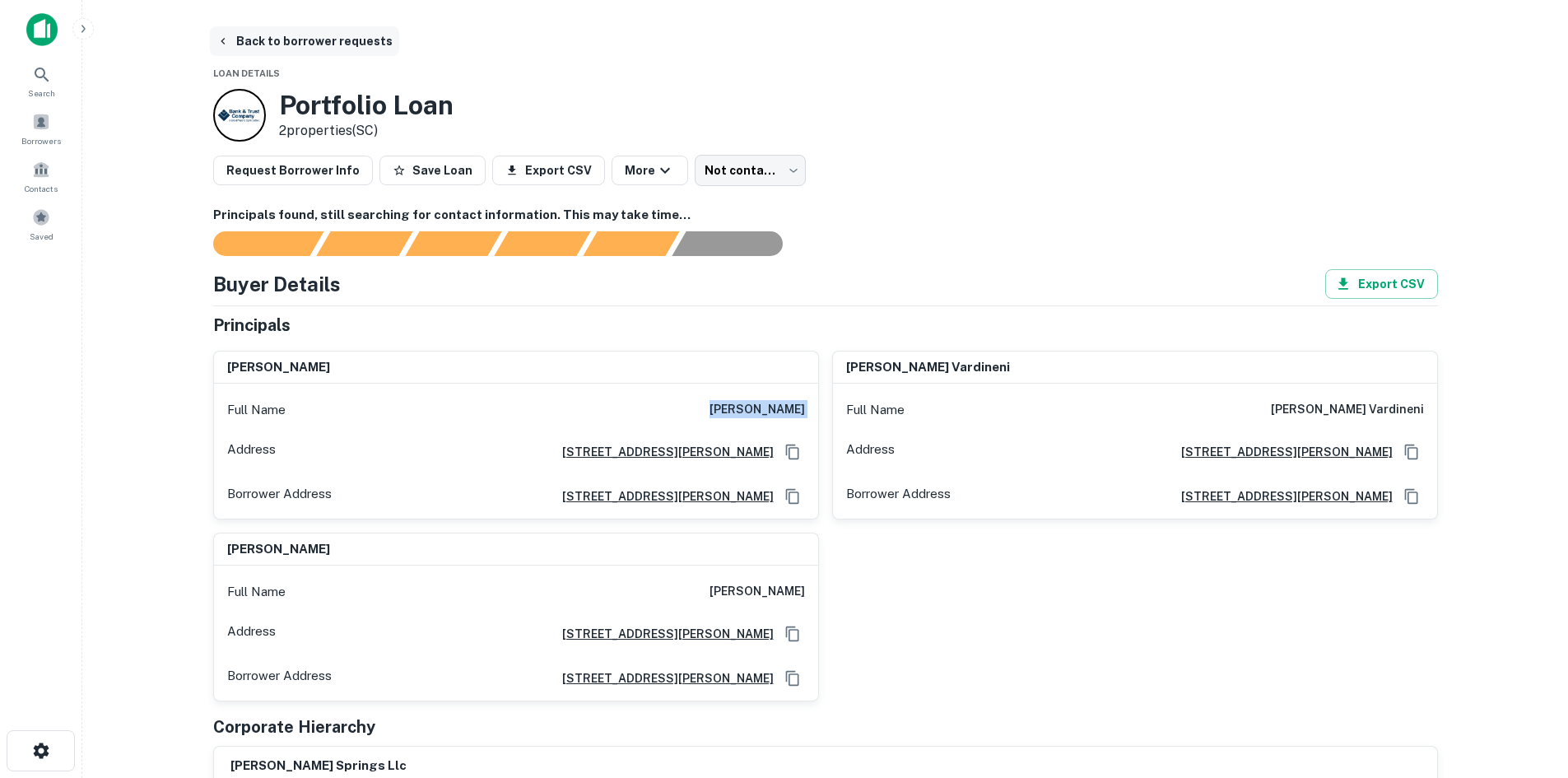
drag, startPoint x: 303, startPoint y: 35, endPoint x: 291, endPoint y: 48, distance: 17.7
click at [303, 35] on button "Back to borrower requests" at bounding box center [305, 41] width 190 height 30
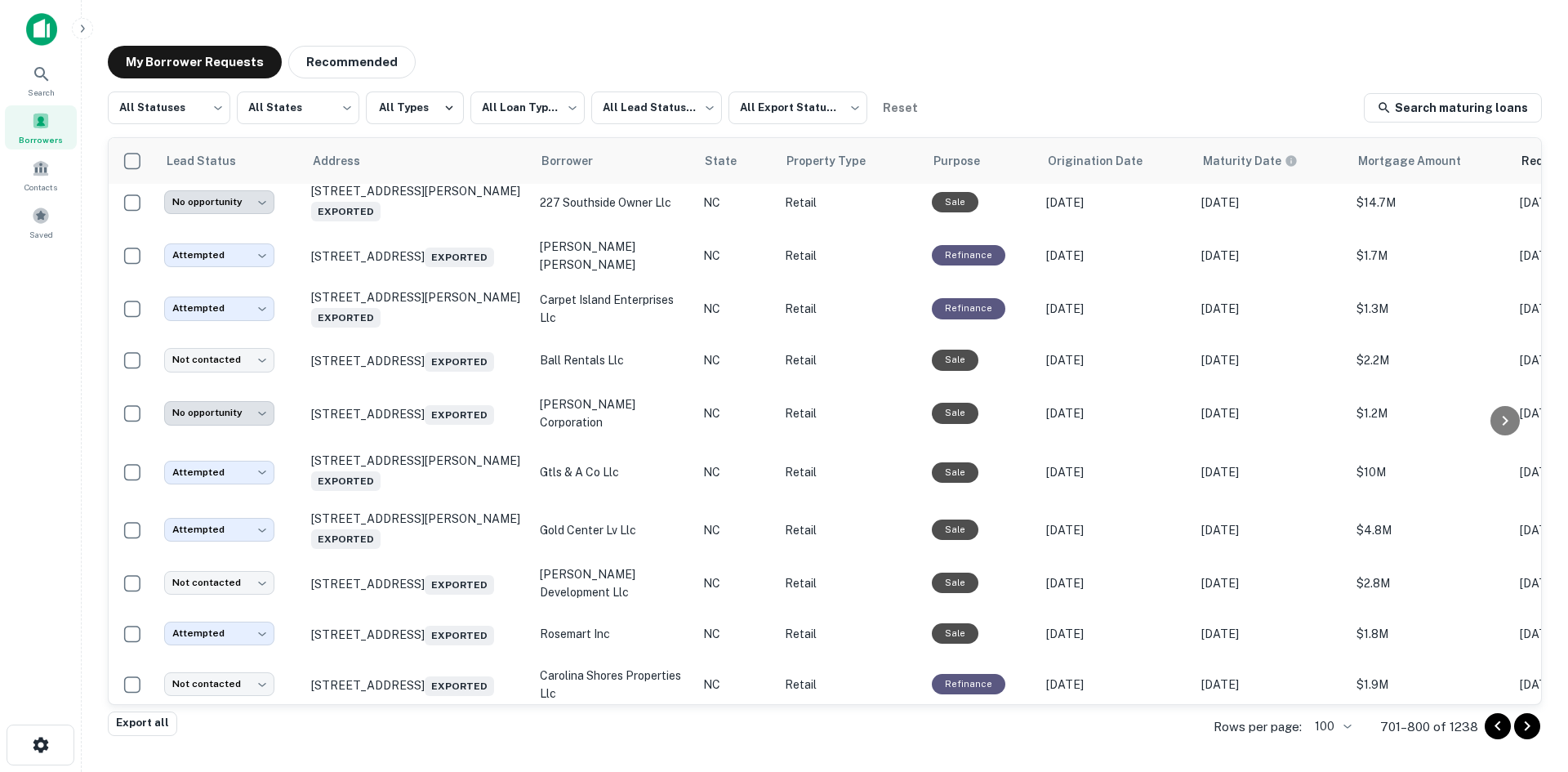
scroll to position [2842, 0]
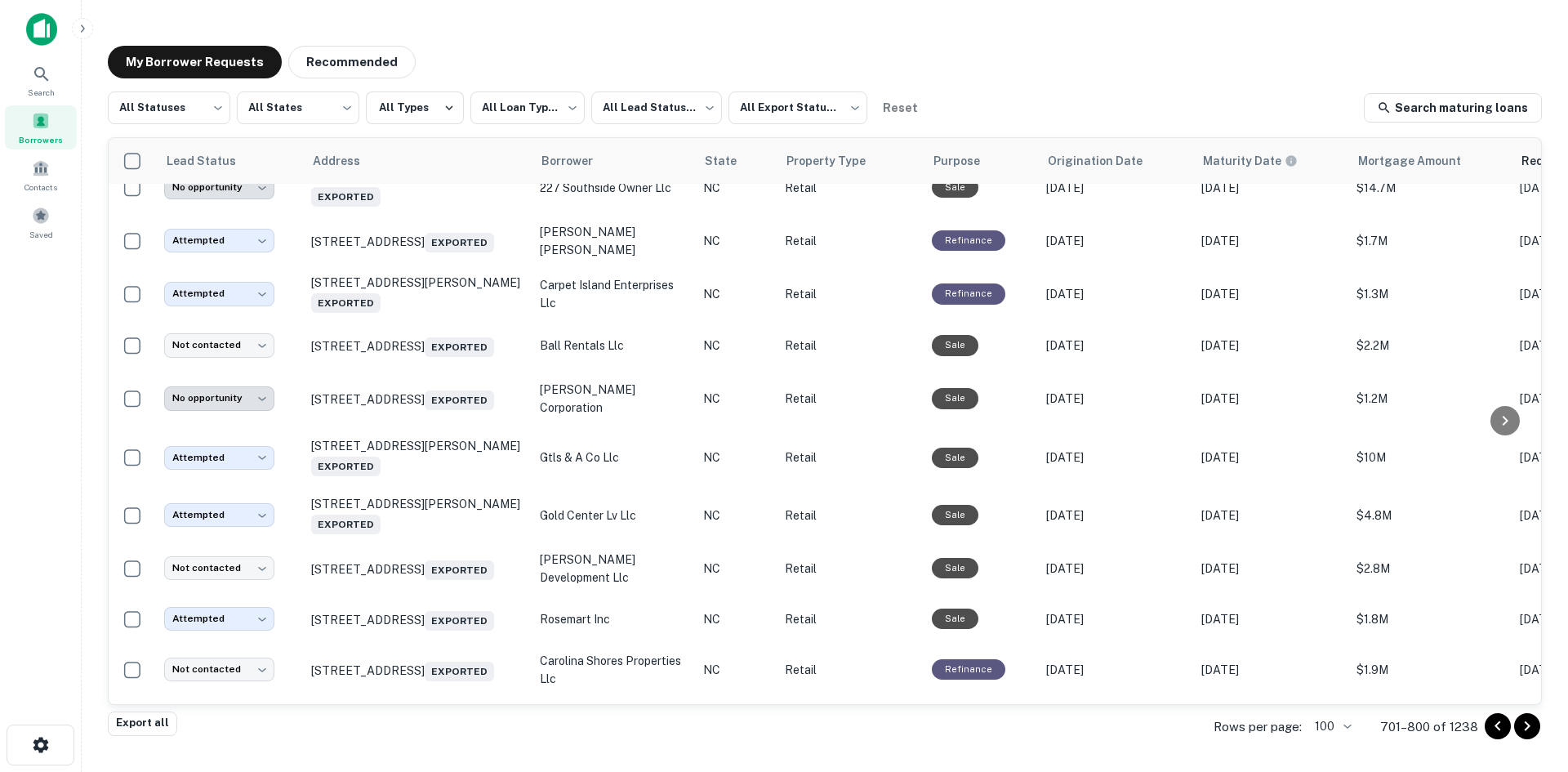
click at [437, 160] on td "284 Daniel Rd Forest City, NC 28043 Exported" at bounding box center [417, 133] width 228 height 54
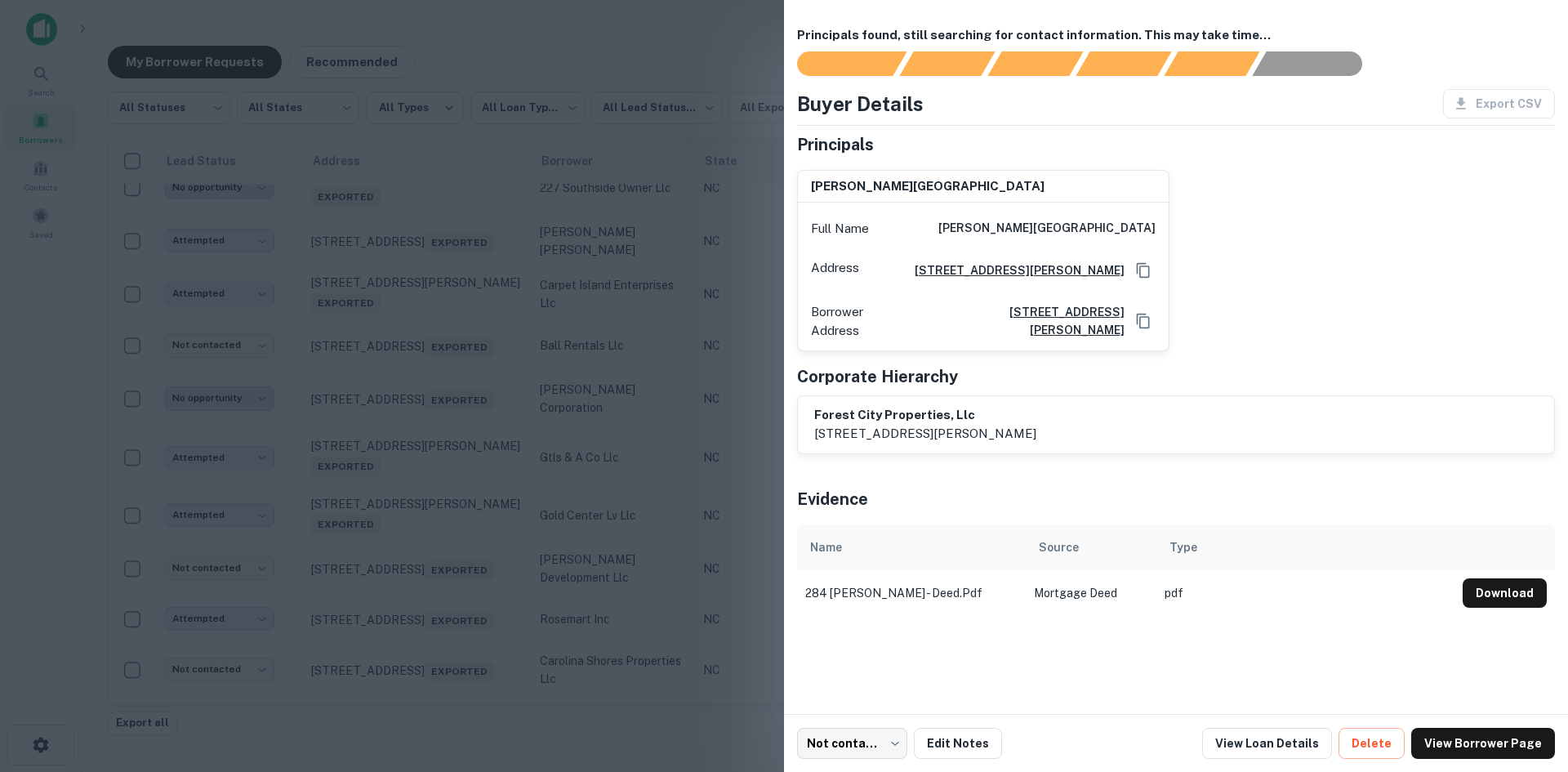
click at [437, 320] on div at bounding box center [784, 386] width 1568 height 772
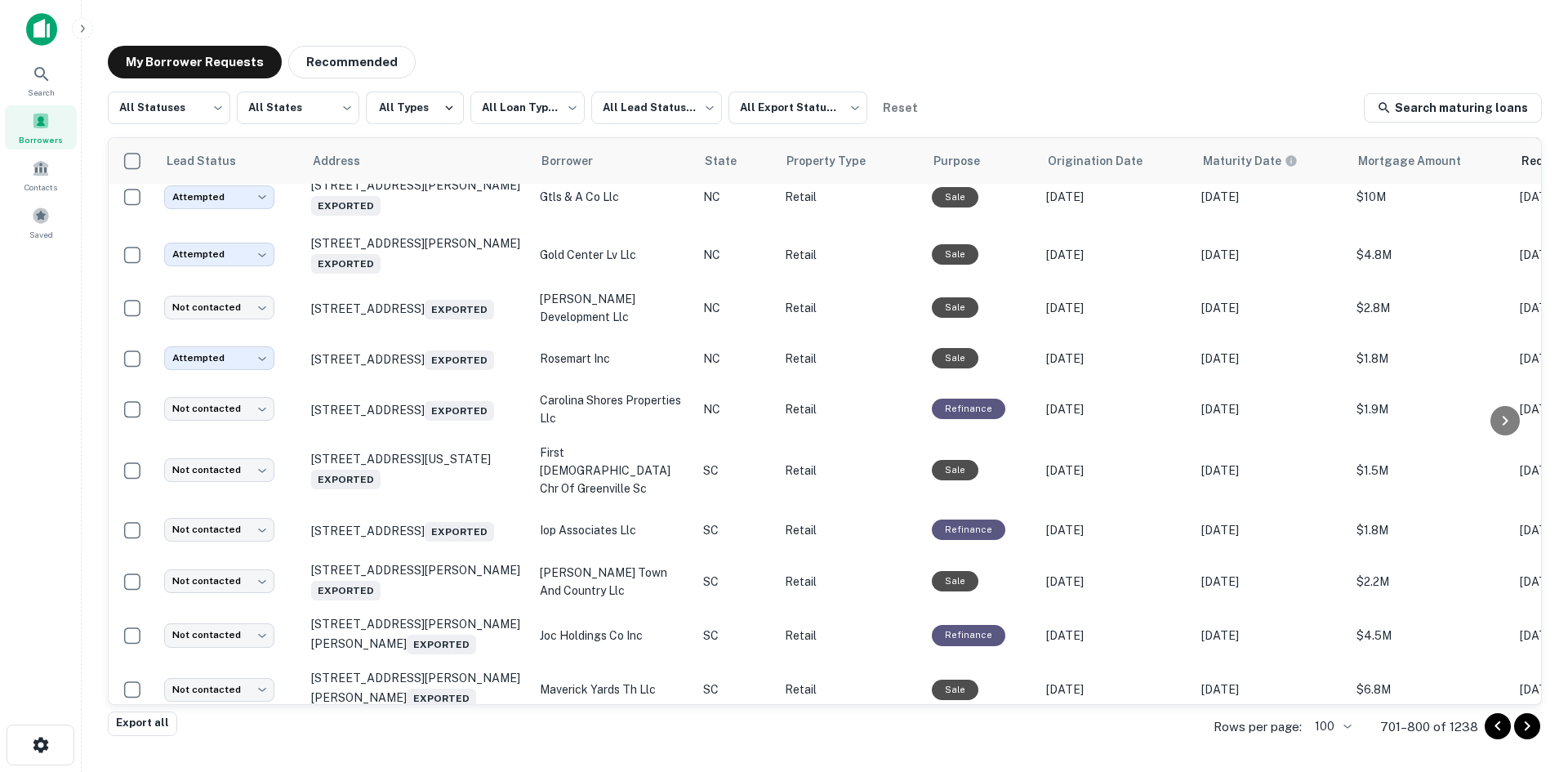
scroll to position [3005, 0]
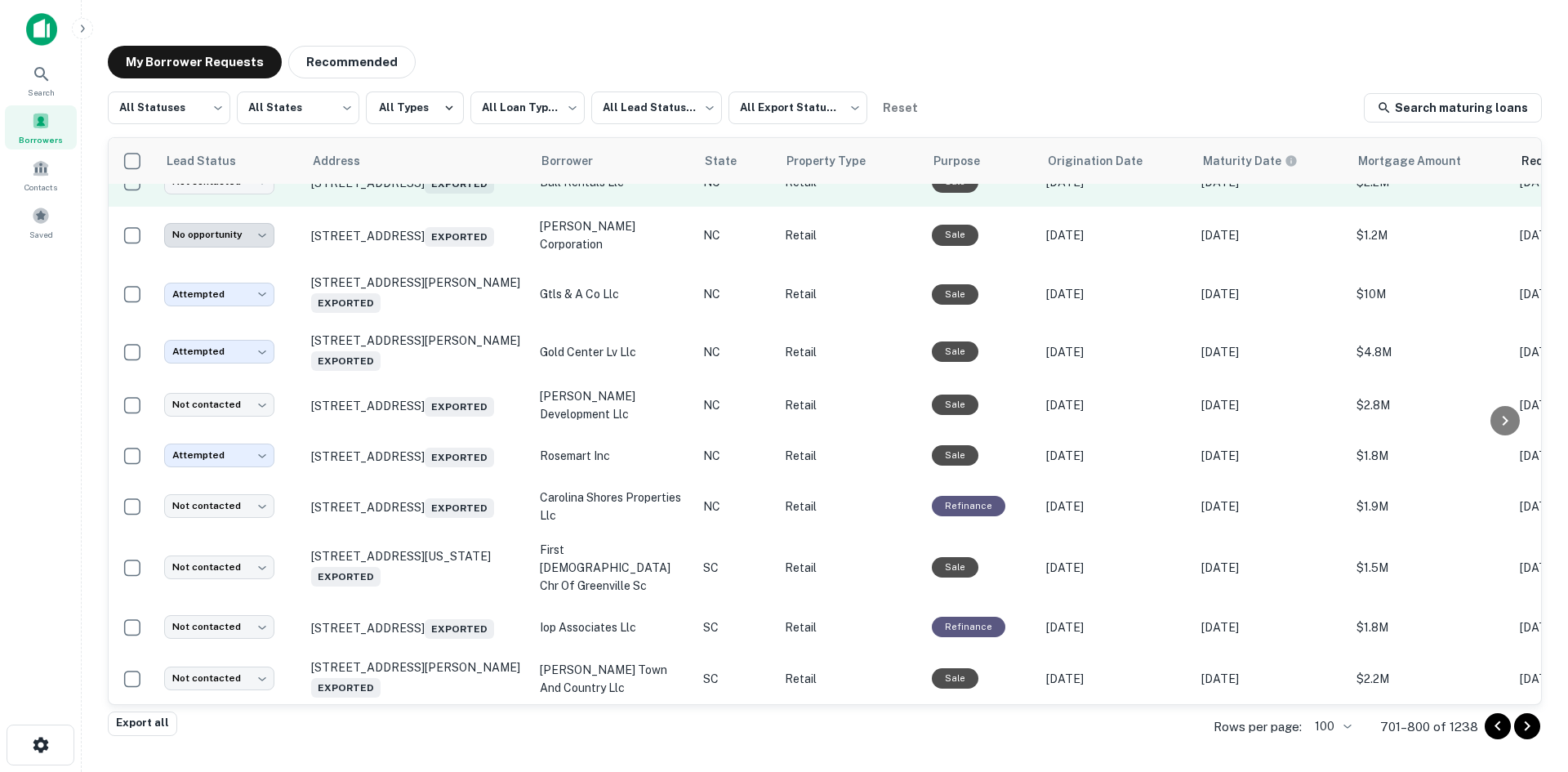
click at [399, 206] on td "1401 Aversboro Rd Garner, NC 27529 Exported" at bounding box center [417, 181] width 228 height 49
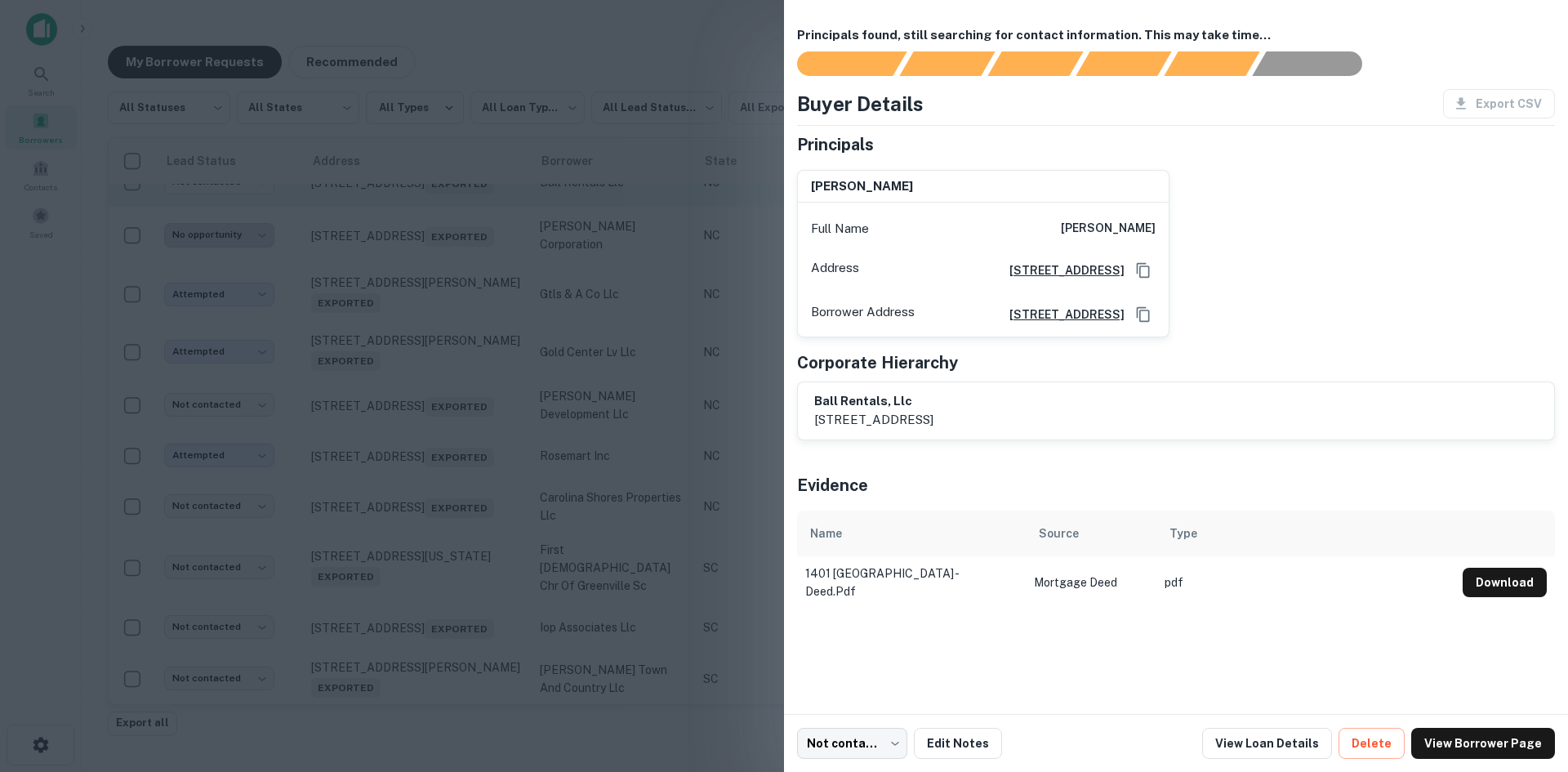
click at [399, 375] on div at bounding box center [784, 386] width 1568 height 772
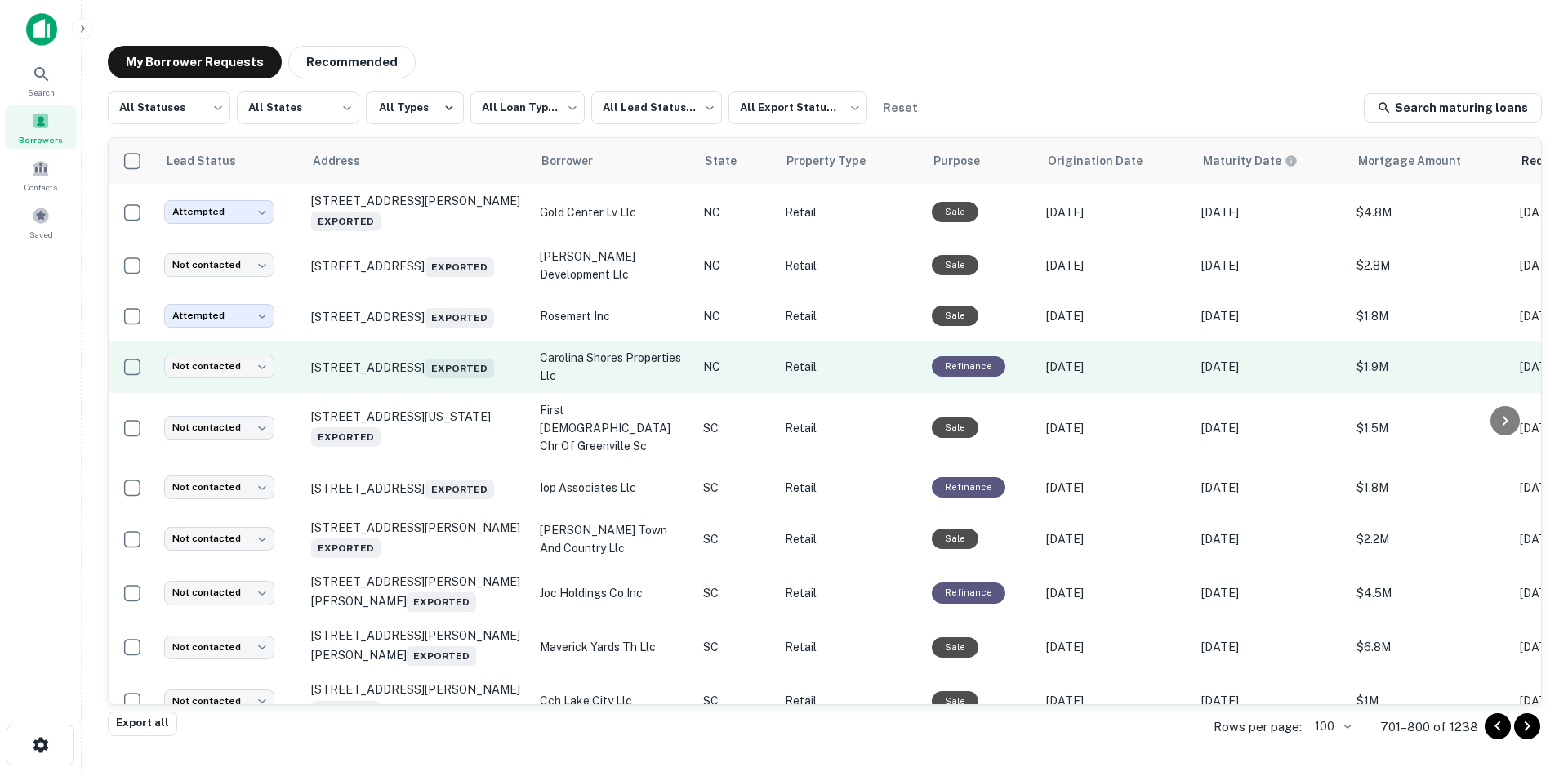
scroll to position [3250, 0]
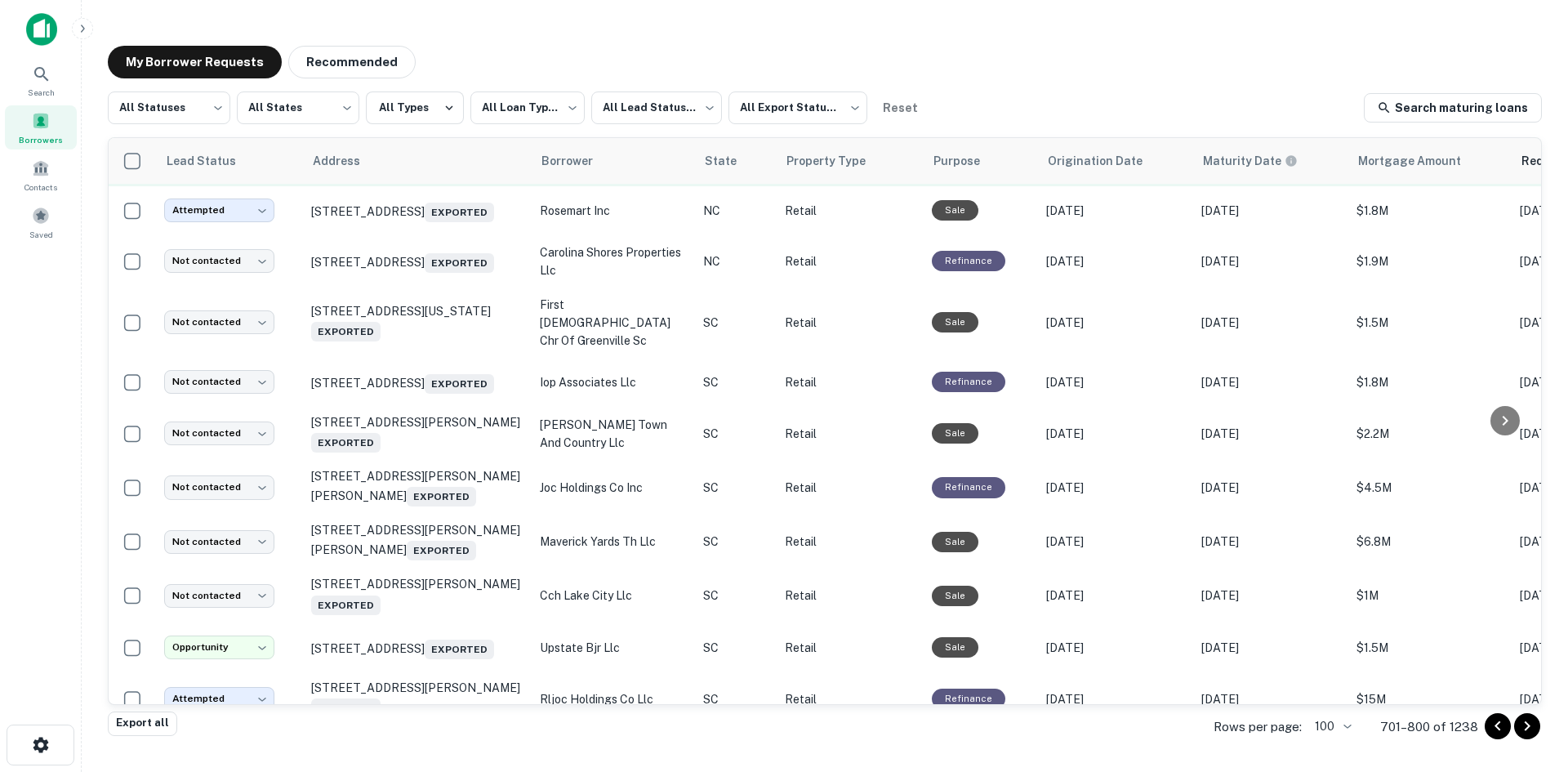
click at [412, 186] on td "2100 N Main St High Point, NC 27262 Exported" at bounding box center [417, 160] width 228 height 52
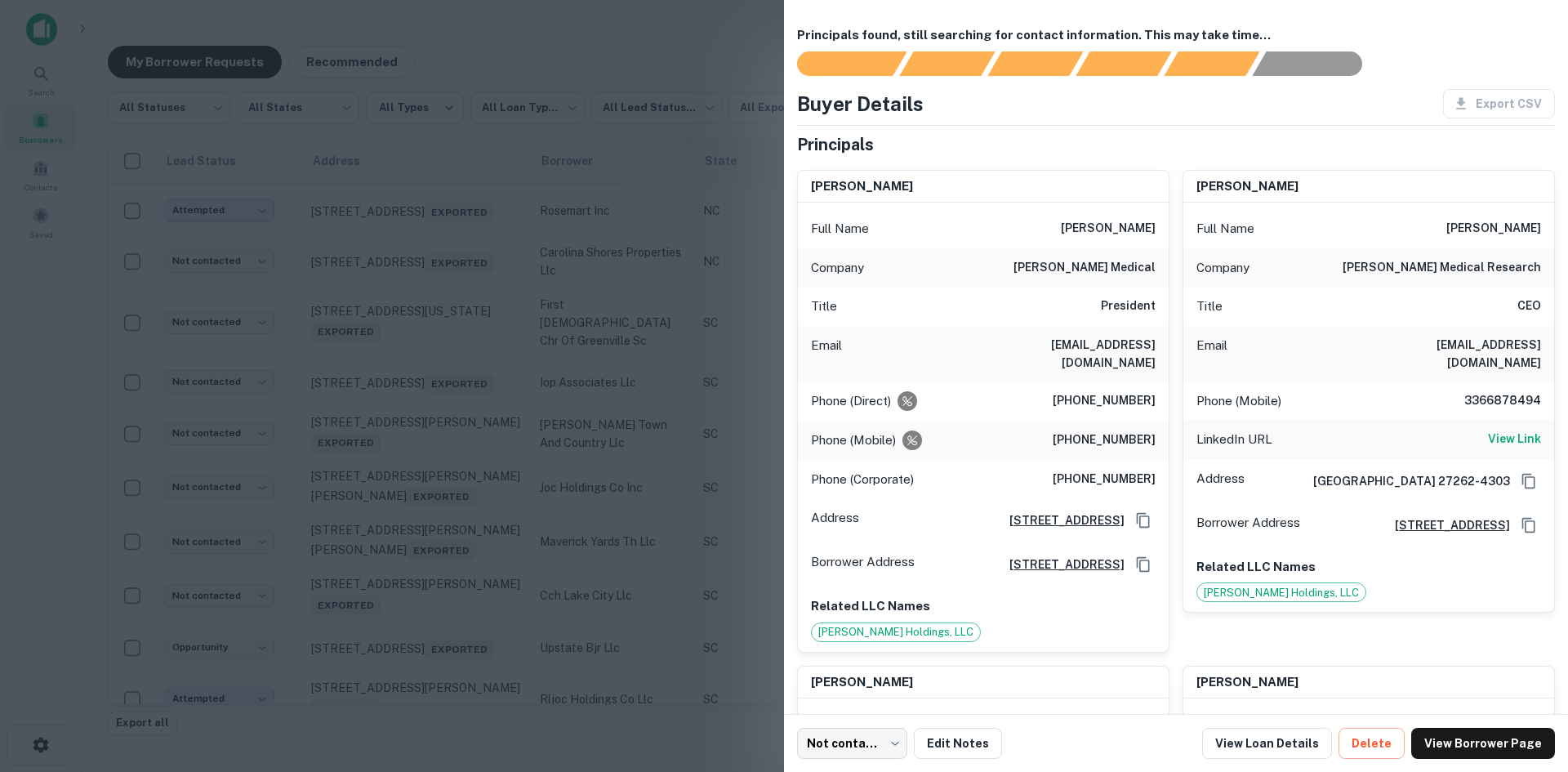
click at [412, 370] on div at bounding box center [784, 386] width 1568 height 772
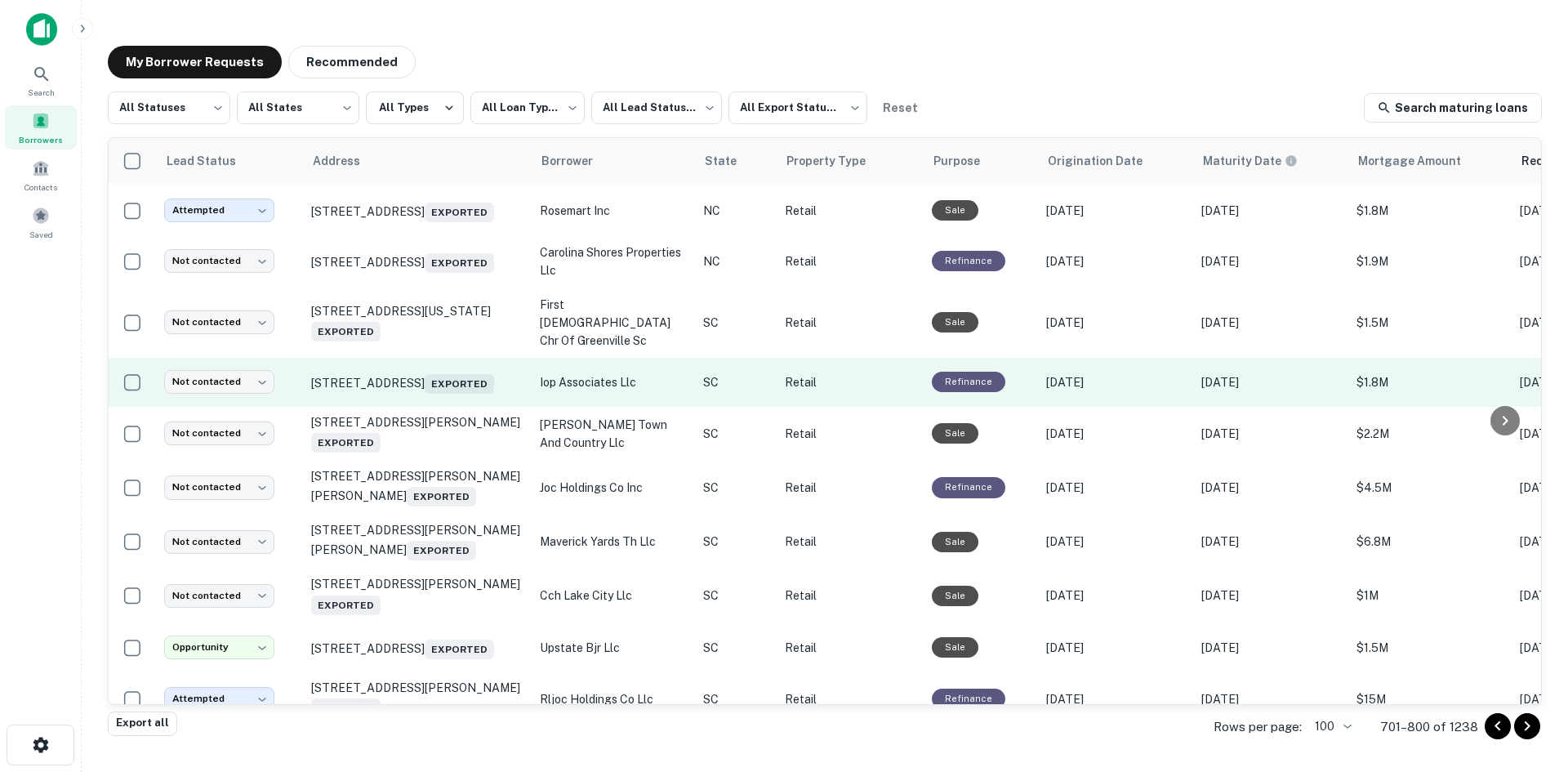
click at [443, 407] on td "1004 Ocean Blvd Isle Of Palms, SC 29451 Exported" at bounding box center [417, 382] width 228 height 49
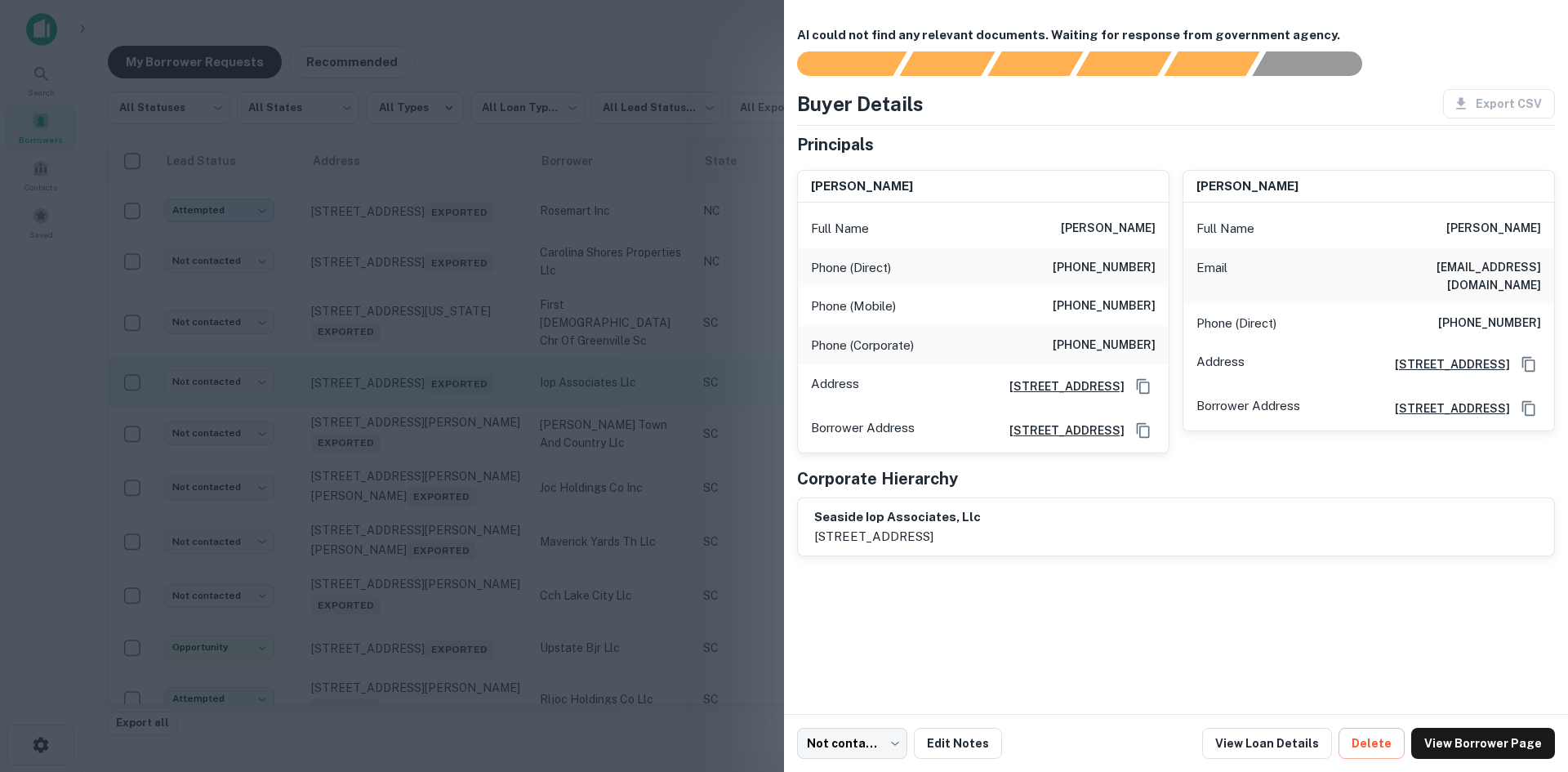
click at [443, 585] on div at bounding box center [784, 386] width 1568 height 772
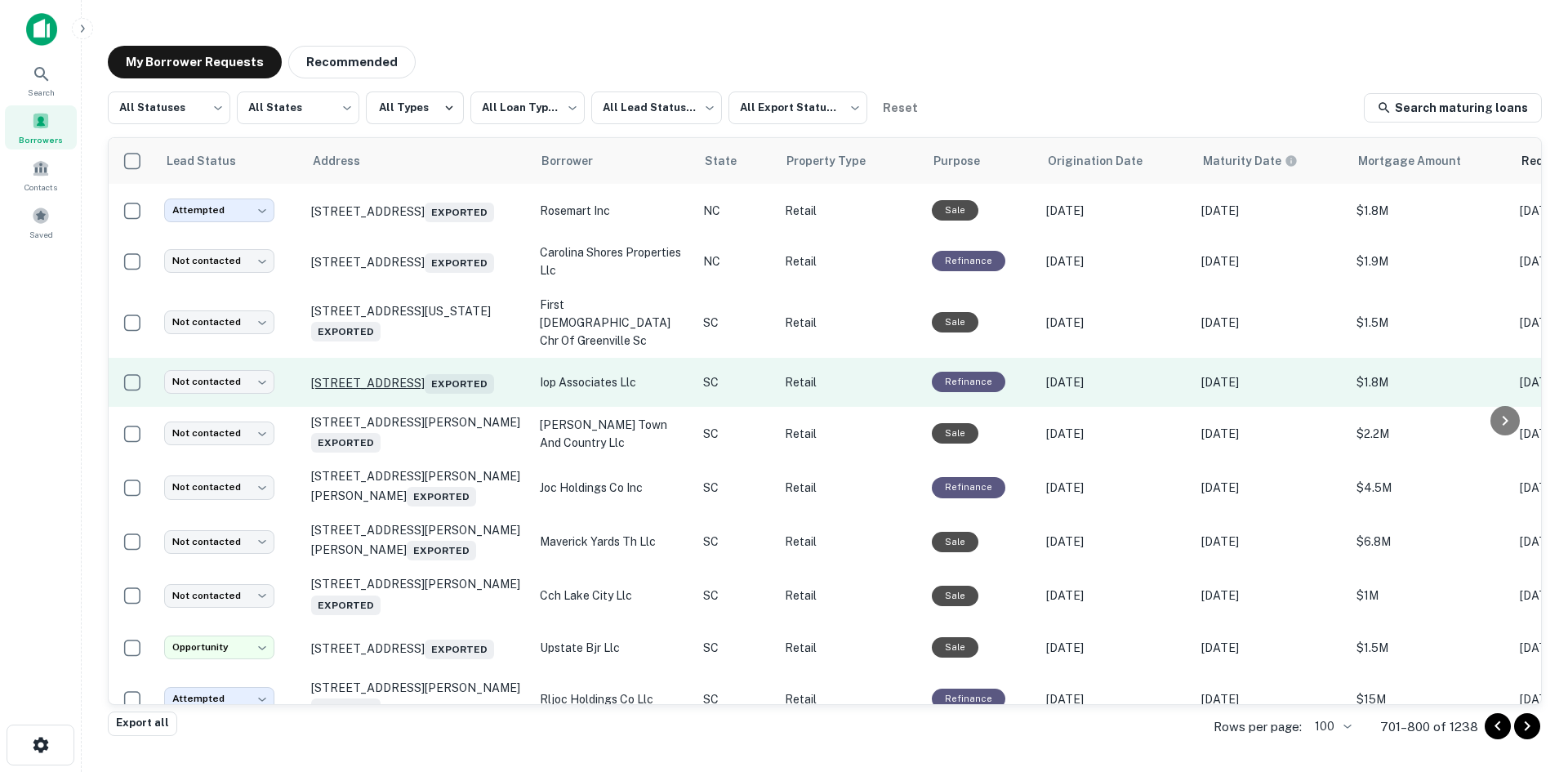
click at [434, 394] on p "1004 Ocean Blvd Isle Of Palms, SC 29451 Exported" at bounding box center [416, 382] width 212 height 23
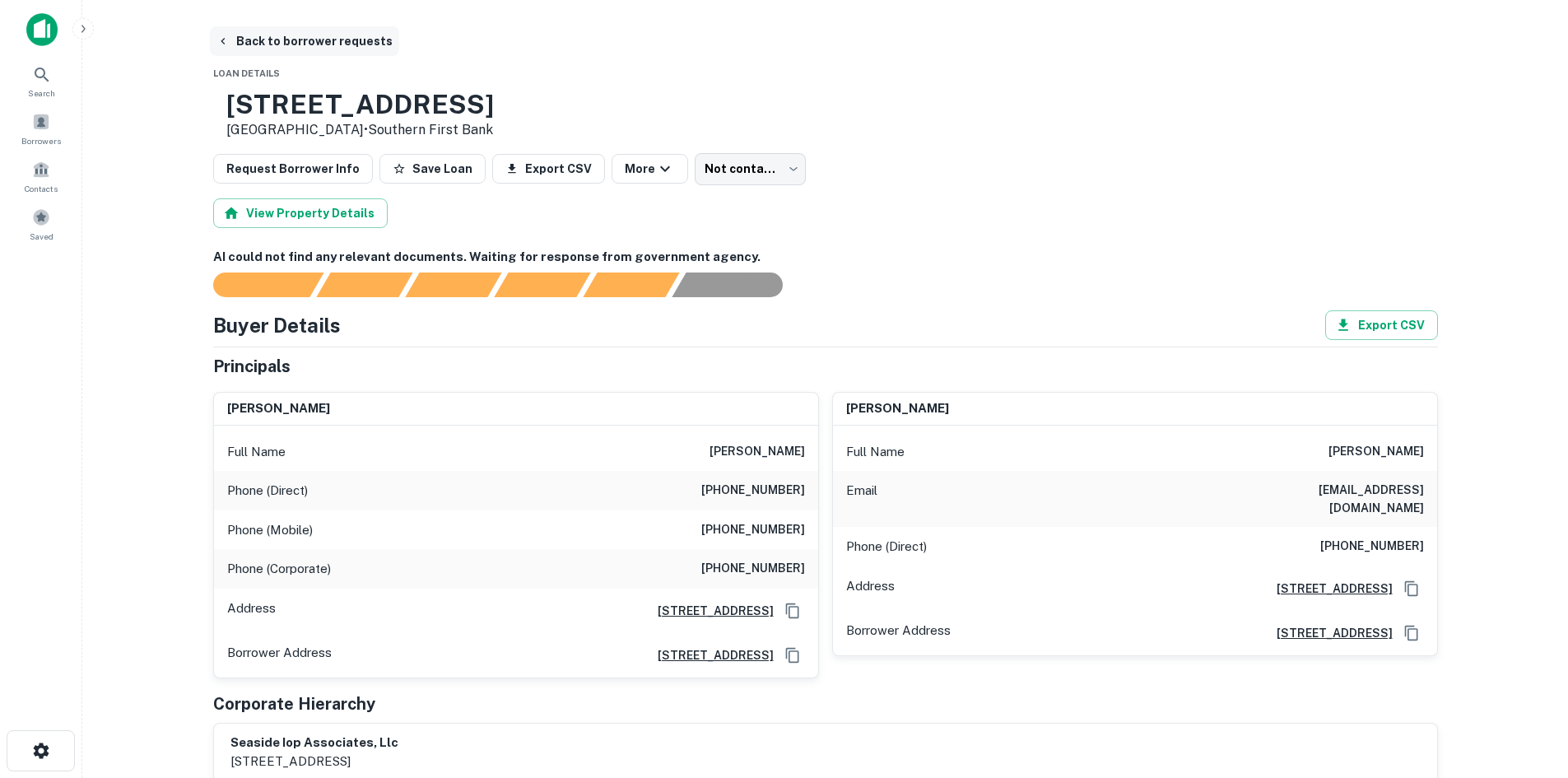
click at [302, 45] on button "Back to borrower requests" at bounding box center [305, 41] width 190 height 30
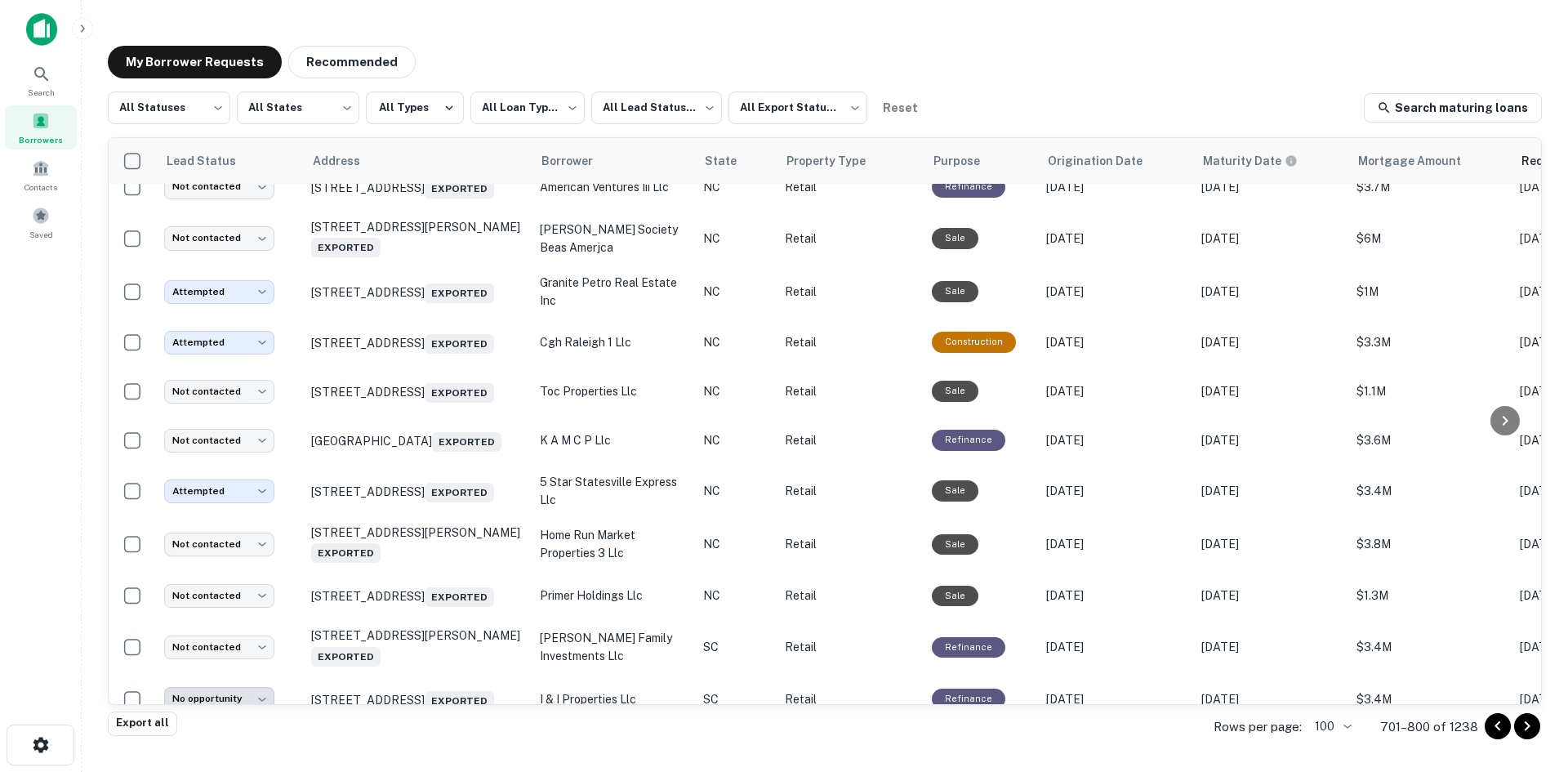
scroll to position [1534, 0]
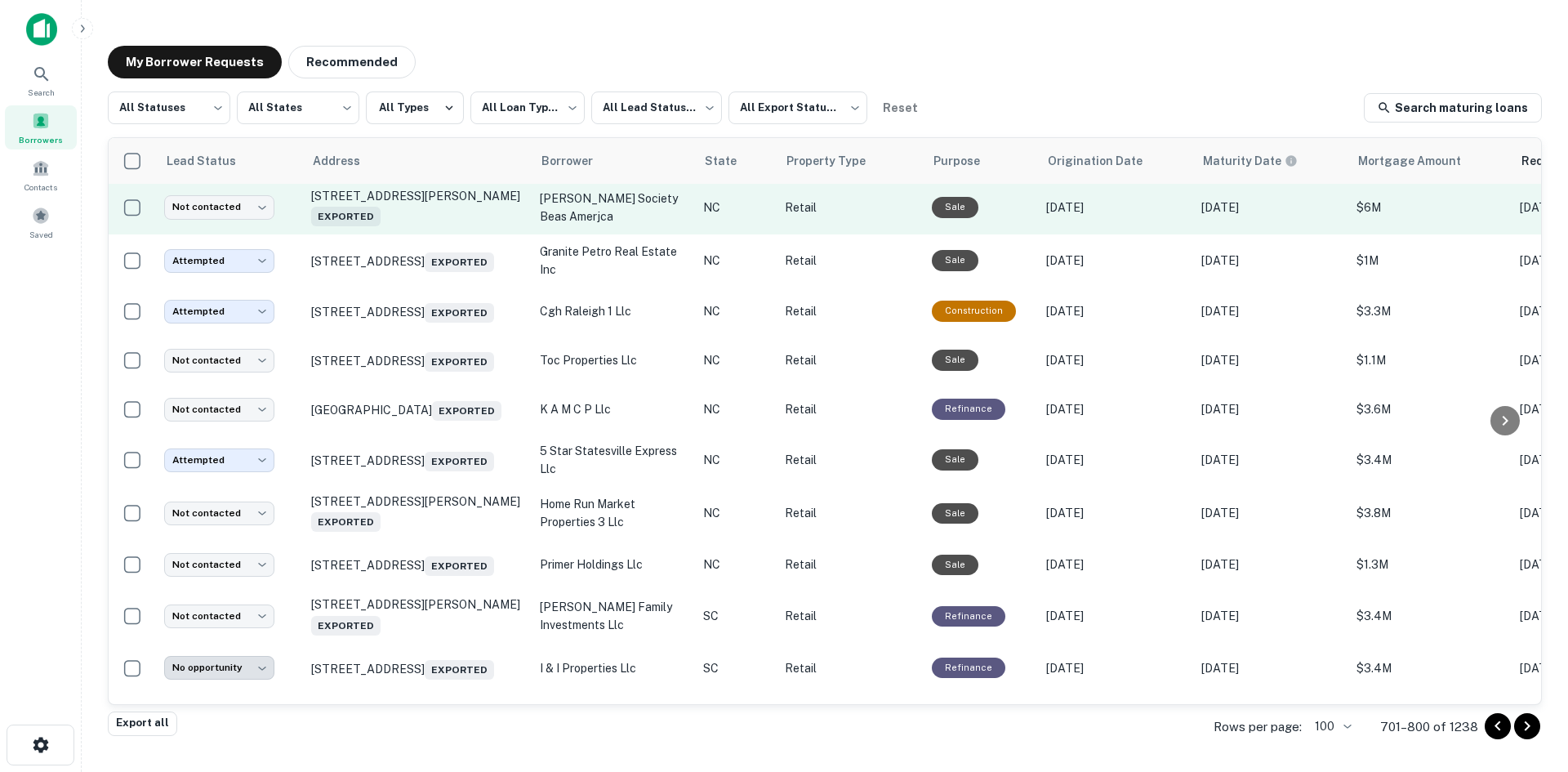
click at [439, 234] on td "4109 Gillespie St Fayetteville, NC 28306 Exported" at bounding box center [417, 207] width 228 height 54
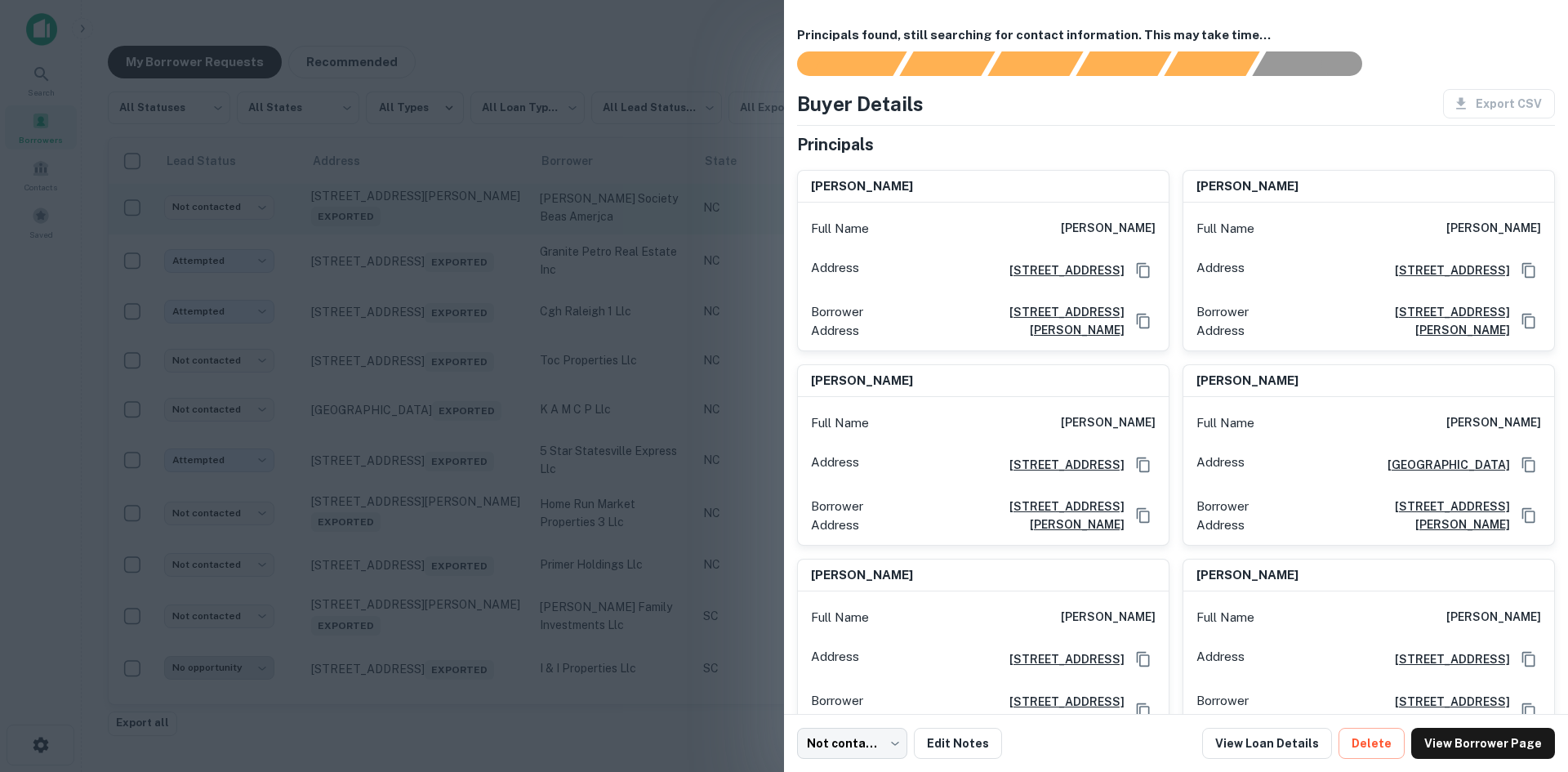
click at [439, 317] on div at bounding box center [784, 386] width 1568 height 772
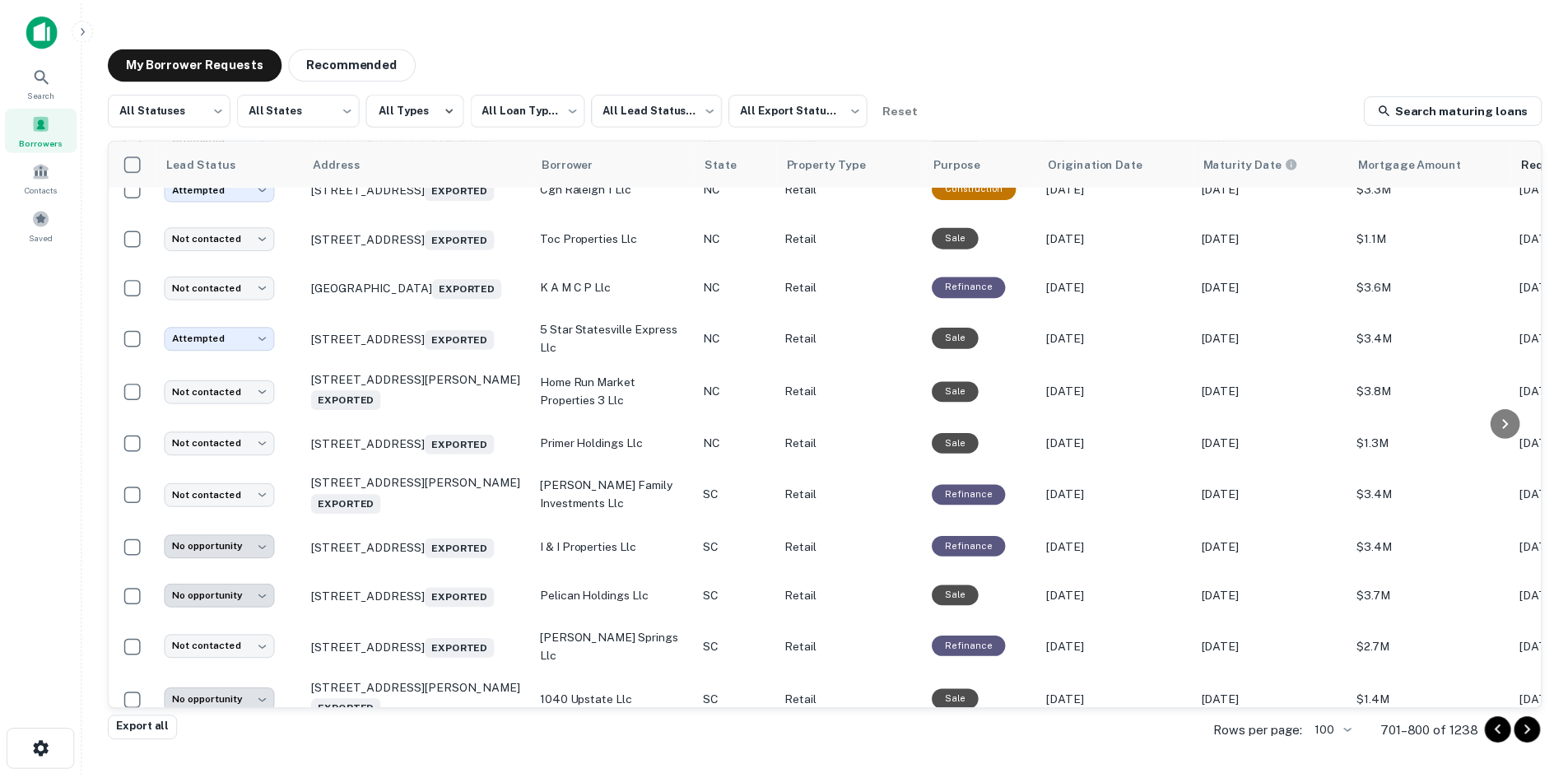
scroll to position [1876, 0]
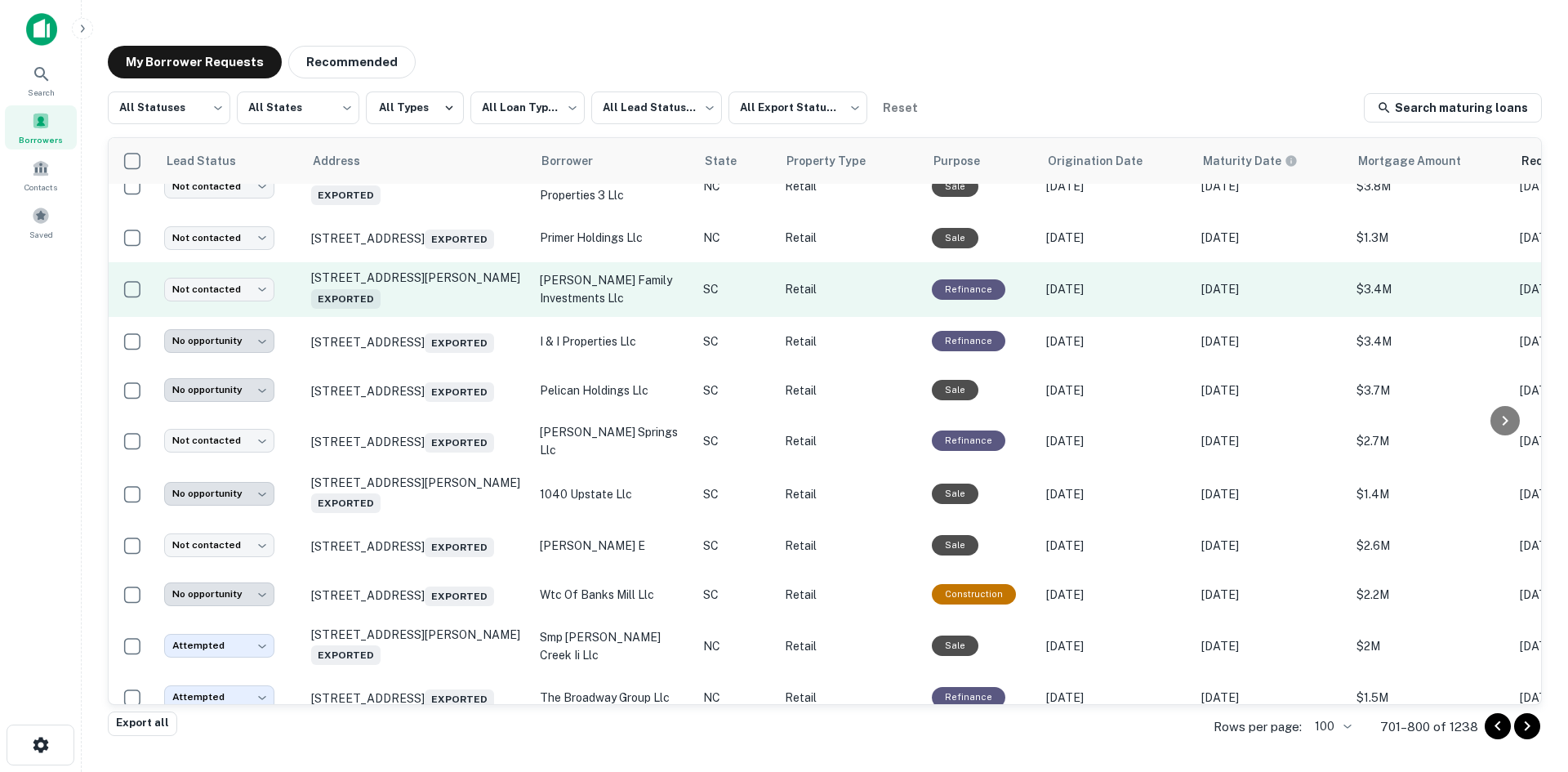
click at [420, 316] on td "111 Carpet Dr Spartanburg, SC 29303 Exported" at bounding box center [417, 289] width 228 height 54
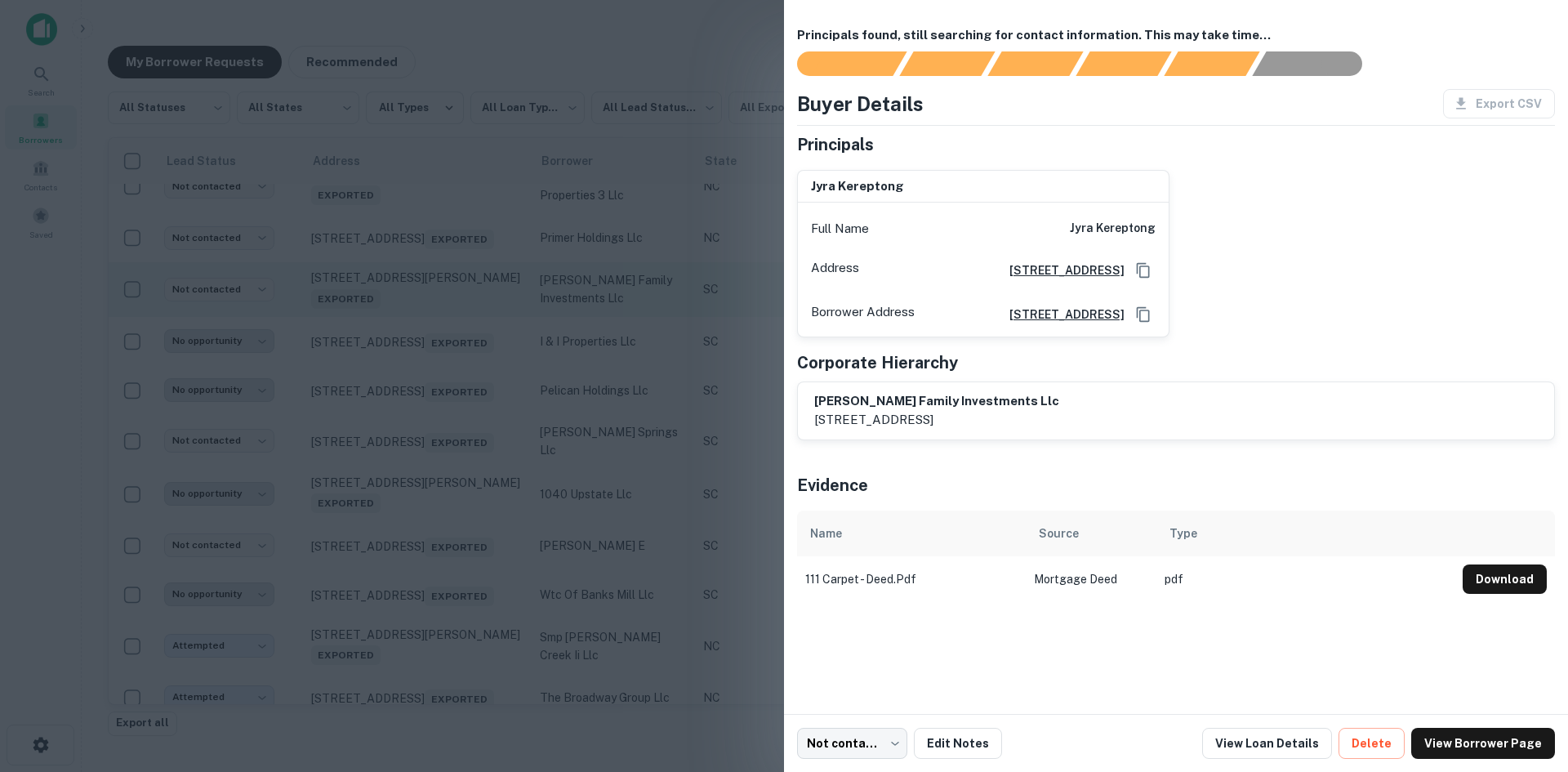
click at [420, 429] on div at bounding box center [784, 386] width 1568 height 772
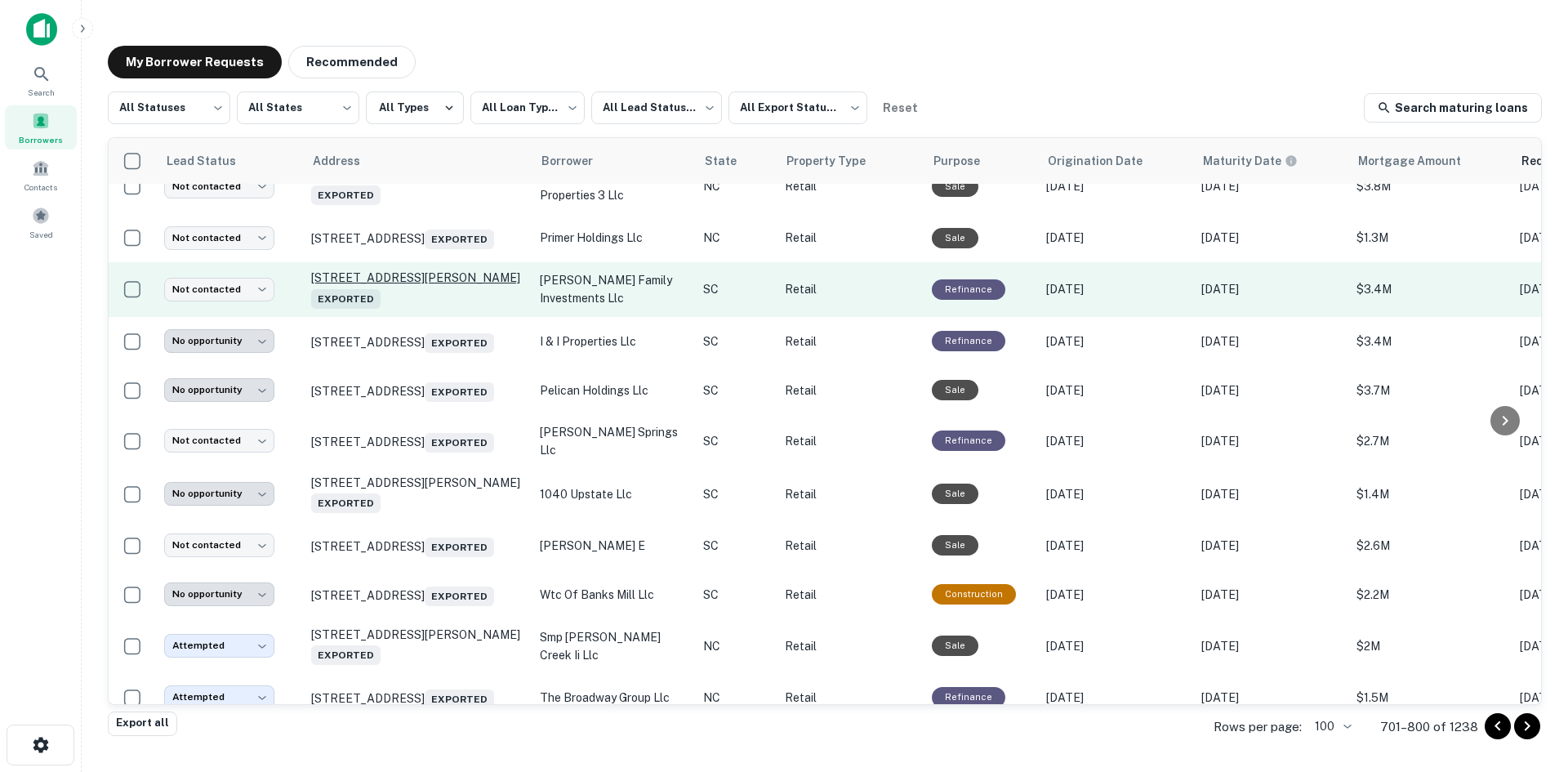
click at [420, 308] on p "111 Carpet Dr Spartanburg, SC 29303 Exported" at bounding box center [416, 289] width 212 height 37
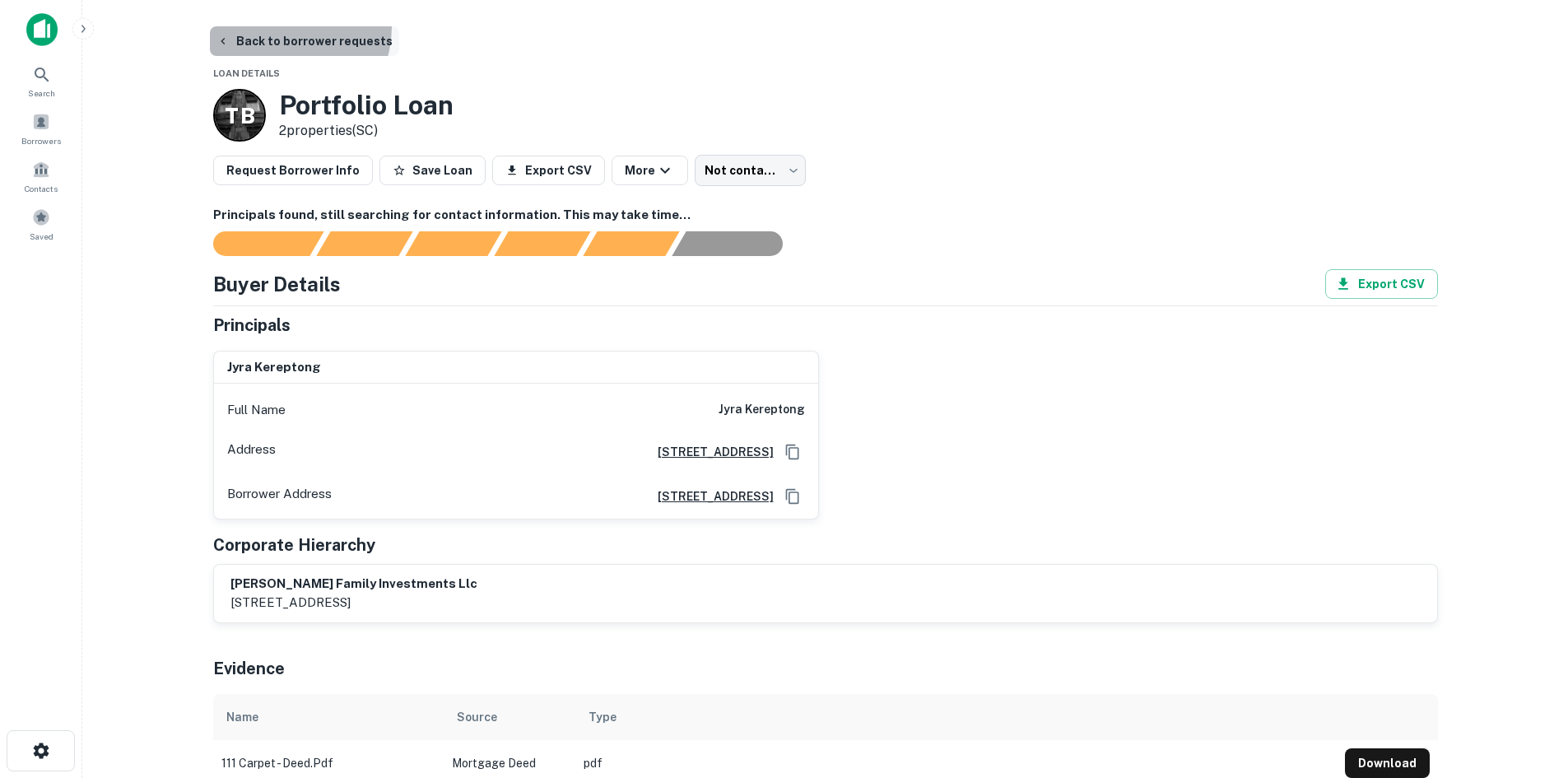
click at [277, 26] on button "Back to borrower requests" at bounding box center [305, 41] width 190 height 30
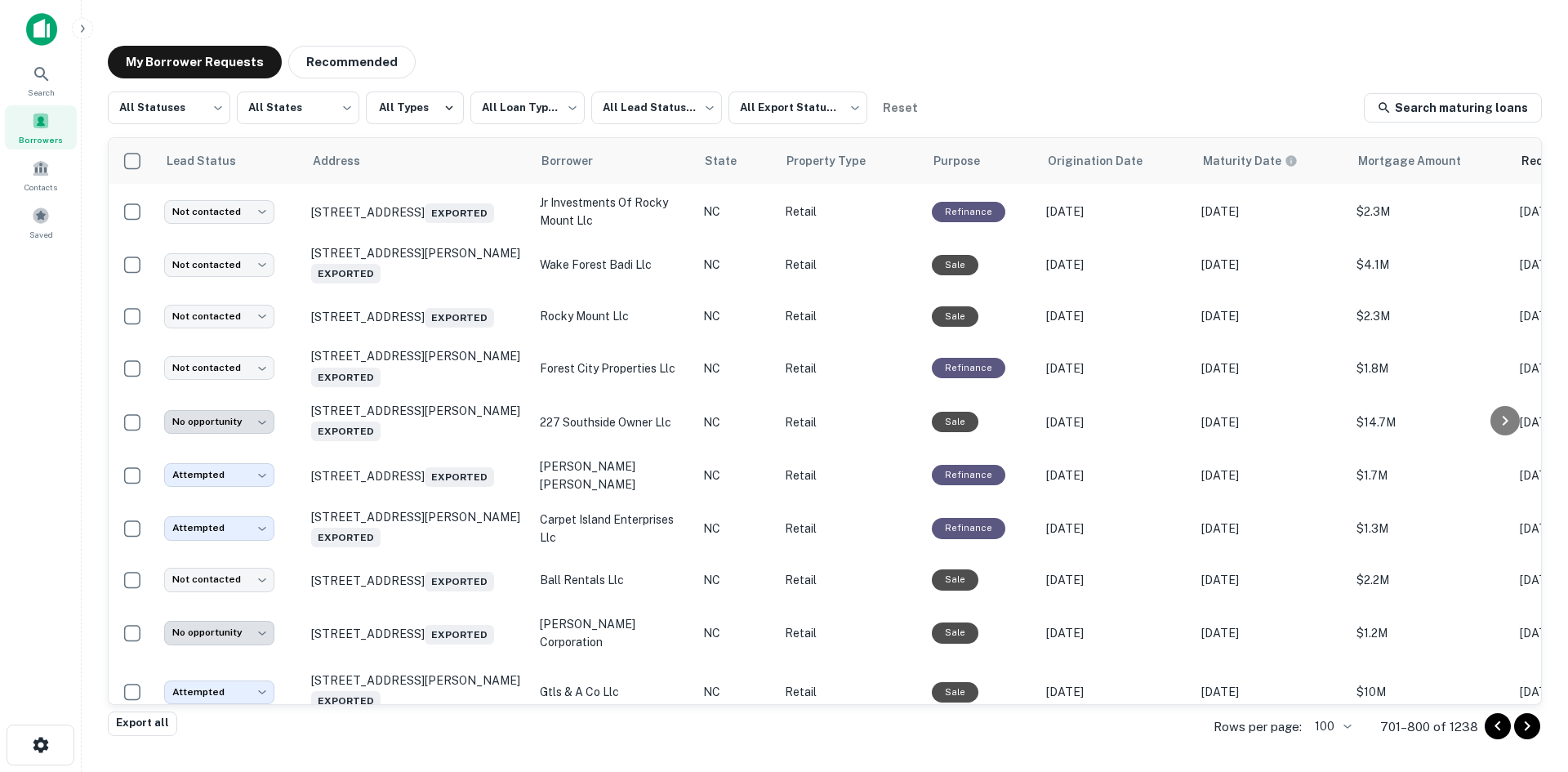
scroll to position [2597, 0]
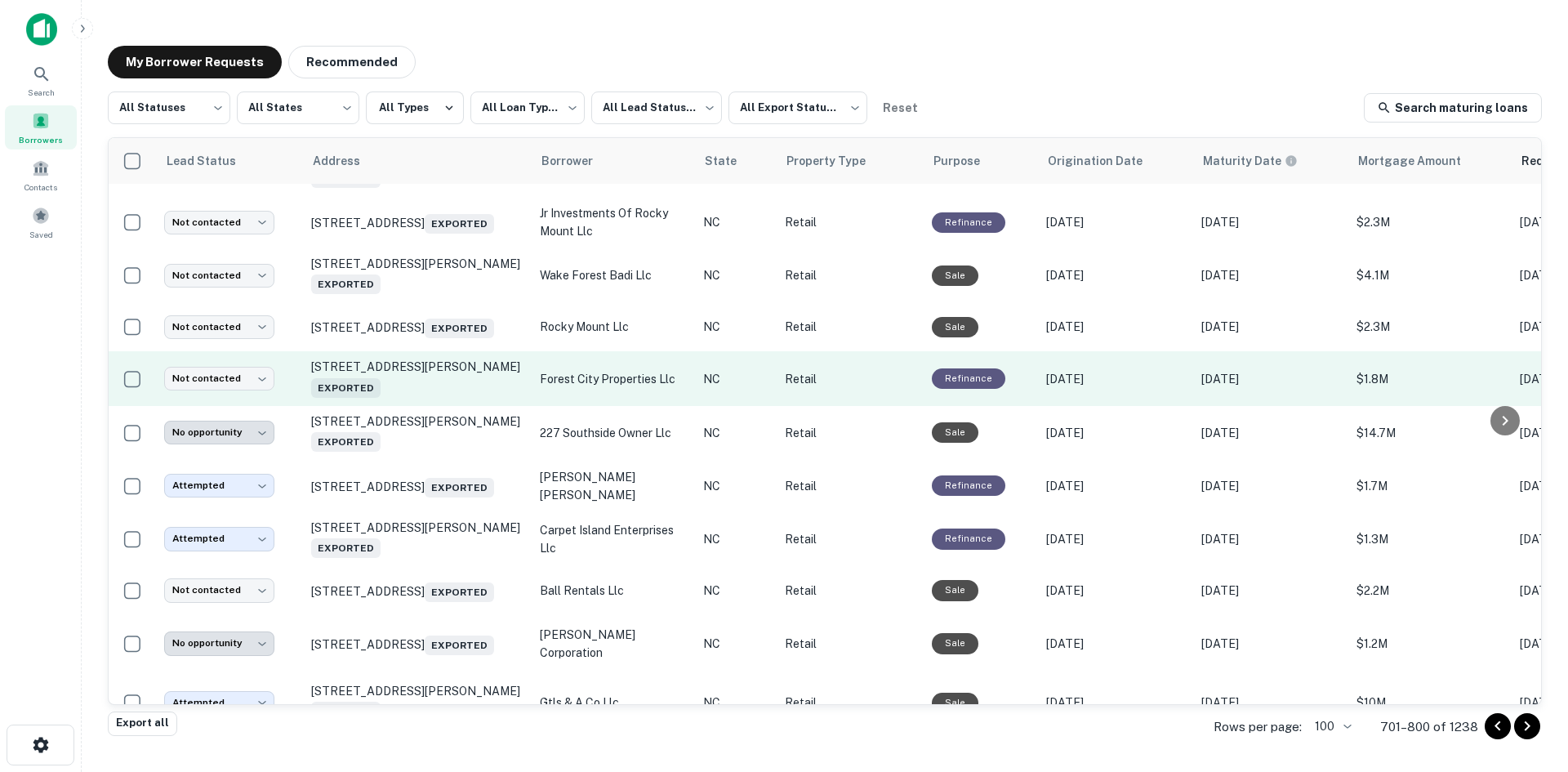
click at [442, 405] on td "284 Daniel Rd Forest City, NC 28043 Exported" at bounding box center [417, 378] width 228 height 54
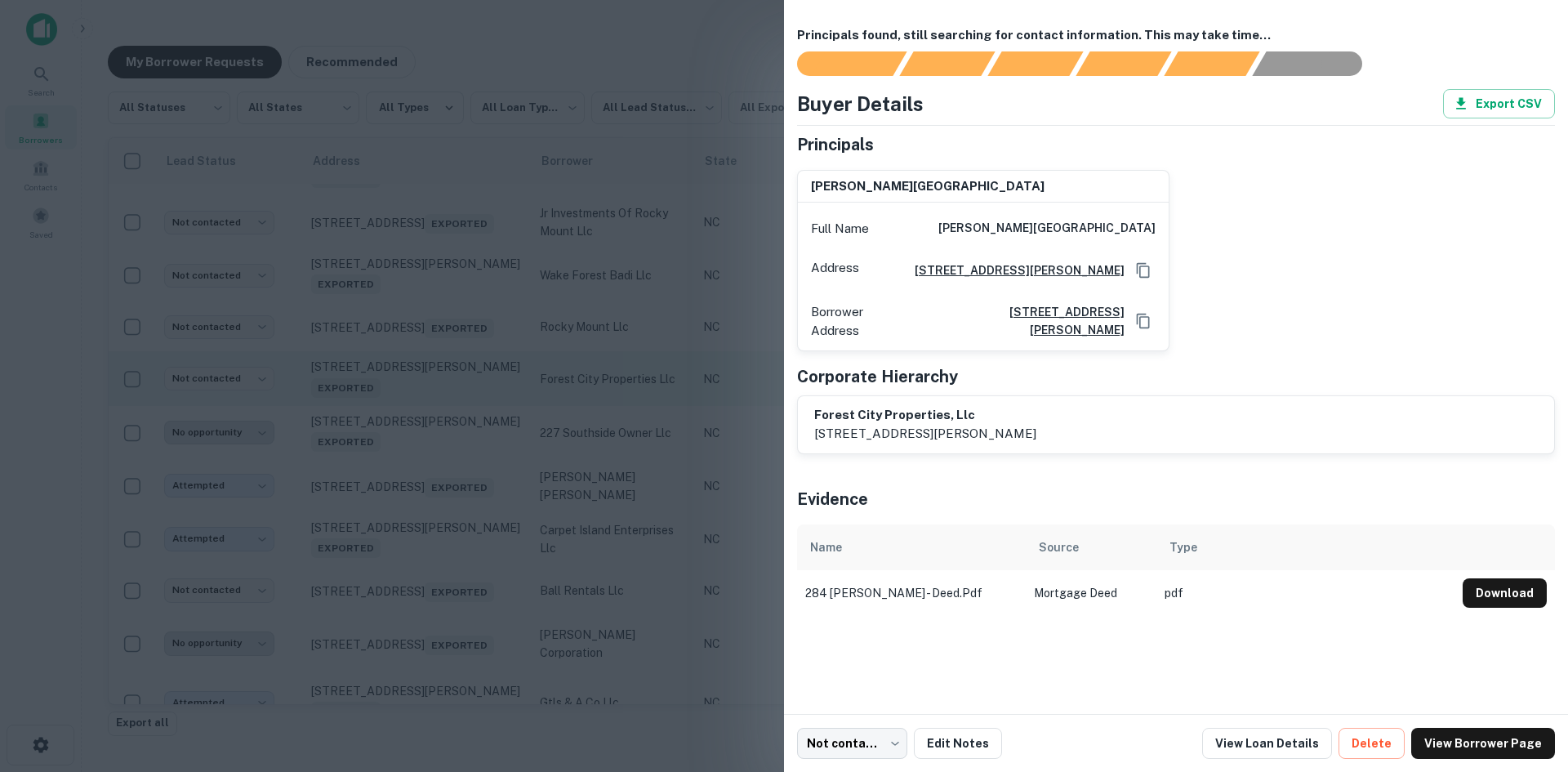
click at [442, 564] on div at bounding box center [784, 386] width 1568 height 772
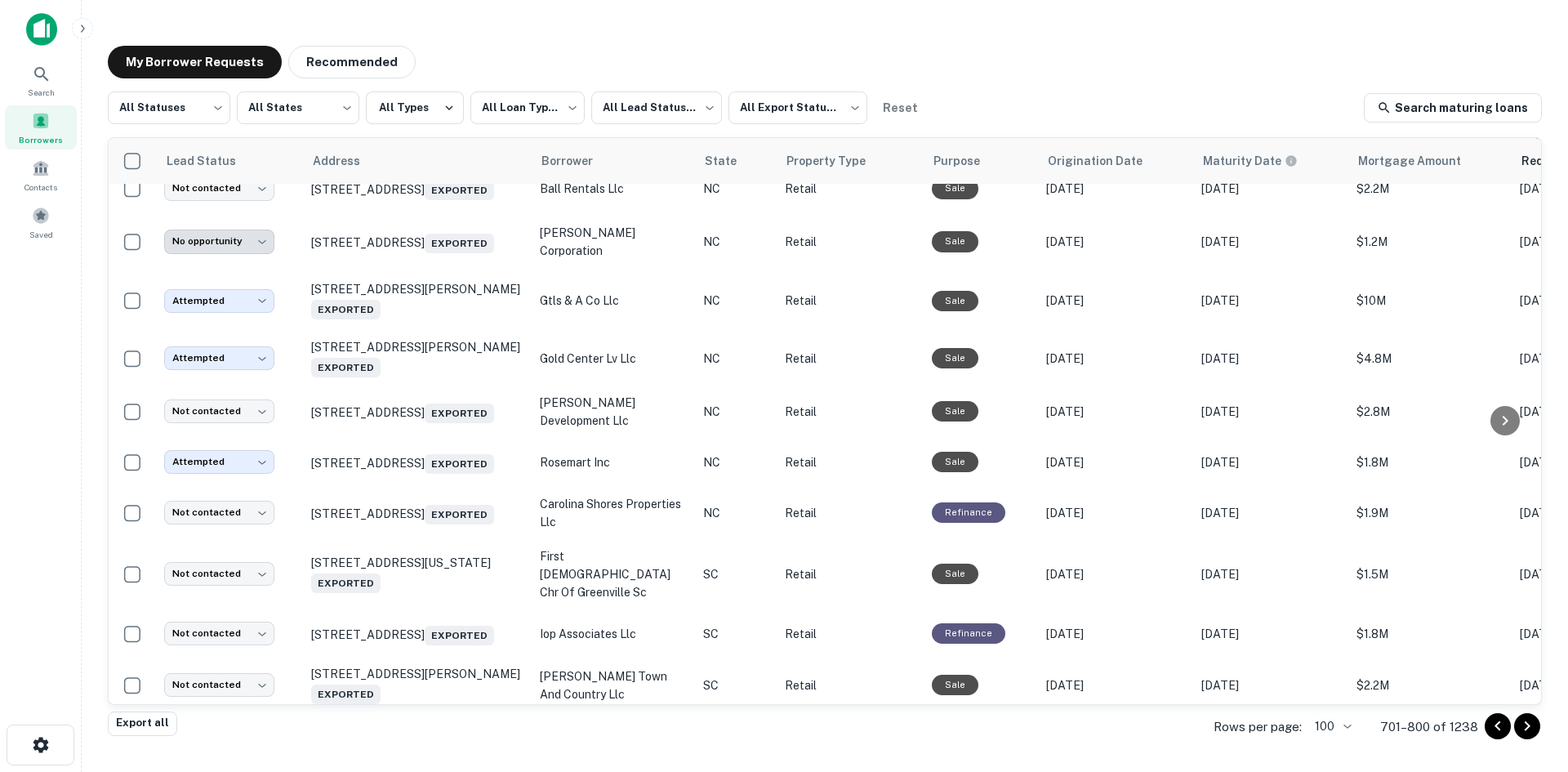
scroll to position [3005, 0]
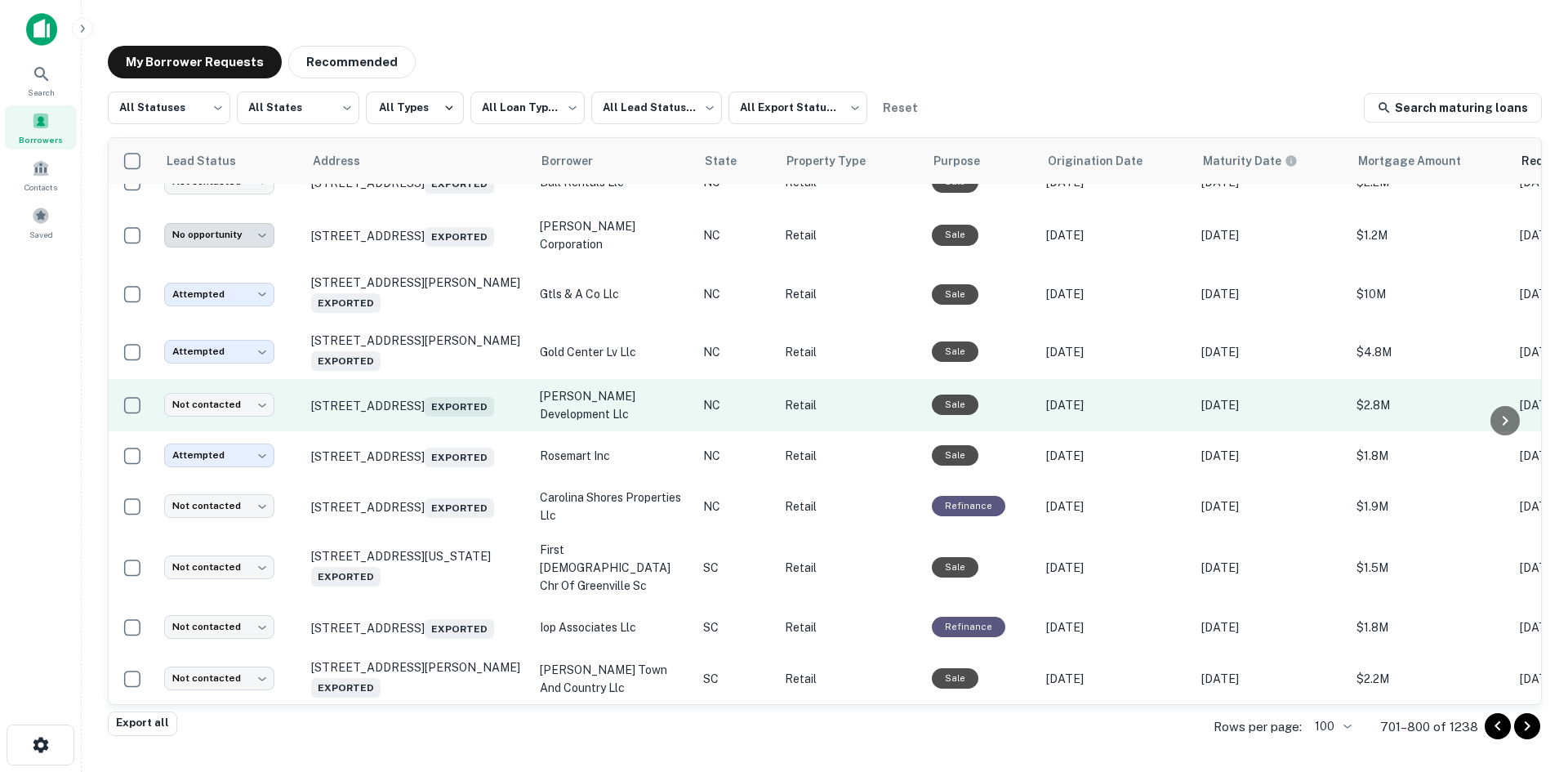
click at [421, 431] on td "2100 N Main St High Point, NC 27262 Exported" at bounding box center [417, 405] width 228 height 52
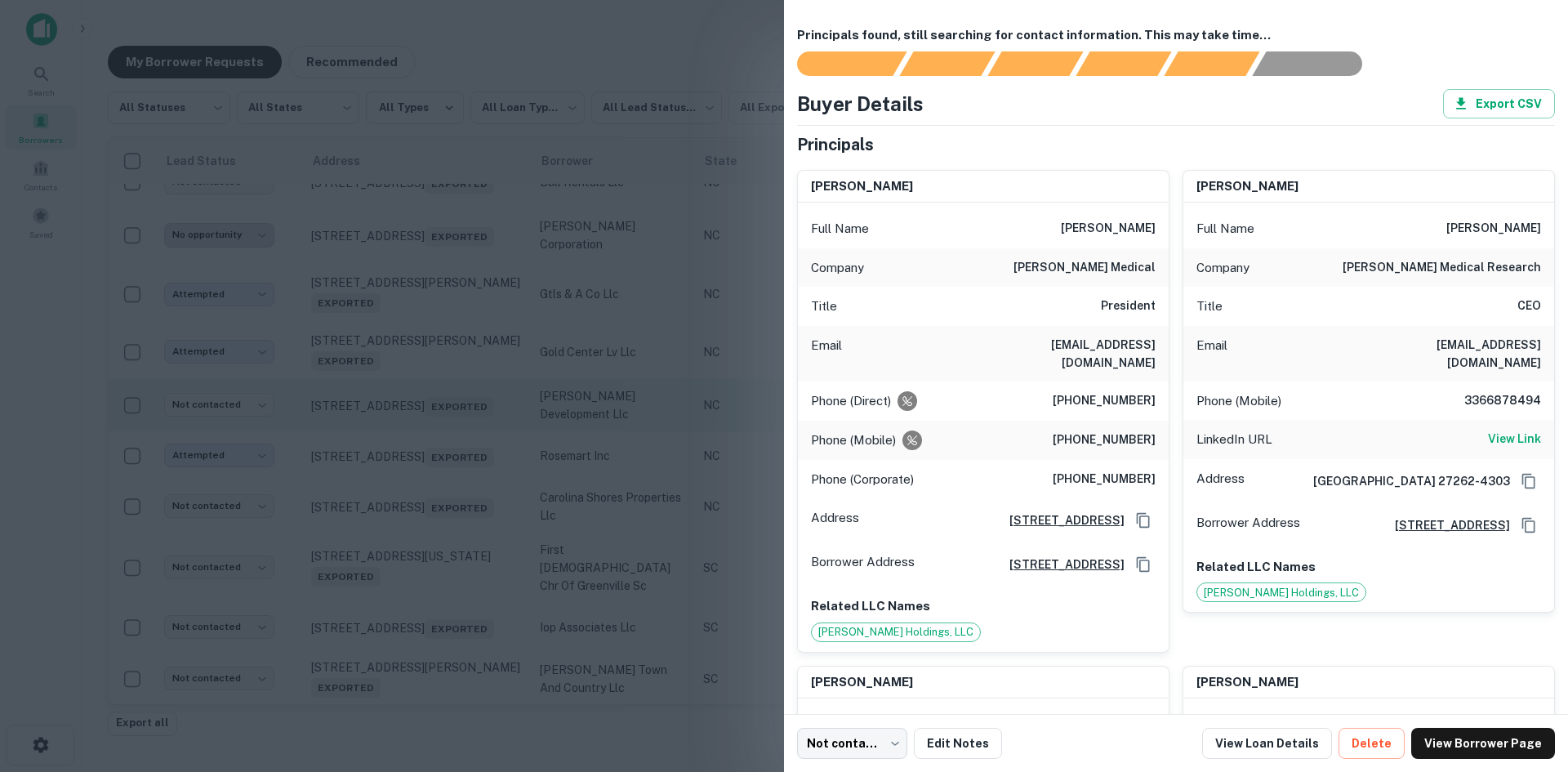
click at [421, 615] on div at bounding box center [784, 386] width 1568 height 772
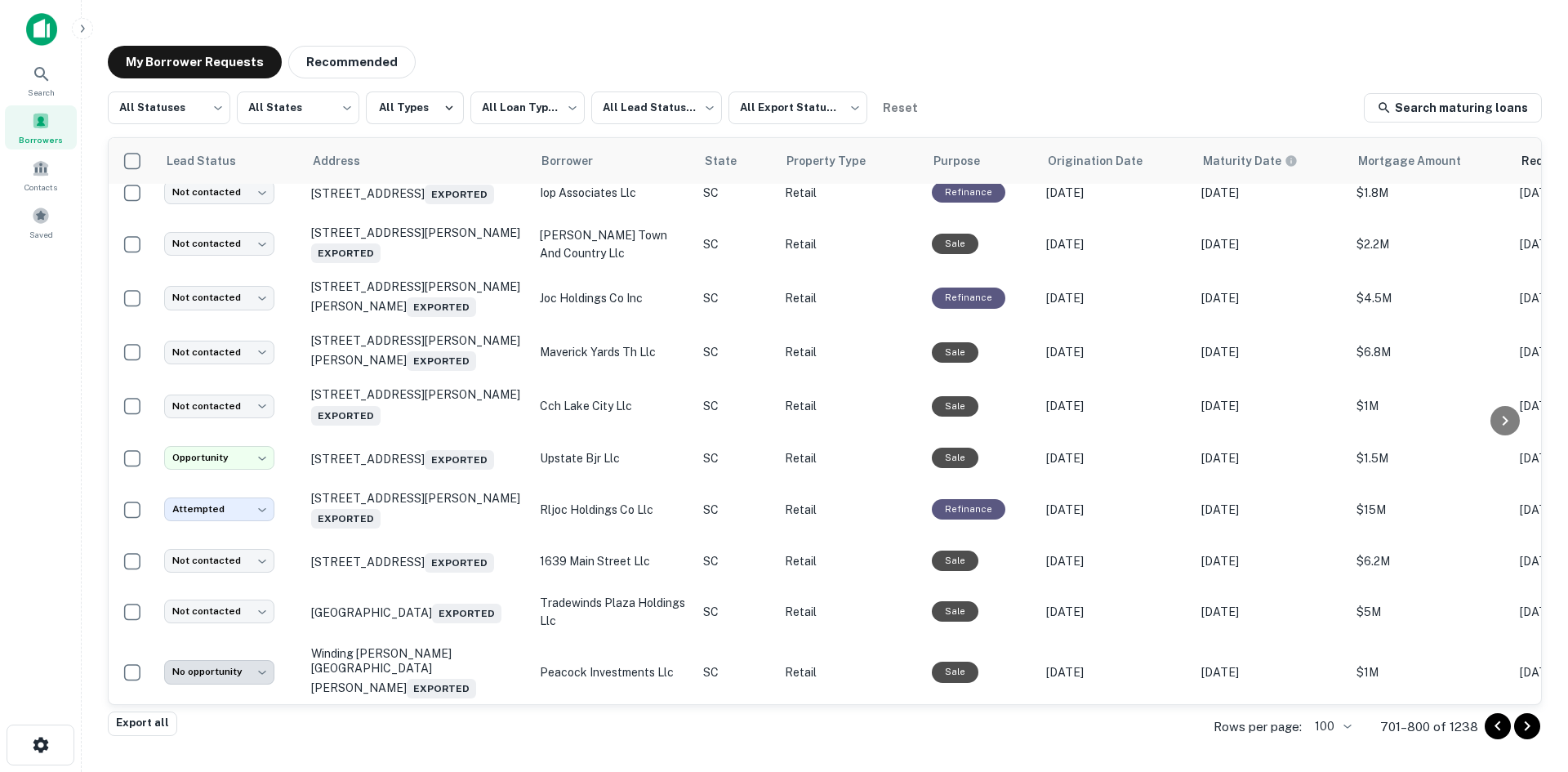
scroll to position [3578, 0]
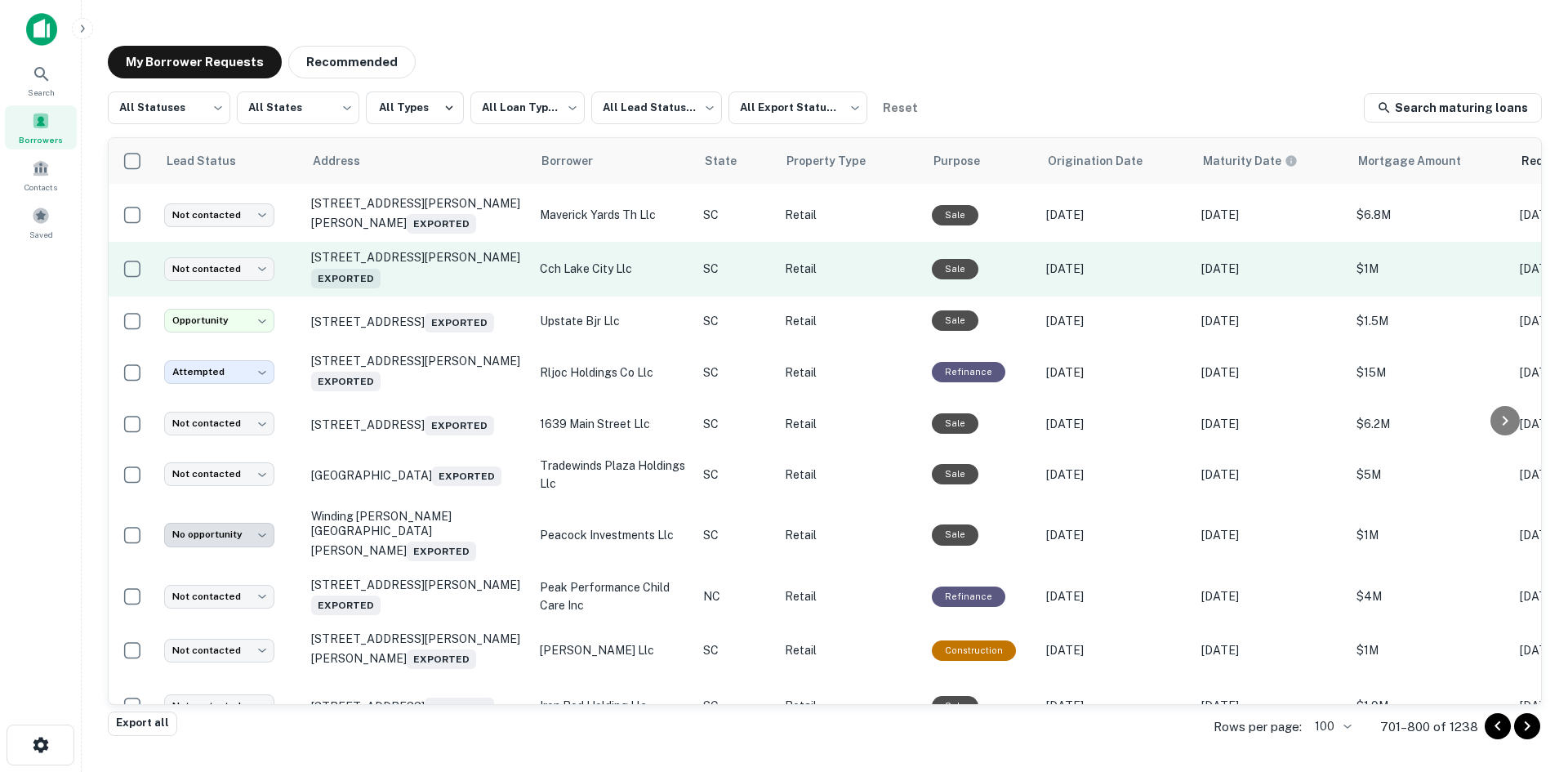
click at [433, 296] on td "101 N Ron Mcnair Blvd Lake City, SC 29560 Exported" at bounding box center [417, 269] width 228 height 54
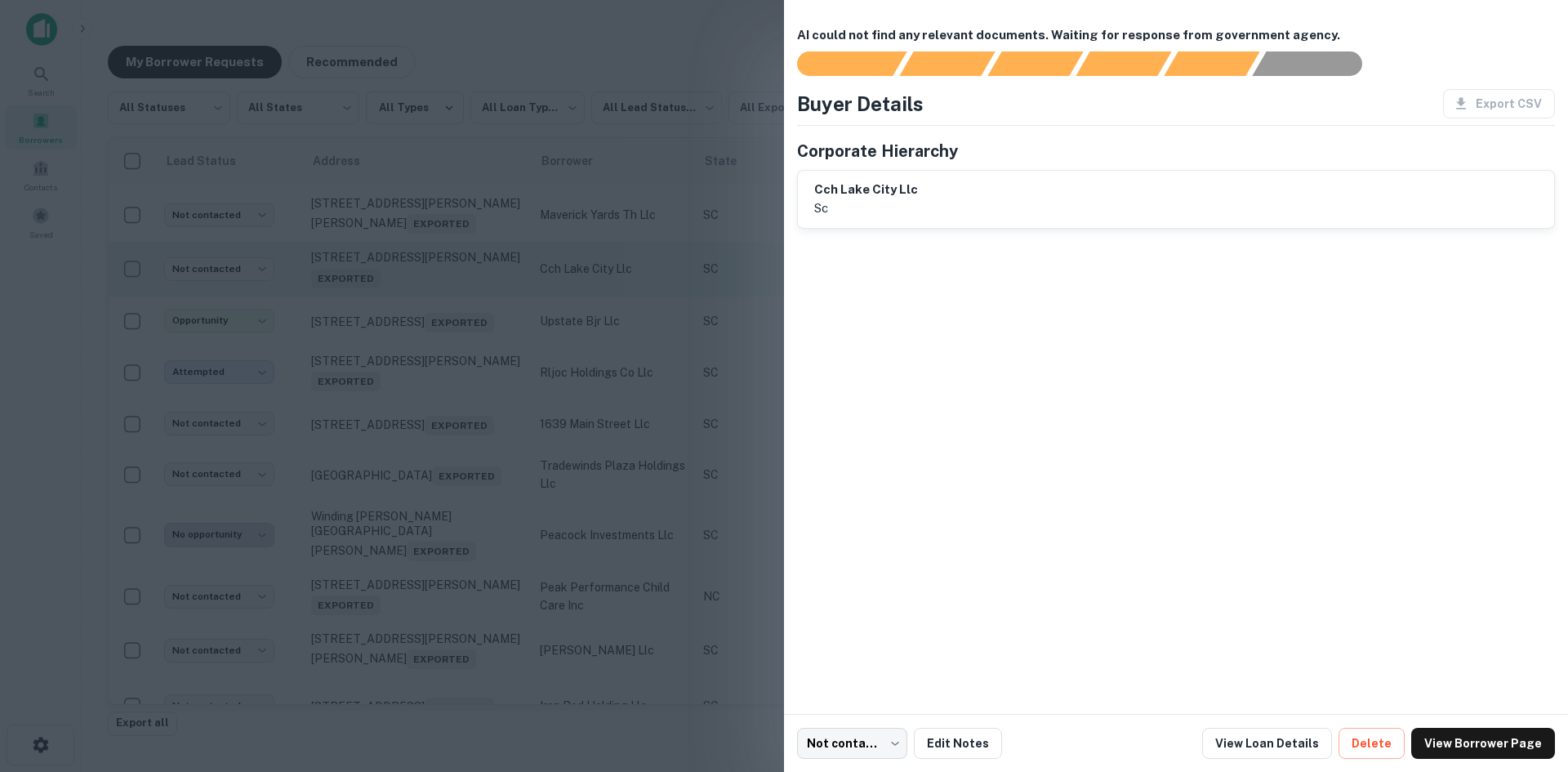
click at [433, 473] on div at bounding box center [784, 386] width 1568 height 772
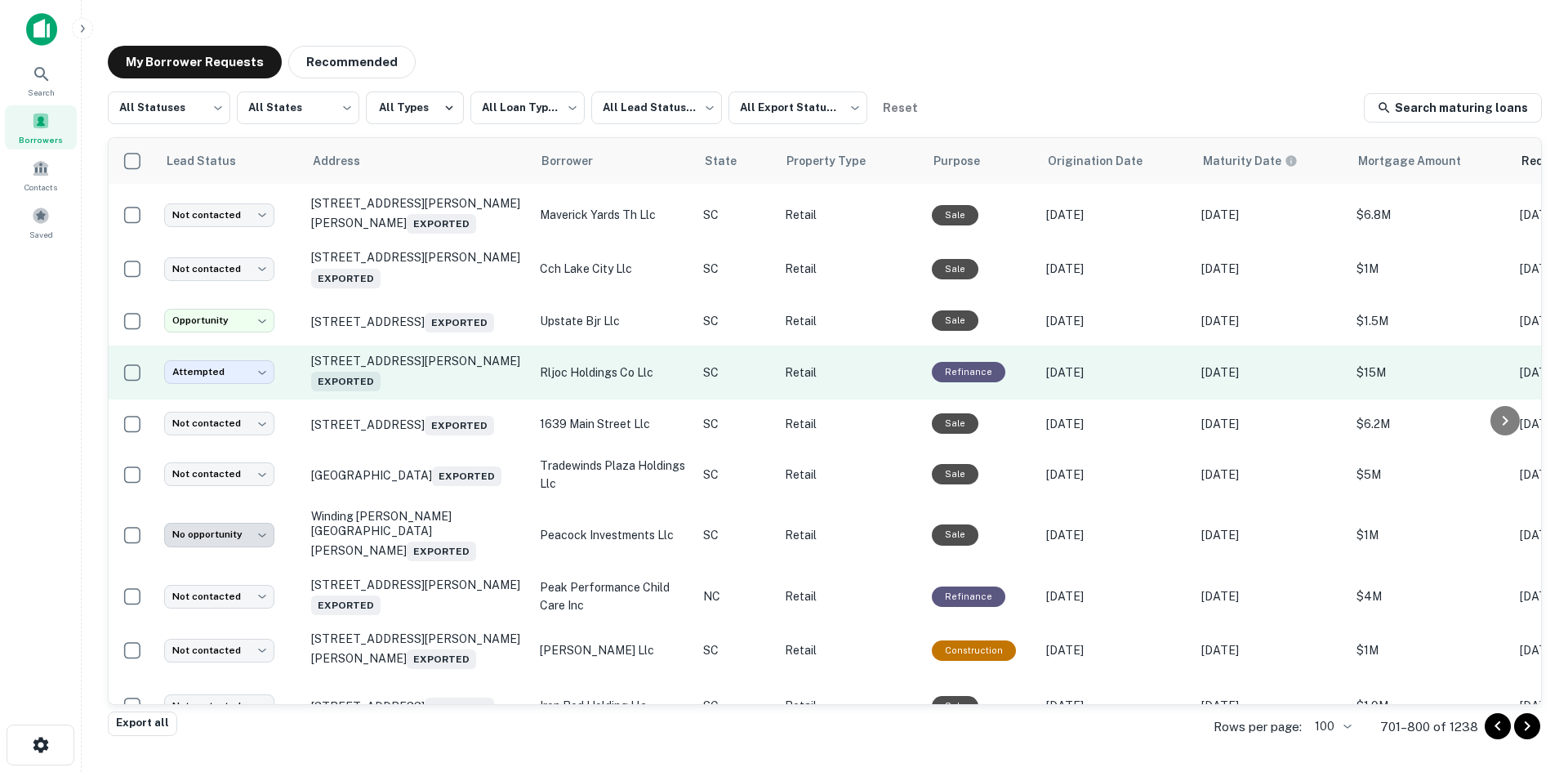
scroll to position [3986, 0]
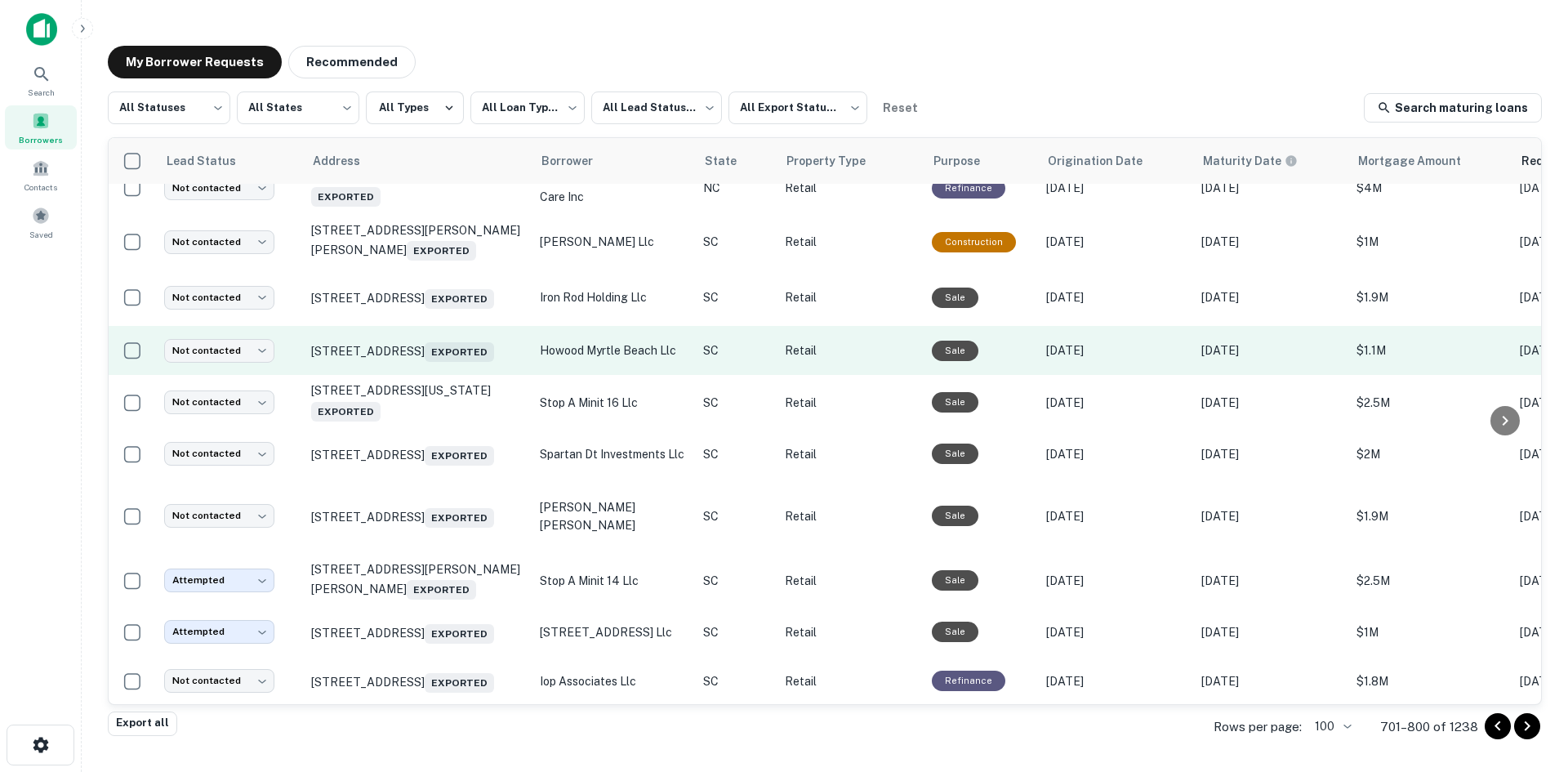
click at [450, 375] on td "4600 Highway 17 Byp S Myrtle Beach, SC 29588 Exported" at bounding box center [417, 350] width 228 height 49
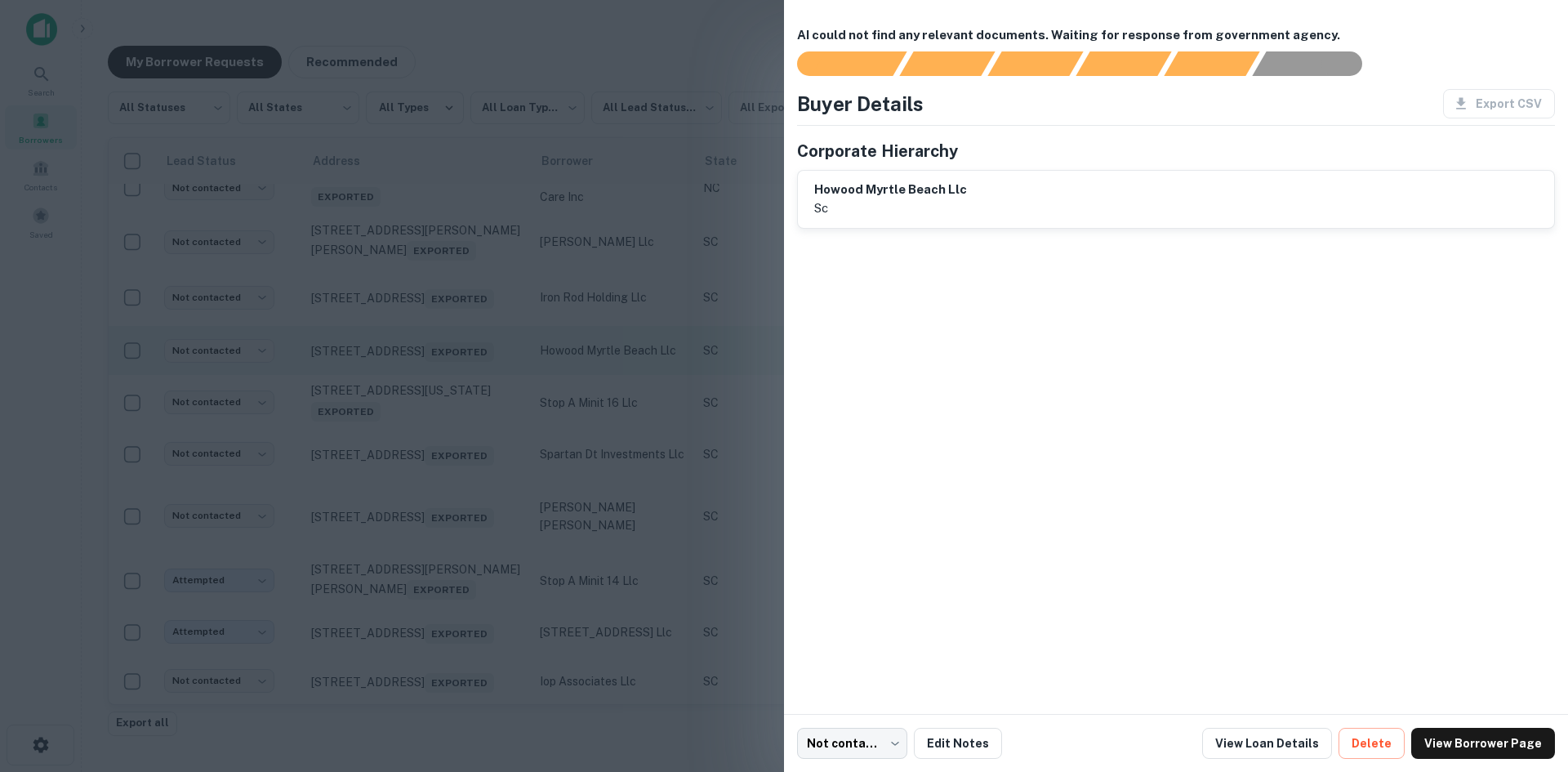
click at [450, 555] on div at bounding box center [784, 386] width 1568 height 772
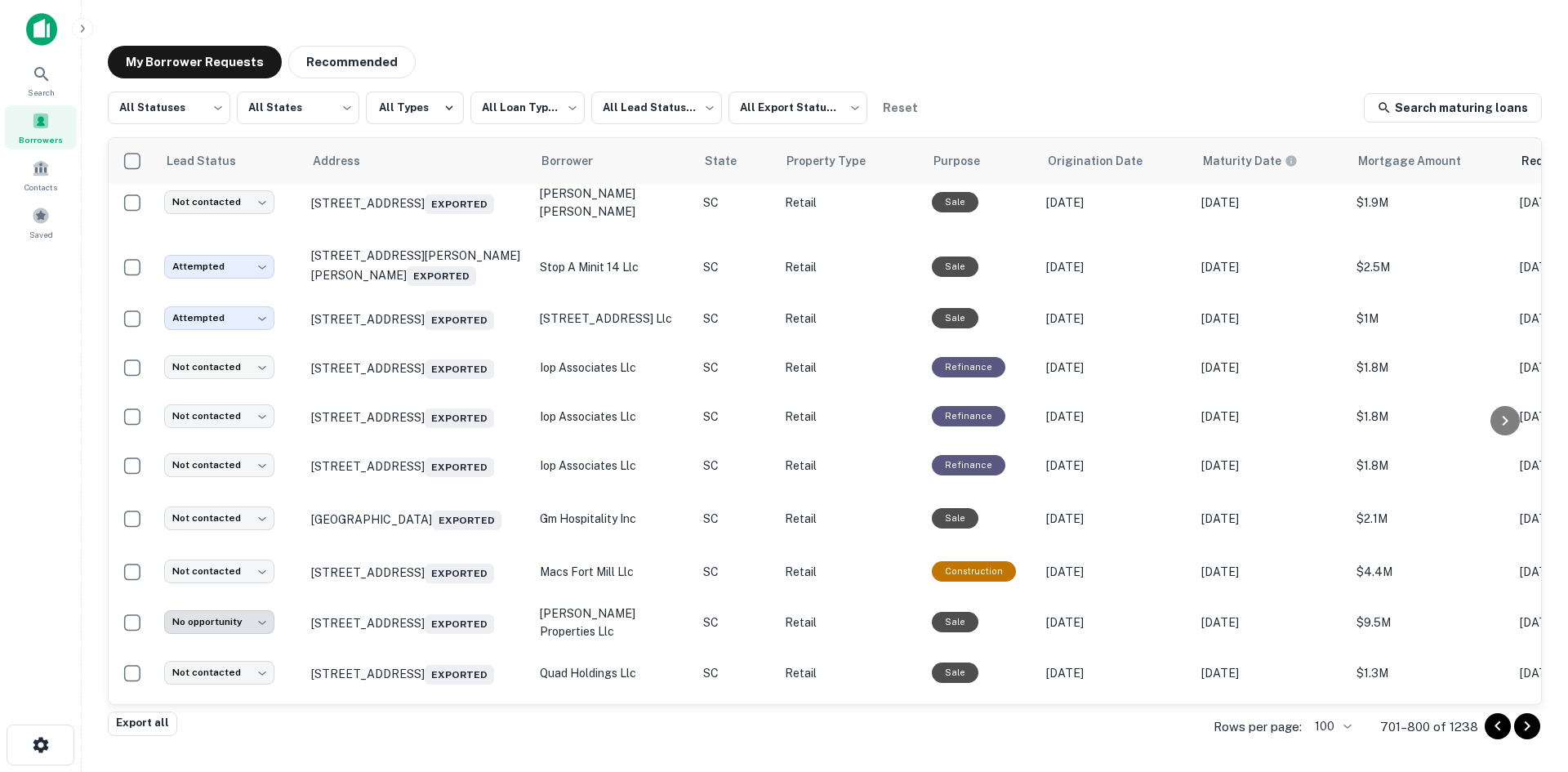
scroll to position [4313, 0]
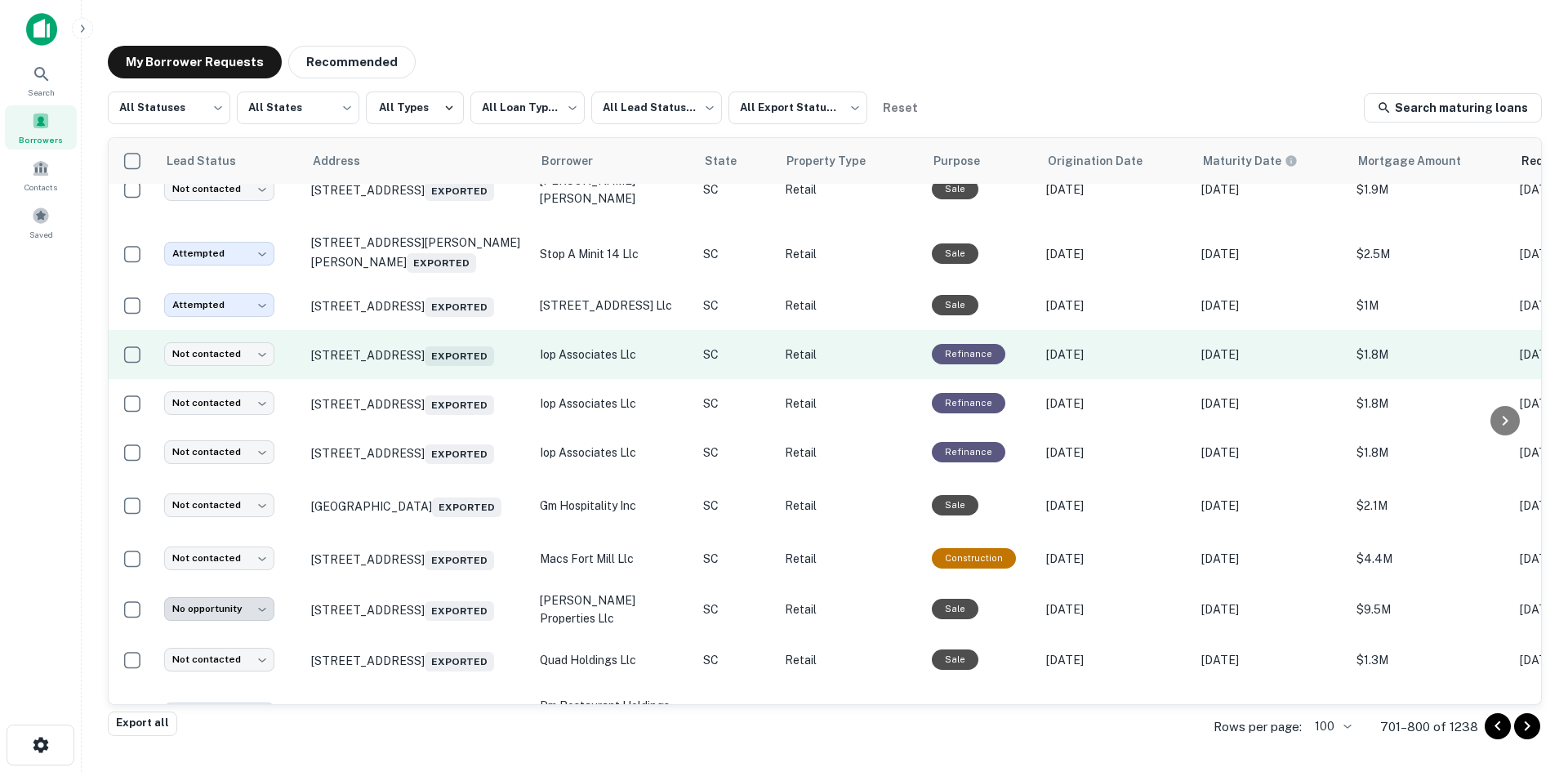
click at [437, 379] on td "1004 Ocean Blvd Isle Of Palms, SC 29451 Exported" at bounding box center [417, 354] width 228 height 49
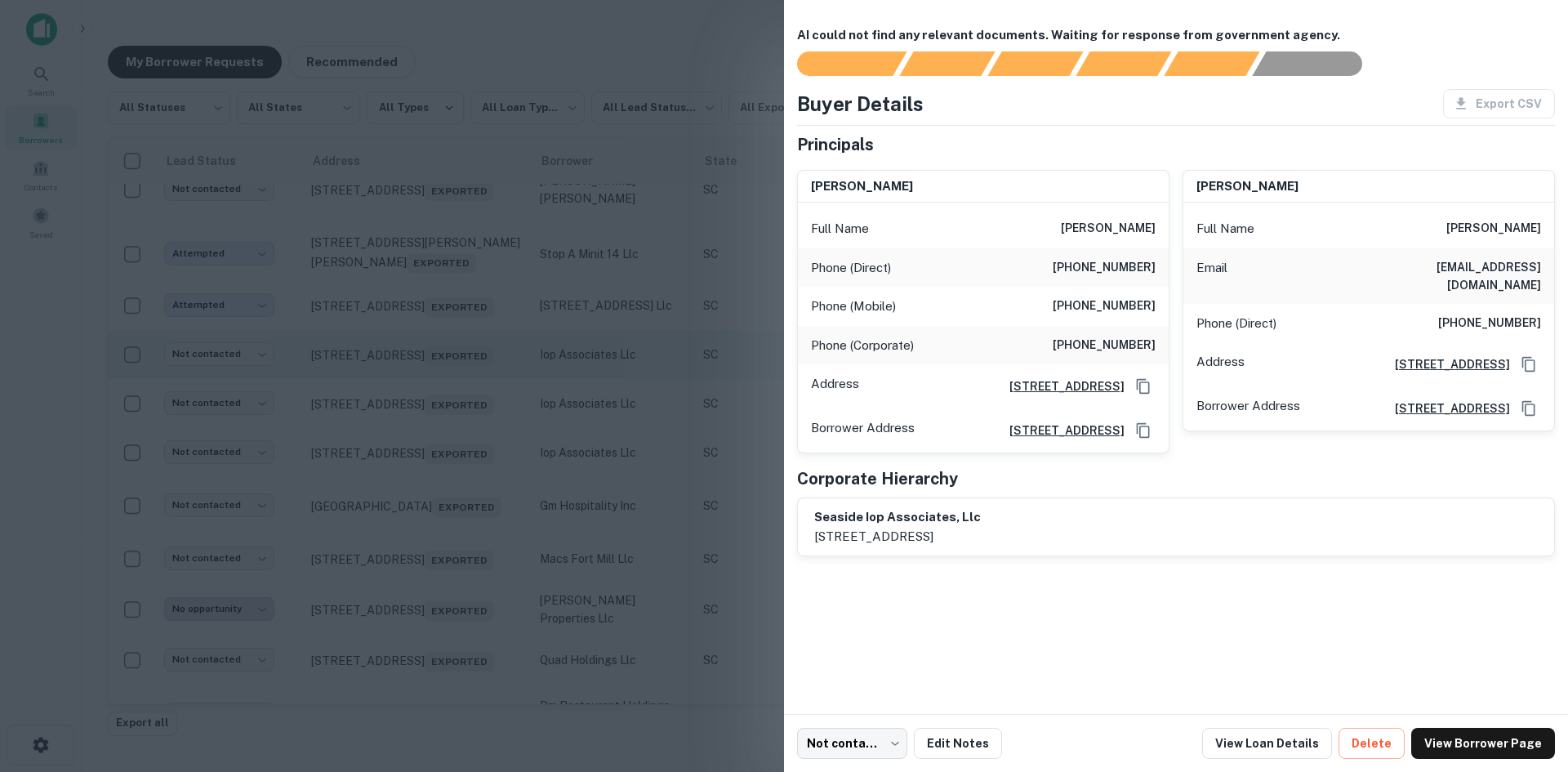
click at [437, 563] on div at bounding box center [784, 386] width 1568 height 772
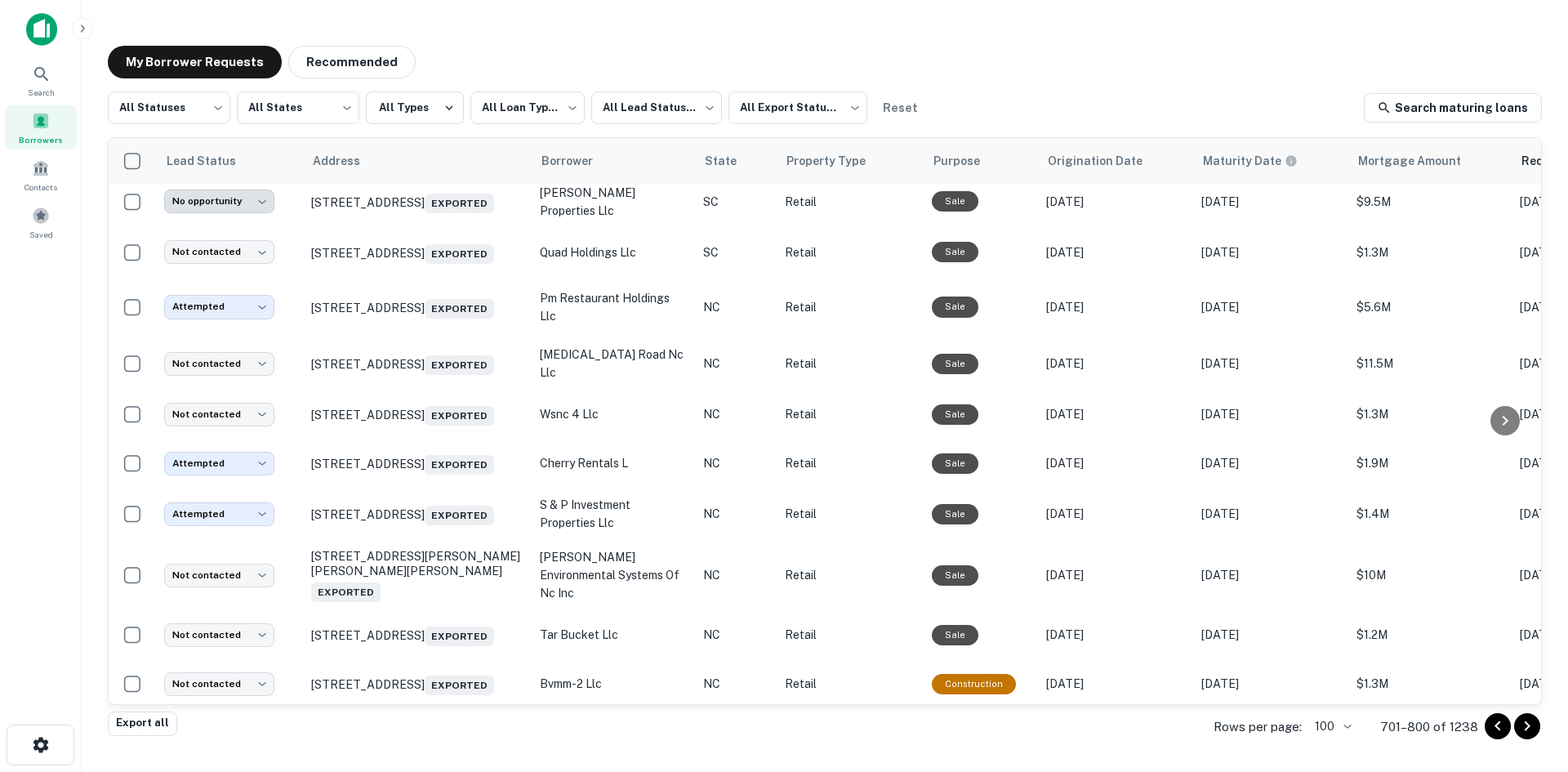
scroll to position [4721, 0]
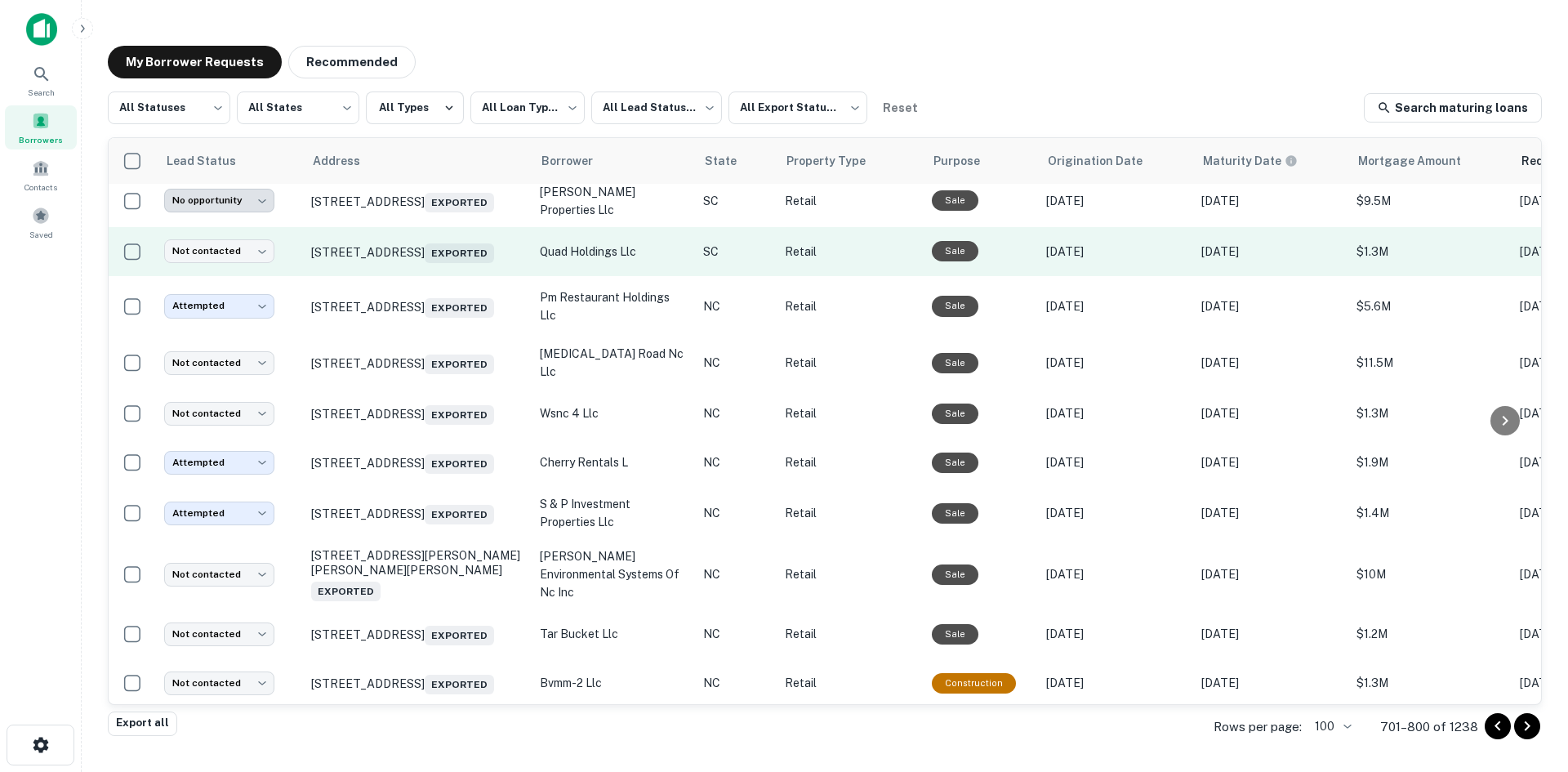
click at [468, 277] on td "3835 Charleston Hwy West Columbia, SC 29172 Exported" at bounding box center [417, 252] width 228 height 49
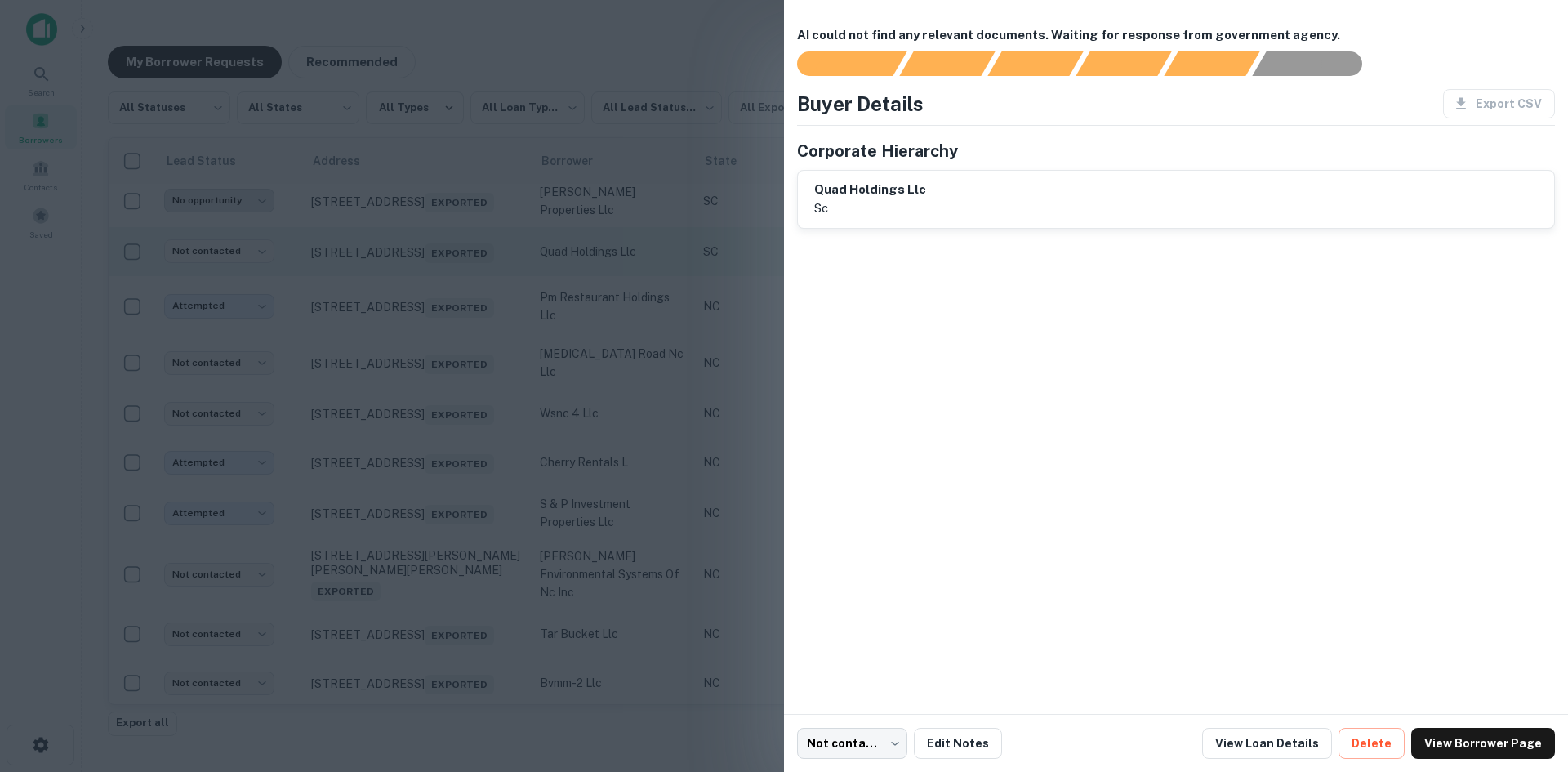
click at [468, 482] on div at bounding box center [784, 386] width 1568 height 772
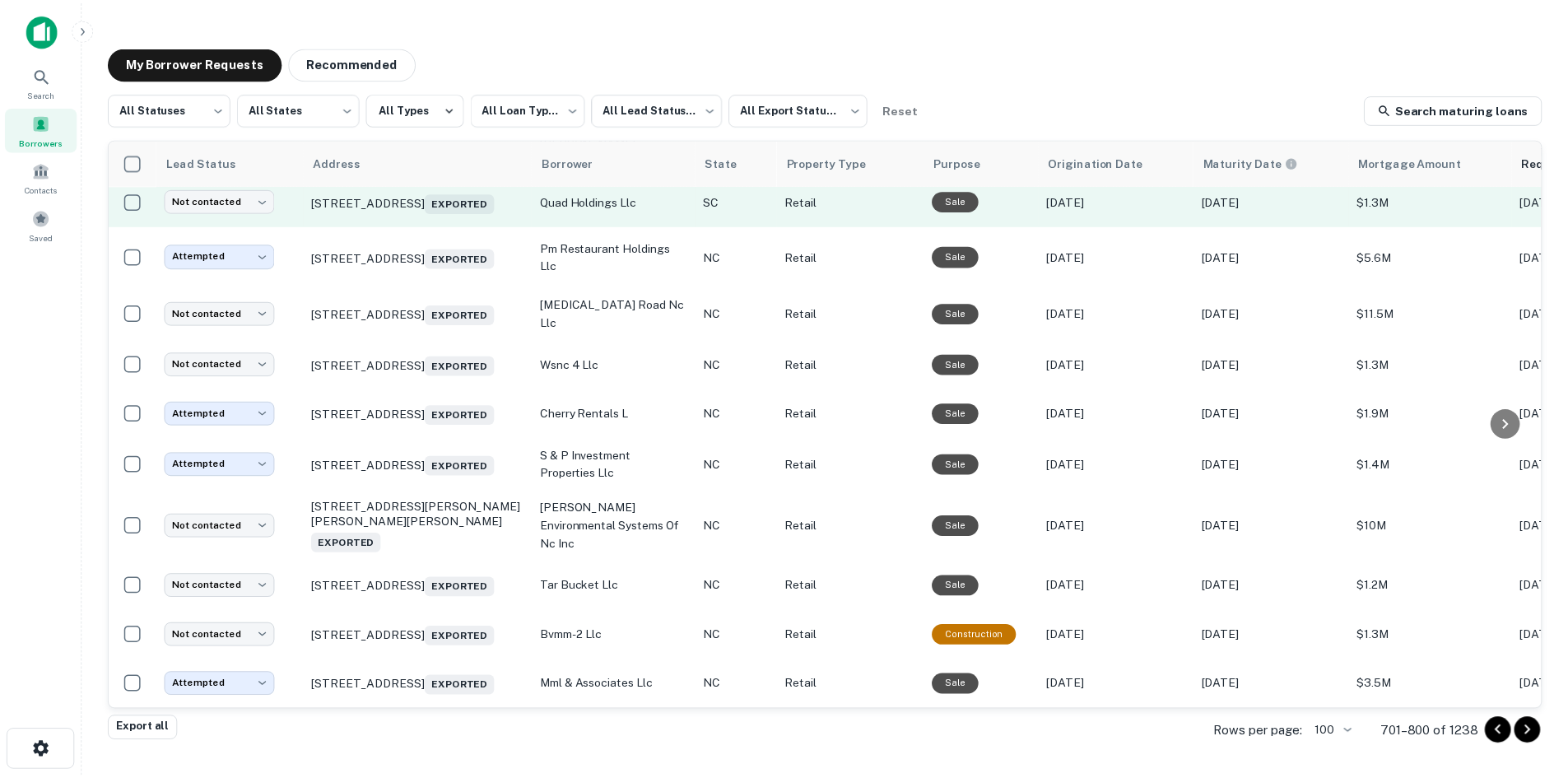
scroll to position [5006, 0]
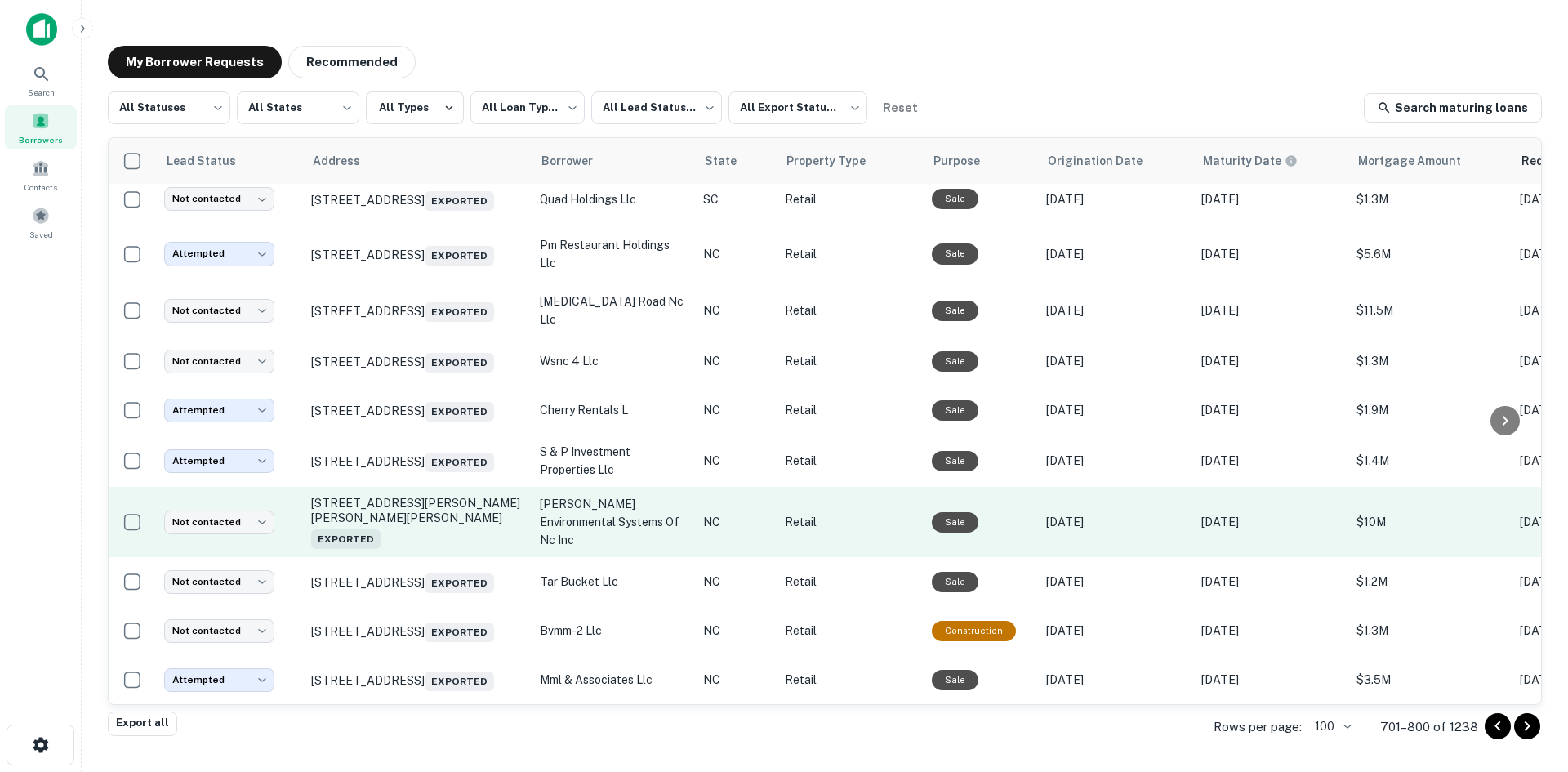
click at [441, 557] on td "1100 Herring Rd Rose Hill, NC 28458 Exported" at bounding box center [417, 521] width 228 height 70
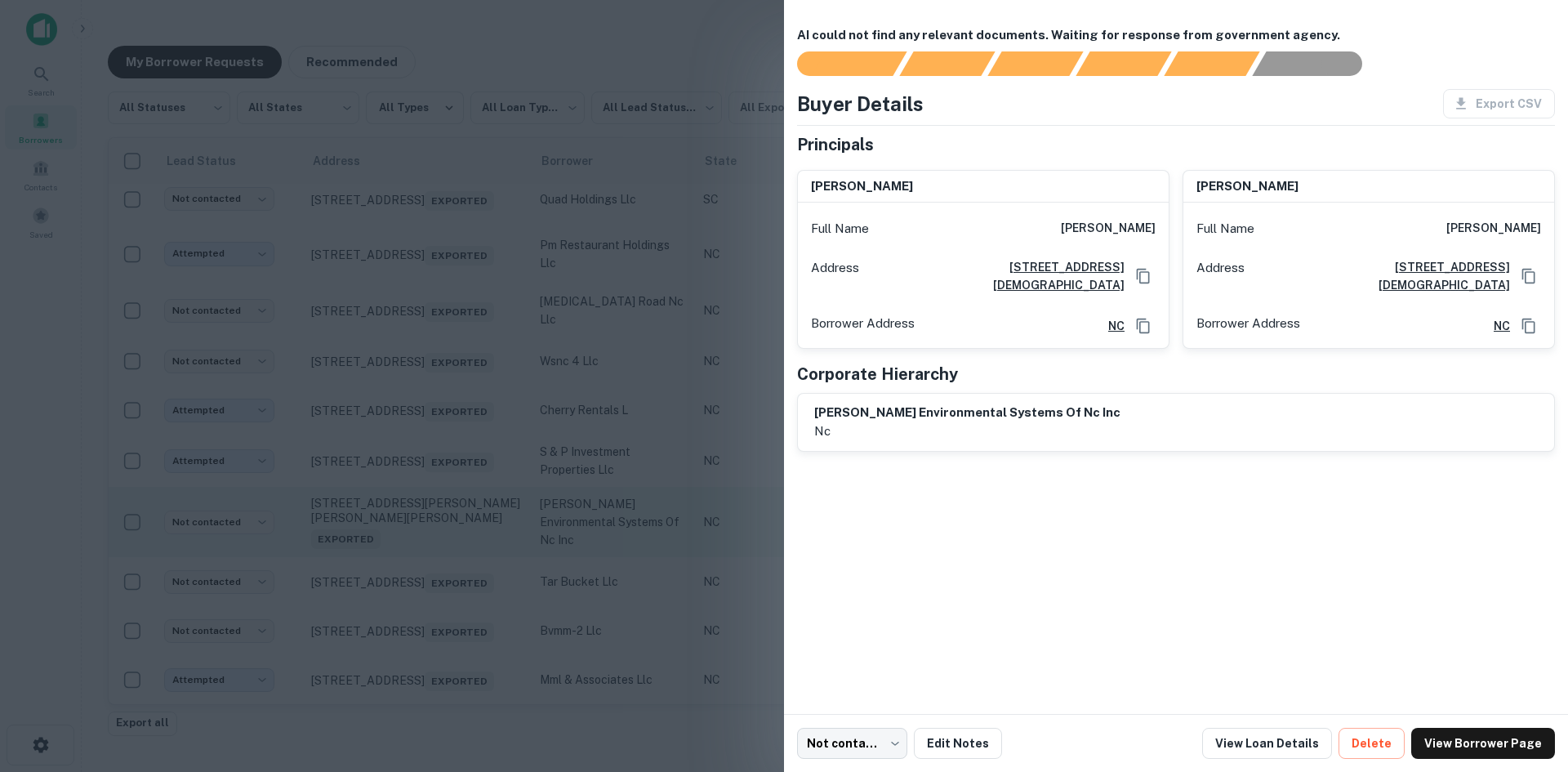
click at [441, 563] on div at bounding box center [784, 386] width 1568 height 772
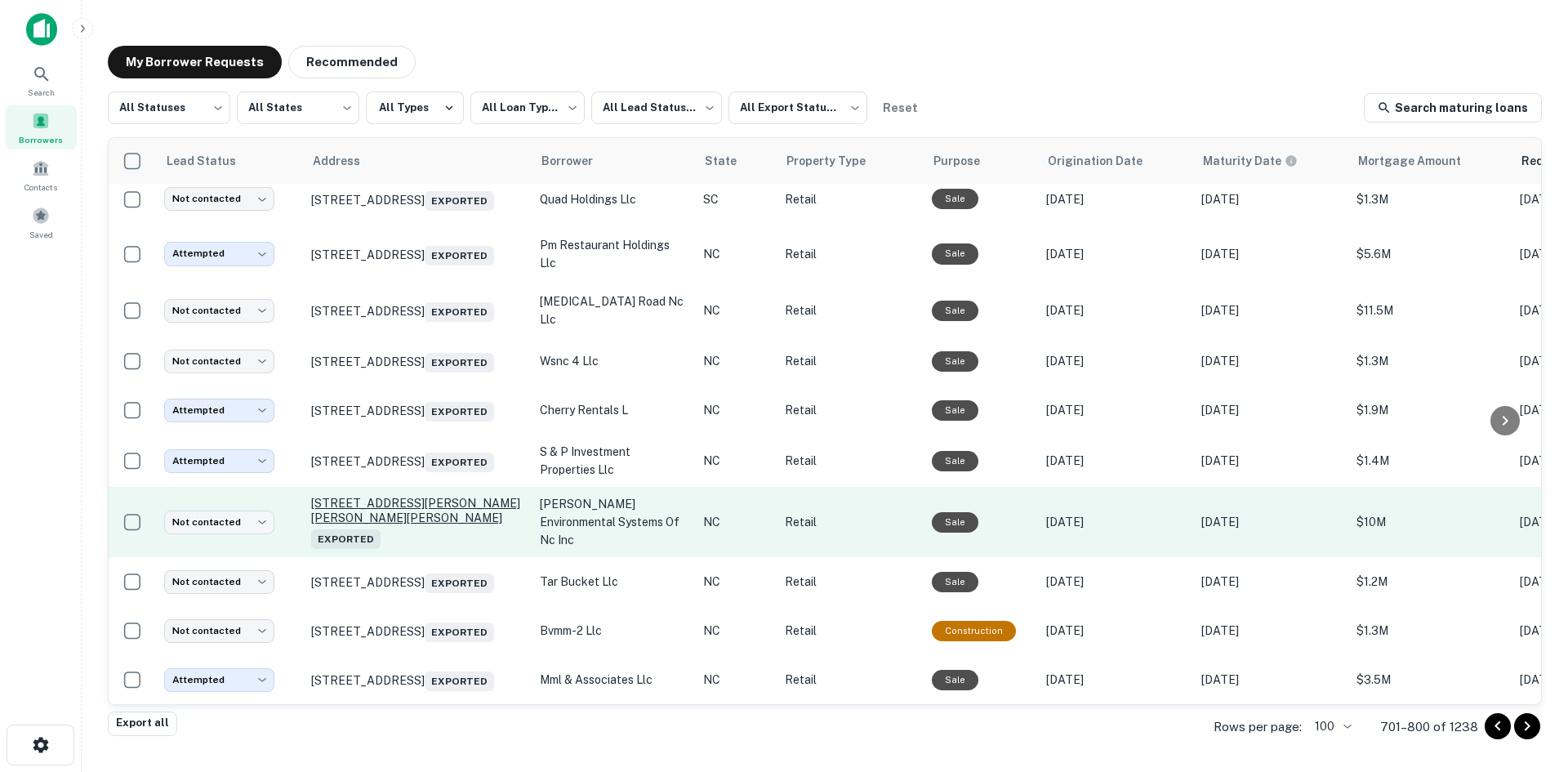
click at [441, 545] on p "1100 Herring Rd Rose Hill, NC 28458 Exported" at bounding box center [416, 522] width 212 height 52
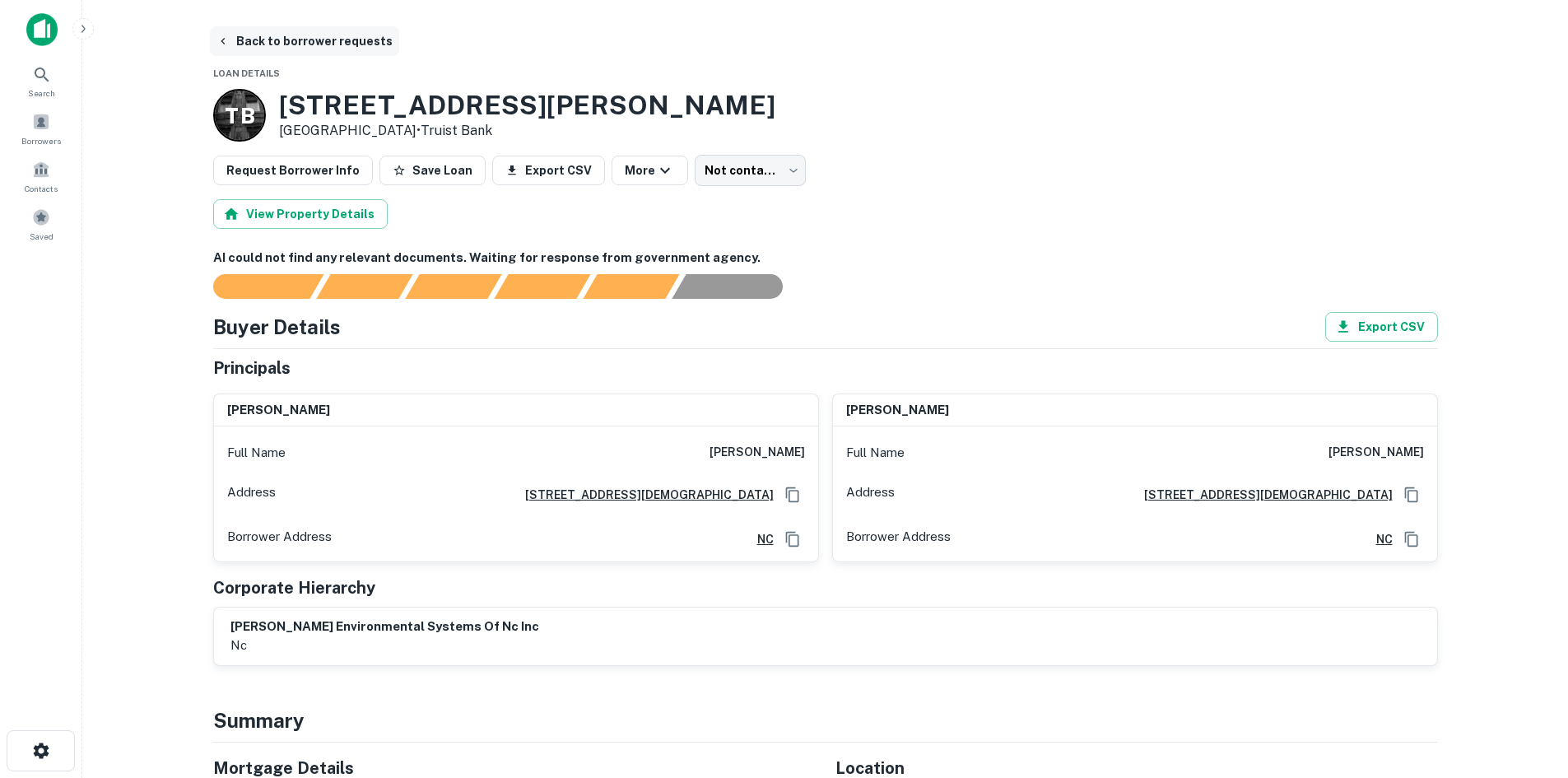
click at [337, 36] on button "Back to borrower requests" at bounding box center [305, 41] width 190 height 30
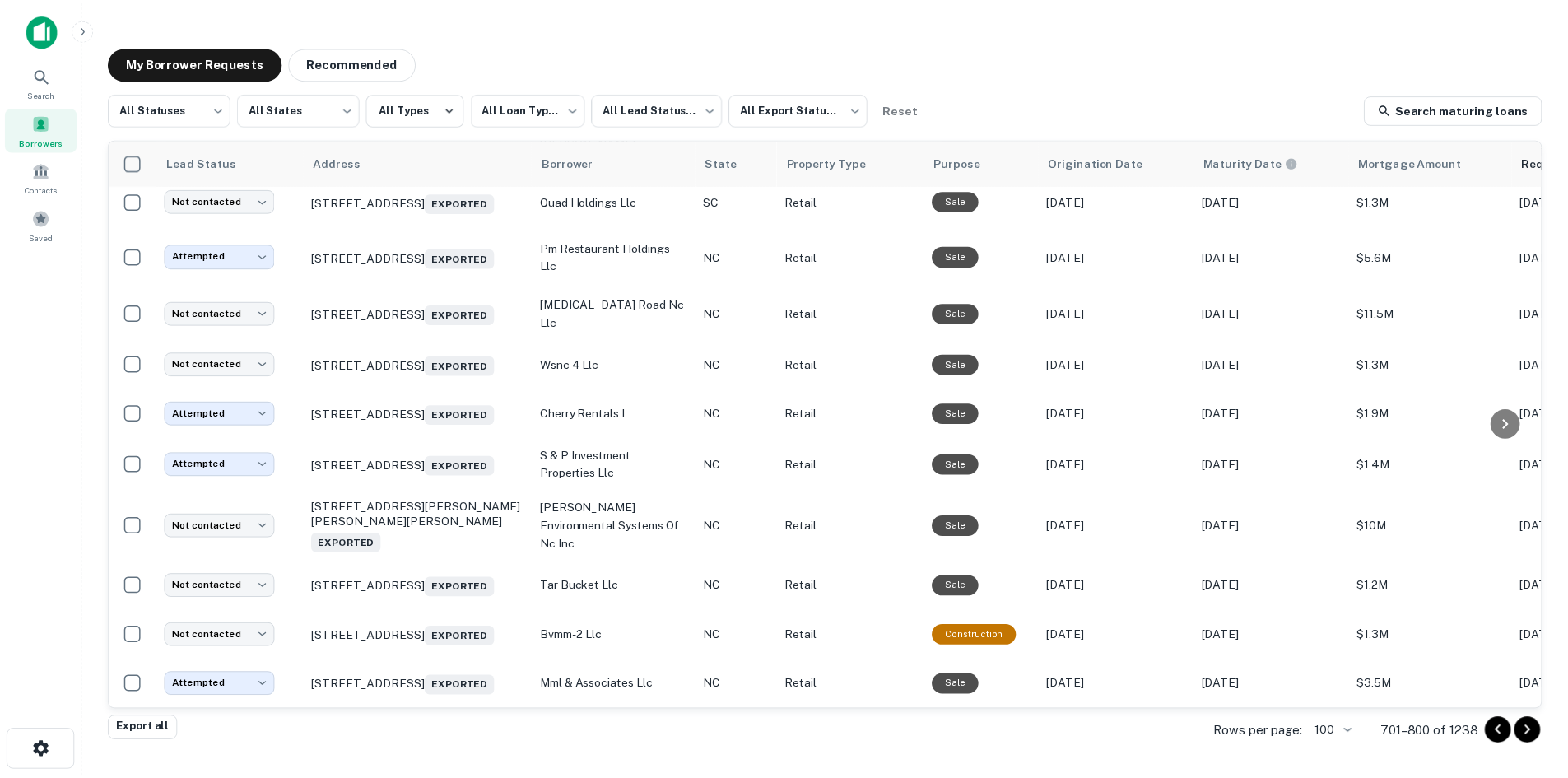
scroll to position [5044, 0]
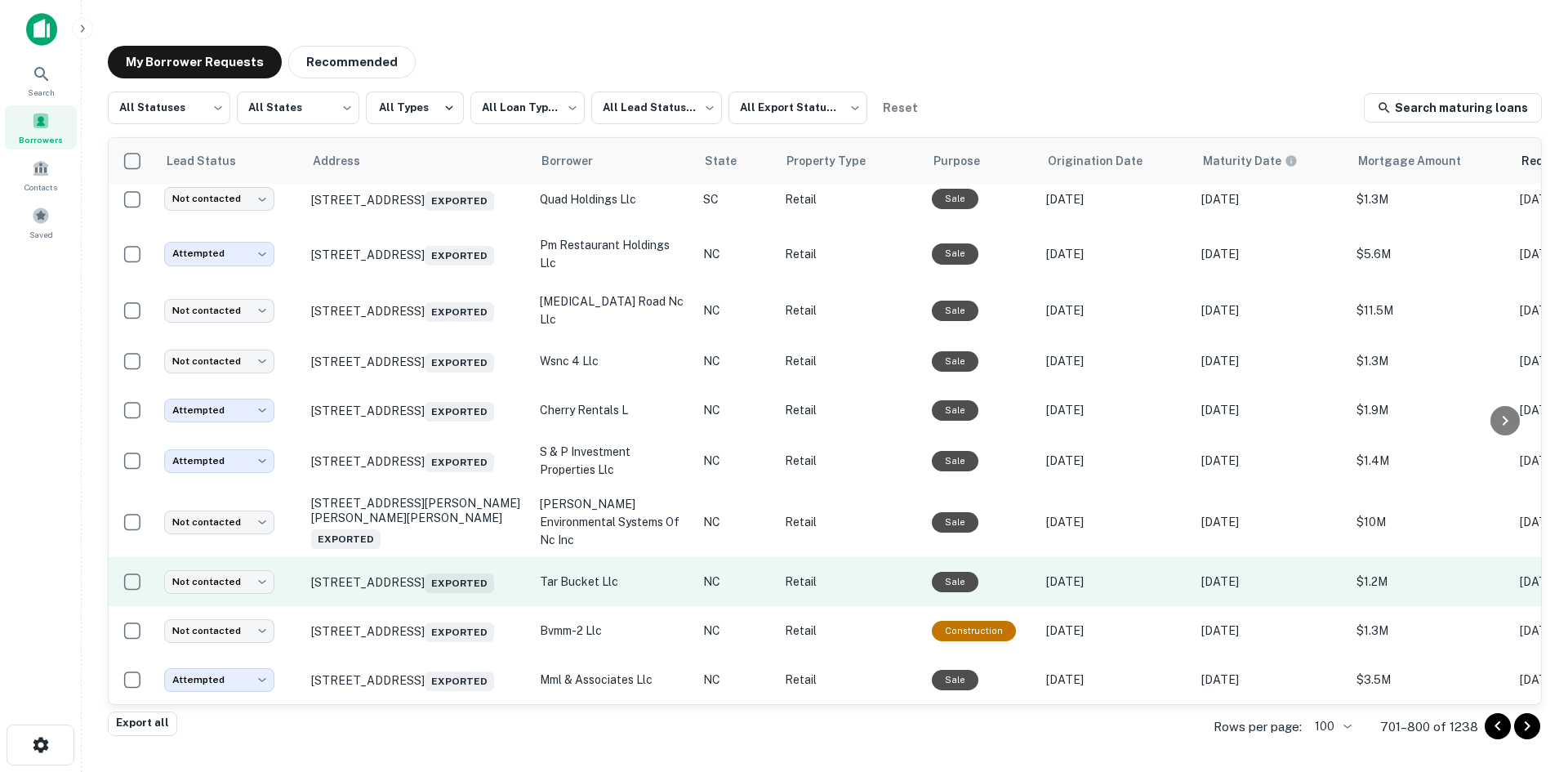
click at [428, 582] on td "[STREET_ADDRESS] Exported" at bounding box center [417, 581] width 228 height 49
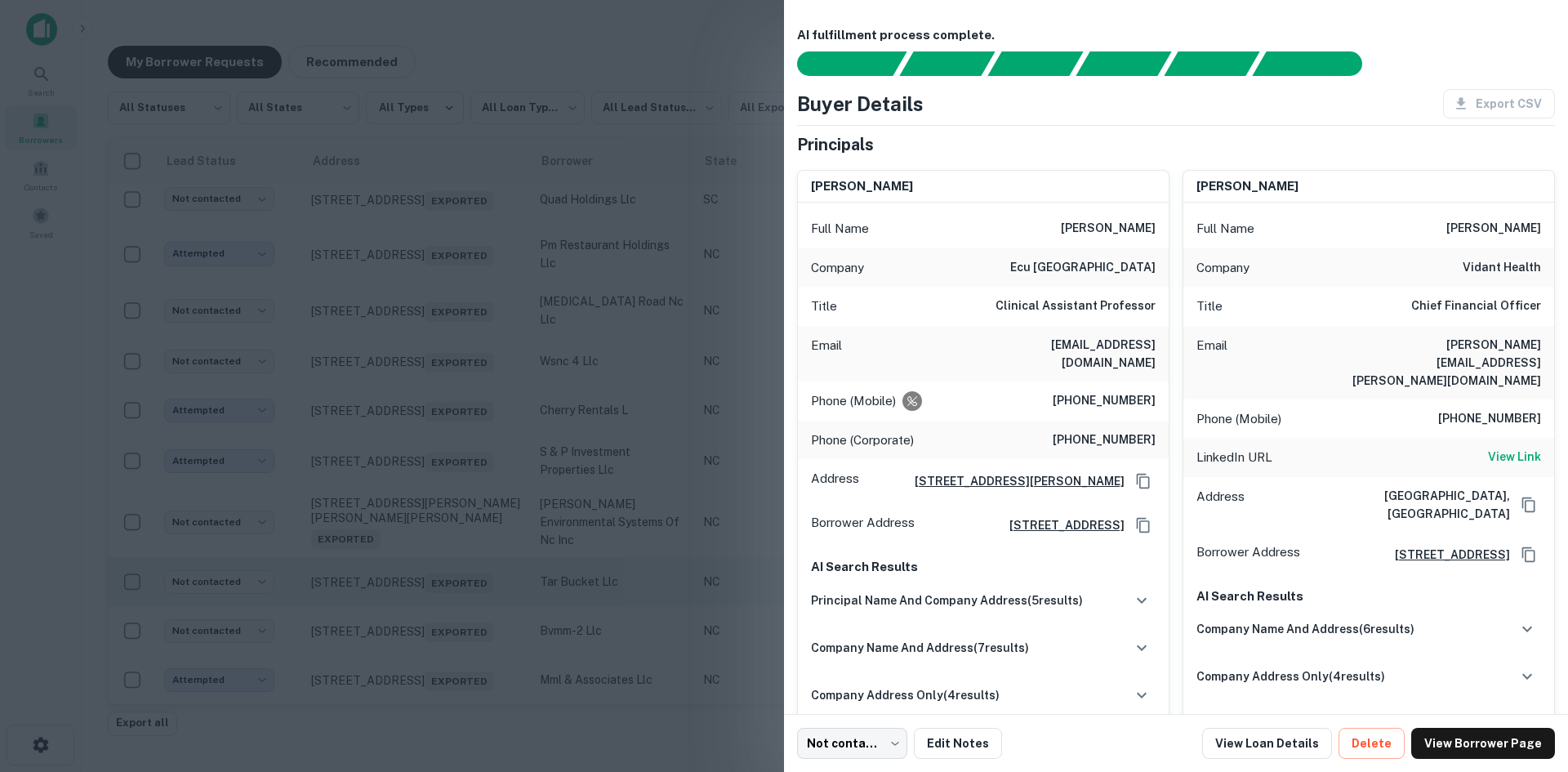
click at [428, 582] on div at bounding box center [784, 386] width 1568 height 772
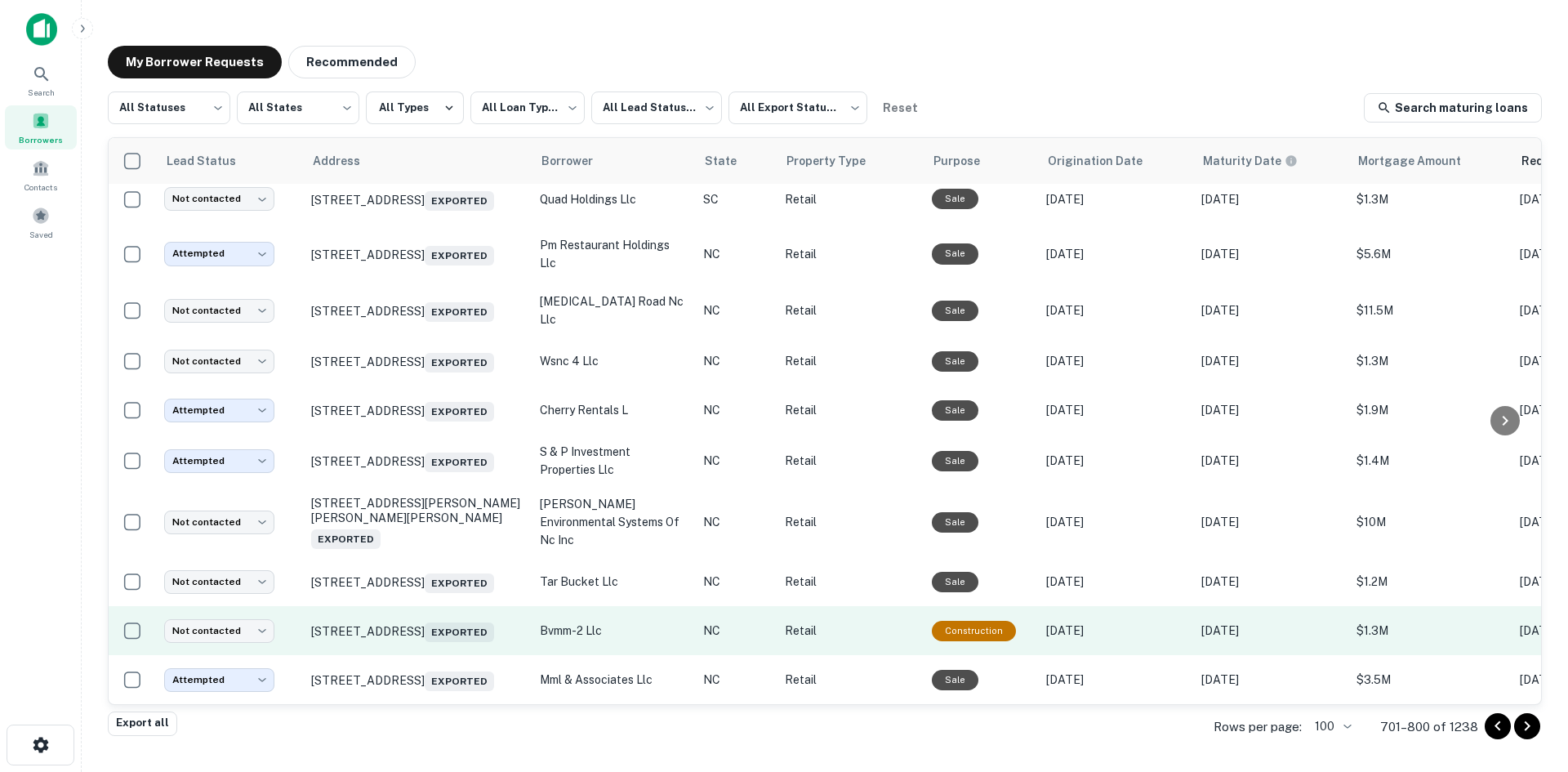
click at [425, 635] on td "33 Lea Plant Rd Waynesville, NC 28786 Exported" at bounding box center [417, 630] width 228 height 49
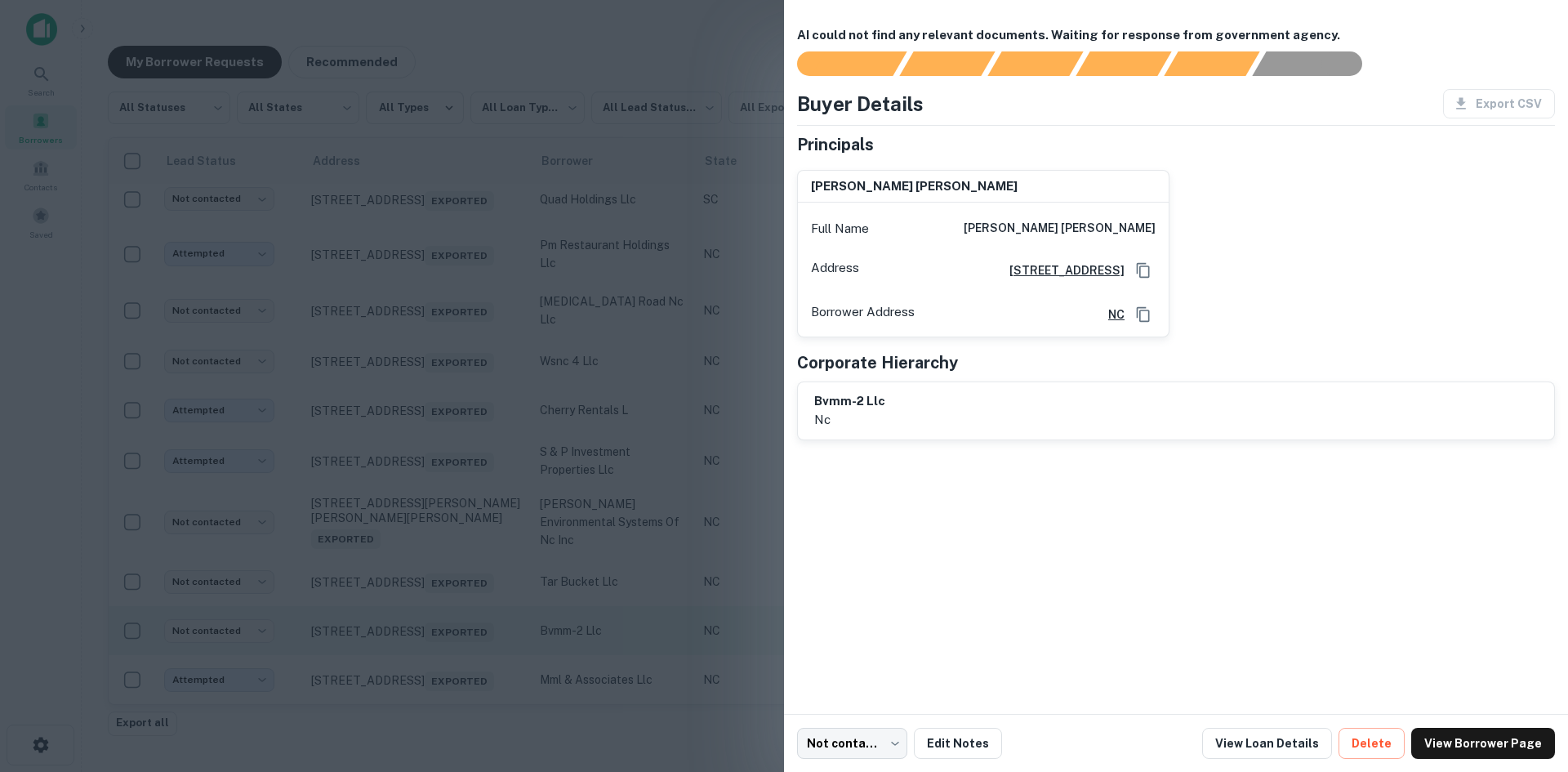
click at [425, 635] on div at bounding box center [784, 386] width 1568 height 772
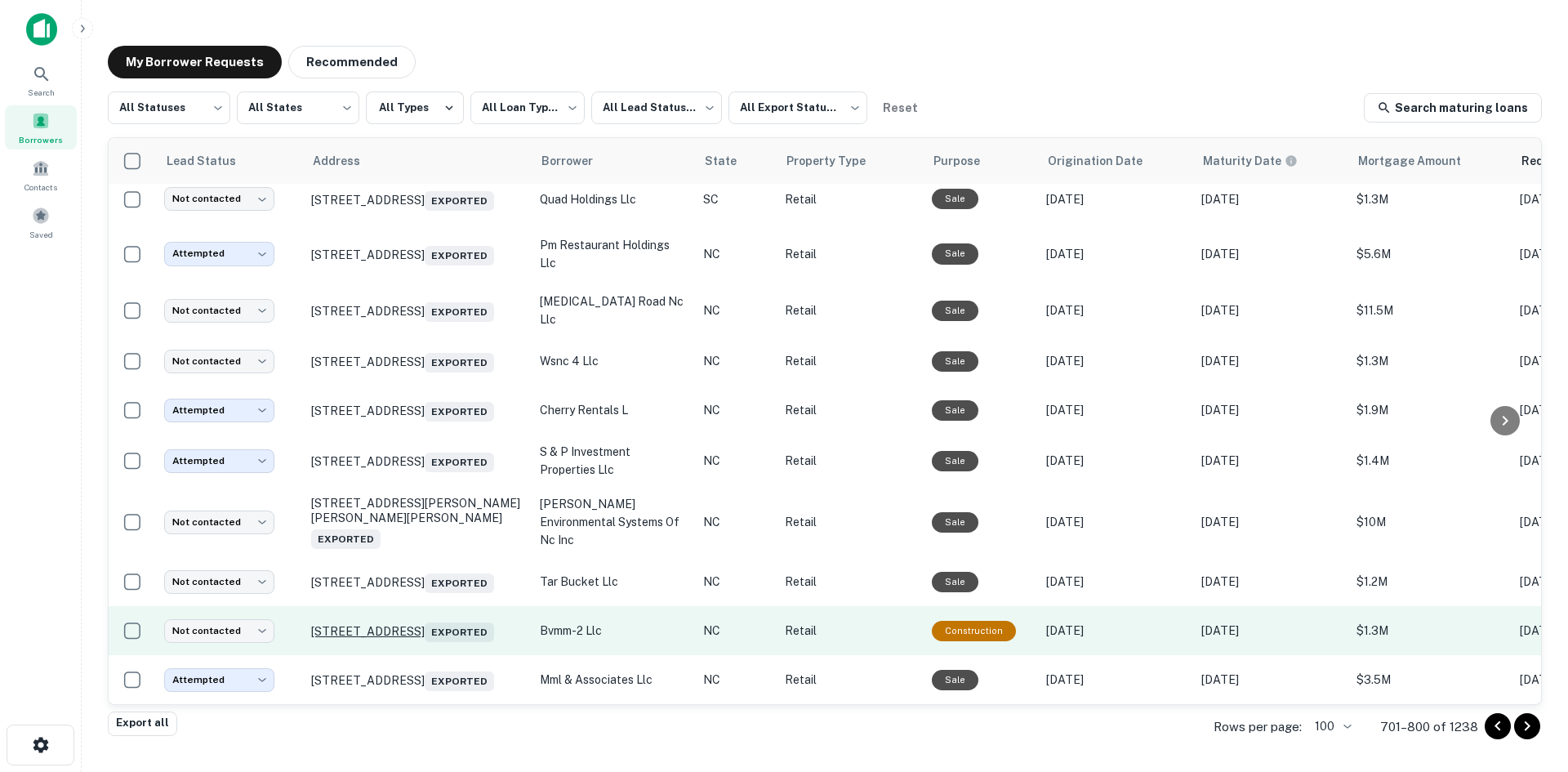
click at [425, 619] on p "33 Lea Plant Rd Waynesville, NC 28786 Exported" at bounding box center [416, 631] width 212 height 23
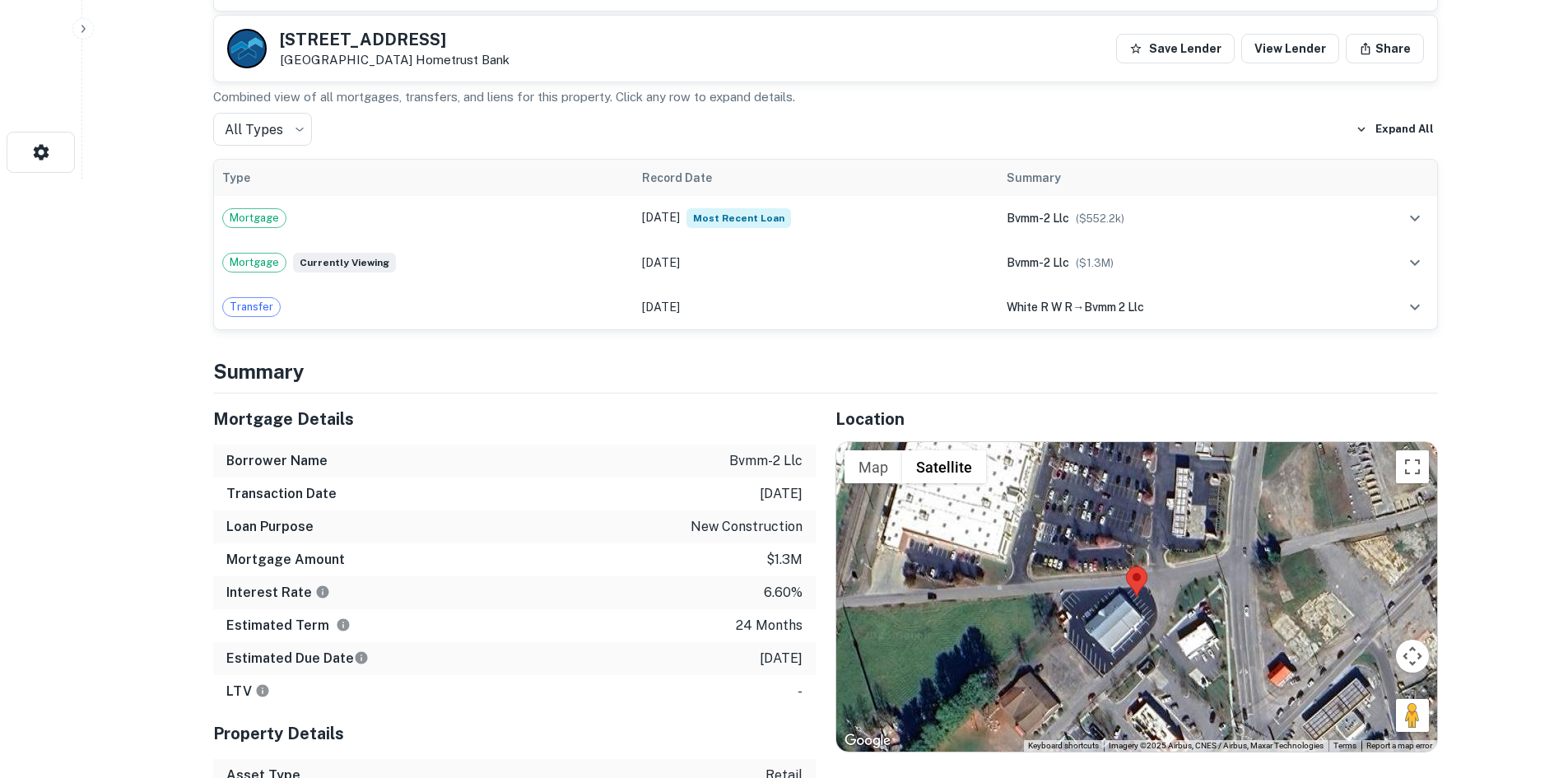
scroll to position [659, 0]
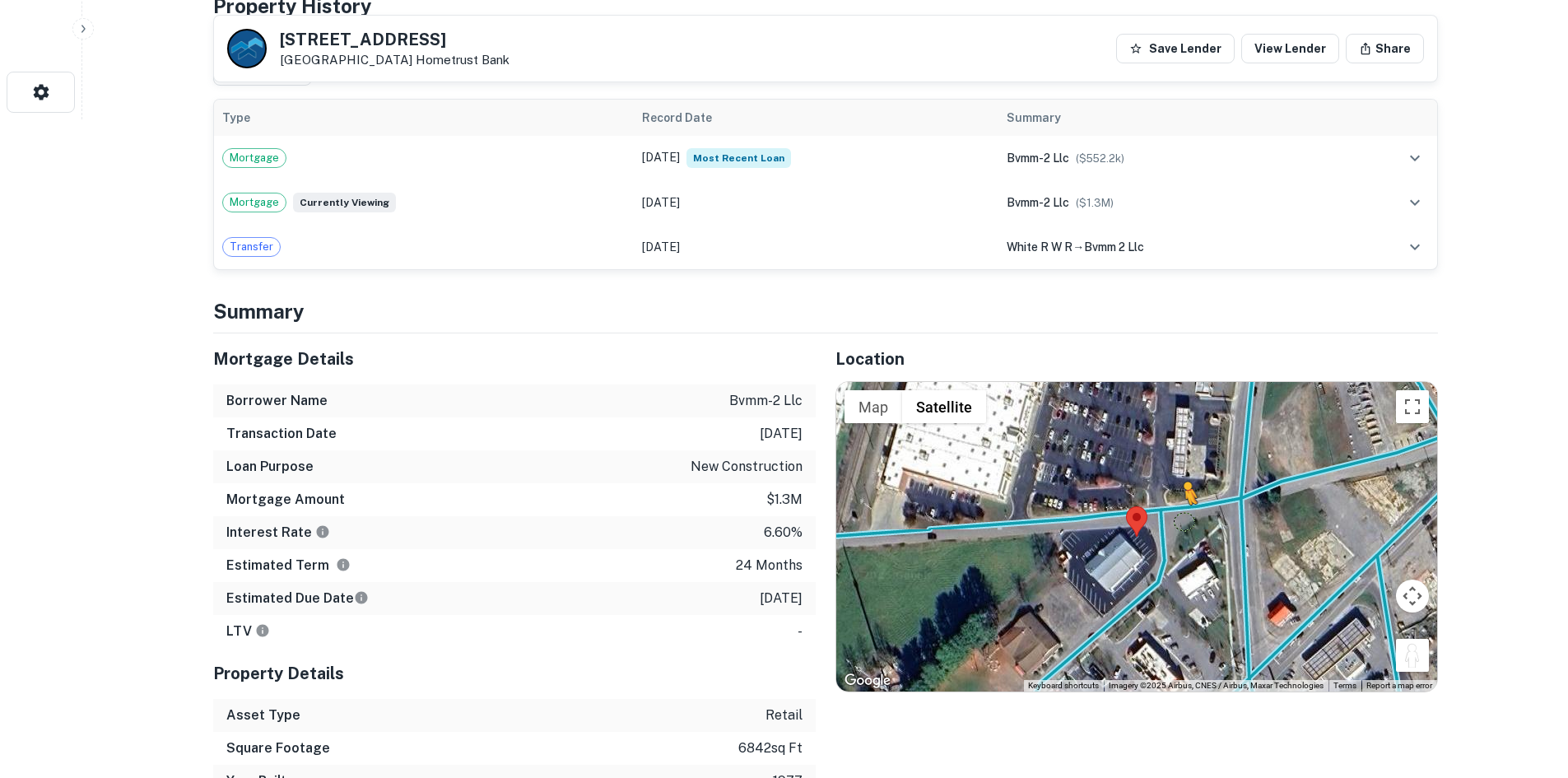
drag, startPoint x: 1418, startPoint y: 659, endPoint x: 1163, endPoint y: 512, distance: 294.3
click at [1163, 512] on div "To activate drag with keyboard, press Alt + Enter. Once in keyboard drag state,…" at bounding box center [1137, 537] width 601 height 310
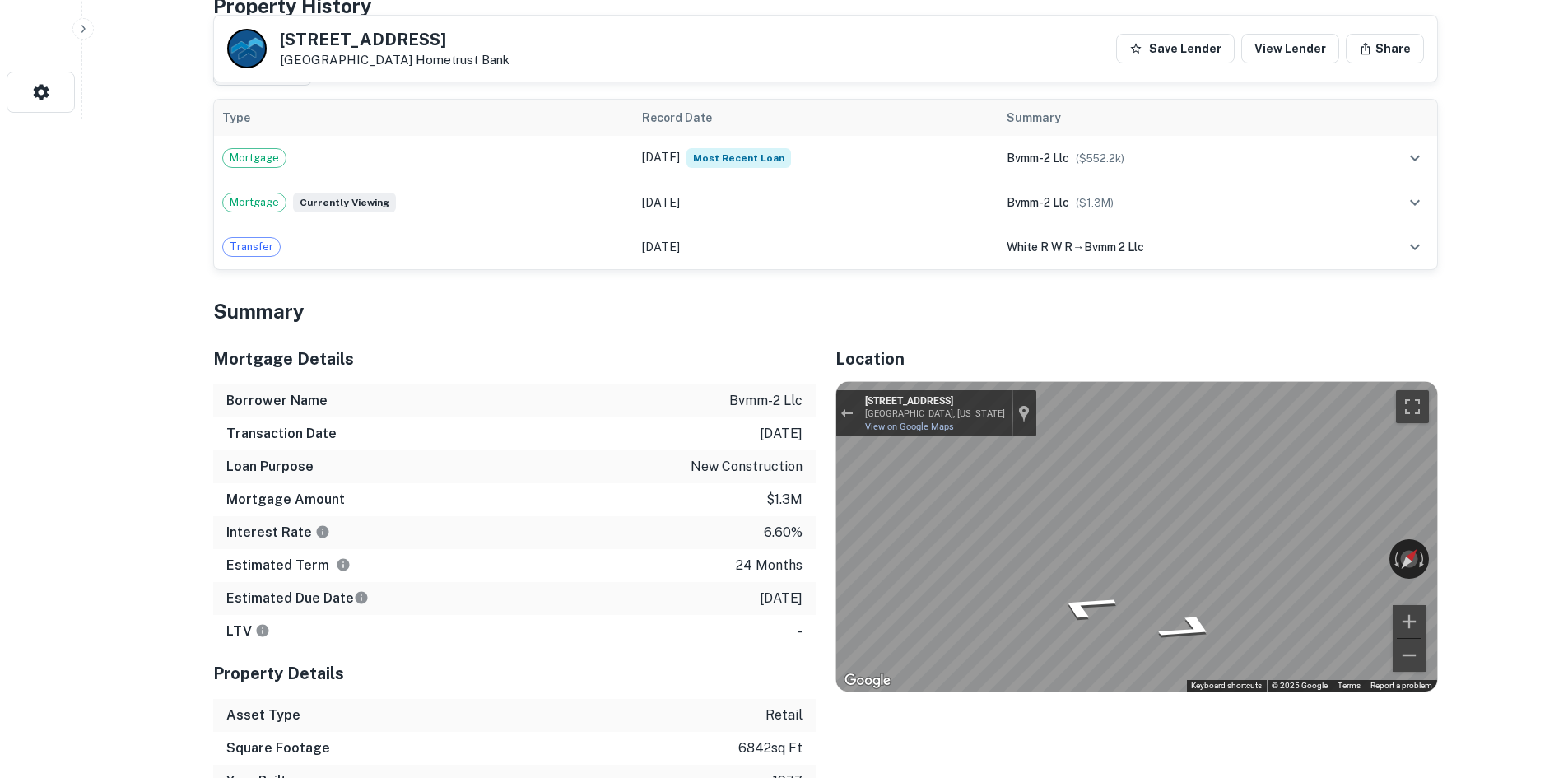
click at [678, 490] on div "Mortgage Details Borrower Name bvmm-2 llc Transaction Date 2/15/2024 Loan Purpo…" at bounding box center [815, 566] width 1245 height 464
click at [1410, 544] on div "← Move left → Move right ↑ Move up ↓ Move down + Zoom in - Zoom out 28 Lea Plan…" at bounding box center [1137, 537] width 601 height 310
drag, startPoint x: 281, startPoint y: 32, endPoint x: 409, endPoint y: 64, distance: 131.9
click at [409, 64] on div "33 Lea Plant Rd Waynesville, NC 28786 Hometrust Bank" at bounding box center [394, 48] width 229 height 36
copy div "[STREET_ADDRESS]"
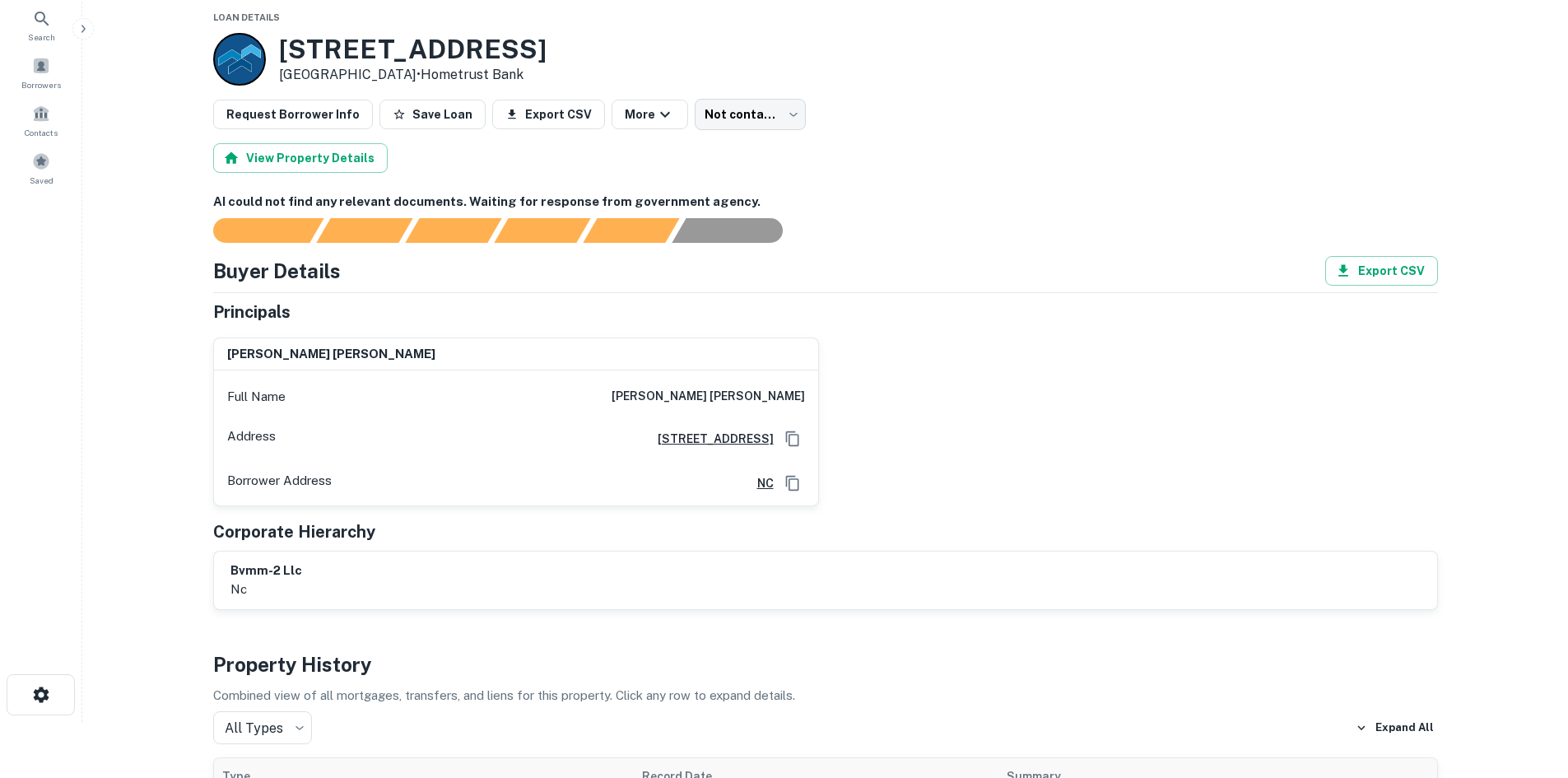
scroll to position [0, 0]
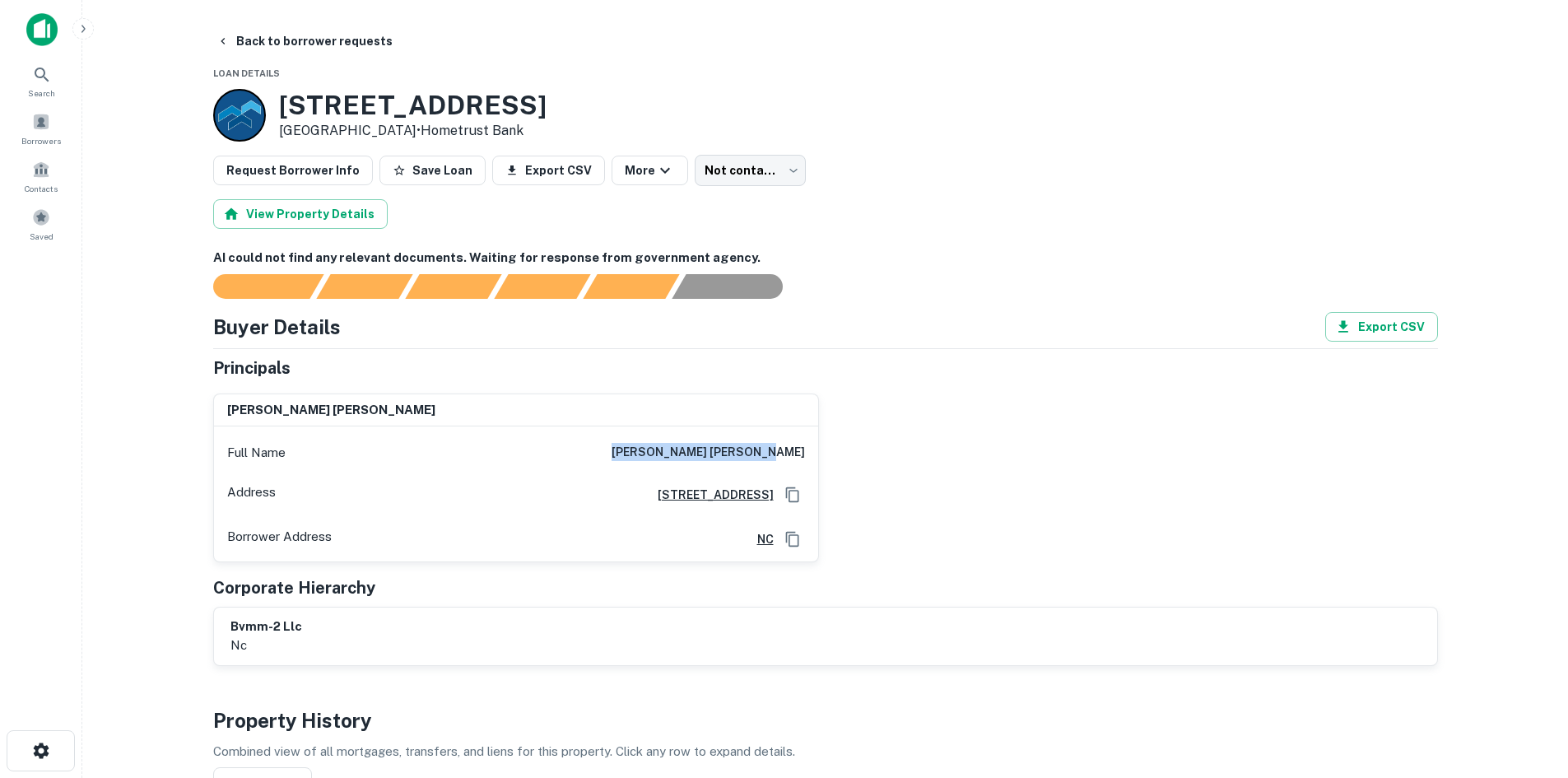
drag, startPoint x: 646, startPoint y: 452, endPoint x: 821, endPoint y: 468, distance: 175.7
click at [821, 468] on div "paresh harshadrai desai Full Name paresh harshadrai desai Address 33 Lea Plant …" at bounding box center [819, 471] width 1238 height 182
copy h6 "paresh harshadrai desai"
click at [703, 173] on body "Search Borrowers Contacts Saved Back to borrower requests Loan Details 33 Lea P…" at bounding box center [784, 389] width 1568 height 778
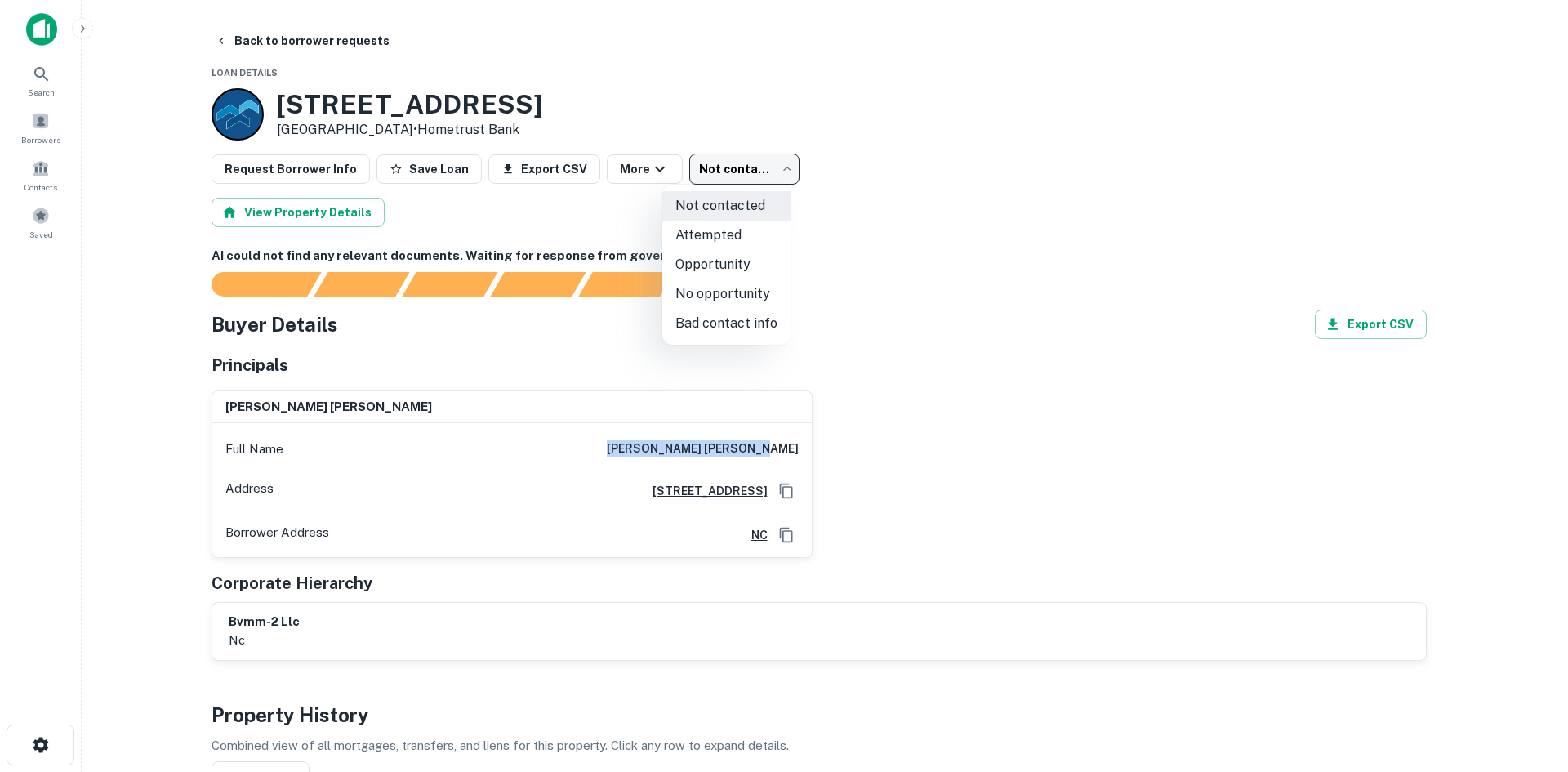
click at [711, 304] on li "No opportunity" at bounding box center [726, 294] width 129 height 30
type input "**********"
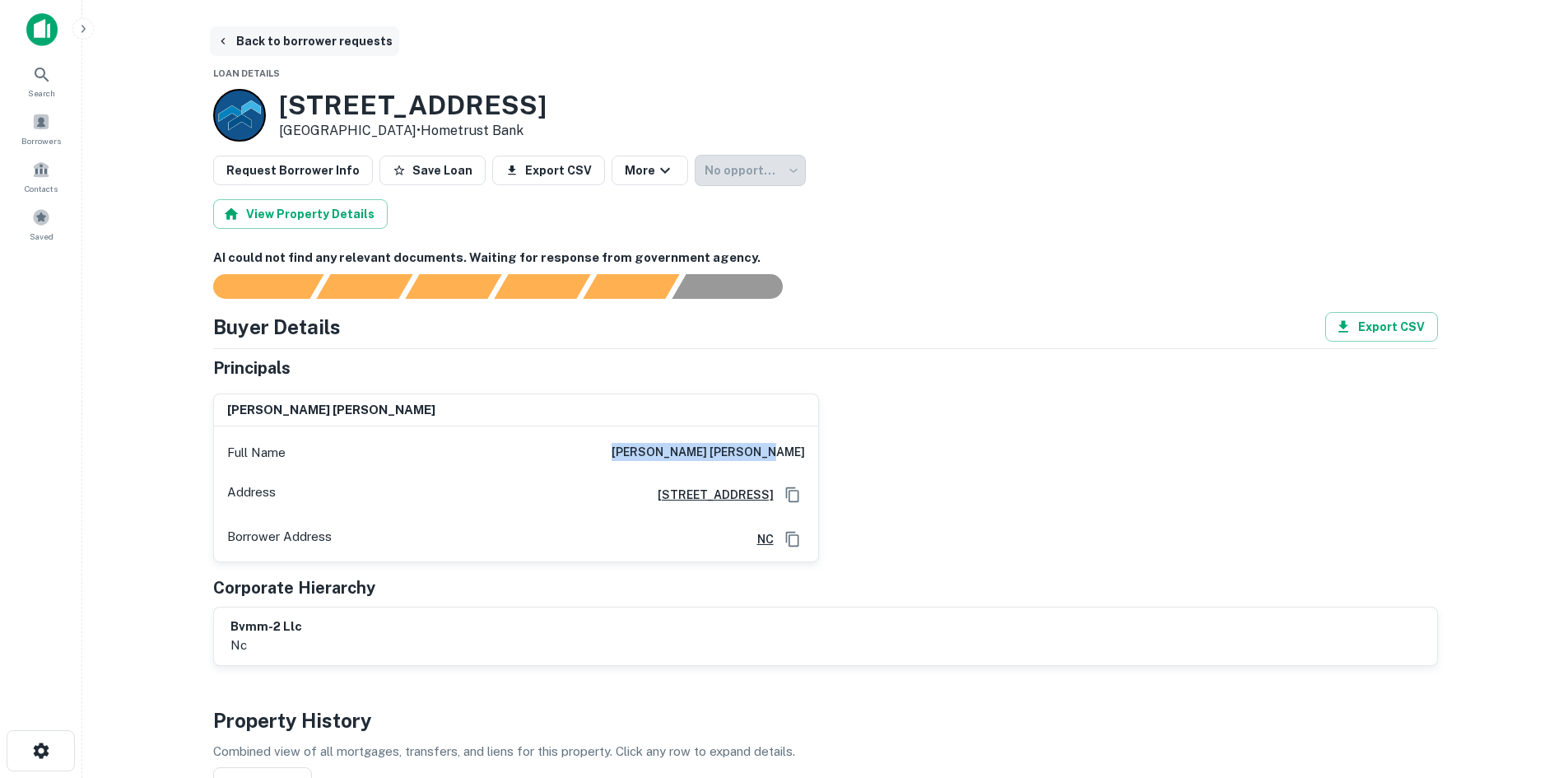
click at [336, 40] on button "Back to borrower requests" at bounding box center [305, 41] width 190 height 30
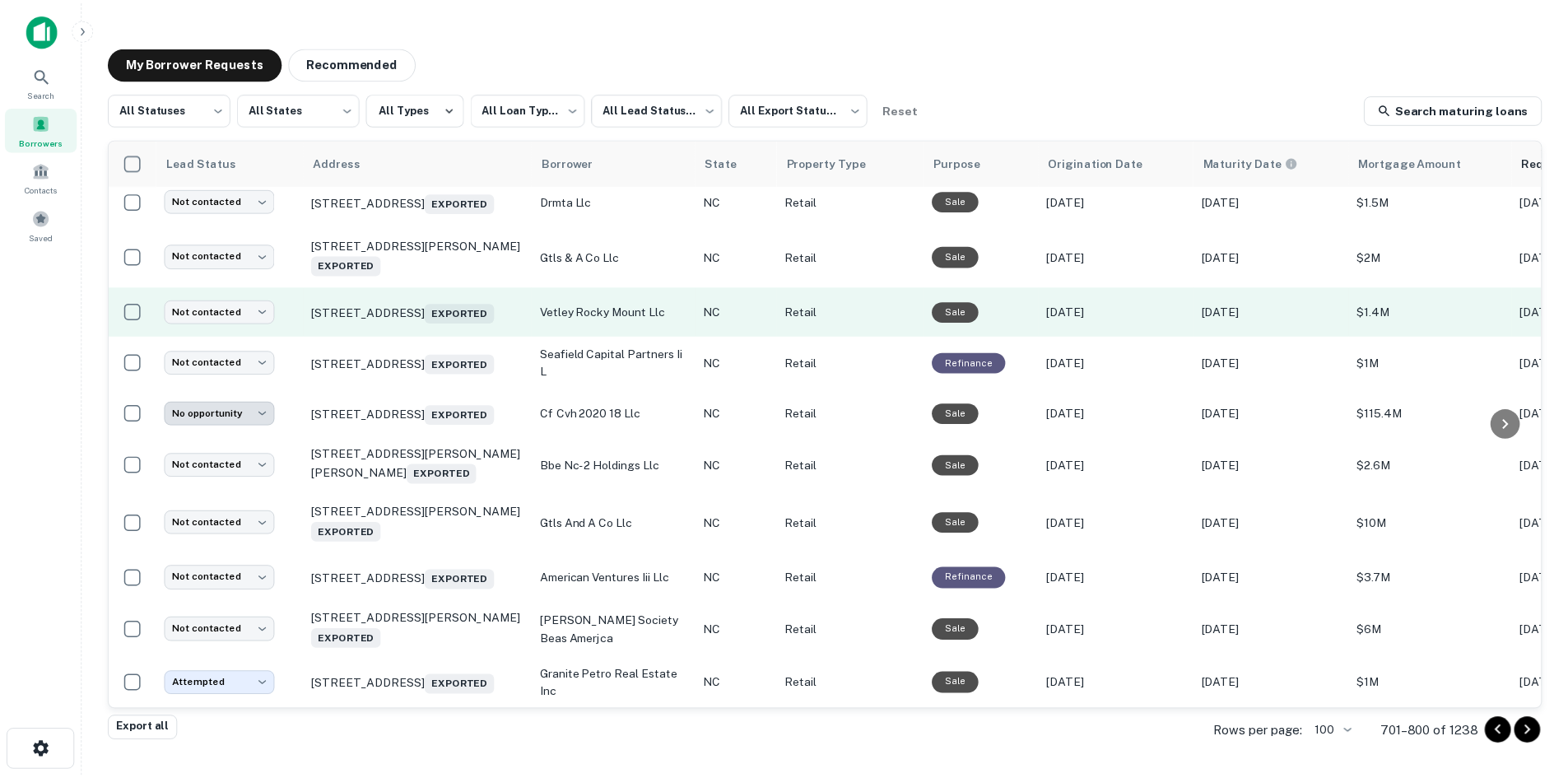
scroll to position [1135, 0]
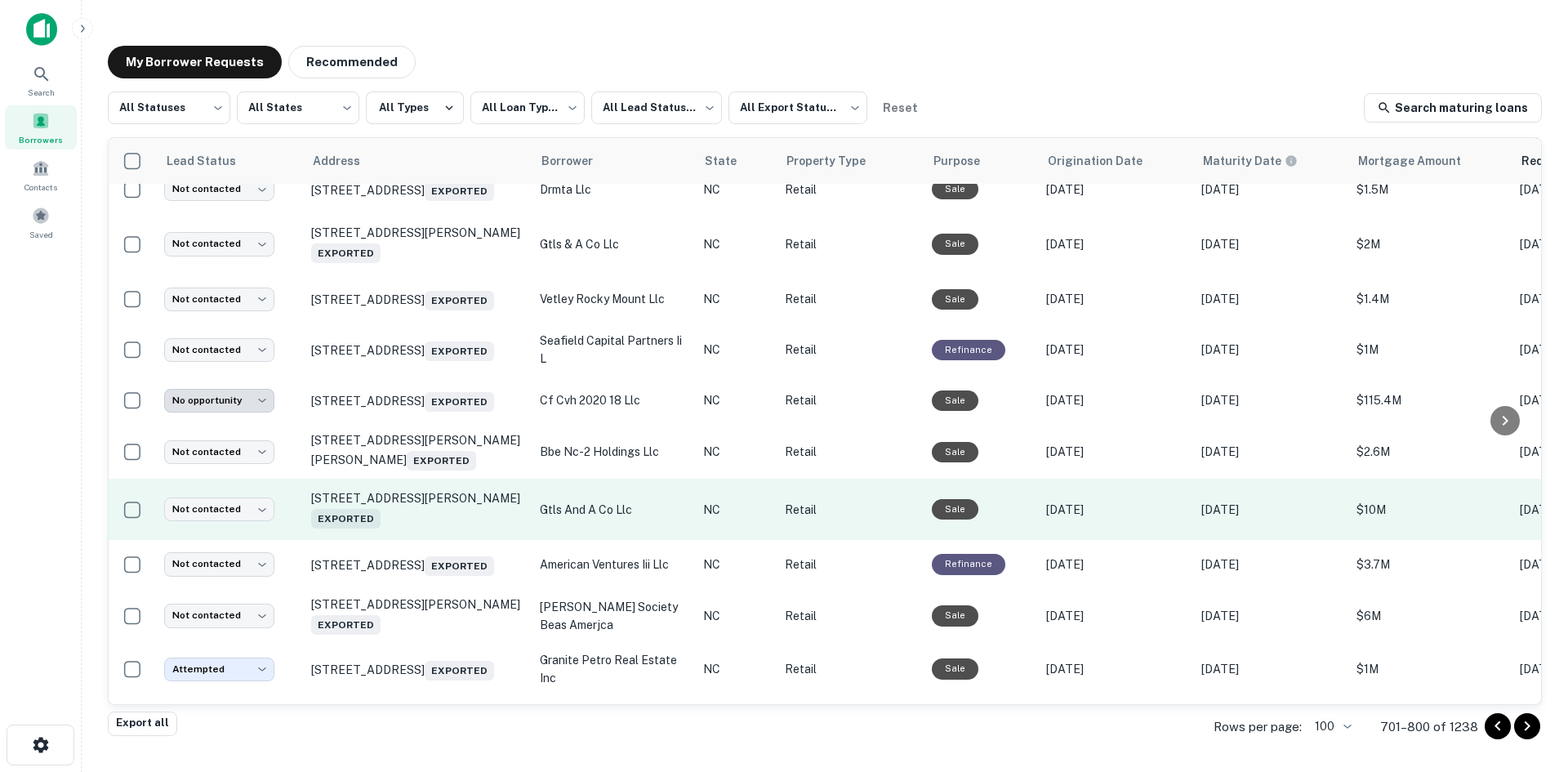
click at [433, 541] on td "38 Northcrest Dr Weaverville, NC 28787 Exported" at bounding box center [417, 510] width 228 height 61
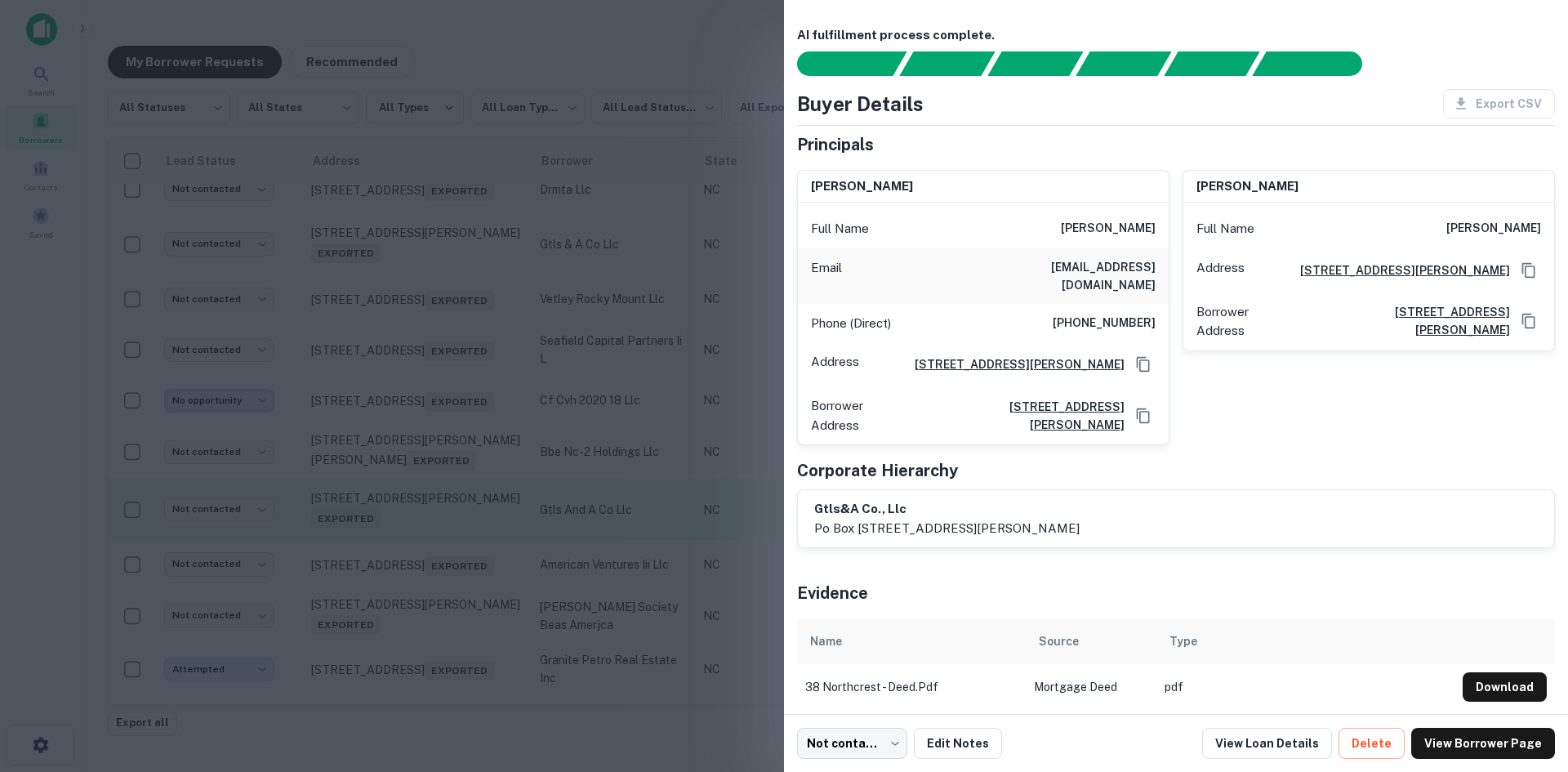
click at [433, 610] on div at bounding box center [784, 386] width 1568 height 772
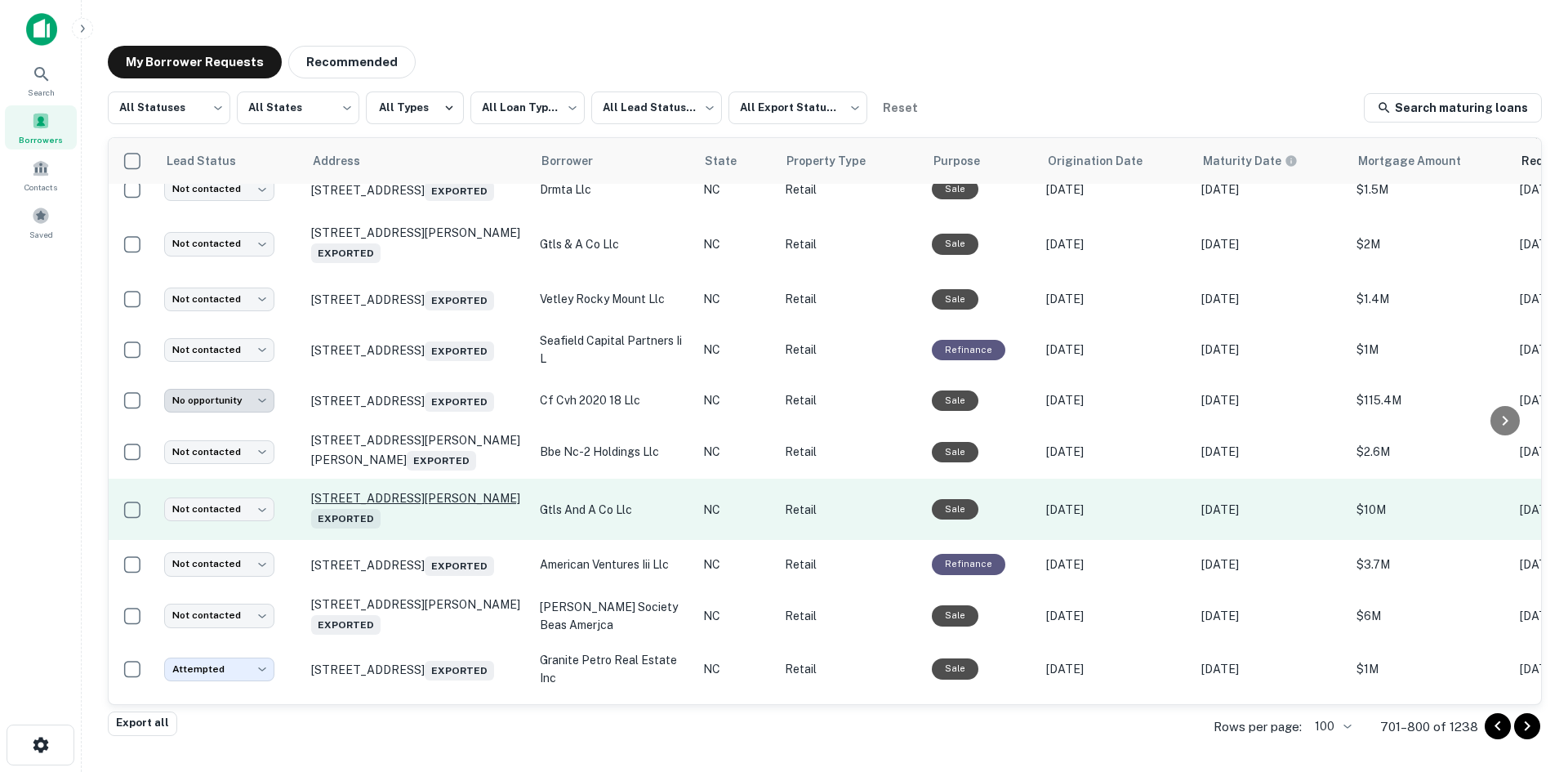
click at [426, 529] on p "38 Northcrest Dr Weaverville, NC 28787 Exported" at bounding box center [416, 509] width 212 height 37
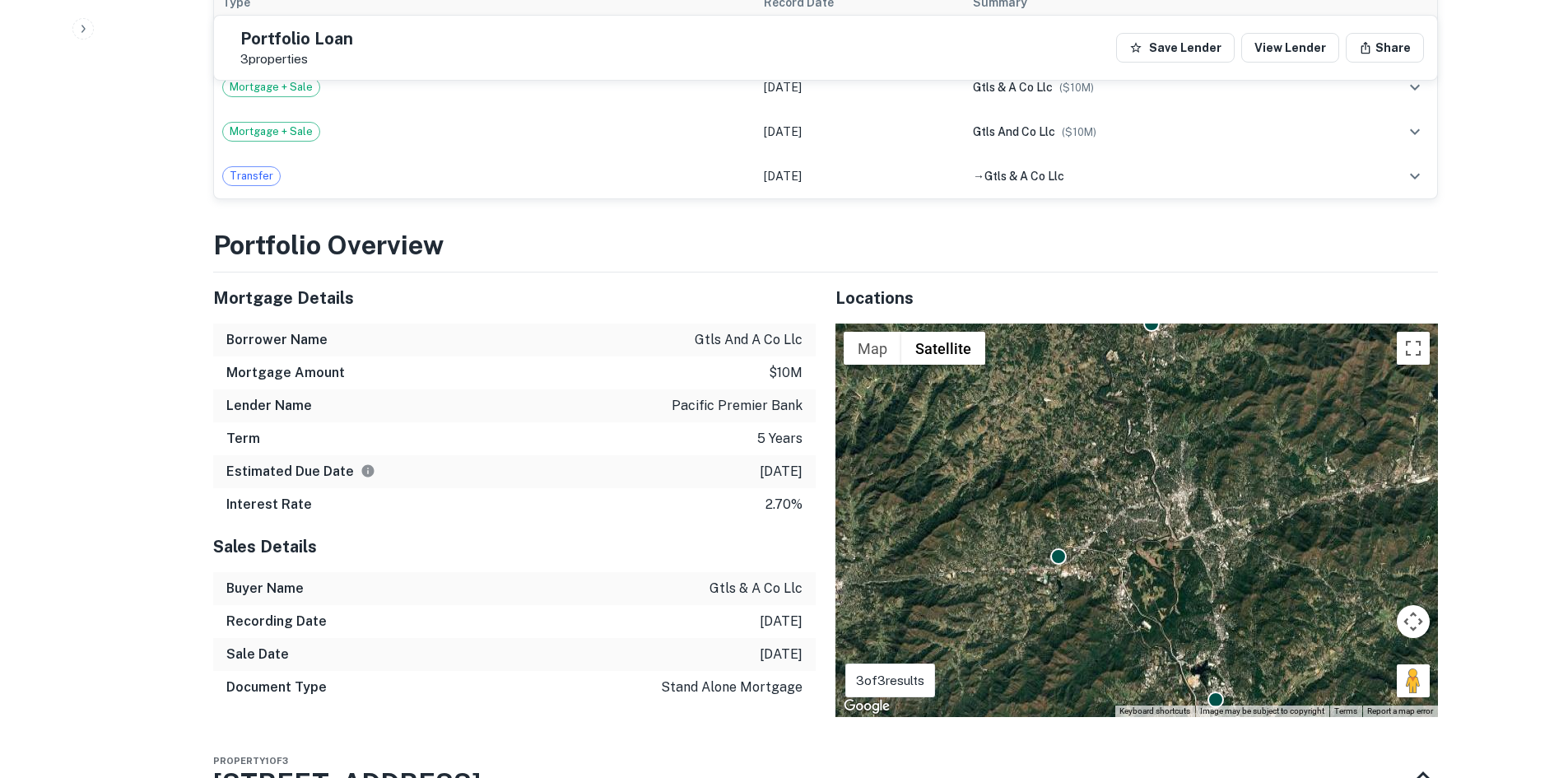
scroll to position [1482, 0]
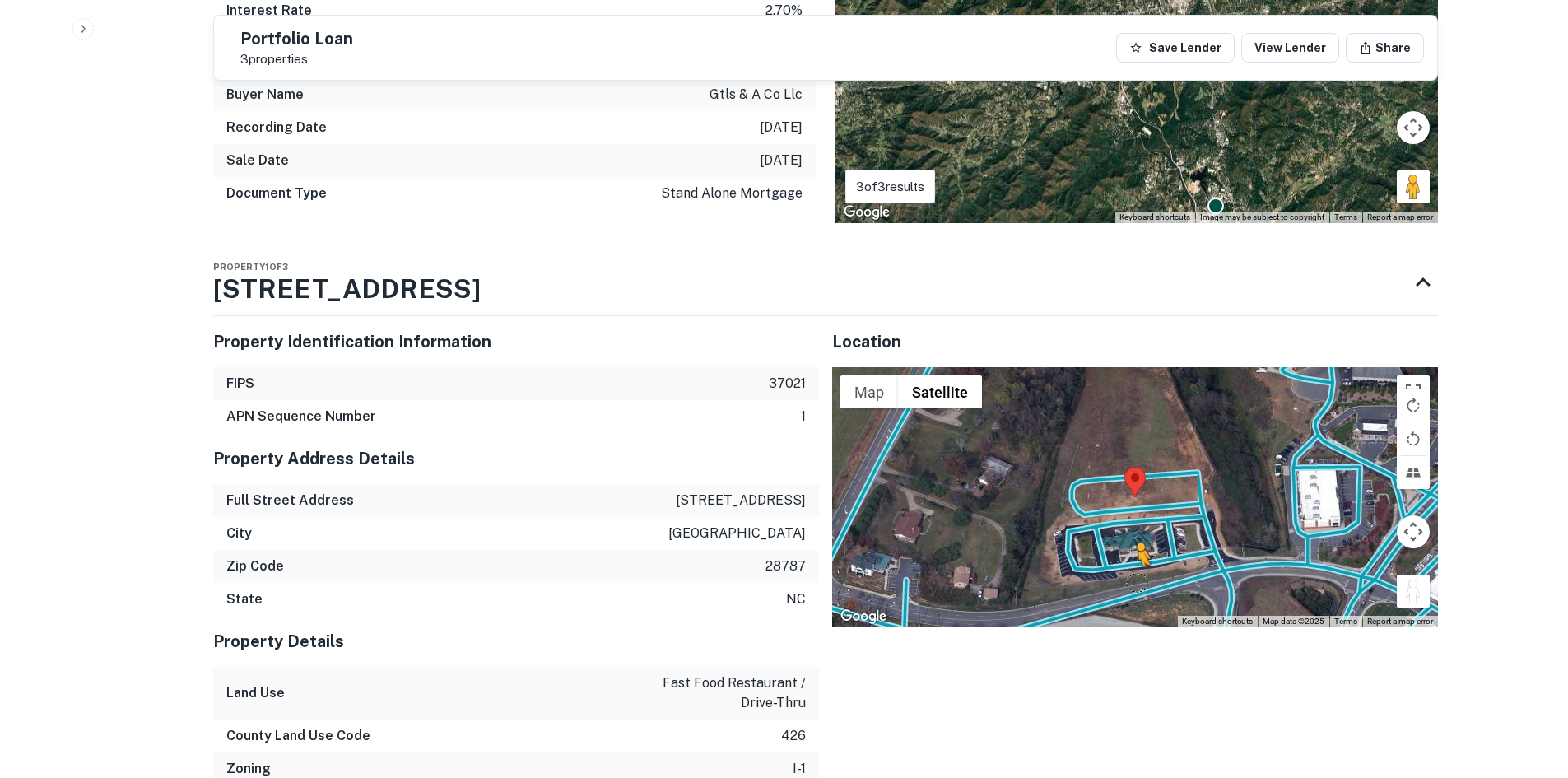
drag, startPoint x: 1419, startPoint y: 567, endPoint x: 1136, endPoint y: 567, distance: 283.0
click at [1136, 567] on div "To activate drag with keyboard, press Alt + Enter. Once in keyboard drag state,…" at bounding box center [1135, 497] width 606 height 260
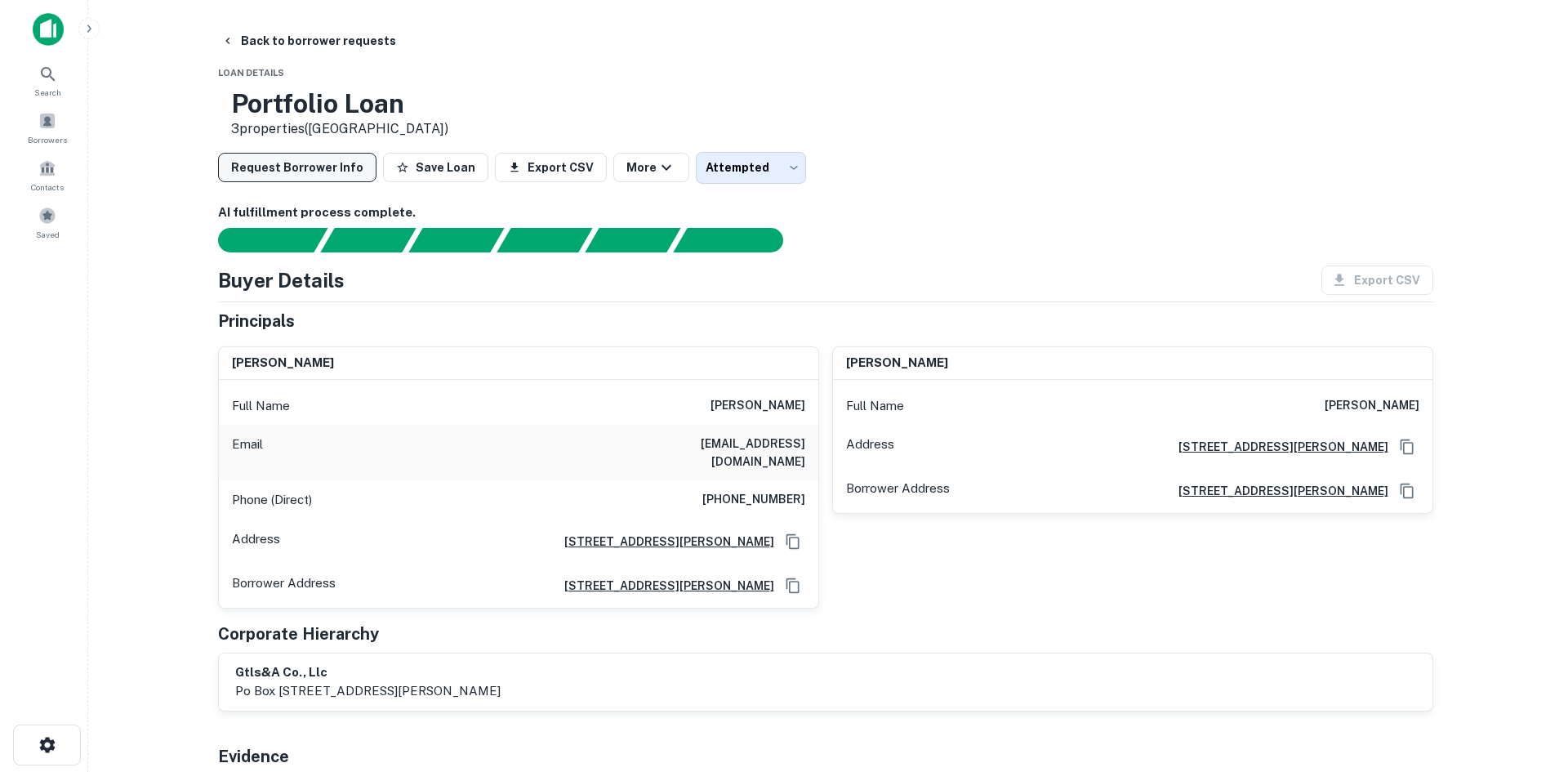
scroll to position [0, 0]
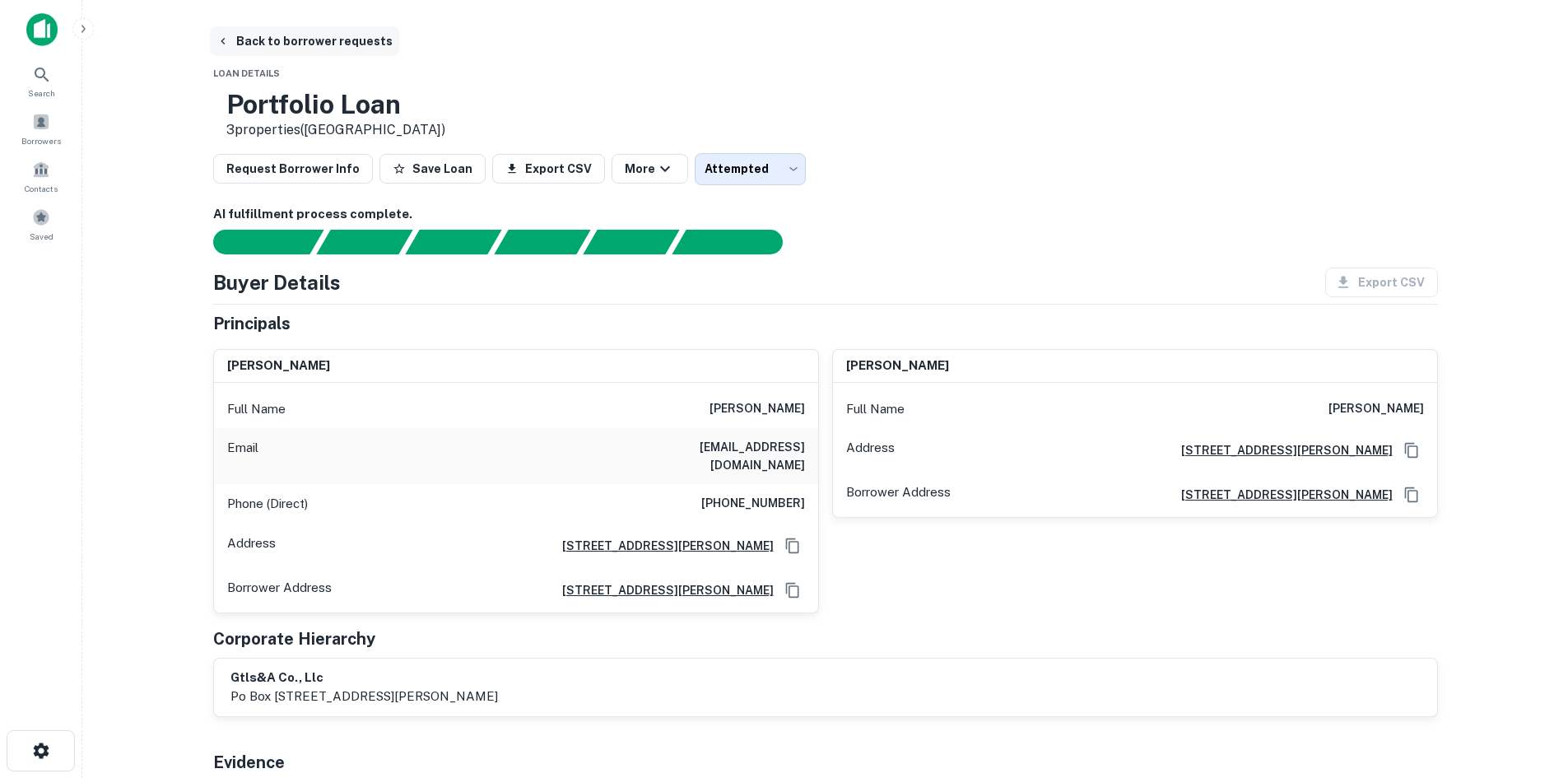
click at [343, 42] on button "Back to borrower requests" at bounding box center [305, 41] width 190 height 30
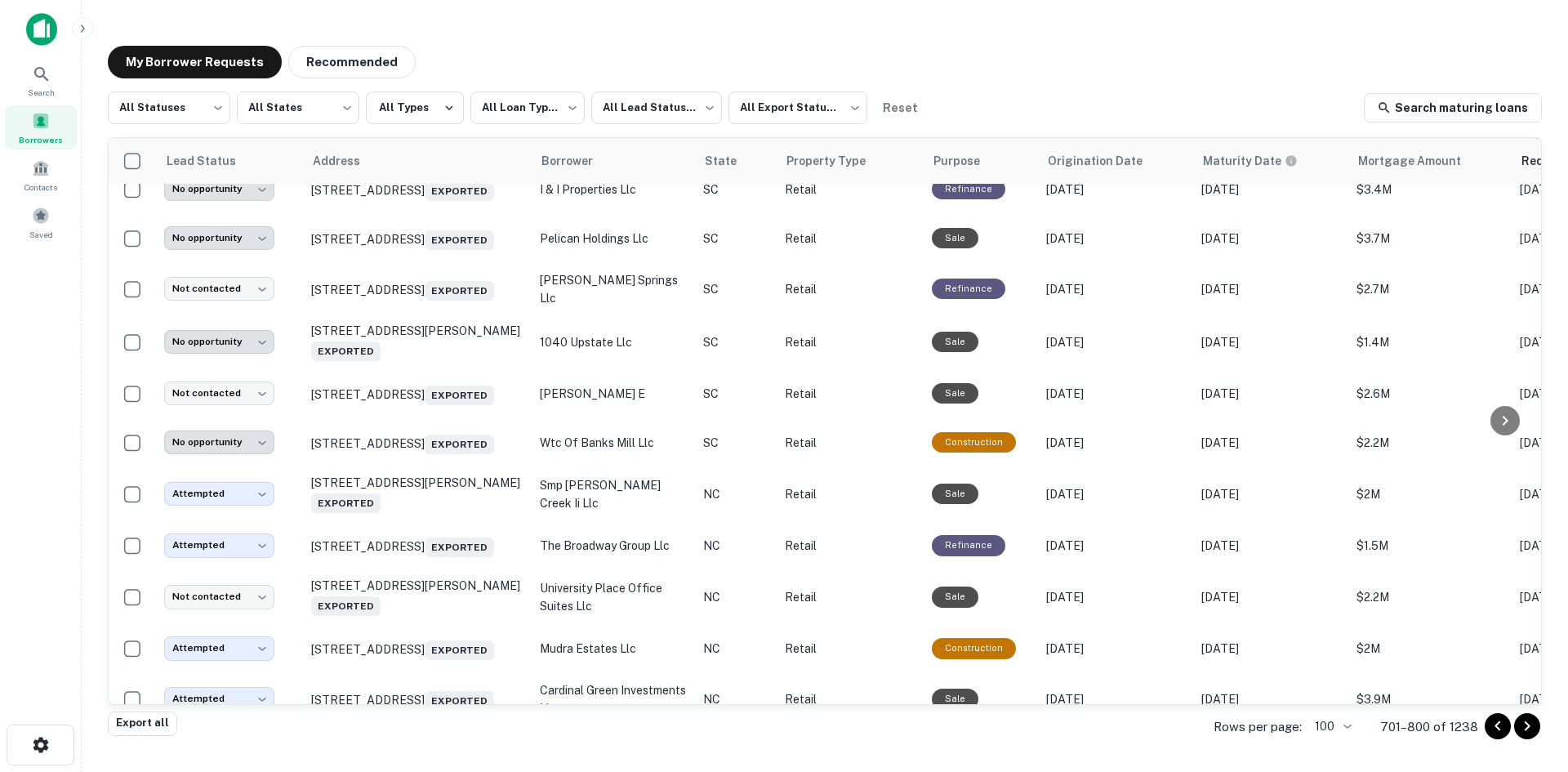
scroll to position [2188, 0]
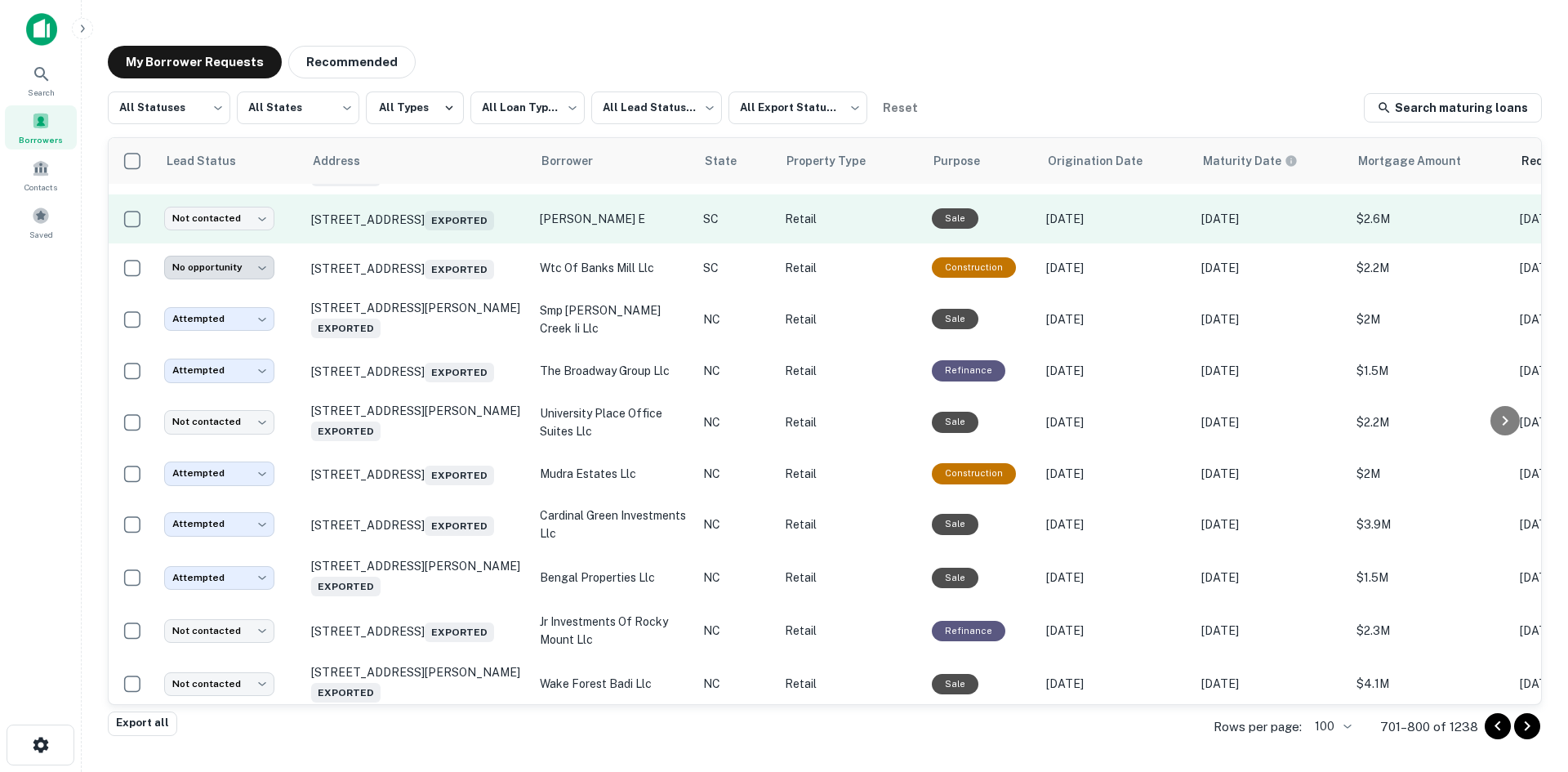
click at [409, 244] on td "114 Rolling Hills Cir Easley, SC 29640 Exported" at bounding box center [417, 219] width 228 height 49
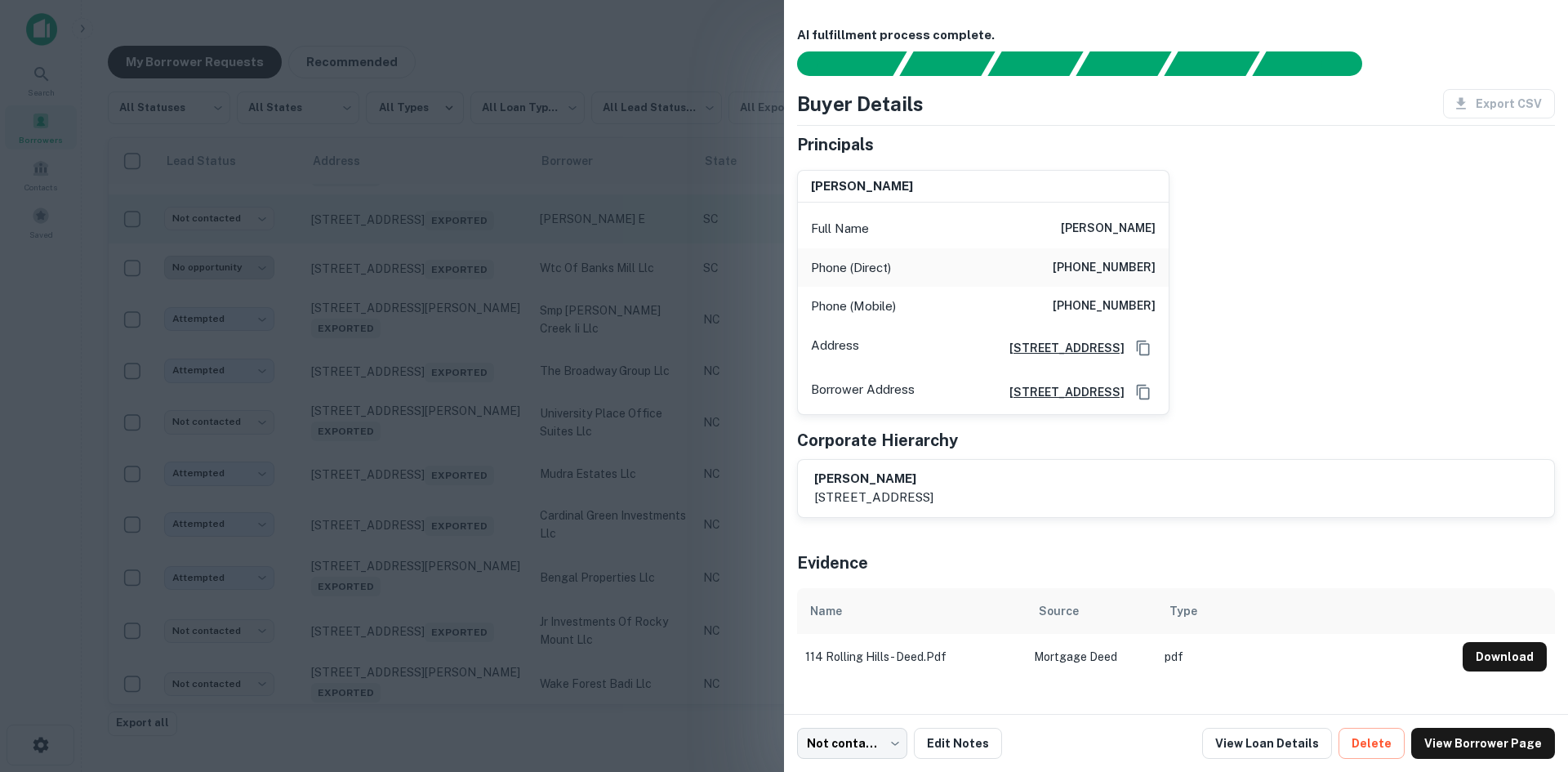
click at [409, 374] on div at bounding box center [784, 386] width 1568 height 772
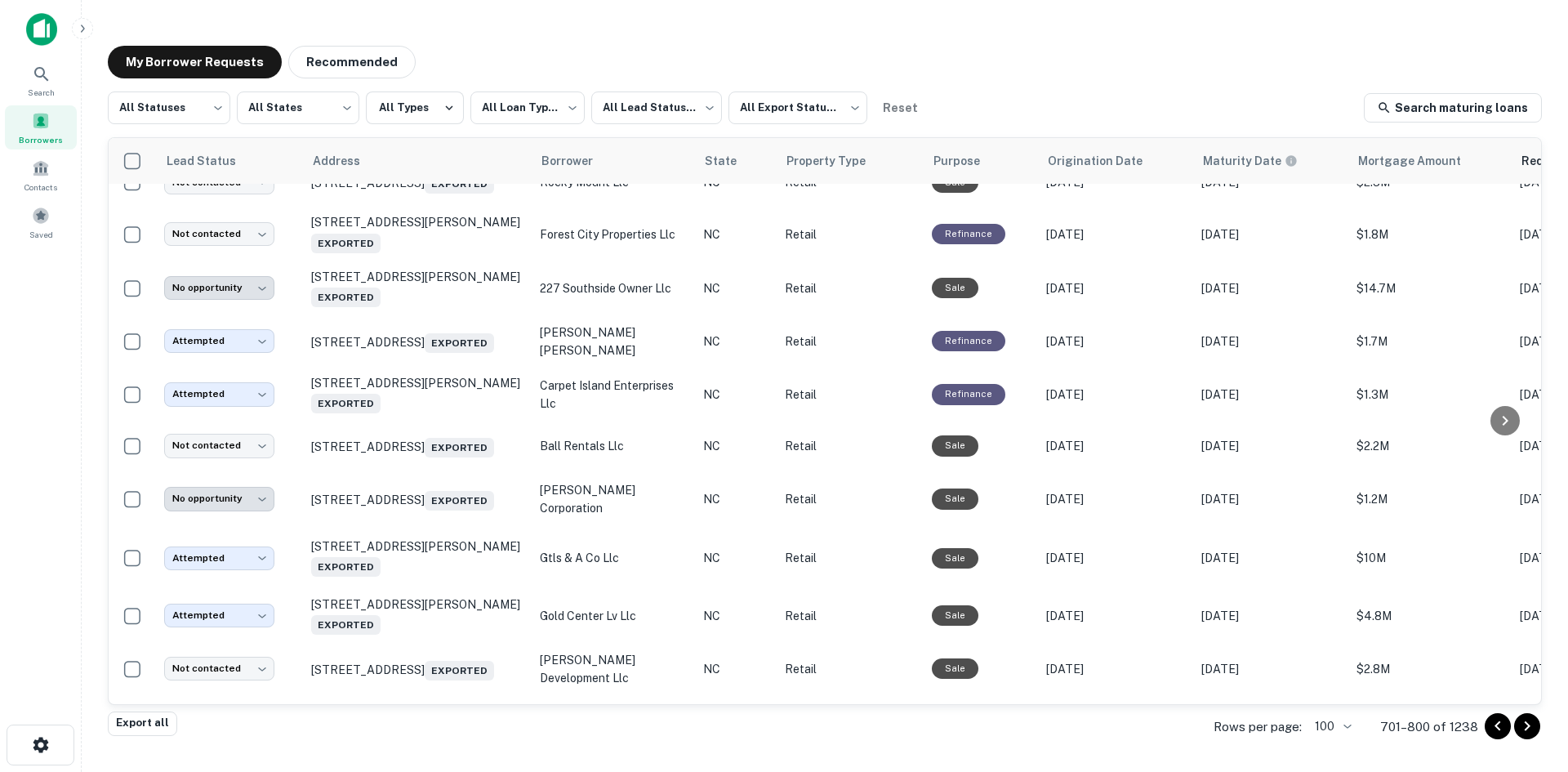
scroll to position [3005, 0]
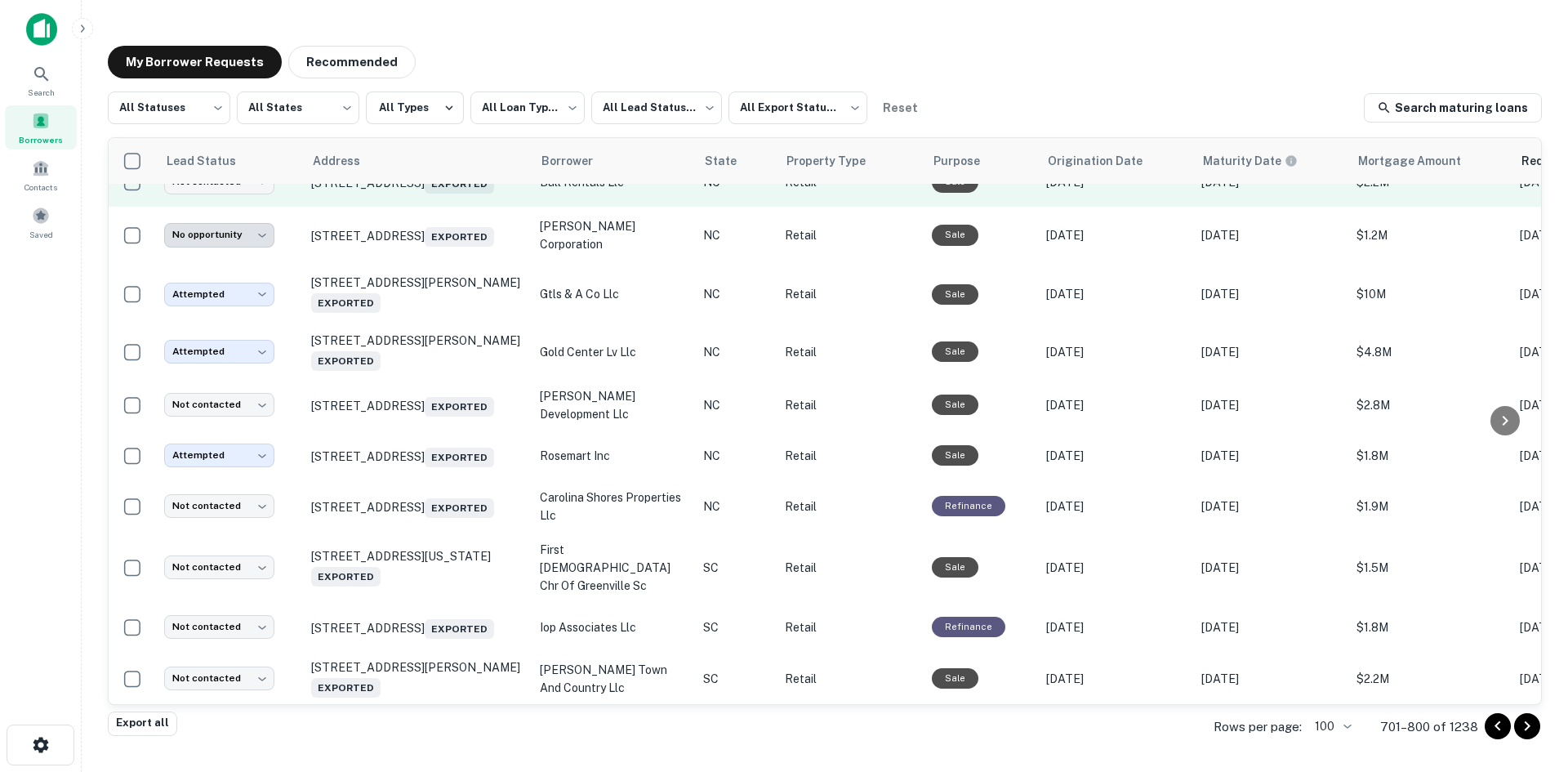
click at [411, 206] on td "1401 Aversboro Rd Garner, NC 27529 Exported" at bounding box center [417, 181] width 228 height 49
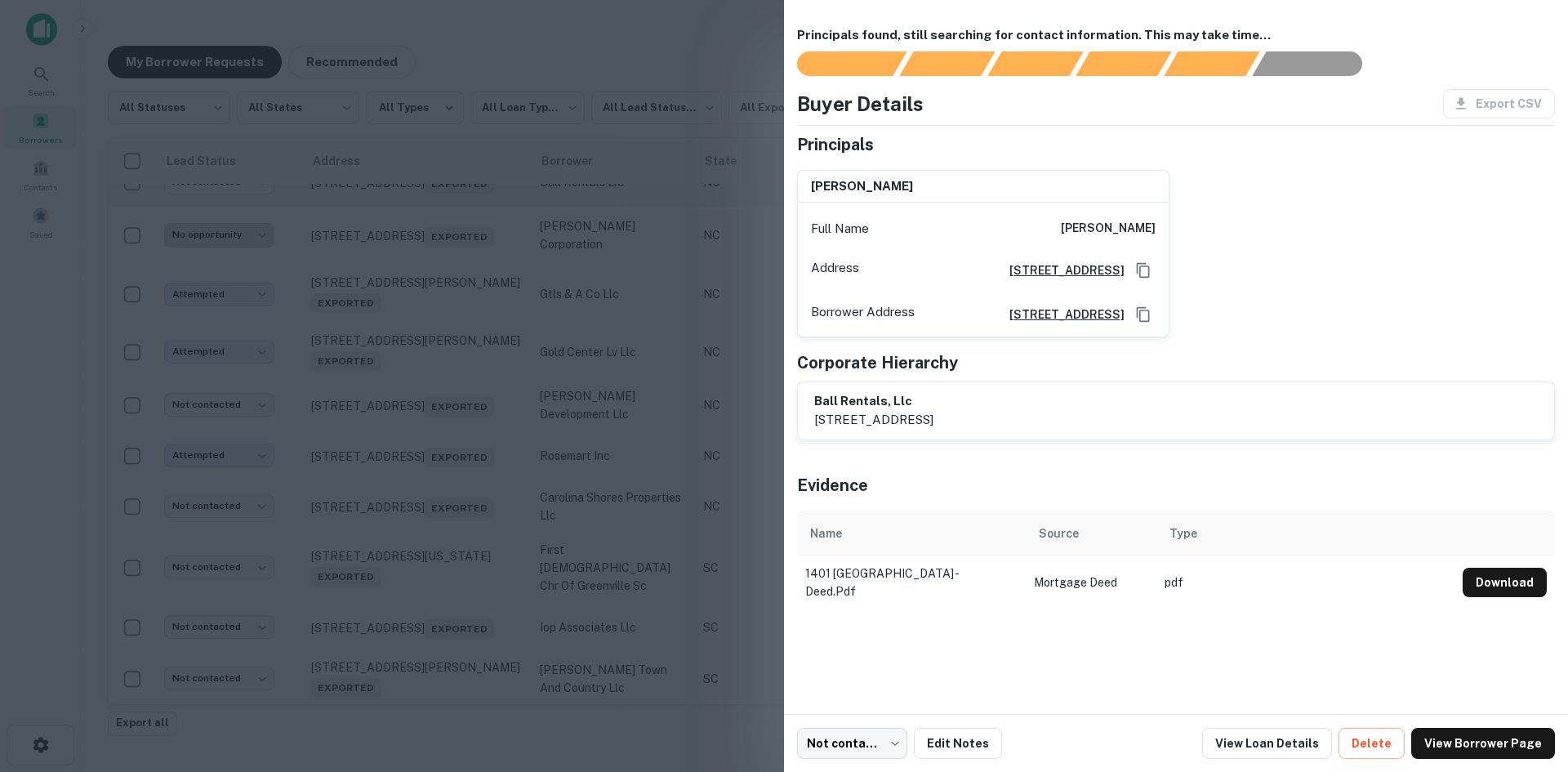
click at [411, 373] on div at bounding box center [784, 386] width 1568 height 772
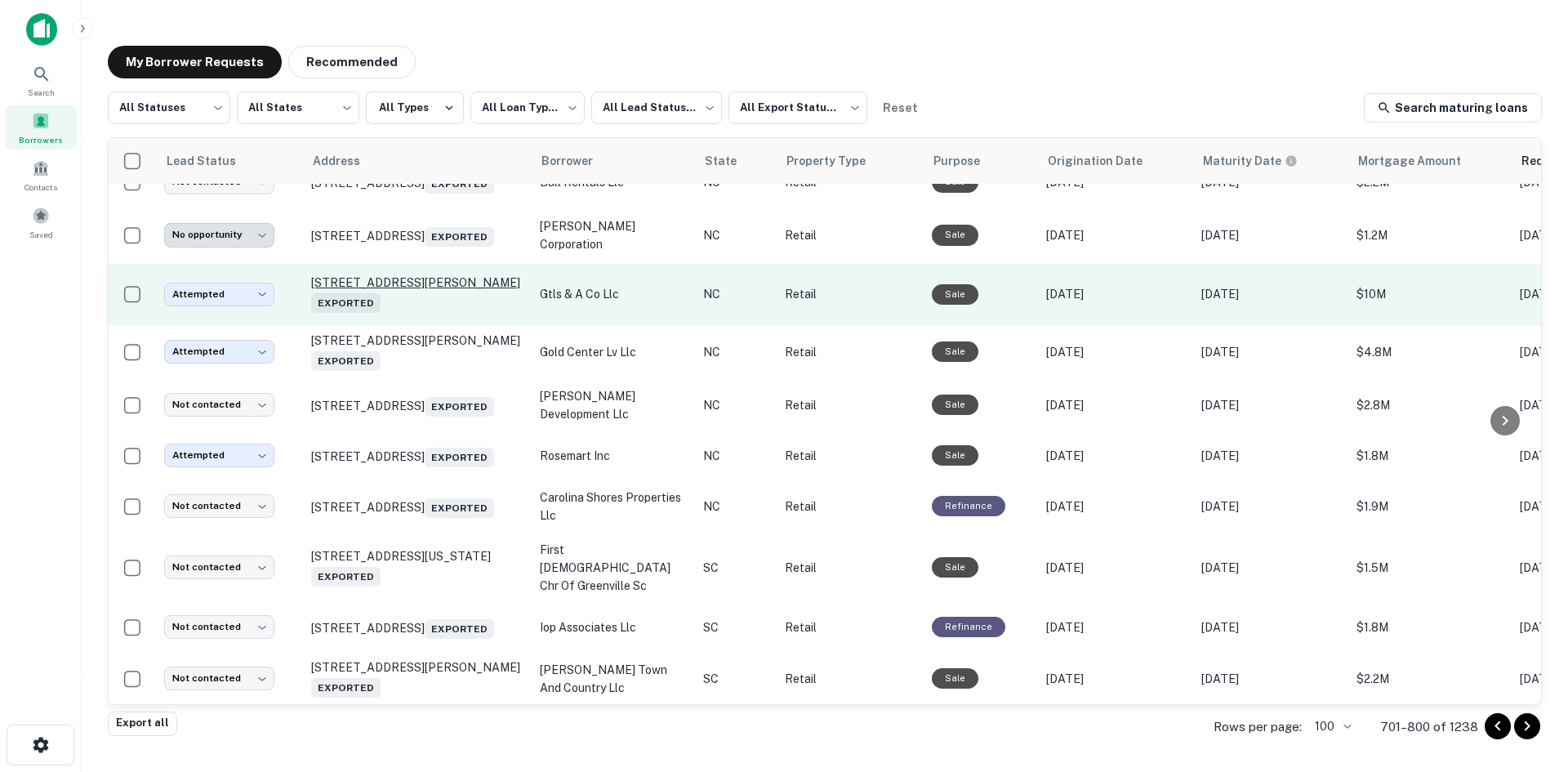
scroll to position [3333, 0]
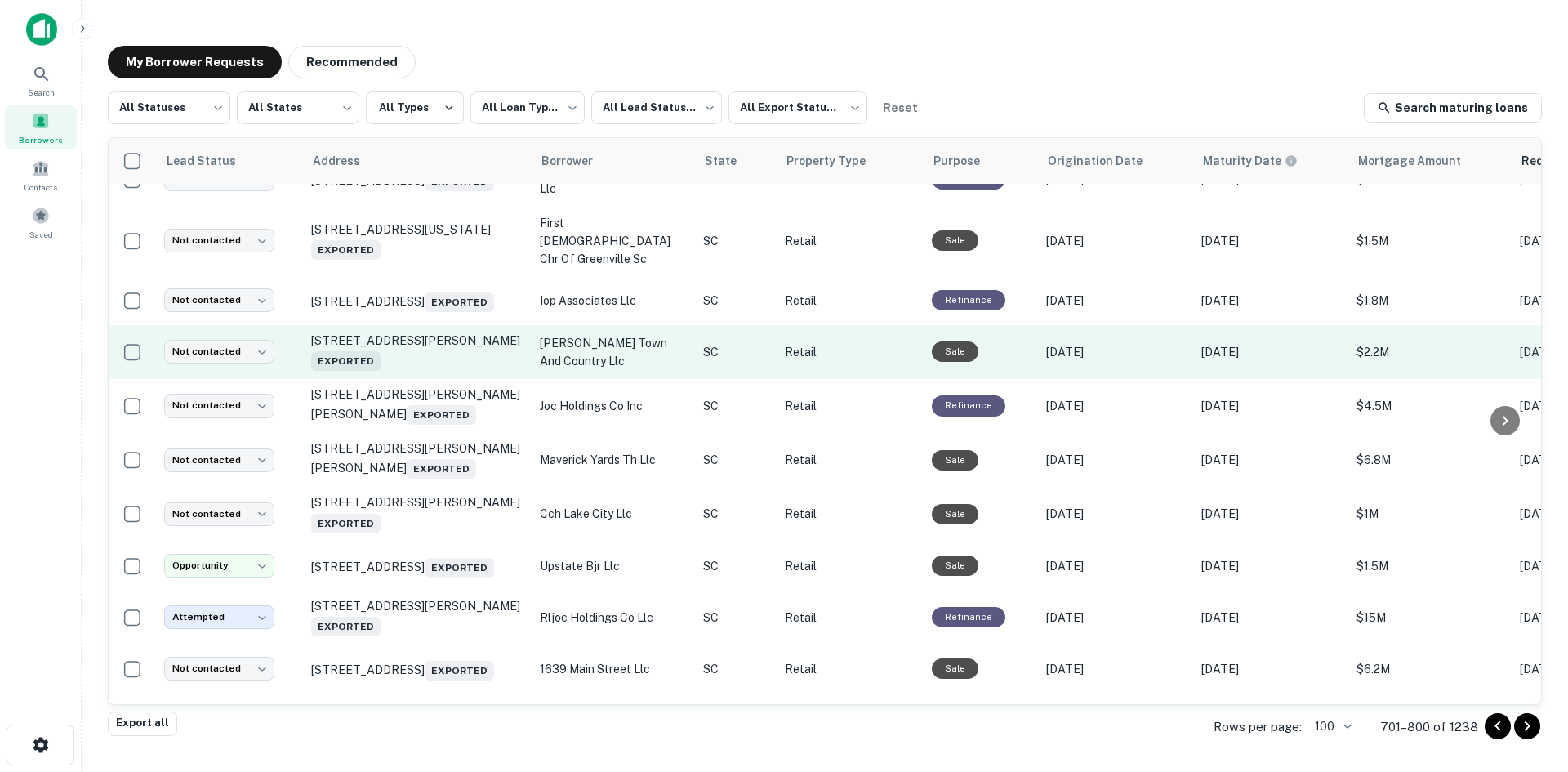
click at [428, 379] on td "6099 Calhoun Memorial Hwy Easley, SC 29640 Exported" at bounding box center [417, 352] width 228 height 54
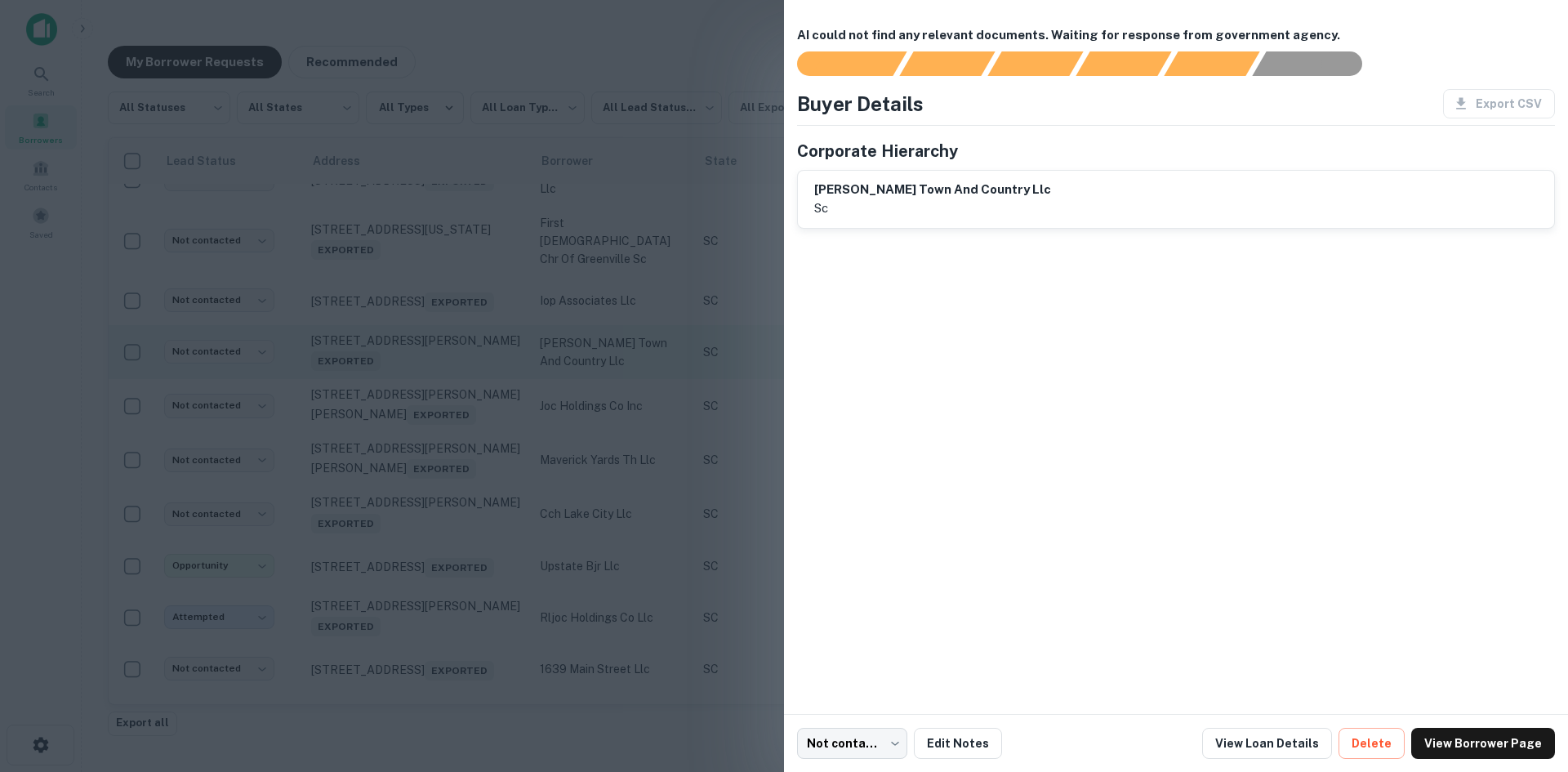
click at [428, 563] on div at bounding box center [784, 386] width 1568 height 772
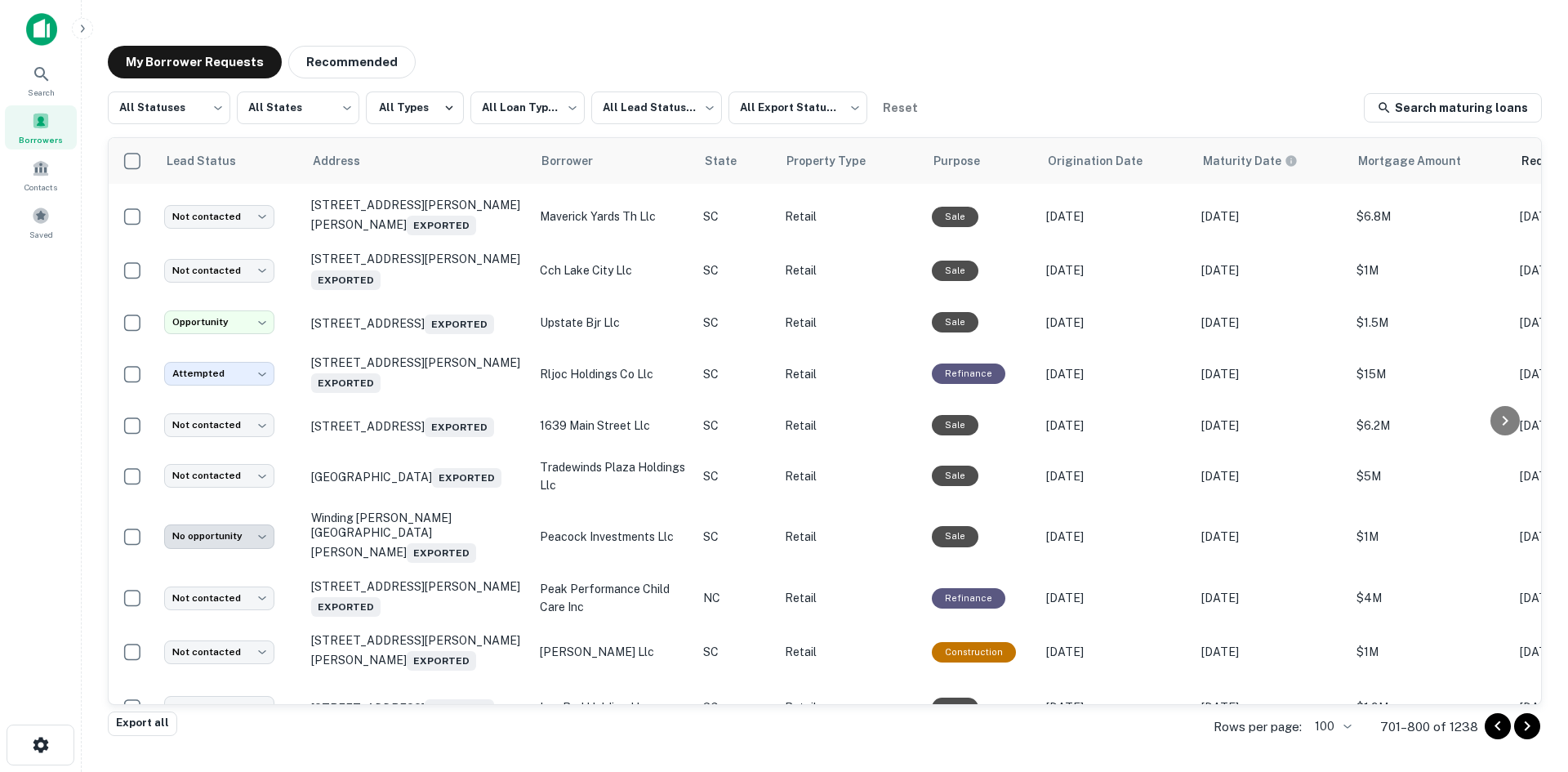
scroll to position [3578, 0]
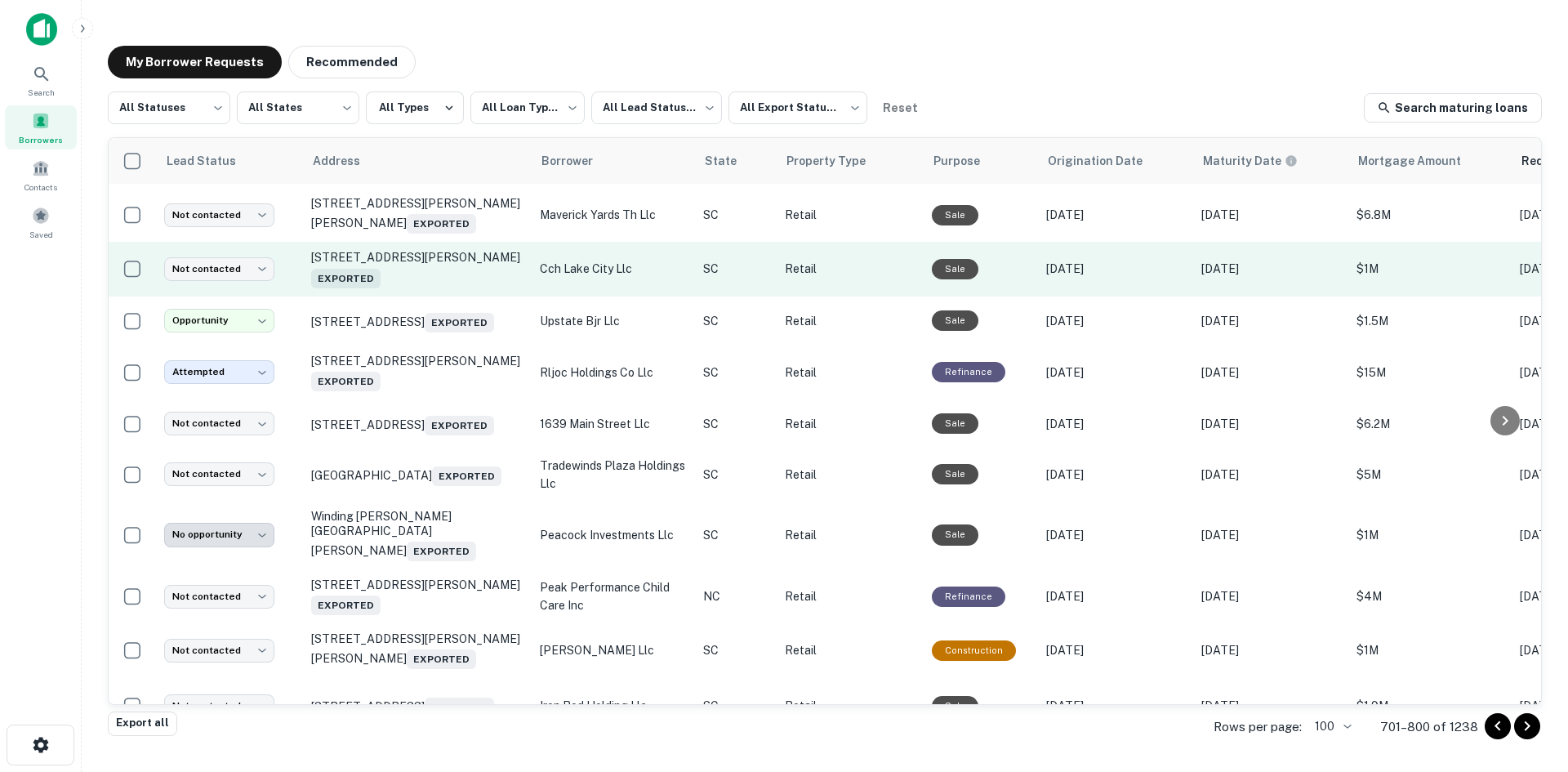
click at [425, 296] on td "101 N Ron Mcnair Blvd Lake City, SC 29560 Exported" at bounding box center [417, 269] width 228 height 54
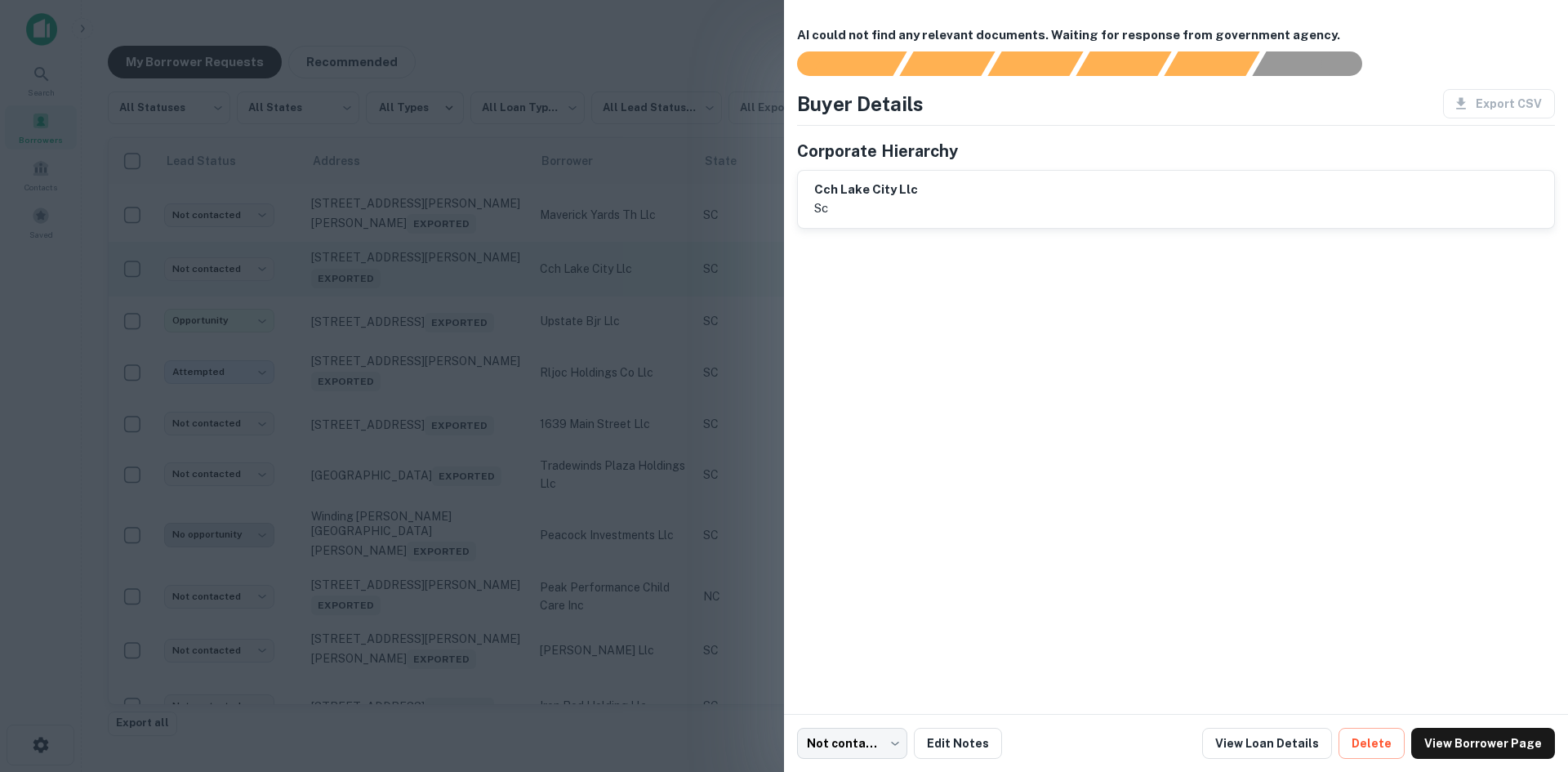
click at [425, 478] on div at bounding box center [784, 386] width 1568 height 772
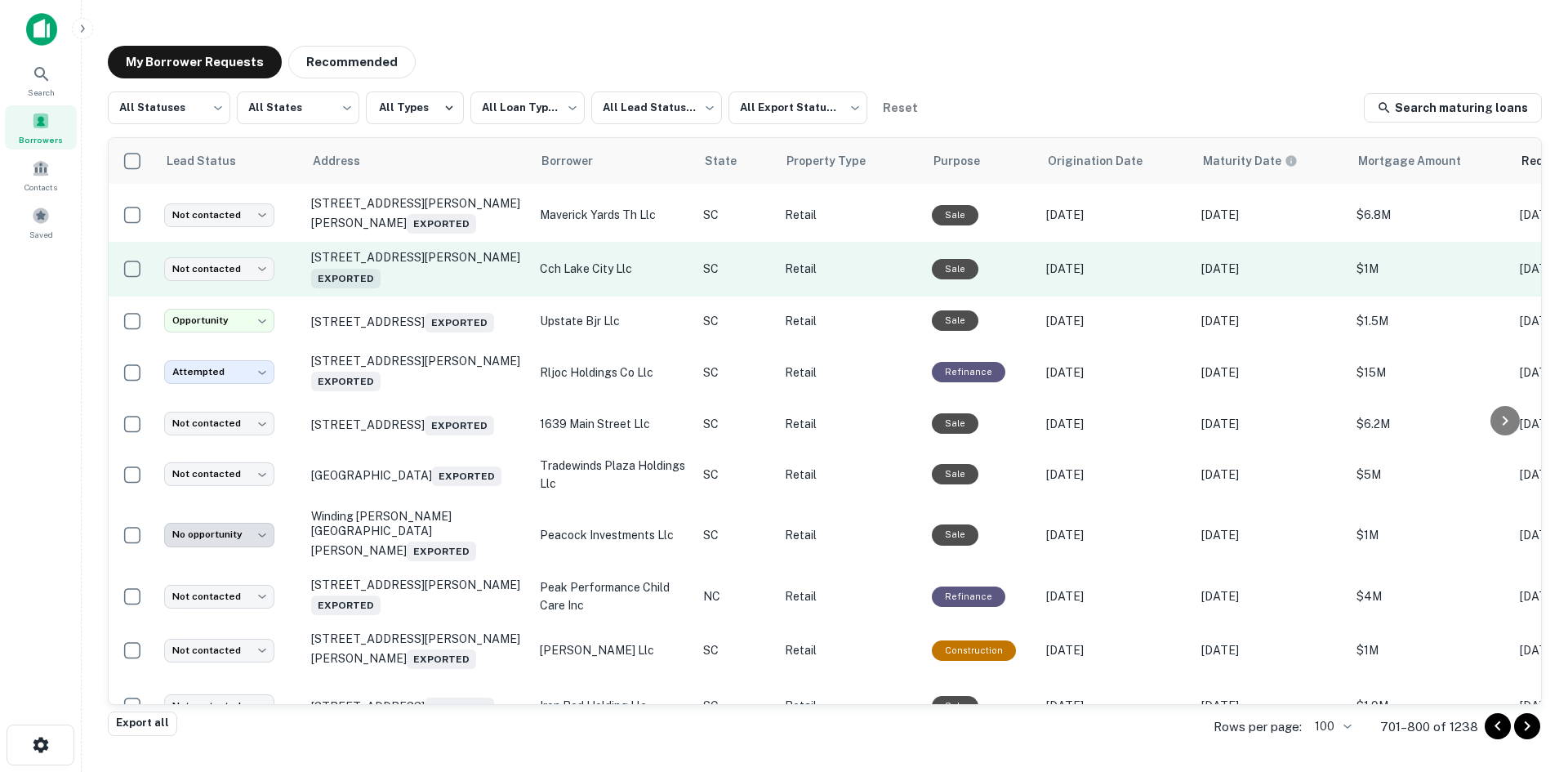
scroll to position [3741, 0]
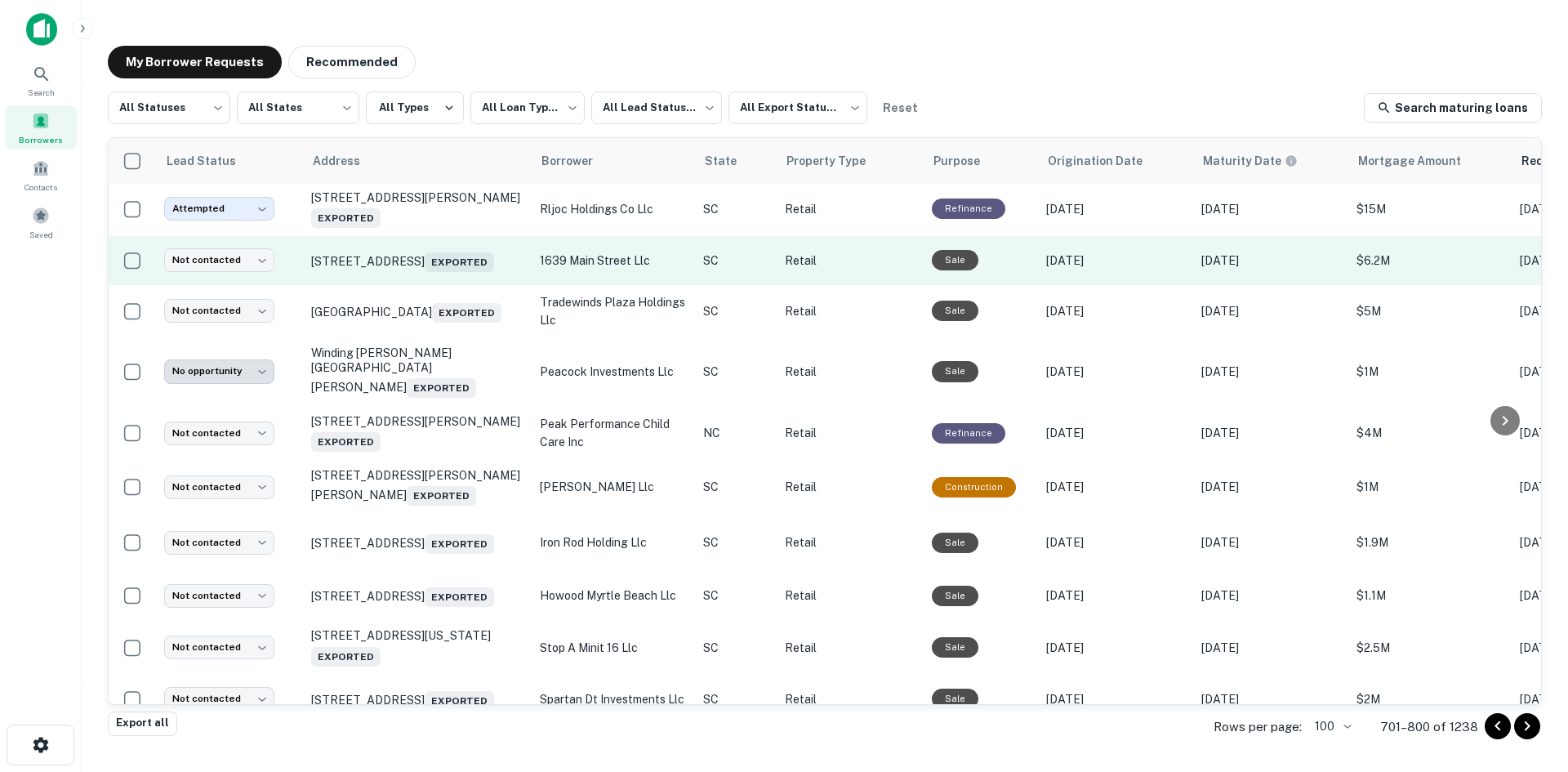
click at [421, 285] on td "1645 Main St Columbia, SC 29201 Exported" at bounding box center [417, 260] width 228 height 49
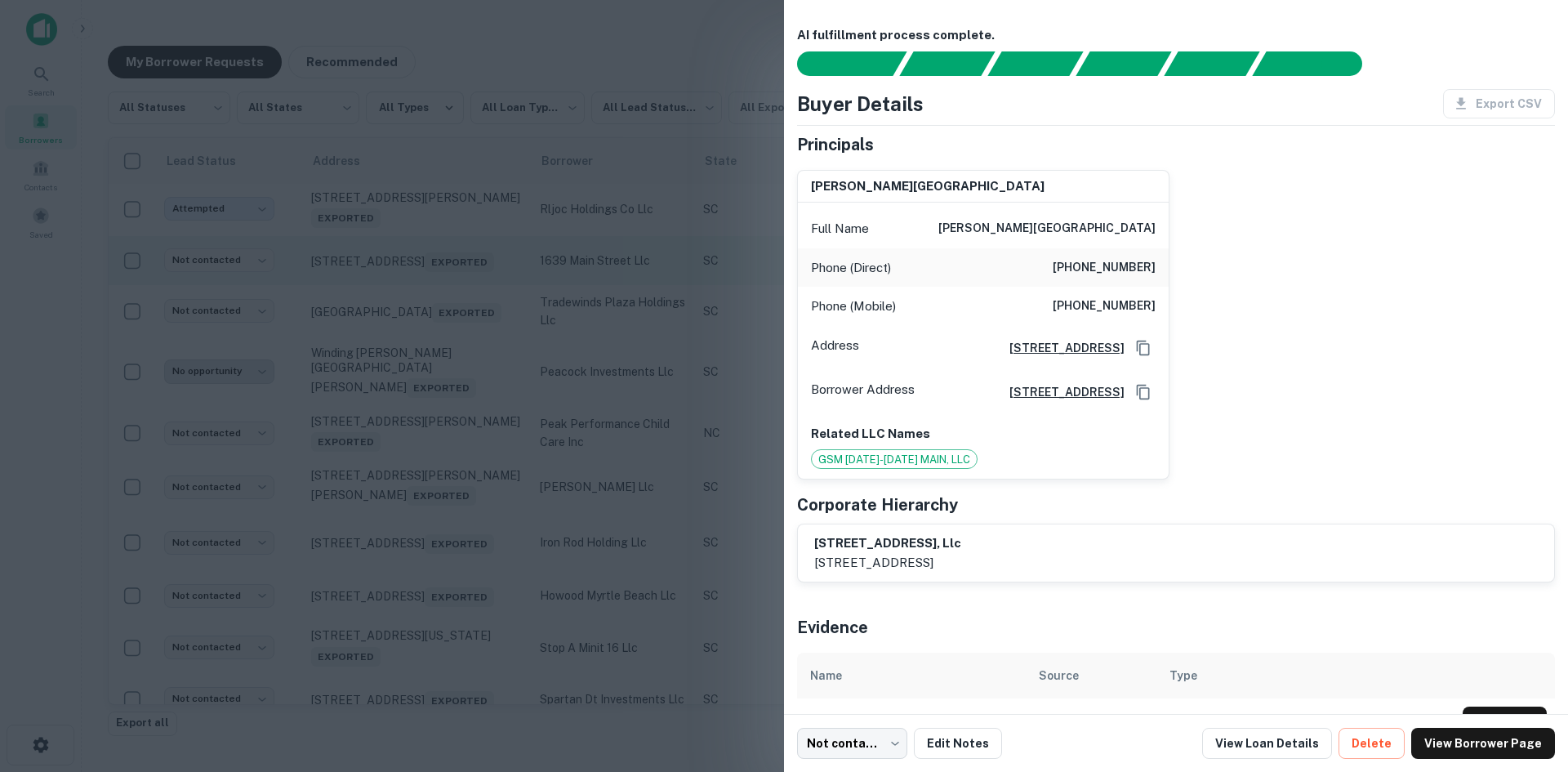
click at [421, 474] on div at bounding box center [784, 386] width 1568 height 772
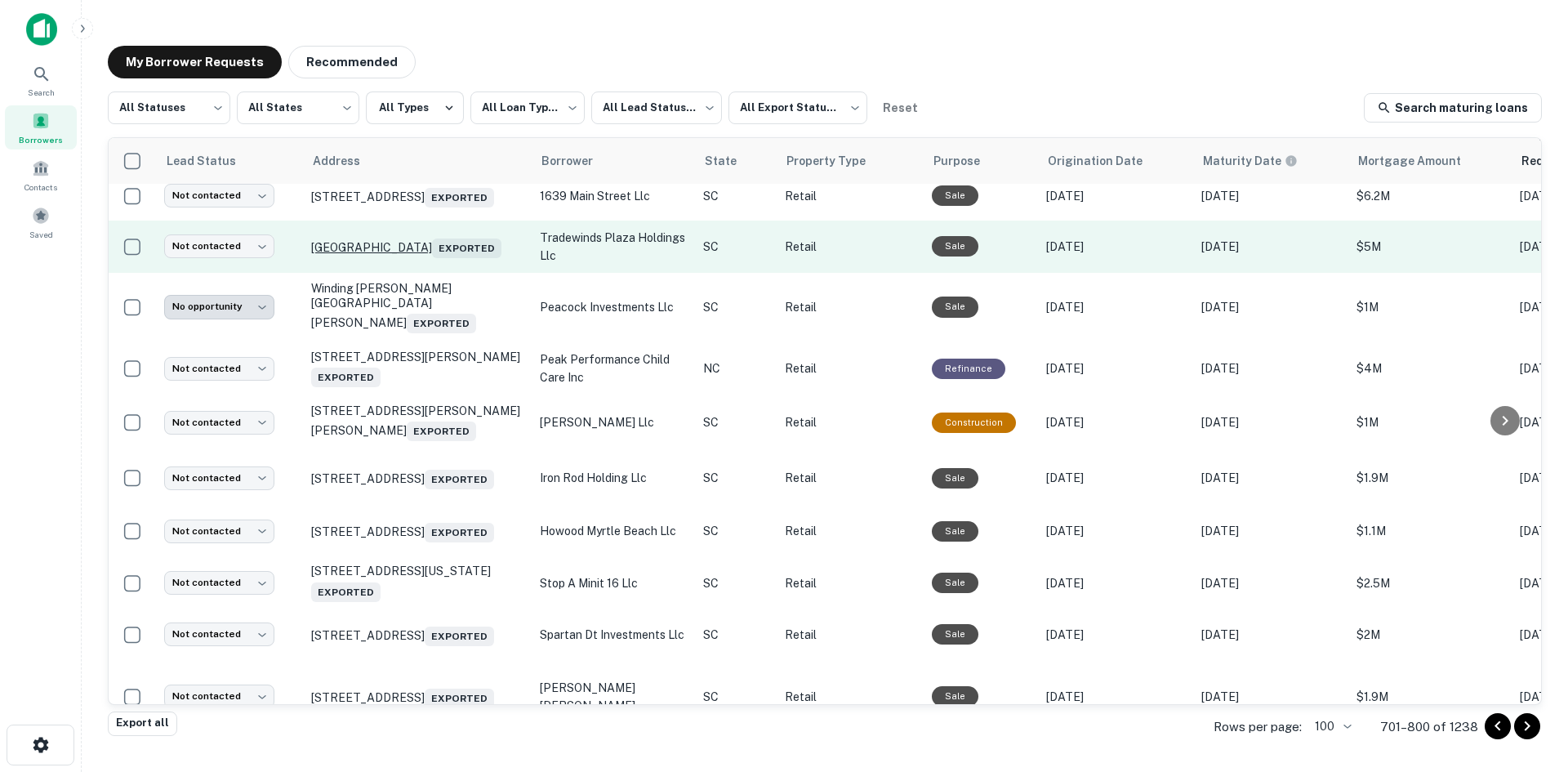
scroll to position [3986, 0]
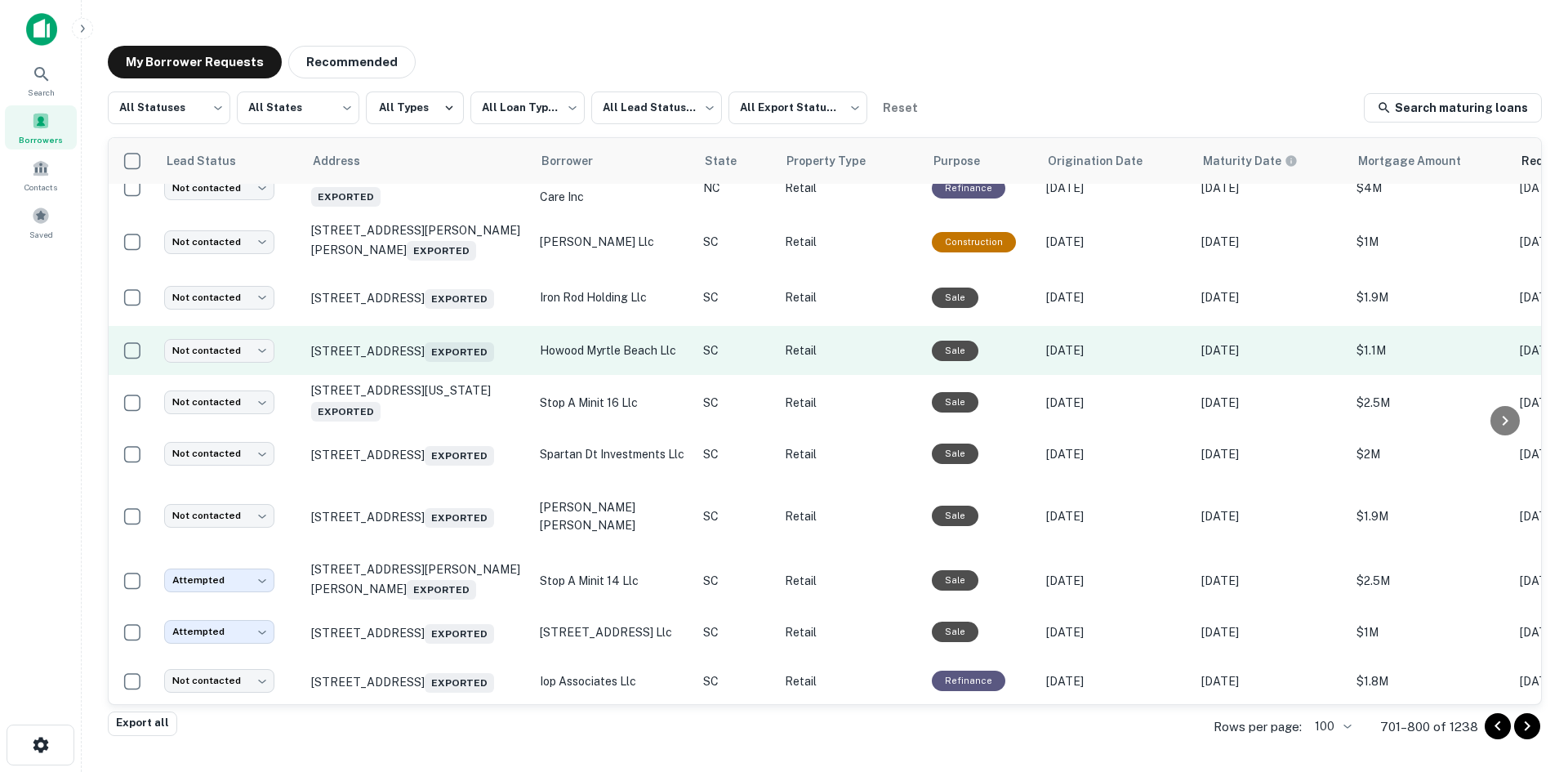
click at [442, 375] on td "4600 Highway 17 Byp S Myrtle Beach, SC 29588 Exported" at bounding box center [417, 350] width 228 height 49
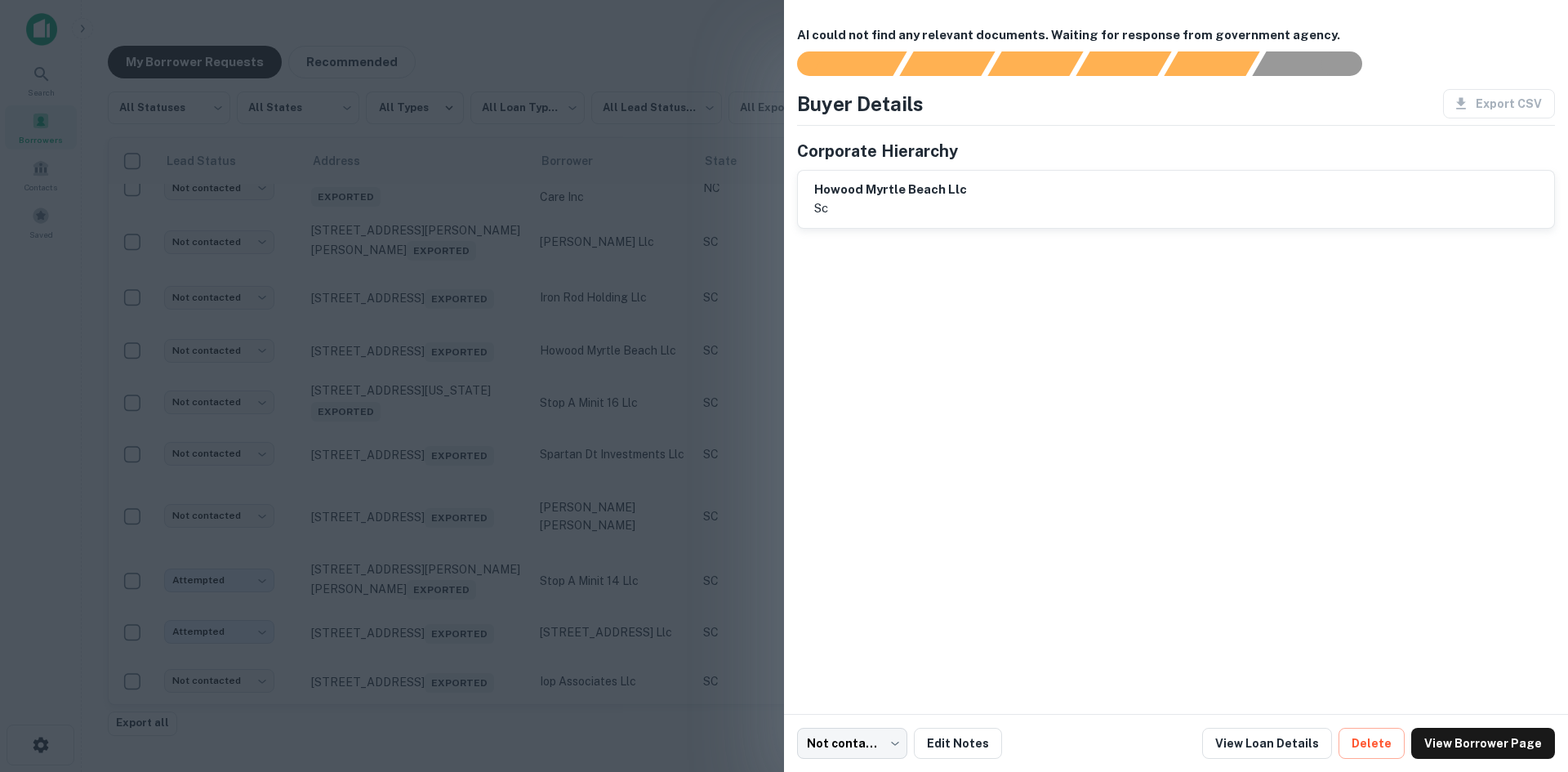
click at [454, 524] on div at bounding box center [784, 386] width 1568 height 772
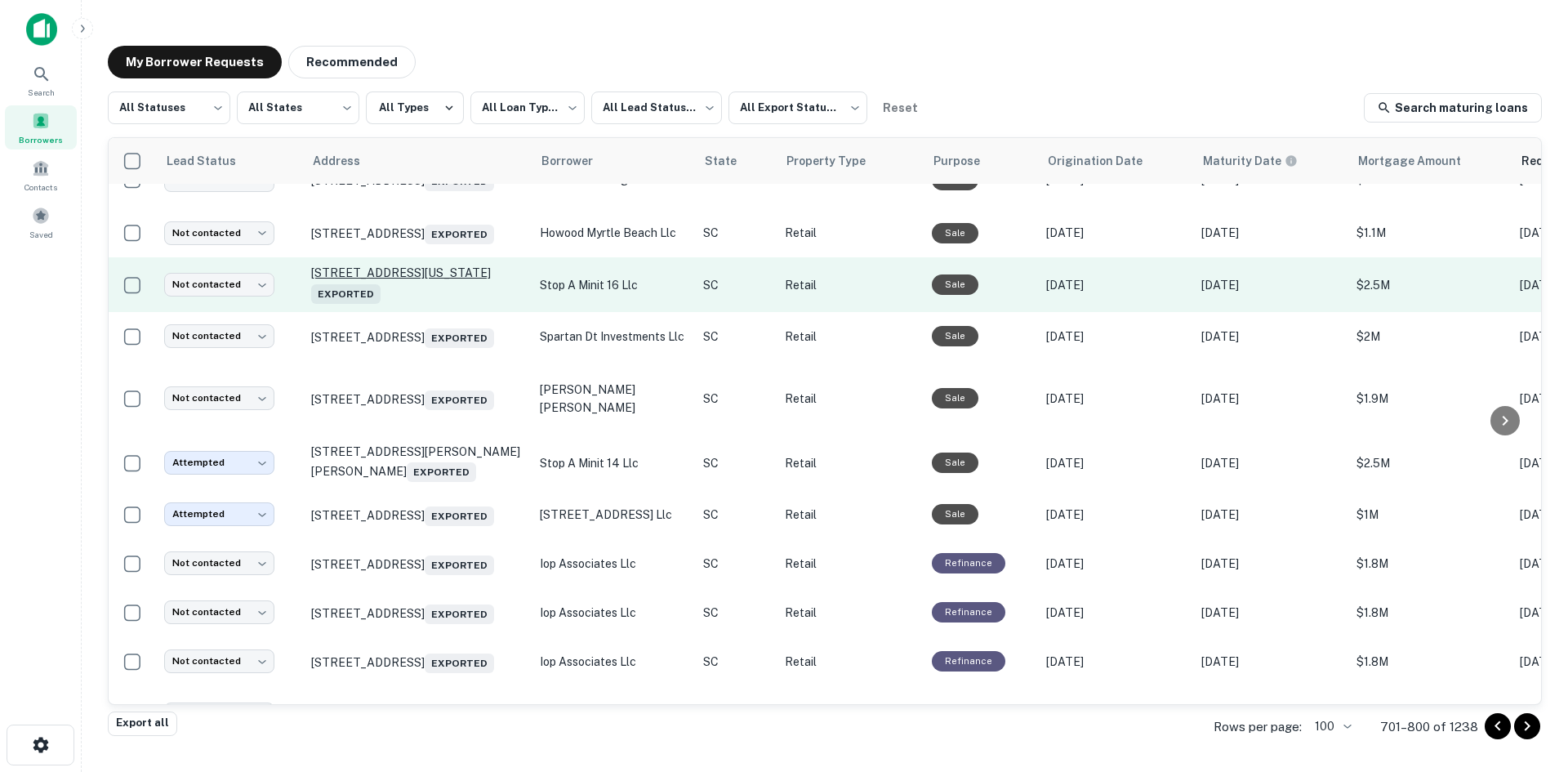
scroll to position [4313, 0]
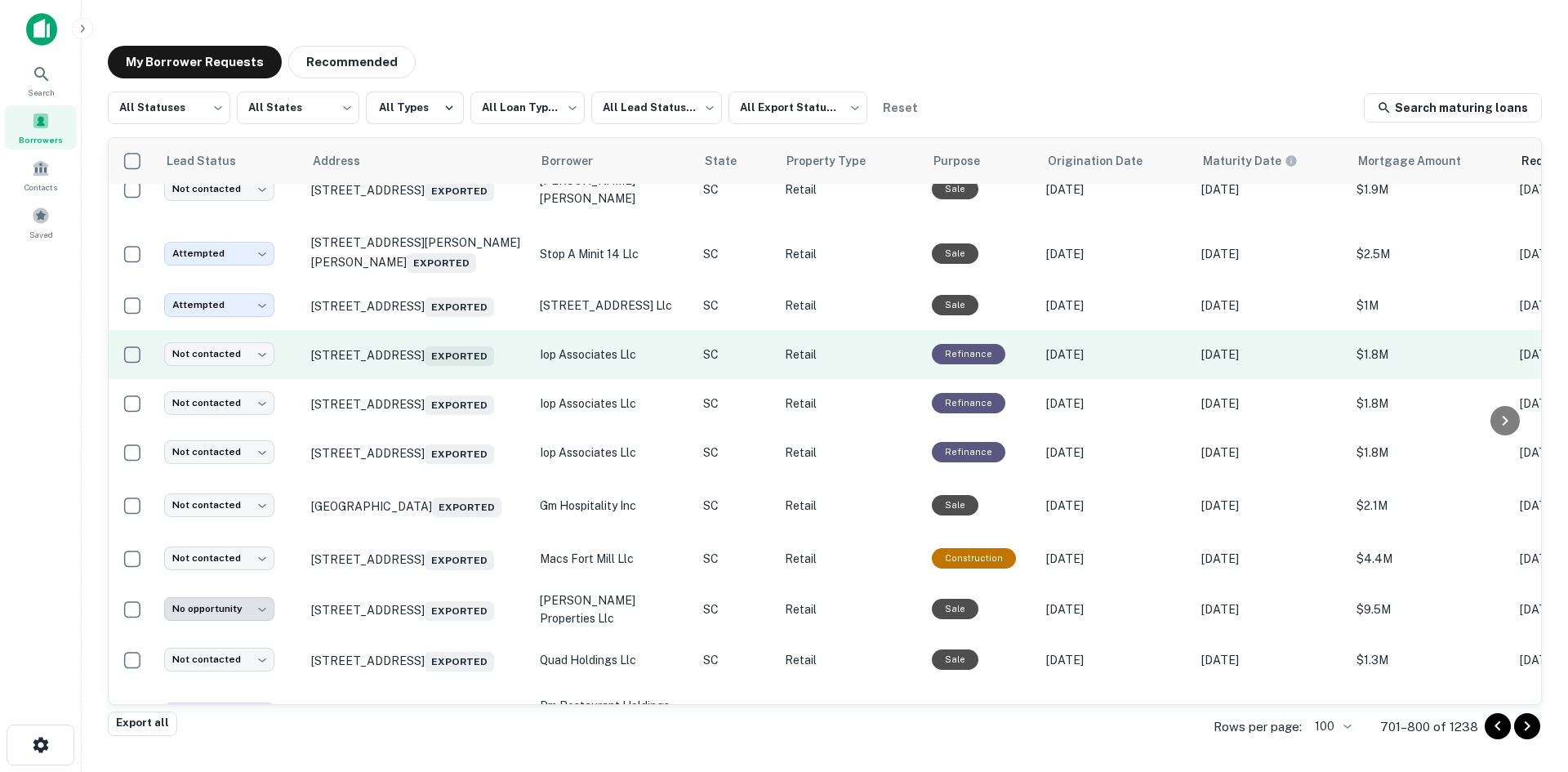
click at [438, 379] on td "1004 Ocean Blvd Isle Of Palms, SC 29451 Exported" at bounding box center [417, 354] width 228 height 49
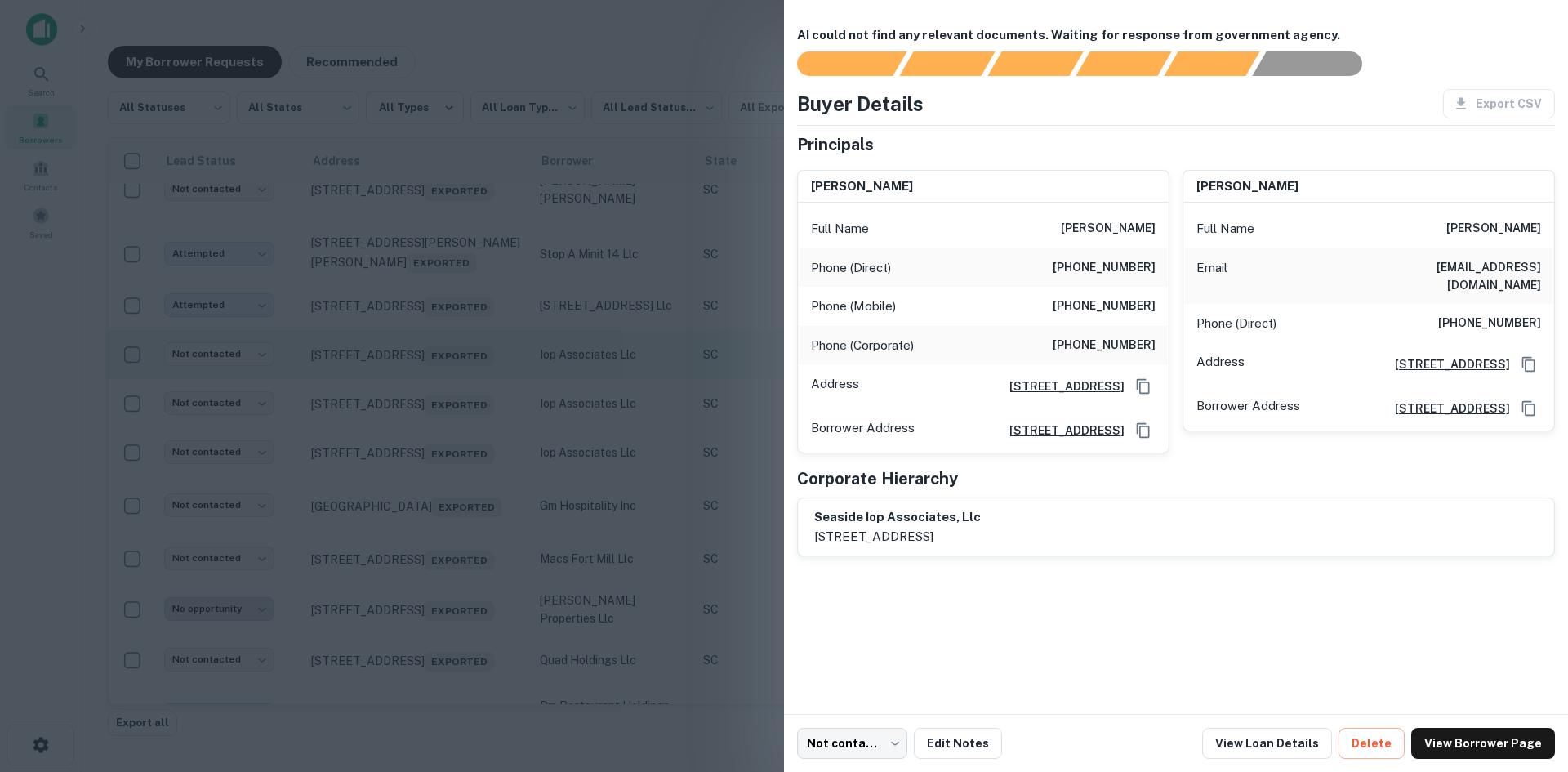
click at [438, 565] on div at bounding box center [784, 386] width 1568 height 772
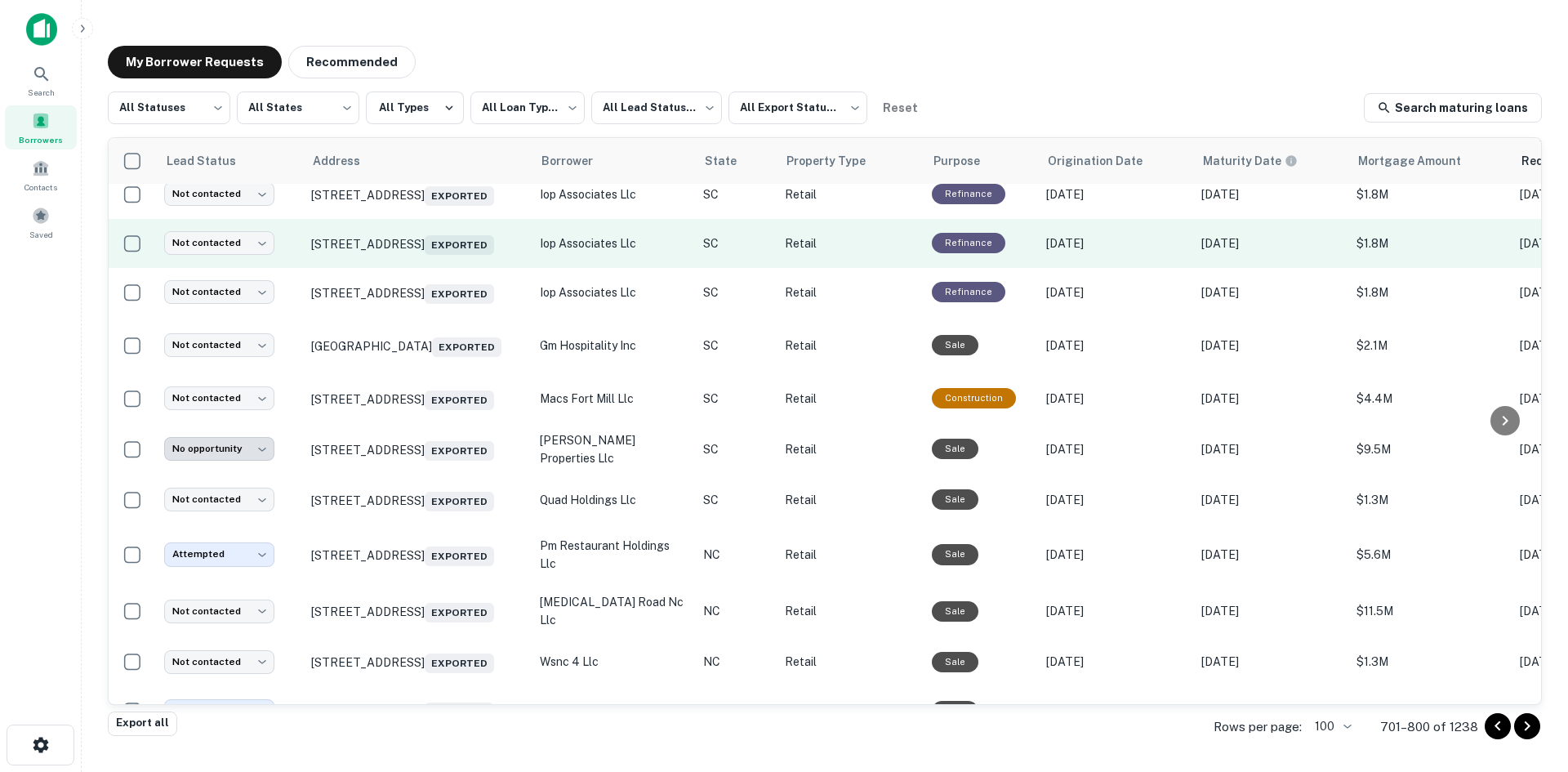
scroll to position [4476, 0]
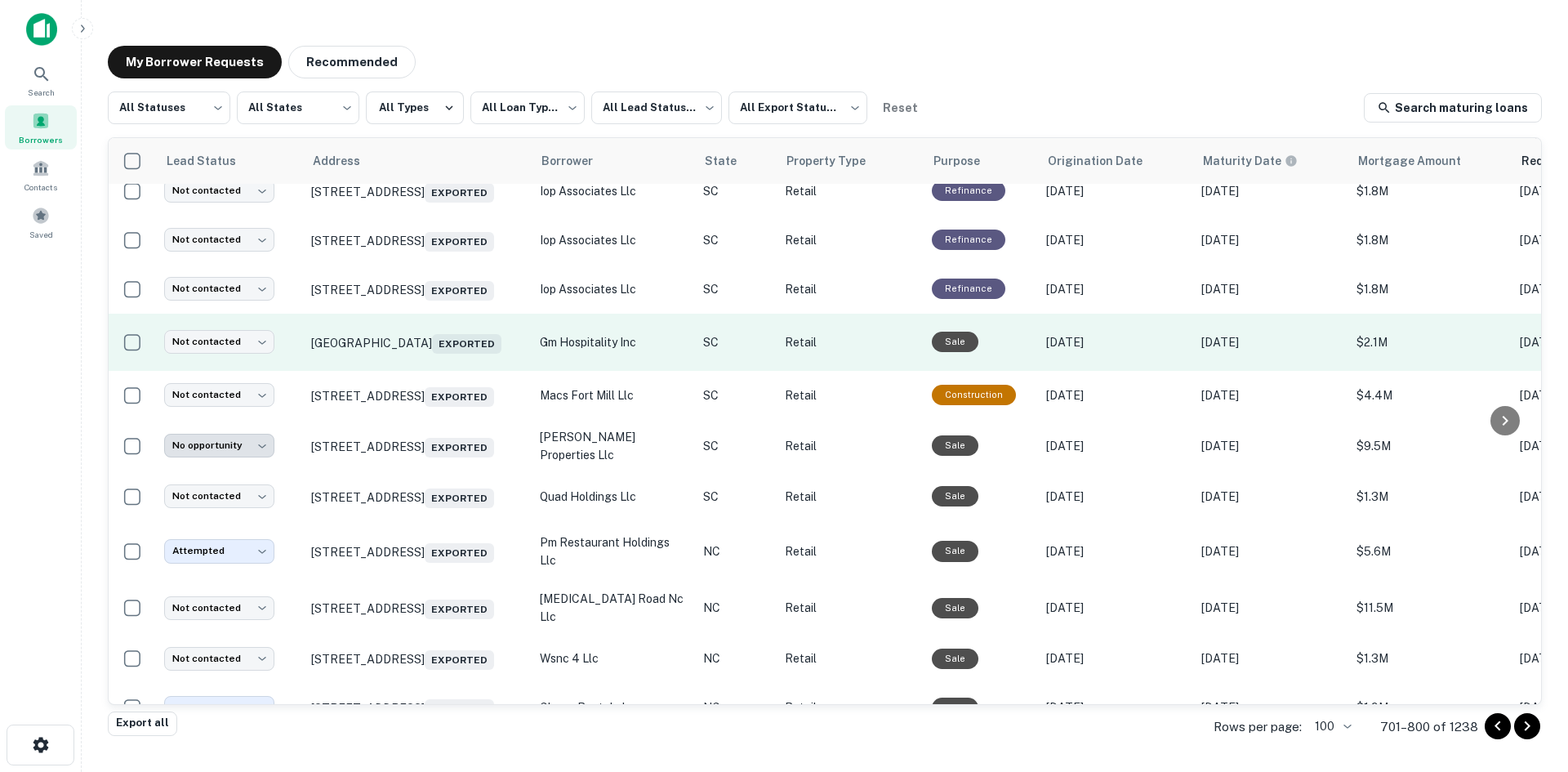
click at [442, 371] on td "Ua Rd Florence, SC 29501 Exported" at bounding box center [417, 343] width 228 height 58
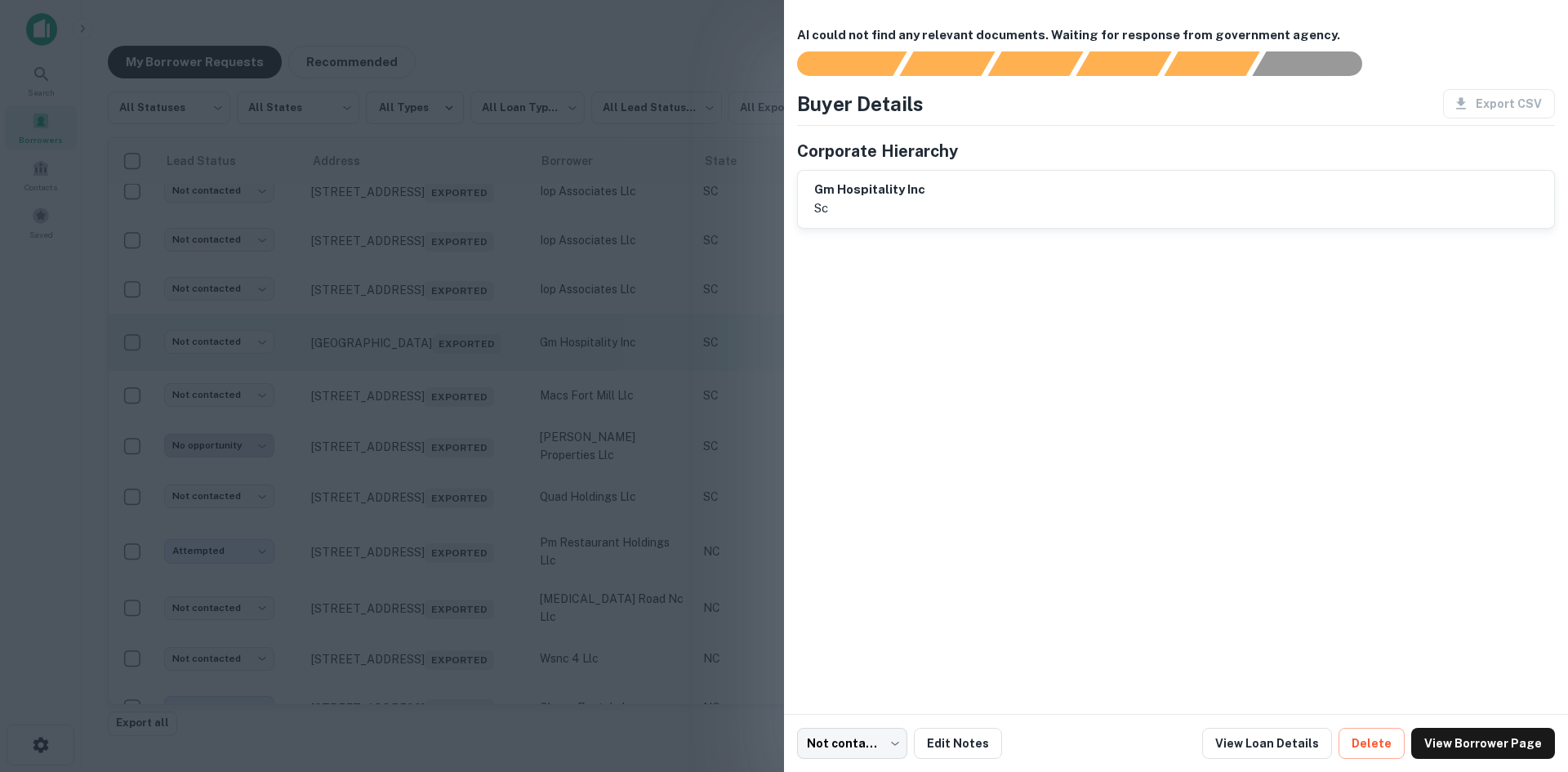
click at [442, 570] on div at bounding box center [784, 386] width 1568 height 772
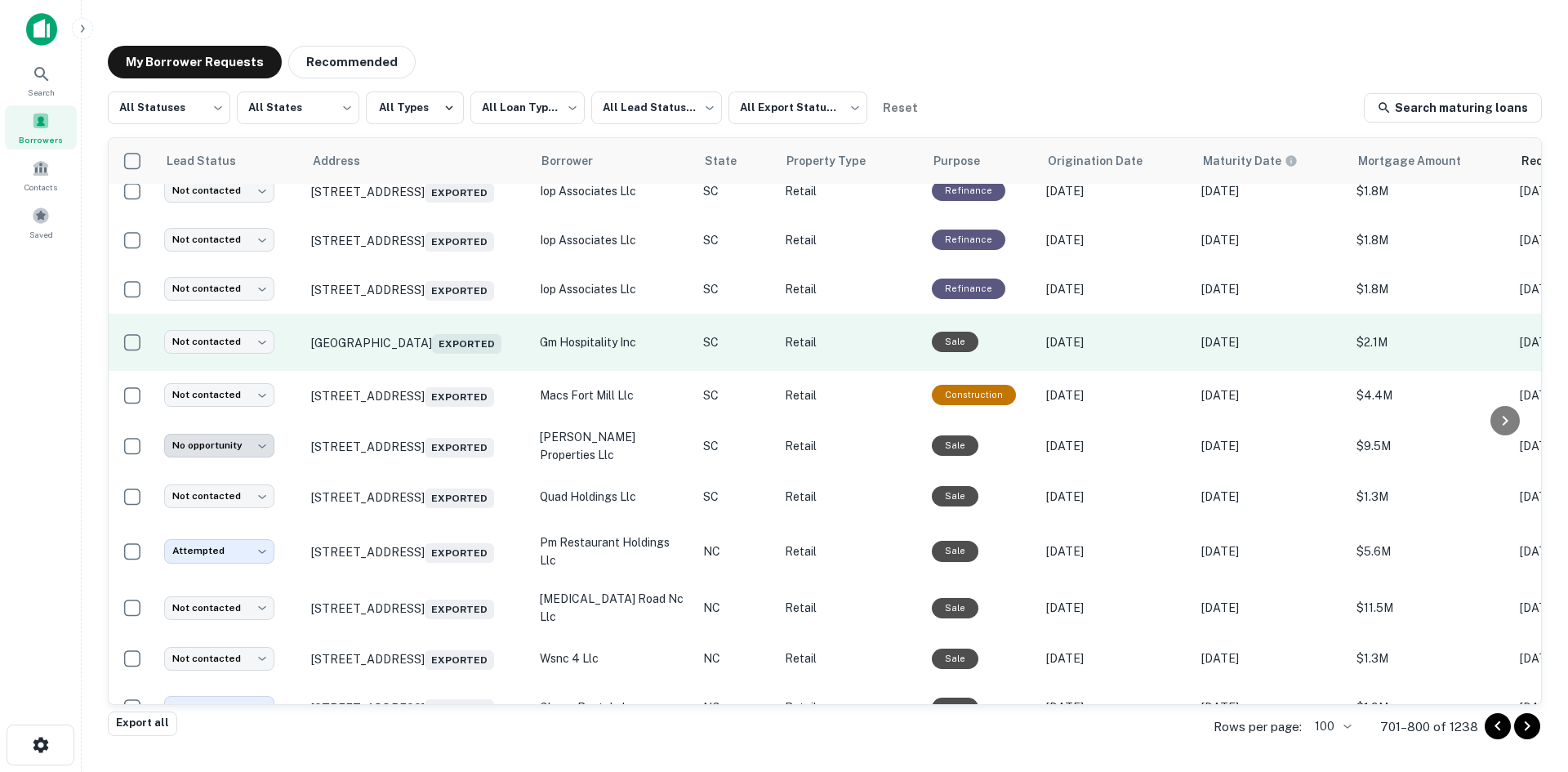
scroll to position [4803, 0]
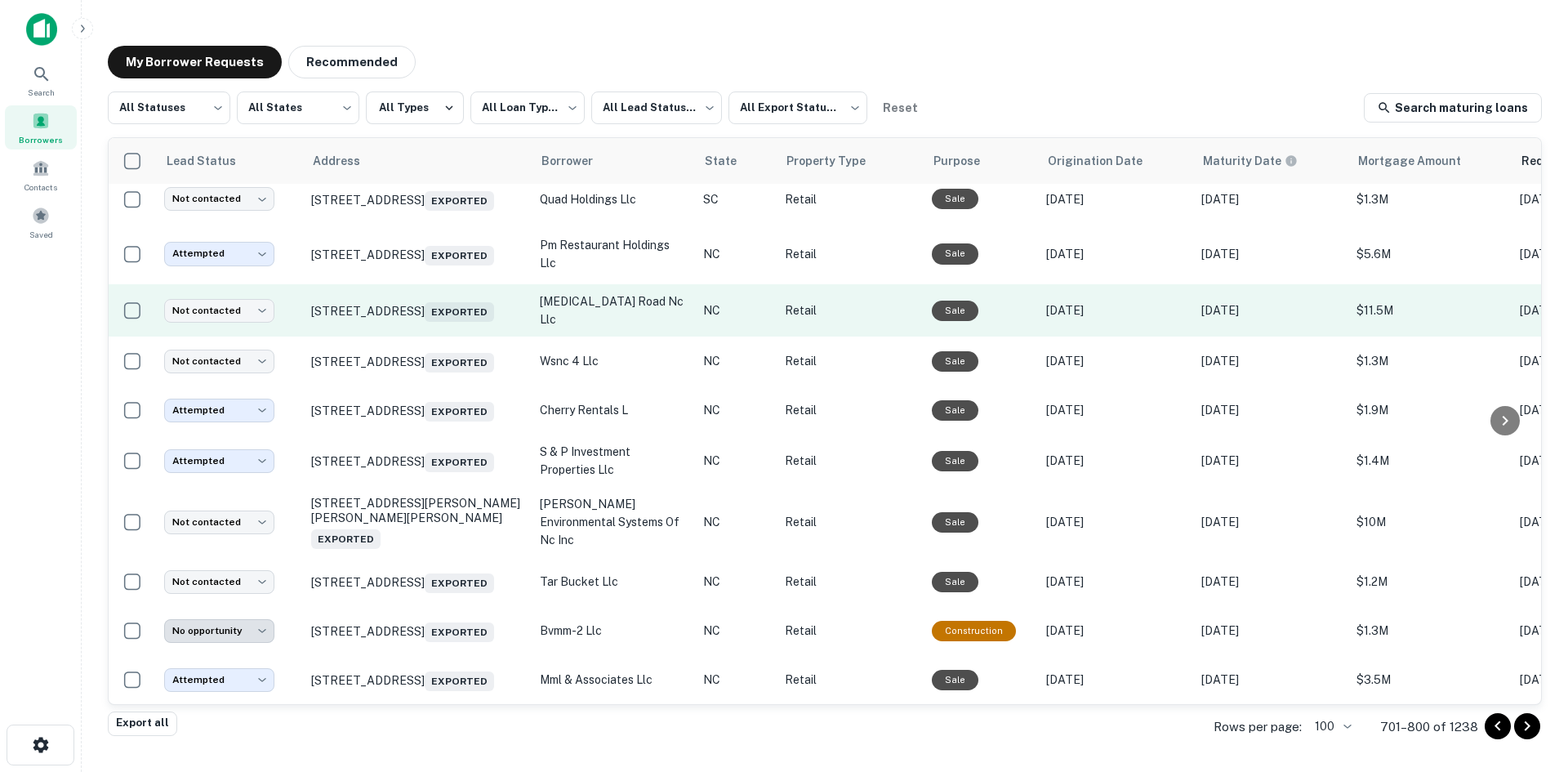
click at [431, 337] on td "1224 W Roosevelt Blvd Monroe, NC 28110 Exported" at bounding box center [417, 310] width 228 height 52
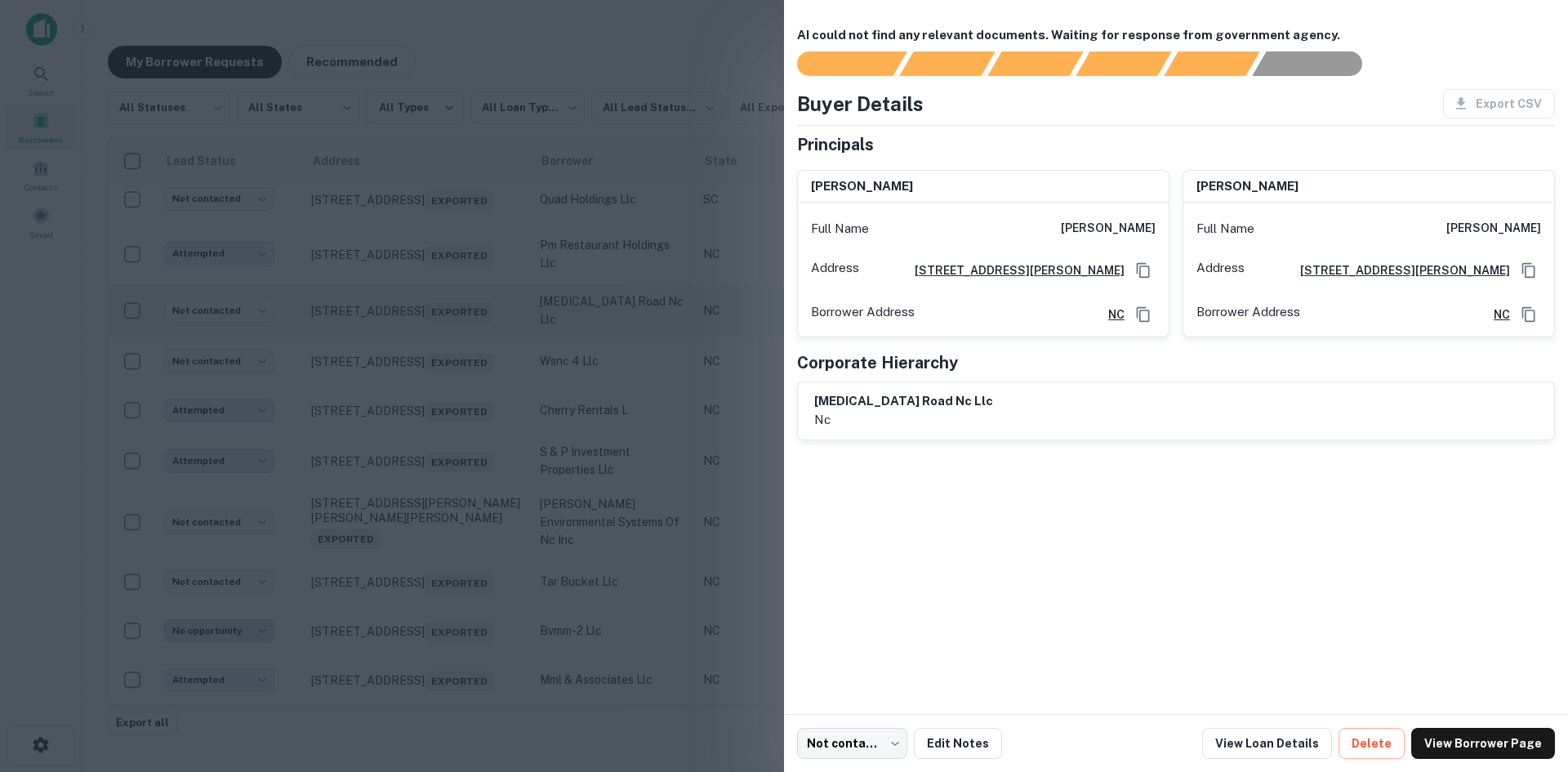
click at [431, 514] on div at bounding box center [784, 386] width 1568 height 772
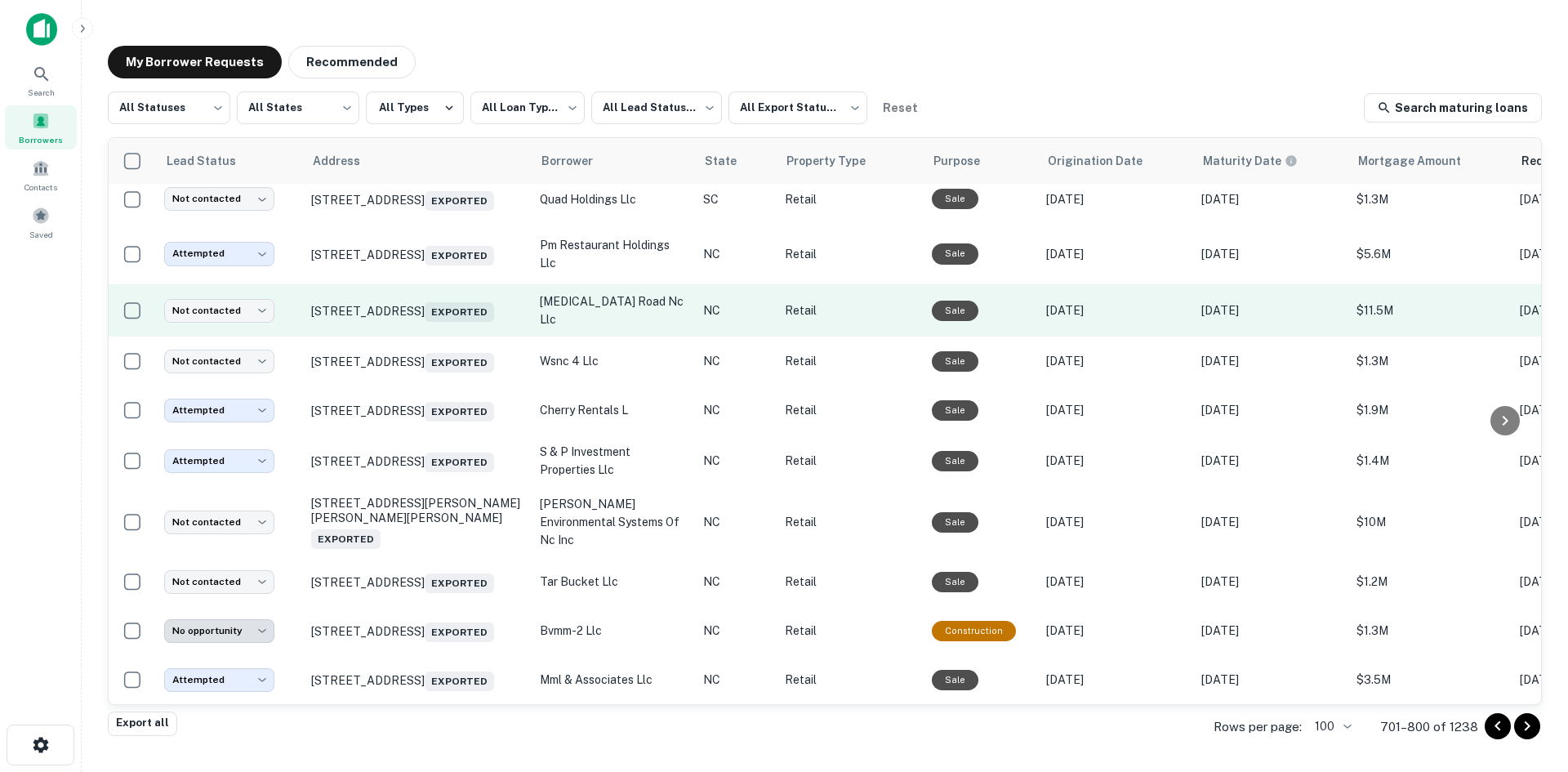
scroll to position [5006, 0]
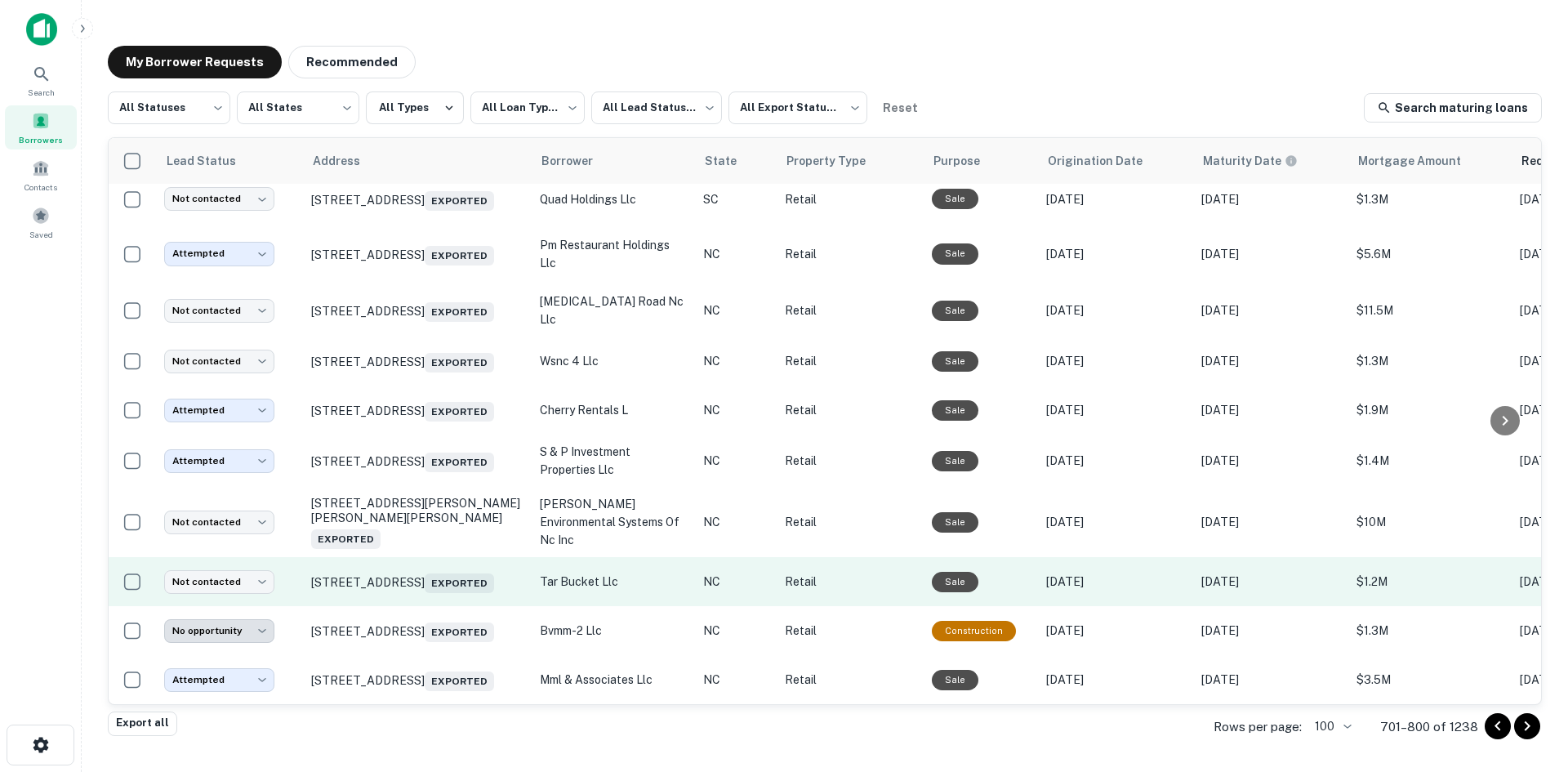
click at [450, 576] on td "[STREET_ADDRESS] Exported" at bounding box center [417, 581] width 228 height 49
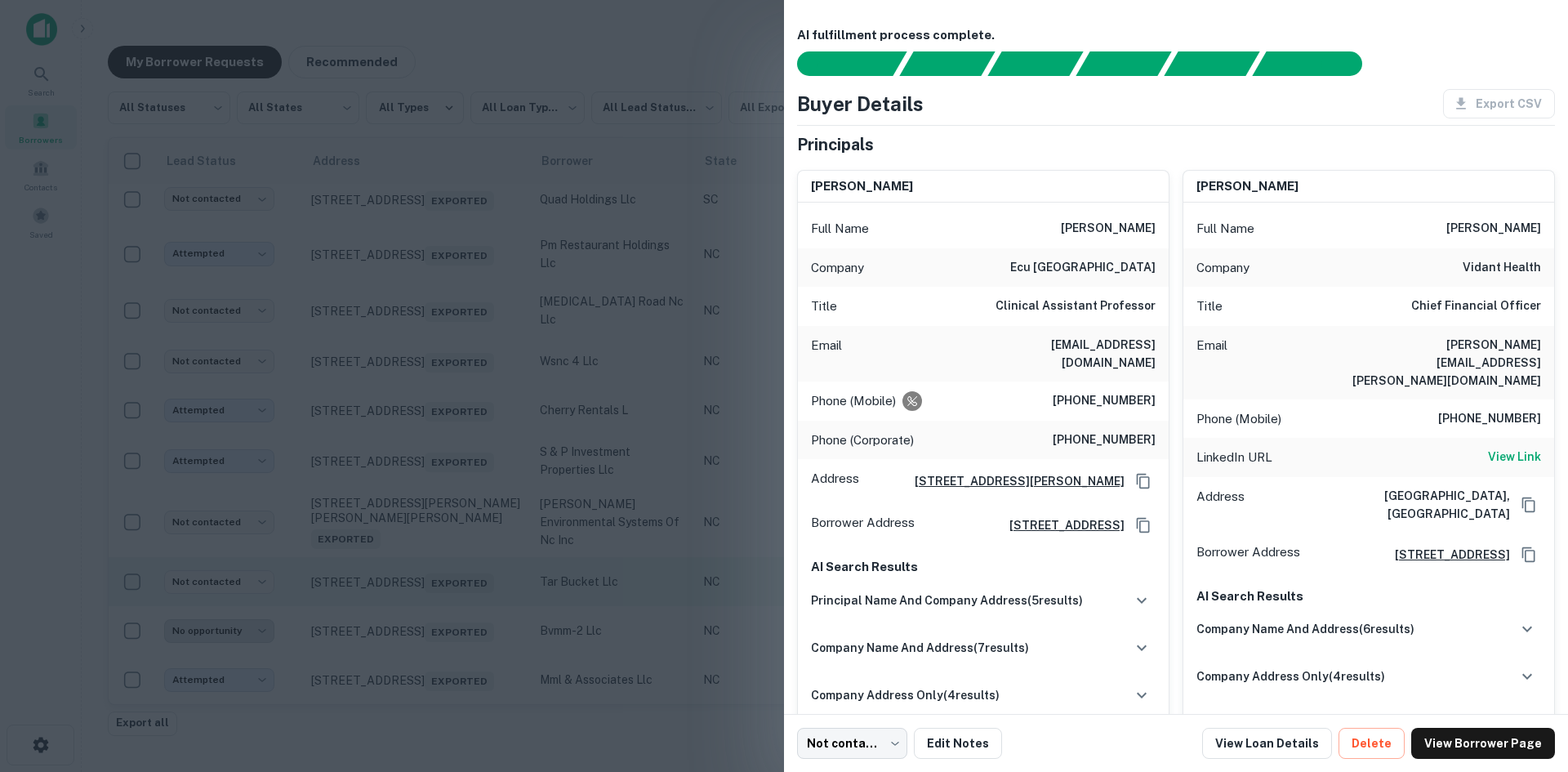
click at [452, 577] on div at bounding box center [784, 386] width 1568 height 772
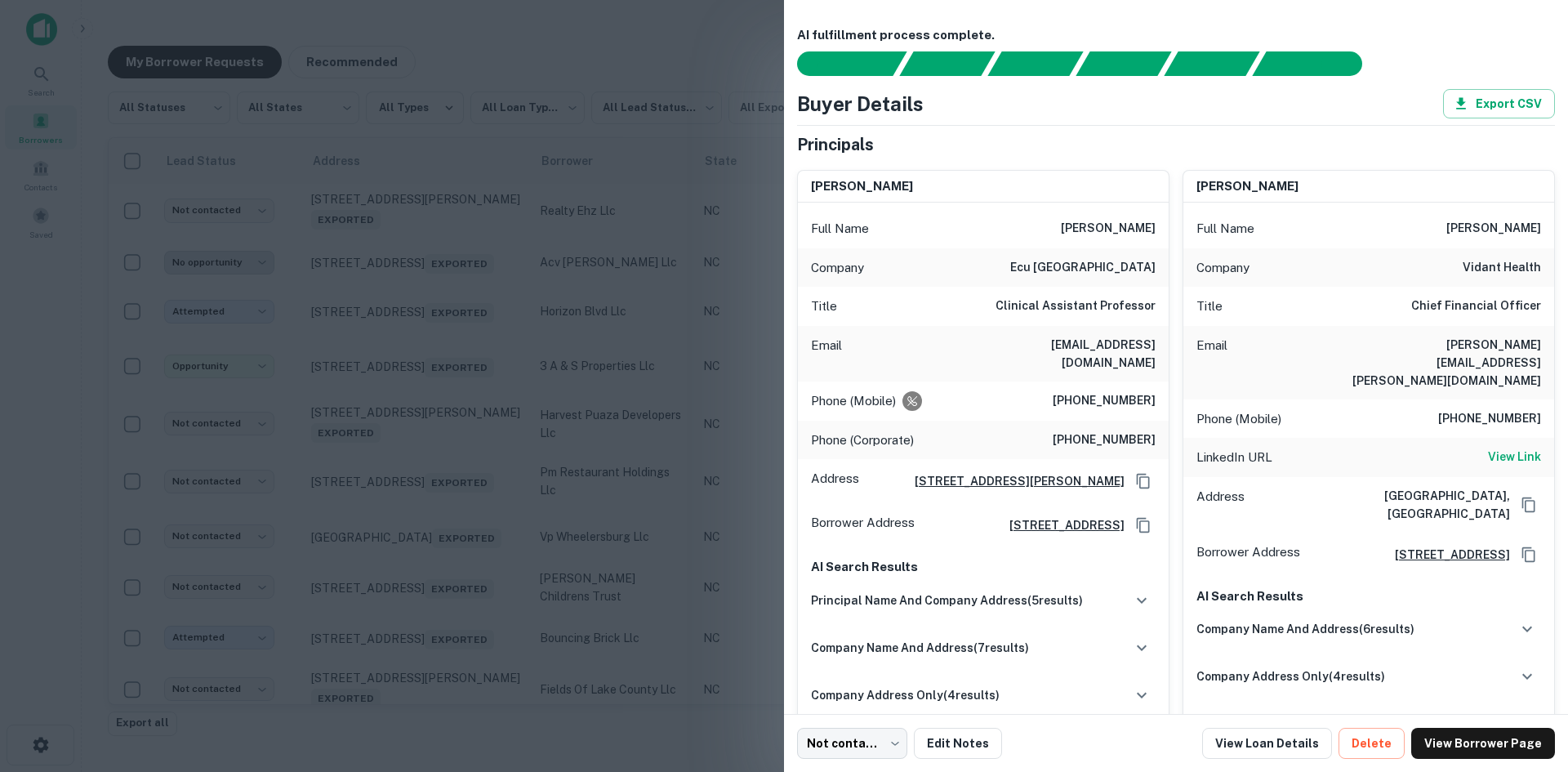
scroll to position [5006, 0]
click at [426, 582] on div at bounding box center [784, 386] width 1568 height 772
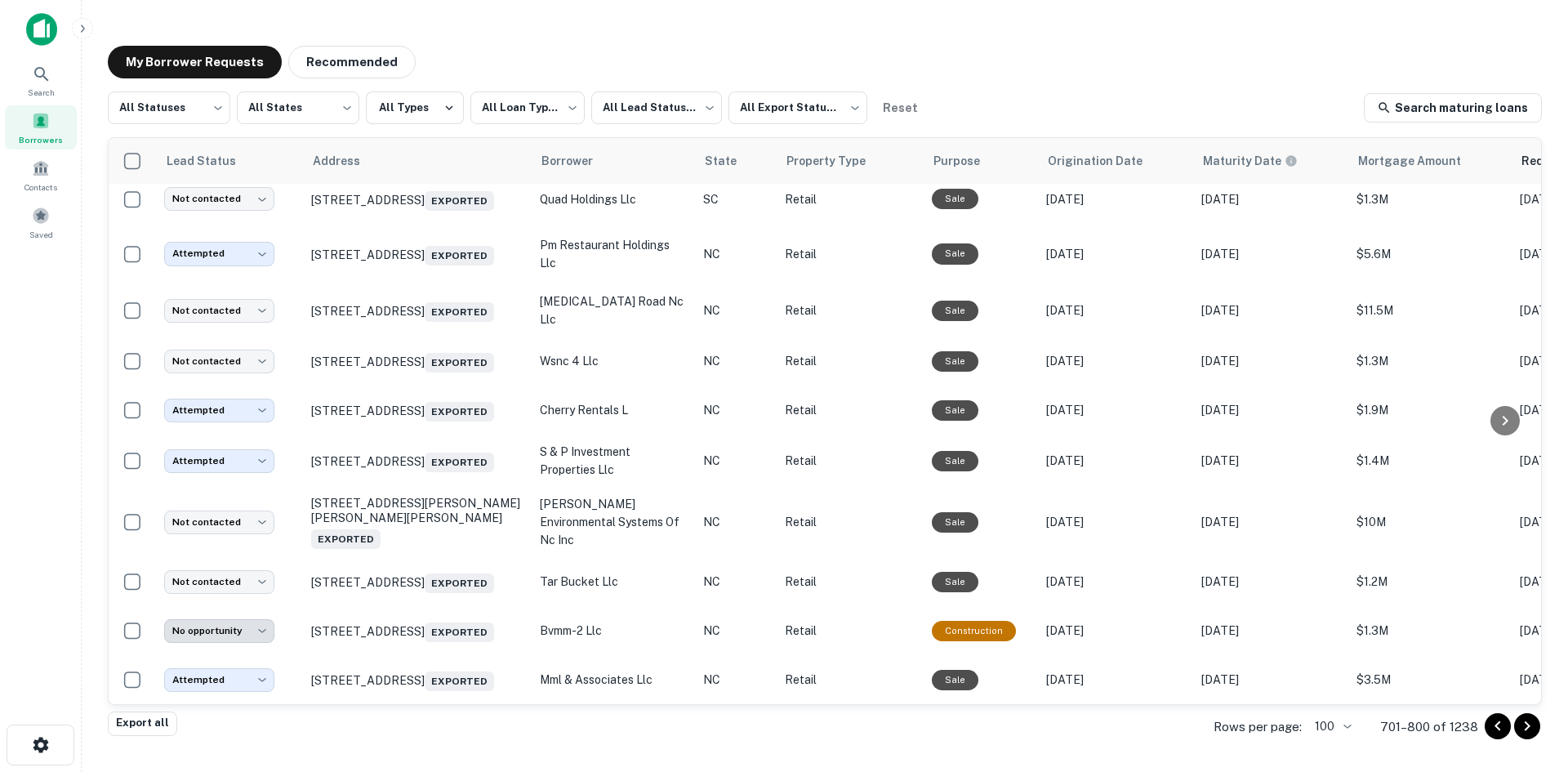
click at [1502, 736] on icon "Go to previous page" at bounding box center [1498, 726] width 19 height 19
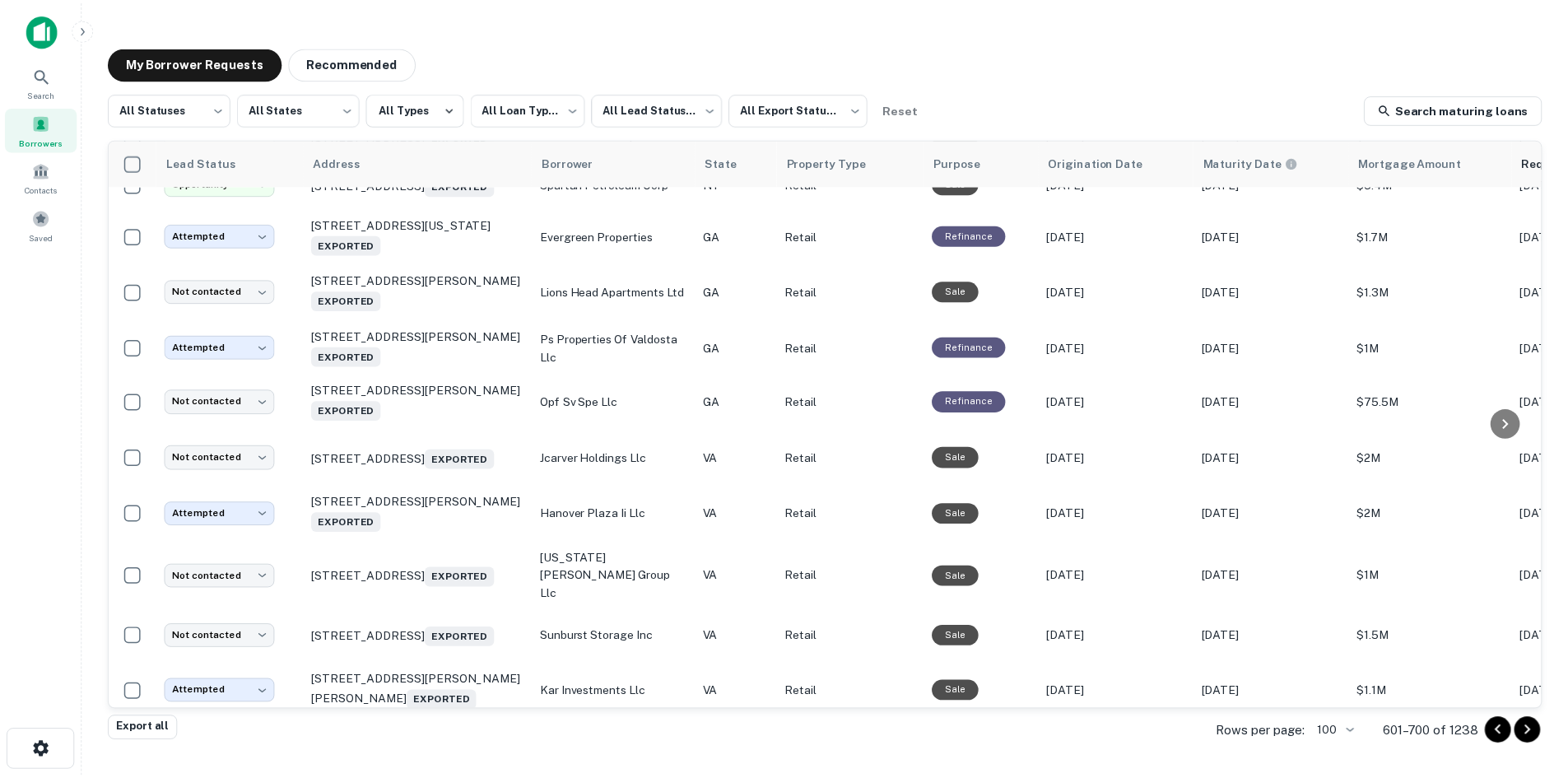
scroll to position [4974, 0]
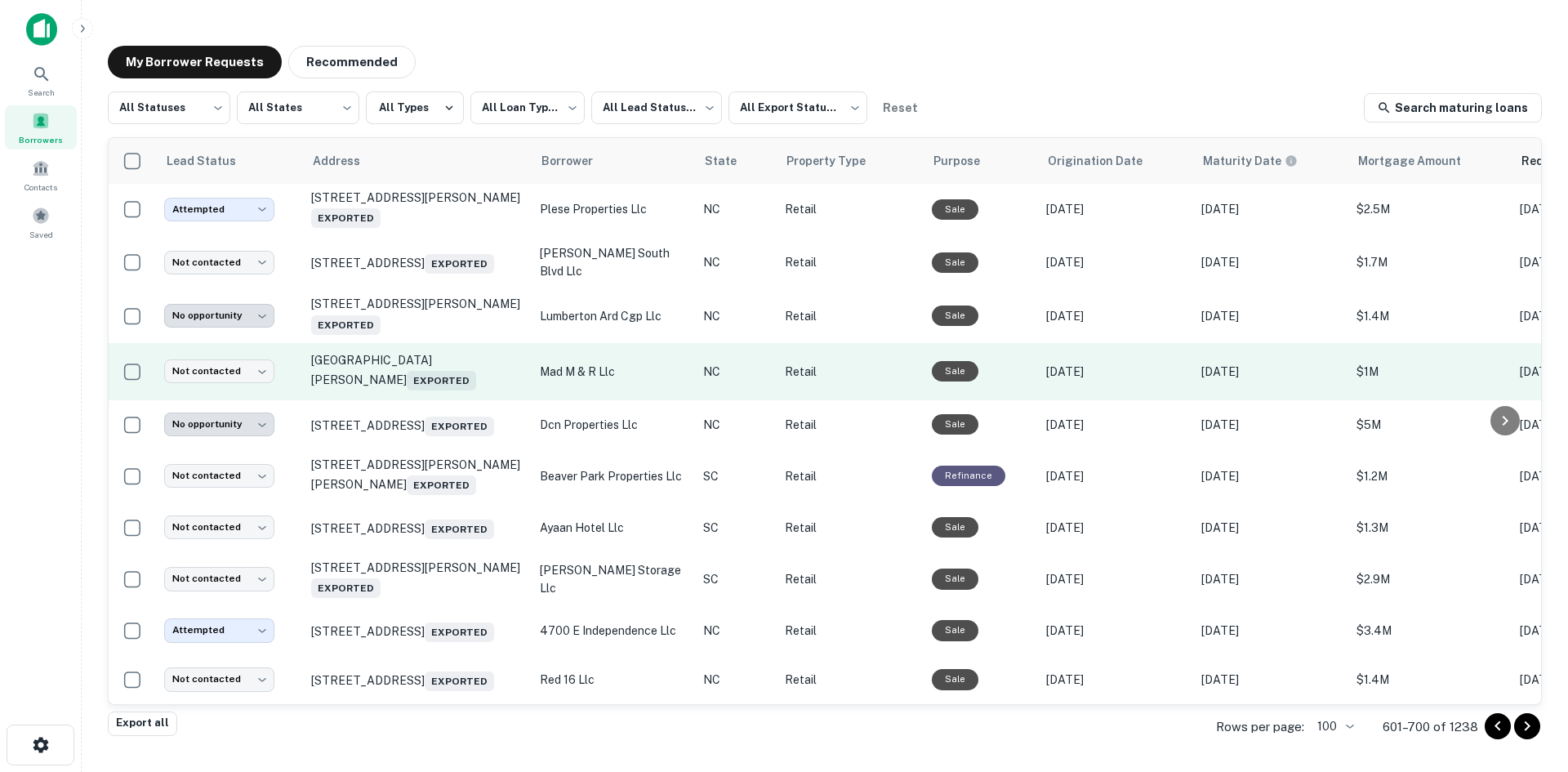
click at [435, 363] on td "[GEOGRAPHIC_DATA][PERSON_NAME] Exported" at bounding box center [417, 372] width 228 height 58
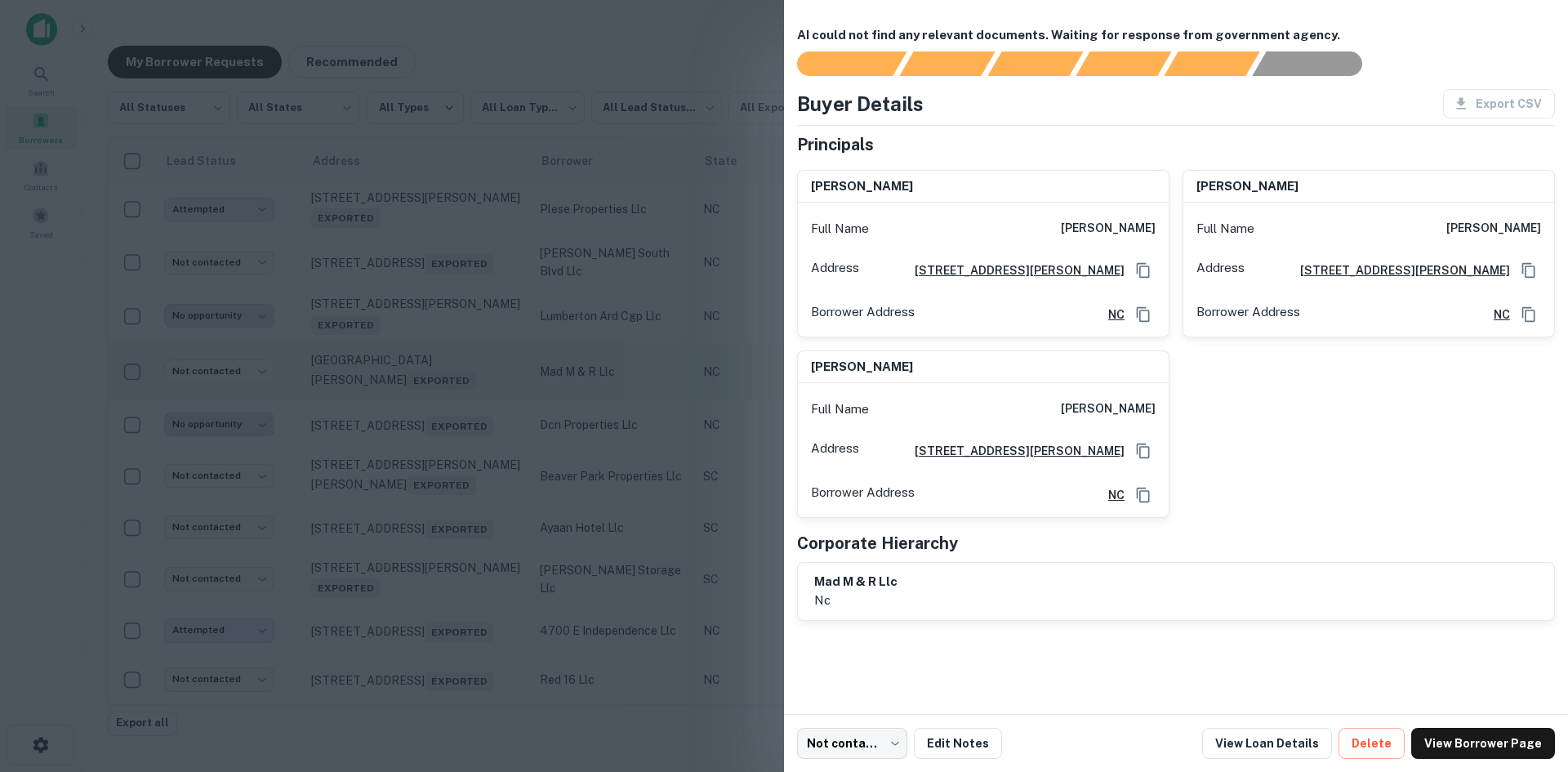
click at [435, 363] on div at bounding box center [784, 386] width 1568 height 772
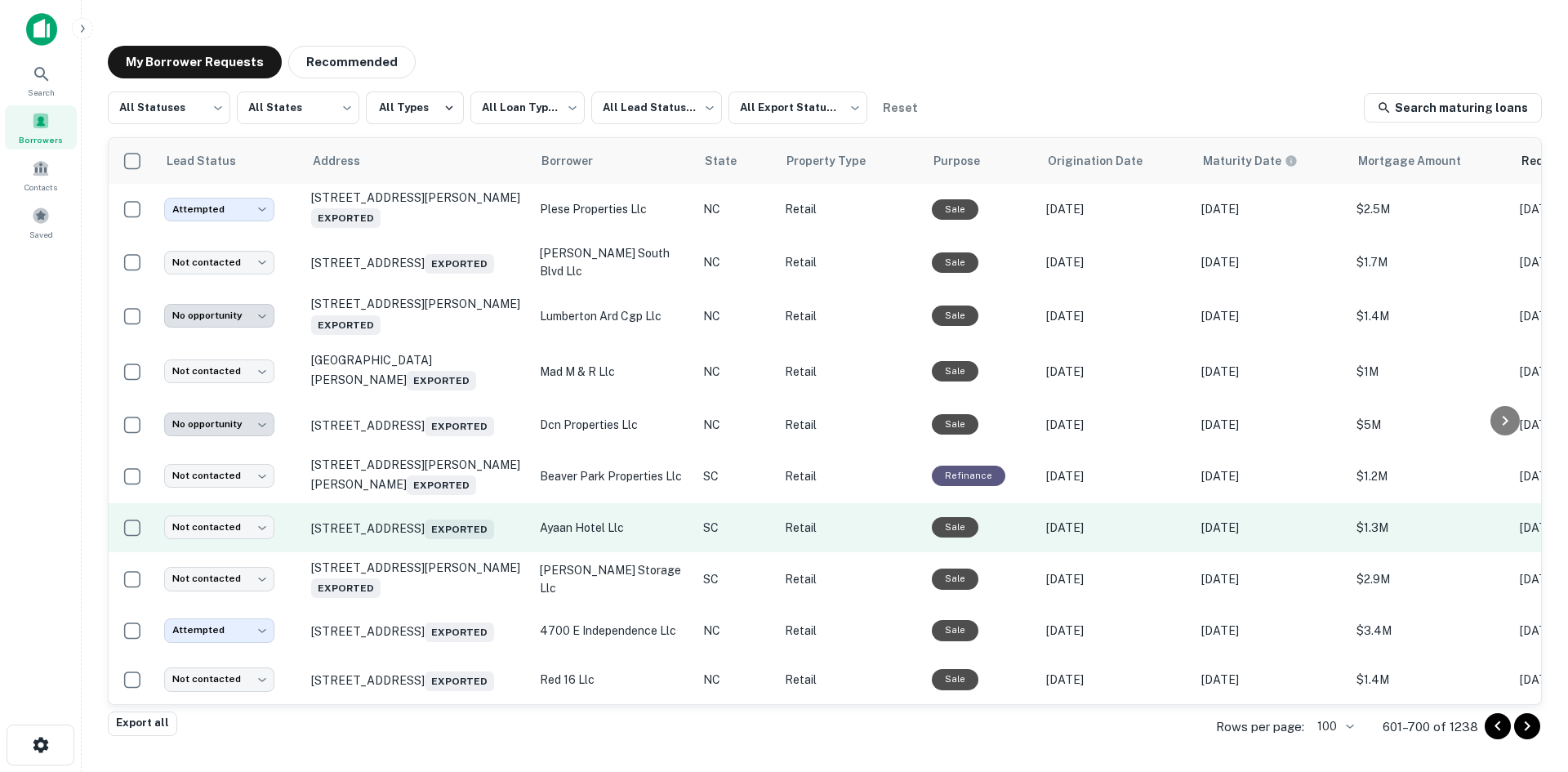
click at [475, 524] on td "[STREET_ADDRESS]" at bounding box center [417, 527] width 228 height 49
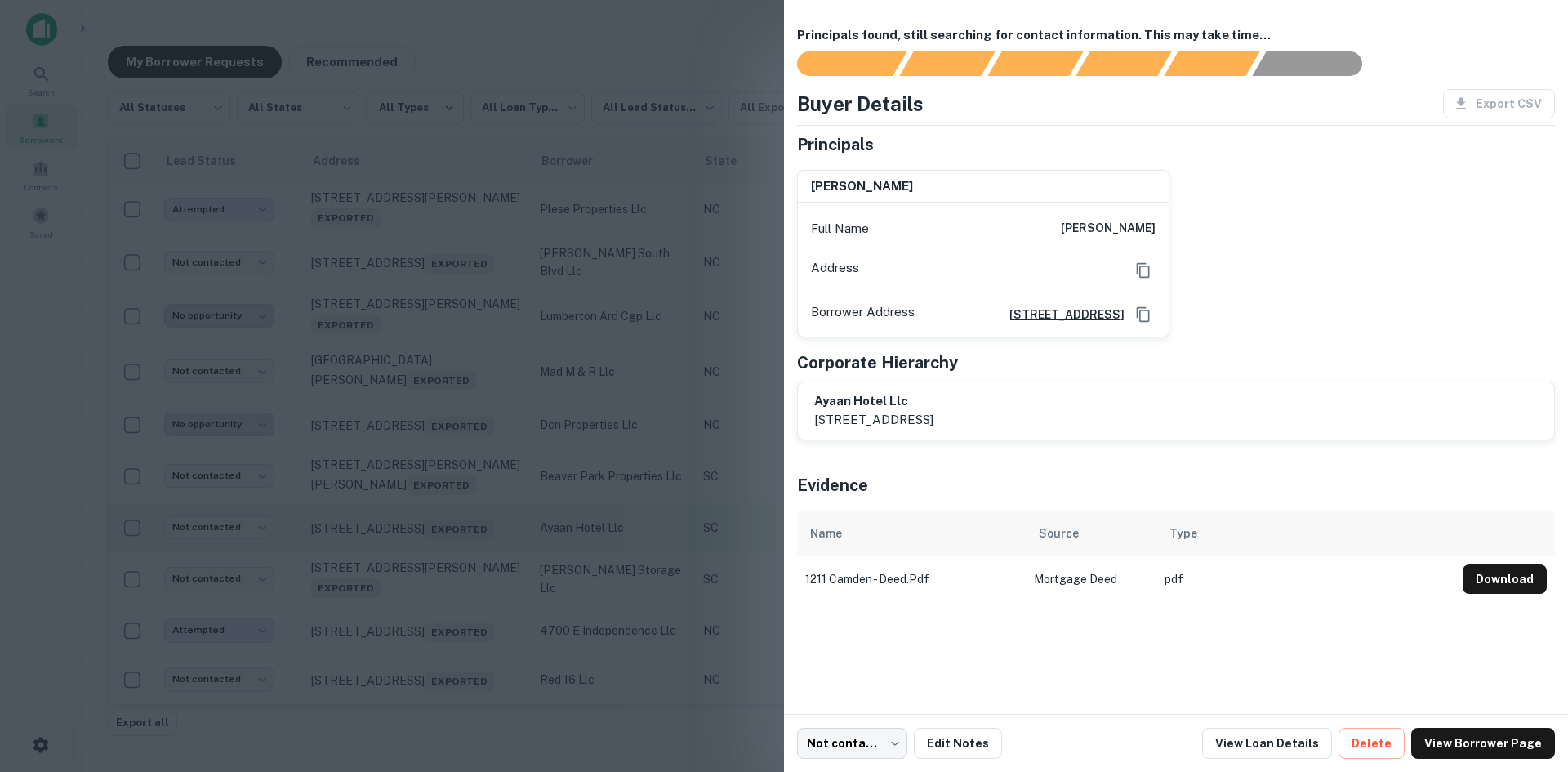
click at [475, 524] on div at bounding box center [784, 386] width 1568 height 772
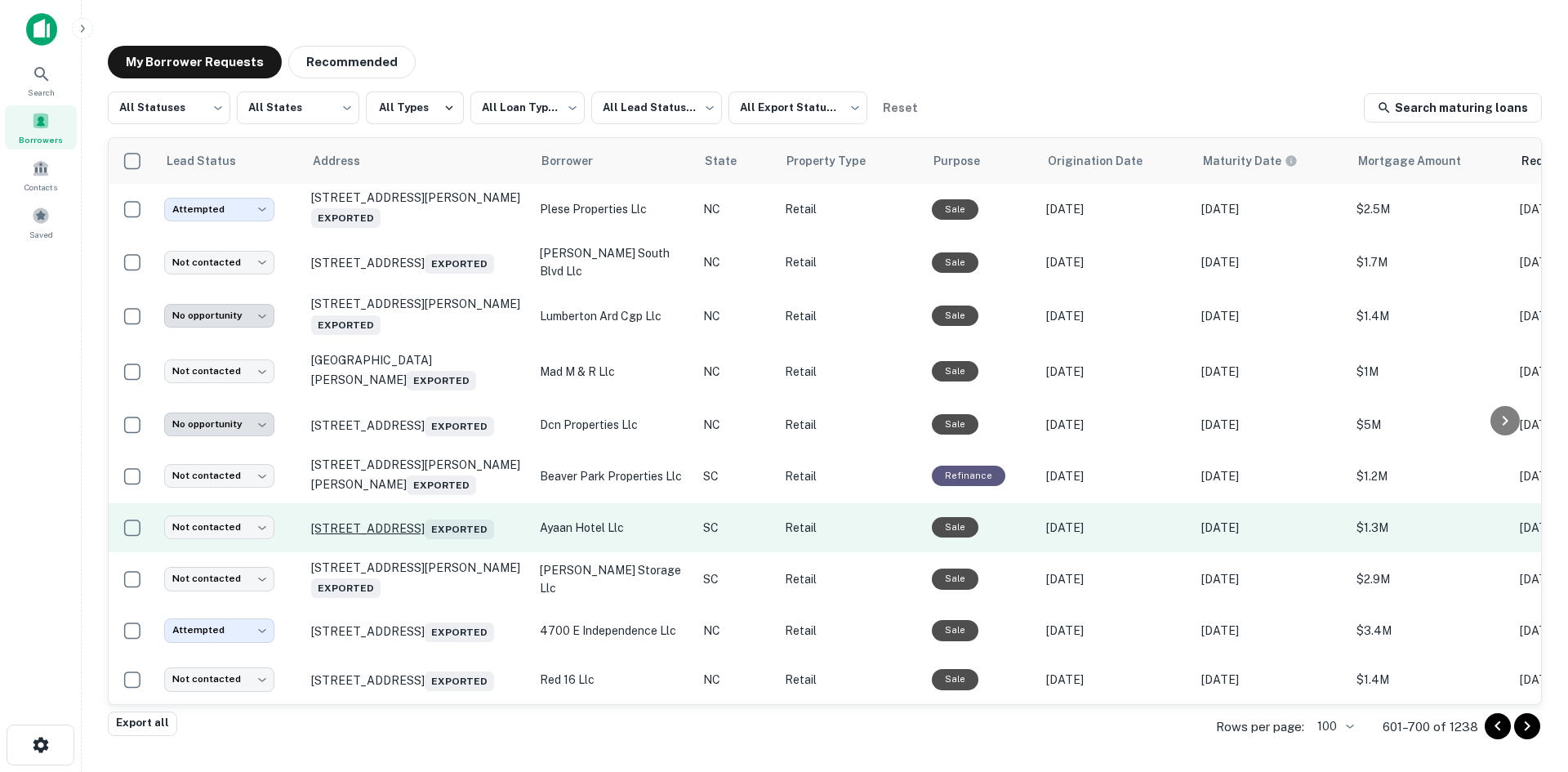
click at [451, 517] on p "[STREET_ADDRESS]" at bounding box center [416, 528] width 212 height 23
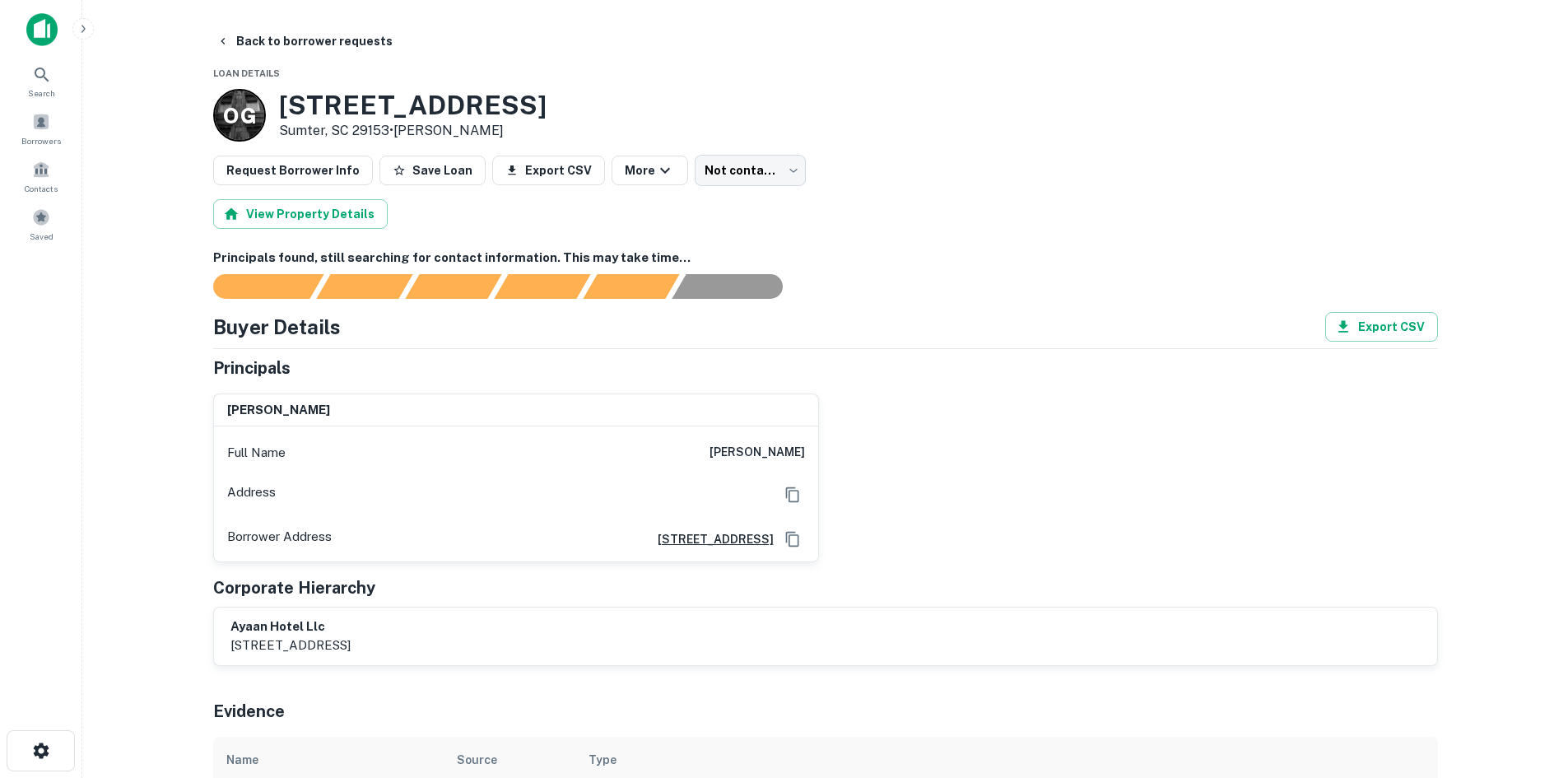
drag, startPoint x: 678, startPoint y: 440, endPoint x: 845, endPoint y: 462, distance: 168.4
click at [845, 462] on div "[PERSON_NAME] Full Name [PERSON_NAME] Address Borrower Address [STREET_ADDRESS]" at bounding box center [819, 471] width 1238 height 182
copy h6 "[PERSON_NAME]"
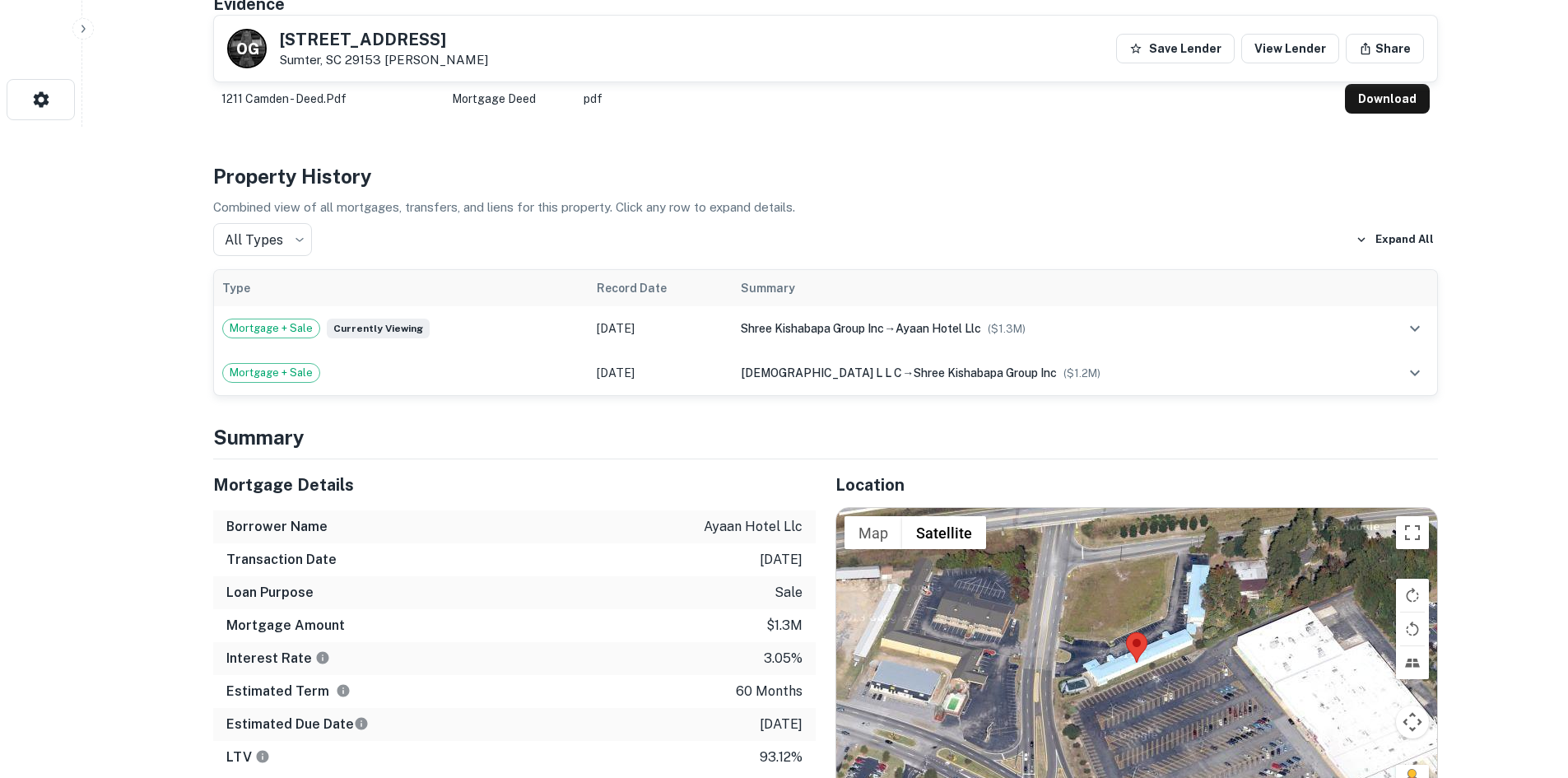
scroll to position [741, 0]
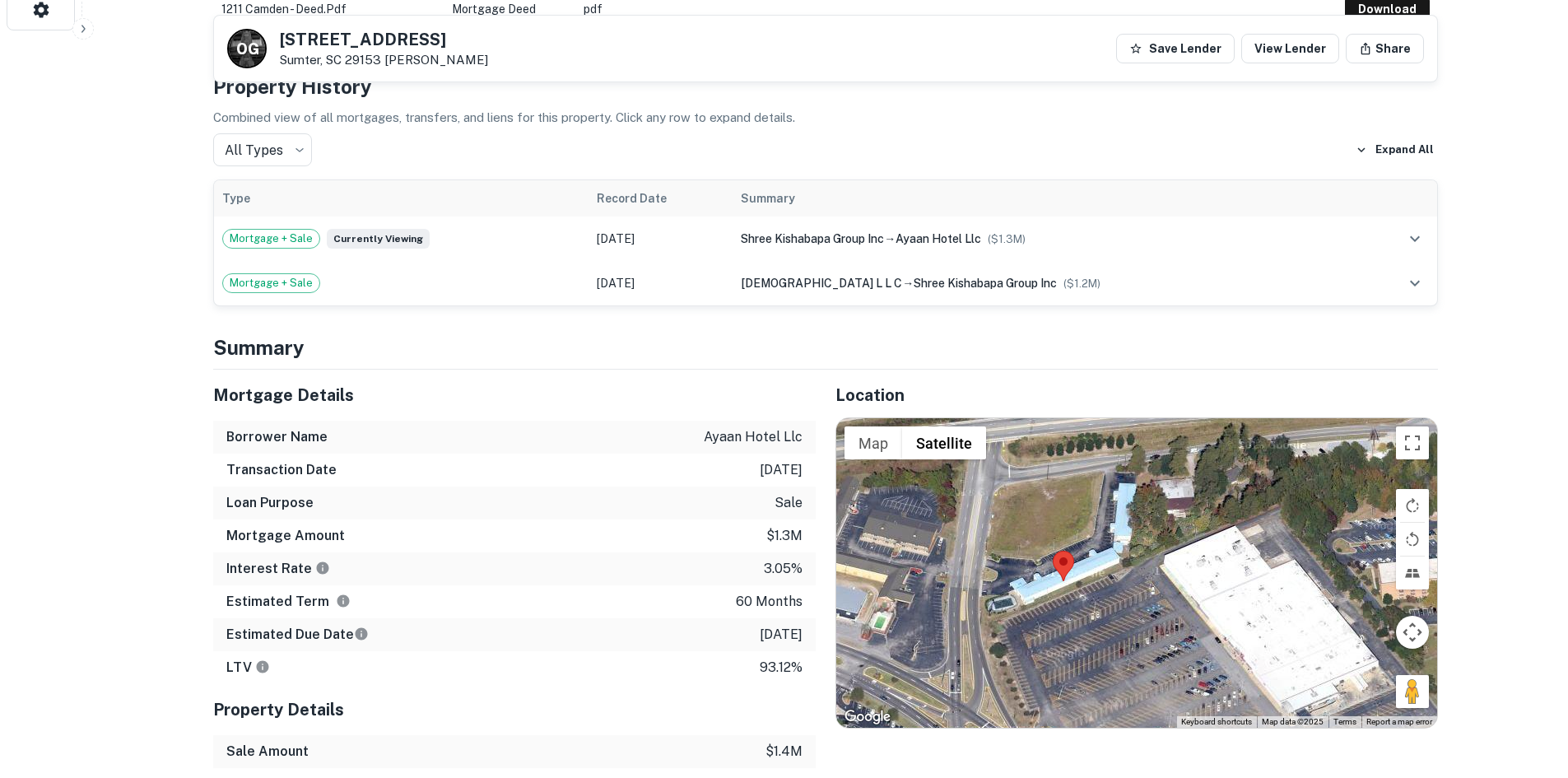
drag, startPoint x: 1414, startPoint y: 709, endPoint x: 1335, endPoint y: 712, distance: 79.1
click at [1335, 712] on div at bounding box center [1137, 573] width 601 height 310
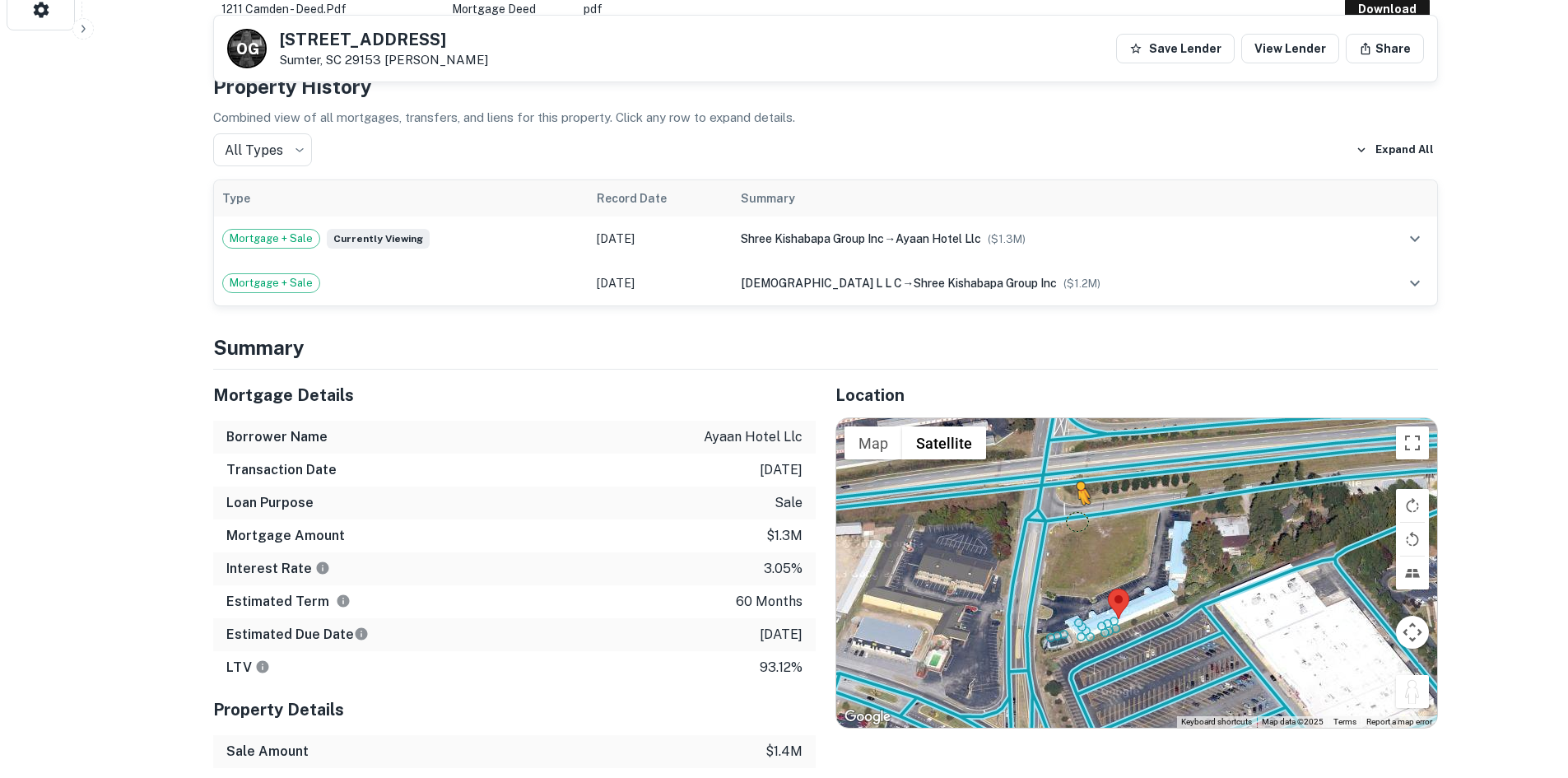
drag, startPoint x: 1408, startPoint y: 690, endPoint x: 1074, endPoint y: 511, distance: 378.9
click at [1074, 511] on div "To activate drag with keyboard, press Alt + Enter. Once in keyboard drag state,…" at bounding box center [1137, 573] width 601 height 310
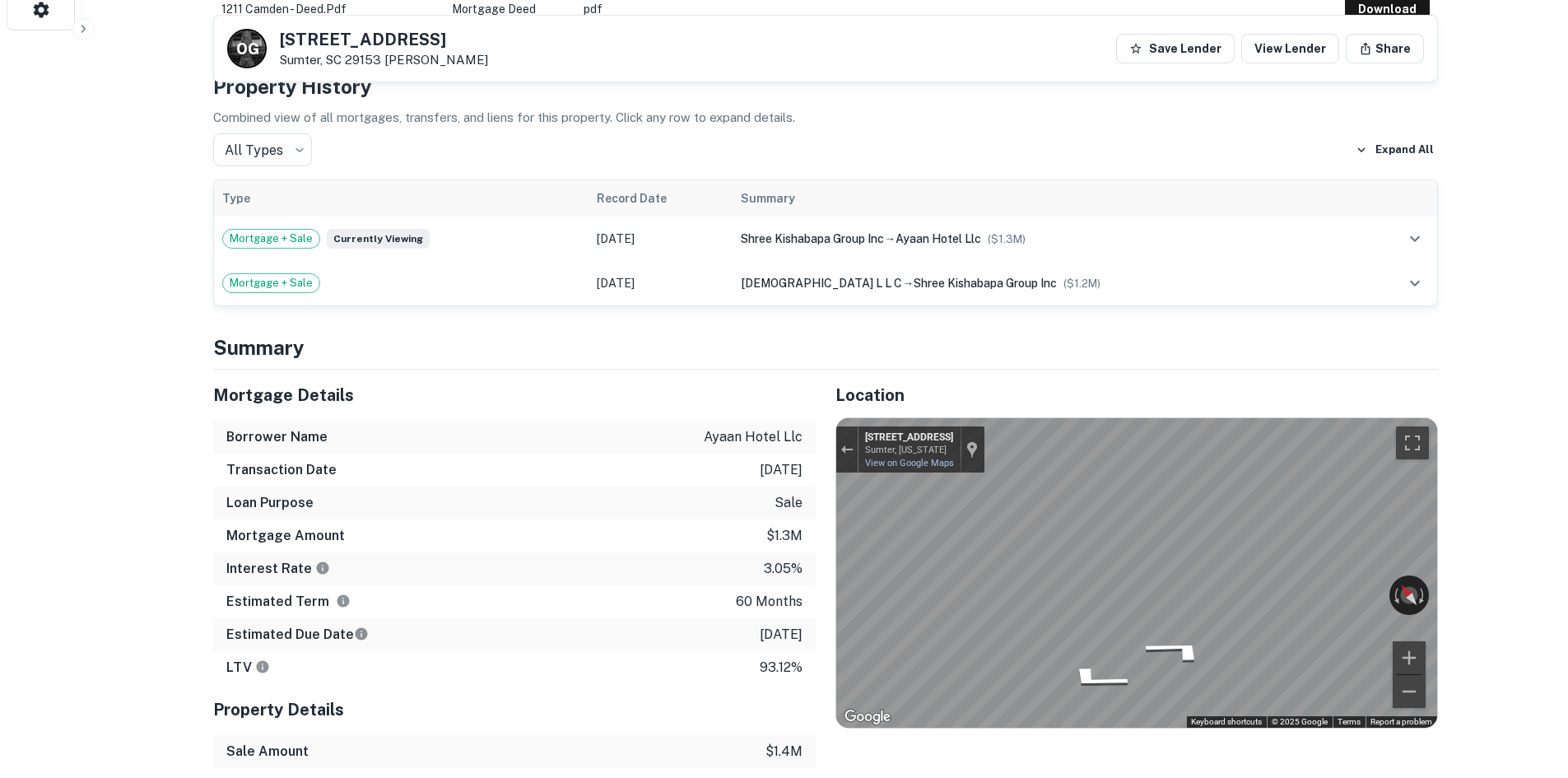
click at [772, 524] on div "Mortgage Details Borrower Name ayaan hotel llc Transaction Date [DATE] Loan Pur…" at bounding box center [815, 635] width 1245 height 530
click at [509, 568] on div "Mortgage Details Borrower Name ayaan hotel llc Transaction Date [DATE] Loan Pur…" at bounding box center [815, 635] width 1245 height 530
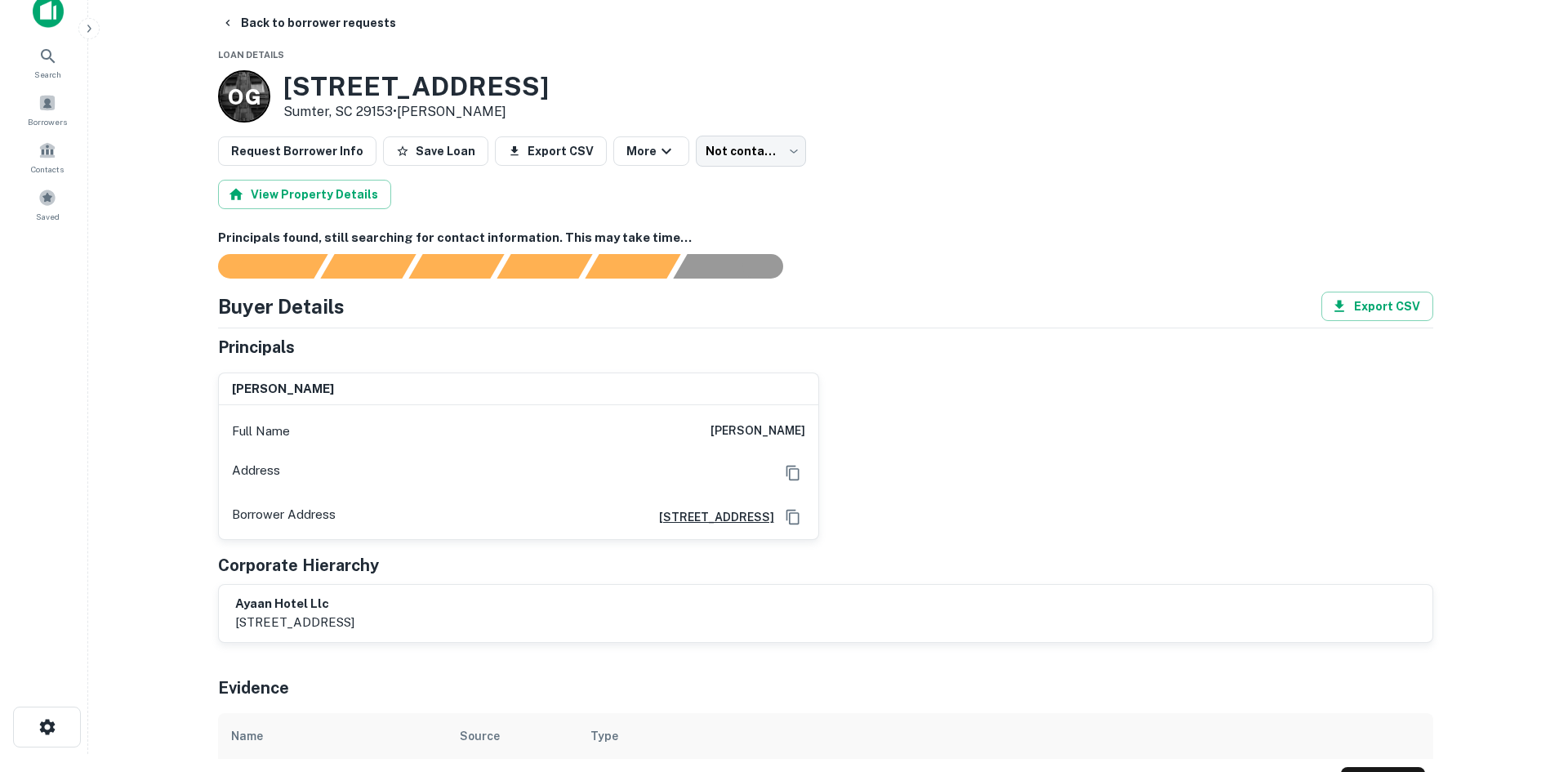
scroll to position [0, 0]
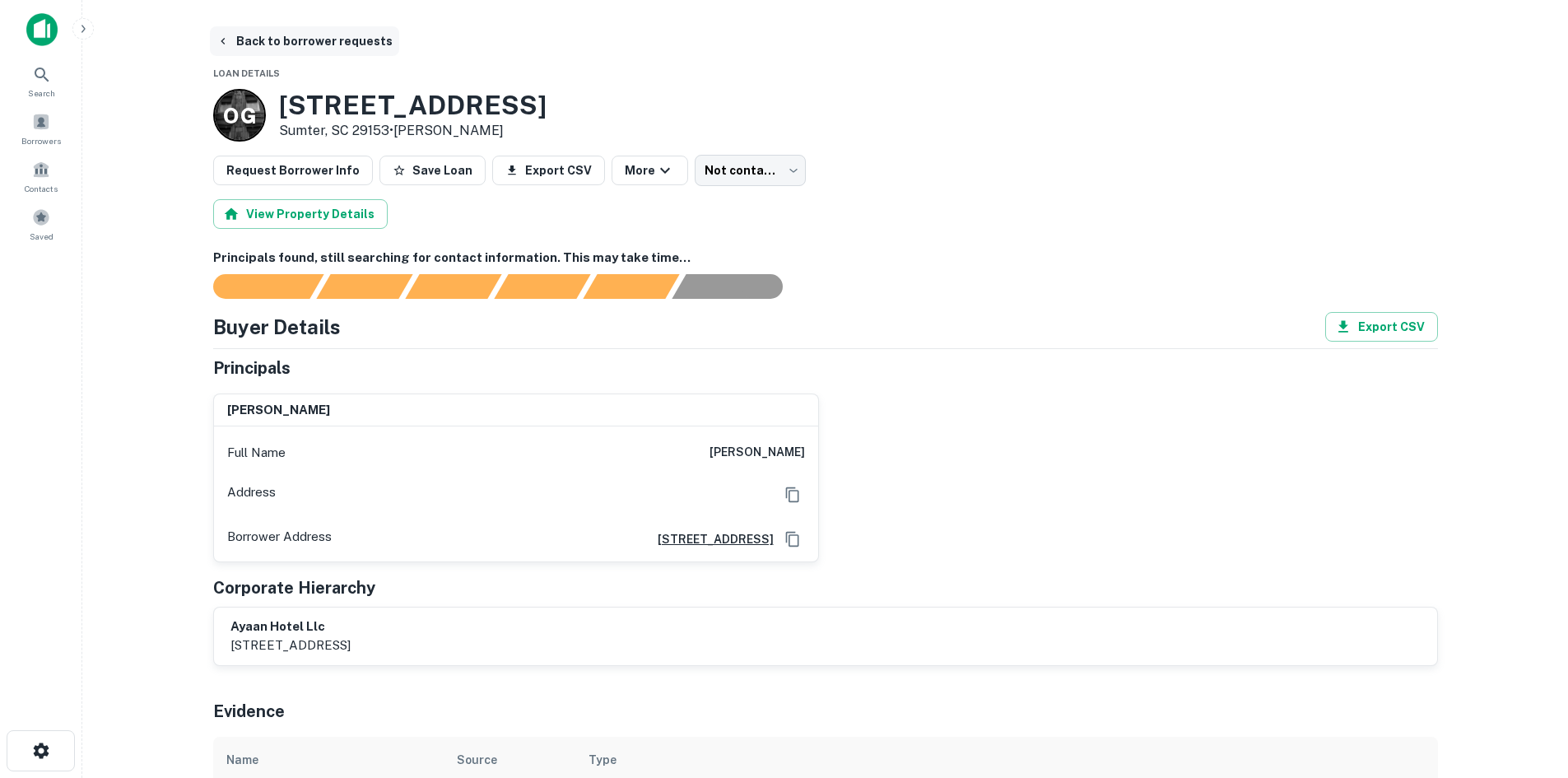
click at [290, 52] on button "Back to borrower requests" at bounding box center [305, 41] width 190 height 30
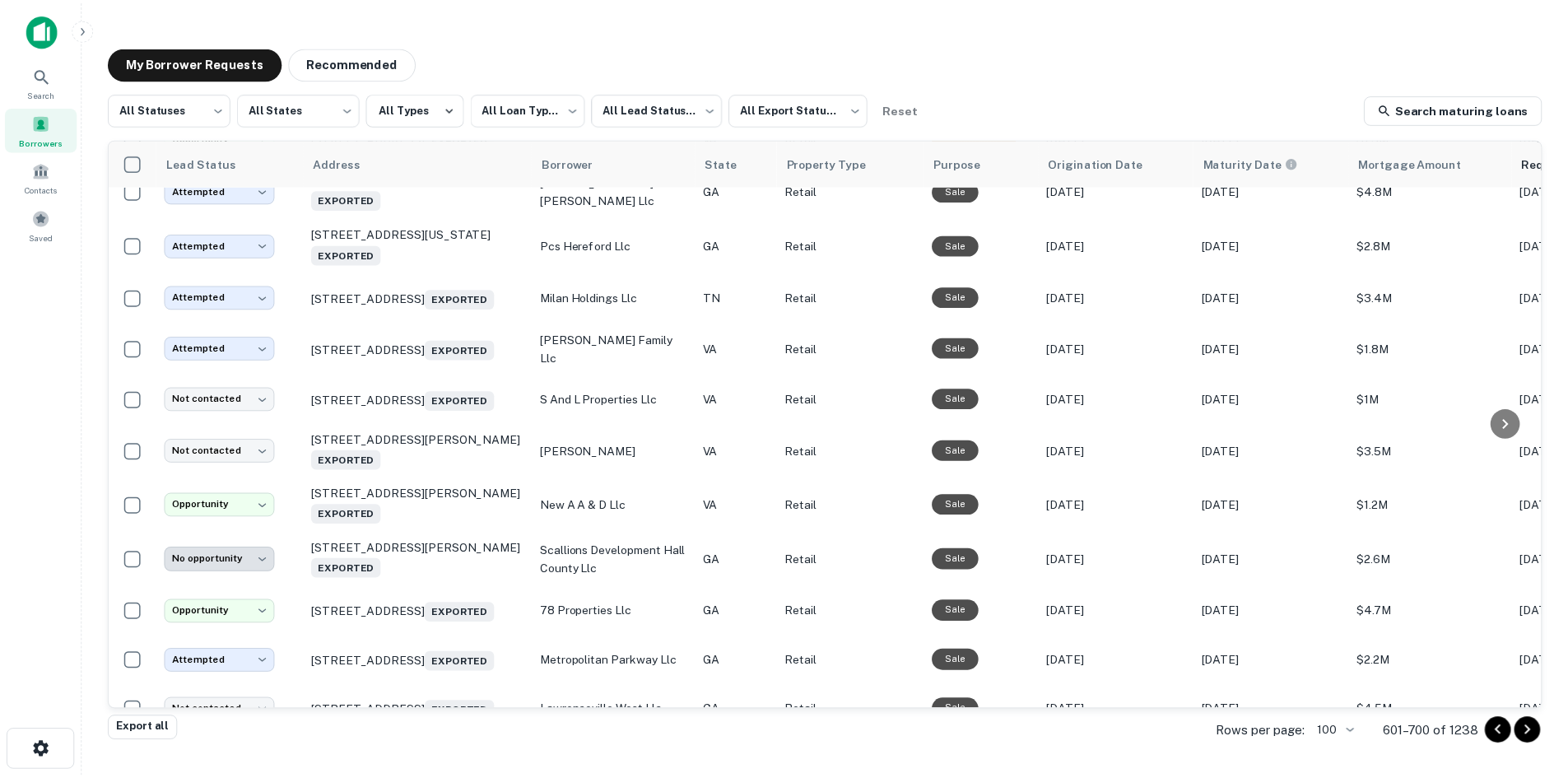
scroll to position [1794, 0]
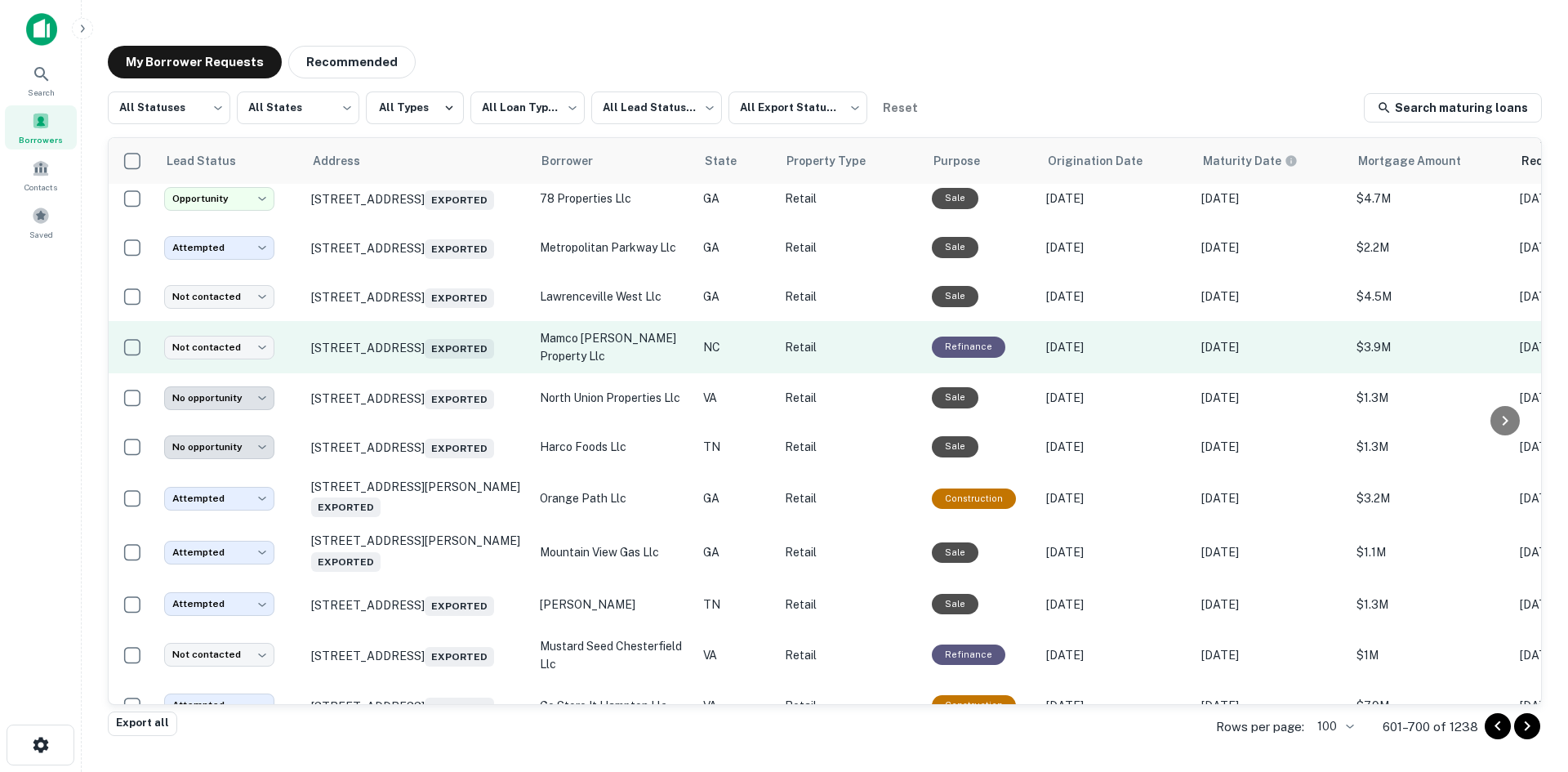
click at [453, 374] on td "[STREET_ADDRESS] Exported" at bounding box center [417, 347] width 228 height 52
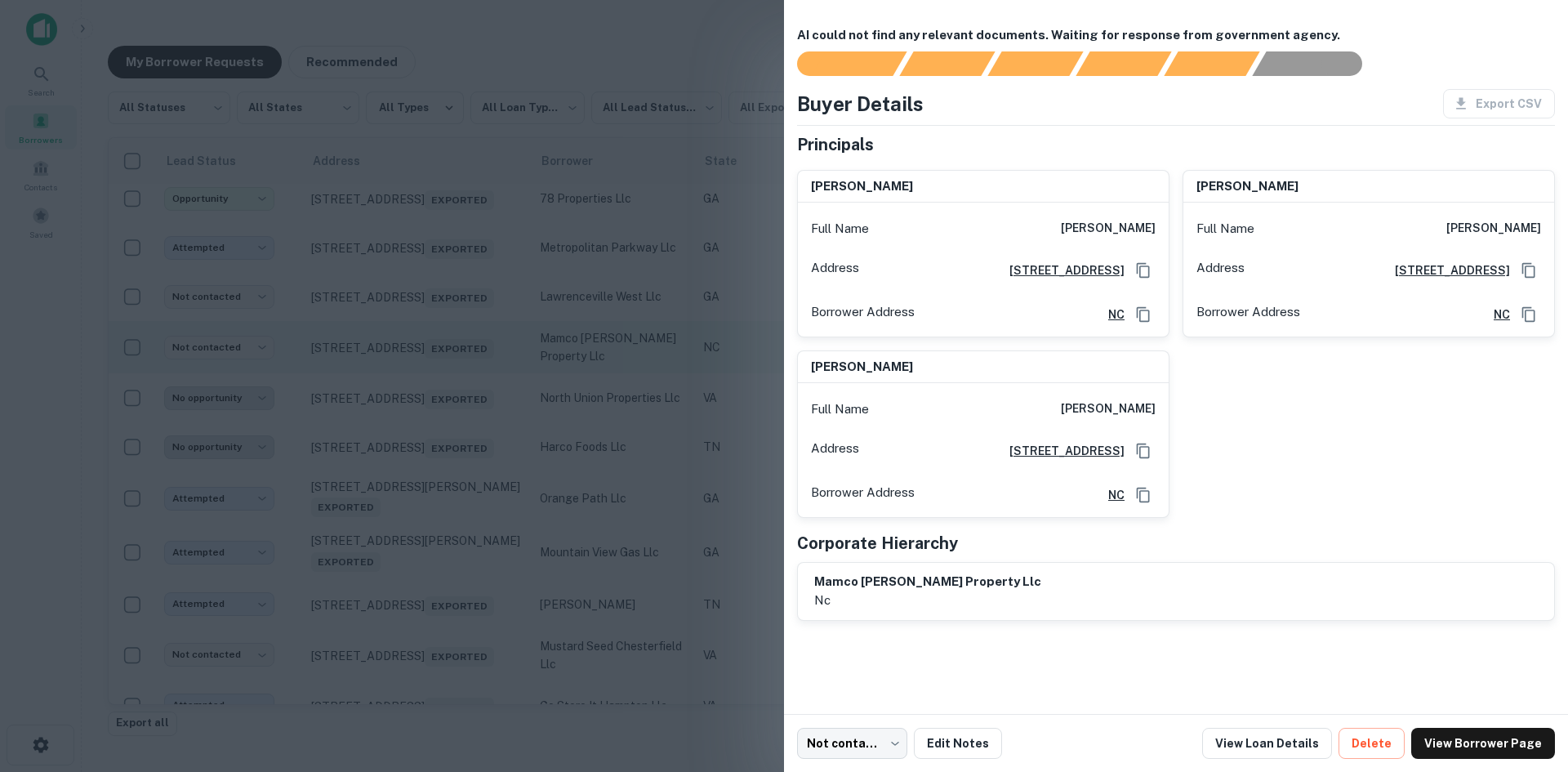
click at [453, 416] on div at bounding box center [784, 386] width 1568 height 772
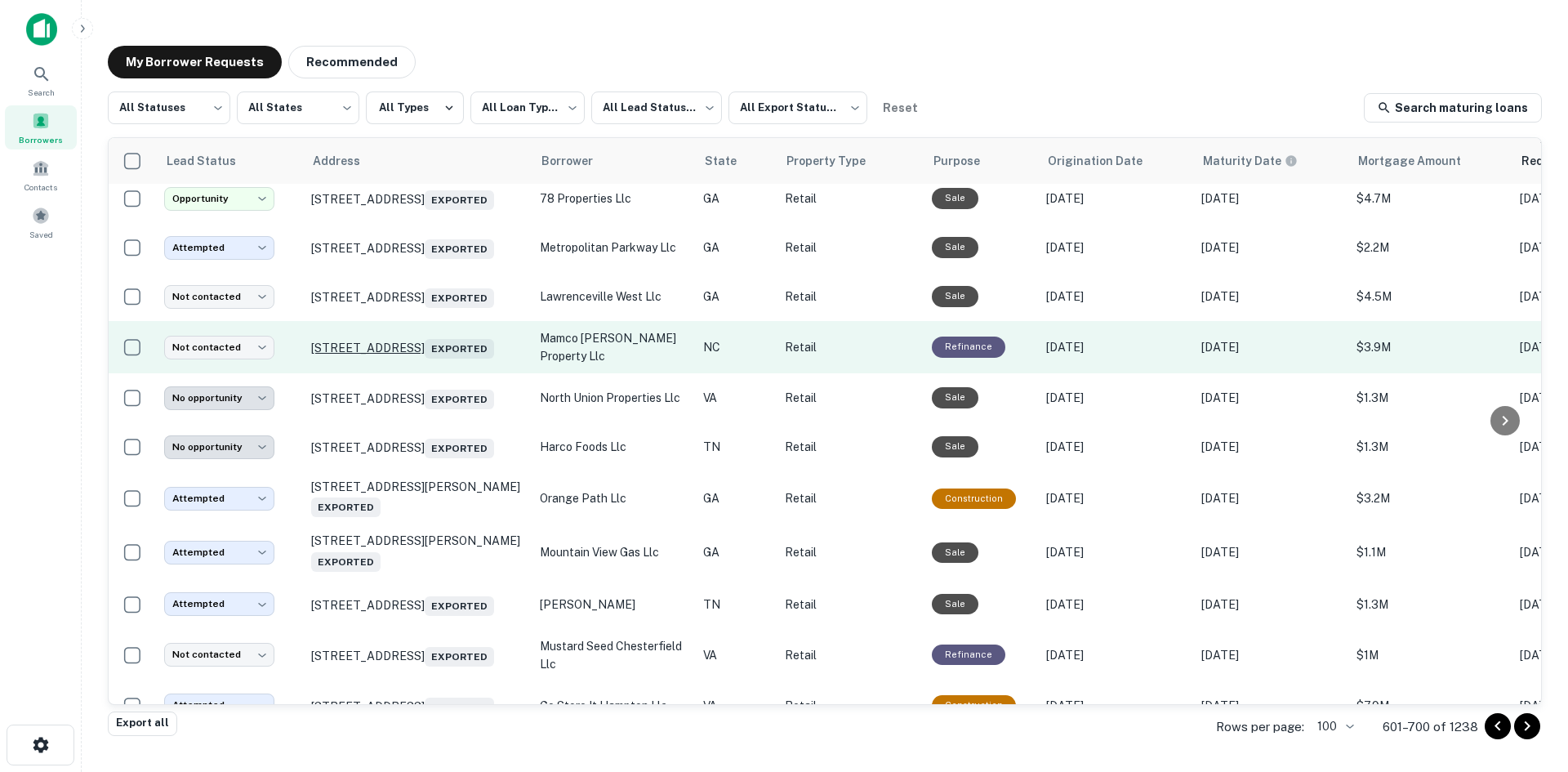
click at [465, 359] on p "[STREET_ADDRESS] Exported" at bounding box center [416, 348] width 212 height 23
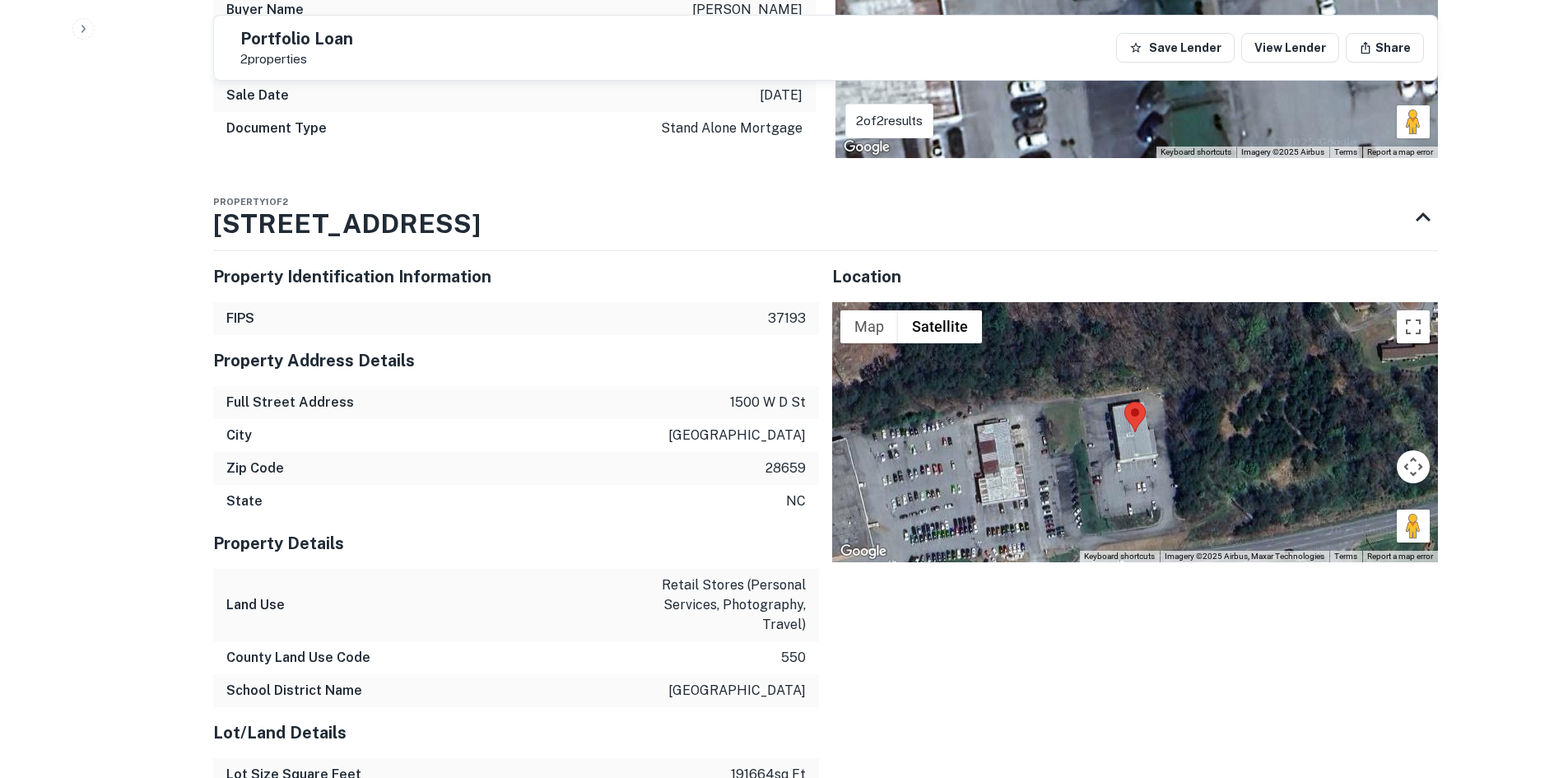
scroll to position [1482, 0]
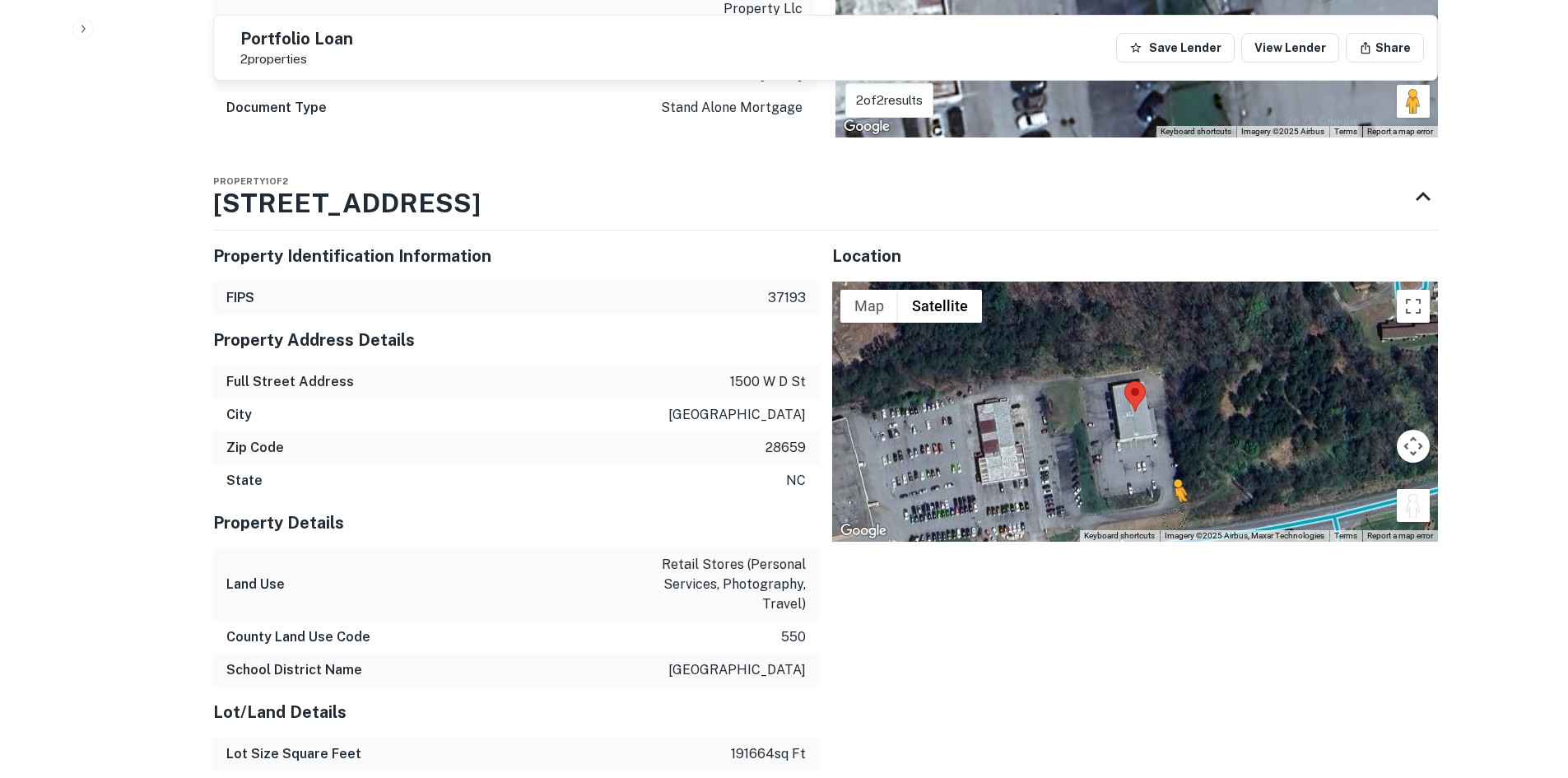
drag, startPoint x: 1418, startPoint y: 458, endPoint x: 1168, endPoint y: 481, distance: 251.1
click at [1168, 481] on div "To activate drag with keyboard, press Alt + Enter. Once in keyboard drag state,…" at bounding box center [1135, 411] width 606 height 260
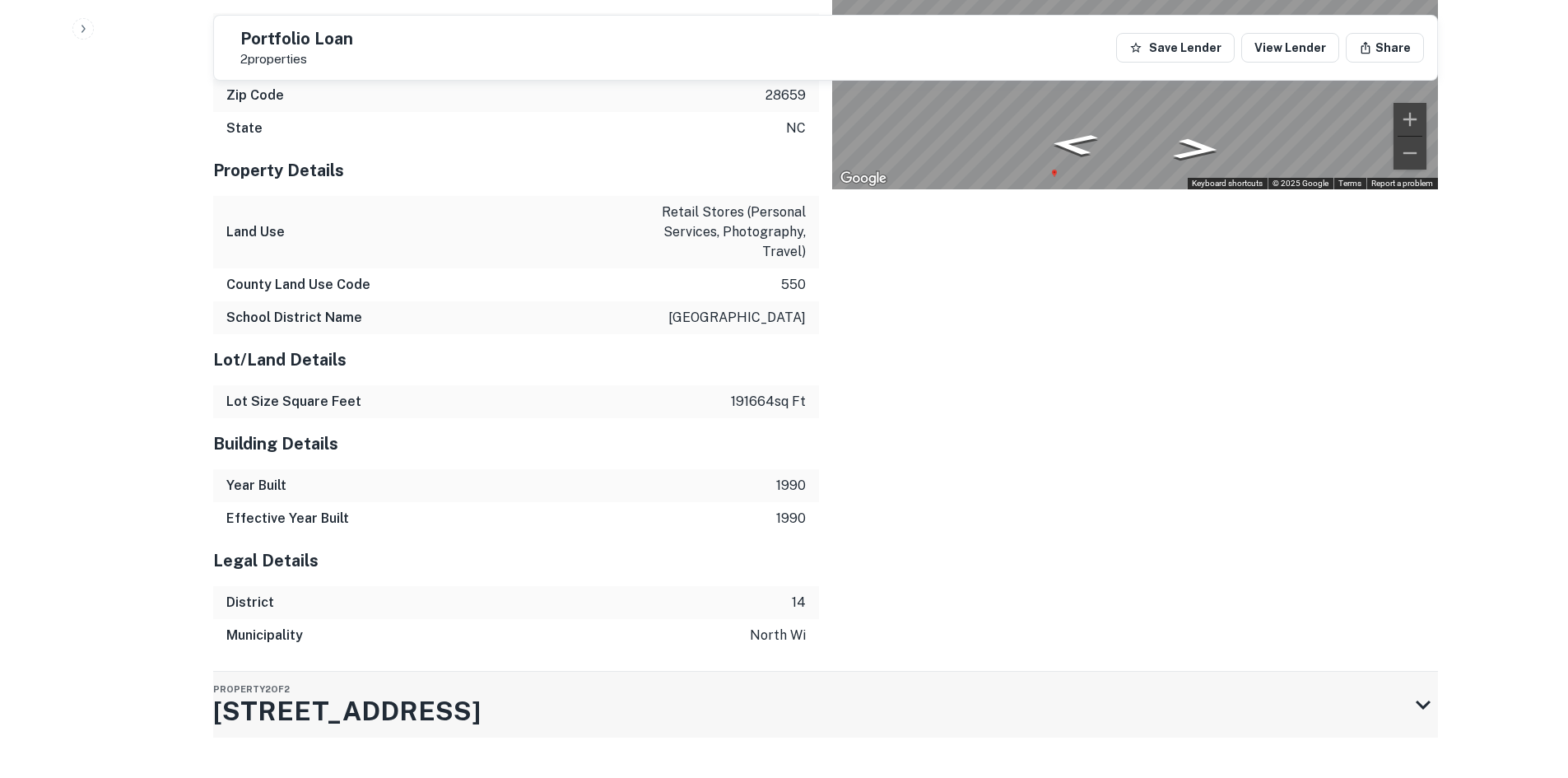
click at [866, 672] on div "Property 2 of 2 [STREET_ADDRESS]" at bounding box center [811, 704] width 1196 height 66
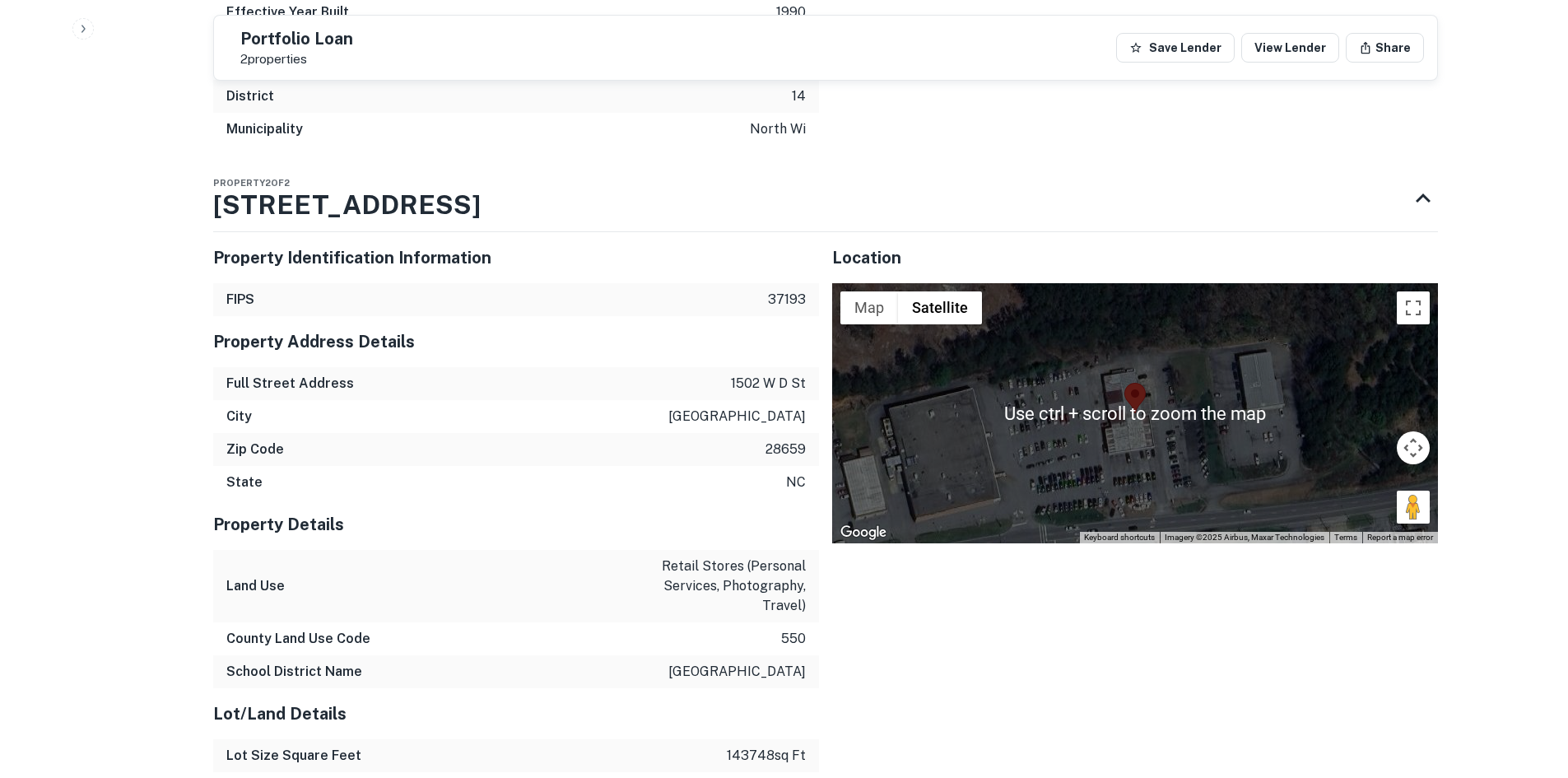
scroll to position [2411, 0]
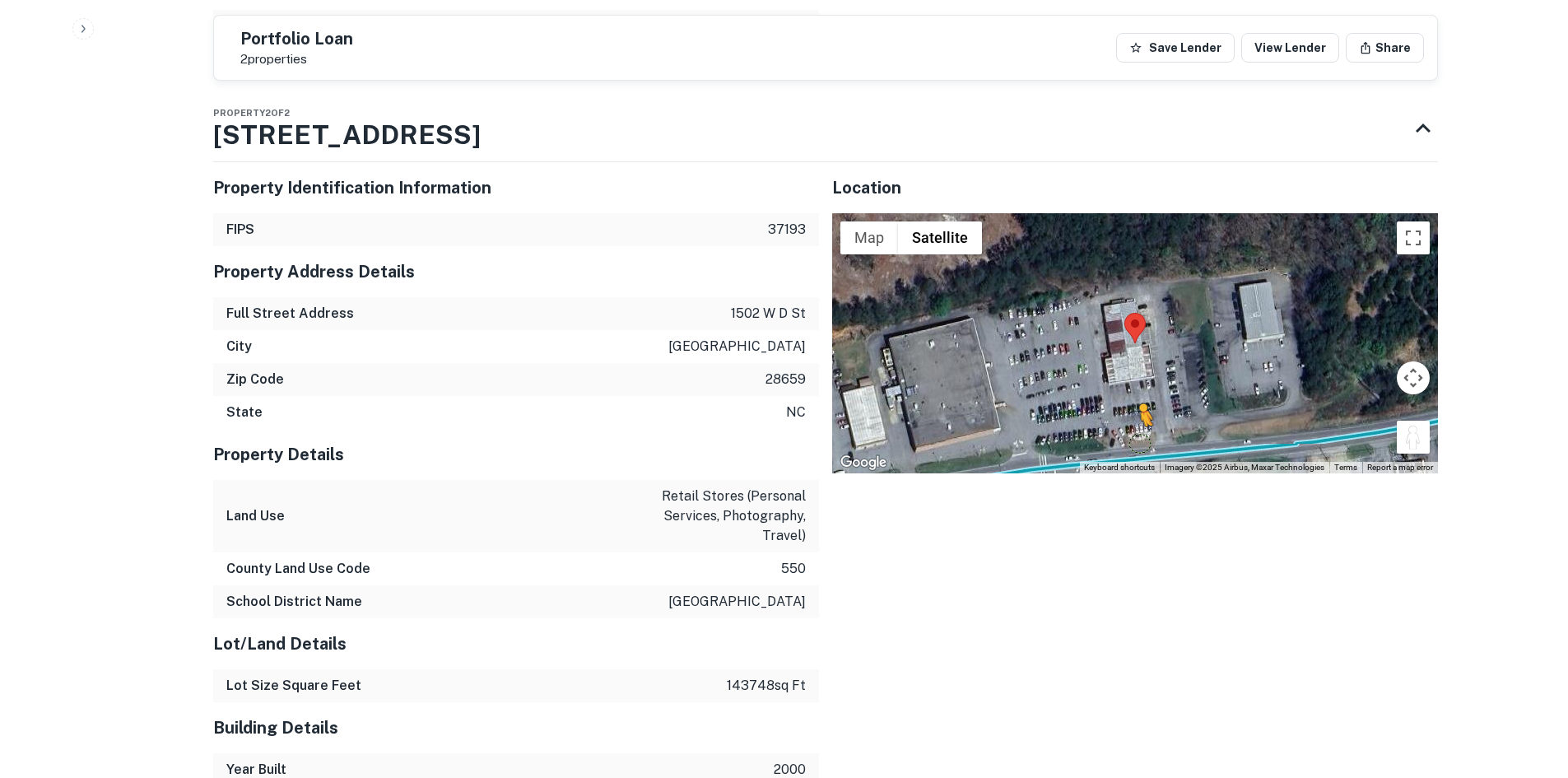
drag, startPoint x: 1412, startPoint y: 401, endPoint x: 1139, endPoint y: 404, distance: 273.0
click at [1139, 404] on div "To activate drag with keyboard, press Alt + Enter. Once in keyboard drag state,…" at bounding box center [1135, 343] width 606 height 260
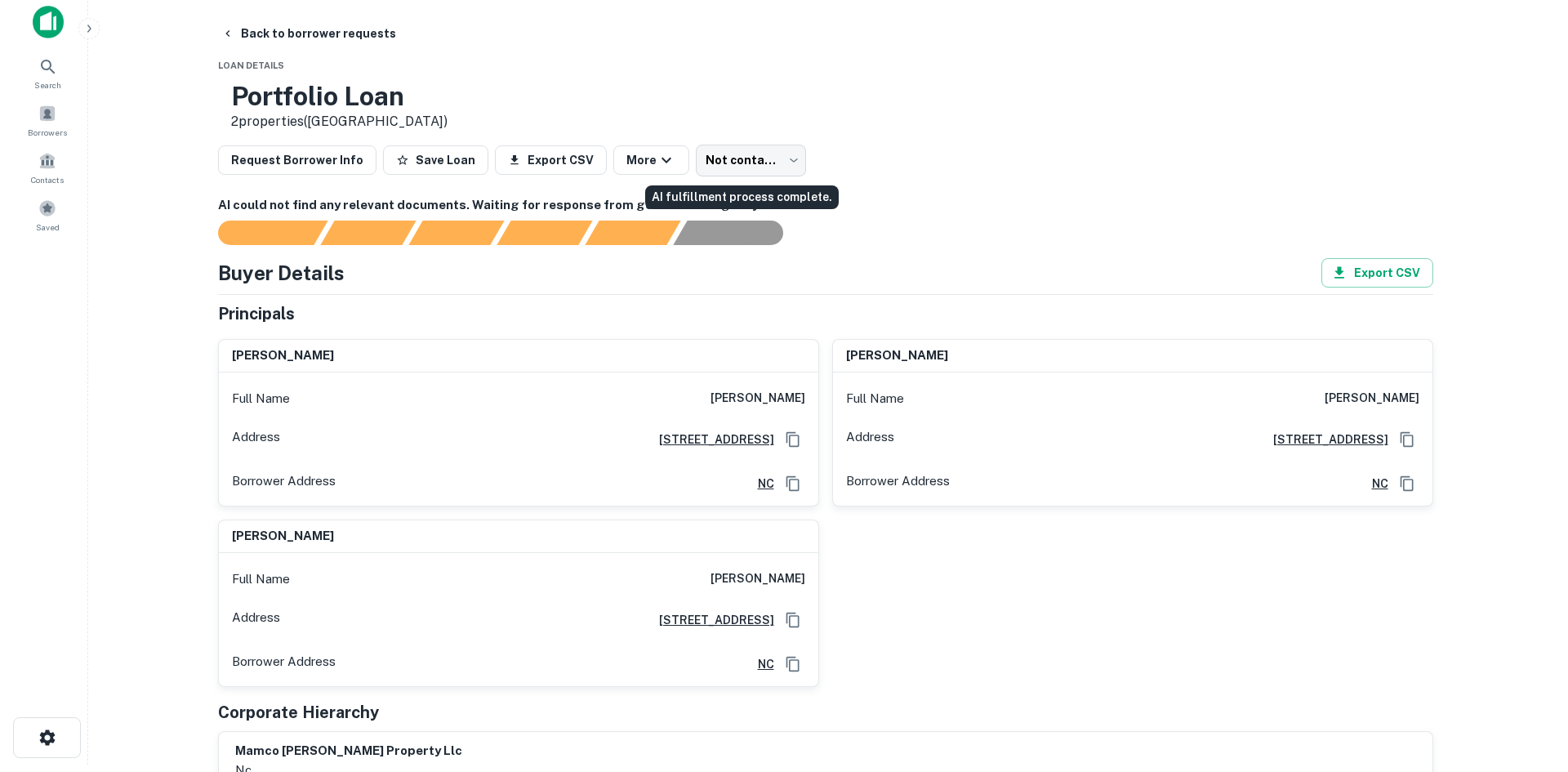
scroll to position [0, 0]
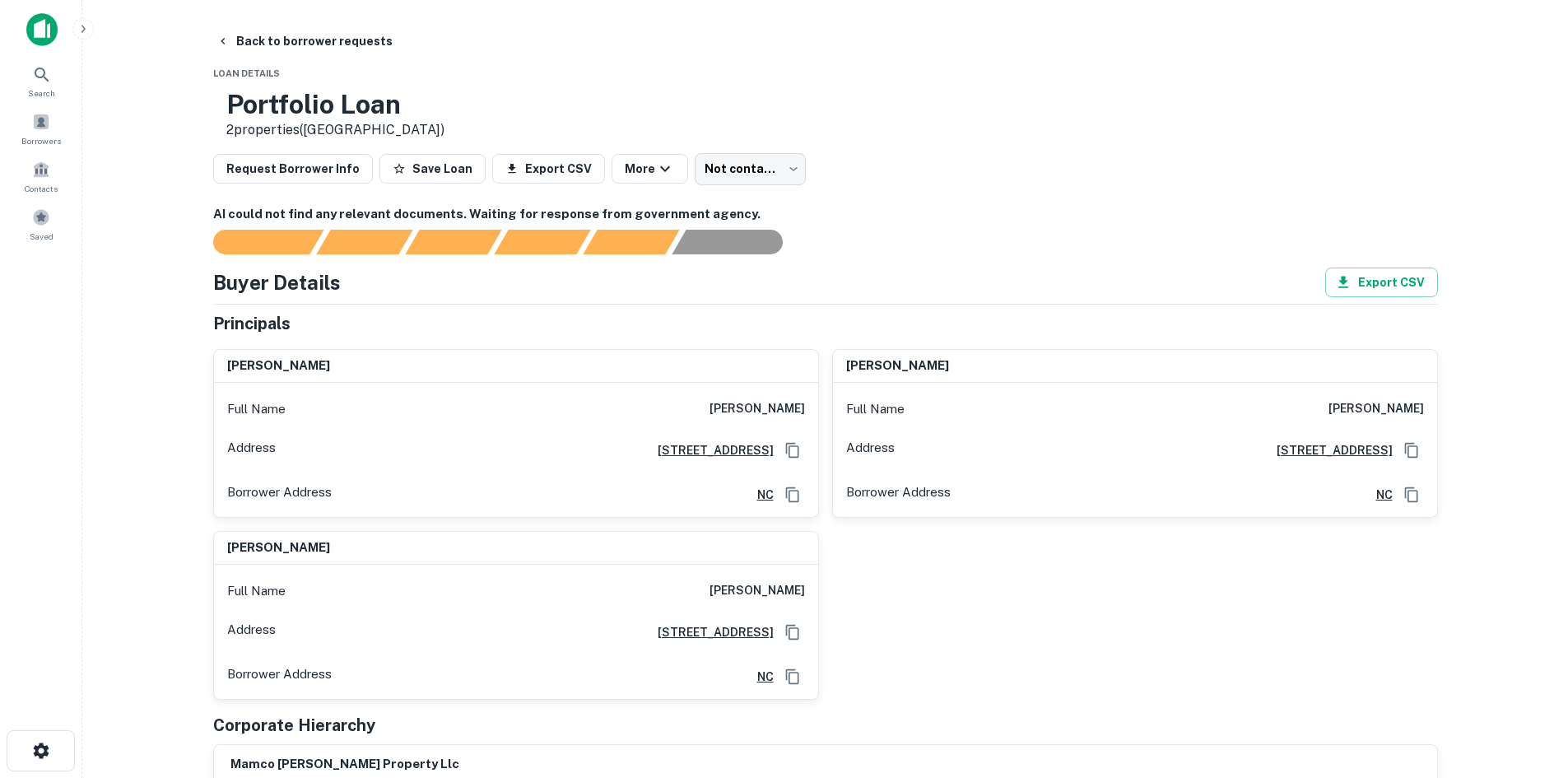
click at [754, 384] on div "Full Name [PERSON_NAME] Address [STREET_ADDRESS] Borrower Address [GEOGRAPHIC_D…" at bounding box center [516, 451] width 605 height 135
click at [754, 403] on h6 "[PERSON_NAME]" at bounding box center [757, 409] width 96 height 19
click at [754, 404] on h6 "[PERSON_NAME]" at bounding box center [757, 409] width 96 height 19
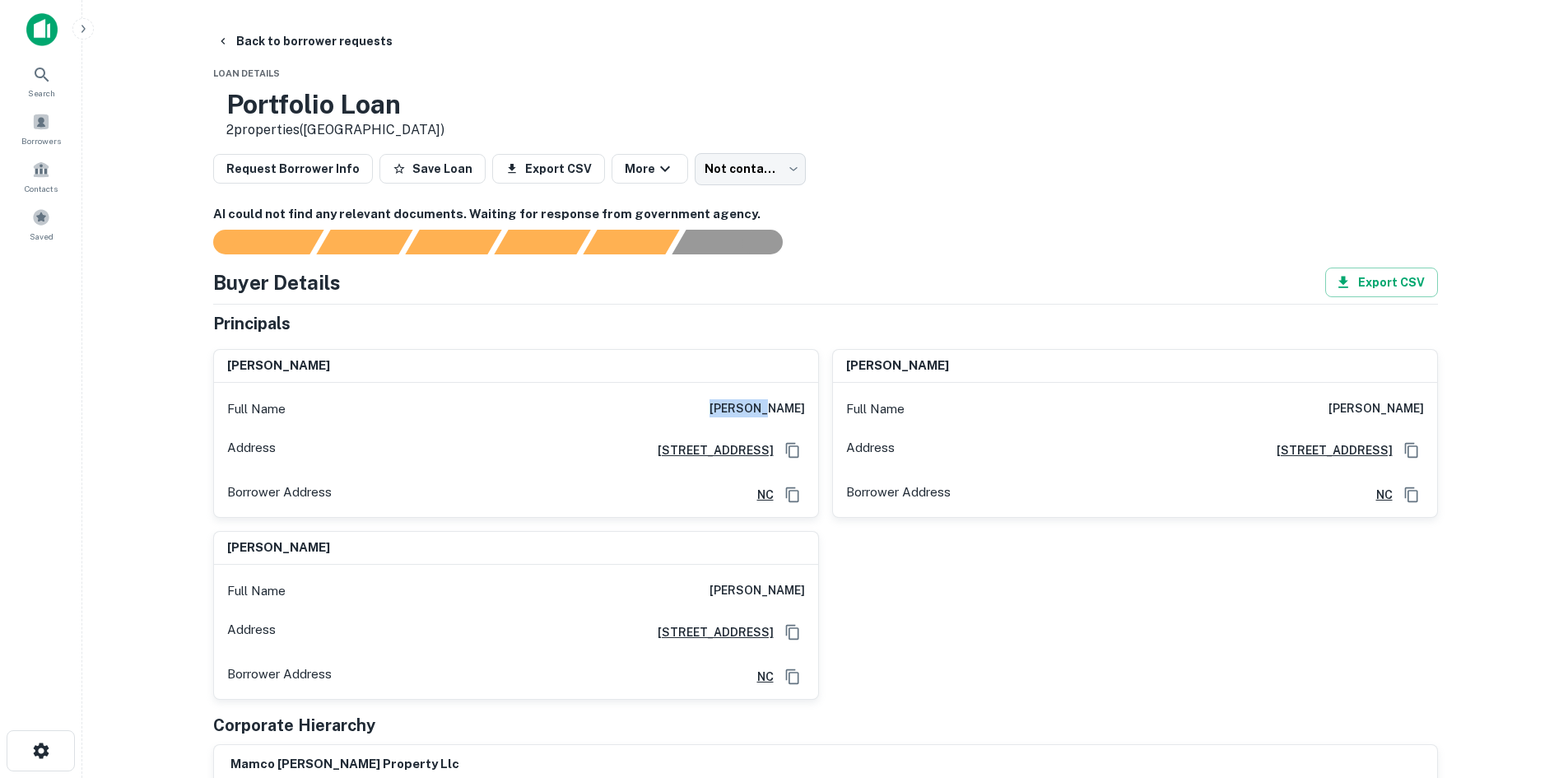
click at [754, 404] on h6 "[PERSON_NAME]" at bounding box center [757, 409] width 96 height 19
click at [727, 400] on div "Full Name [PERSON_NAME]" at bounding box center [516, 409] width 605 height 40
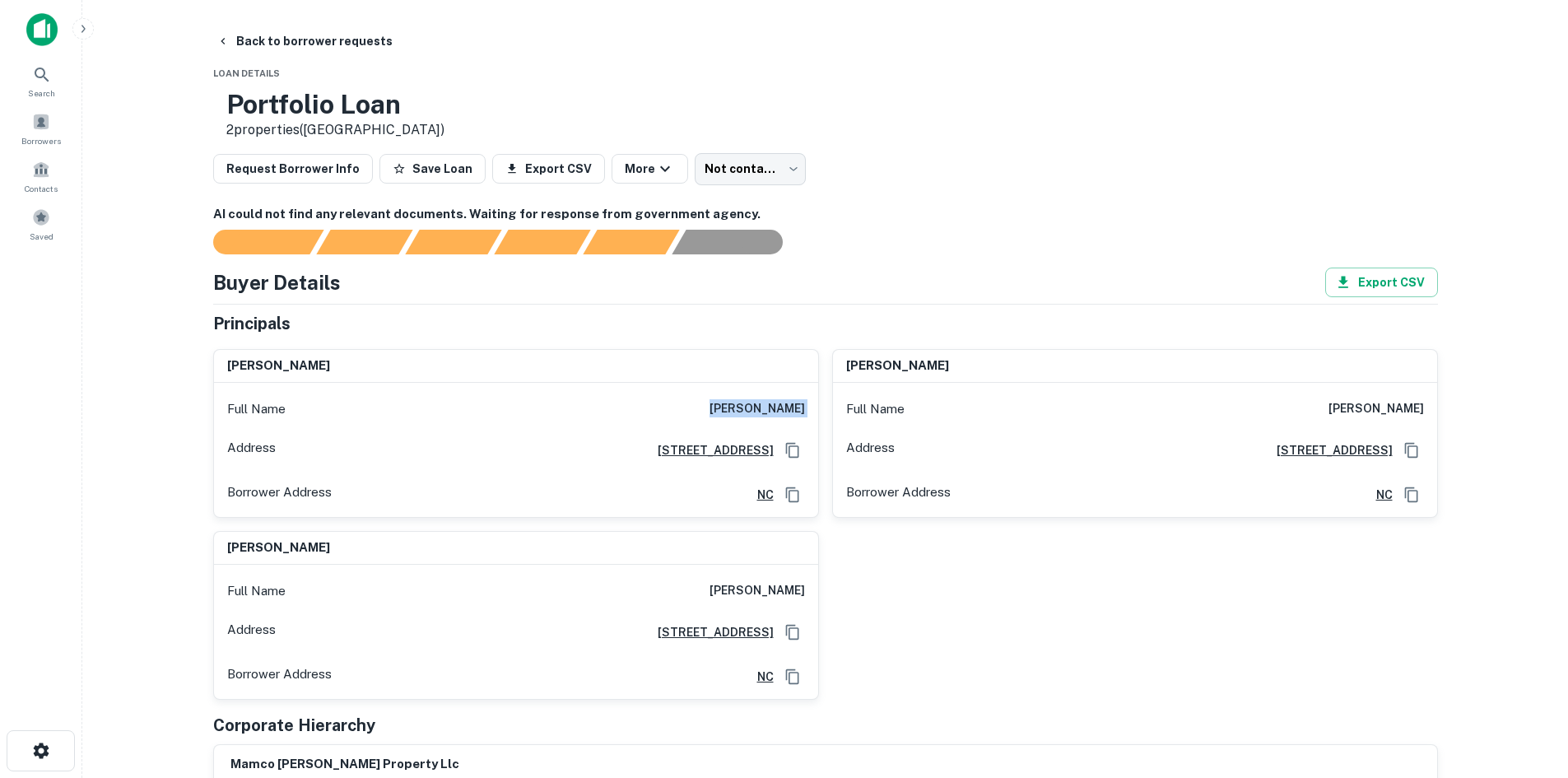
click at [727, 400] on div "Full Name [PERSON_NAME]" at bounding box center [516, 409] width 605 height 40
click at [738, 406] on h6 "[PERSON_NAME]" at bounding box center [757, 409] width 96 height 19
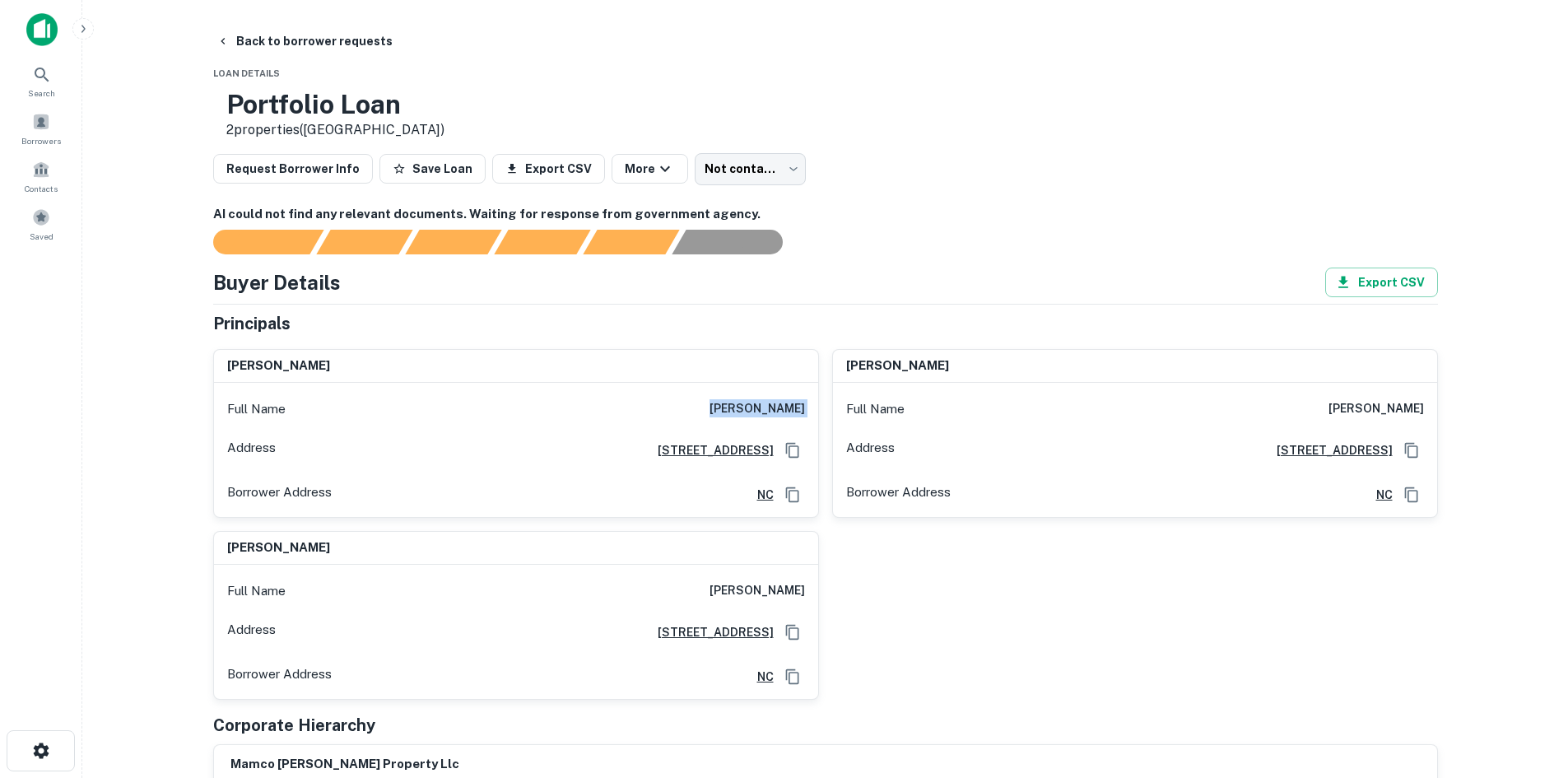
click at [738, 406] on h6 "[PERSON_NAME]" at bounding box center [757, 409] width 96 height 19
click at [745, 415] on h6 "[PERSON_NAME]" at bounding box center [757, 409] width 96 height 19
click at [754, 402] on h6 "[PERSON_NAME]" at bounding box center [757, 409] width 96 height 19
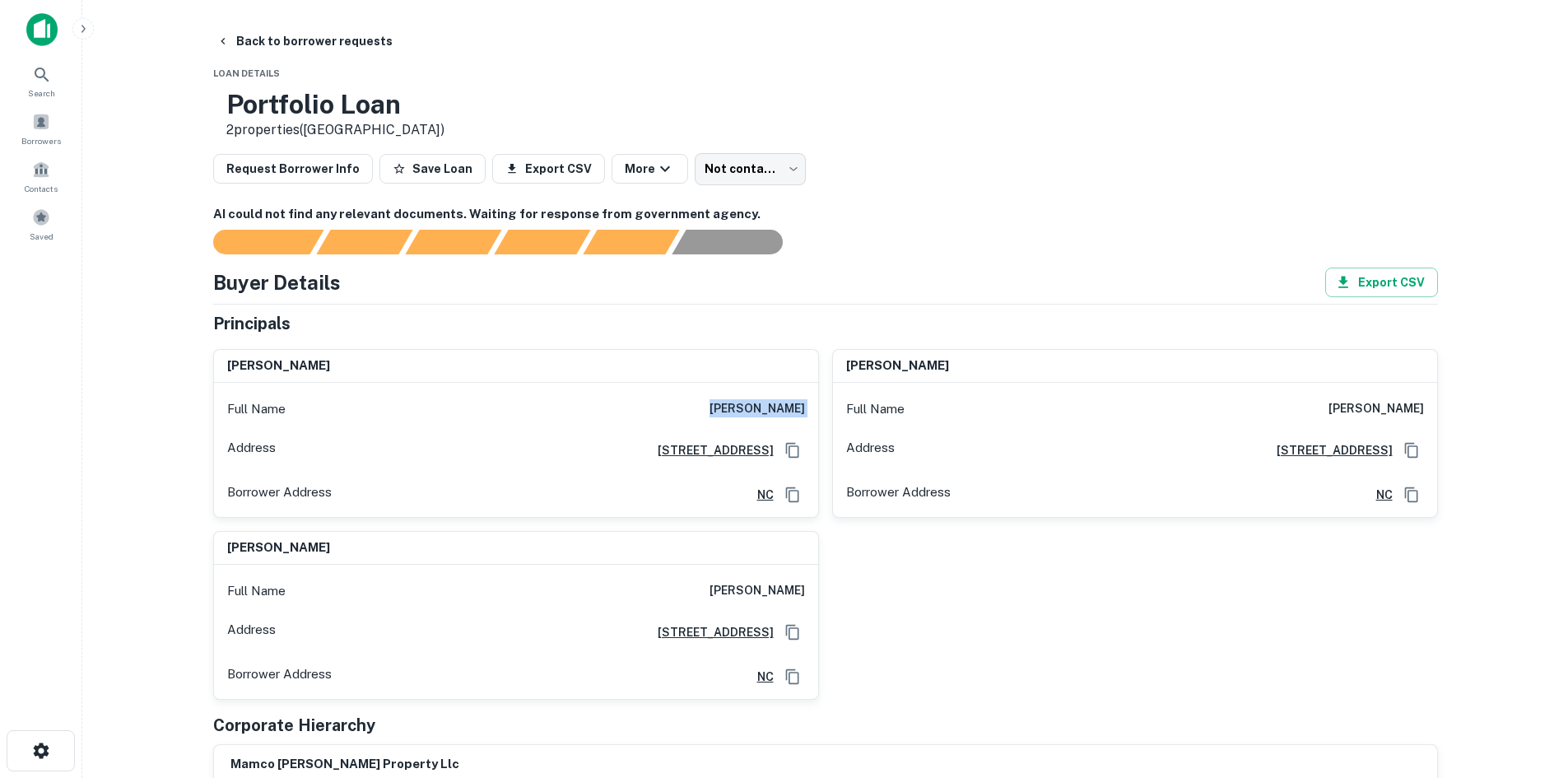
copy h6 "[PERSON_NAME]"
click at [773, 601] on h6 "[PERSON_NAME]" at bounding box center [757, 591] width 96 height 19
click at [345, 24] on main "Back to borrower requests Loan Details Portfolio Loan 2 properties ([GEOGRAPHIC…" at bounding box center [825, 389] width 1486 height 778
click at [345, 36] on button "Back to borrower requests" at bounding box center [305, 41] width 190 height 30
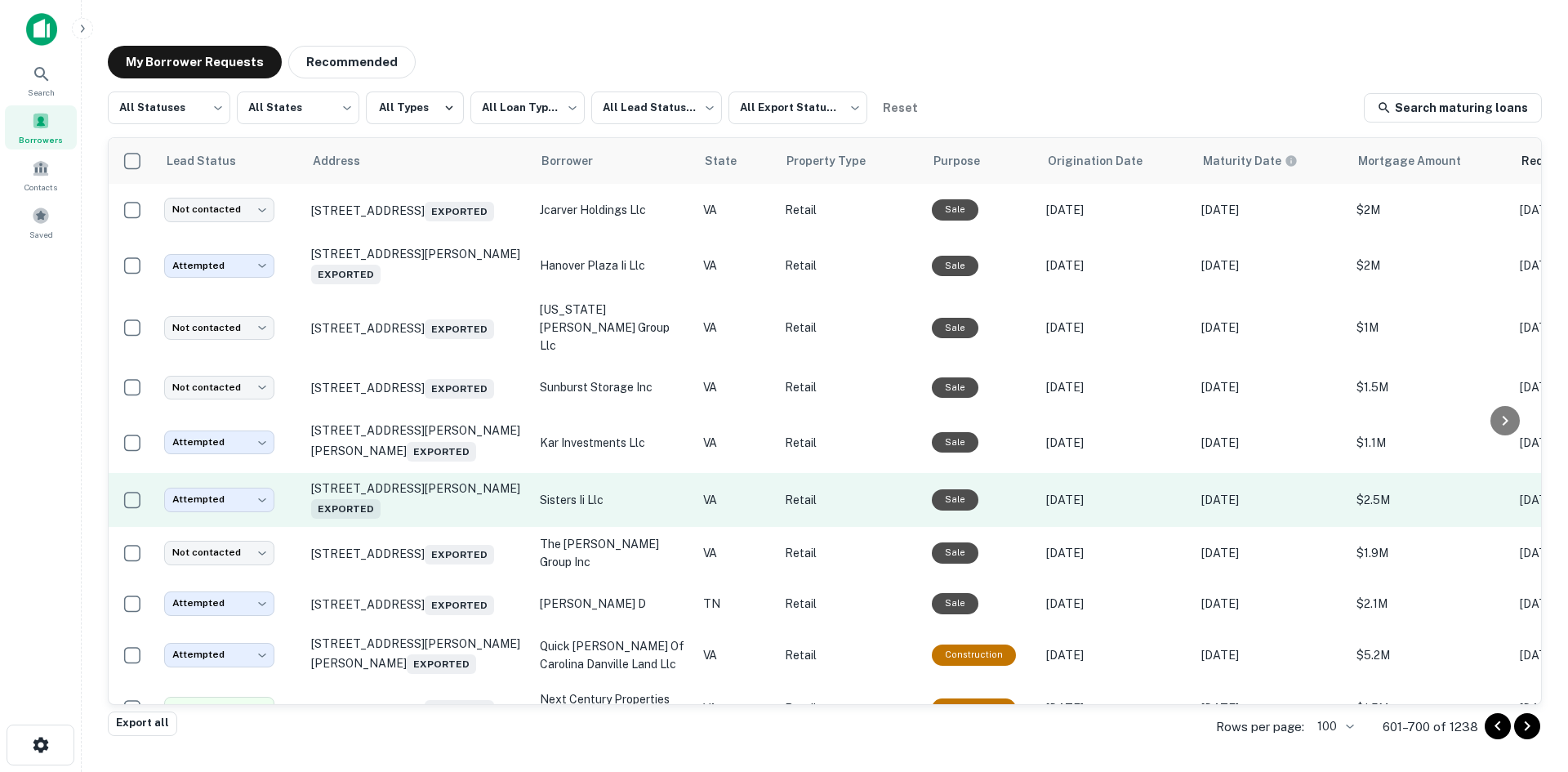
scroll to position [799, 0]
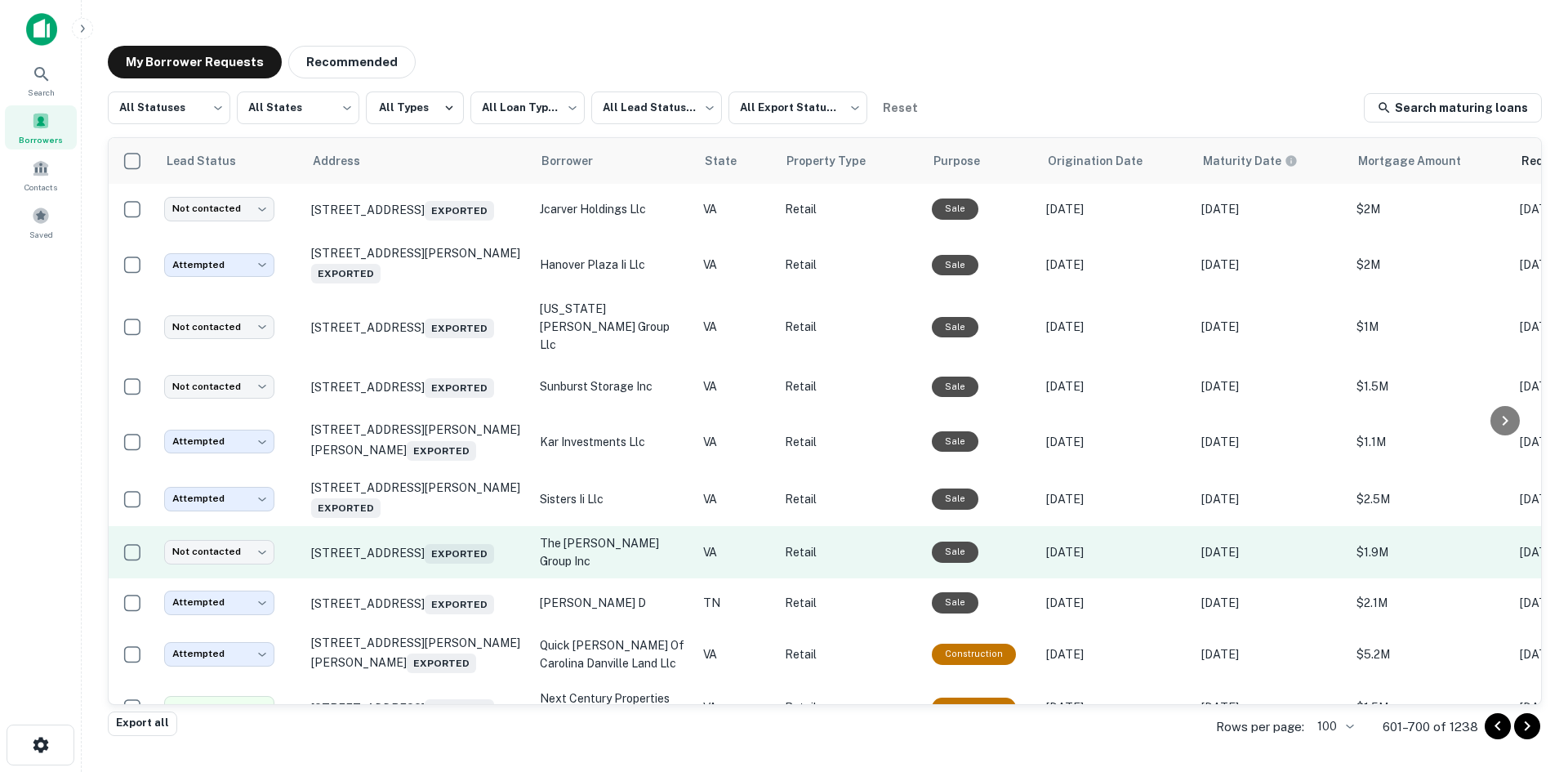
click at [470, 579] on td "[STREET_ADDRESS] Exported" at bounding box center [417, 552] width 228 height 52
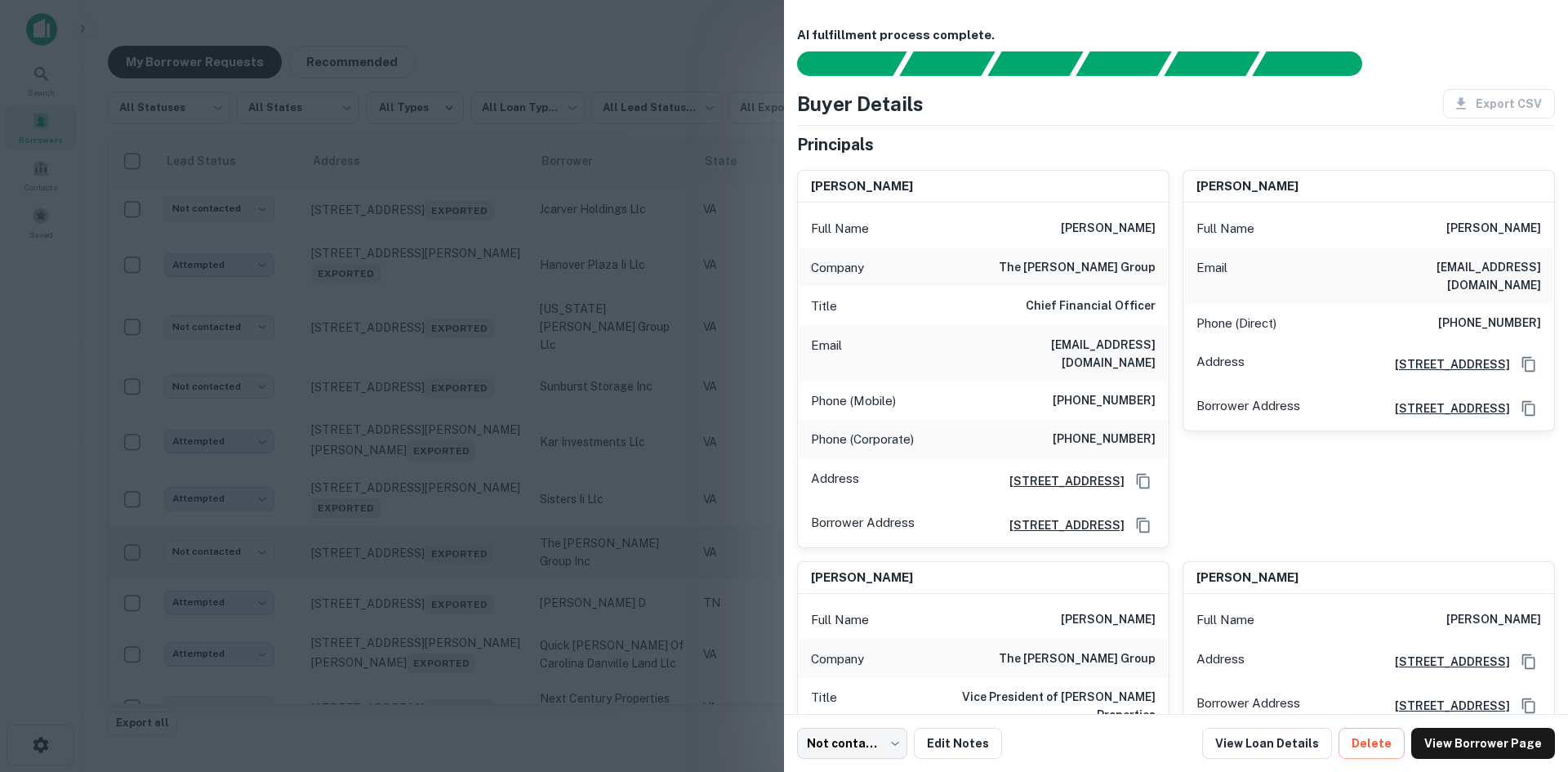
click at [470, 585] on div at bounding box center [784, 386] width 1568 height 772
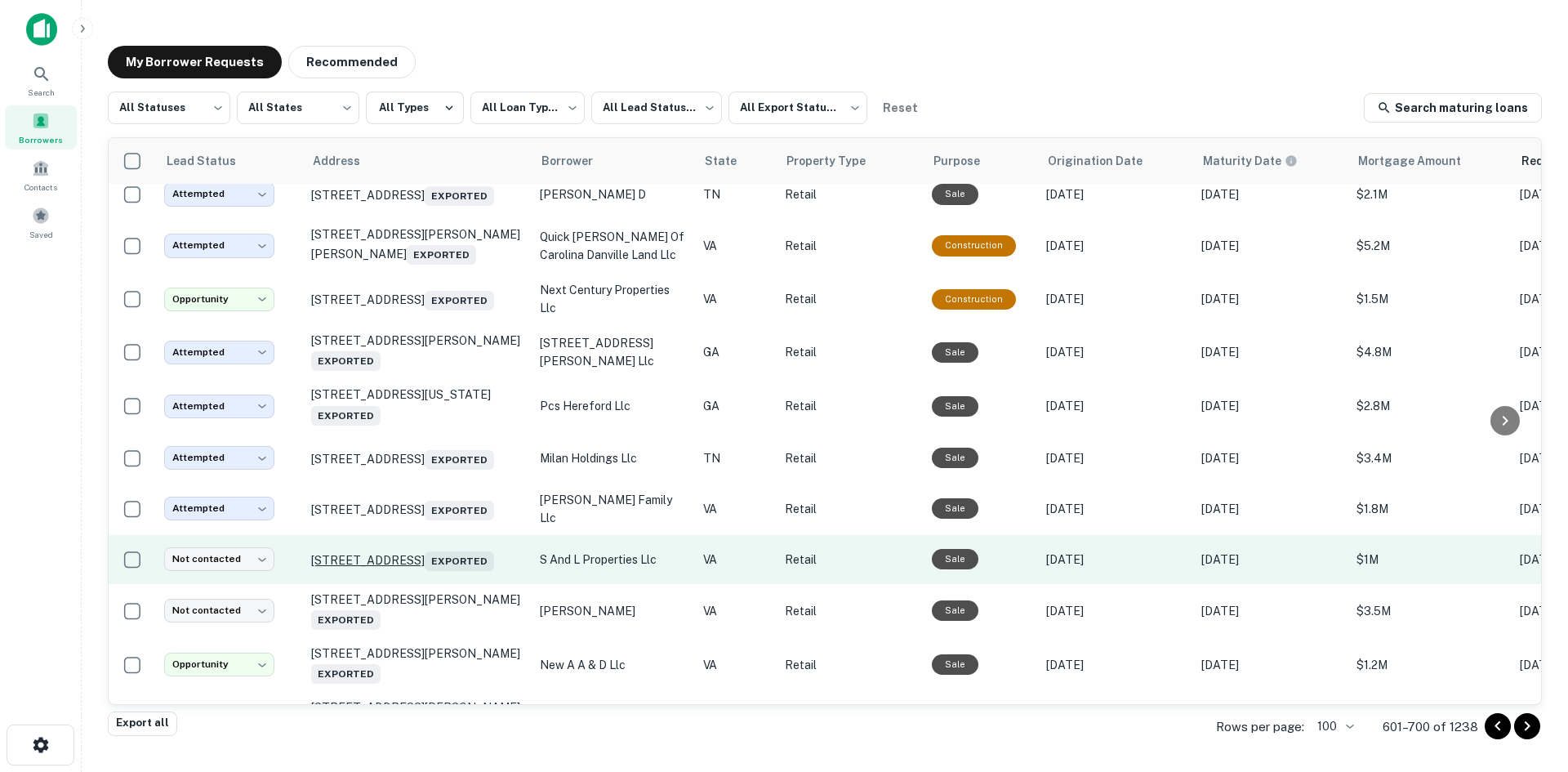
scroll to position [1453, 0]
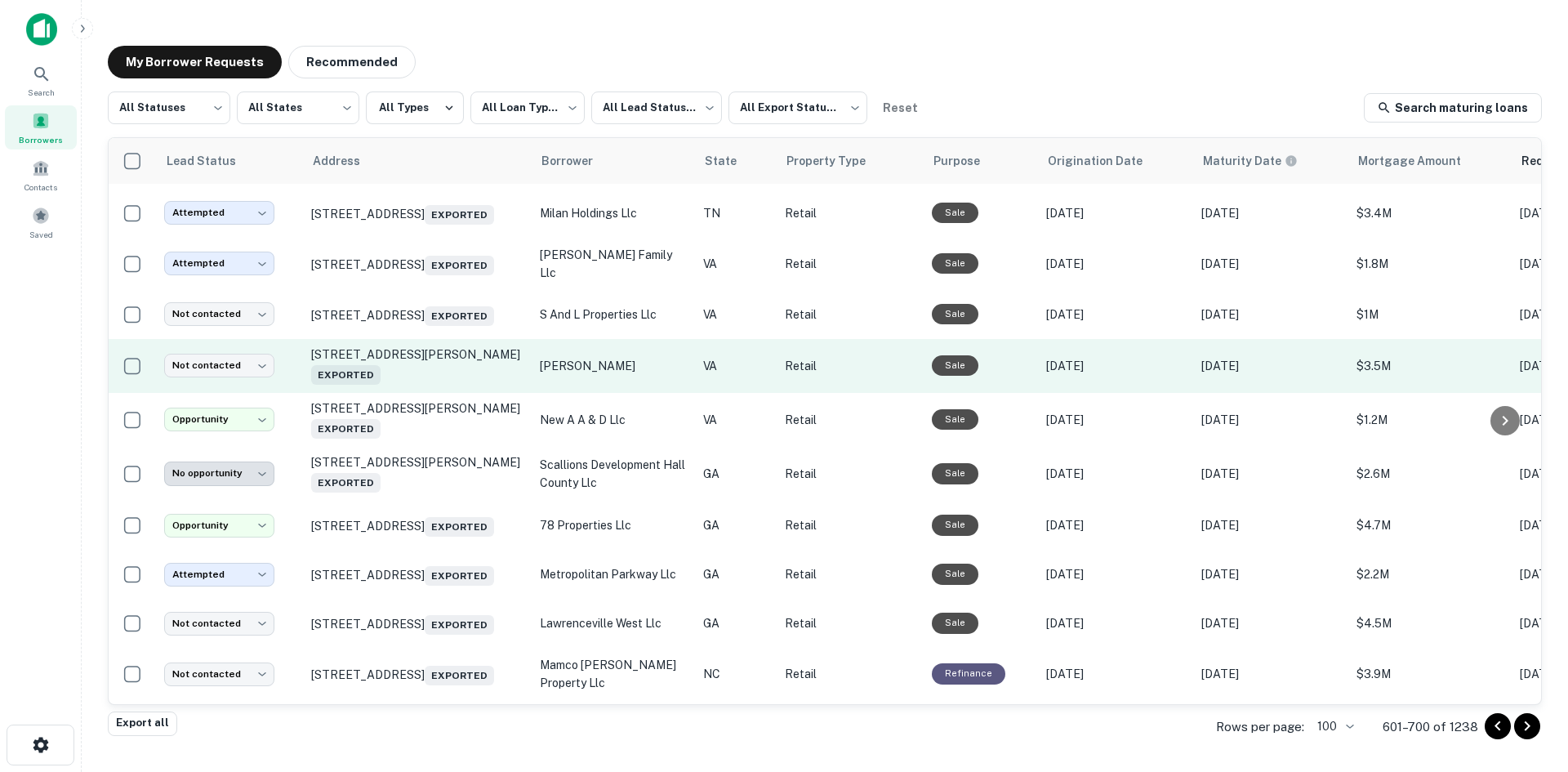
click at [439, 393] on td "[STREET_ADDRESS][PERSON_NAME] Exported" at bounding box center [417, 366] width 228 height 54
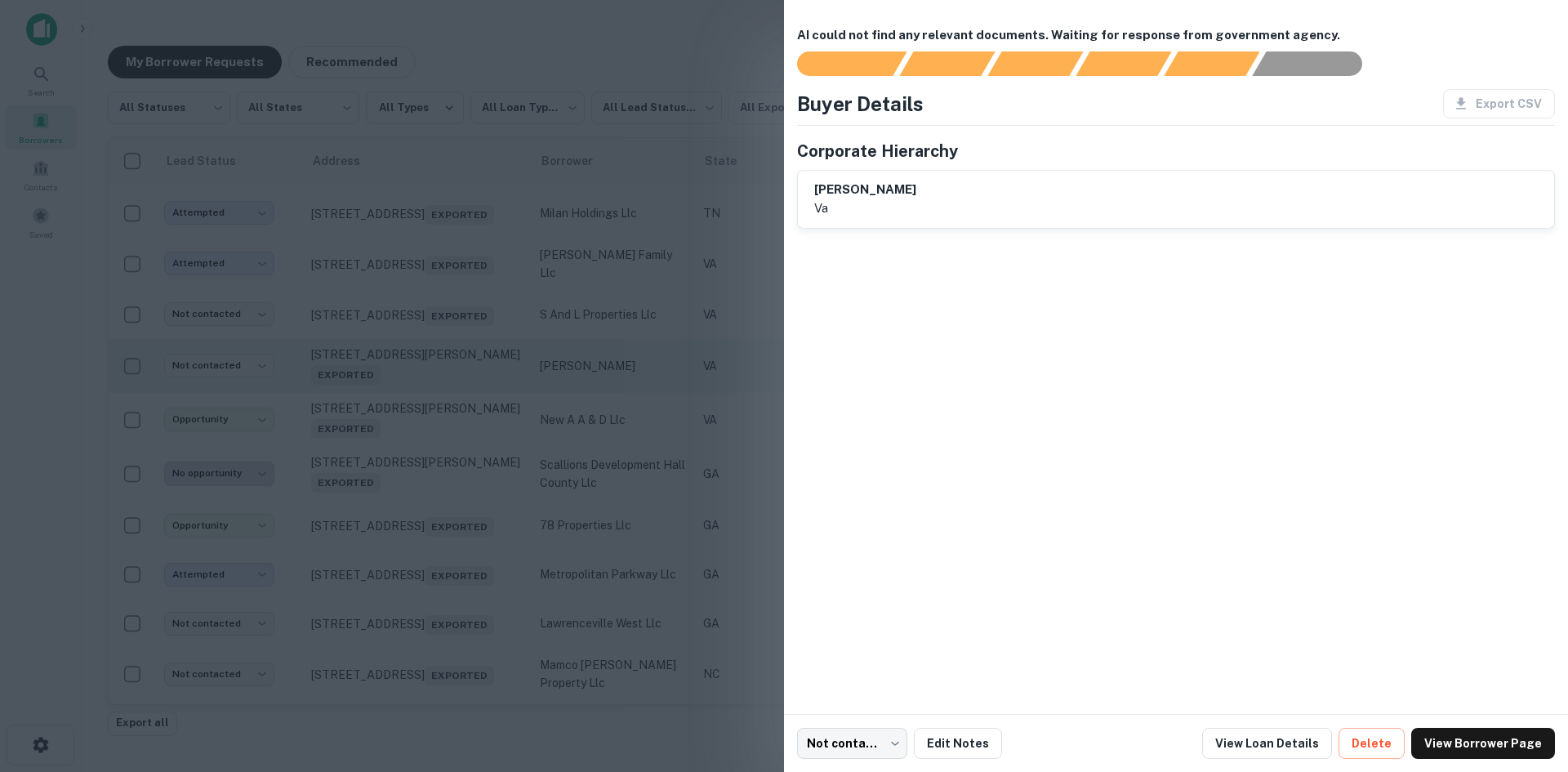
click at [439, 419] on div at bounding box center [784, 386] width 1568 height 772
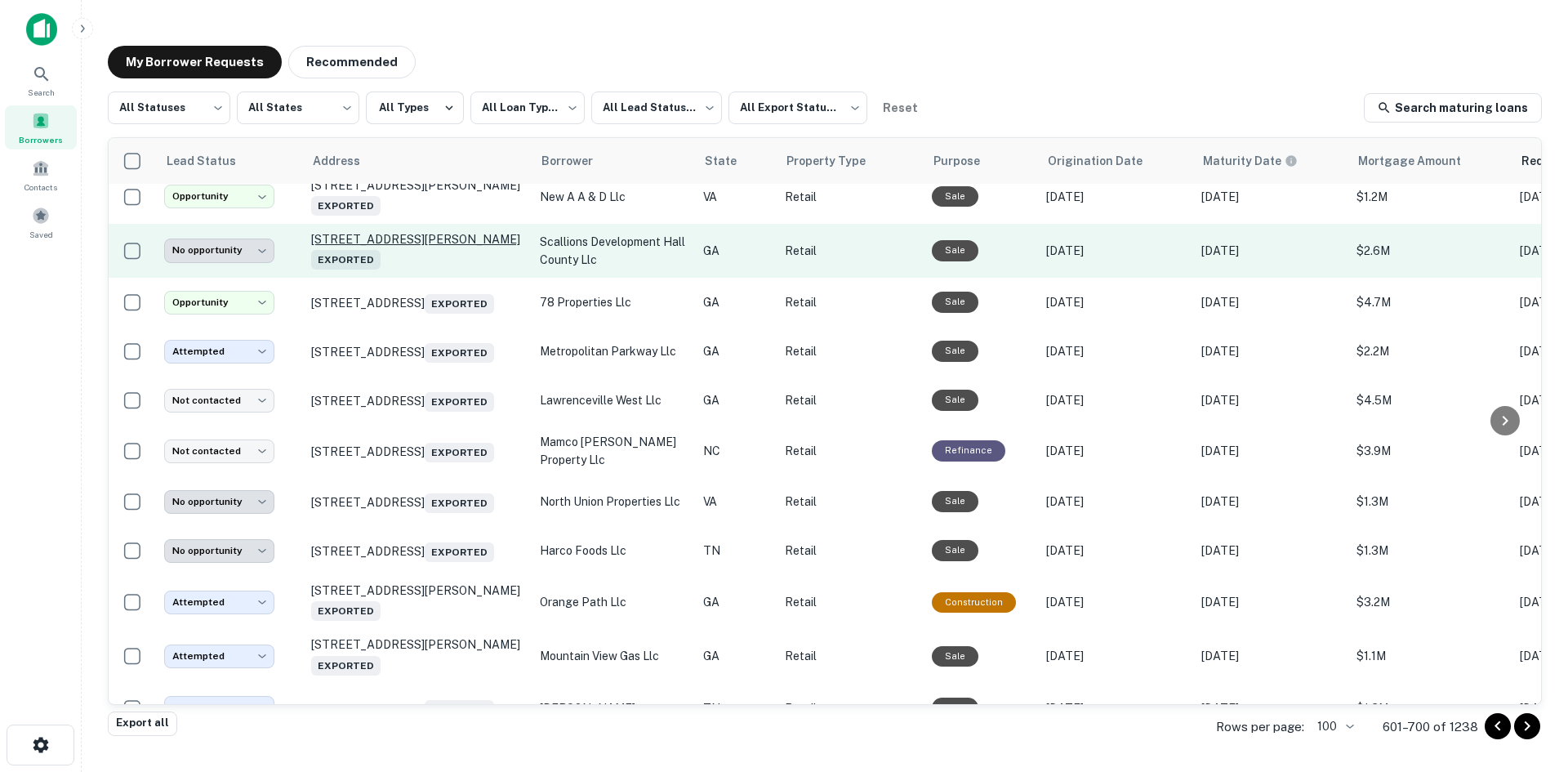
scroll to position [1862, 0]
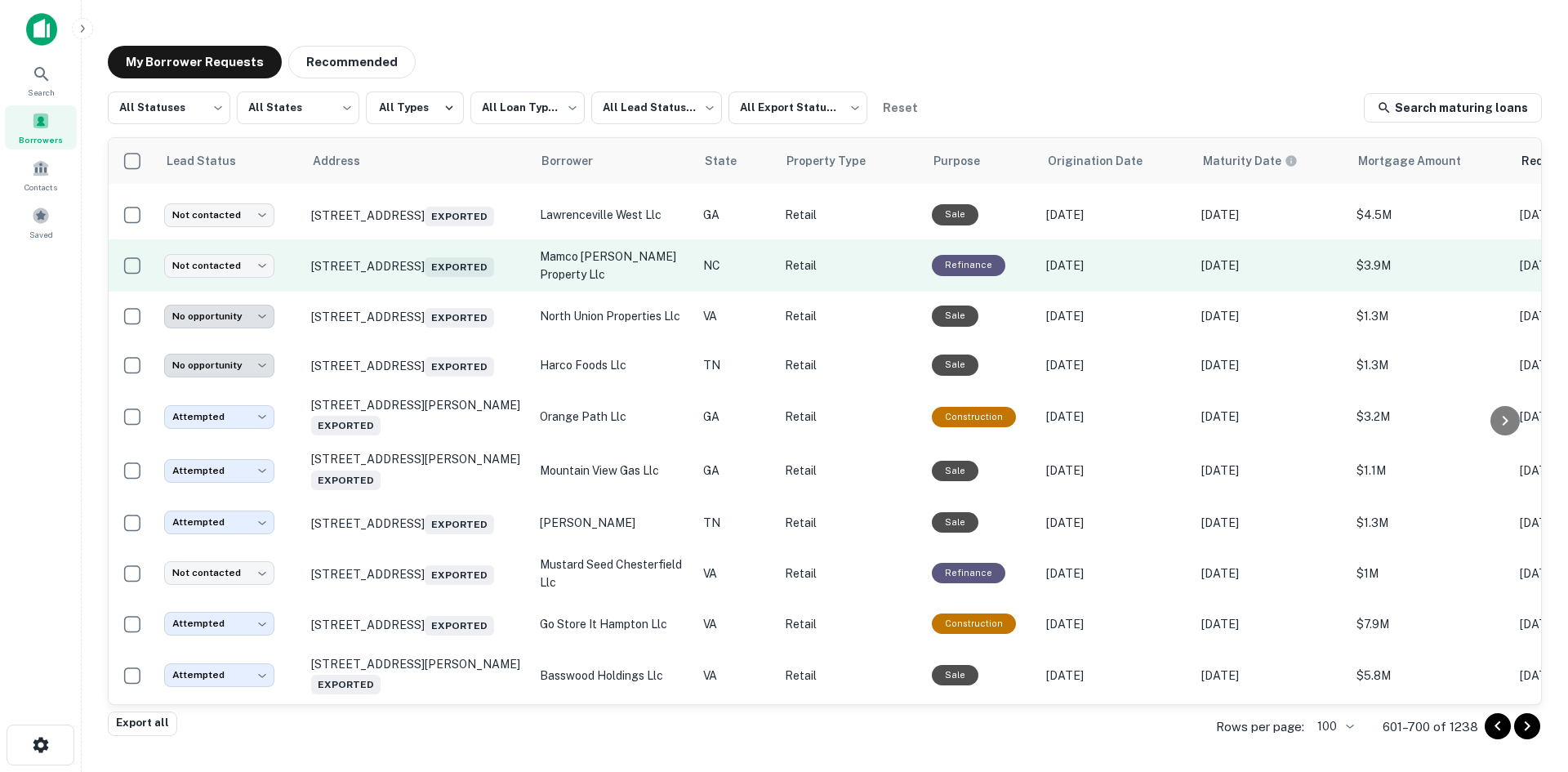
click at [438, 292] on td "[STREET_ADDRESS] Exported" at bounding box center [417, 265] width 228 height 52
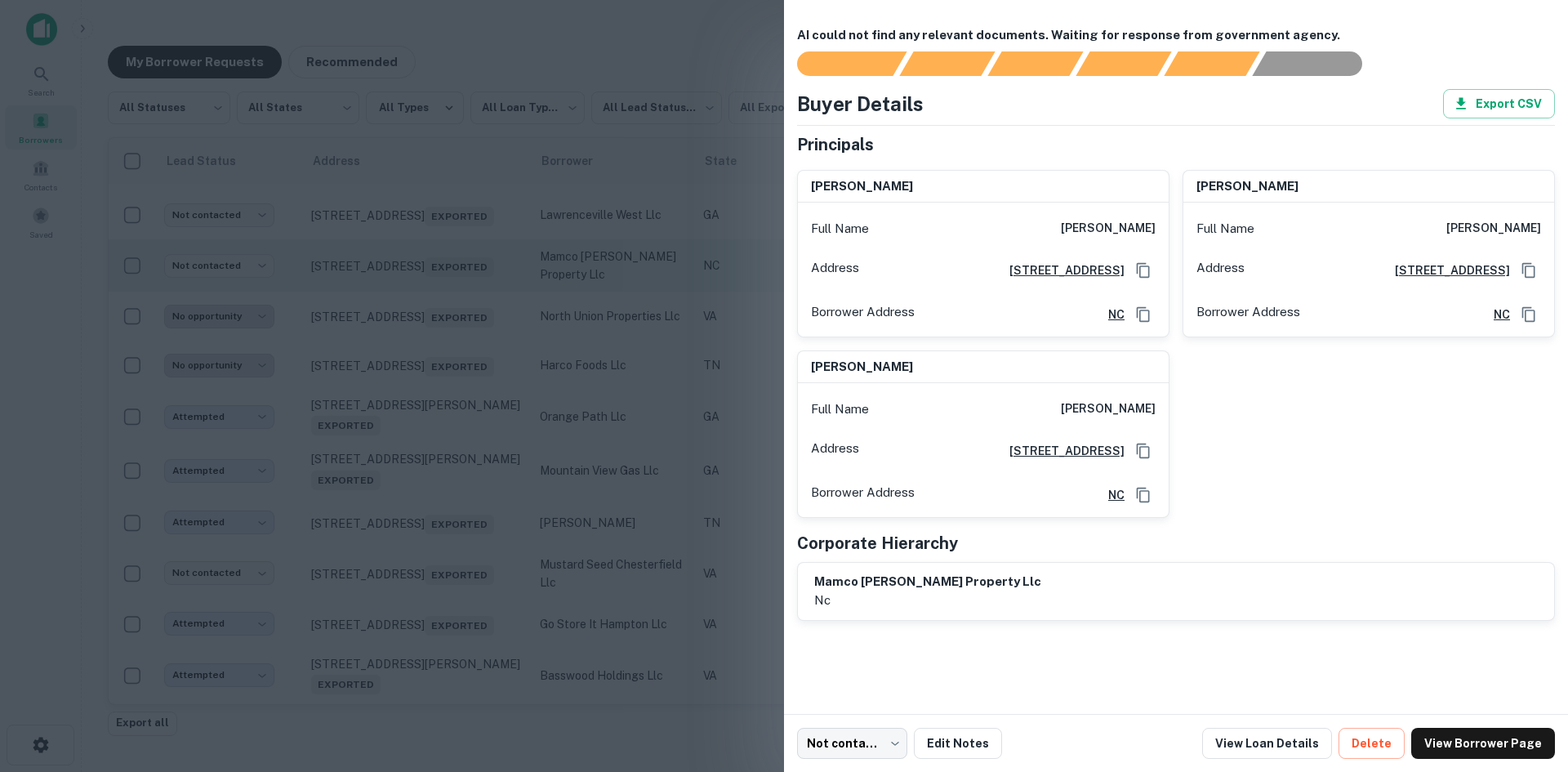
click at [438, 332] on div at bounding box center [784, 386] width 1568 height 772
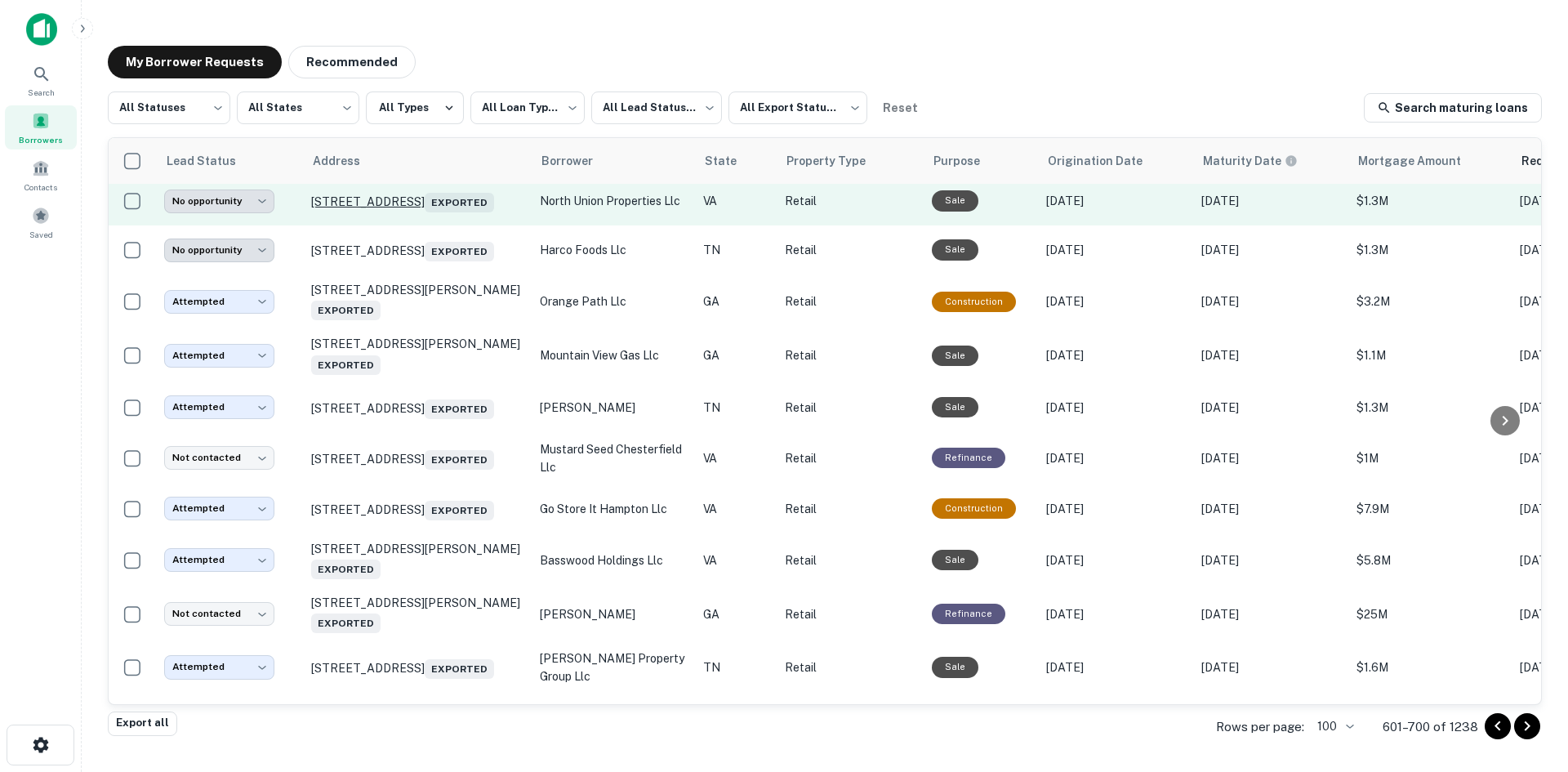
scroll to position [2188, 0]
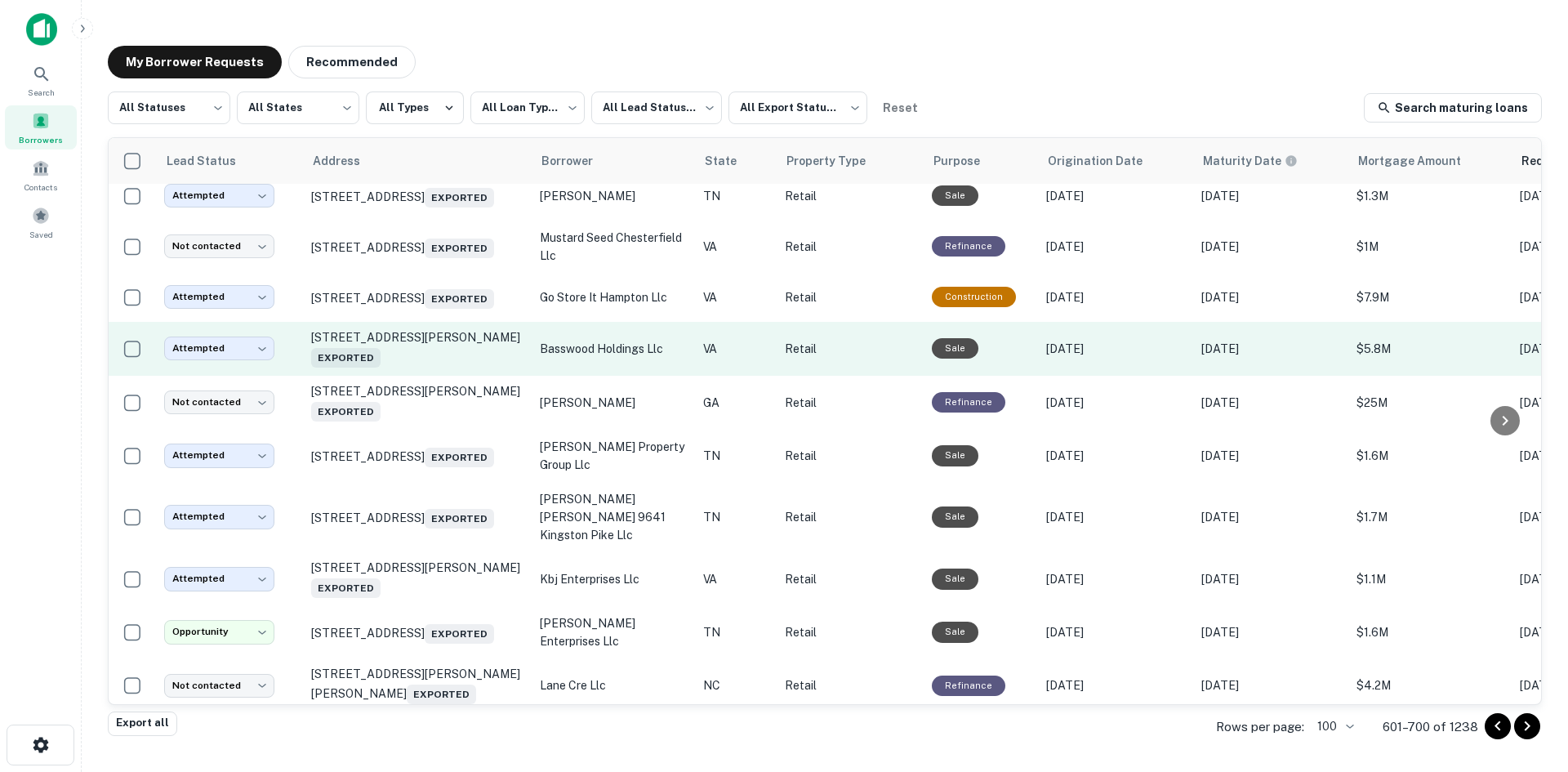
click at [495, 375] on td "[STREET_ADDRESS][PERSON_NAME] Exported" at bounding box center [417, 349] width 228 height 54
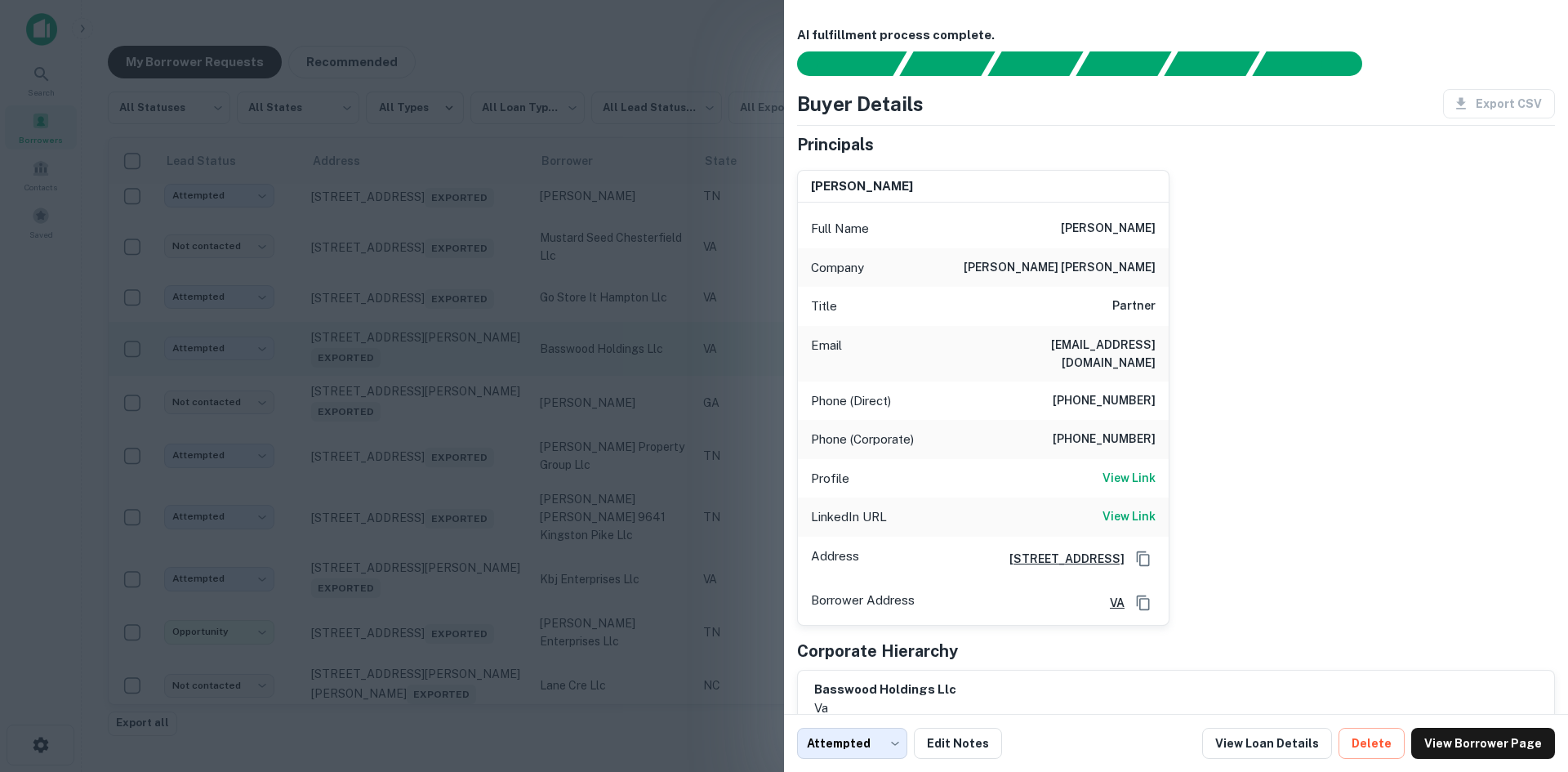
click at [495, 443] on div at bounding box center [784, 386] width 1568 height 772
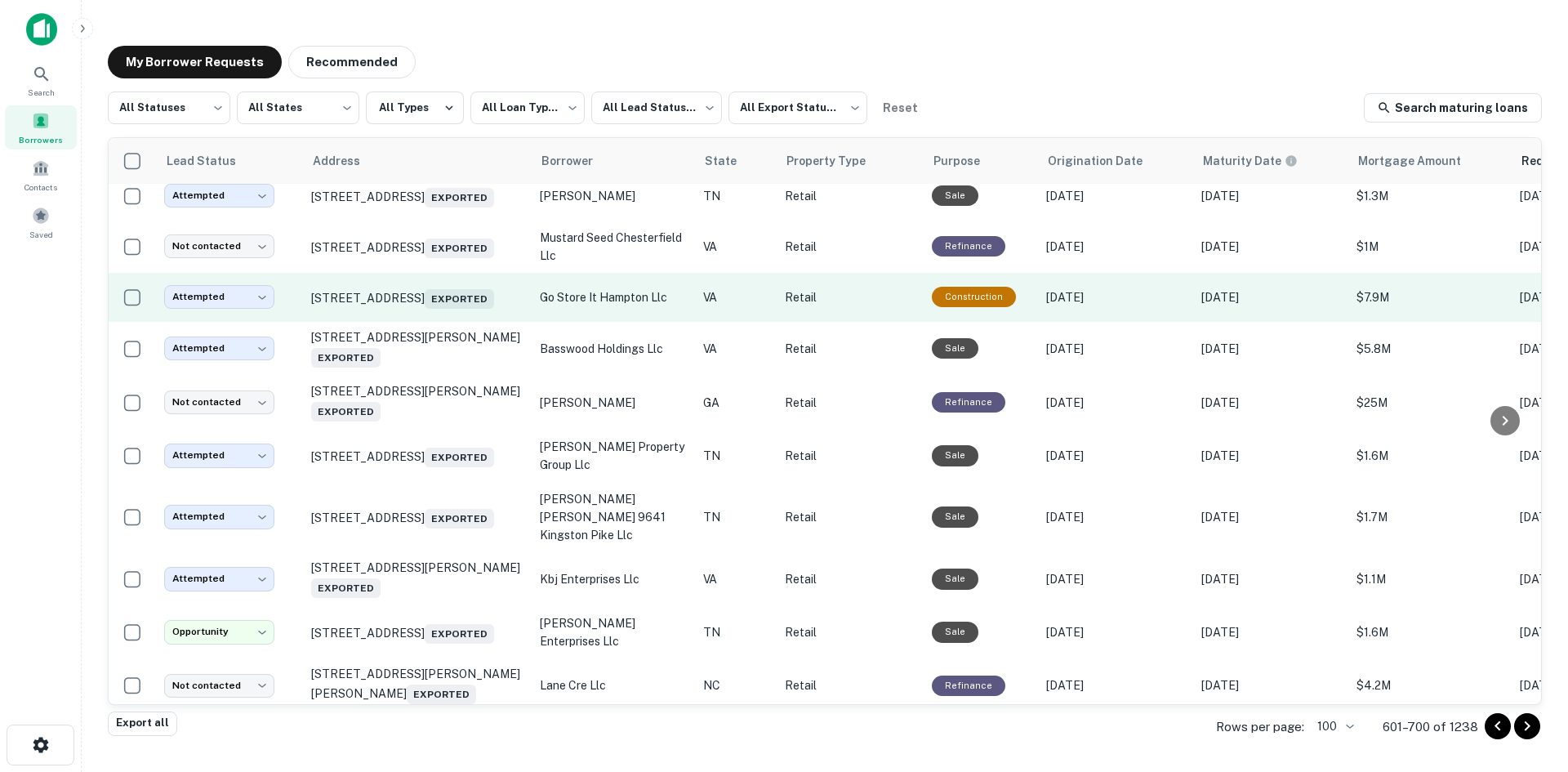
click at [488, 322] on td "[STREET_ADDRESS] Exported" at bounding box center [417, 297] width 228 height 49
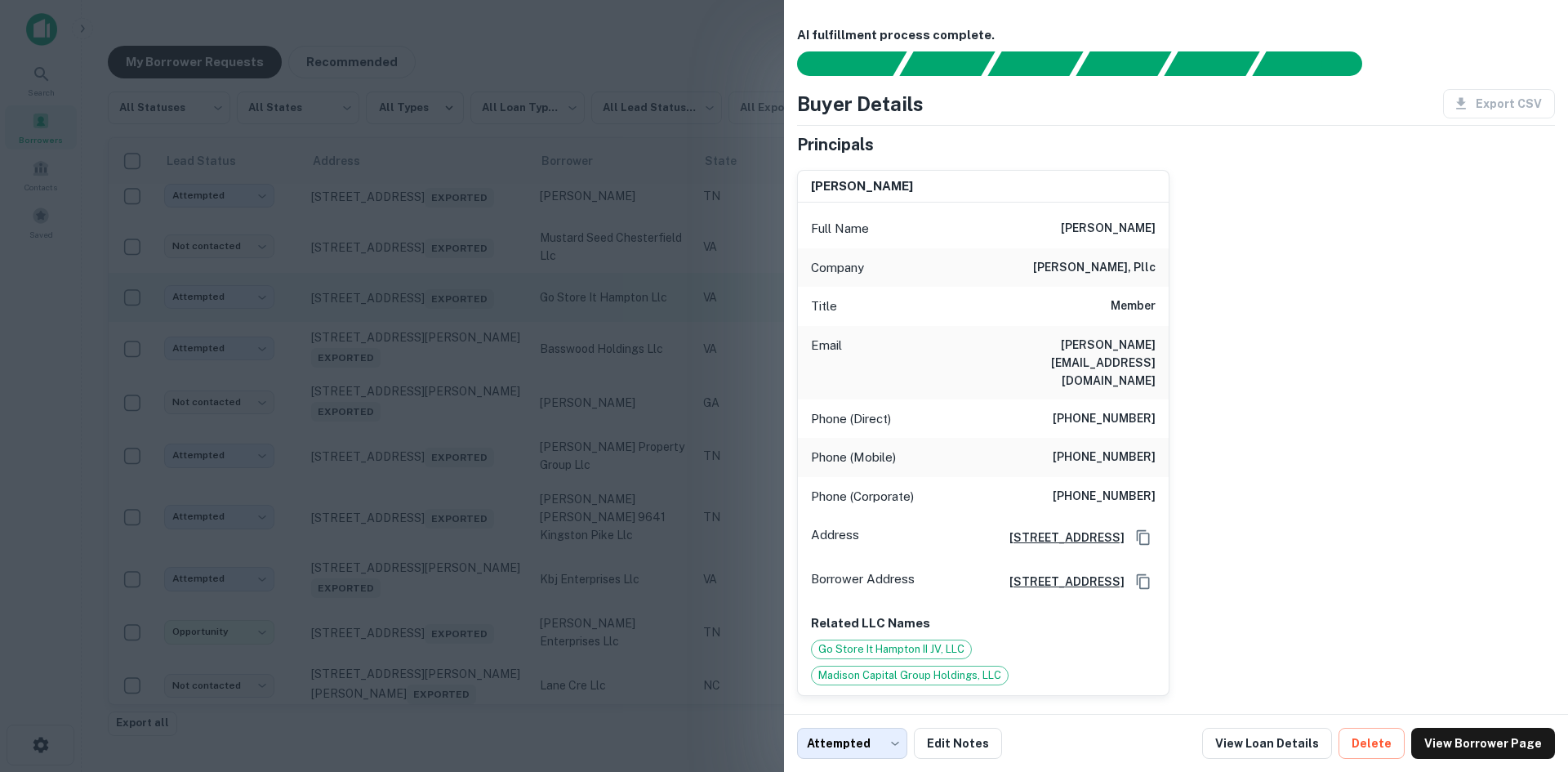
click at [488, 384] on div at bounding box center [784, 386] width 1568 height 772
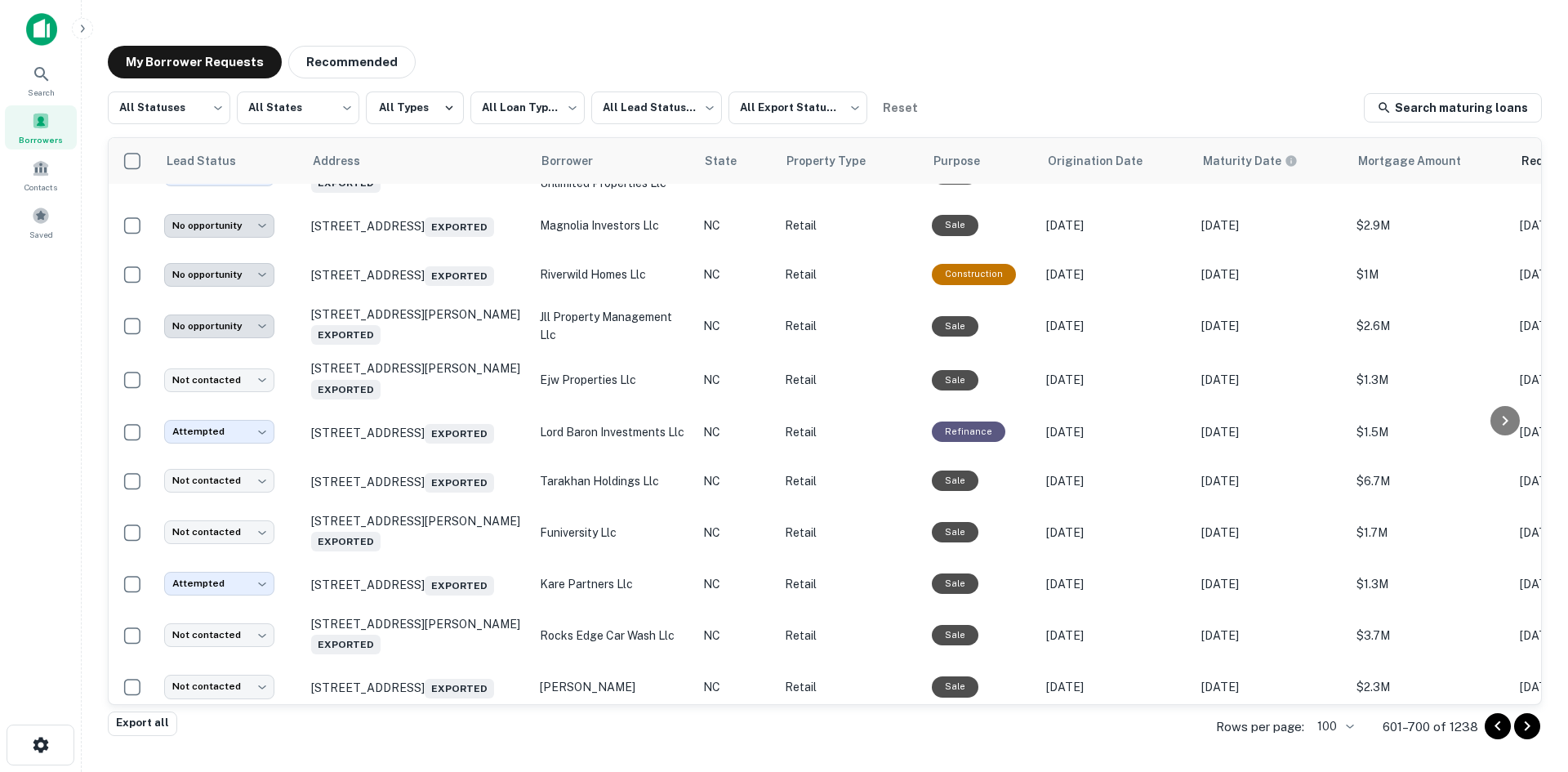
scroll to position [4068, 0]
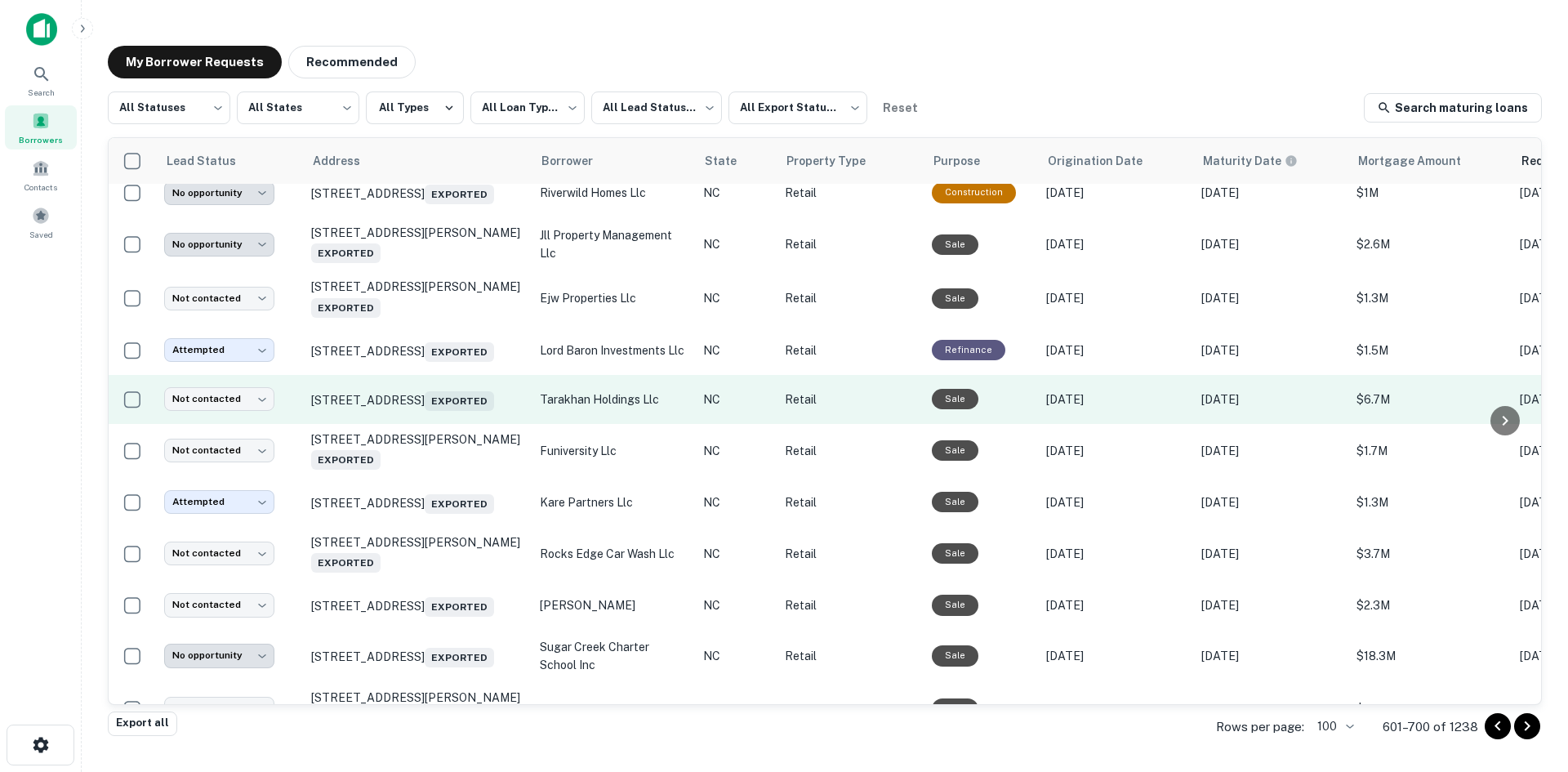
click at [460, 424] on td "[STREET_ADDRESS]" at bounding box center [417, 399] width 228 height 49
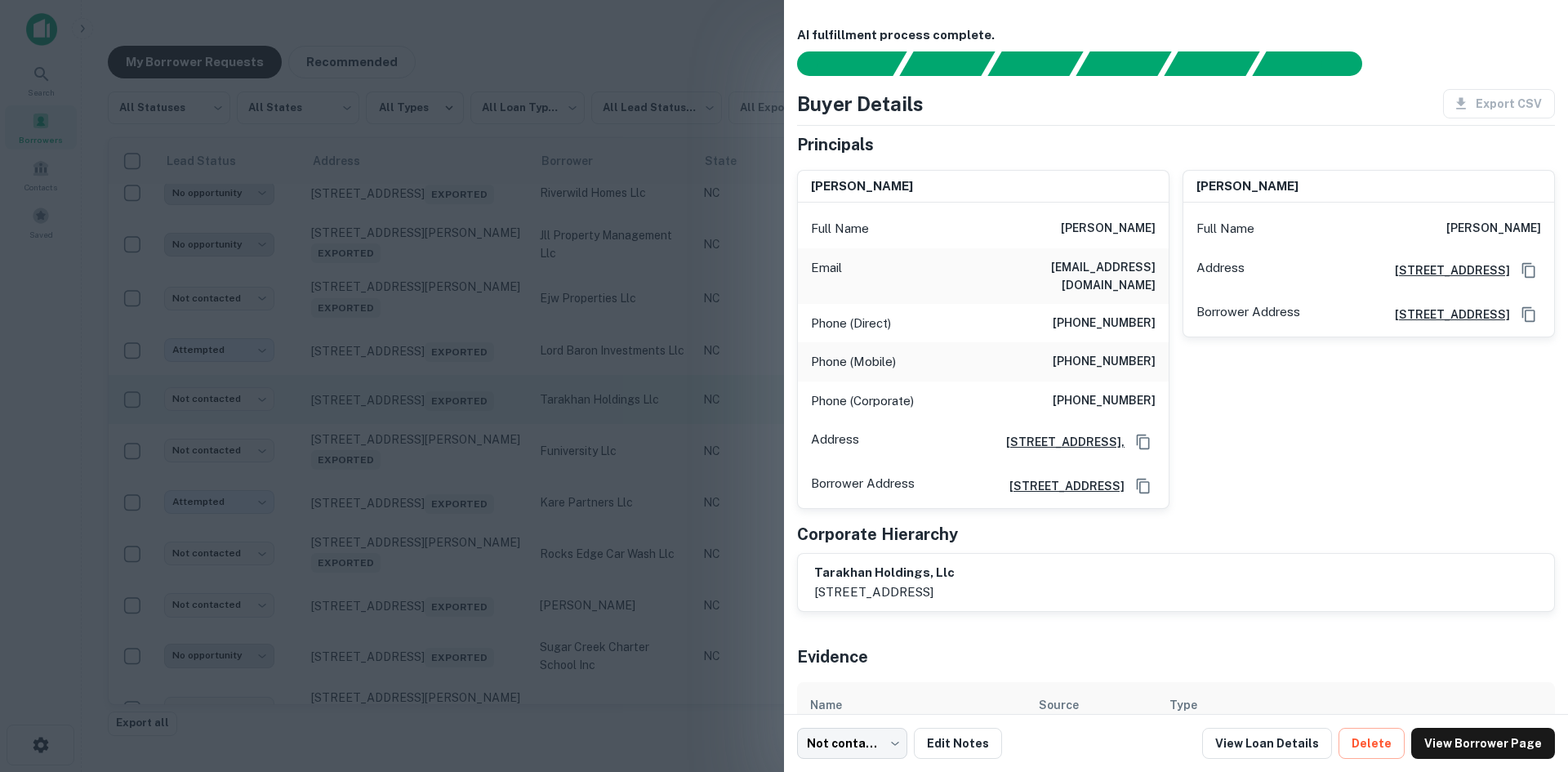
click at [460, 519] on div at bounding box center [784, 386] width 1568 height 772
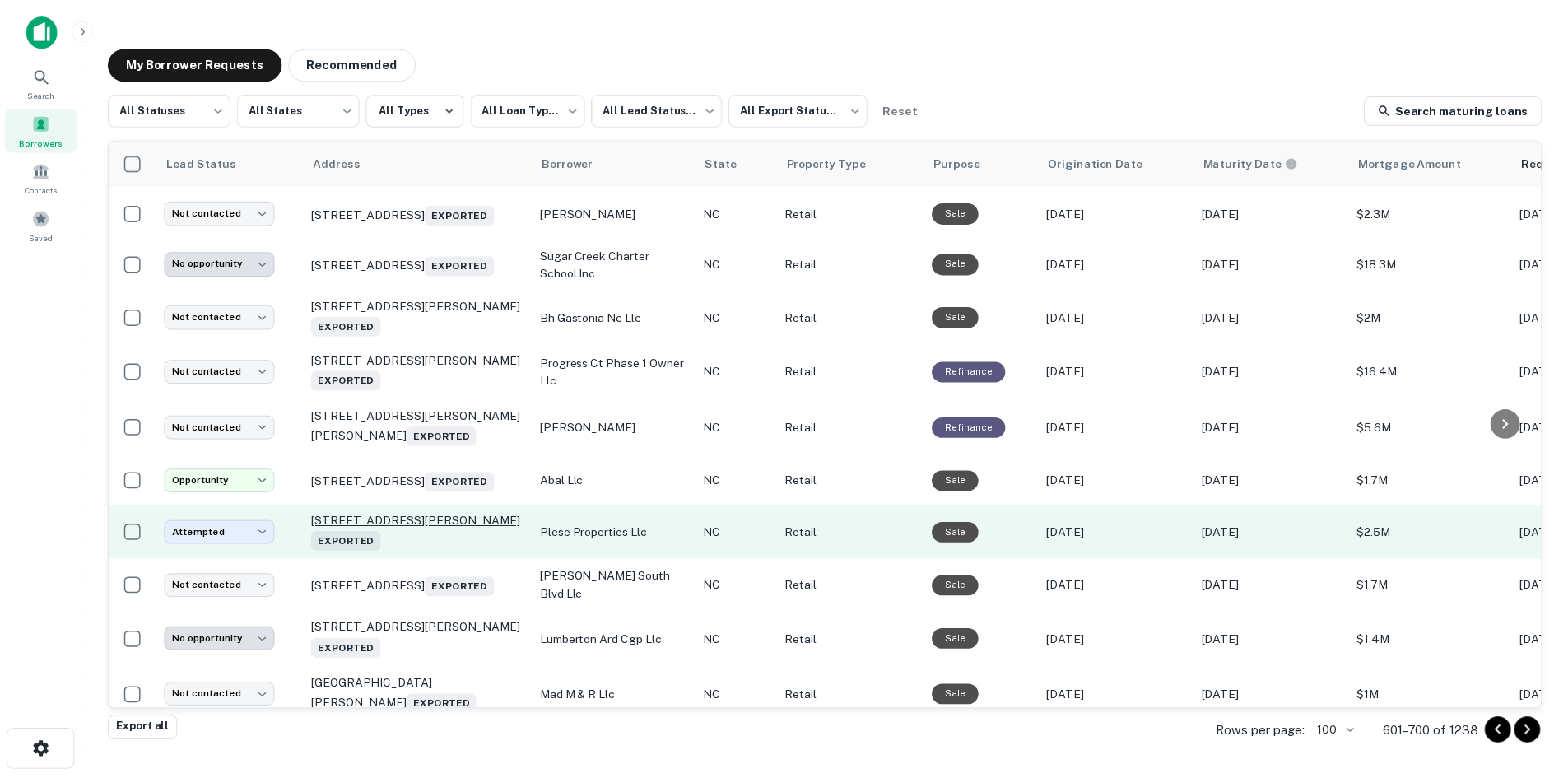
scroll to position [4511, 0]
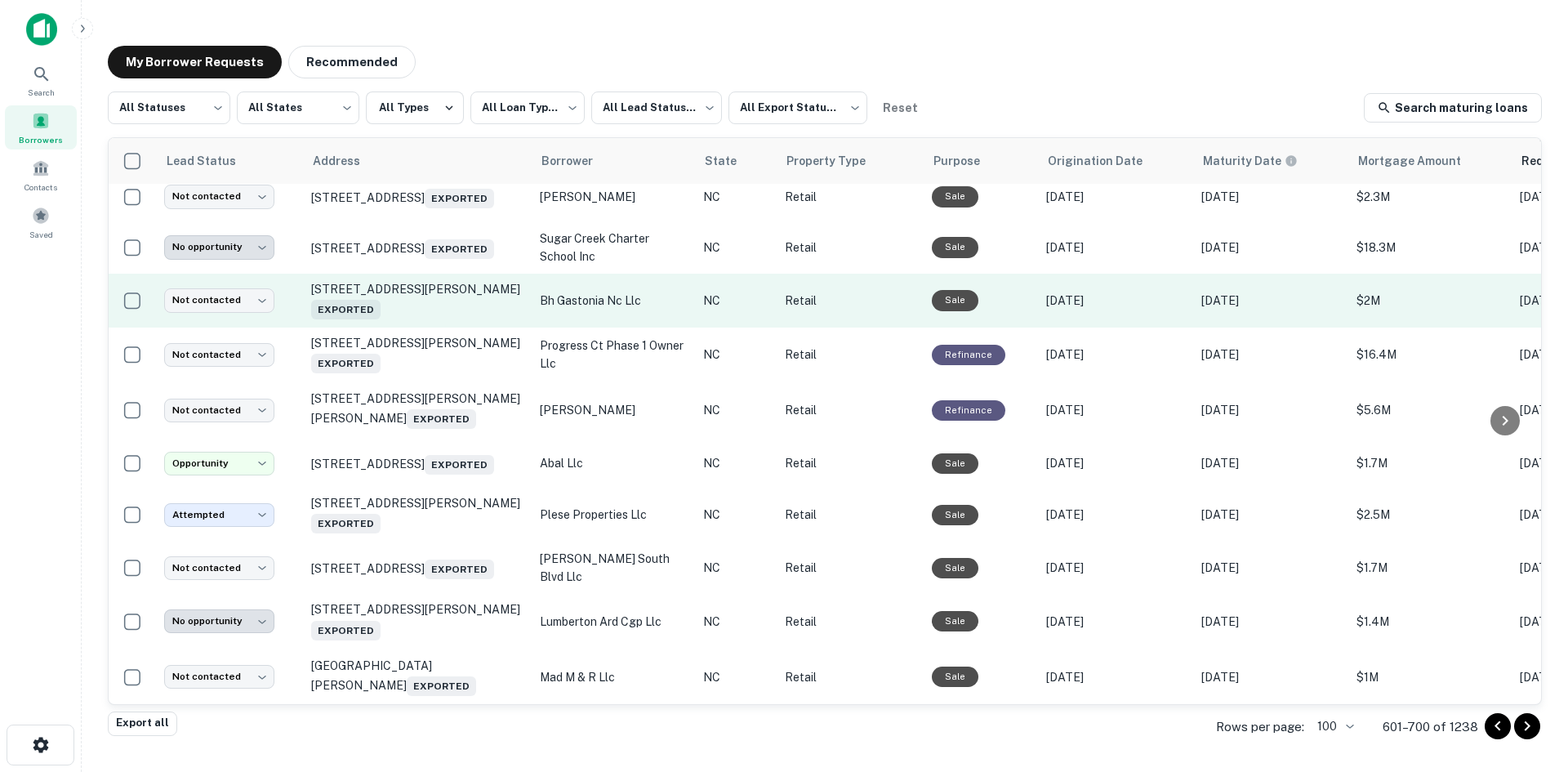
click at [426, 327] on td "[STREET_ADDRESS][PERSON_NAME] Exported" at bounding box center [417, 301] width 228 height 54
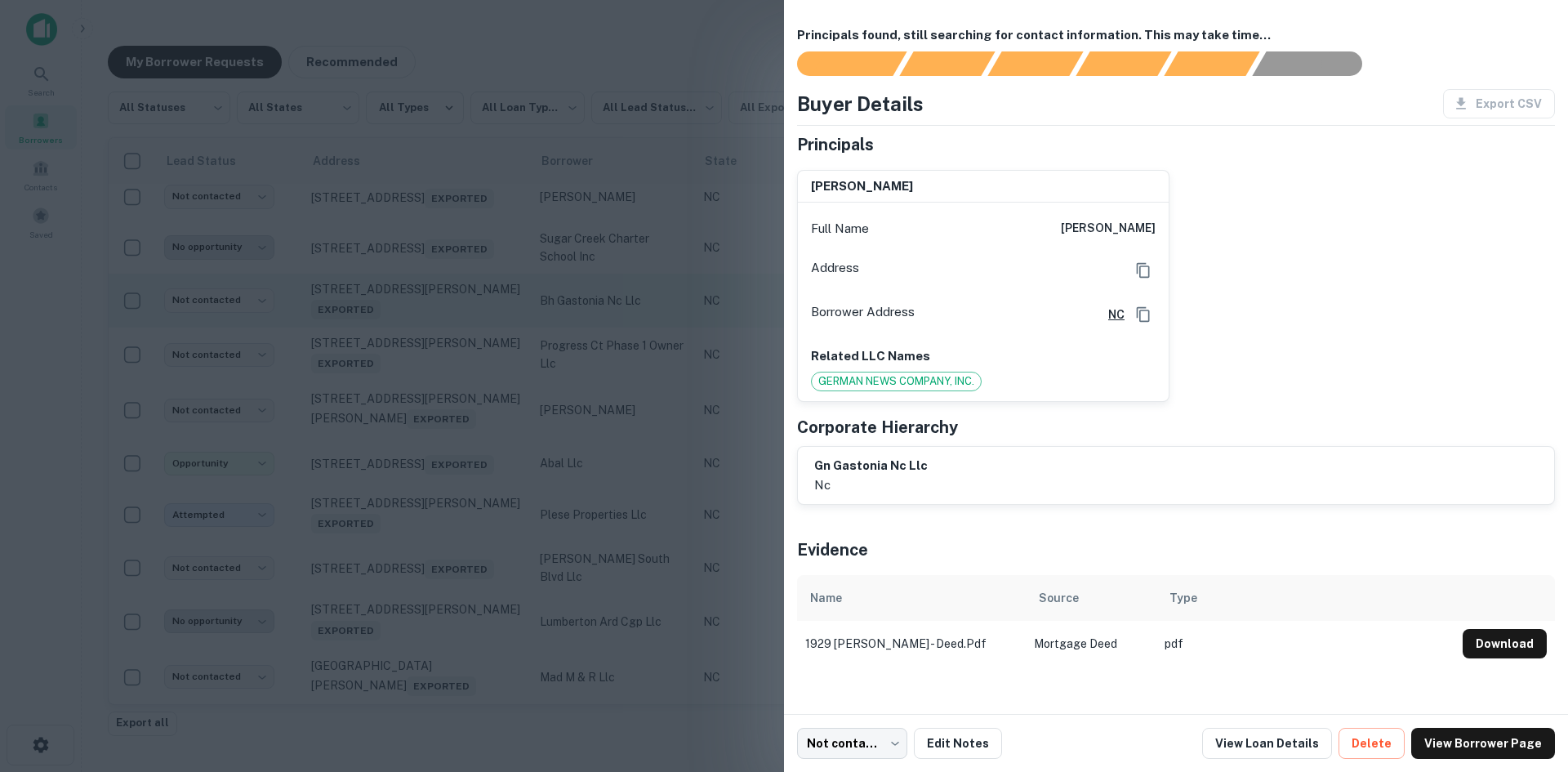
click at [426, 434] on div at bounding box center [784, 386] width 1568 height 772
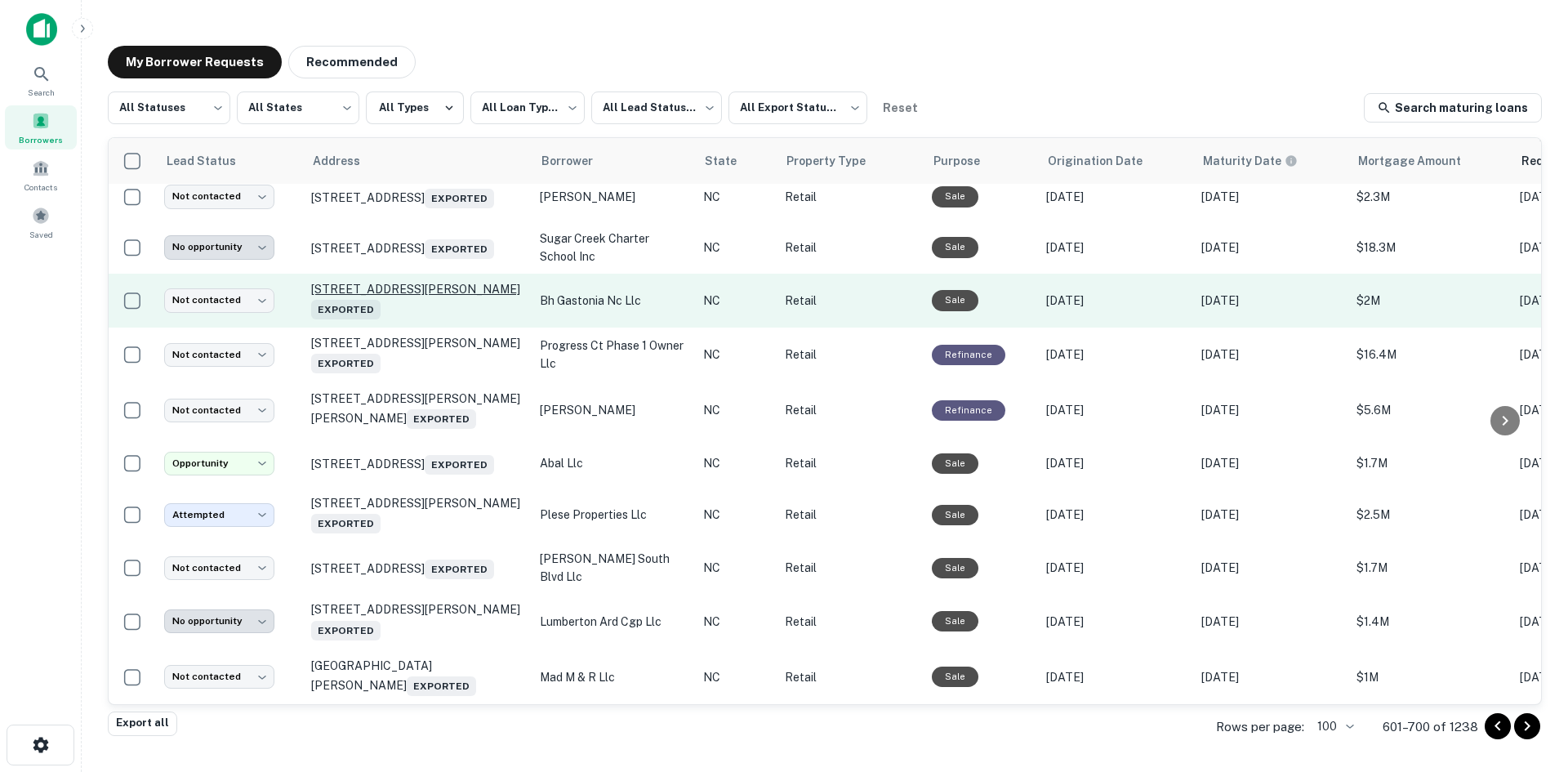
click at [428, 320] on p "[STREET_ADDRESS][PERSON_NAME] Exported" at bounding box center [416, 301] width 212 height 37
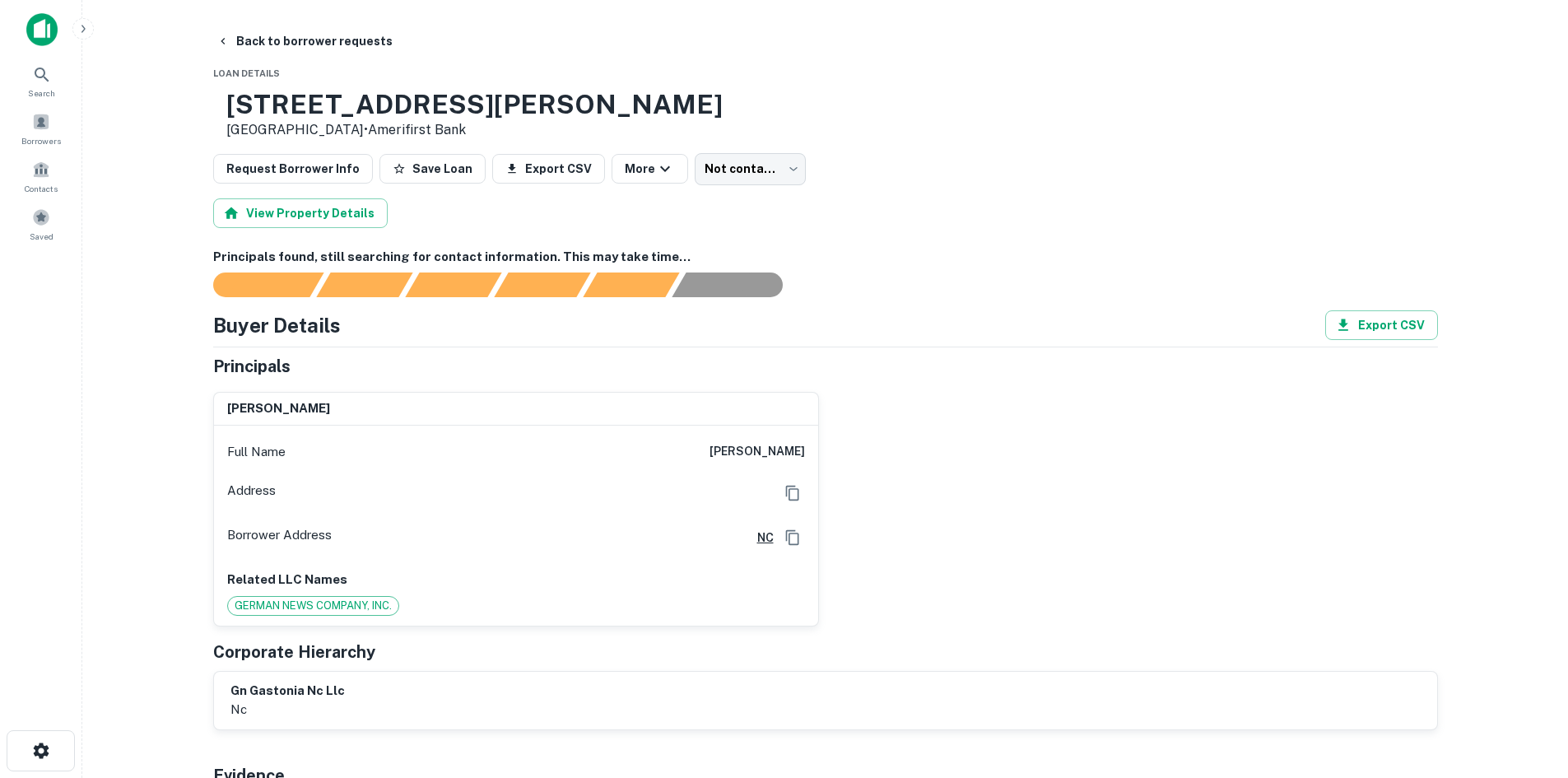
drag, startPoint x: 700, startPoint y: 434, endPoint x: 847, endPoint y: 446, distance: 147.5
click at [847, 446] on div "[PERSON_NAME] Full Name [PERSON_NAME] Address Borrower Address NC Related LLC N…" at bounding box center [819, 502] width 1238 height 248
copy h6 "[PERSON_NAME]"
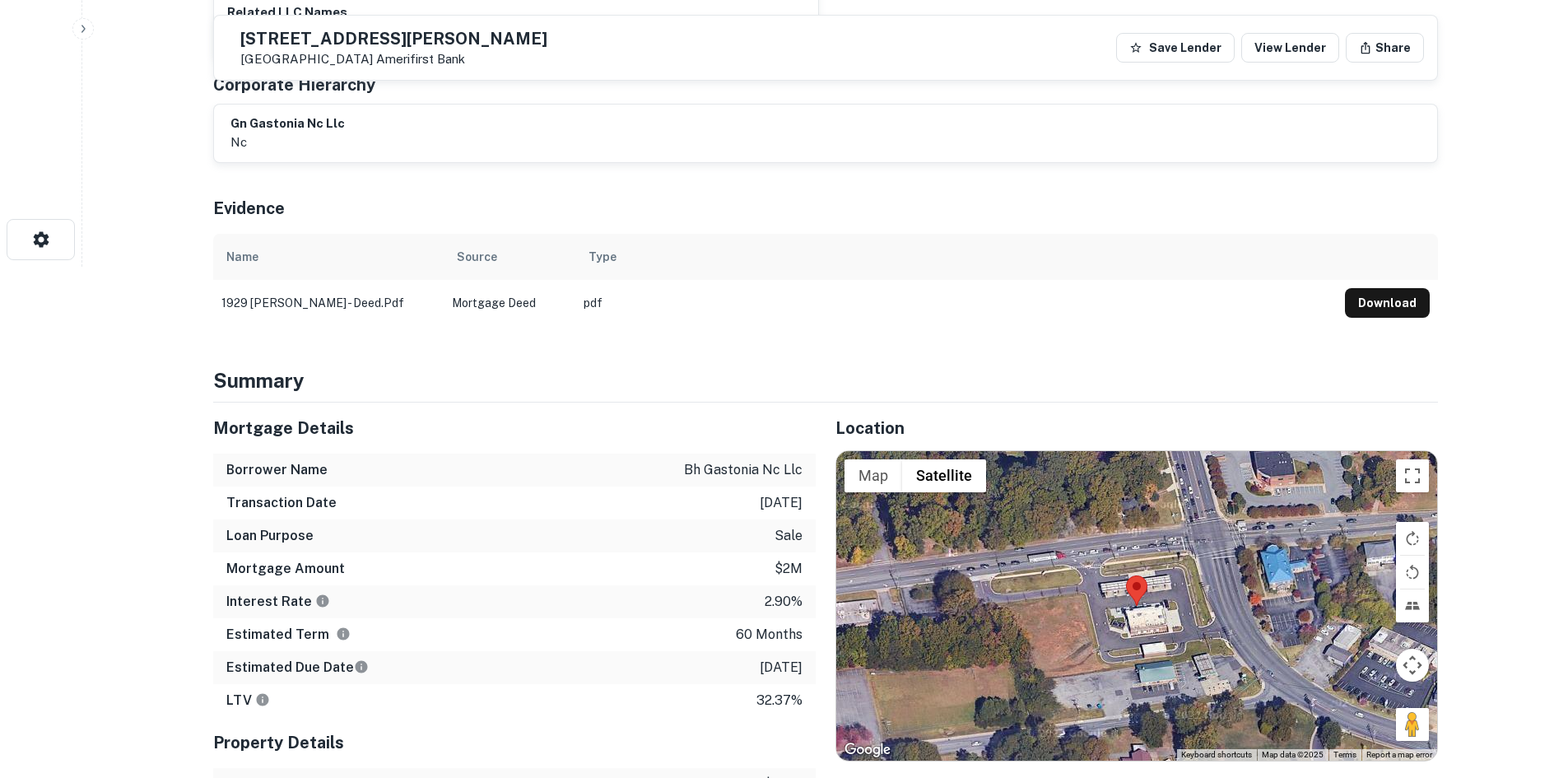
scroll to position [577, 0]
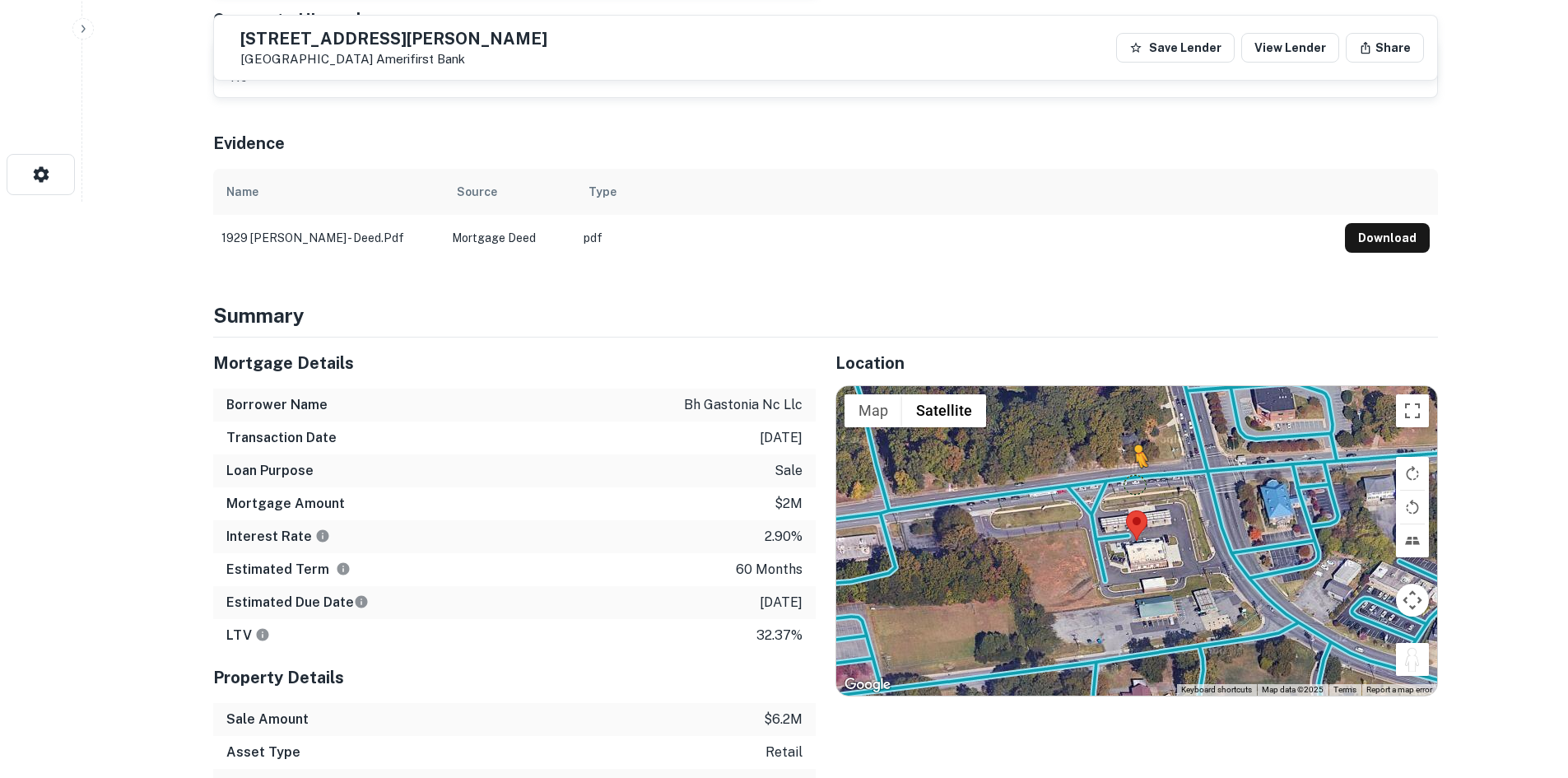
drag, startPoint x: 1411, startPoint y: 656, endPoint x: 1120, endPoint y: 475, distance: 342.7
click at [1120, 475] on div "To activate drag with keyboard, press Alt + Enter. Once in keyboard drag state,…" at bounding box center [1137, 541] width 601 height 310
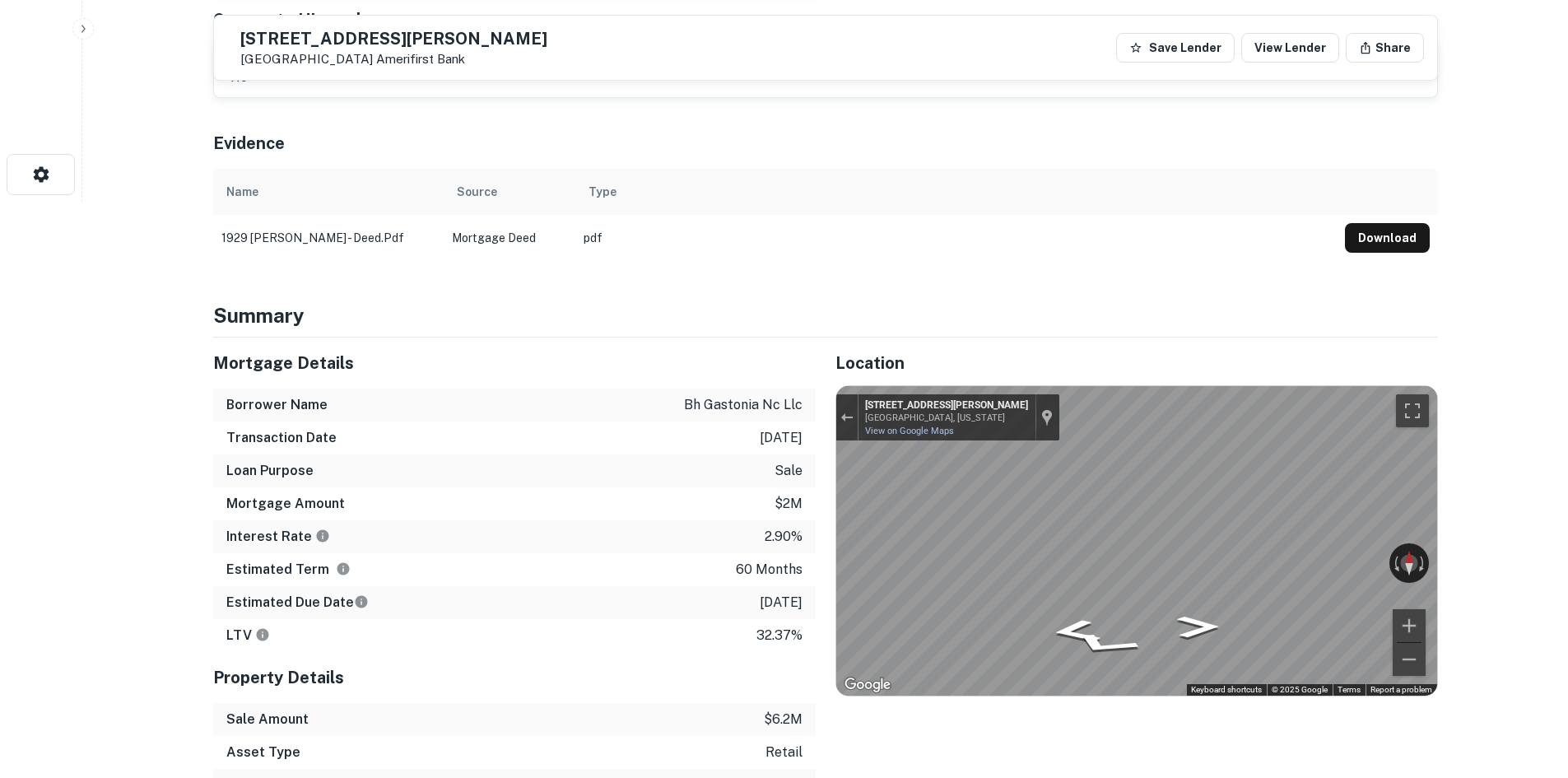
click at [948, 414] on div "← Move left → Move right ↑ Move up ↓ Move down + Zoom in - Zoom out [STREET_ADD…" at bounding box center [1137, 541] width 601 height 310
click at [619, 384] on div "Mortgage Details Borrower Name bh gastonia nc llc Transaction Date [DATE] Loan …" at bounding box center [815, 619] width 1245 height 563
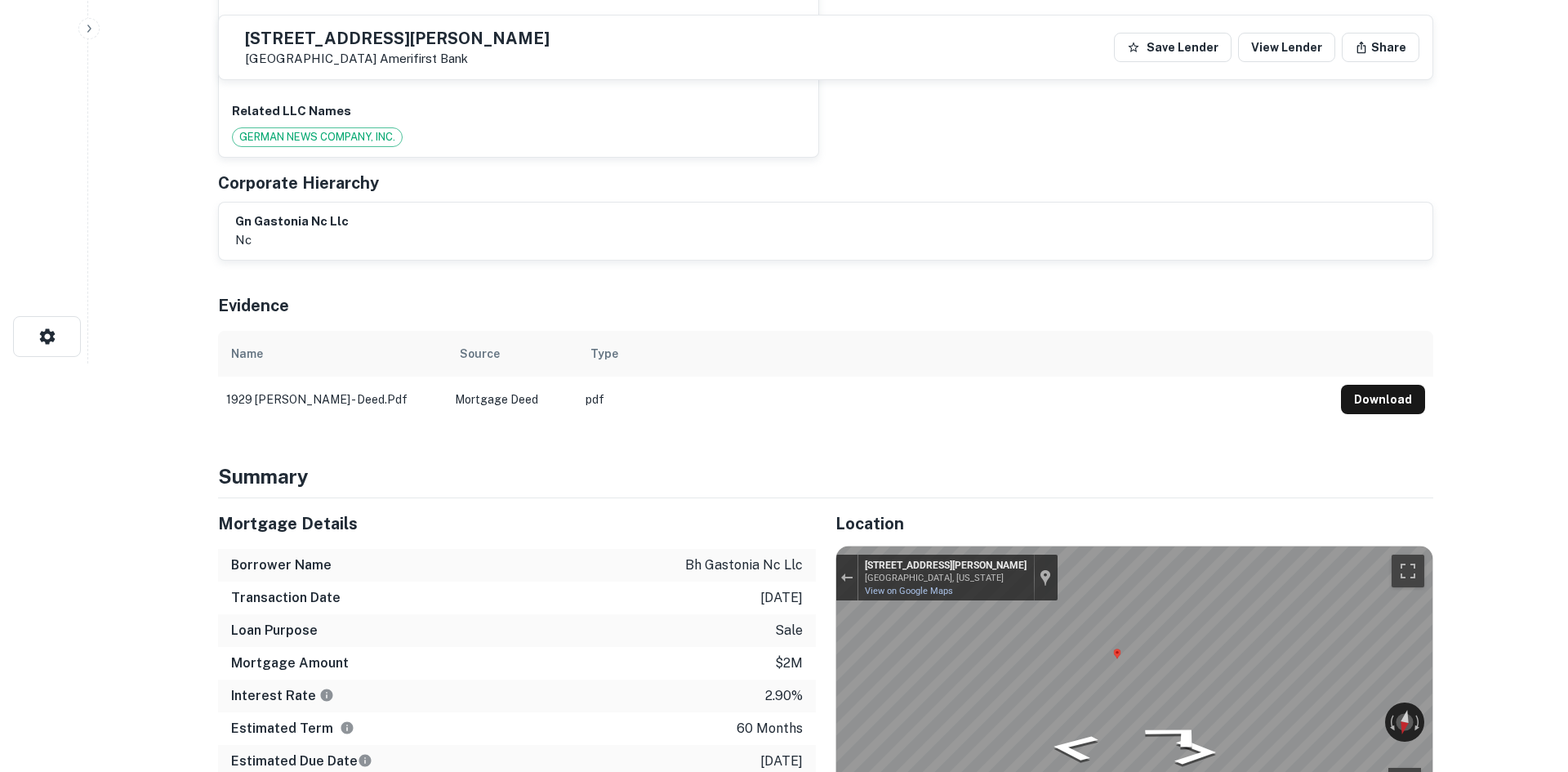
scroll to position [0, 0]
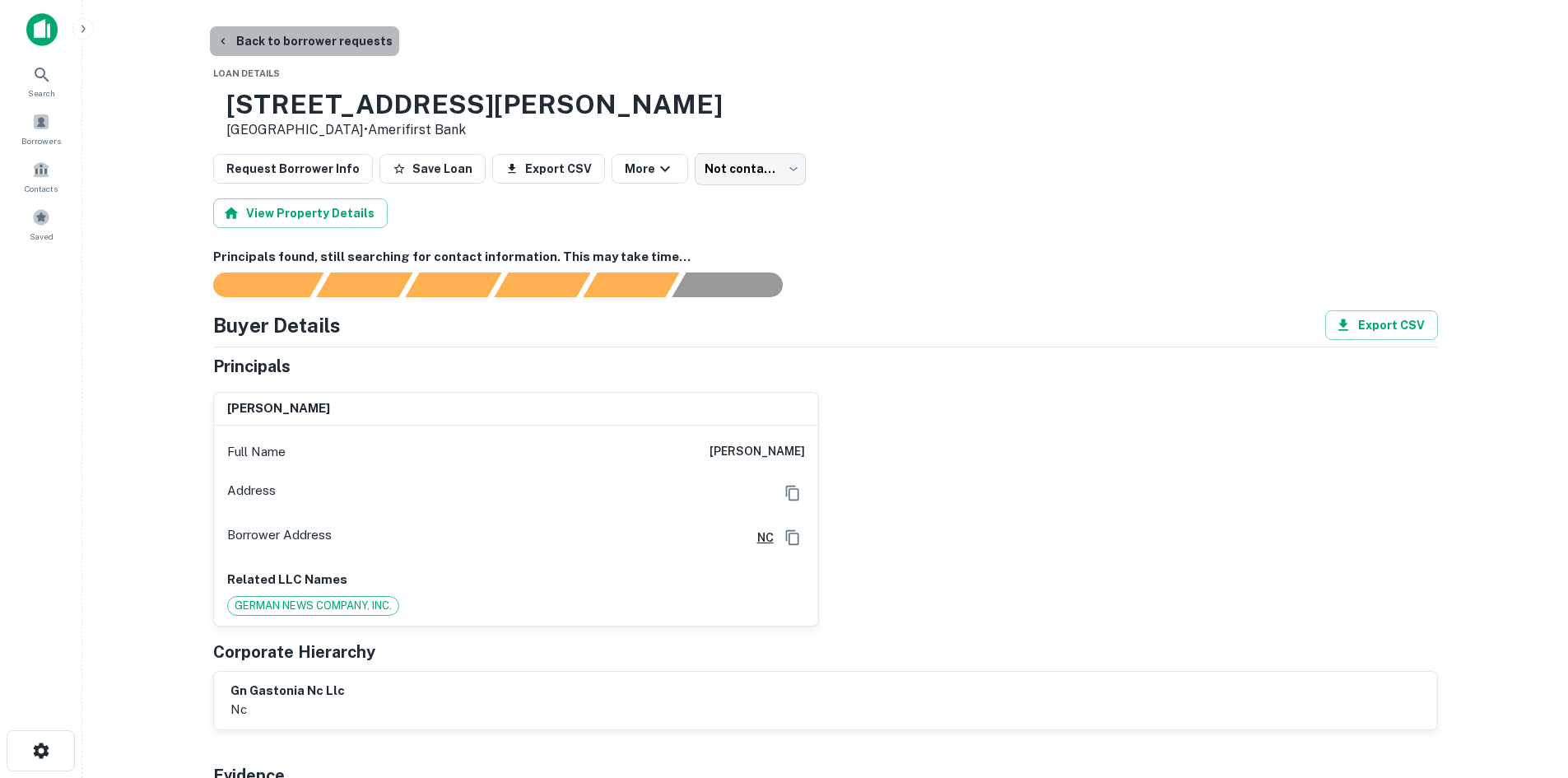
click at [324, 52] on button "Back to borrower requests" at bounding box center [305, 41] width 190 height 30
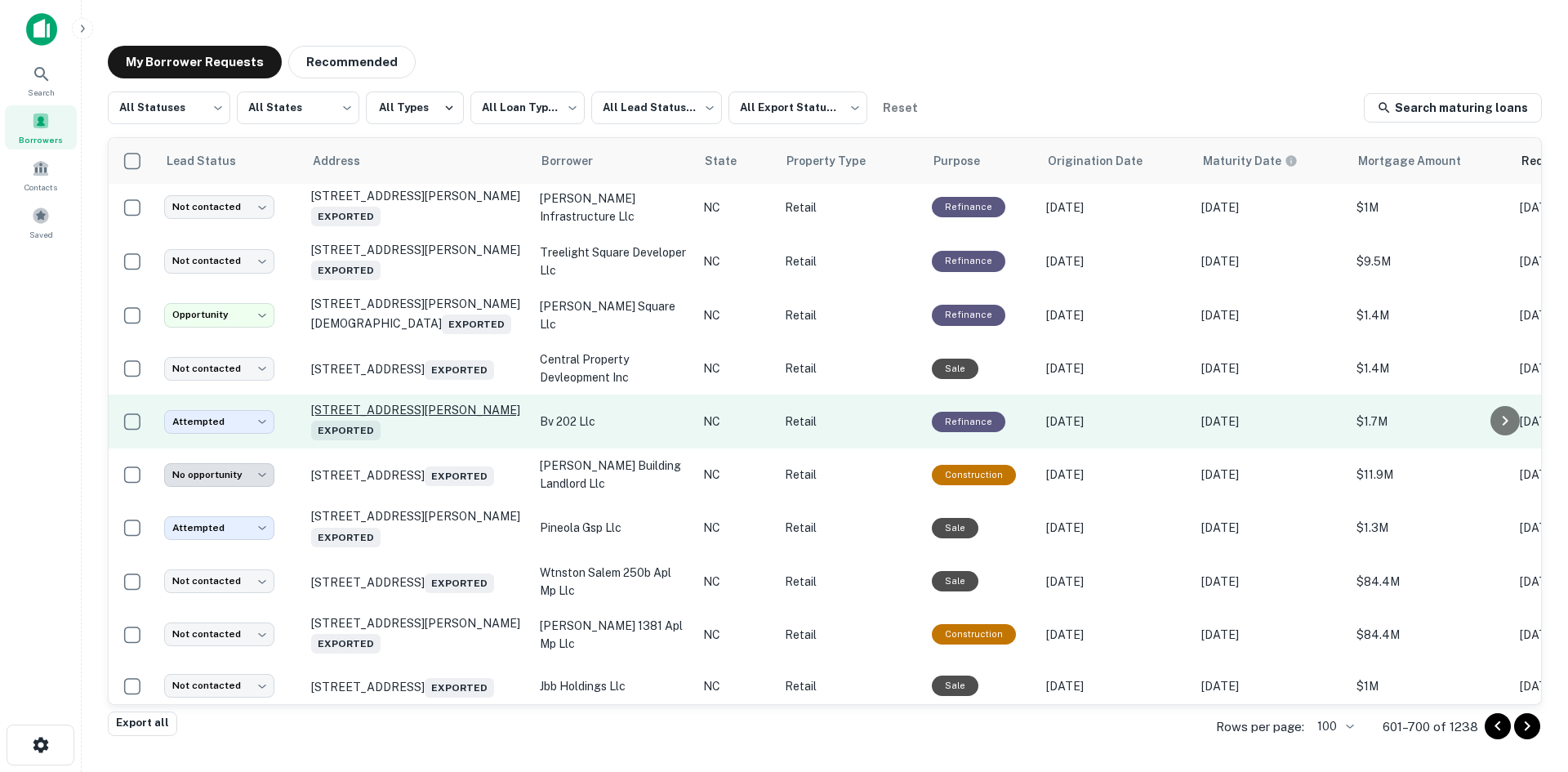
scroll to position [3414, 0]
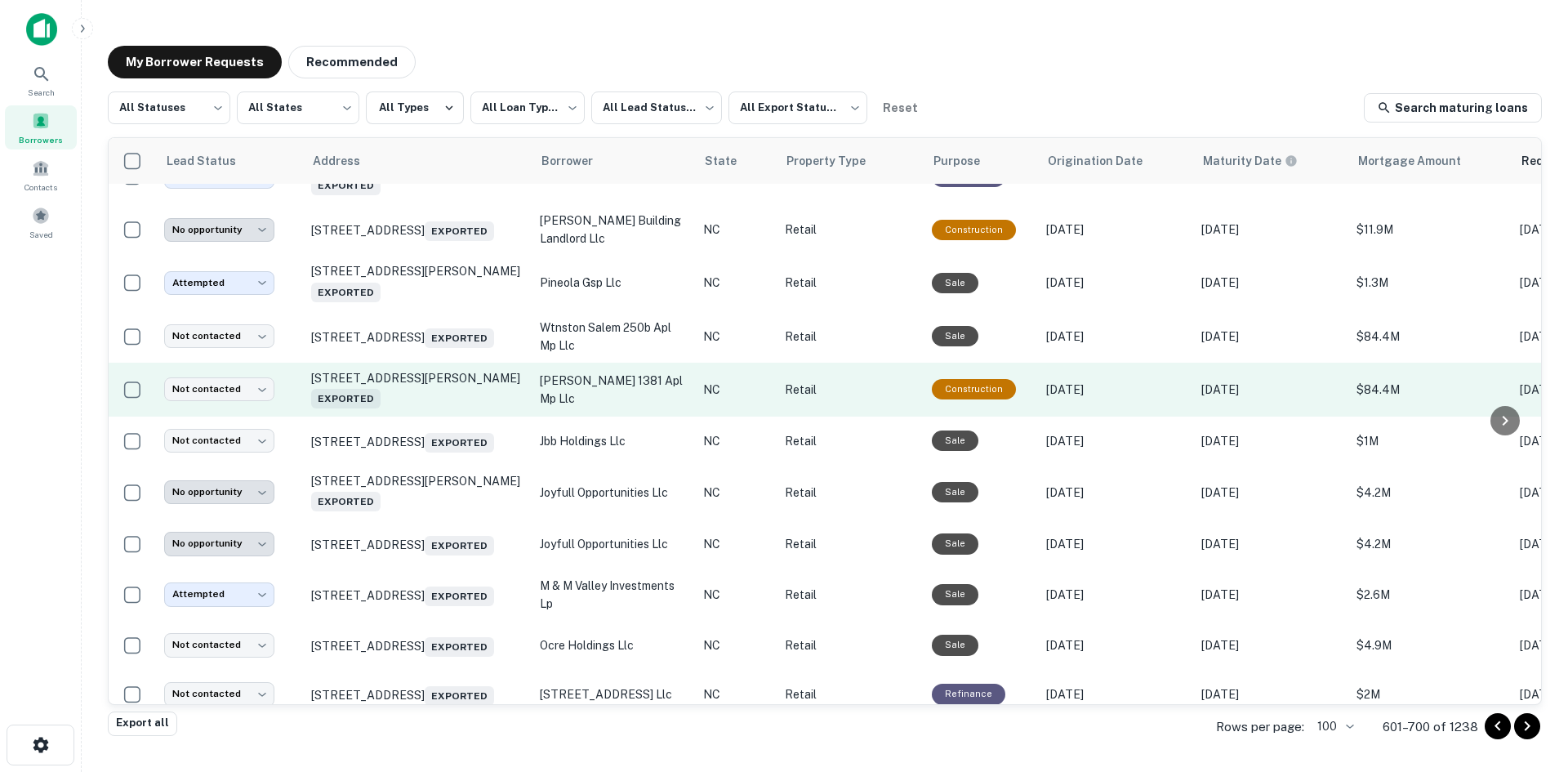
click at [409, 417] on td "[STREET_ADDRESS][PERSON_NAME] Exported" at bounding box center [417, 390] width 228 height 54
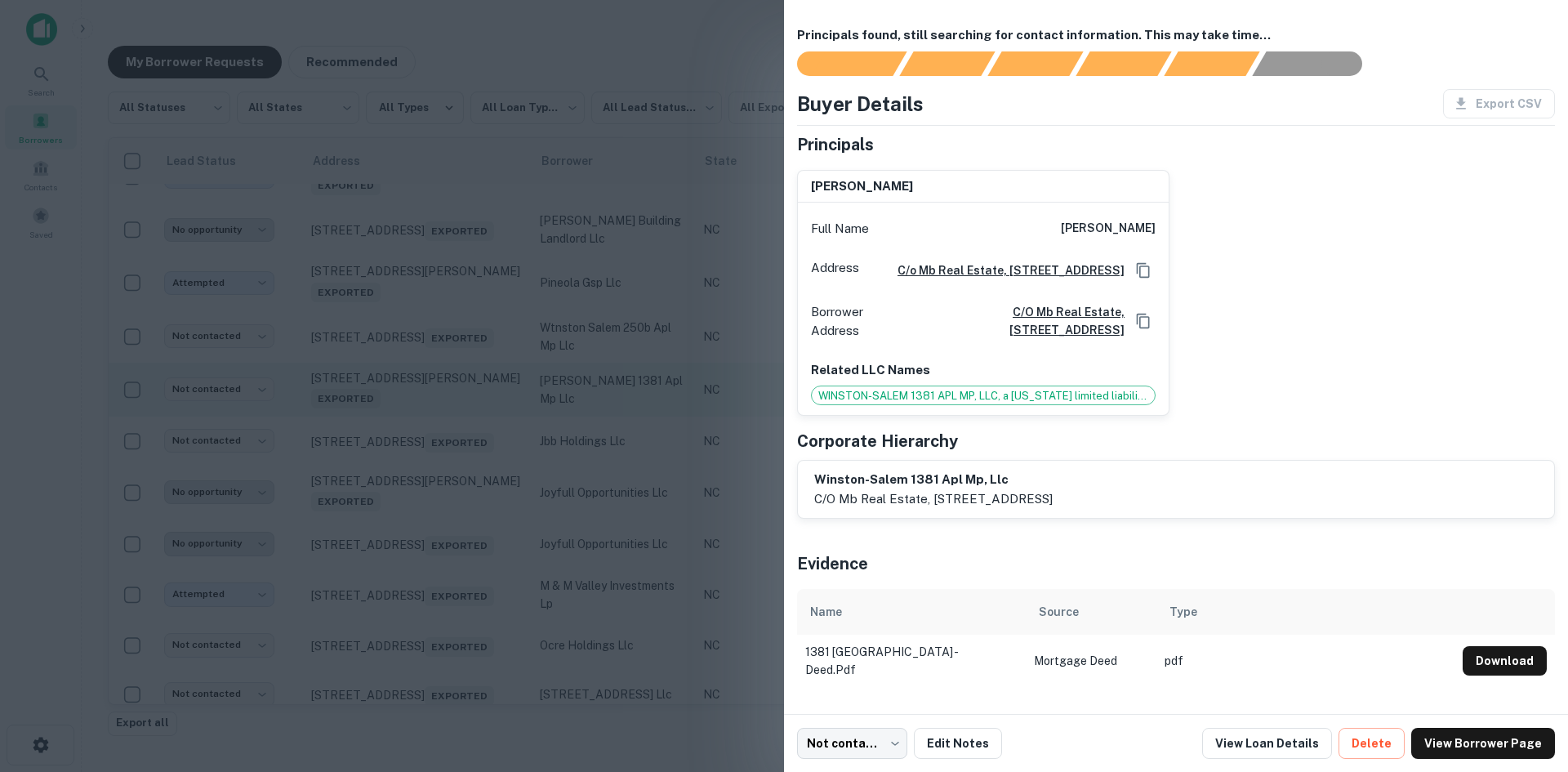
click at [409, 469] on div at bounding box center [784, 386] width 1568 height 772
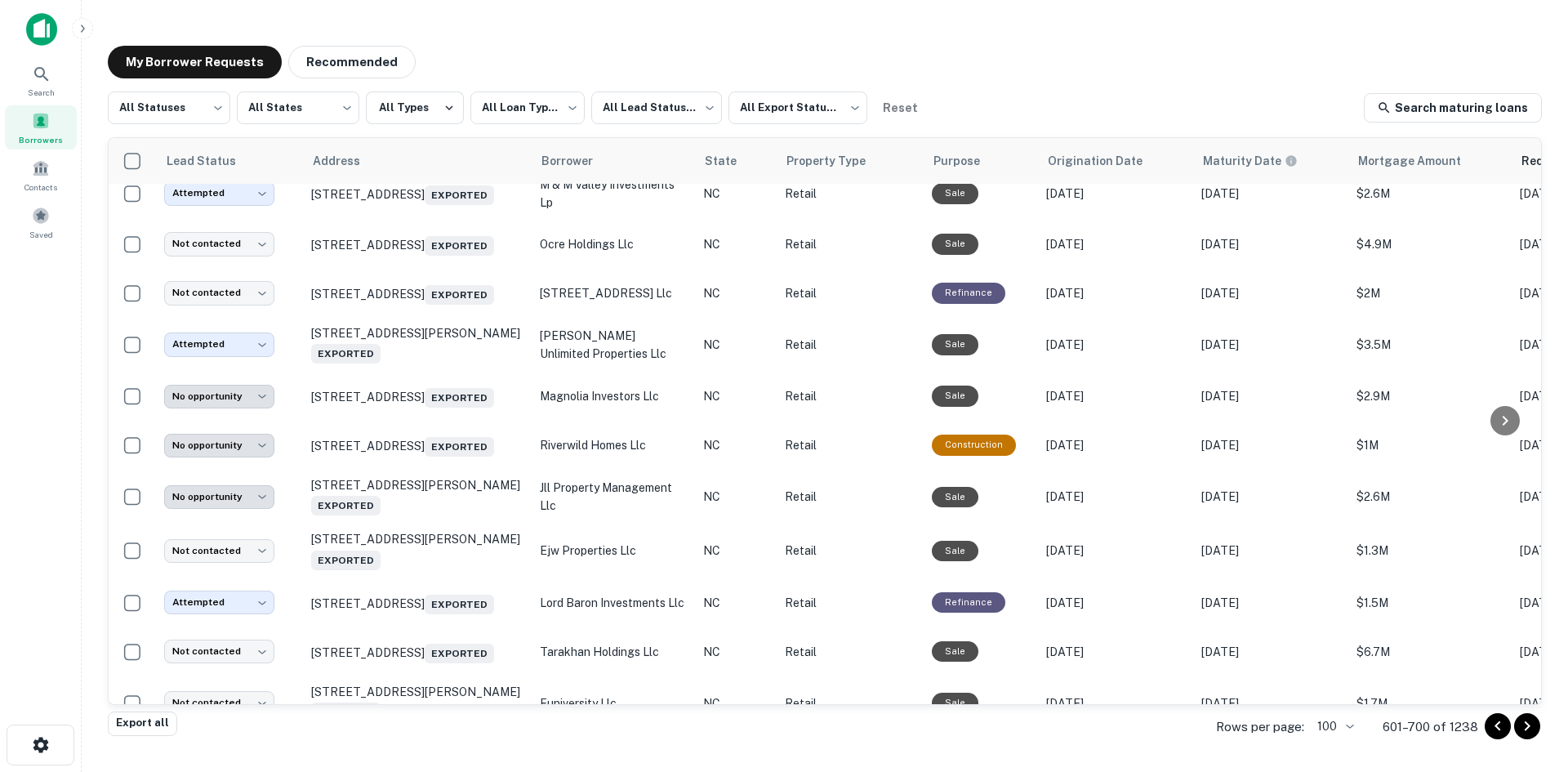
scroll to position [3823, 0]
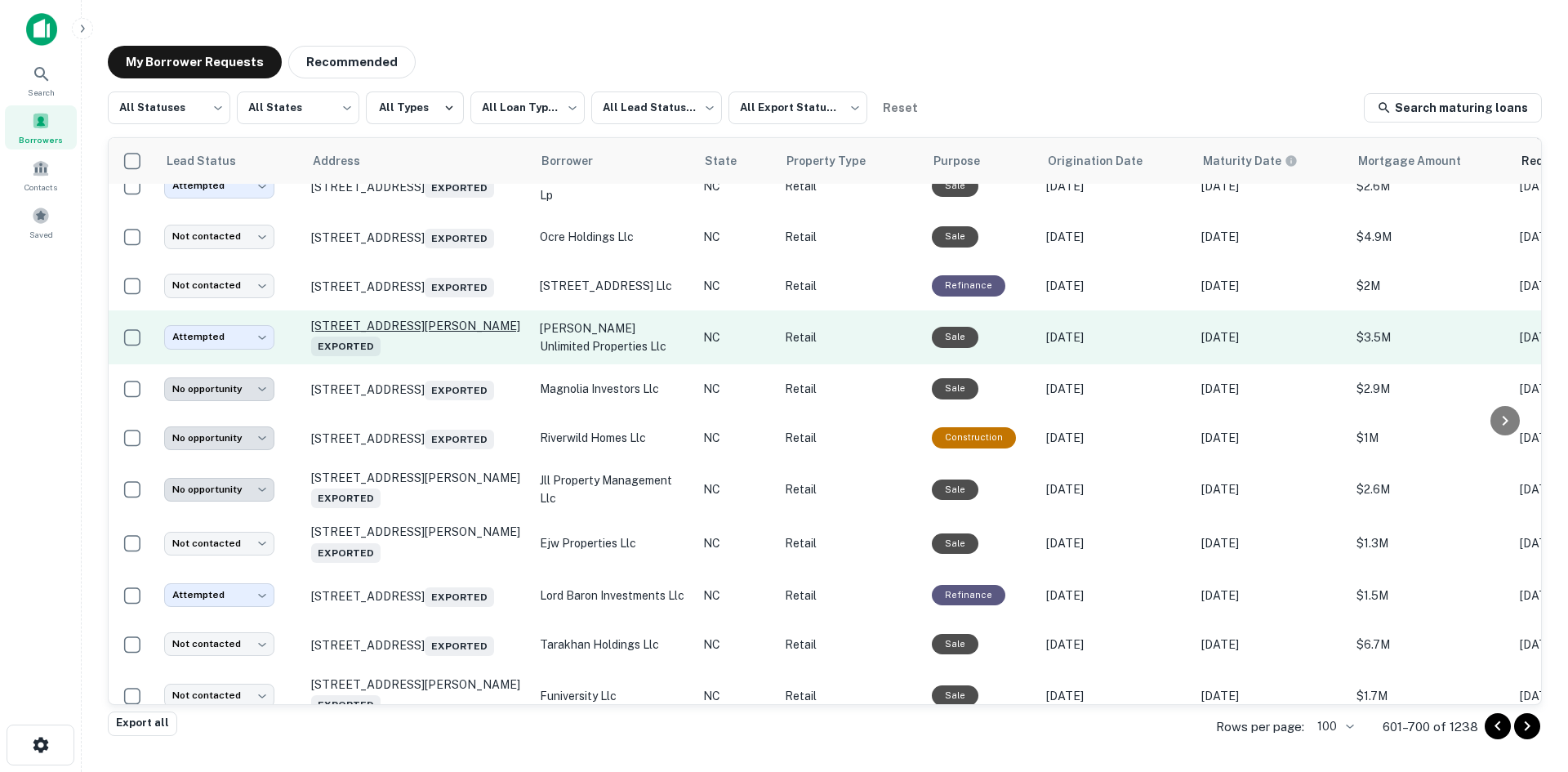
click at [399, 356] on p "[STREET_ADDRESS][PERSON_NAME] Exported" at bounding box center [416, 337] width 212 height 37
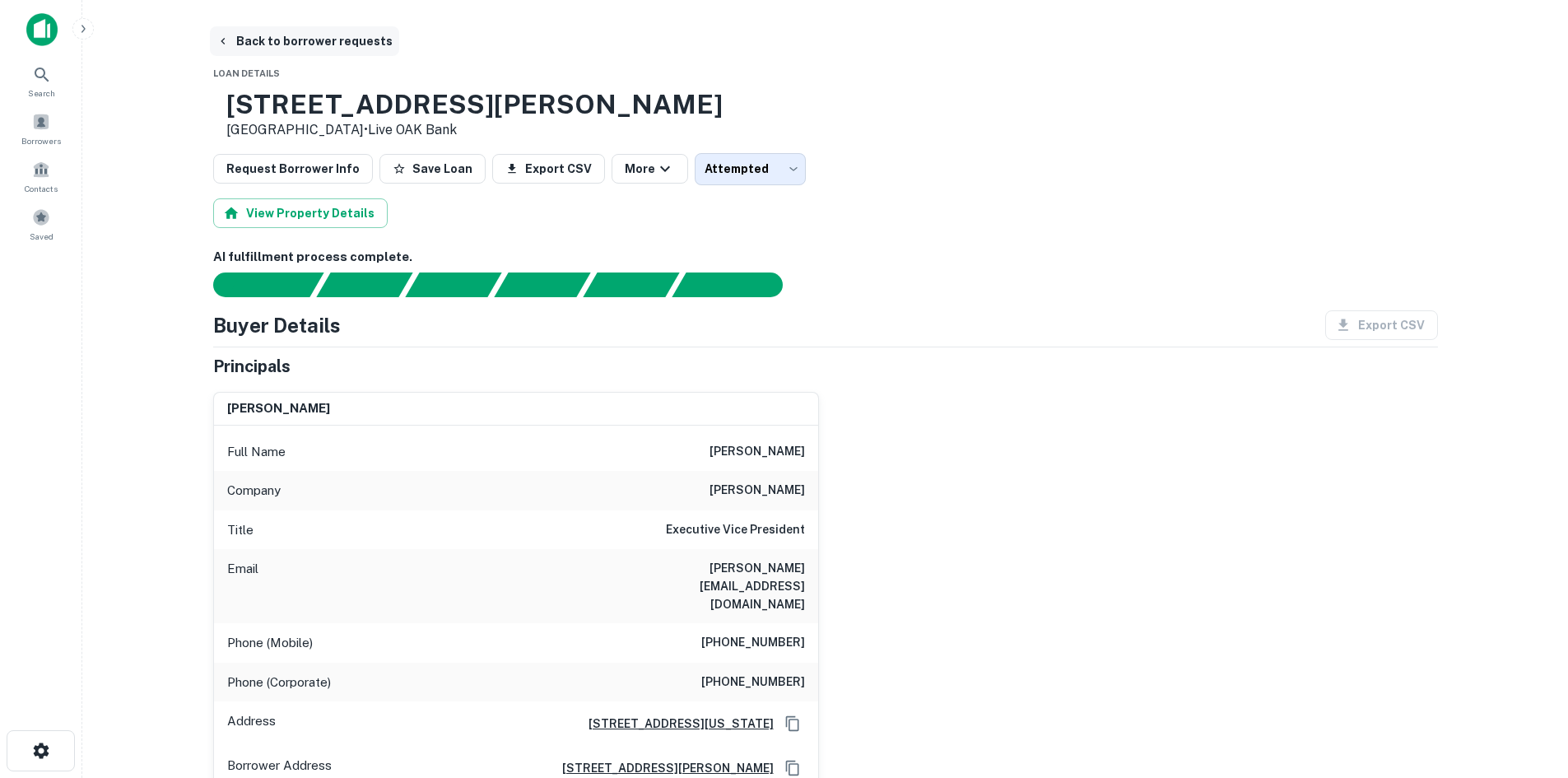
click at [292, 45] on button "Back to borrower requests" at bounding box center [305, 41] width 190 height 30
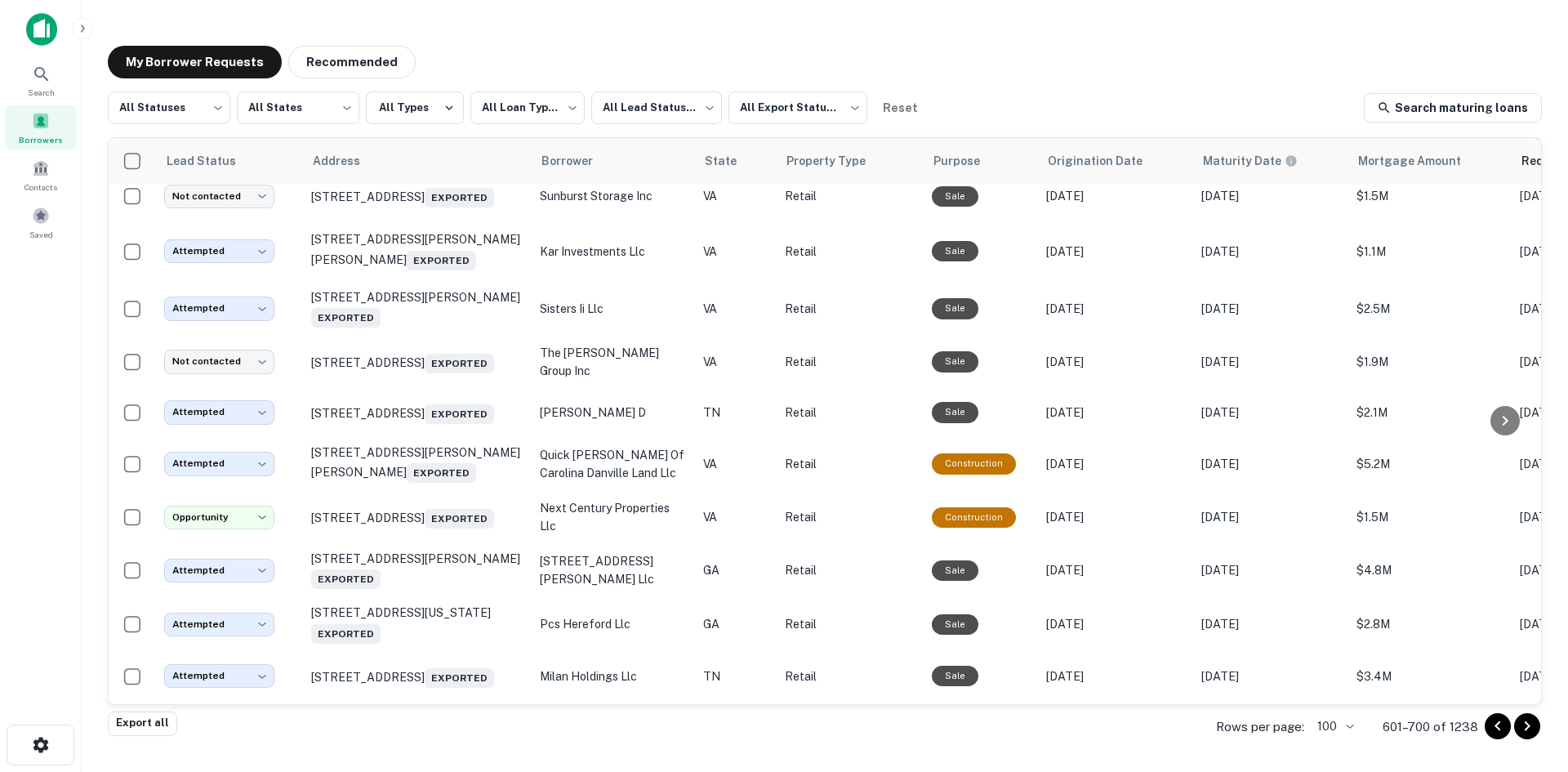
scroll to position [1126, 0]
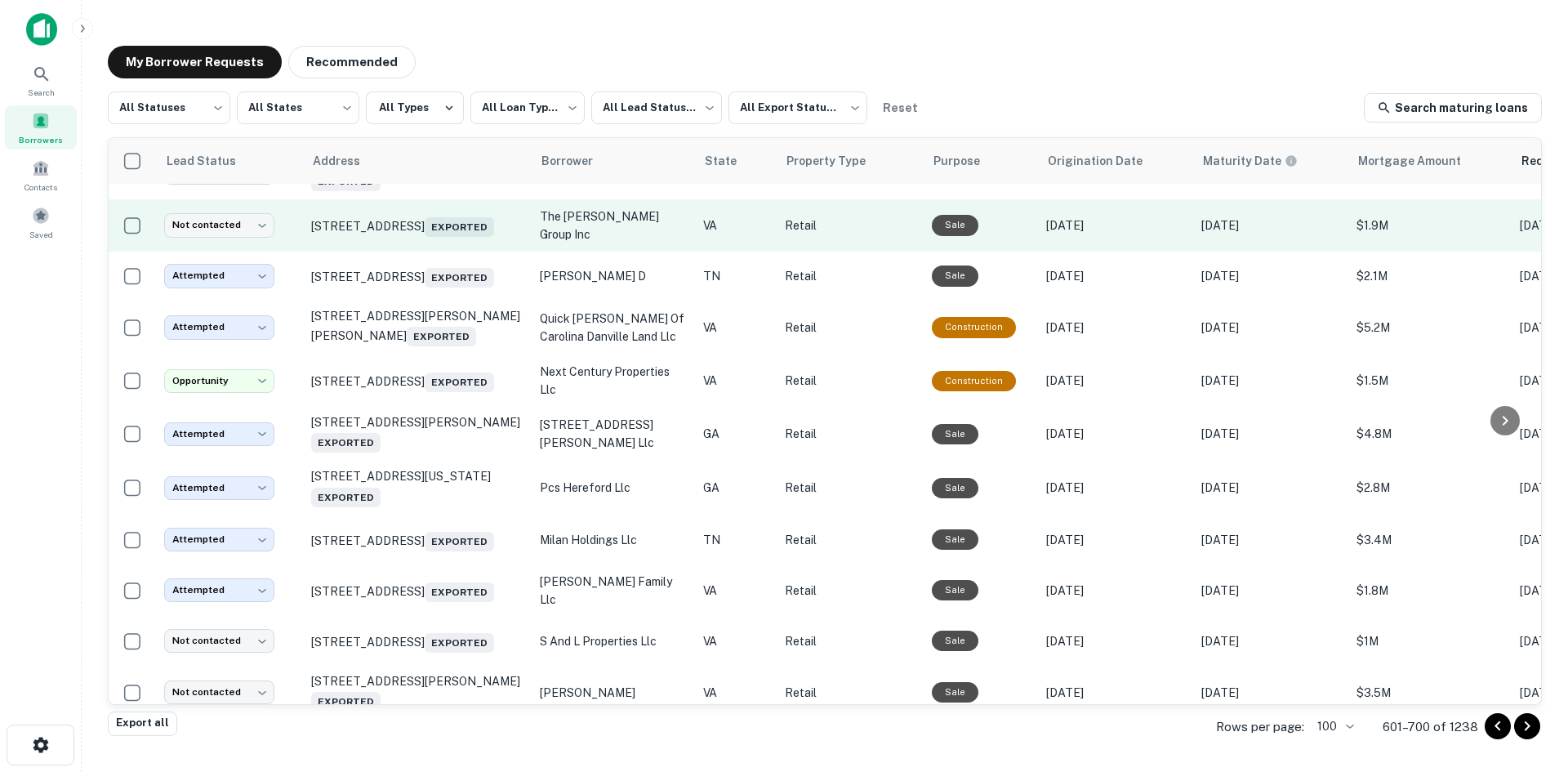
click at [415, 252] on td "[STREET_ADDRESS] Exported" at bounding box center [417, 226] width 228 height 52
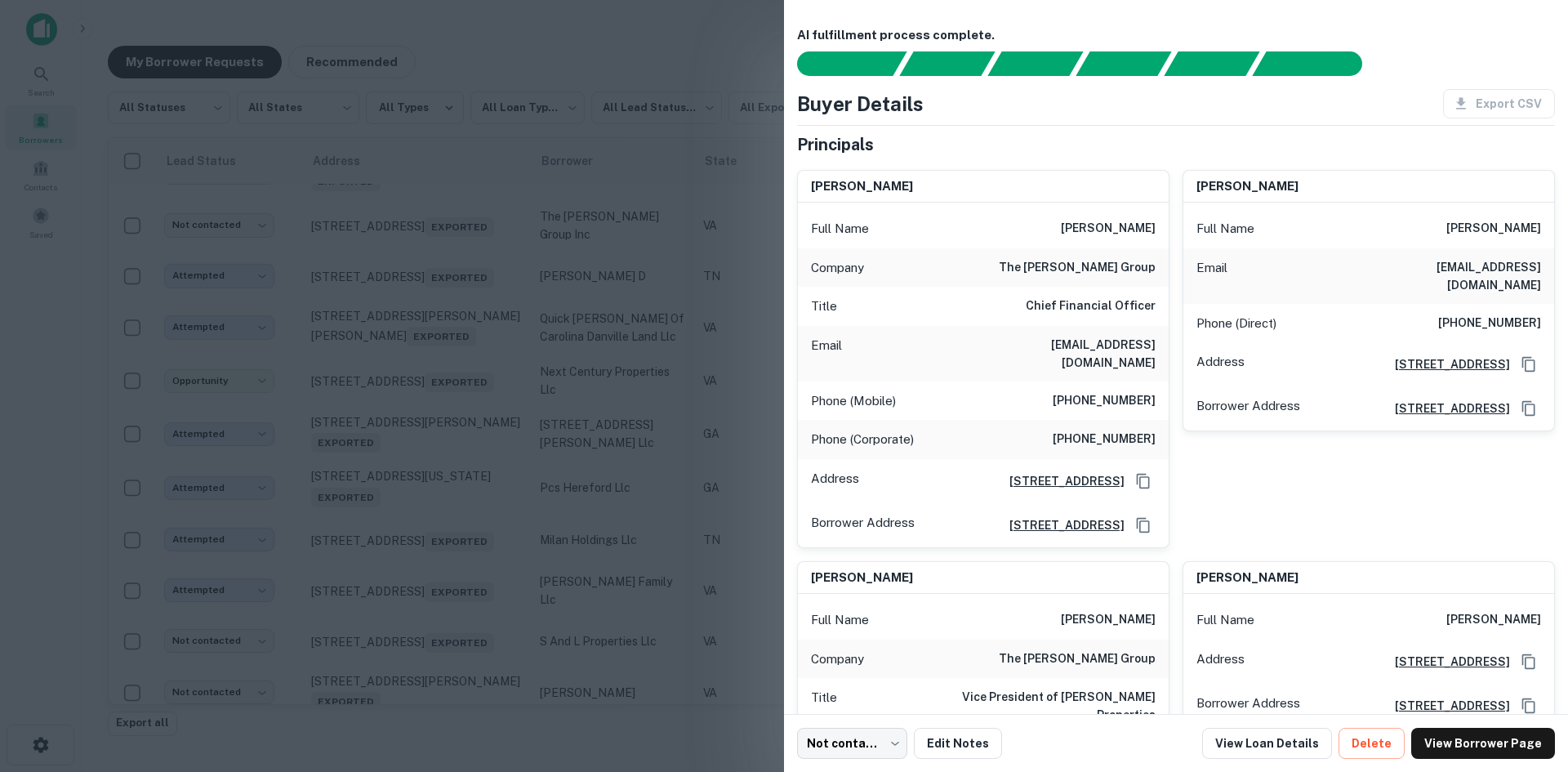
click at [447, 238] on div at bounding box center [784, 386] width 1568 height 772
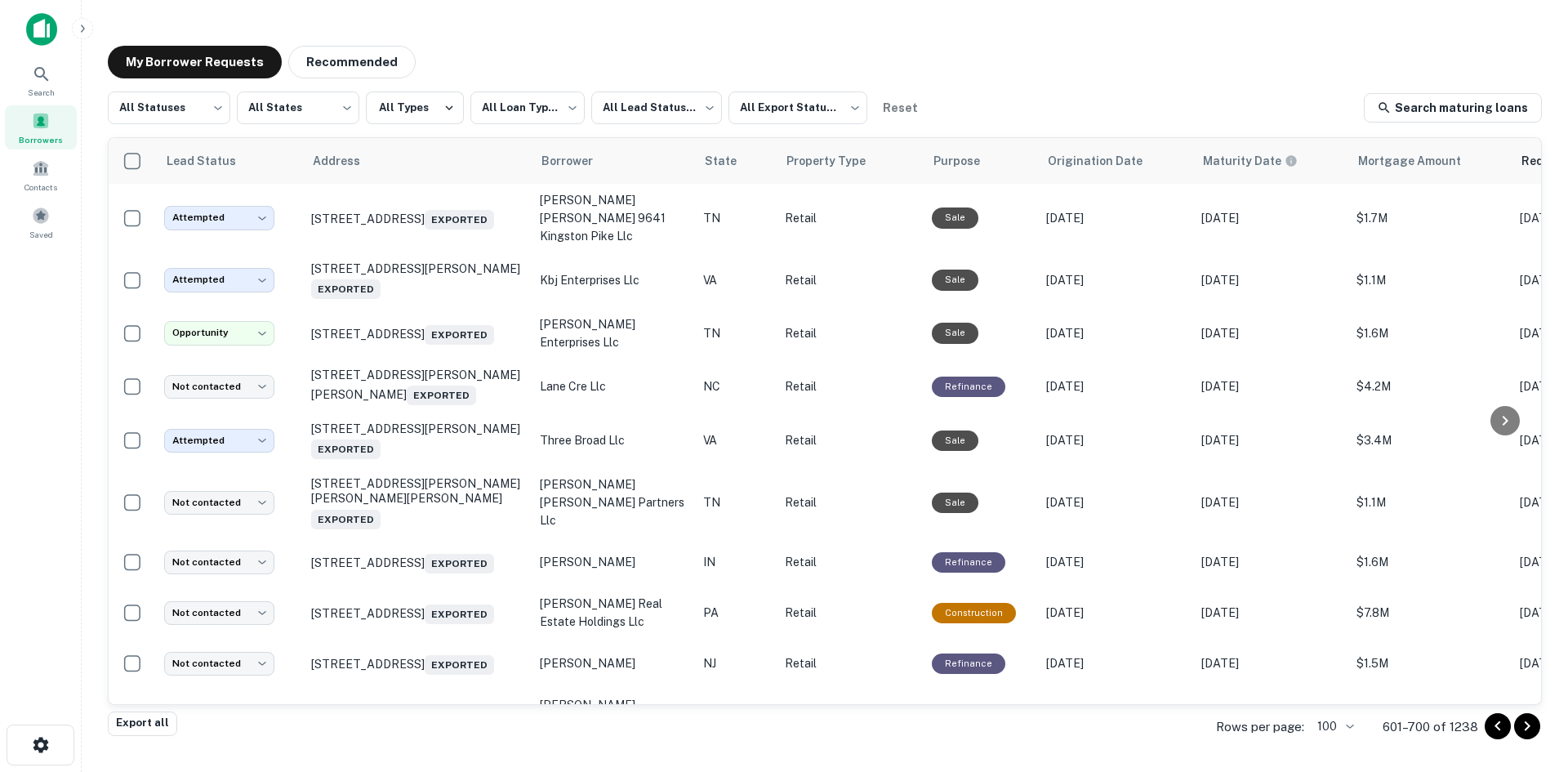
scroll to position [2516, 0]
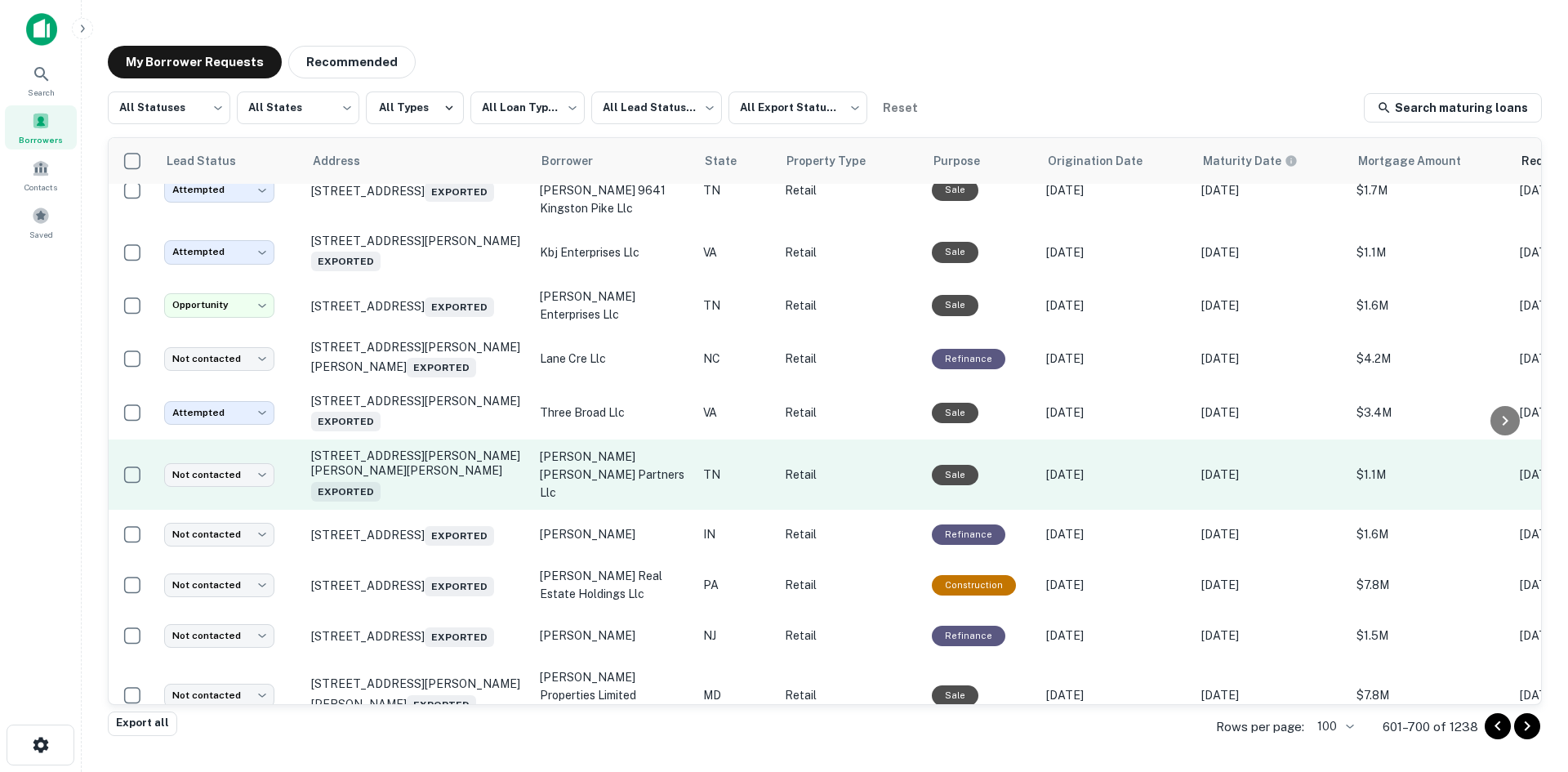
click at [442, 510] on td "[STREET_ADDRESS][PERSON_NAME][PERSON_NAME][PERSON_NAME] Exported" at bounding box center [417, 474] width 228 height 70
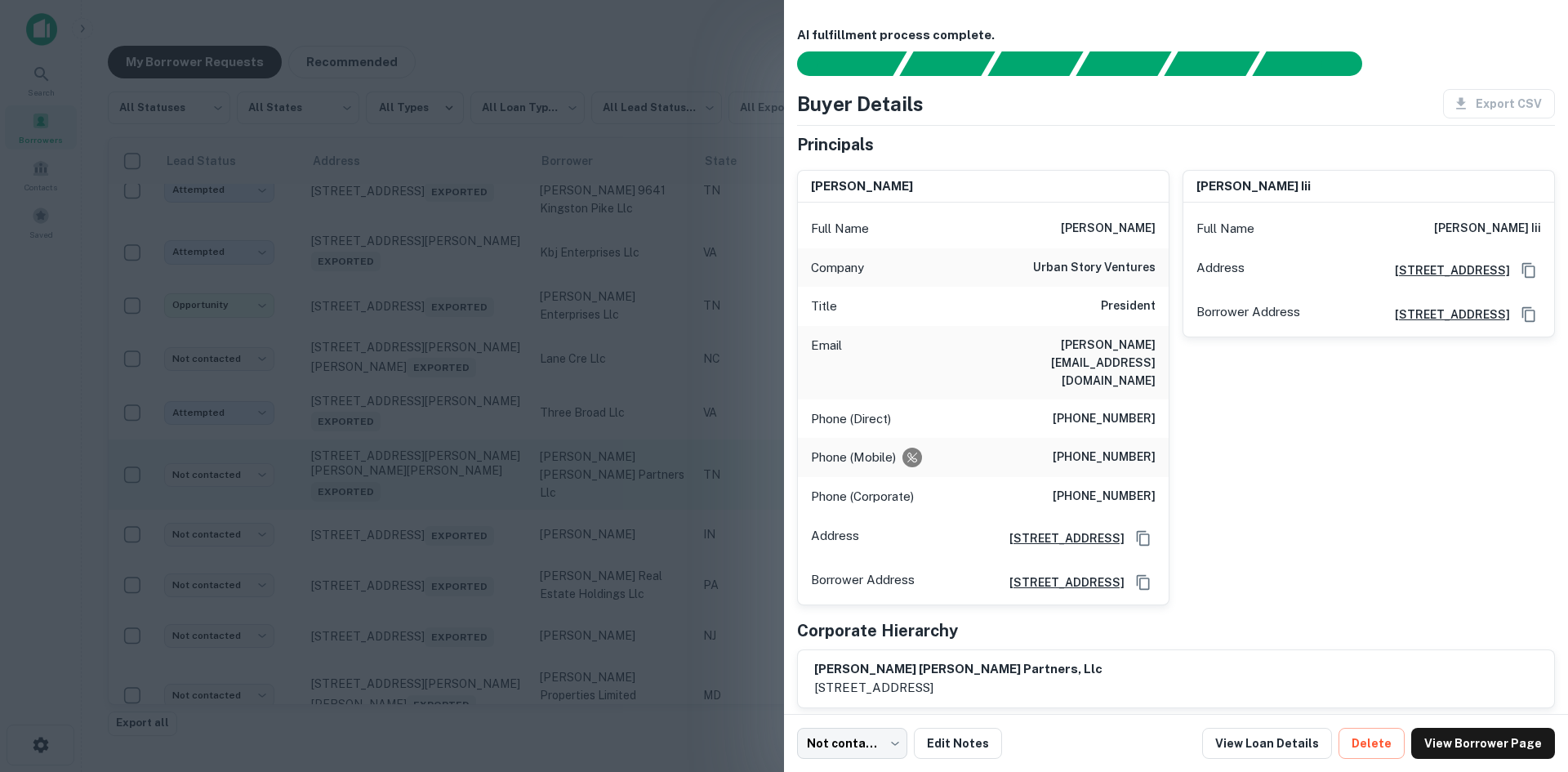
click at [442, 560] on div at bounding box center [784, 386] width 1568 height 772
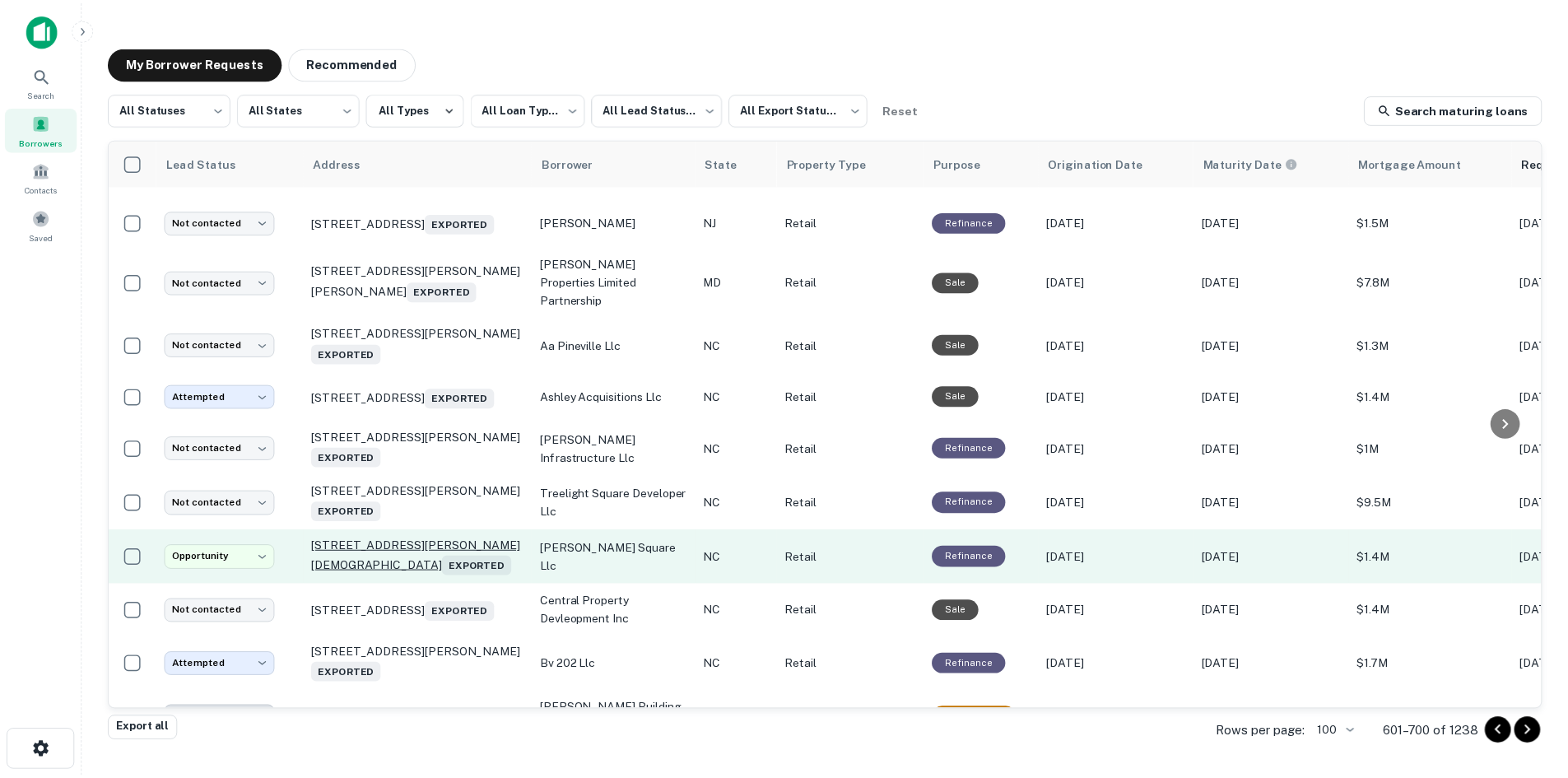
scroll to position [3029, 0]
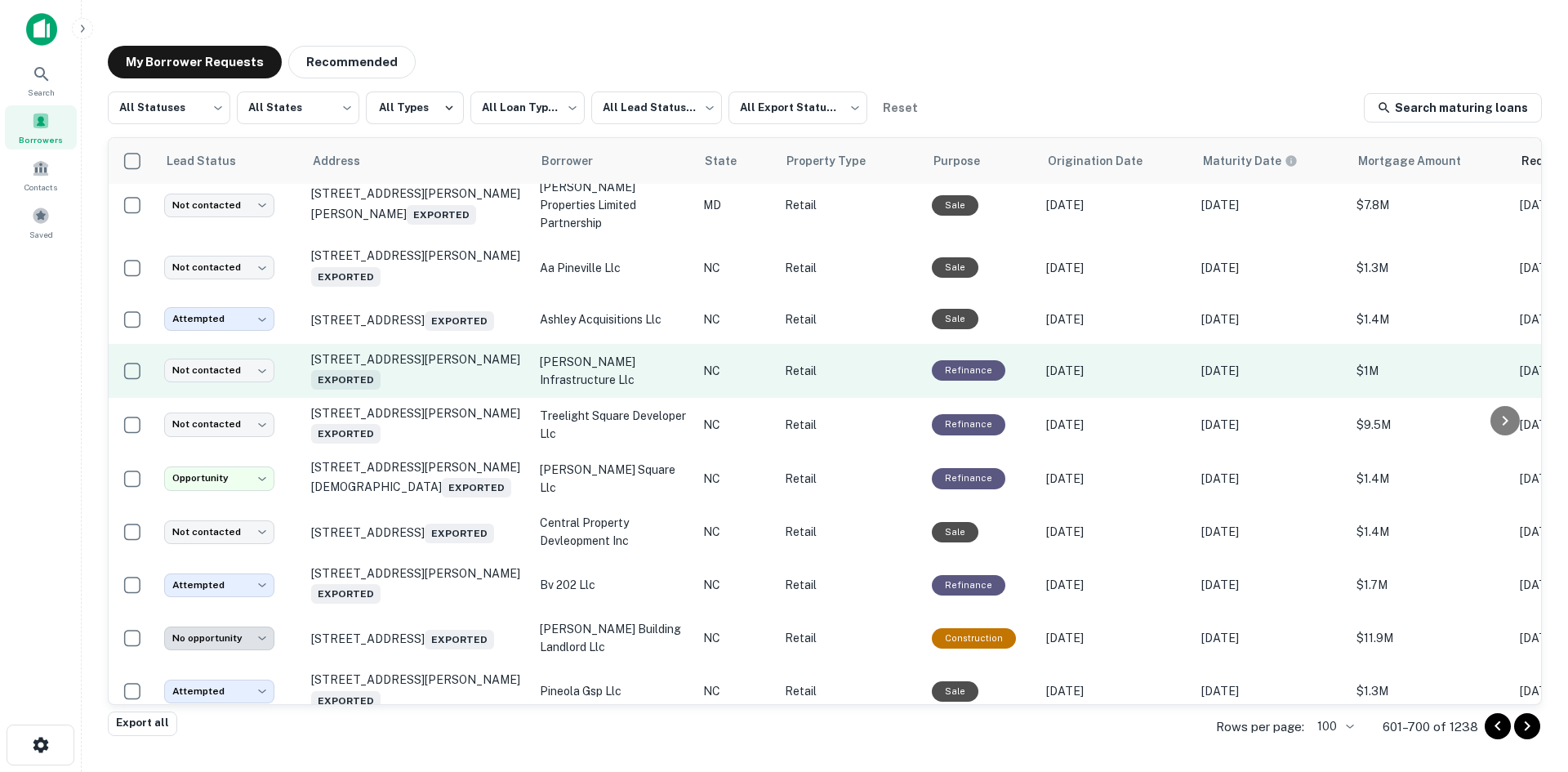
click at [456, 398] on td "[STREET_ADDRESS][PERSON_NAME] Exported" at bounding box center [417, 371] width 228 height 54
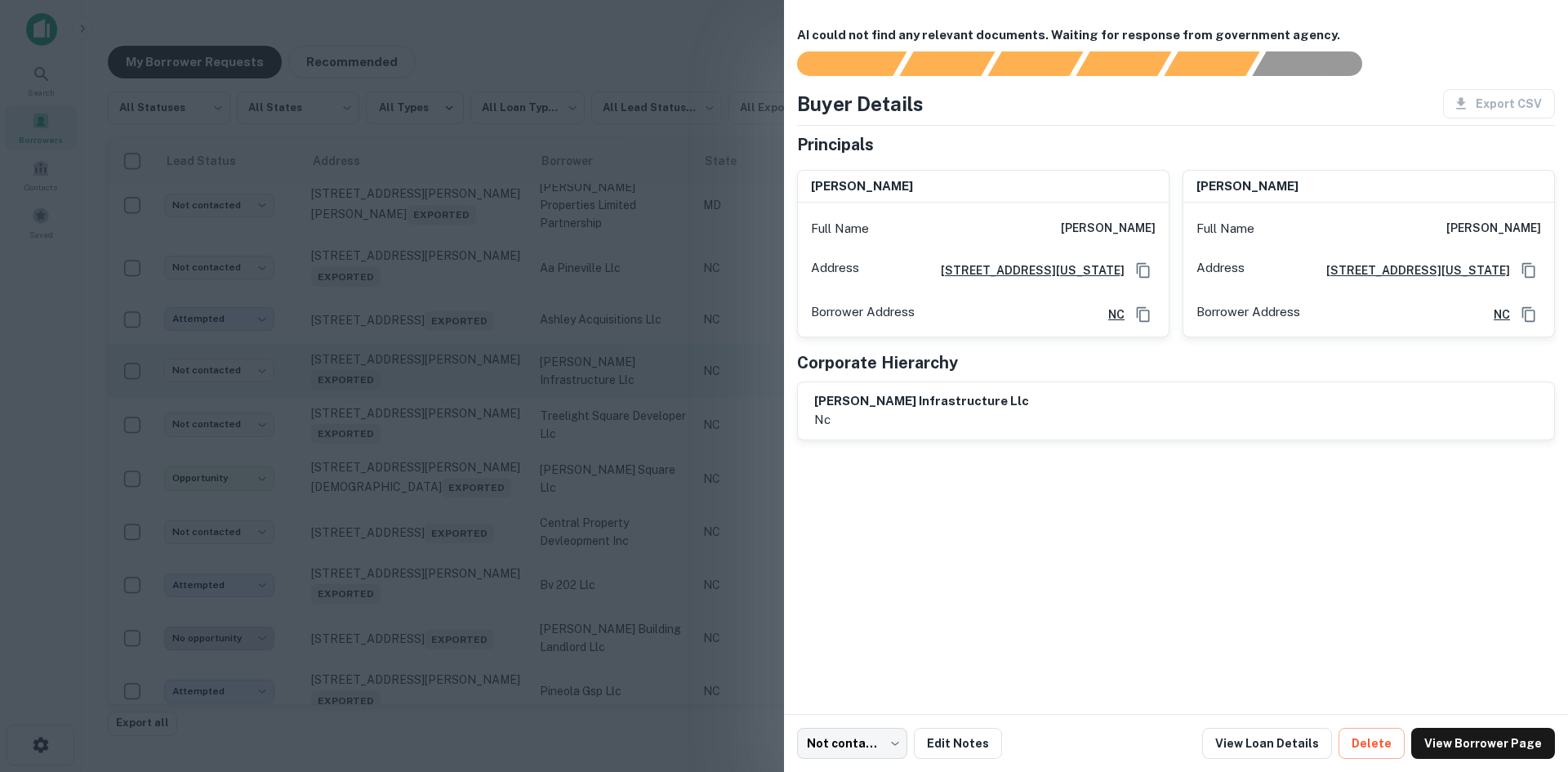
click at [456, 451] on div at bounding box center [784, 386] width 1568 height 772
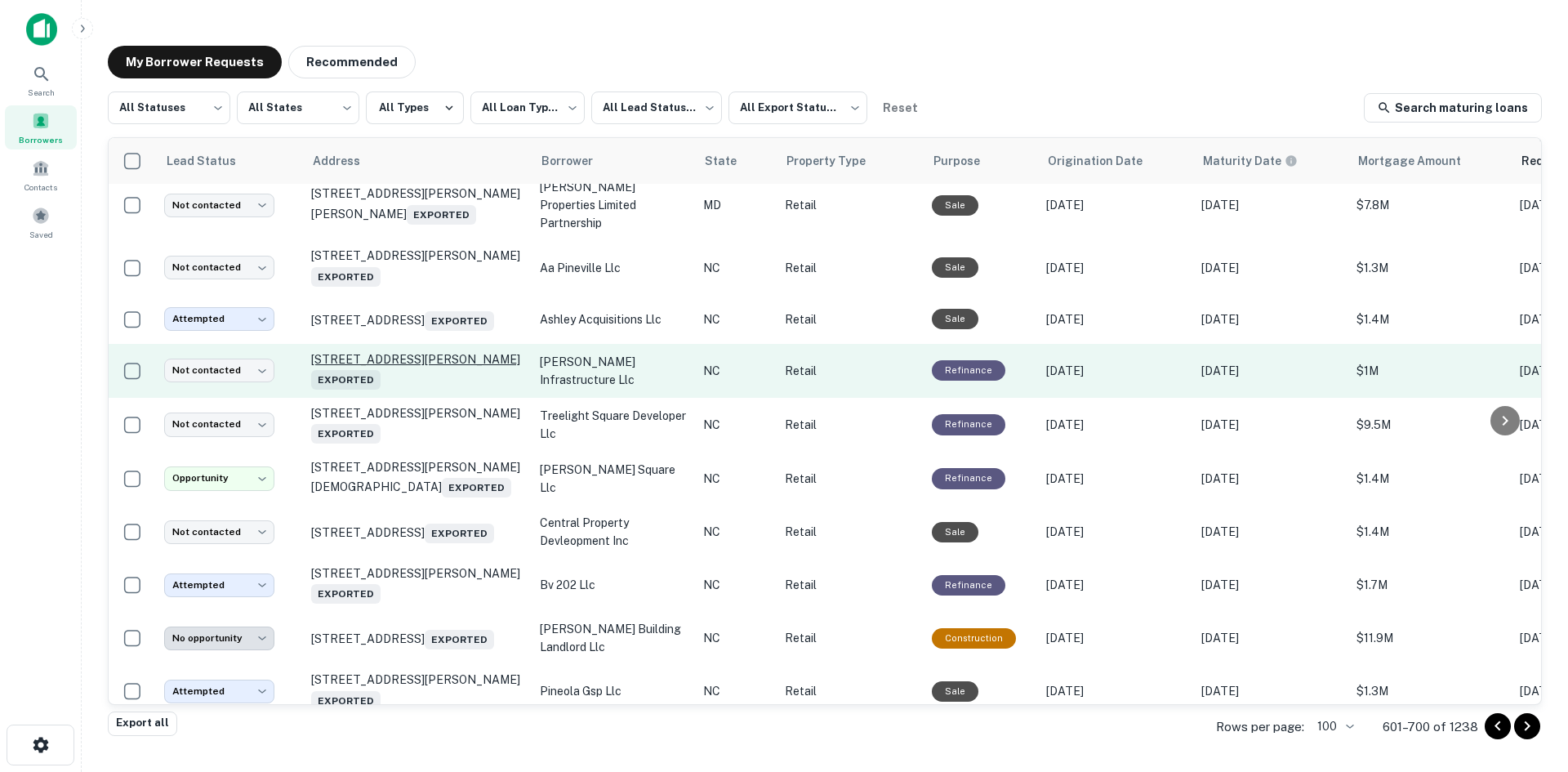
click at [455, 390] on p "[STREET_ADDRESS][PERSON_NAME] Exported" at bounding box center [416, 371] width 212 height 37
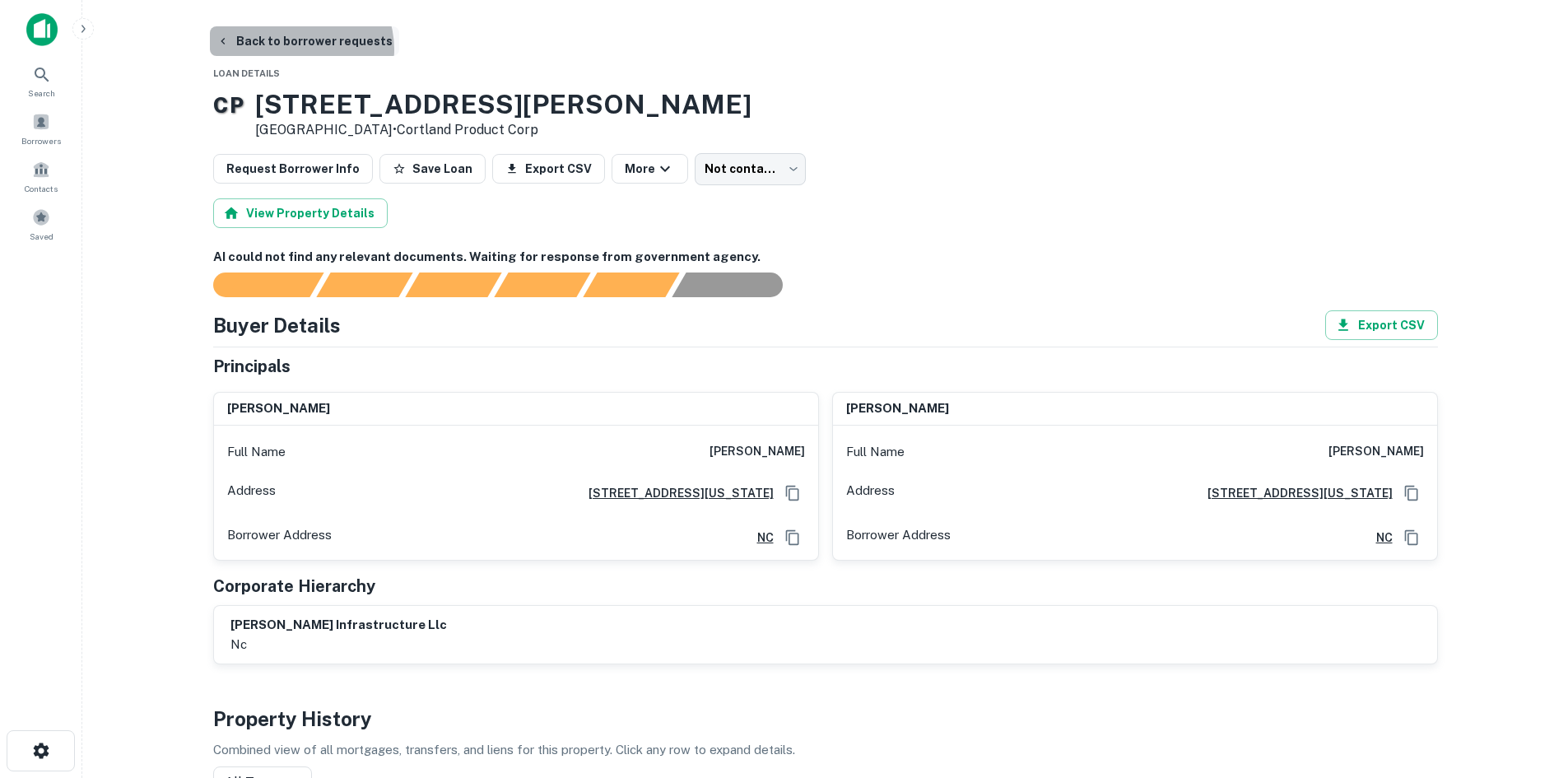
click at [300, 49] on button "Back to borrower requests" at bounding box center [305, 41] width 190 height 30
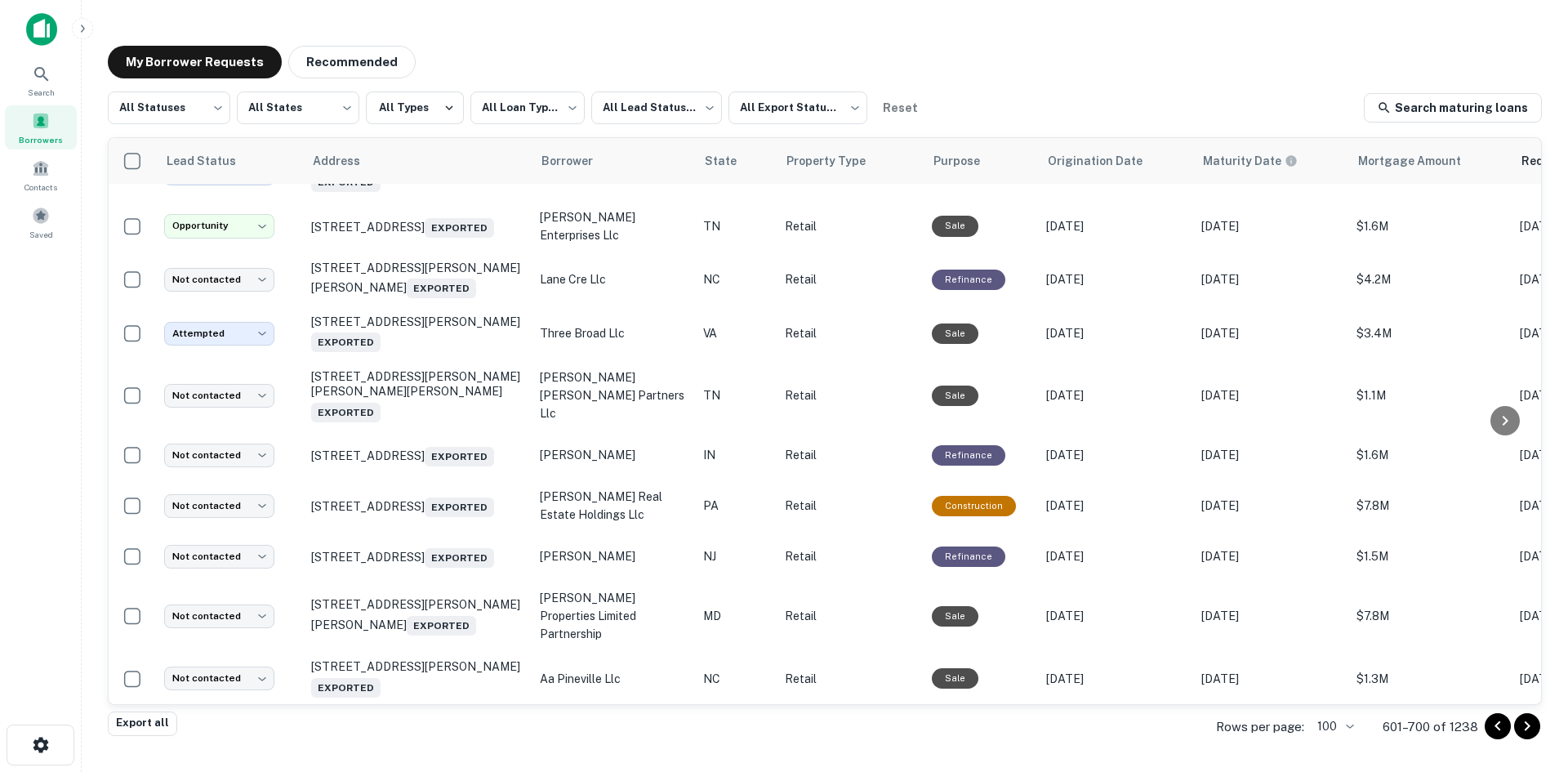
scroll to position [2597, 0]
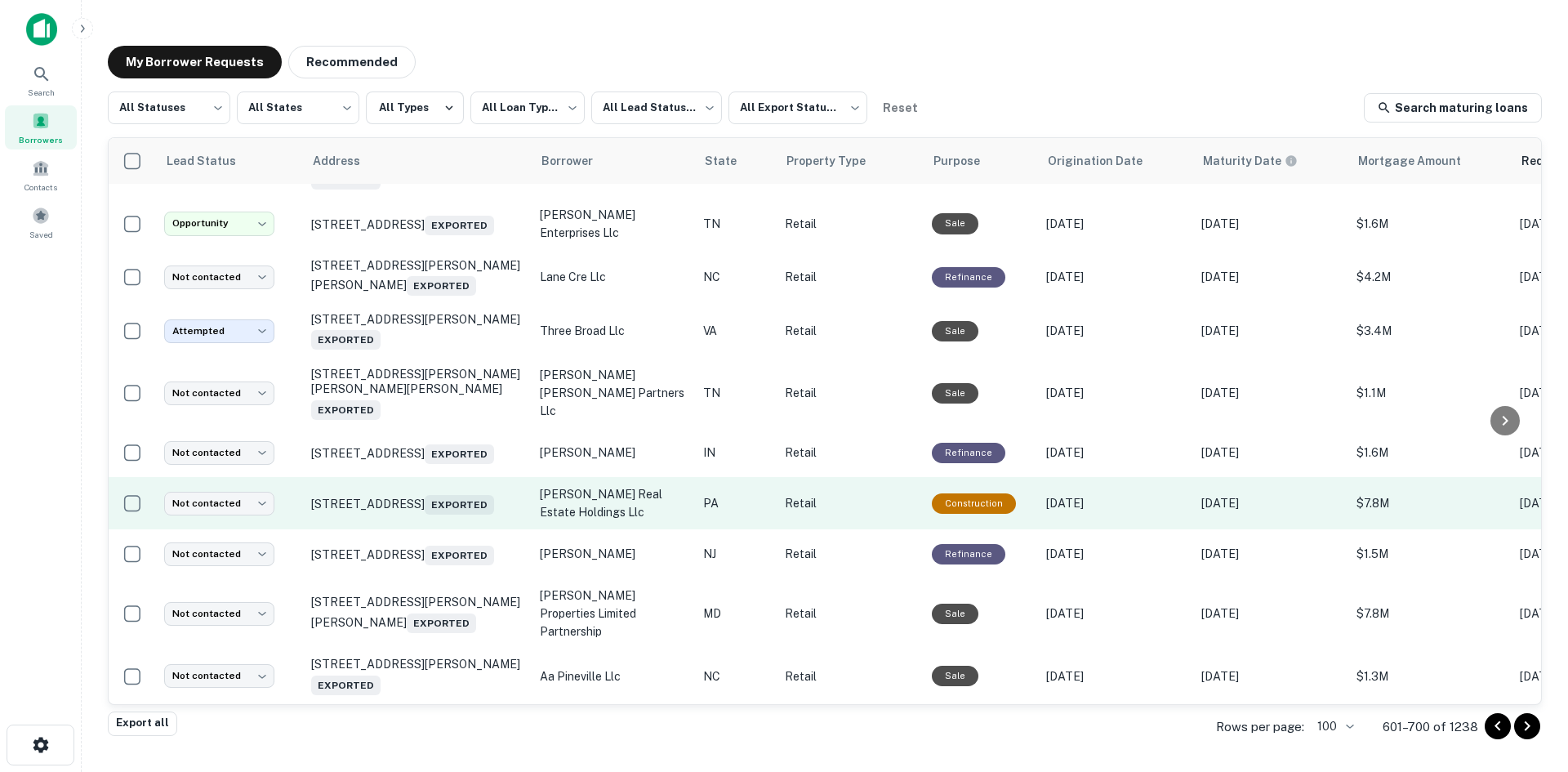
click at [431, 529] on td "[STREET_ADDRESS] Exported" at bounding box center [417, 503] width 228 height 52
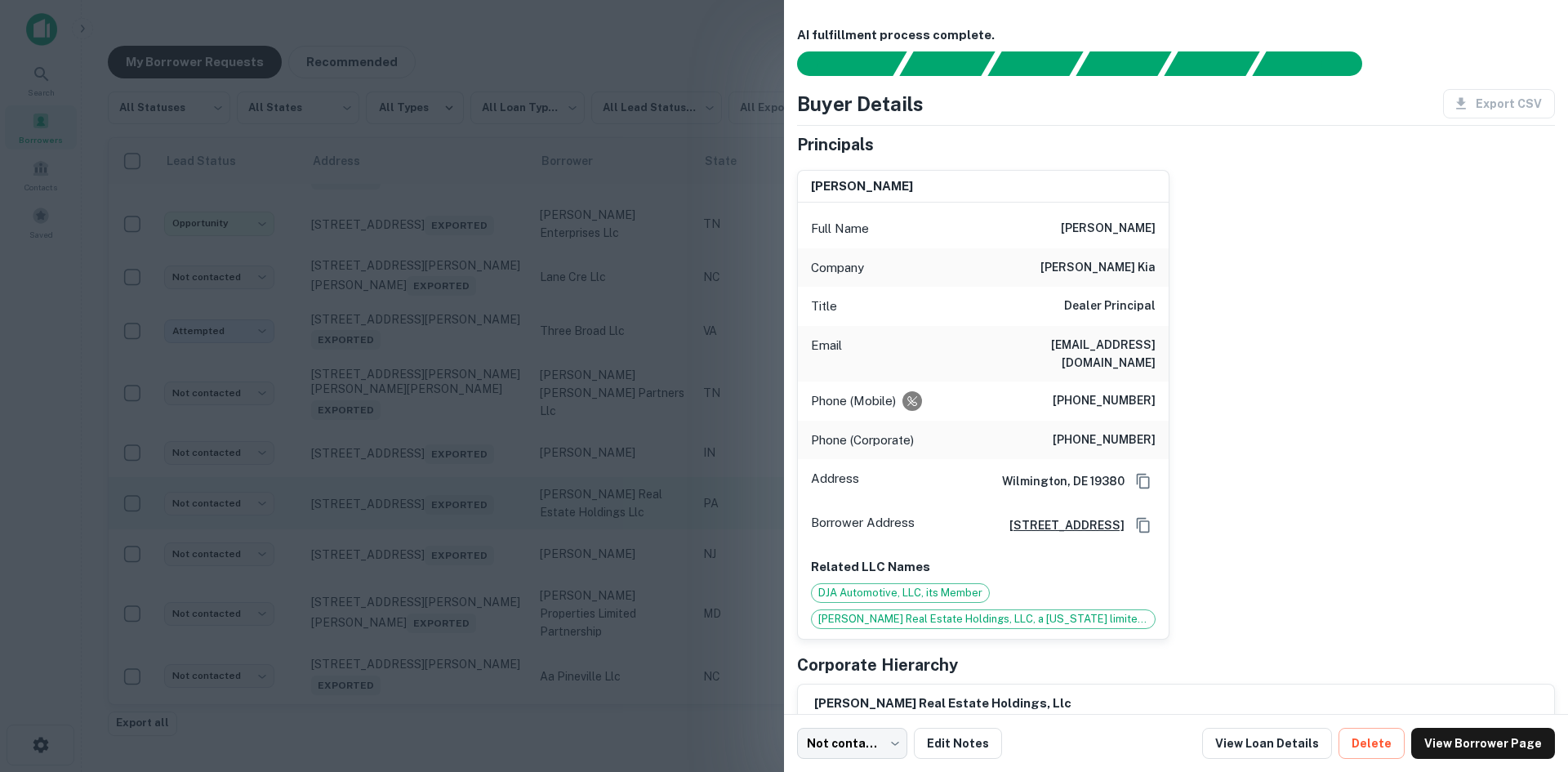
click at [431, 581] on div at bounding box center [784, 386] width 1568 height 772
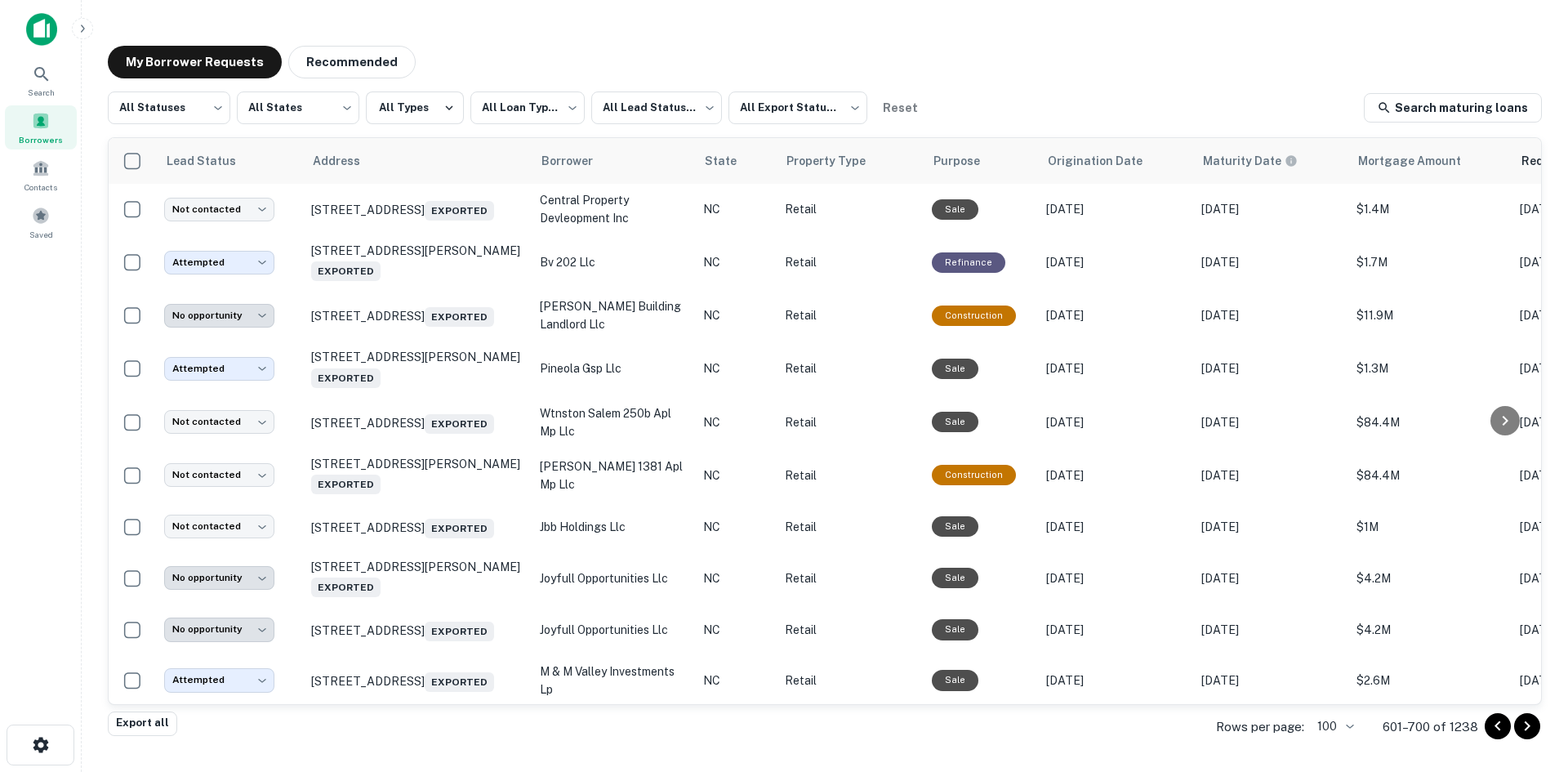
scroll to position [3333, 0]
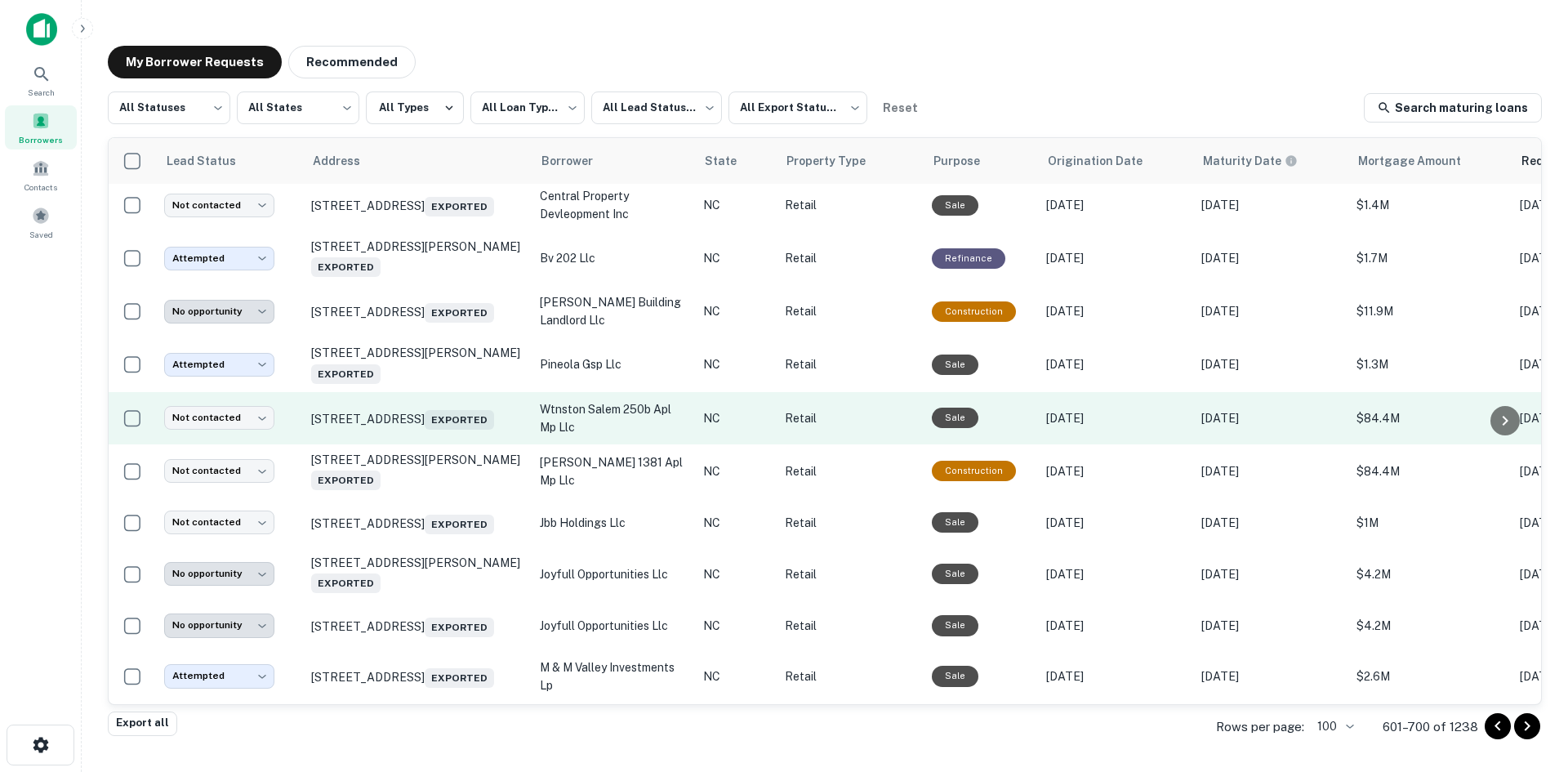
click at [453, 445] on td "[STREET_ADDRESS] Exported" at bounding box center [417, 419] width 228 height 52
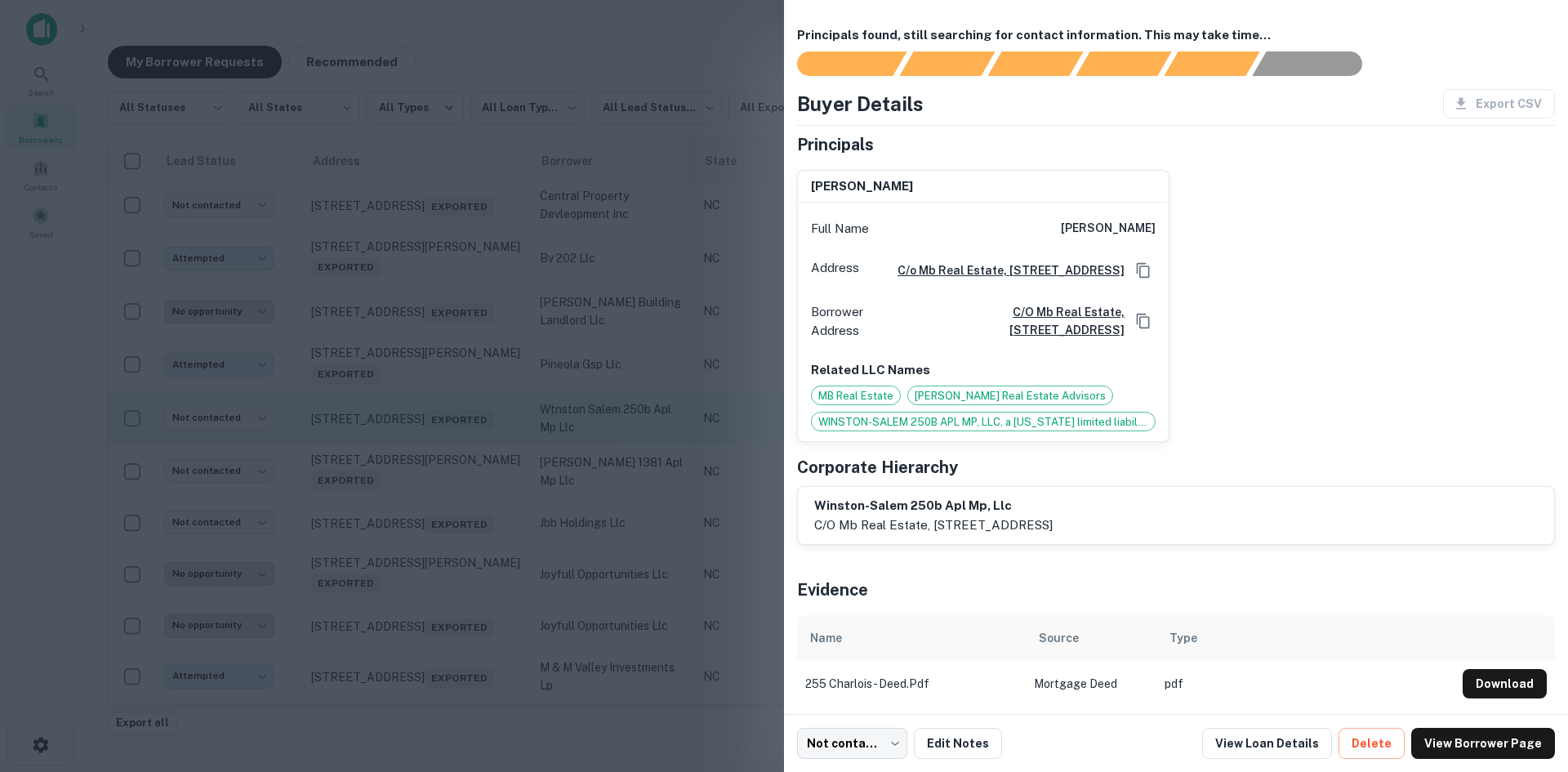
click at [453, 502] on div at bounding box center [784, 386] width 1568 height 772
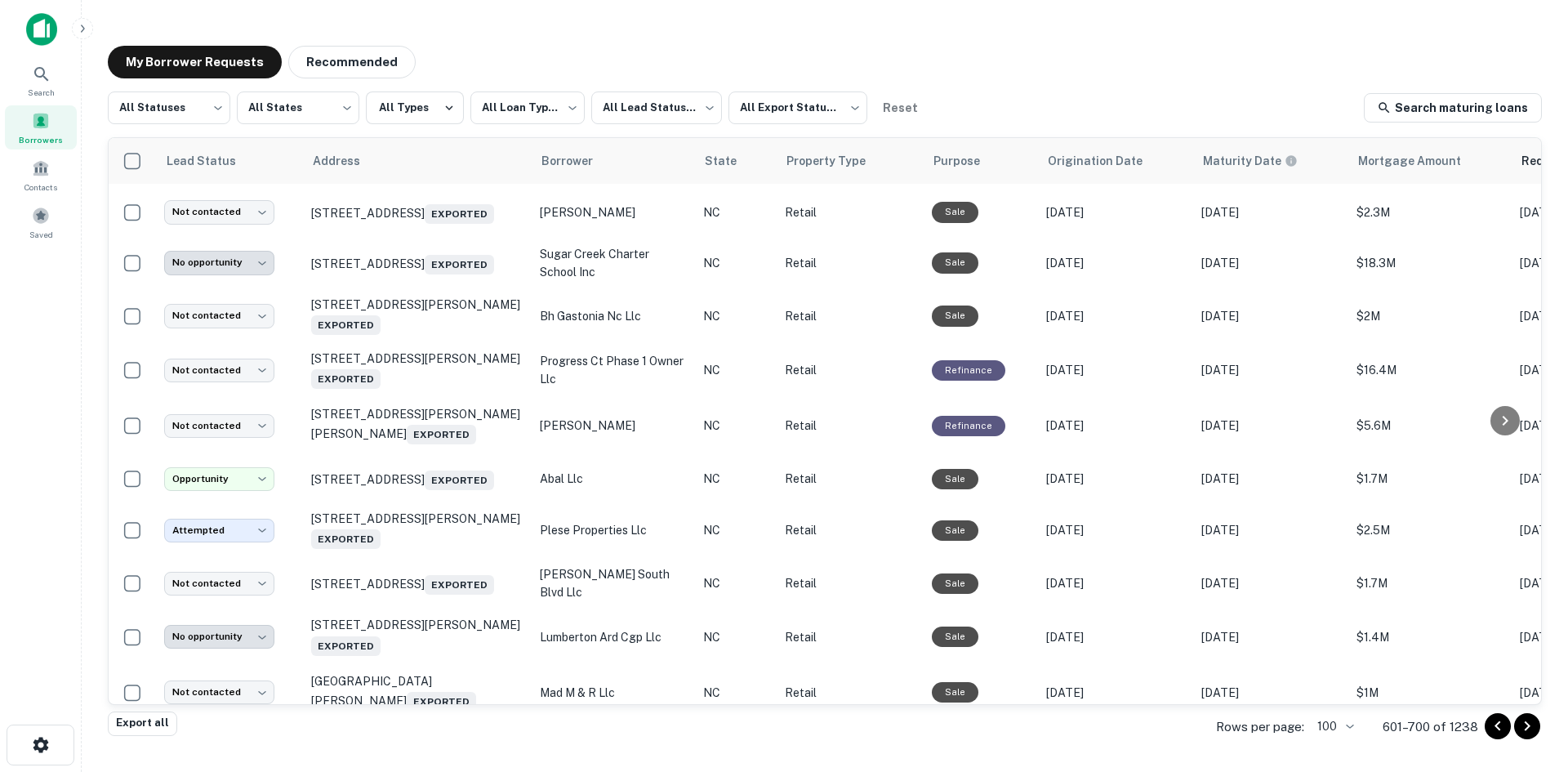
scroll to position [4476, 0]
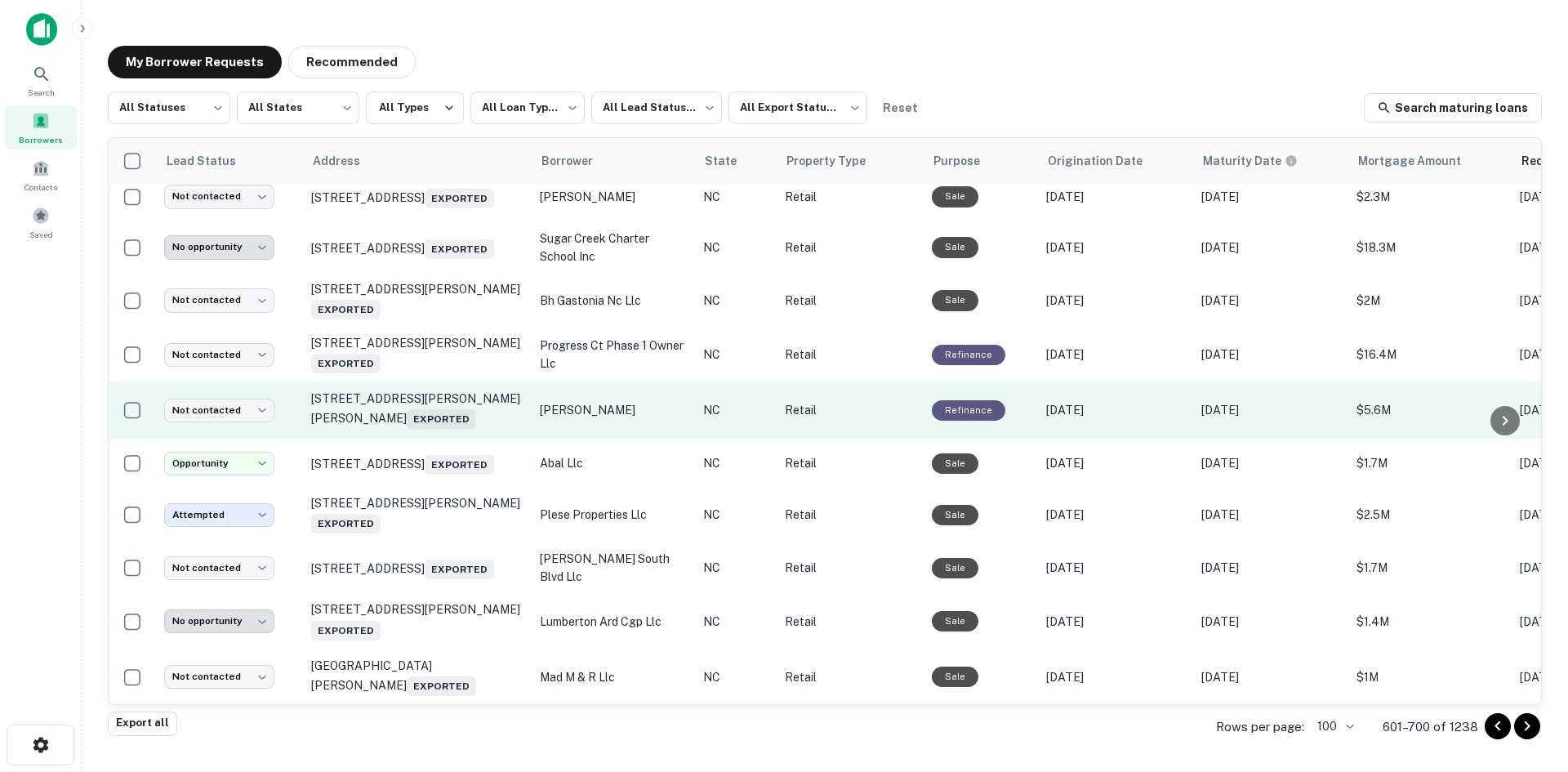
click at [454, 439] on td "[STREET_ADDRESS][PERSON_NAME][PERSON_NAME] Exported" at bounding box center [417, 410] width 228 height 58
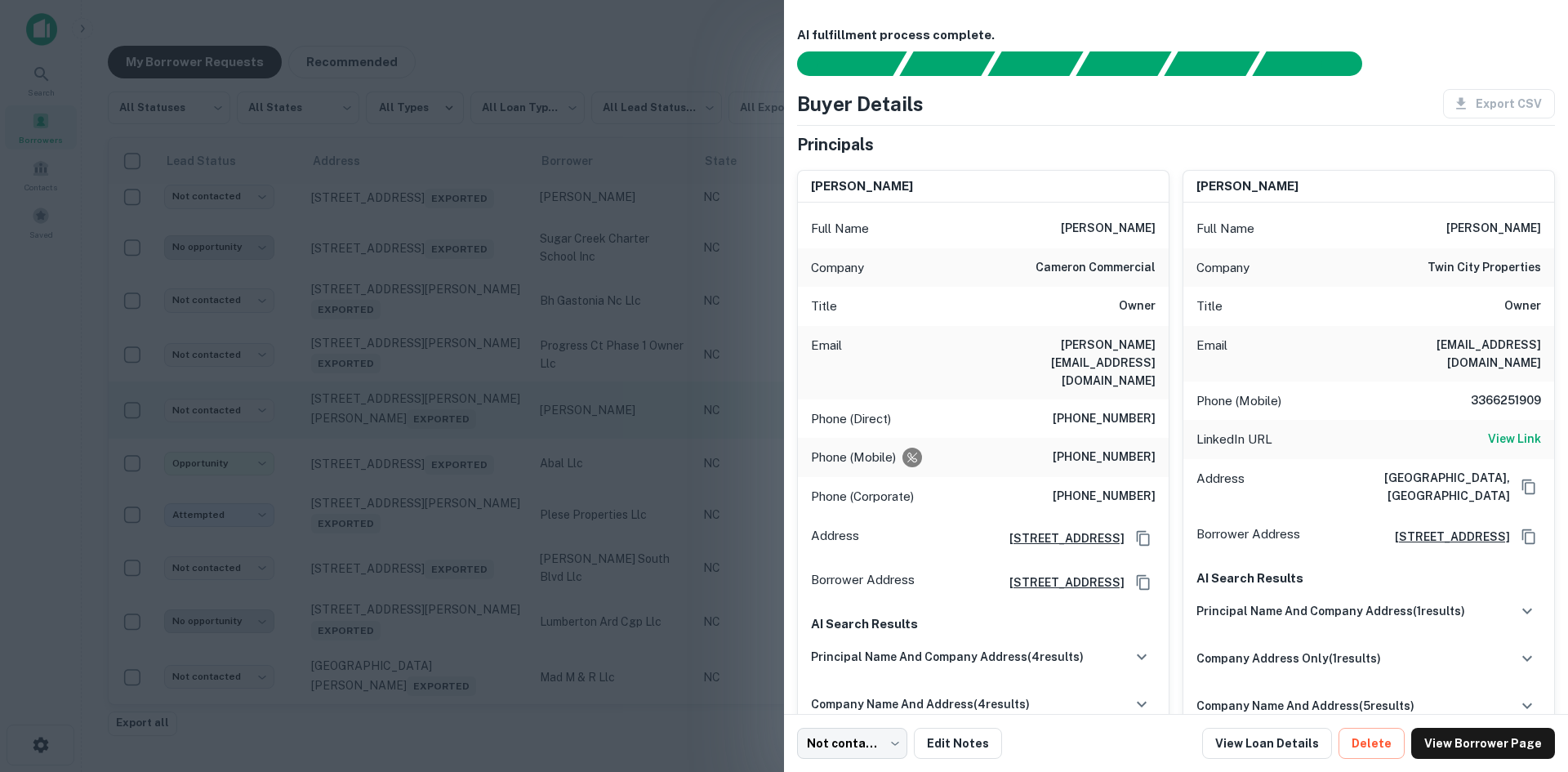
click at [454, 546] on div at bounding box center [784, 386] width 1568 height 772
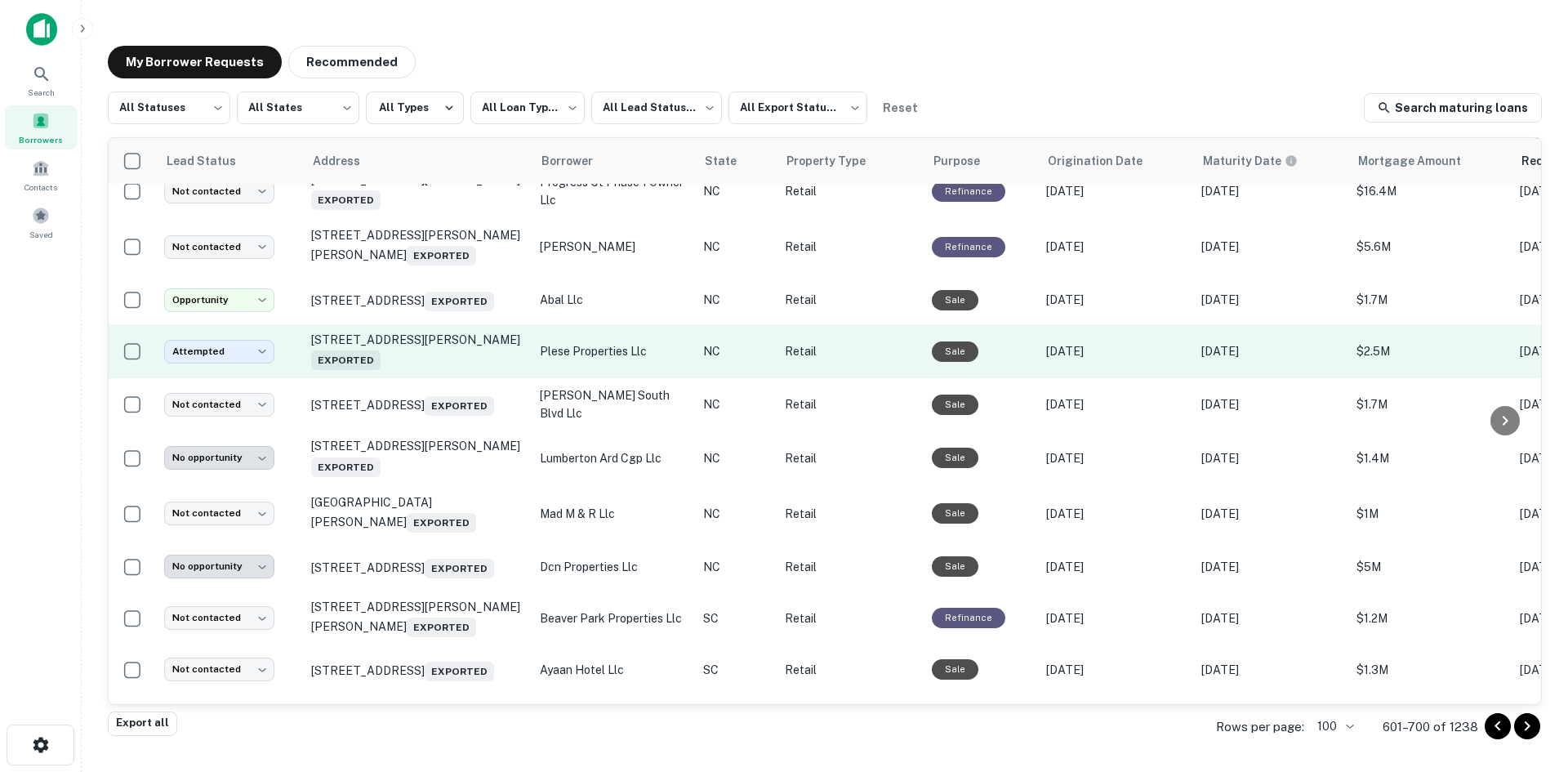
scroll to position [4935, 0]
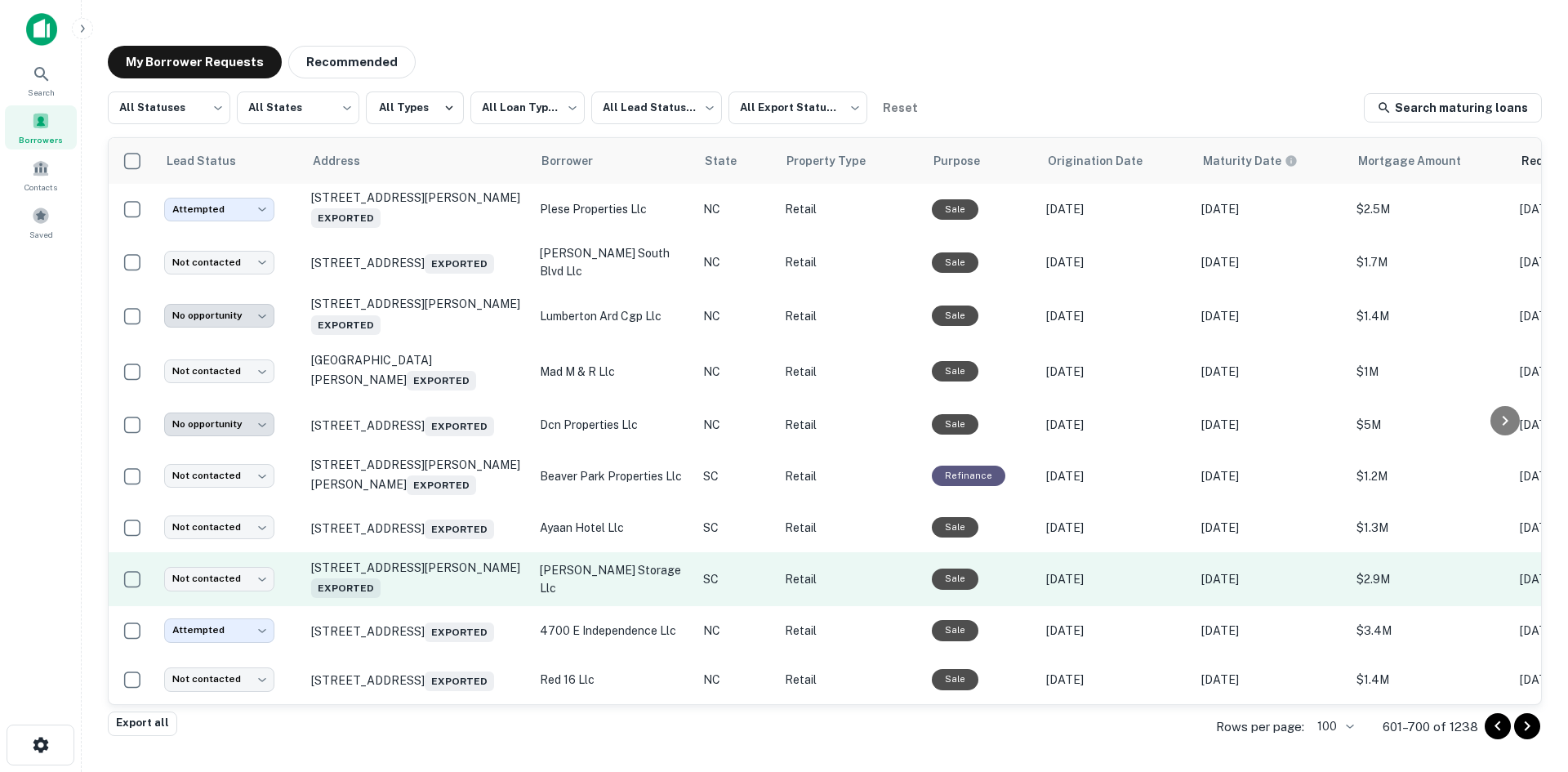
click at [421, 576] on td "[STREET_ADDRESS][PERSON_NAME] Exported" at bounding box center [417, 579] width 228 height 54
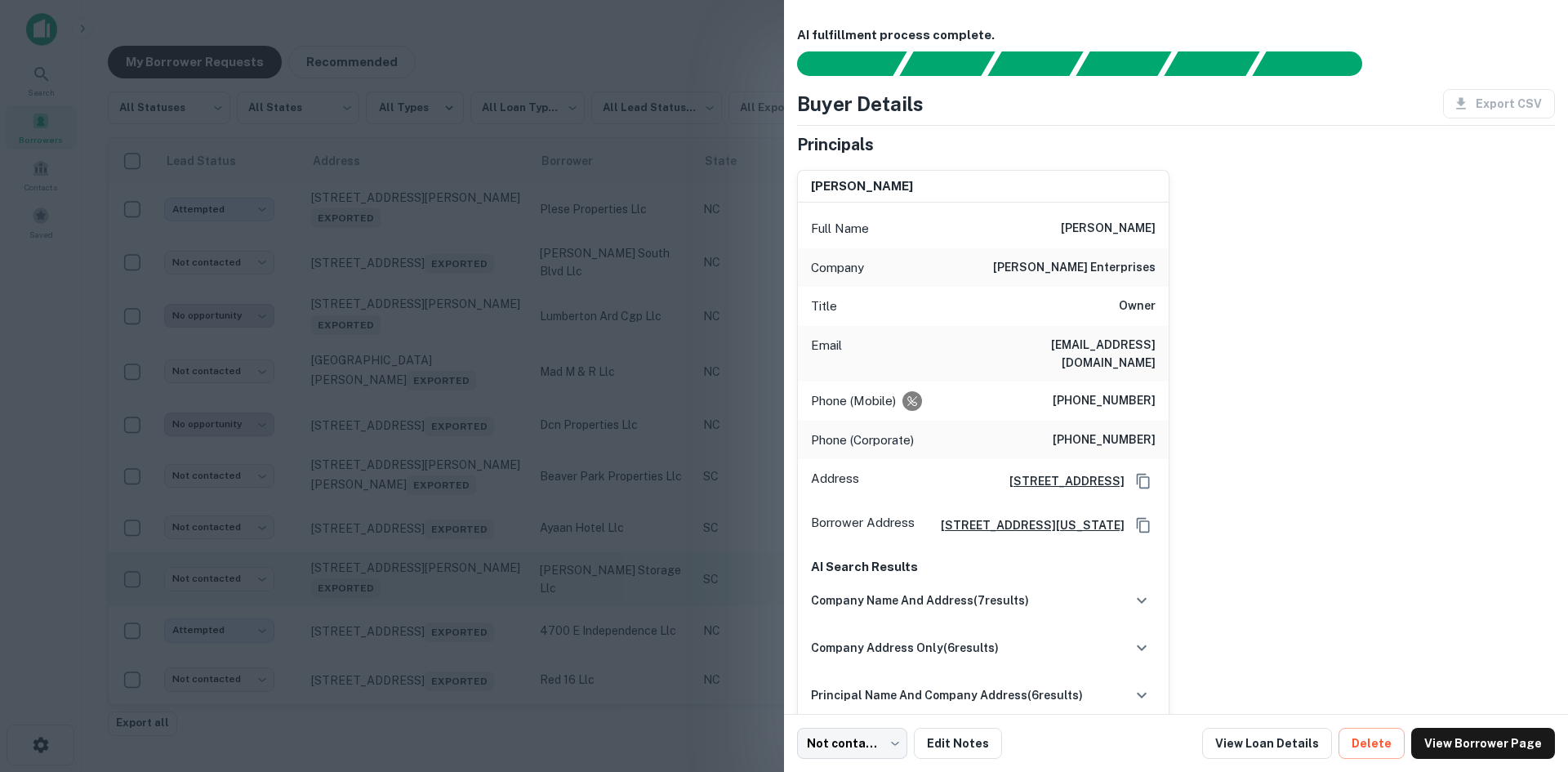
click at [421, 576] on div at bounding box center [784, 386] width 1568 height 772
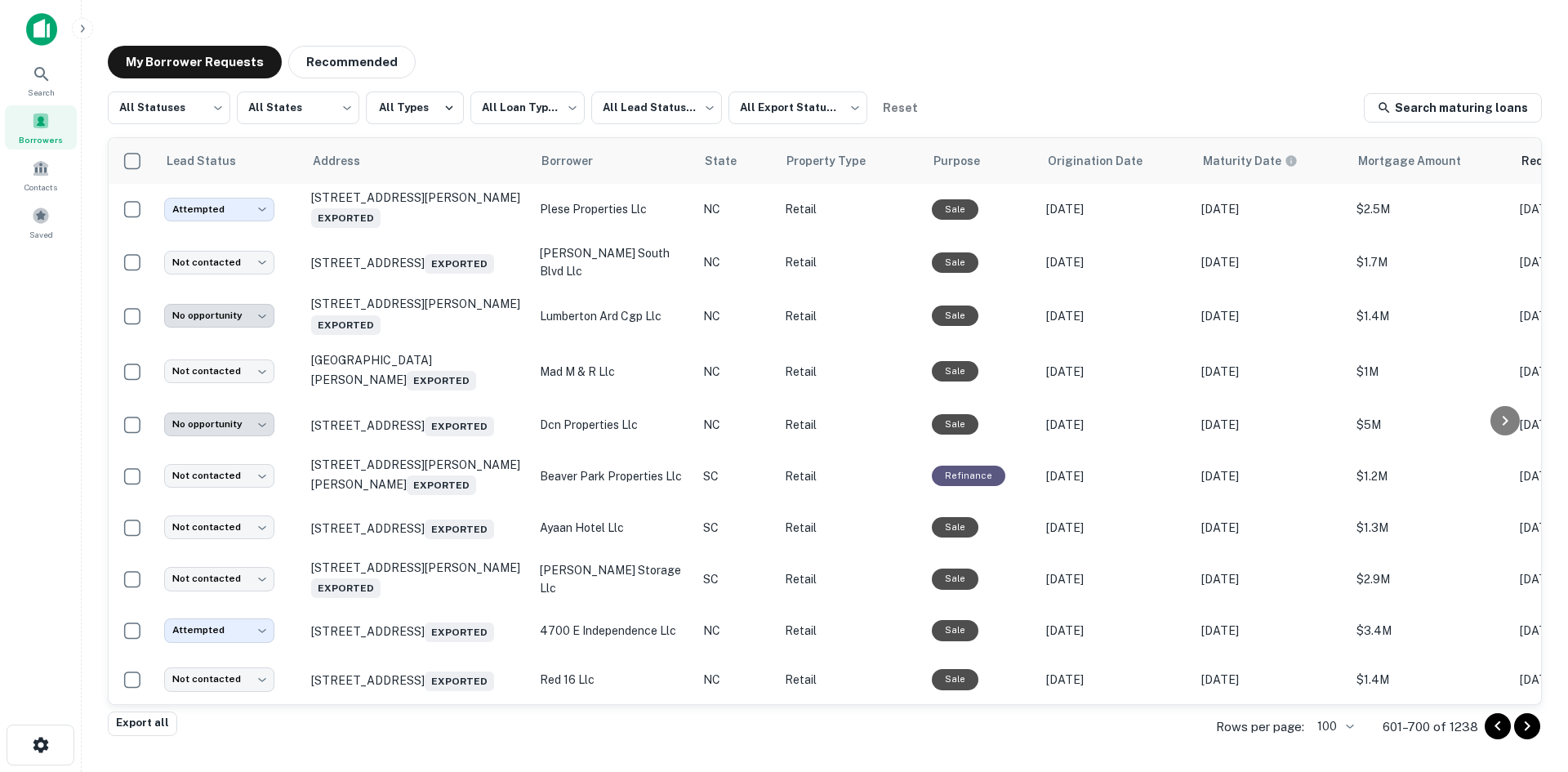
click at [1495, 726] on icon "Go to previous page" at bounding box center [1497, 726] width 6 height 10
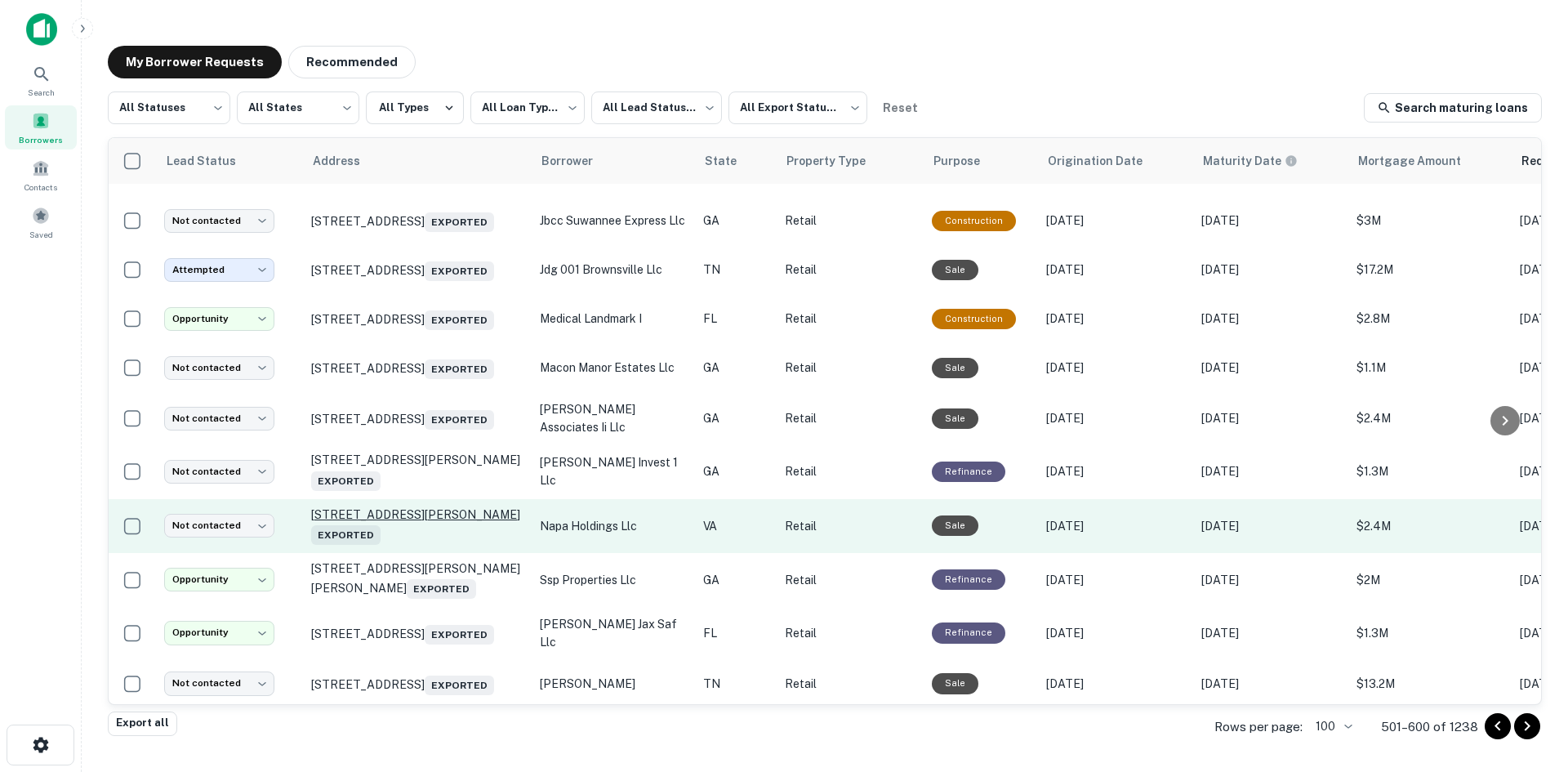
scroll to position [4445, 0]
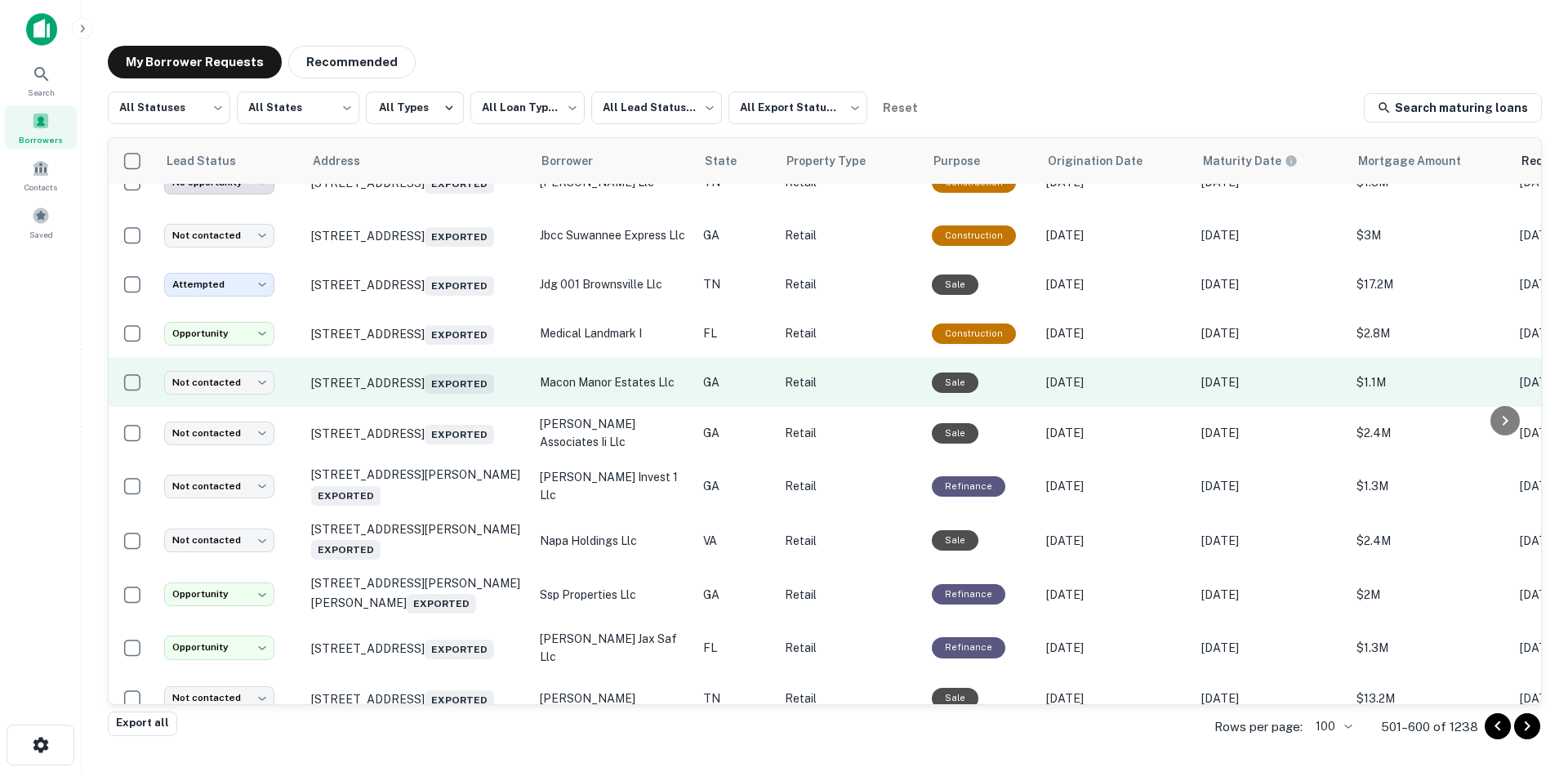
click at [431, 407] on td "[STREET_ADDRESS] Exported" at bounding box center [417, 382] width 228 height 49
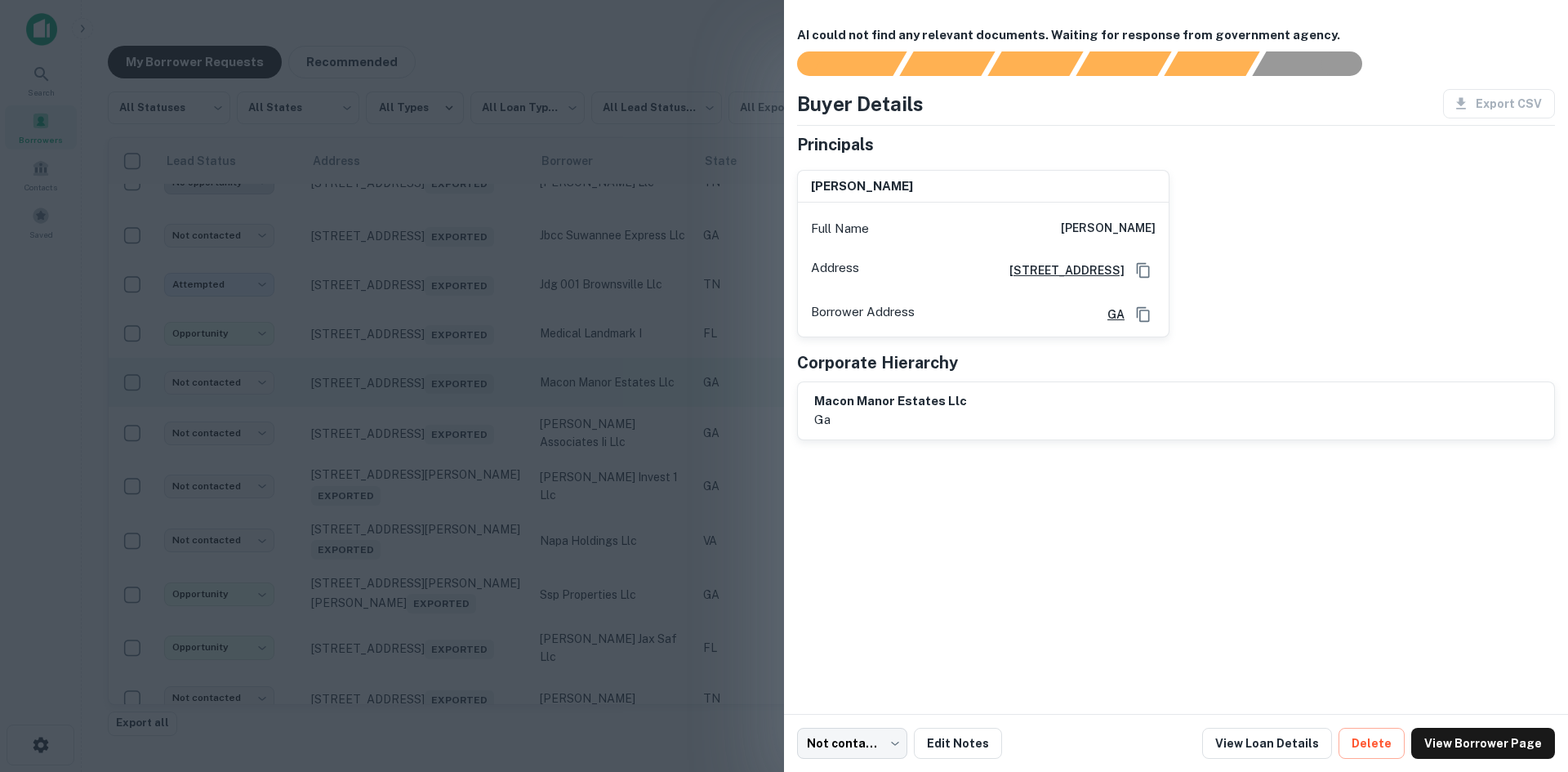
click at [431, 475] on div at bounding box center [784, 386] width 1568 height 772
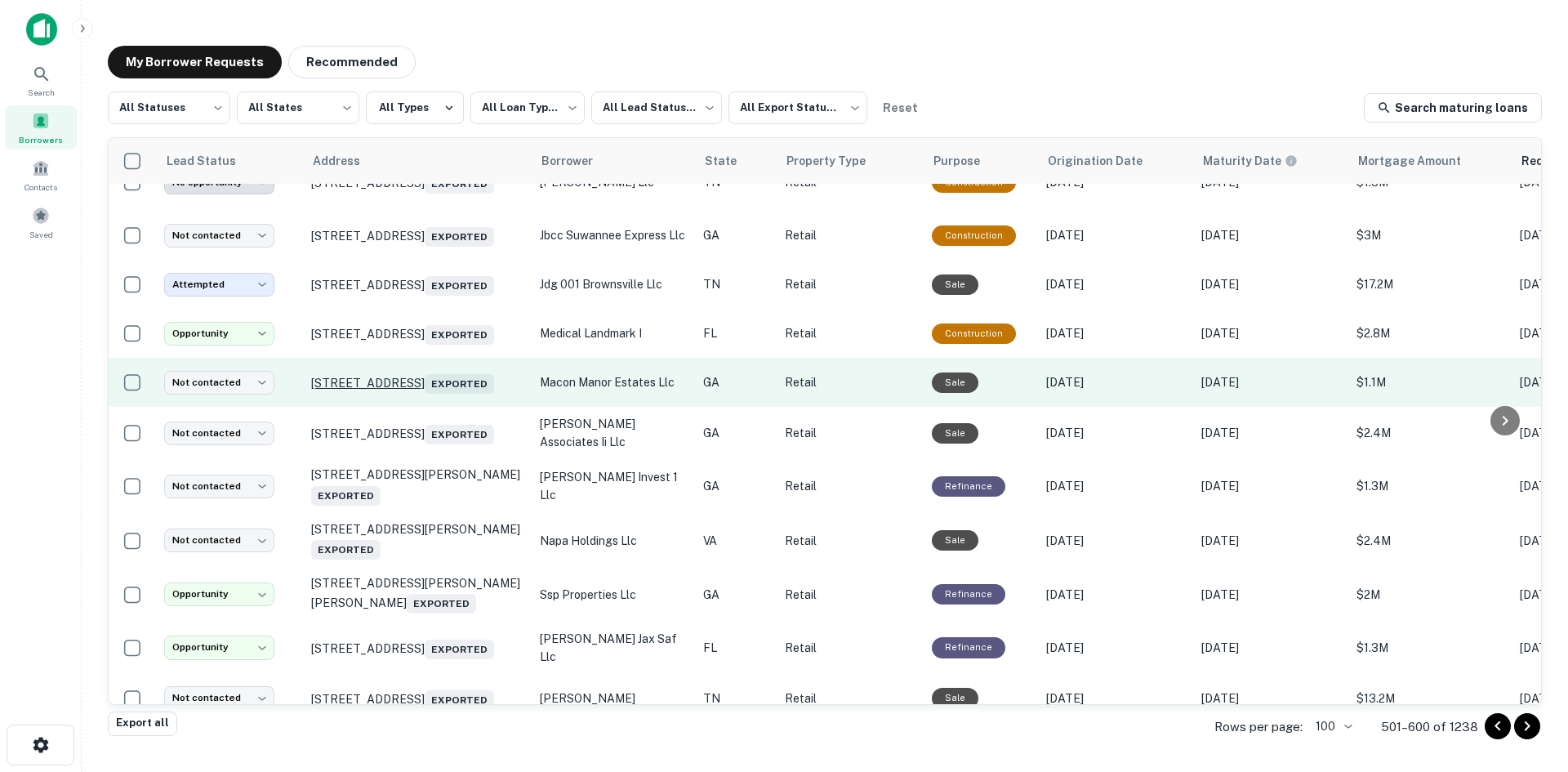
click at [432, 394] on p "[STREET_ADDRESS] Exported" at bounding box center [416, 382] width 212 height 23
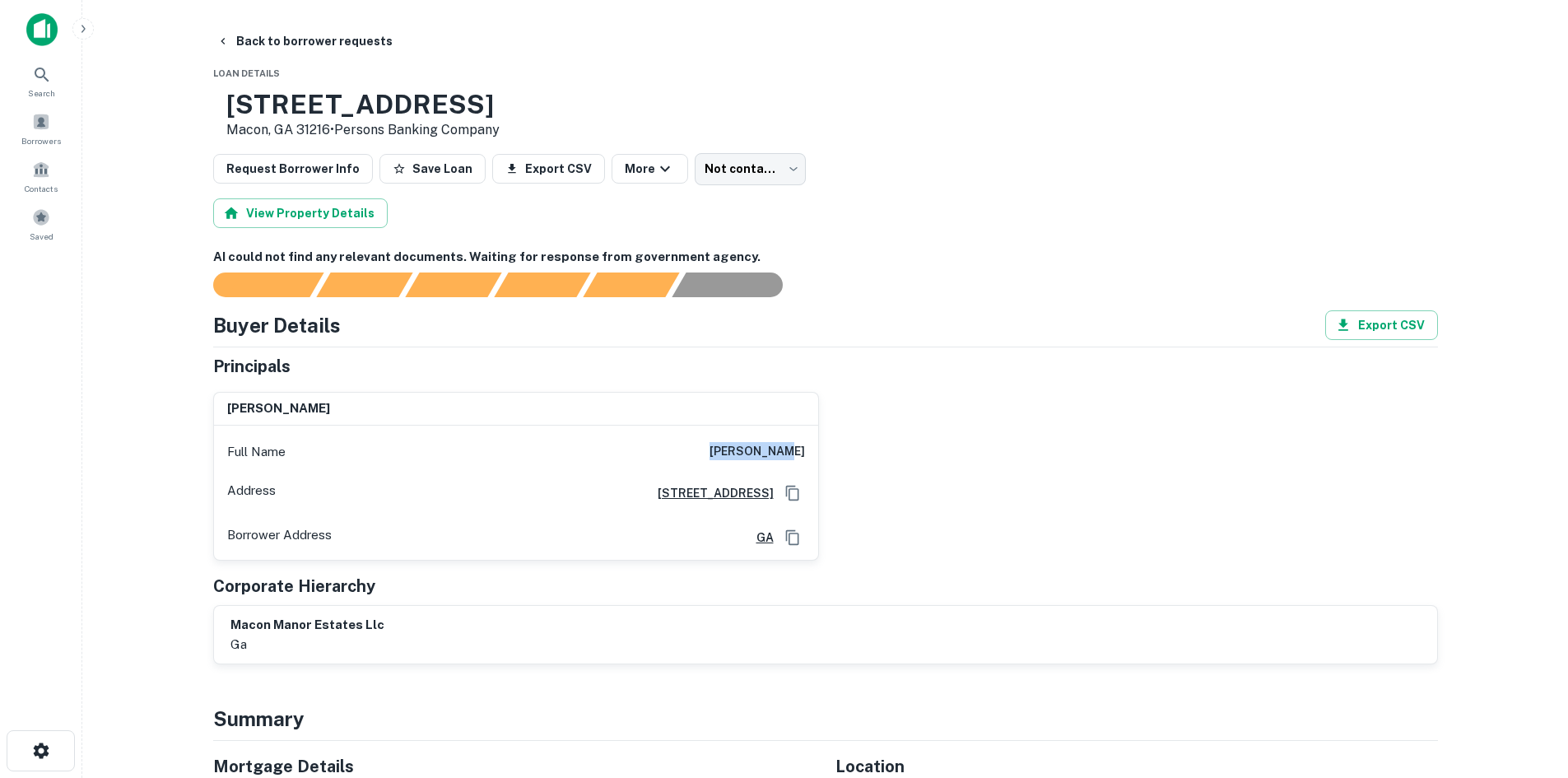
drag, startPoint x: 734, startPoint y: 448, endPoint x: 885, endPoint y: 444, distance: 151.1
click at [885, 444] on div "[PERSON_NAME] Full Name [PERSON_NAME] Address [STREET_ADDRESS] Borrower Address…" at bounding box center [819, 469] width 1238 height 182
copy h6 "[PERSON_NAME]"
click at [312, 16] on main "Back to borrower requests Loan Details [STREET_ADDRESS] • Persons Banking Compa…" at bounding box center [825, 389] width 1486 height 778
click at [307, 26] on button "Back to borrower requests" at bounding box center [305, 41] width 190 height 30
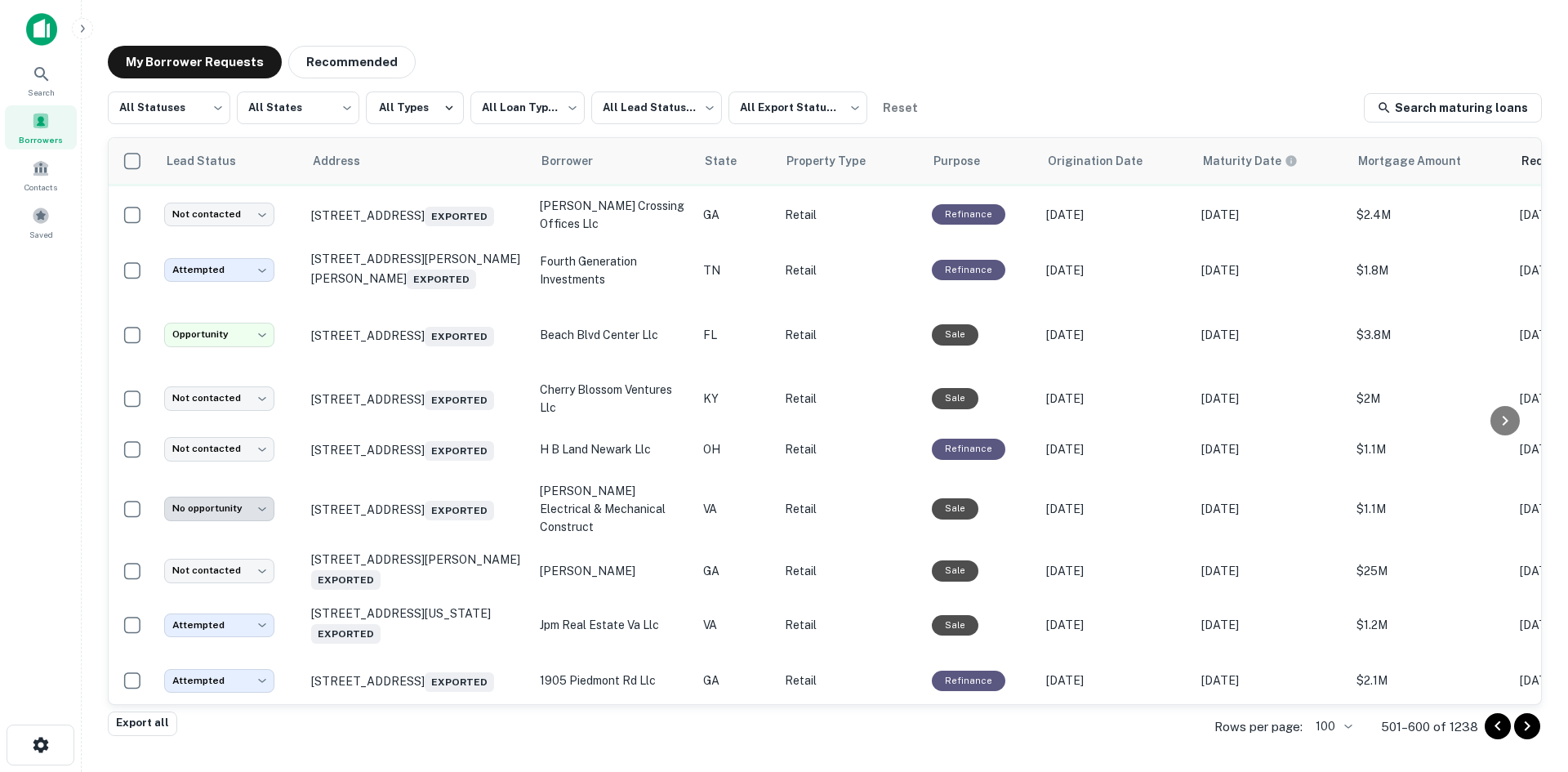
scroll to position [2025, 0]
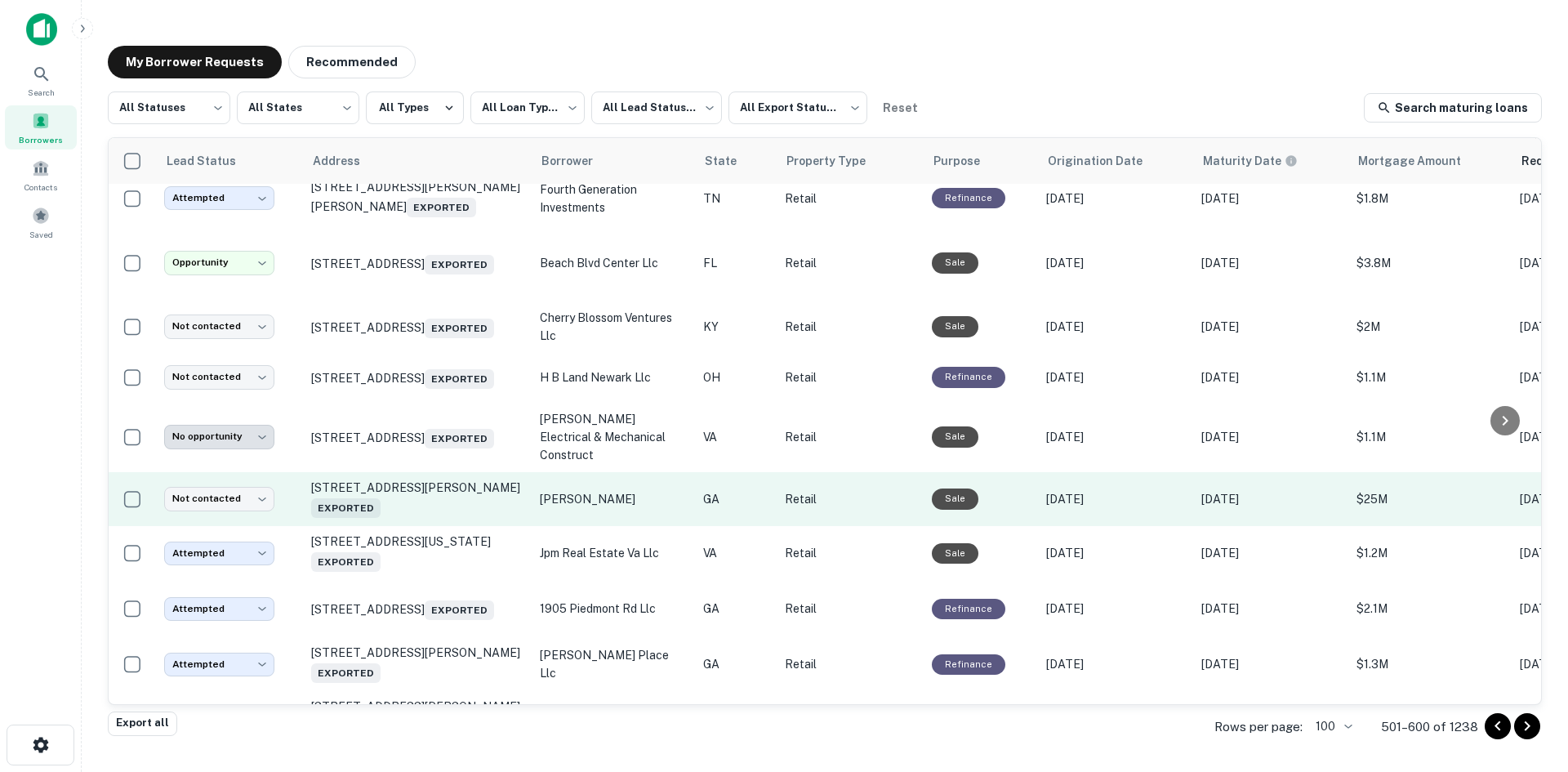
click at [440, 526] on td "[STREET_ADDRESS][PERSON_NAME] Exported" at bounding box center [417, 499] width 228 height 54
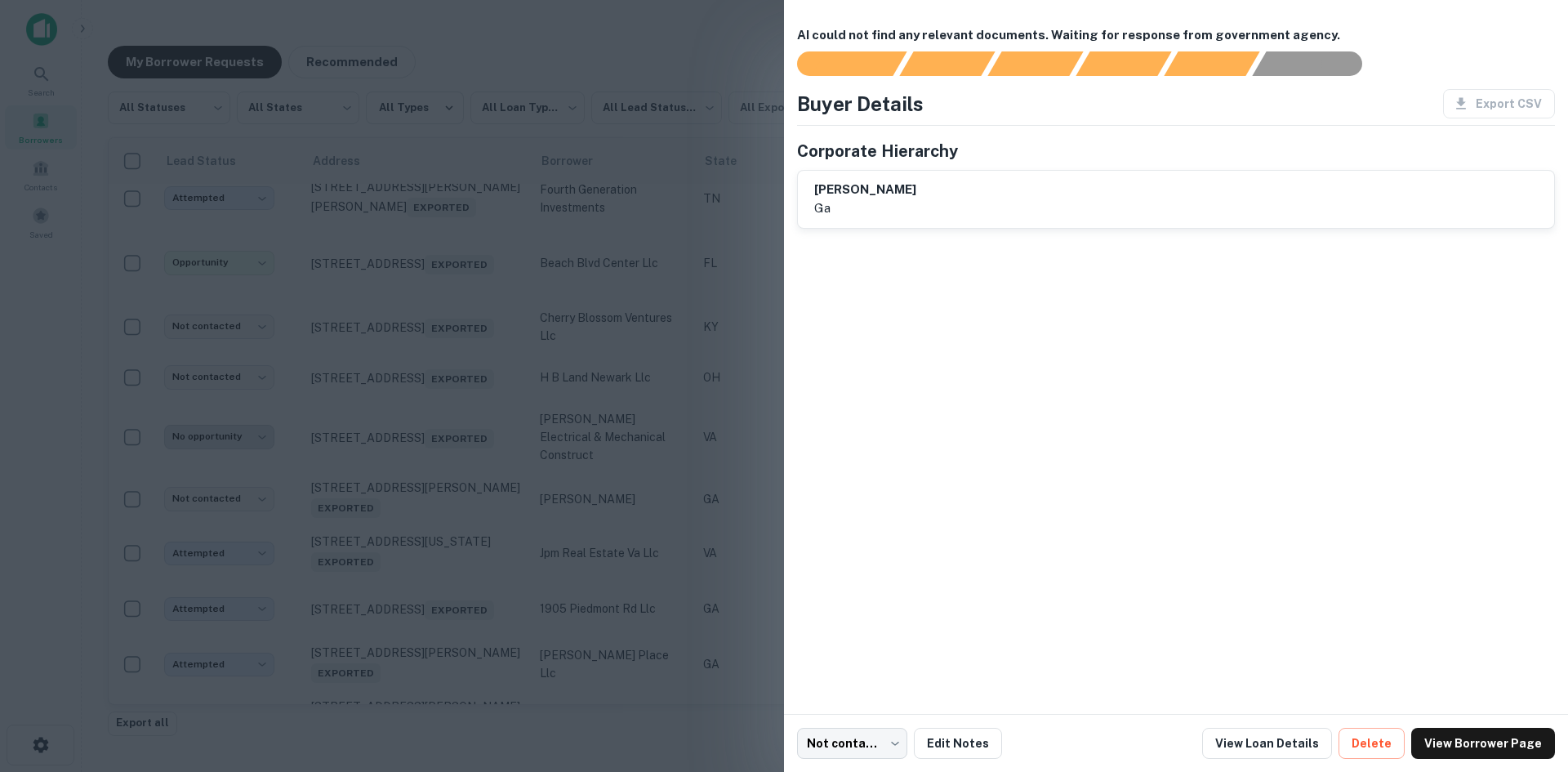
click at [429, 547] on div at bounding box center [784, 386] width 1568 height 772
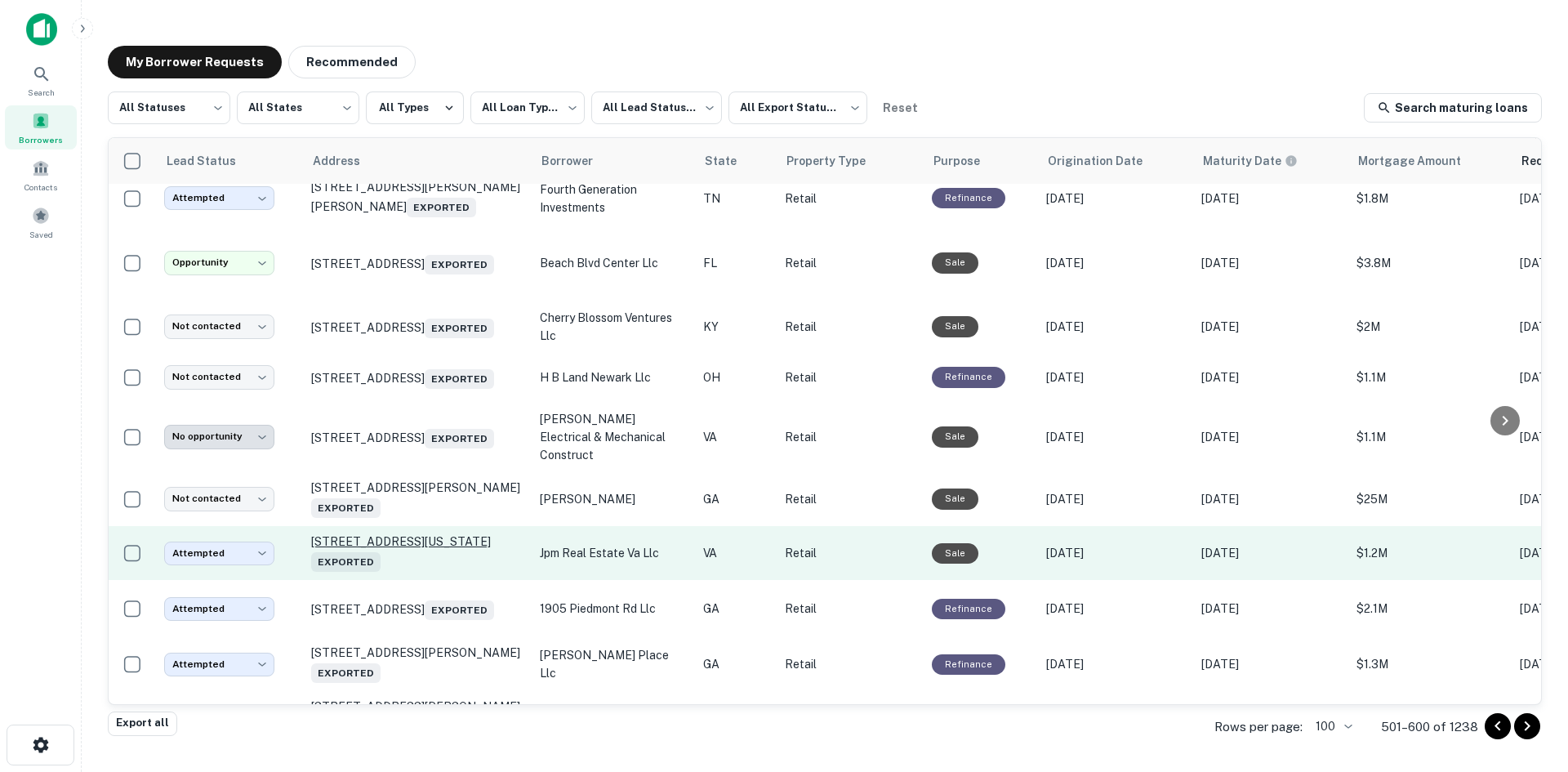
scroll to position [2352, 0]
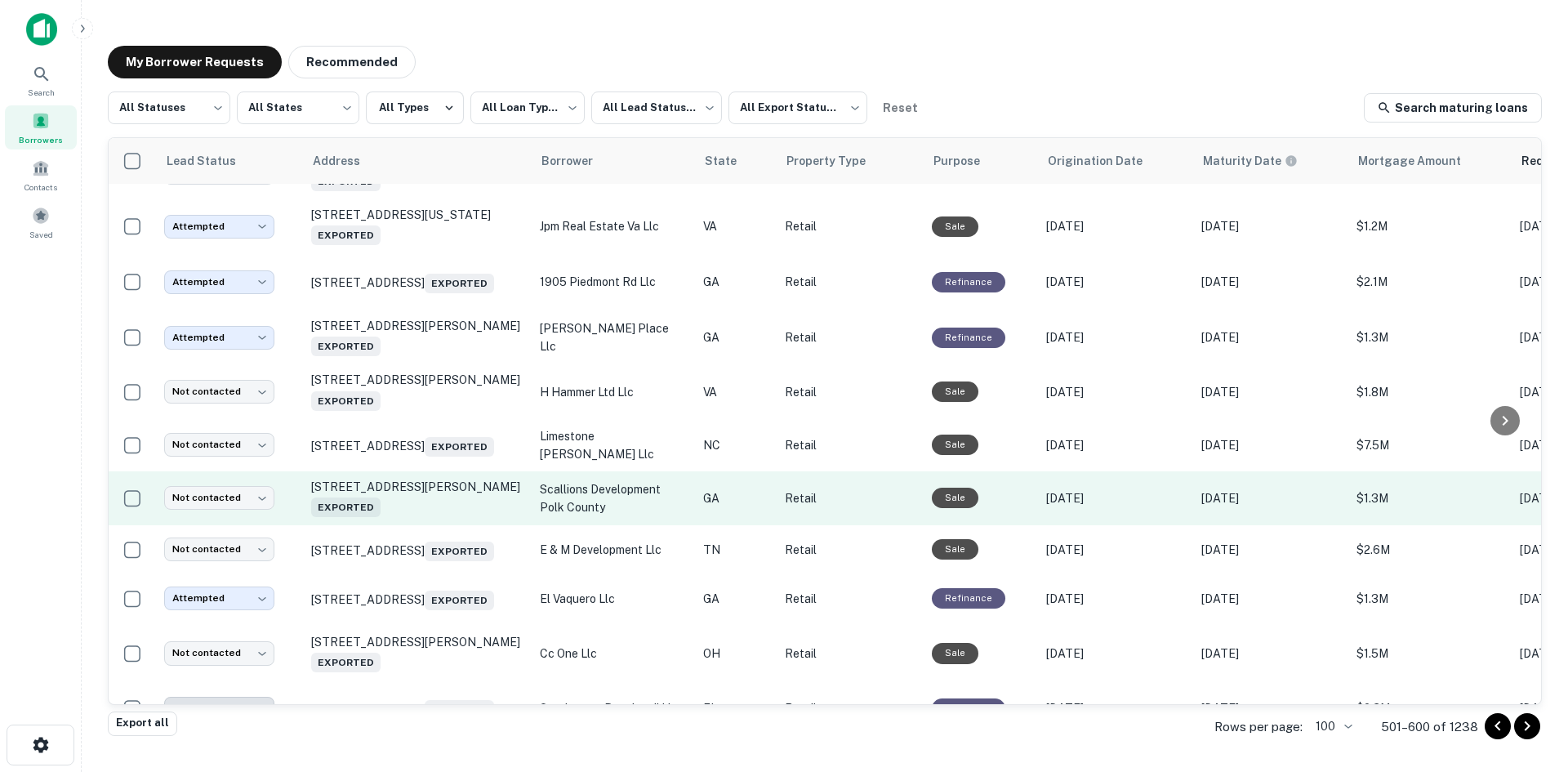
click at [418, 525] on td "[STREET_ADDRESS][PERSON_NAME] Exported" at bounding box center [417, 498] width 228 height 54
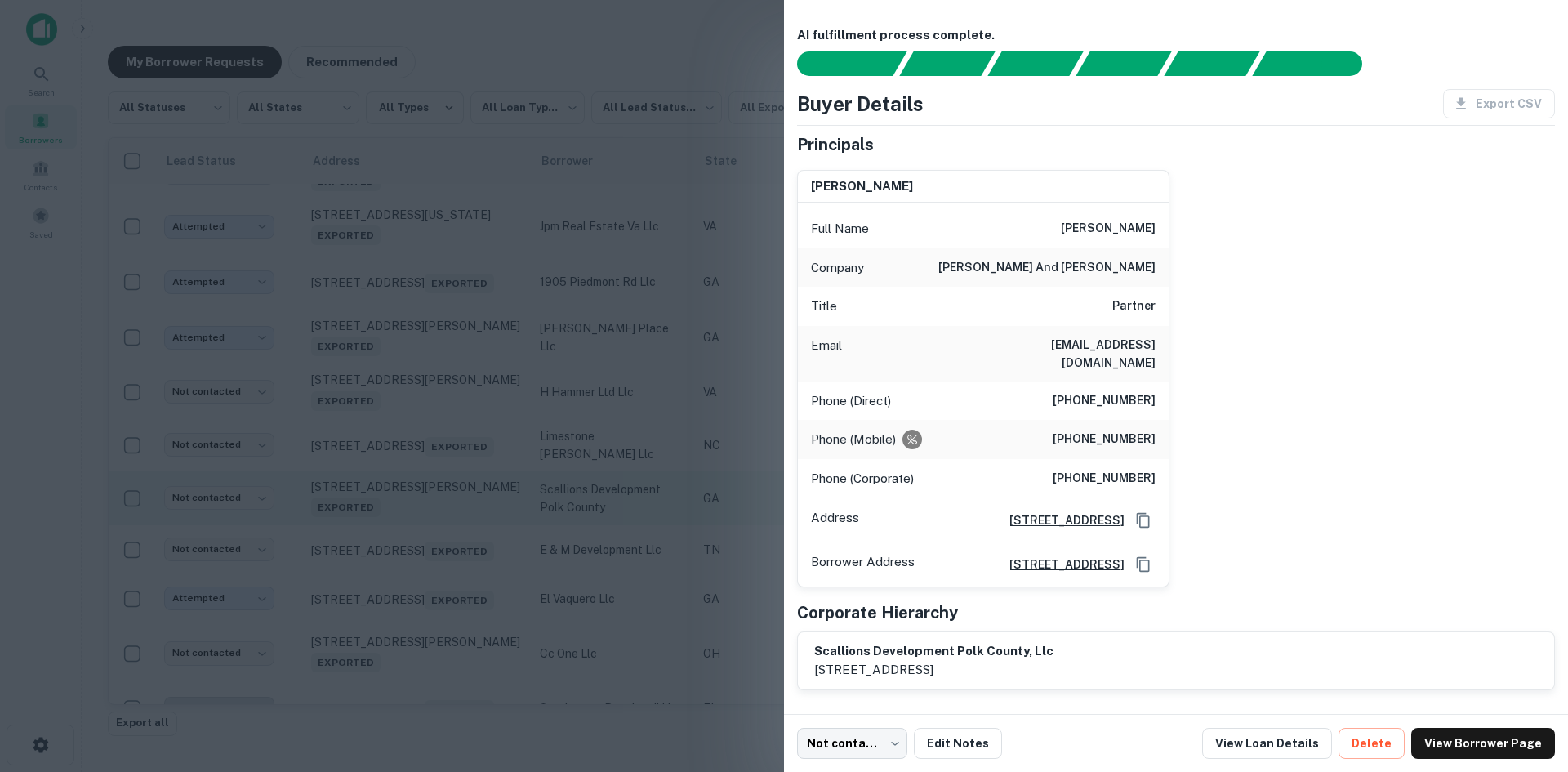
click at [418, 546] on div at bounding box center [784, 386] width 1568 height 772
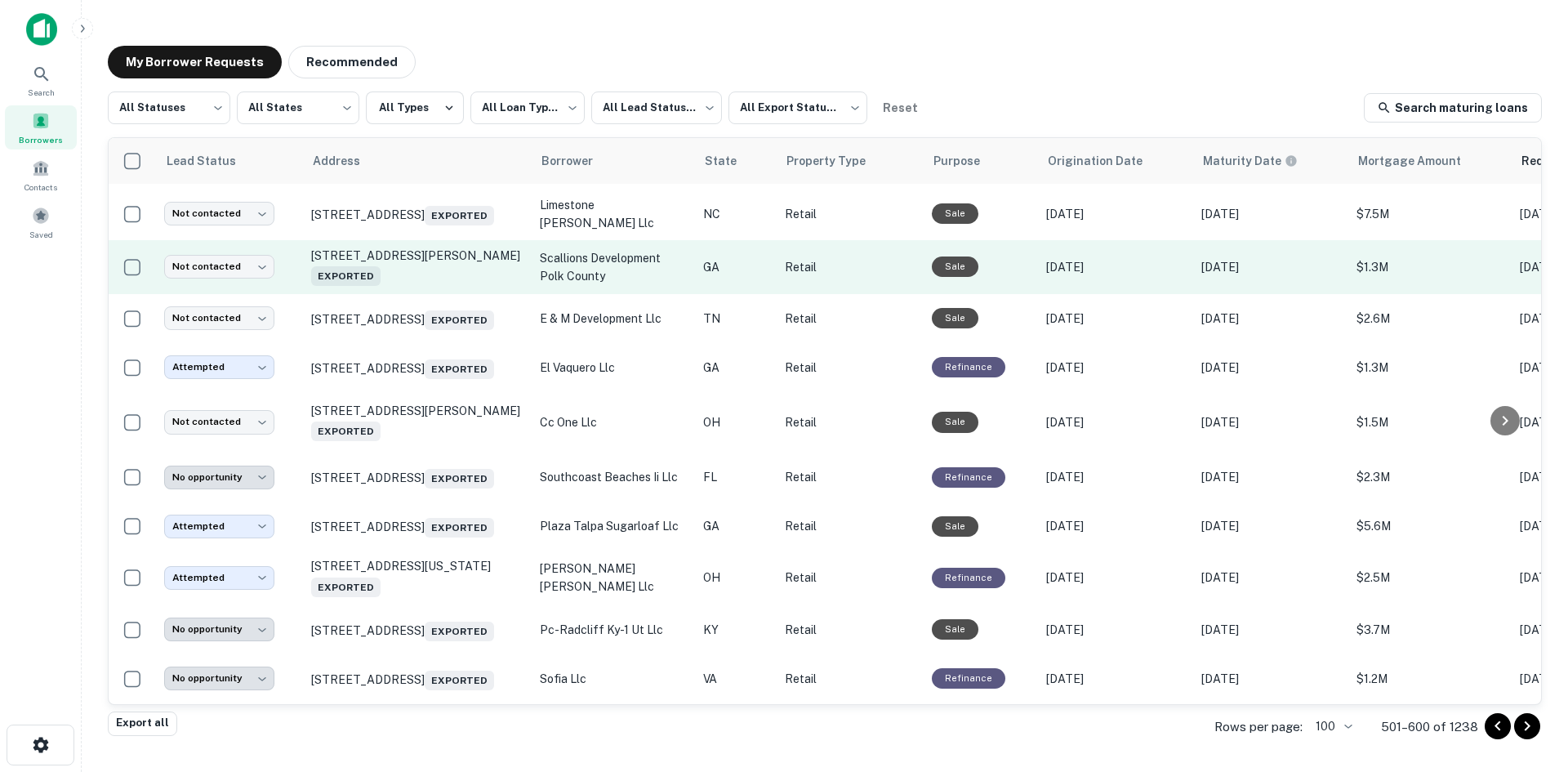
scroll to position [2597, 0]
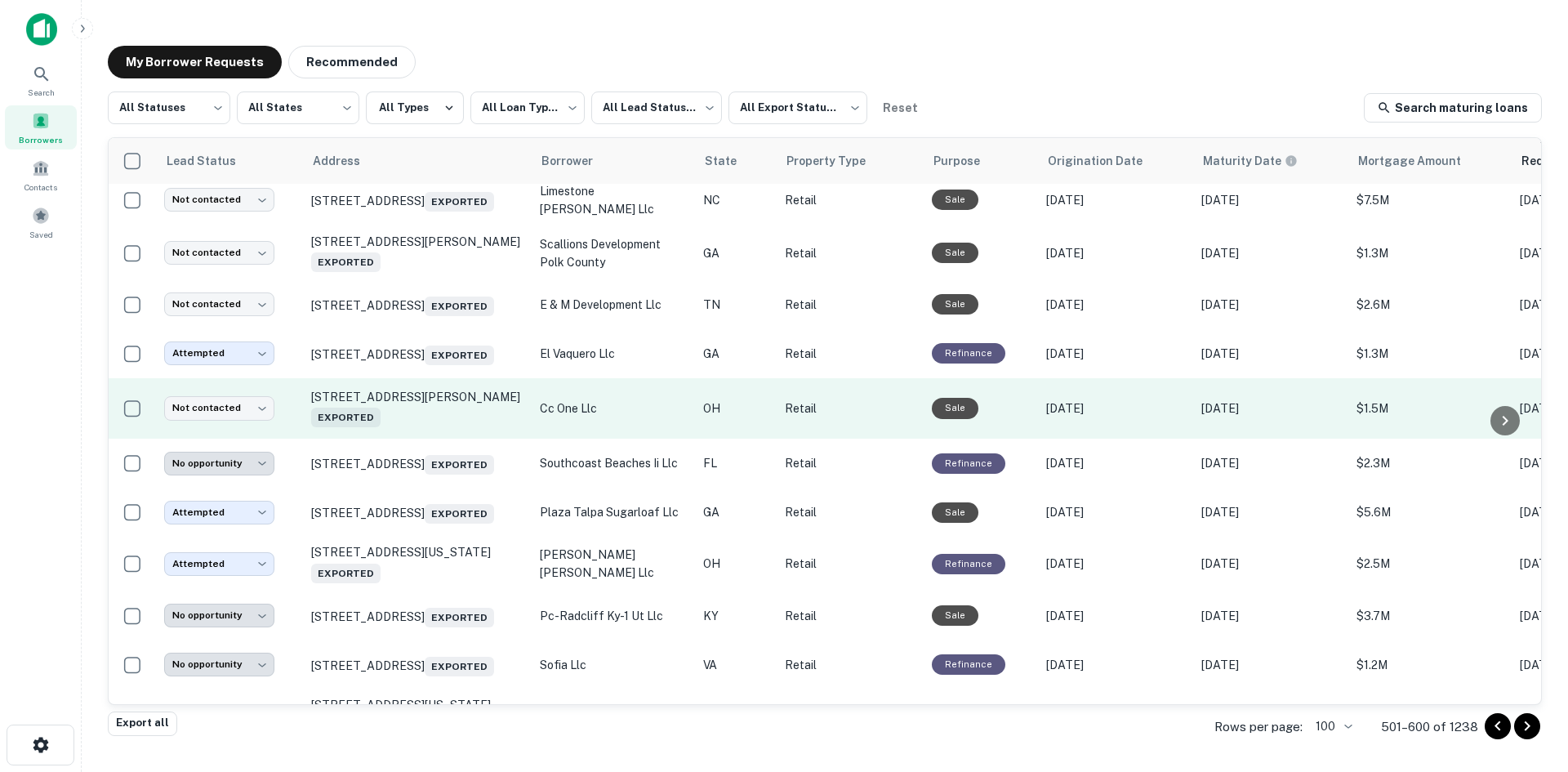
click at [426, 440] on td "[STREET_ADDRESS][PERSON_NAME] Exported" at bounding box center [417, 409] width 228 height 61
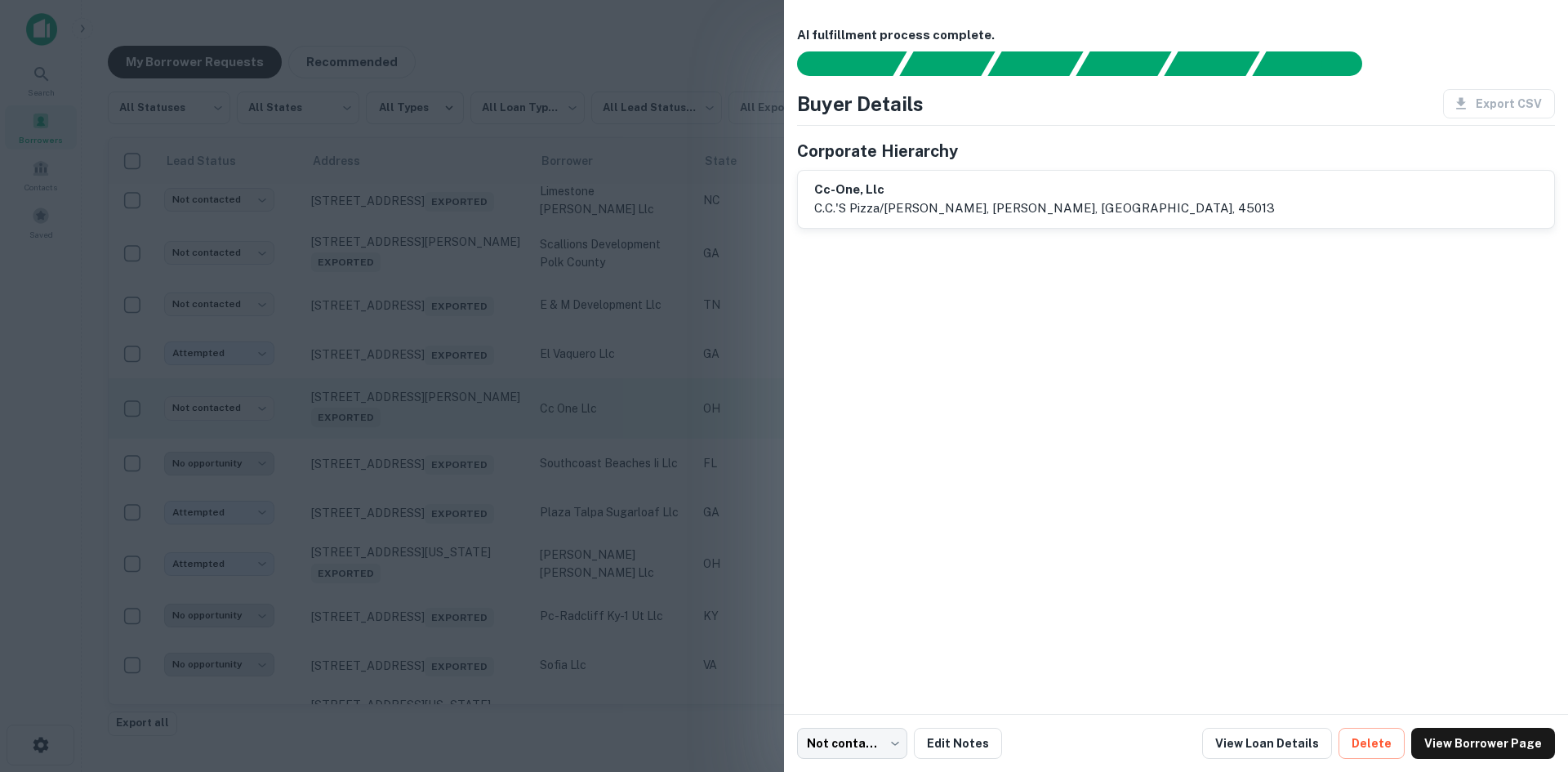
click at [426, 470] on div at bounding box center [784, 386] width 1568 height 772
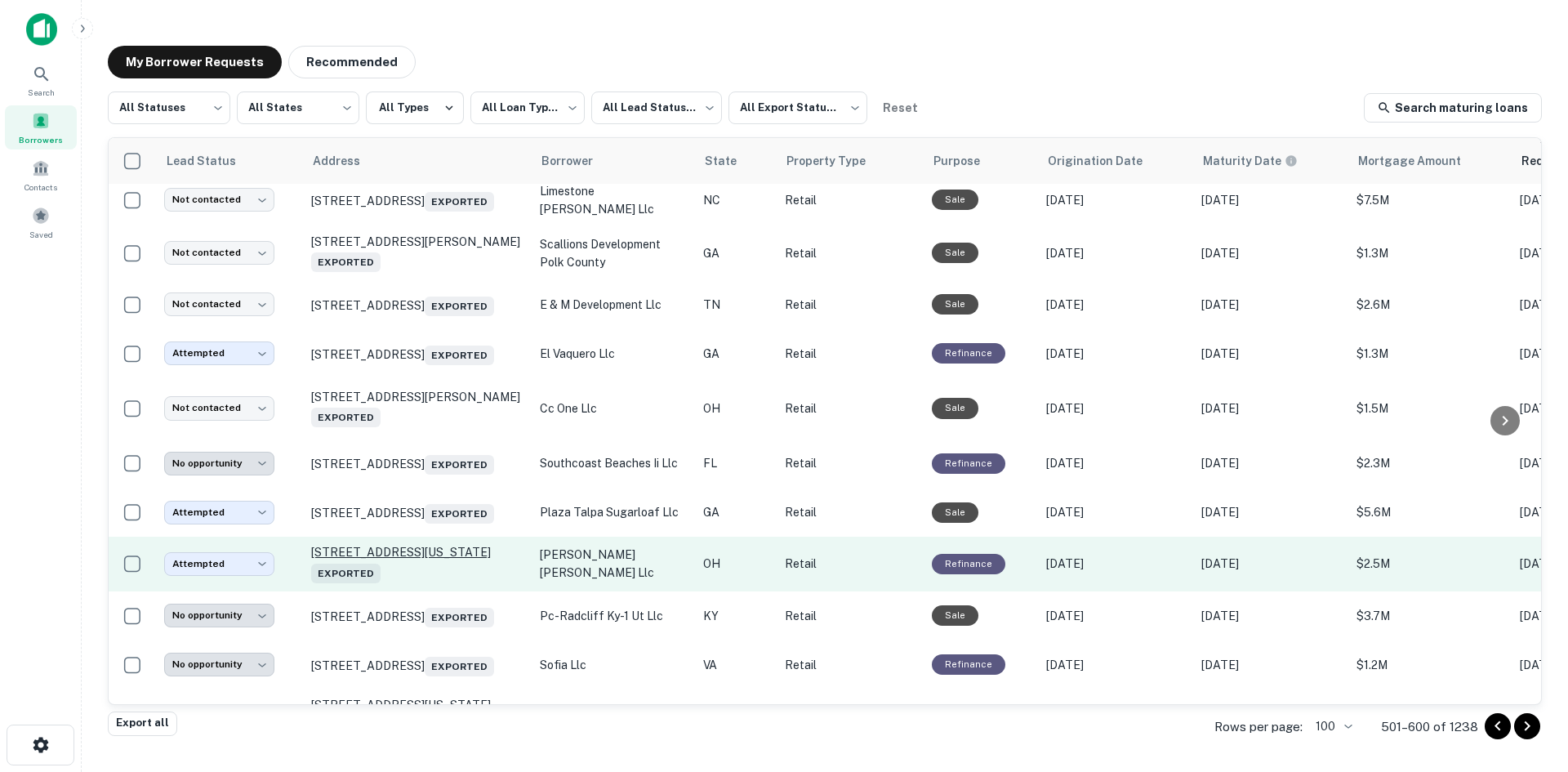
scroll to position [2761, 0]
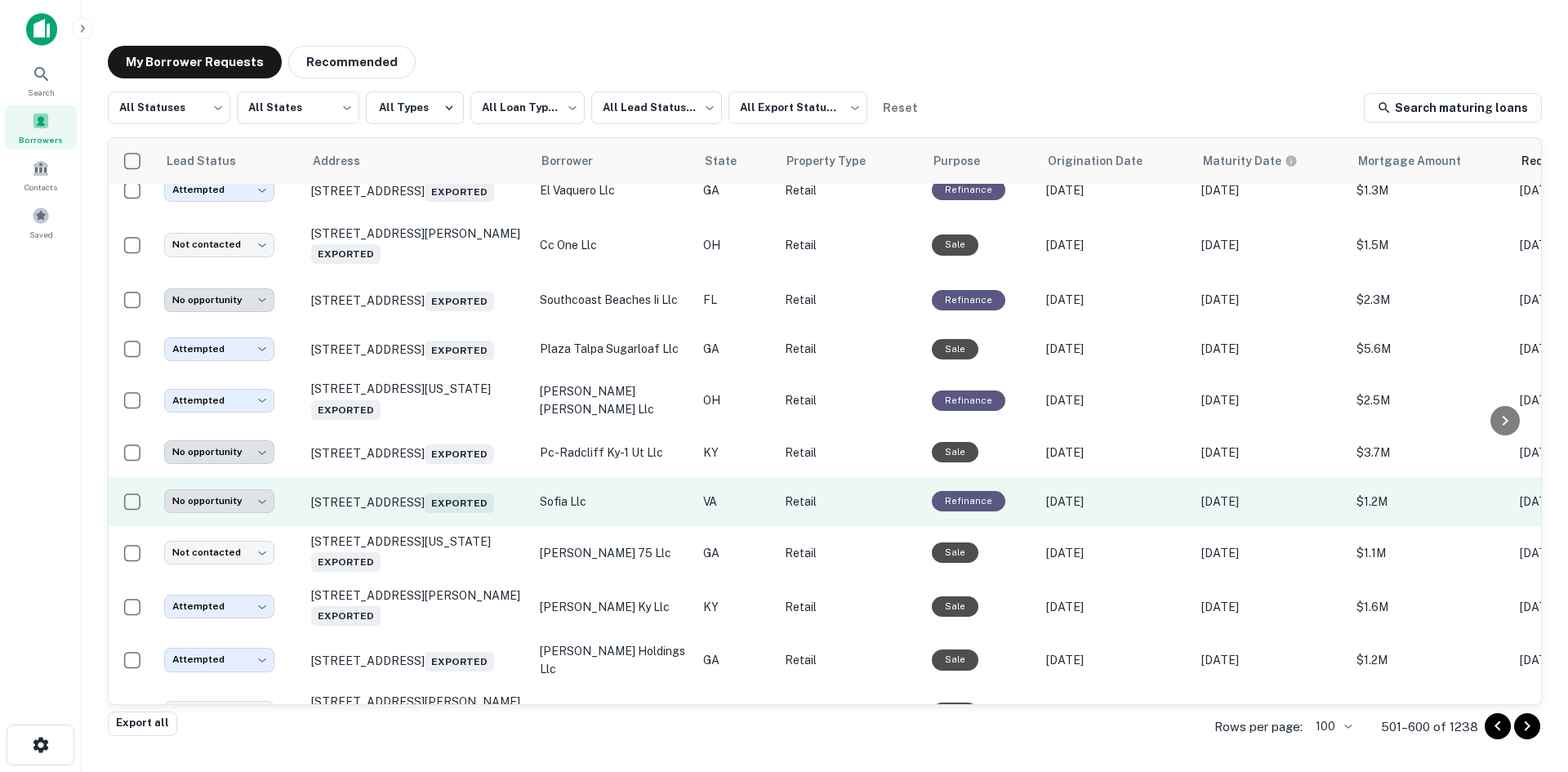
click at [438, 526] on td "[STREET_ADDRESS] Exported" at bounding box center [417, 501] width 228 height 49
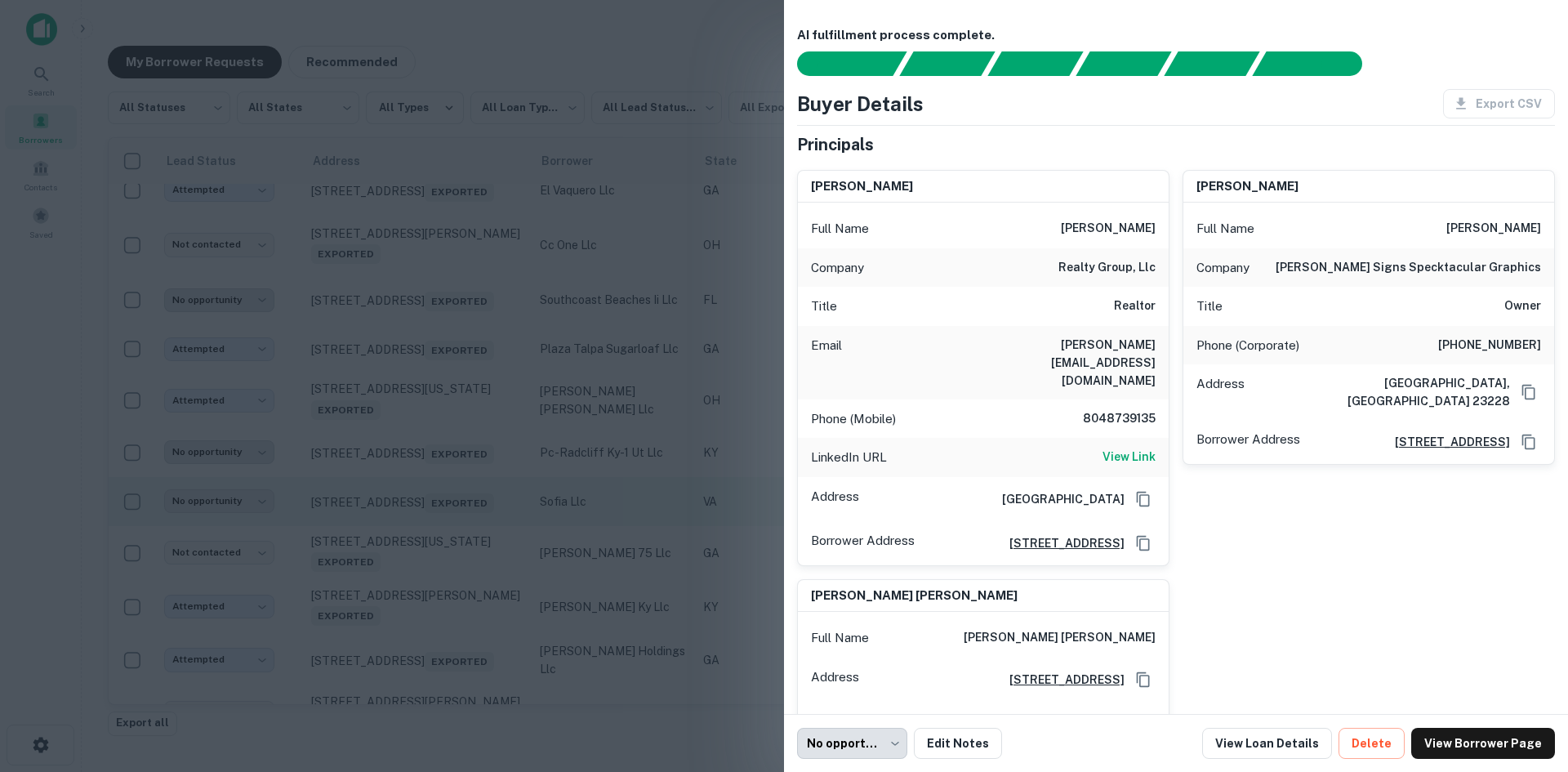
click at [438, 578] on div at bounding box center [784, 386] width 1568 height 772
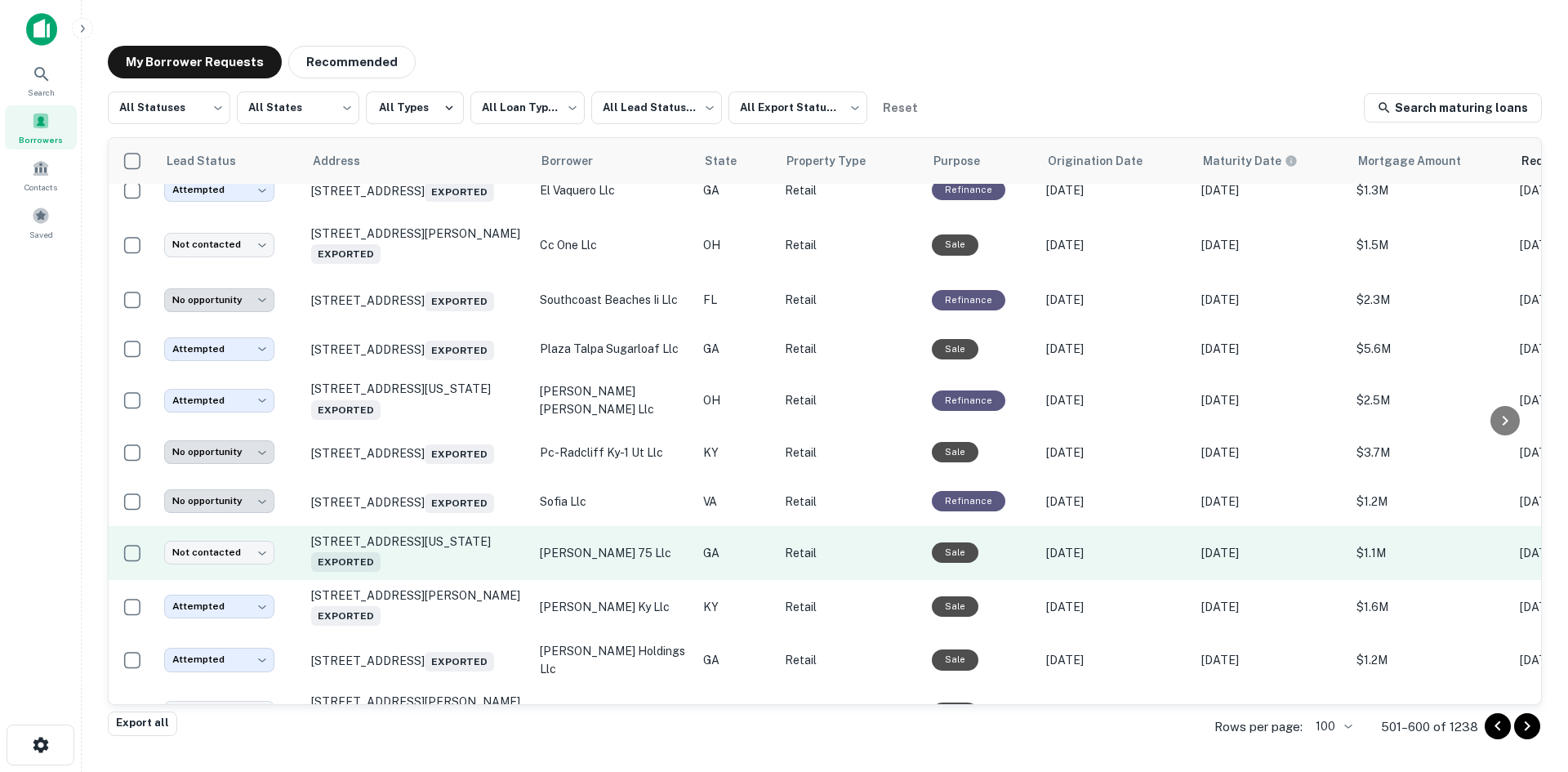
click at [421, 580] on td "[STREET_ADDRESS][US_STATE] Exported" at bounding box center [417, 553] width 228 height 54
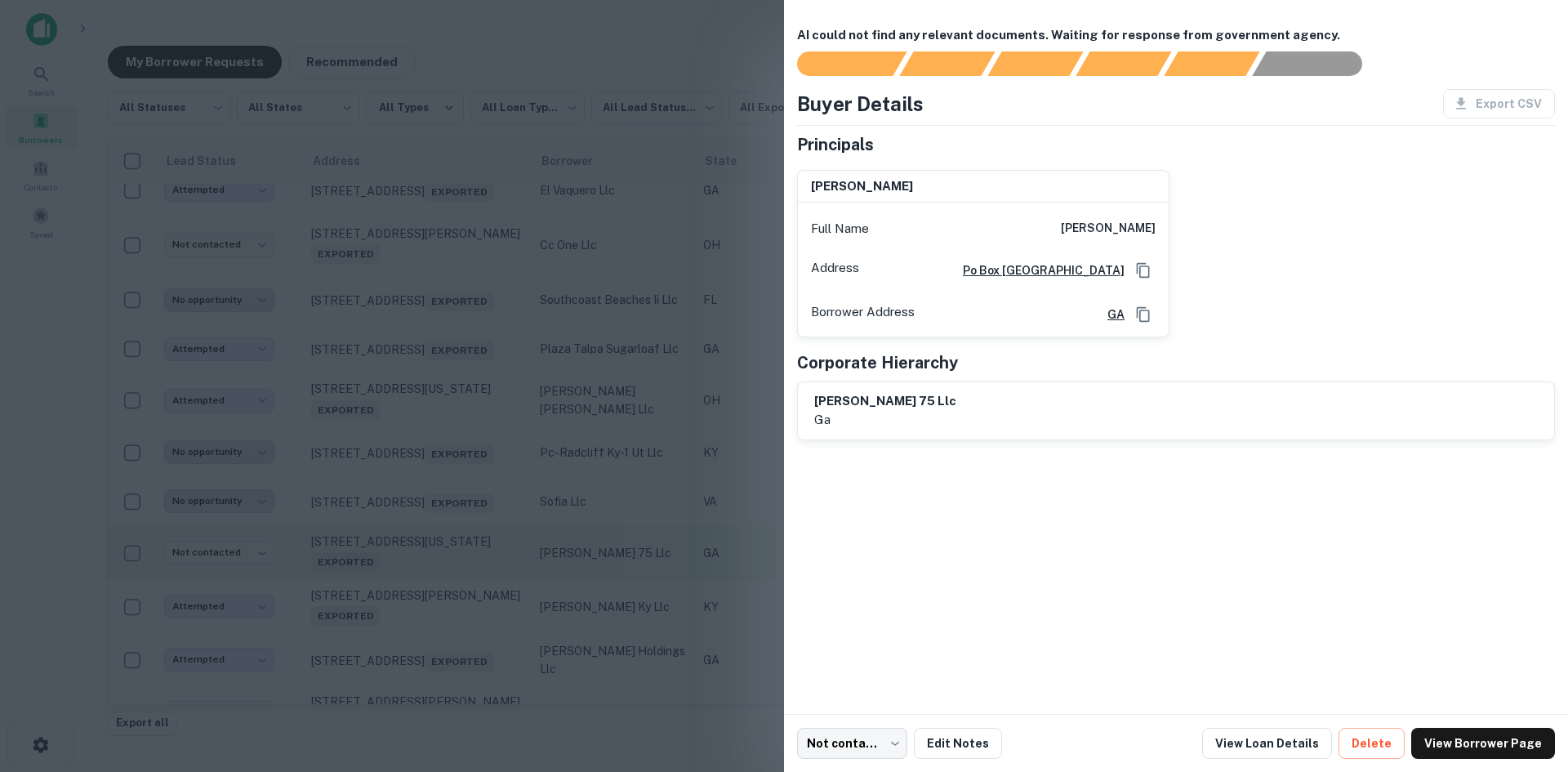
click at [421, 630] on div at bounding box center [784, 386] width 1568 height 772
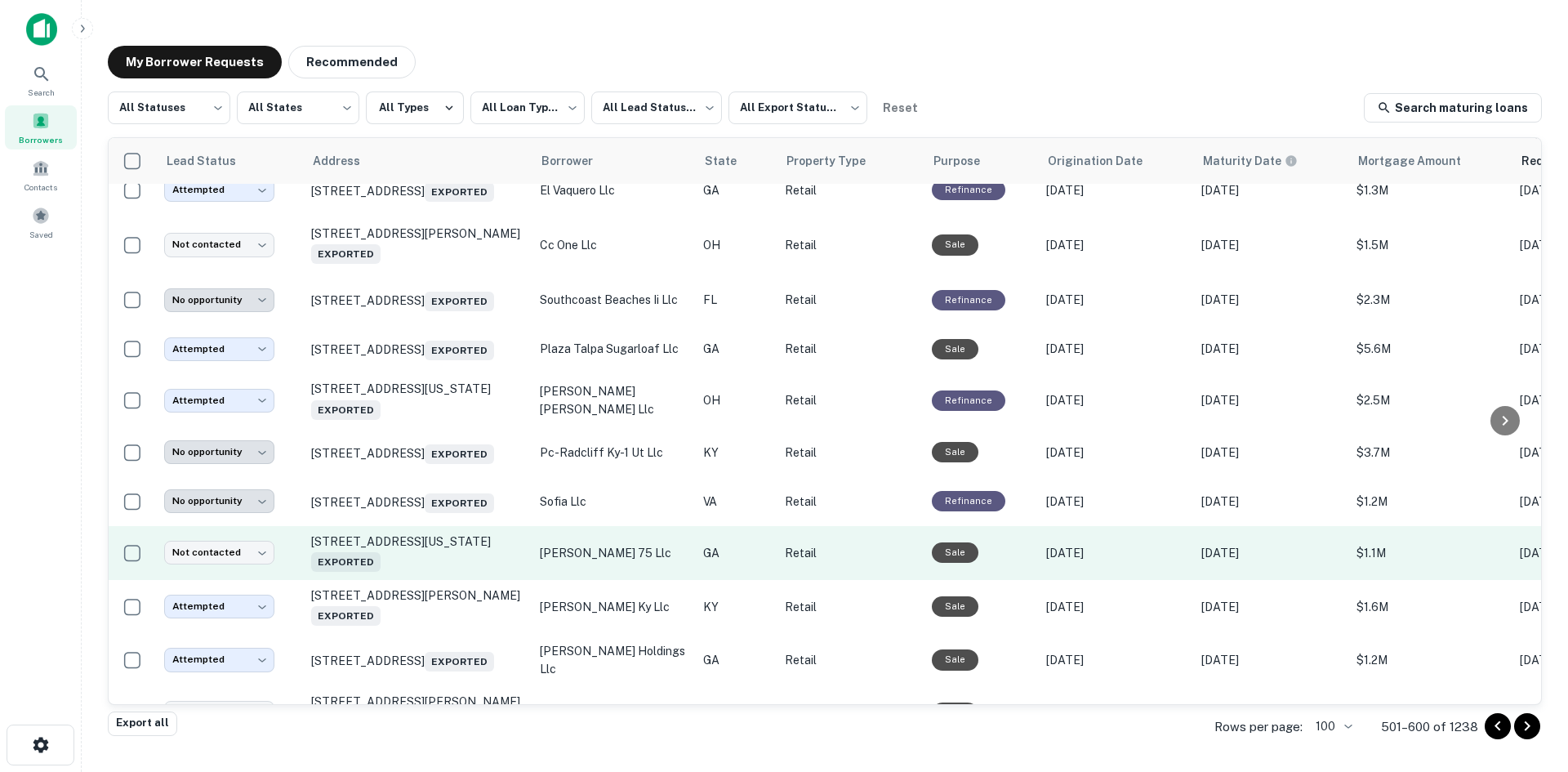
click at [443, 580] on td "[STREET_ADDRESS][US_STATE] Exported" at bounding box center [417, 553] width 228 height 54
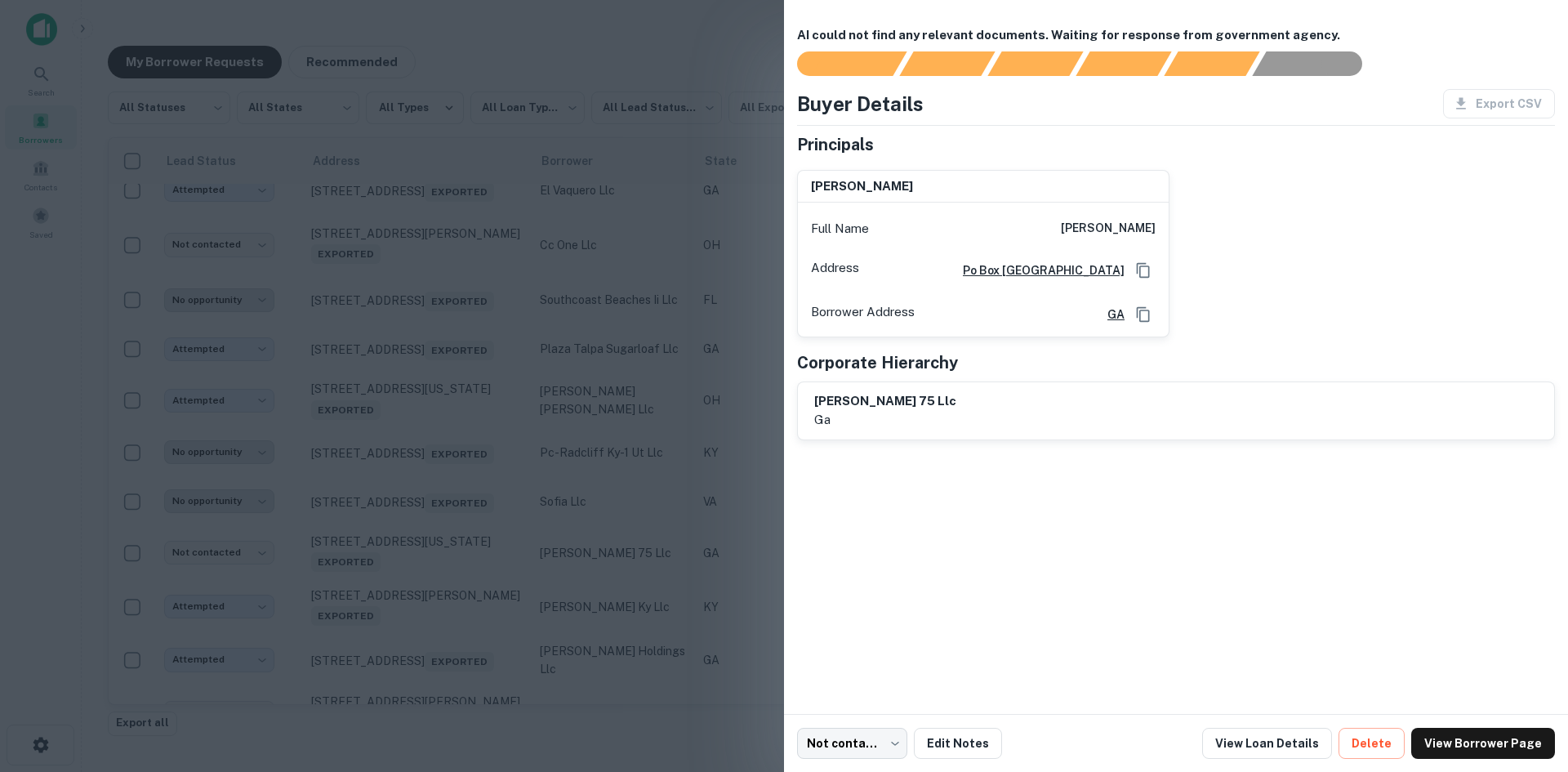
click at [403, 587] on div at bounding box center [784, 386] width 1568 height 772
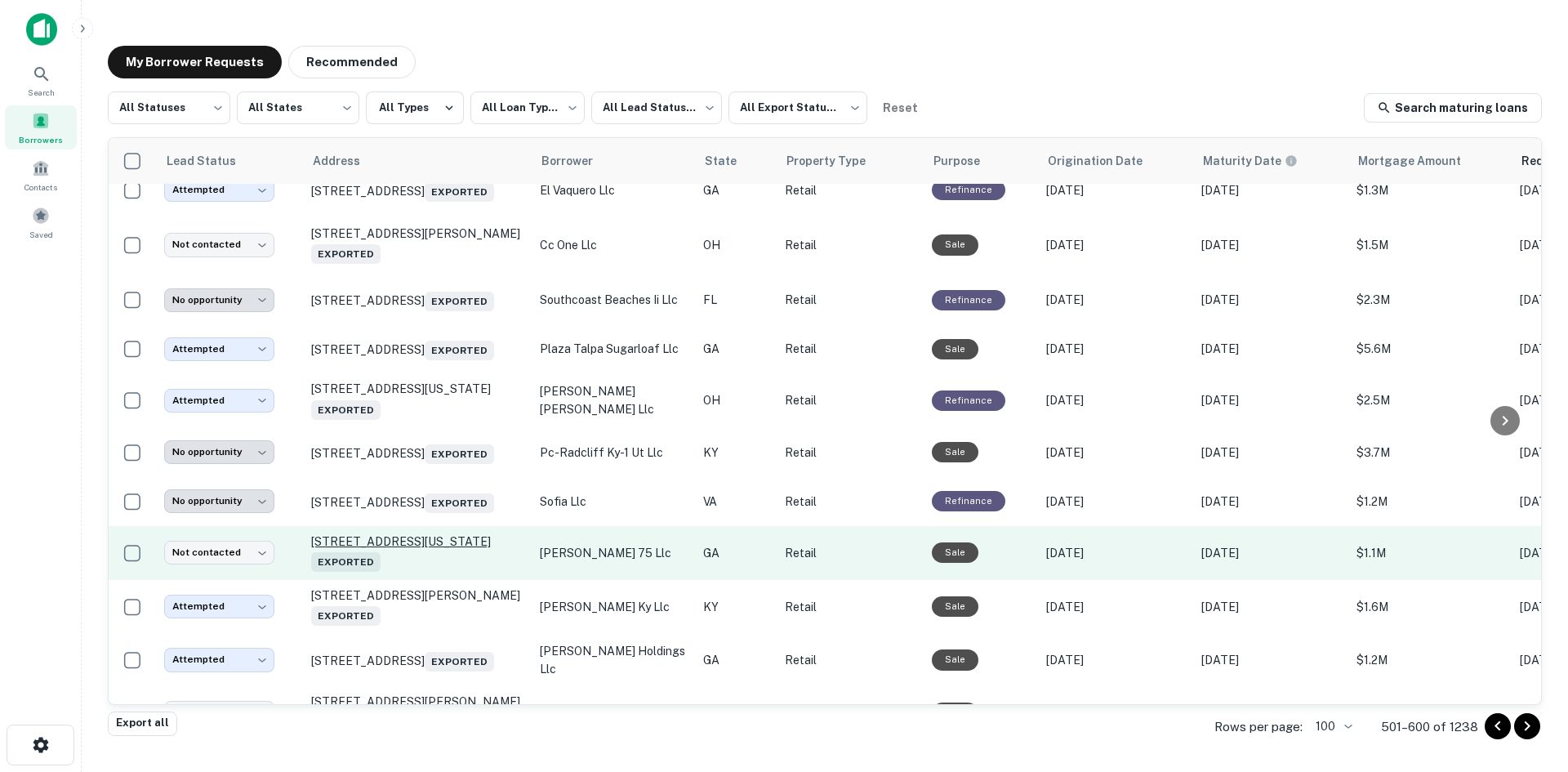
click at [409, 572] on p "[STREET_ADDRESS][US_STATE] Exported" at bounding box center [416, 553] width 212 height 37
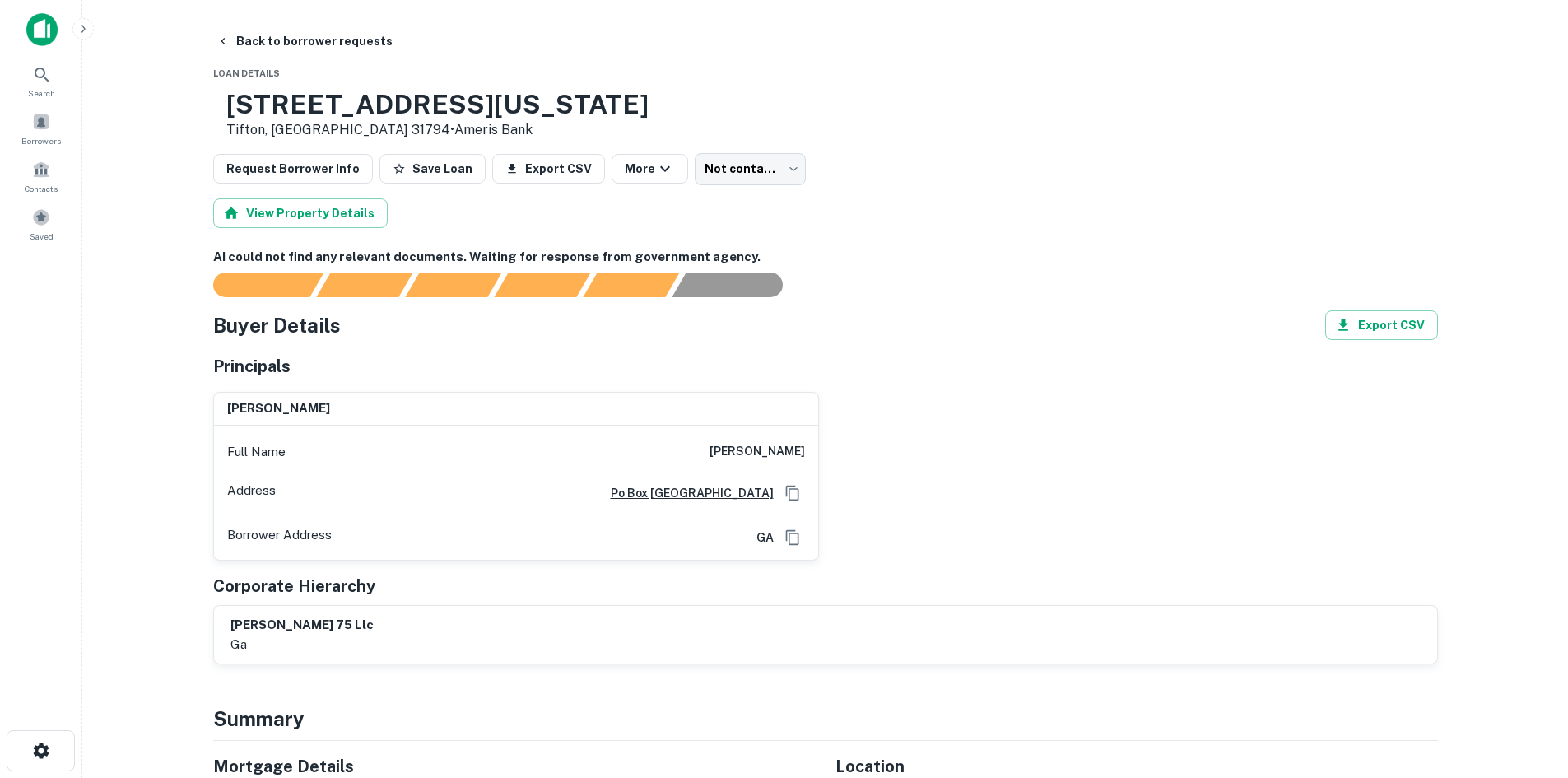
drag, startPoint x: 225, startPoint y: 45, endPoint x: 197, endPoint y: 62, distance: 32.8
click at [225, 45] on icon "button" at bounding box center [223, 42] width 14 height 14
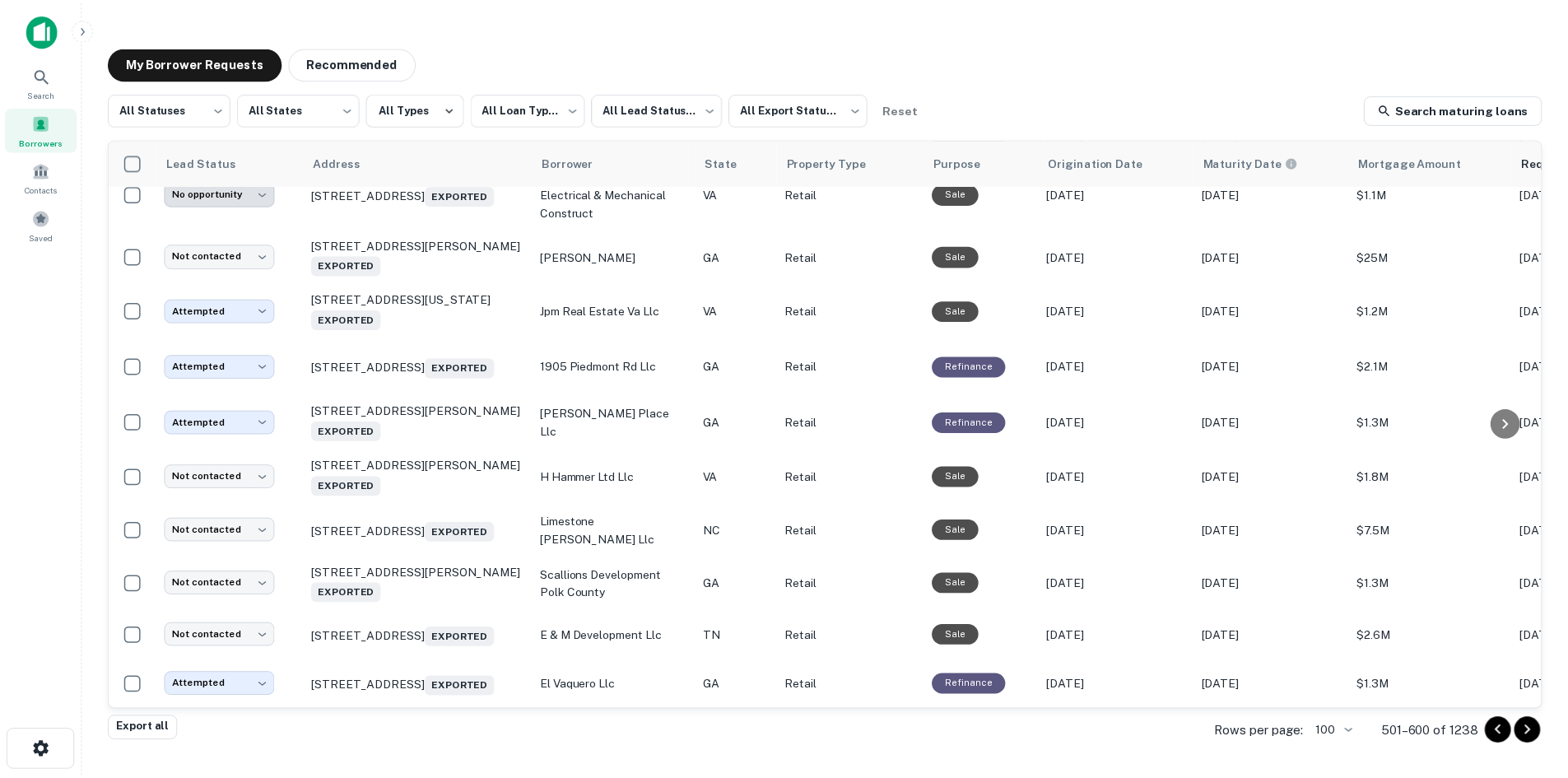
scroll to position [2618, 0]
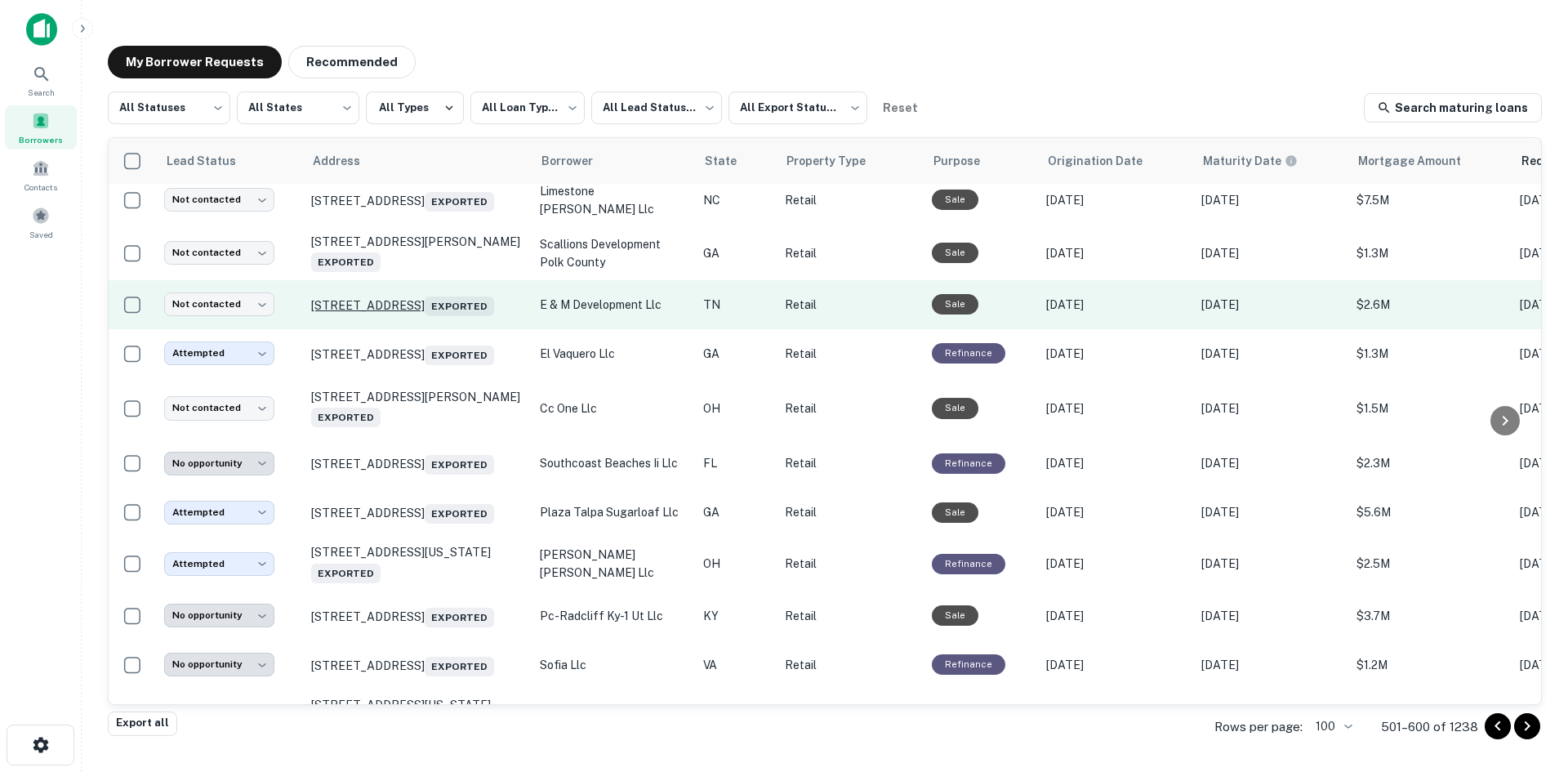
click at [433, 316] on p "[STREET_ADDRESS] Exported" at bounding box center [416, 305] width 212 height 23
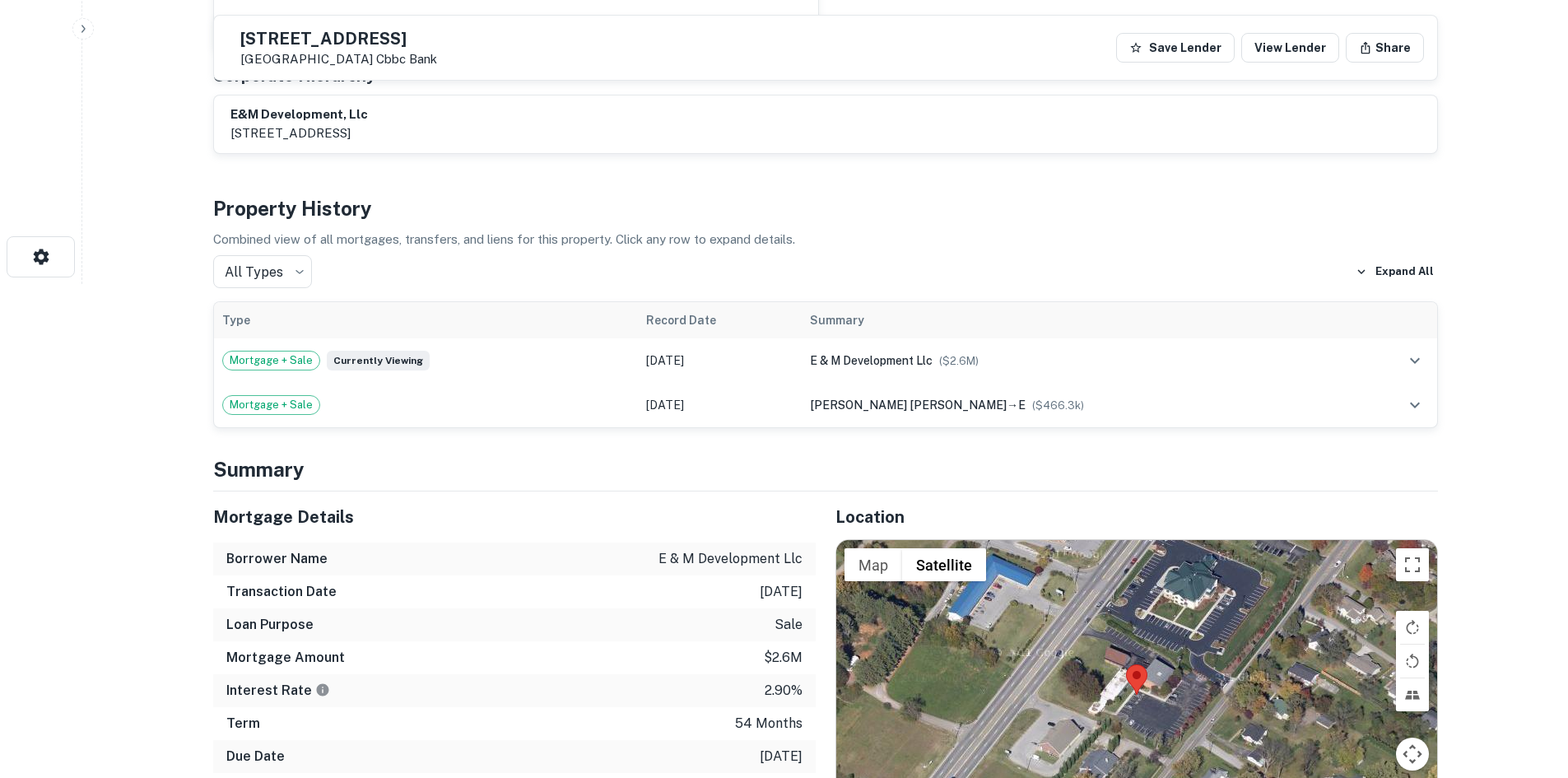
scroll to position [165, 0]
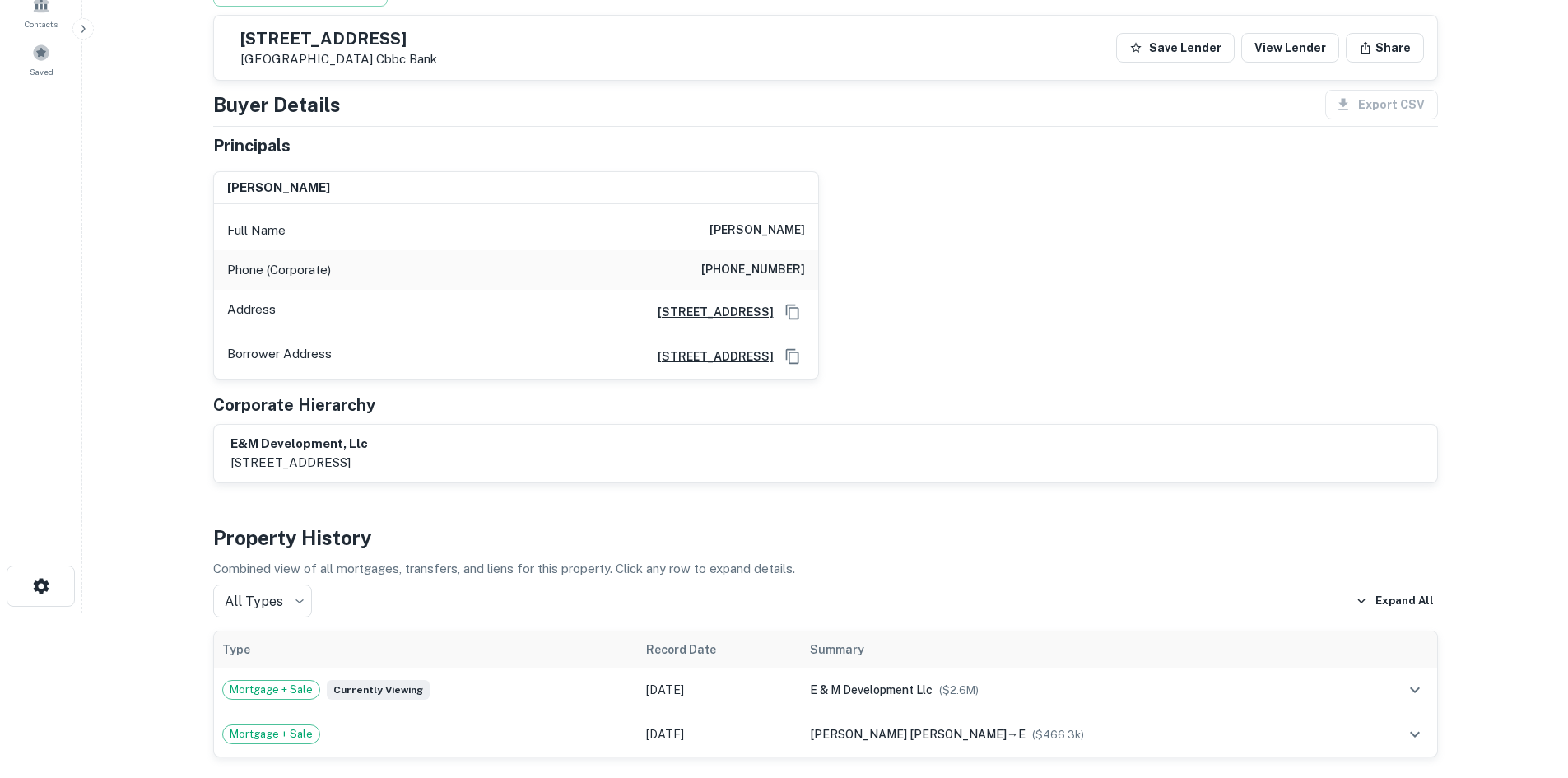
click at [744, 215] on div "Full Name [PERSON_NAME]" at bounding box center [516, 230] width 605 height 40
click at [761, 269] on h6 "[PHONE_NUMBER]" at bounding box center [753, 270] width 104 height 19
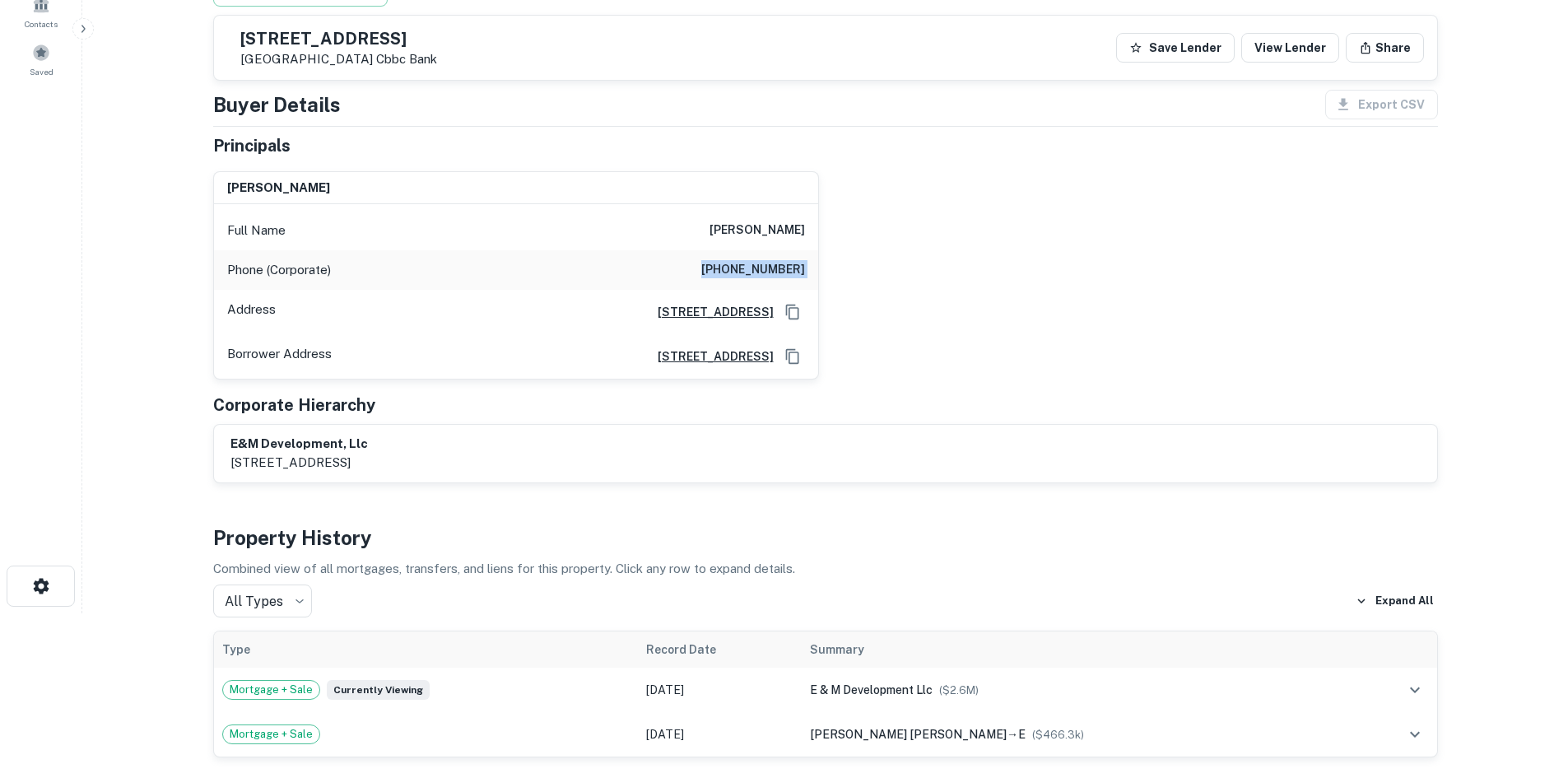
click at [761, 269] on h6 "[PHONE_NUMBER]" at bounding box center [753, 270] width 104 height 19
copy h6 "[PHONE_NUMBER]"
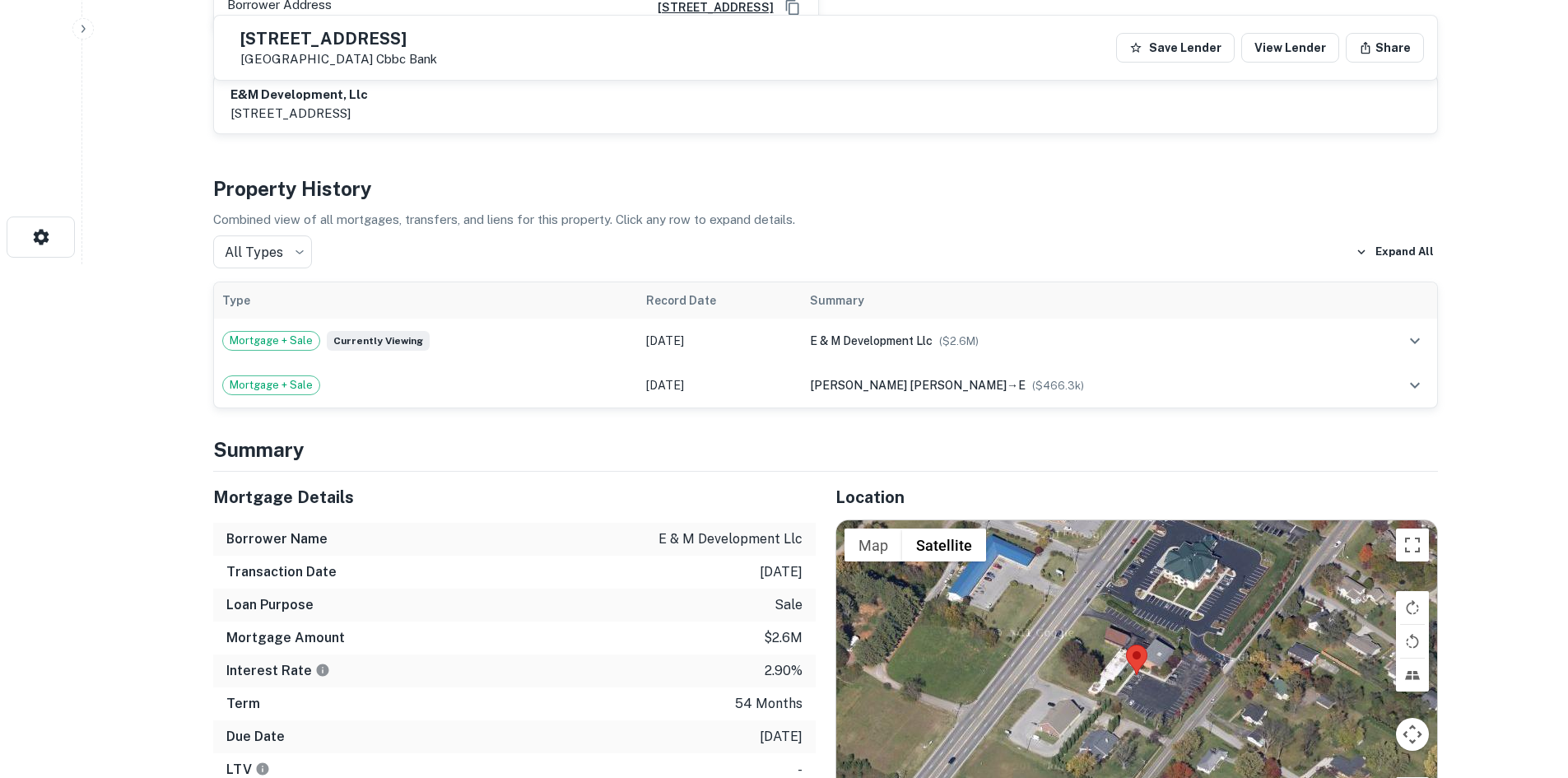
scroll to position [823, 0]
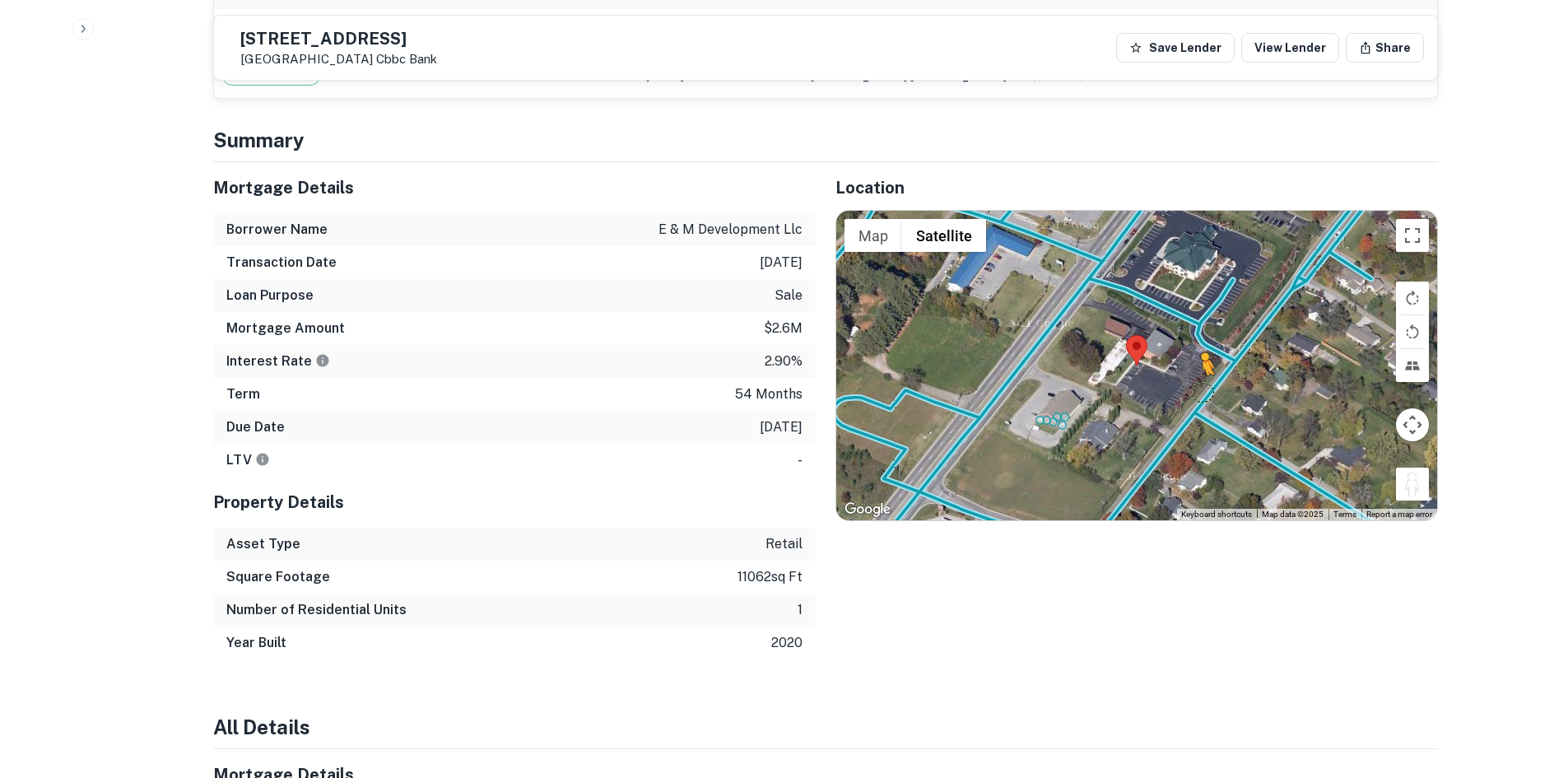
drag, startPoint x: 1406, startPoint y: 479, endPoint x: 1194, endPoint y: 385, distance: 231.9
click at [1194, 385] on div "To activate drag with keyboard, press Alt + Enter. Once in keyboard drag state,…" at bounding box center [1137, 366] width 601 height 310
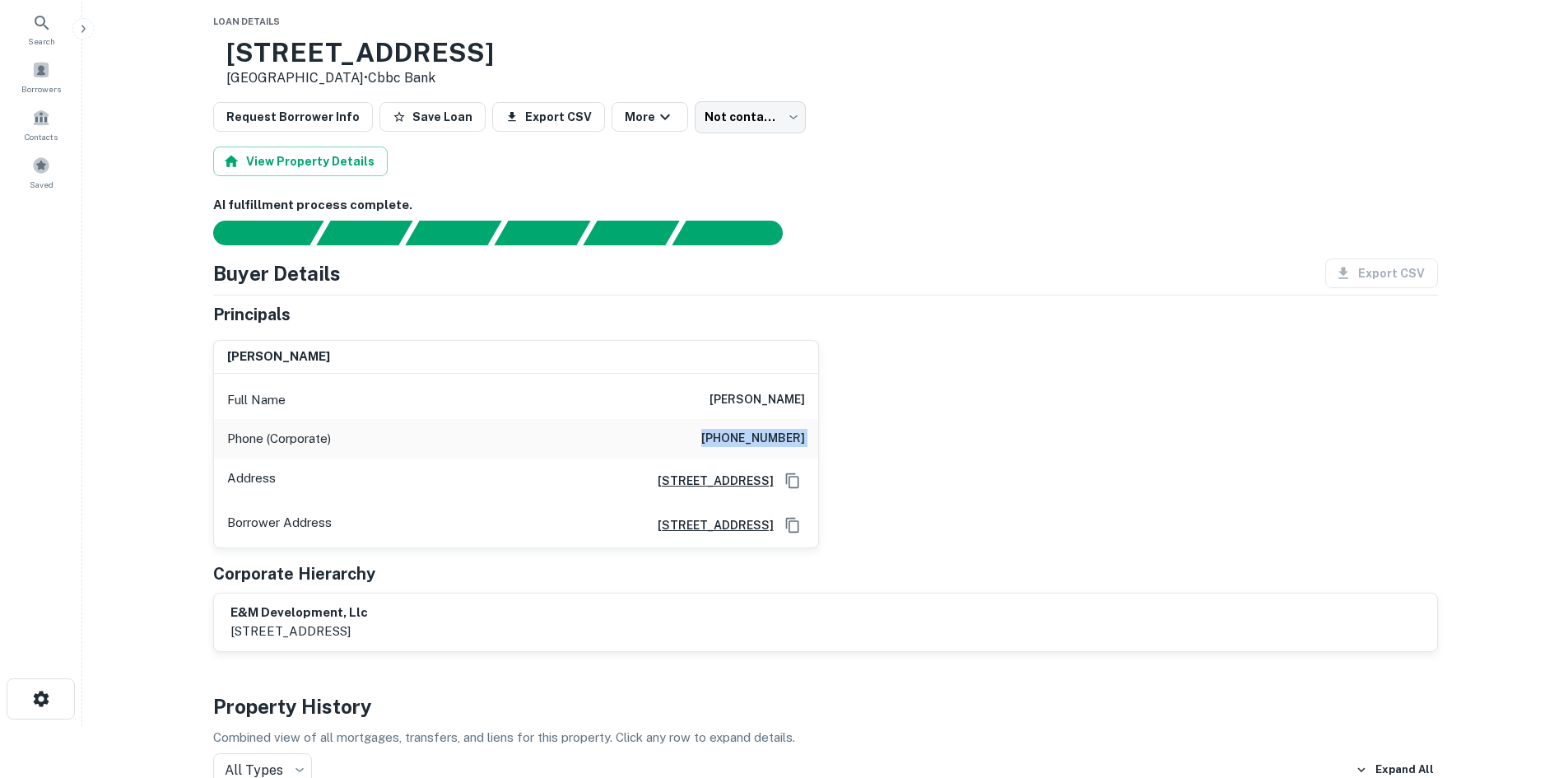
scroll to position [0, 0]
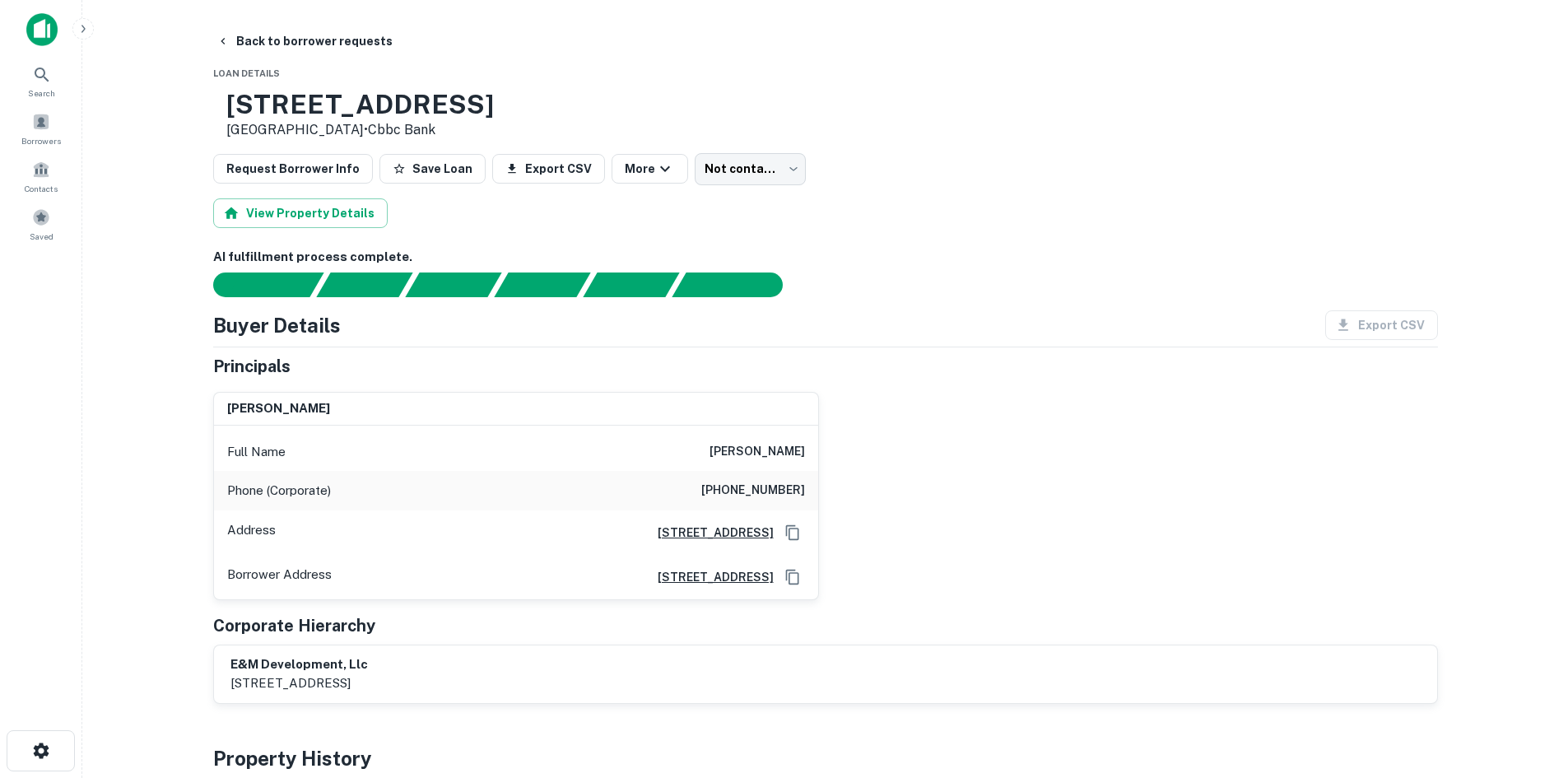
click at [726, 439] on div "Full Name [PERSON_NAME]" at bounding box center [516, 452] width 605 height 40
copy h6 "[PERSON_NAME]"
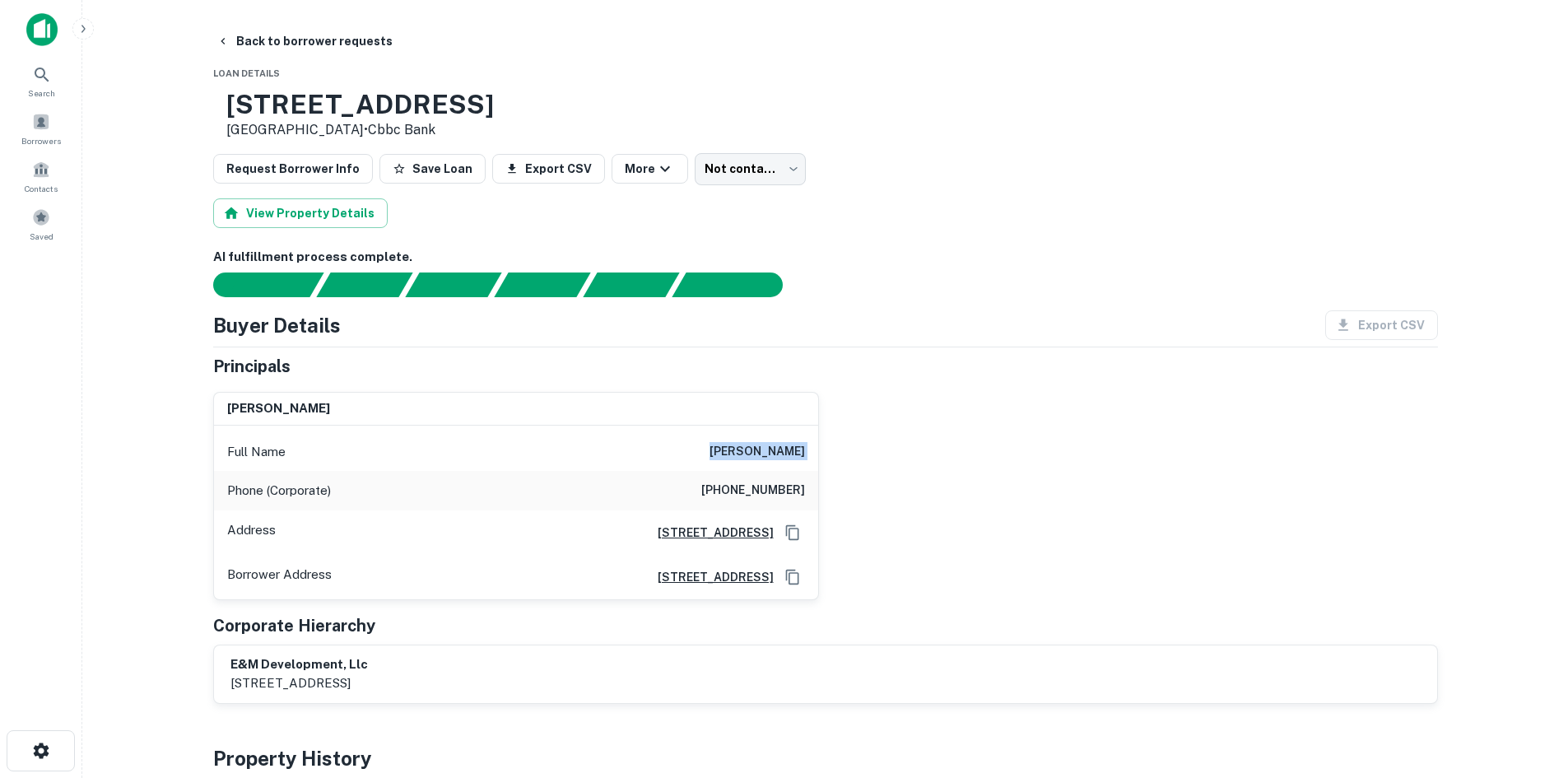
scroll to position [82, 0]
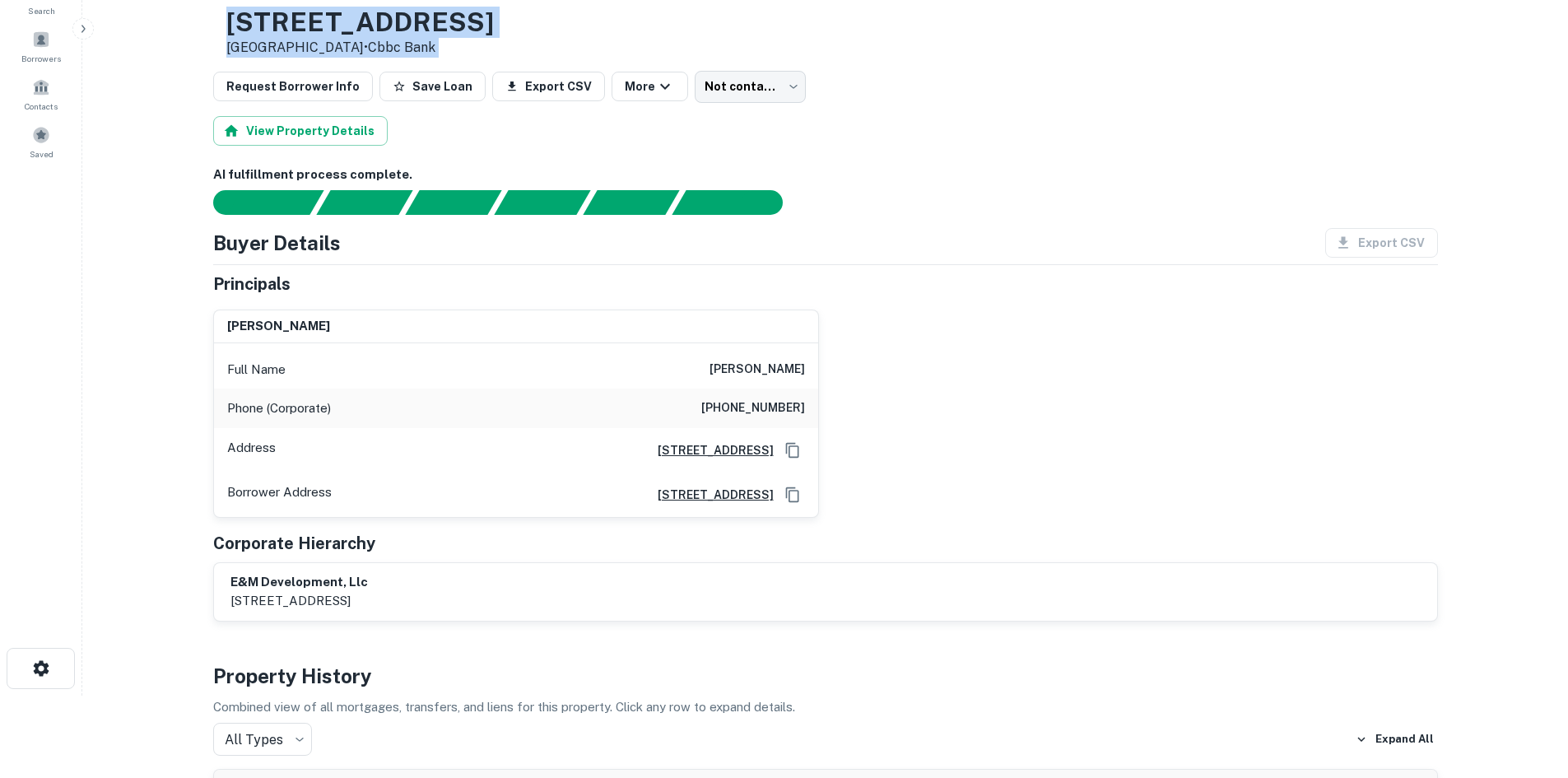
click at [494, 43] on p "[GEOGRAPHIC_DATA] • Cbbc Bank" at bounding box center [360, 47] width 268 height 19
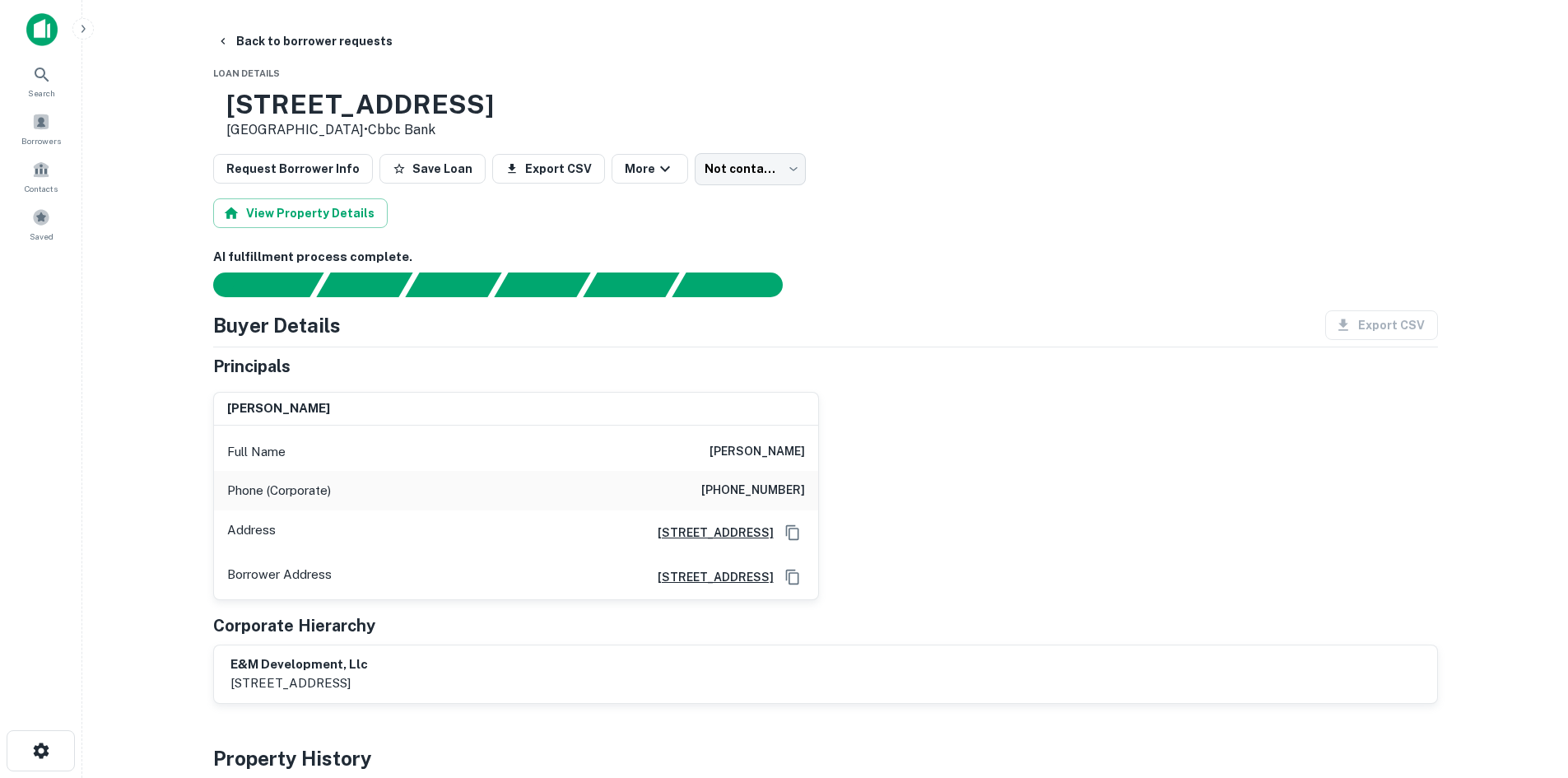
drag, startPoint x: 569, startPoint y: 29, endPoint x: 257, endPoint y: 85, distance: 317.0
drag, startPoint x: 278, startPoint y: 99, endPoint x: 550, endPoint y: 109, distance: 272.2
click at [494, 109] on div "[STREET_ADDRESS] • Cbbc Bank" at bounding box center [353, 114] width 281 height 51
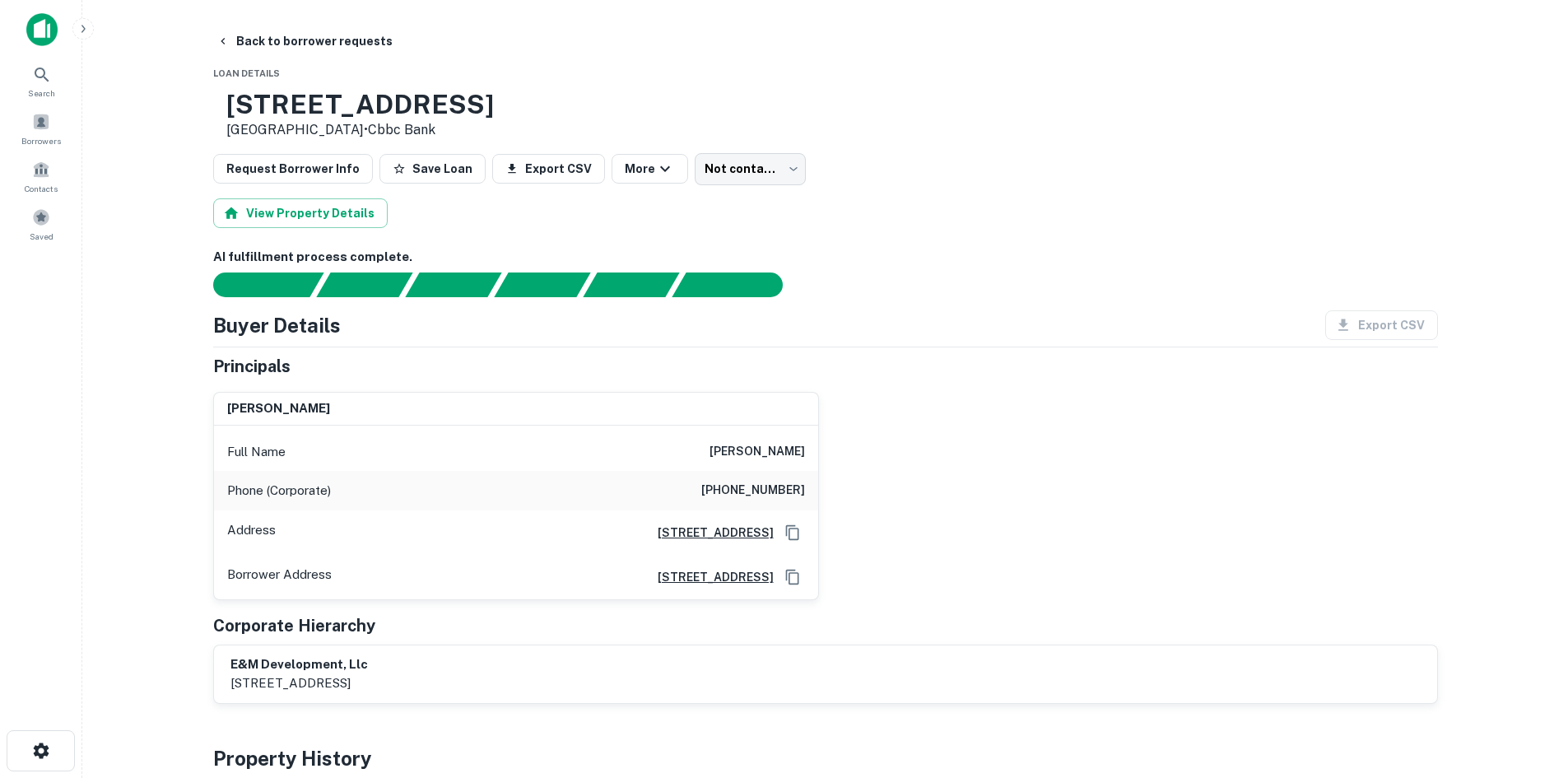
copy h3 "[STREET_ADDRESS]"
click at [705, 163] on body "Search Borrowers Contacts Saved Back to borrower requests Loan Details [STREET_…" at bounding box center [784, 389] width 1568 height 778
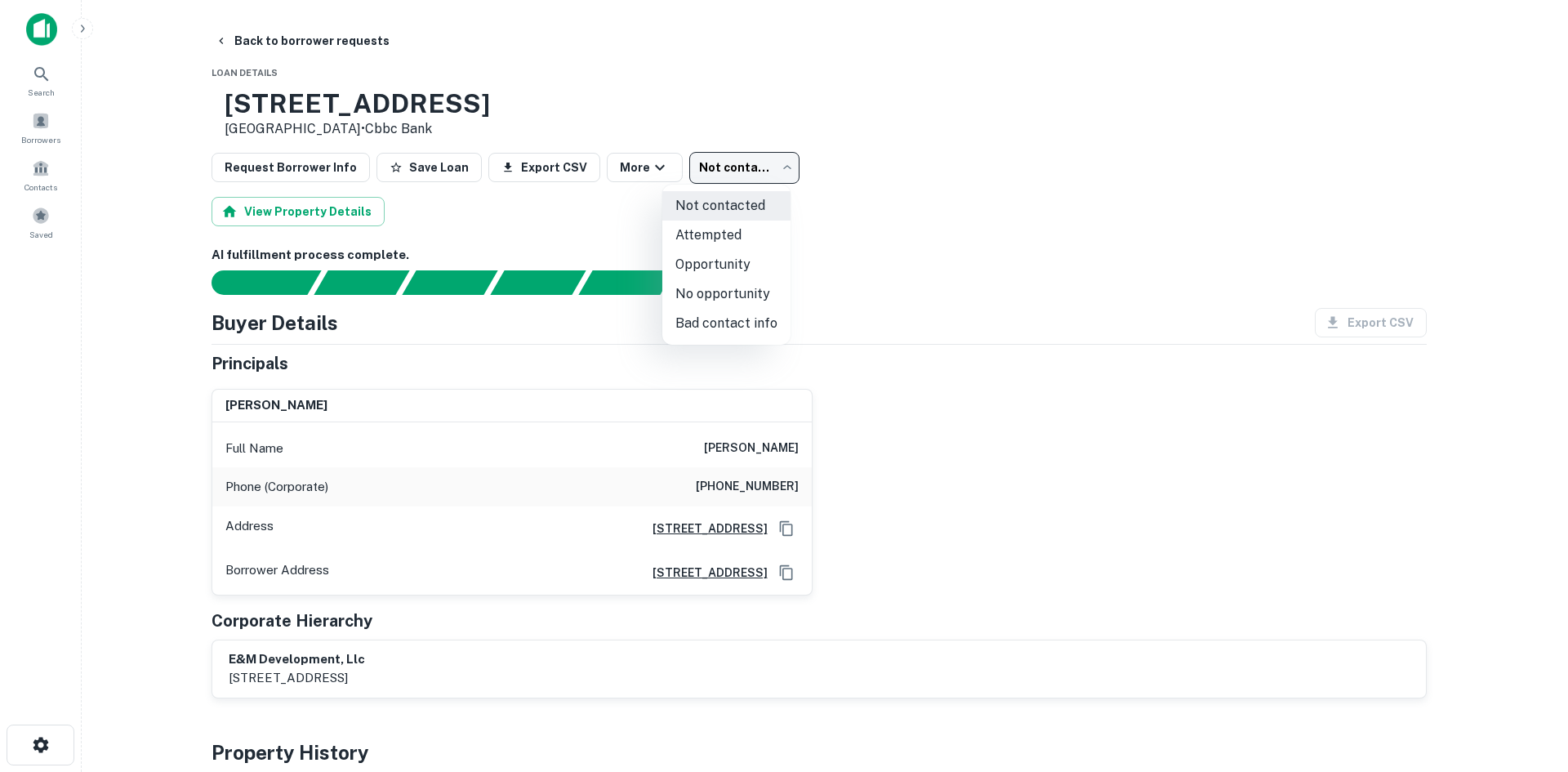
click at [694, 228] on li "Attempted" at bounding box center [726, 235] width 129 height 30
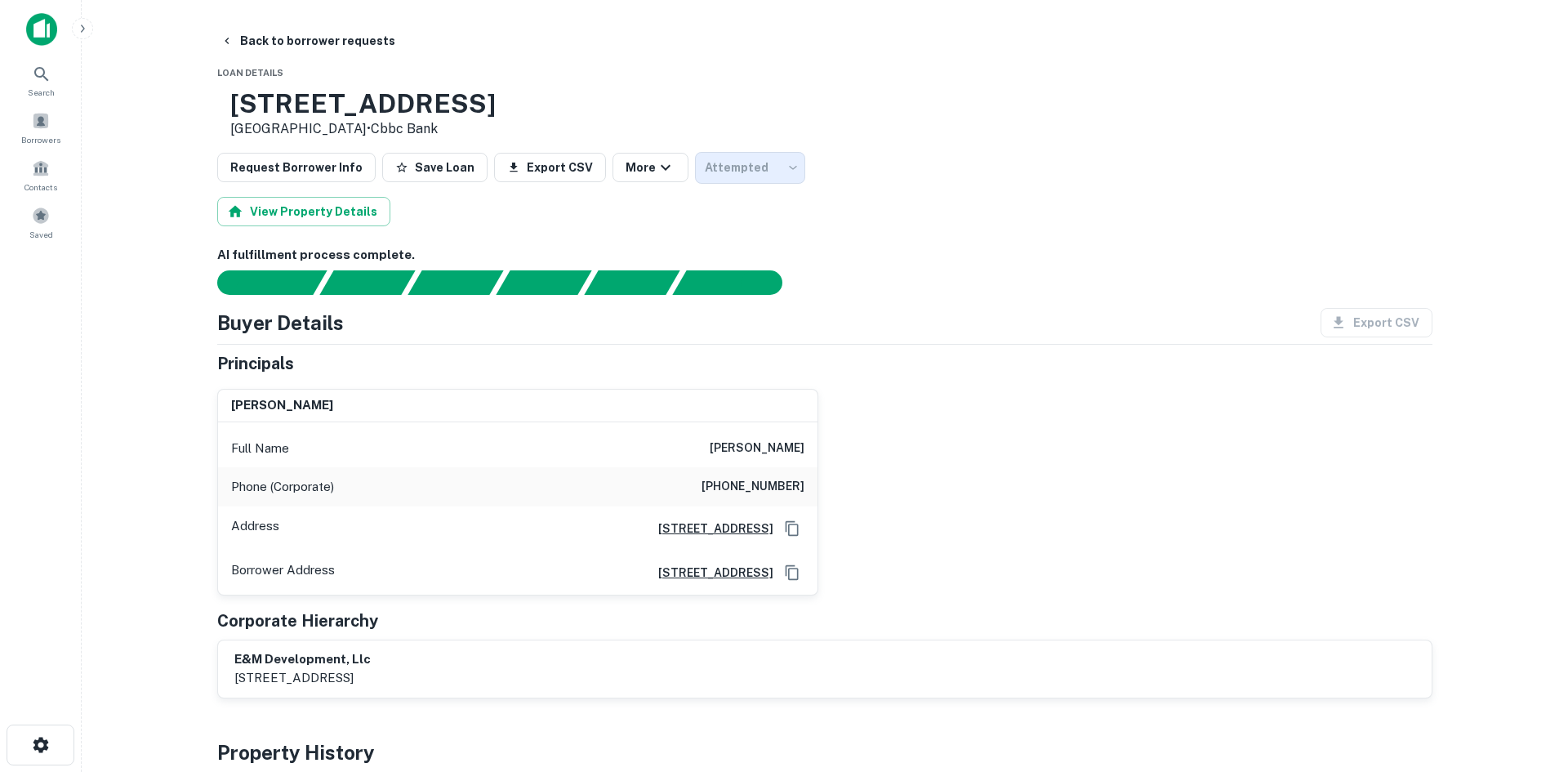
type input "*********"
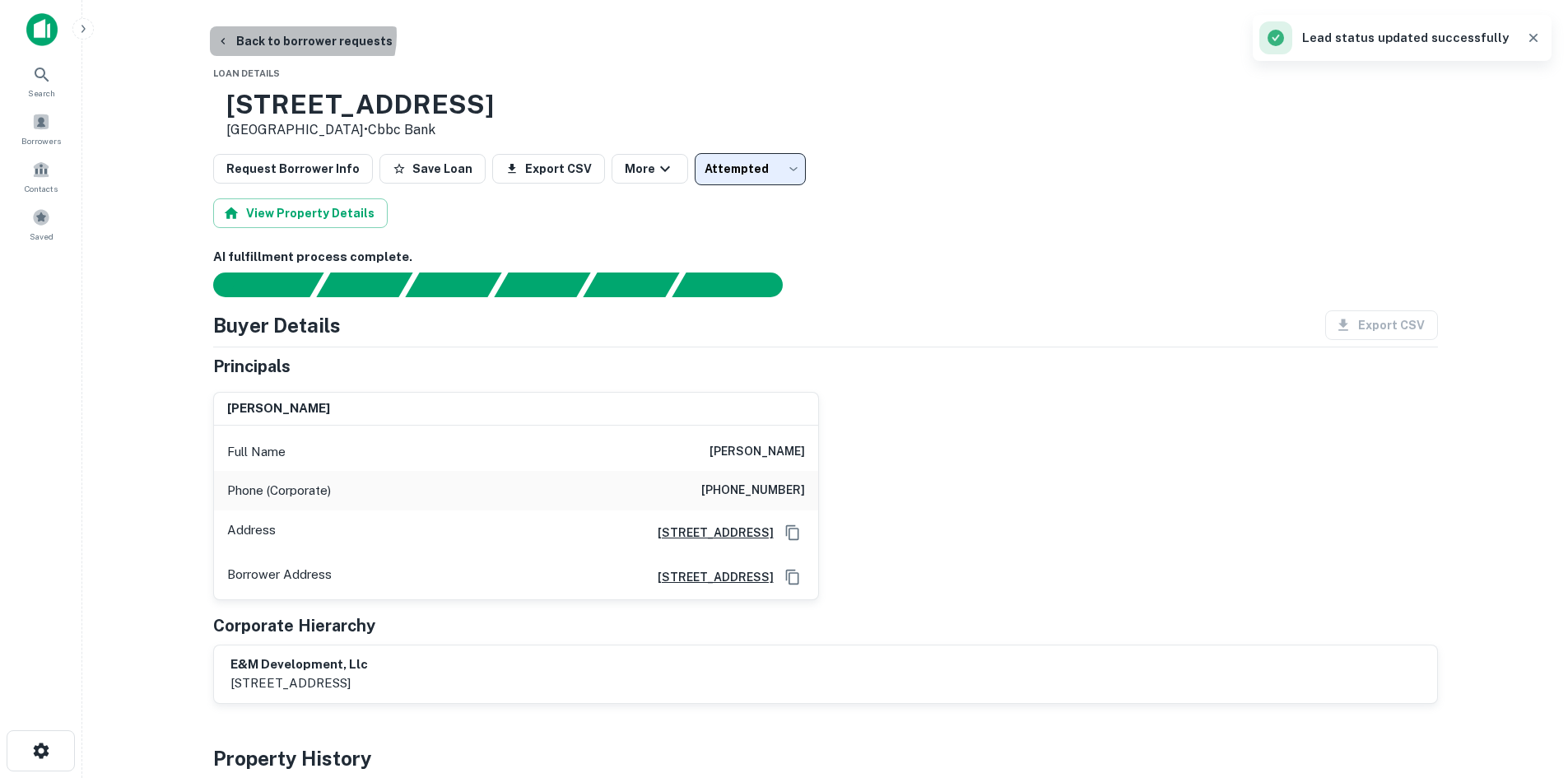
click at [301, 36] on button "Back to borrower requests" at bounding box center [305, 41] width 190 height 30
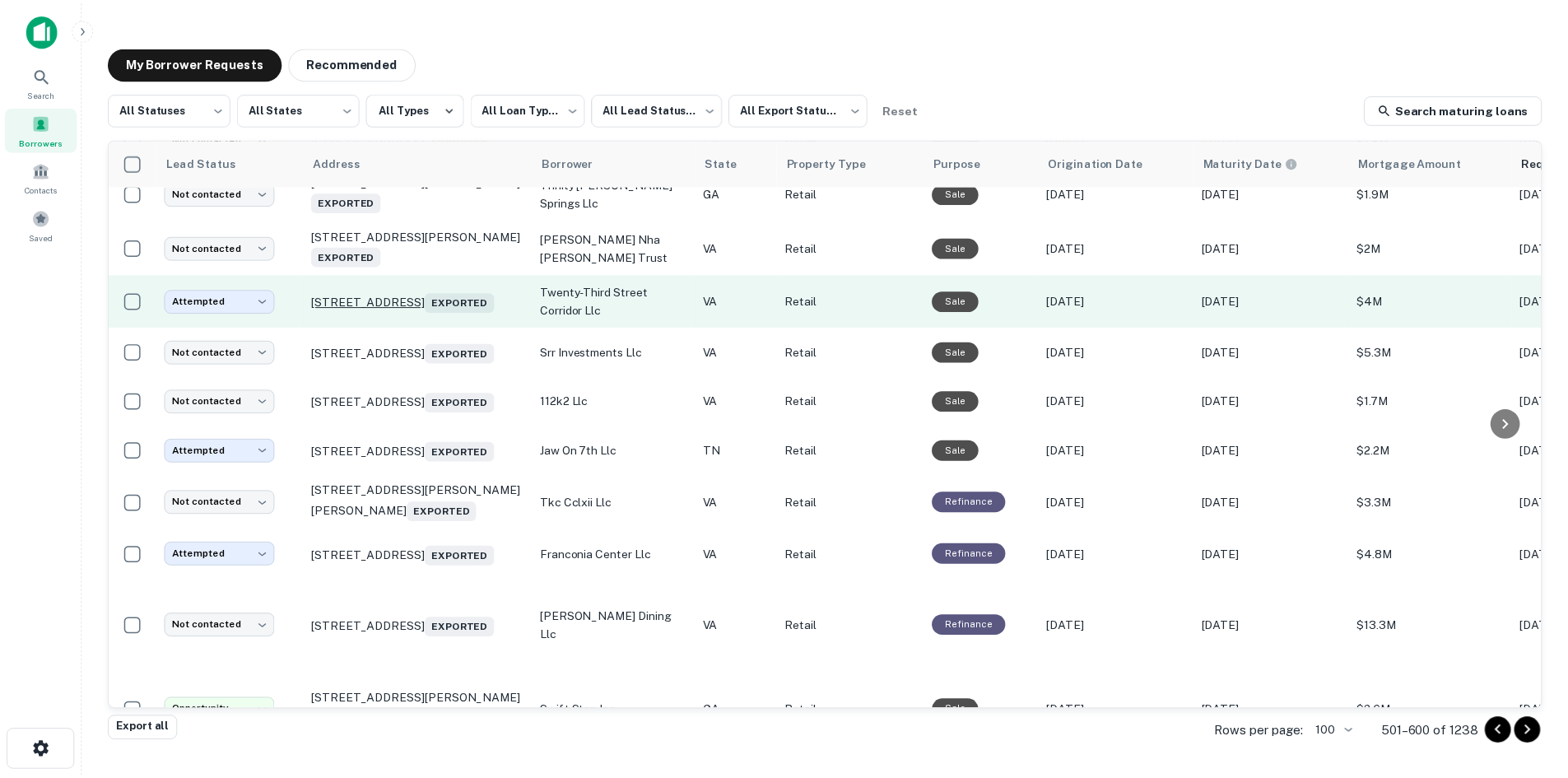
scroll to position [1382, 0]
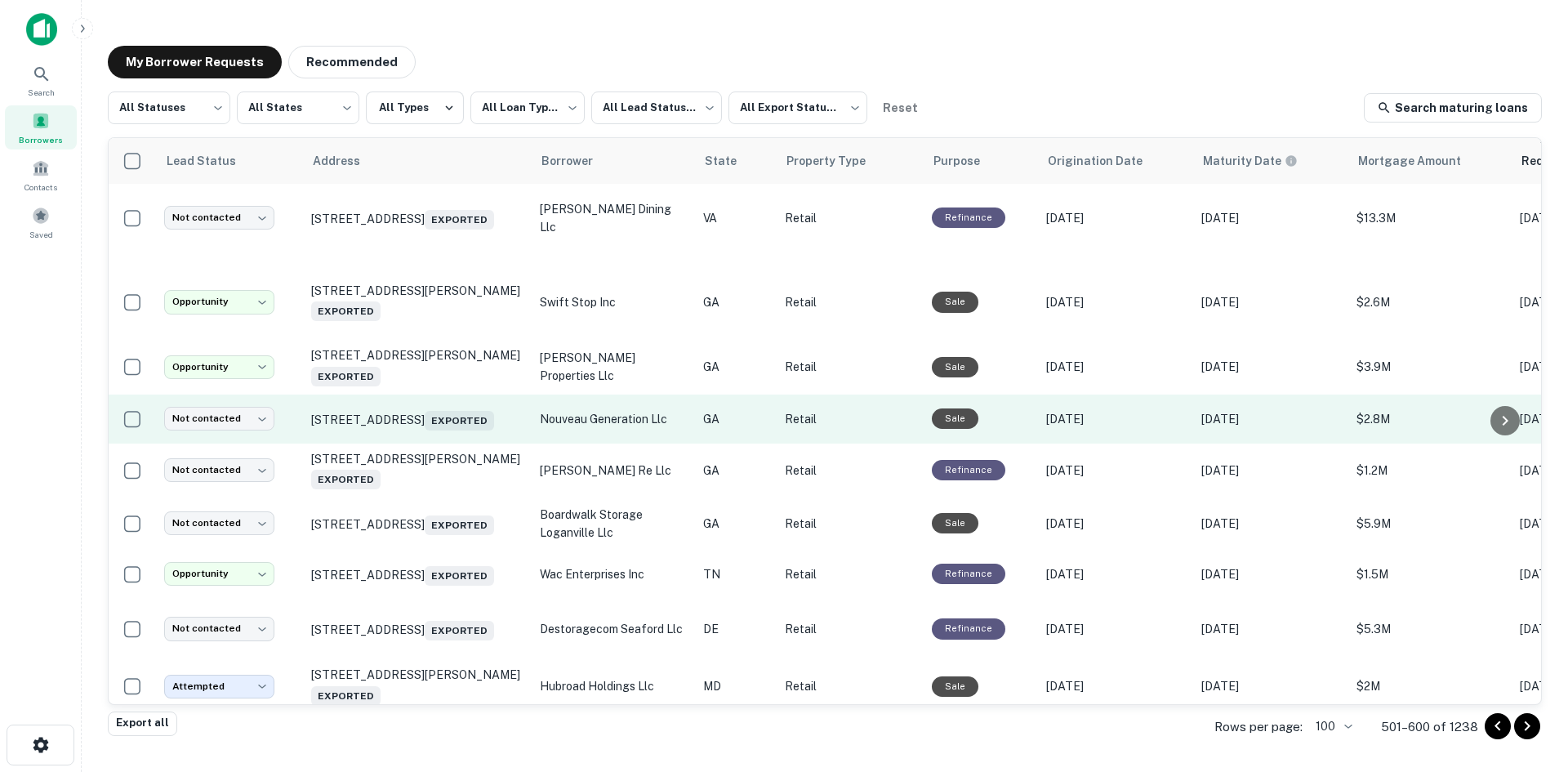
click at [445, 444] on td "[STREET_ADDRESS] Exported" at bounding box center [417, 419] width 228 height 49
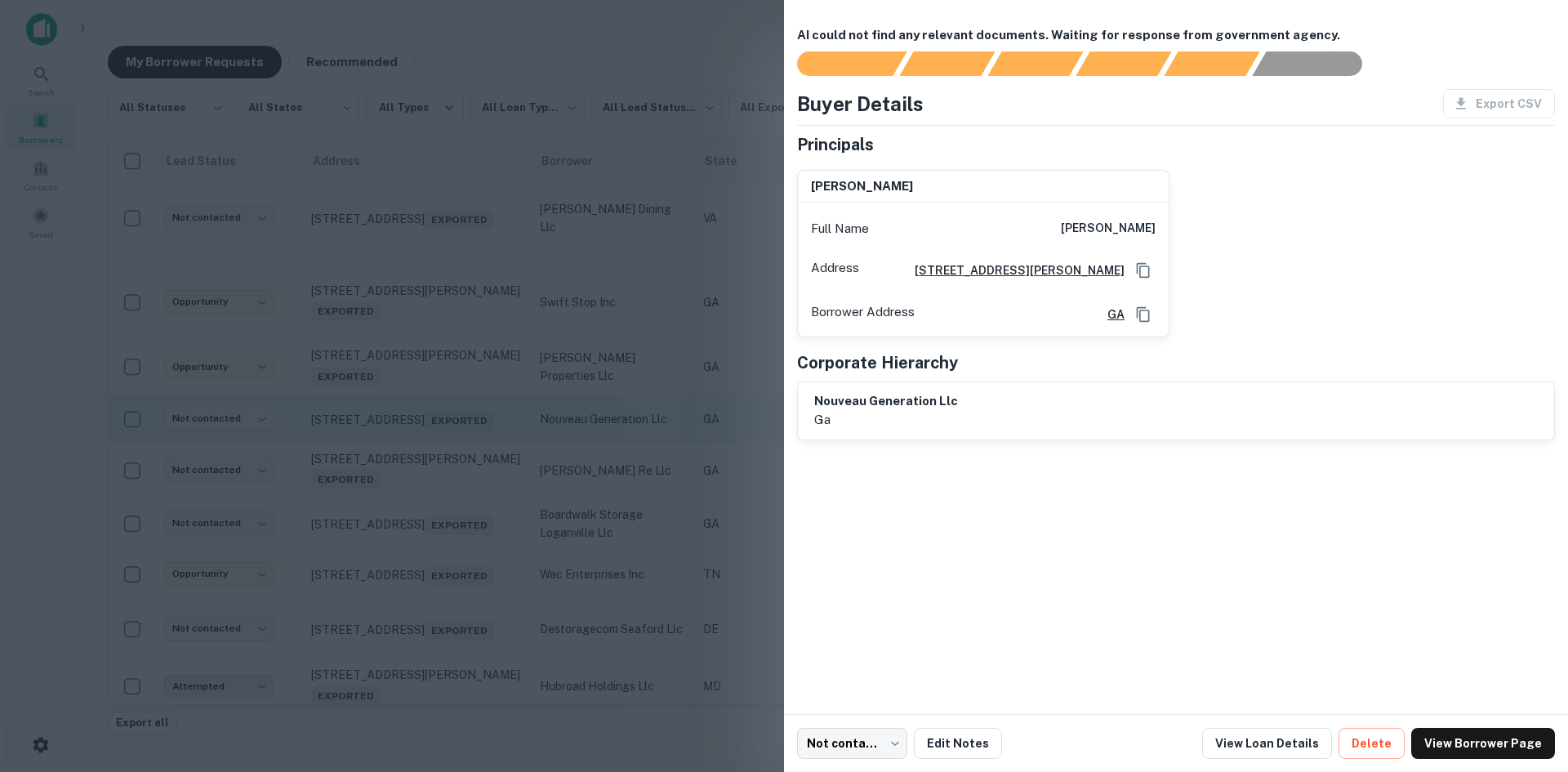
click at [445, 464] on div at bounding box center [784, 386] width 1568 height 772
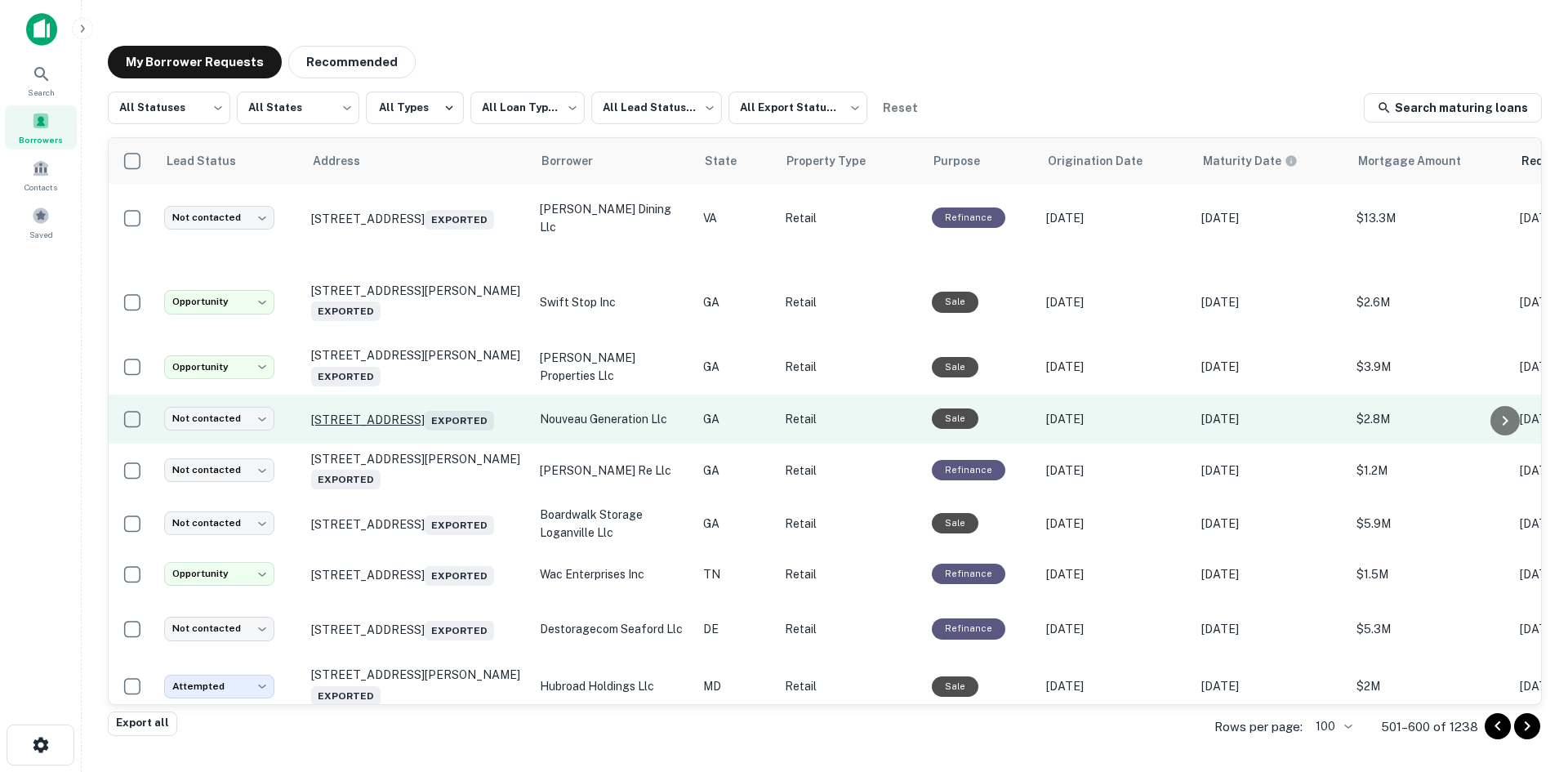
click at [441, 431] on p "[STREET_ADDRESS] Exported" at bounding box center [416, 420] width 212 height 23
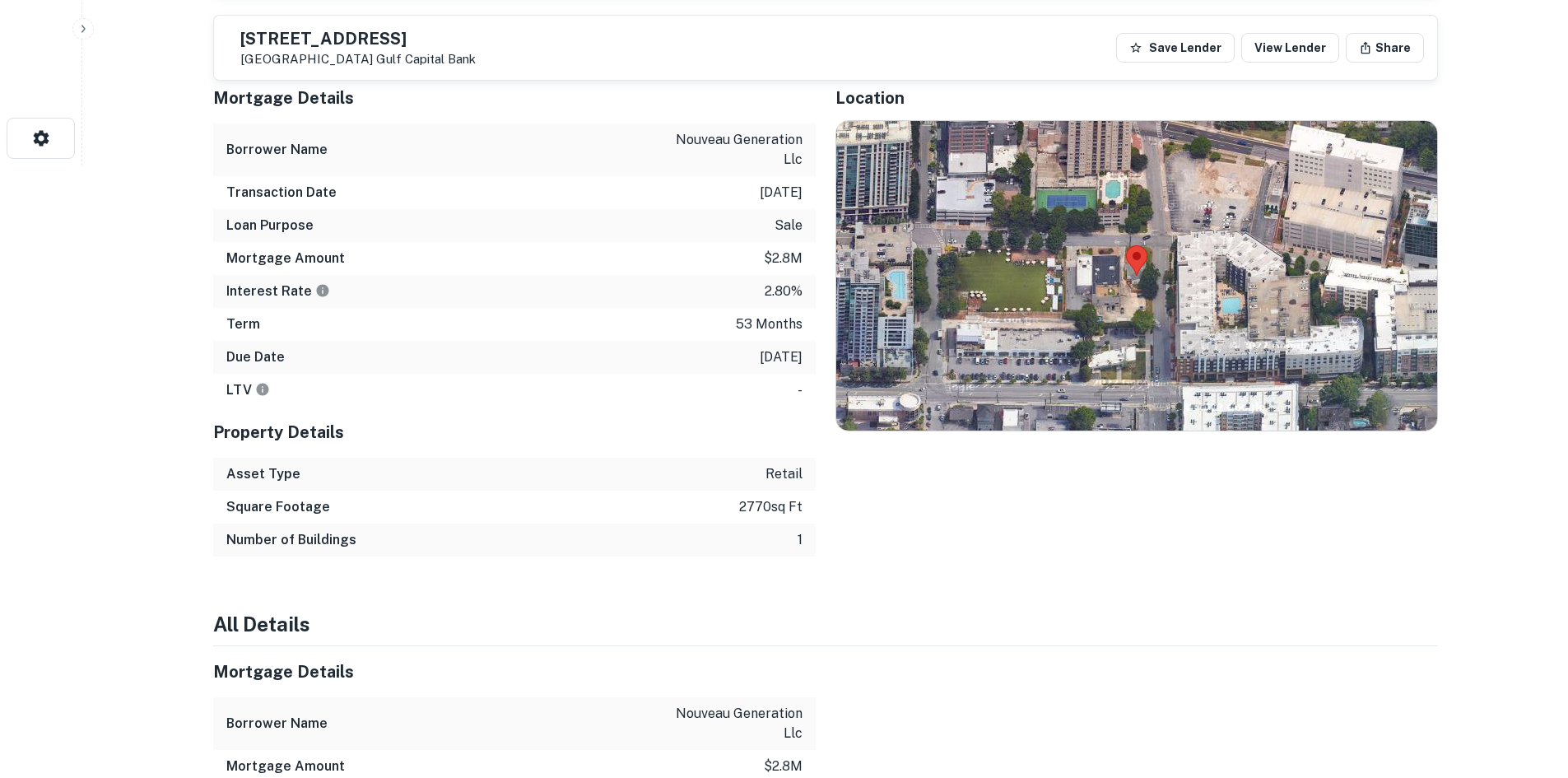
scroll to position [494, 0]
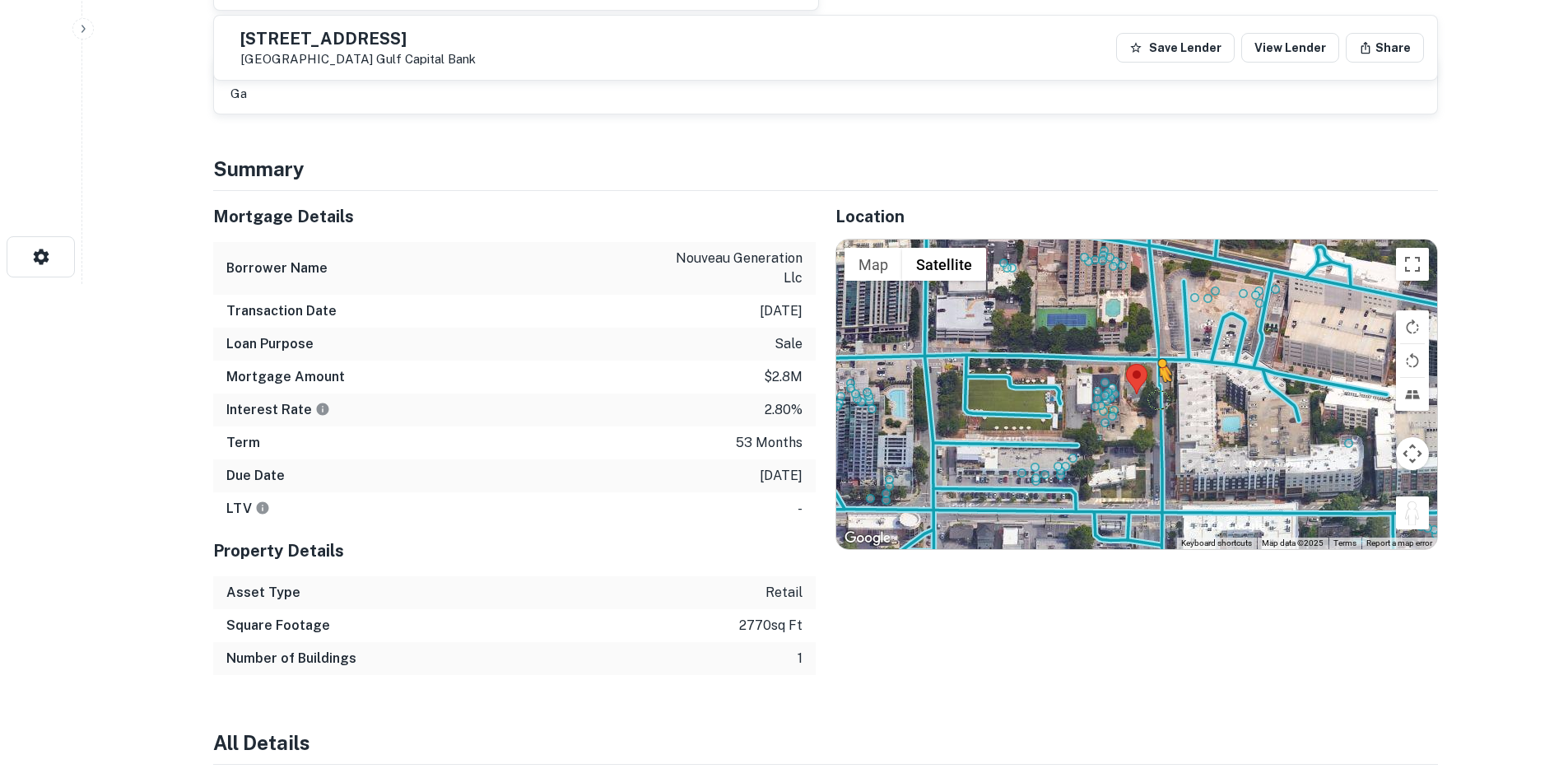
drag, startPoint x: 1410, startPoint y: 521, endPoint x: 1147, endPoint y: 396, distance: 291.2
click at [1147, 396] on div "To activate drag with keyboard, press Alt + Enter. Once in keyboard drag state,…" at bounding box center [1137, 395] width 601 height 310
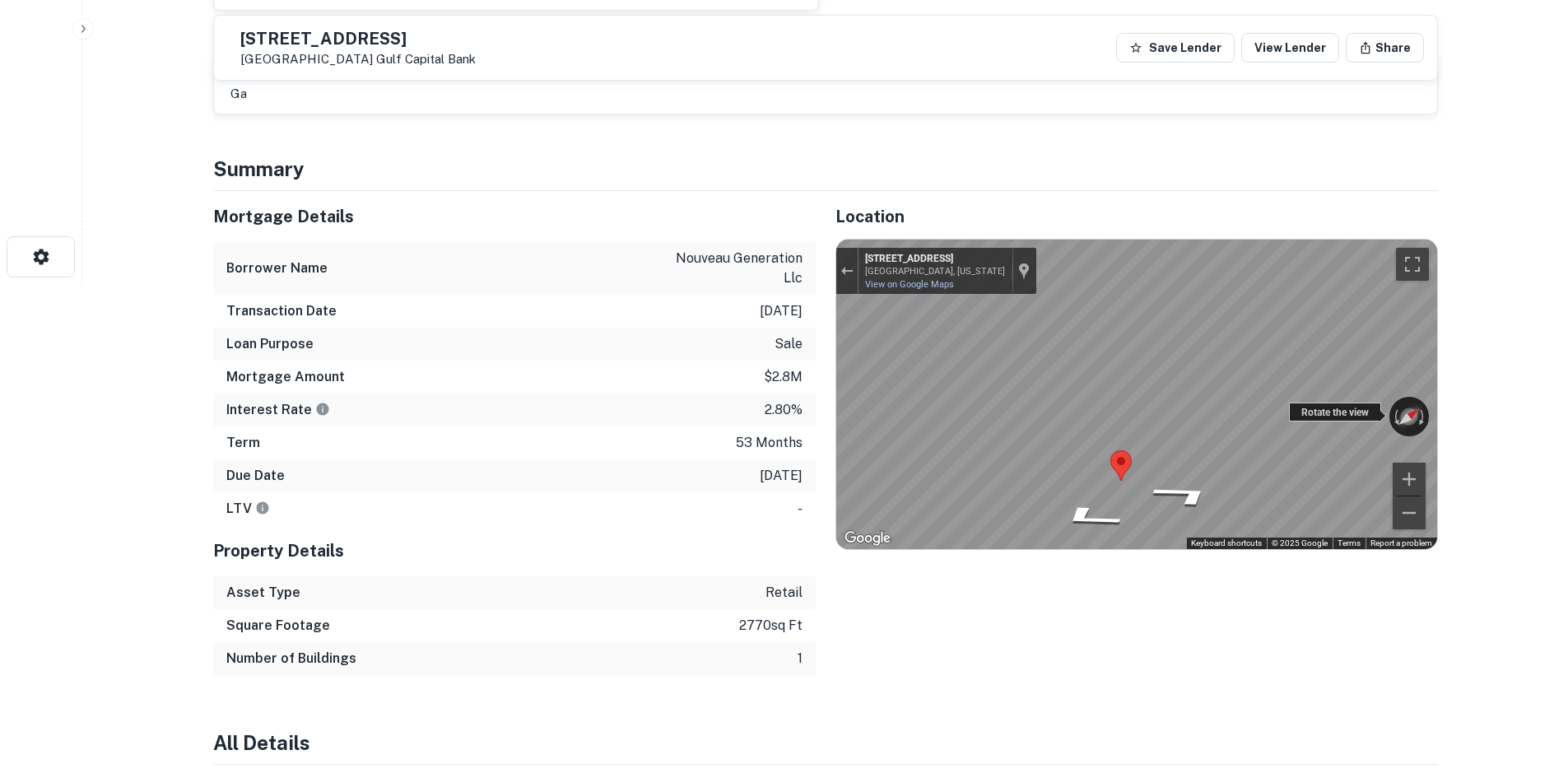
click at [1402, 429] on div "← Move left → Move right ↑ Move up ↓ Move down + Zoom in - Zoom out [STREET_ADD…" at bounding box center [1137, 395] width 601 height 310
drag, startPoint x: 276, startPoint y: 39, endPoint x: 386, endPoint y: 66, distance: 113.3
click at [386, 66] on div "339 Buckhead Ave NE Atlanta, GA 30305 Gulf Capital Bank" at bounding box center [351, 47] width 249 height 38
copy div "339 Buckhead Ave NE Atlanta, GA 30305"
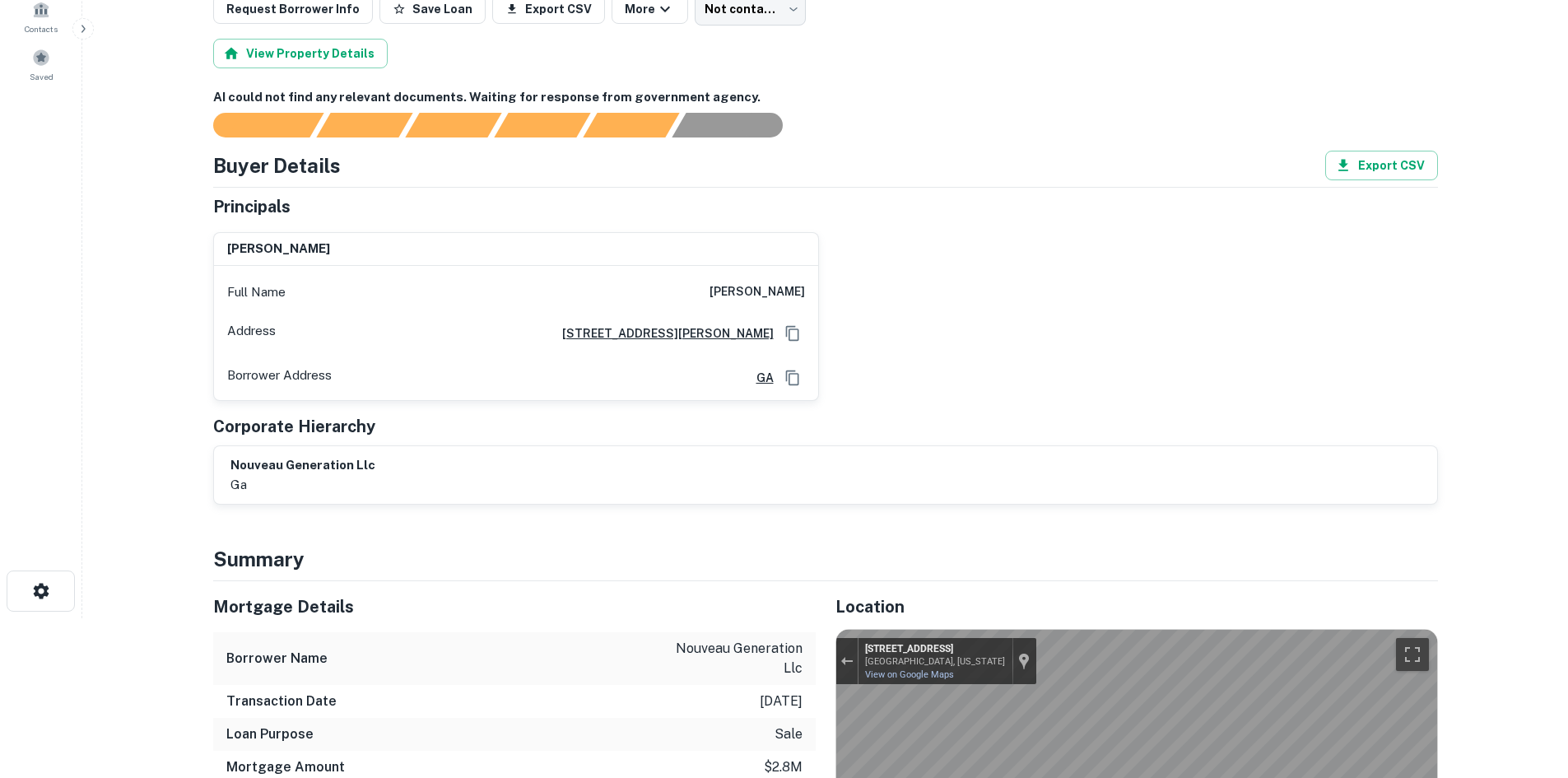
scroll to position [82, 0]
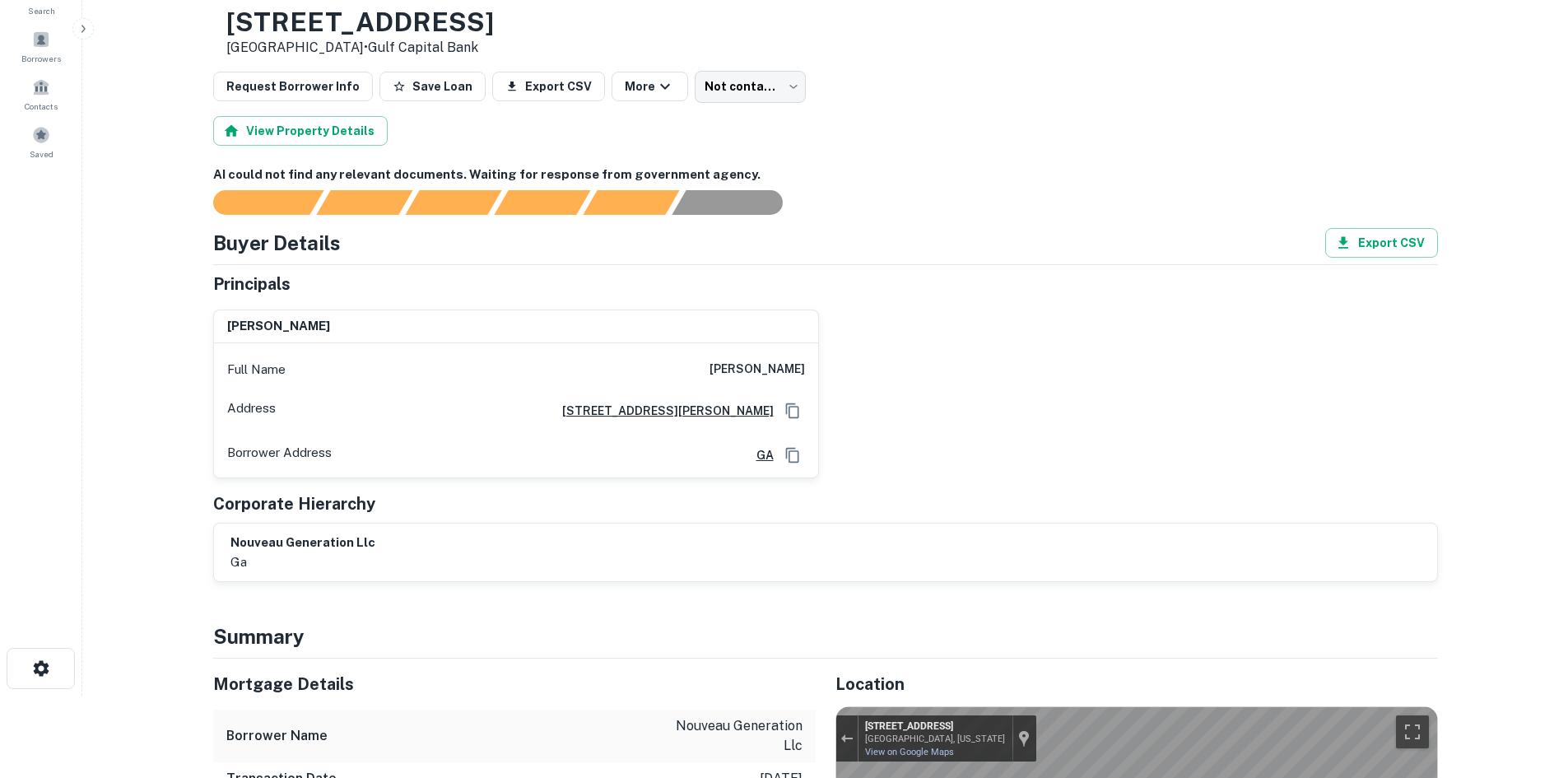
click at [751, 359] on div "Full Name eric villasenor" at bounding box center [516, 370] width 605 height 40
click at [751, 358] on div "Full Name eric villasenor" at bounding box center [516, 370] width 605 height 40
copy h6 "eric villasenor"
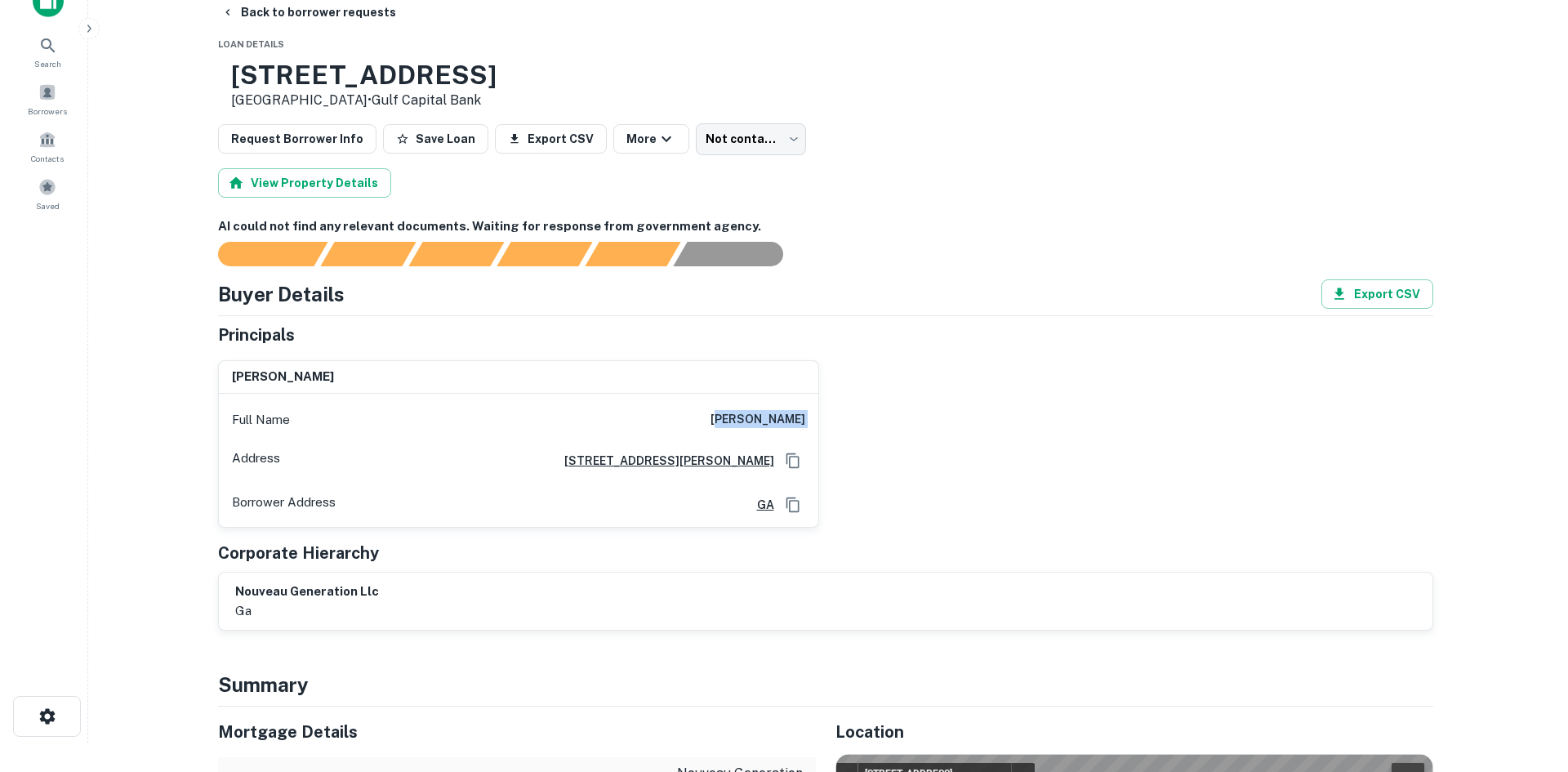
scroll to position [0, 0]
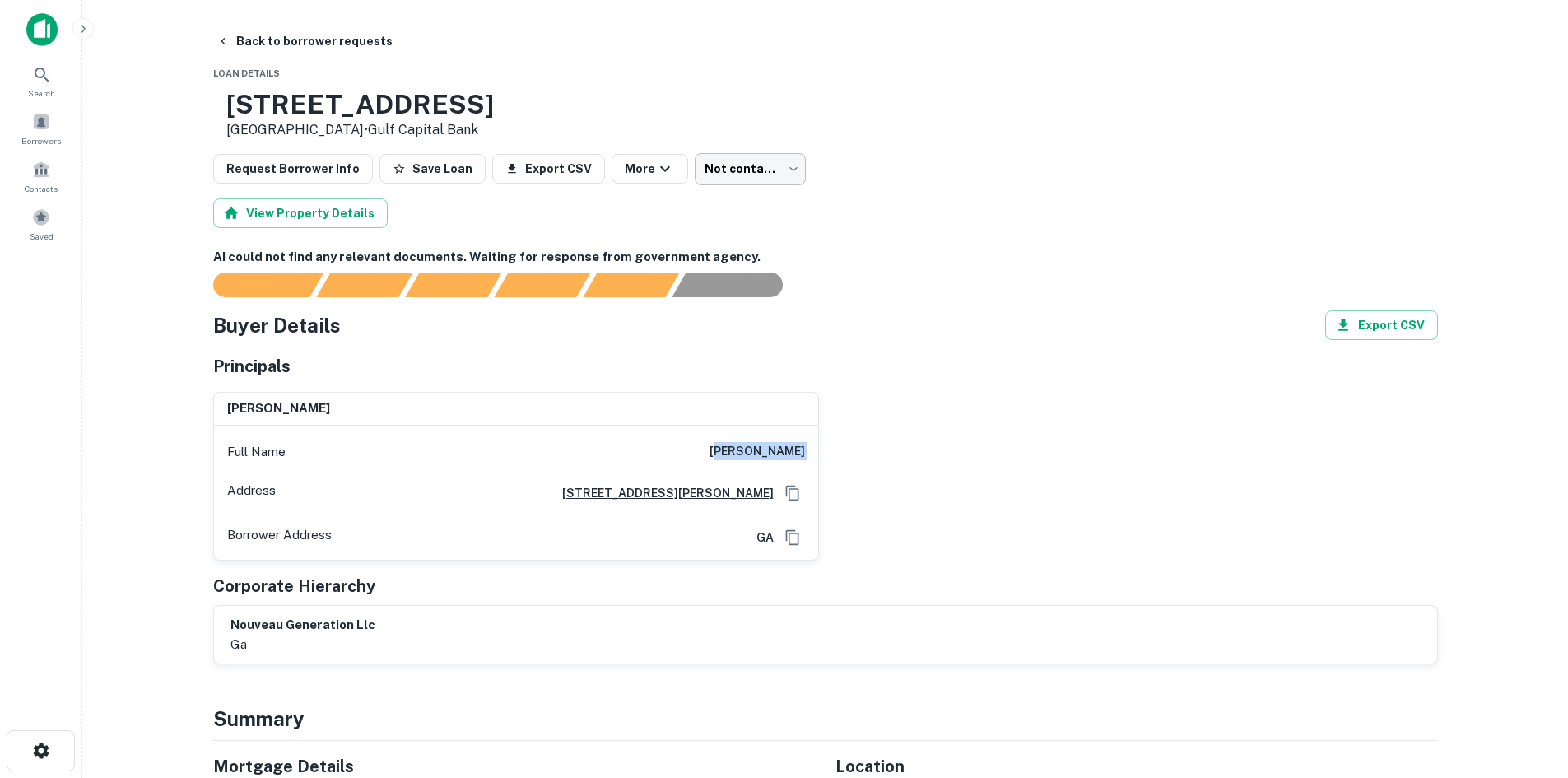
click at [698, 185] on body "Search Borrowers Contacts Saved Back to borrower requests Loan Details 339 Buck…" at bounding box center [784, 389] width 1568 height 778
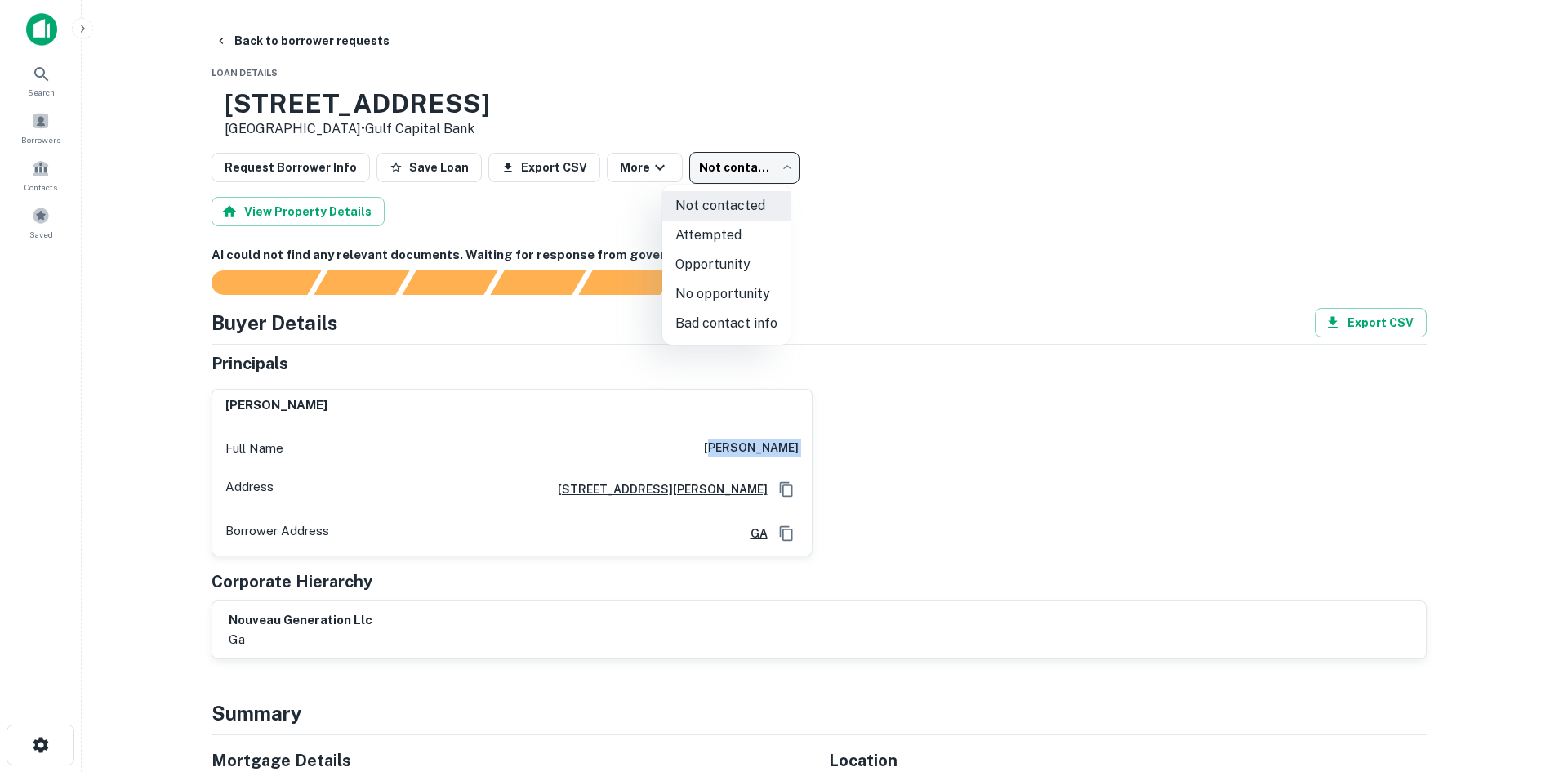
click at [698, 293] on li "No opportunity" at bounding box center [726, 294] width 129 height 30
type input "**********"
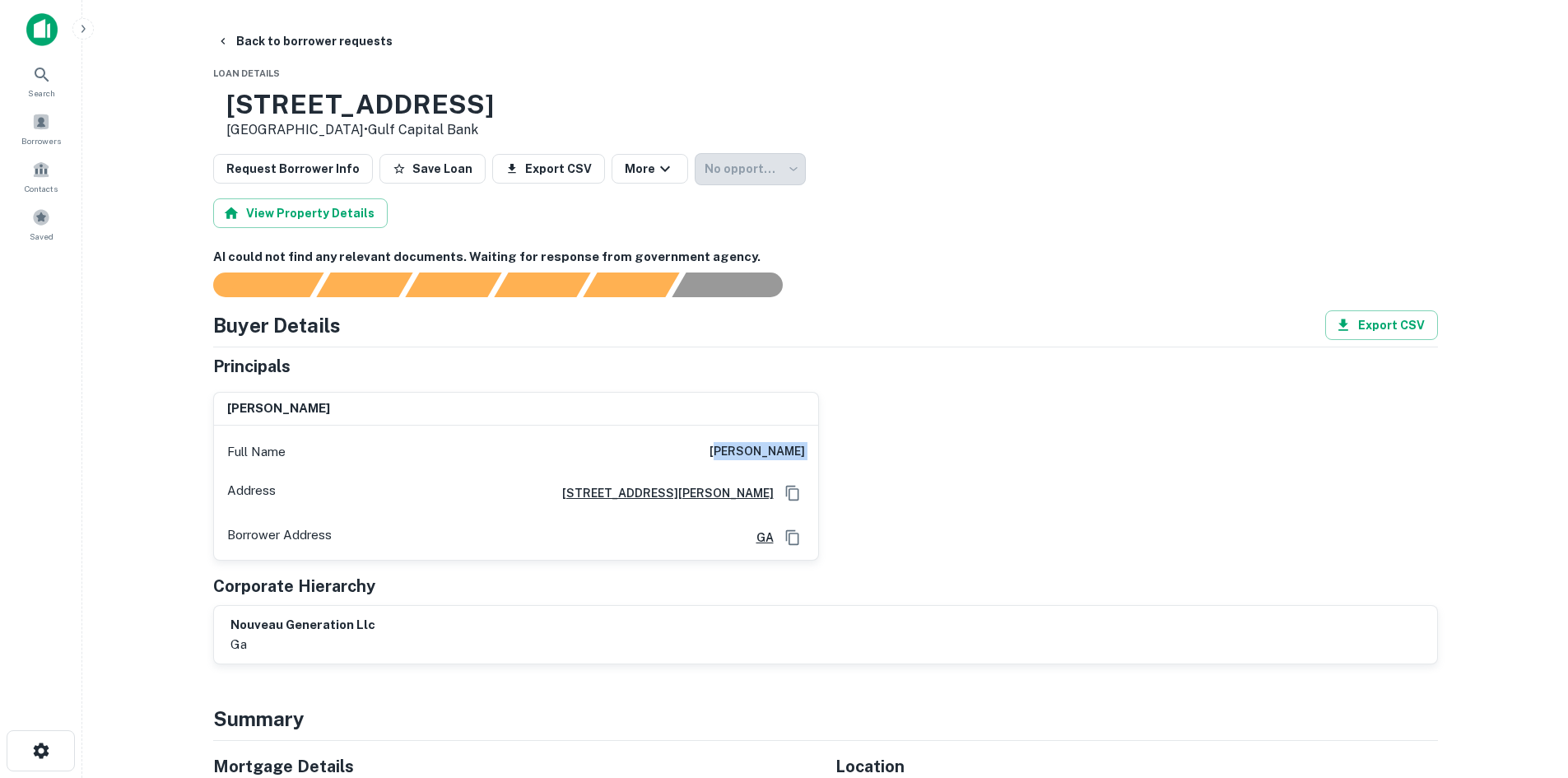
click at [296, 25] on main "**********" at bounding box center [825, 389] width 1486 height 778
click at [299, 45] on button "Back to borrower requests" at bounding box center [305, 41] width 190 height 30
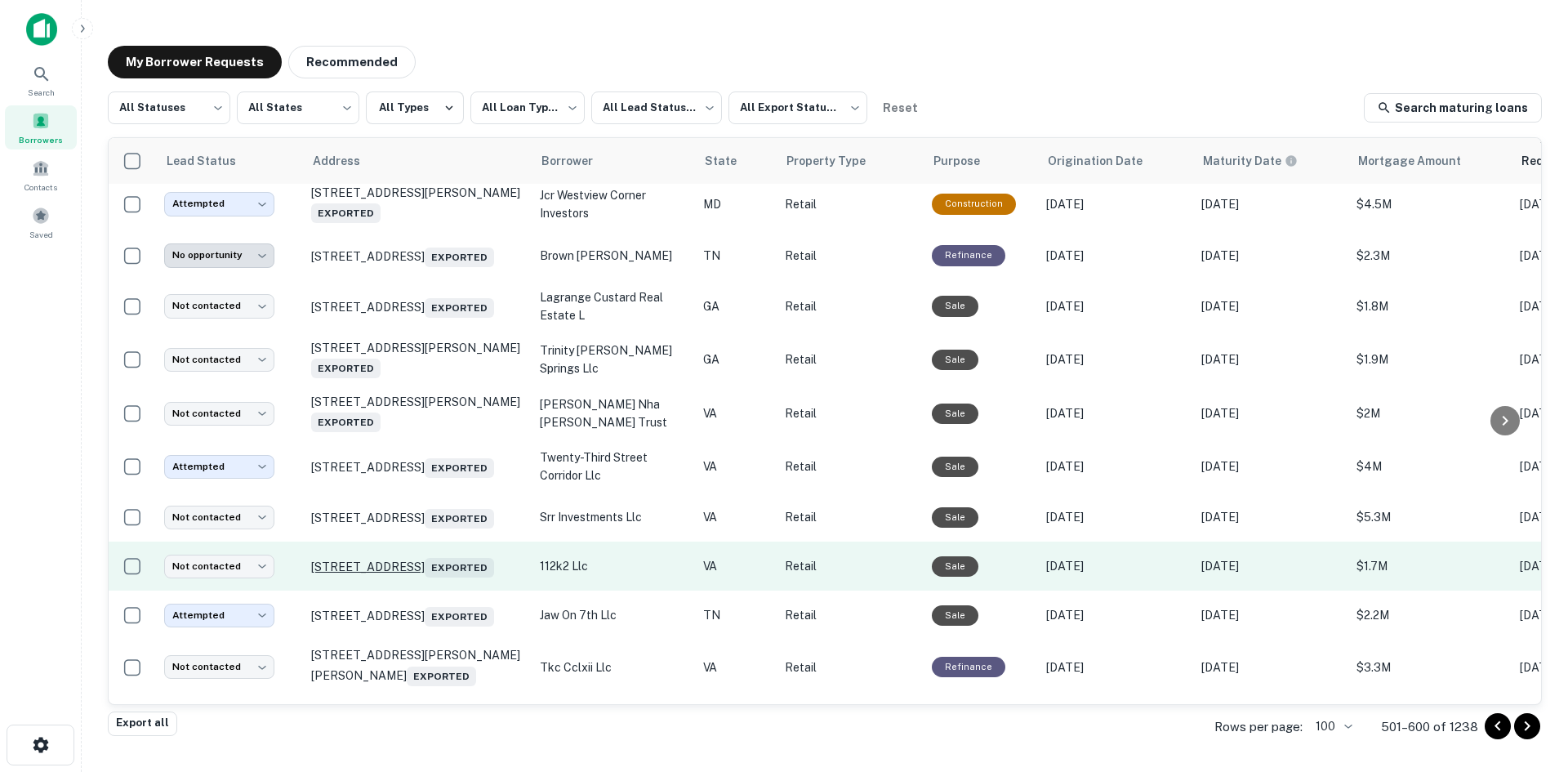
scroll to position [1045, 0]
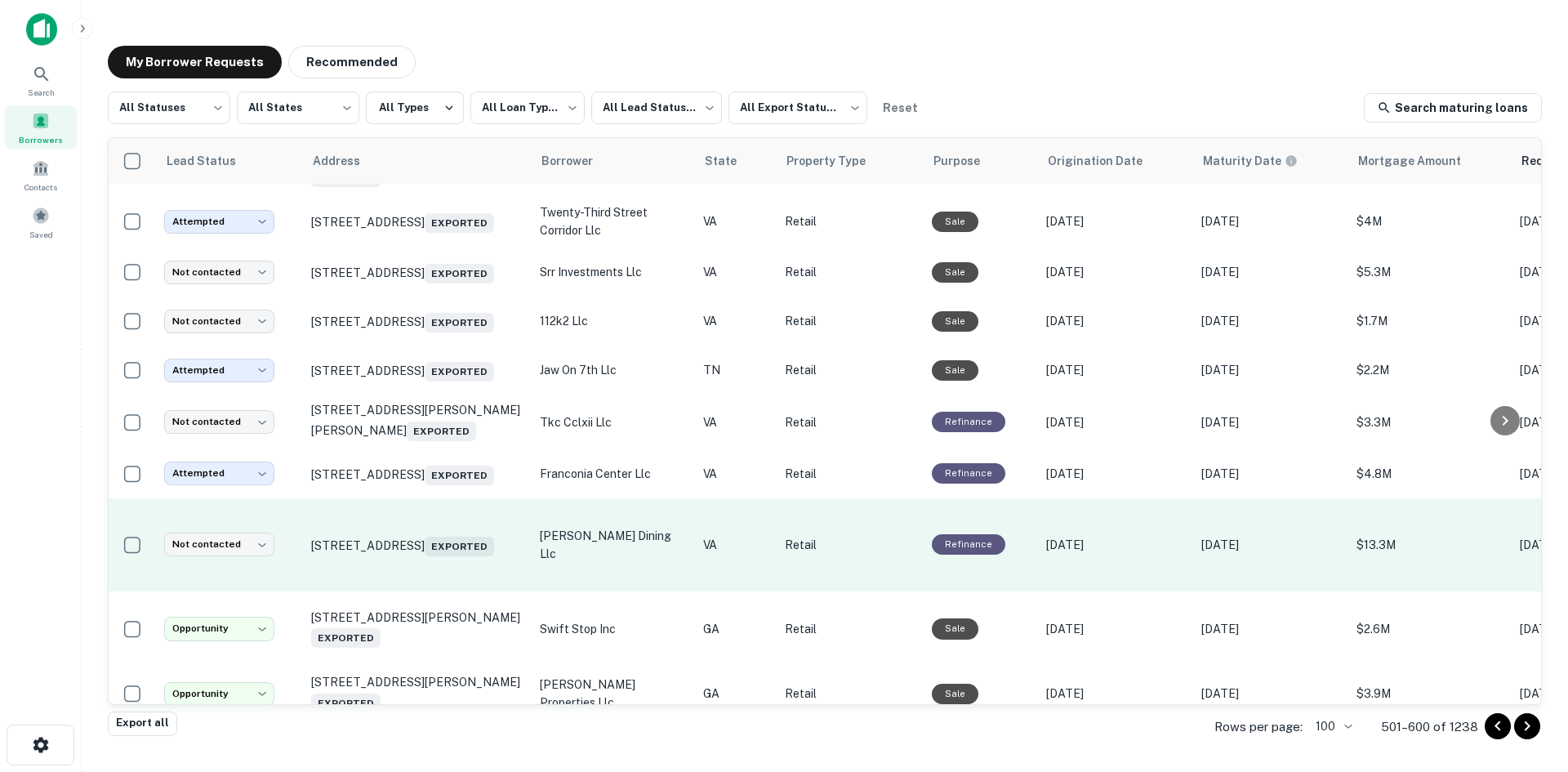
click at [425, 591] on td "[STREET_ADDRESS] Exported" at bounding box center [417, 544] width 228 height 93
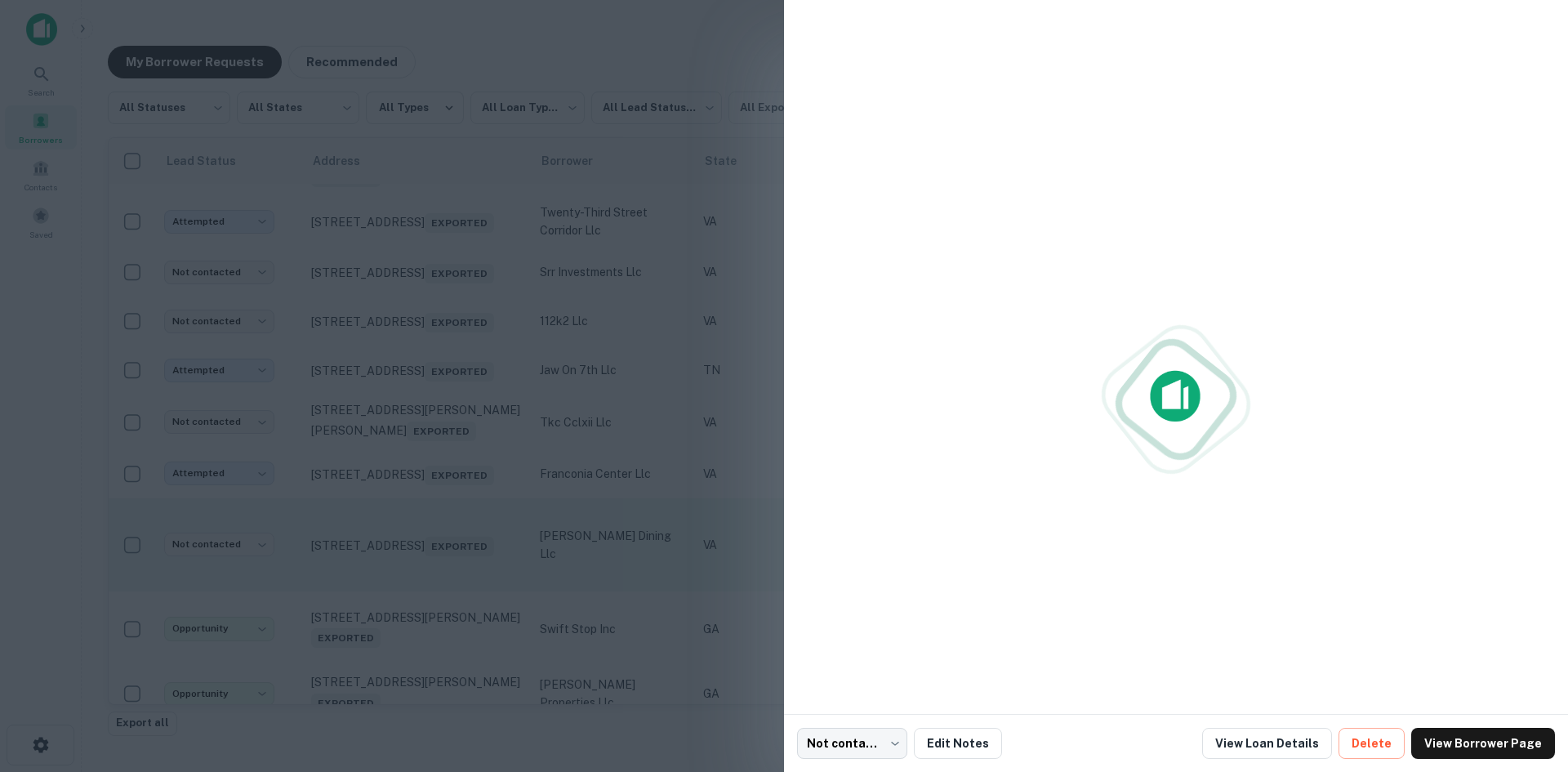
click at [425, 614] on div at bounding box center [784, 386] width 1568 height 772
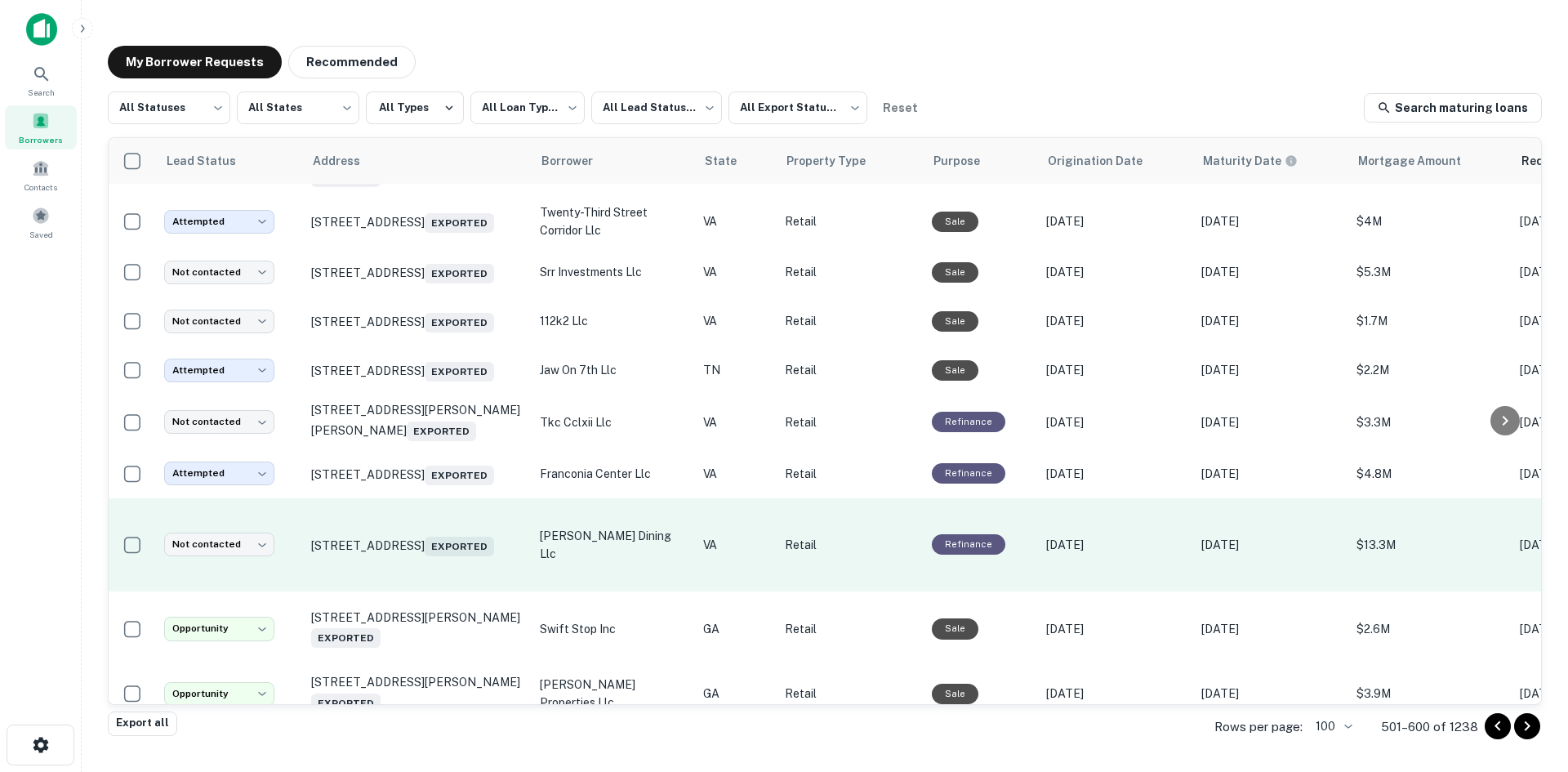
click at [425, 591] on td "[STREET_ADDRESS] Exported" at bounding box center [417, 544] width 228 height 93
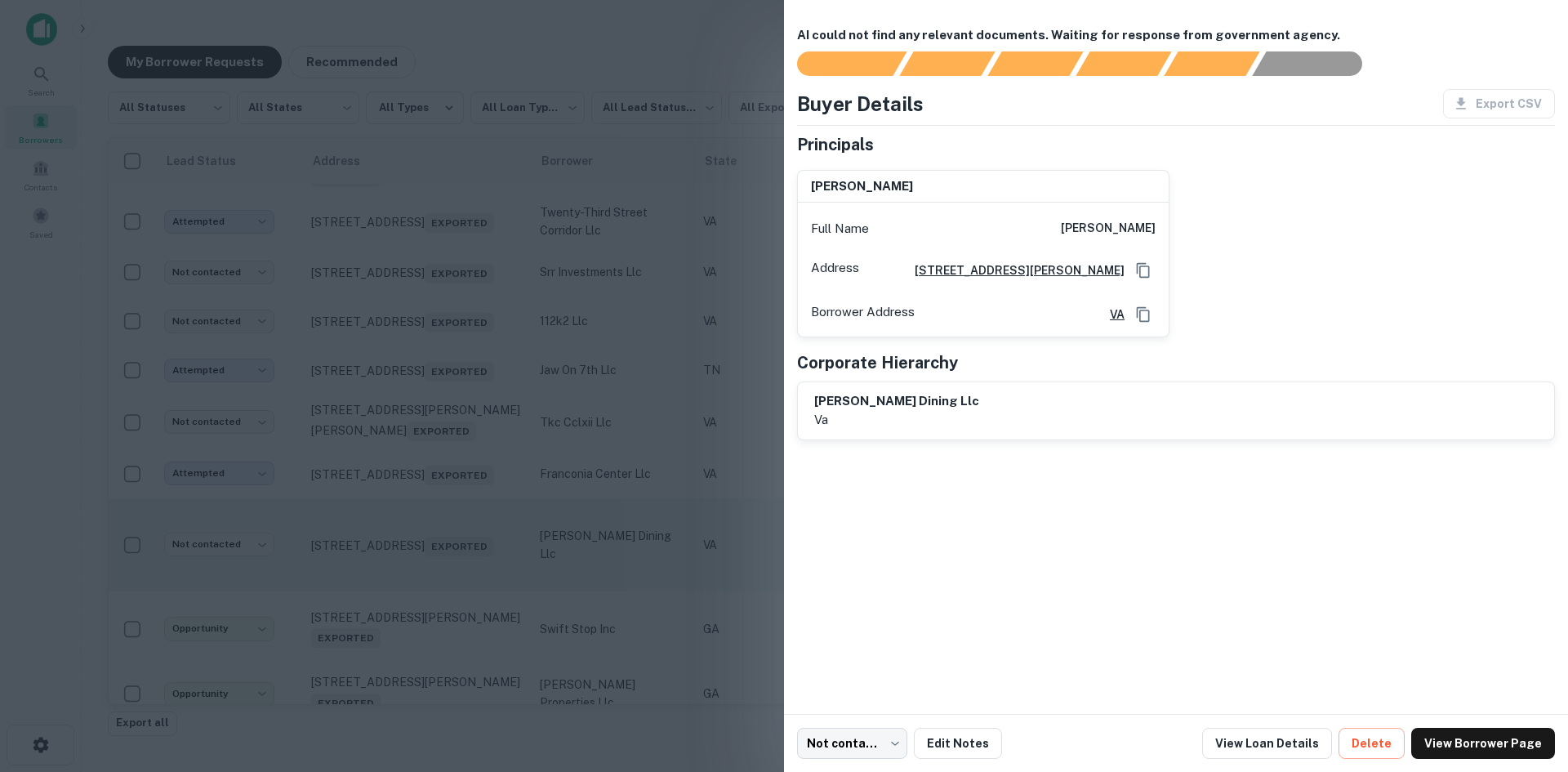
click at [425, 614] on div at bounding box center [784, 386] width 1568 height 772
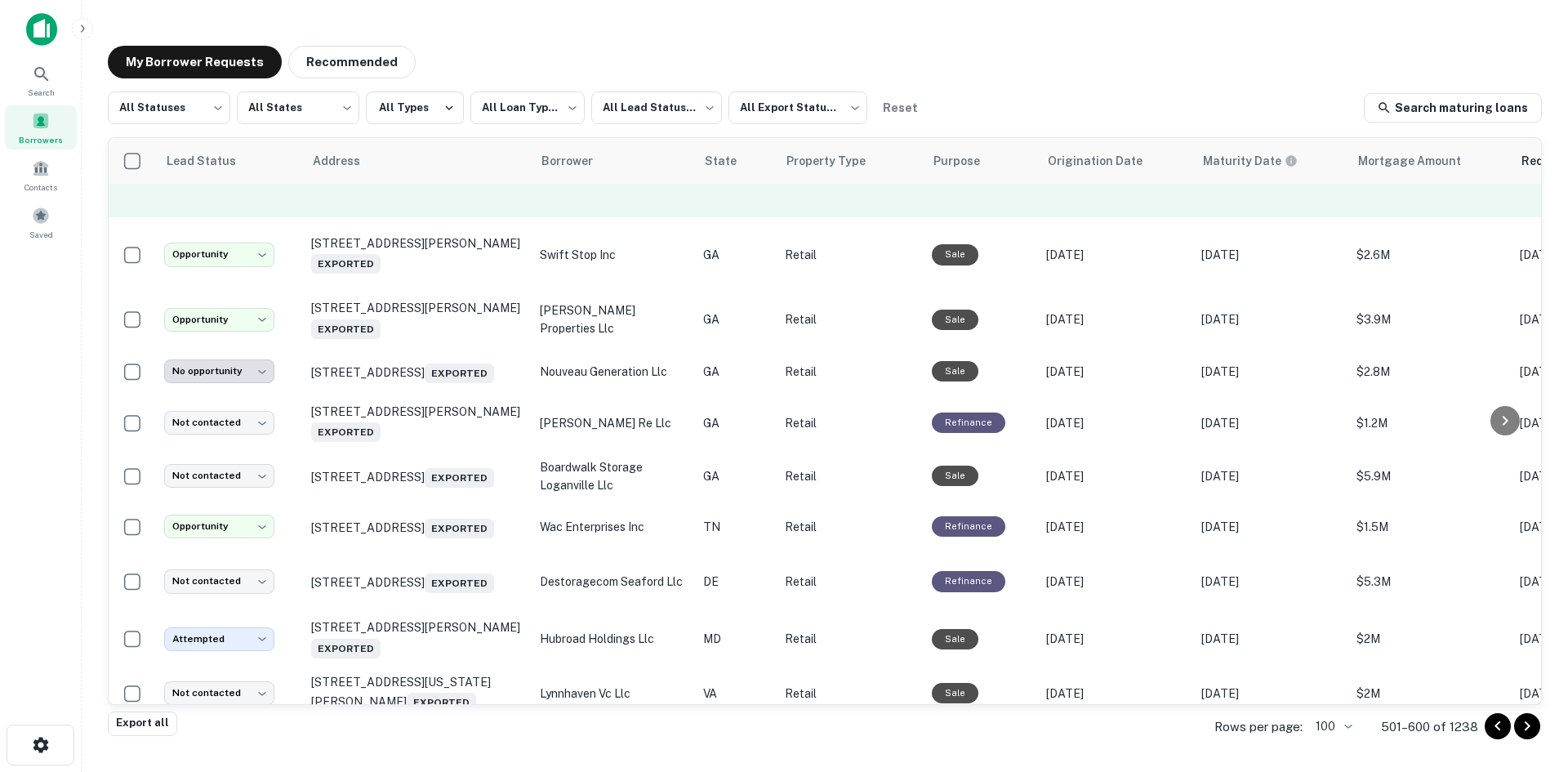
scroll to position [1453, 0]
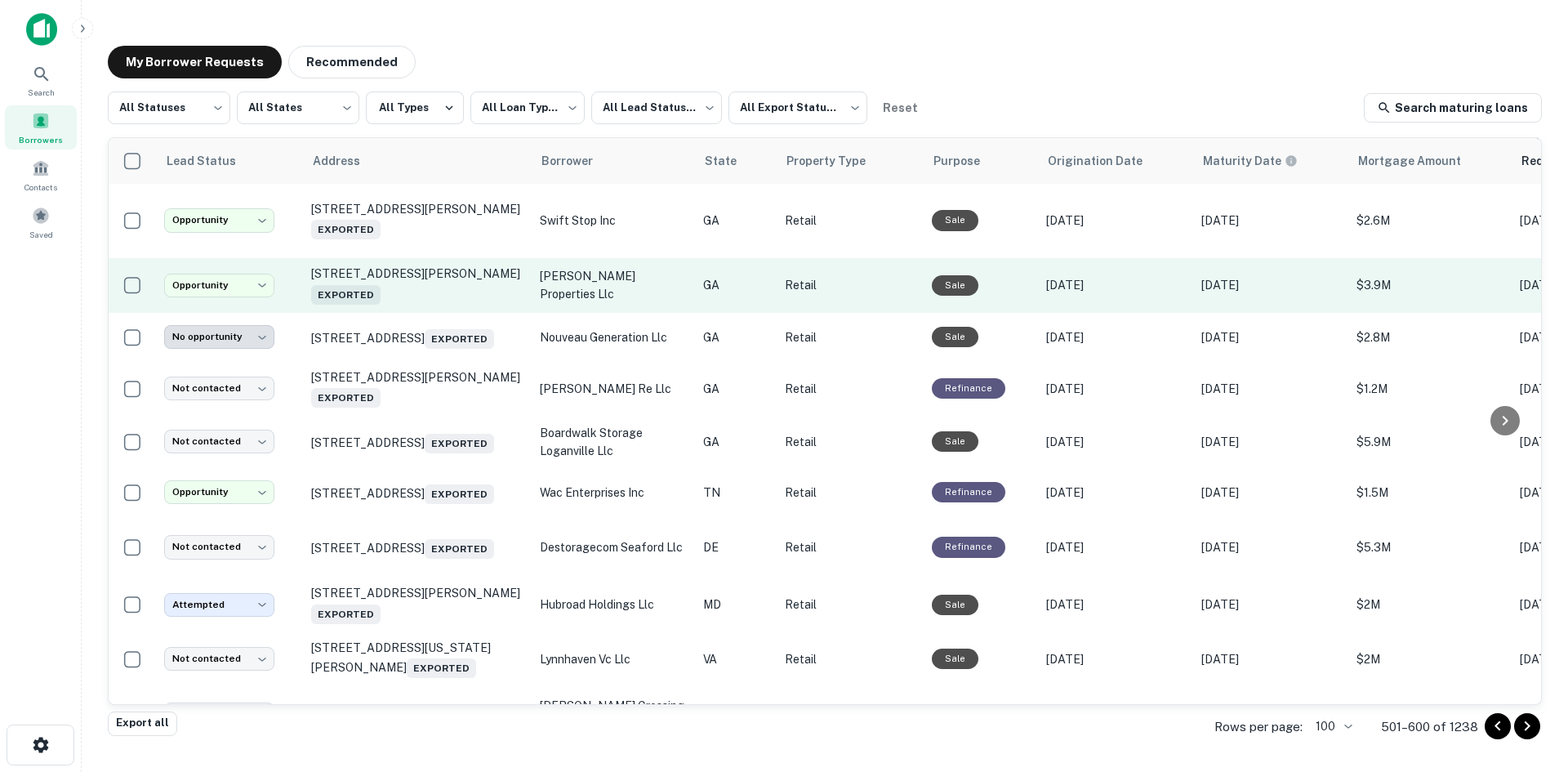
click at [403, 312] on td "2001 Pleasant Hill Rd Duluth, GA 30096 Exported" at bounding box center [417, 285] width 228 height 54
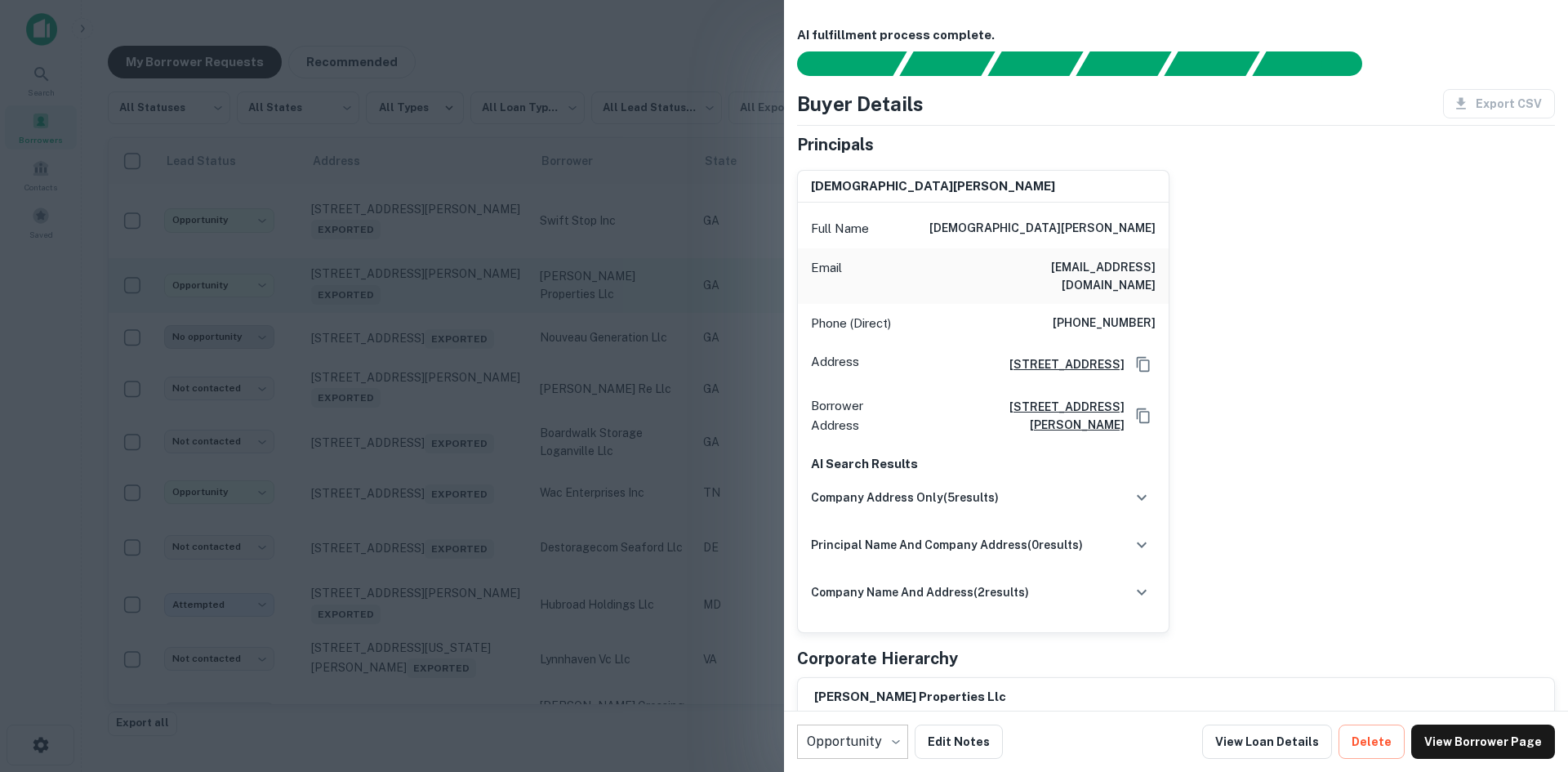
click at [403, 326] on div at bounding box center [784, 386] width 1568 height 772
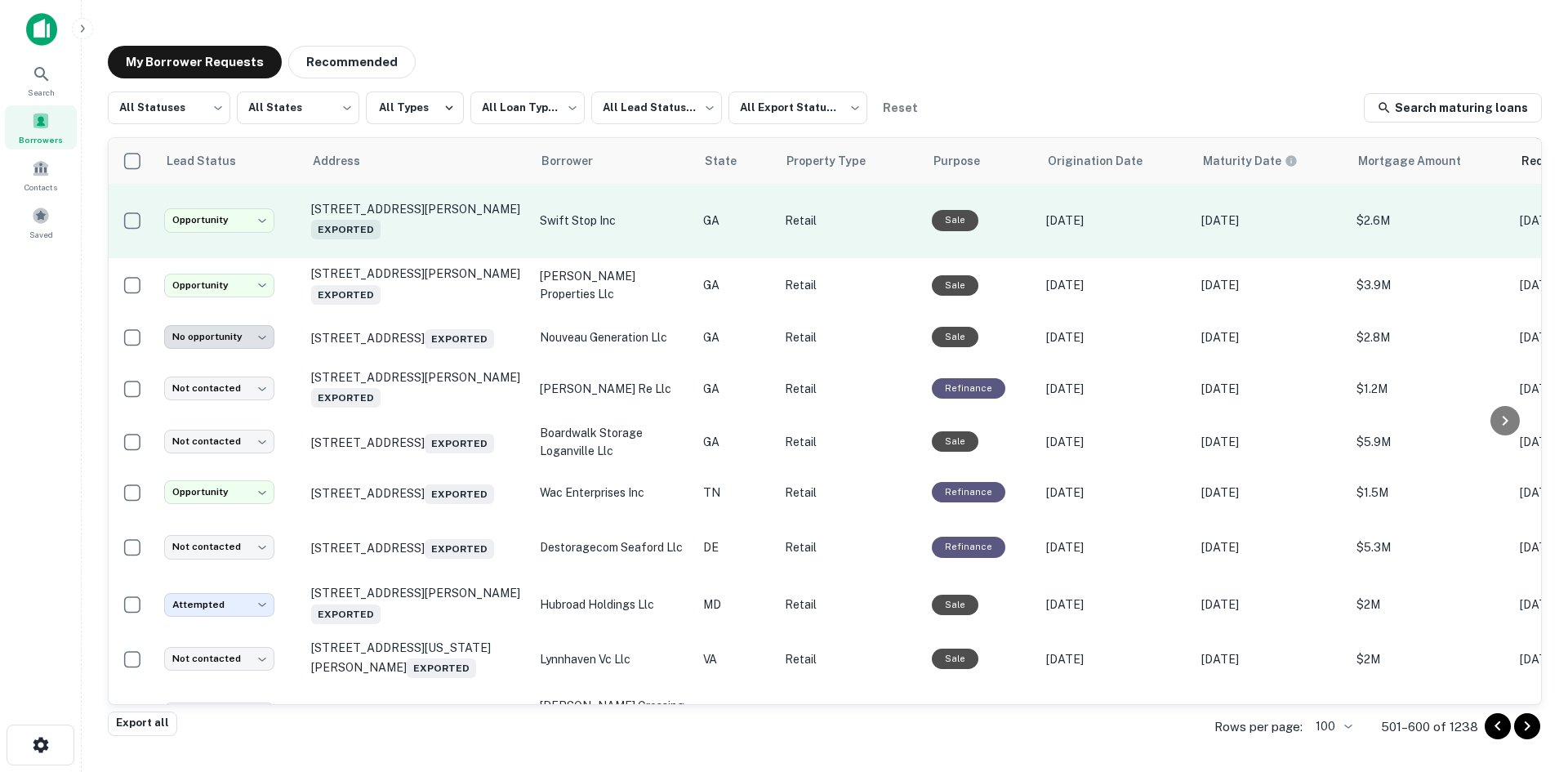
click at [398, 259] on td "1486 Scott Blvd Decatur, GA 30030 Exported" at bounding box center [417, 221] width 228 height 76
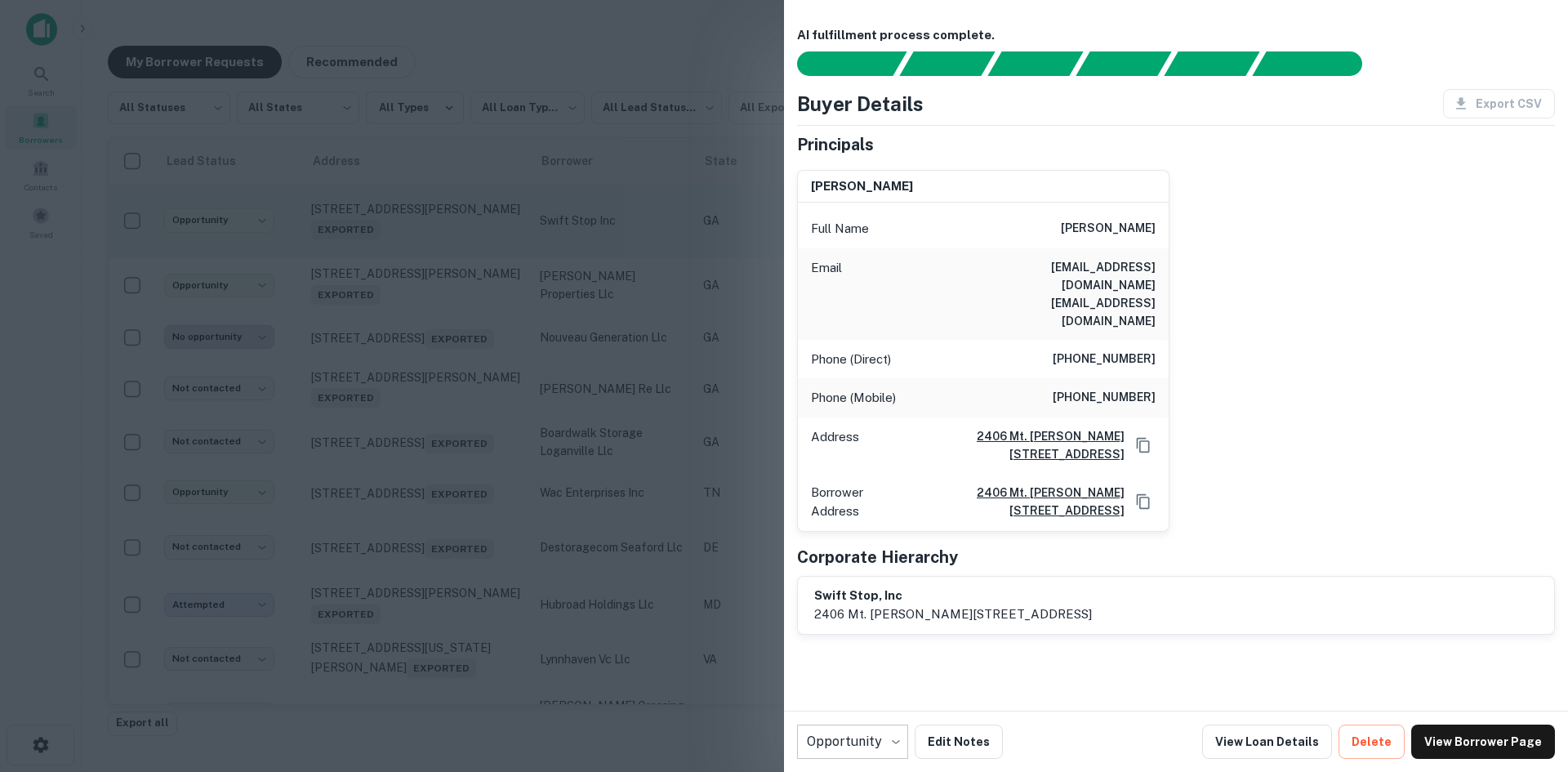
click at [398, 272] on div at bounding box center [784, 386] width 1568 height 772
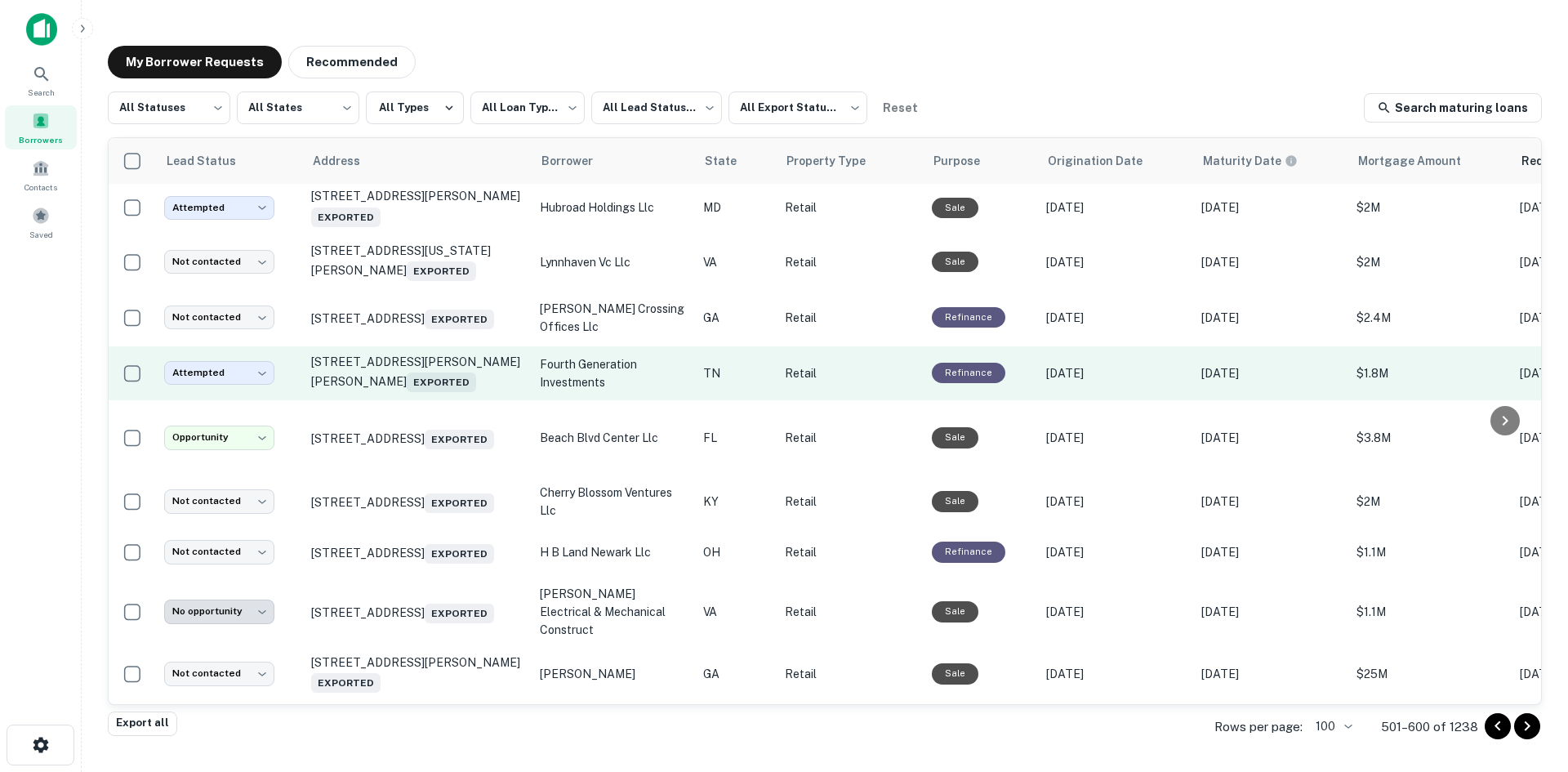
scroll to position [1862, 0]
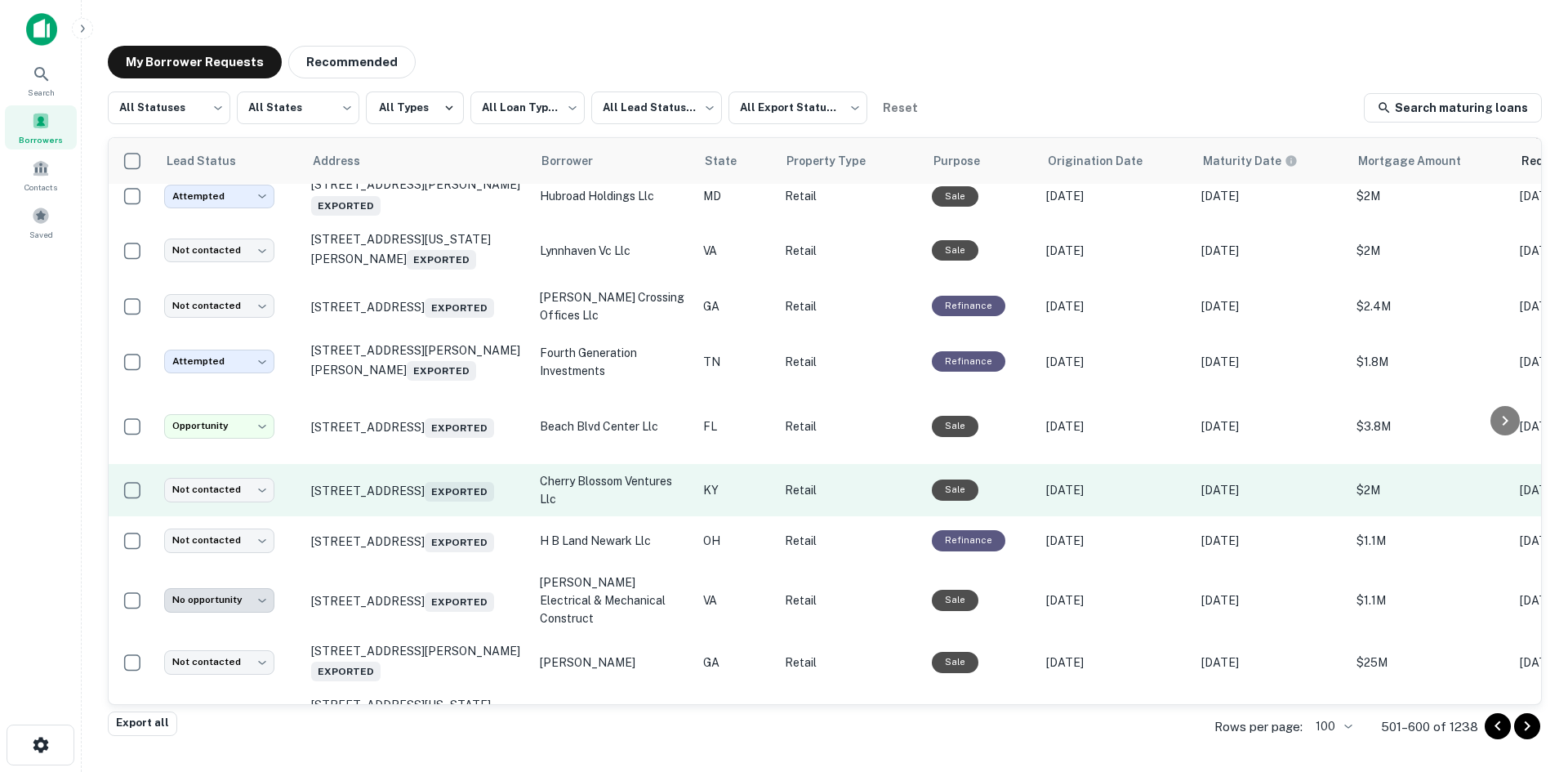
click at [448, 517] on td "1450 Cherry Blossom Way Georgetown, KY 40324 Exported" at bounding box center [417, 490] width 228 height 52
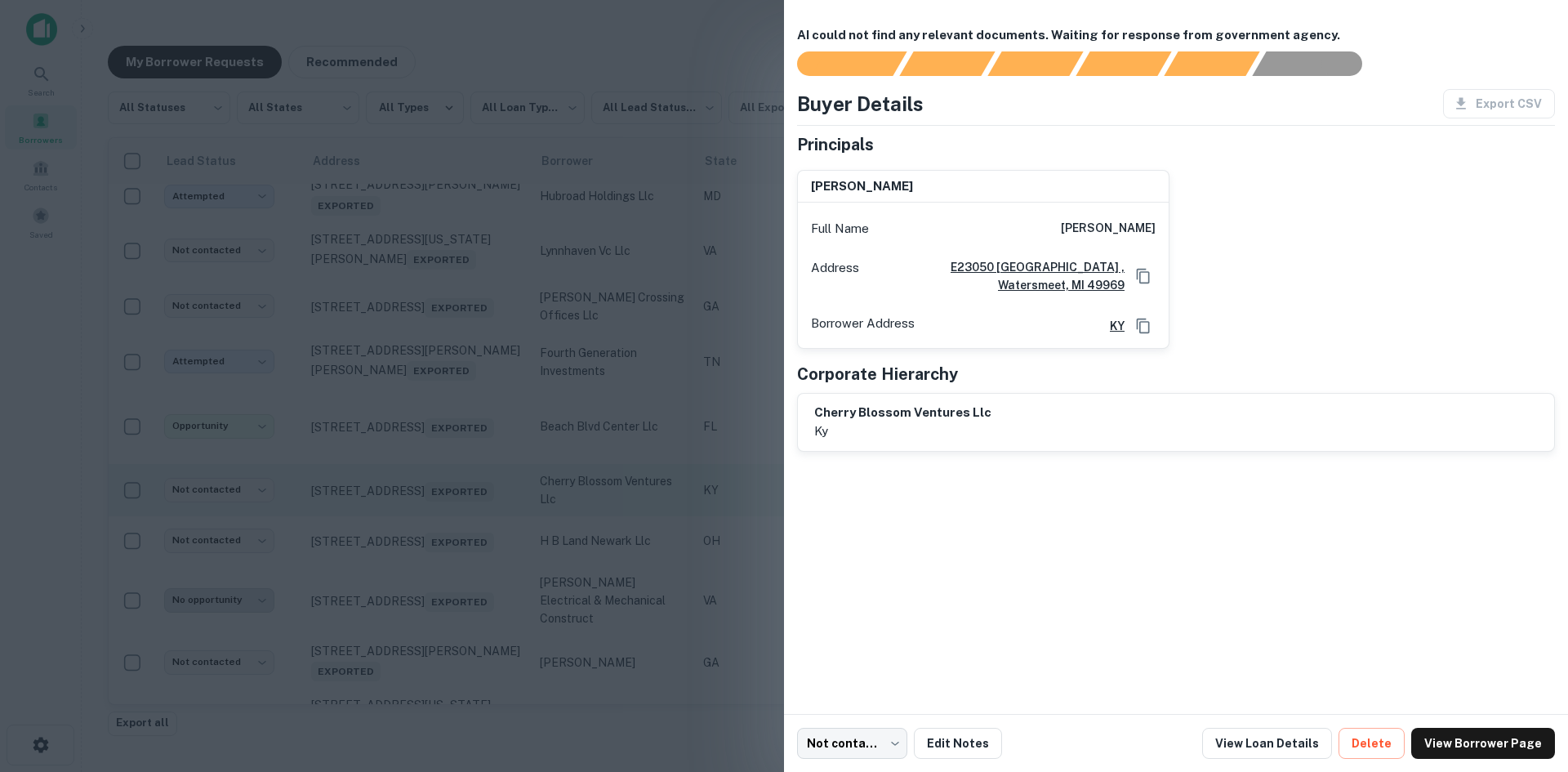
click at [448, 548] on div at bounding box center [784, 386] width 1568 height 772
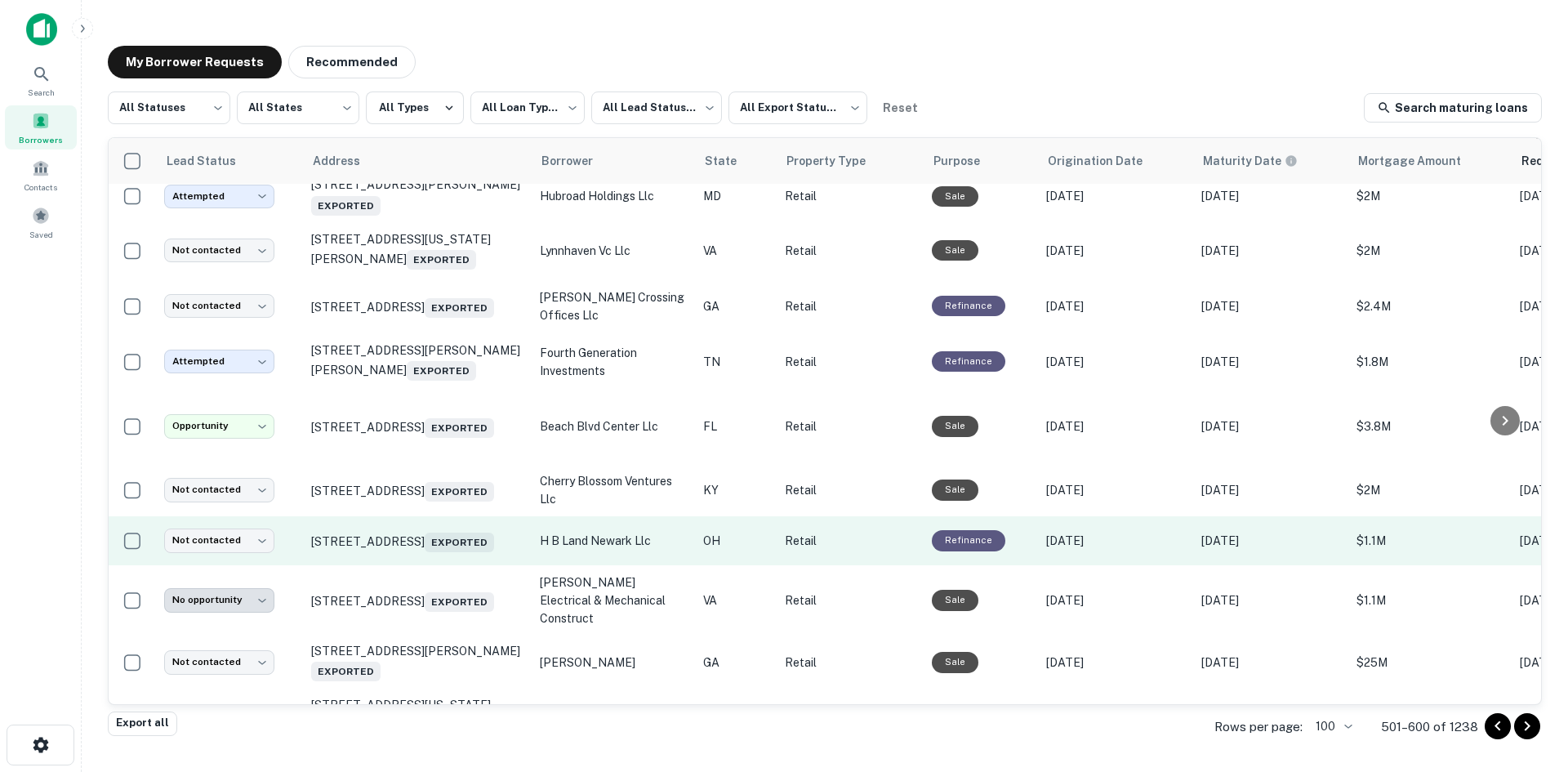
click at [438, 566] on td "1279 N High St Hillsboro, OH 45133 Exported" at bounding box center [417, 541] width 228 height 49
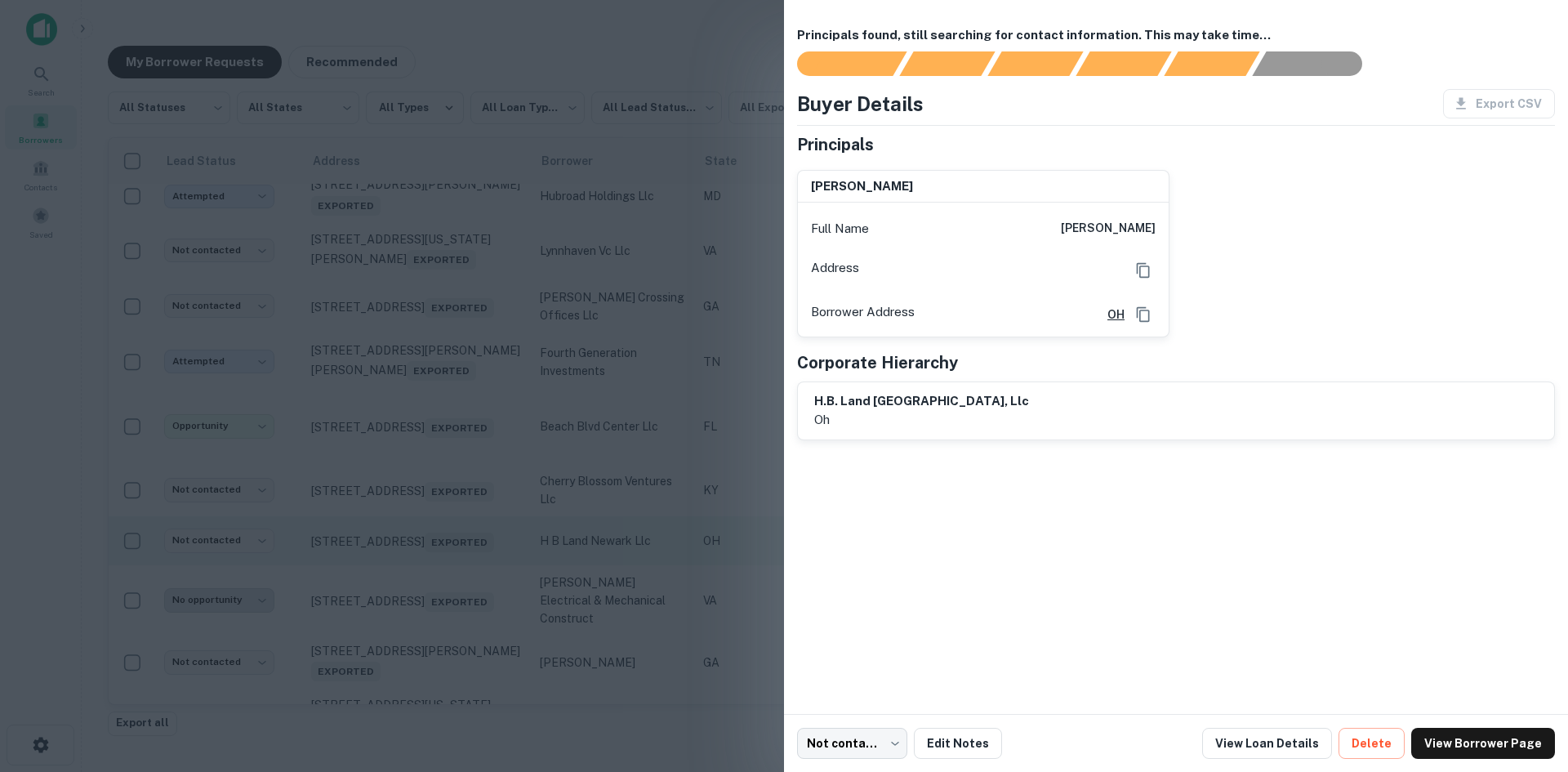
click at [438, 602] on div at bounding box center [784, 386] width 1568 height 772
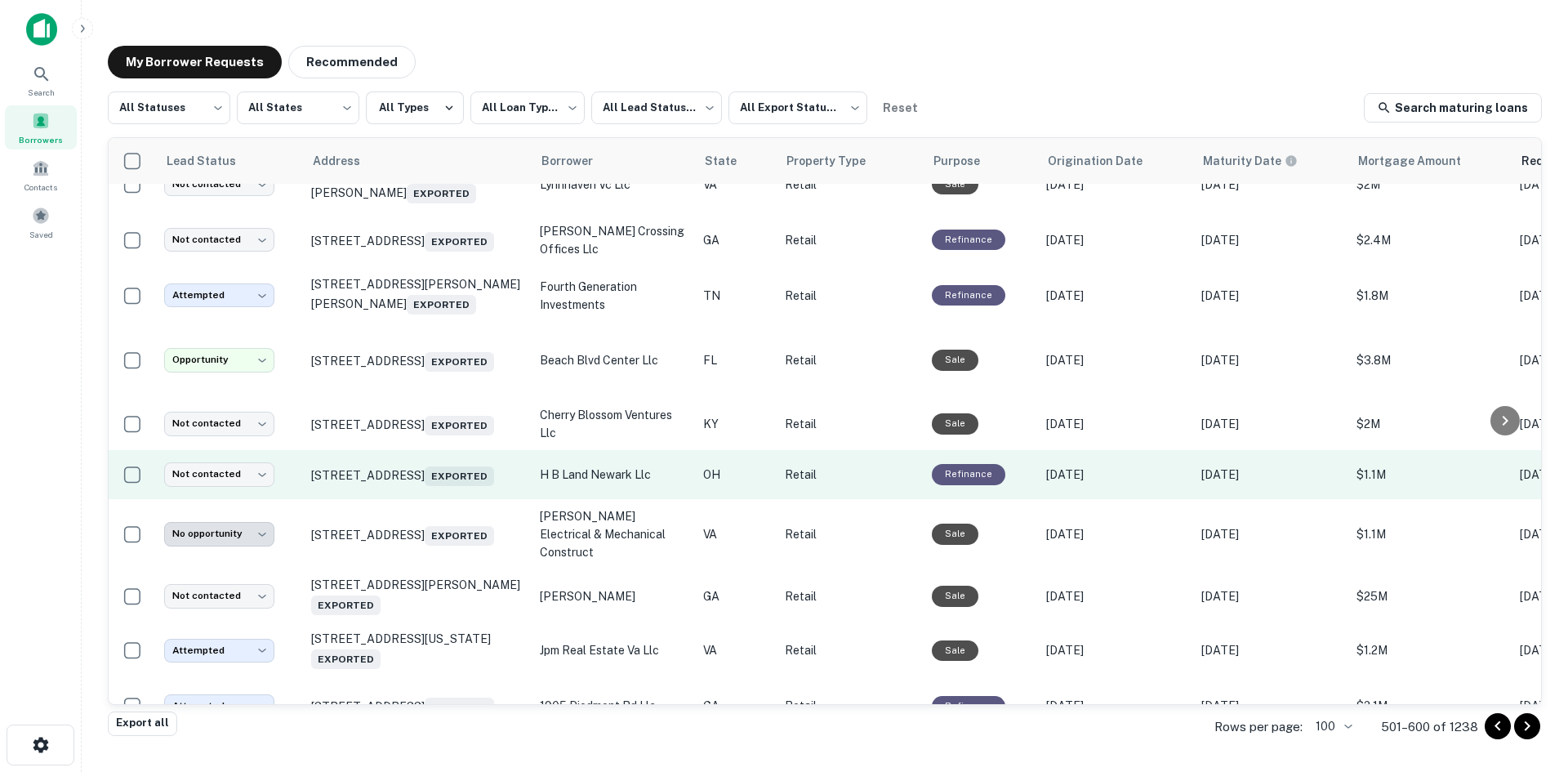
scroll to position [2025, 0]
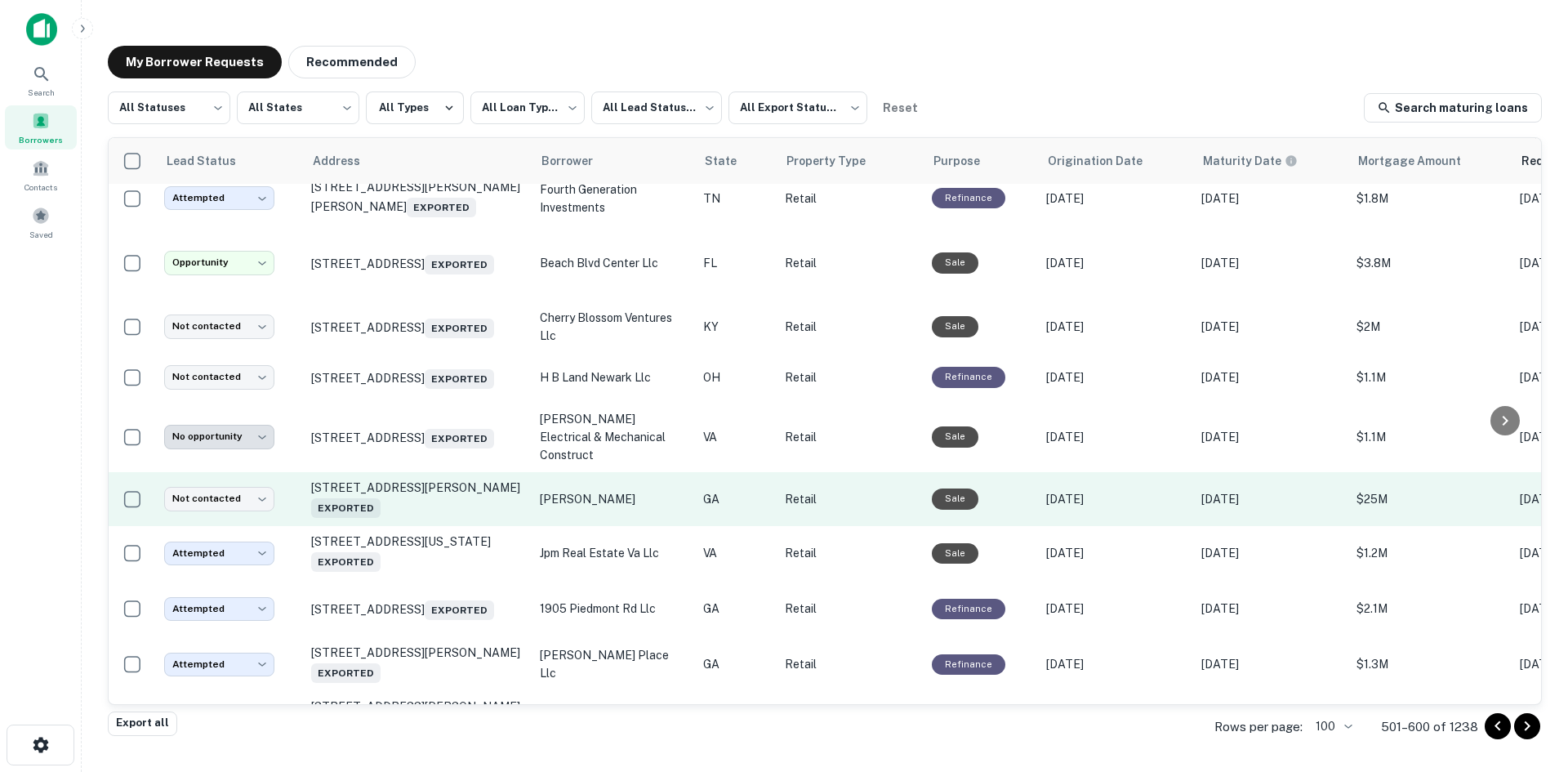
click at [446, 526] on td "181 S Clayton St Lawrenceville, GA 30046 Exported" at bounding box center [417, 499] width 228 height 54
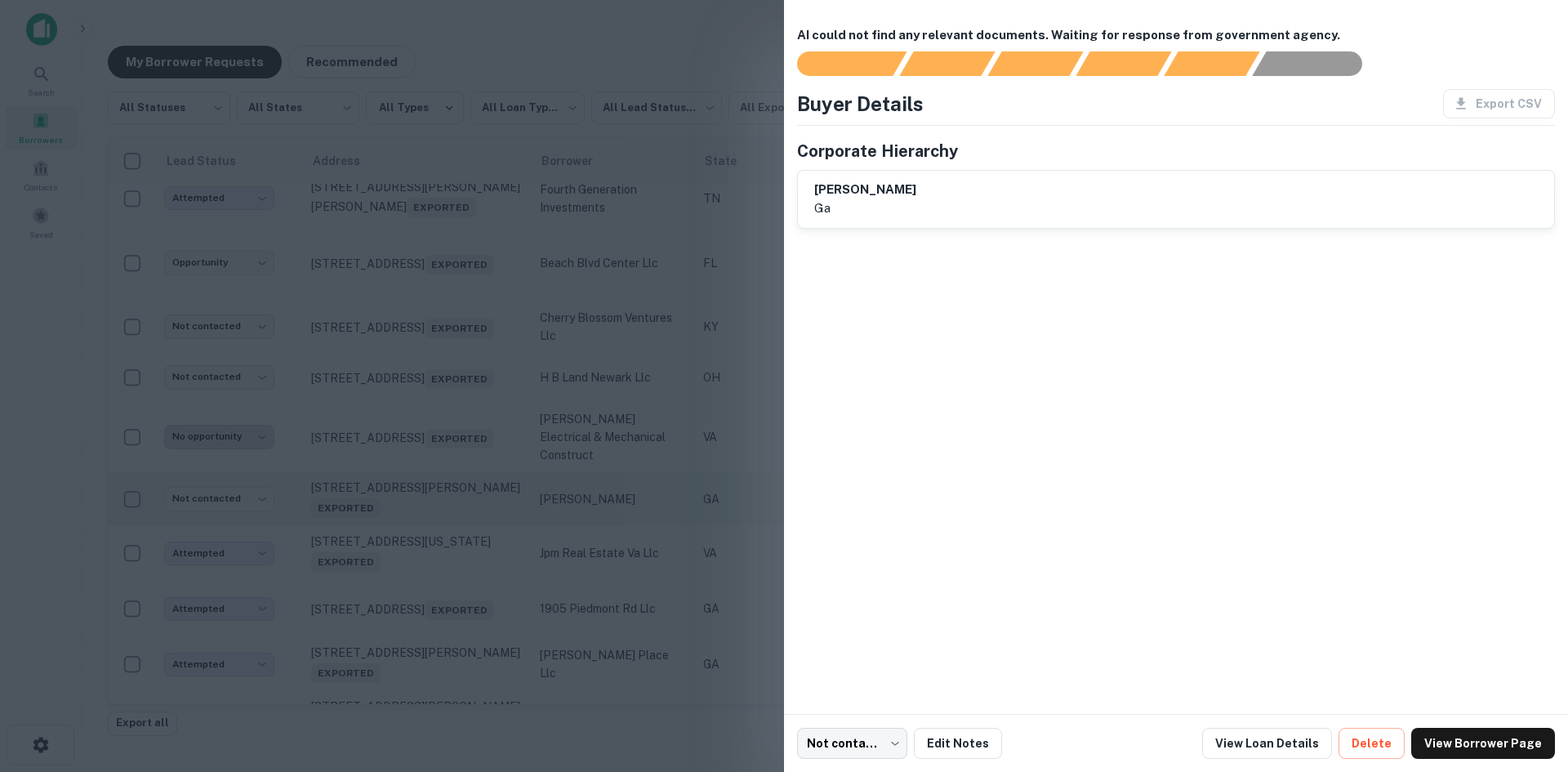
click at [446, 545] on div at bounding box center [784, 386] width 1568 height 772
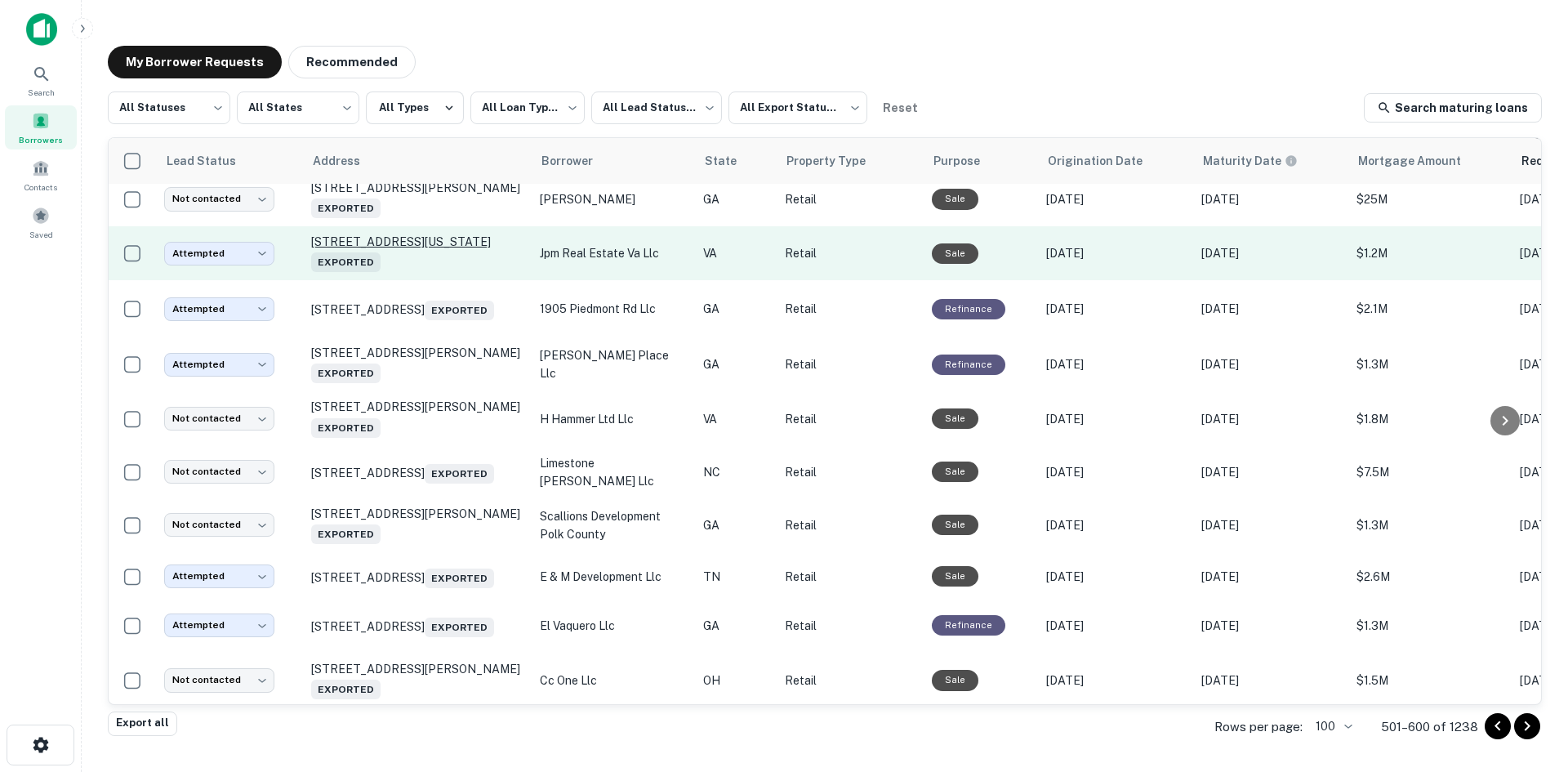
scroll to position [2352, 0]
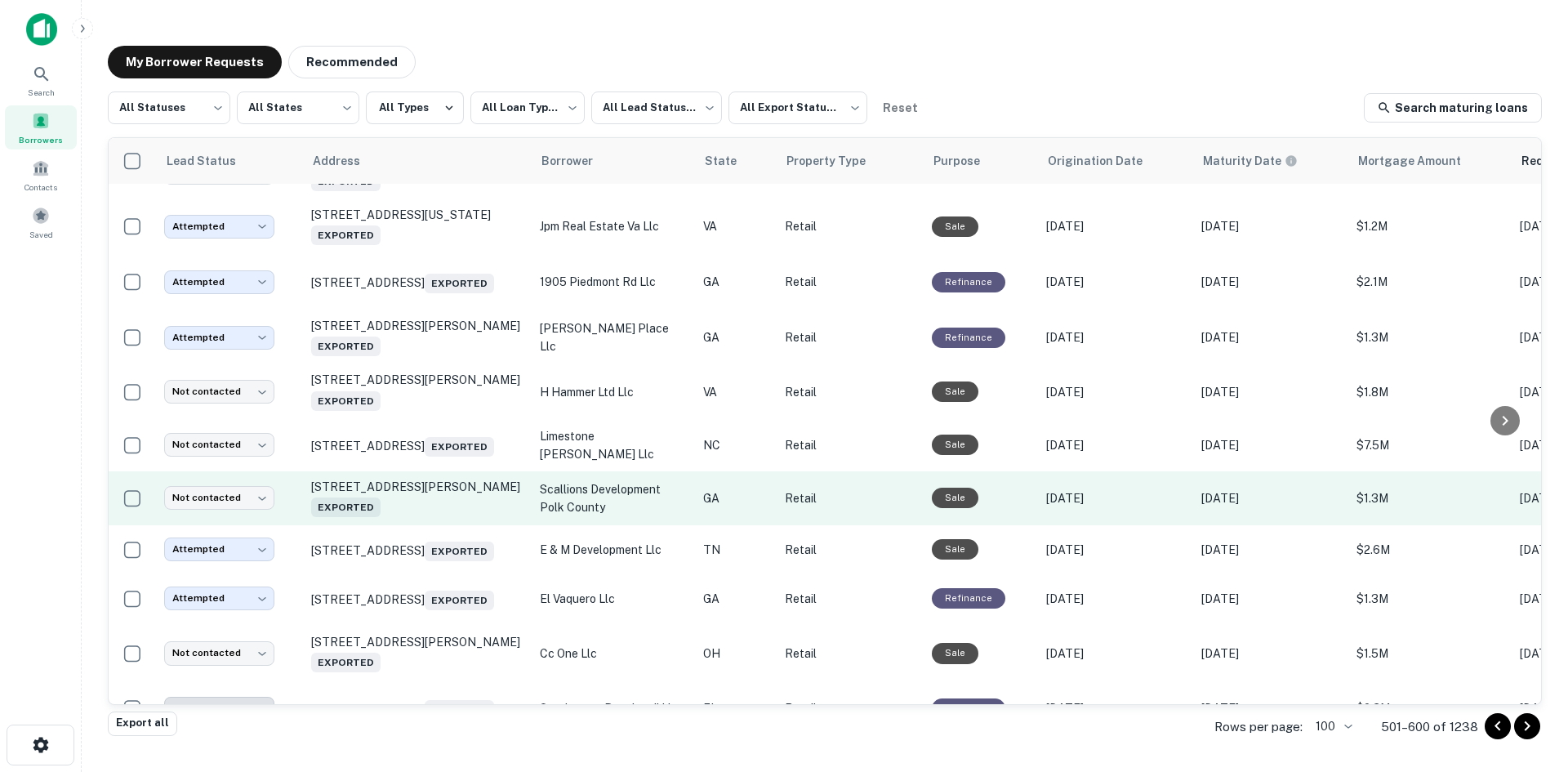
click at [436, 525] on td "648 Jones Ave Rockmart, GA 30153 Exported" at bounding box center [417, 498] width 228 height 54
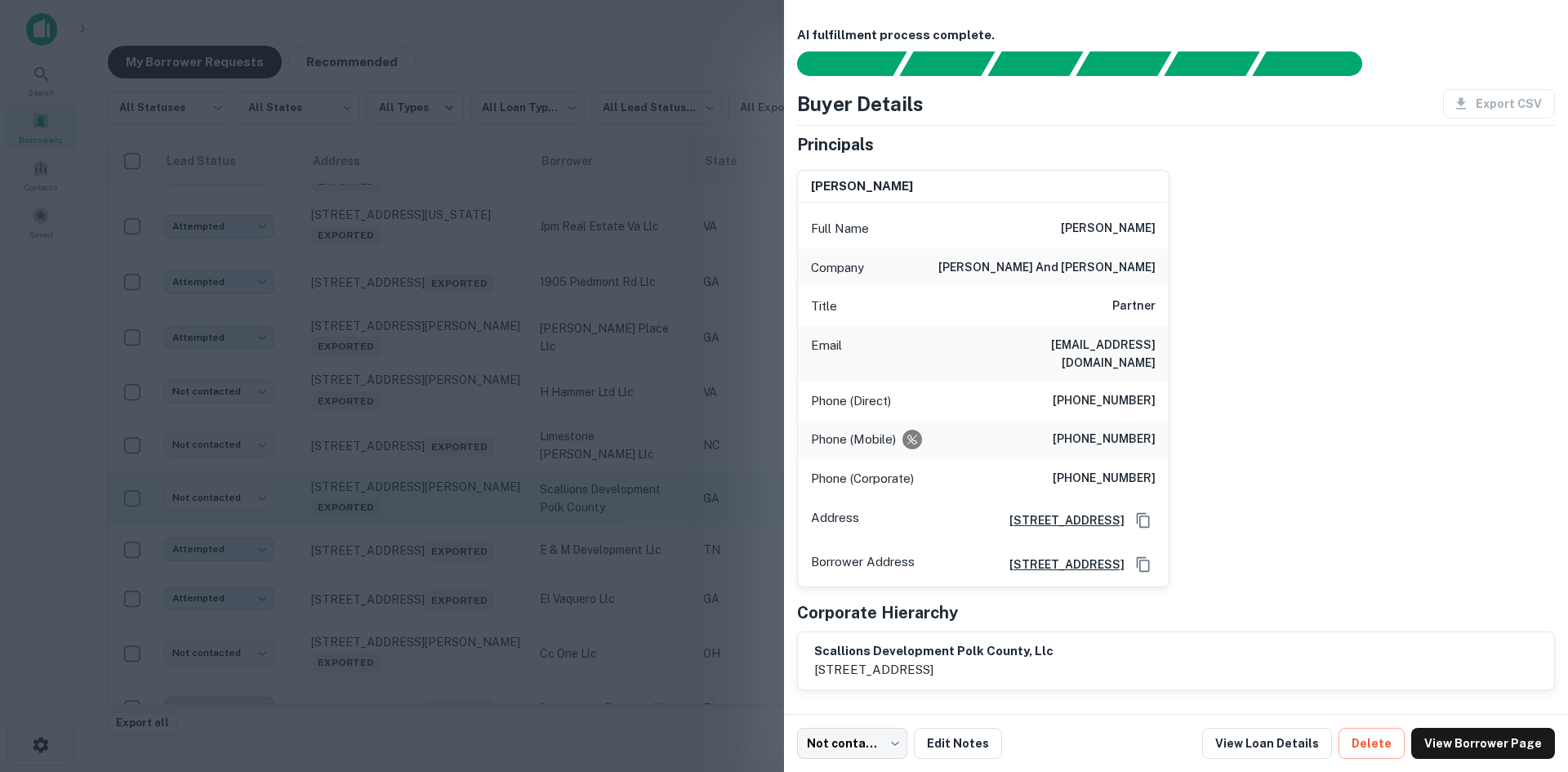
click at [436, 546] on div at bounding box center [784, 386] width 1568 height 772
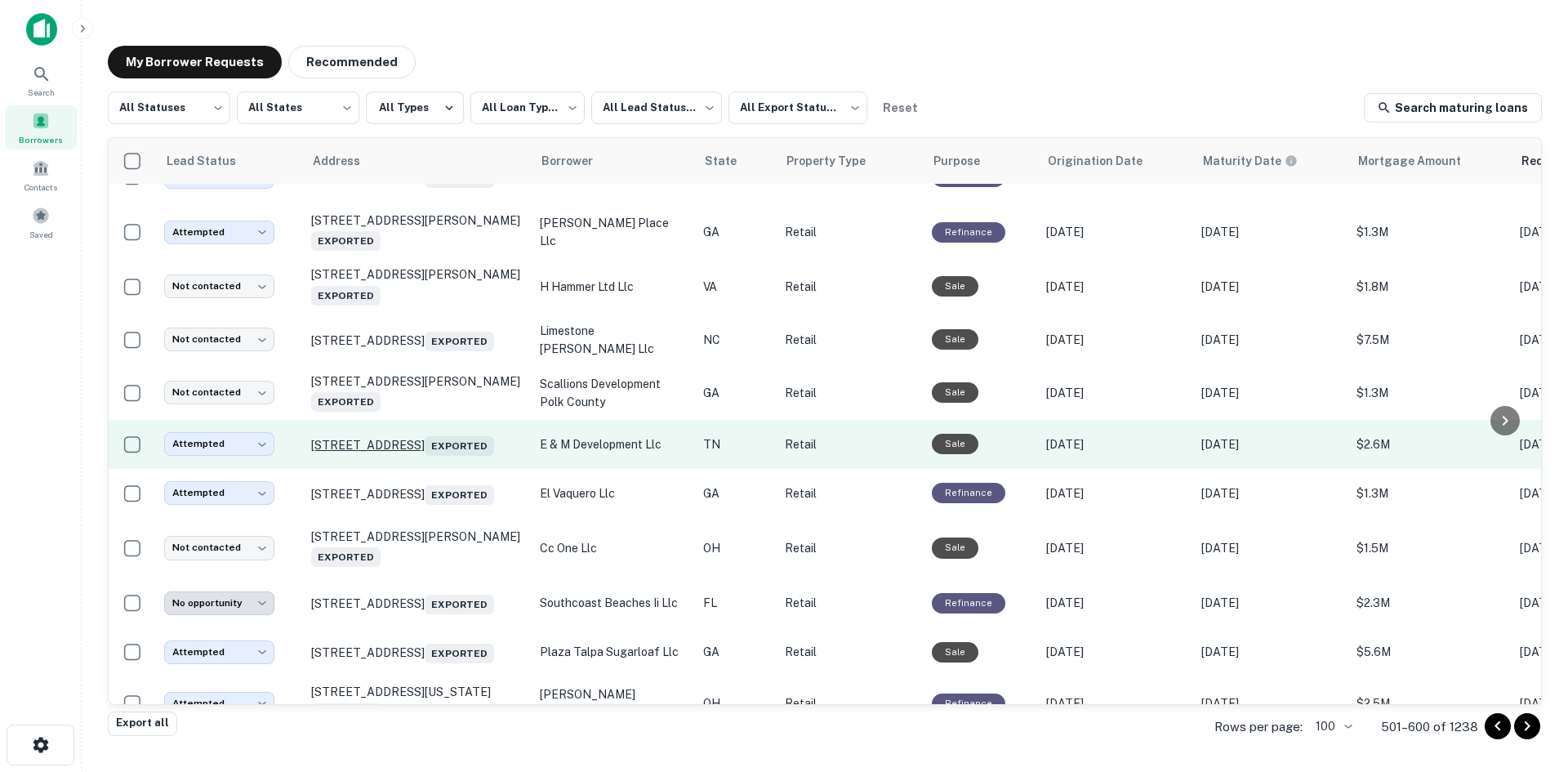
scroll to position [2597, 0]
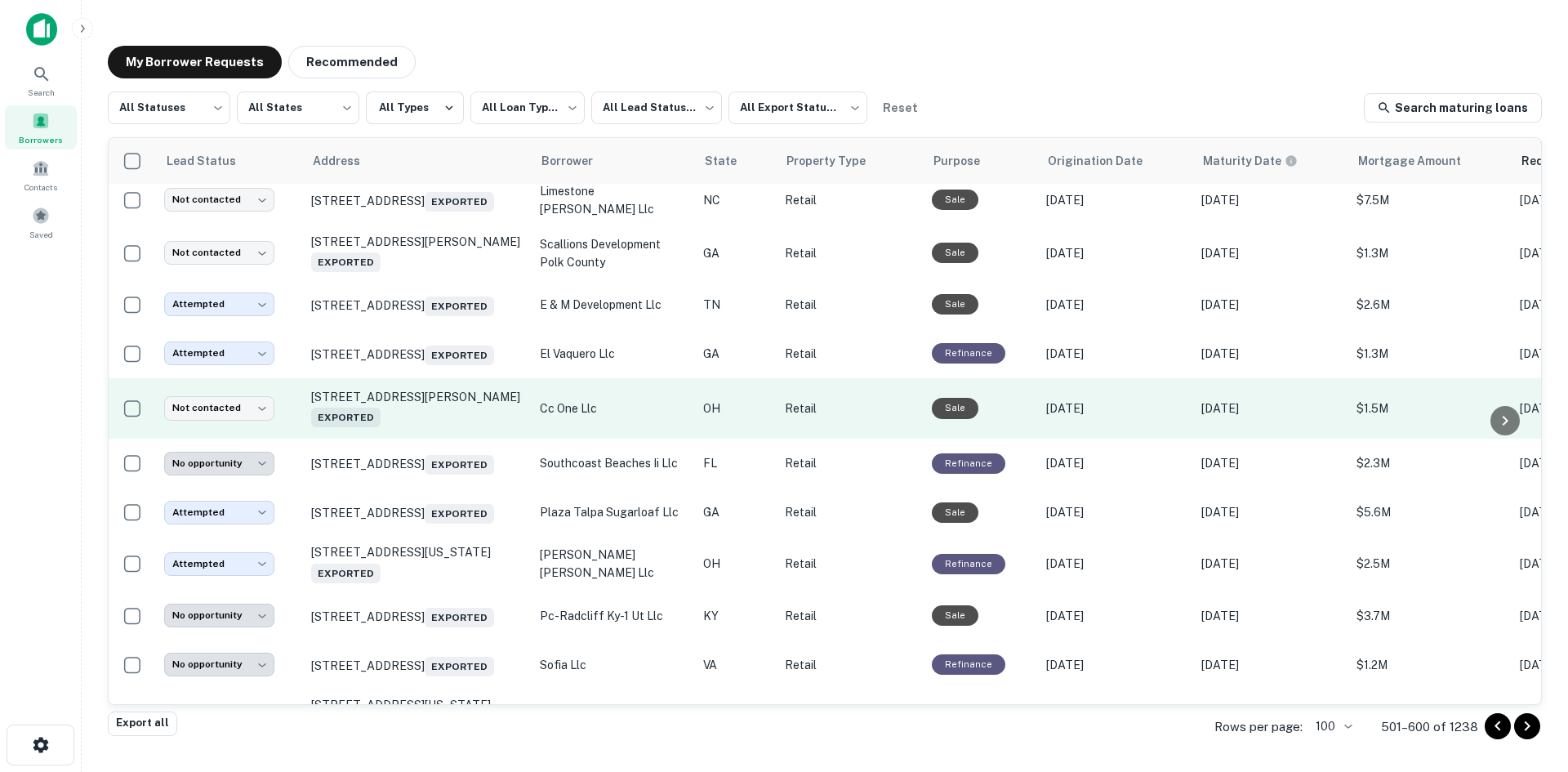
click at [435, 440] on td "8234 Winton Rd Cincinnati, OH 45231 Exported" at bounding box center [417, 409] width 228 height 61
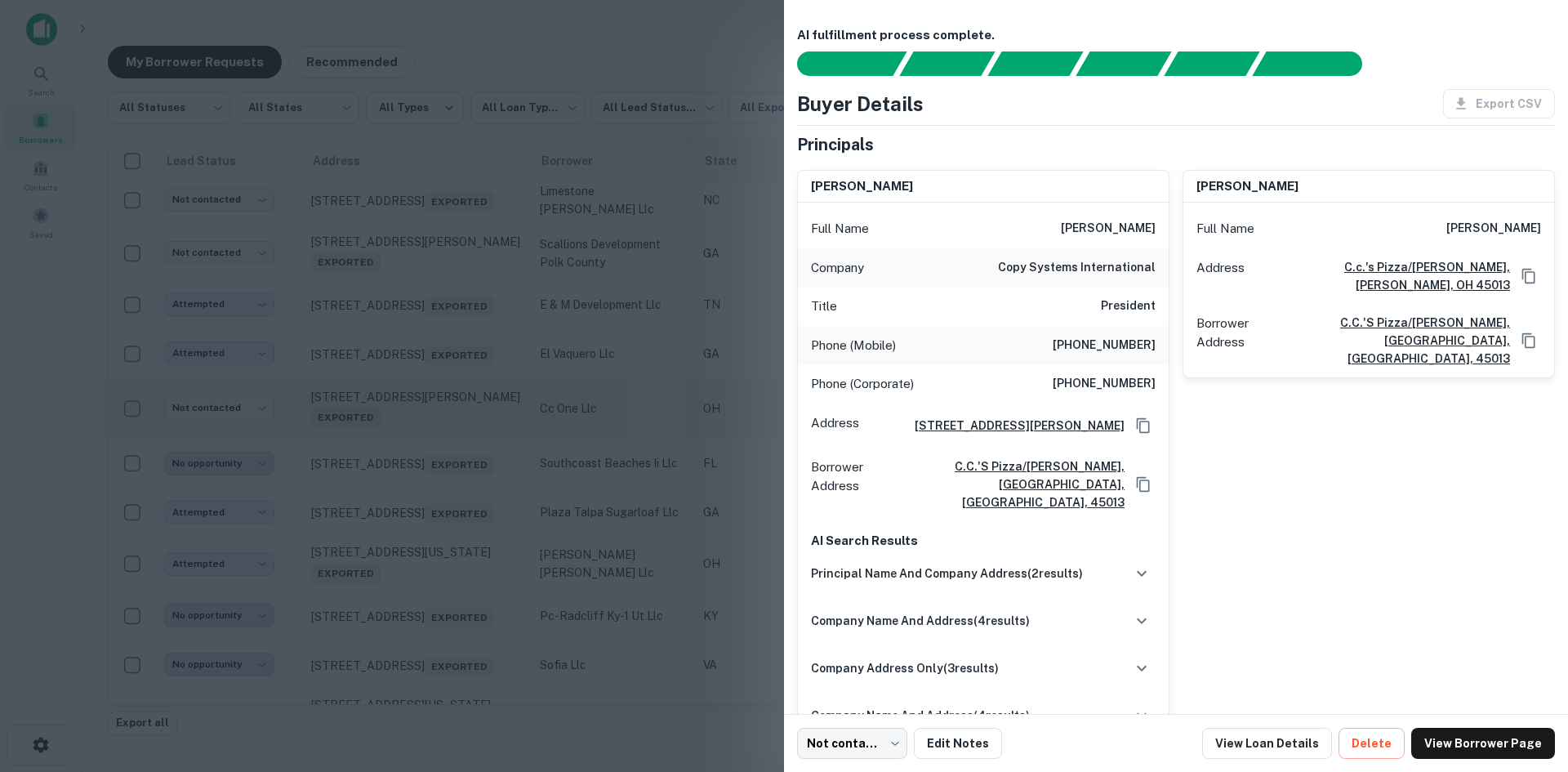
click at [435, 470] on div at bounding box center [784, 386] width 1568 height 772
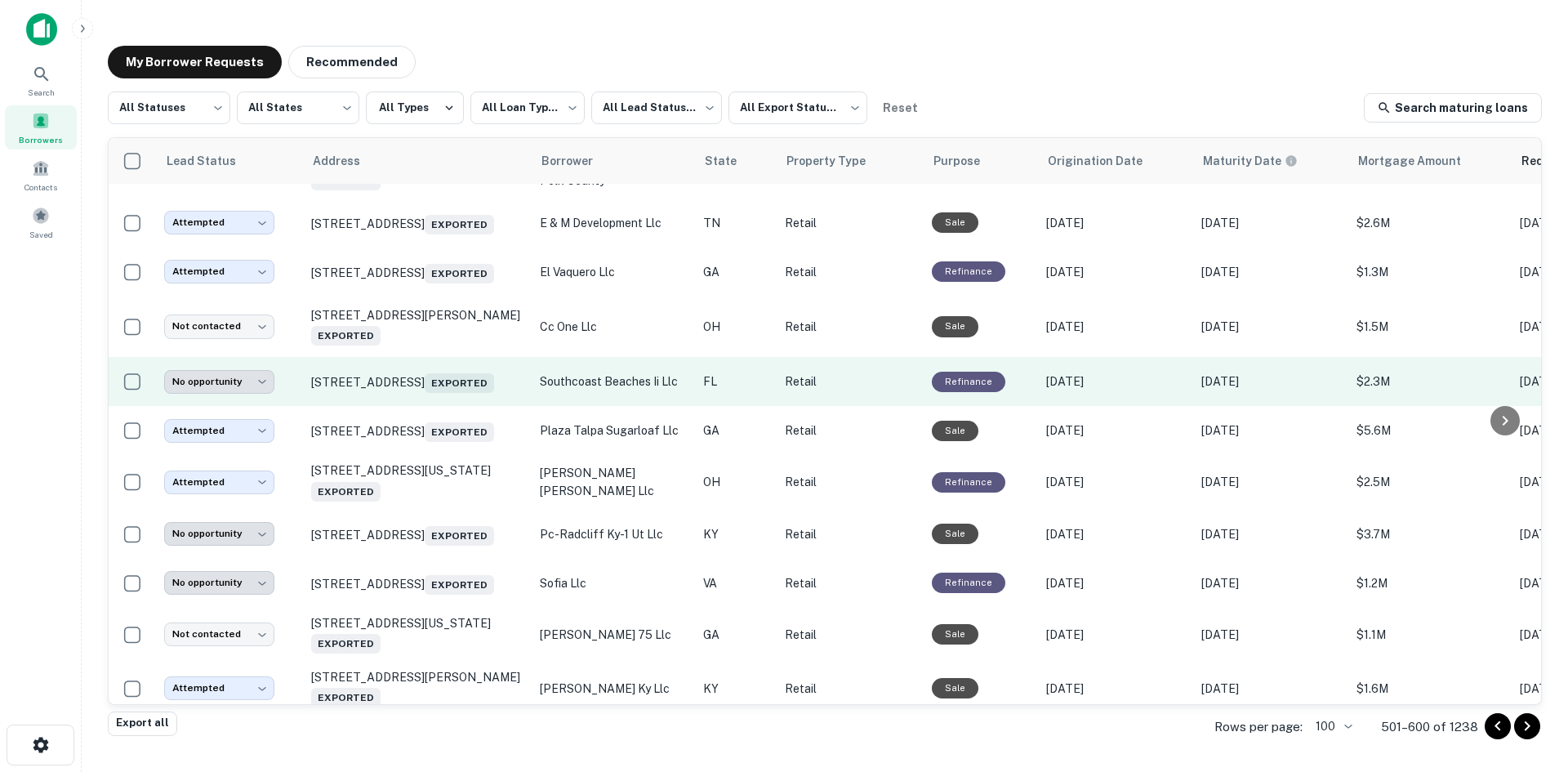
scroll to position [2761, 0]
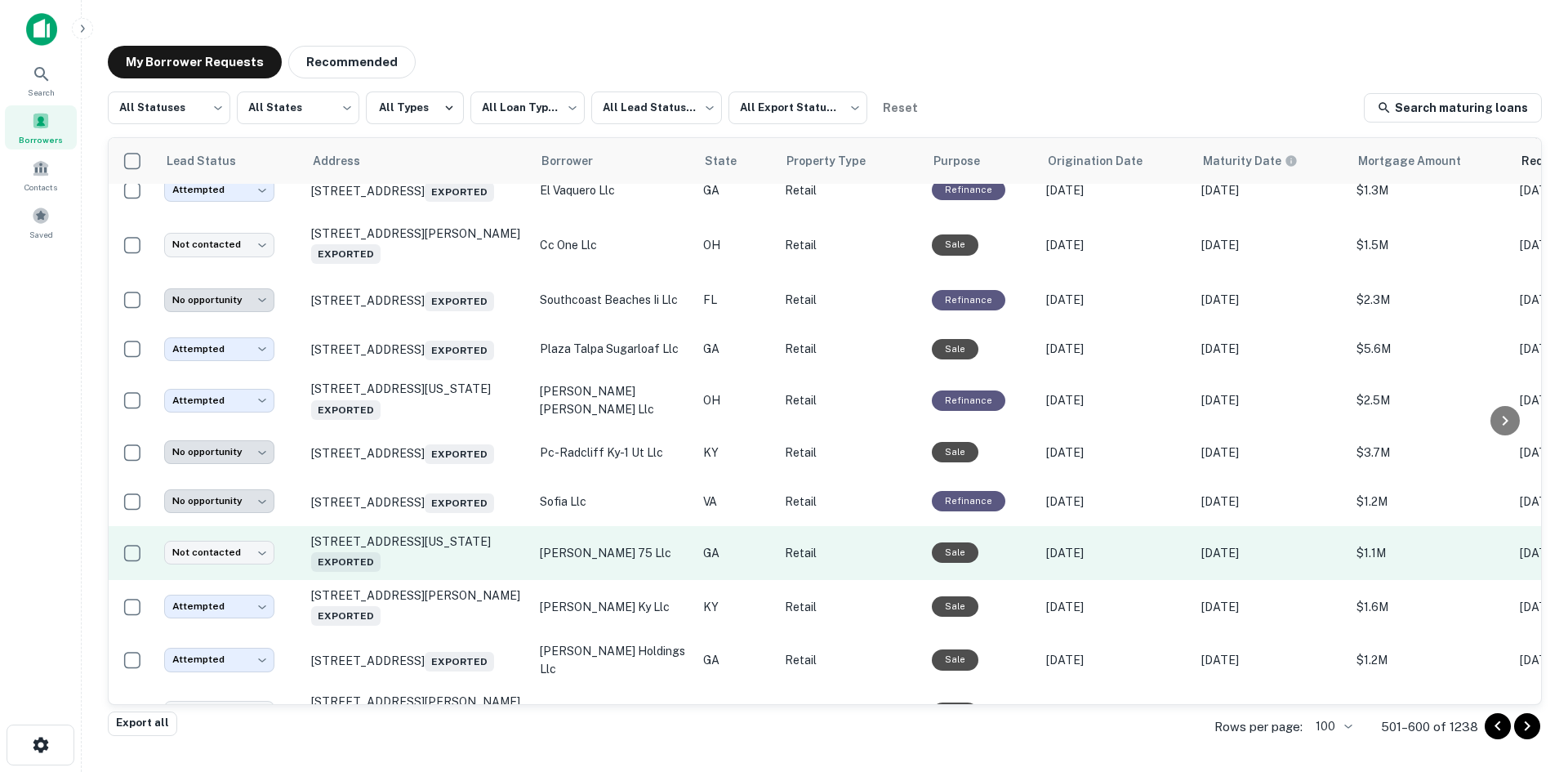
click at [427, 580] on td "144 Virginia Ave S Tifton, GA 31794 Exported" at bounding box center [417, 553] width 228 height 54
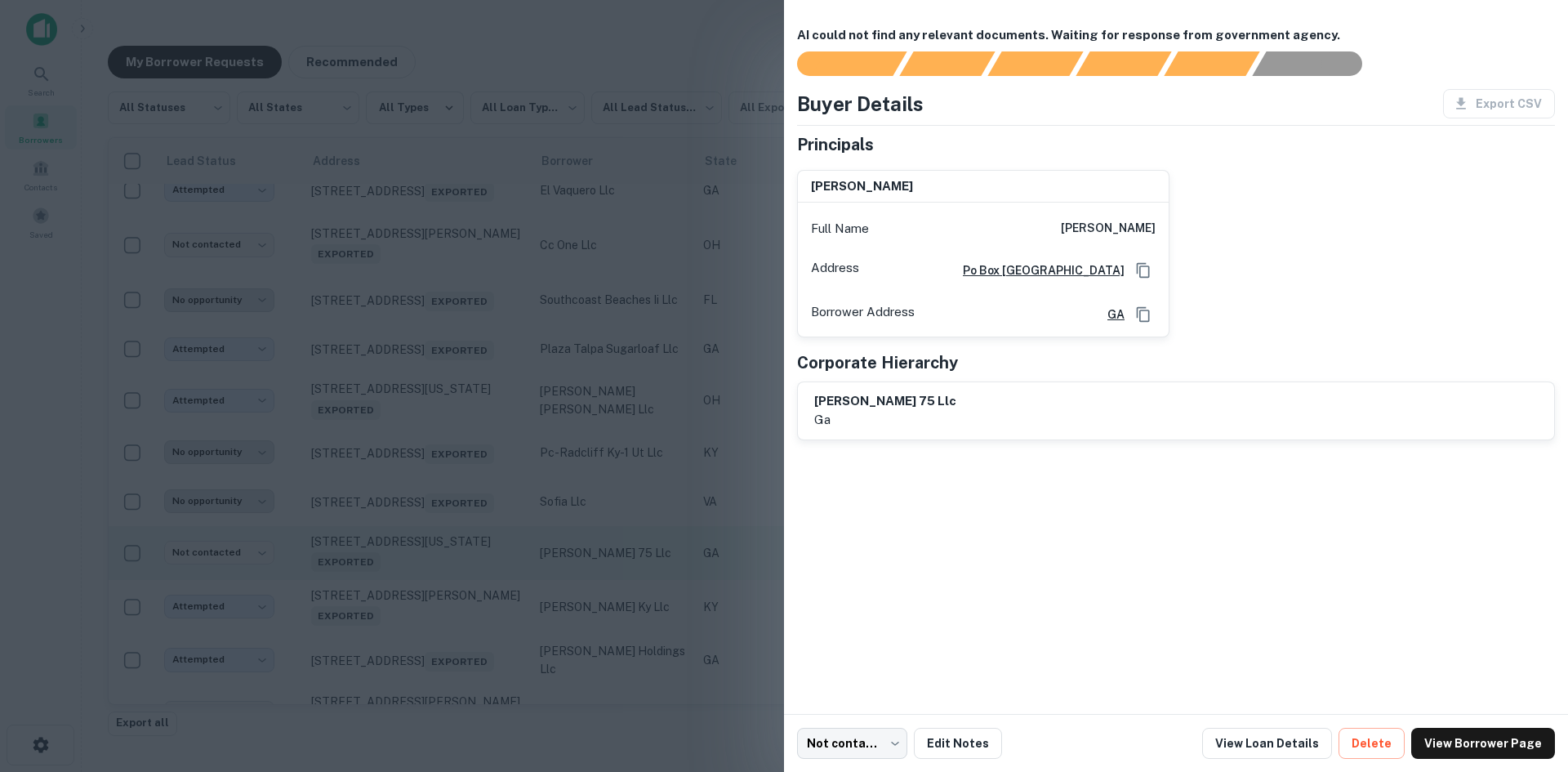
click at [427, 630] on div at bounding box center [784, 386] width 1568 height 772
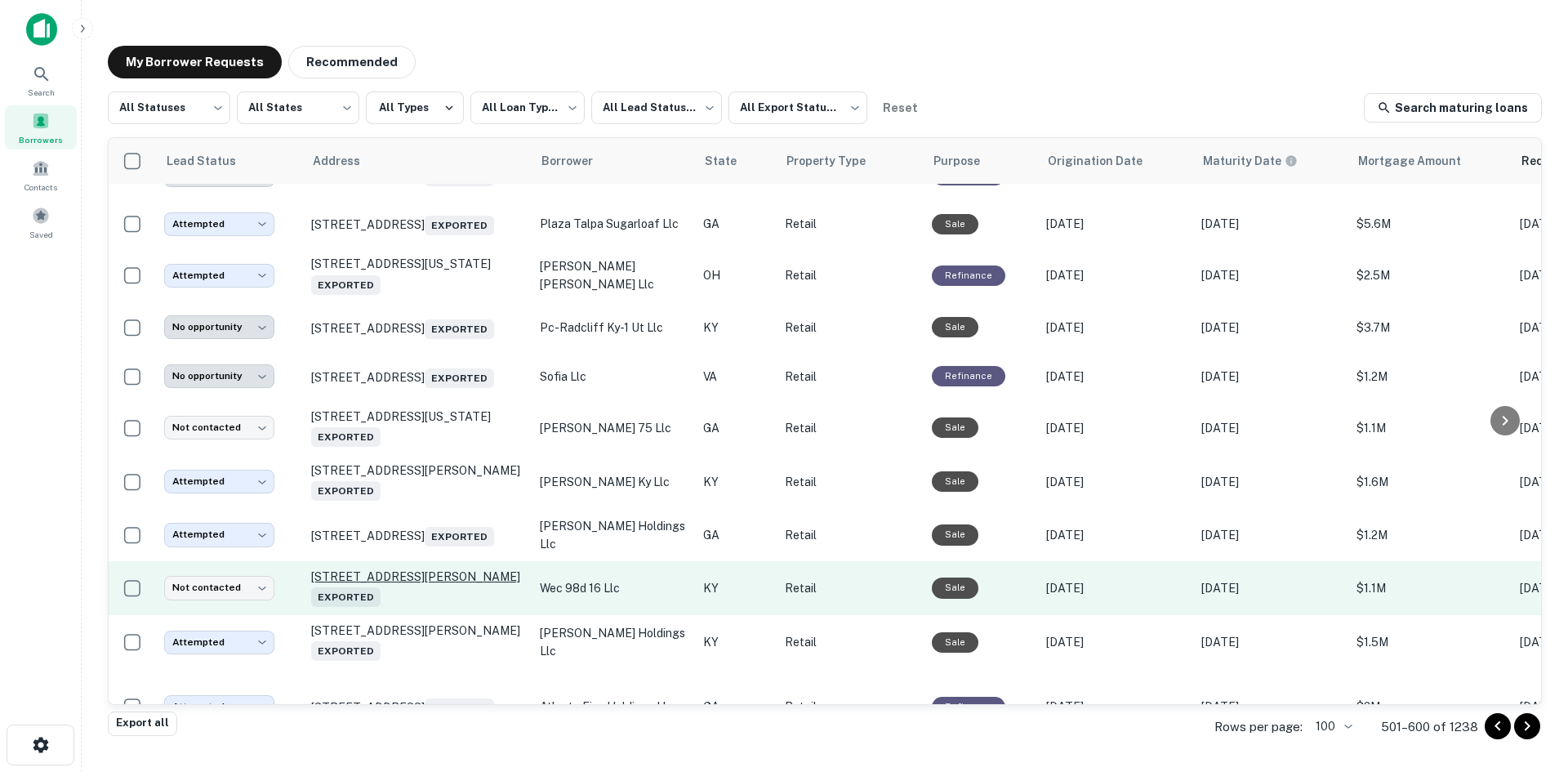
scroll to position [2924, 0]
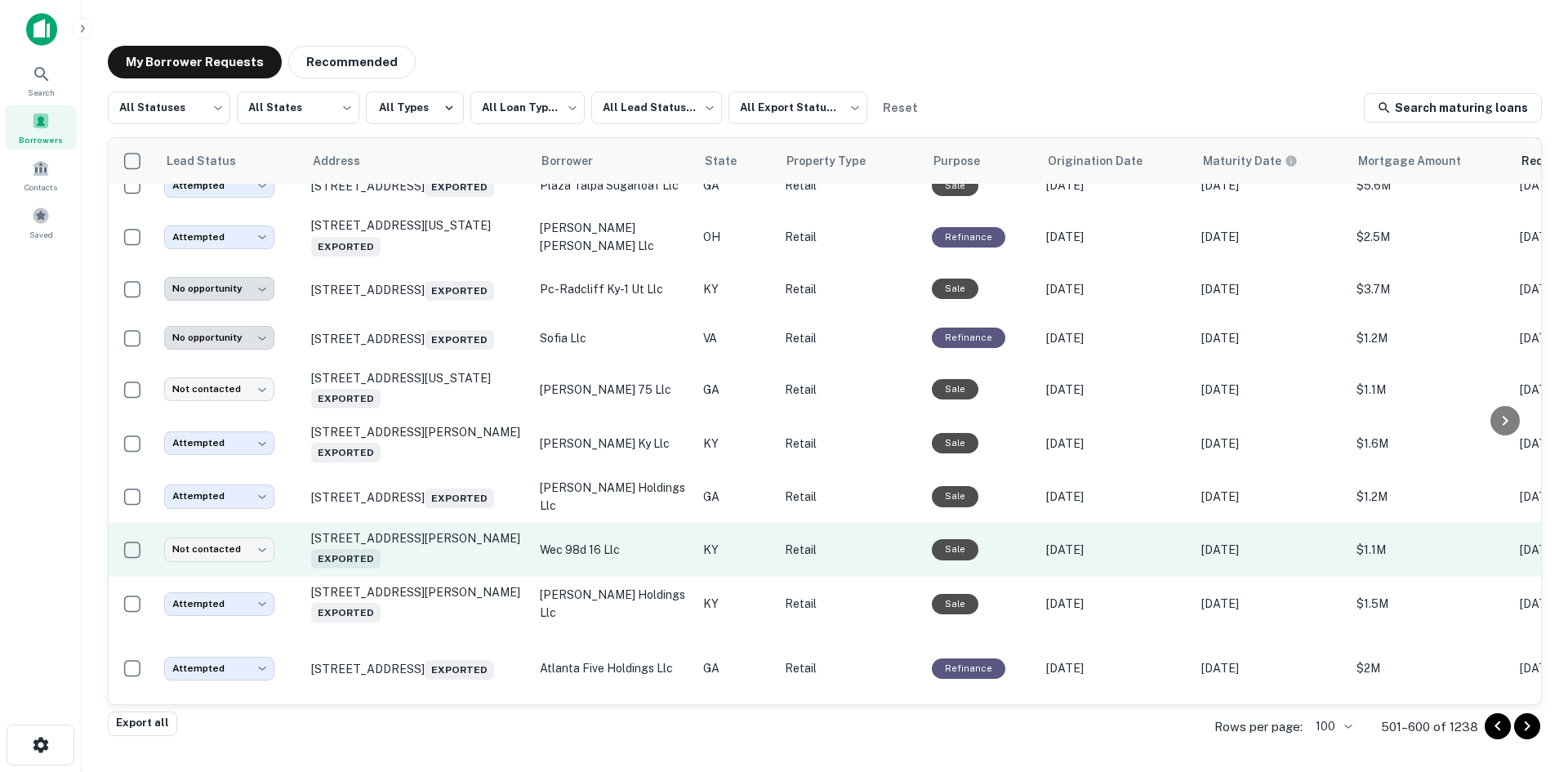
click at [419, 577] on td "4163 Taylor Blvd Louisville, KY 40215 Exported" at bounding box center [417, 550] width 228 height 54
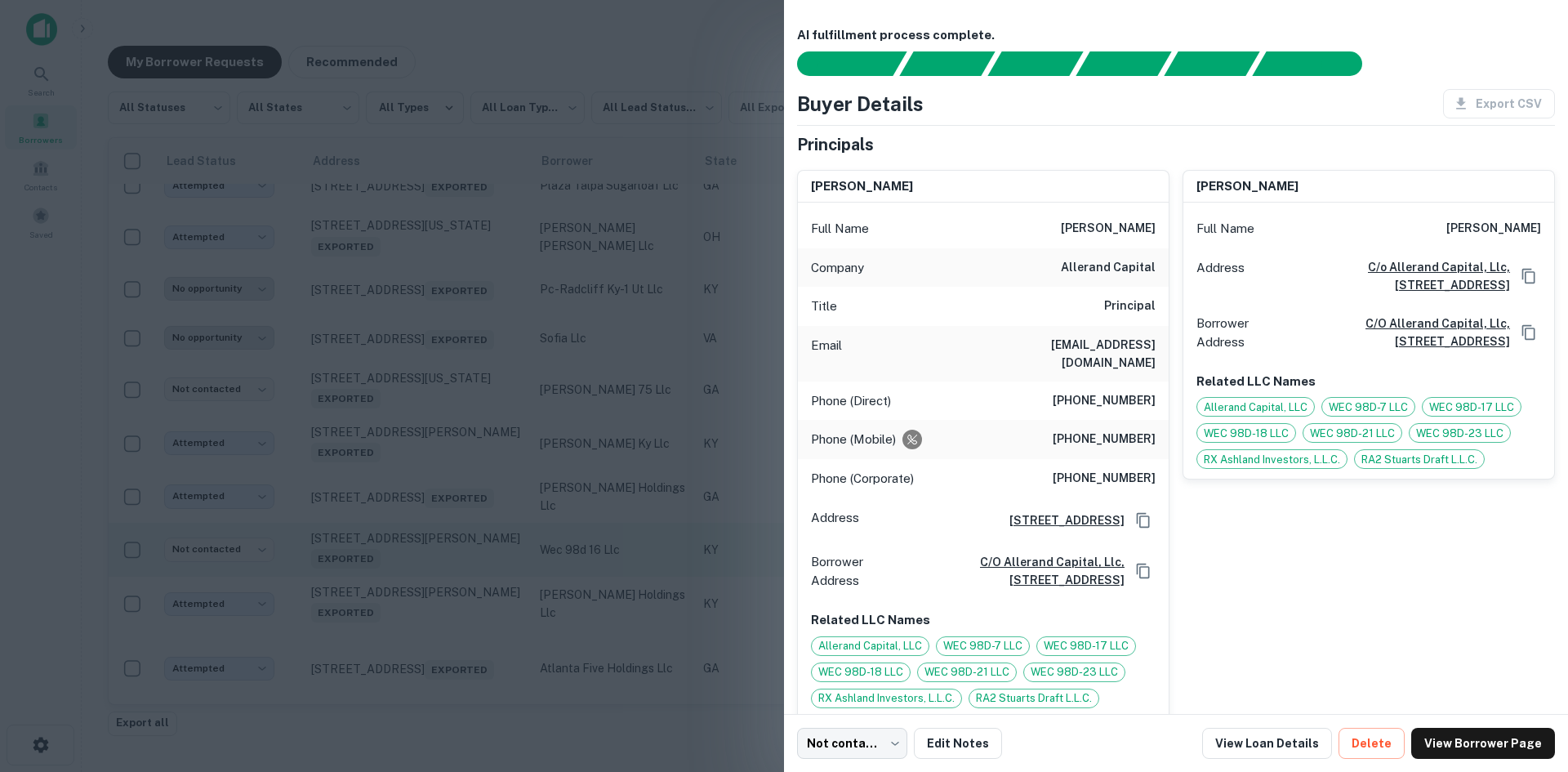
click at [419, 632] on div at bounding box center [784, 386] width 1568 height 772
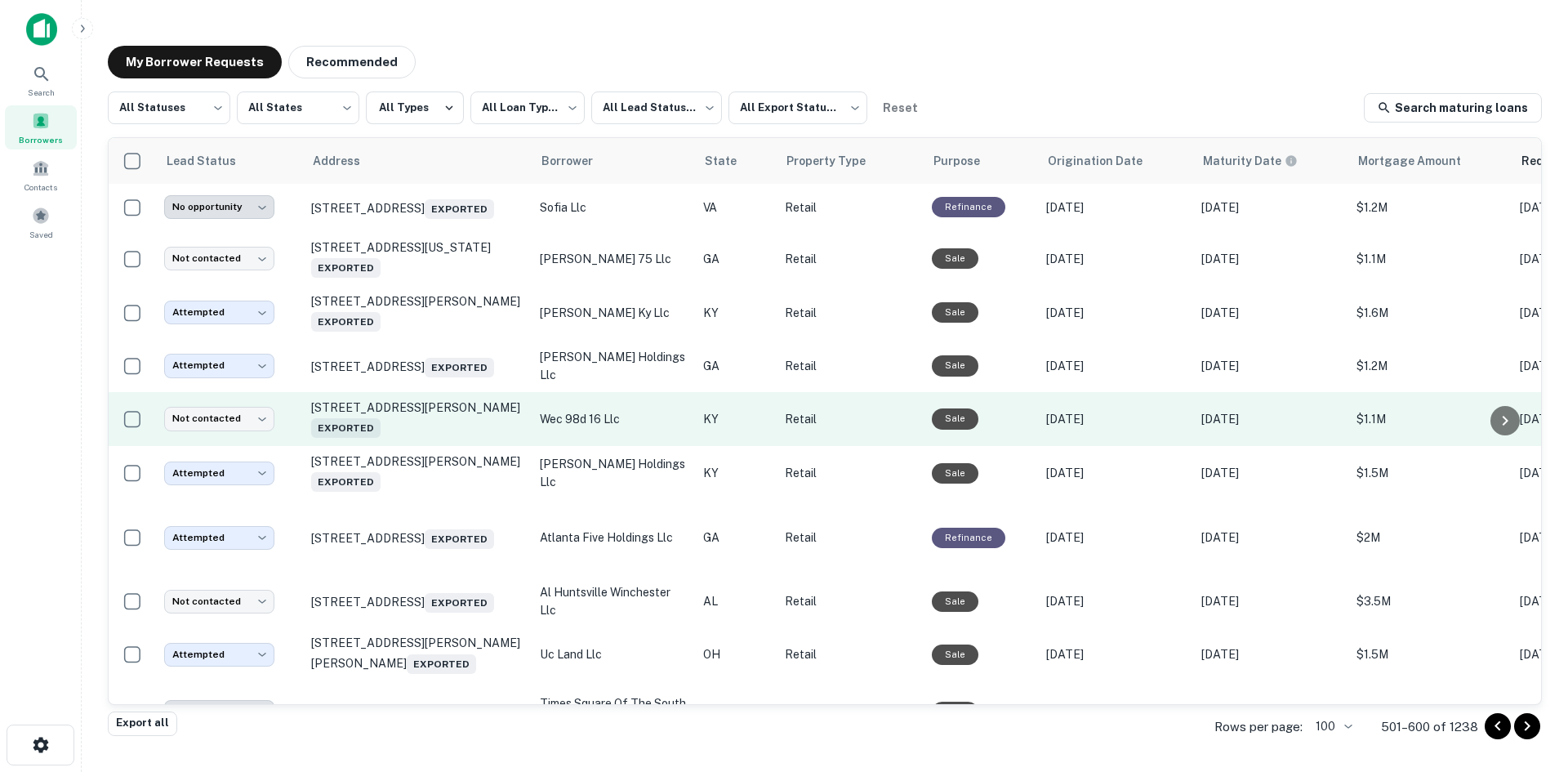
scroll to position [3169, 0]
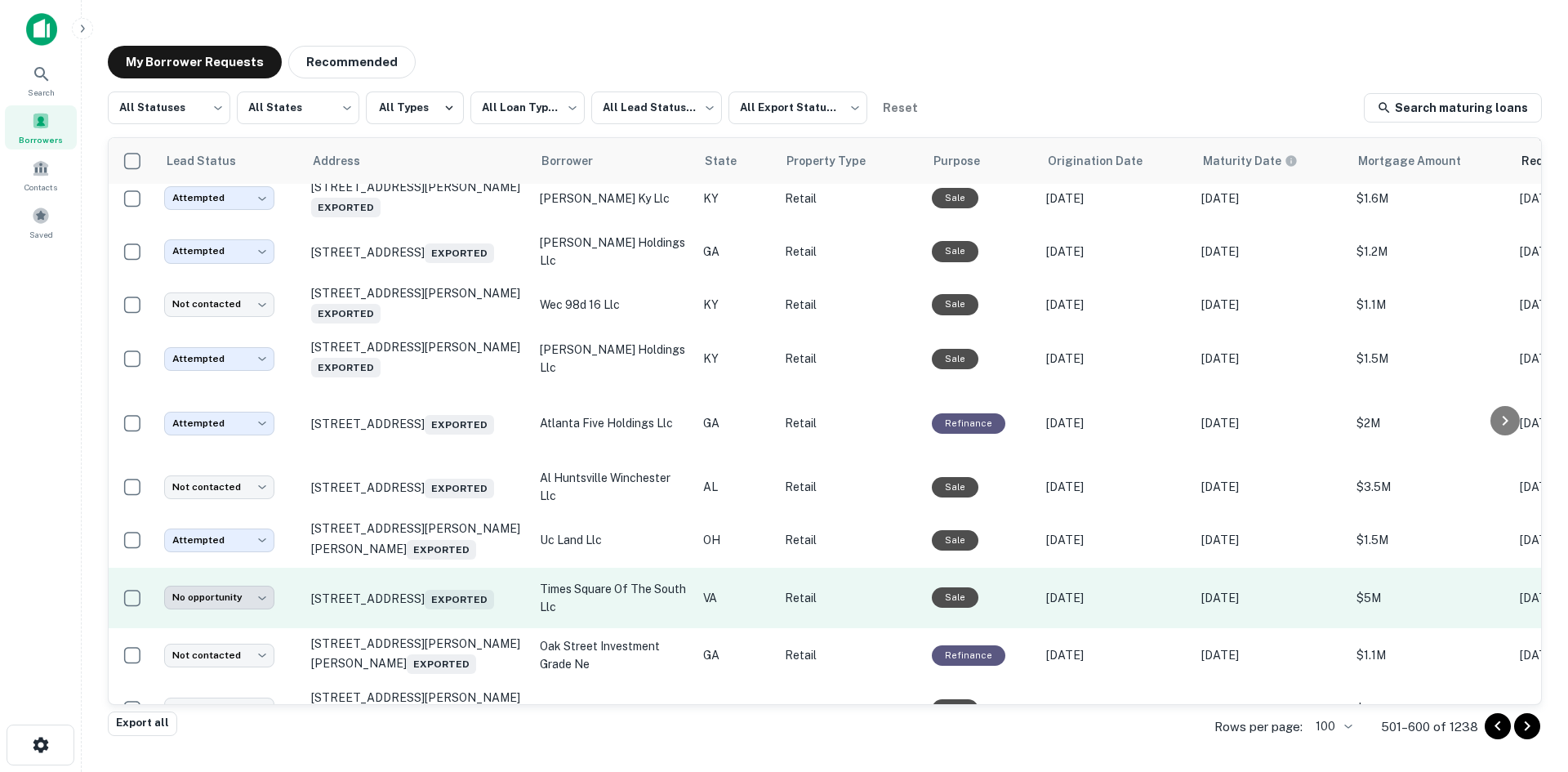
click at [418, 629] on td "104 E Little Creek Rd Norfolk, VA 23505 Exported" at bounding box center [417, 598] width 228 height 61
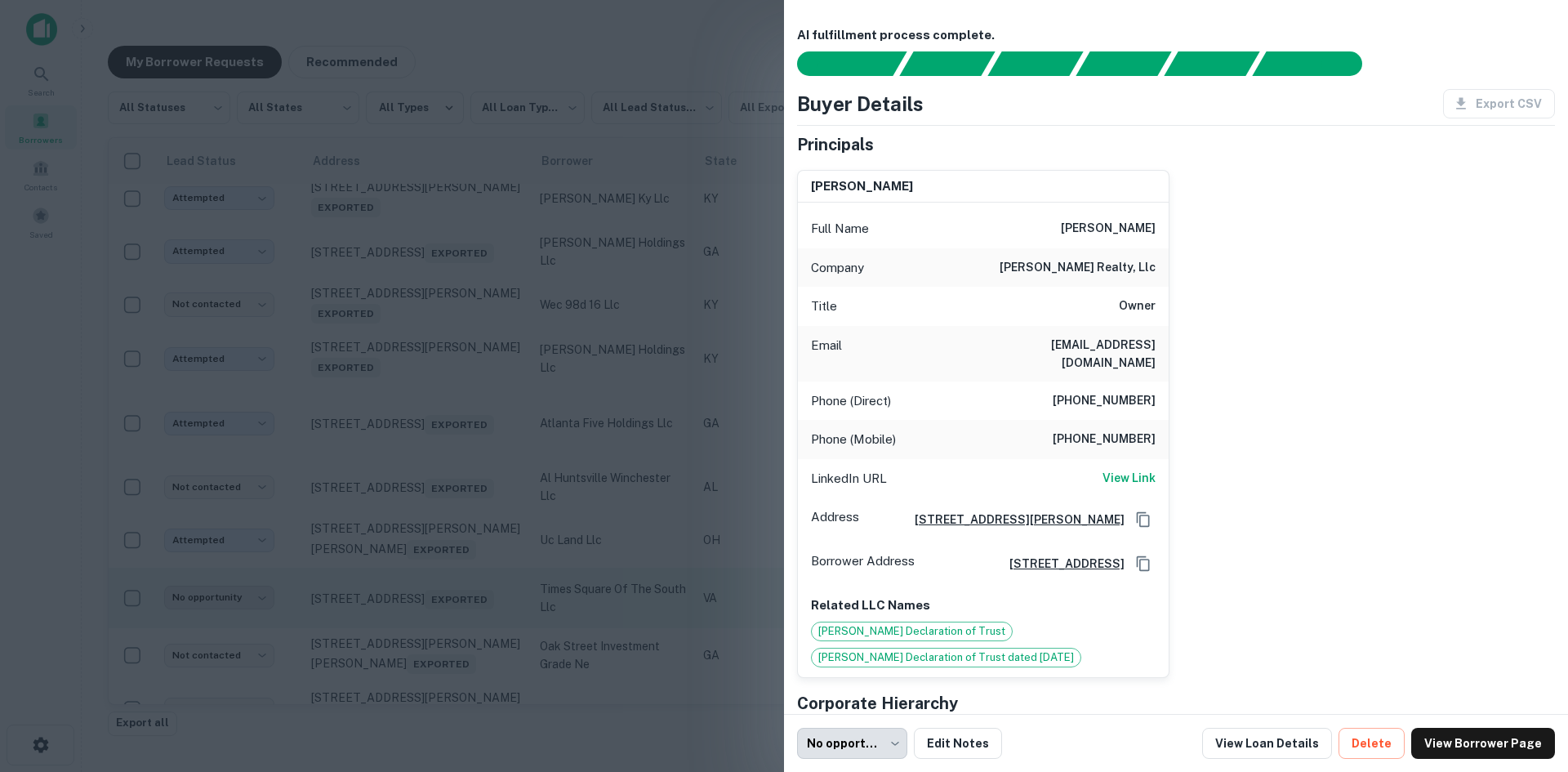
click at [418, 658] on div at bounding box center [784, 386] width 1568 height 772
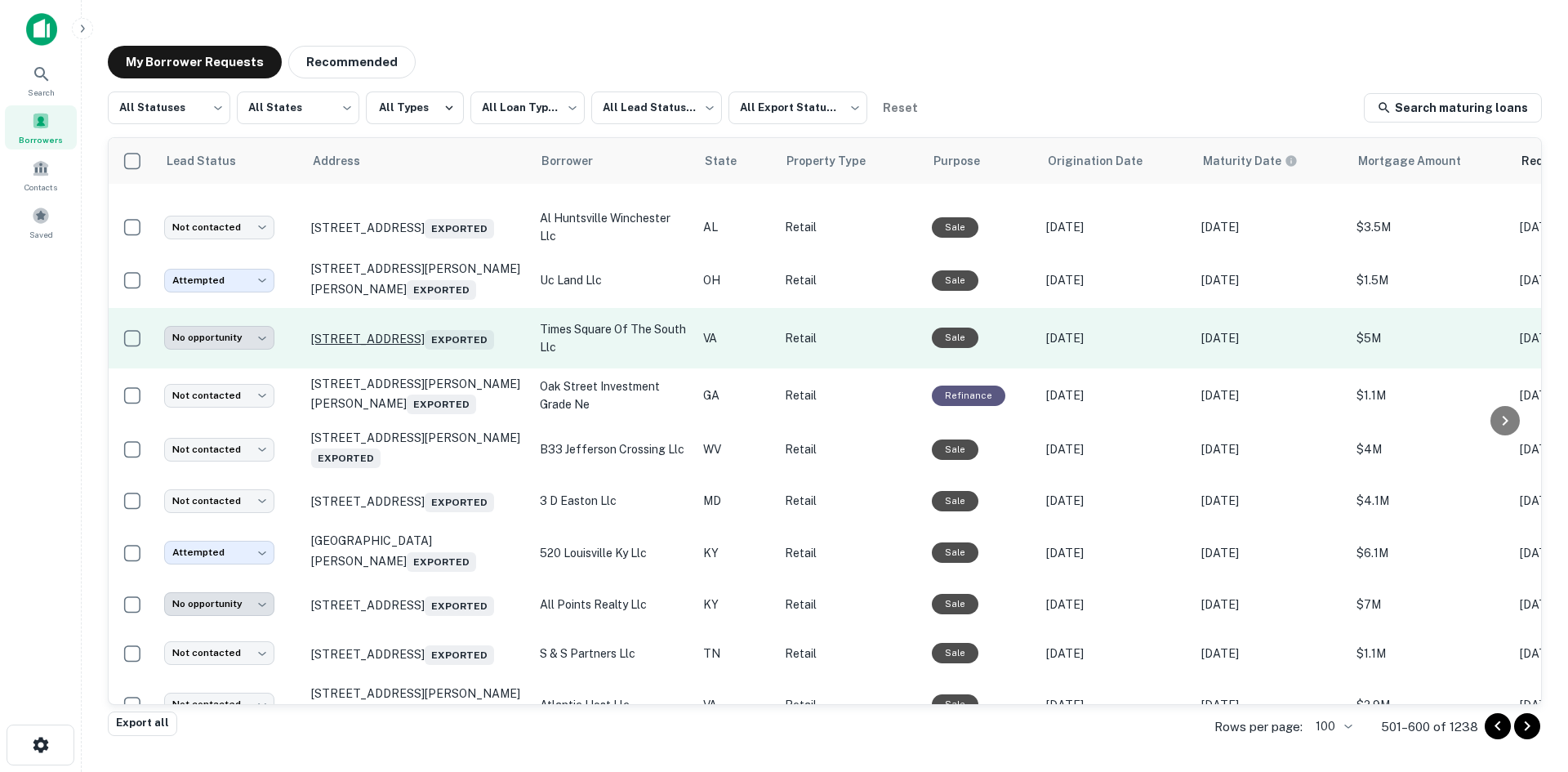
scroll to position [3496, 0]
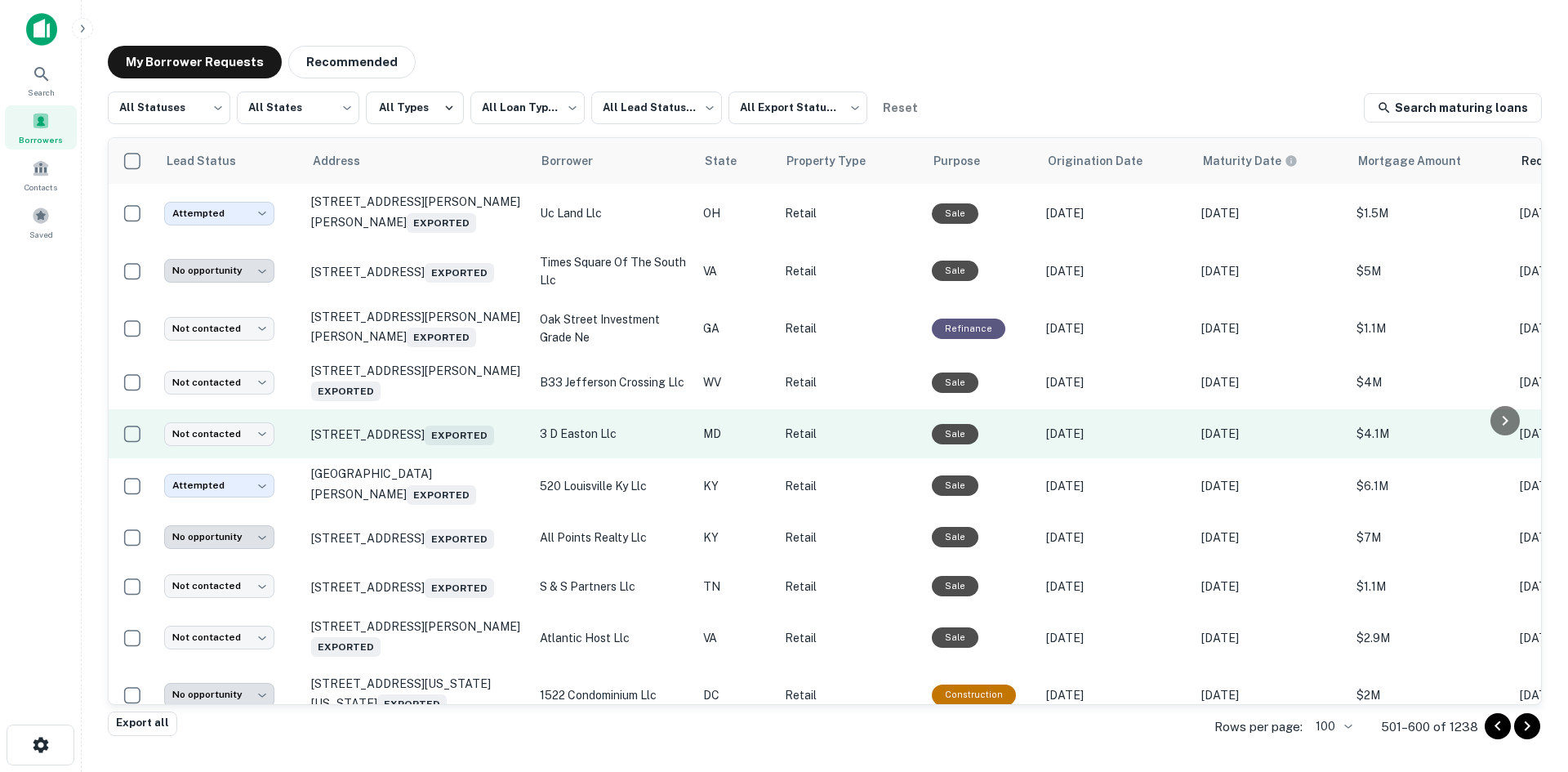
click at [432, 458] on td "8174 Ocean Gtwy Easton, MD 21601 Exported" at bounding box center [417, 433] width 228 height 49
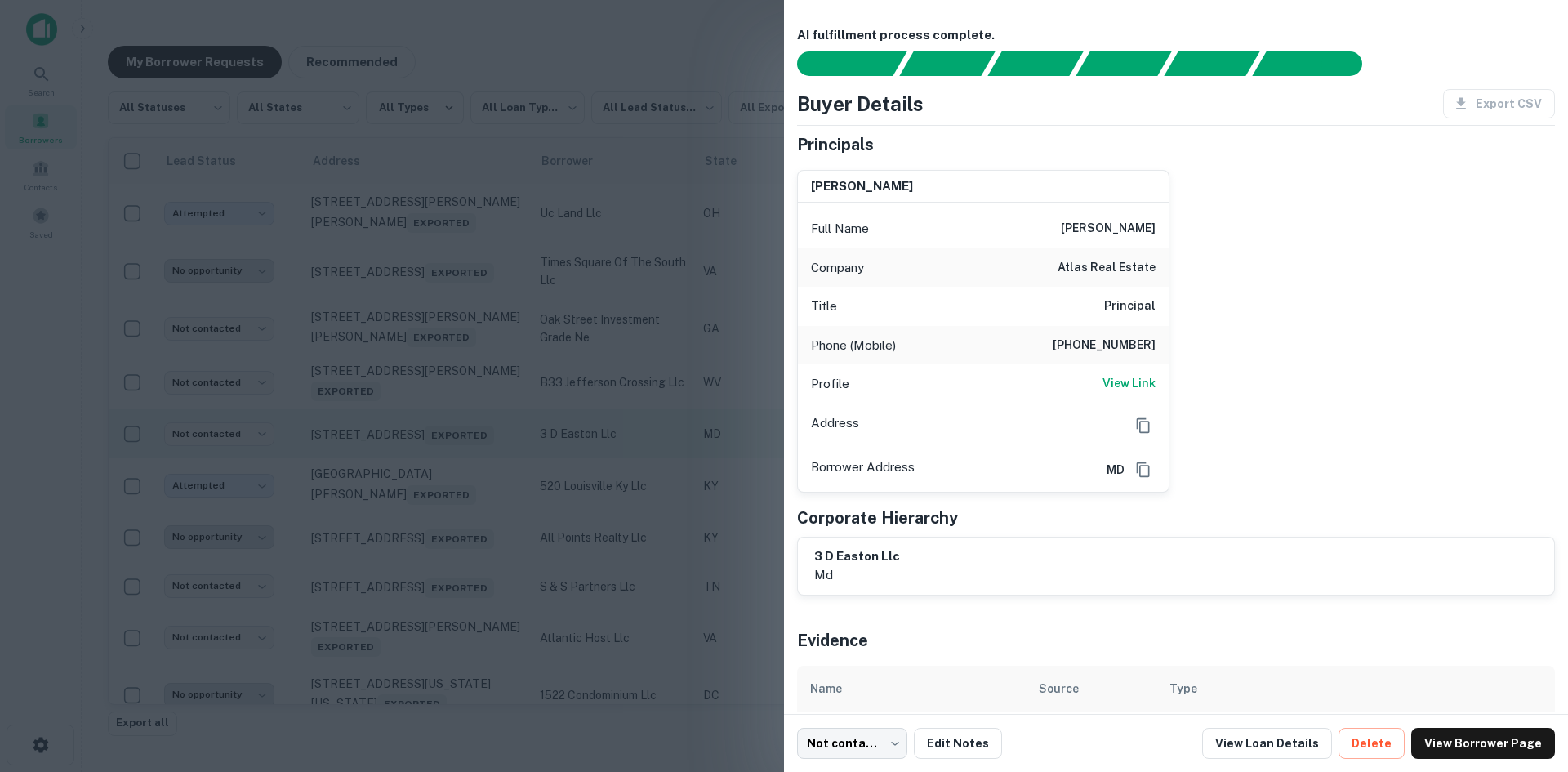
click at [432, 495] on div at bounding box center [784, 386] width 1568 height 772
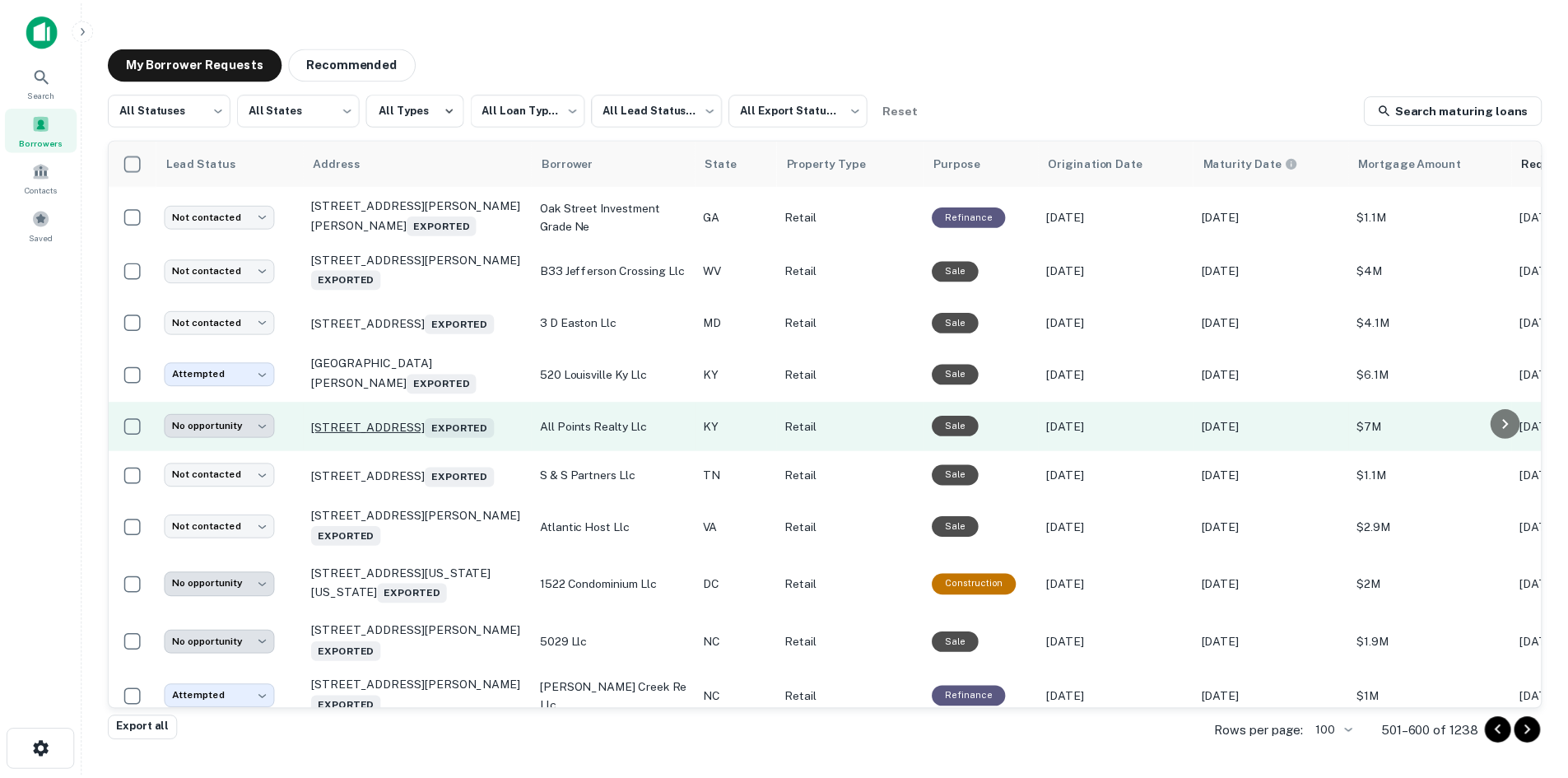
scroll to position [3852, 0]
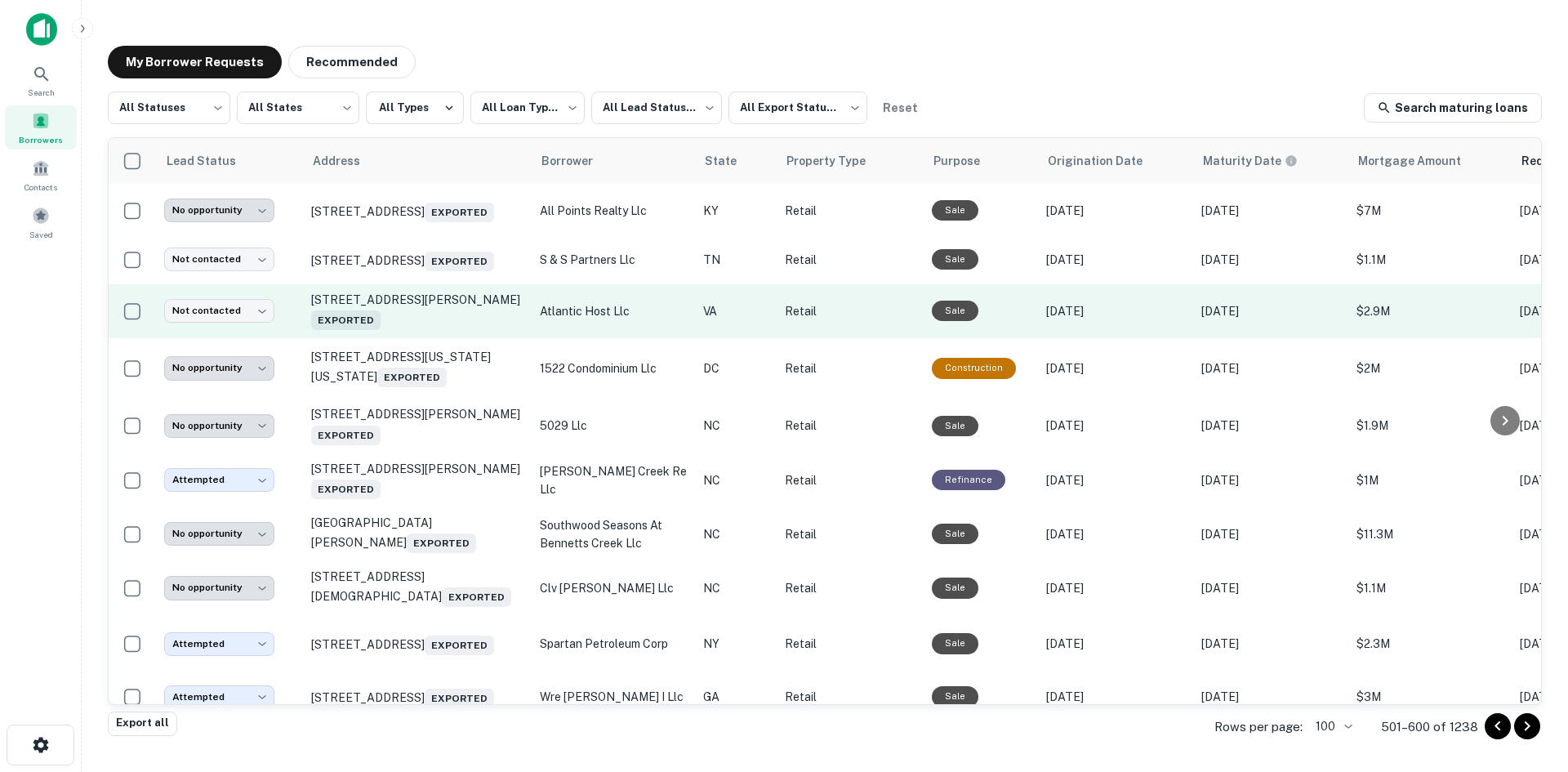
click at [455, 338] on td "510 Cummings St Abingdon, VA 24210 Exported" at bounding box center [417, 311] width 228 height 54
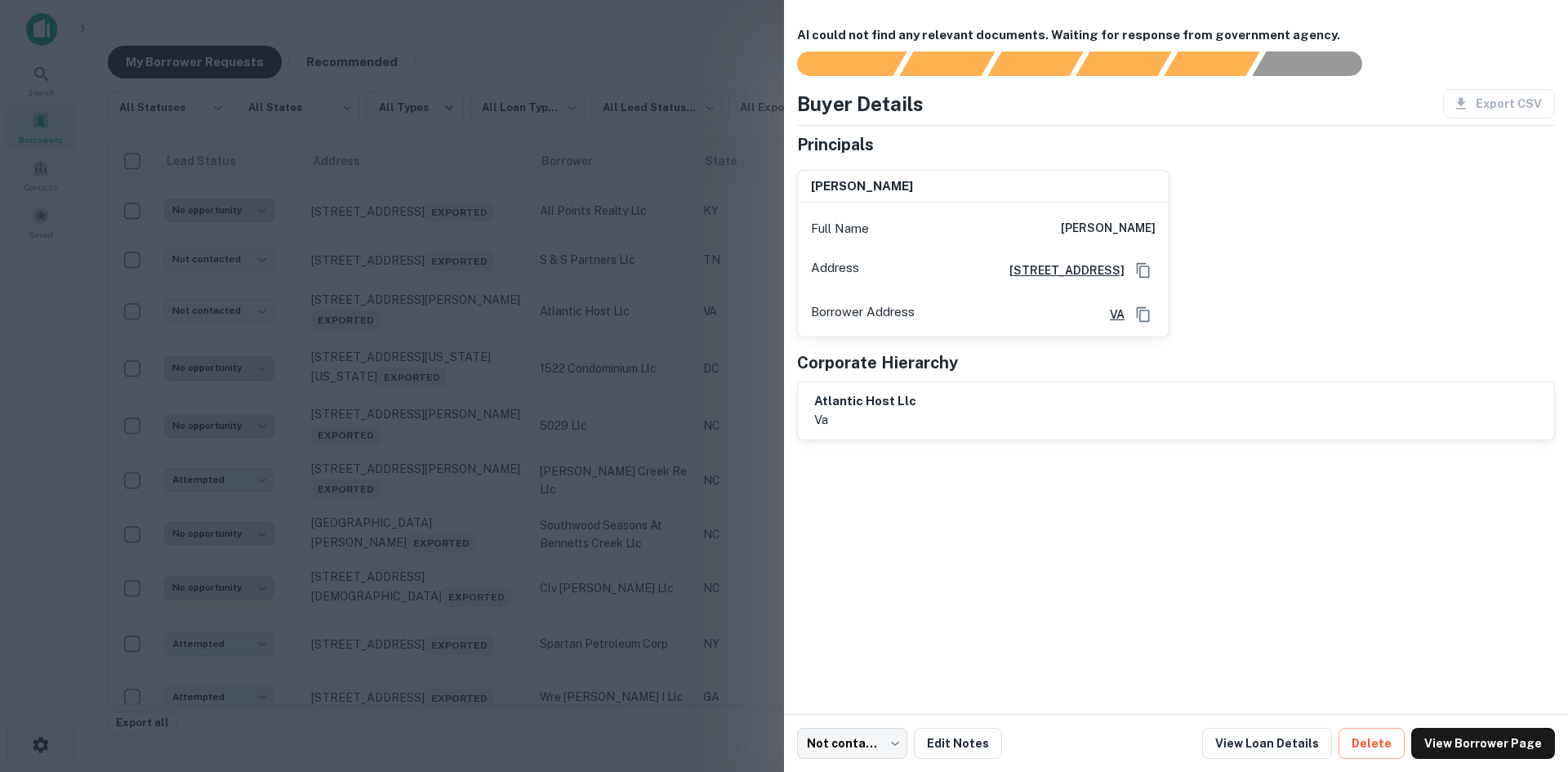
click at [446, 374] on div at bounding box center [784, 386] width 1568 height 772
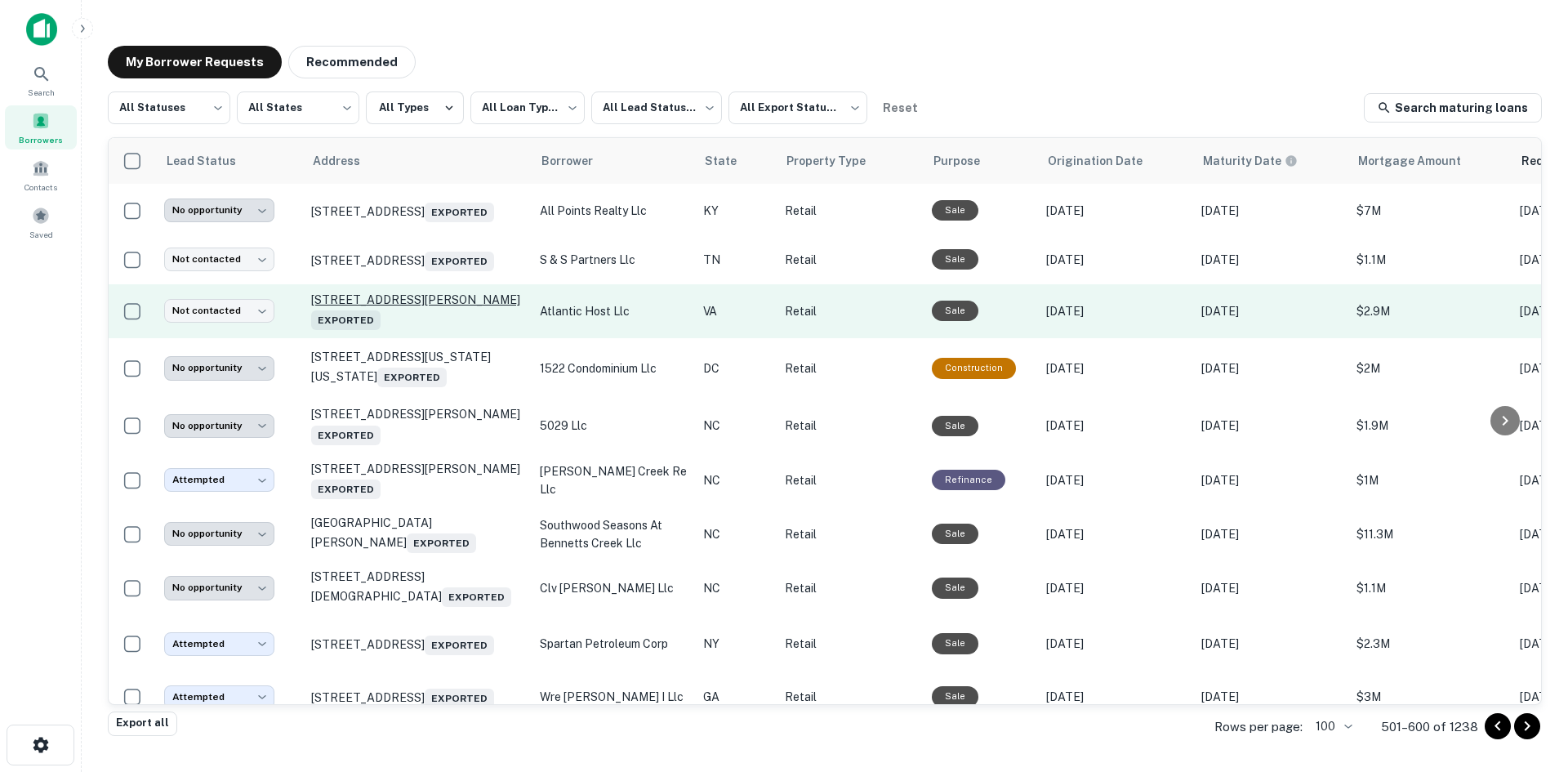
click at [447, 330] on p "510 Cummings St Abingdon, VA 24210 Exported" at bounding box center [416, 311] width 212 height 37
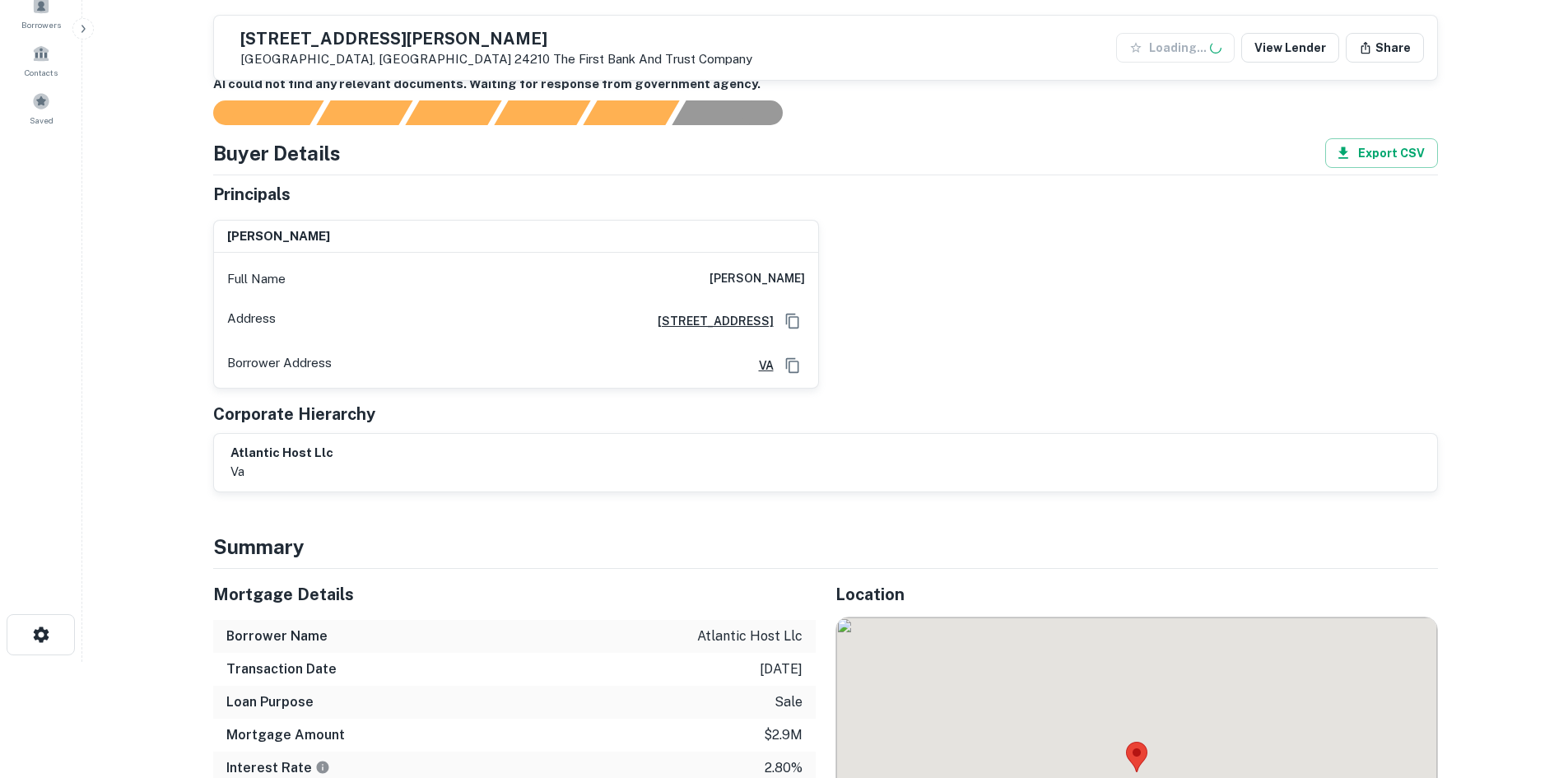
scroll to position [412, 0]
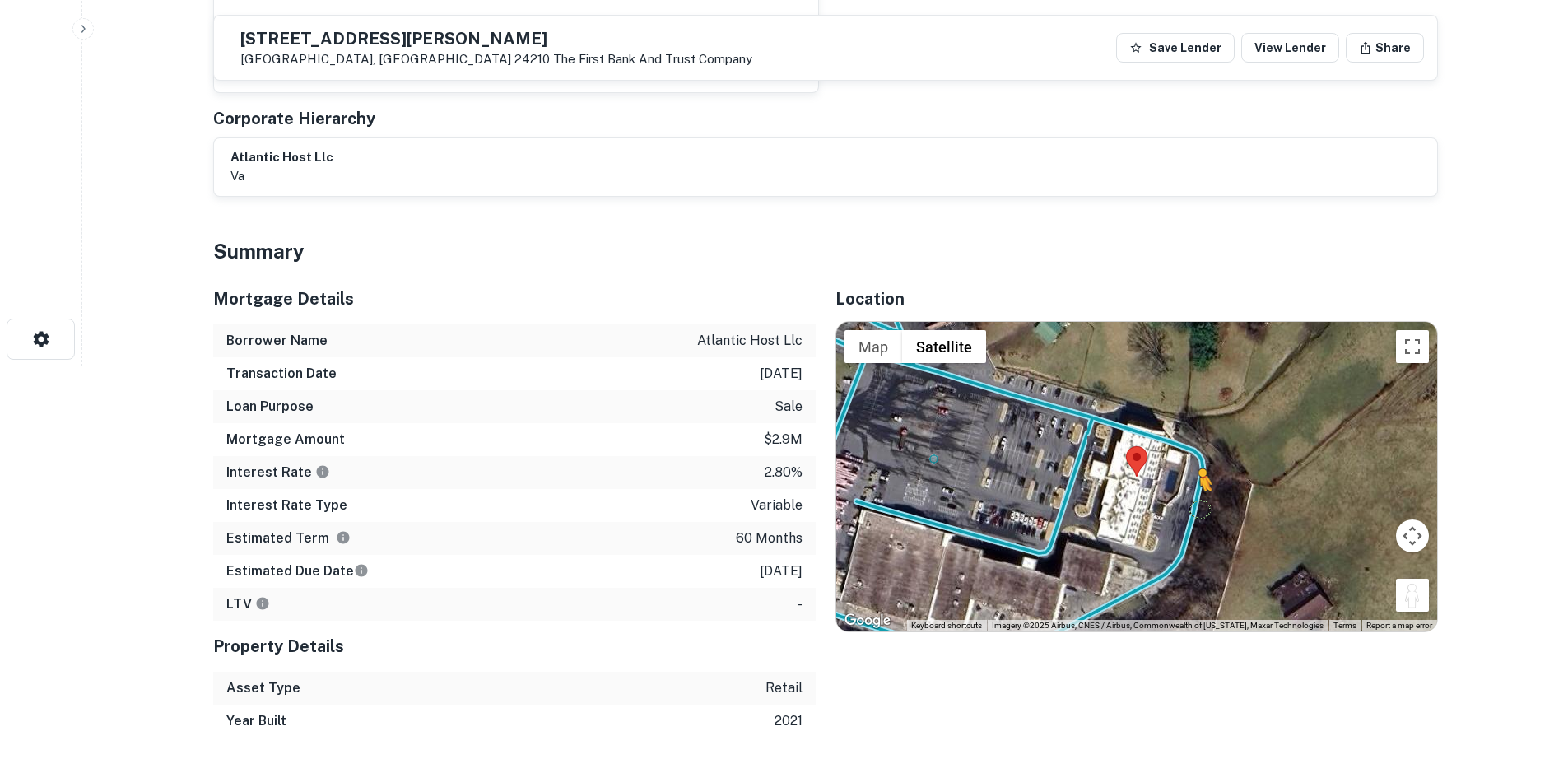
drag, startPoint x: 1404, startPoint y: 604, endPoint x: 1198, endPoint y: 507, distance: 227.7
click at [1198, 507] on div "To activate drag with keyboard, press Alt + Enter. Once in keyboard drag state,…" at bounding box center [1137, 477] width 601 height 310
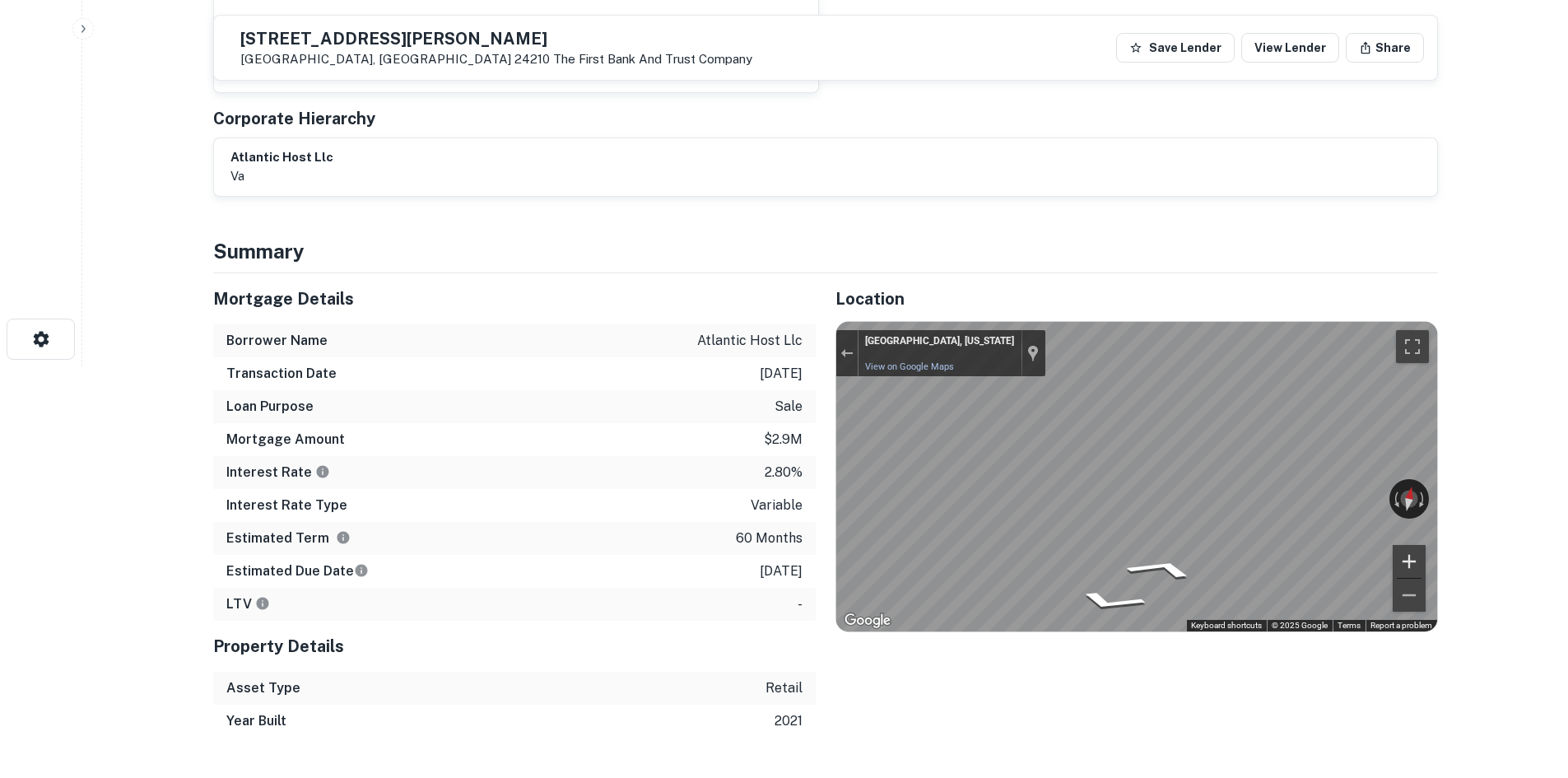
click at [1416, 555] on div "← Move left → Move right ↑ Move up ↓ Move down + Zoom in - Zoom out Abingdon, V…" at bounding box center [1137, 477] width 601 height 310
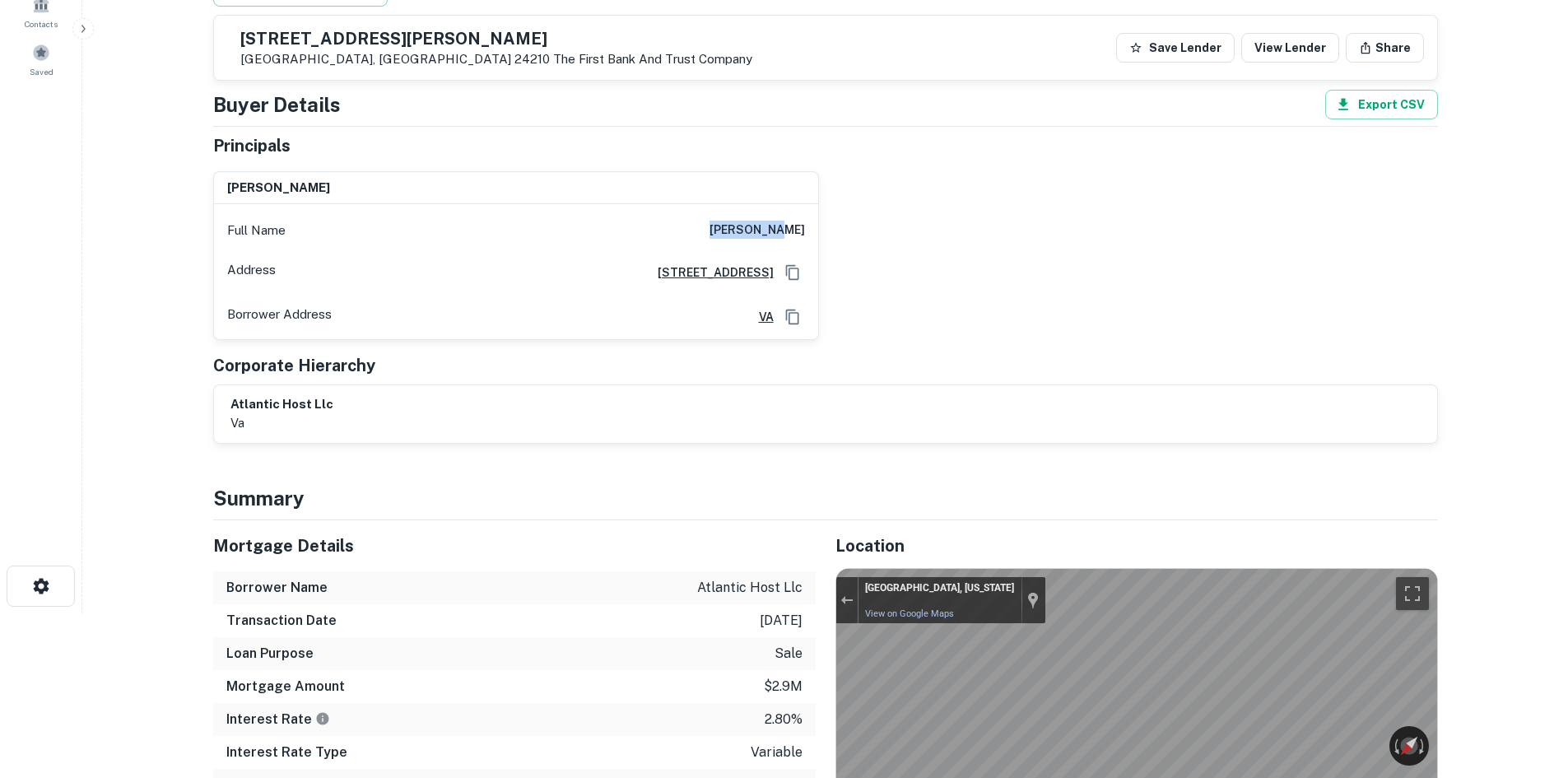
drag, startPoint x: 738, startPoint y: 221, endPoint x: 858, endPoint y: 224, distance: 120.0
click at [858, 224] on div "phil greer Full Name phil greer Address 250 W Main St Ste 2100, Lexington, KY 4…" at bounding box center [819, 249] width 1238 height 182
copy h6 "phil greer"
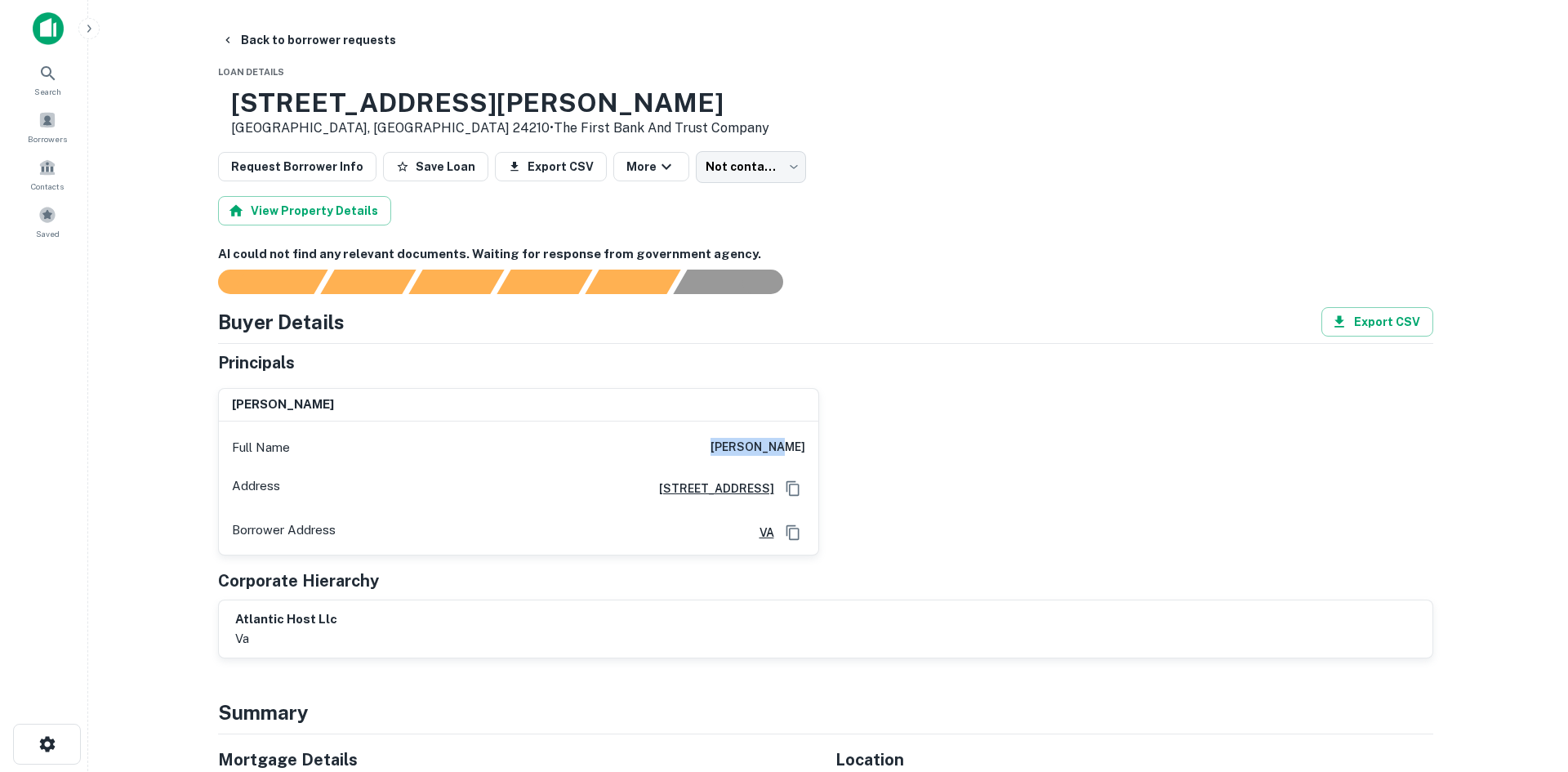
scroll to position [0, 0]
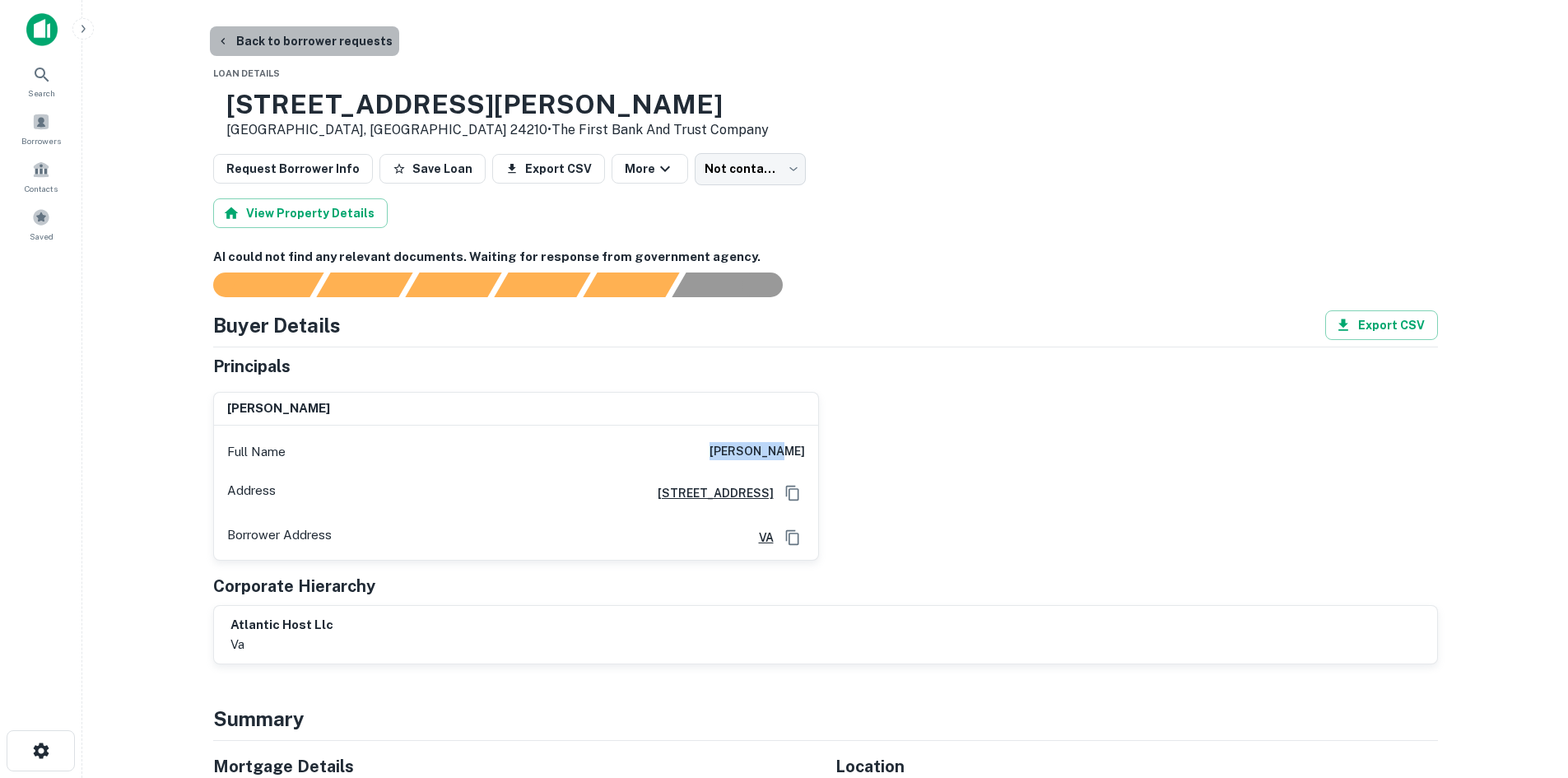
click at [308, 46] on button "Back to borrower requests" at bounding box center [305, 41] width 190 height 30
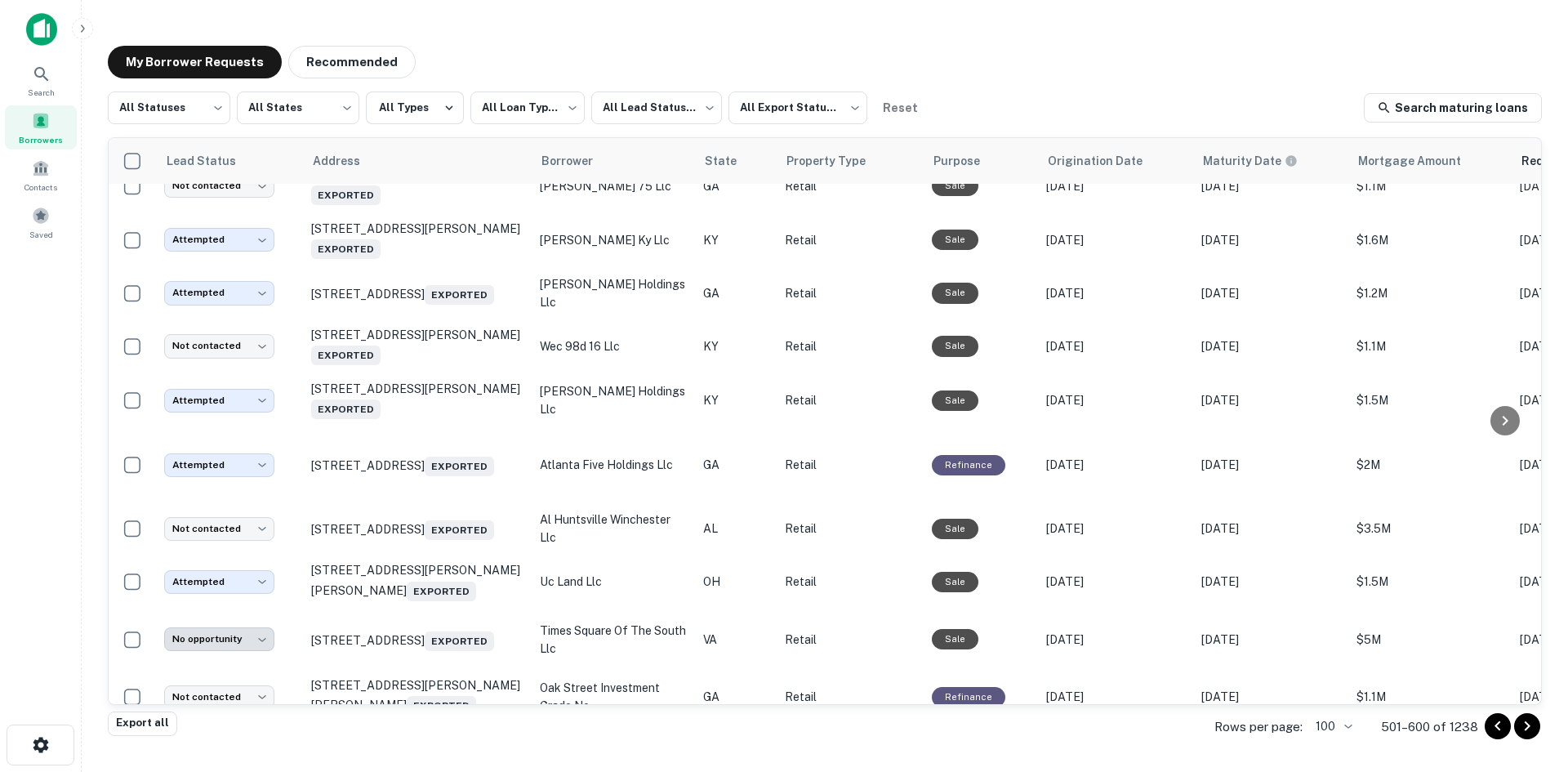
scroll to position [3169, 0]
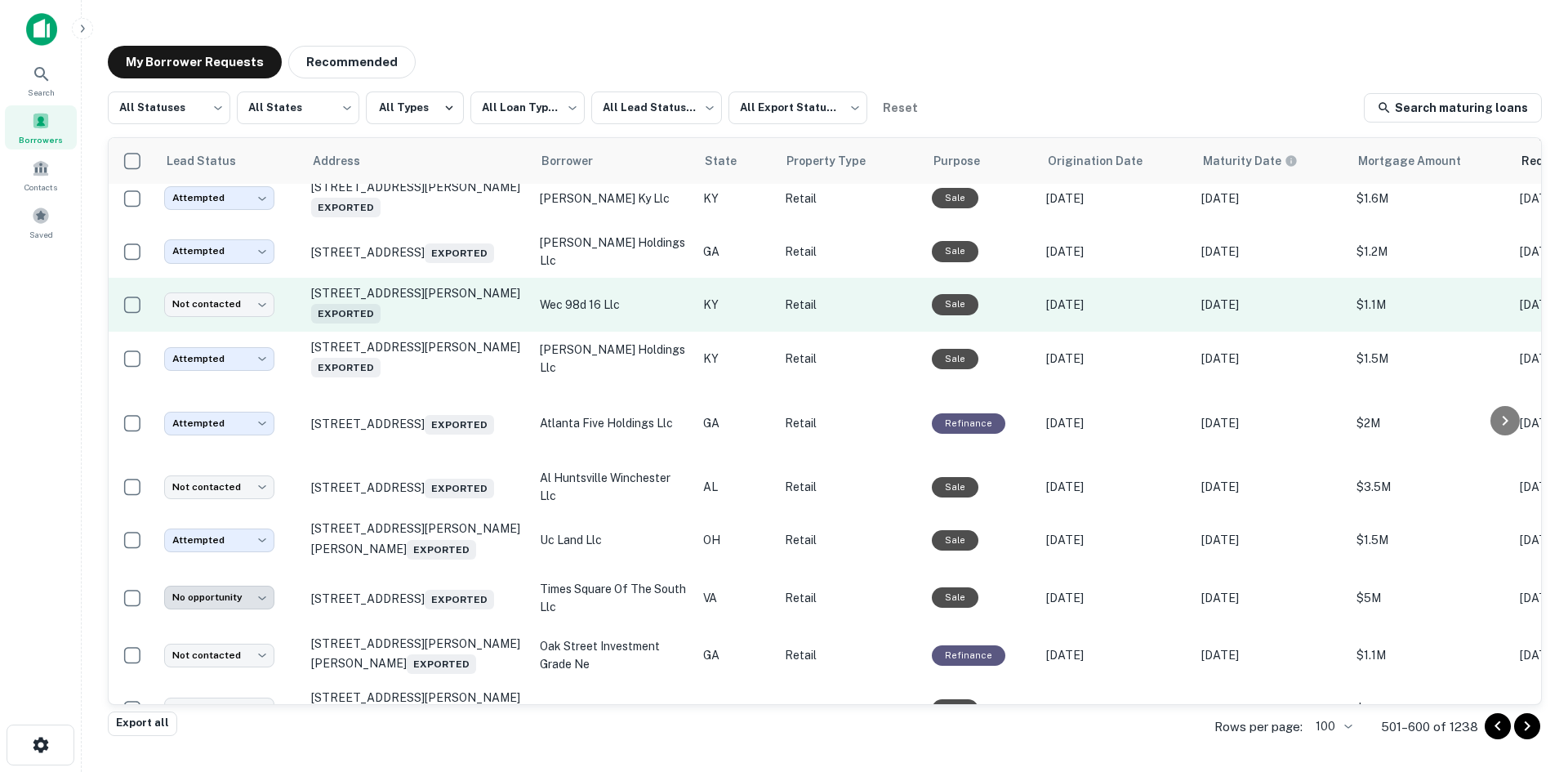
click at [433, 332] on td "4163 Taylor Blvd Louisville, KY 40215 Exported" at bounding box center [417, 304] width 228 height 54
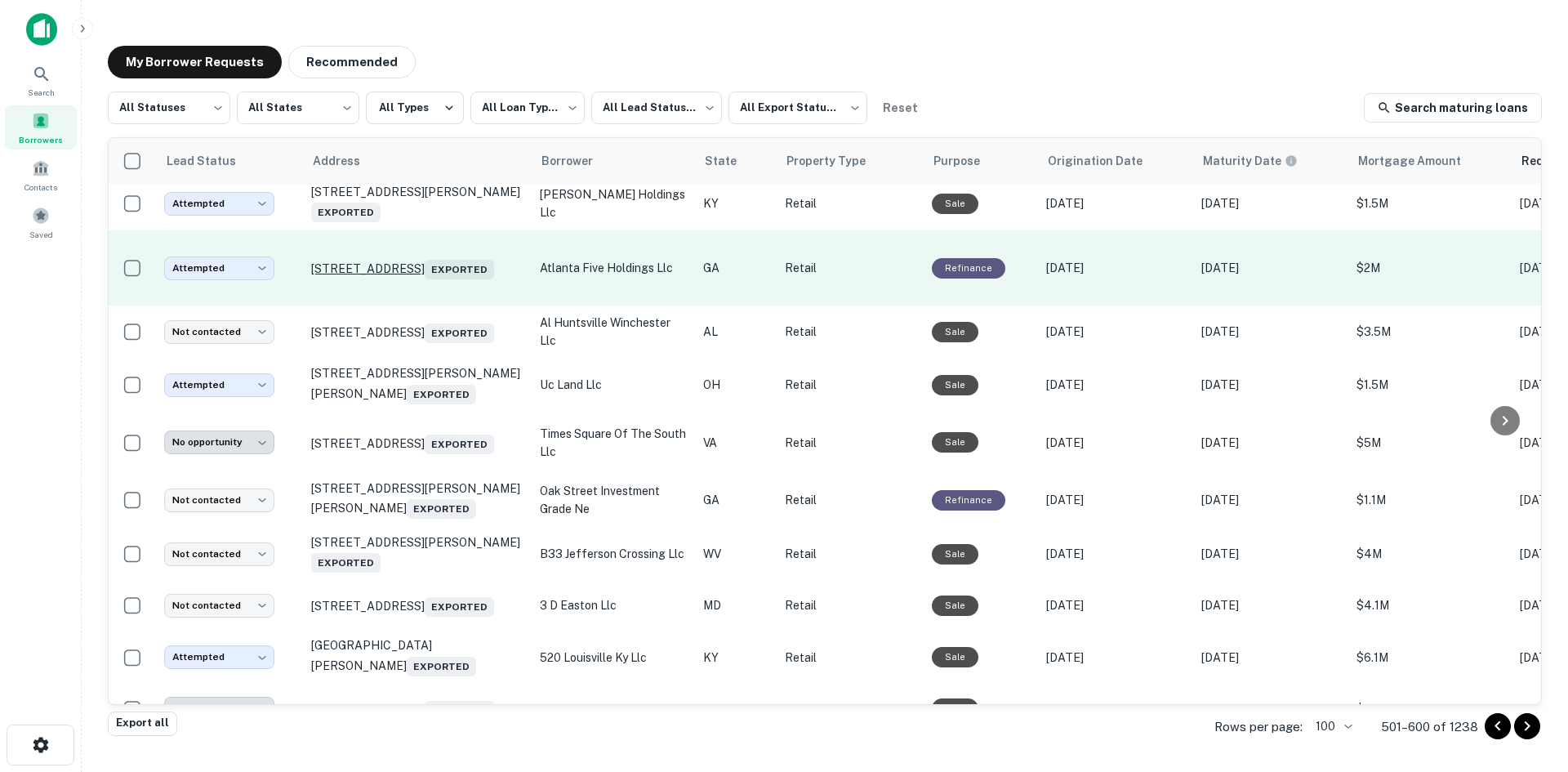
scroll to position [3496, 0]
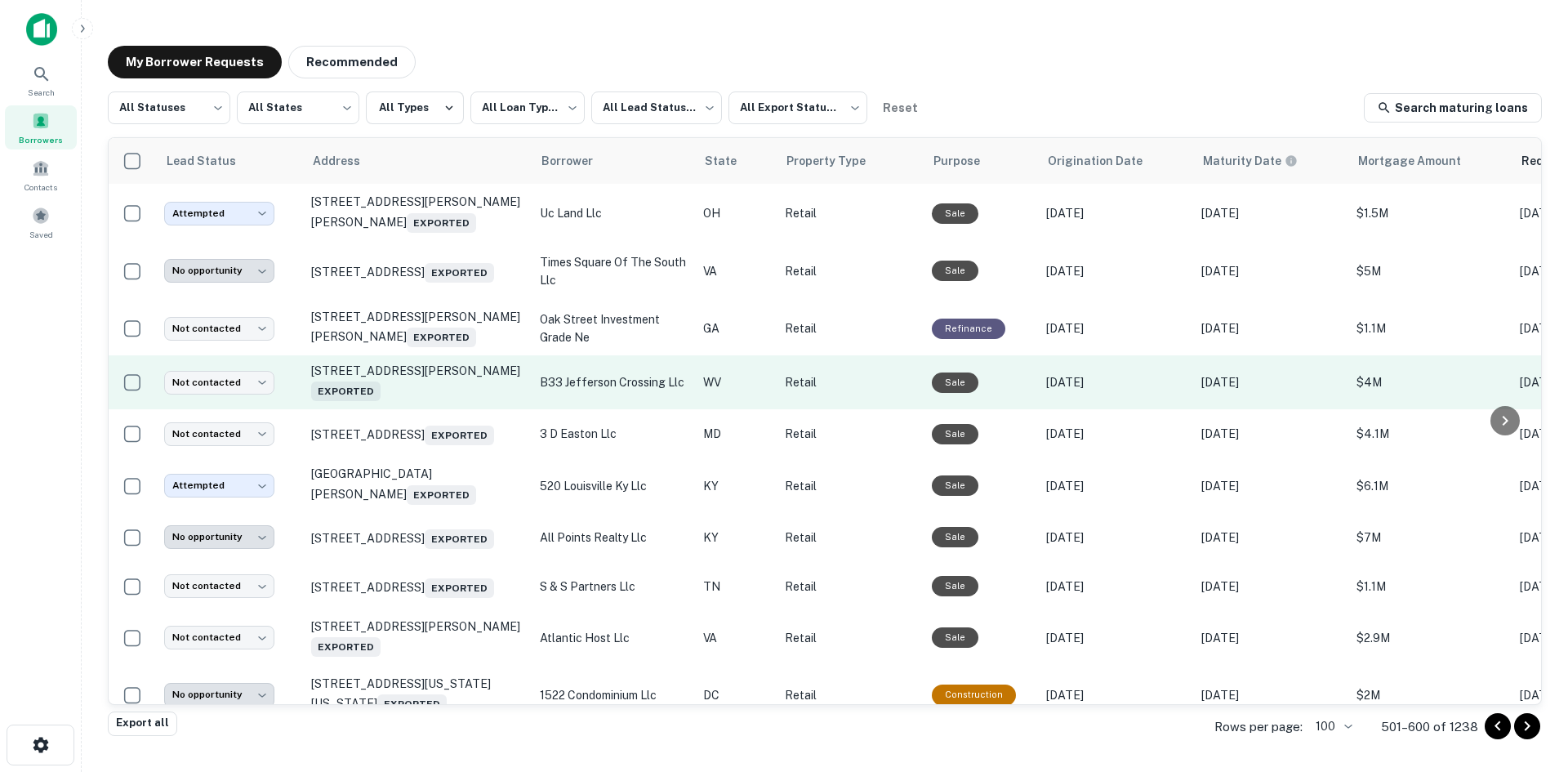
click at [432, 409] on td "100 Flowing Springs Rd Charles Town, WV 25414 Exported" at bounding box center [417, 382] width 228 height 54
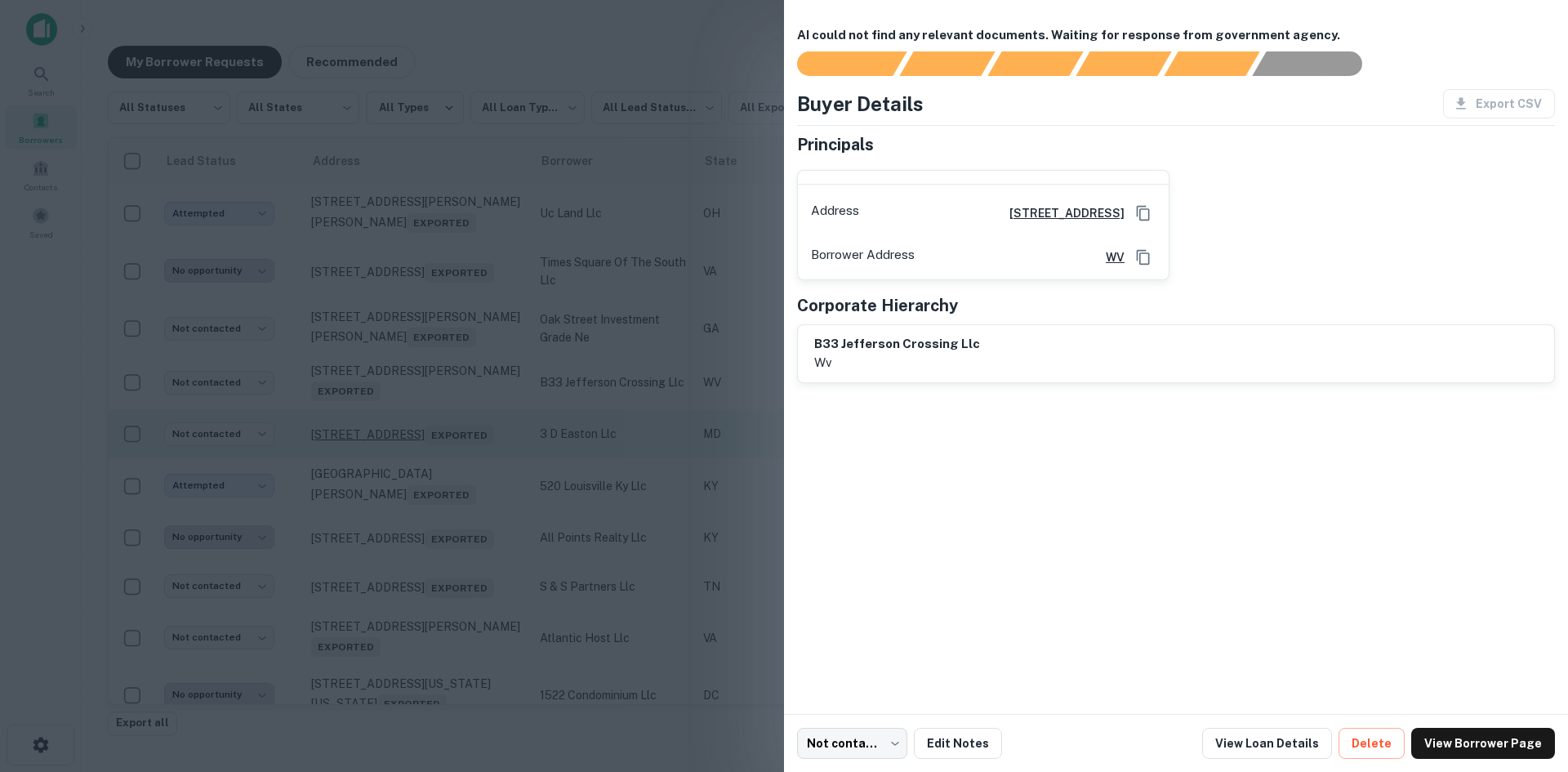
drag, startPoint x: 427, startPoint y: 445, endPoint x: 440, endPoint y: 456, distance: 17.0
click at [429, 445] on div at bounding box center [784, 386] width 1568 height 772
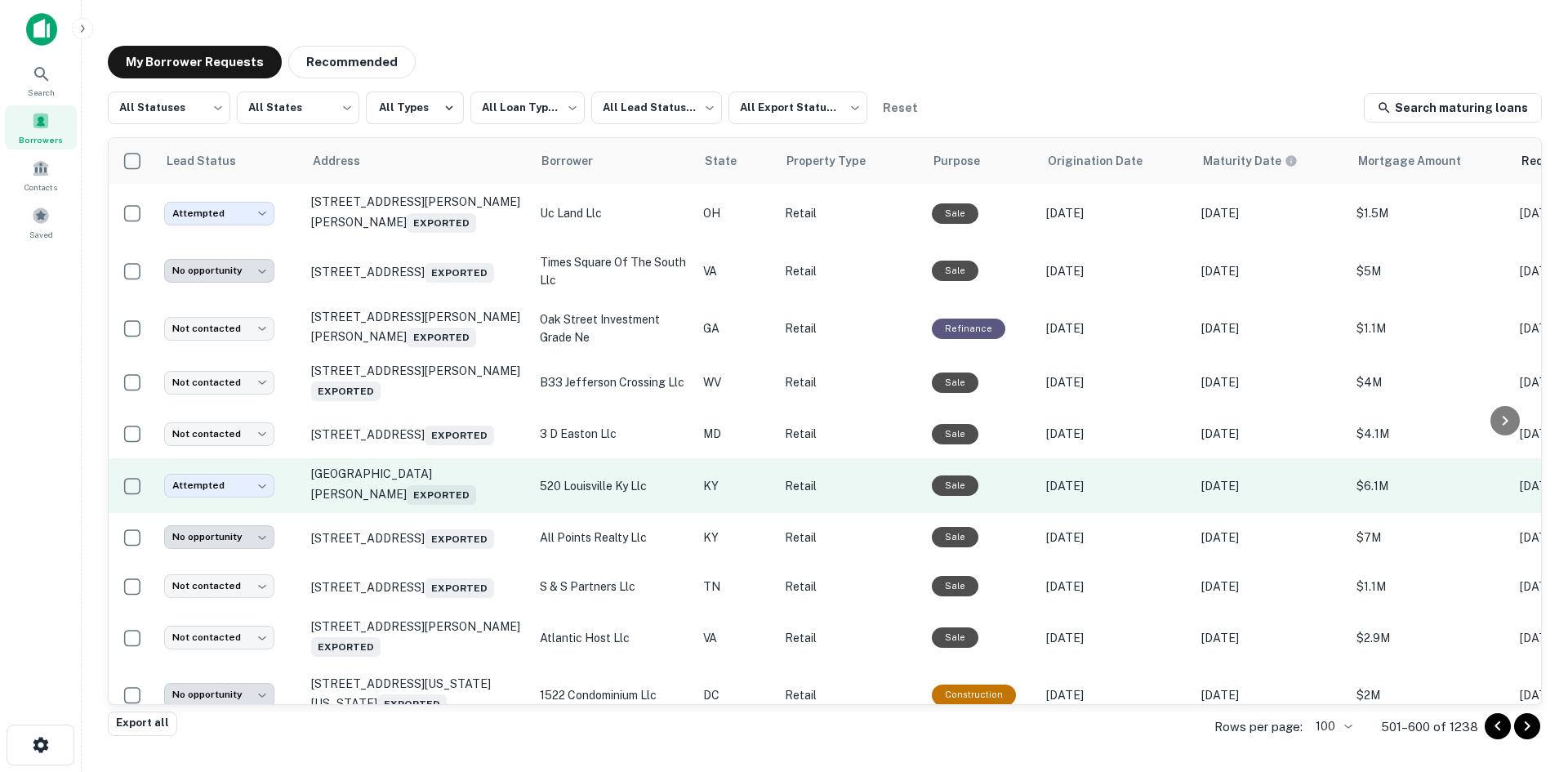
scroll to position [3904, 0]
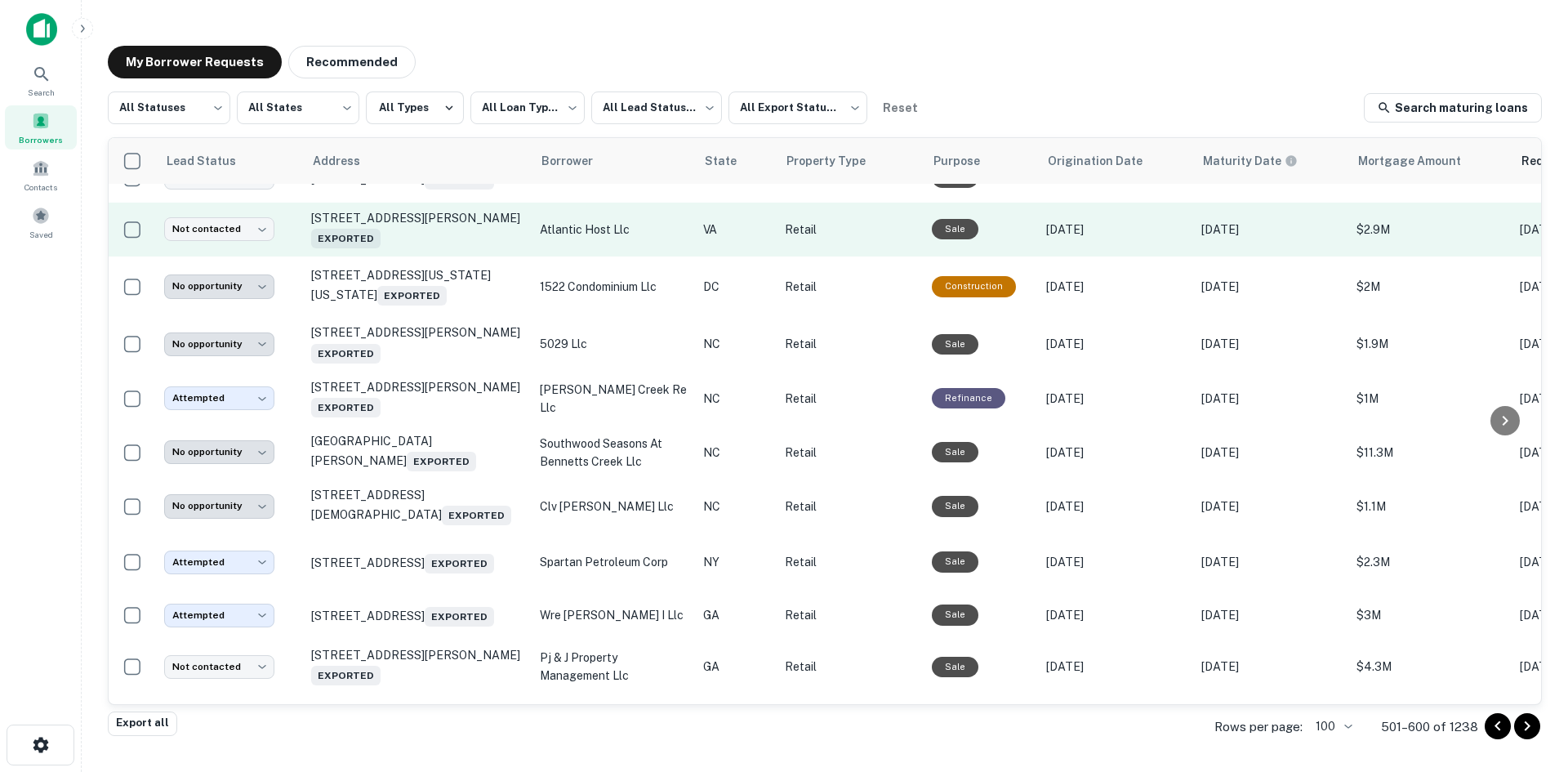
click at [423, 256] on td "510 Cummings St Abingdon, VA 24210 Exported" at bounding box center [417, 229] width 228 height 54
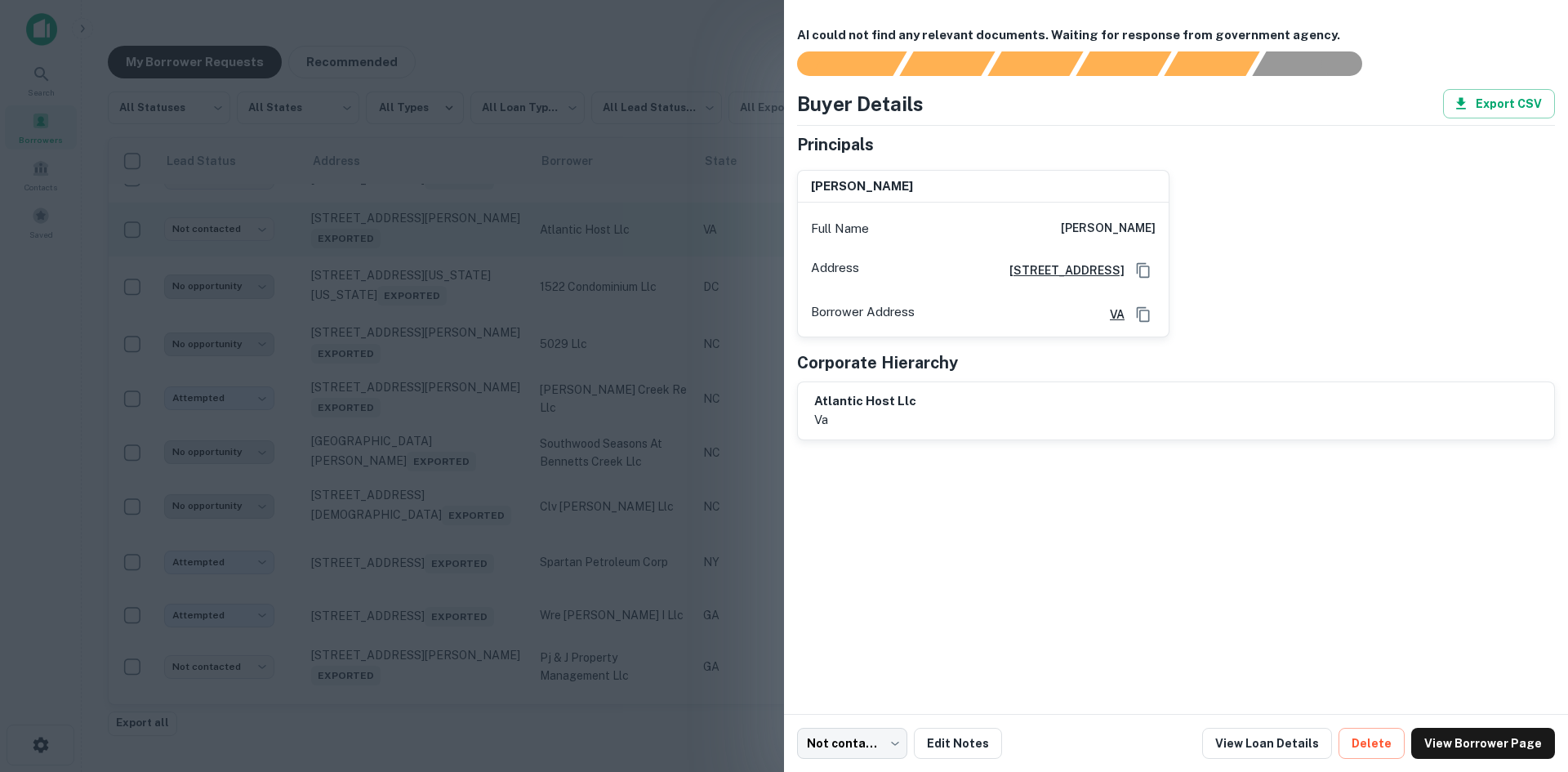
click at [423, 304] on div at bounding box center [784, 386] width 1568 height 772
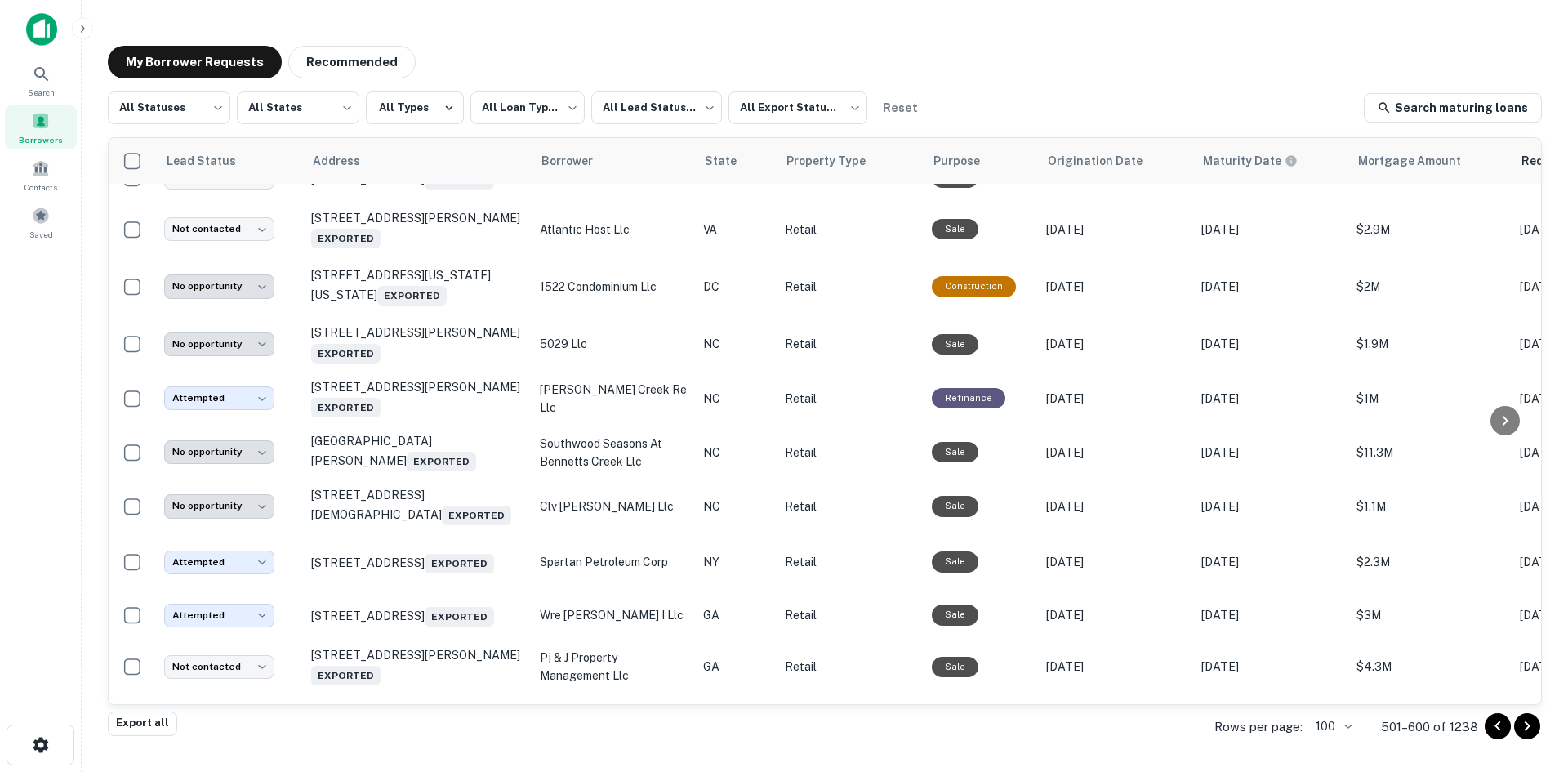
scroll to position [4150, 0]
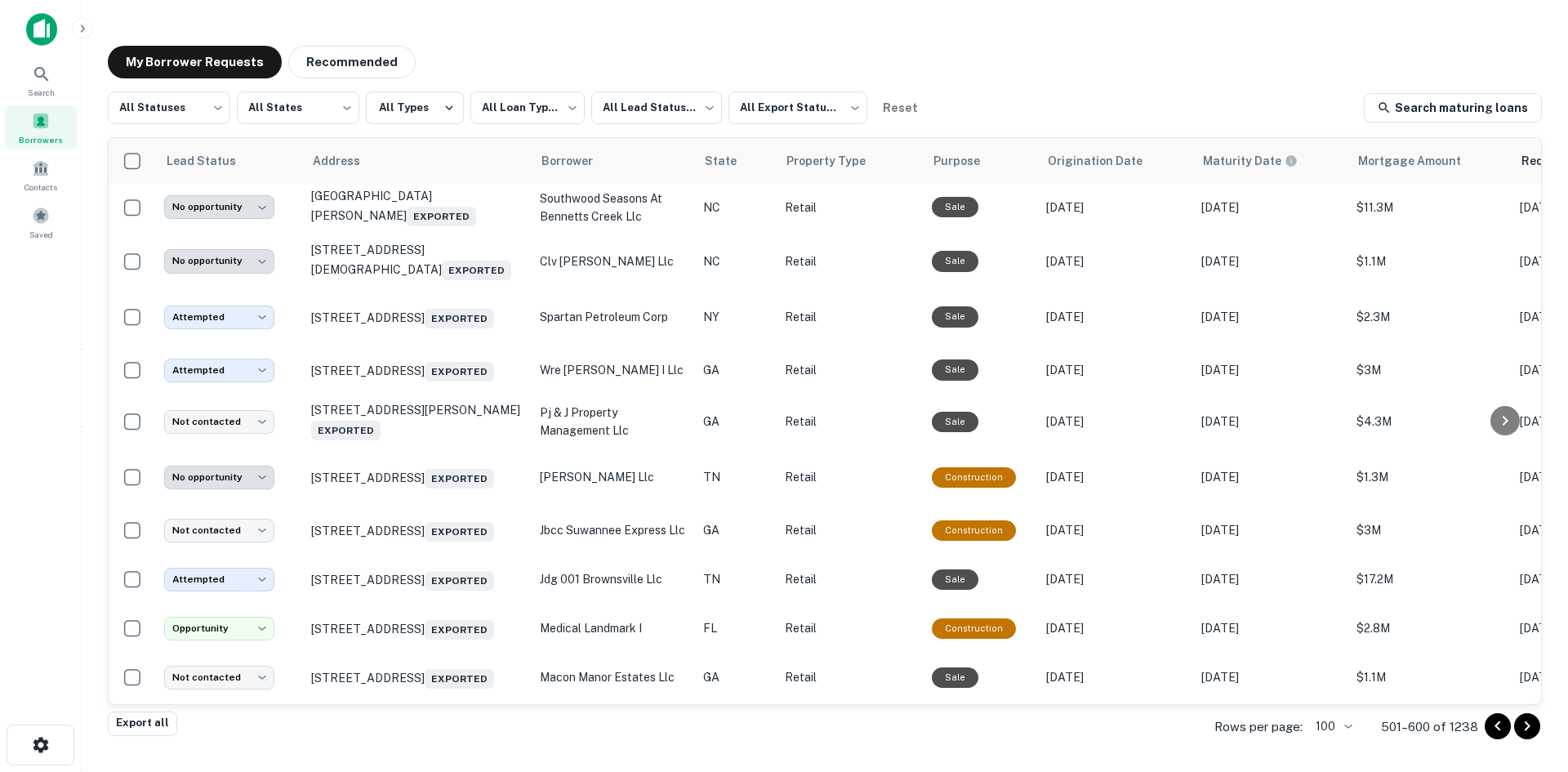
click at [1498, 735] on icon "Go to previous page" at bounding box center [1498, 726] width 19 height 19
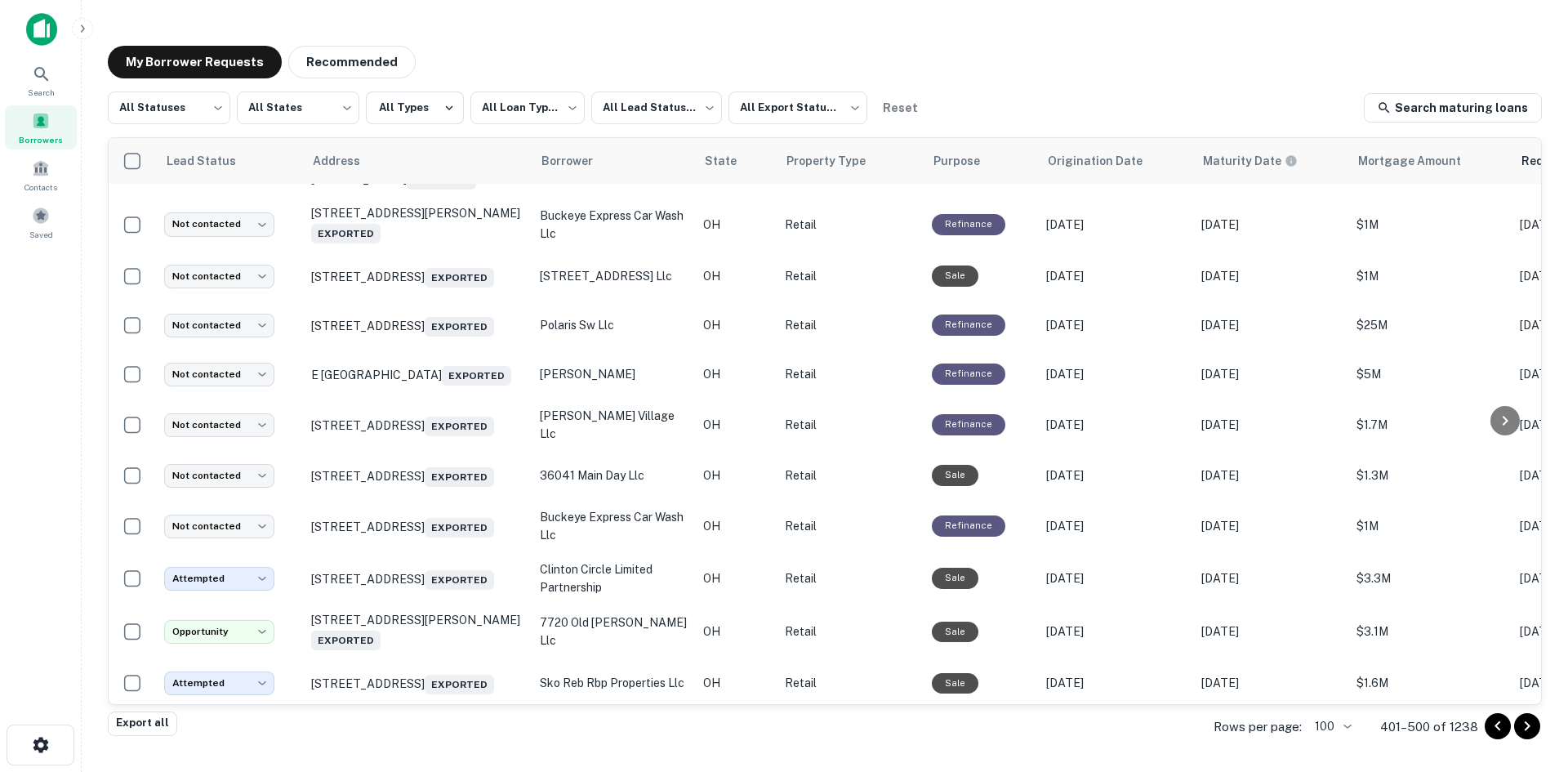
scroll to position [4150, 0]
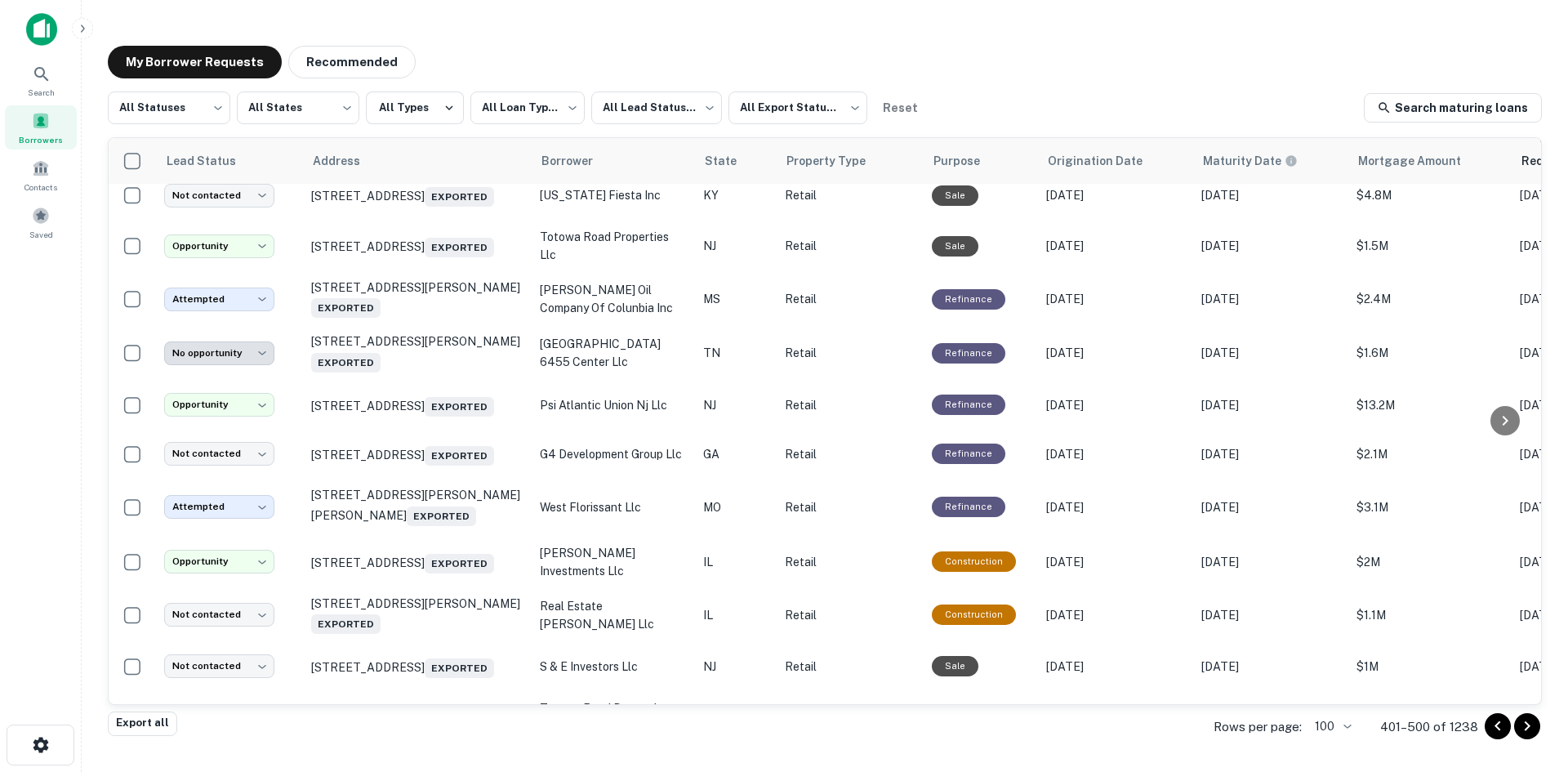
click at [422, 122] on td "106 W Main St Richmond, IN 47374 Exported" at bounding box center [417, 97] width 228 height 49
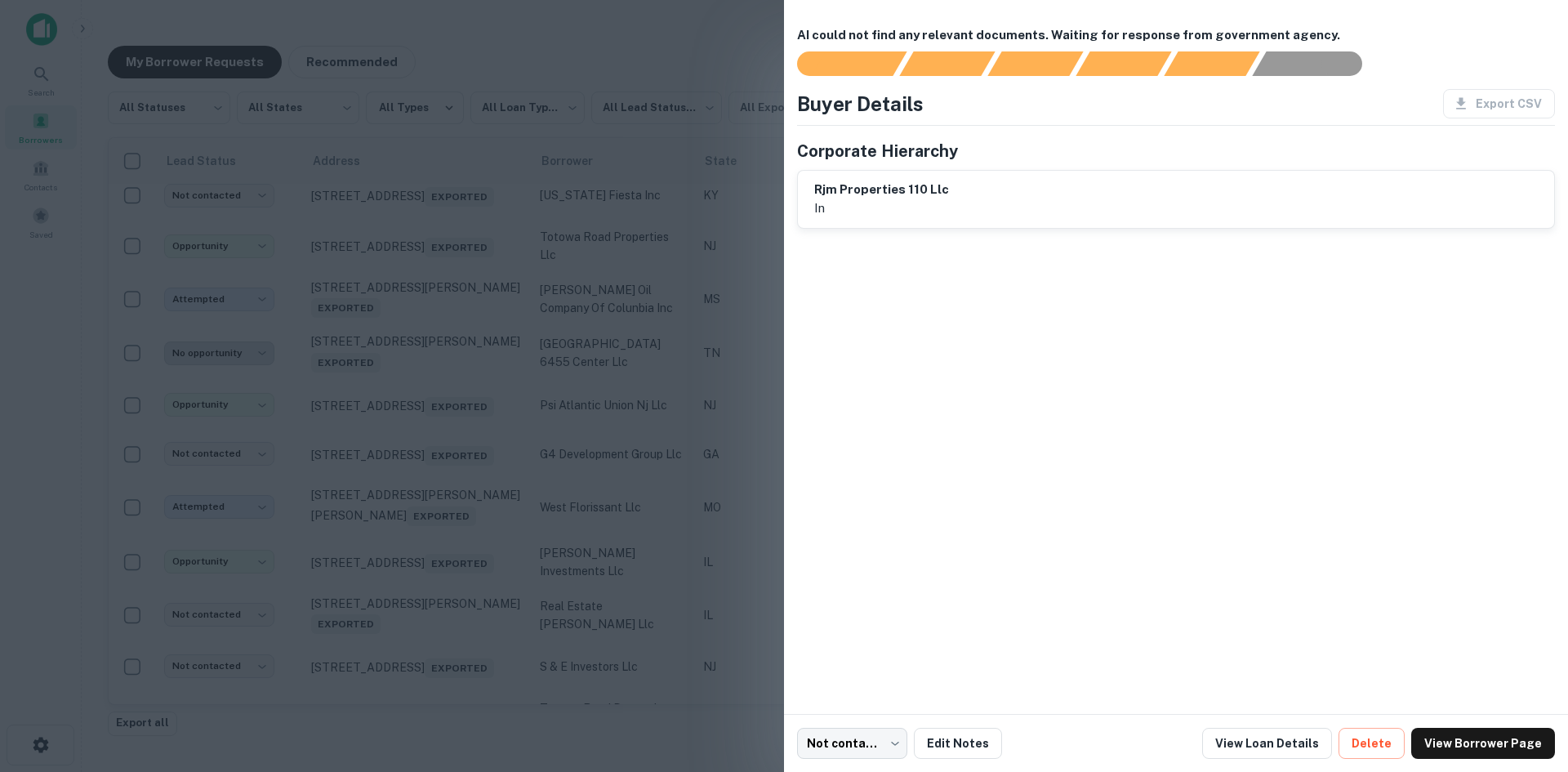
click at [422, 322] on div at bounding box center [784, 386] width 1568 height 772
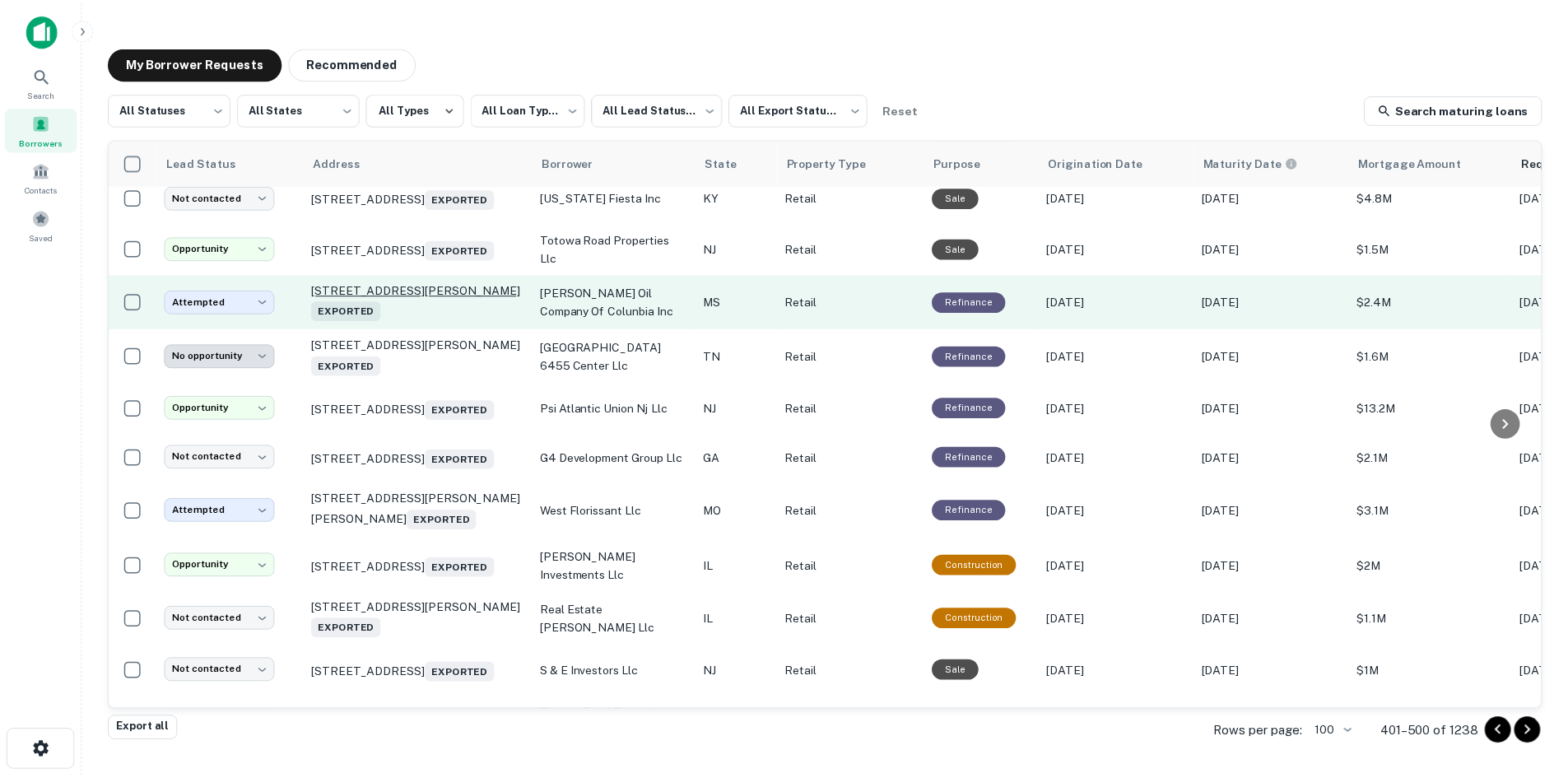
scroll to position [4429, 0]
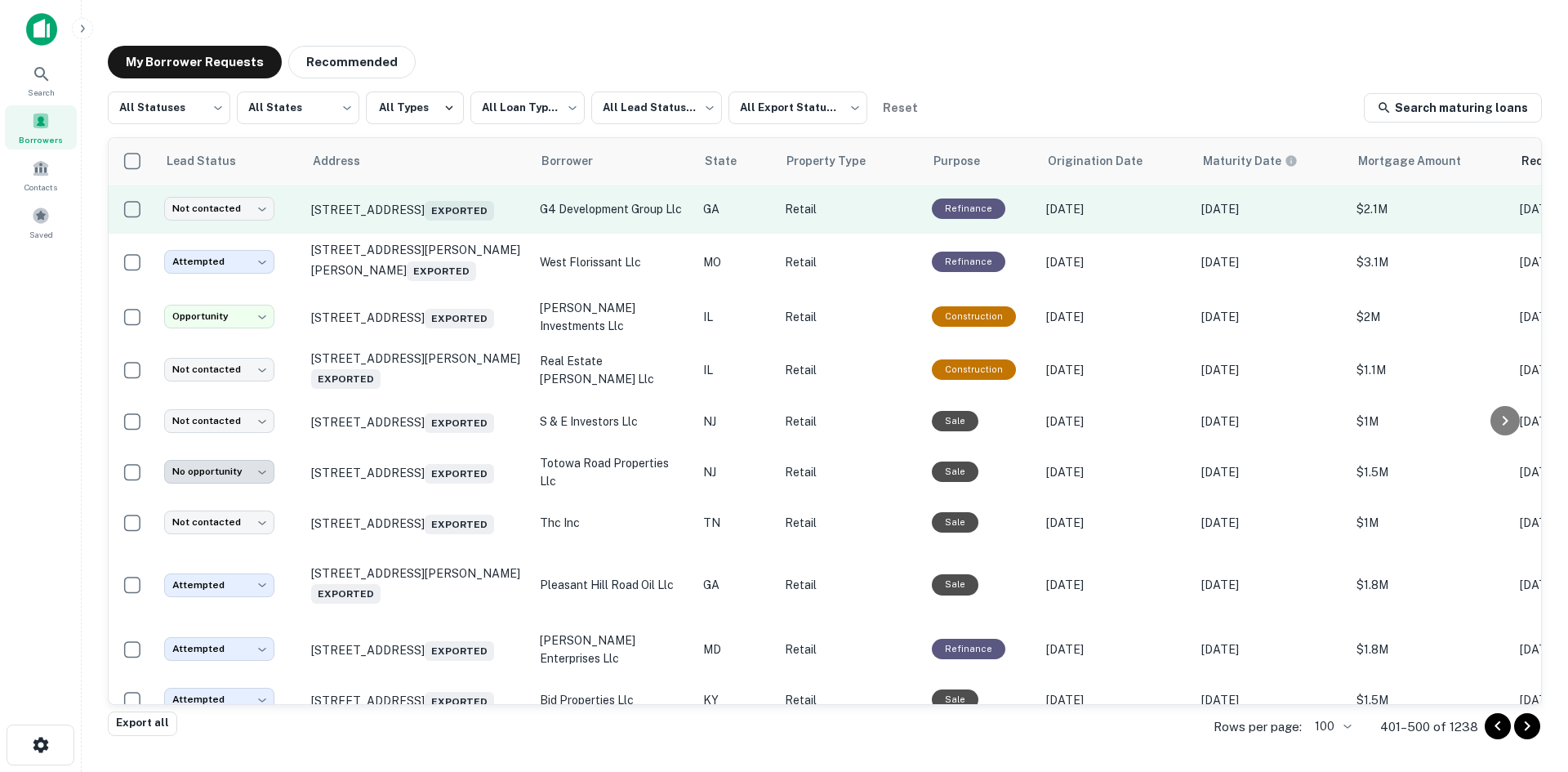
click at [417, 233] on td "721 Main St Sw Gainesville, GA 30501 Exported" at bounding box center [417, 208] width 228 height 49
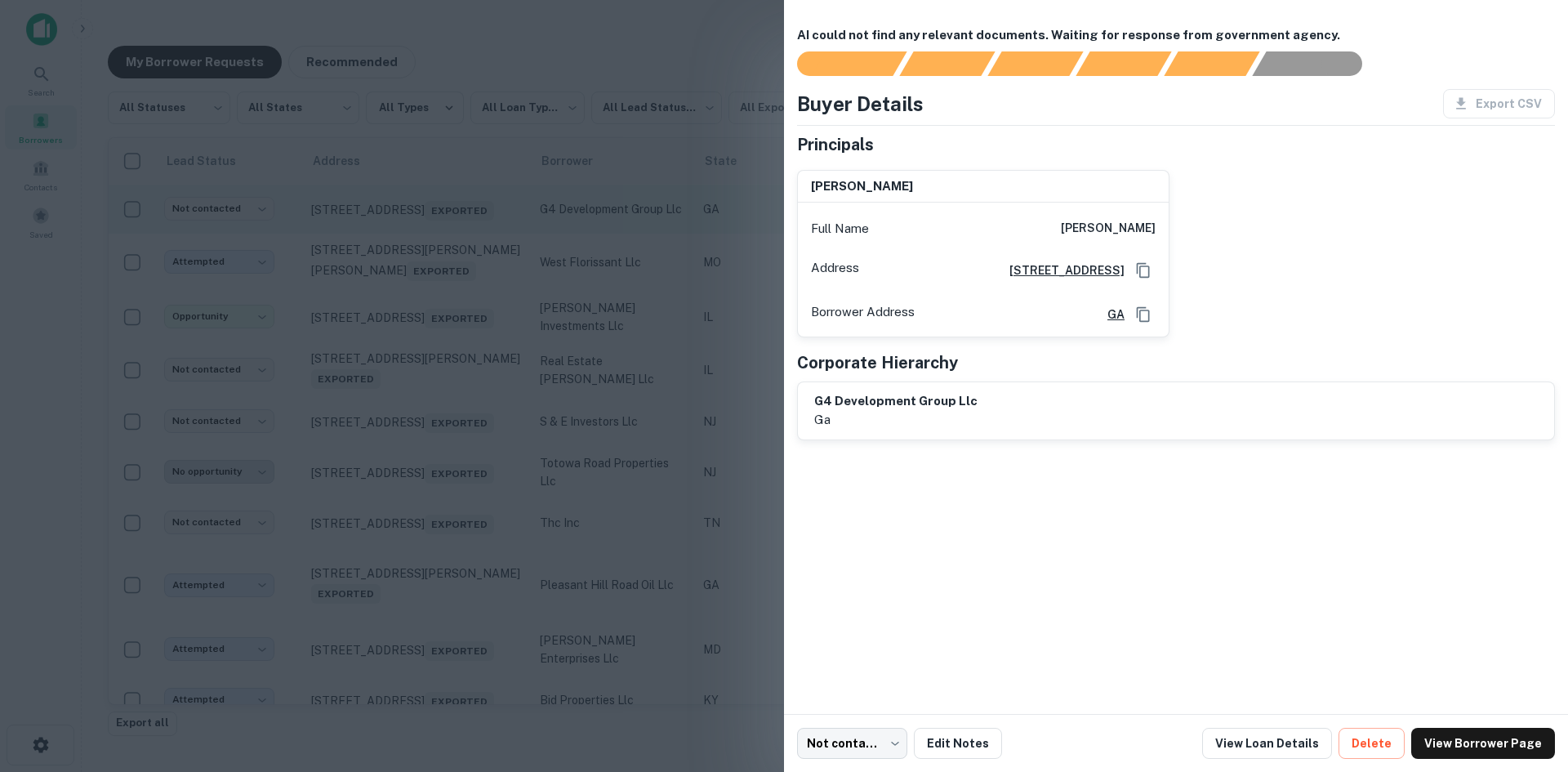
click at [417, 458] on div at bounding box center [784, 386] width 1568 height 772
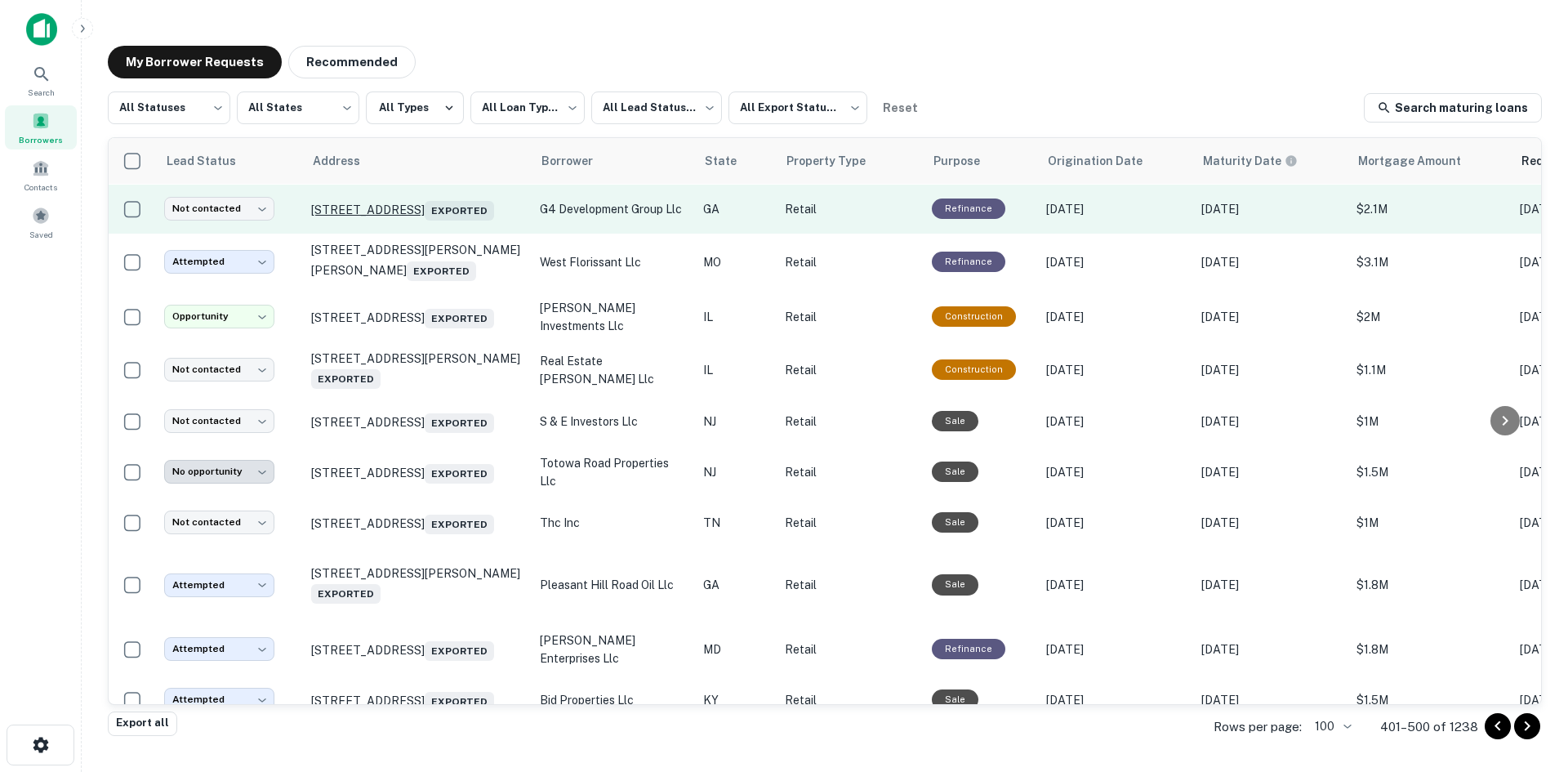
click at [414, 221] on p "721 Main St Sw Gainesville, GA 30501 Exported" at bounding box center [416, 209] width 212 height 23
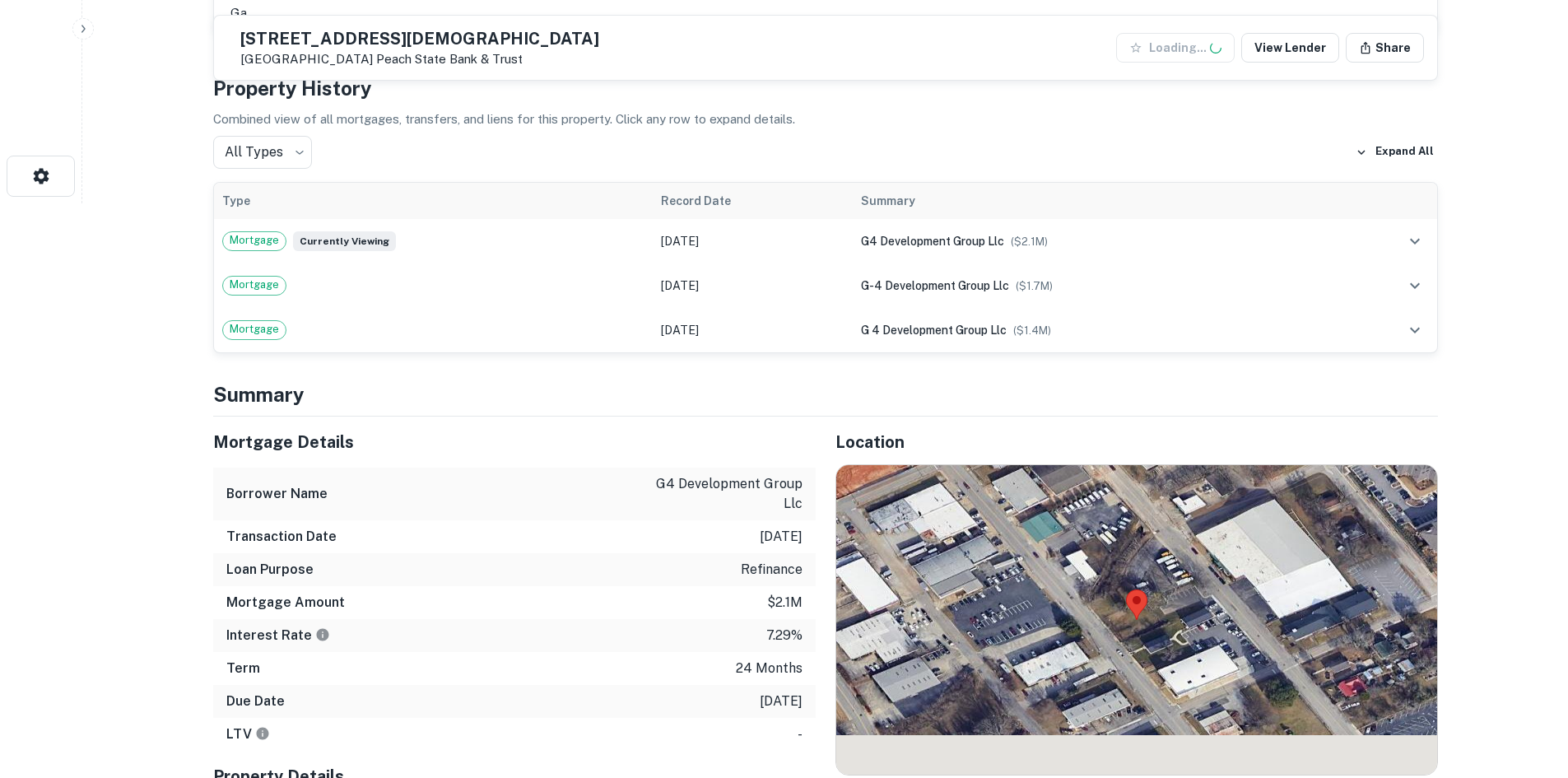
scroll to position [741, 0]
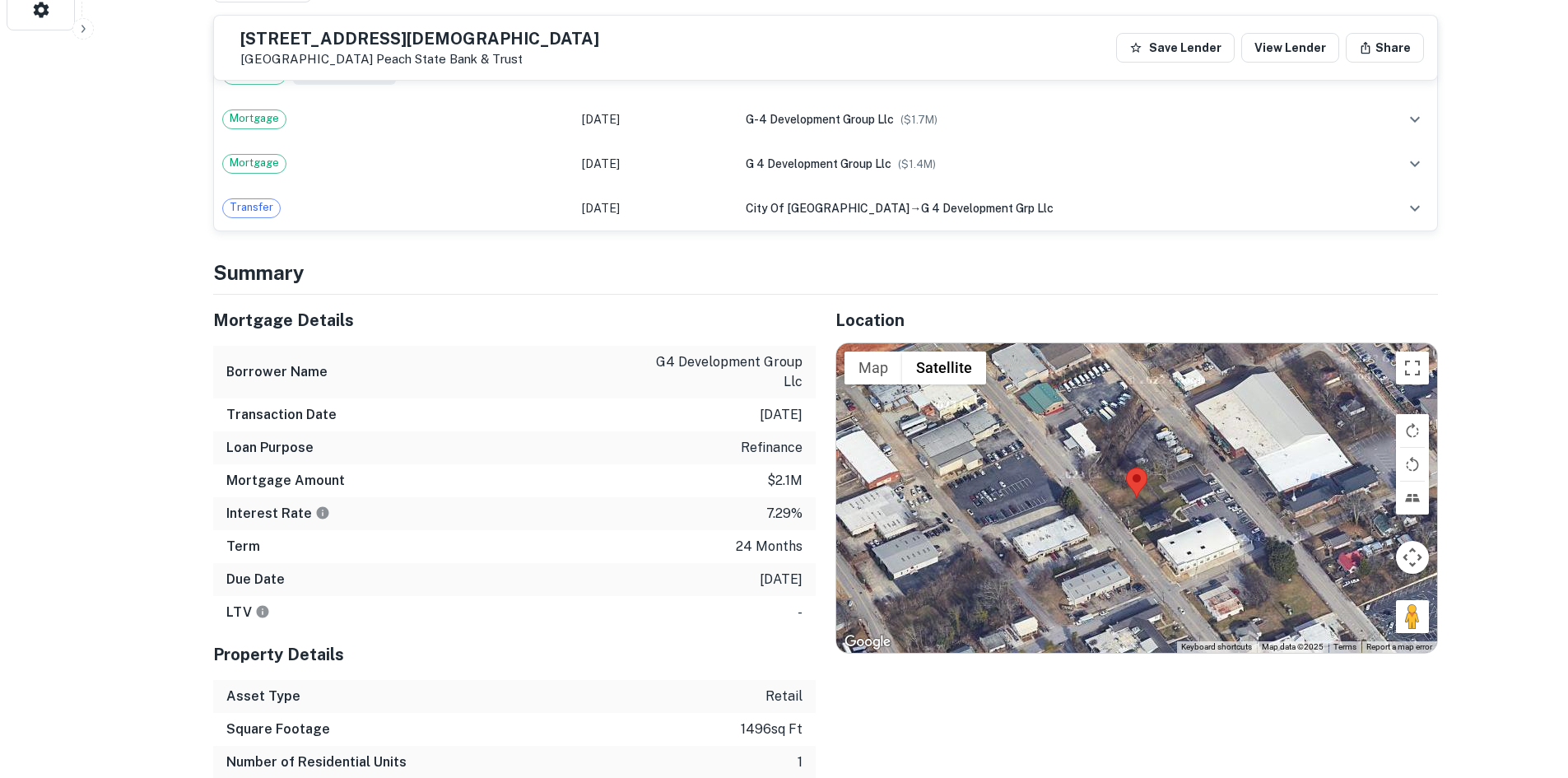
drag, startPoint x: 271, startPoint y: 41, endPoint x: 403, endPoint y: 58, distance: 133.1
click at [403, 58] on div "721 MAIN ST SW Gainesville, GA 30501 Peach State Bank & Trust" at bounding box center [413, 47] width 372 height 38
copy div "721 MAIN ST SW Gainesville, GA 30501"
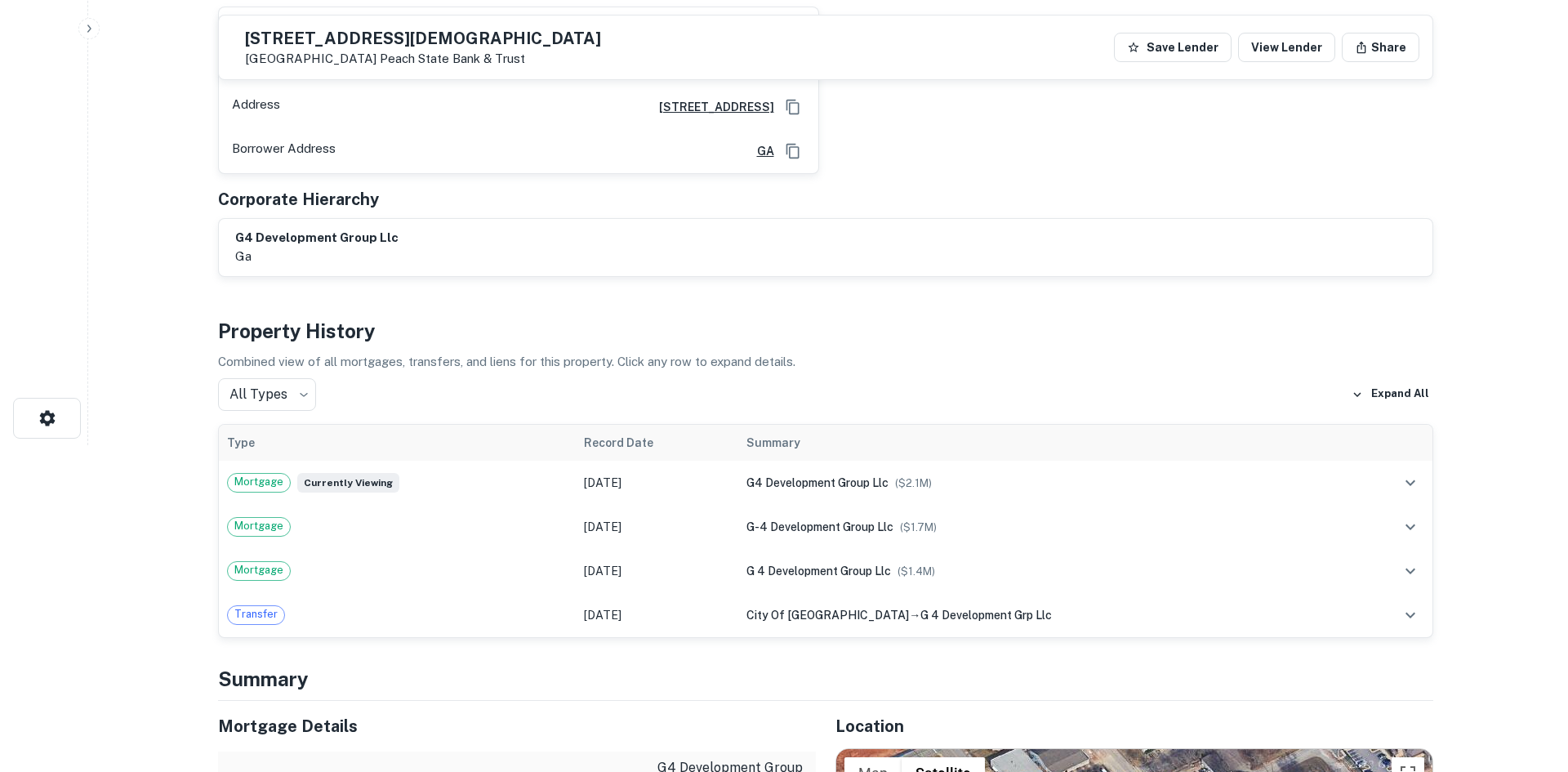
scroll to position [0, 0]
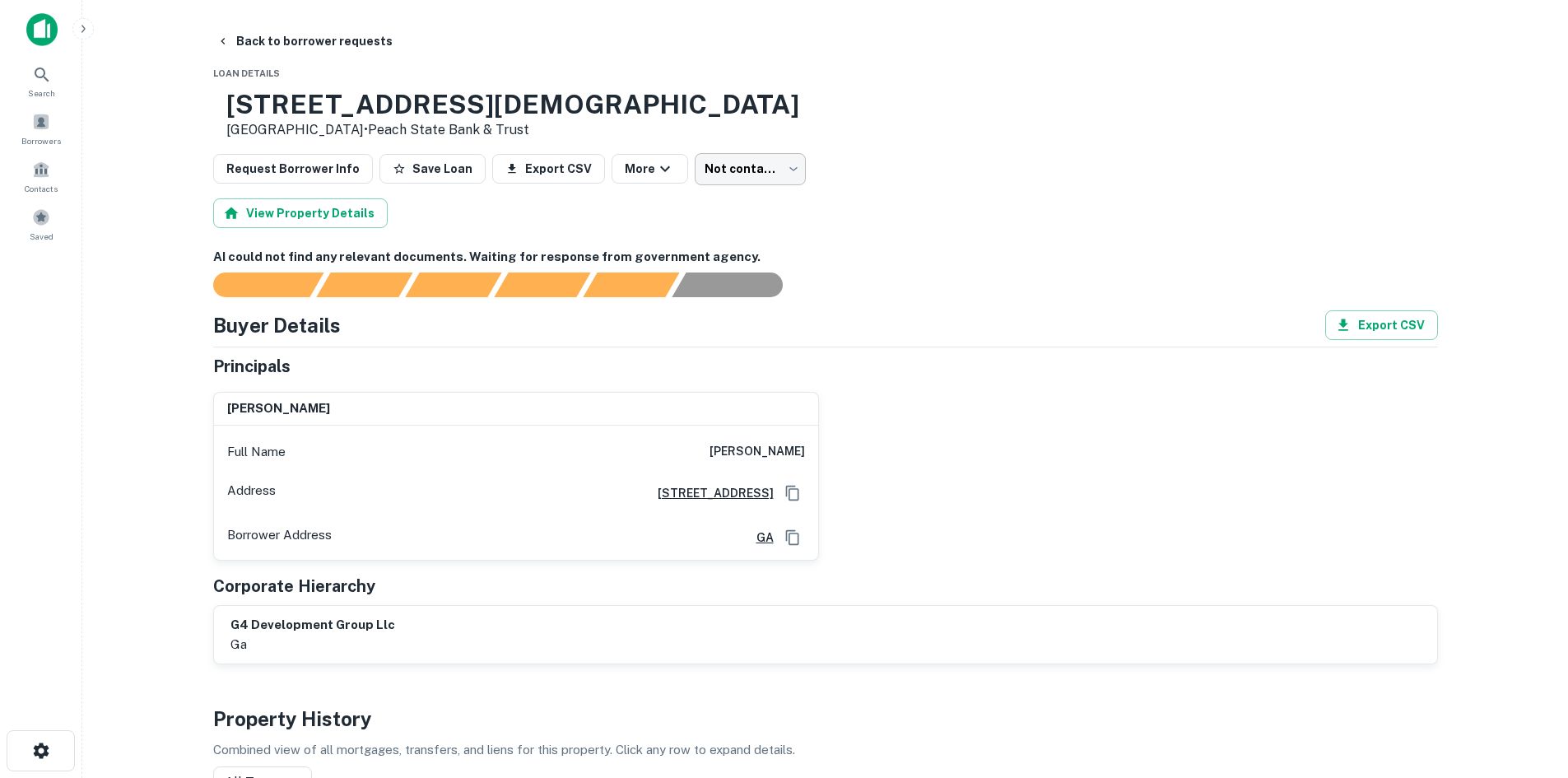
click at [749, 165] on body "Search Borrowers Contacts Saved Back to borrower requests Loan Details 721 MAIN…" at bounding box center [784, 389] width 1568 height 778
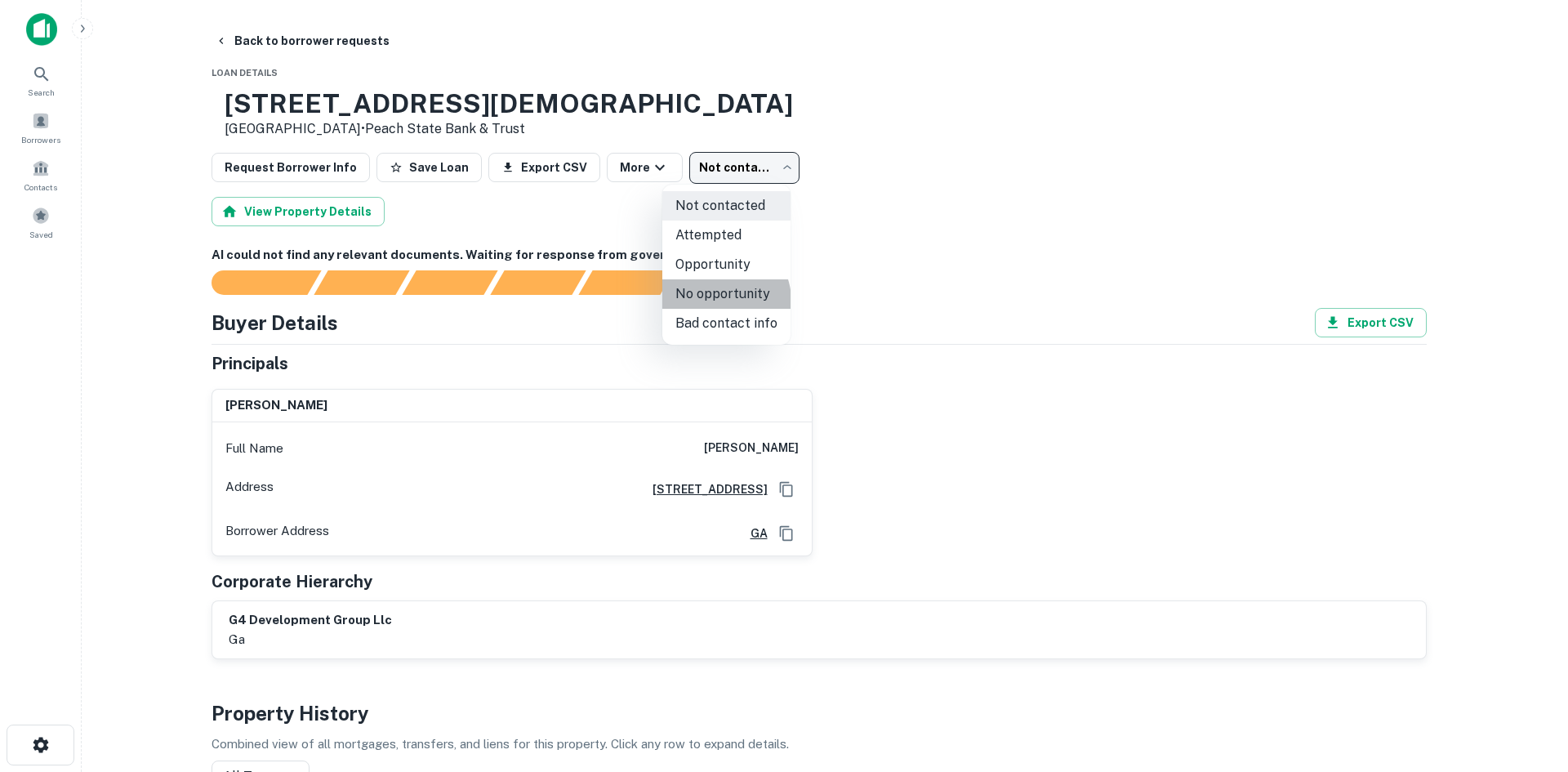
click at [721, 301] on li "No opportunity" at bounding box center [726, 294] width 129 height 30
type input "**********"
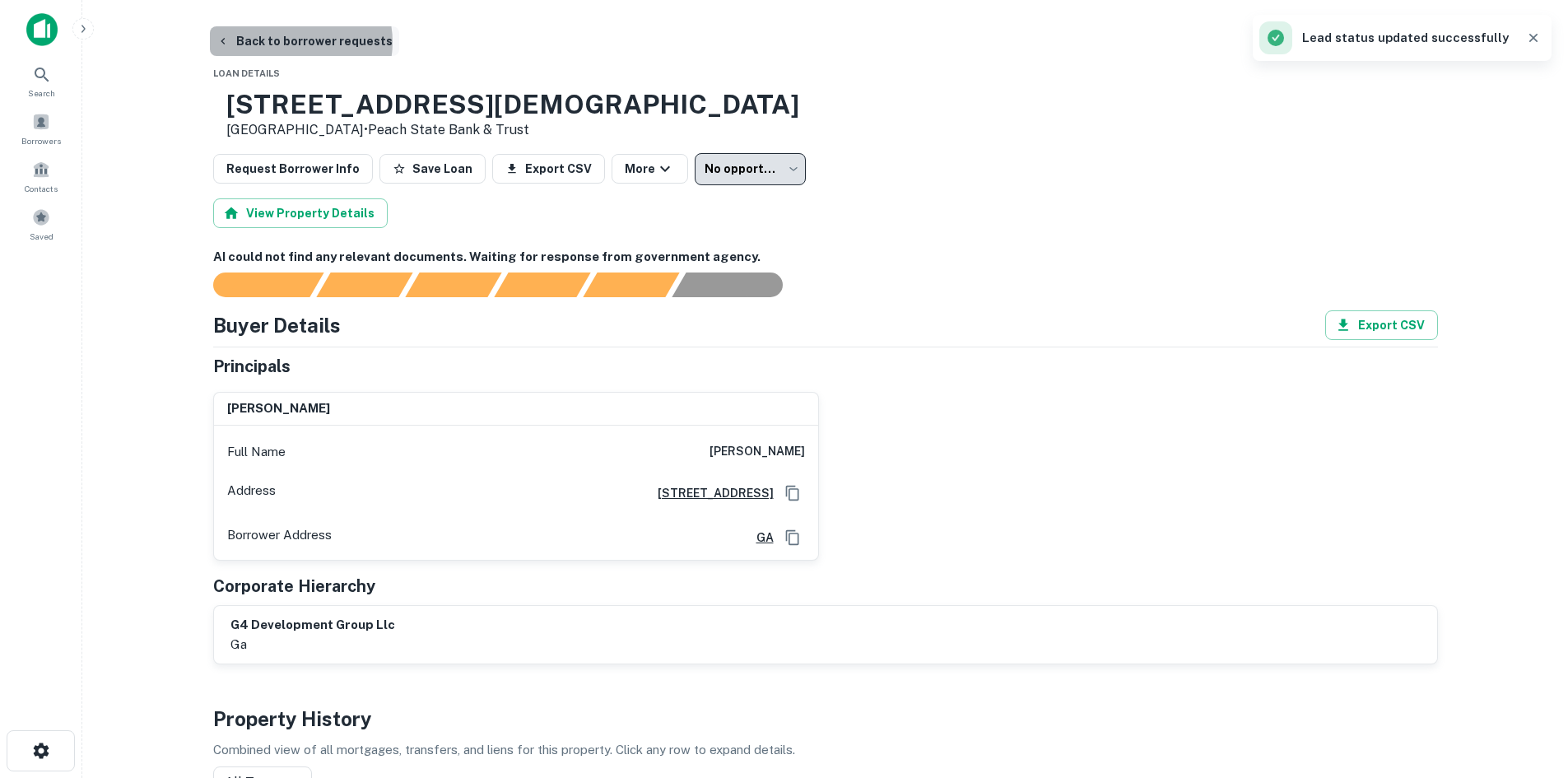
click at [300, 42] on button "Back to borrower requests" at bounding box center [305, 41] width 190 height 30
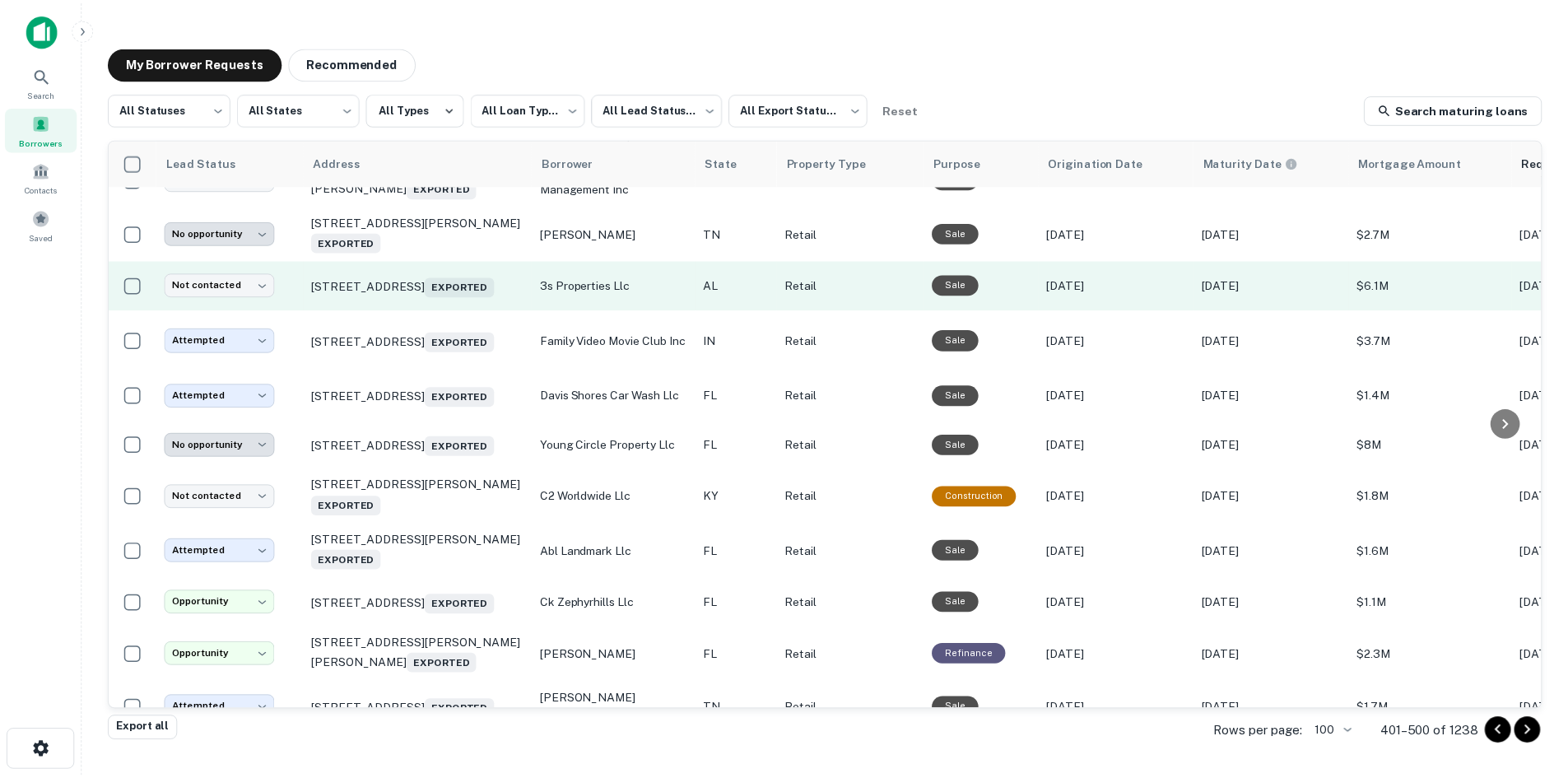
scroll to position [2205, 0]
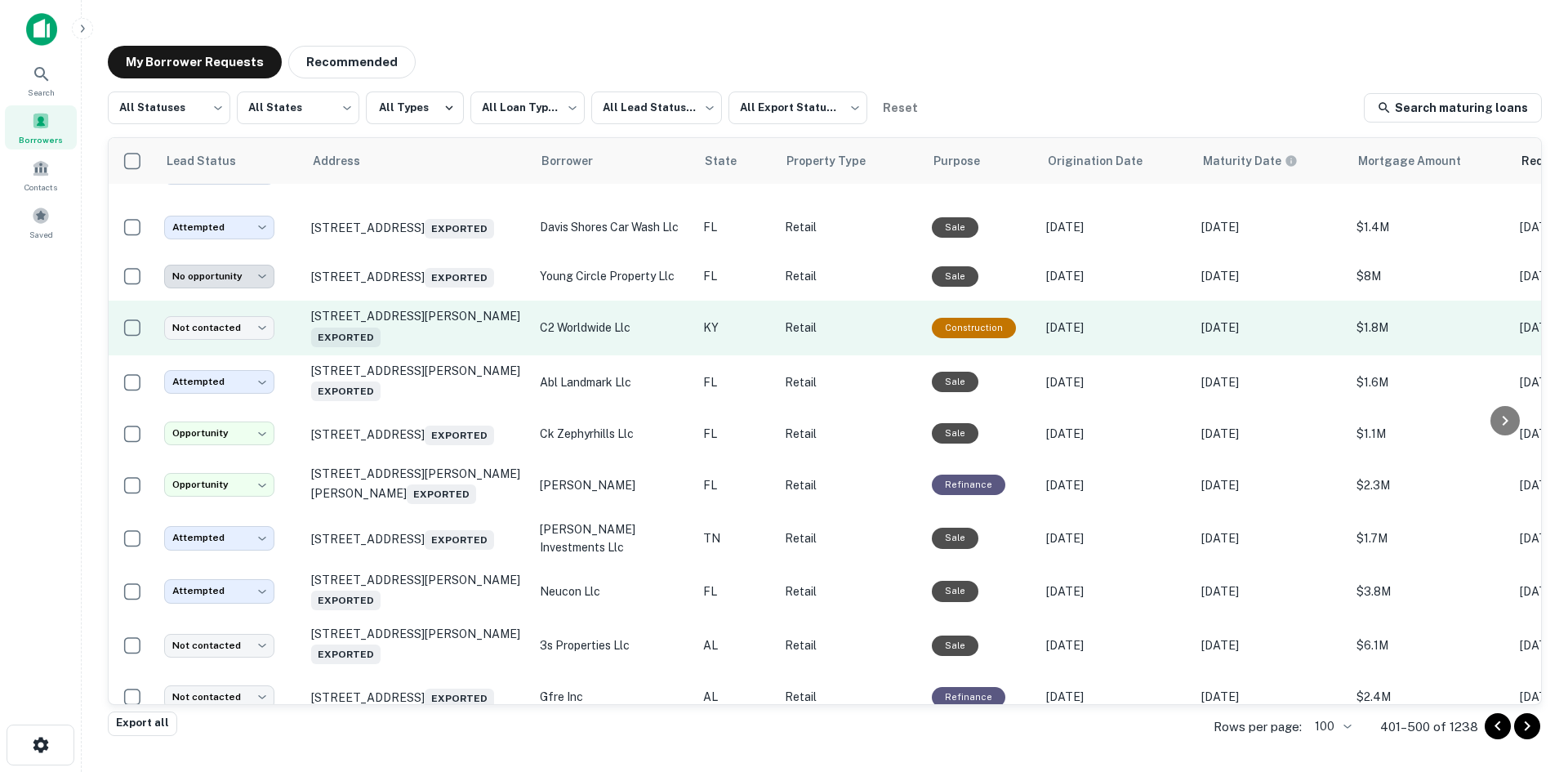
click at [399, 354] on td "32 Utility Dr Russellville, KY 42276 Exported" at bounding box center [417, 327] width 228 height 54
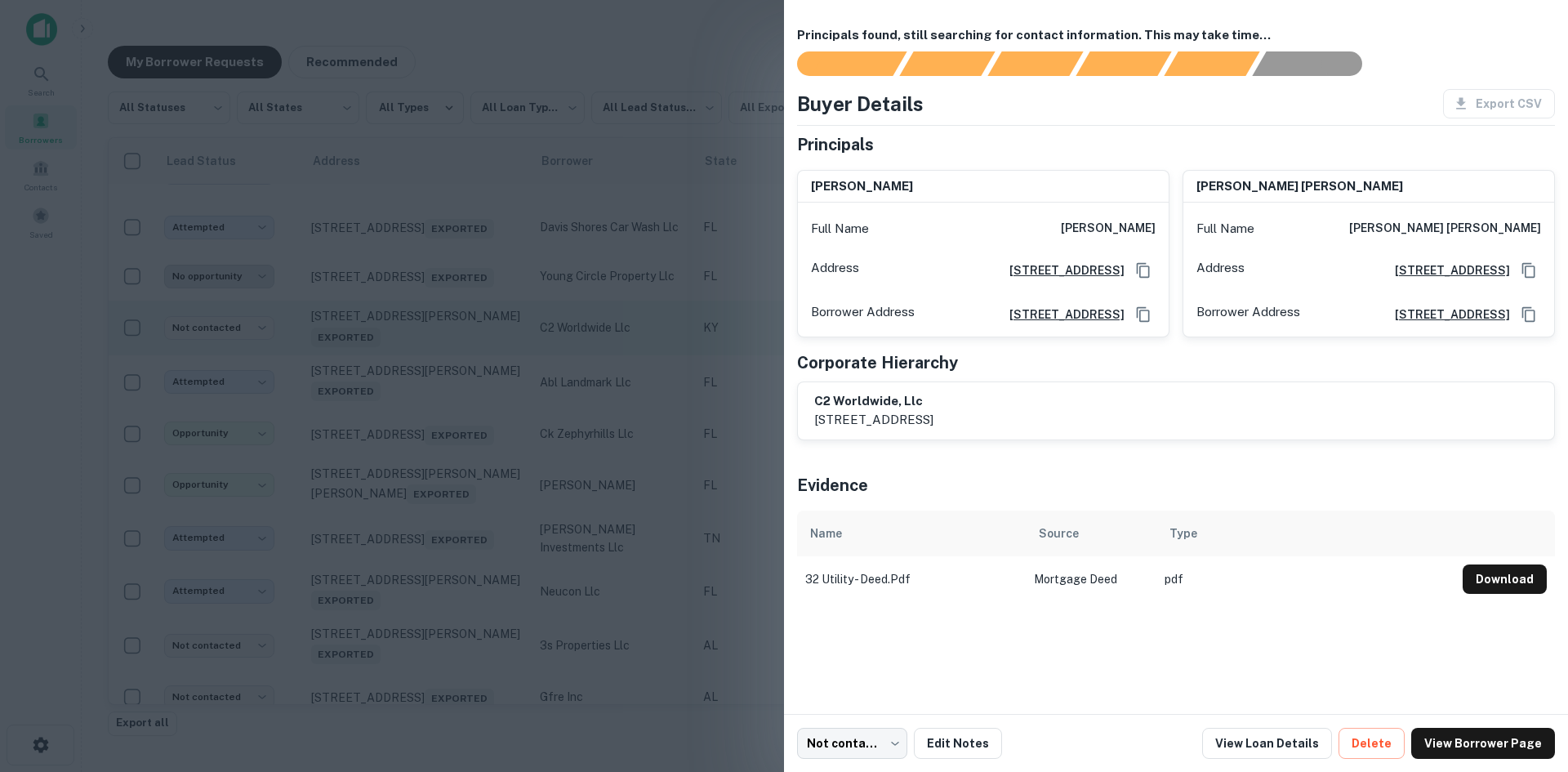
click at [399, 458] on div at bounding box center [784, 386] width 1568 height 772
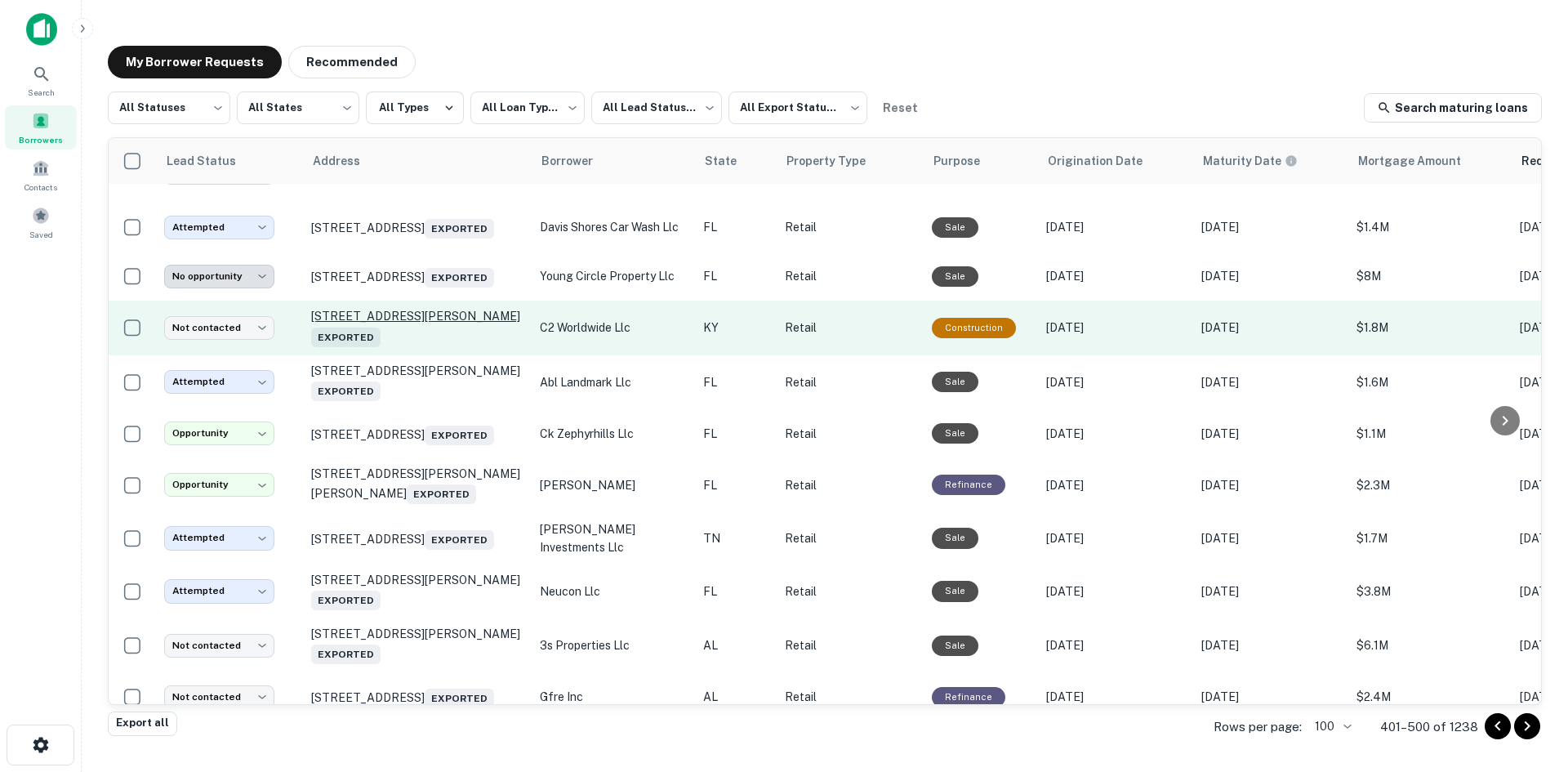
click at [402, 347] on p "32 Utility Dr Russellville, KY 42276 Exported" at bounding box center [416, 327] width 212 height 37
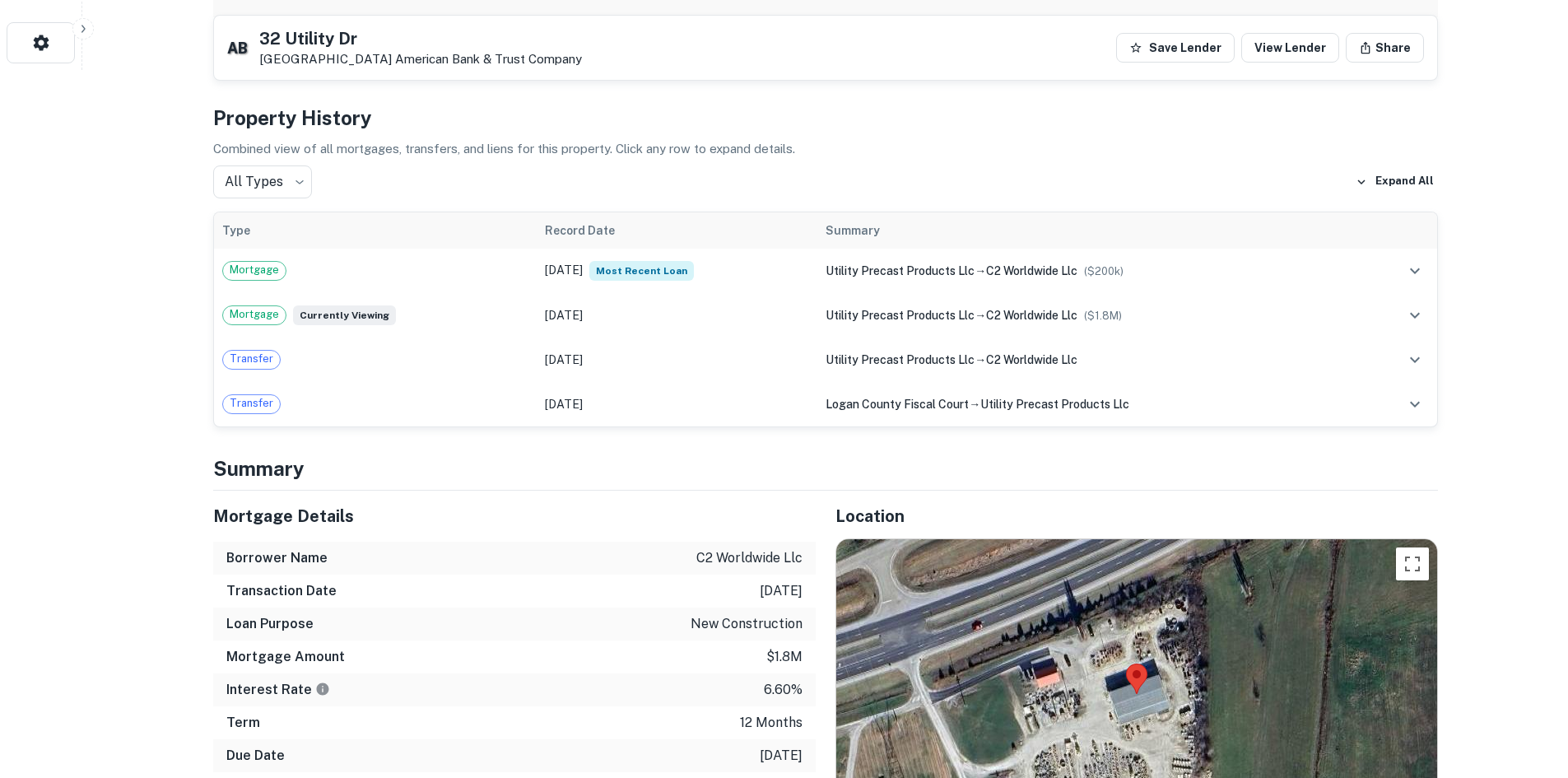
scroll to position [823, 0]
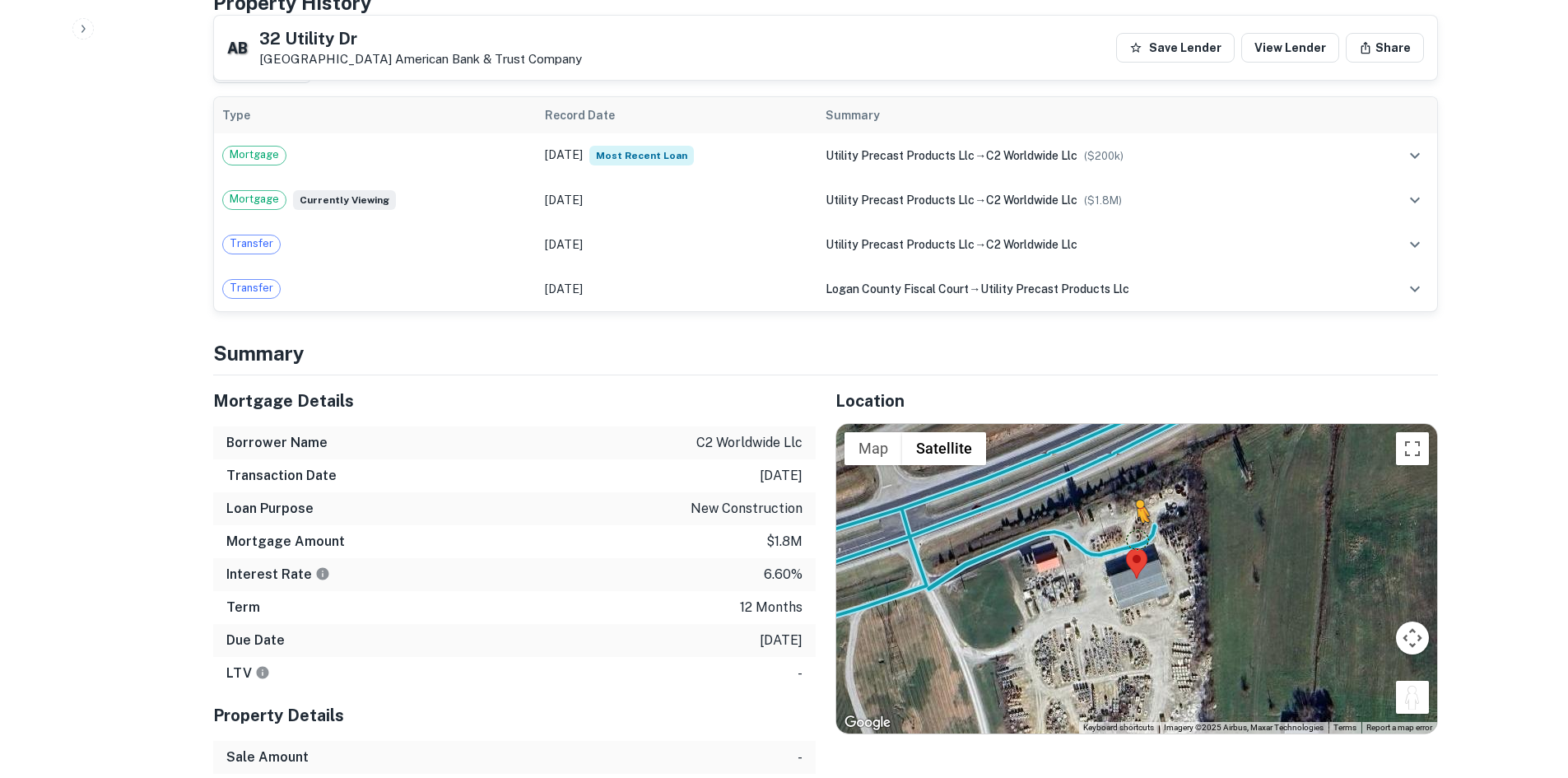
drag, startPoint x: 1420, startPoint y: 694, endPoint x: 1130, endPoint y: 545, distance: 326.0
click at [1130, 545] on div "To activate drag with keyboard, press Alt + Enter. Once in keyboard drag state,…" at bounding box center [1137, 579] width 601 height 310
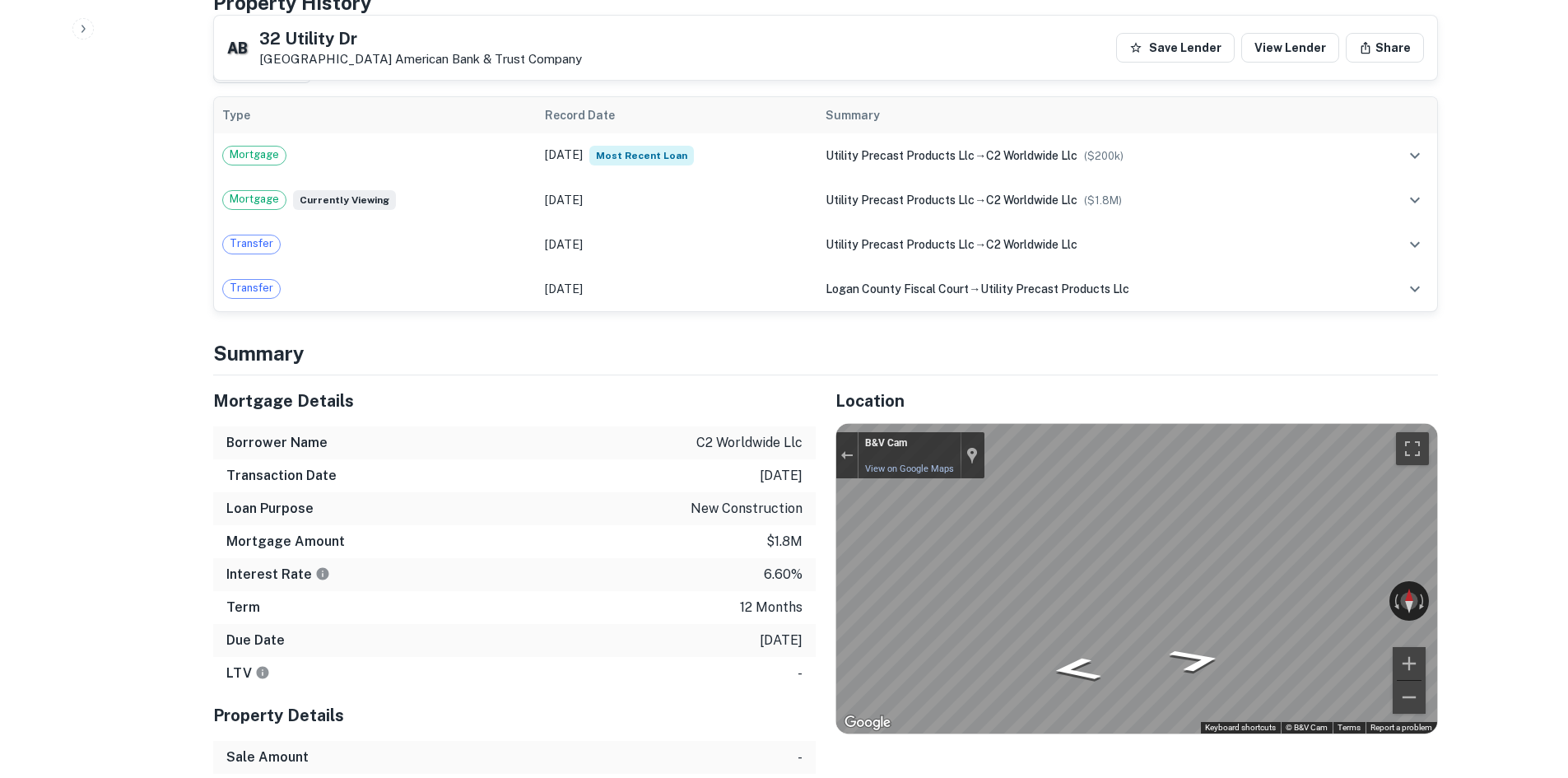
click at [922, 434] on div "← Move left → Move right ↑ Move up ↓ Move down + Zoom in - Zoom out B&V Cam Vie…" at bounding box center [1137, 579] width 601 height 310
click at [795, 470] on div "Mortgage Details Borrower Name c2 worldwide llc Transaction Date 1/27/2025 Loan…" at bounding box center [815, 641] width 1245 height 530
click at [597, 581] on div "Mortgage Details Borrower Name c2 worldwide llc Transaction Date 1/27/2025 Loan…" at bounding box center [815, 641] width 1245 height 530
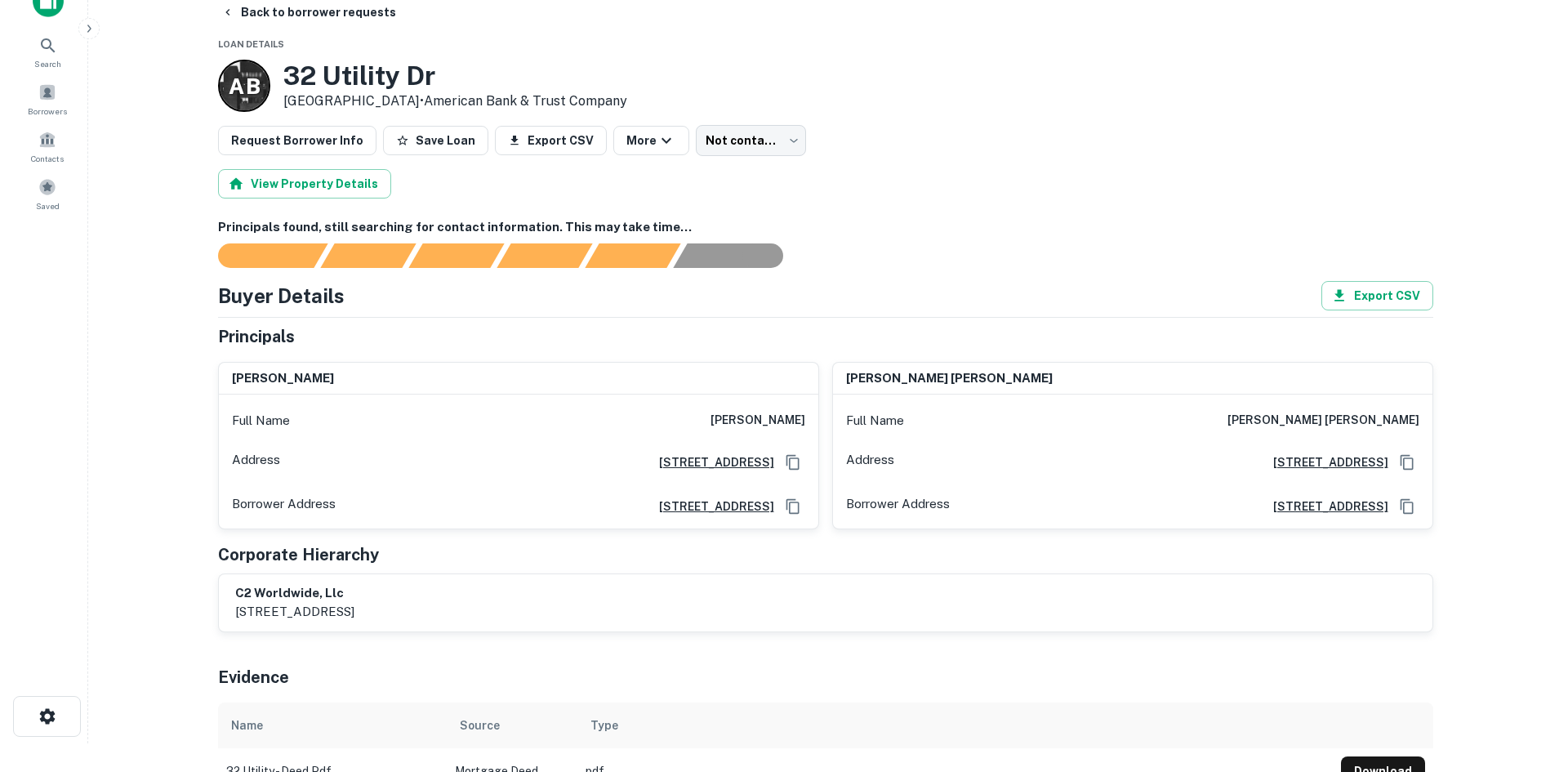
scroll to position [0, 0]
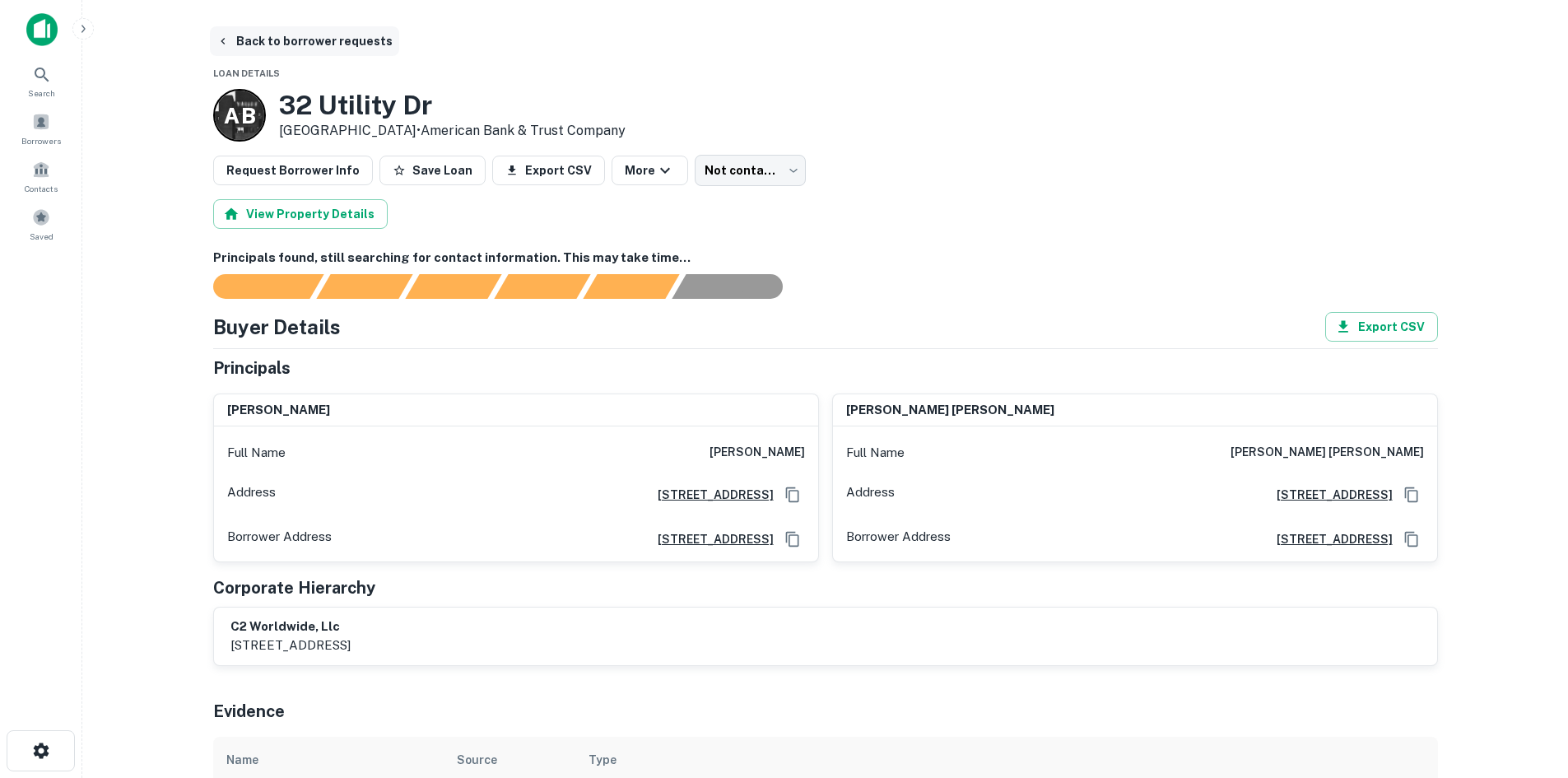
click at [309, 27] on button "Back to borrower requests" at bounding box center [305, 41] width 190 height 30
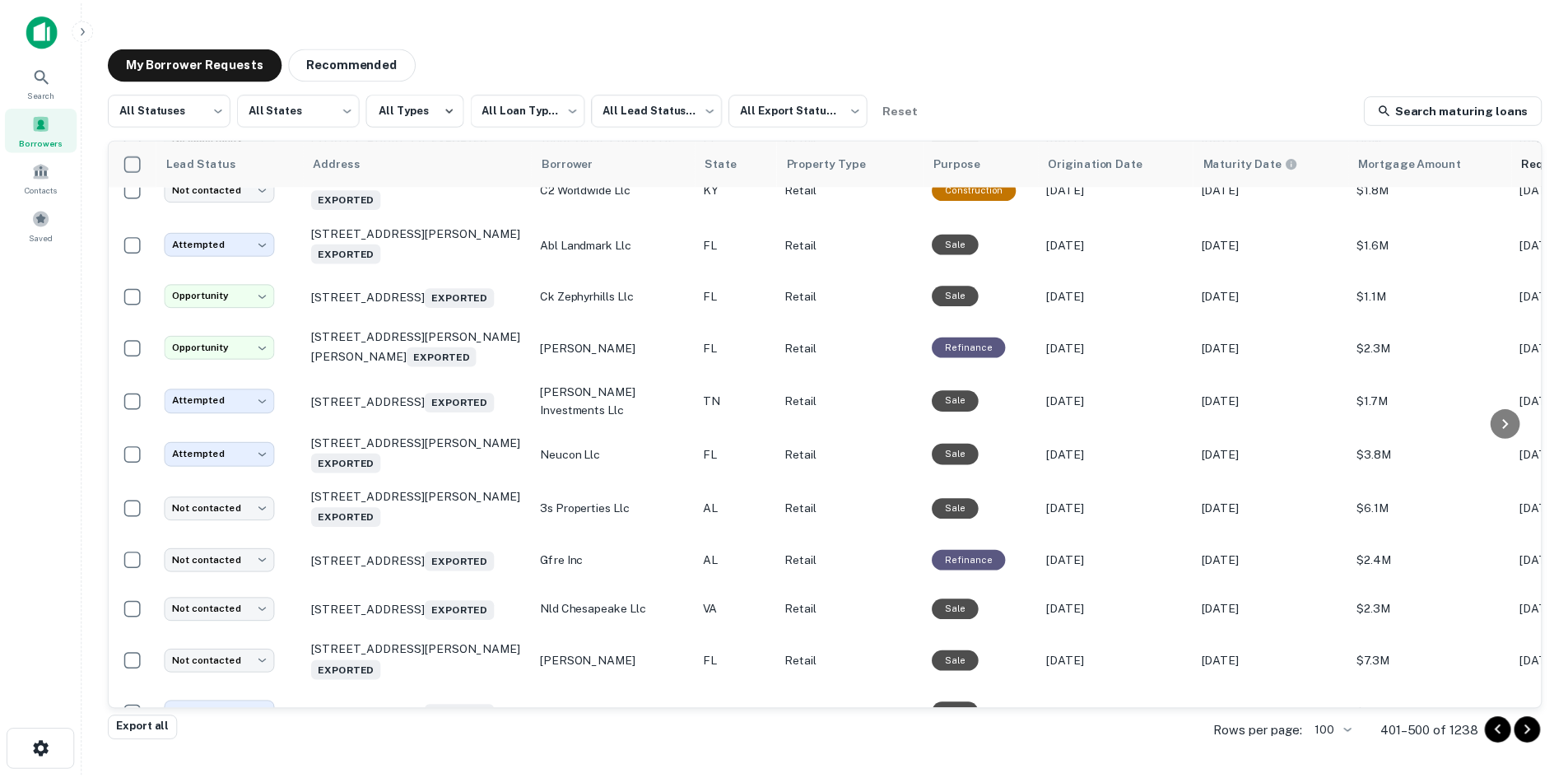
scroll to position [2370, 0]
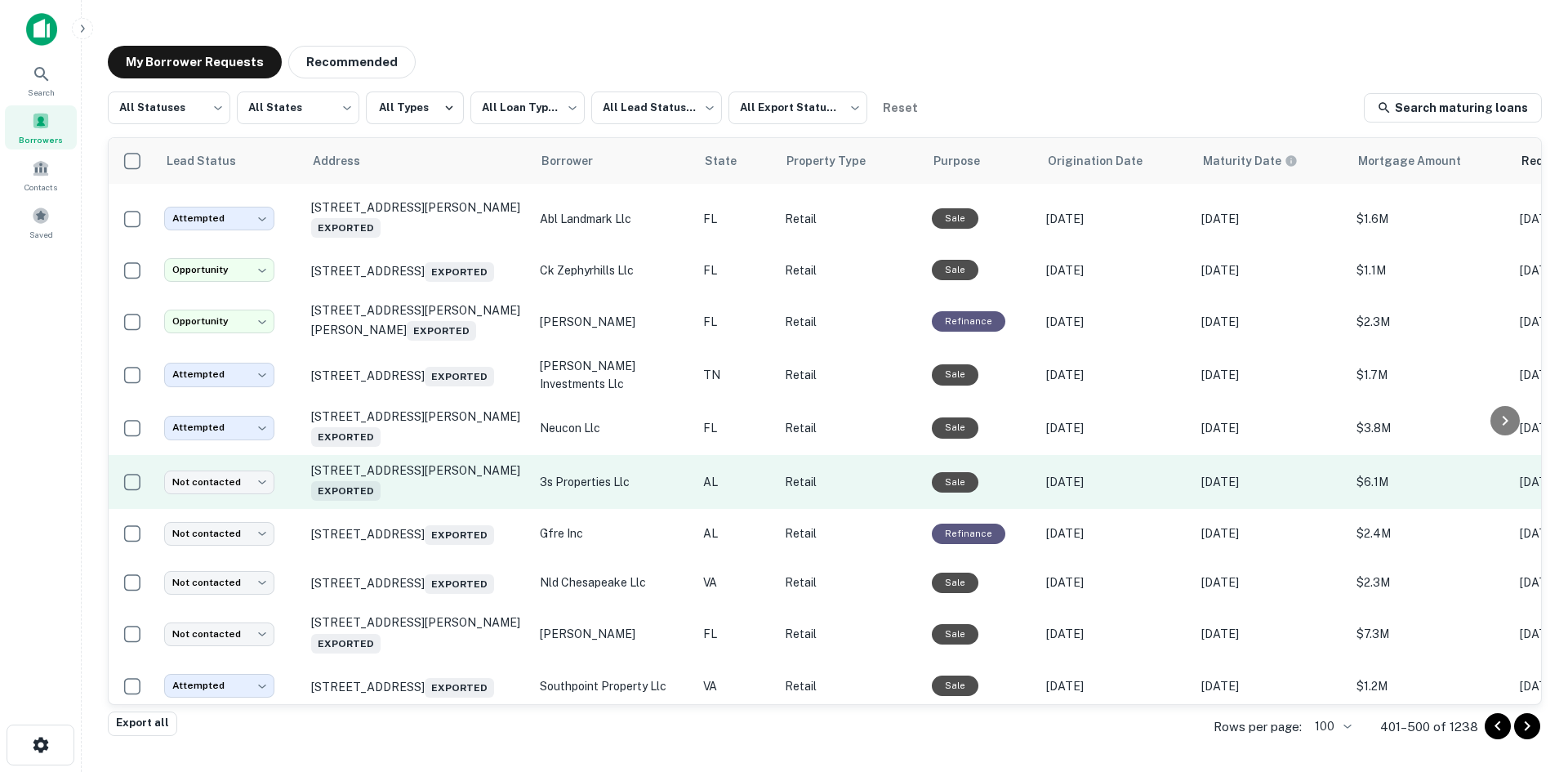
click at [411, 509] on td "832 Ann St Montgomery, AL 36107 Exported" at bounding box center [417, 482] width 228 height 54
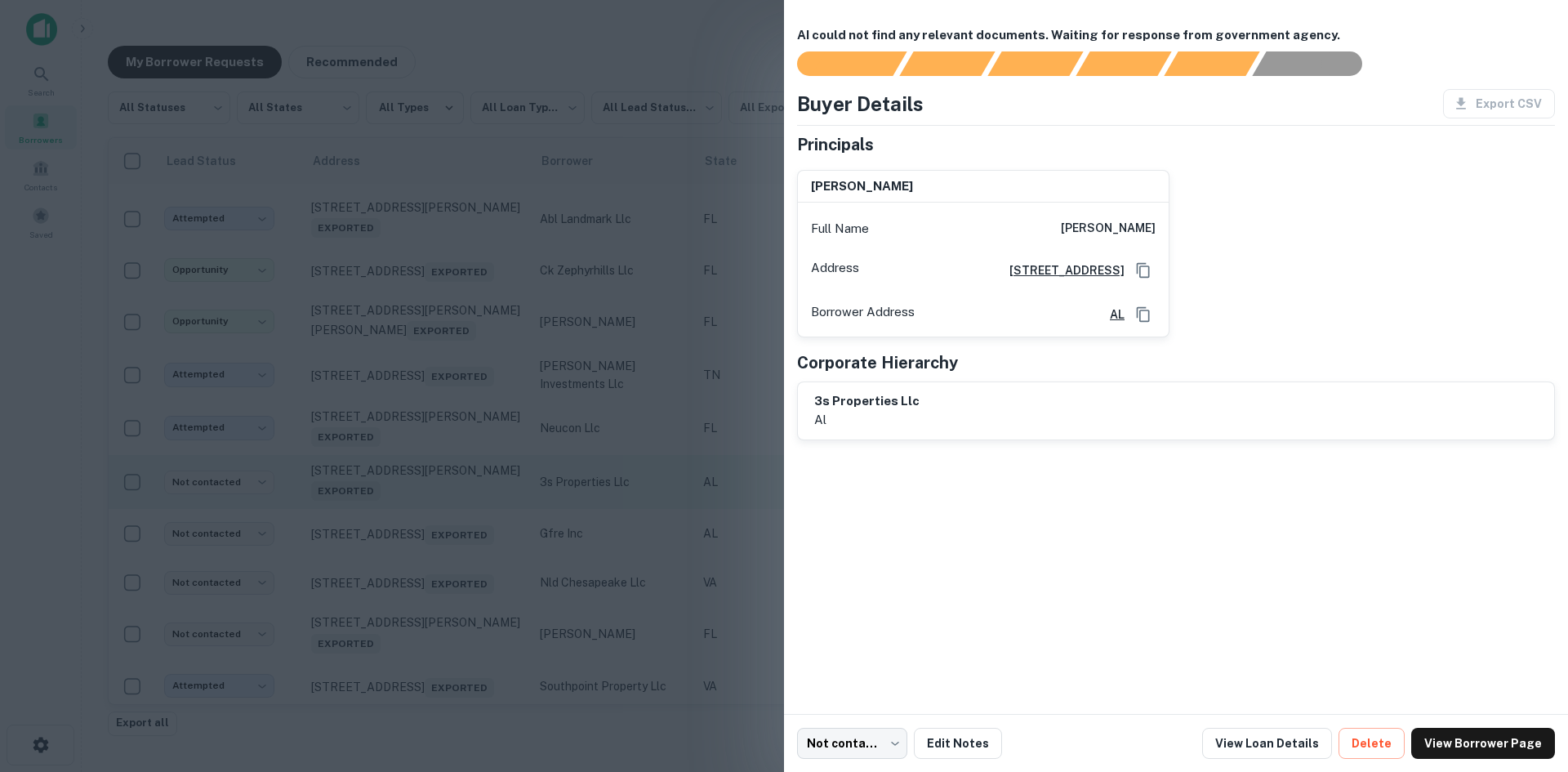
click at [411, 620] on div at bounding box center [784, 386] width 1568 height 772
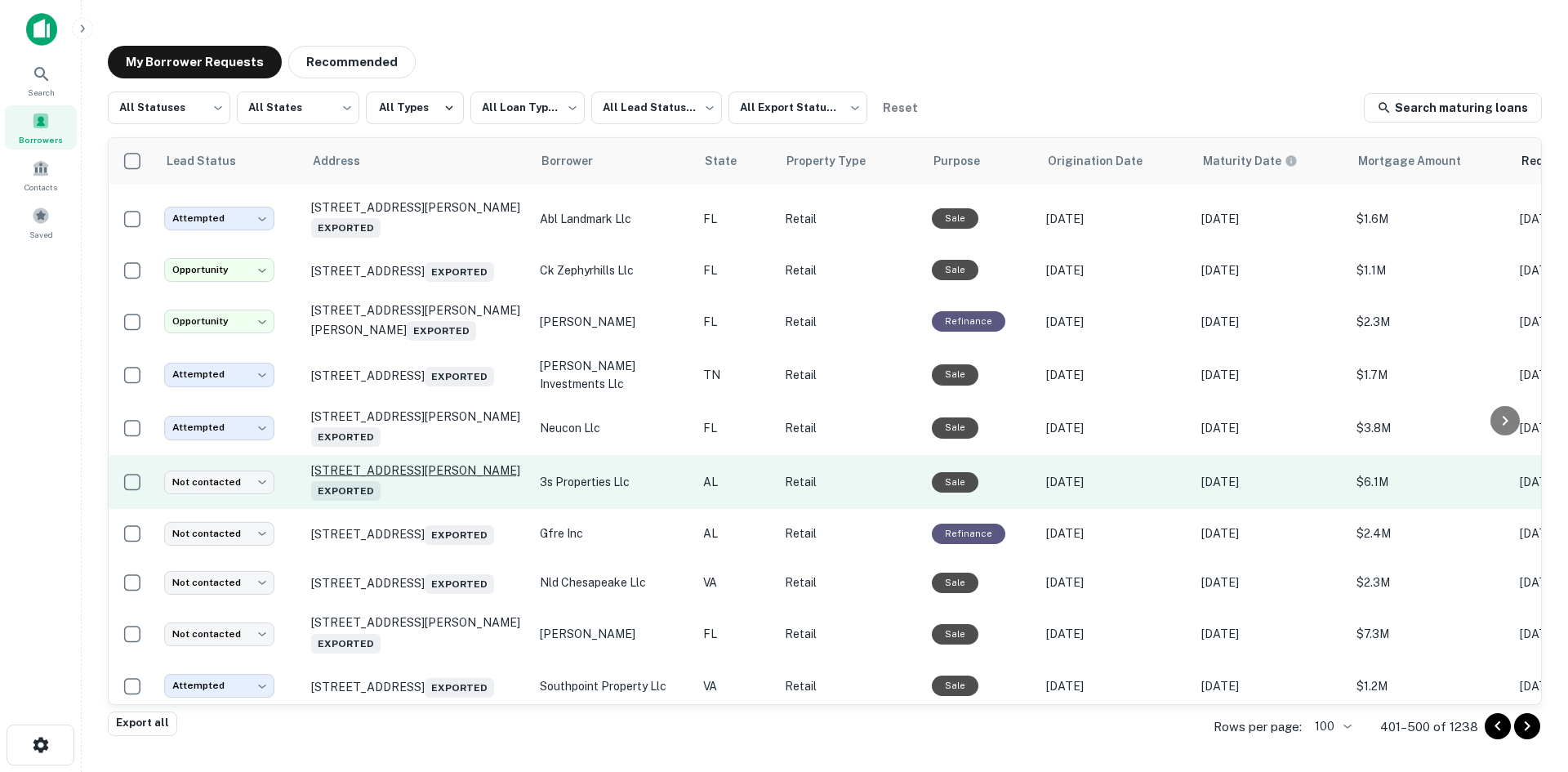
click at [408, 501] on p "832 Ann St Montgomery, AL 36107 Exported" at bounding box center [416, 482] width 212 height 37
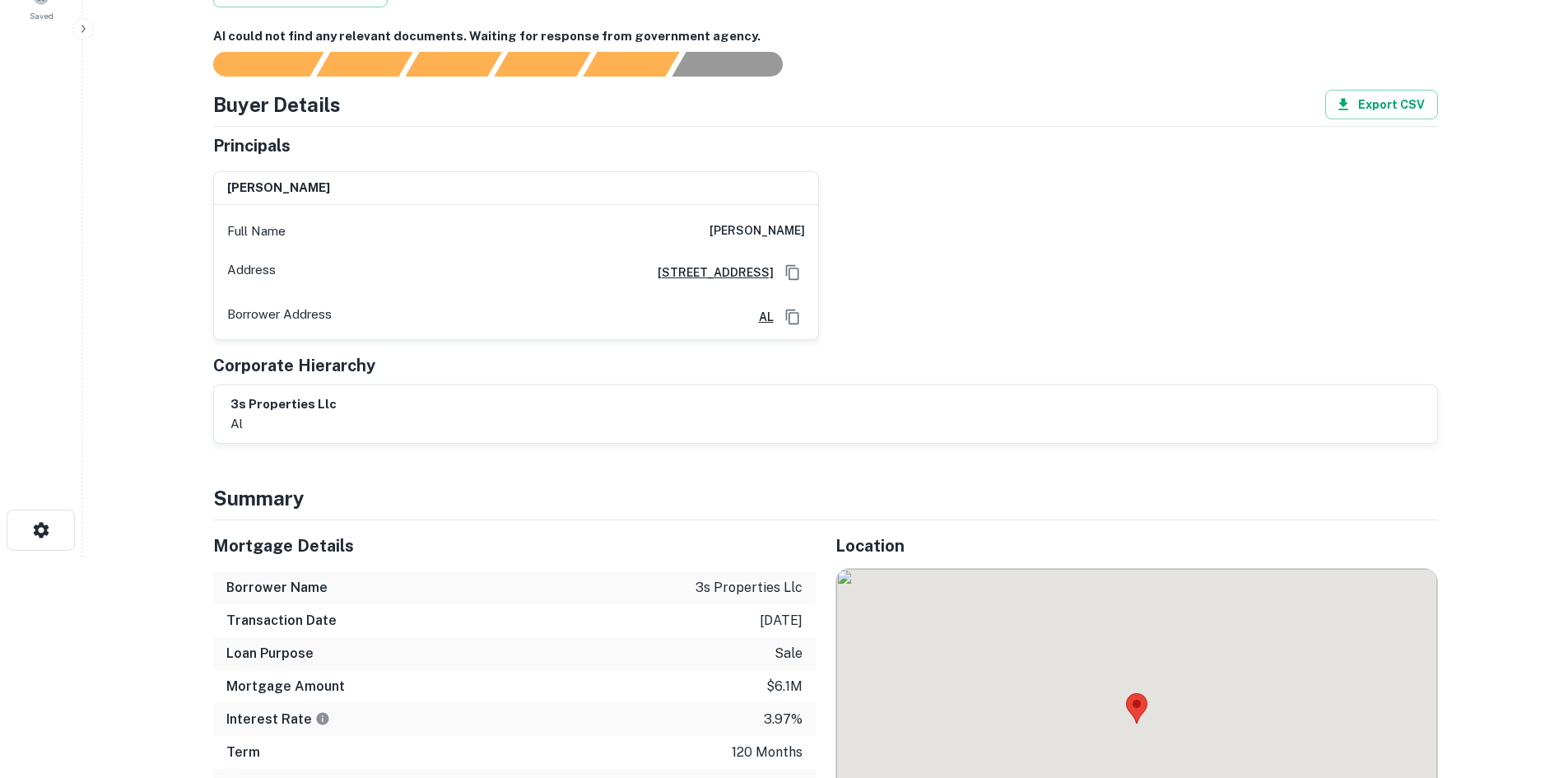
scroll to position [412, 0]
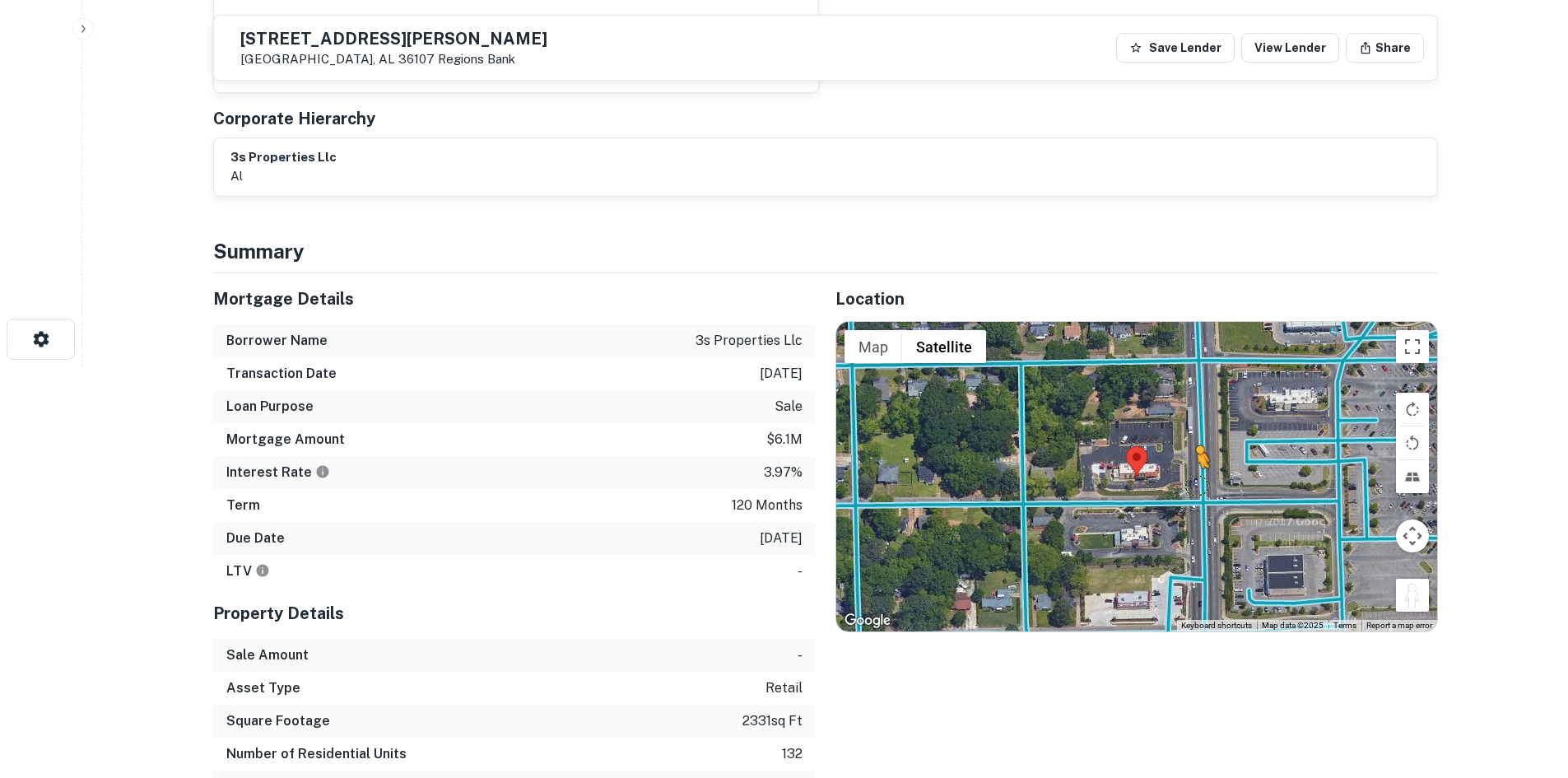
drag, startPoint x: 1412, startPoint y: 589, endPoint x: 1196, endPoint y: 489, distance: 238.0
click at [1196, 489] on div "To activate drag with keyboard, press Alt + Enter. Once in keyboard drag state,…" at bounding box center [1137, 477] width 601 height 310
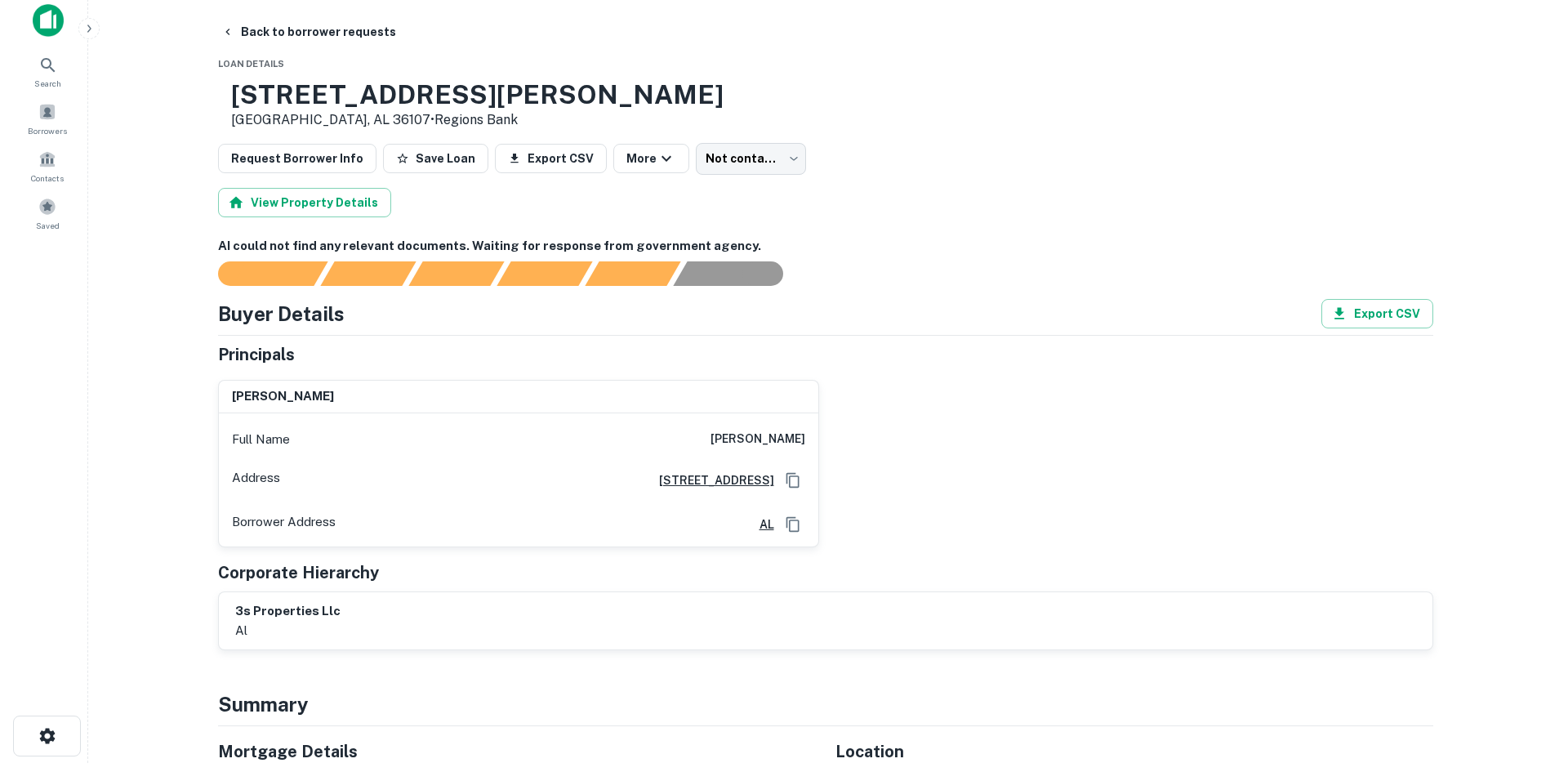
scroll to position [0, 0]
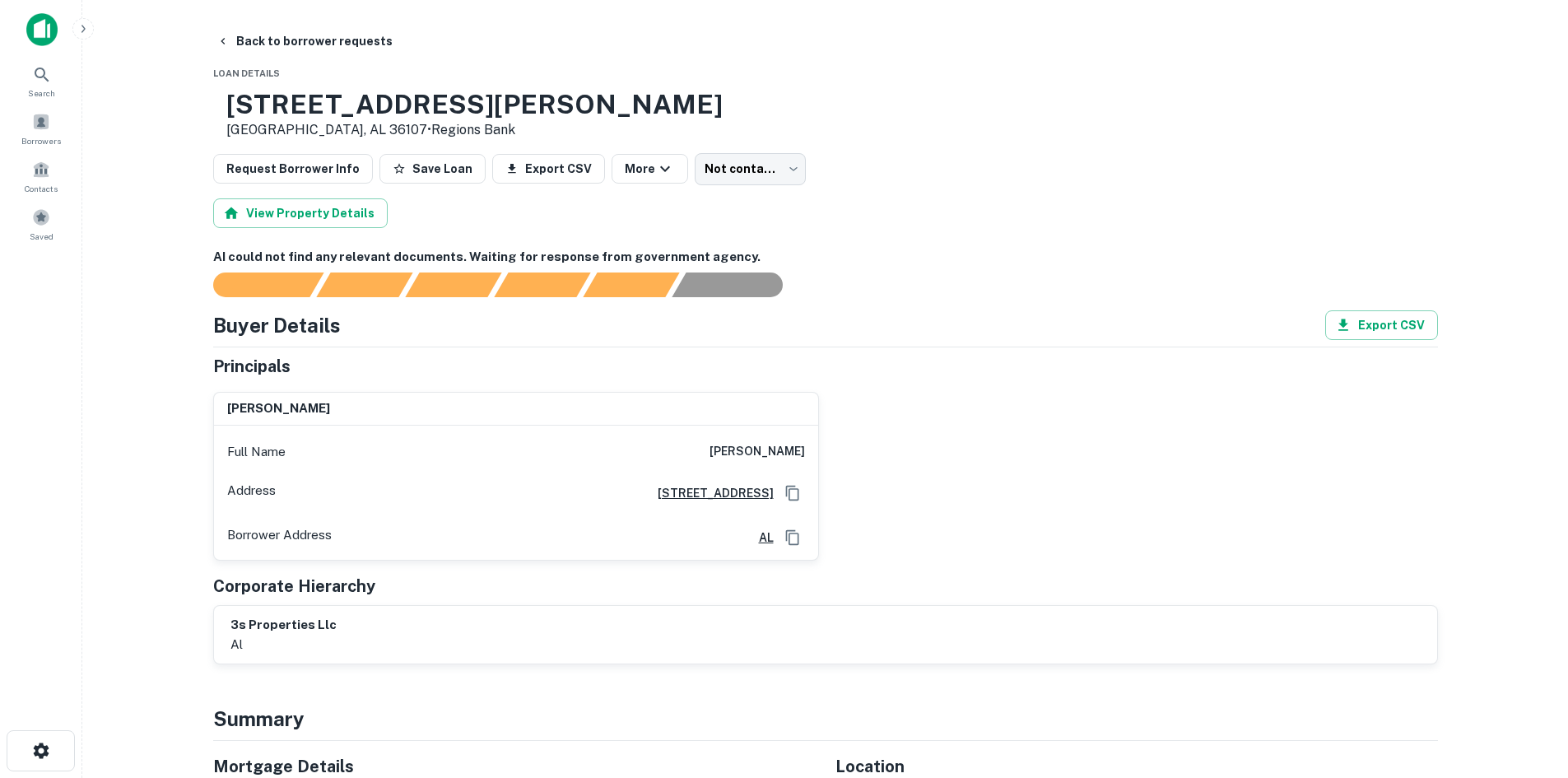
click at [717, 446] on h6 "[PERSON_NAME]" at bounding box center [757, 452] width 96 height 19
copy h6 "[PERSON_NAME]"
click at [312, 35] on button "Back to borrower requests" at bounding box center [305, 41] width 190 height 30
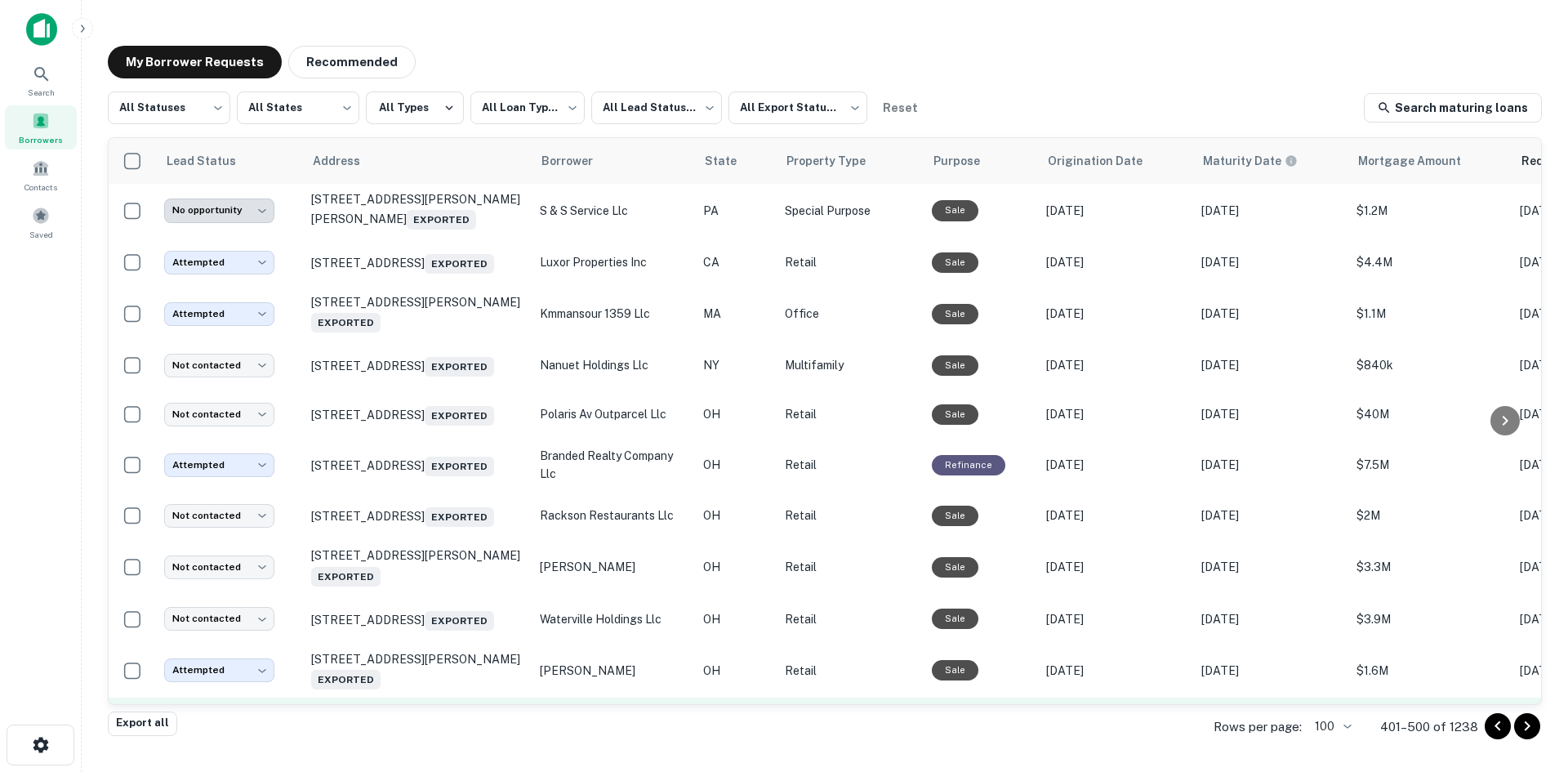
scroll to position [245, 0]
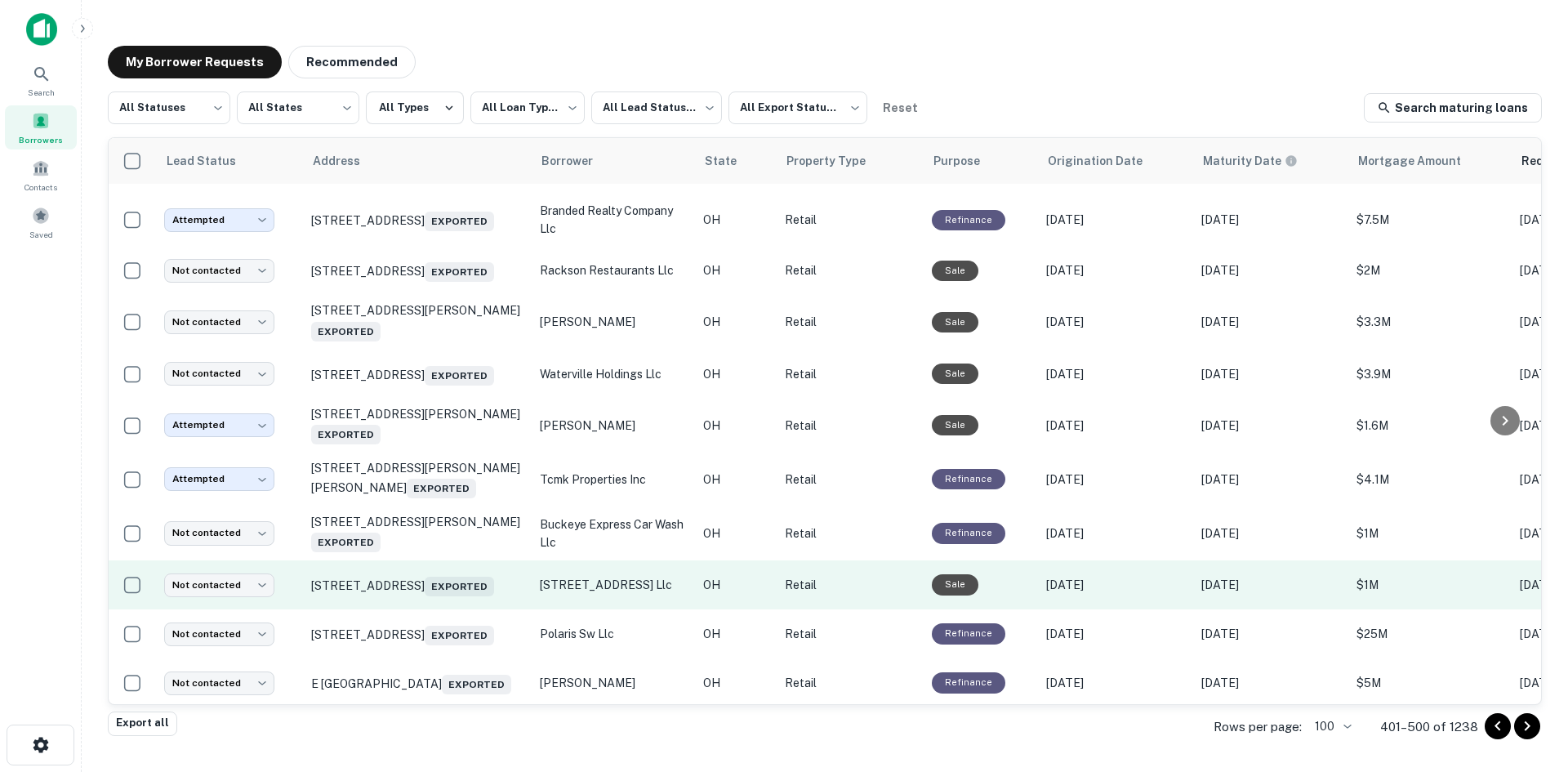
click at [422, 610] on td "614 Light St Felicity, OH 45120 Exported" at bounding box center [417, 585] width 228 height 49
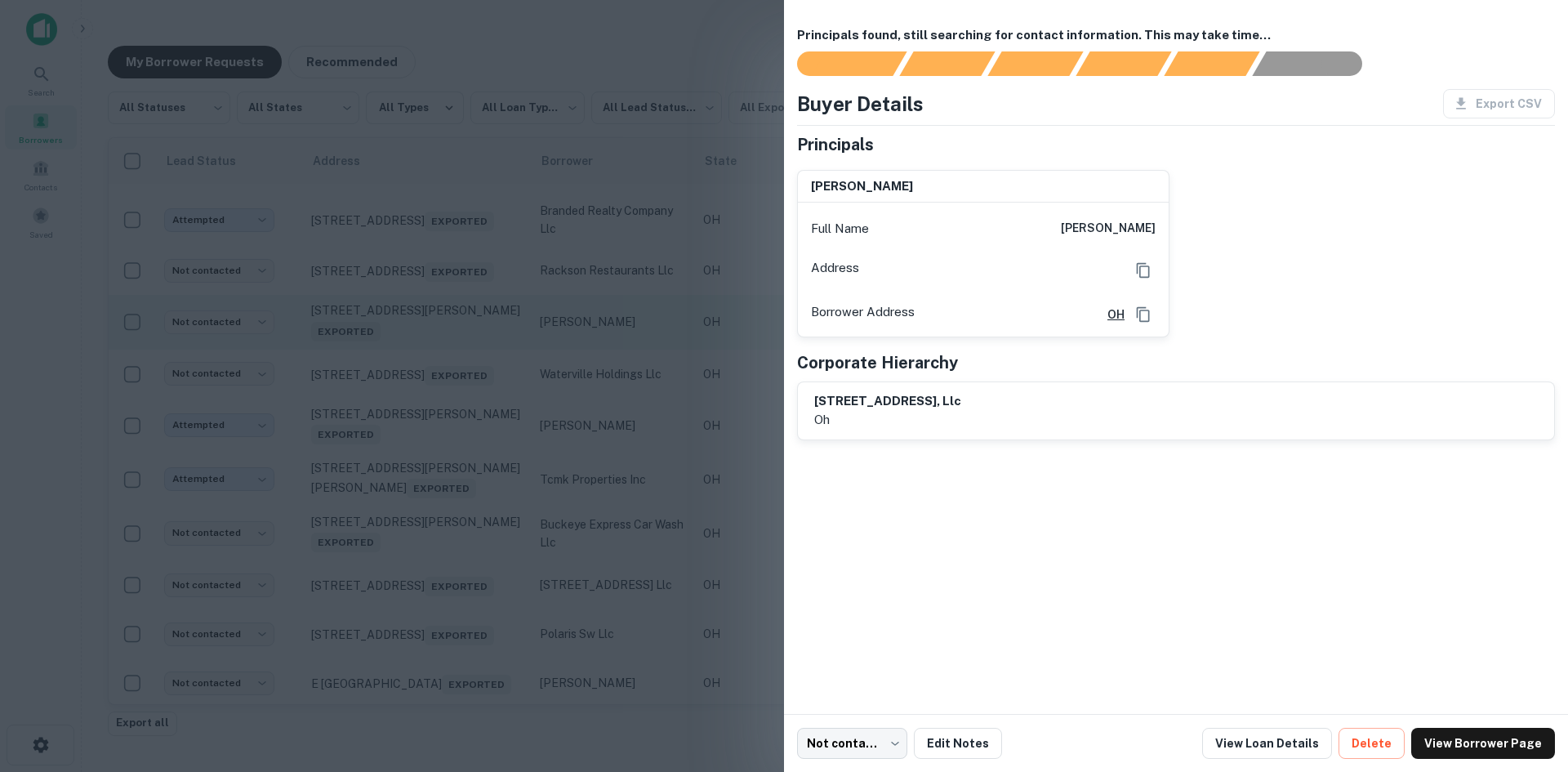
drag, startPoint x: 781, startPoint y: 326, endPoint x: 755, endPoint y: 336, distance: 27.9
click at [781, 326] on div at bounding box center [784, 386] width 1568 height 772
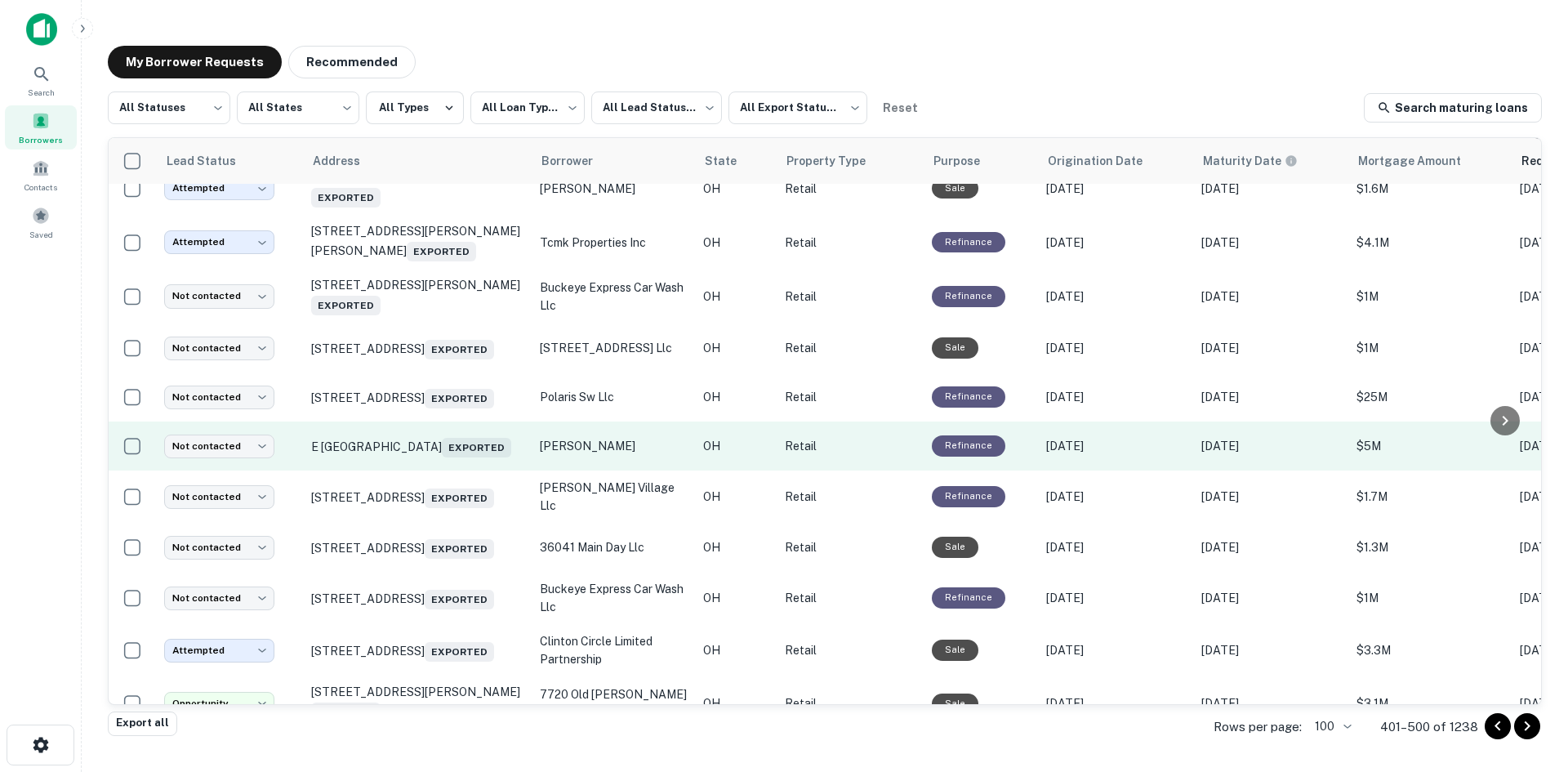
scroll to position [491, 0]
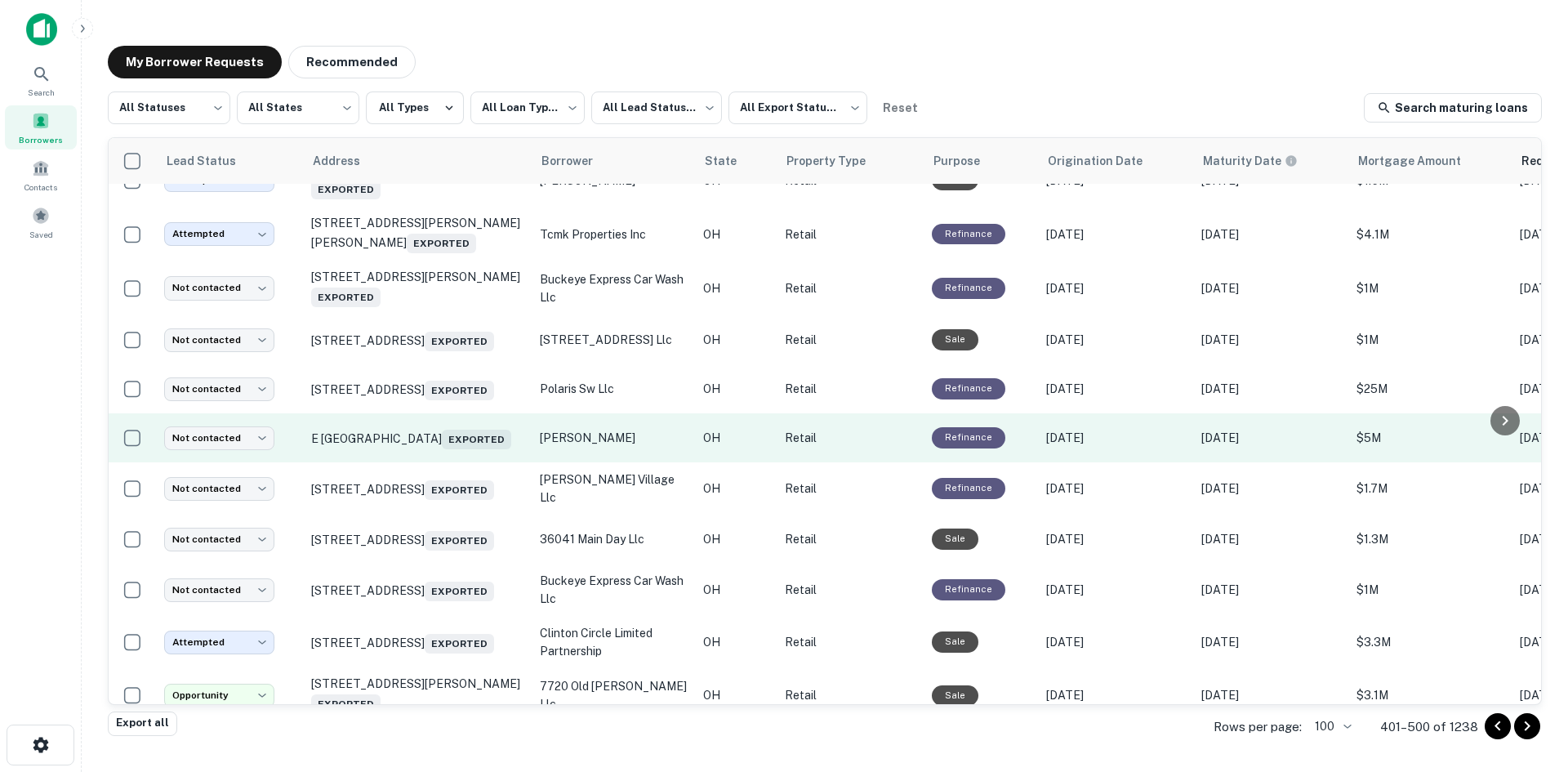
click at [469, 463] on td "E Fifth St Marysville, OH 43040 Exported" at bounding box center [417, 438] width 228 height 49
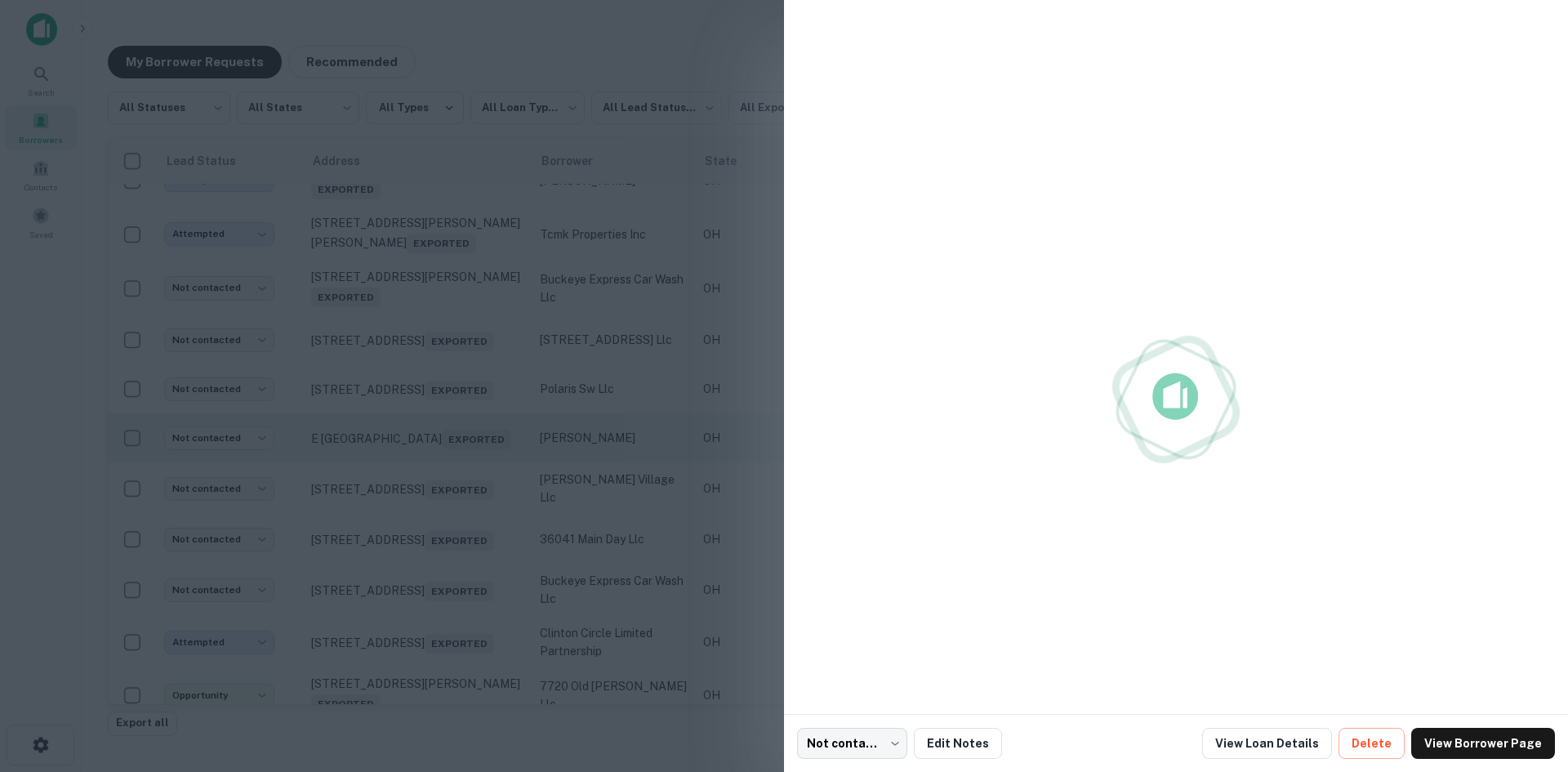
click at [469, 502] on div at bounding box center [784, 386] width 1568 height 772
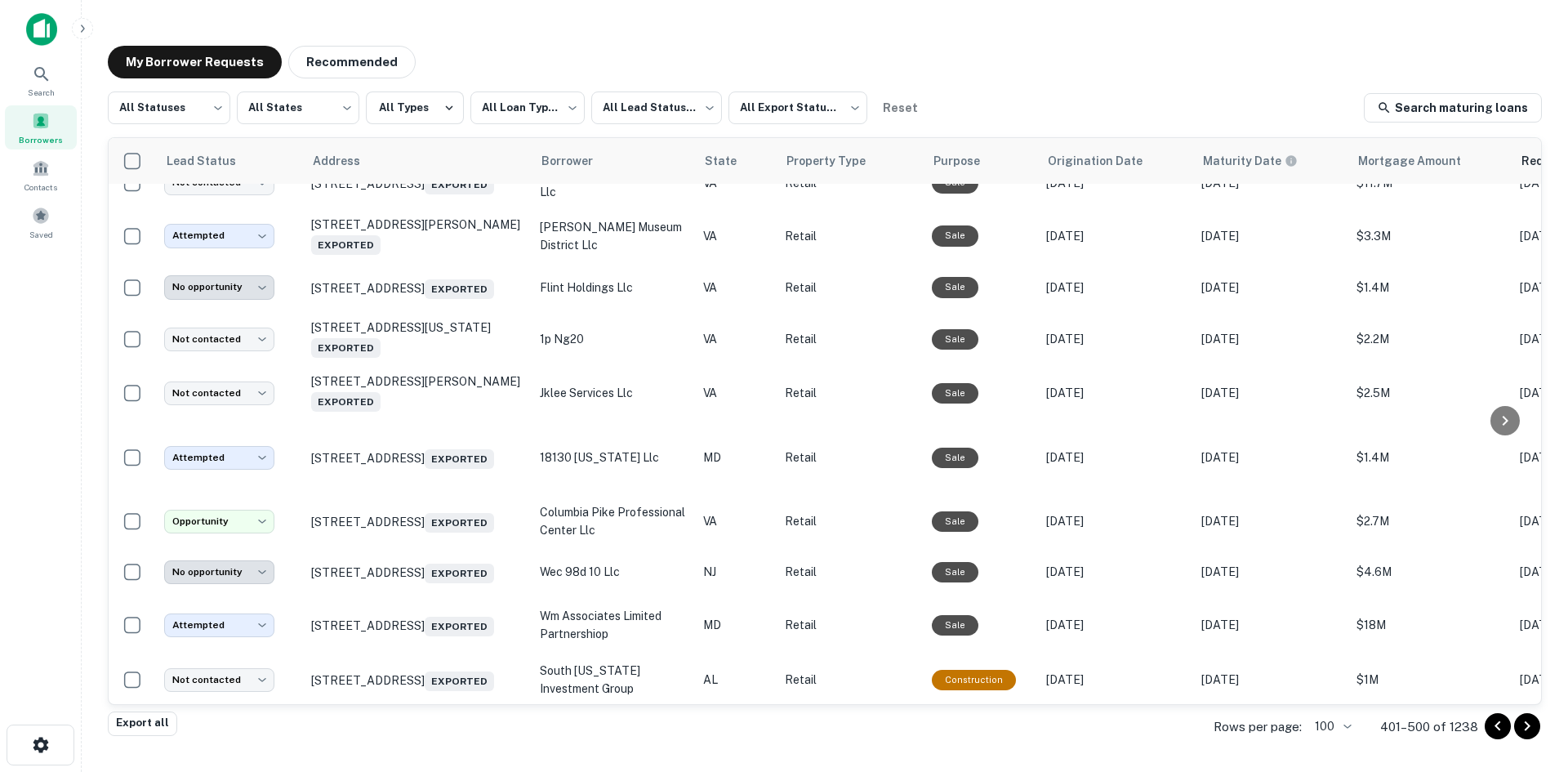
scroll to position [1471, 0]
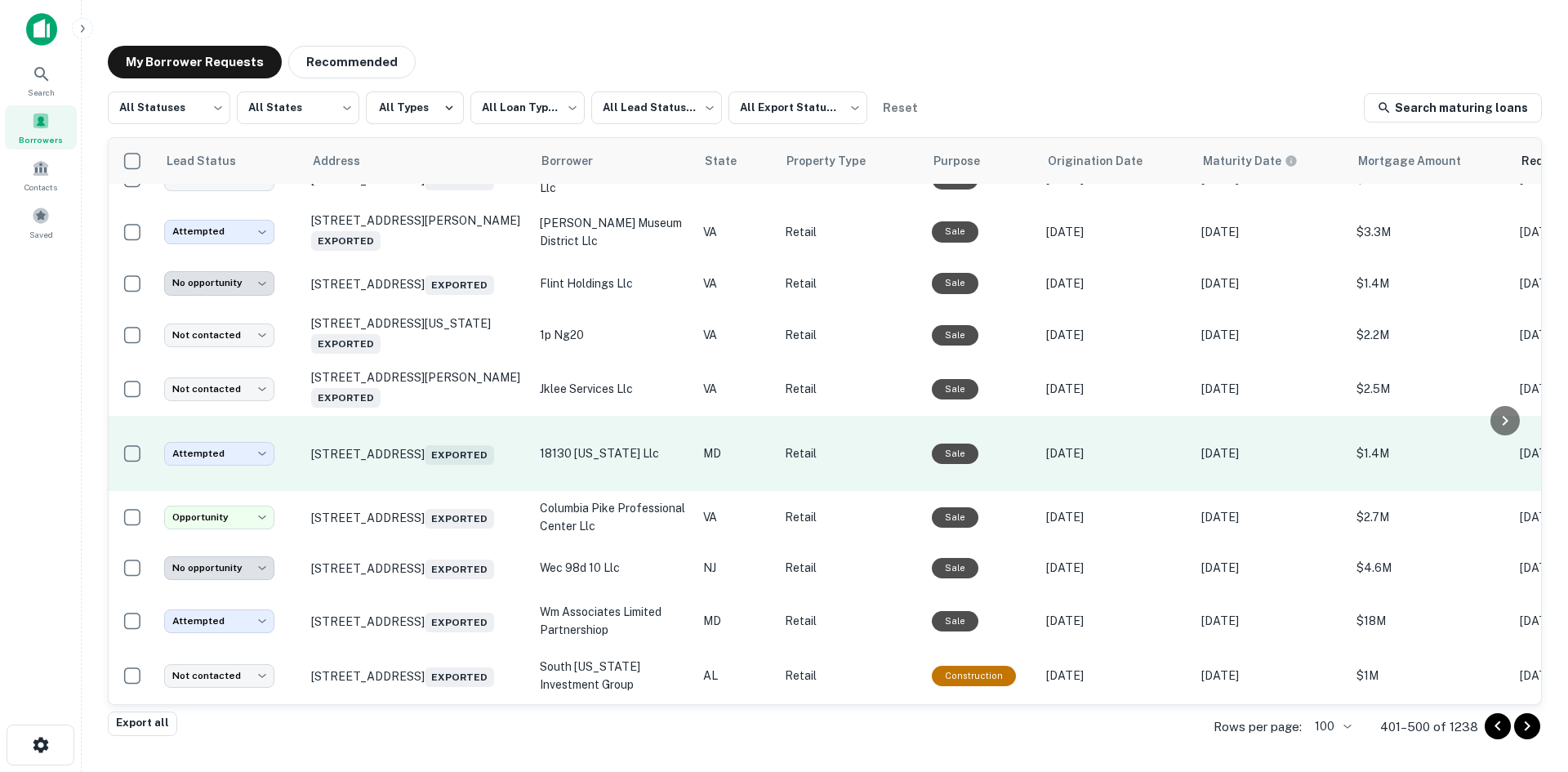
click at [463, 491] on td "3415 Olney Laytonsville Rd MD Exported" at bounding box center [417, 453] width 228 height 75
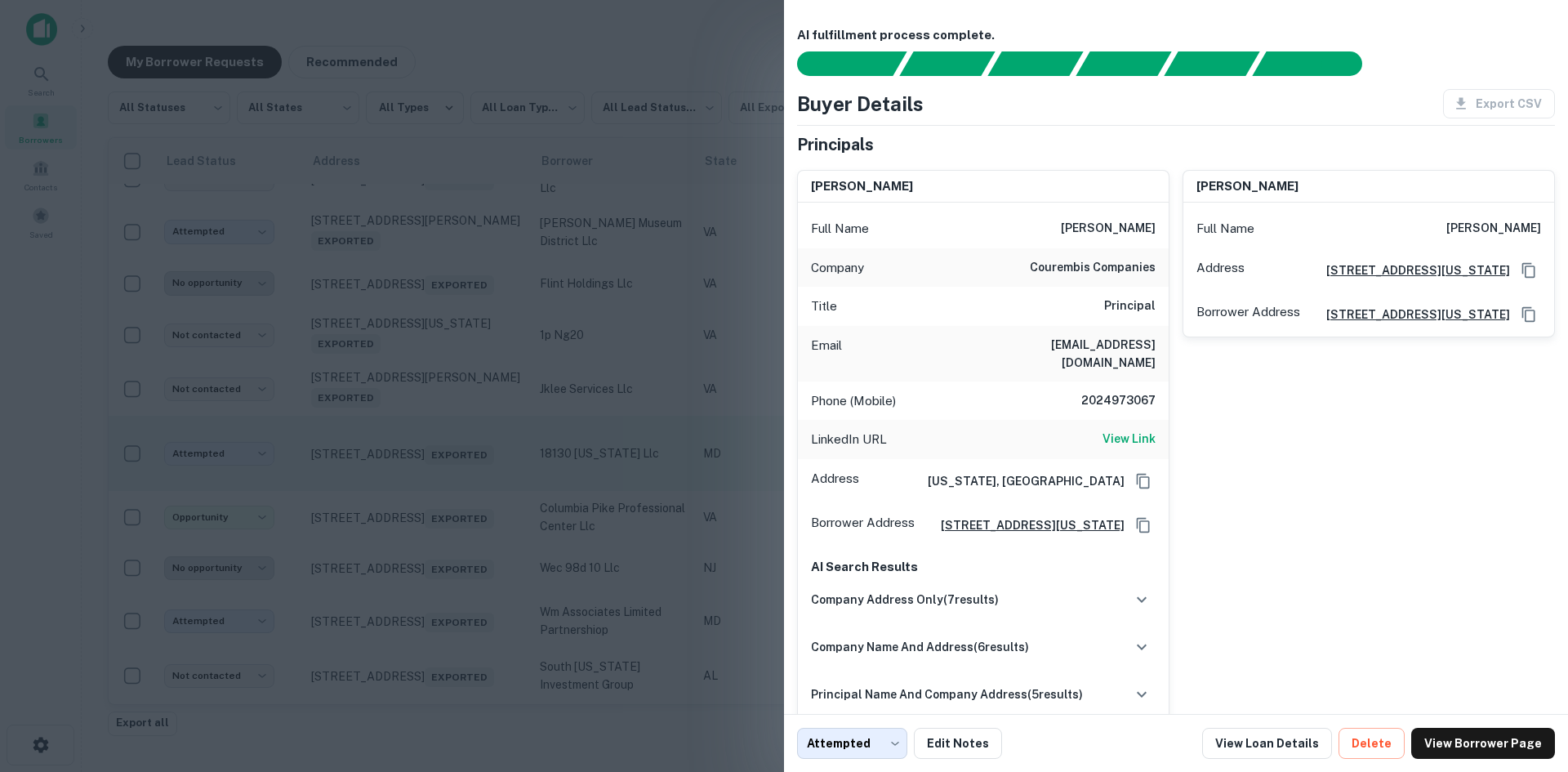
click at [463, 565] on div at bounding box center [784, 386] width 1568 height 772
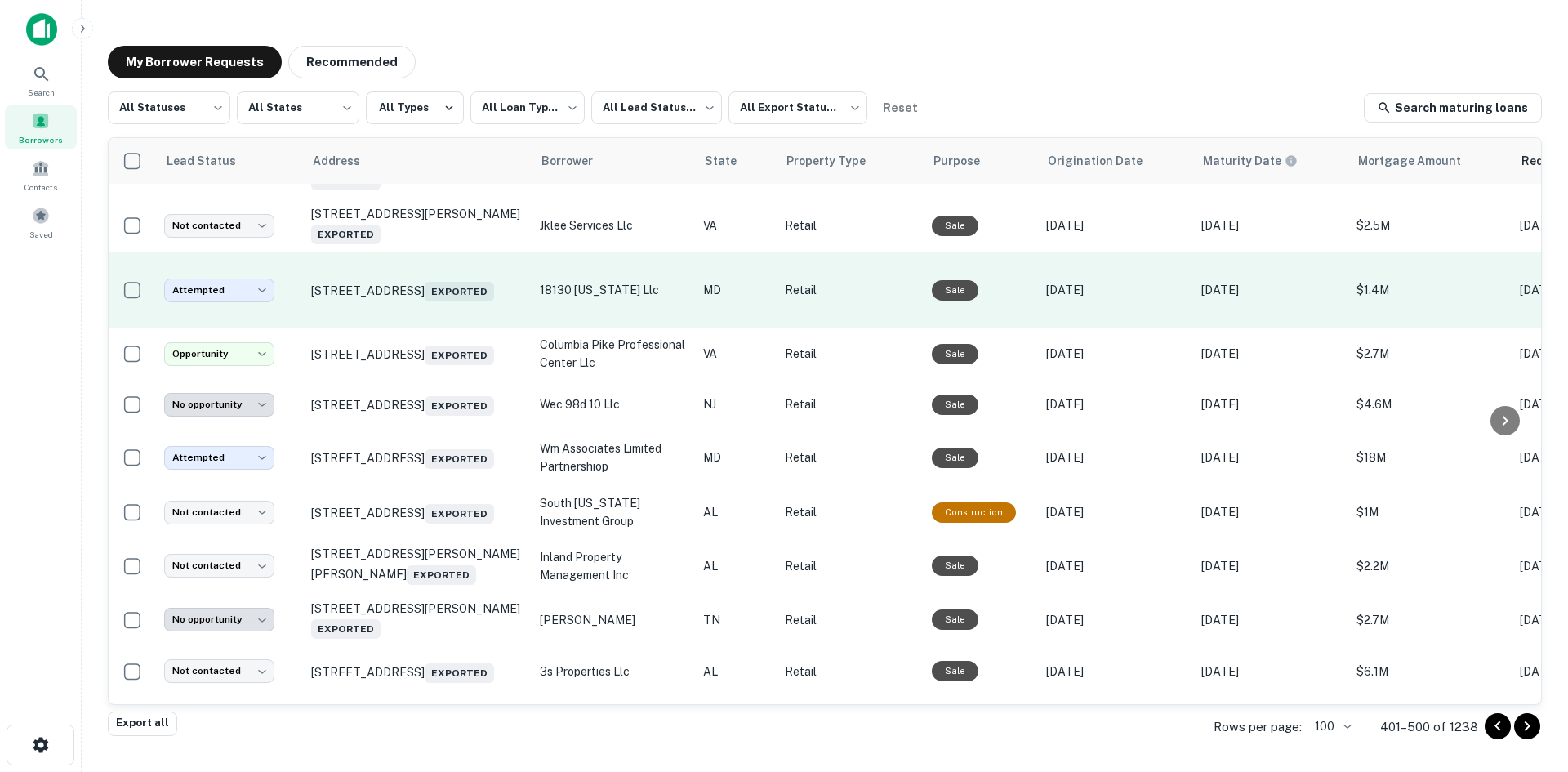
scroll to position [1716, 0]
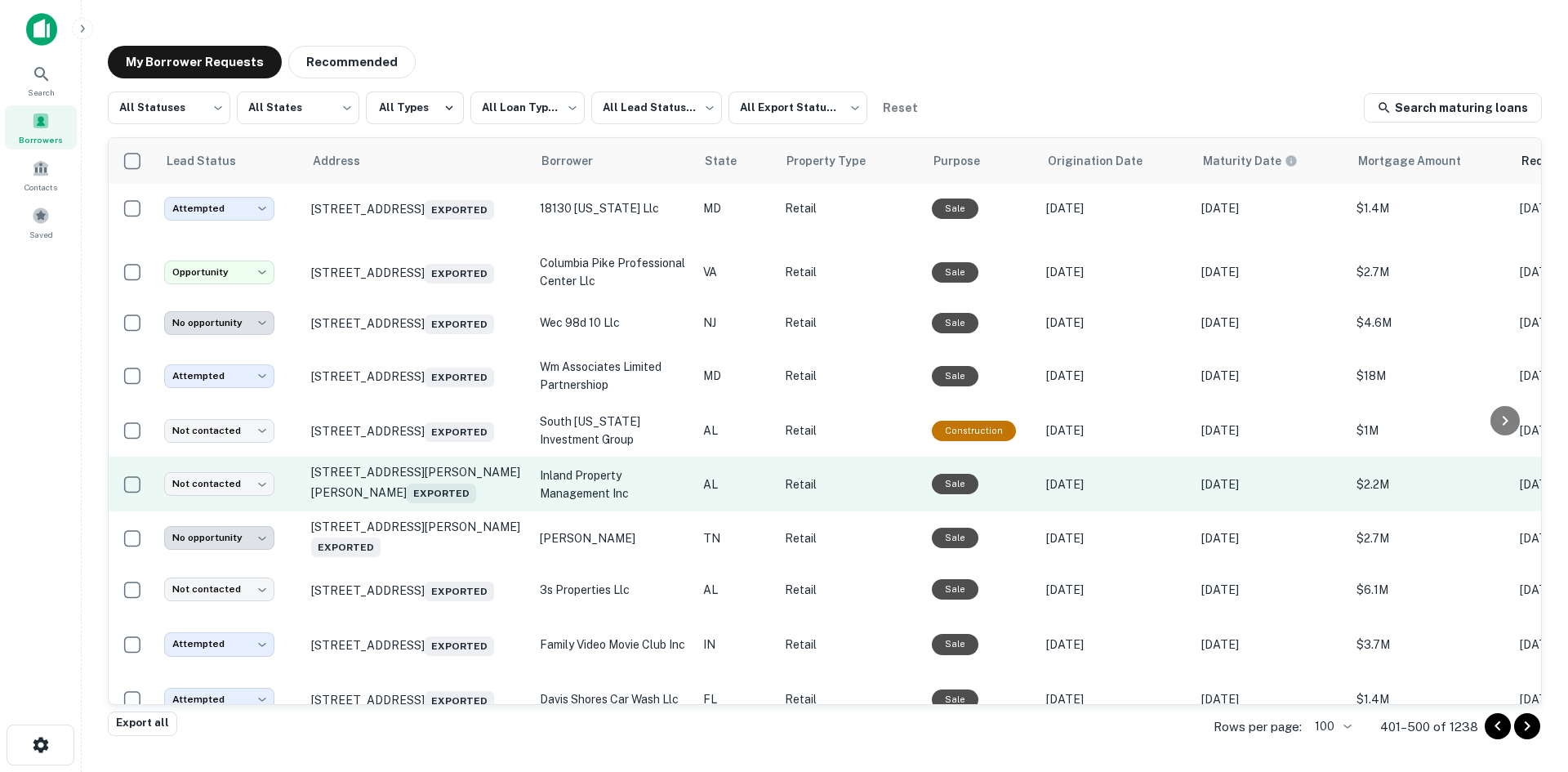
click at [440, 511] on td "4077 Hamilton Blvd Theodore, AL 36582 Exported" at bounding box center [417, 484] width 228 height 54
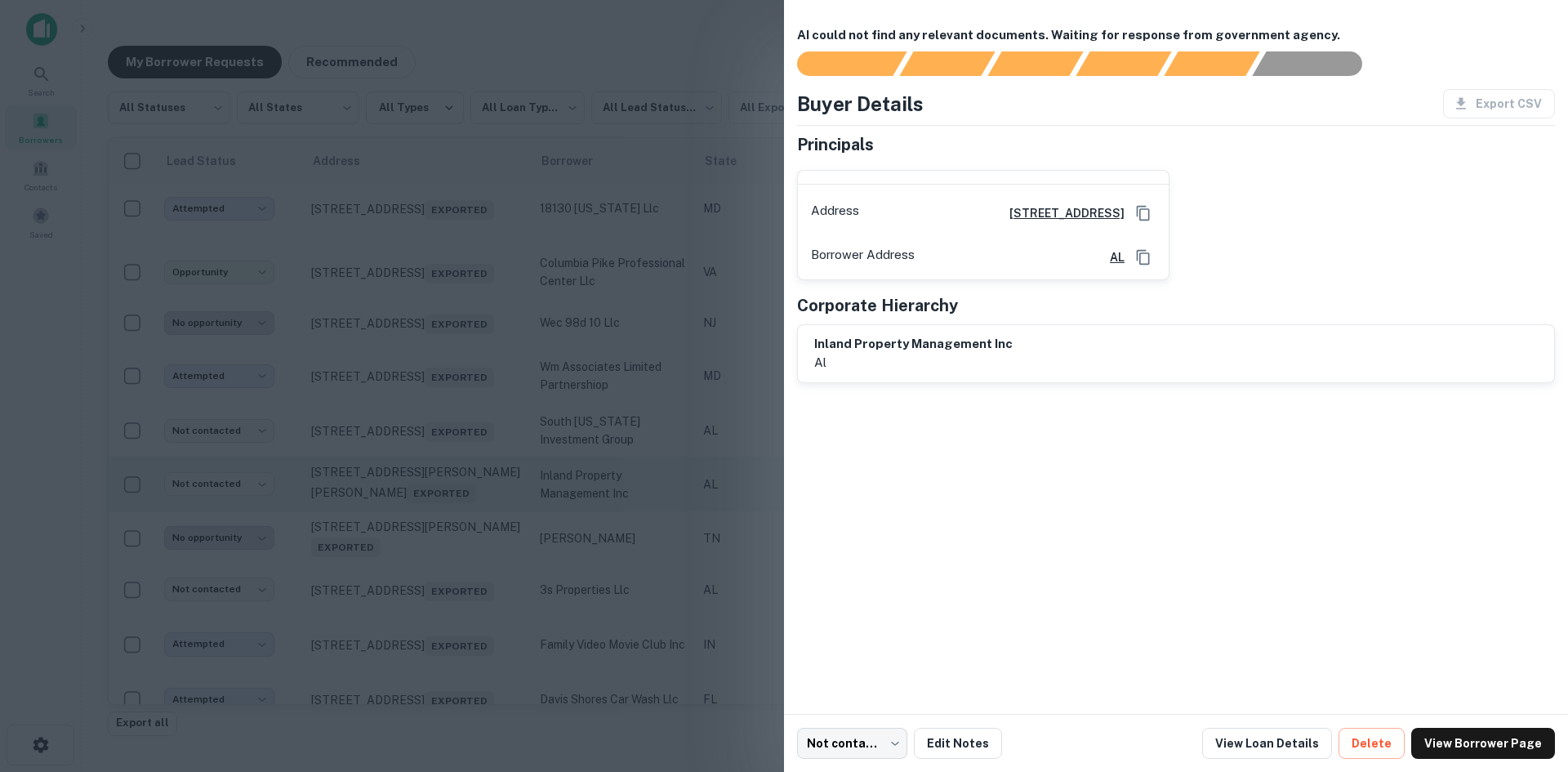
click at [440, 601] on div at bounding box center [784, 386] width 1568 height 772
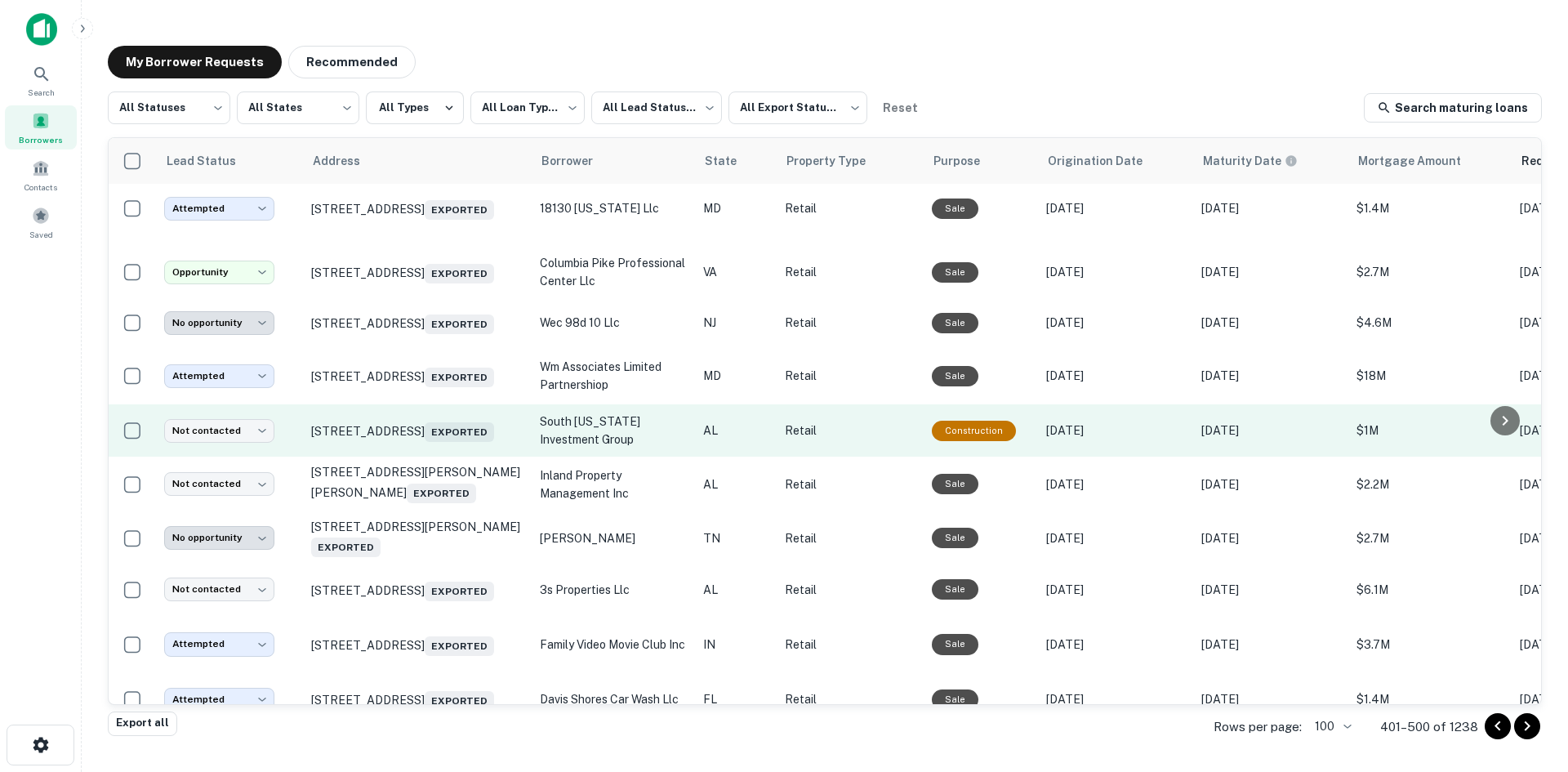
click at [443, 457] on td "[STREET_ADDRESS] Exported" at bounding box center [417, 430] width 228 height 52
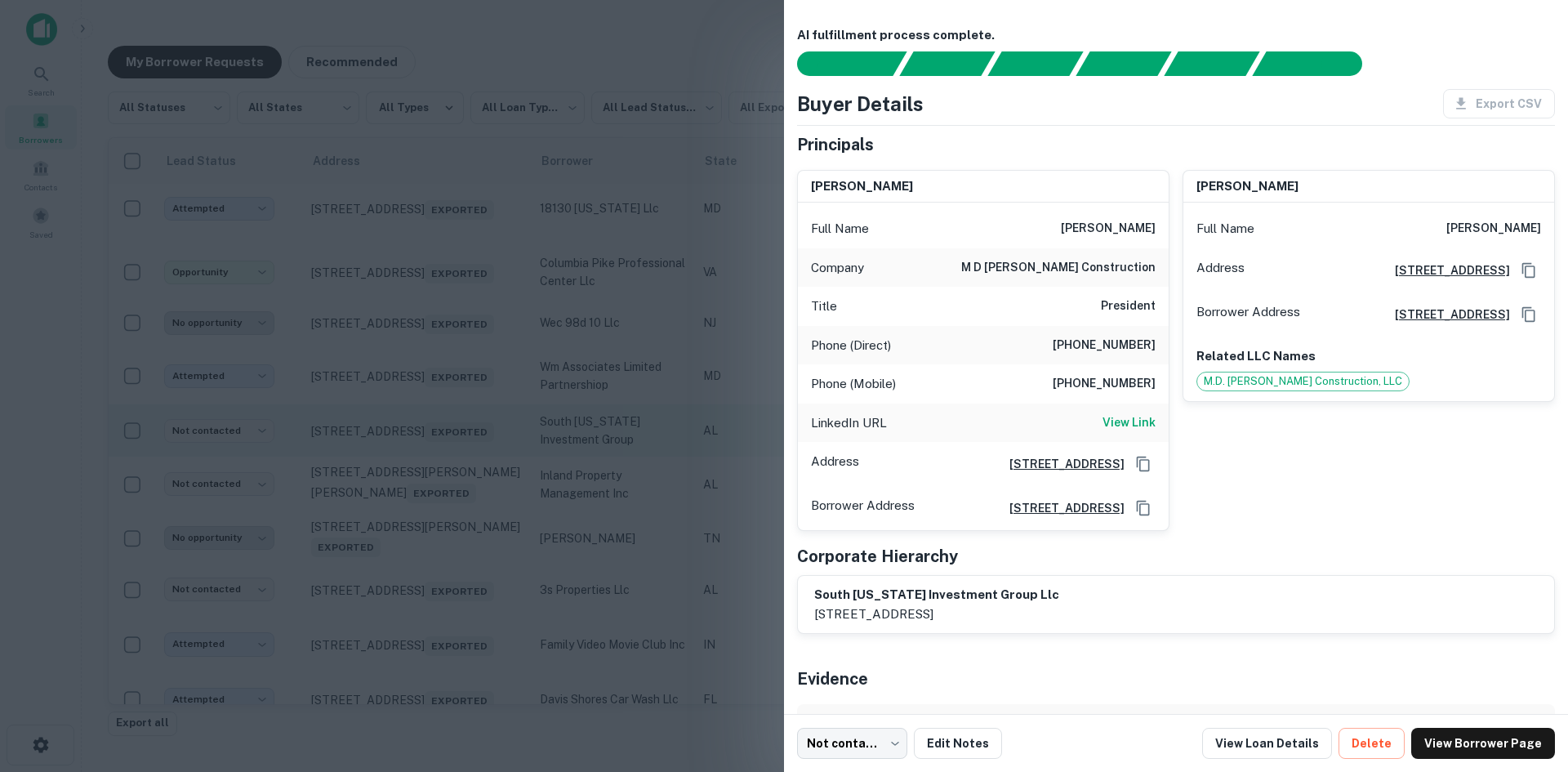
click at [443, 553] on div at bounding box center [784, 386] width 1568 height 772
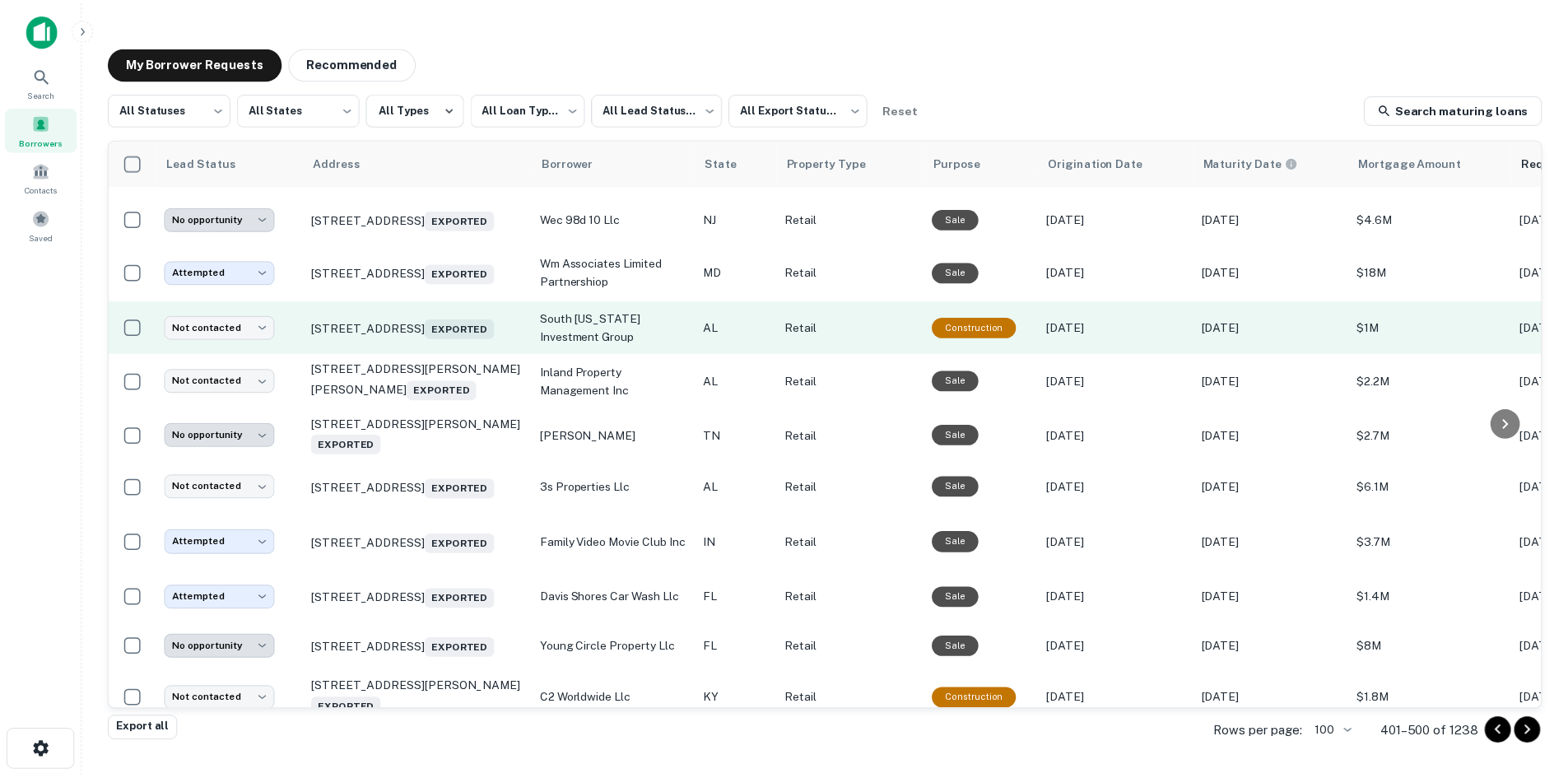
scroll to position [2059, 0]
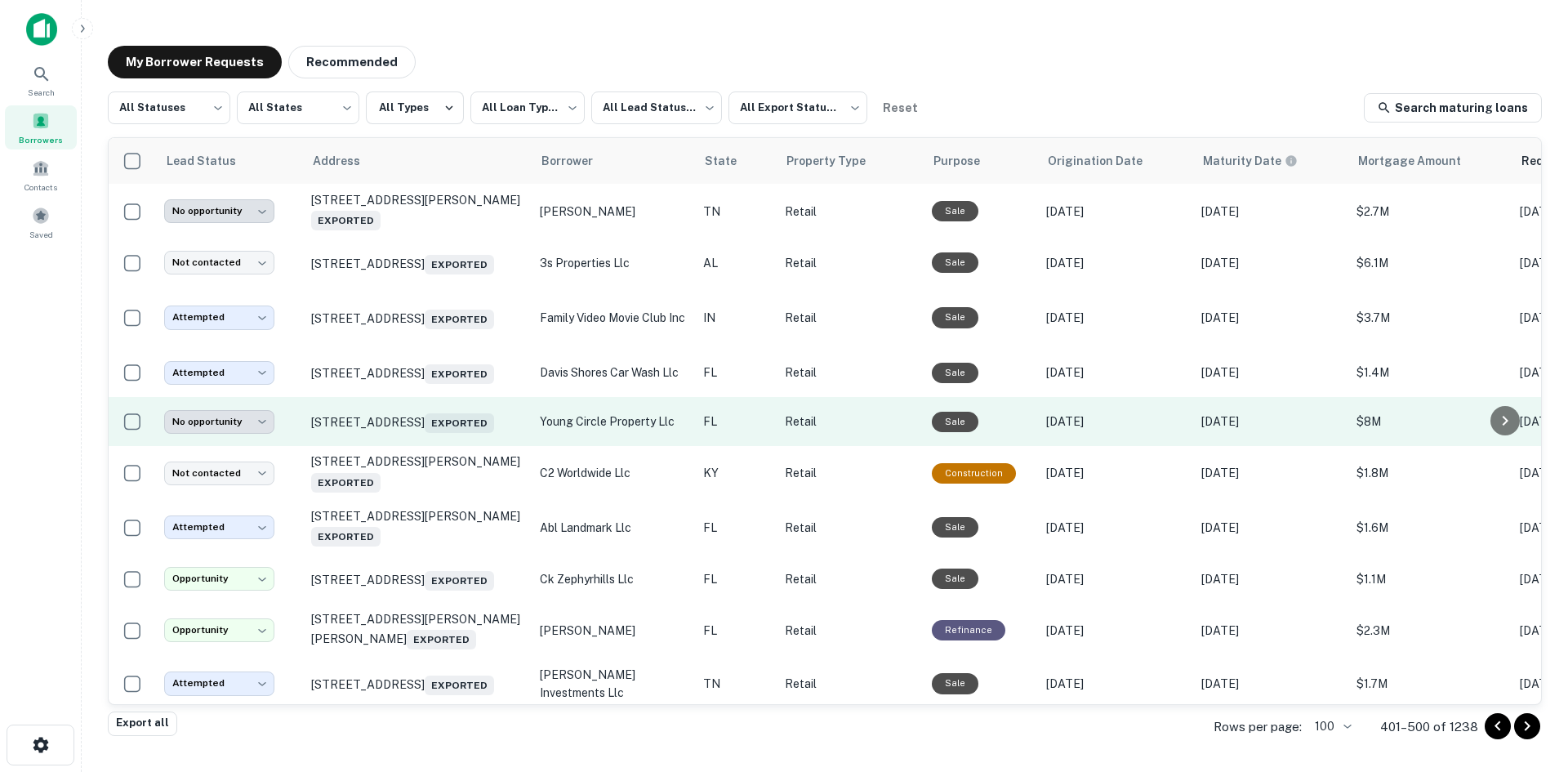
click at [441, 446] on td "1701 E Young Cir Hollywood, FL 33020 Exported" at bounding box center [417, 422] width 228 height 49
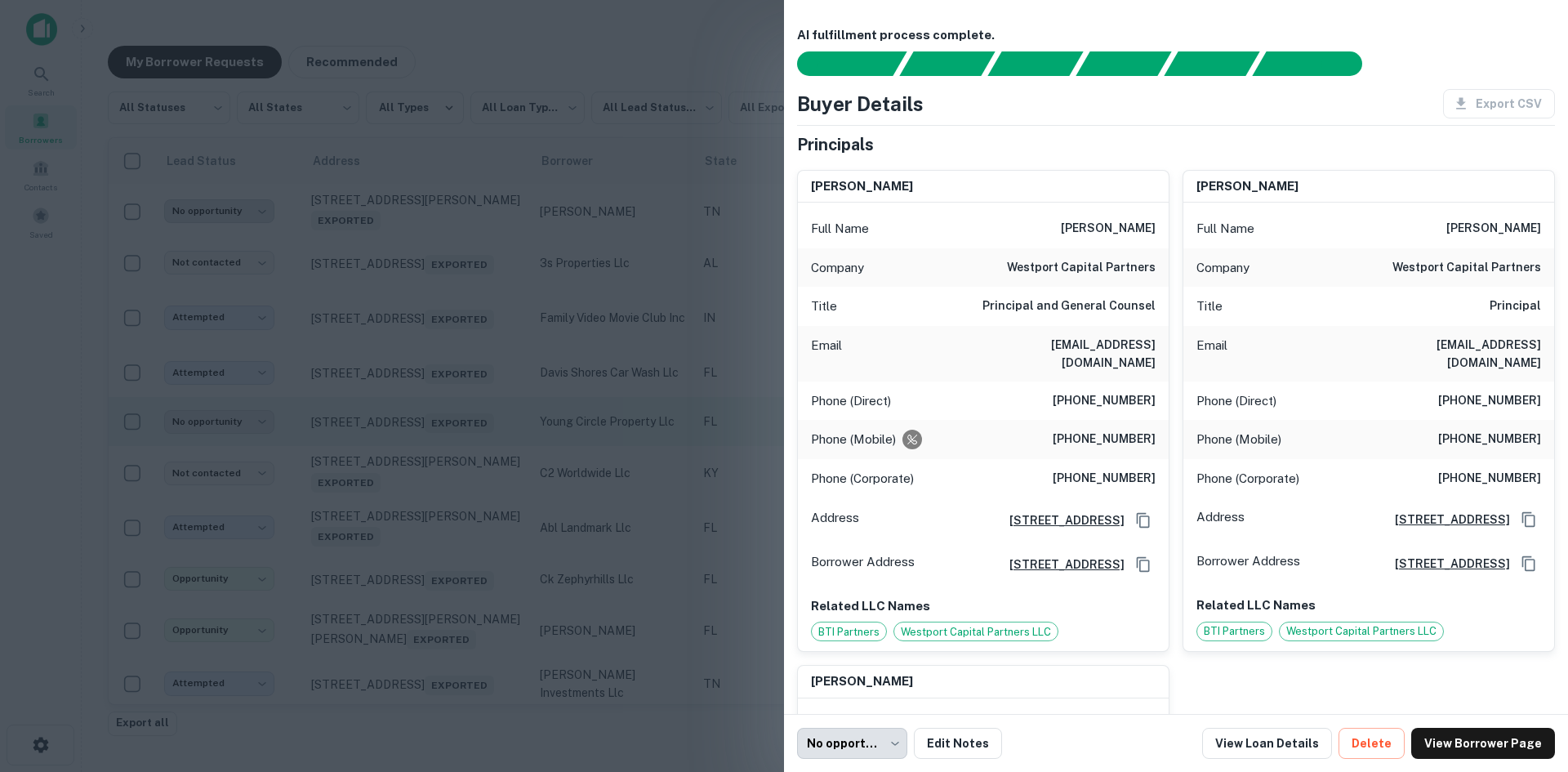
click at [441, 546] on div at bounding box center [784, 386] width 1568 height 772
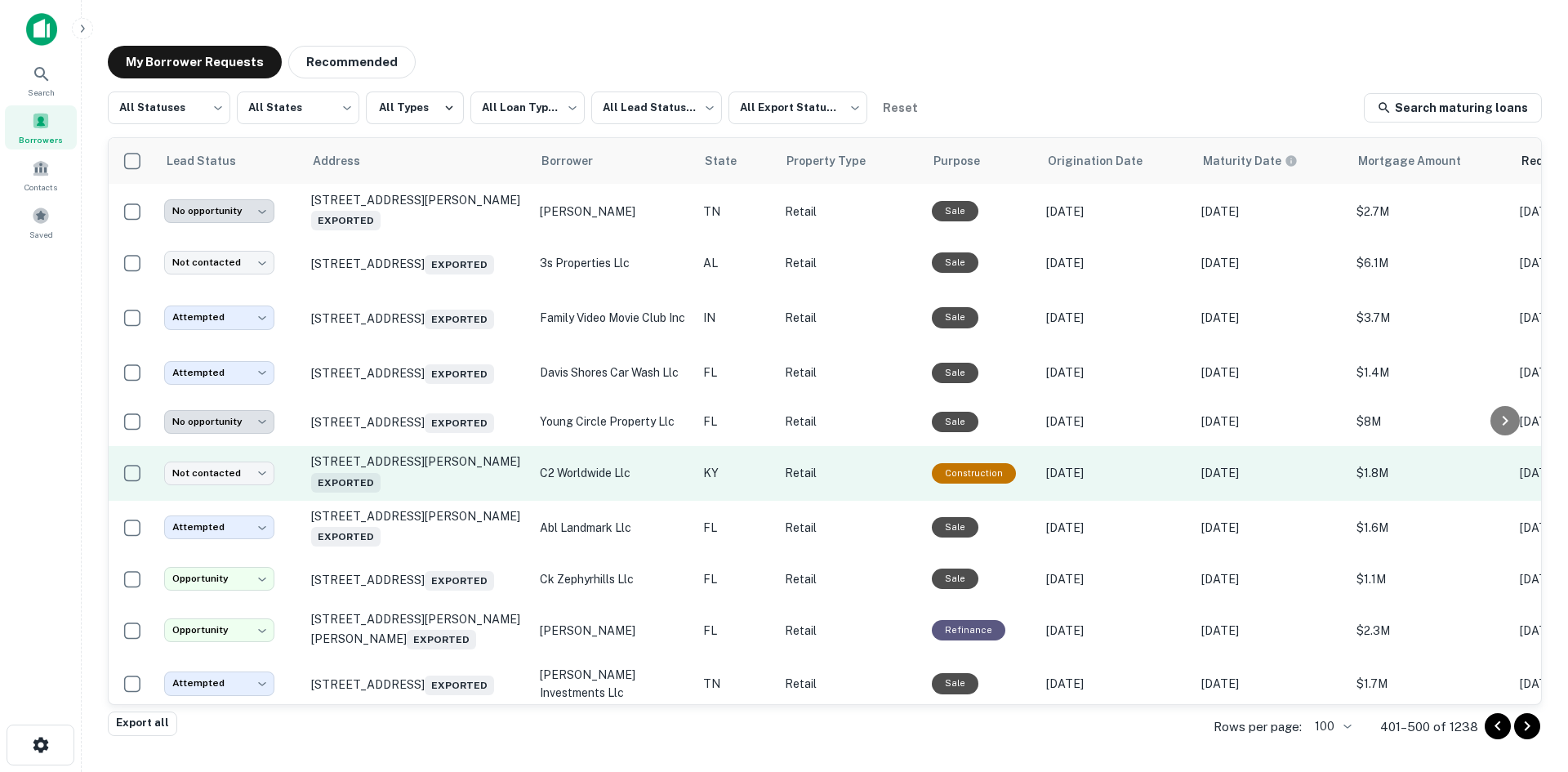
click at [440, 500] on td "32 Utility Dr Russellville, KY 42276 Exported" at bounding box center [417, 473] width 228 height 54
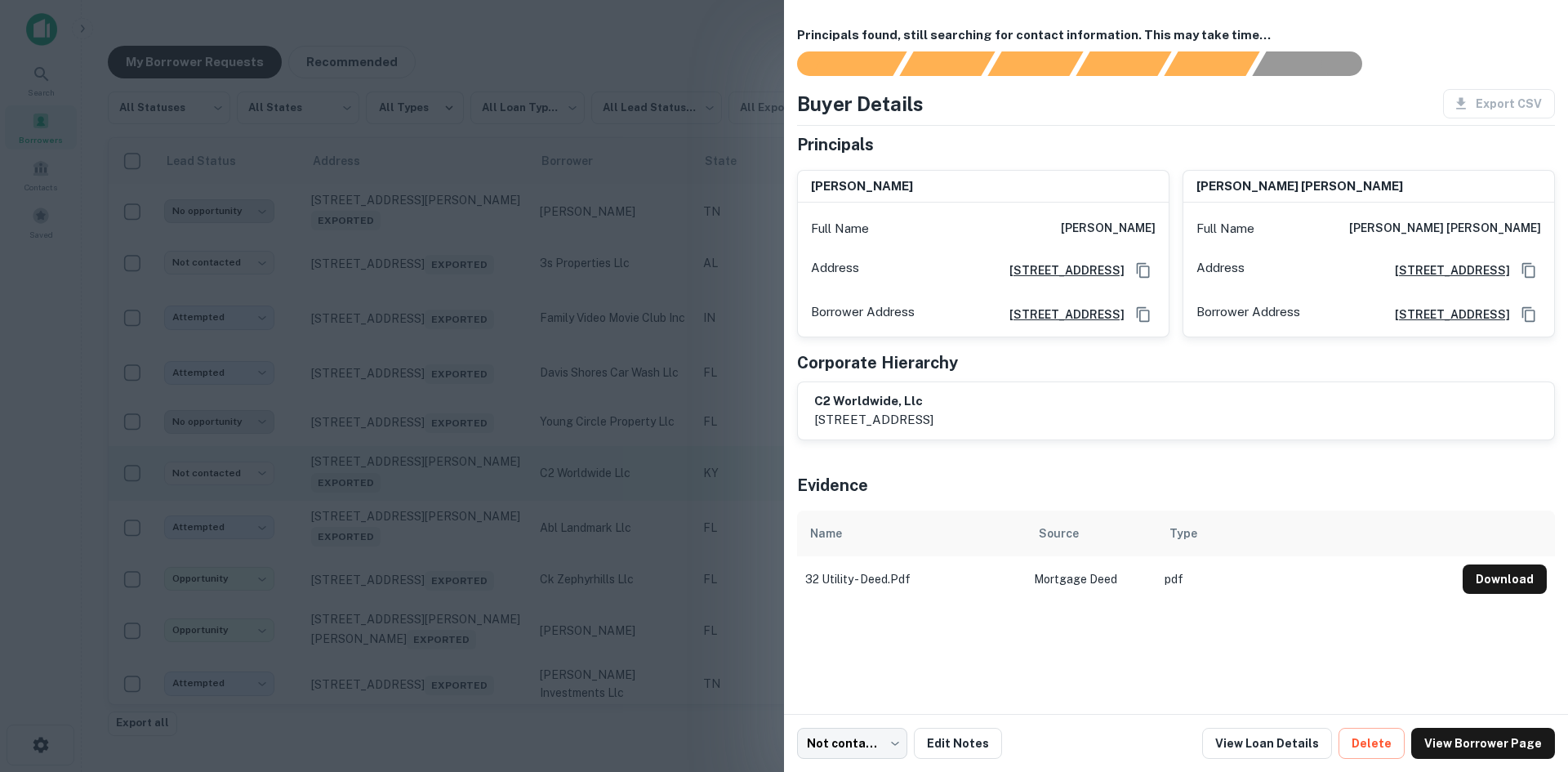
click at [440, 599] on div at bounding box center [784, 386] width 1568 height 772
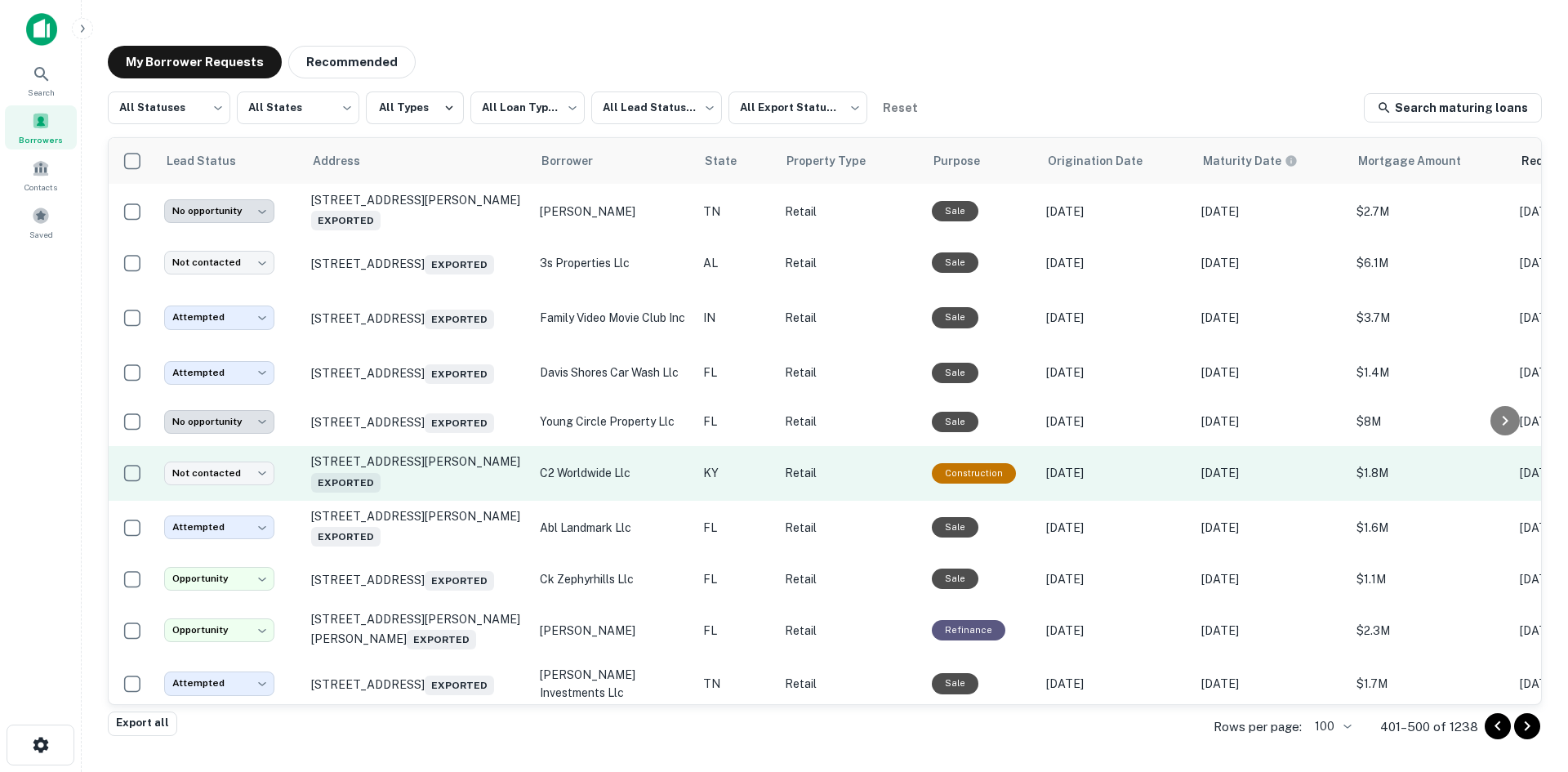
click at [437, 500] on td "32 Utility Dr Russellville, KY 42276 Exported" at bounding box center [417, 473] width 228 height 54
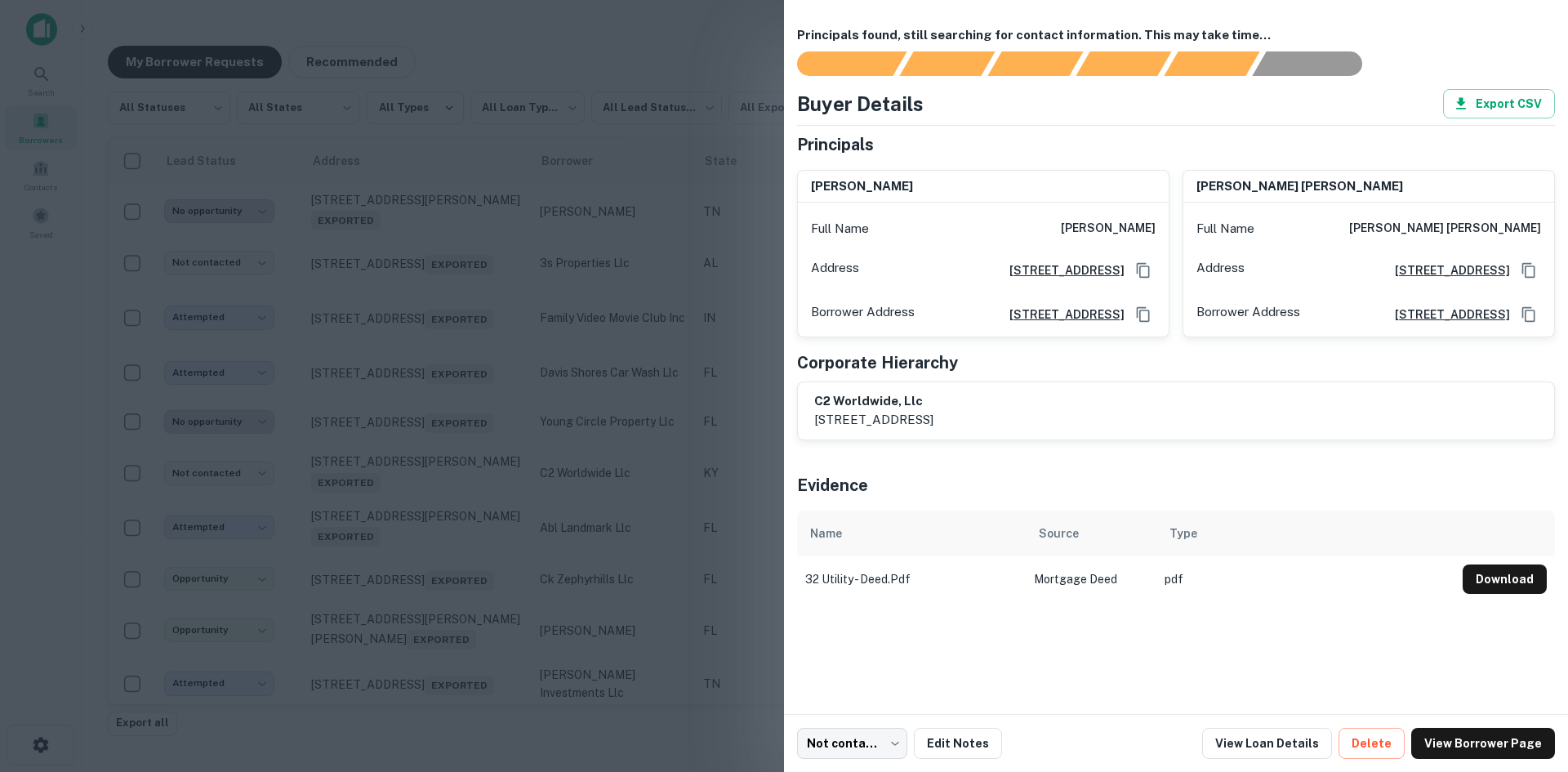
click at [433, 567] on div at bounding box center [784, 386] width 1568 height 772
click at [433, 492] on p "32 Utility Dr Russellville, KY 42276 Exported" at bounding box center [416, 472] width 212 height 37
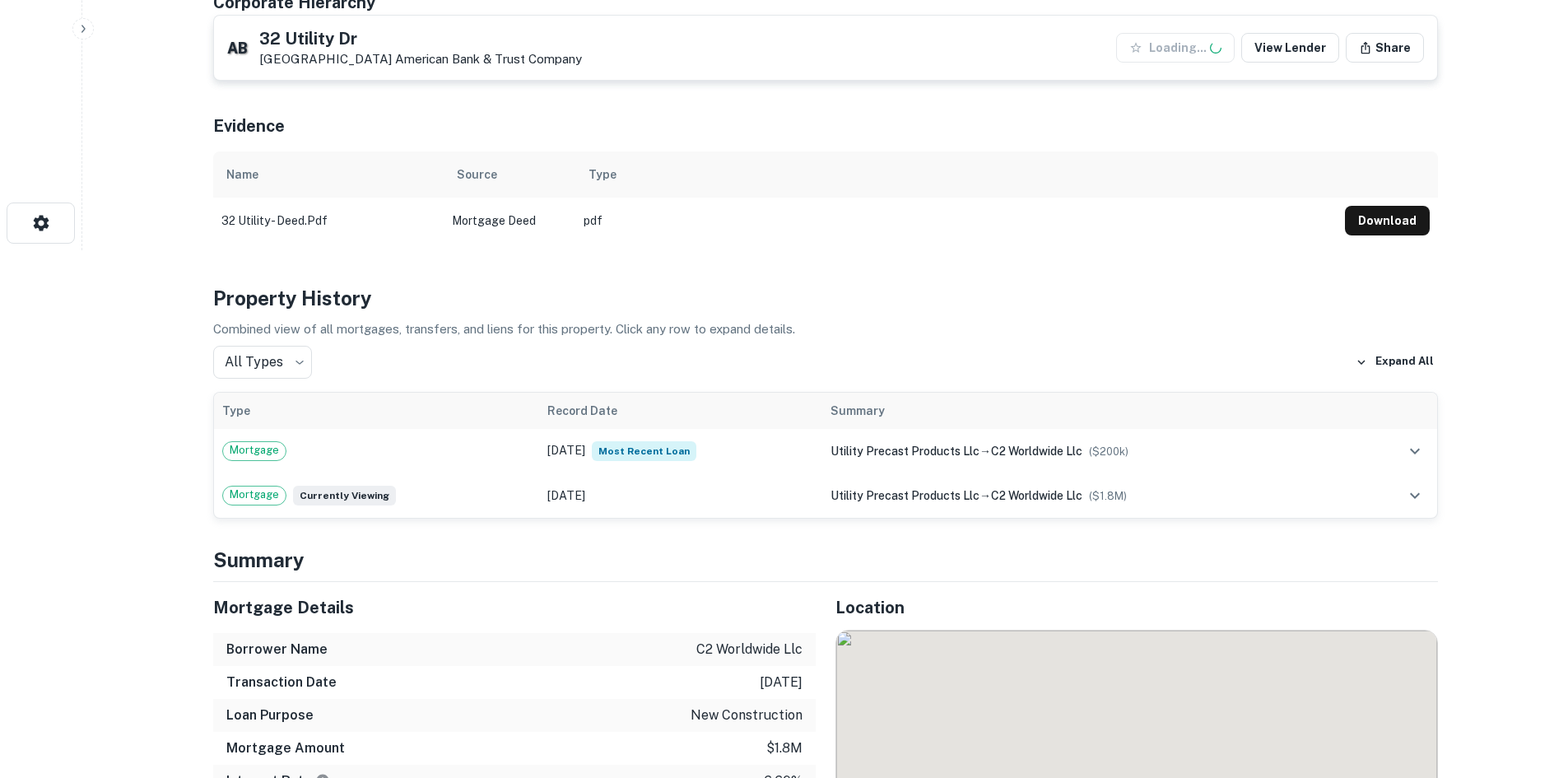
scroll to position [988, 0]
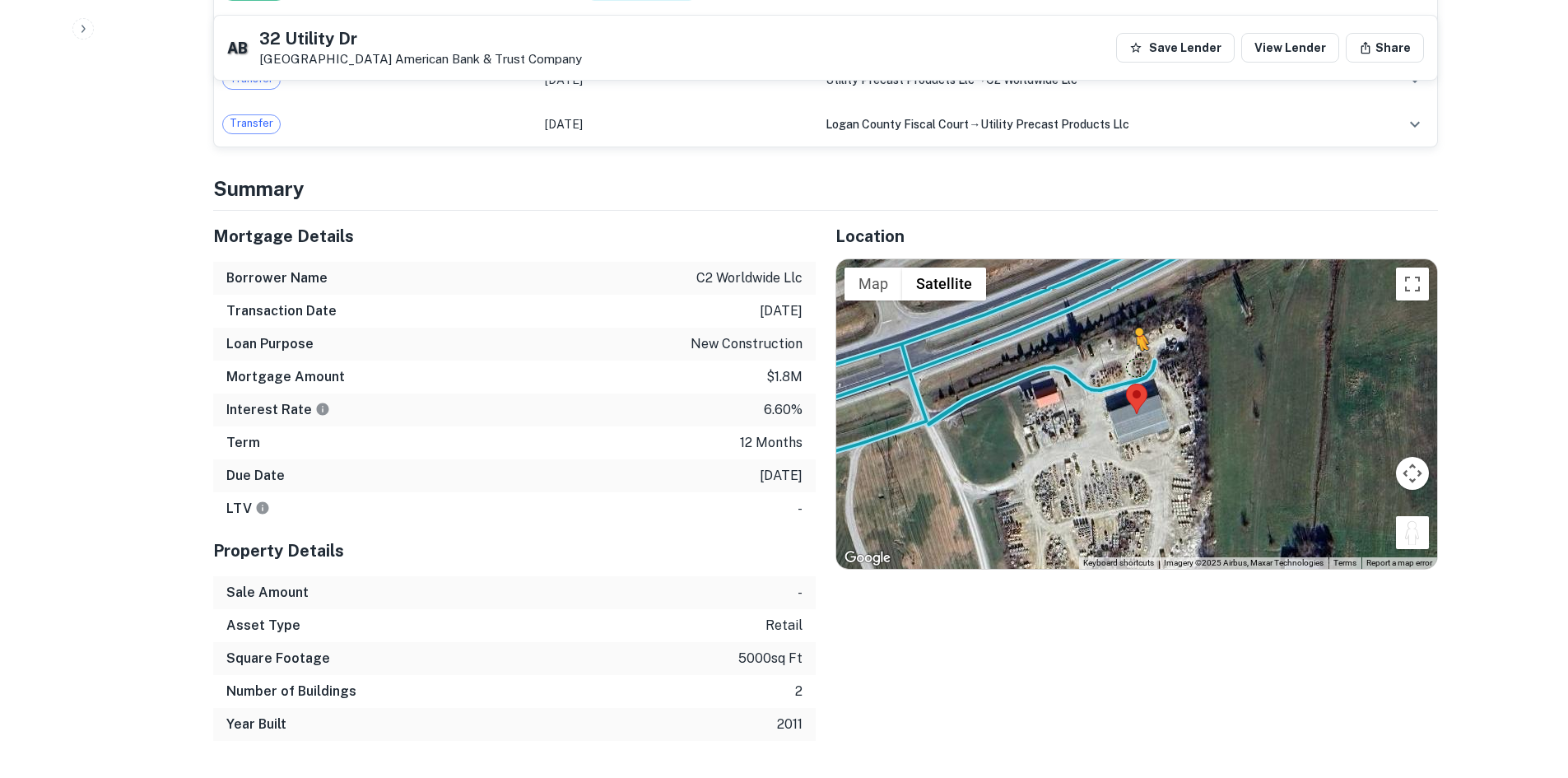
drag, startPoint x: 1411, startPoint y: 531, endPoint x: 1134, endPoint y: 366, distance: 322.4
click at [1134, 366] on div "To activate drag with keyboard, press Alt + Enter. Once in keyboard drag state,…" at bounding box center [1137, 414] width 601 height 310
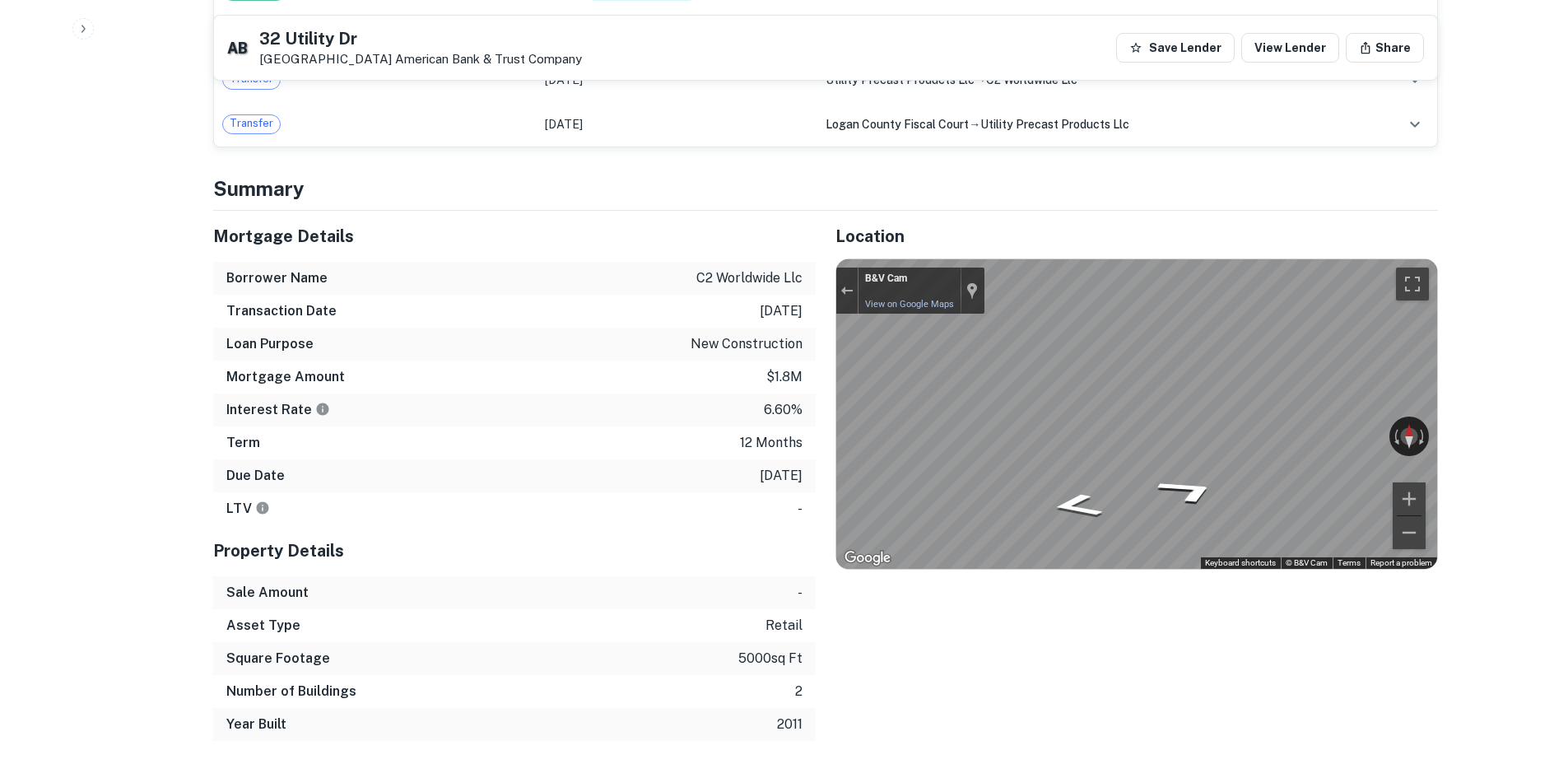
click at [982, 292] on div "← Move left → Move right ↑ Move up ↓ Move down + Zoom in - Zoom out B&V Cam Vie…" at bounding box center [1137, 414] width 601 height 310
click at [457, 296] on div "Mortgage Details Borrower Name c2 worldwide llc Transaction Date 1/27/2025 Loan…" at bounding box center [815, 476] width 1245 height 530
drag, startPoint x: 383, startPoint y: 62, endPoint x: 381, endPoint y: 45, distance: 17.1
click at [387, 58] on div "32 Utility Dr Russellville, KY 42276 American Bank & Trust Company" at bounding box center [421, 47] width 323 height 36
drag, startPoint x: 390, startPoint y: 43, endPoint x: 359, endPoint y: 31, distance: 33.2
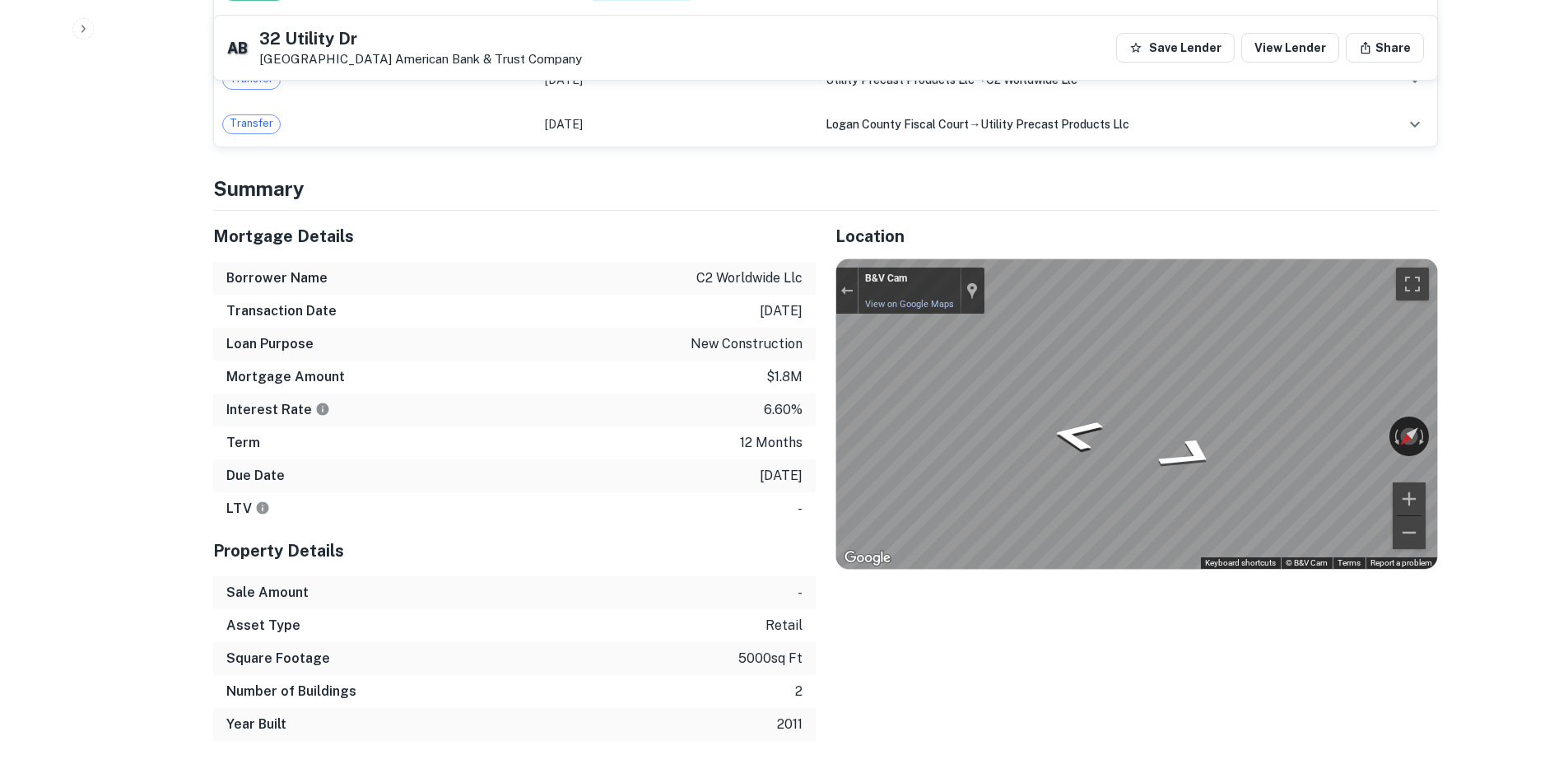
click at [391, 43] on h5 "32 Utility Dr" at bounding box center [421, 38] width 323 height 16
click at [284, 45] on h5 "32 Utility Dr" at bounding box center [421, 38] width 323 height 16
drag, startPoint x: 281, startPoint y: 39, endPoint x: 409, endPoint y: 68, distance: 131.2
click at [409, 67] on div "32 Utility Dr Russellville, KY 42276 American Bank & Trust Company" at bounding box center [421, 47] width 323 height 36
copy div "32 Utility Dr Russellville, KY 42276"
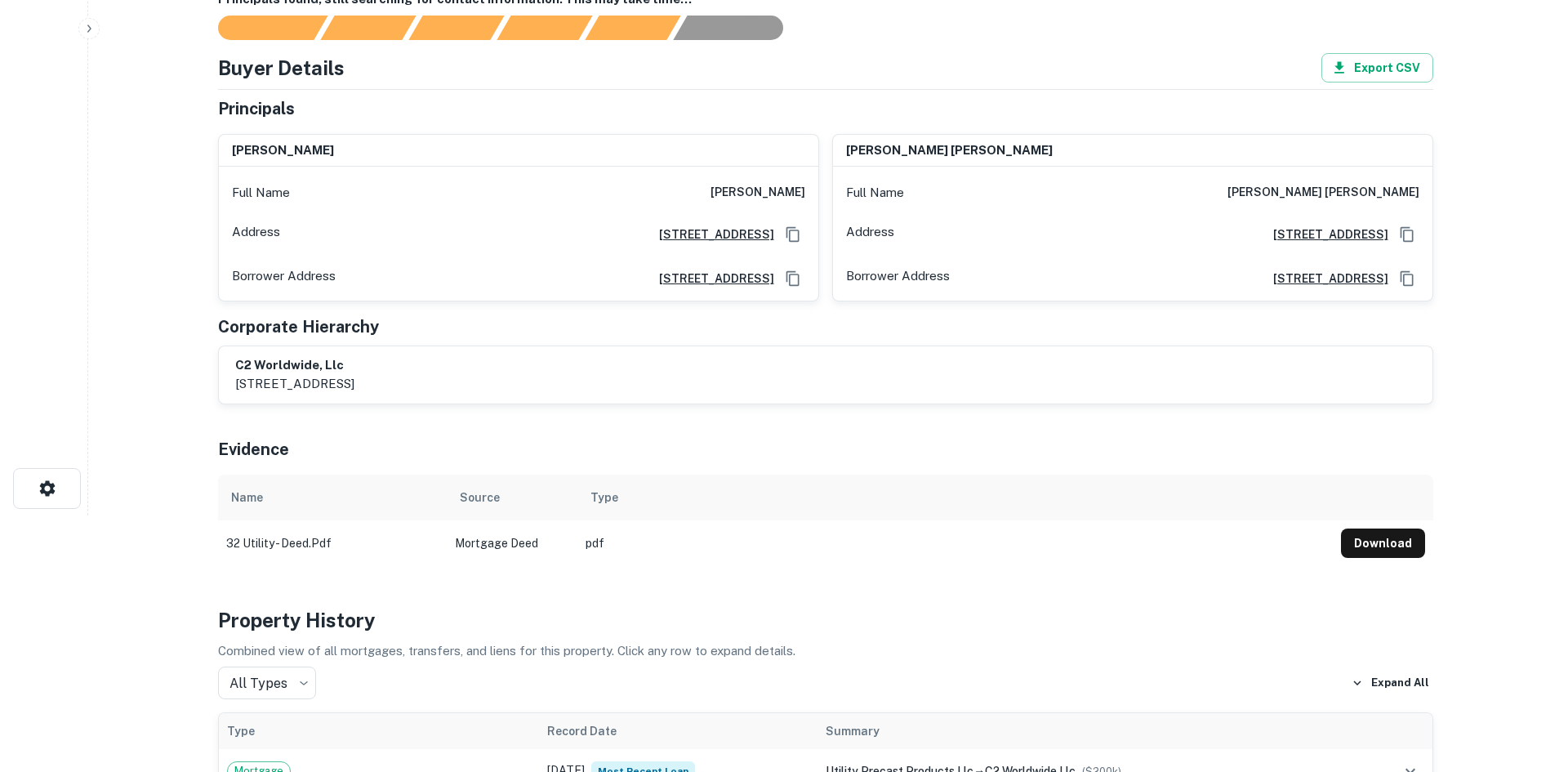
scroll to position [0, 0]
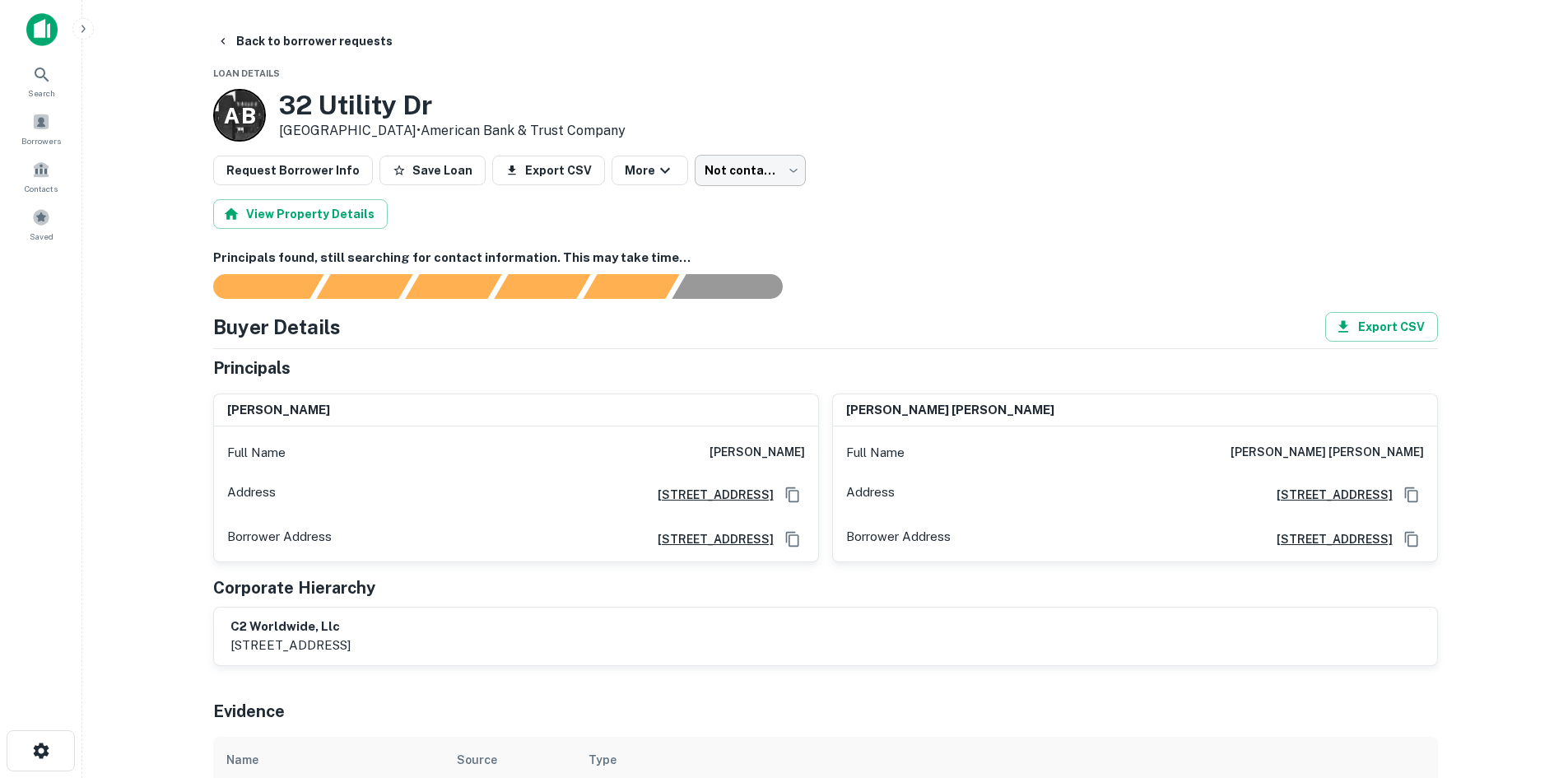
click at [705, 166] on body "Search Borrowers Contacts Saved Back to borrower requests Loan Details A B 32 U…" at bounding box center [784, 389] width 1568 height 778
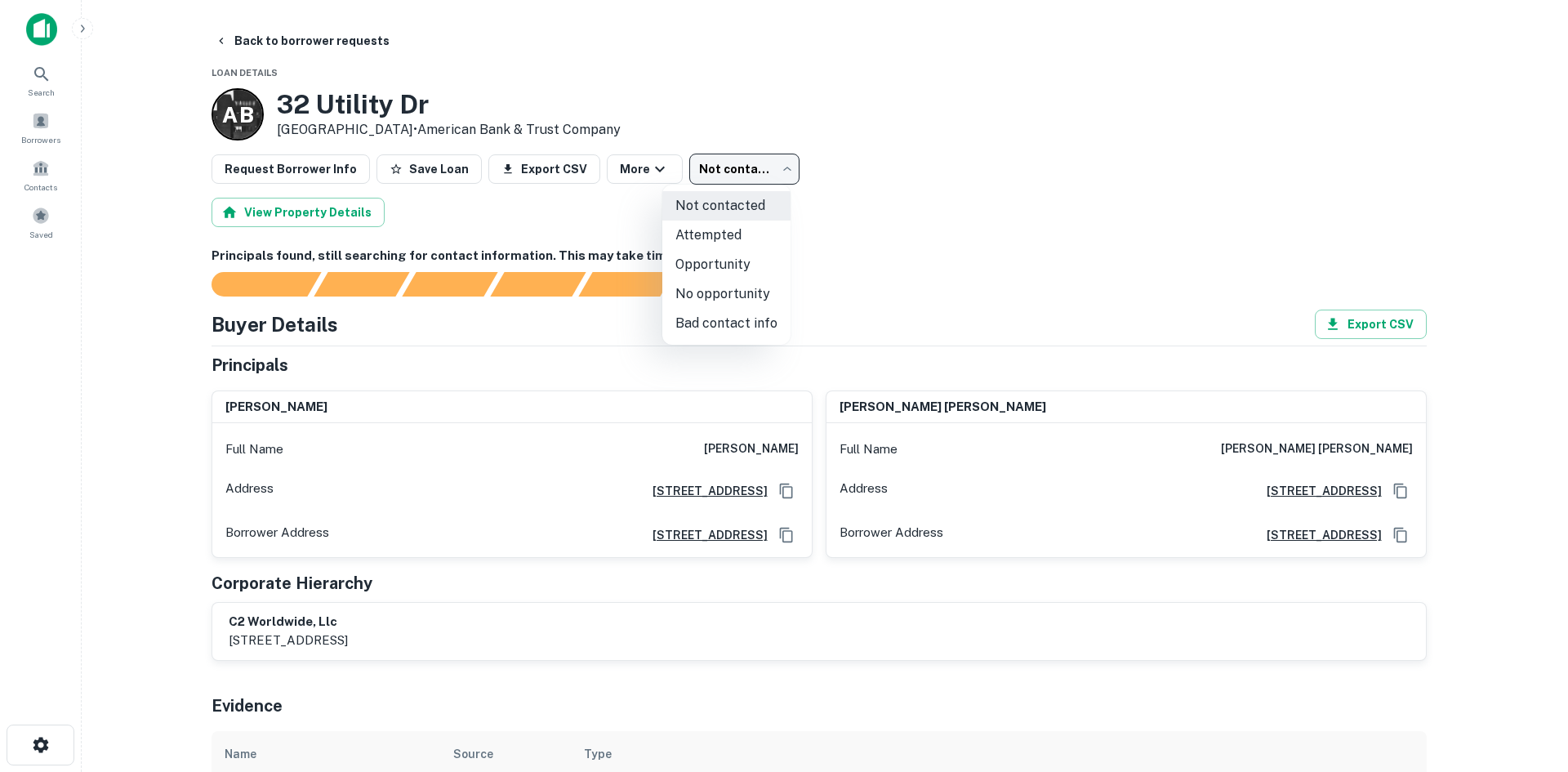
click at [716, 283] on li "No opportunity" at bounding box center [726, 294] width 129 height 30
type input "**********"
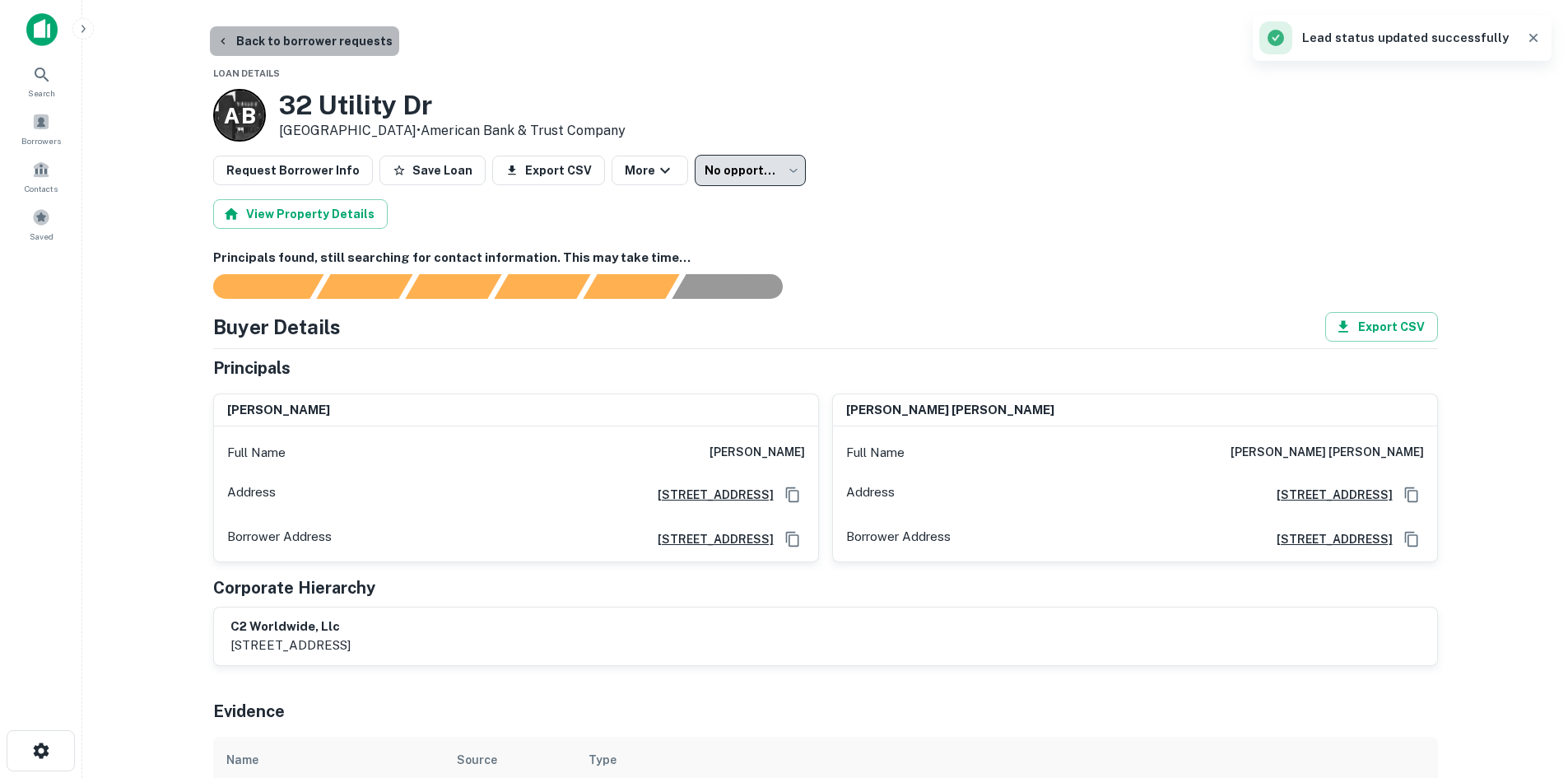
click at [346, 45] on button "Back to borrower requests" at bounding box center [305, 41] width 190 height 30
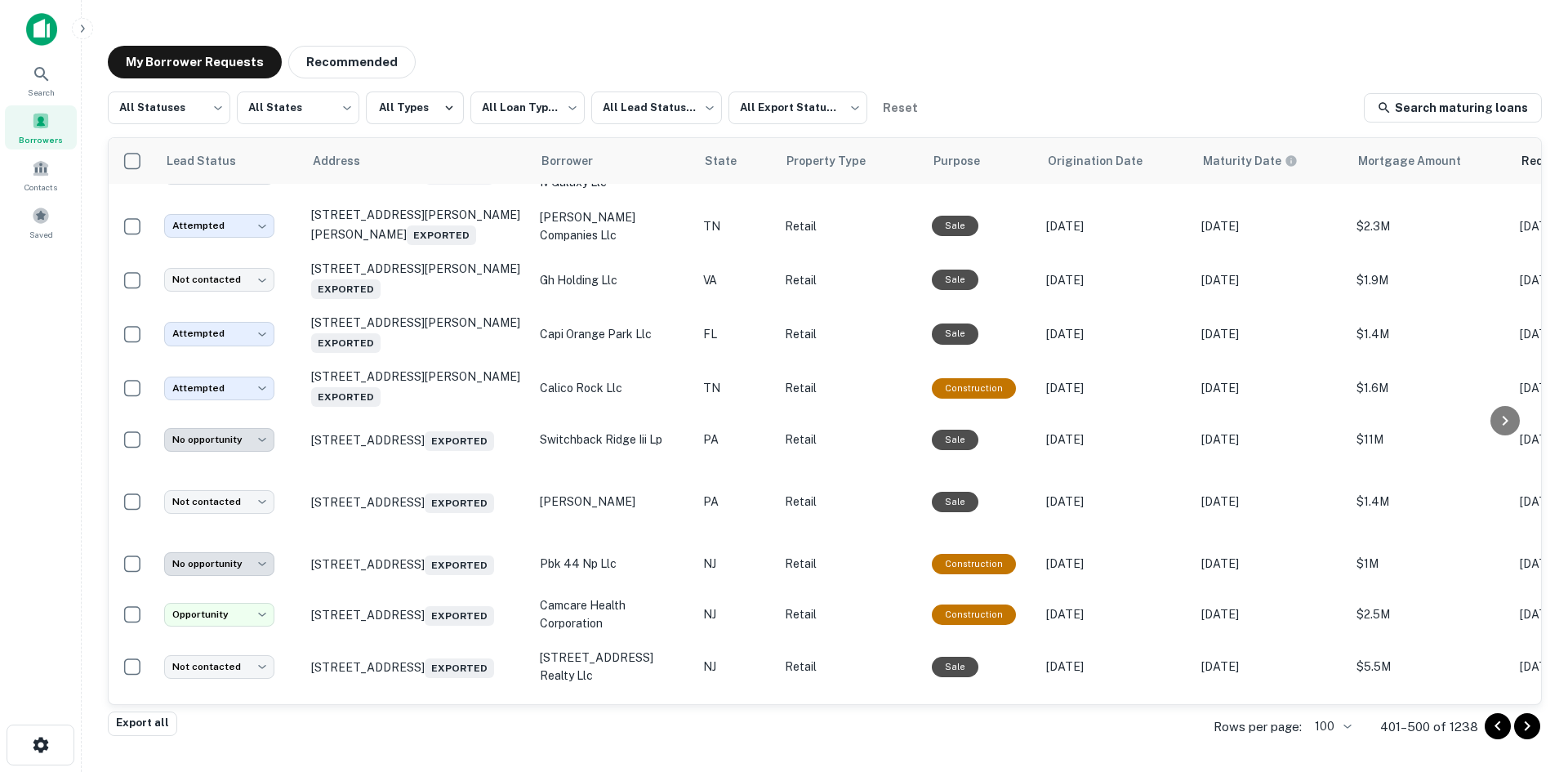
scroll to position [2924, 0]
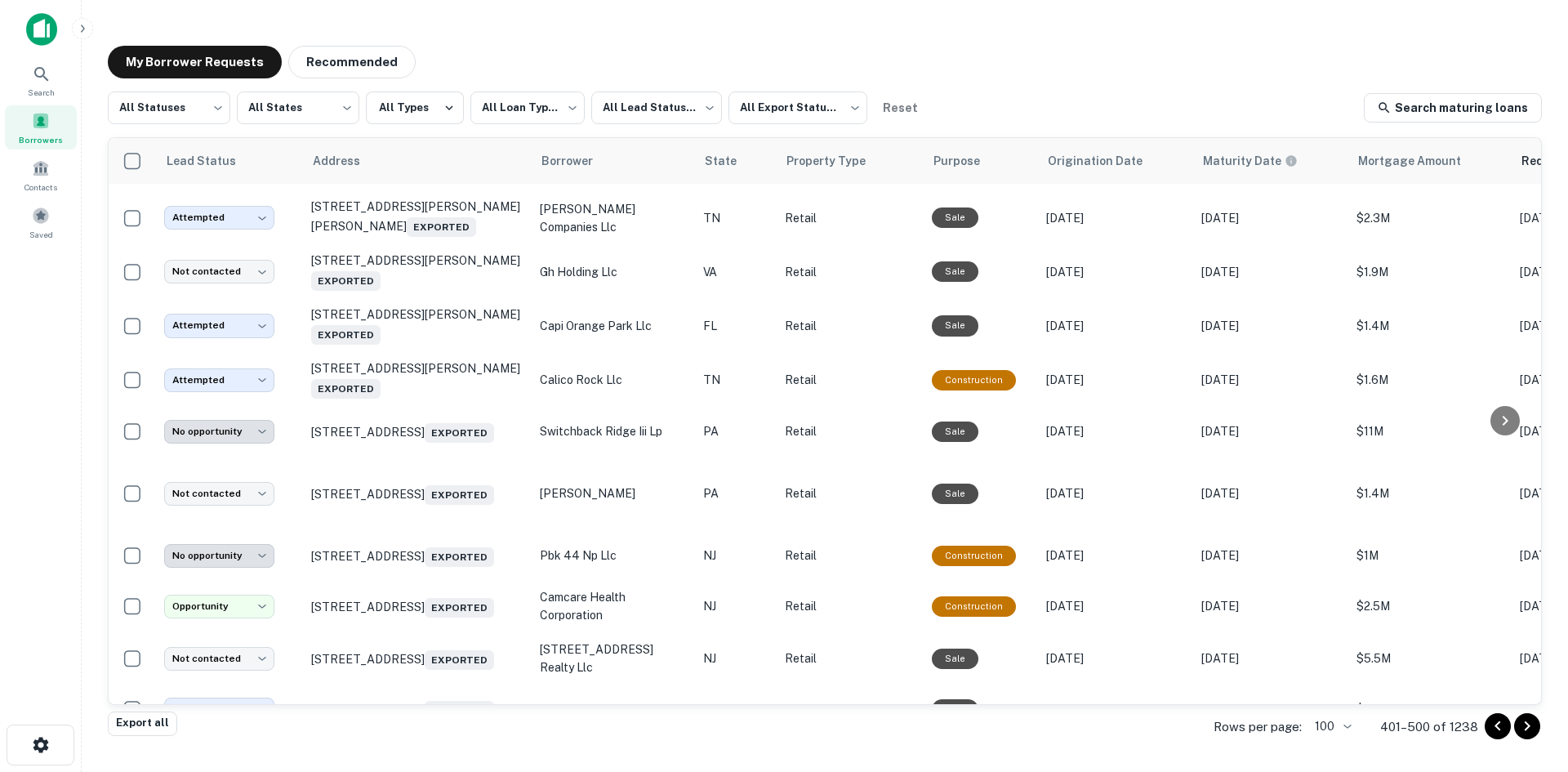
click at [453, 89] on td "11362 San Jose Blvd Jacksonville, FL 32223 Exported" at bounding box center [417, 62] width 228 height 54
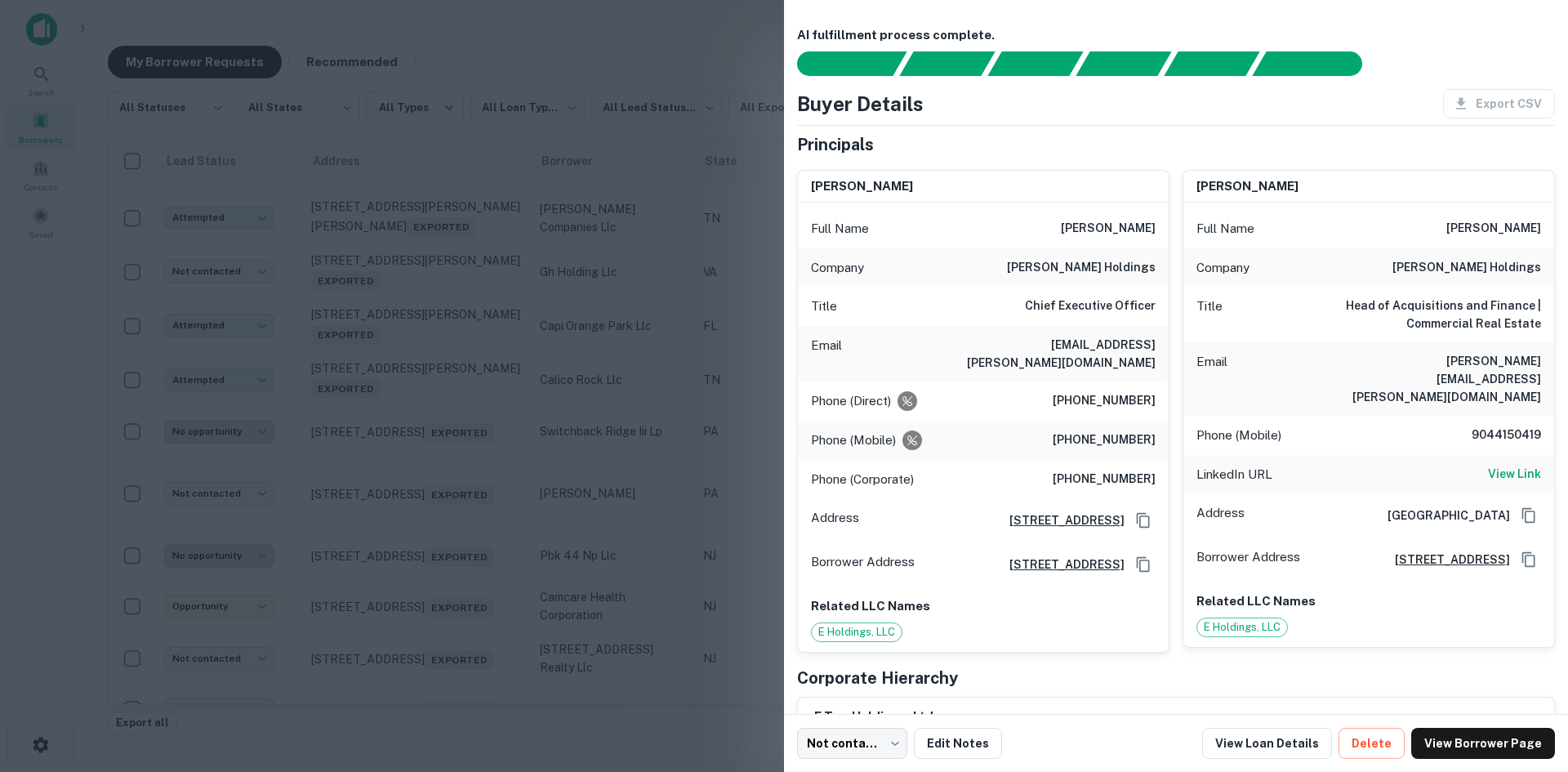
click at [655, 222] on div at bounding box center [784, 386] width 1568 height 772
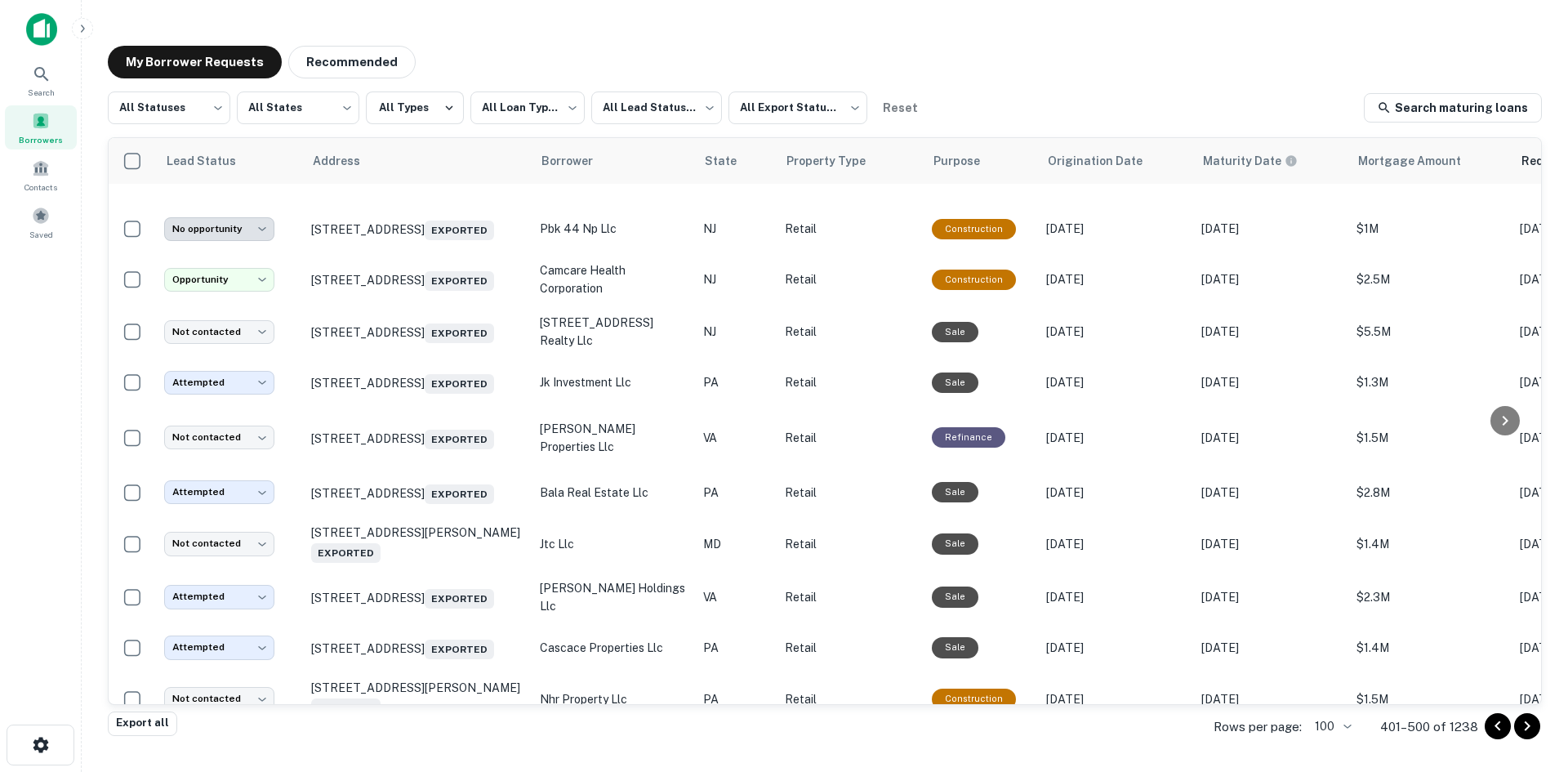
scroll to position [3741, 0]
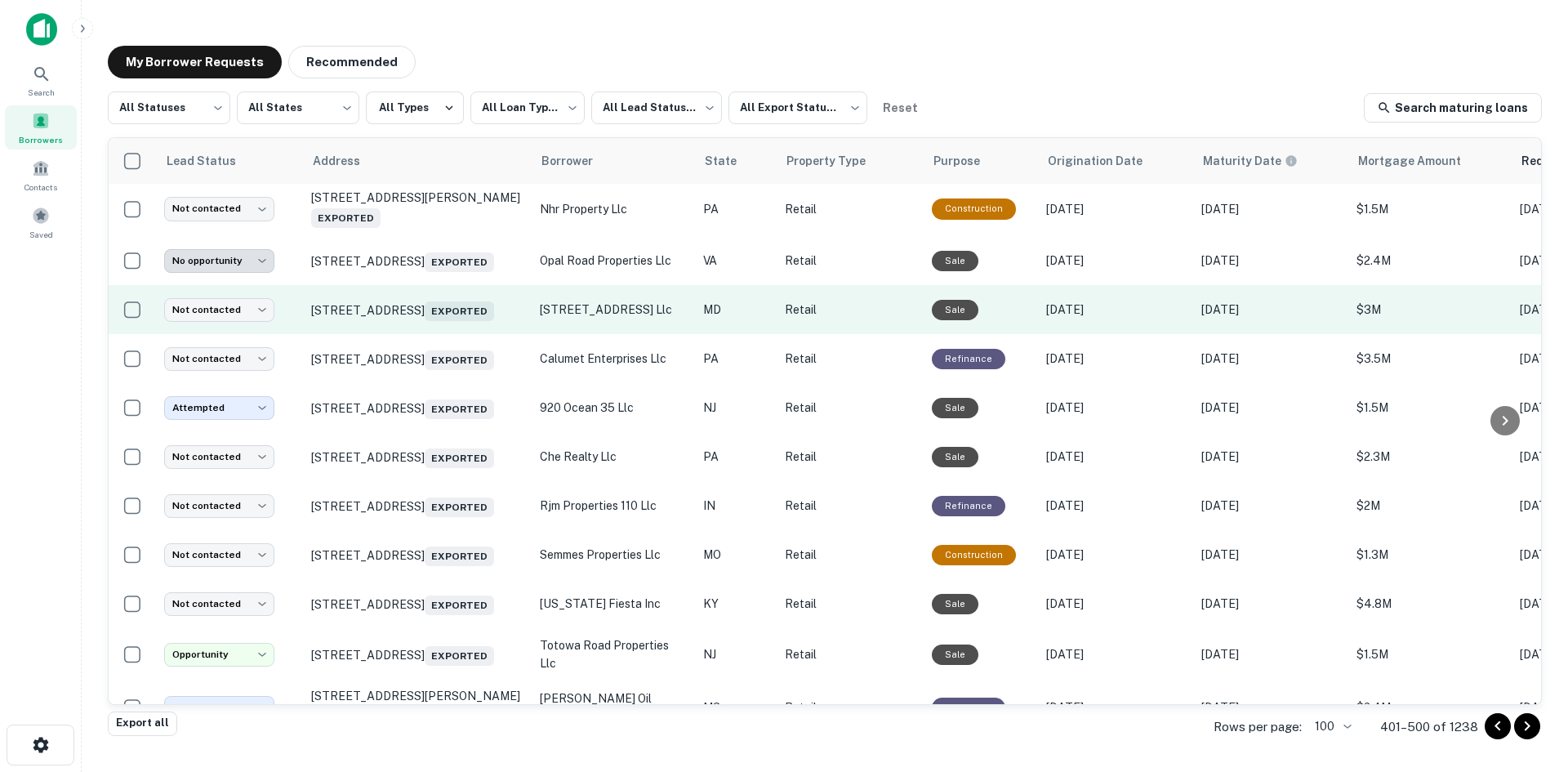
click at [411, 334] on td "6427 Baltimore National Pike Catonsville, MD 21228 Exported" at bounding box center [417, 309] width 228 height 49
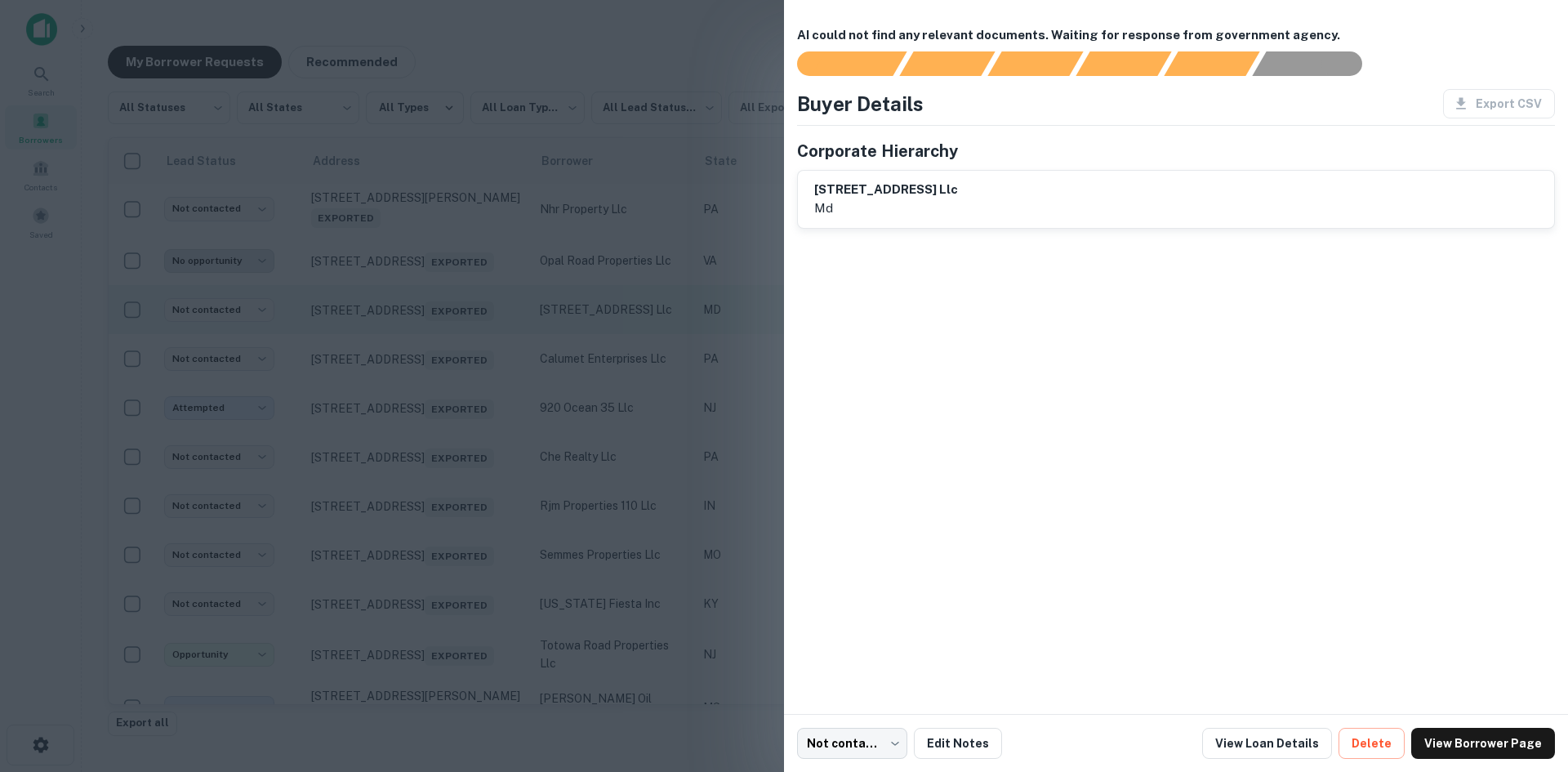
click at [411, 516] on div at bounding box center [784, 386] width 1568 height 772
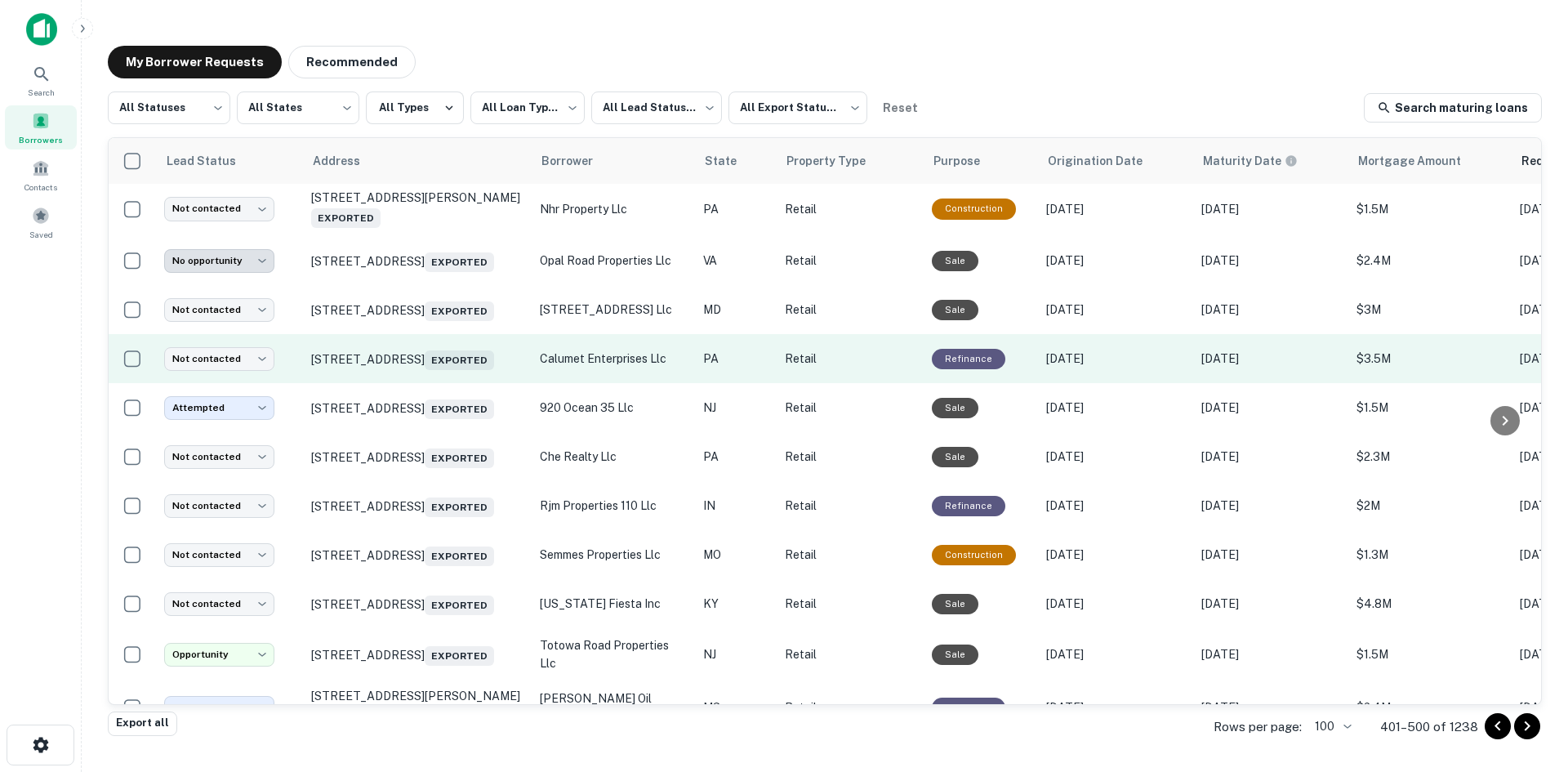
click at [398, 383] on td "845 Woodland Rd Reading, PA 19610 Exported" at bounding box center [417, 358] width 228 height 49
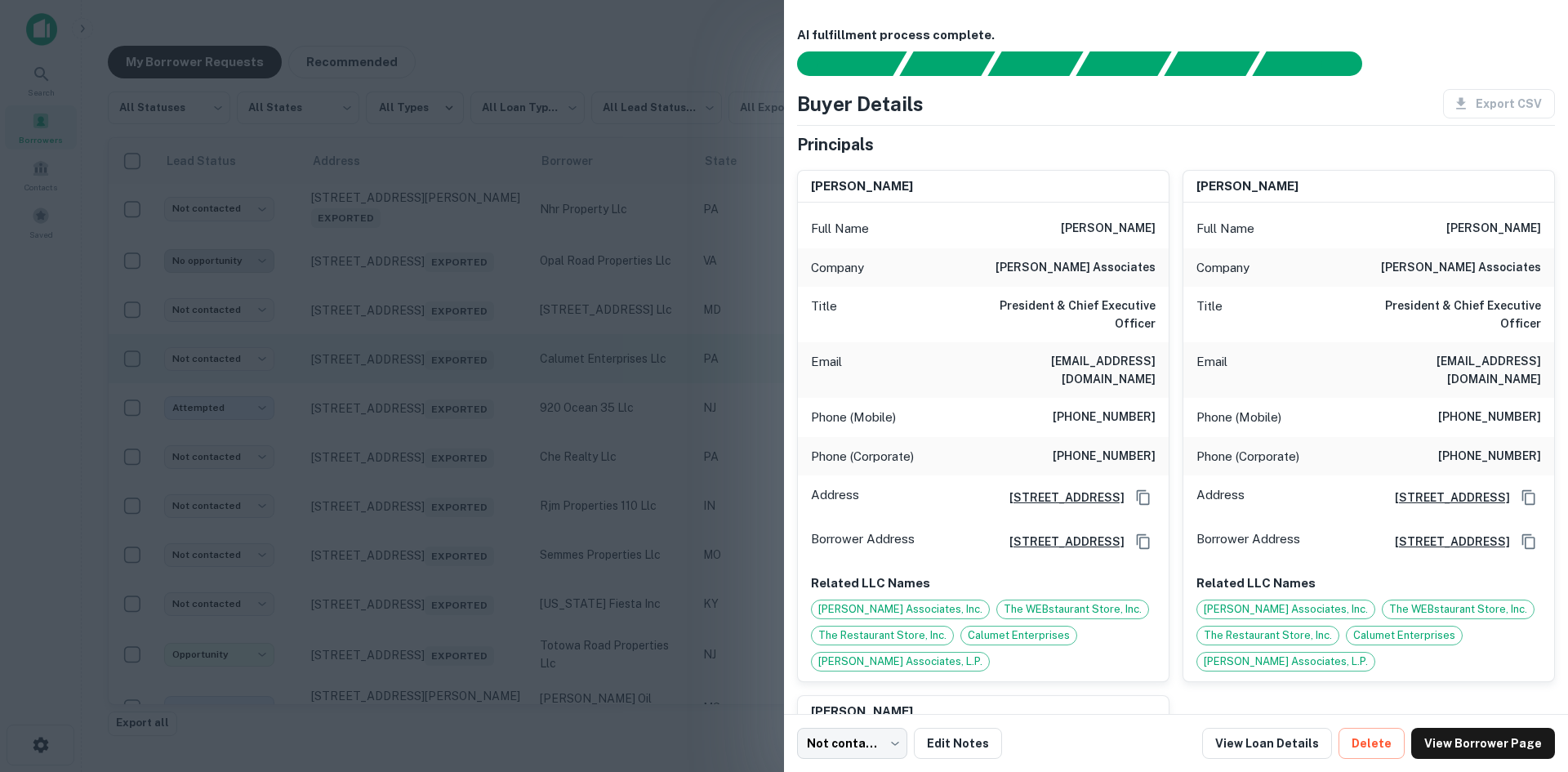
click at [398, 567] on div at bounding box center [784, 386] width 1568 height 772
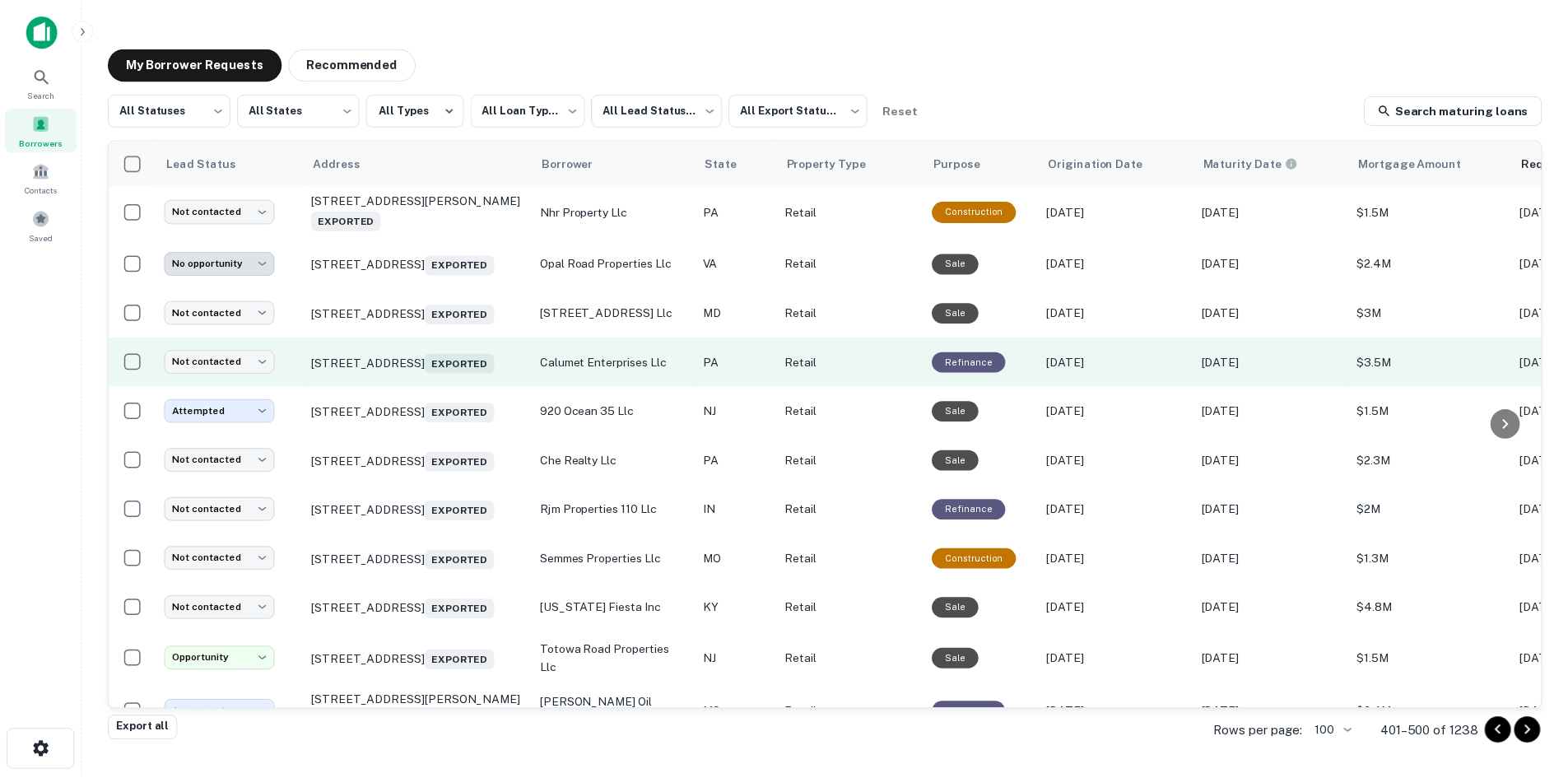
scroll to position [3935, 0]
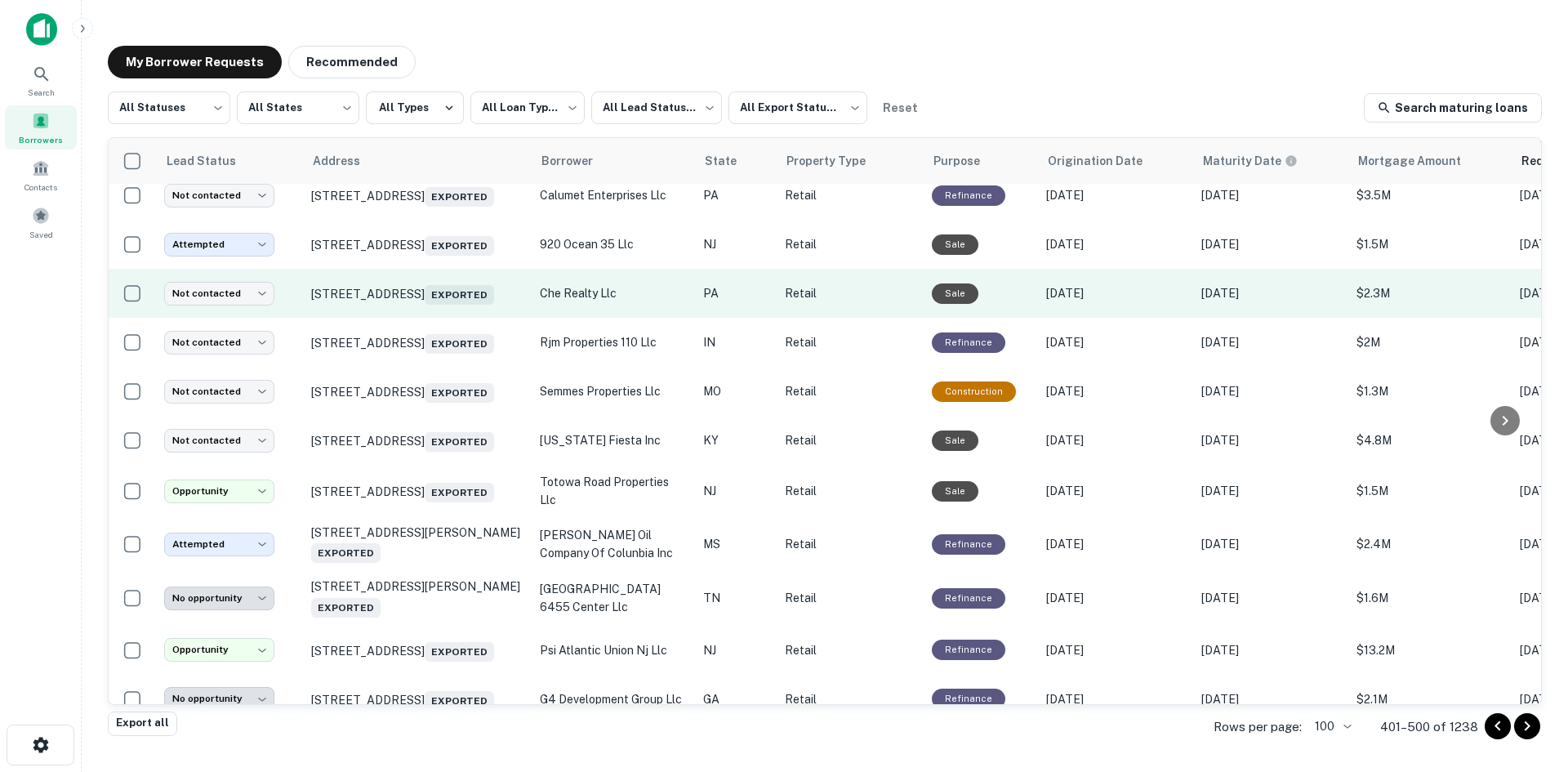
click at [454, 318] on td "8282 State Route 22 New Alexandria, PA 15670 Exported" at bounding box center [417, 293] width 228 height 49
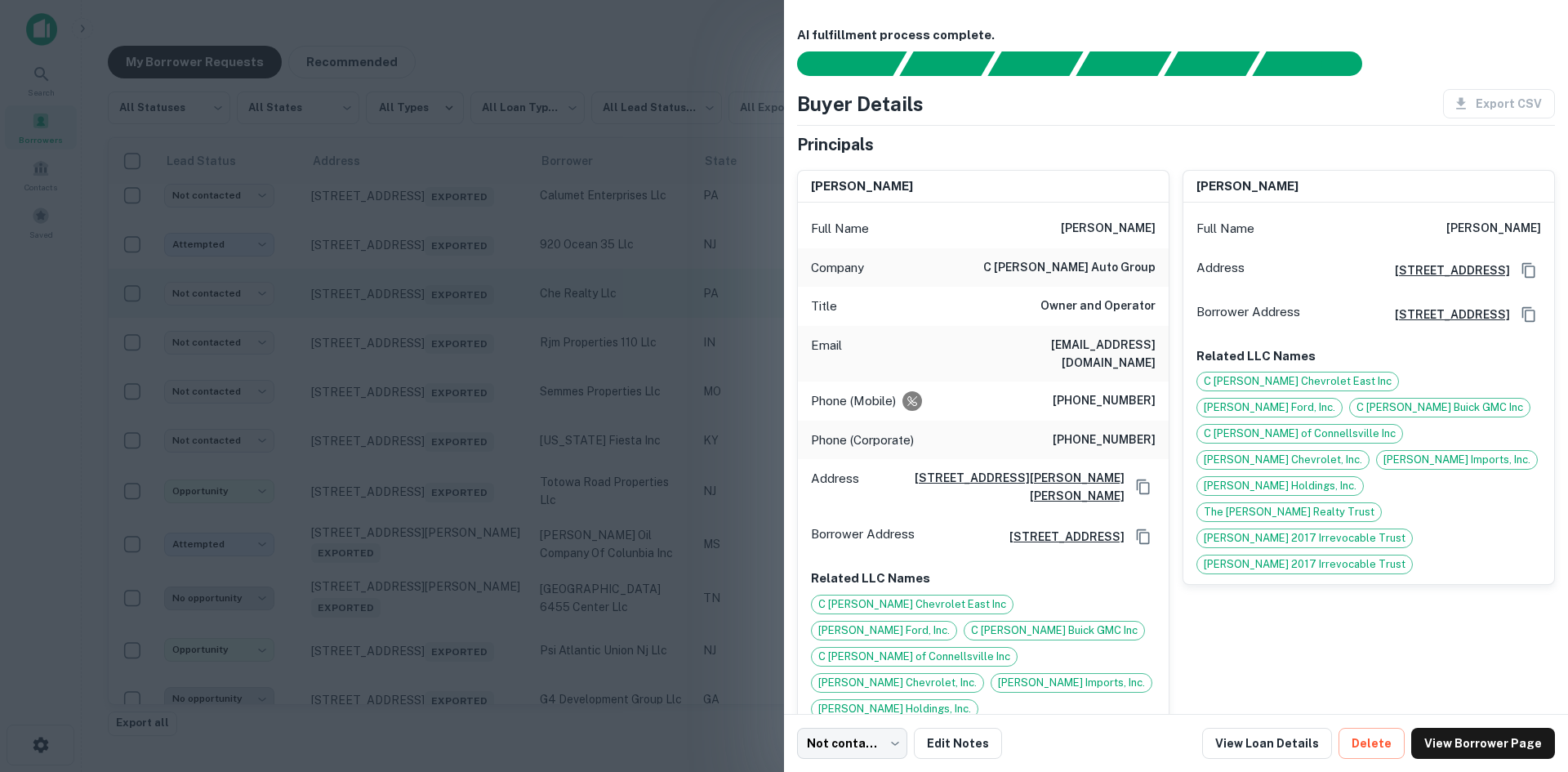
click at [454, 513] on div at bounding box center [784, 386] width 1568 height 772
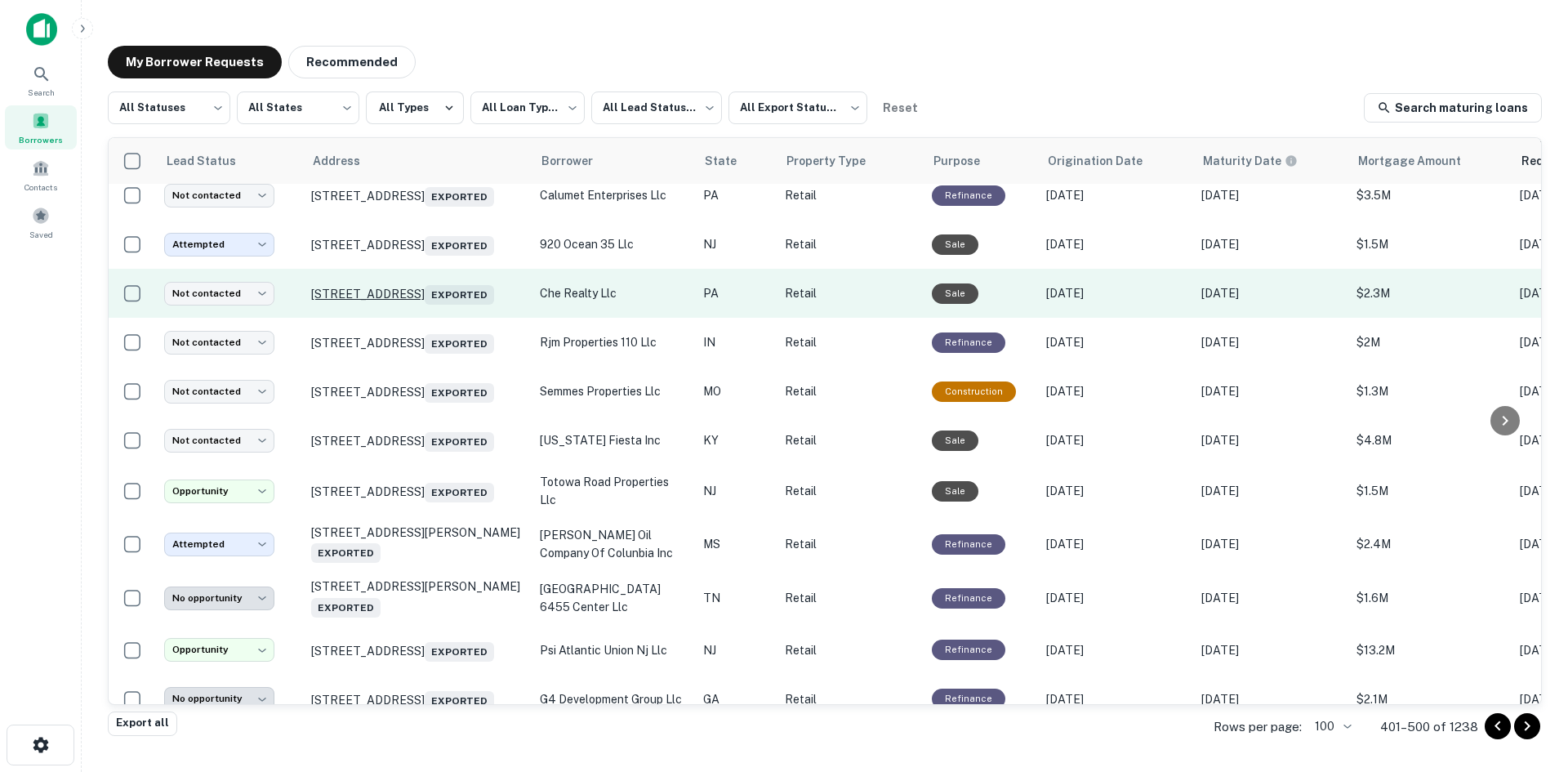
click at [455, 304] on p "8282 State Route 22 New Alexandria, PA 15670 Exported" at bounding box center [416, 294] width 212 height 23
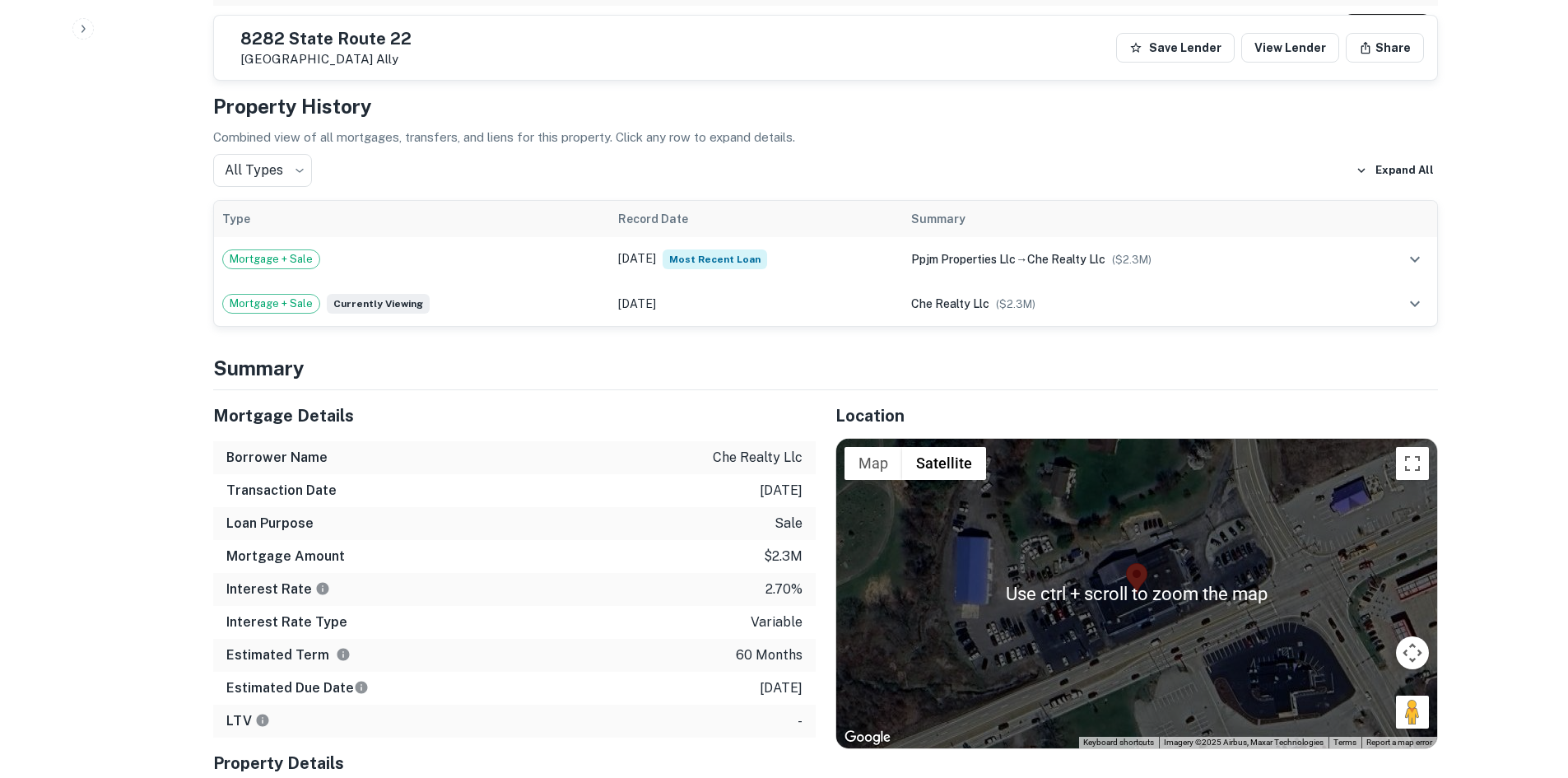
scroll to position [1096, 0]
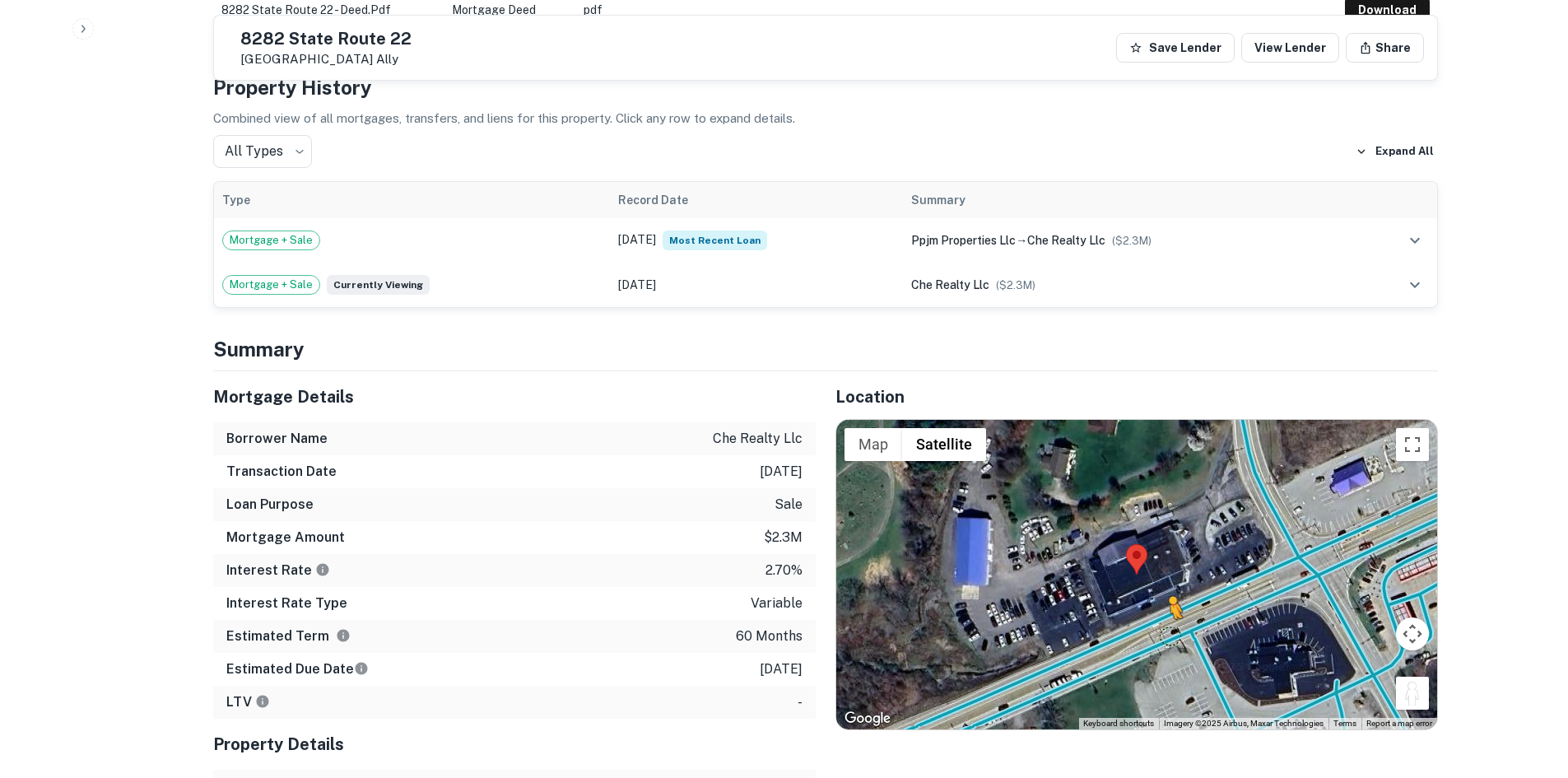
drag, startPoint x: 1405, startPoint y: 656, endPoint x: 1155, endPoint y: 584, distance: 260.2
click at [1155, 584] on div "To activate drag with keyboard, press Alt + Enter. Once in keyboard drag state,…" at bounding box center [1137, 575] width 601 height 310
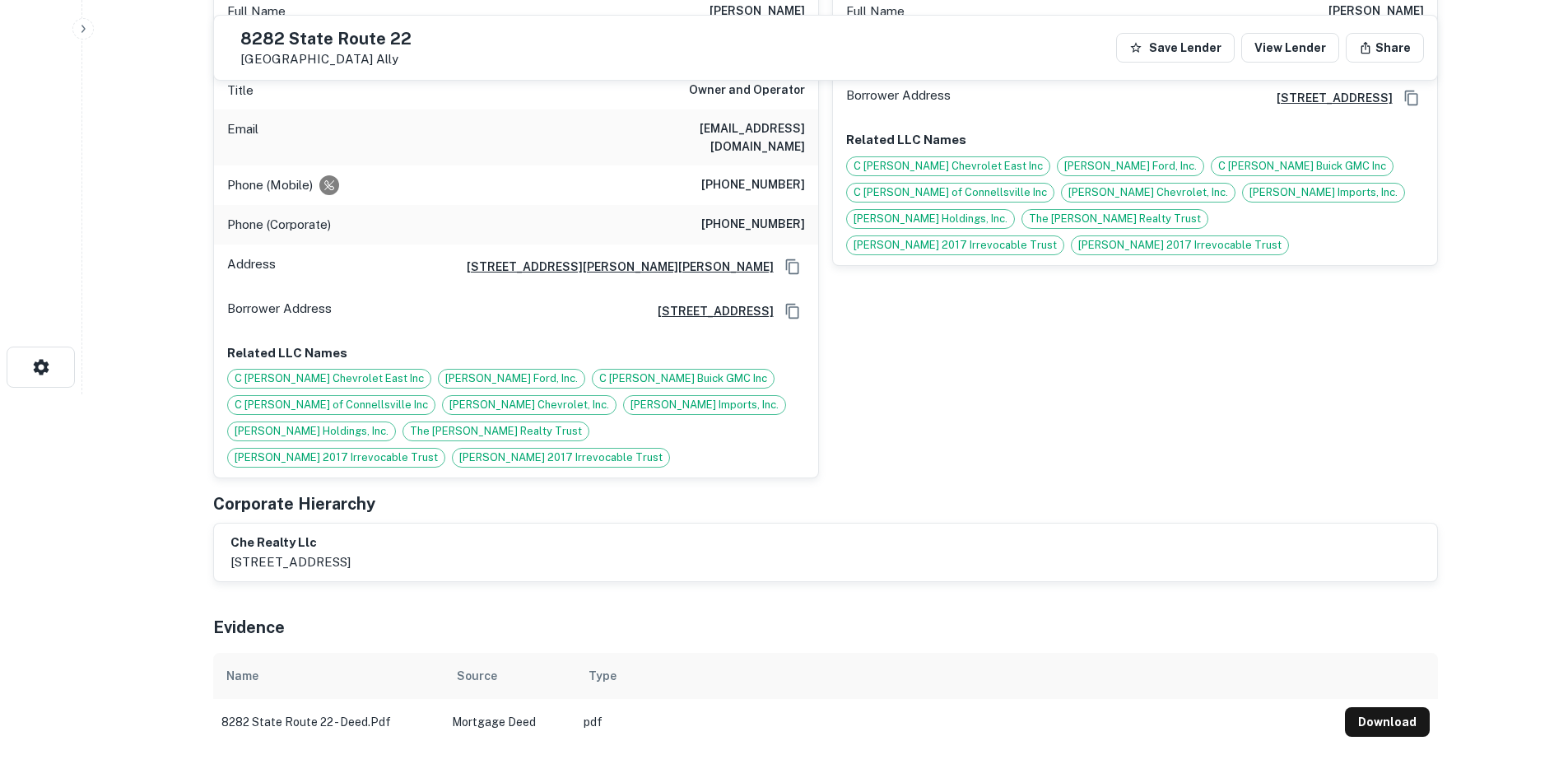
scroll to position [191, 0]
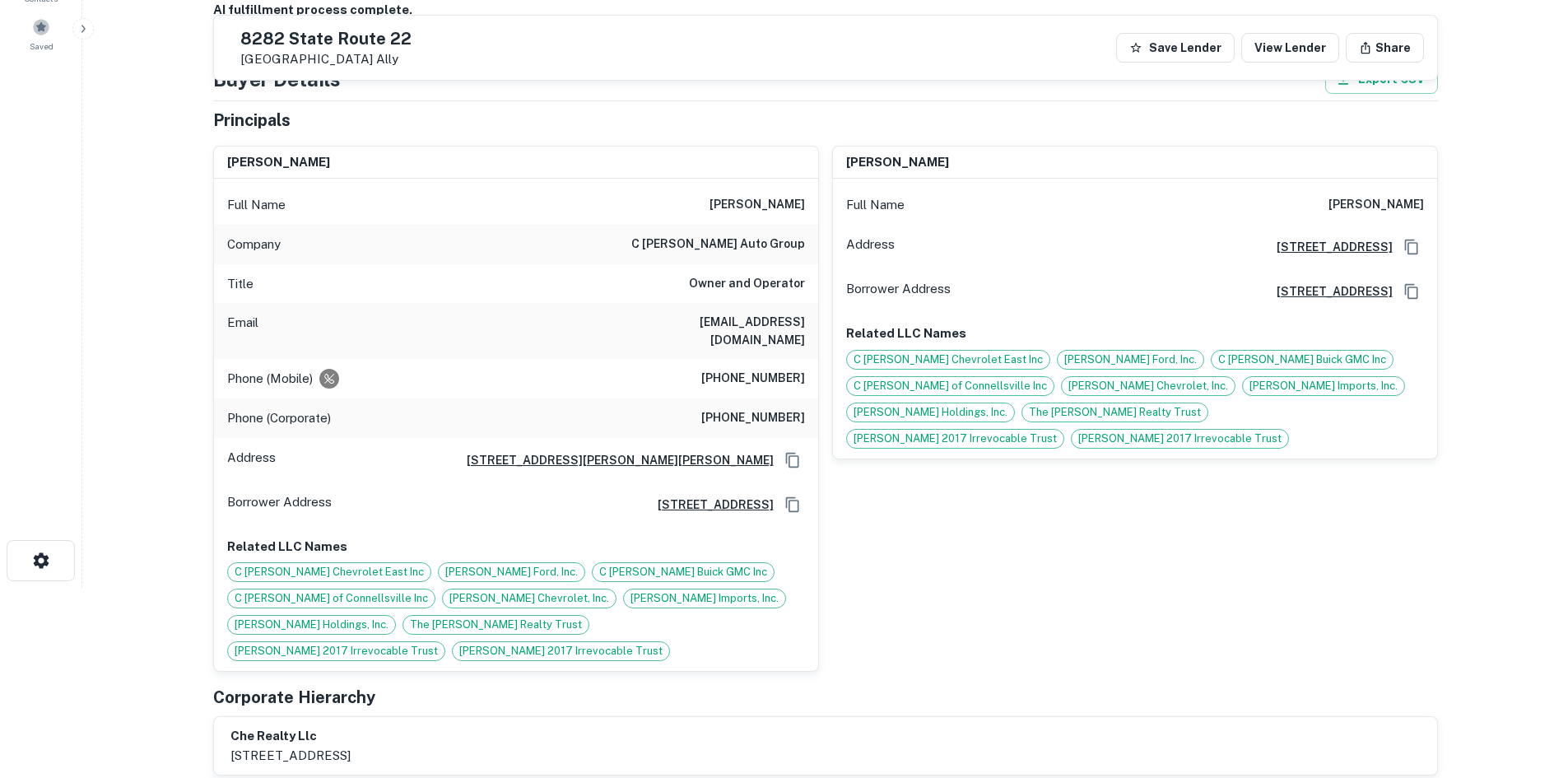
click at [780, 369] on h6 "(412) 915-4011" at bounding box center [753, 378] width 104 height 19
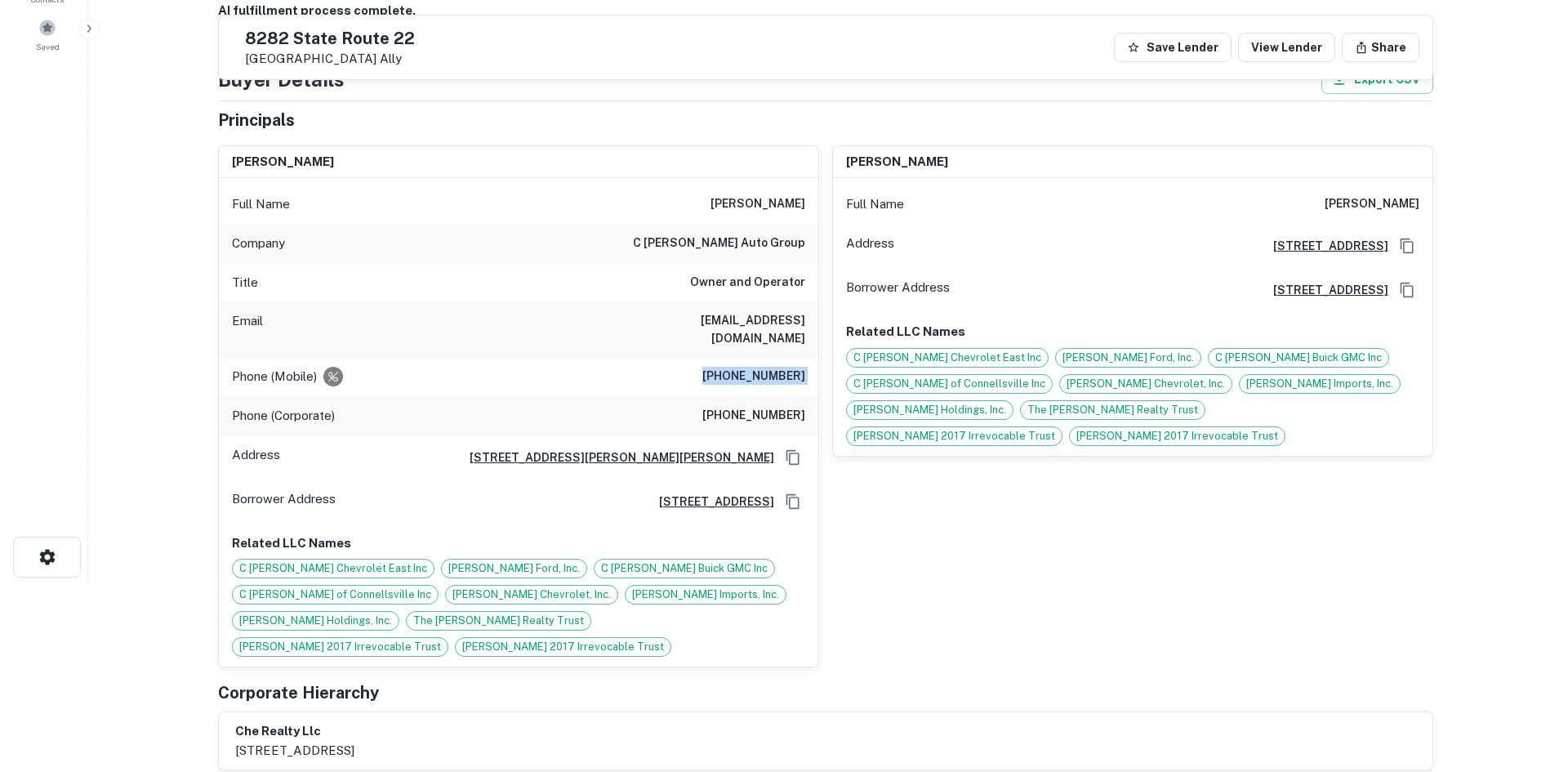
scroll to position [0, 0]
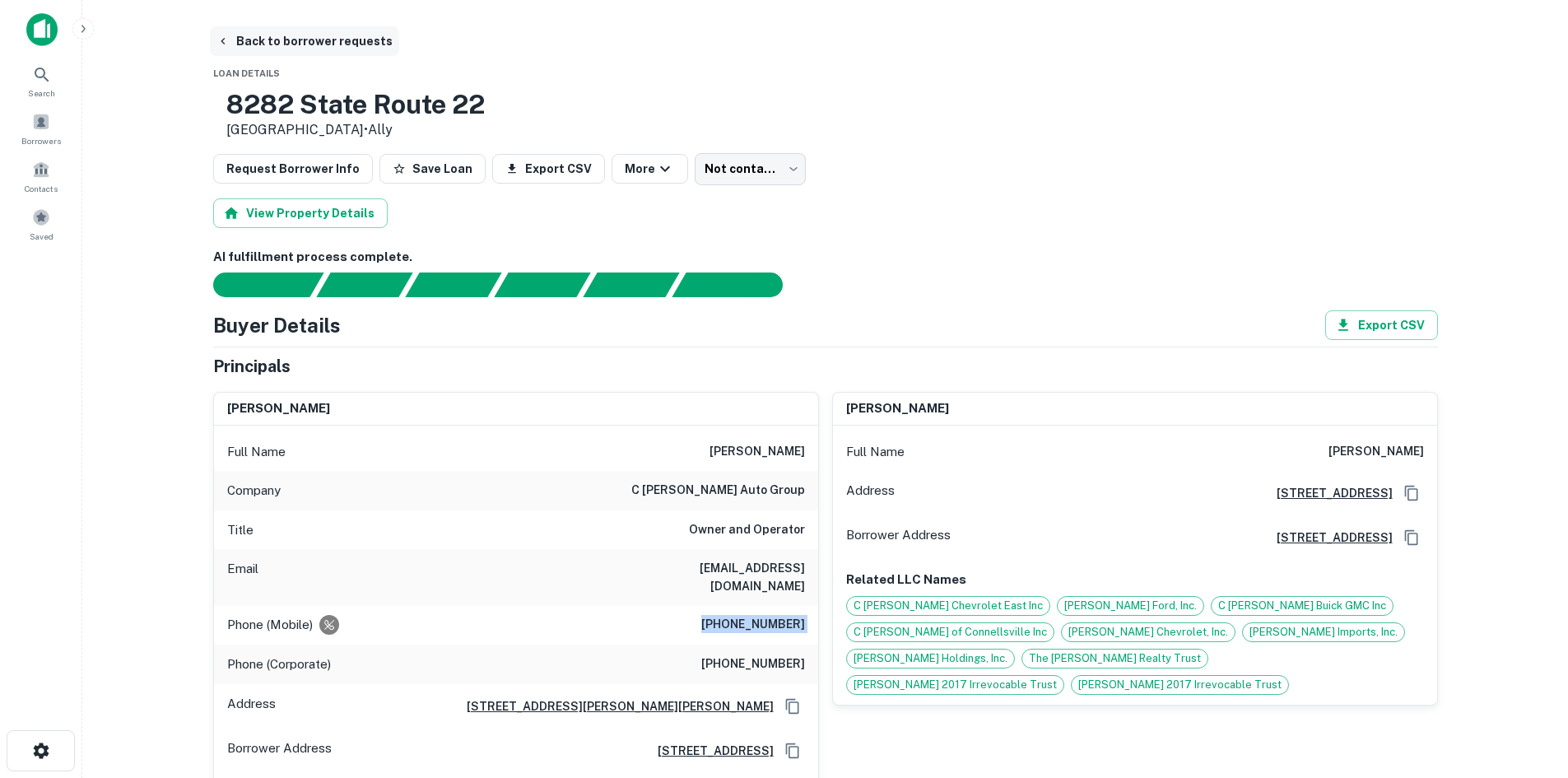
click at [275, 35] on button "Back to borrower requests" at bounding box center [305, 41] width 190 height 30
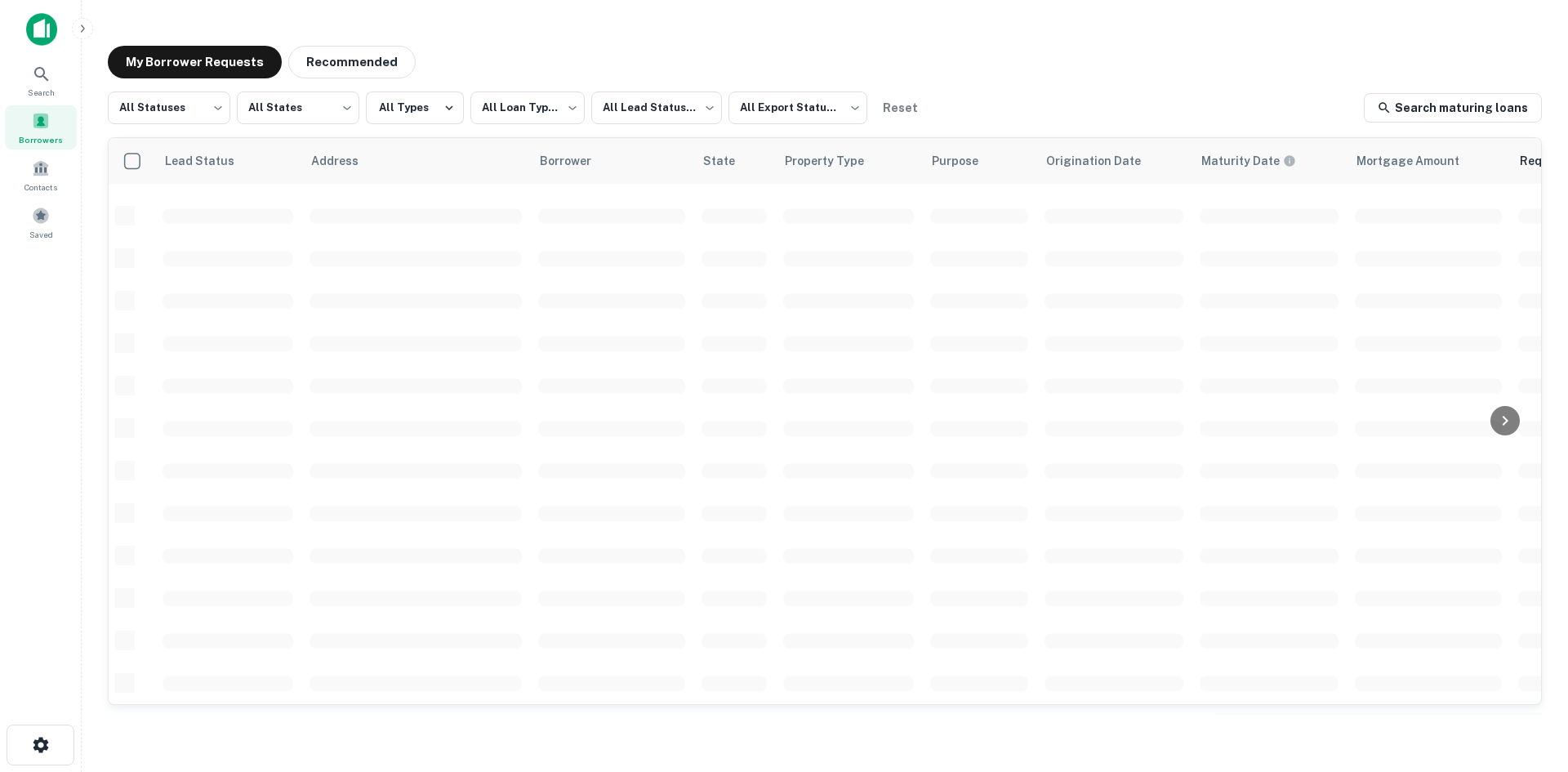
scroll to position [554, 0]
click at [1560, 461] on main "**********" at bounding box center [824, 386] width 1486 height 772
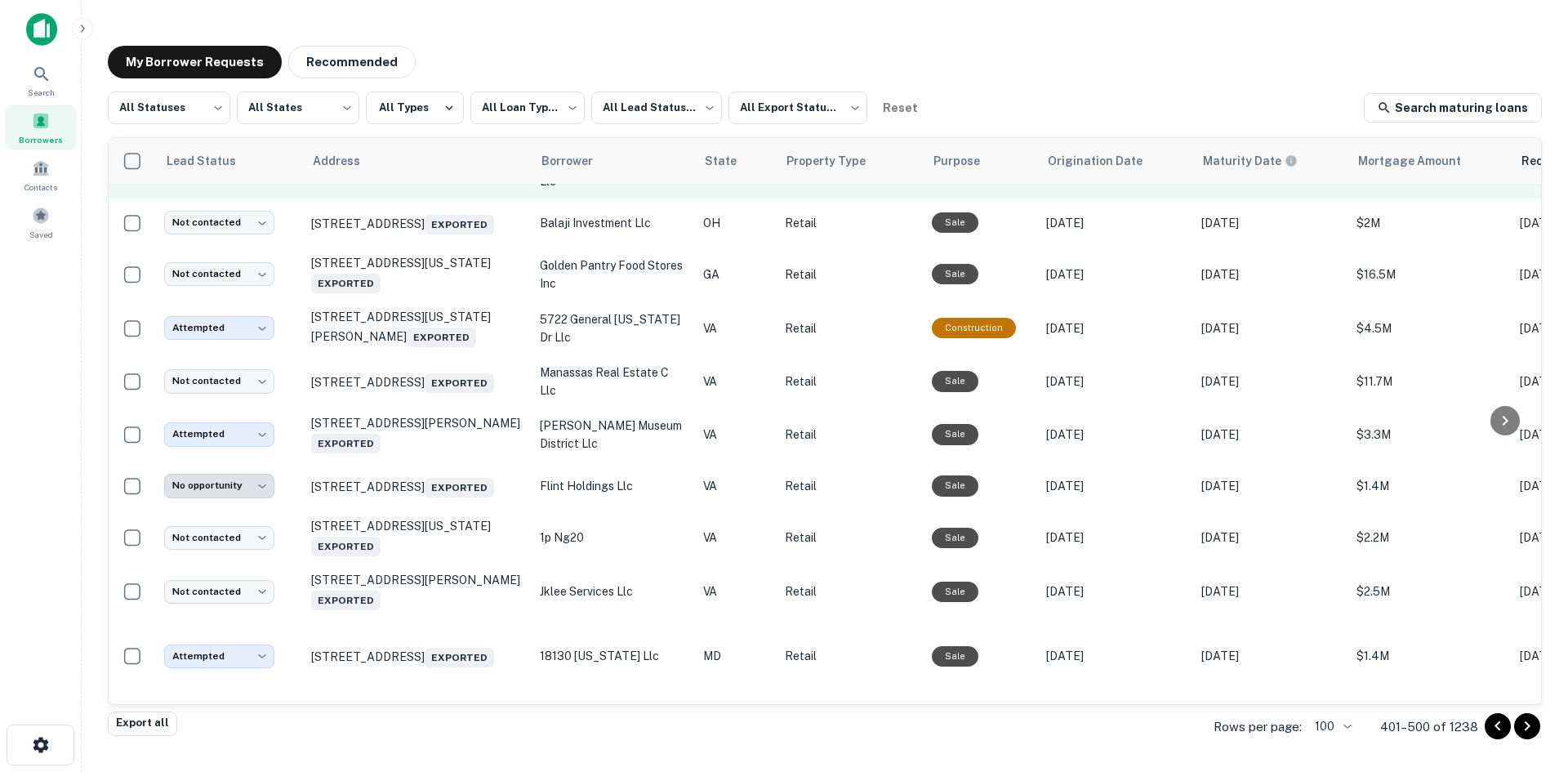
scroll to position [1453, 0]
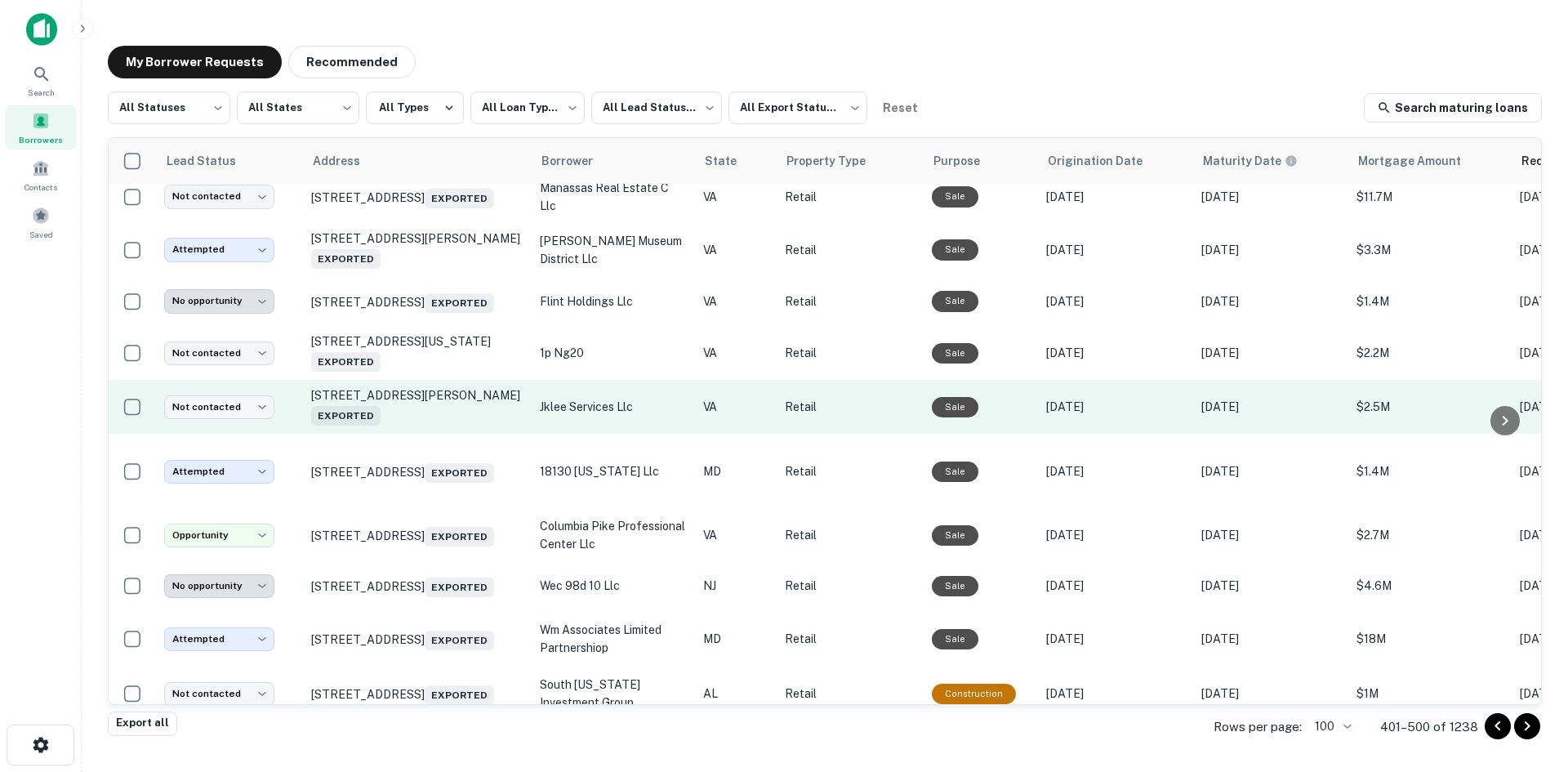
click at [451, 434] on td "[STREET_ADDRESS][PERSON_NAME] Exported" at bounding box center [417, 407] width 228 height 54
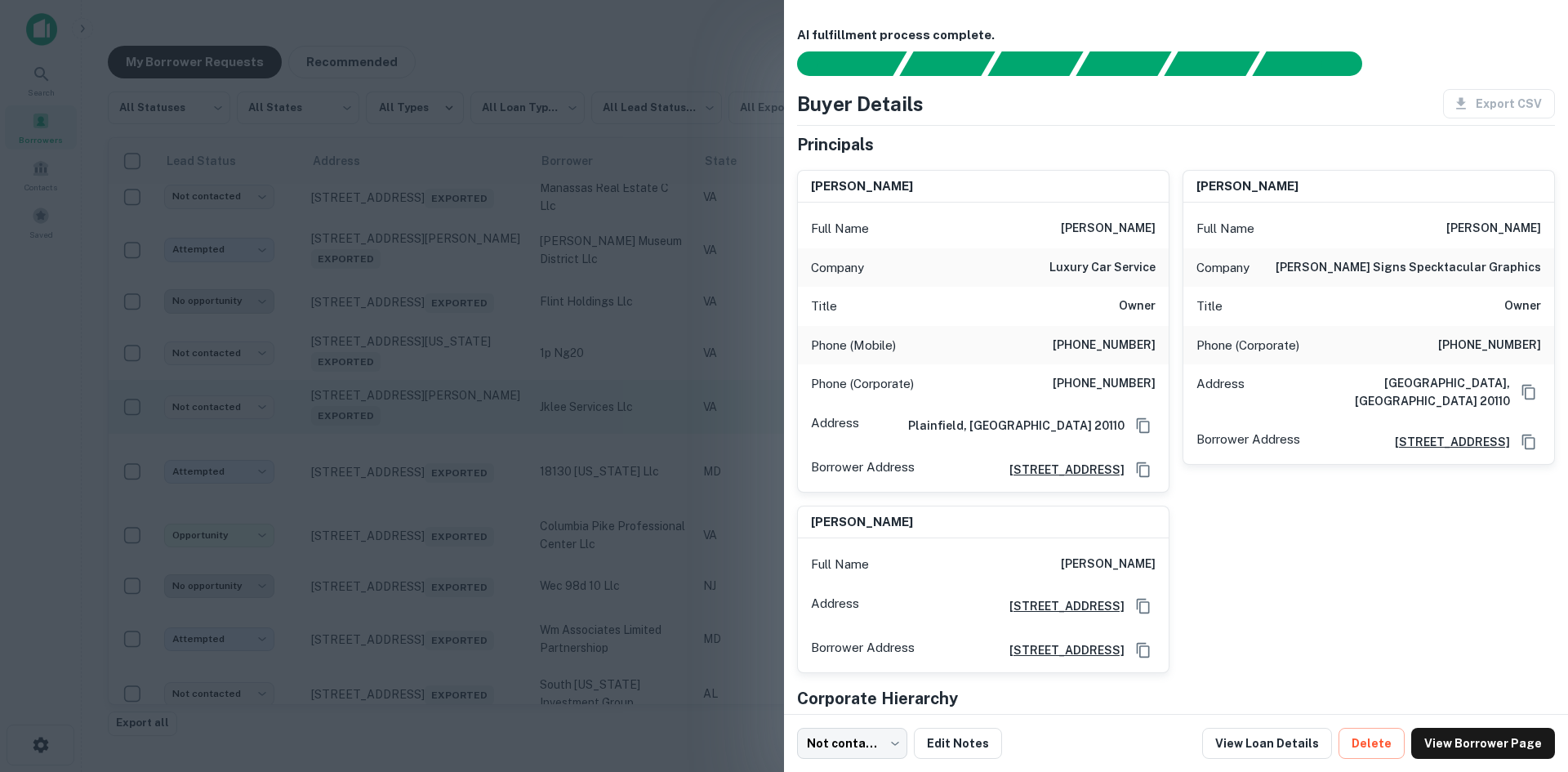
click at [451, 516] on div at bounding box center [784, 386] width 1568 height 772
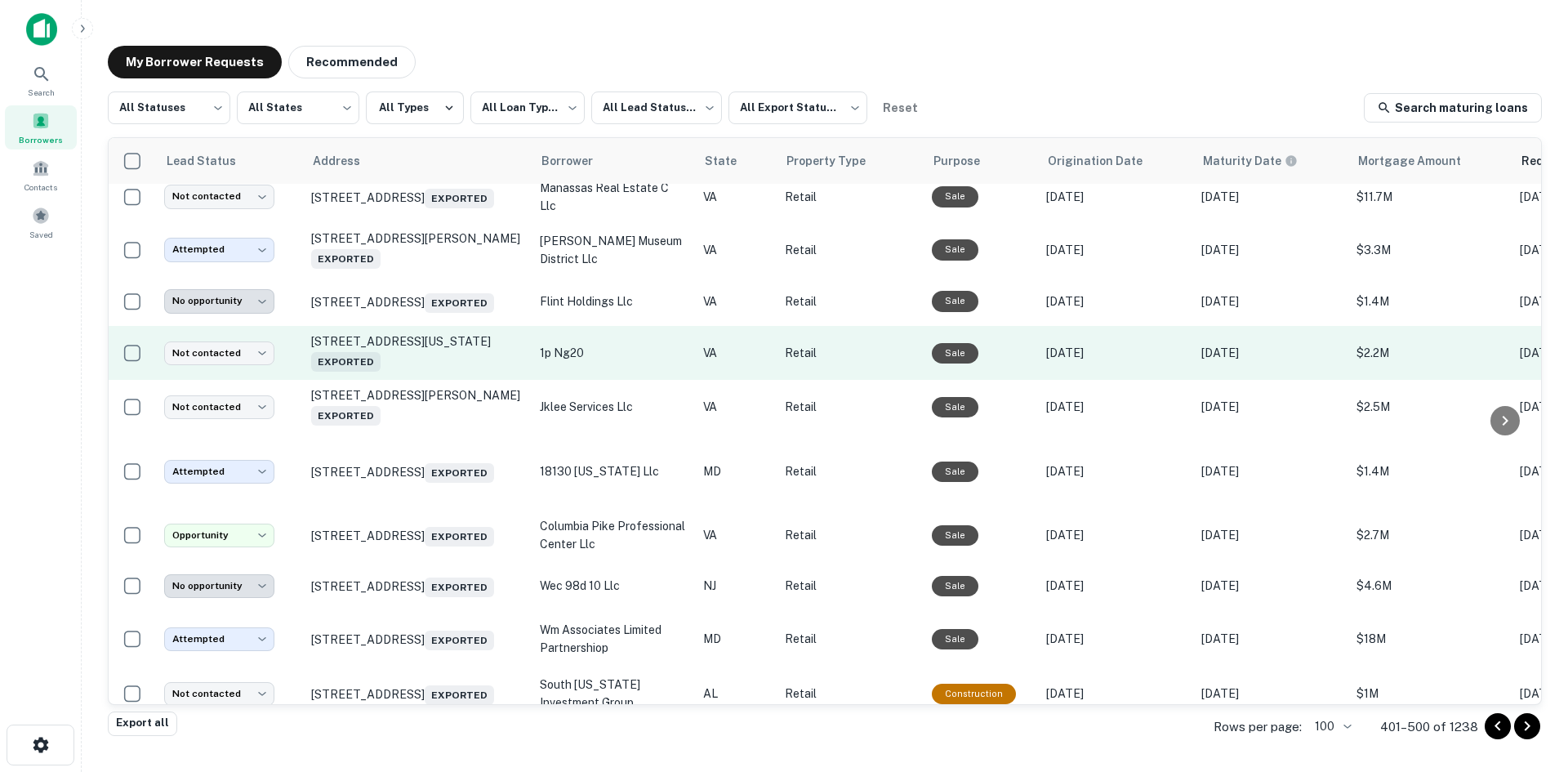
click at [447, 380] on td "[STREET_ADDRESS][US_STATE] Exported" at bounding box center [417, 353] width 228 height 54
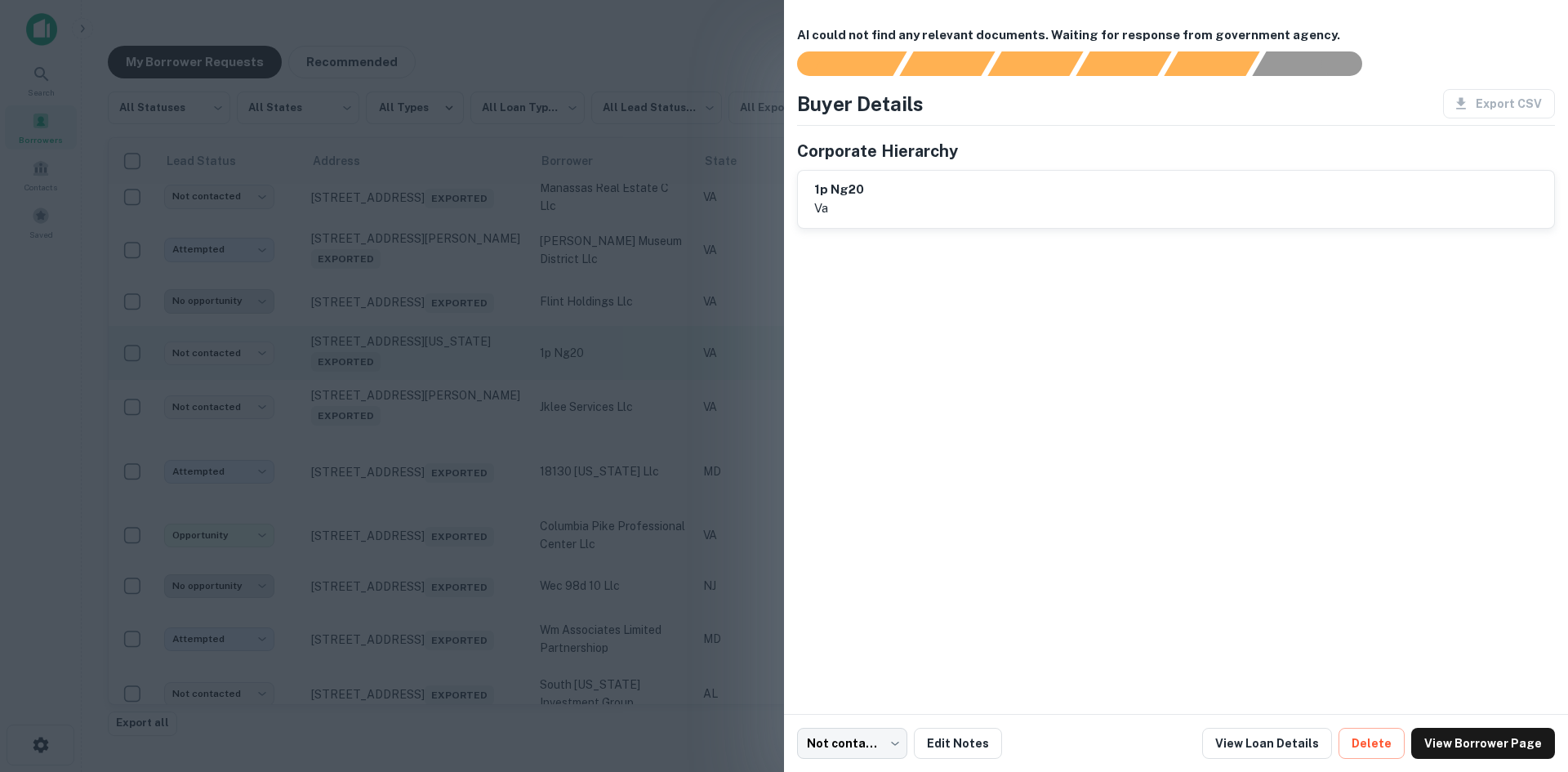
click at [447, 461] on div at bounding box center [784, 386] width 1568 height 772
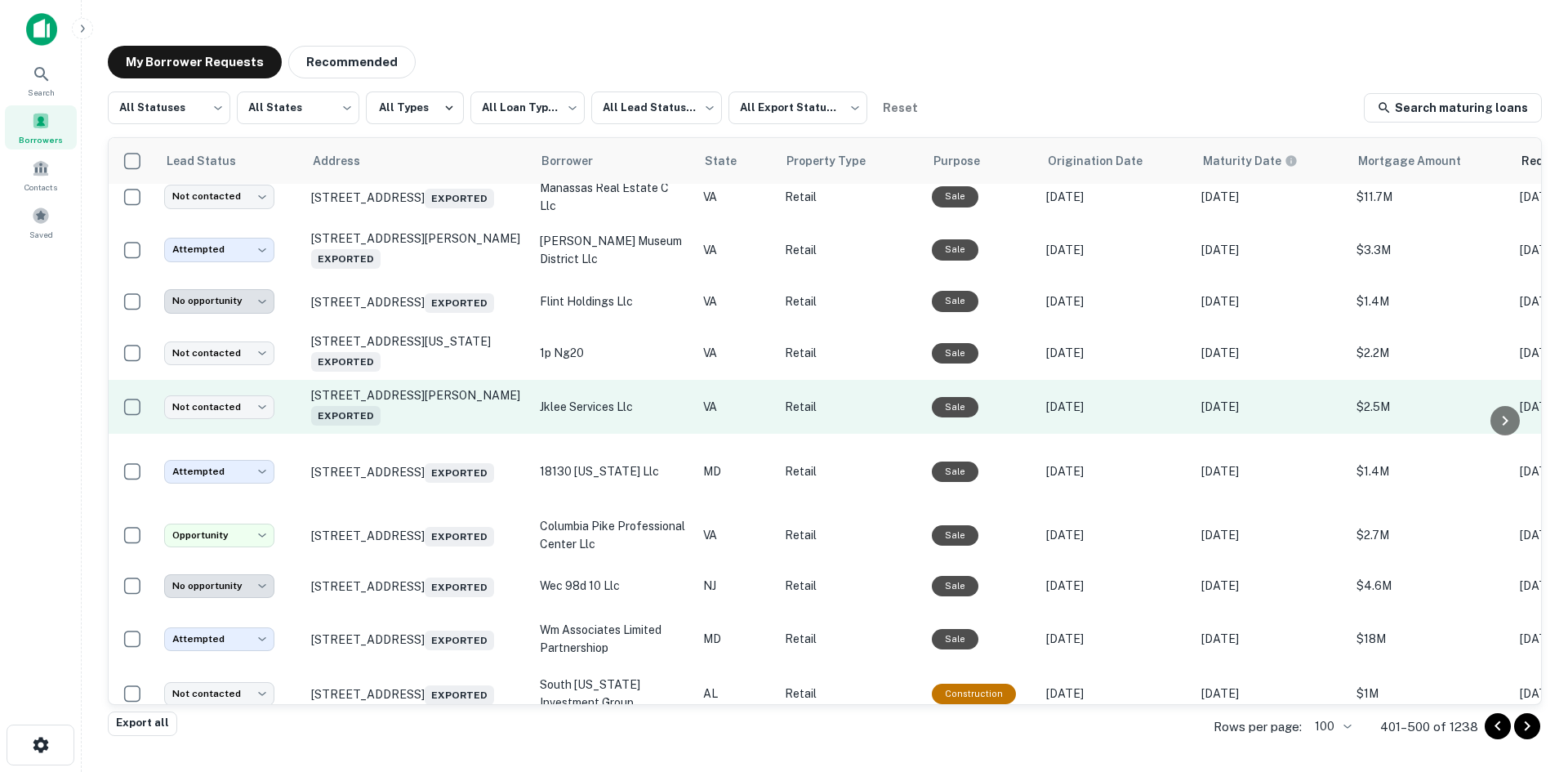
click at [407, 434] on td "[STREET_ADDRESS][PERSON_NAME] Exported" at bounding box center [417, 407] width 228 height 54
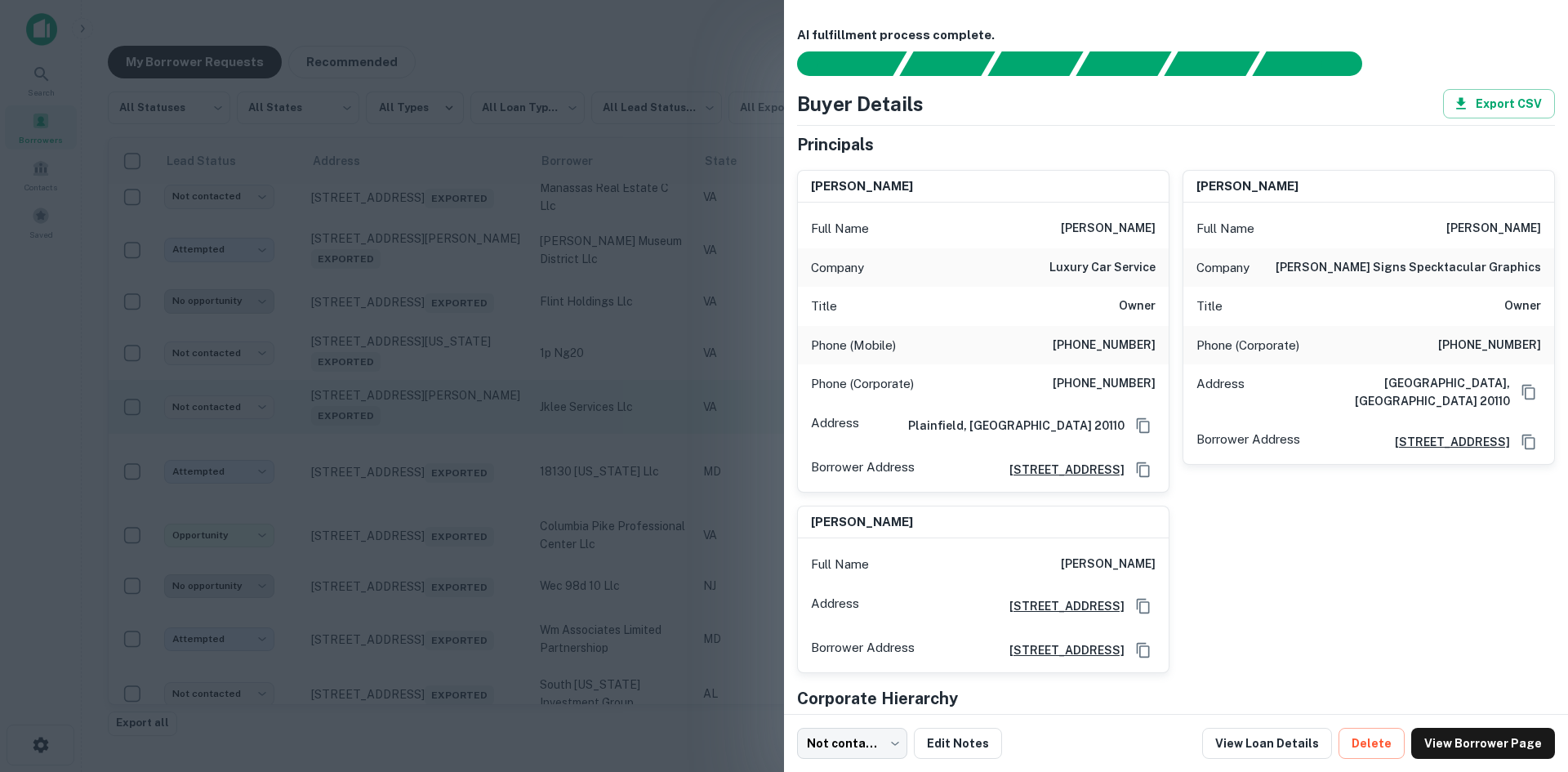
click at [407, 515] on div at bounding box center [784, 386] width 1568 height 772
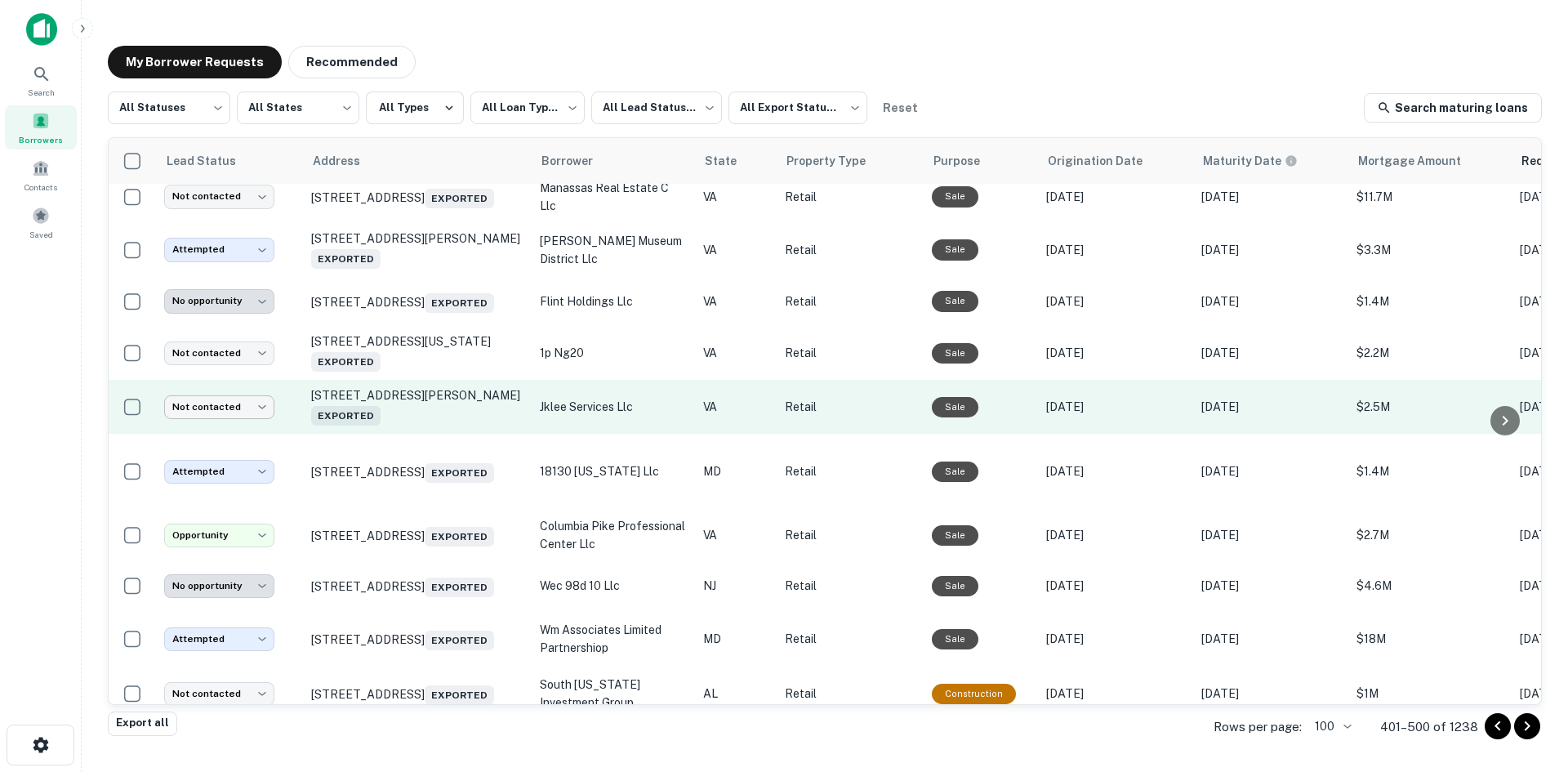
click at [209, 492] on body "**********" at bounding box center [784, 386] width 1568 height 772
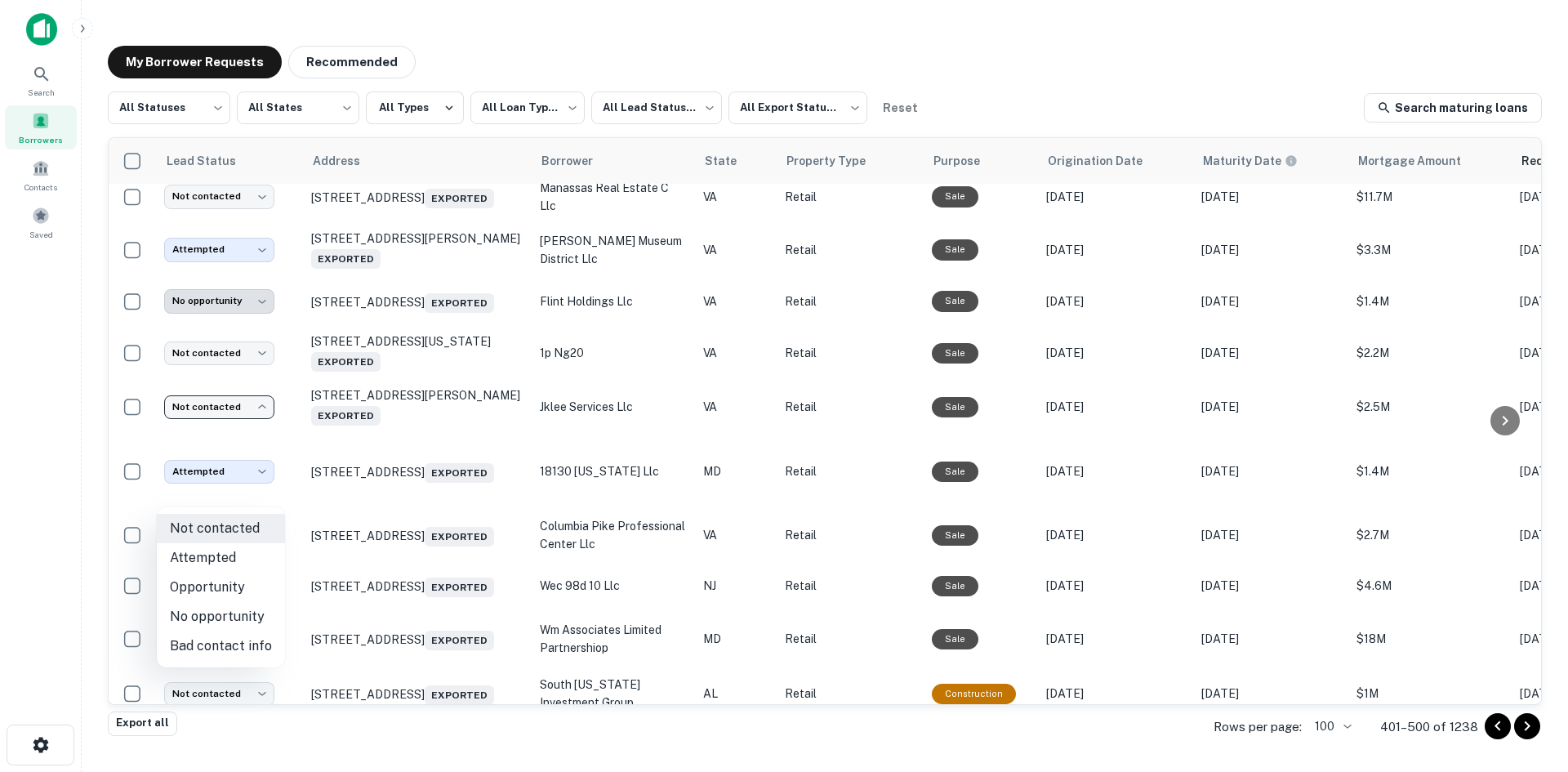
click at [239, 612] on li "No opportunity" at bounding box center [221, 616] width 129 height 30
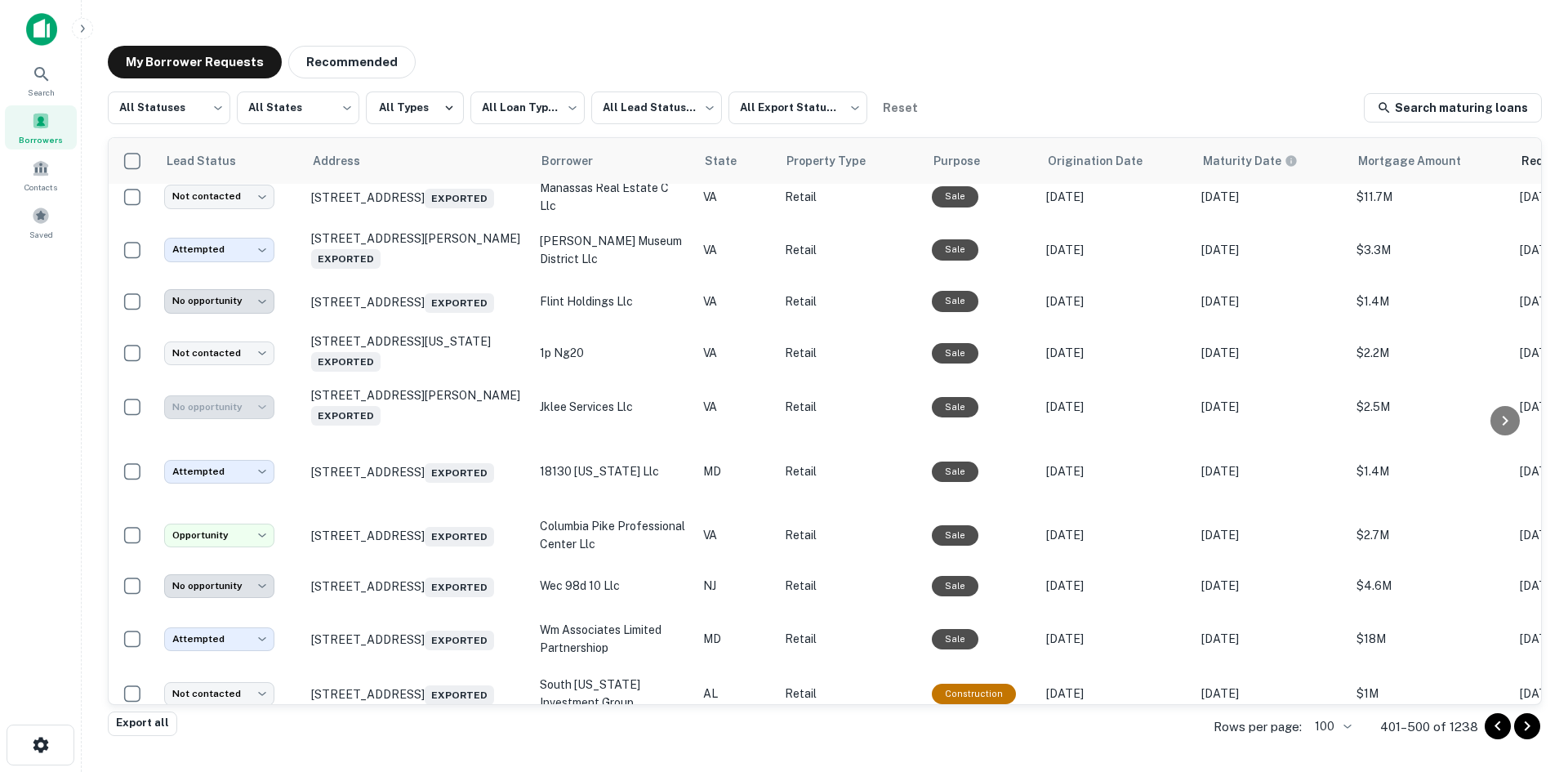
type input "**********"
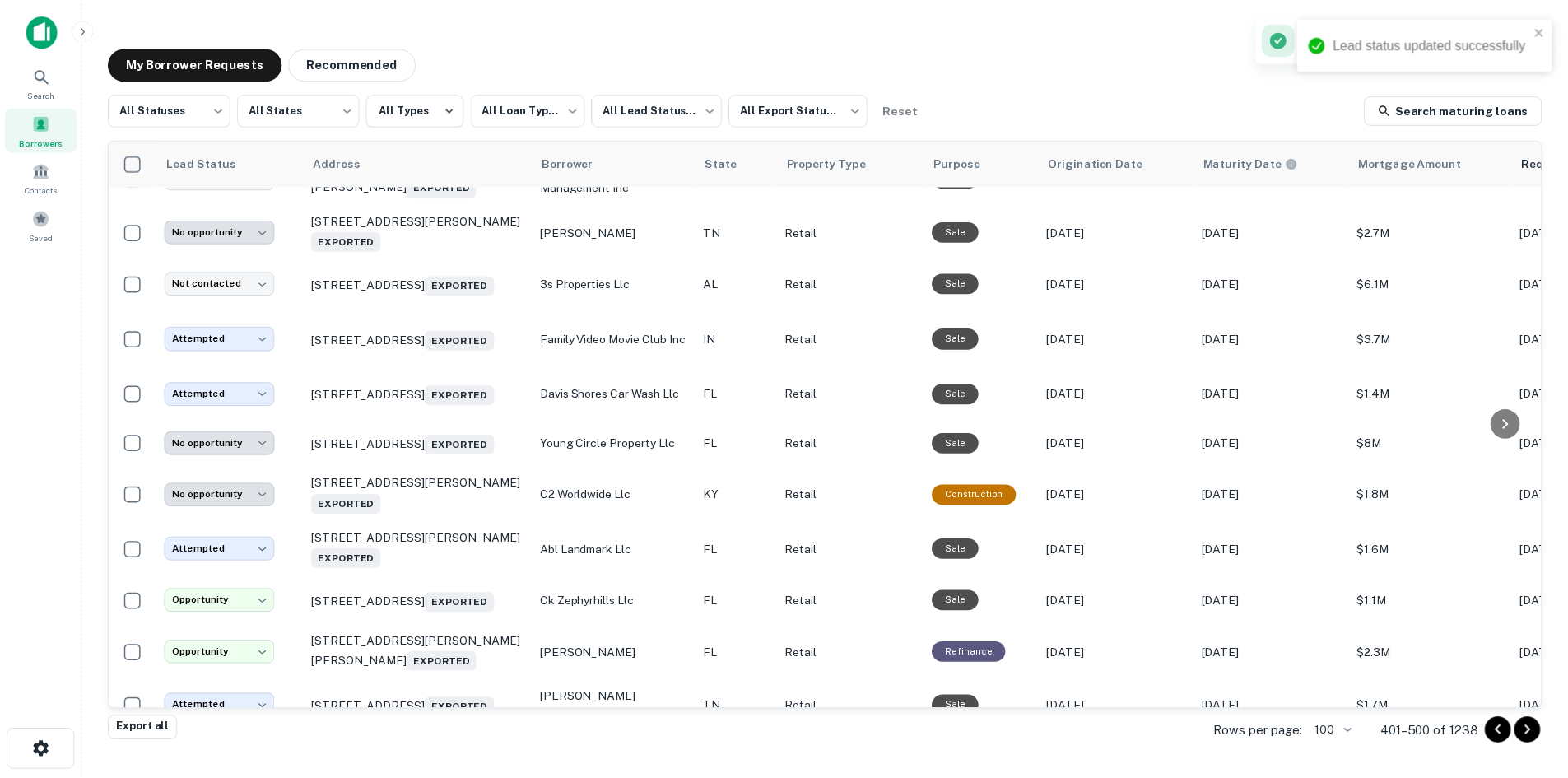
scroll to position [2123, 0]
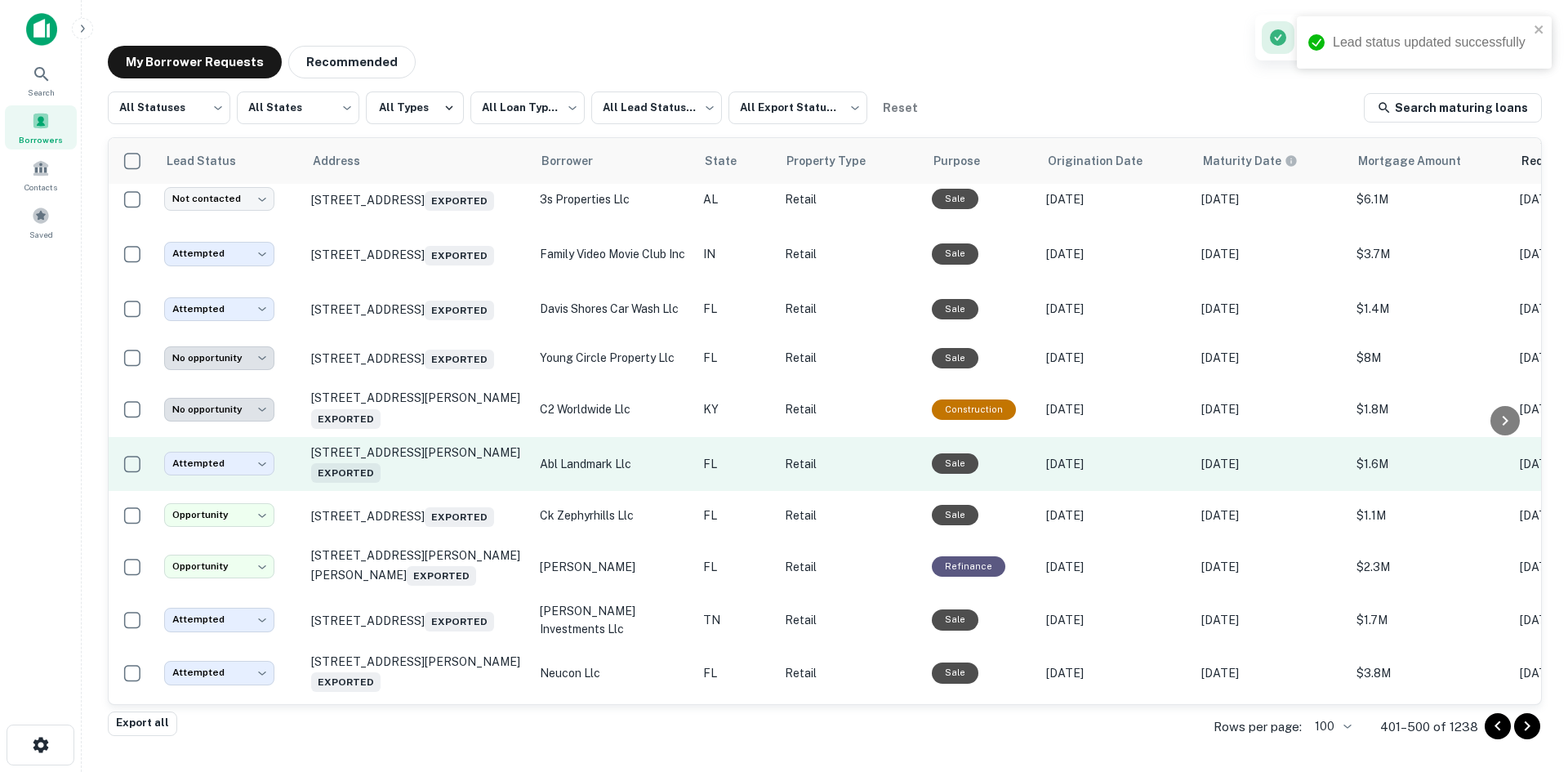
click at [400, 491] on td "[STREET_ADDRESS][PERSON_NAME] Exported" at bounding box center [417, 464] width 228 height 54
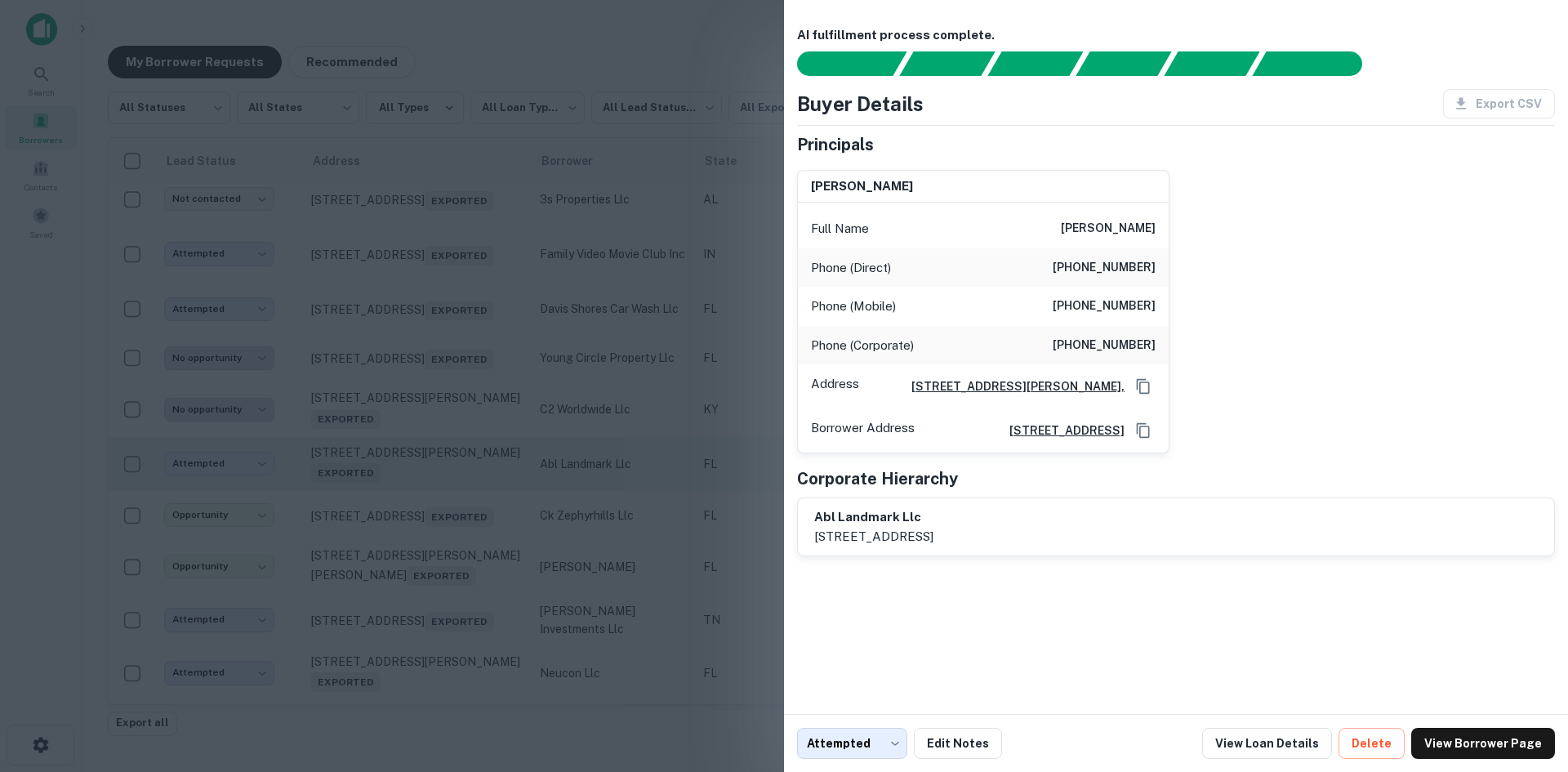
click at [400, 592] on div at bounding box center [784, 386] width 1568 height 772
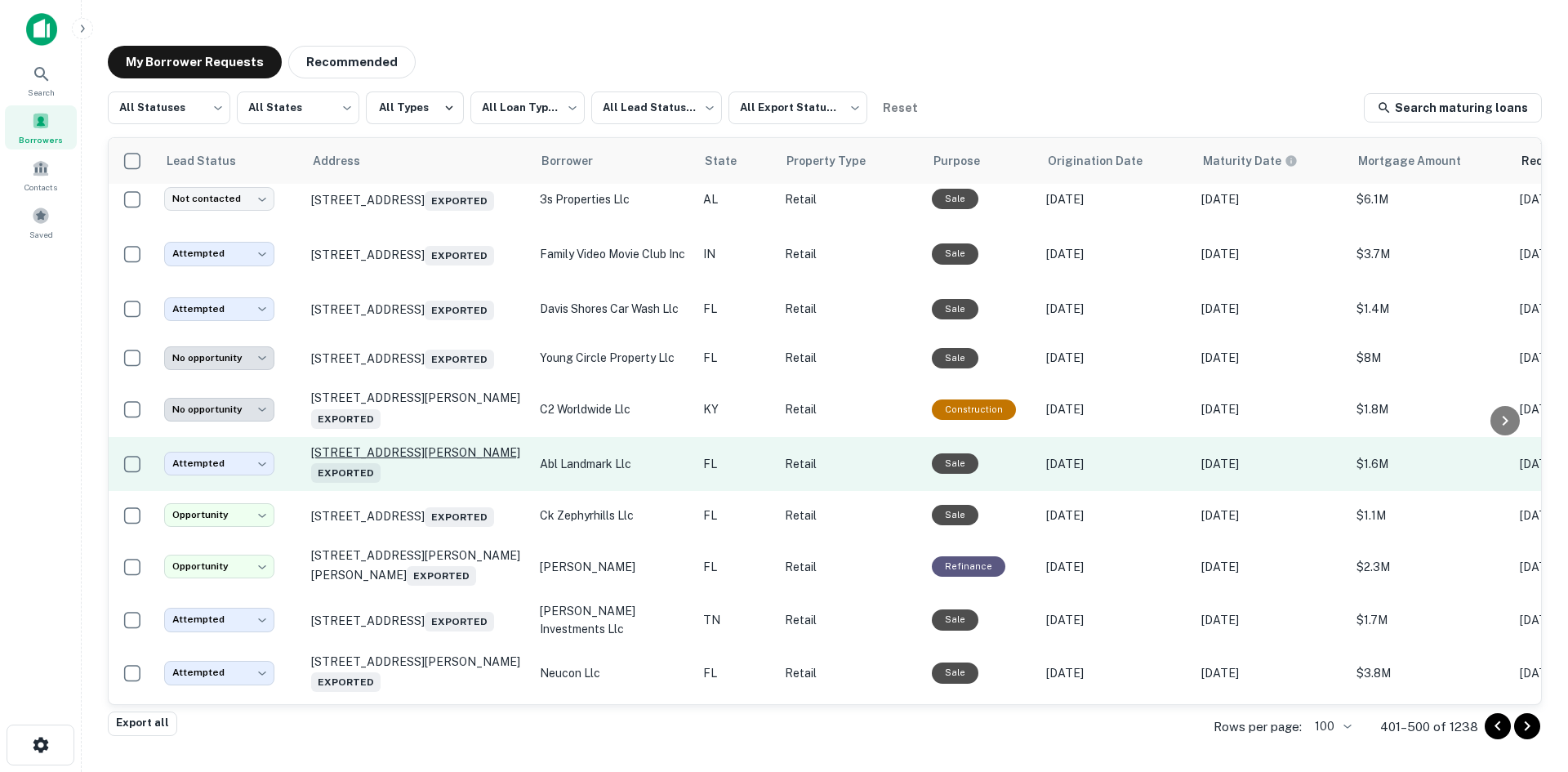
click at [402, 483] on p "[STREET_ADDRESS][PERSON_NAME] Exported" at bounding box center [416, 464] width 212 height 37
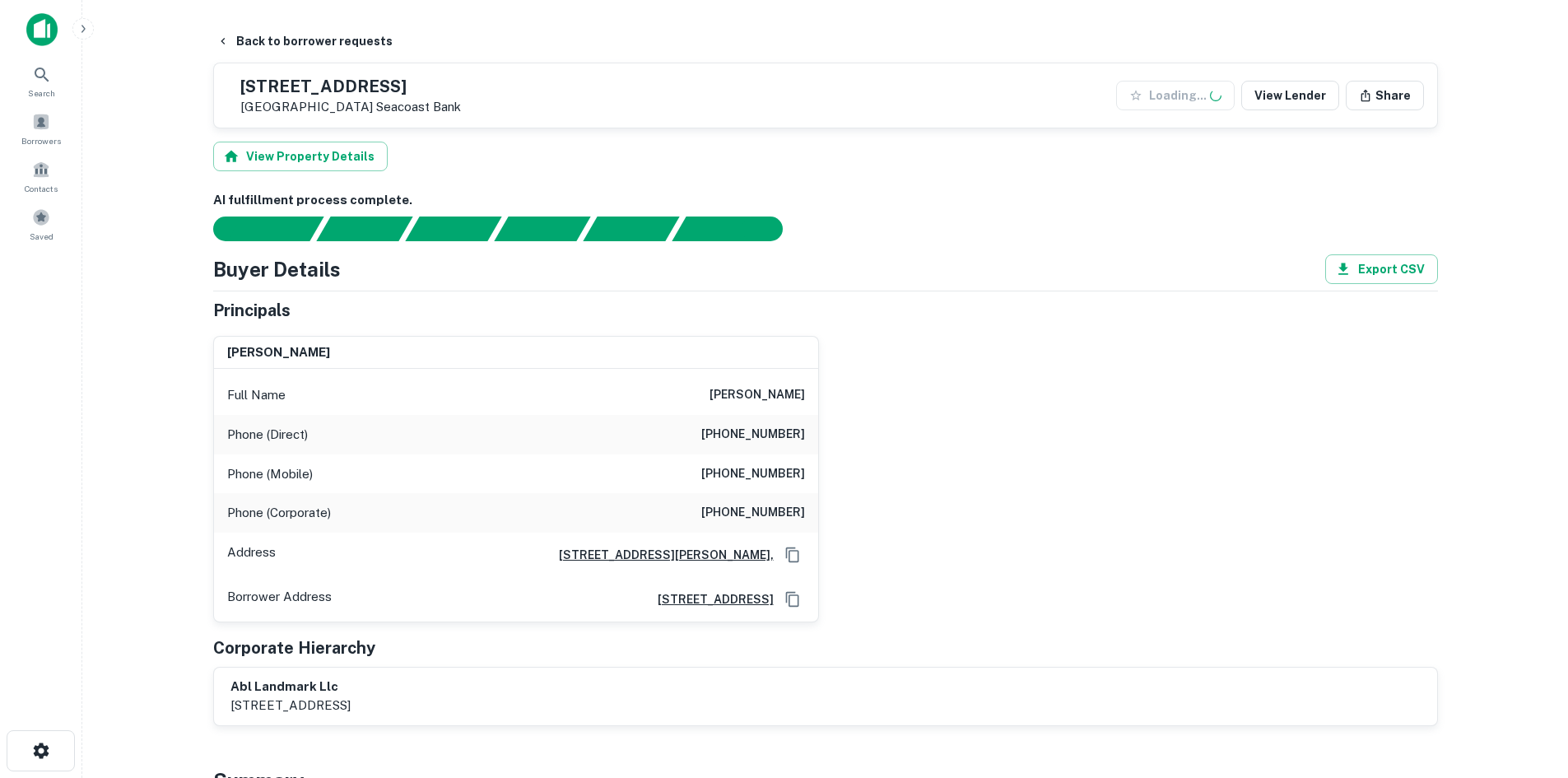
scroll to position [494, 0]
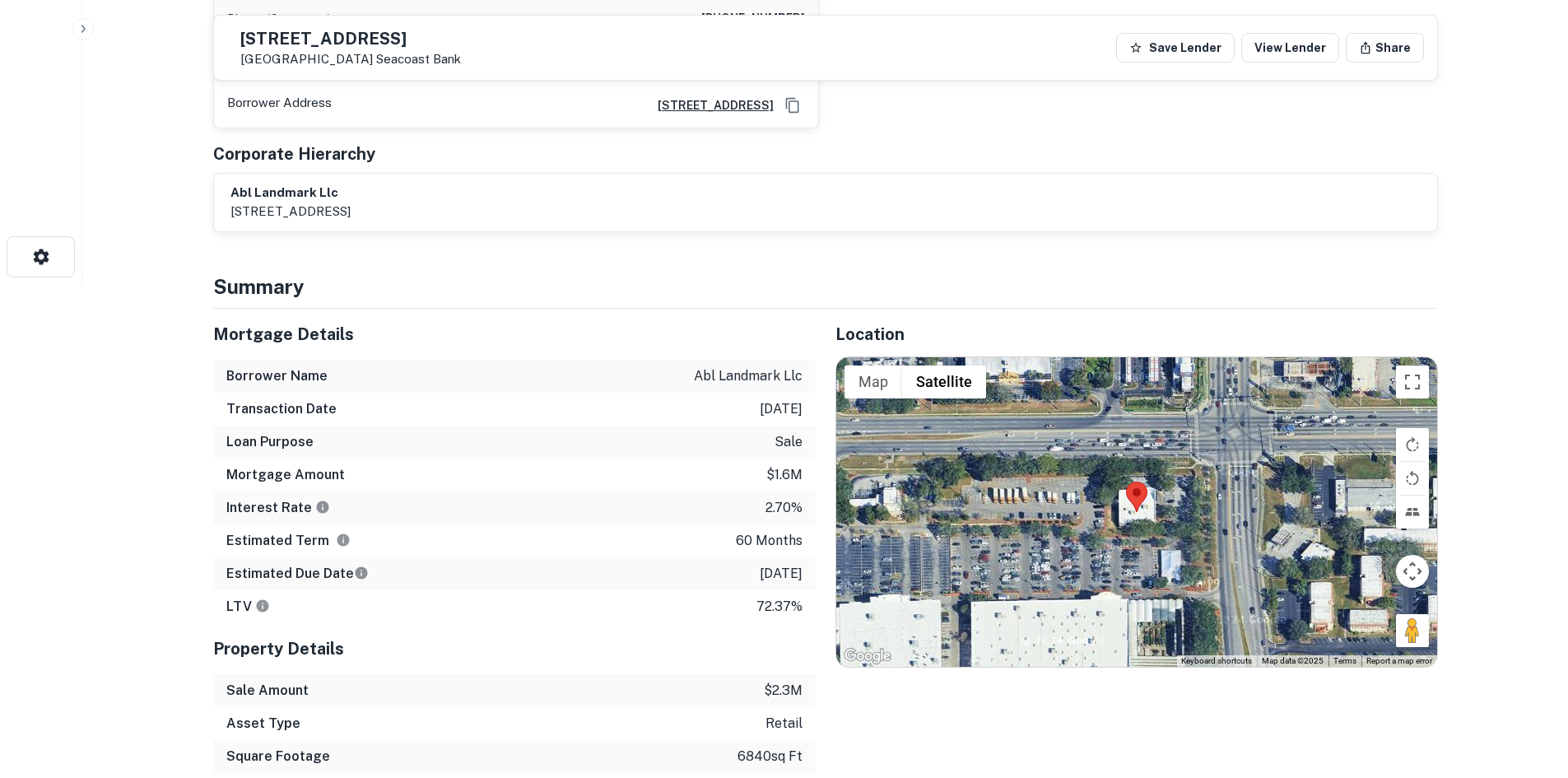
drag, startPoint x: 1404, startPoint y: 637, endPoint x: 1174, endPoint y: 504, distance: 265.7
click at [1153, 483] on div "Map Terrain Satellite Labels Keyboard shortcuts Map Data Map data ©2025 Map dat…" at bounding box center [1137, 512] width 601 height 310
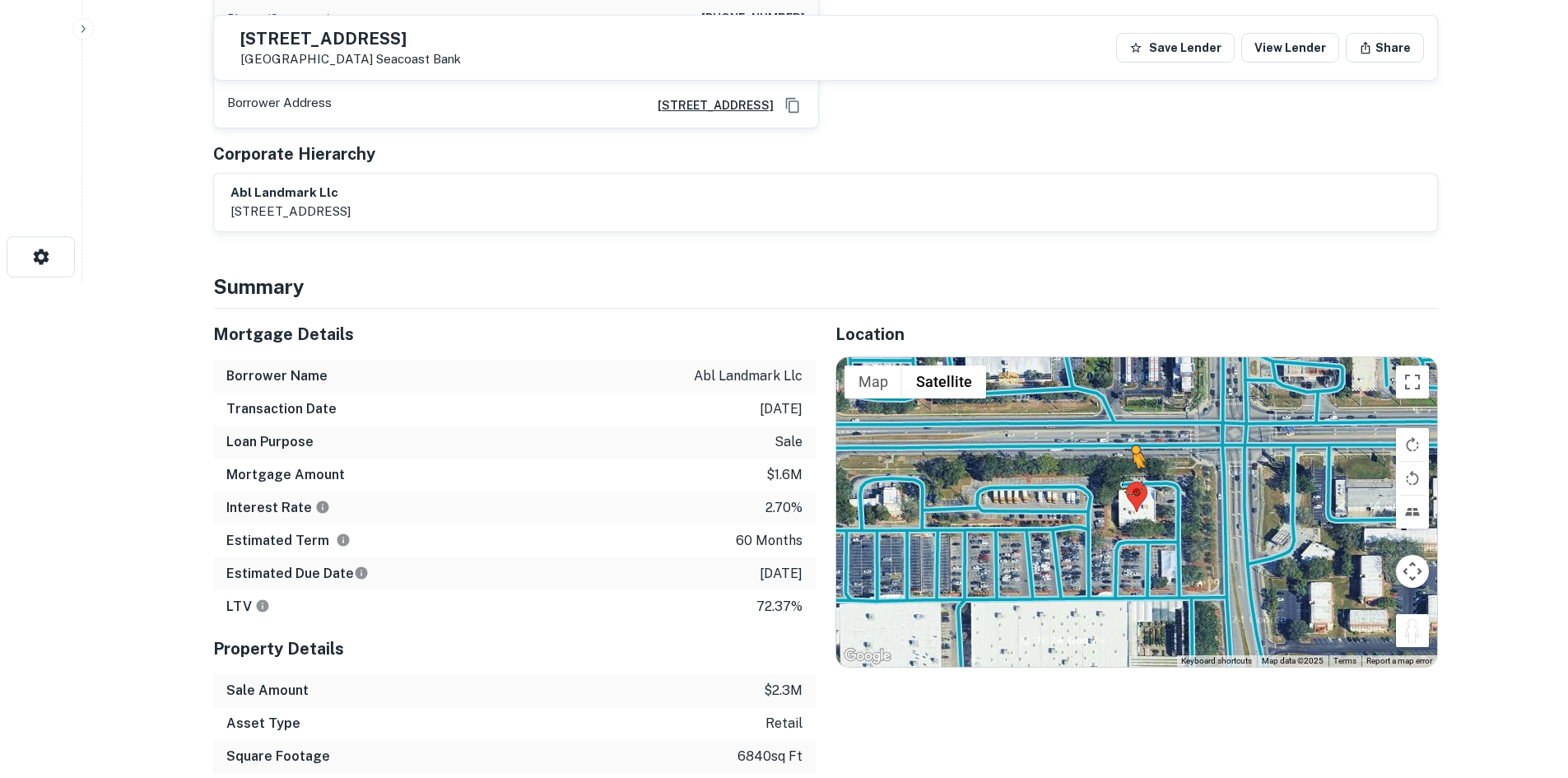
drag, startPoint x: 1400, startPoint y: 622, endPoint x: 1125, endPoint y: 478, distance: 310.4
click at [1125, 478] on div "To activate drag with keyboard, press Alt + Enter. Once in keyboard drag state,…" at bounding box center [1137, 512] width 601 height 310
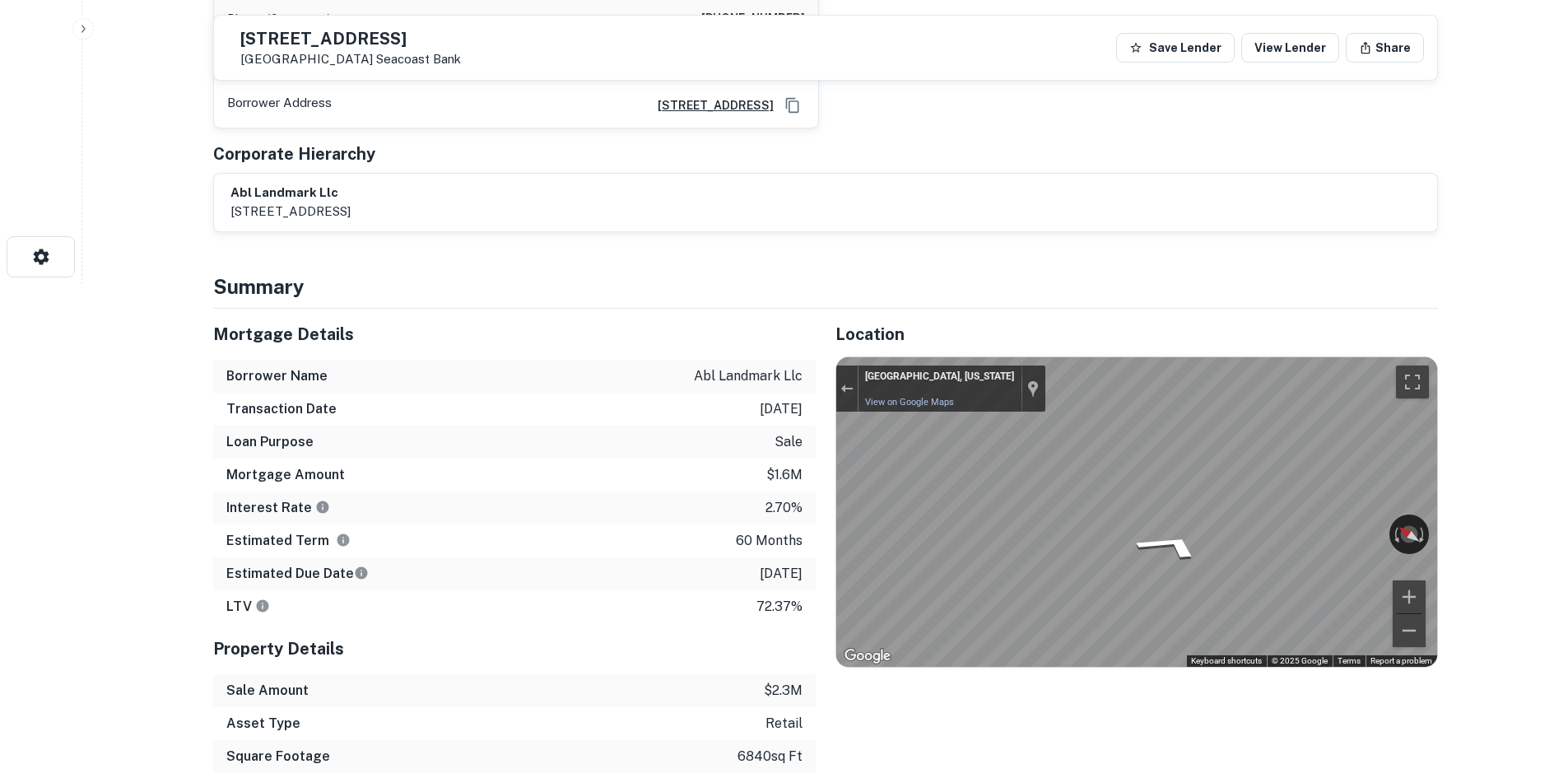
click at [807, 457] on div "Mortgage Details Borrower Name abl landmark llc Transaction Date [DATE] Loan Pu…" at bounding box center [815, 574] width 1245 height 530
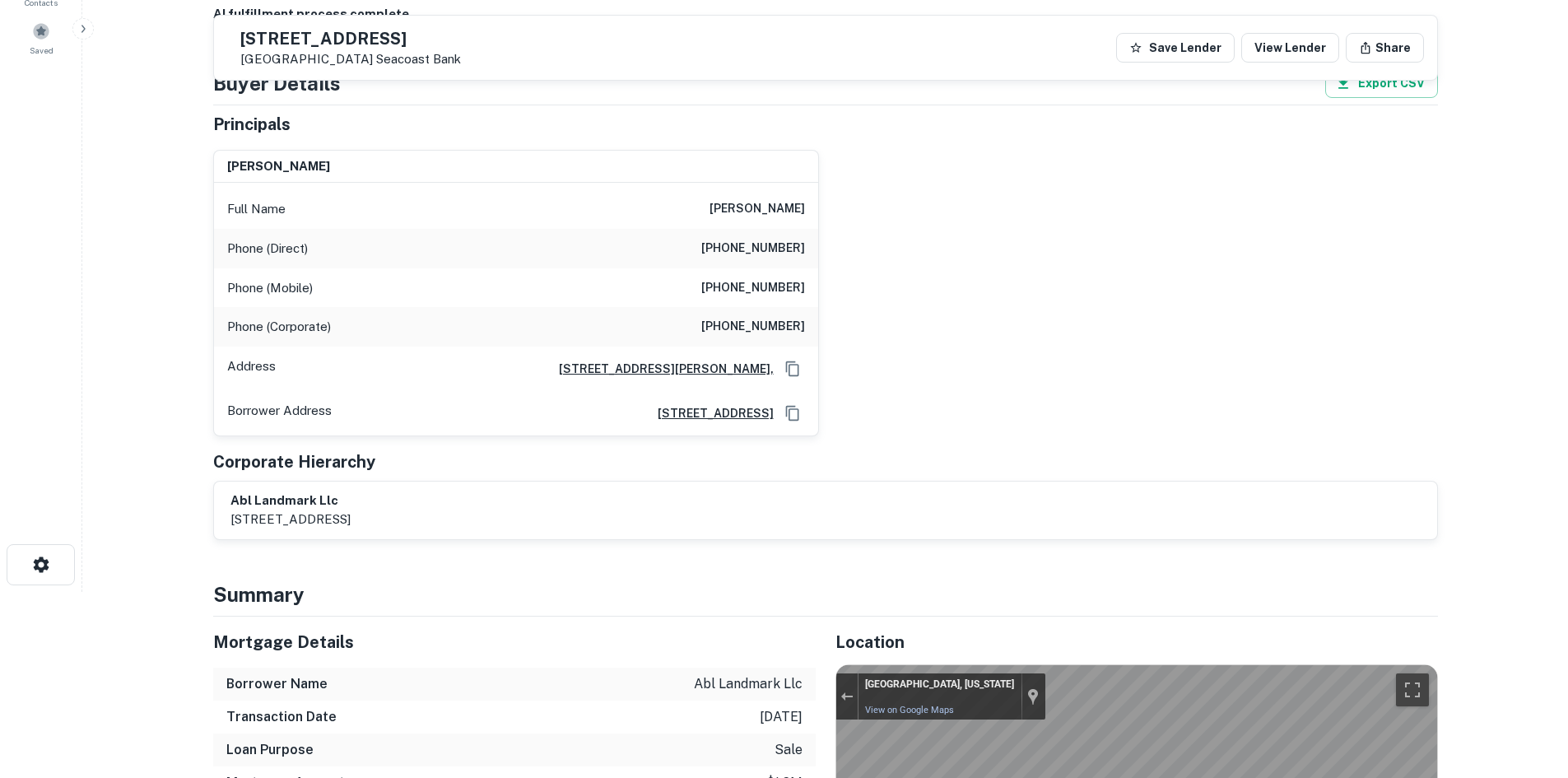
scroll to position [247, 0]
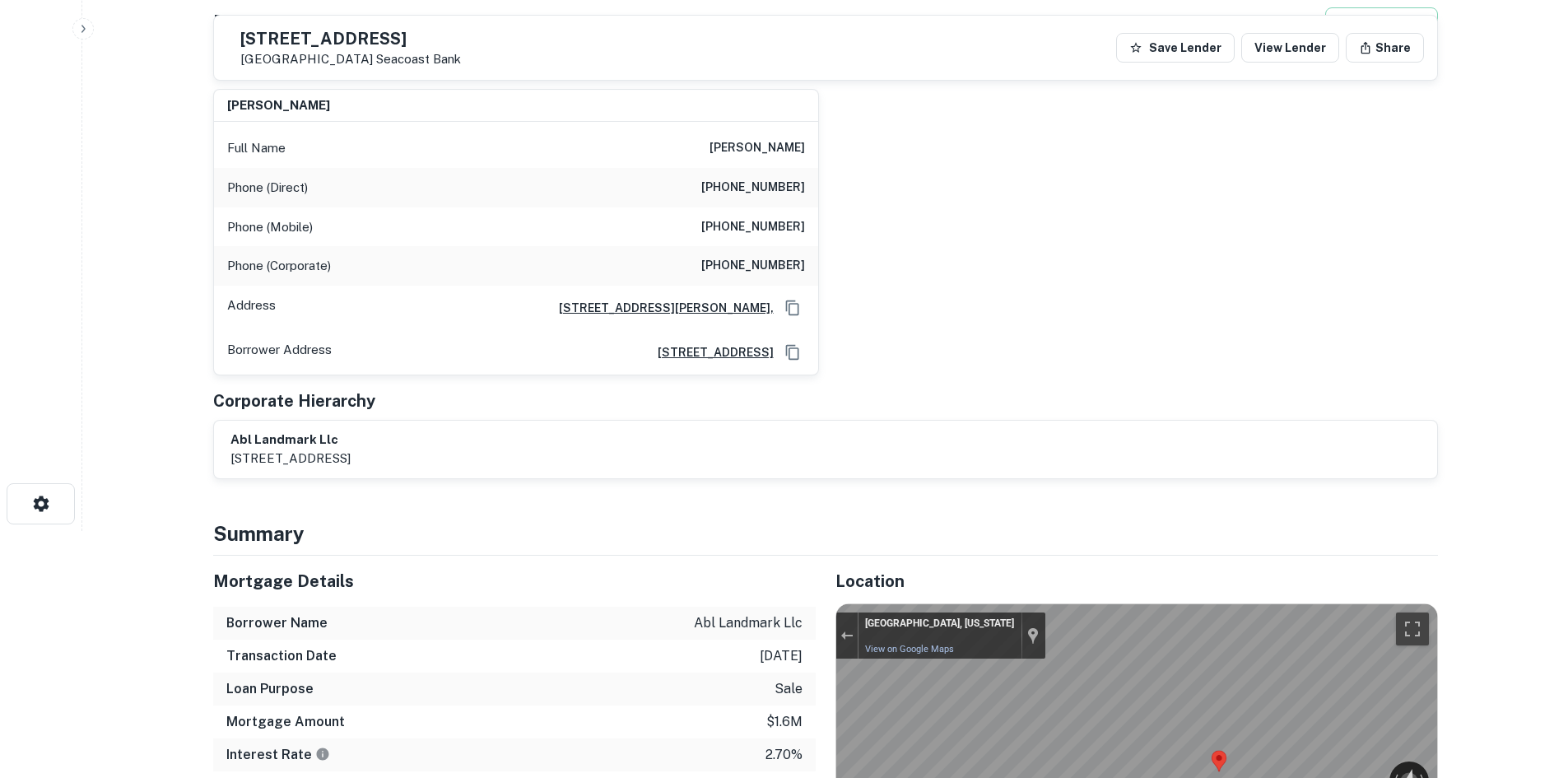
click at [774, 227] on h6 "[PHONE_NUMBER]" at bounding box center [753, 227] width 104 height 19
copy h6 "[PHONE_NUMBER]"
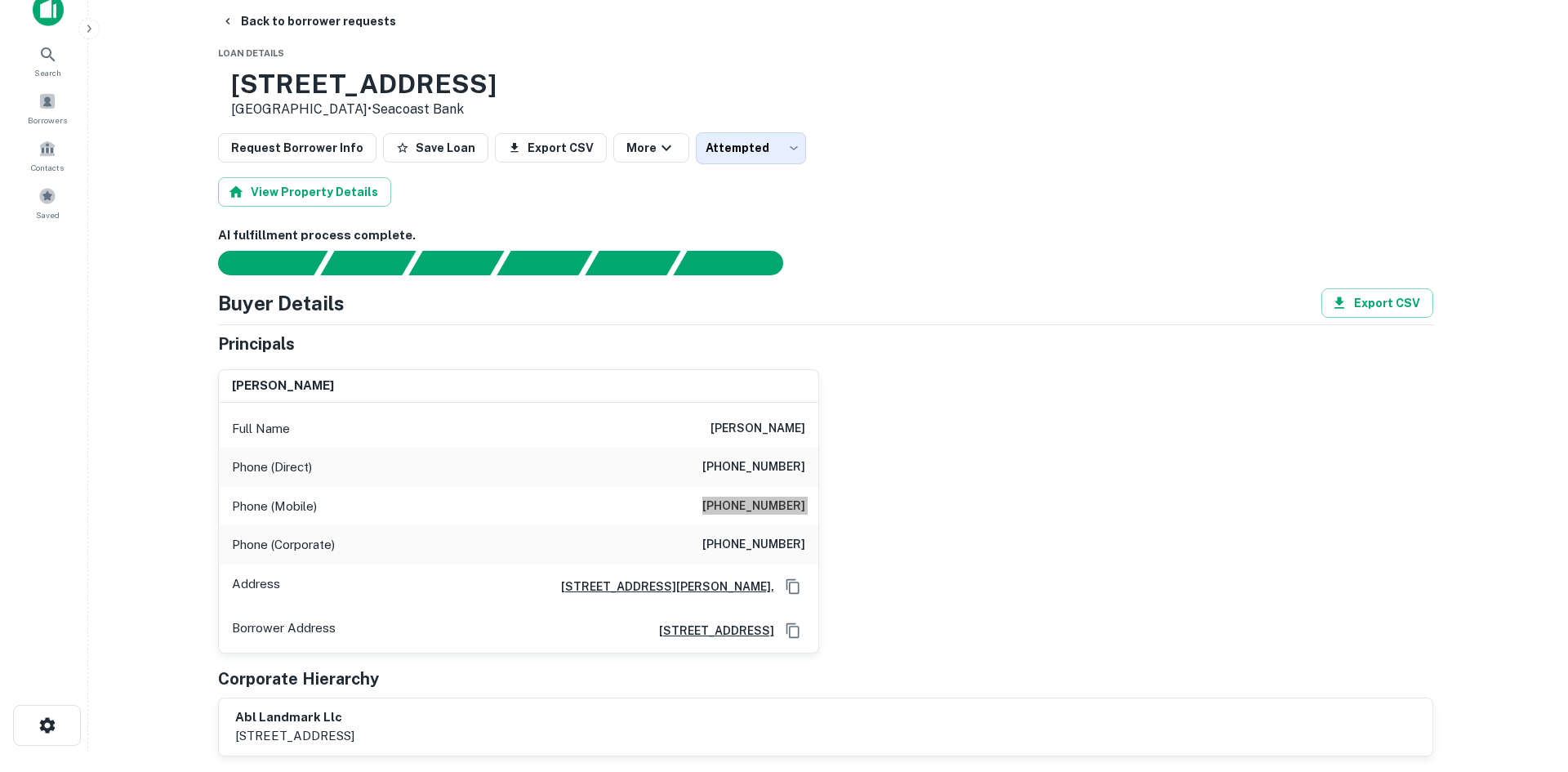
scroll to position [0, 0]
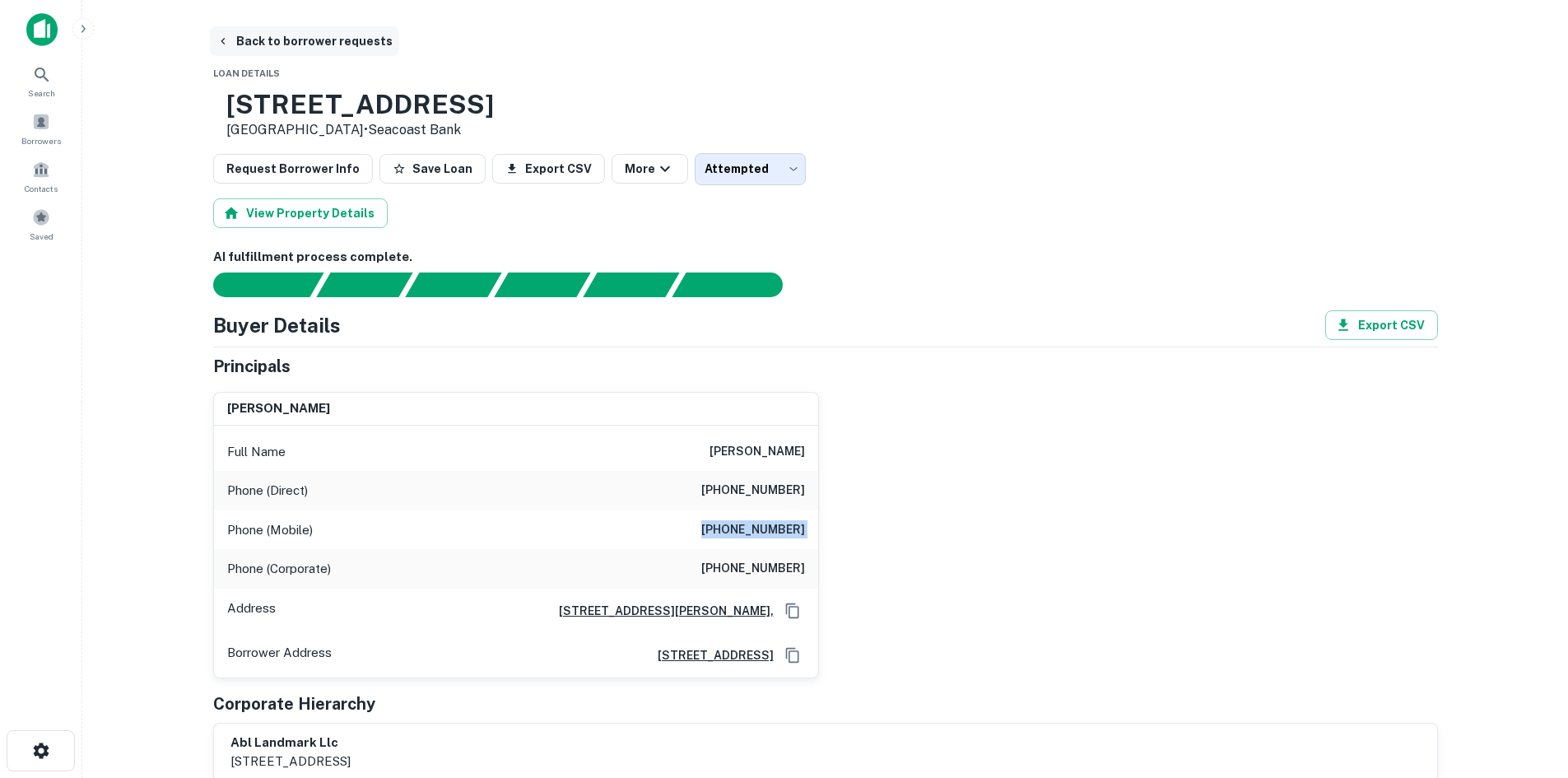
drag, startPoint x: 337, startPoint y: 45, endPoint x: 384, endPoint y: 54, distance: 47.9
click at [337, 45] on button "Back to borrower requests" at bounding box center [305, 41] width 190 height 30
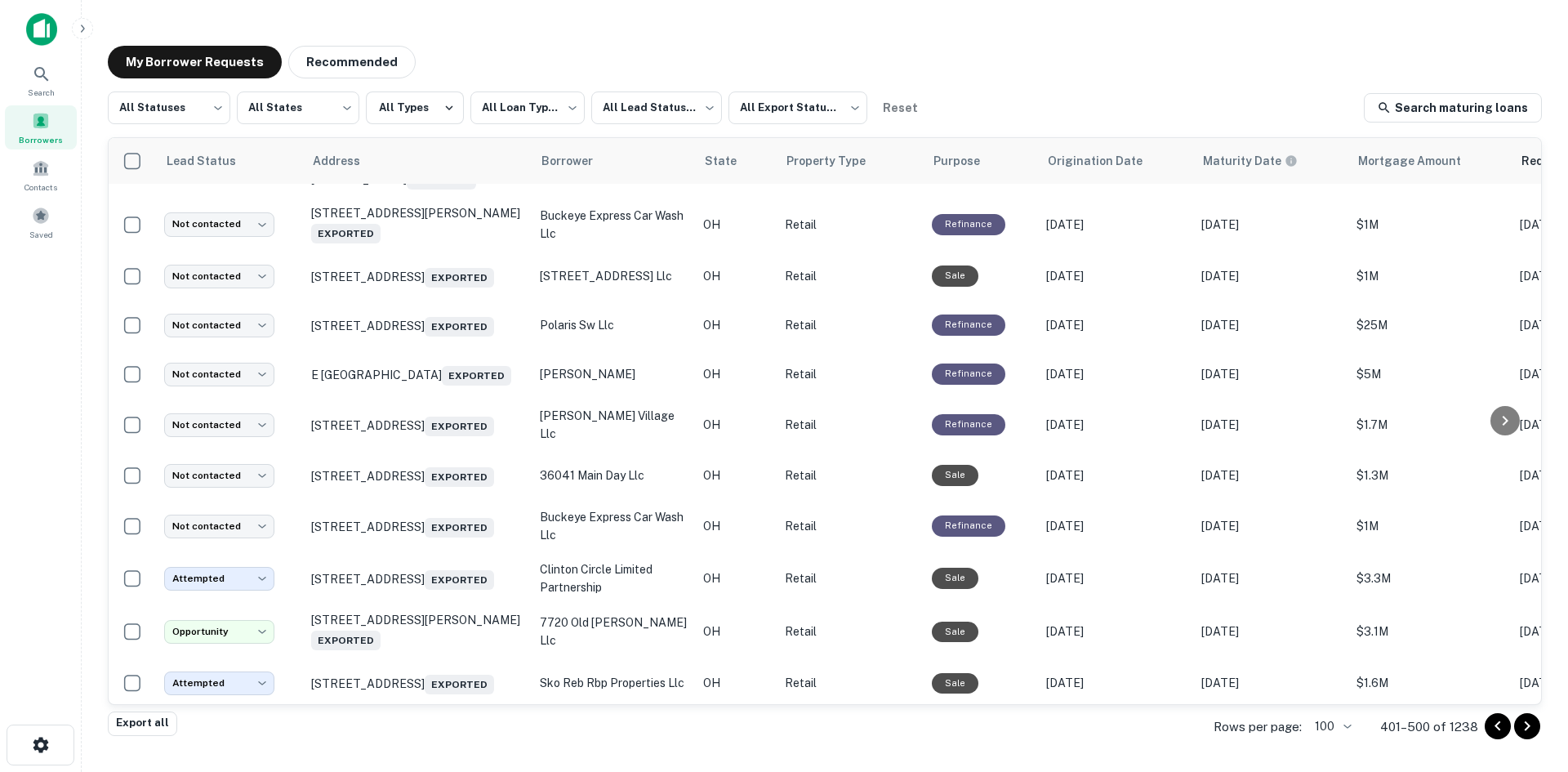
scroll to position [1780, 0]
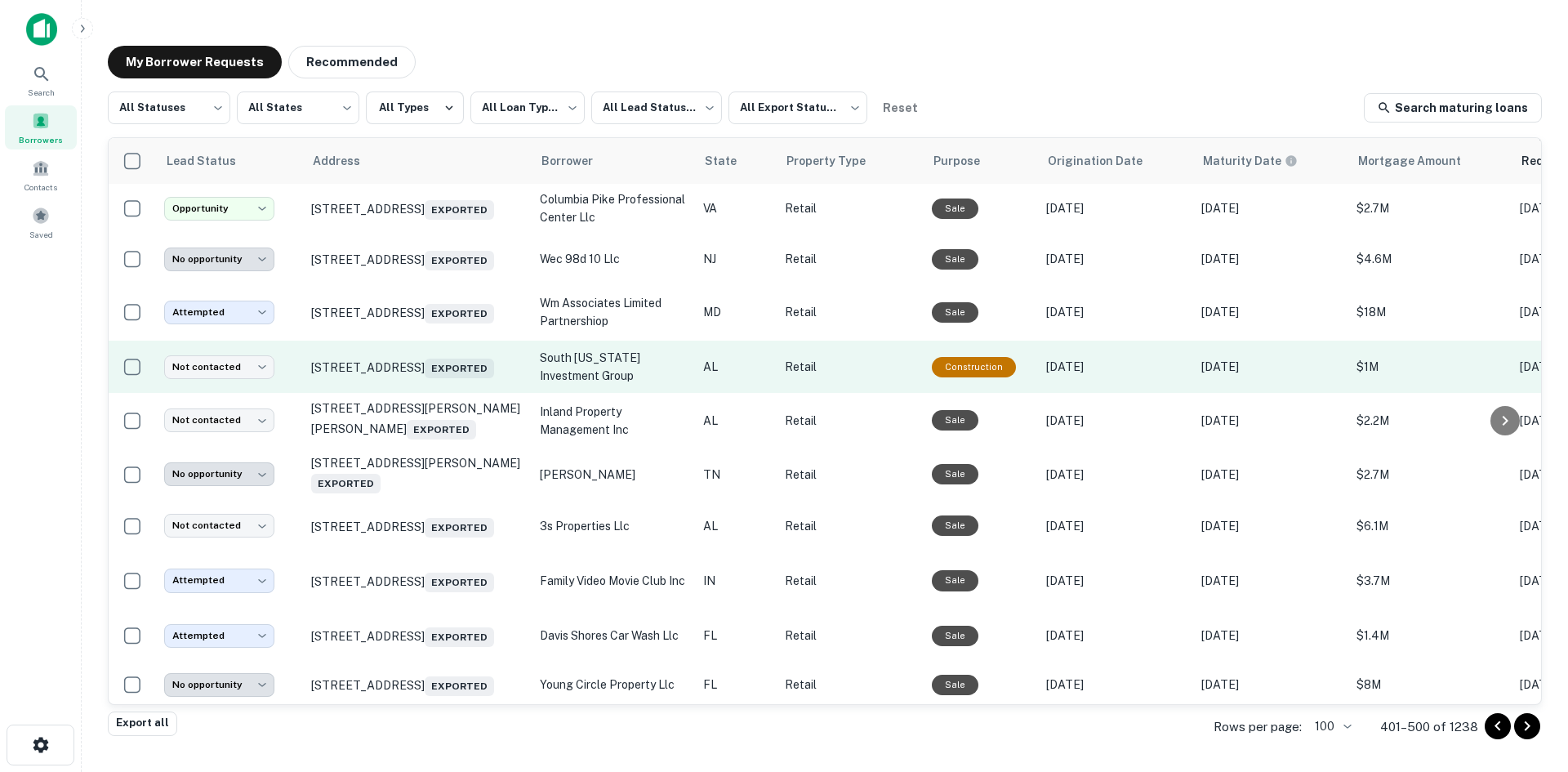
click at [452, 393] on td "[STREET_ADDRESS] Exported" at bounding box center [417, 367] width 228 height 52
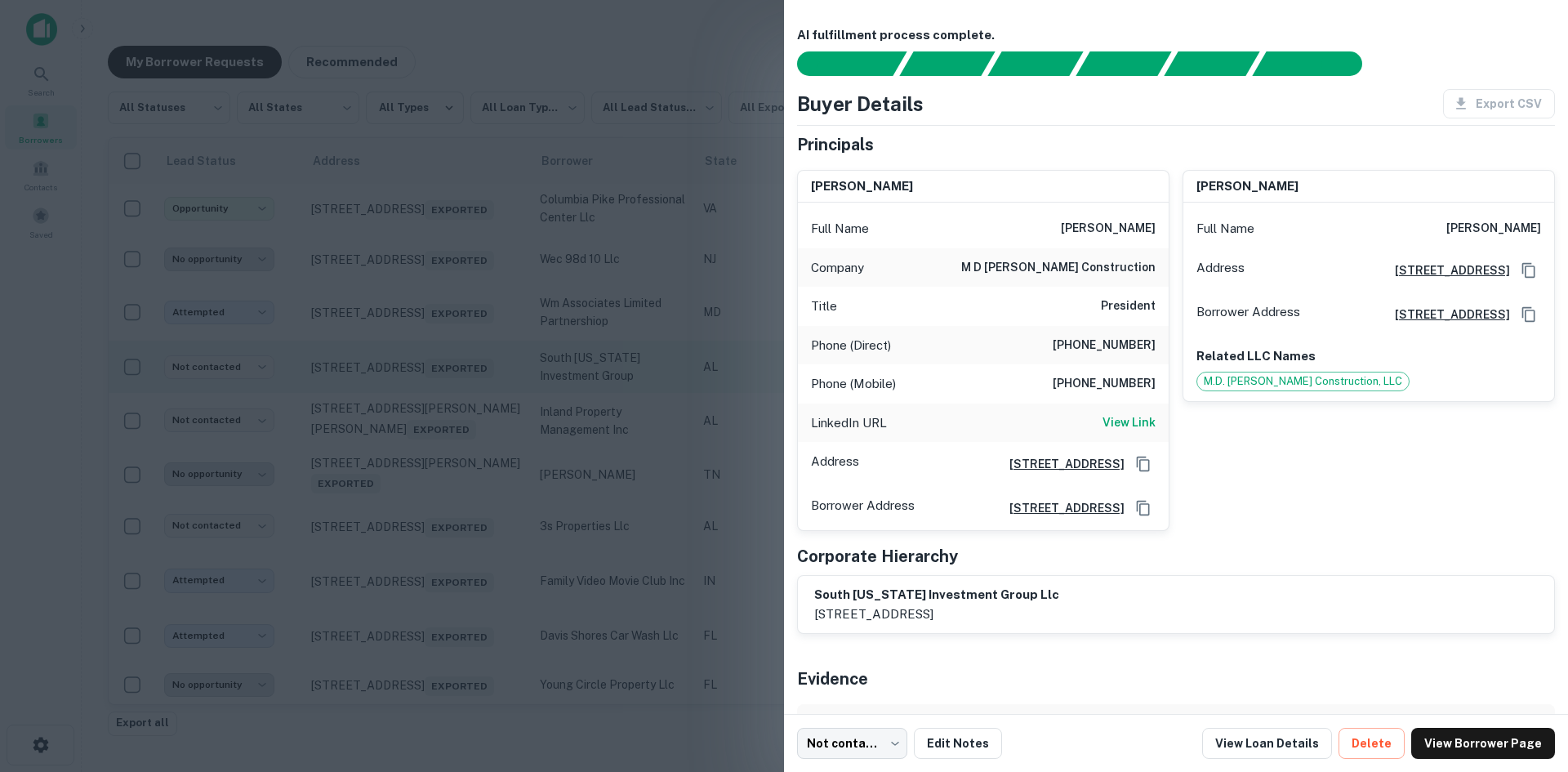
click at [452, 483] on div at bounding box center [784, 386] width 1568 height 772
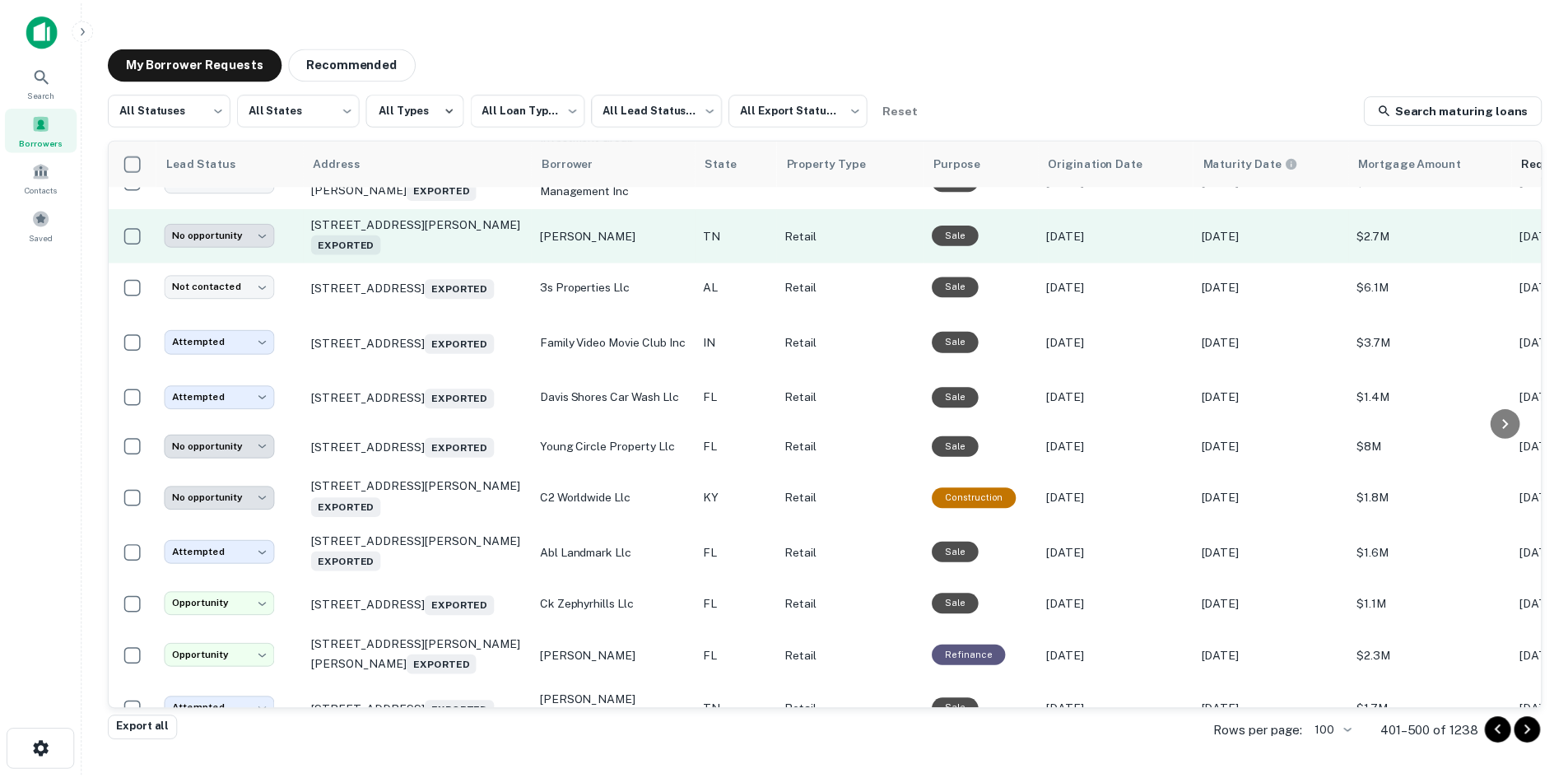
scroll to position [2041, 0]
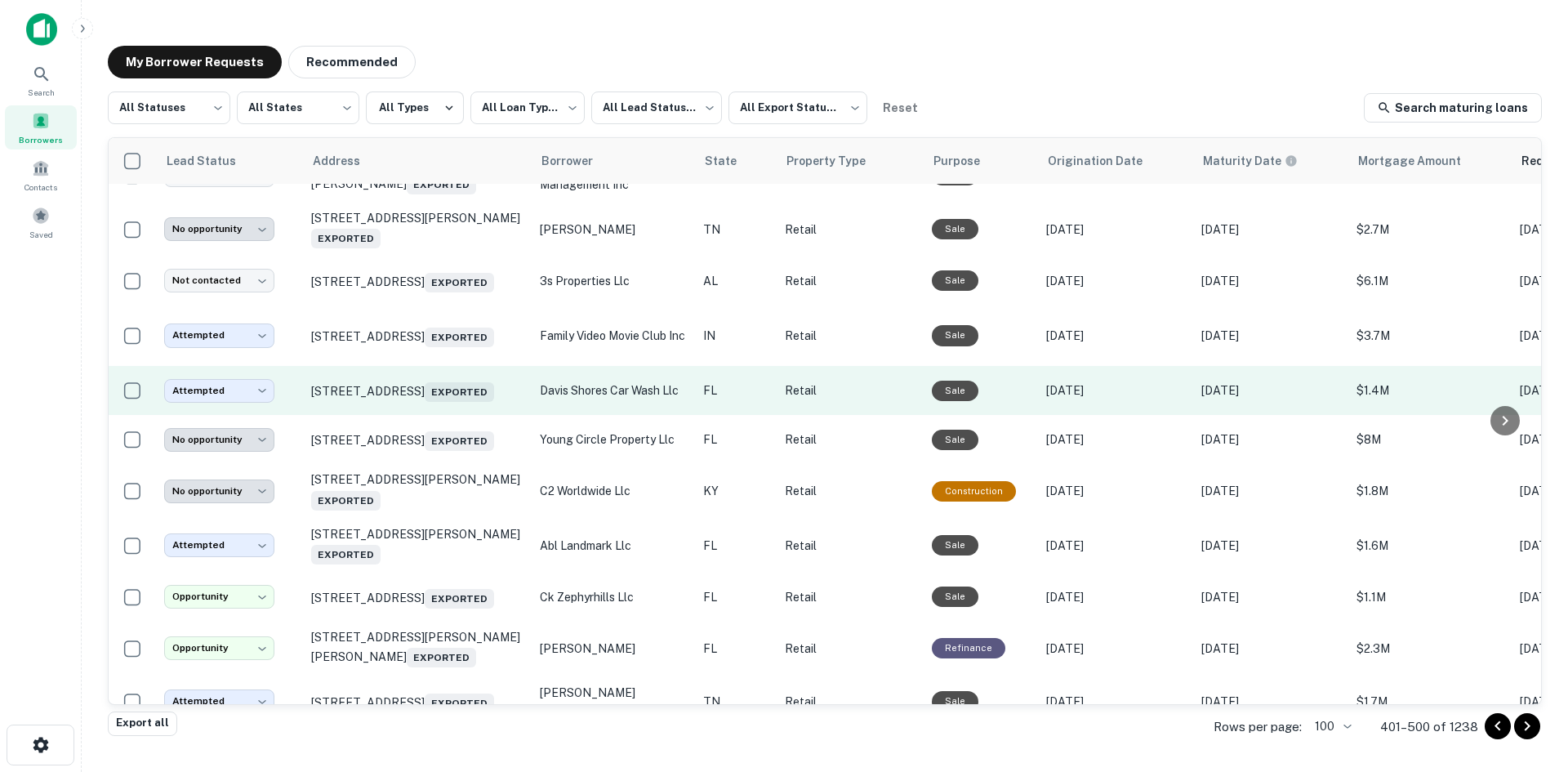
click at [466, 415] on td "[STREET_ADDRESS] Exported" at bounding box center [417, 390] width 228 height 49
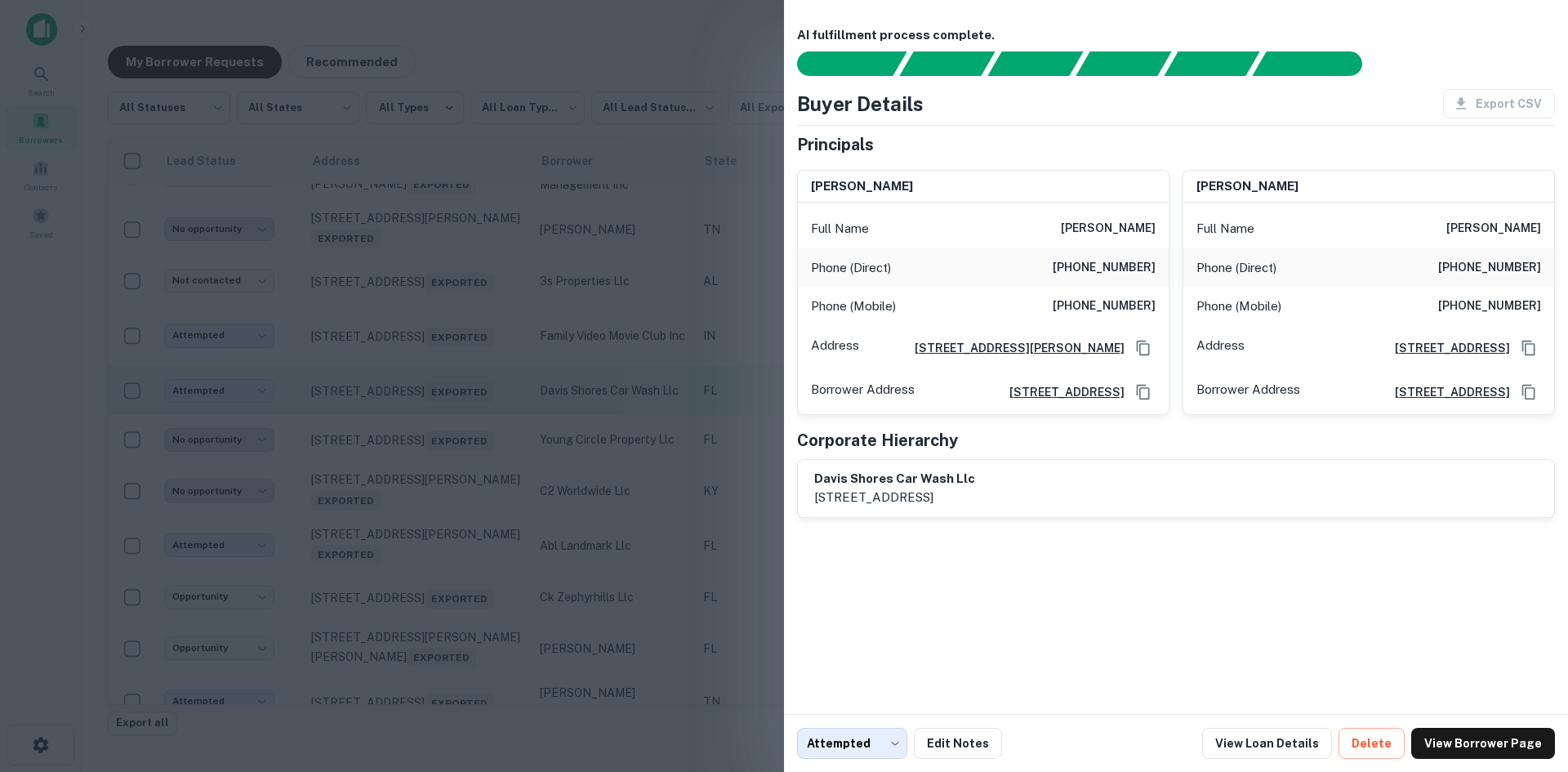
click at [466, 513] on div at bounding box center [784, 386] width 1568 height 772
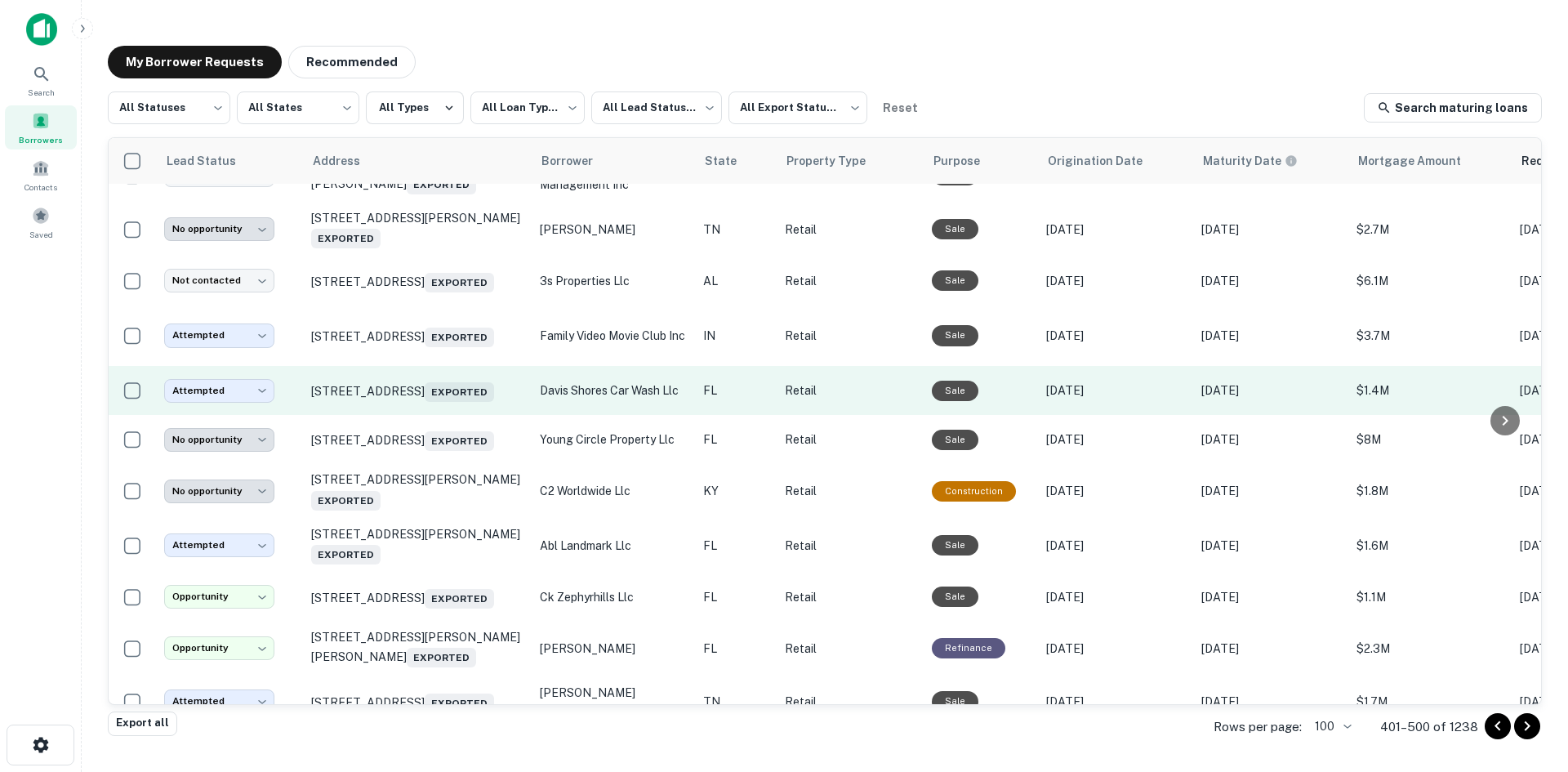
click at [455, 415] on td "[STREET_ADDRESS] Exported" at bounding box center [417, 390] width 228 height 49
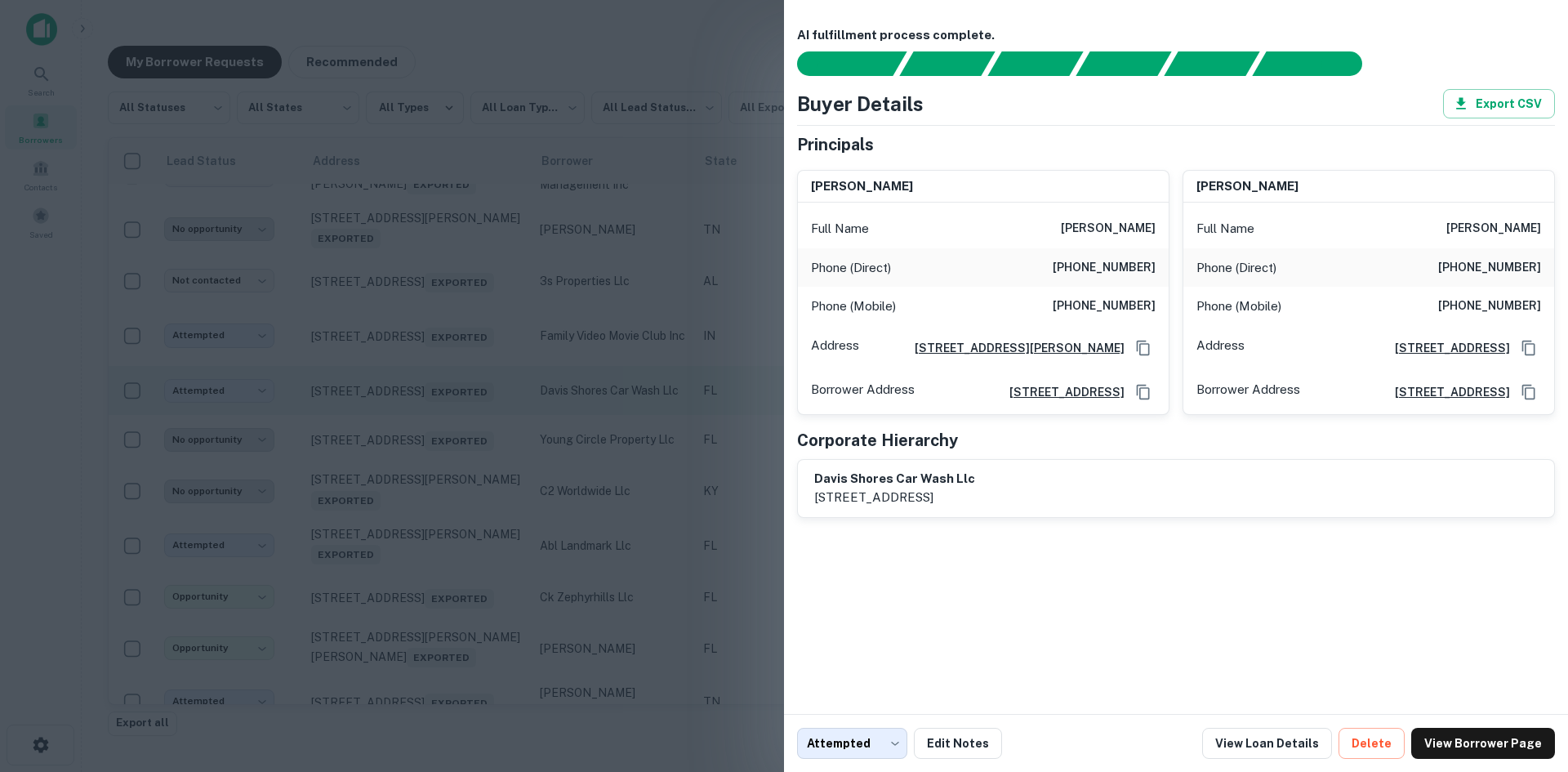
click at [455, 512] on div at bounding box center [784, 386] width 1568 height 772
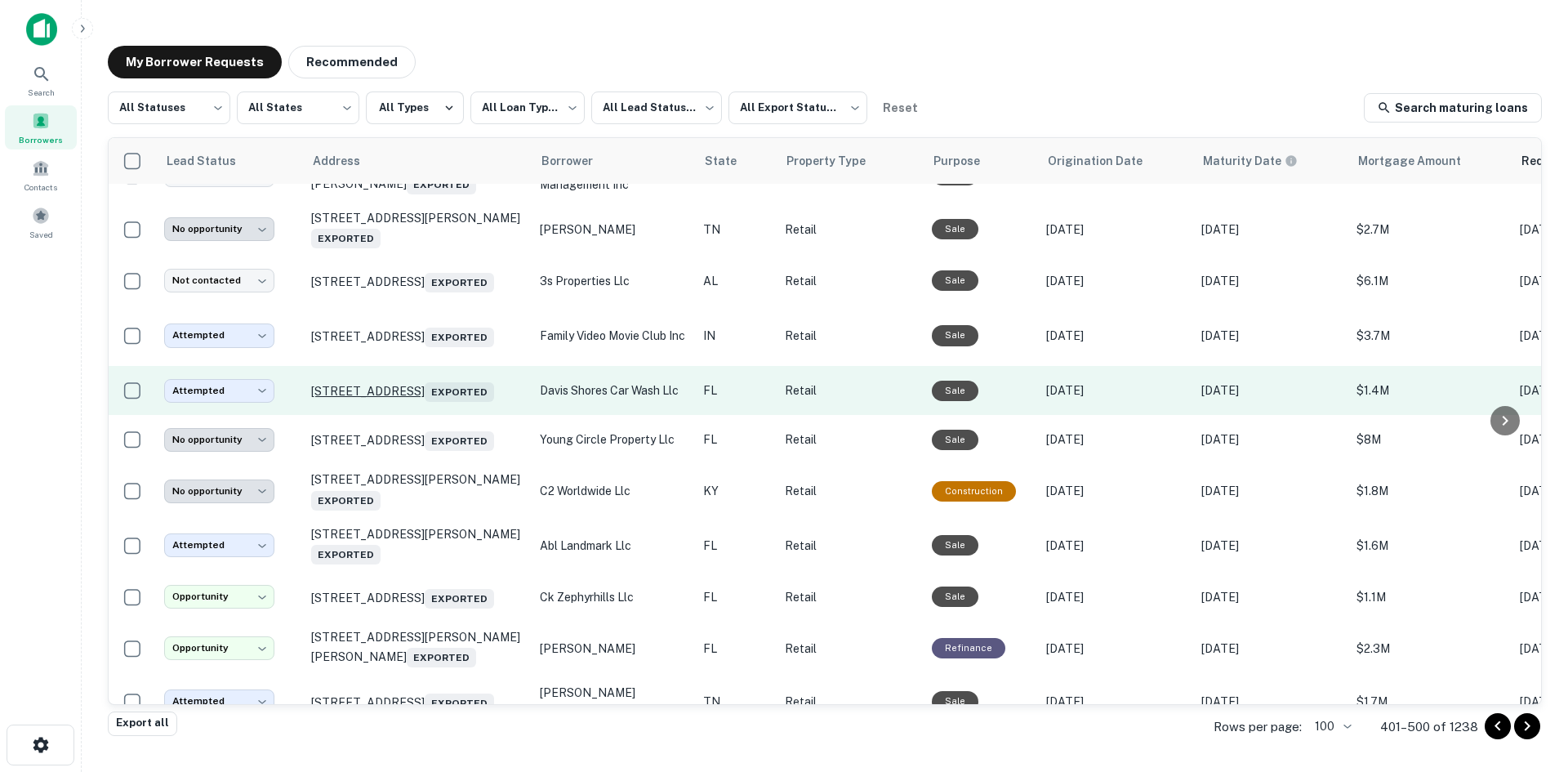
click at [455, 402] on p "[STREET_ADDRESS] Exported" at bounding box center [416, 391] width 212 height 23
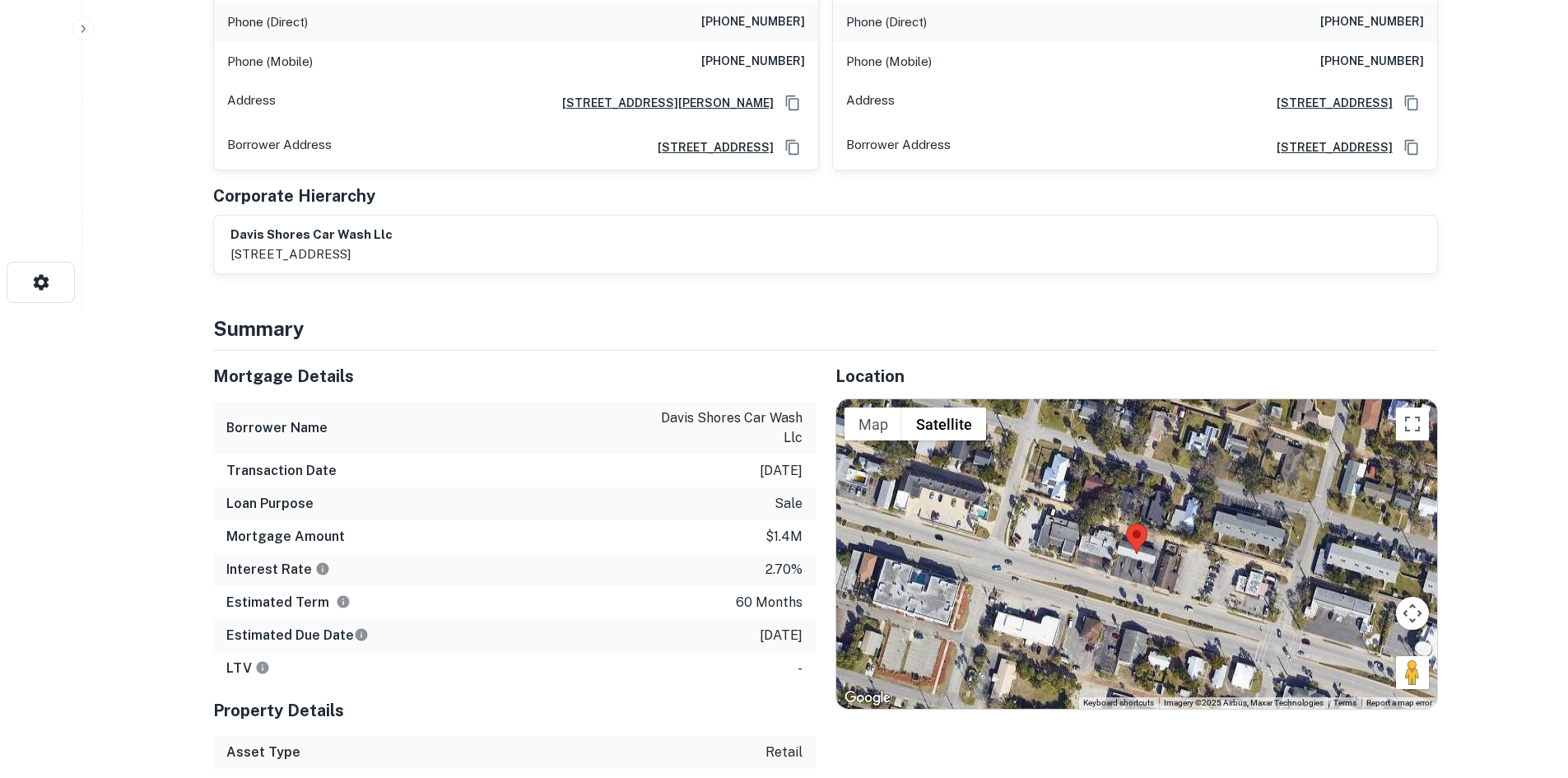
scroll to position [577, 0]
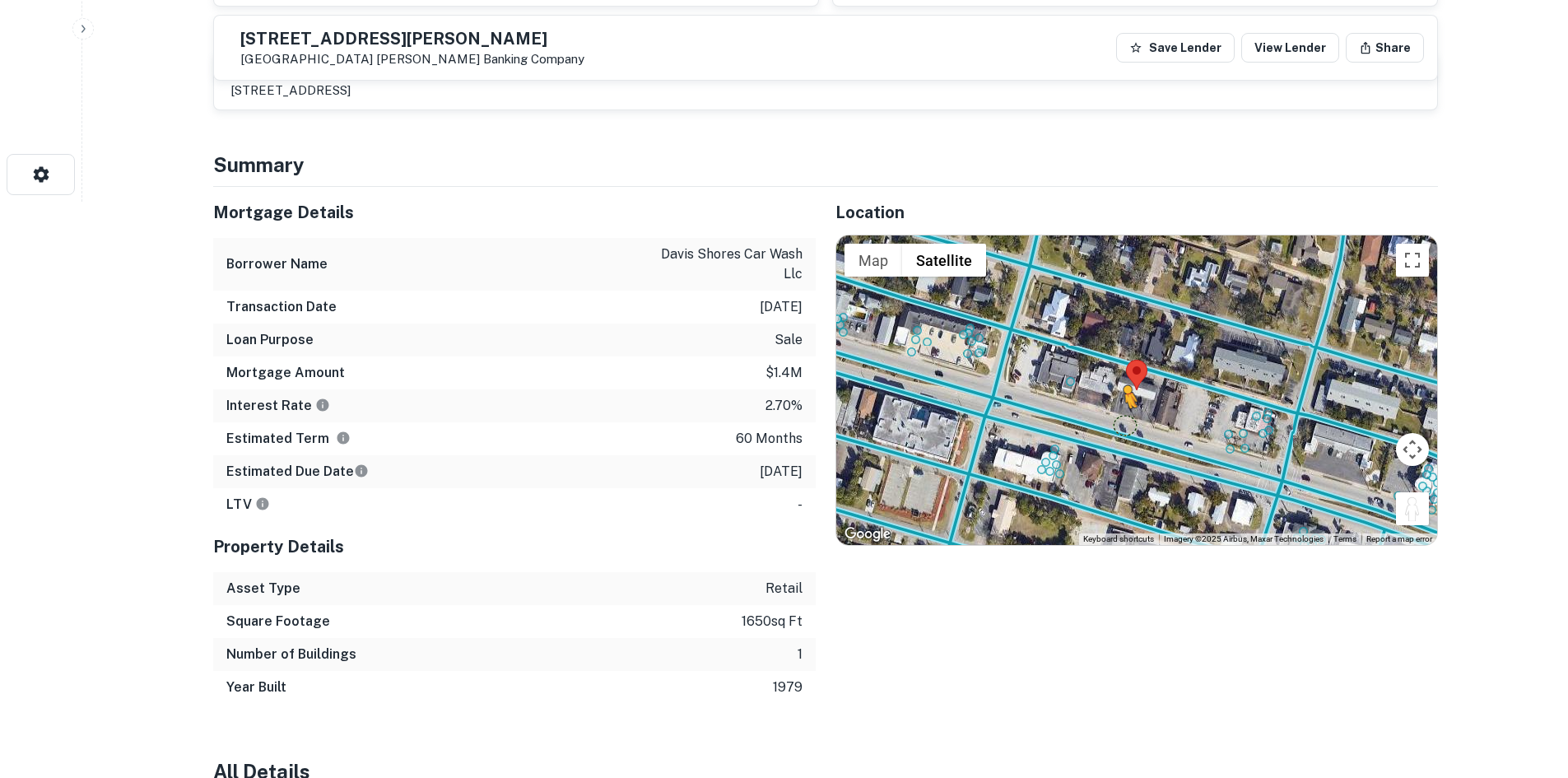
drag, startPoint x: 1375, startPoint y: 494, endPoint x: 1121, endPoint y: 427, distance: 262.7
click at [1121, 427] on div "To activate drag with keyboard, press Alt + Enter. Once in keyboard drag state,…" at bounding box center [1137, 390] width 601 height 310
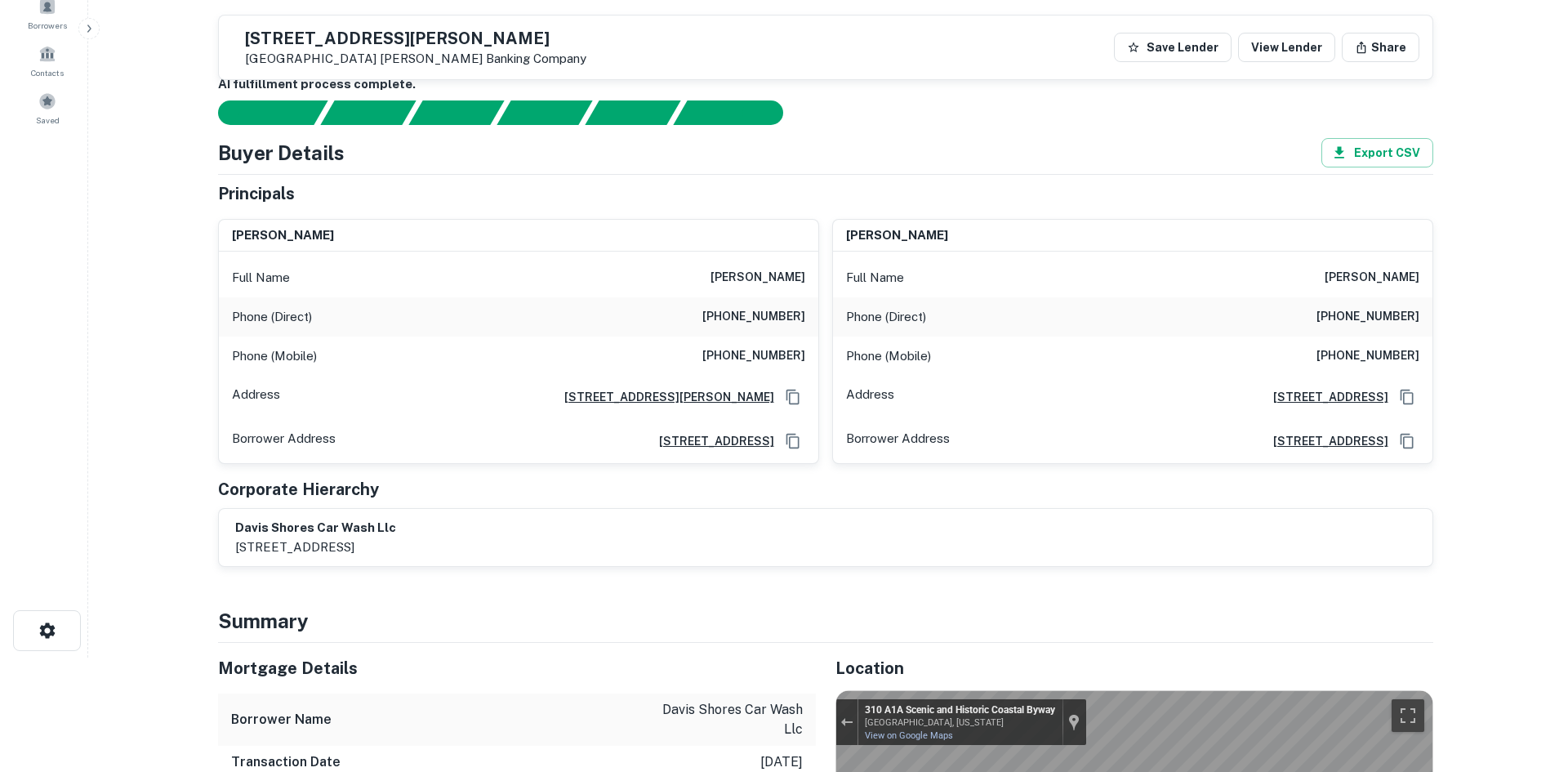
scroll to position [0, 0]
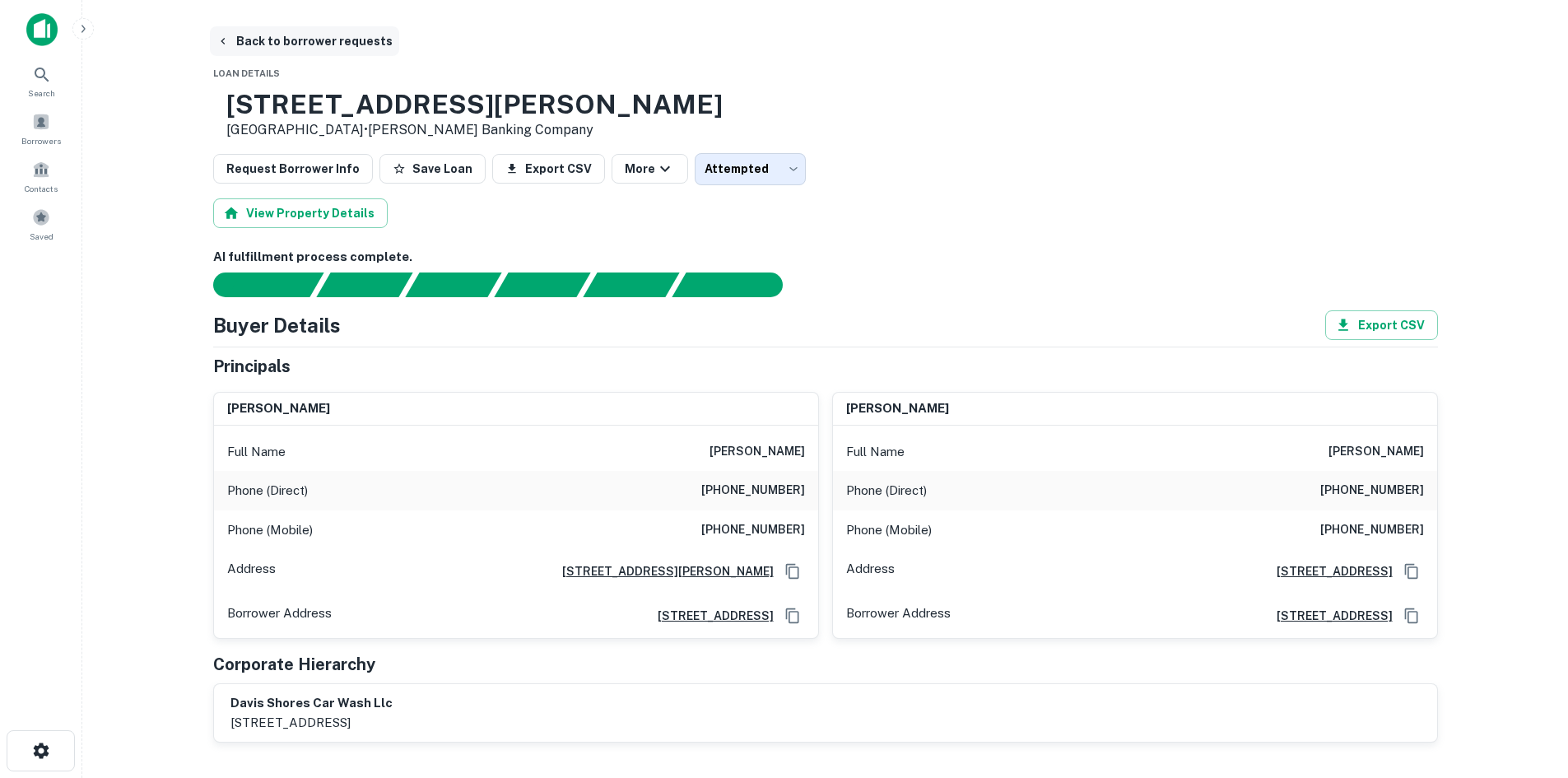
click at [274, 32] on button "Back to borrower requests" at bounding box center [305, 41] width 190 height 30
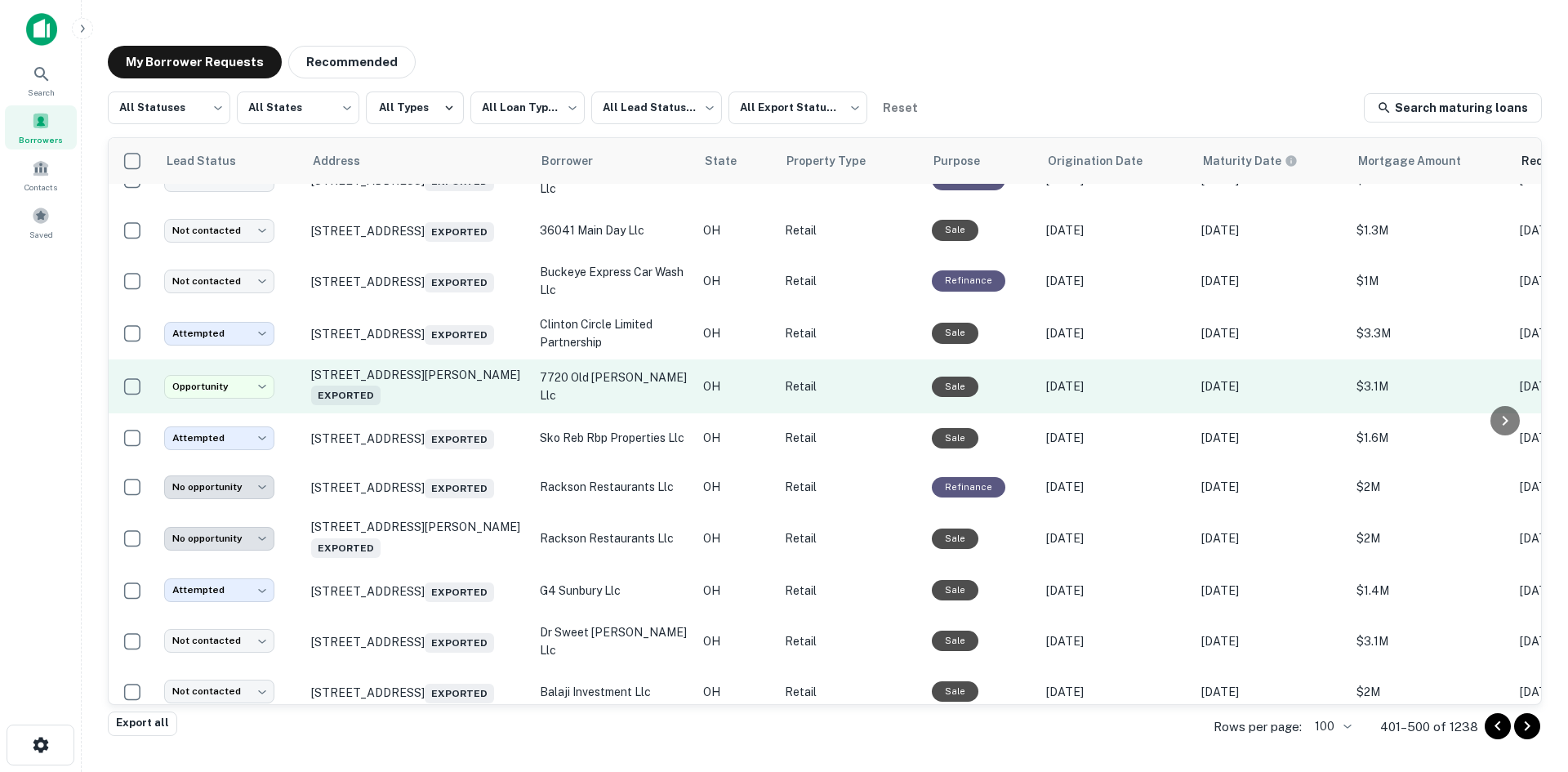
scroll to position [1045, 0]
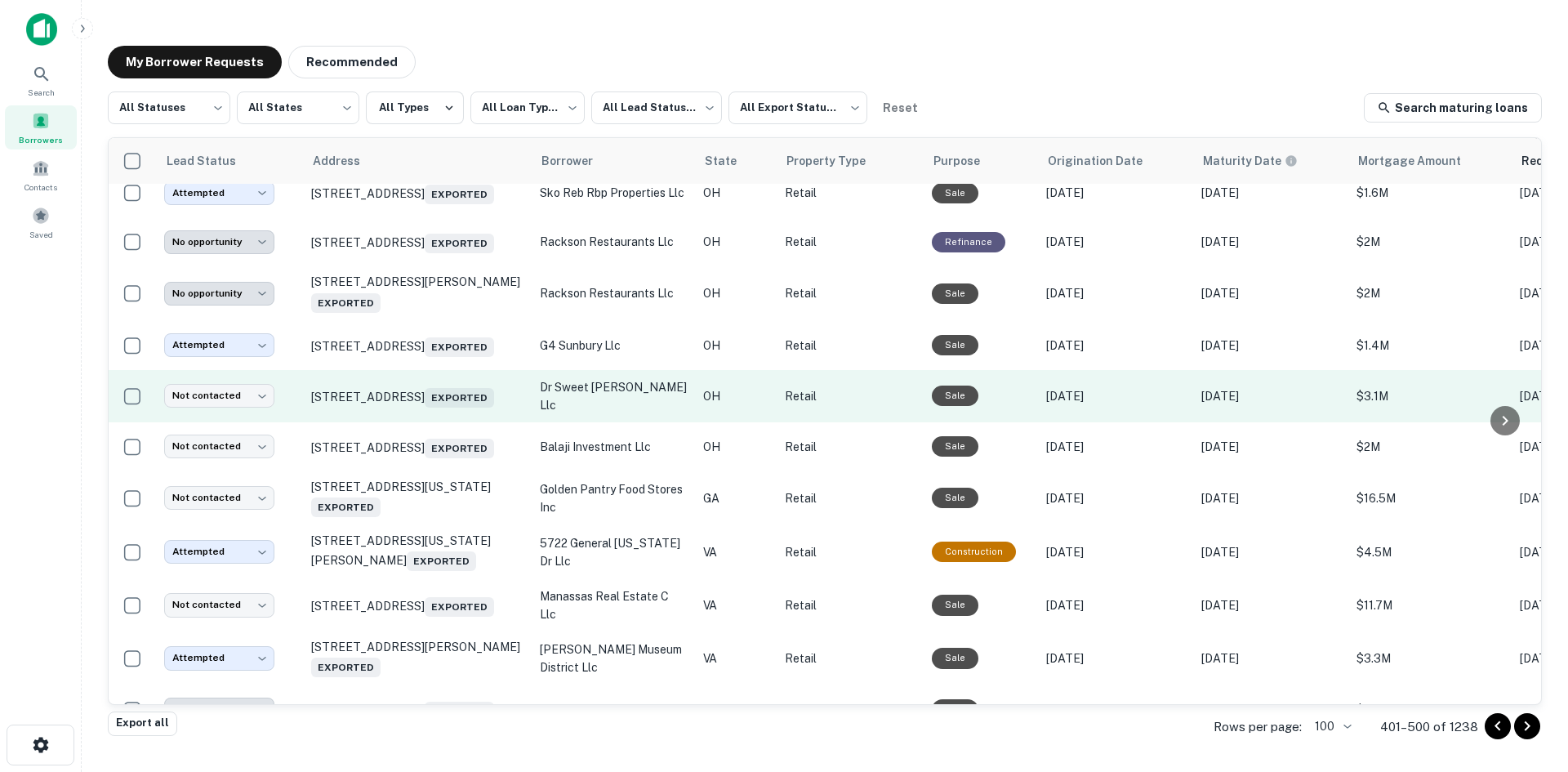
click at [440, 422] on td "[STREET_ADDRESS] Exported" at bounding box center [417, 397] width 228 height 52
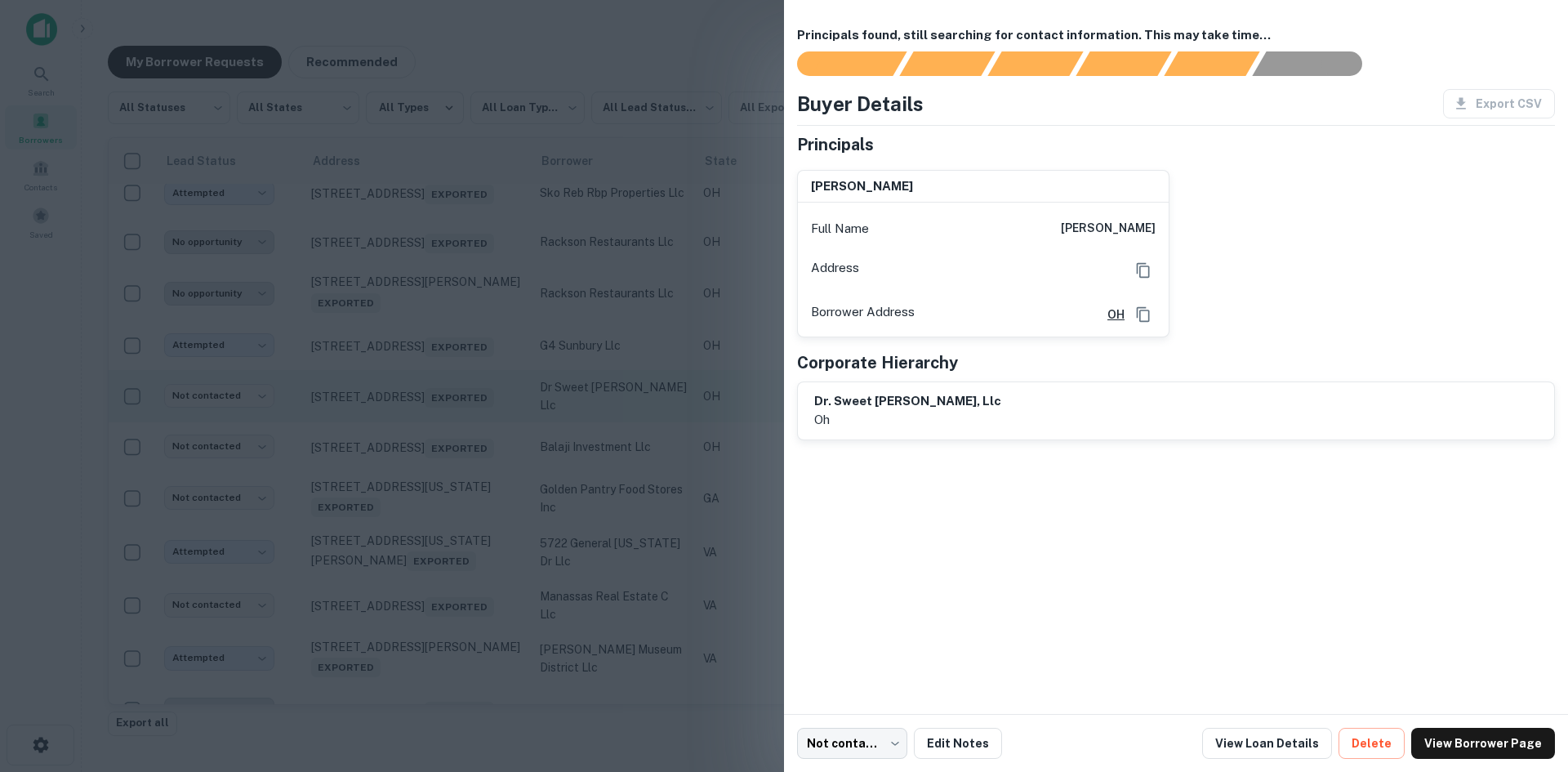
click at [440, 485] on div at bounding box center [784, 386] width 1568 height 772
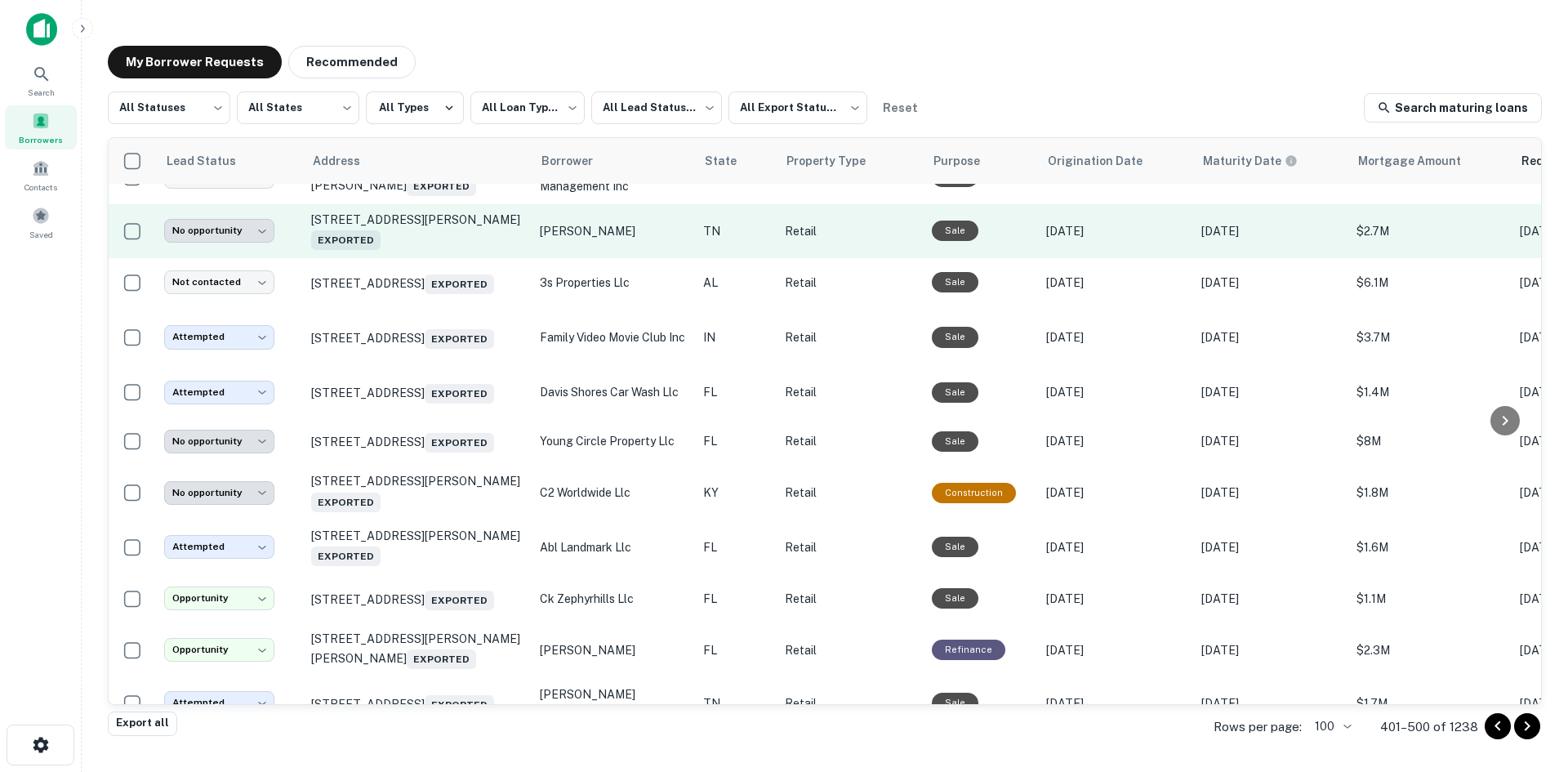
scroll to position [2025, 0]
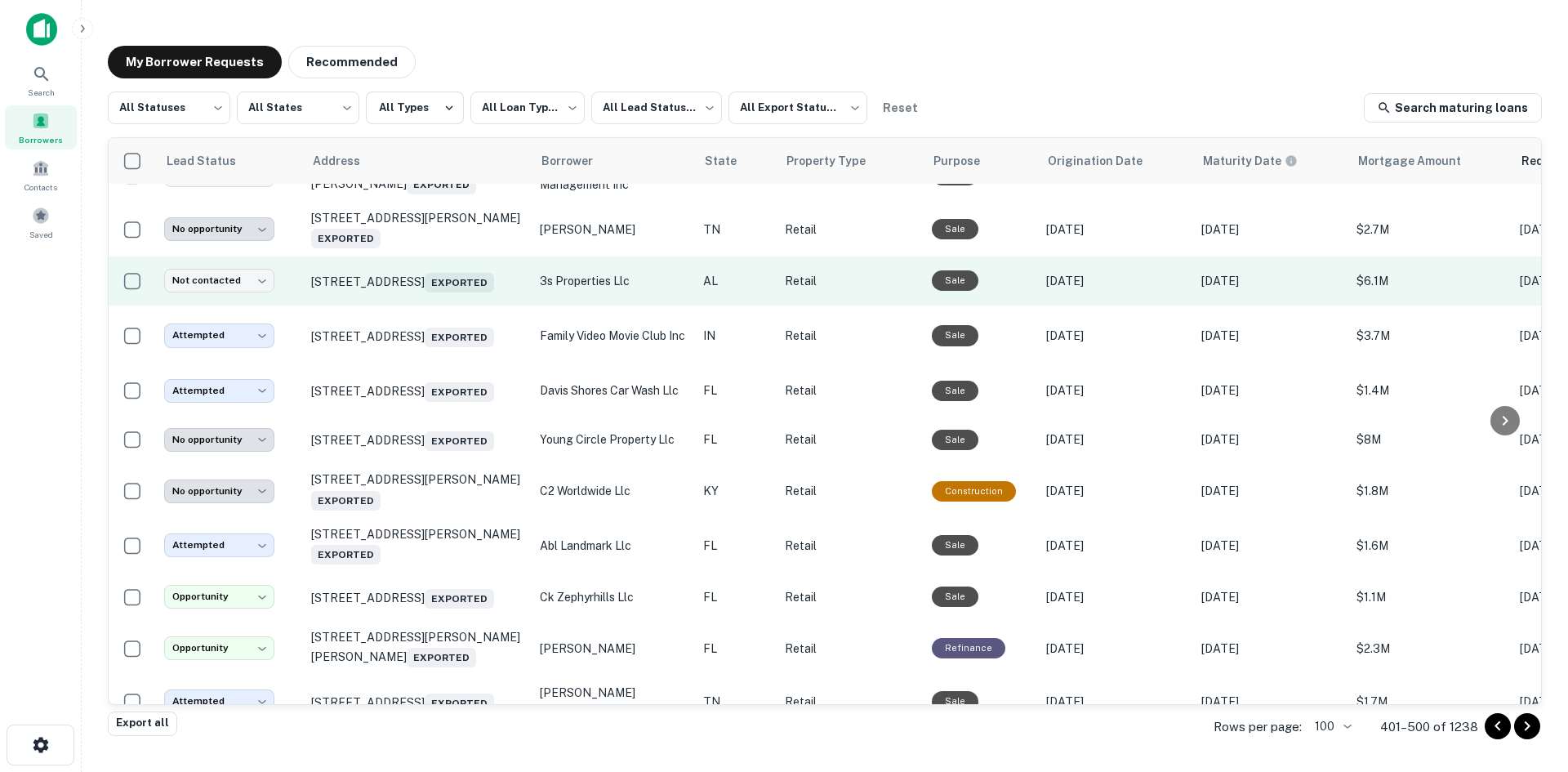
click at [422, 305] on td "[STREET_ADDRESS] Exported" at bounding box center [417, 280] width 228 height 49
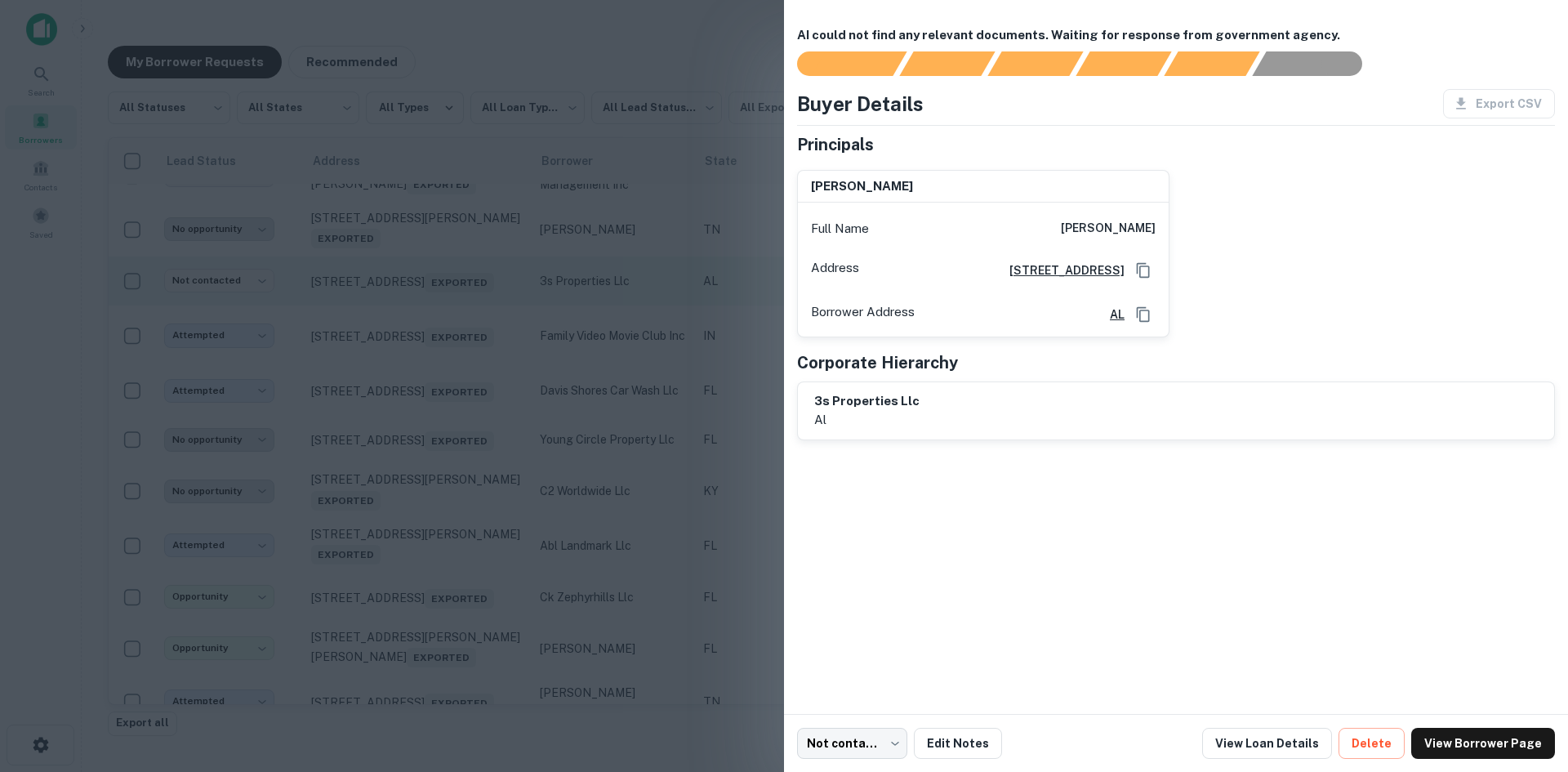
click at [422, 405] on div at bounding box center [784, 386] width 1568 height 772
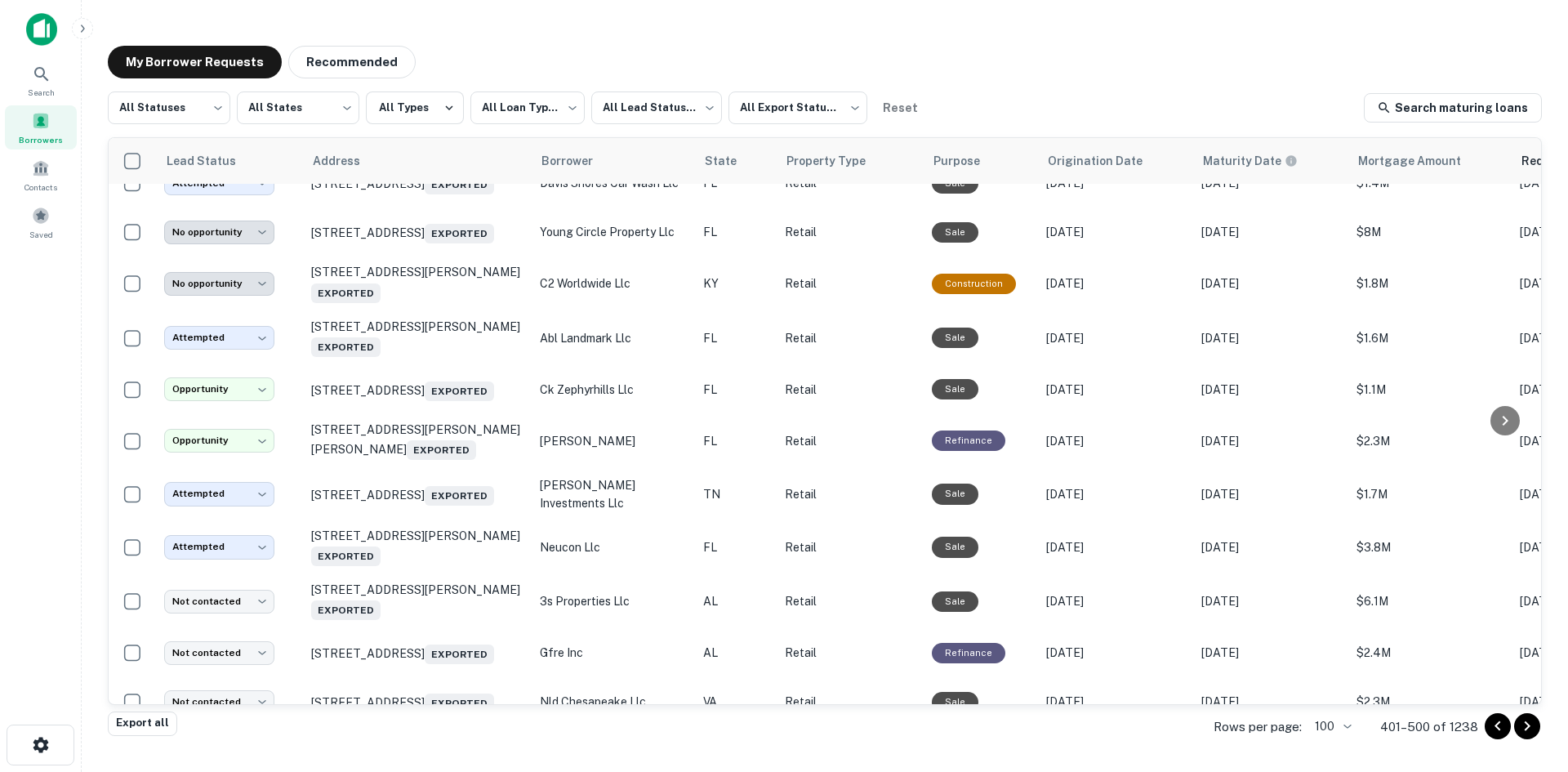
scroll to position [2270, 0]
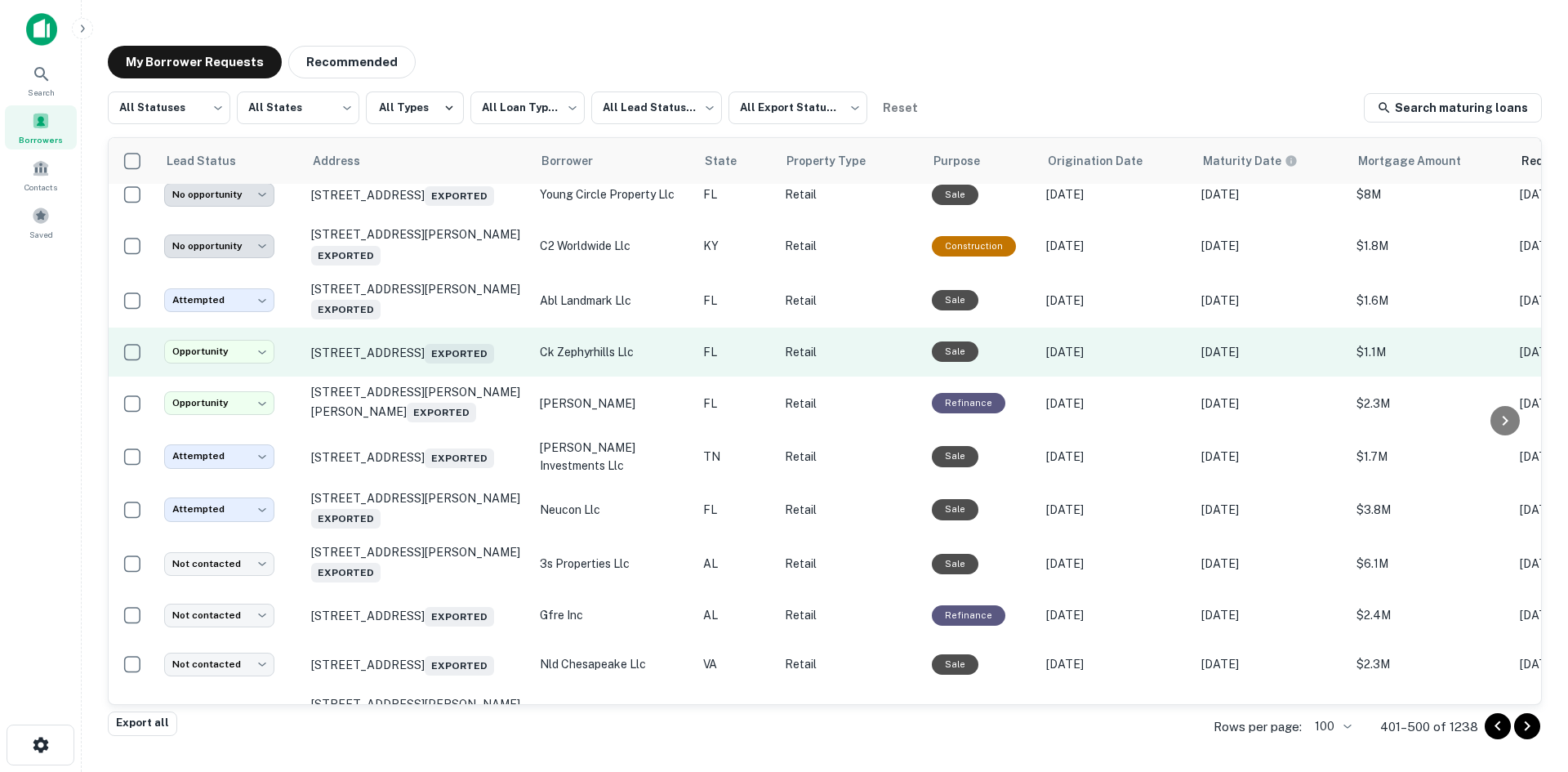
click at [423, 376] on td "[STREET_ADDRESS] Exported" at bounding box center [417, 351] width 228 height 49
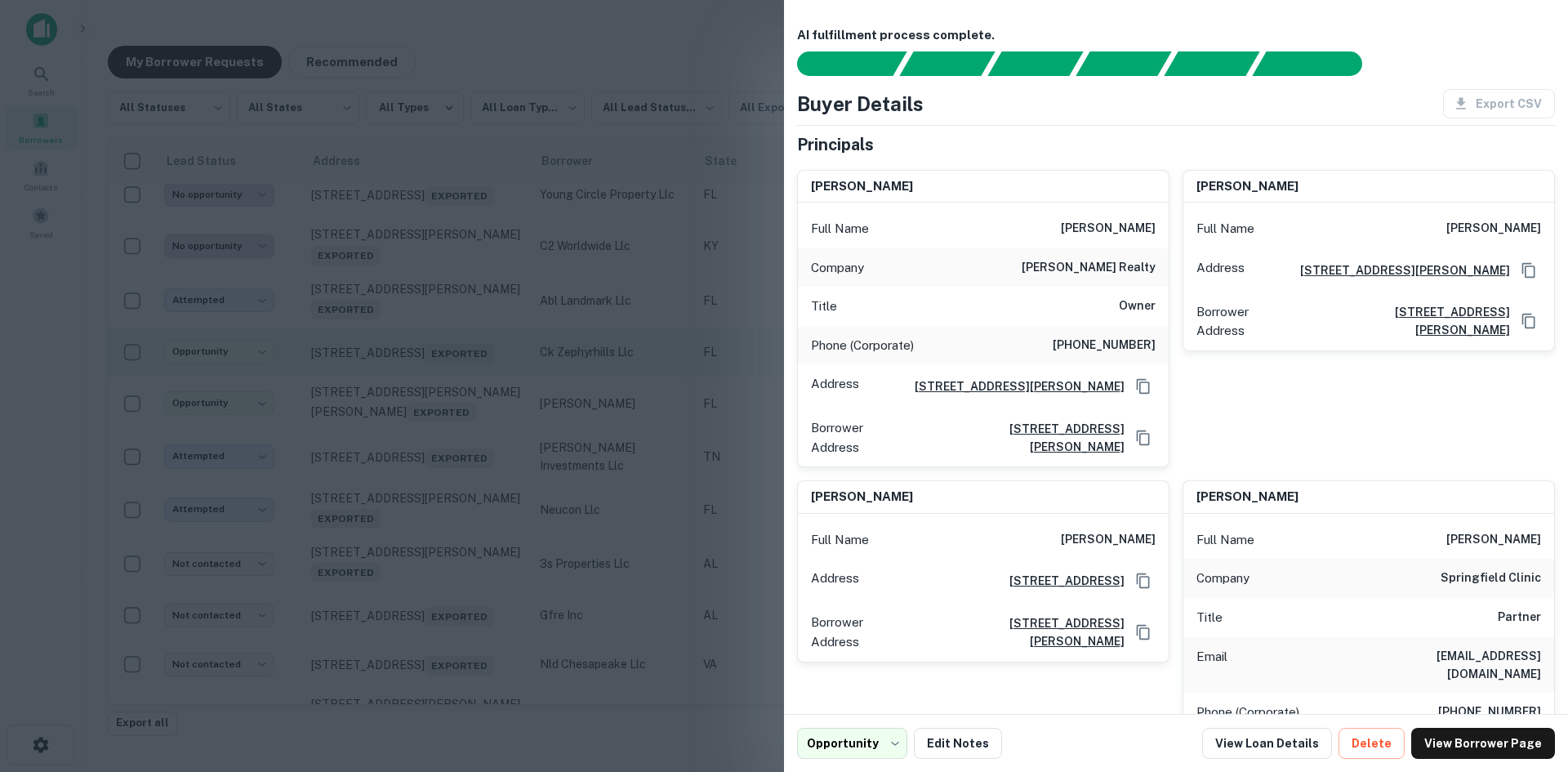
click at [423, 488] on div at bounding box center [784, 386] width 1568 height 772
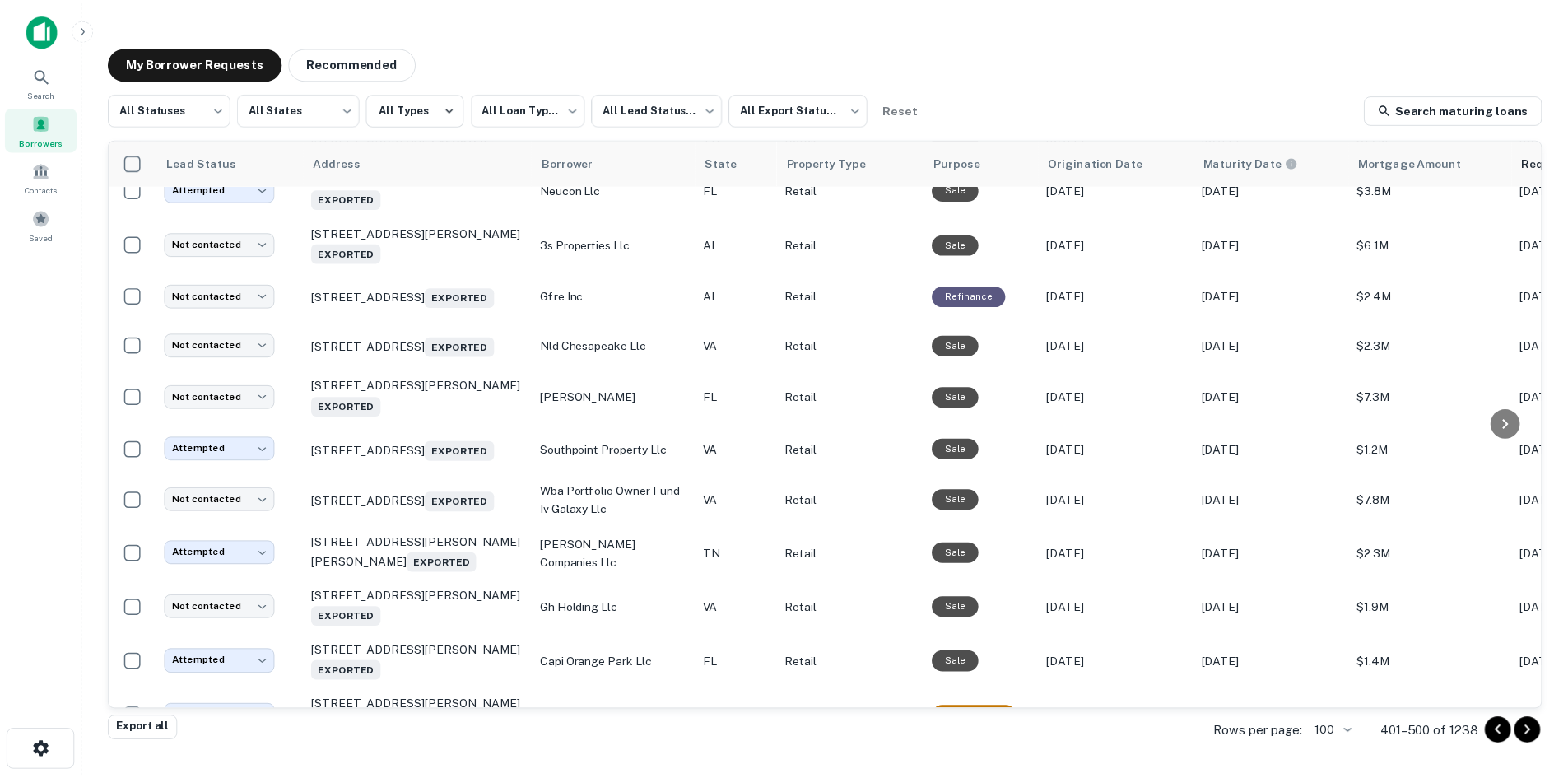
scroll to position [2618, 0]
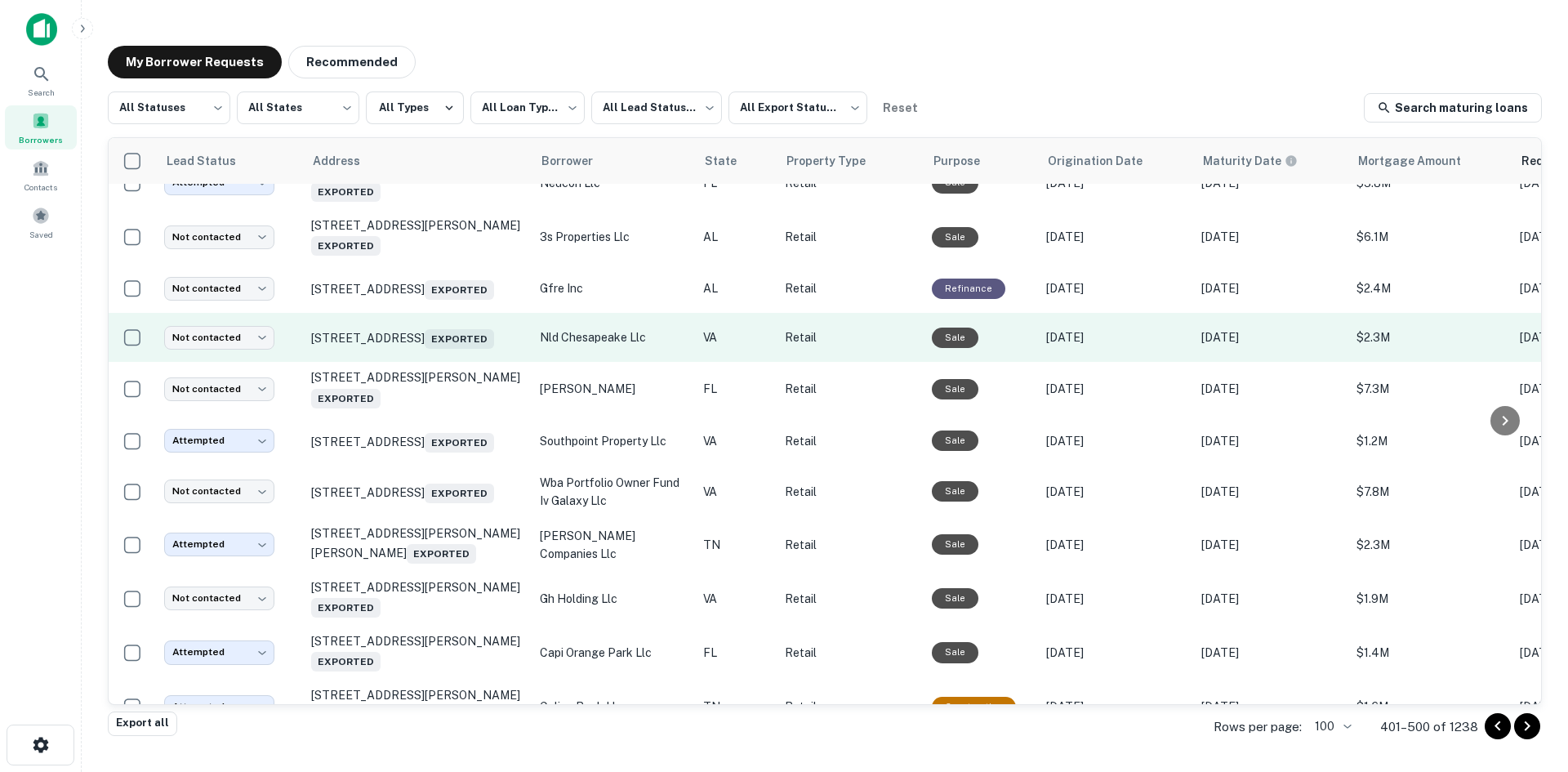
click at [440, 362] on td "[STREET_ADDRESS] Exported" at bounding box center [417, 337] width 228 height 49
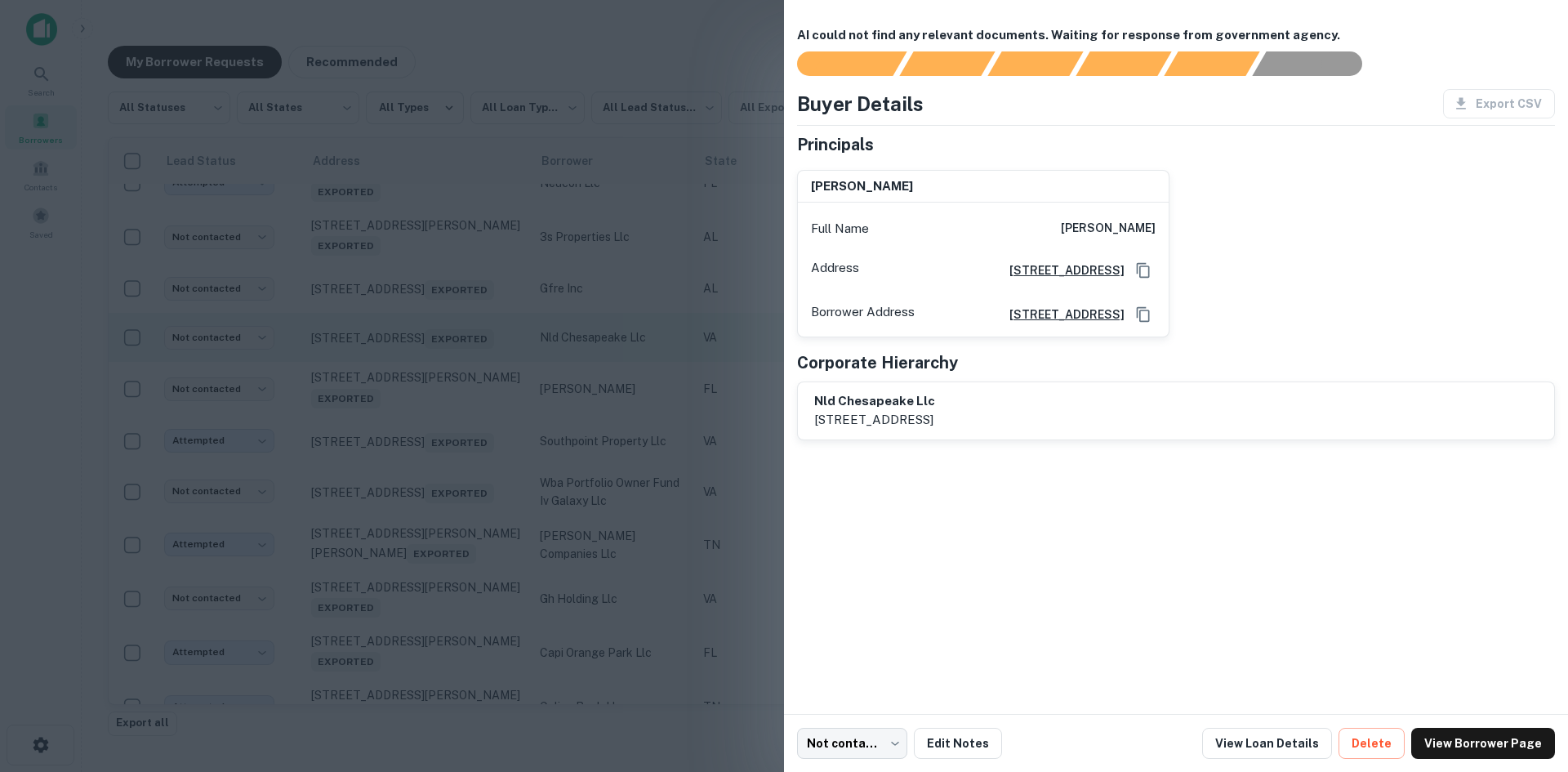
click at [439, 489] on div at bounding box center [784, 386] width 1568 height 772
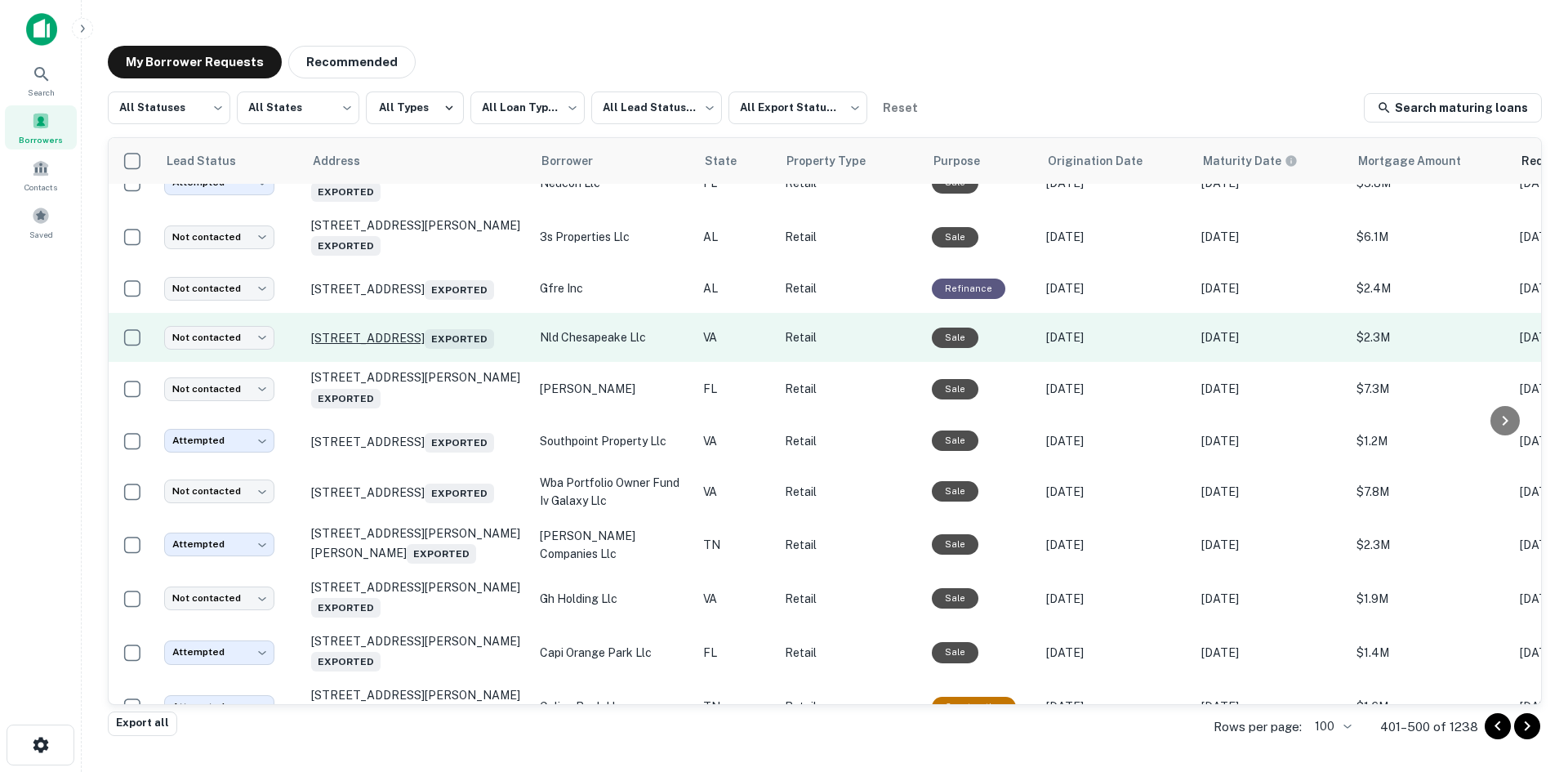
click at [430, 349] on p "[STREET_ADDRESS] Exported" at bounding box center [416, 338] width 212 height 23
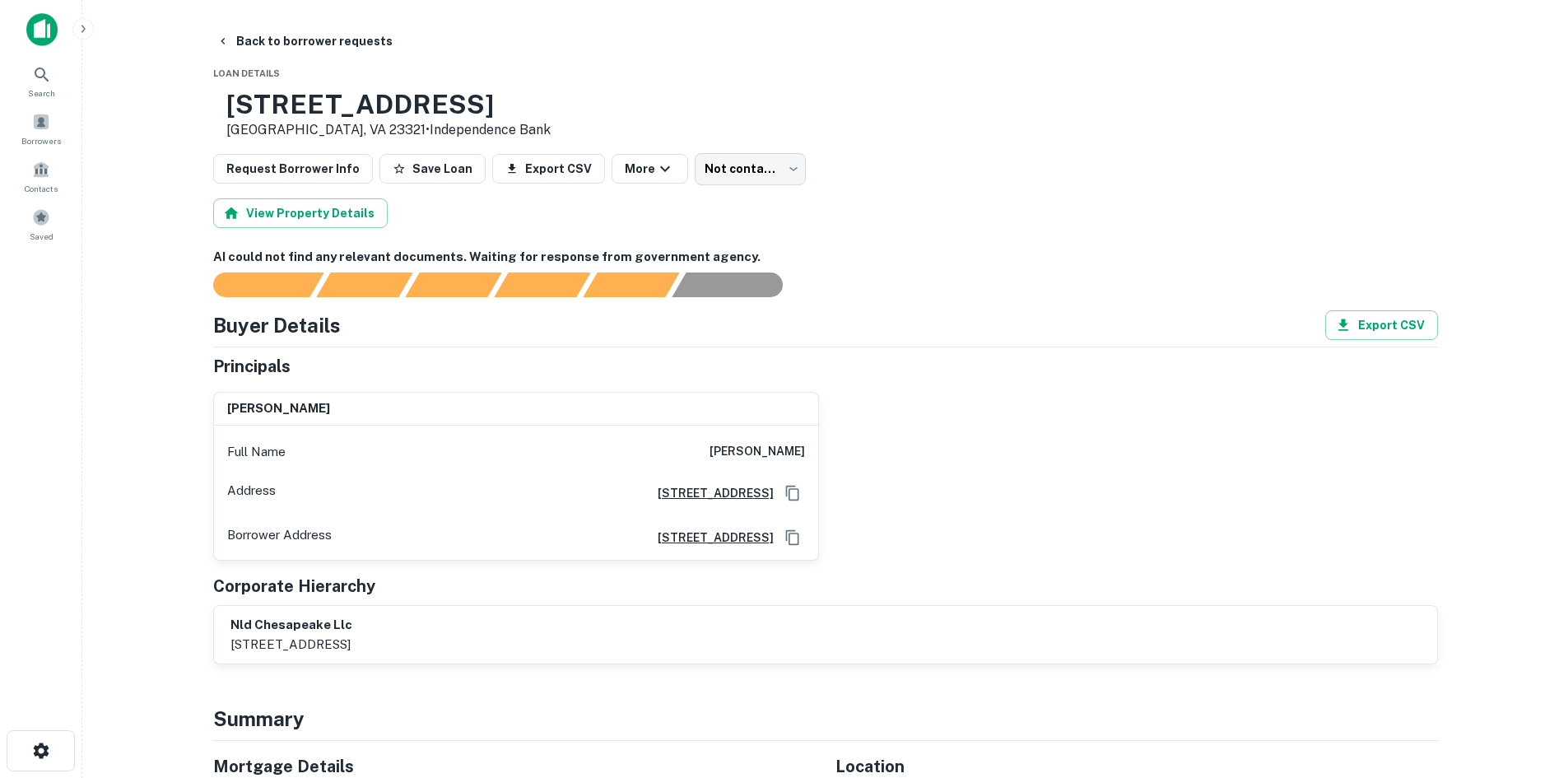
drag, startPoint x: 688, startPoint y: 457, endPoint x: 810, endPoint y: 468, distance: 122.5
click at [810, 468] on div "Full Name [PERSON_NAME]" at bounding box center [516, 452] width 605 height 40
click at [793, 445] on h6 "[PERSON_NAME]" at bounding box center [757, 452] width 96 height 19
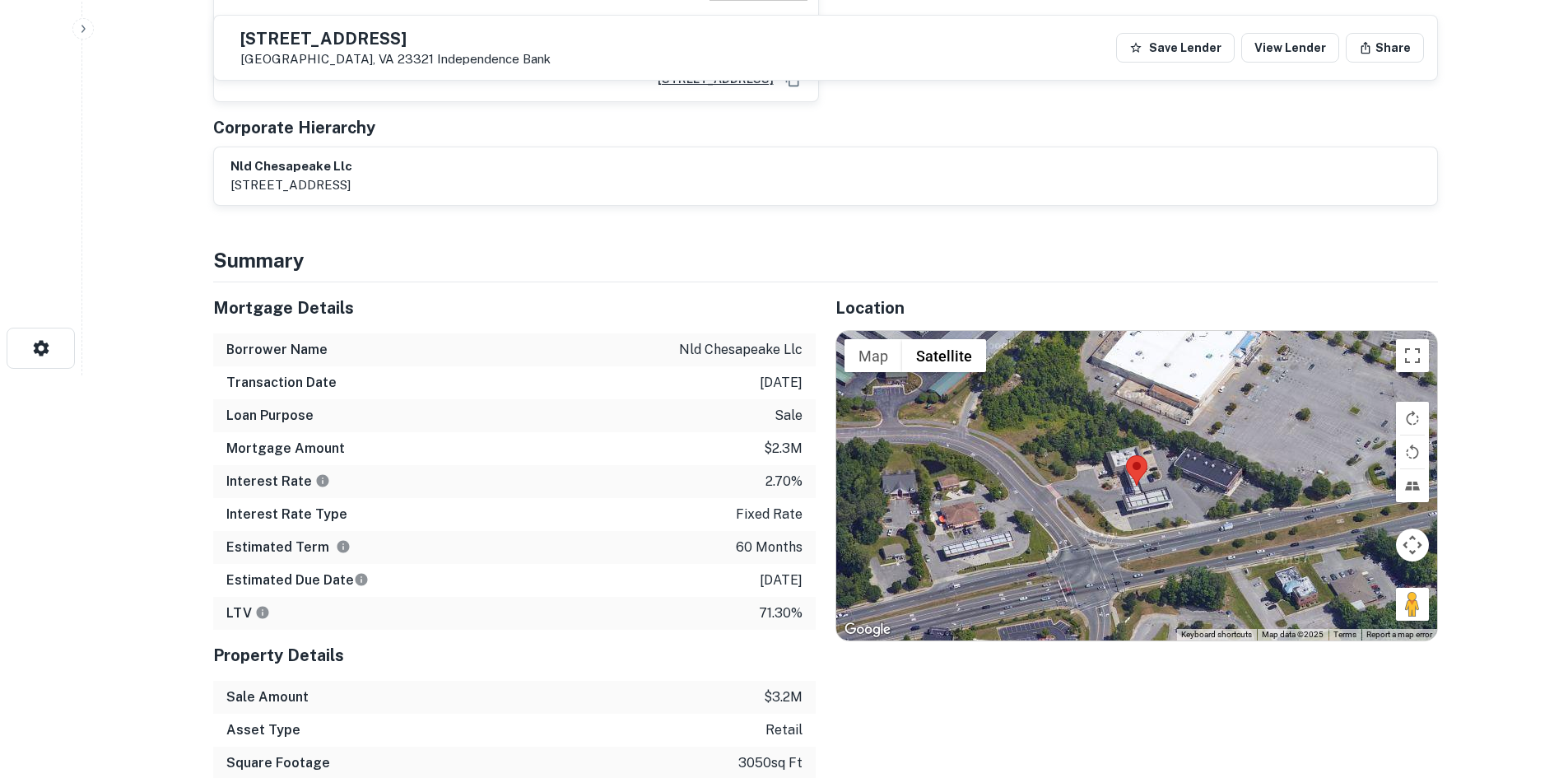
scroll to position [412, 0]
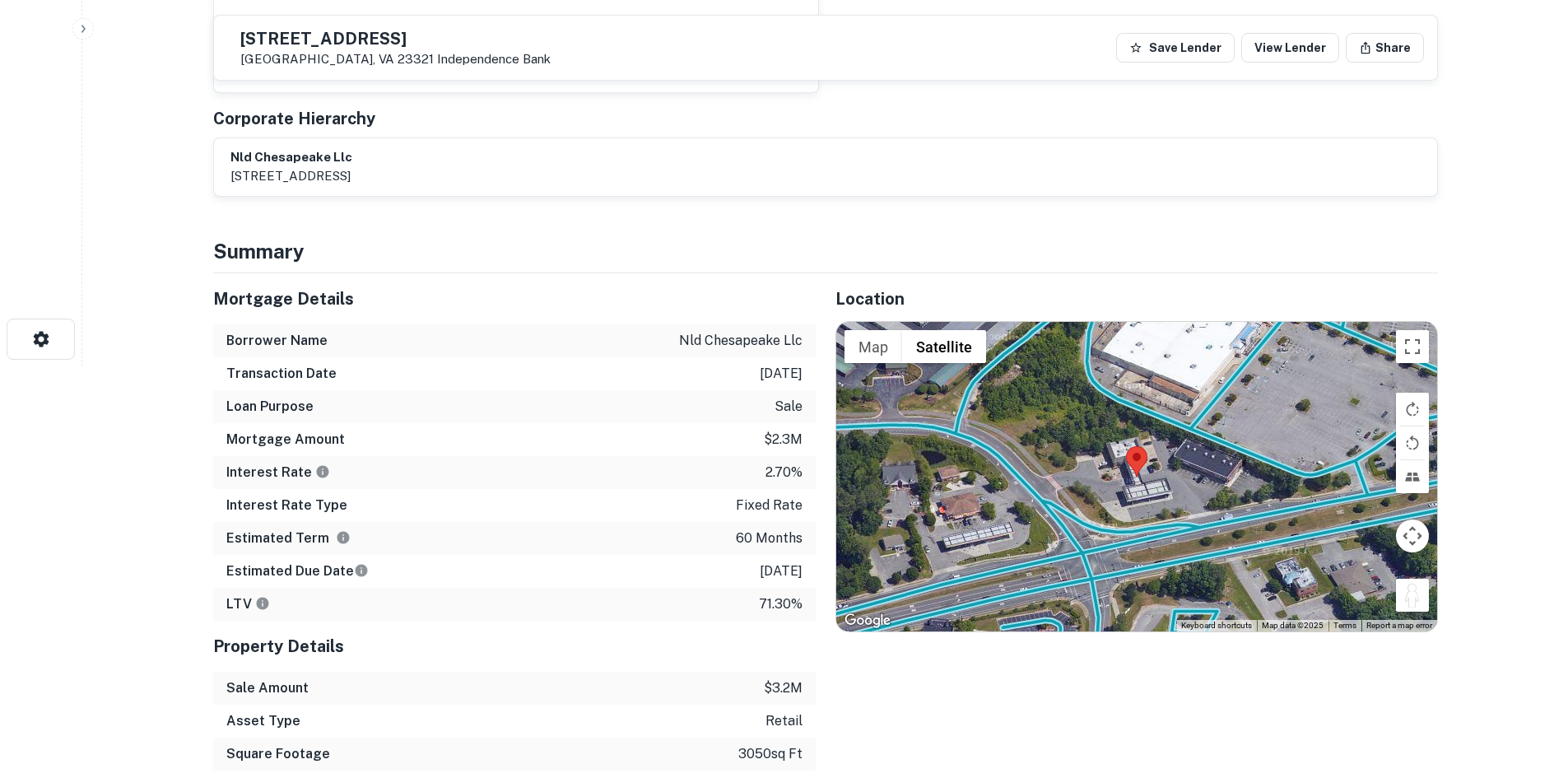
drag, startPoint x: 1409, startPoint y: 607, endPoint x: 1157, endPoint y: 530, distance: 263.5
click at [1157, 530] on div "To activate drag with keyboard, press Alt + Enter. Once in keyboard drag state,…" at bounding box center [1137, 477] width 601 height 310
click at [1408, 601] on button "Drag Pegman onto the map to open Street View" at bounding box center [1412, 595] width 33 height 33
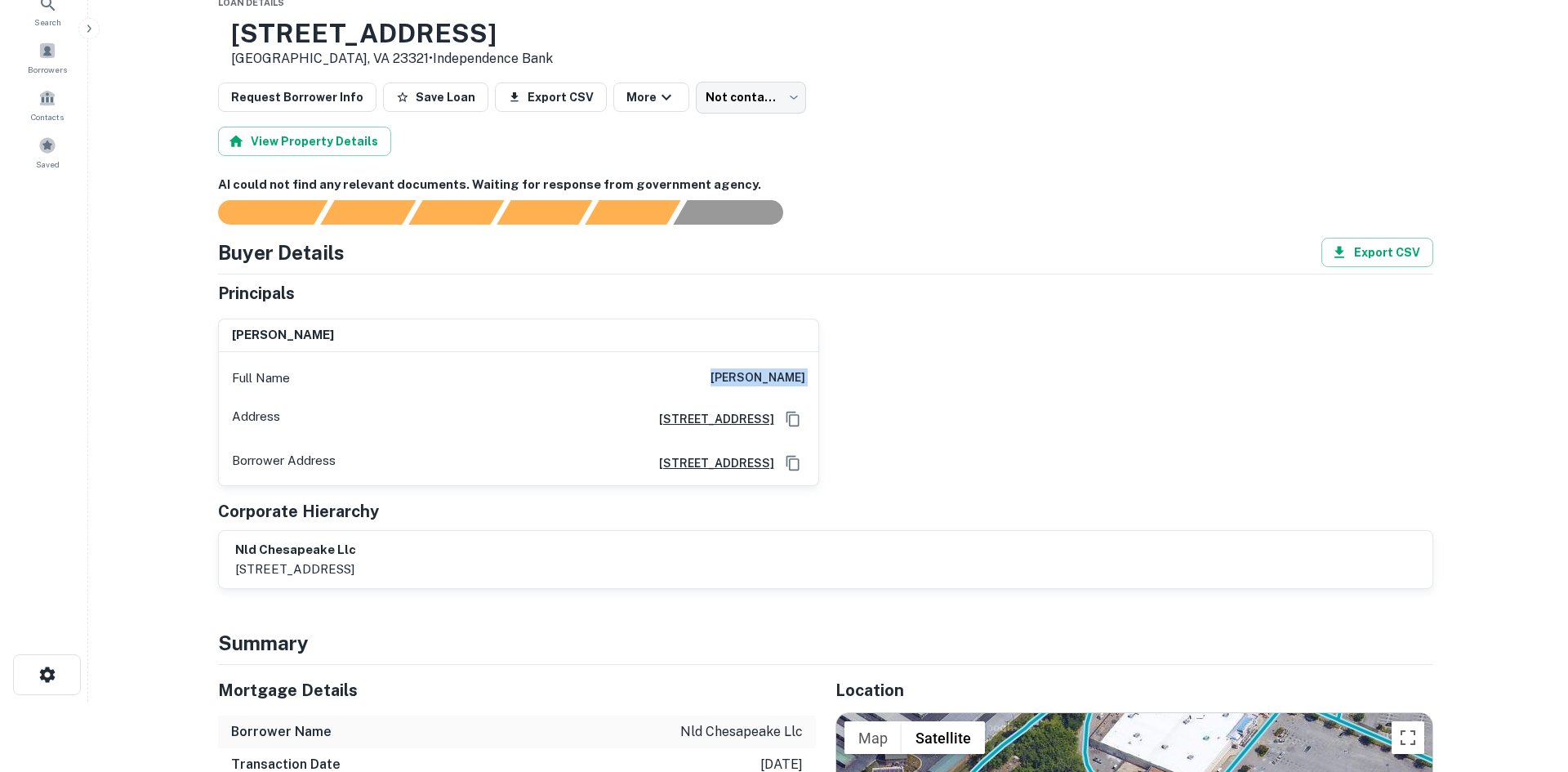
scroll to position [0, 0]
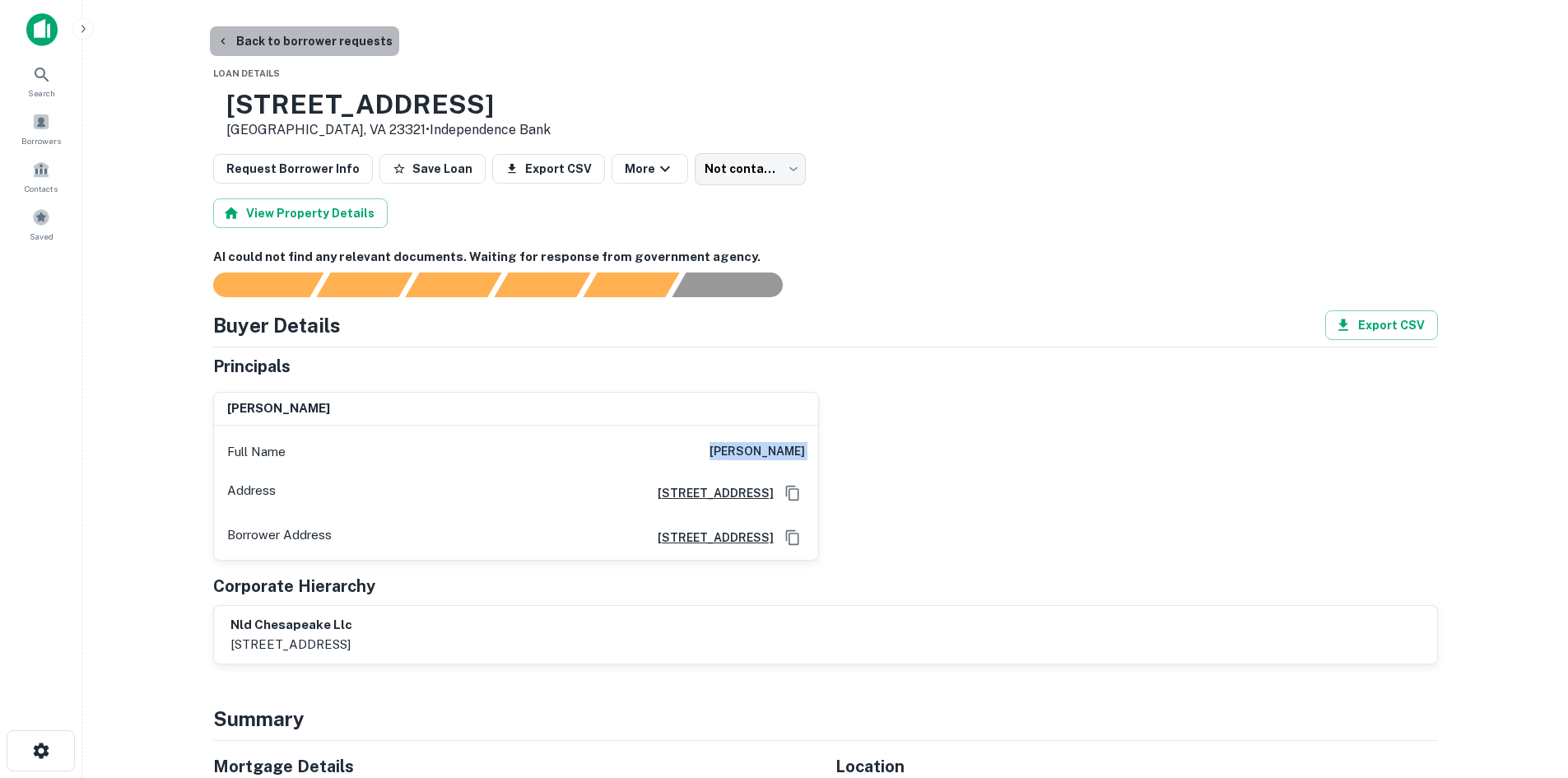
click at [319, 51] on button "Back to borrower requests" at bounding box center [305, 41] width 190 height 30
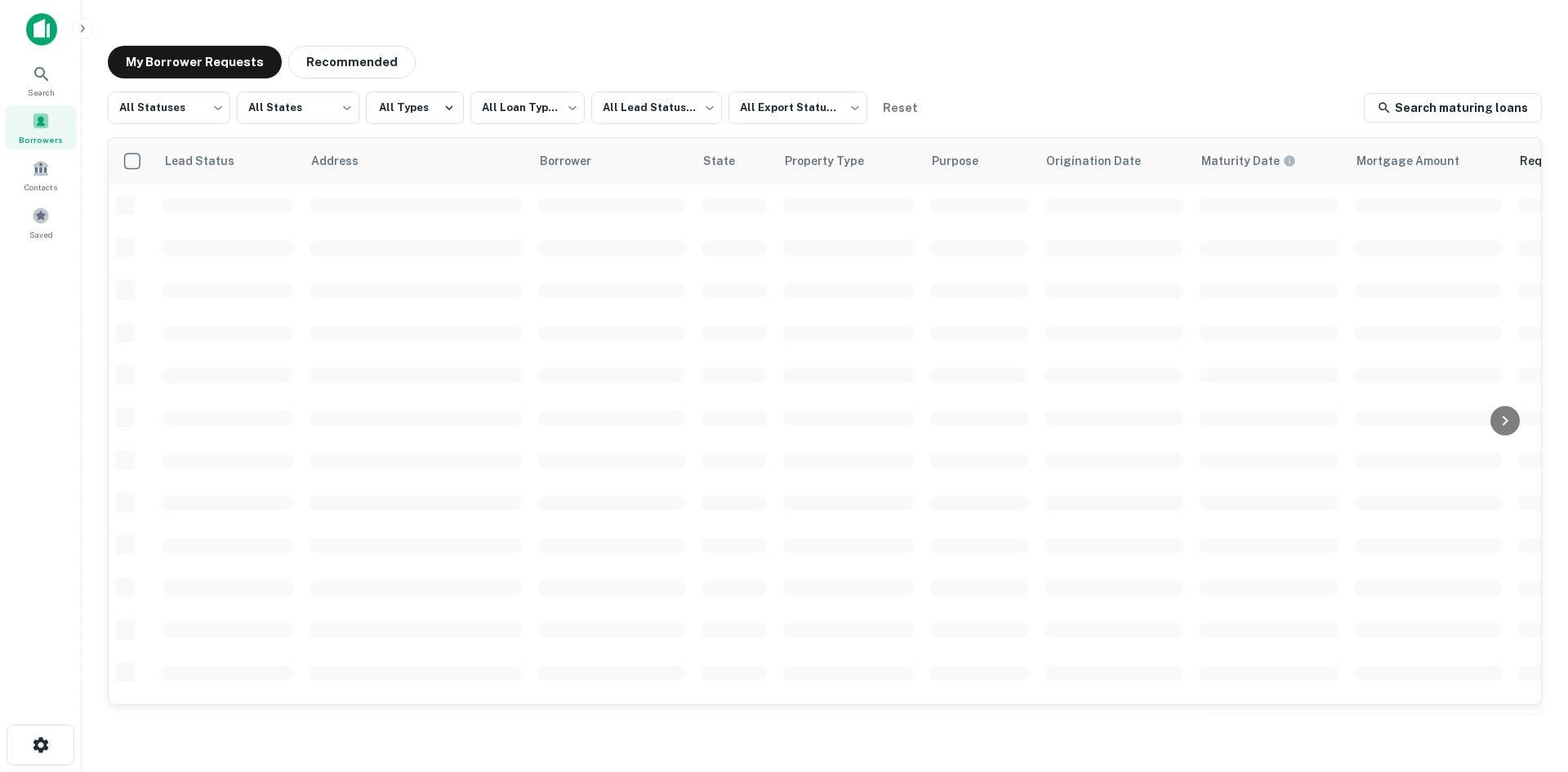
scroll to position [554, 0]
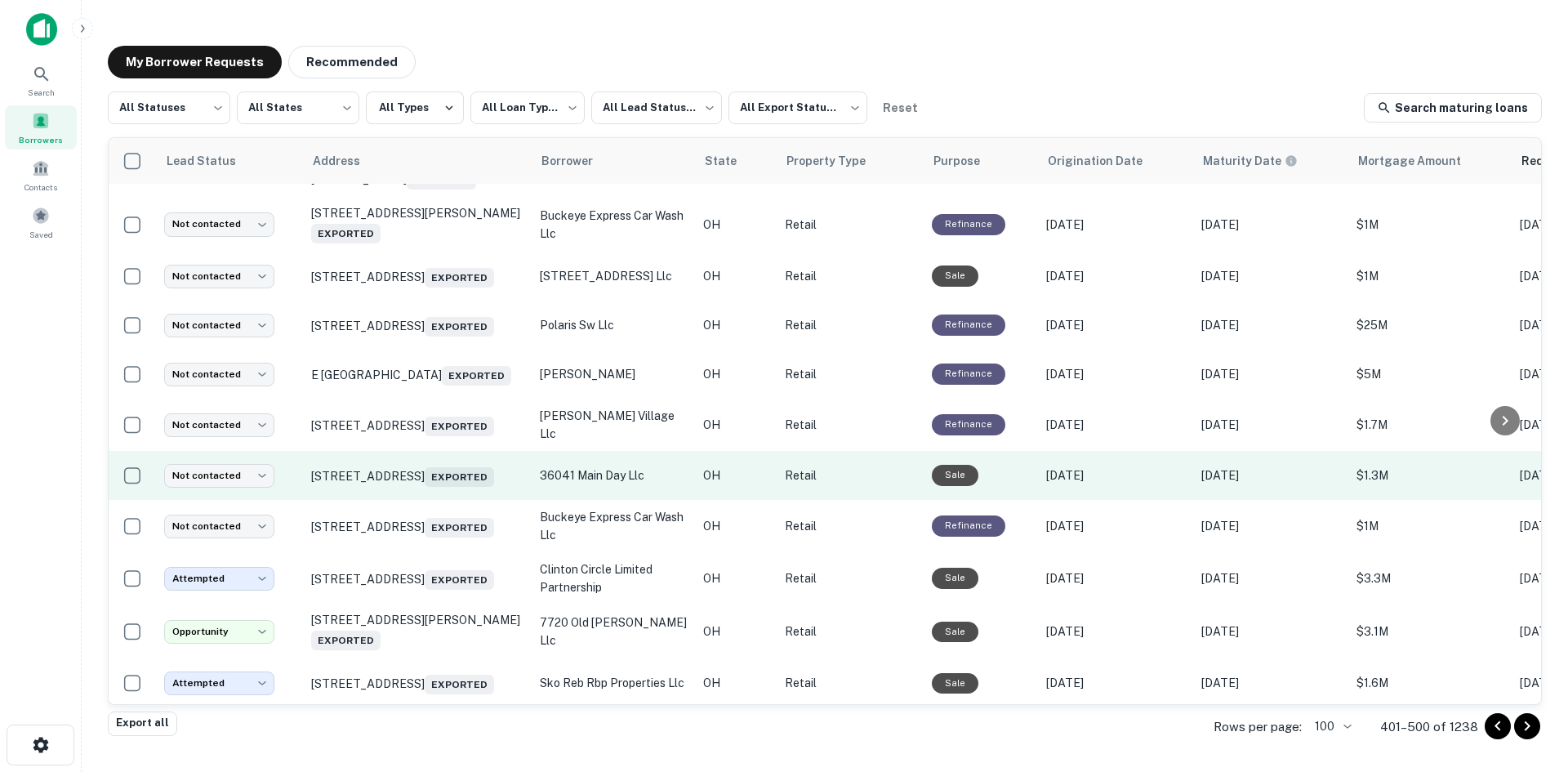
click at [432, 500] on td "[STREET_ADDRESS] Exported" at bounding box center [417, 475] width 228 height 49
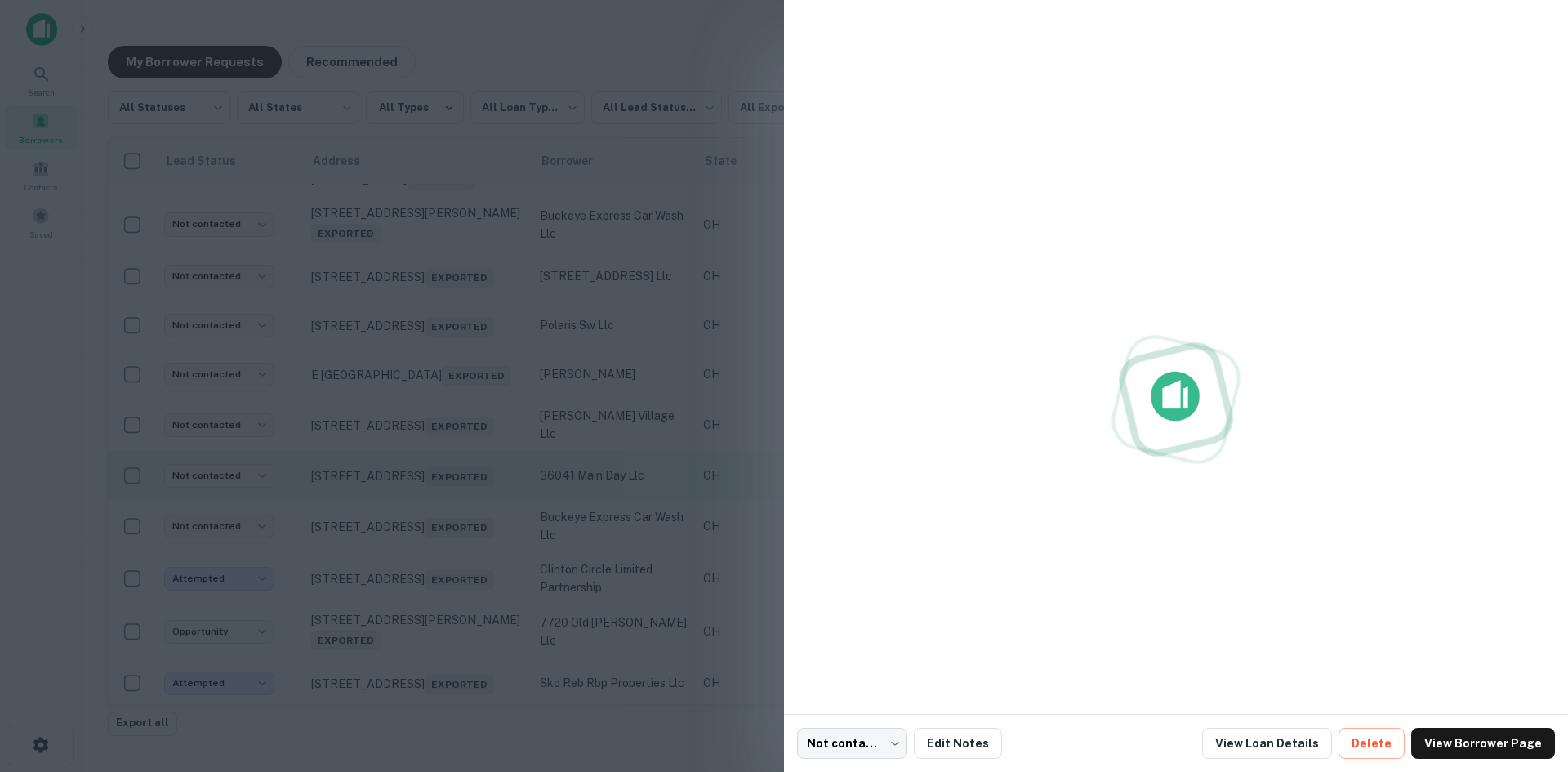
click at [432, 545] on div at bounding box center [784, 386] width 1568 height 772
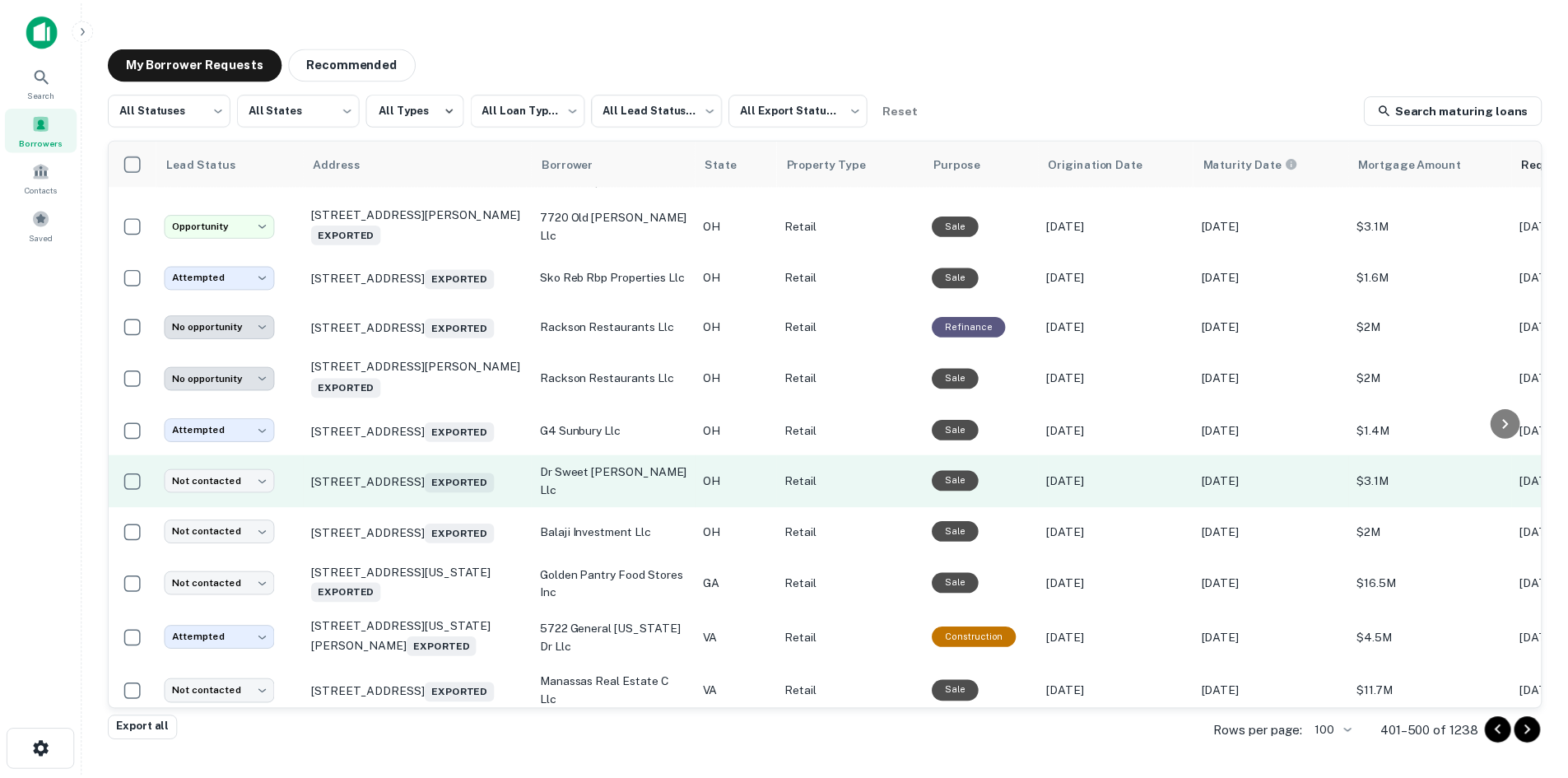
scroll to position [1546, 0]
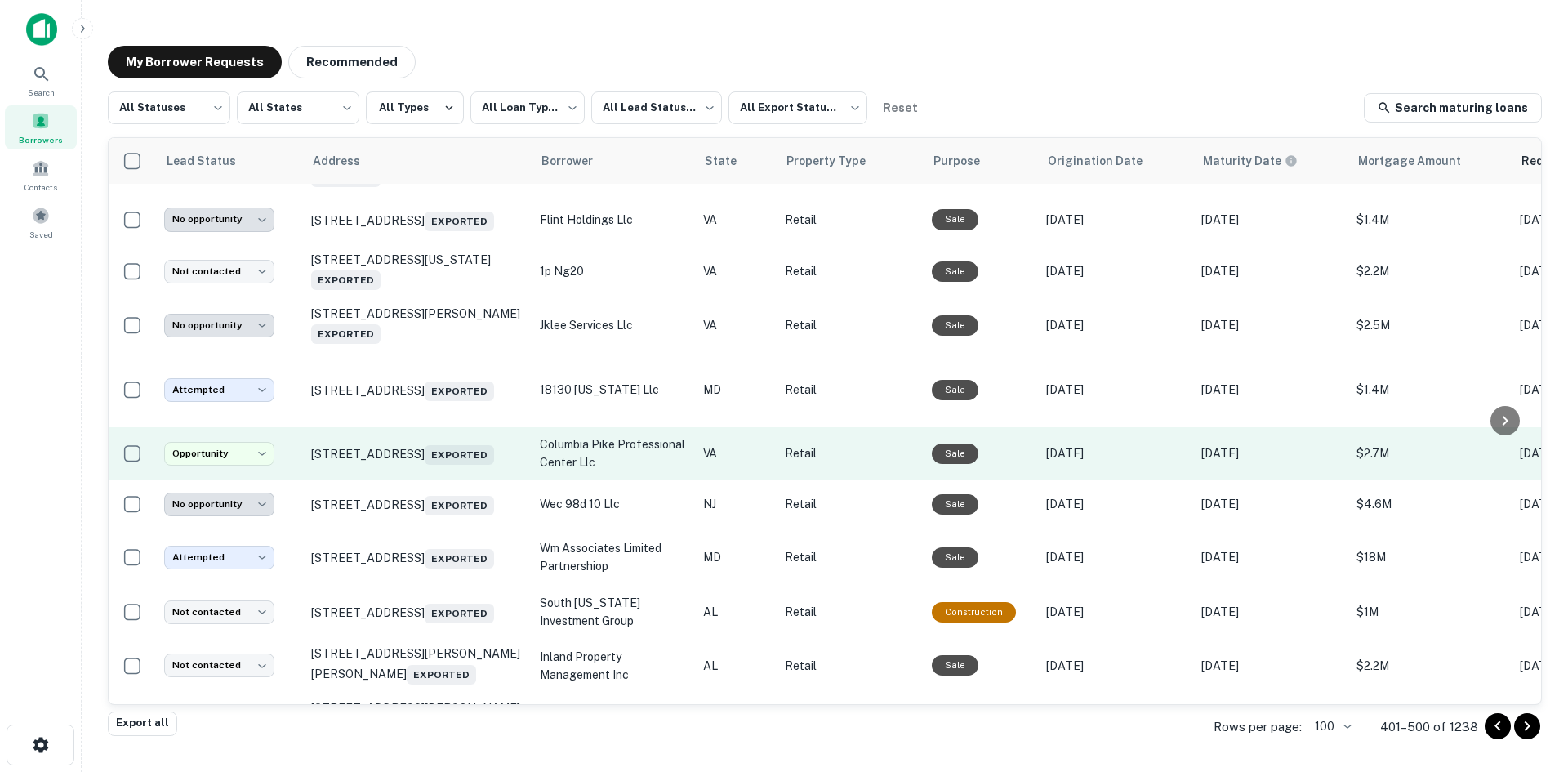
click at [437, 480] on td "[STREET_ADDRESS] Exported" at bounding box center [417, 453] width 228 height 52
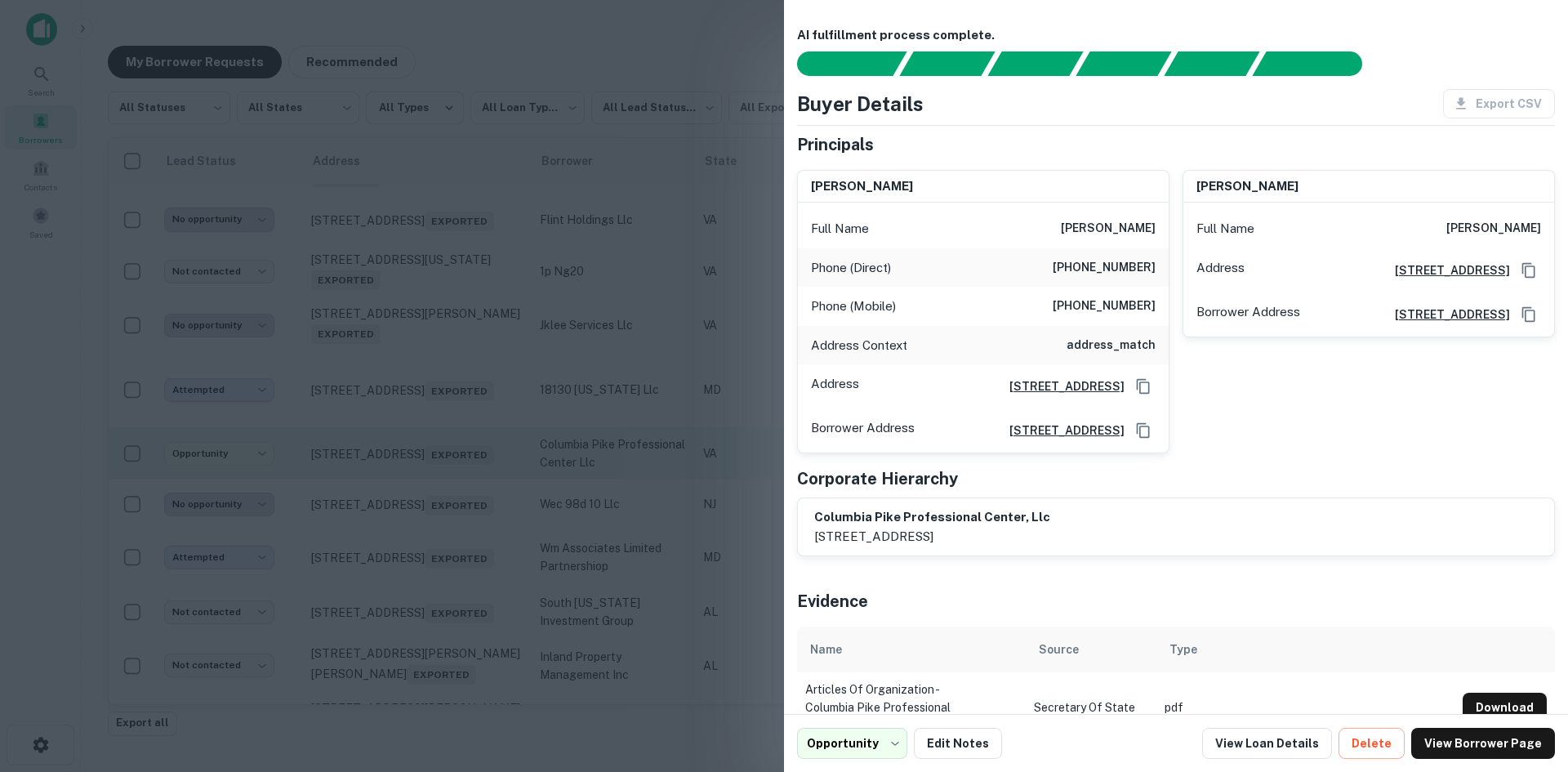
click at [437, 567] on div at bounding box center [784, 386] width 1568 height 772
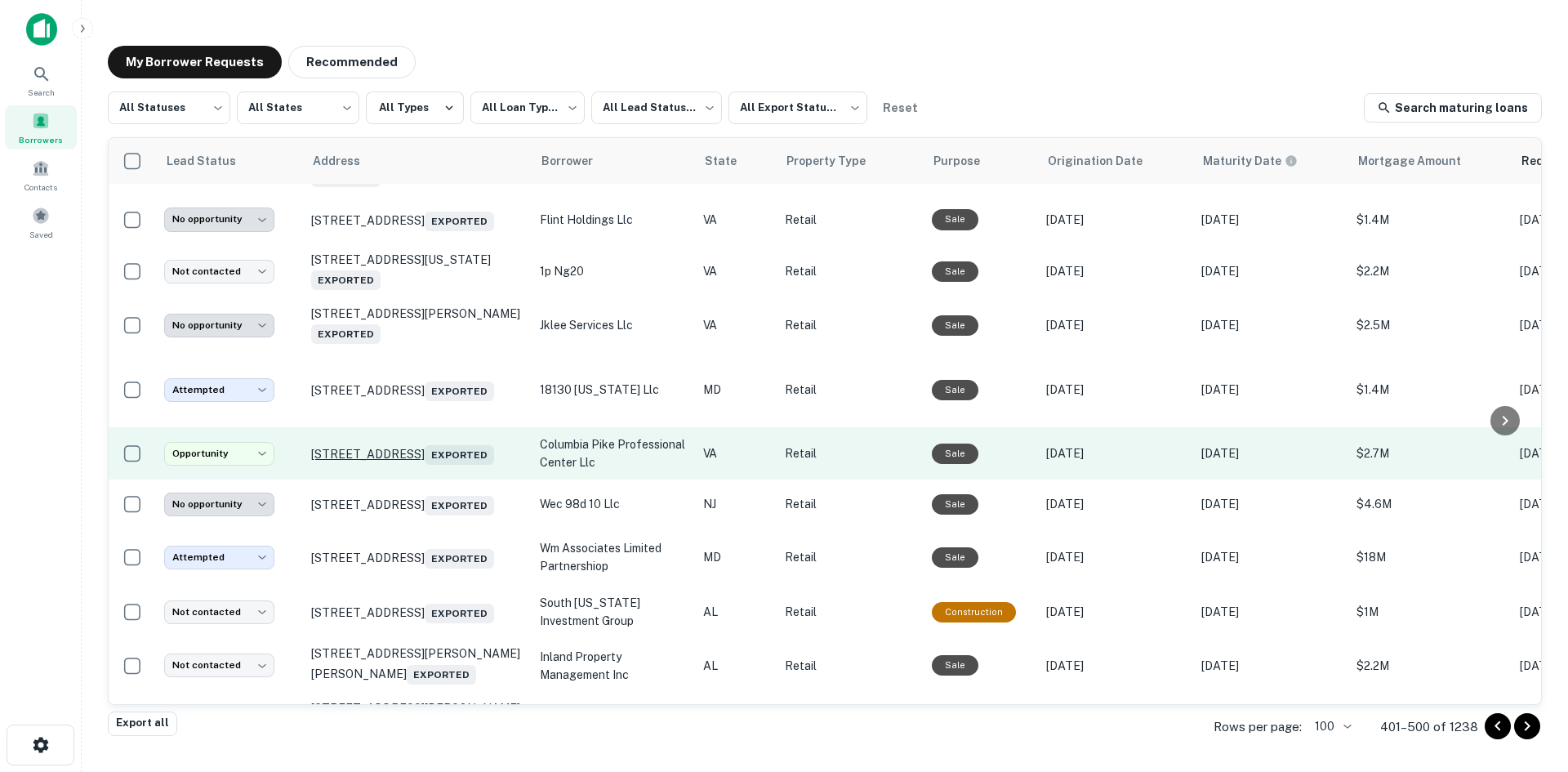
click at [436, 465] on p "[STREET_ADDRESS] Exported" at bounding box center [416, 453] width 212 height 23
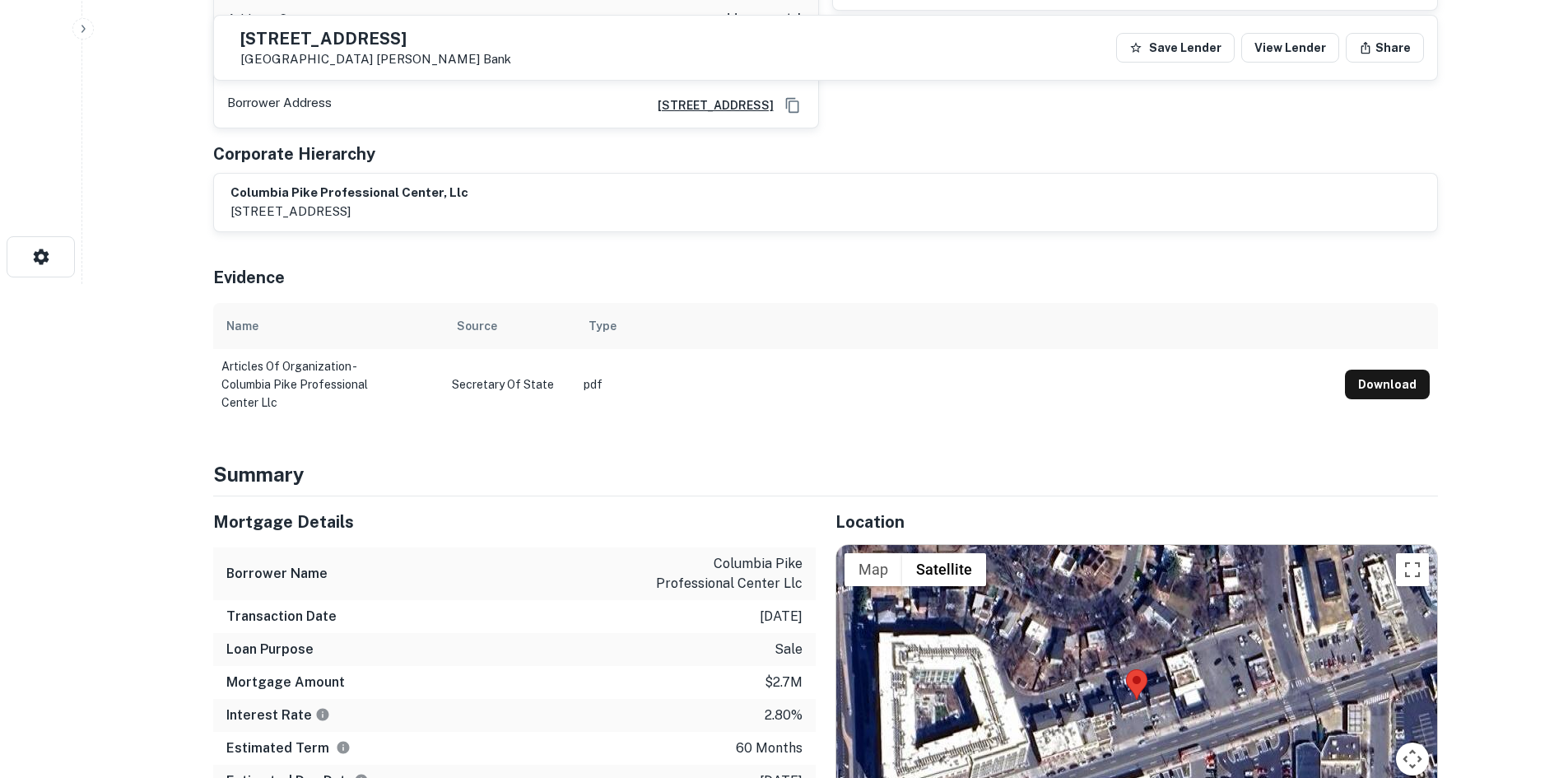
scroll to position [577, 0]
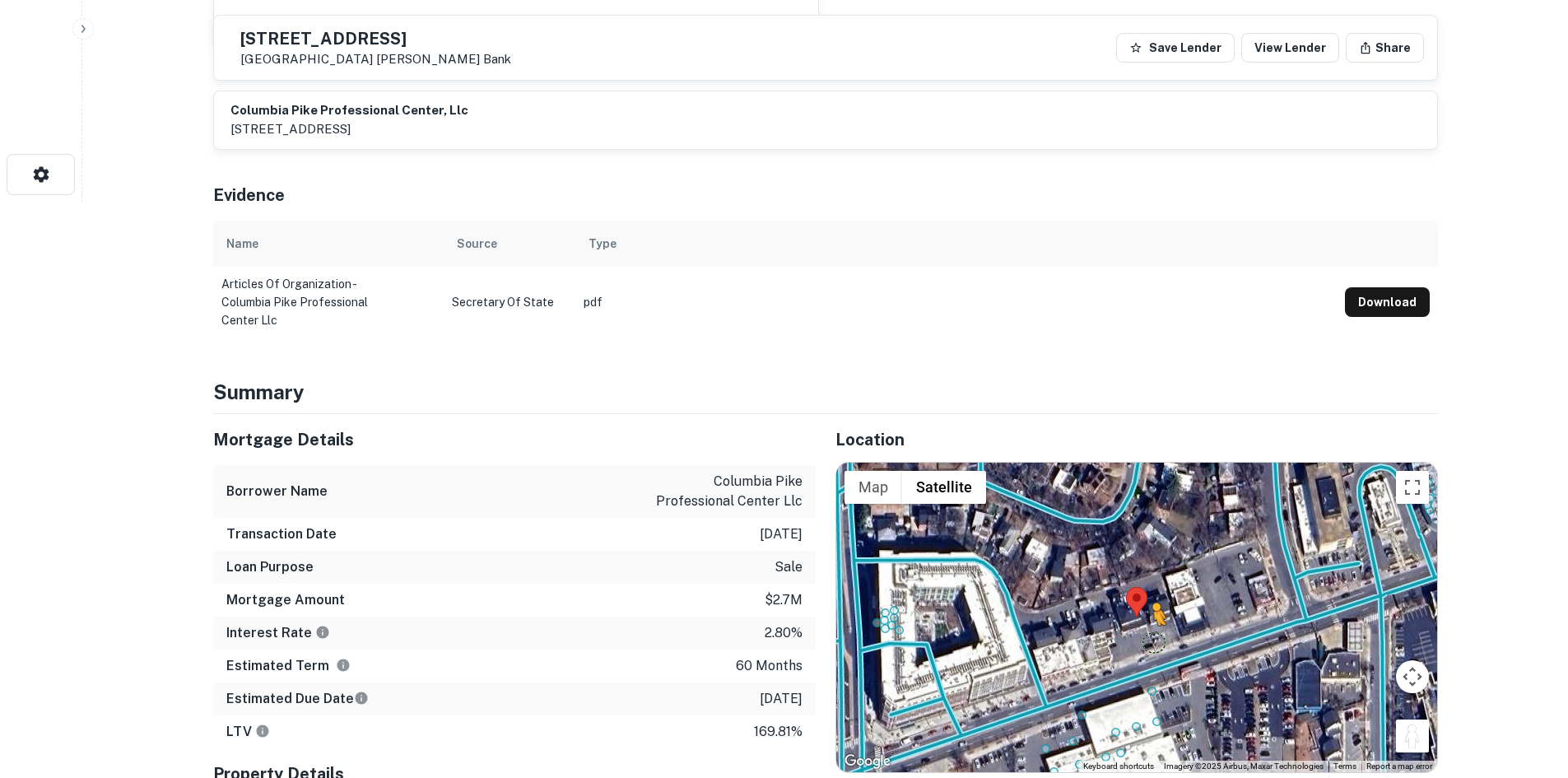
drag, startPoint x: 1417, startPoint y: 738, endPoint x: 1162, endPoint y: 672, distance: 263.4
click at [1160, 672] on div "To activate drag with keyboard, press Alt + Enter. Once in keyboard drag state,…" at bounding box center [1137, 617] width 601 height 310
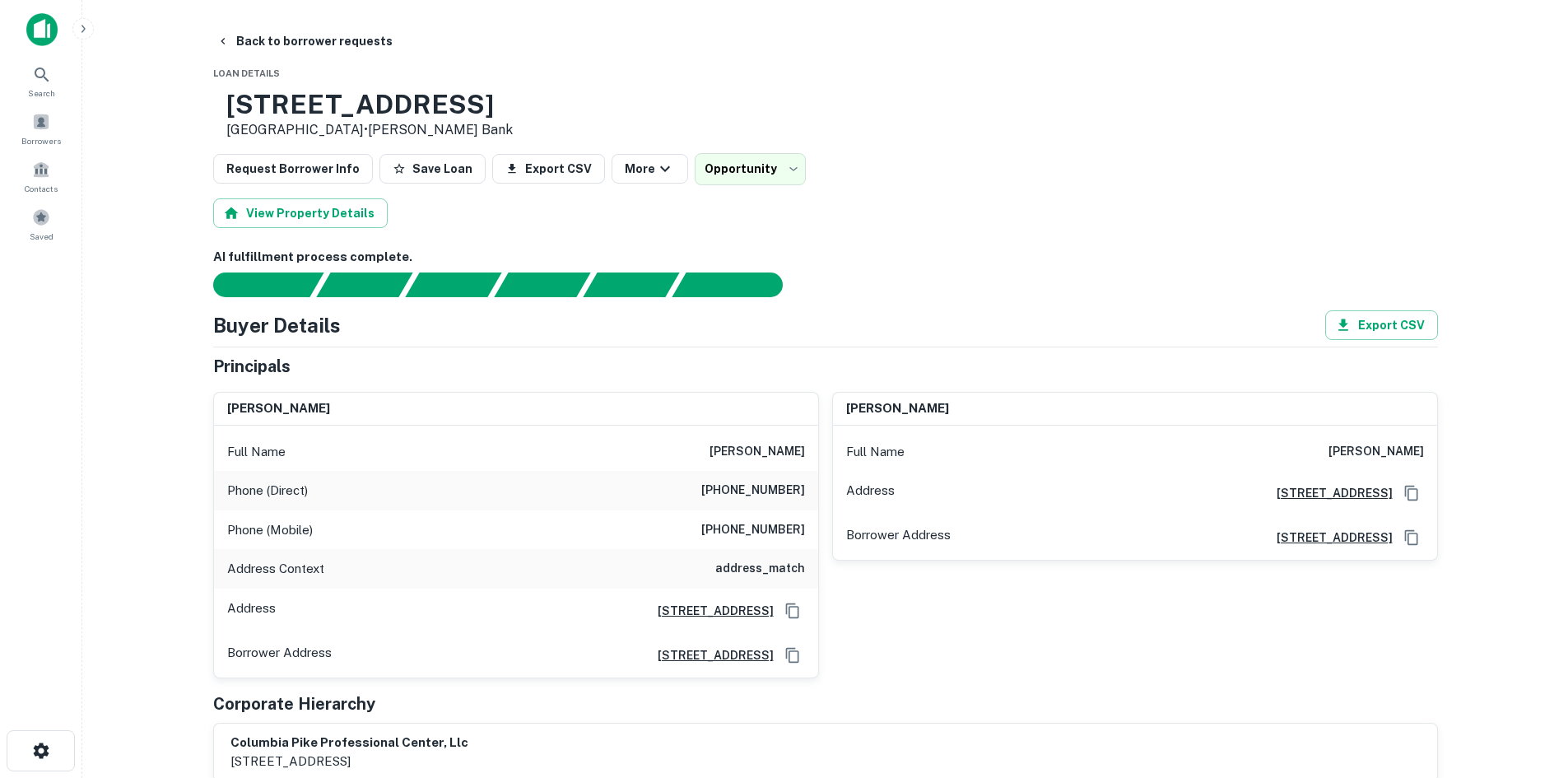
scroll to position [0, 0]
click at [39, 64] on div "Search" at bounding box center [41, 80] width 73 height 45
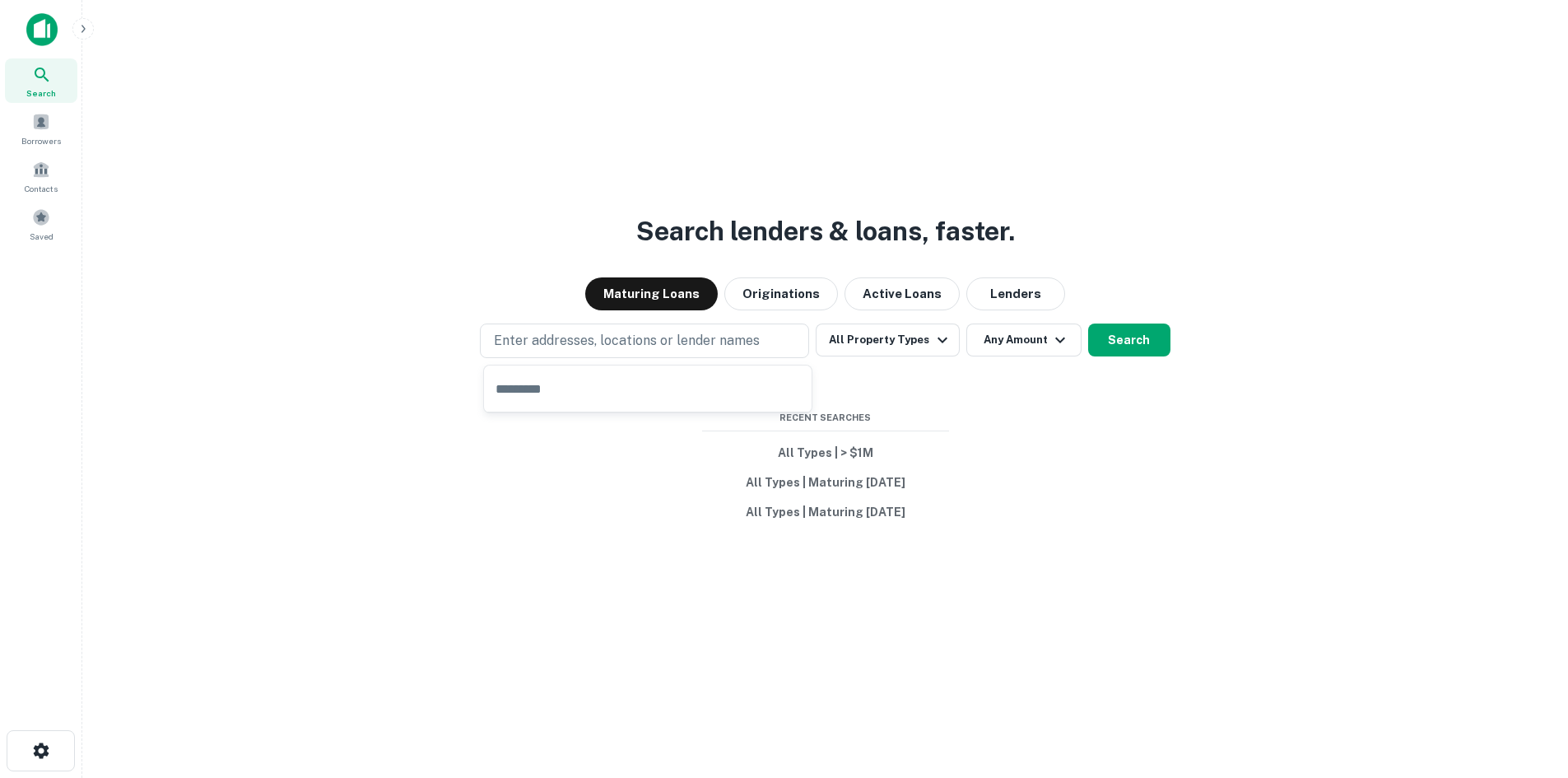
type input "**********"
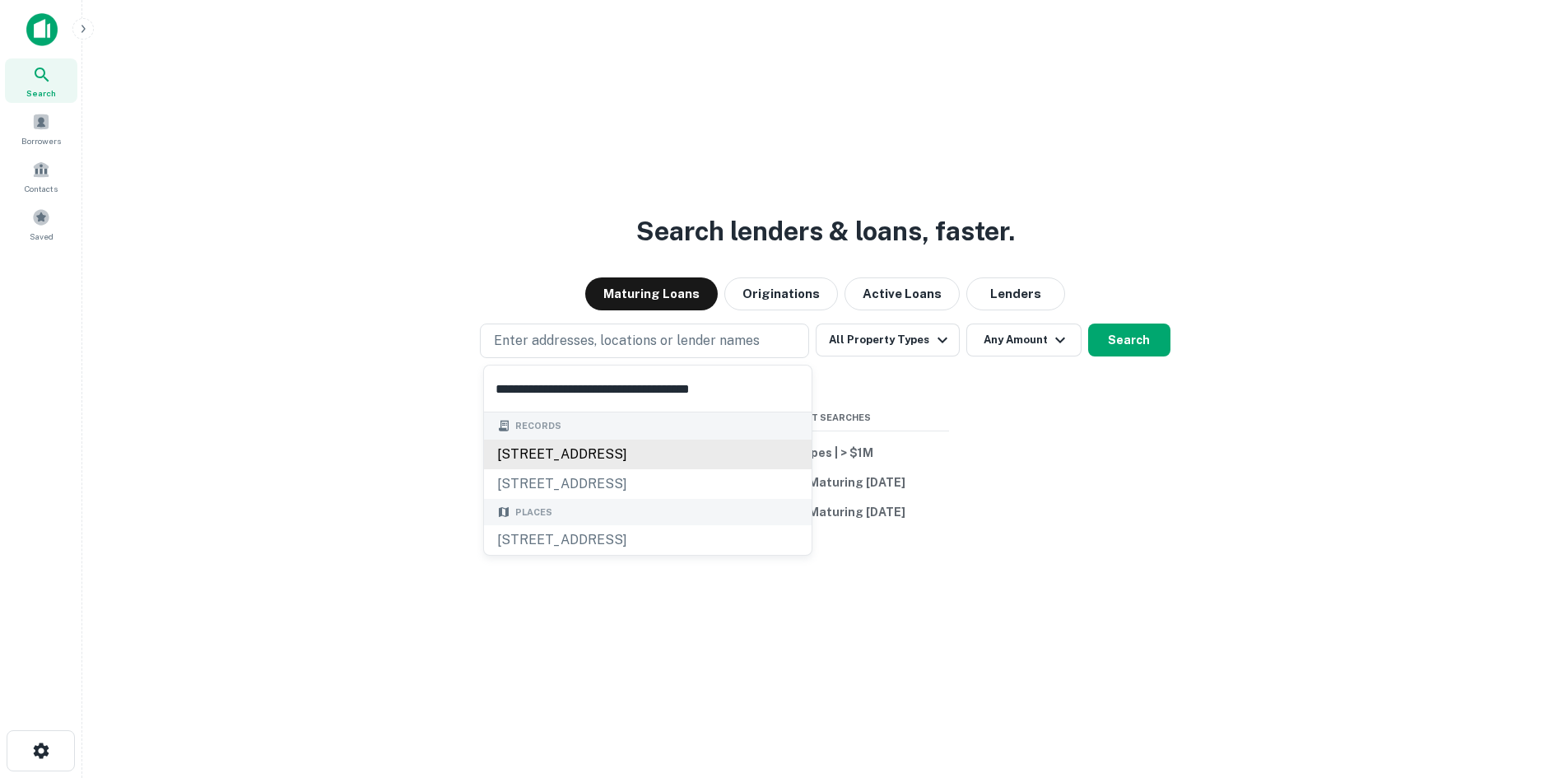
click at [615, 456] on div "[STREET_ADDRESS]" at bounding box center [647, 454] width 328 height 30
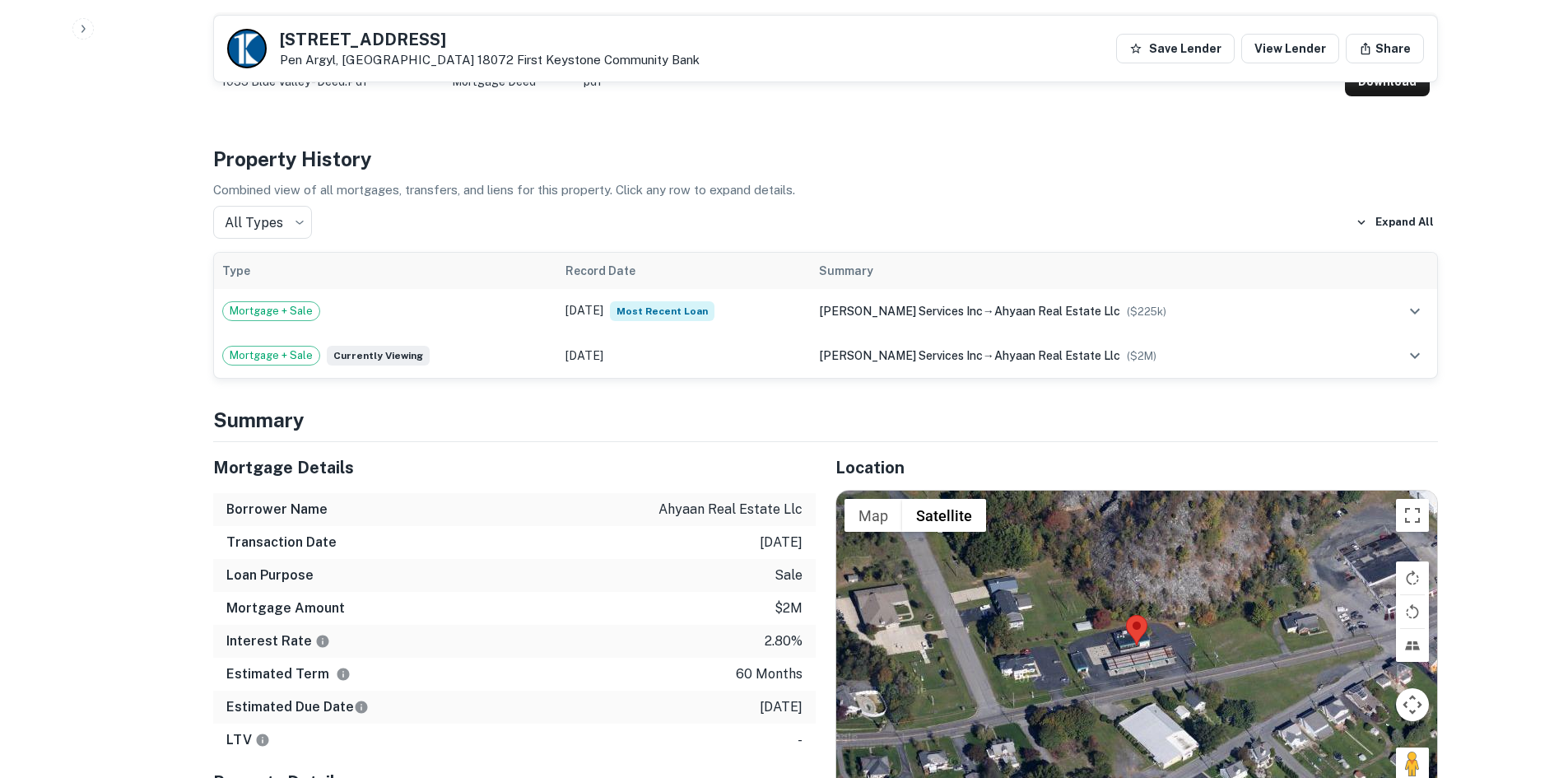
scroll to position [1070, 0]
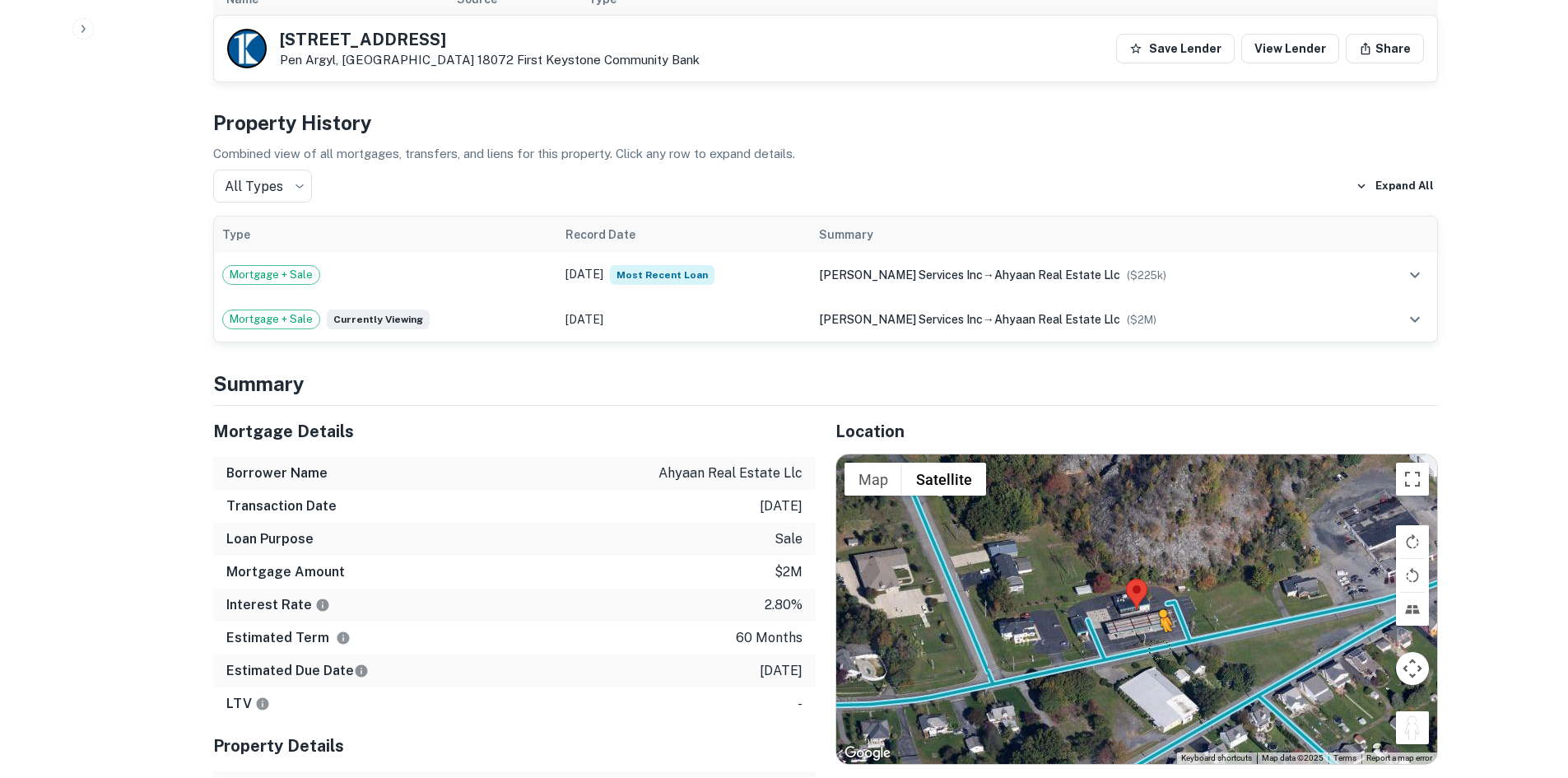
drag, startPoint x: 1427, startPoint y: 730, endPoint x: 1154, endPoint y: 645, distance: 285.9
click at [1154, 645] on div "To activate drag with keyboard, press Alt + Enter. Once in keyboard drag state,…" at bounding box center [1137, 610] width 601 height 310
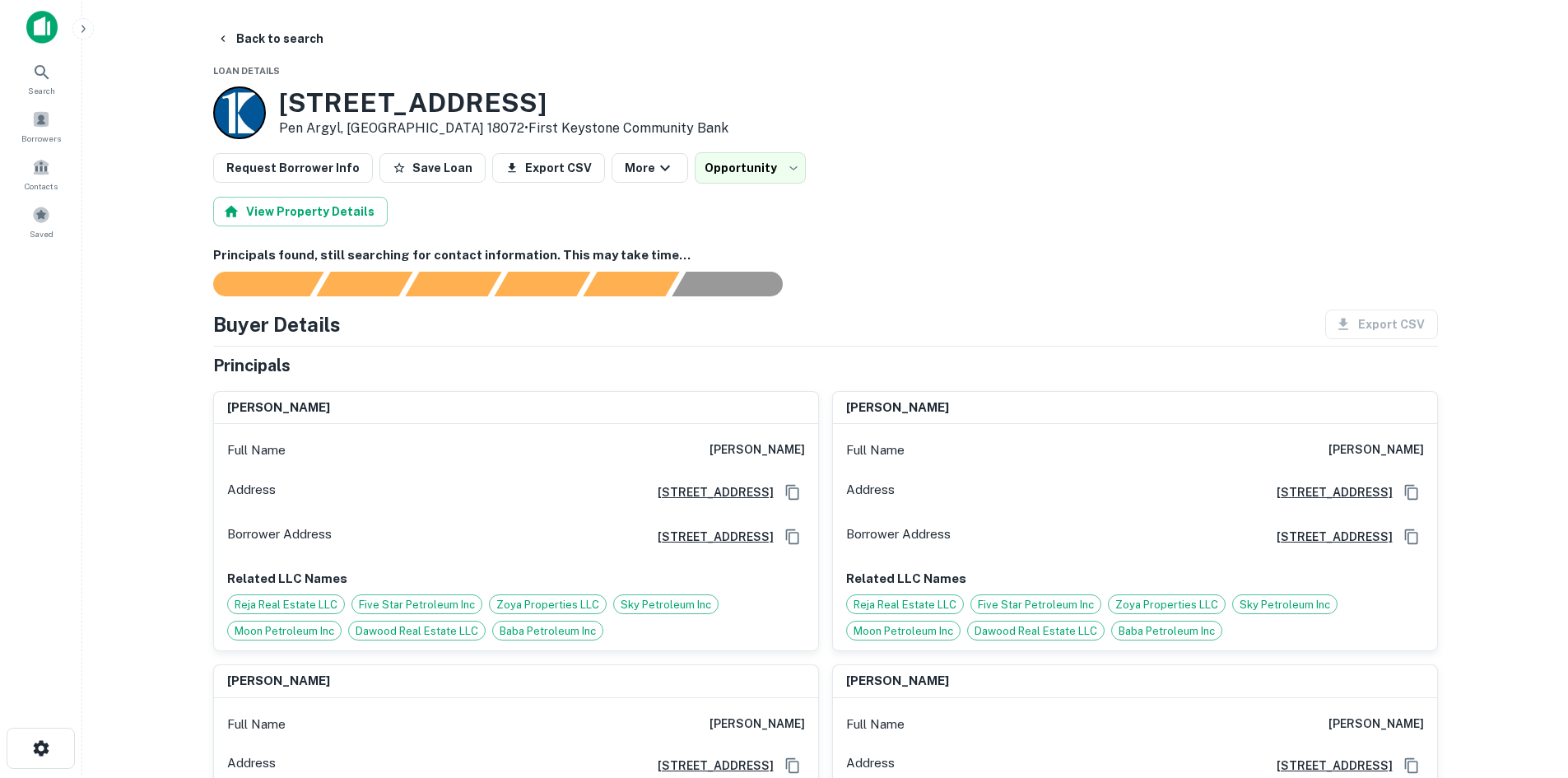
scroll to position [0, 0]
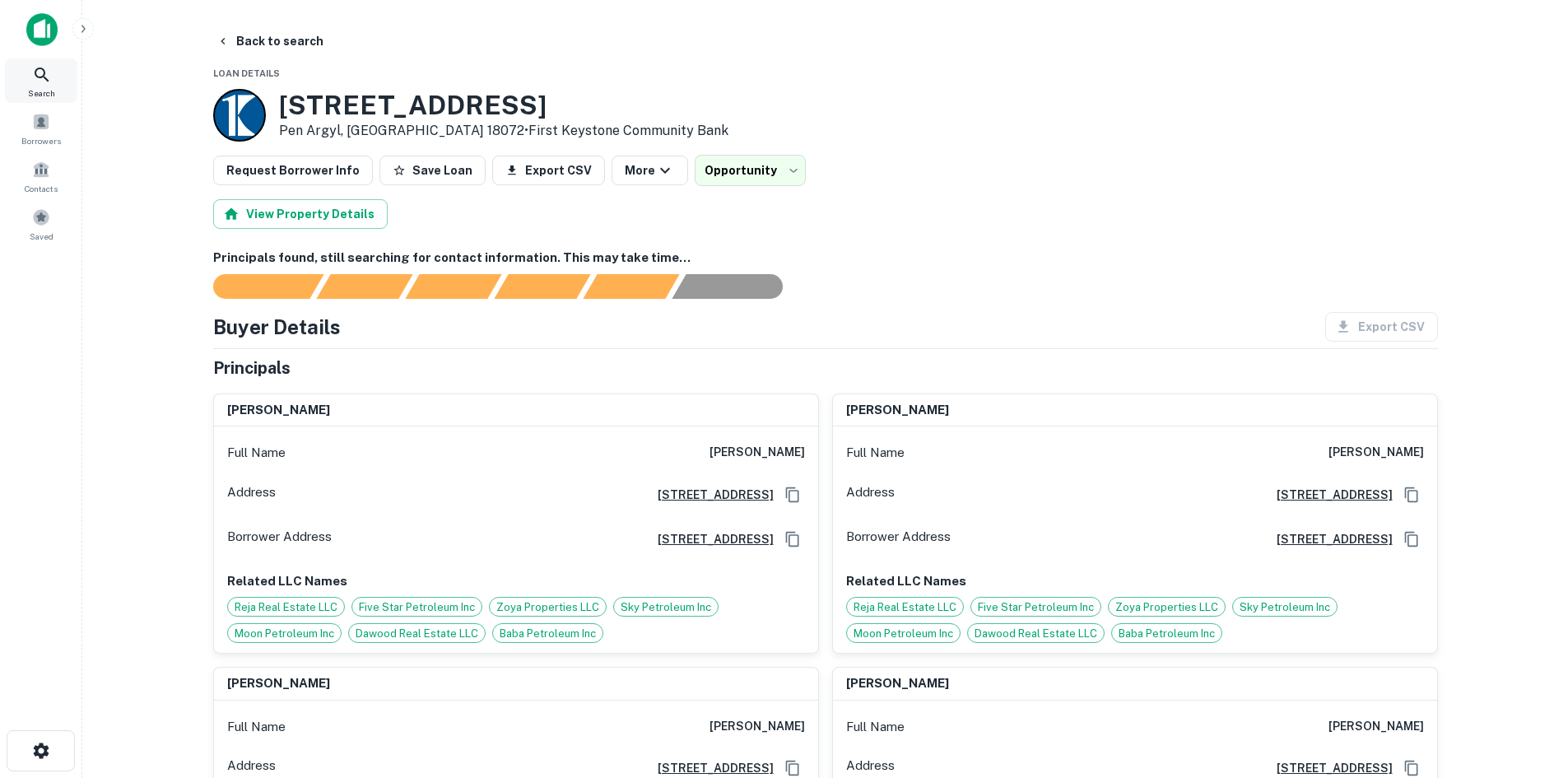
click at [36, 77] on icon at bounding box center [42, 75] width 19 height 19
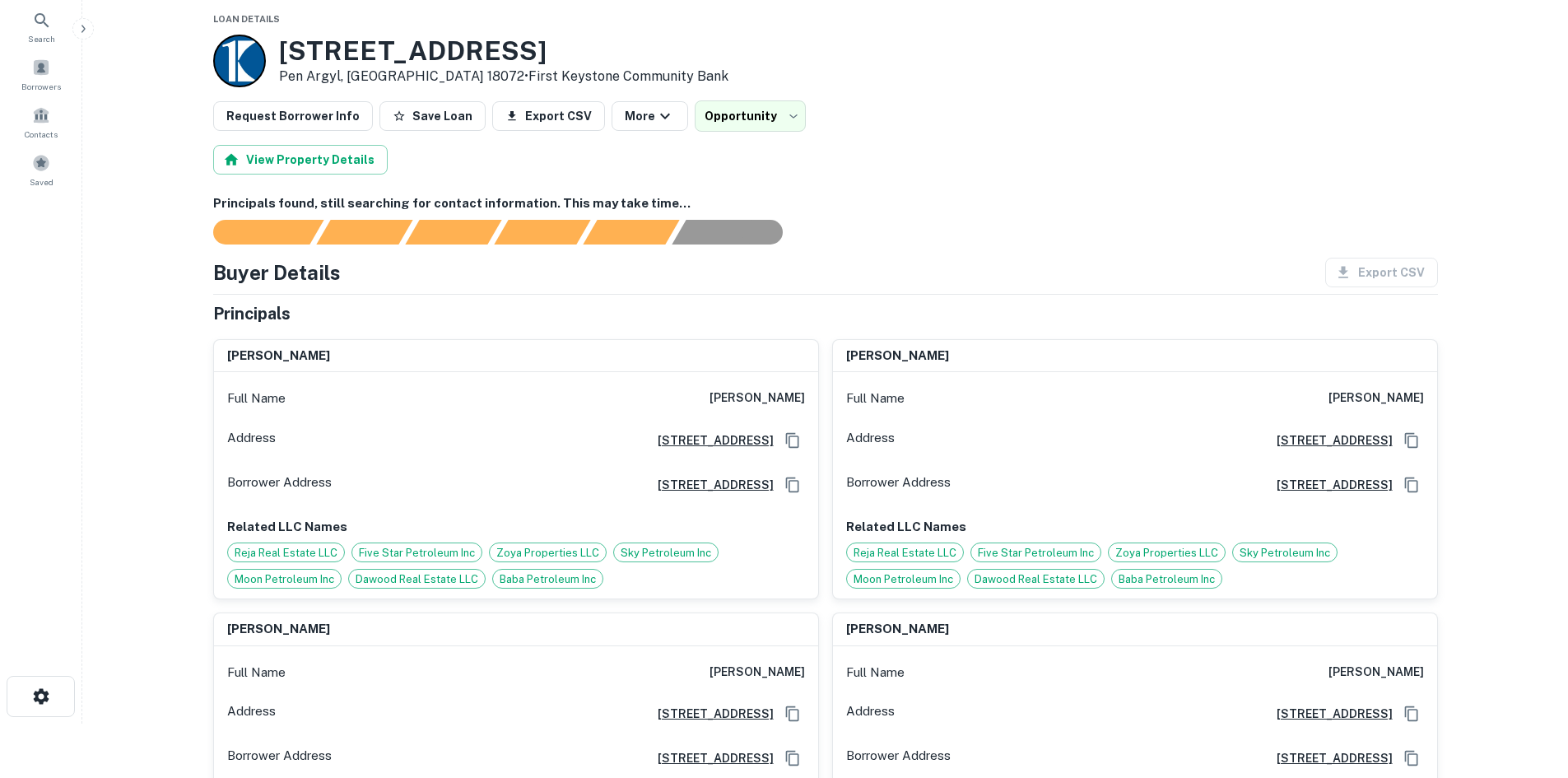
scroll to position [165, 0]
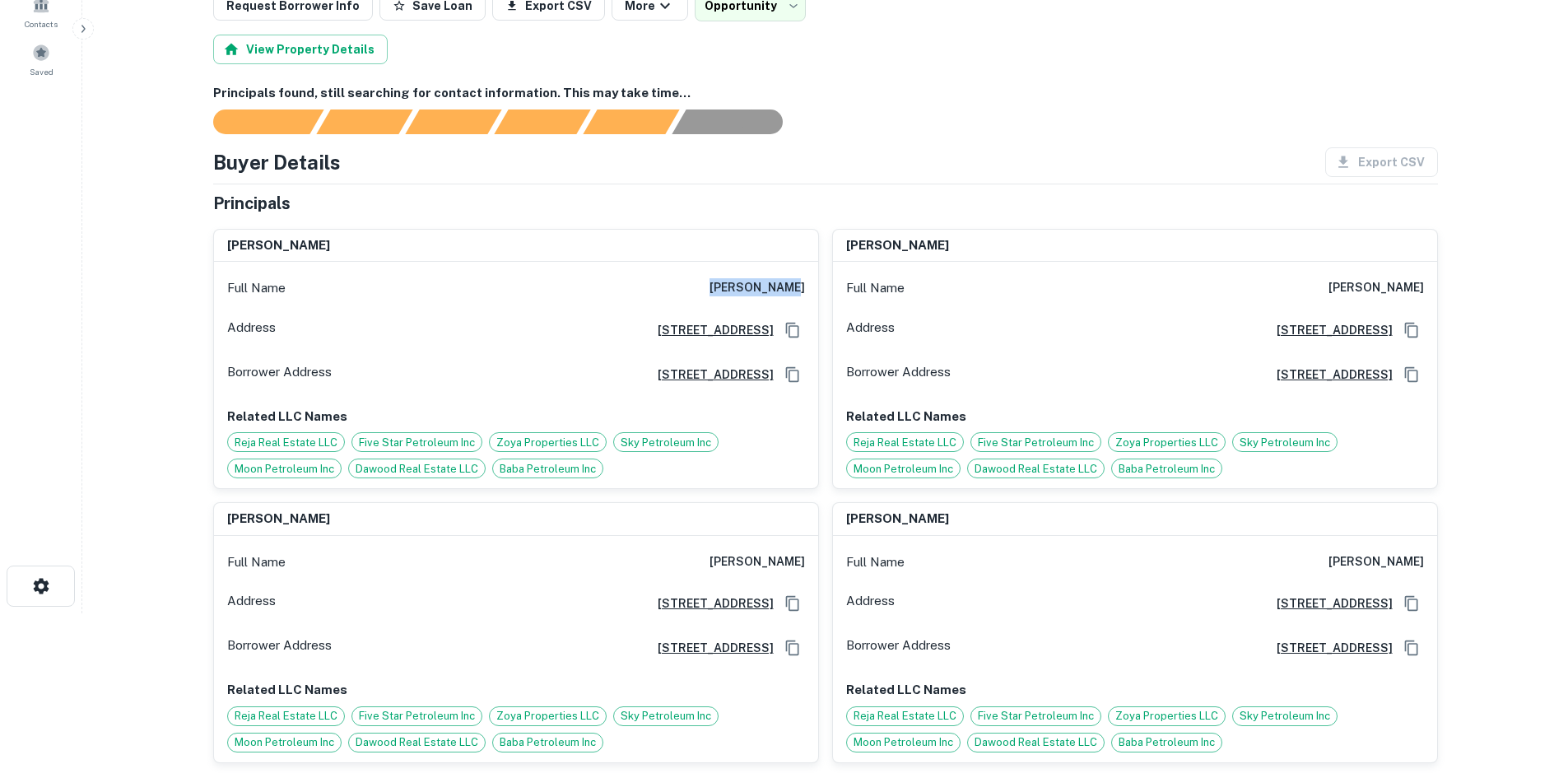
drag, startPoint x: 736, startPoint y: 296, endPoint x: 805, endPoint y: 290, distance: 69.3
click at [805, 290] on div "Full Name [PERSON_NAME]" at bounding box center [516, 287] width 605 height 40
copy h6 "[PERSON_NAME]"
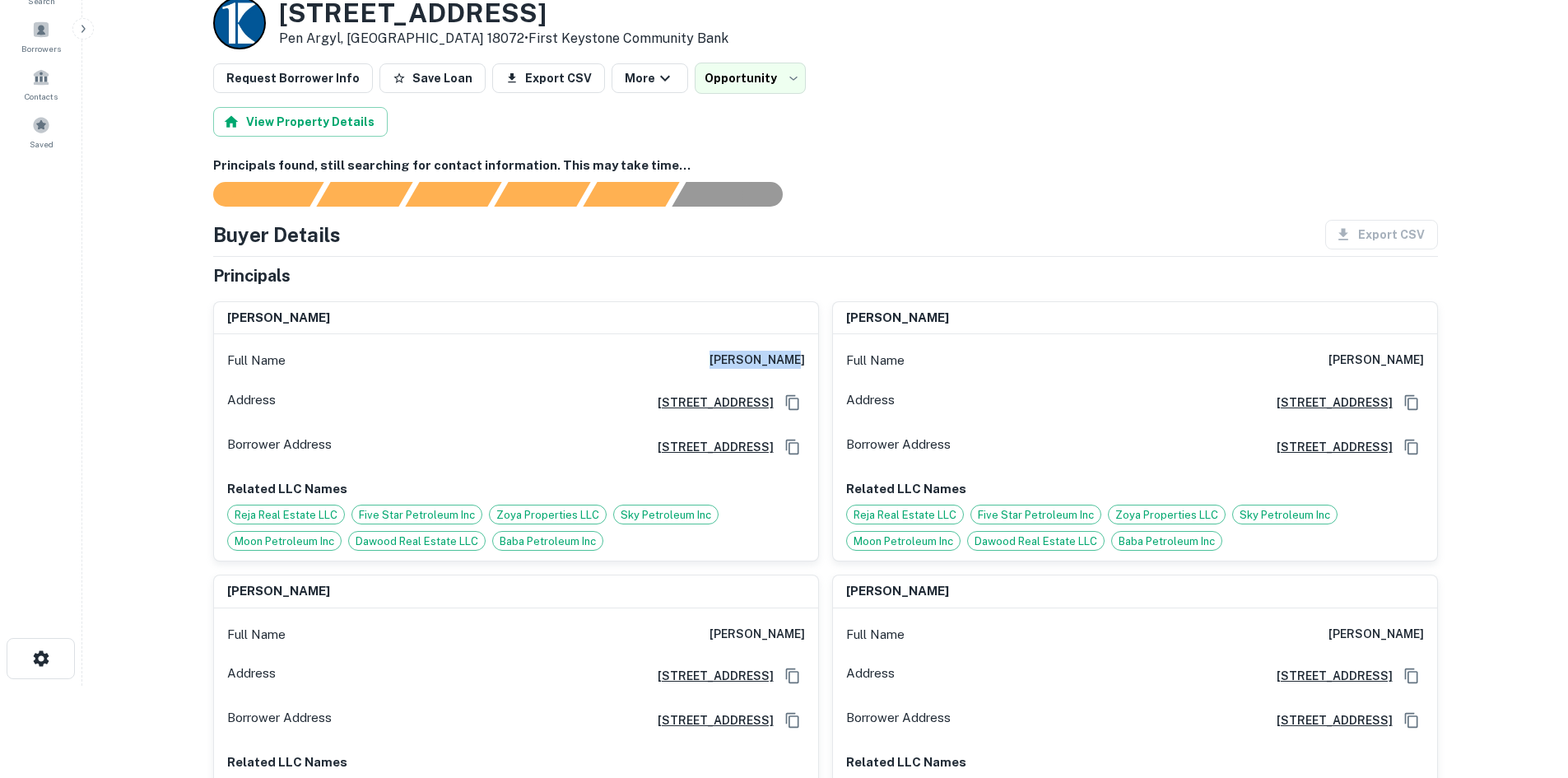
scroll to position [0, 0]
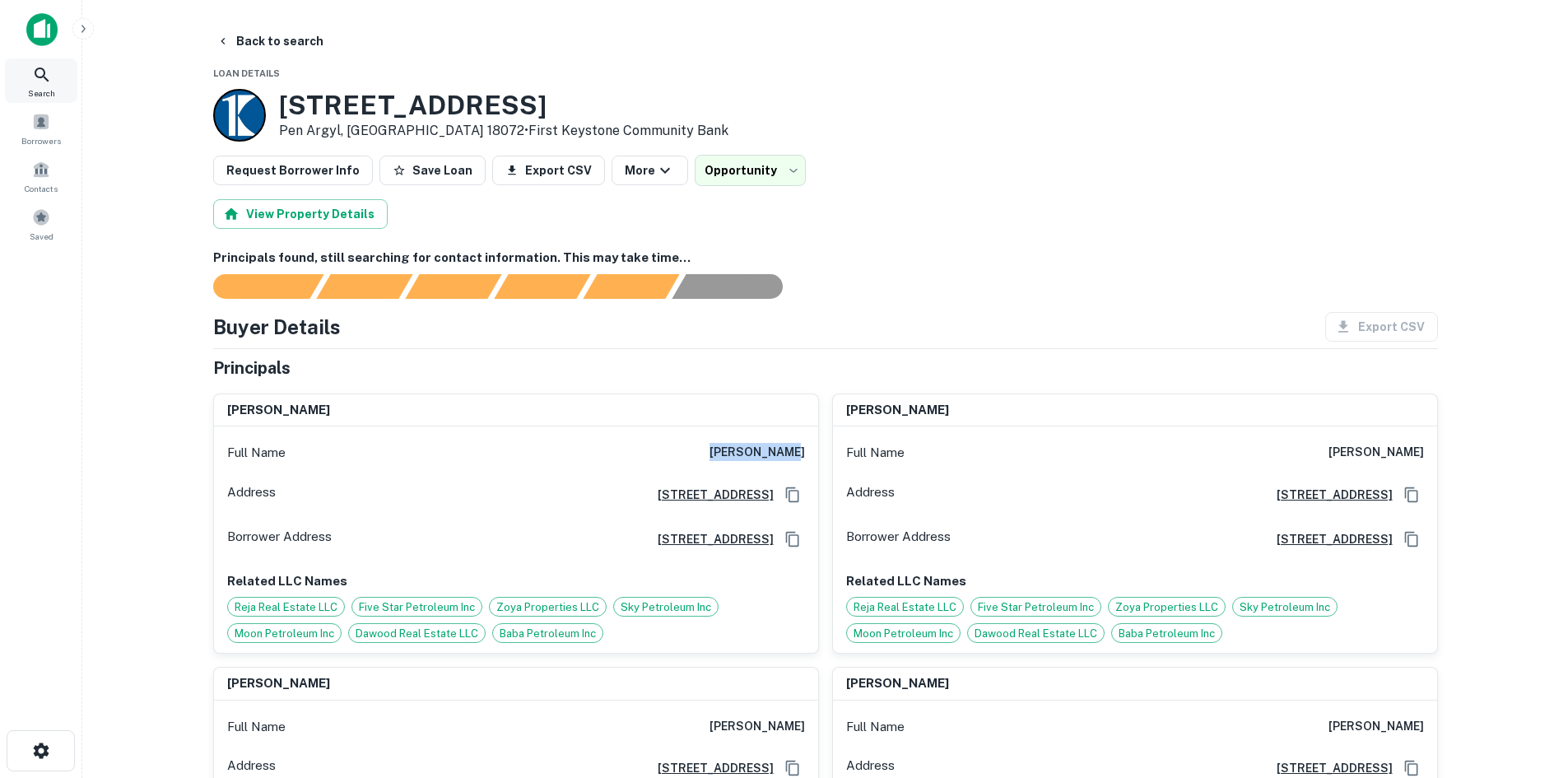
click at [55, 77] on div "Search" at bounding box center [41, 80] width 73 height 45
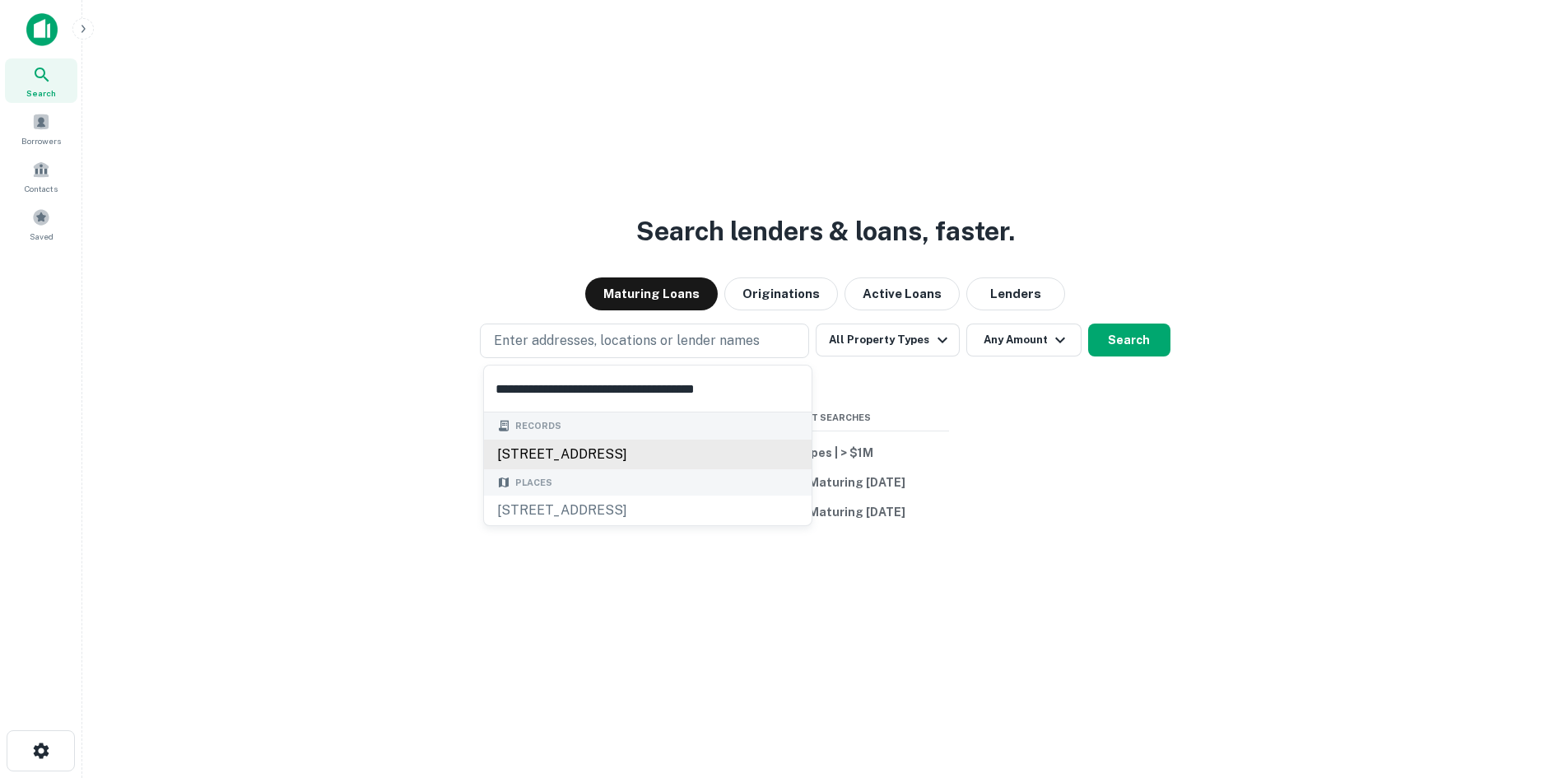
click at [663, 450] on div "[STREET_ADDRESS]" at bounding box center [647, 454] width 328 height 30
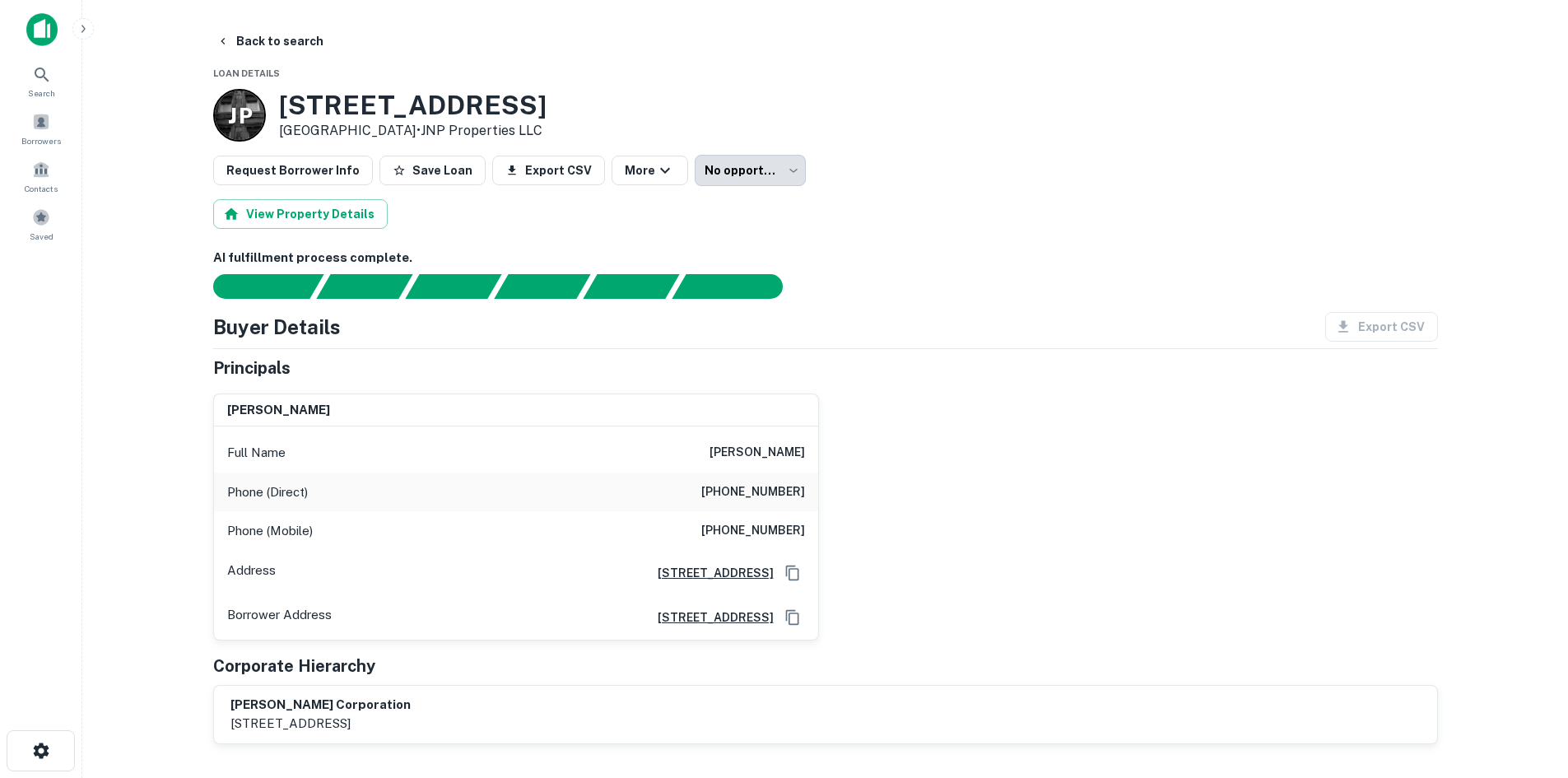
click at [716, 163] on body "**********" at bounding box center [784, 389] width 1568 height 778
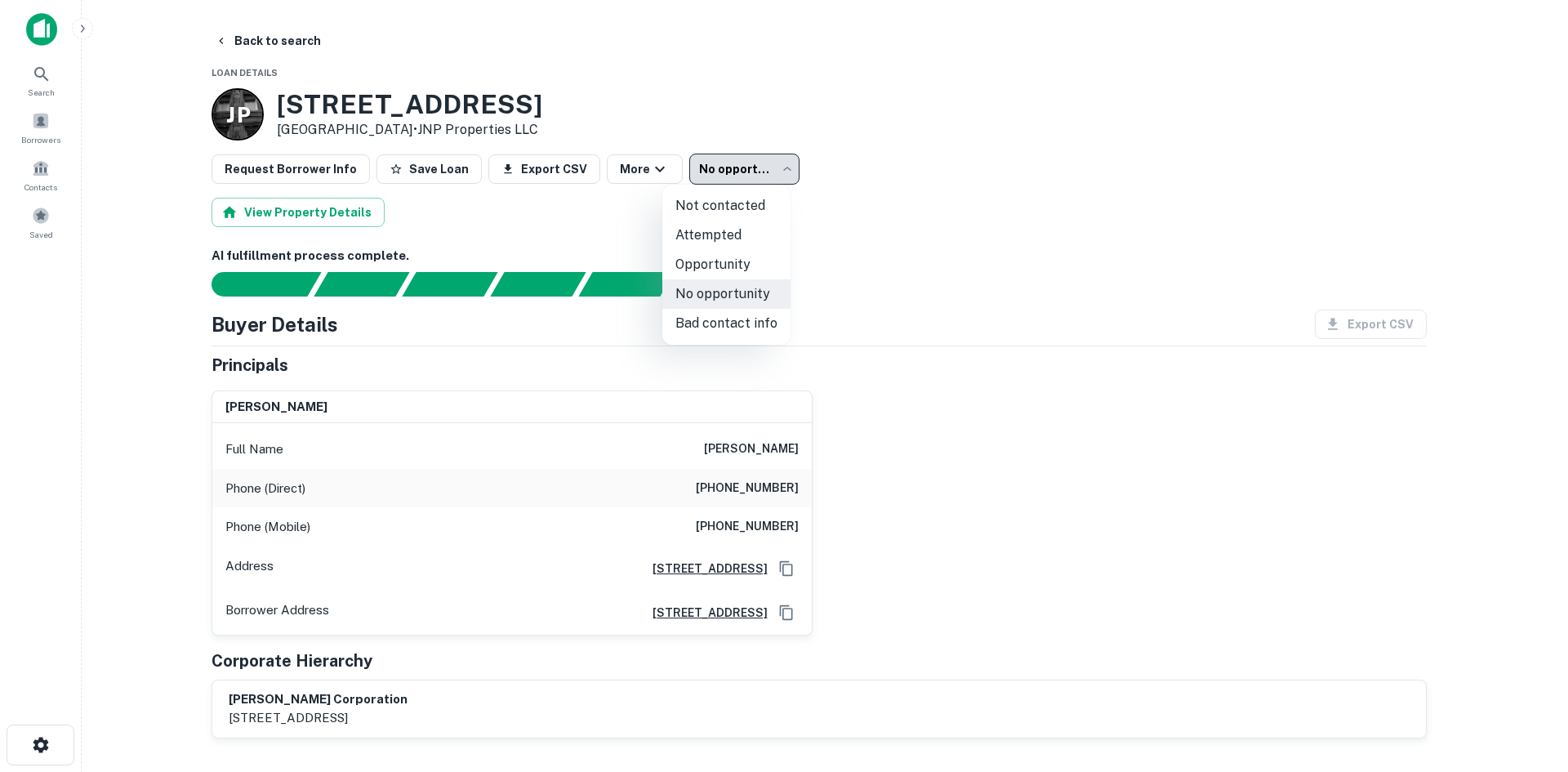
click at [713, 272] on li "Opportunity" at bounding box center [726, 264] width 129 height 30
type input "**********"
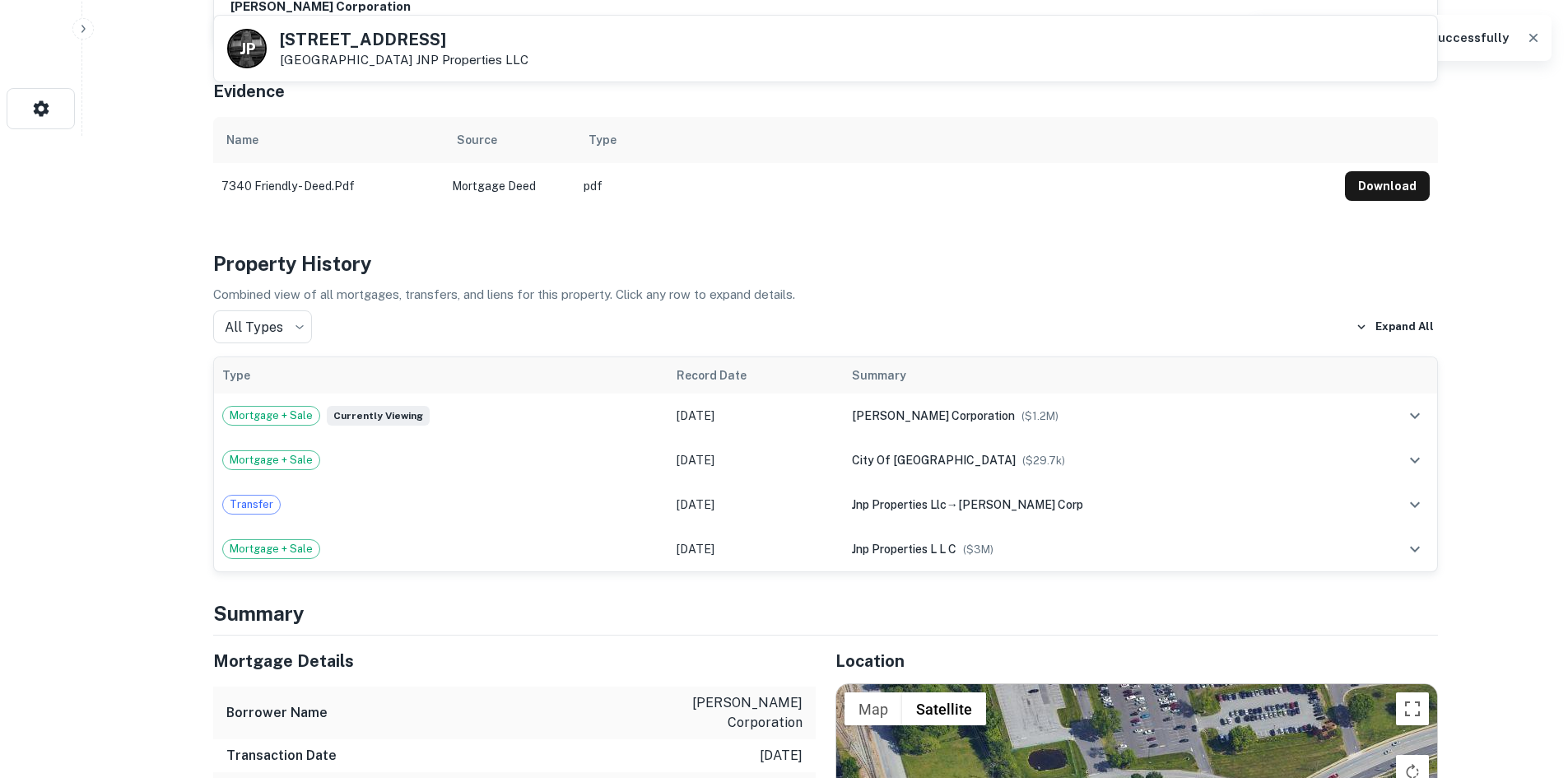
scroll to position [906, 0]
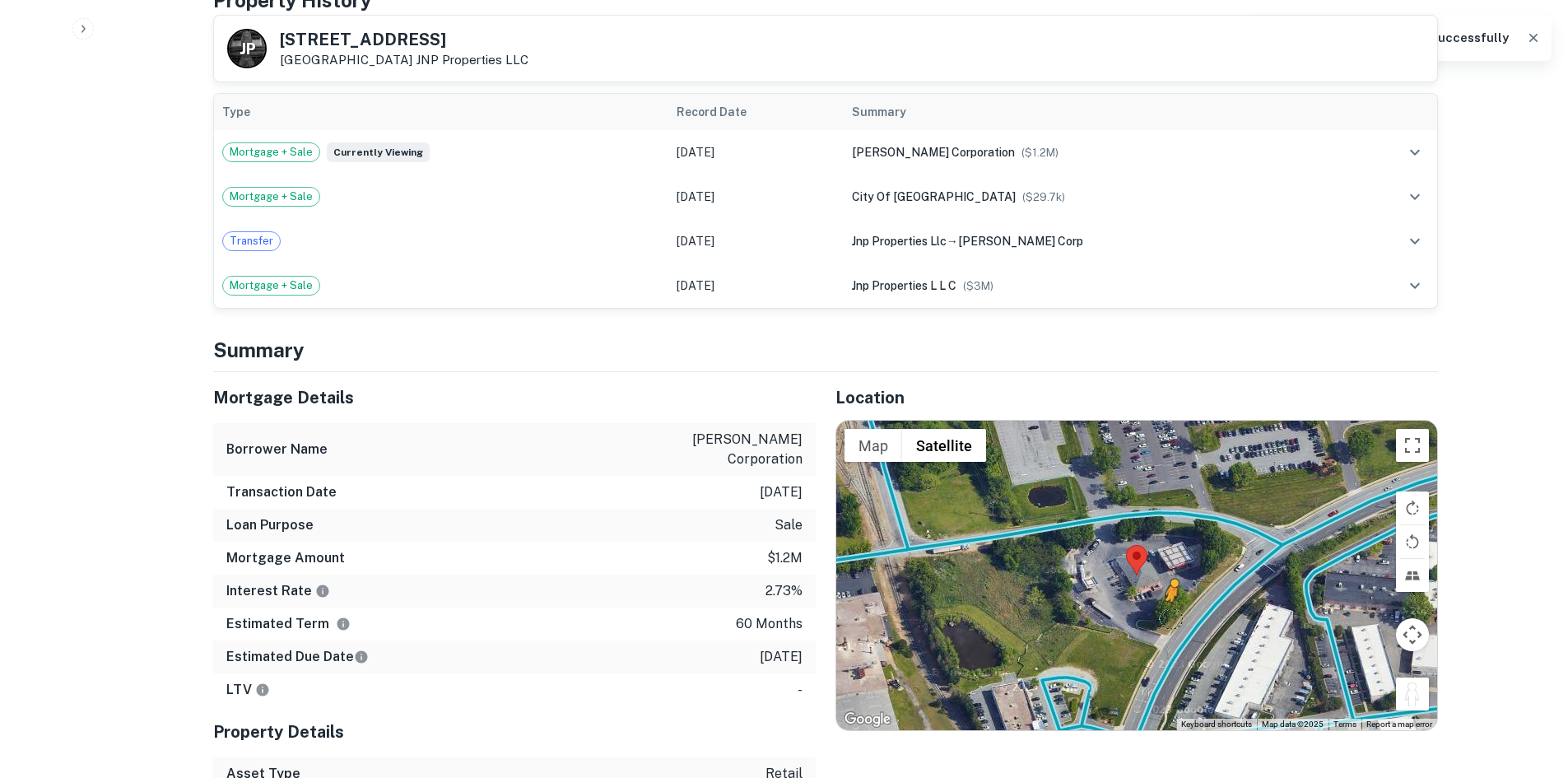
drag, startPoint x: 1404, startPoint y: 688, endPoint x: 1169, endPoint y: 620, distance: 244.6
click at [1169, 620] on div "To activate drag with keyboard, press Alt + Enter. Once in keyboard drag state,…" at bounding box center [1137, 576] width 601 height 310
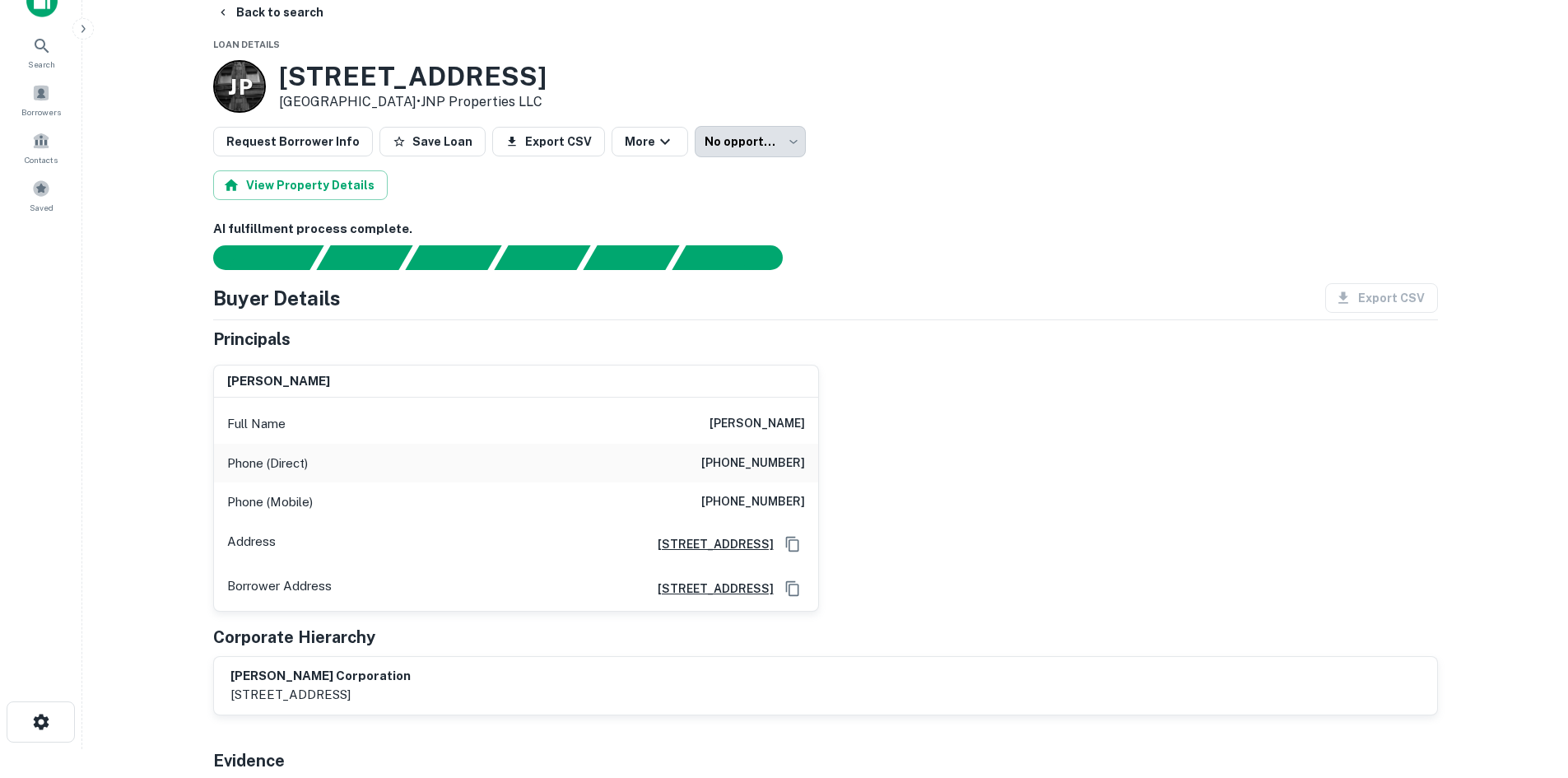
scroll to position [0, 0]
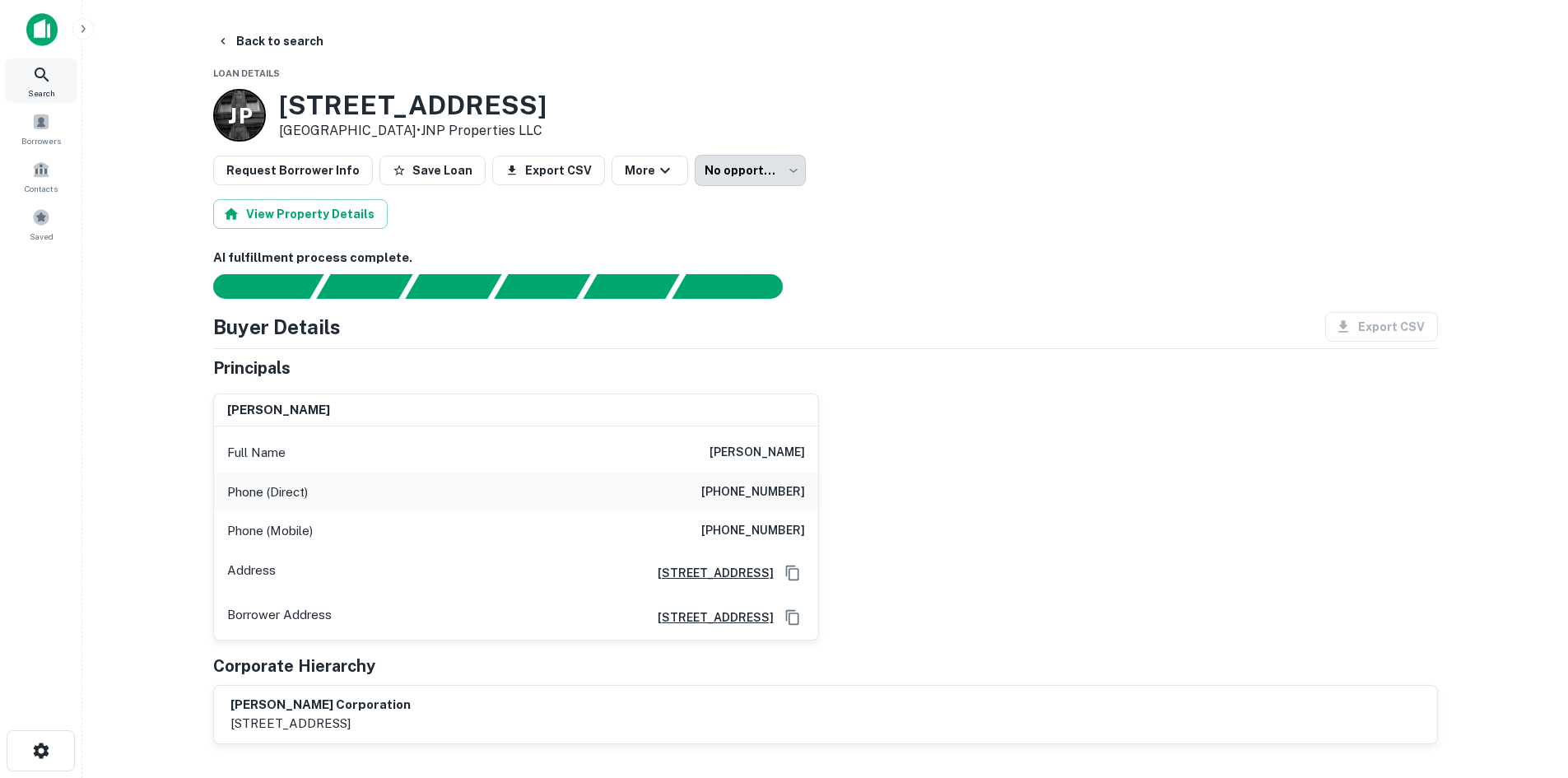
click at [25, 102] on div "Search" at bounding box center [41, 80] width 73 height 45
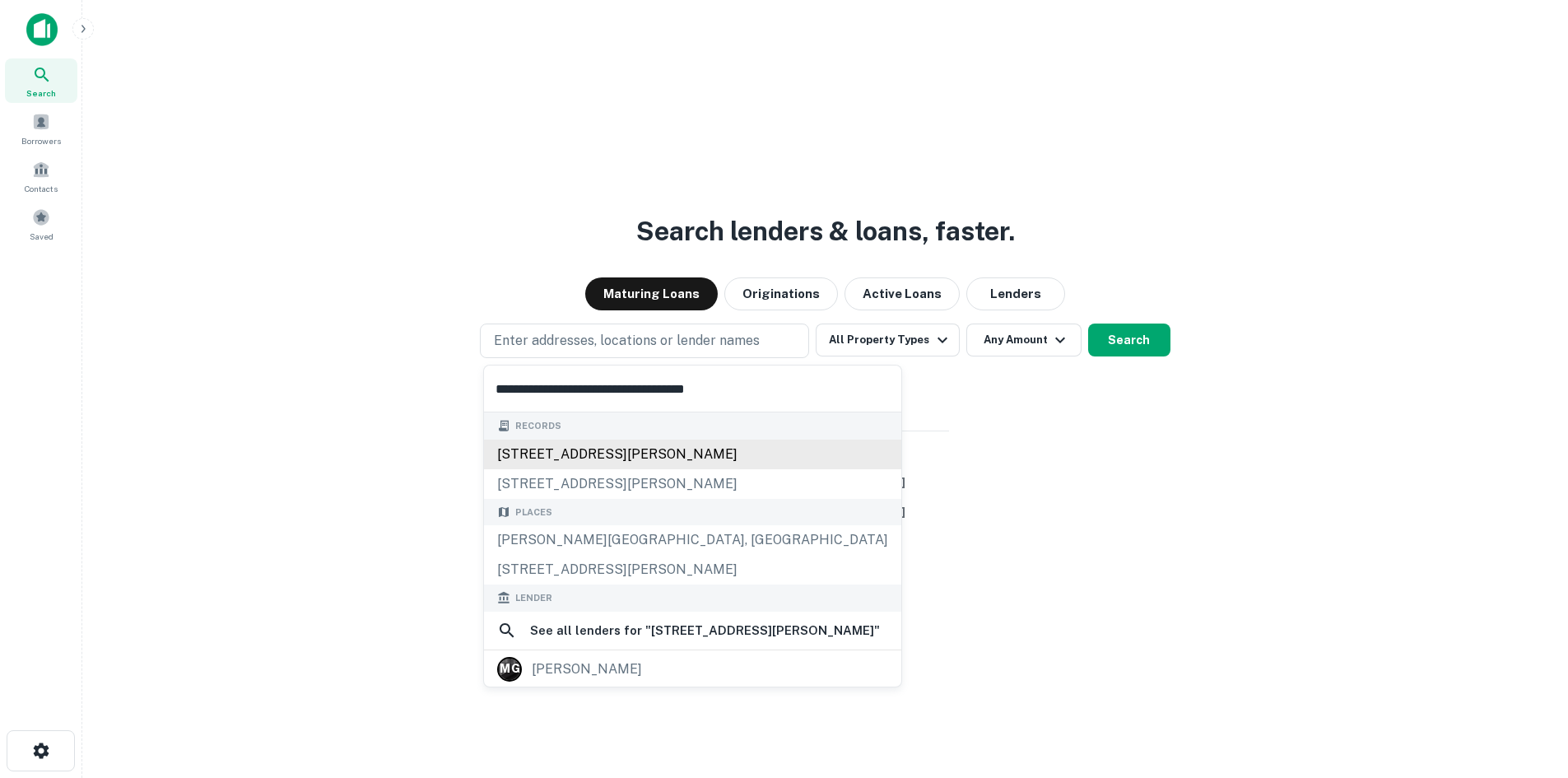
click at [600, 454] on div "[STREET_ADDRESS][PERSON_NAME]" at bounding box center [692, 454] width 417 height 30
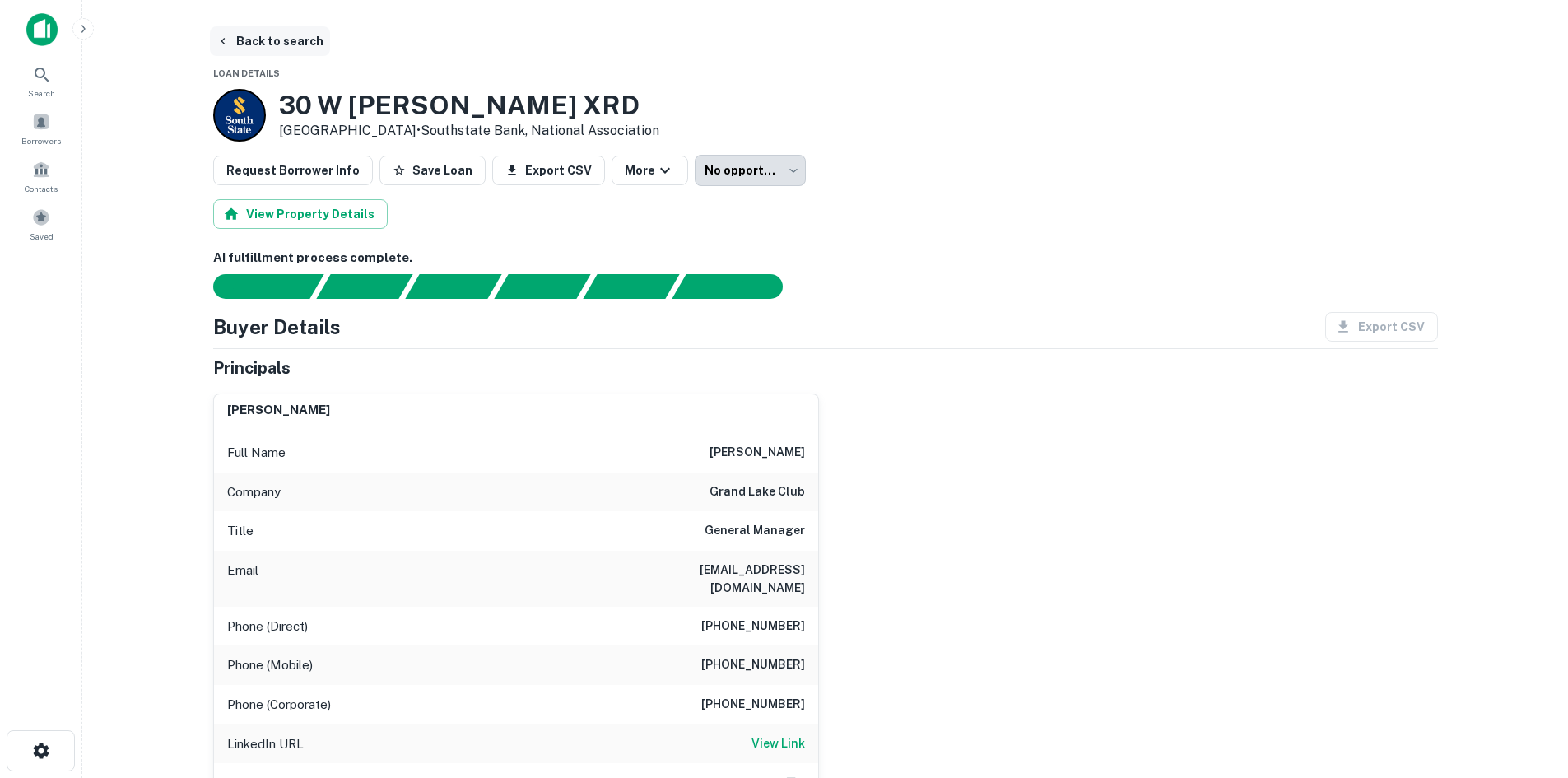
click at [310, 44] on button "Back to search" at bounding box center [270, 41] width 120 height 30
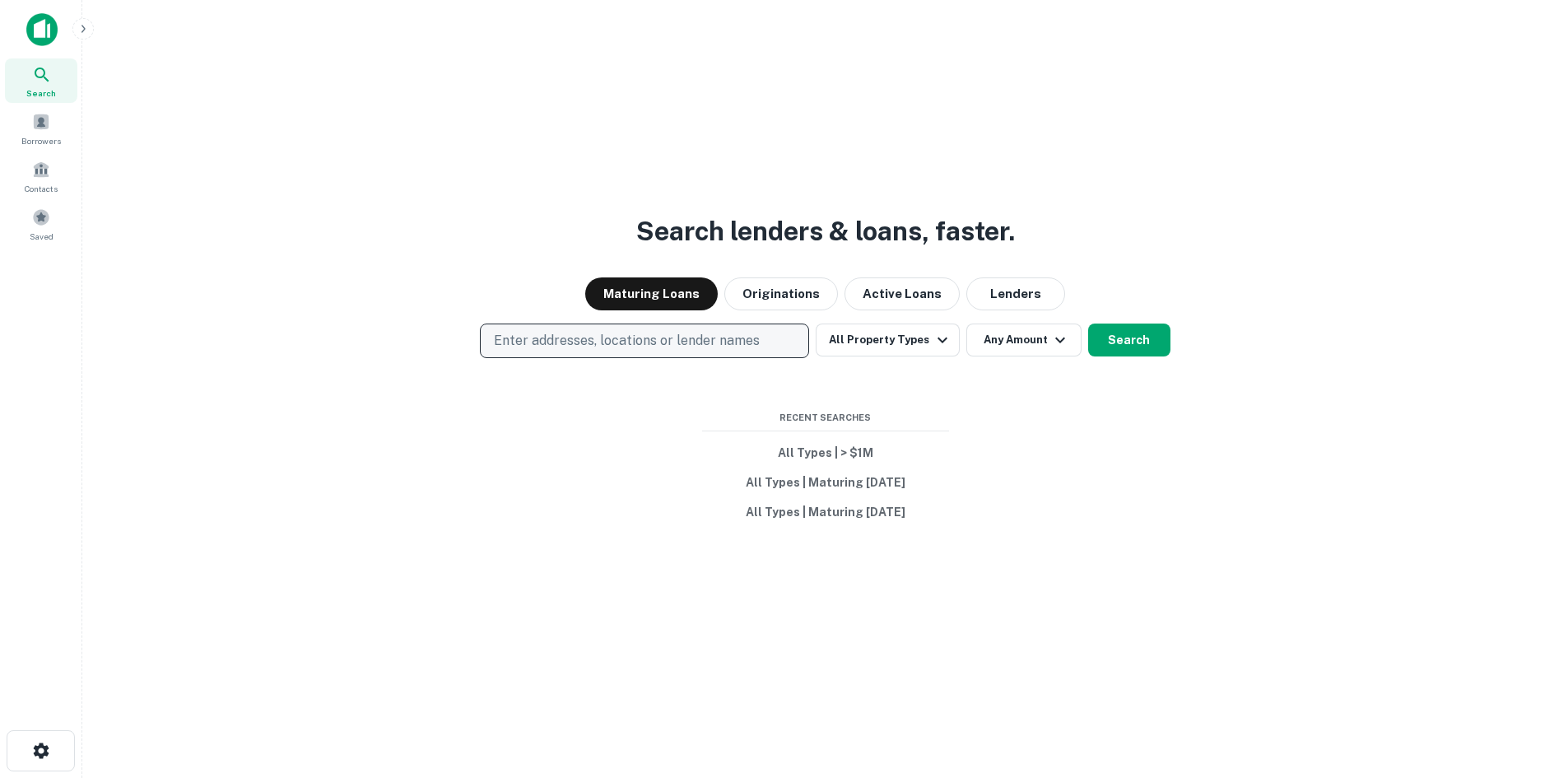
click at [719, 341] on p "Enter addresses, locations or lender names" at bounding box center [627, 341] width 266 height 19
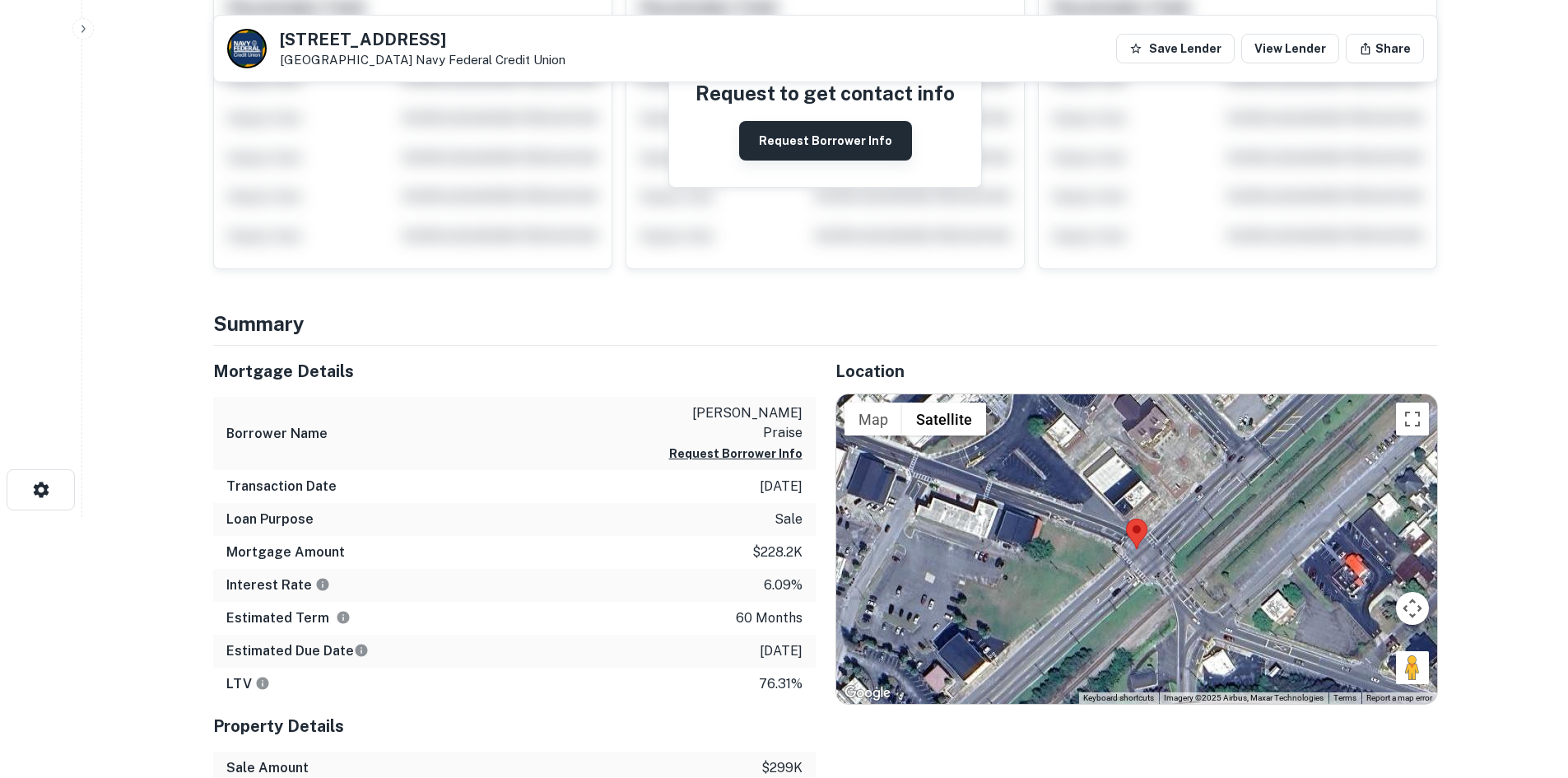
scroll to position [165, 0]
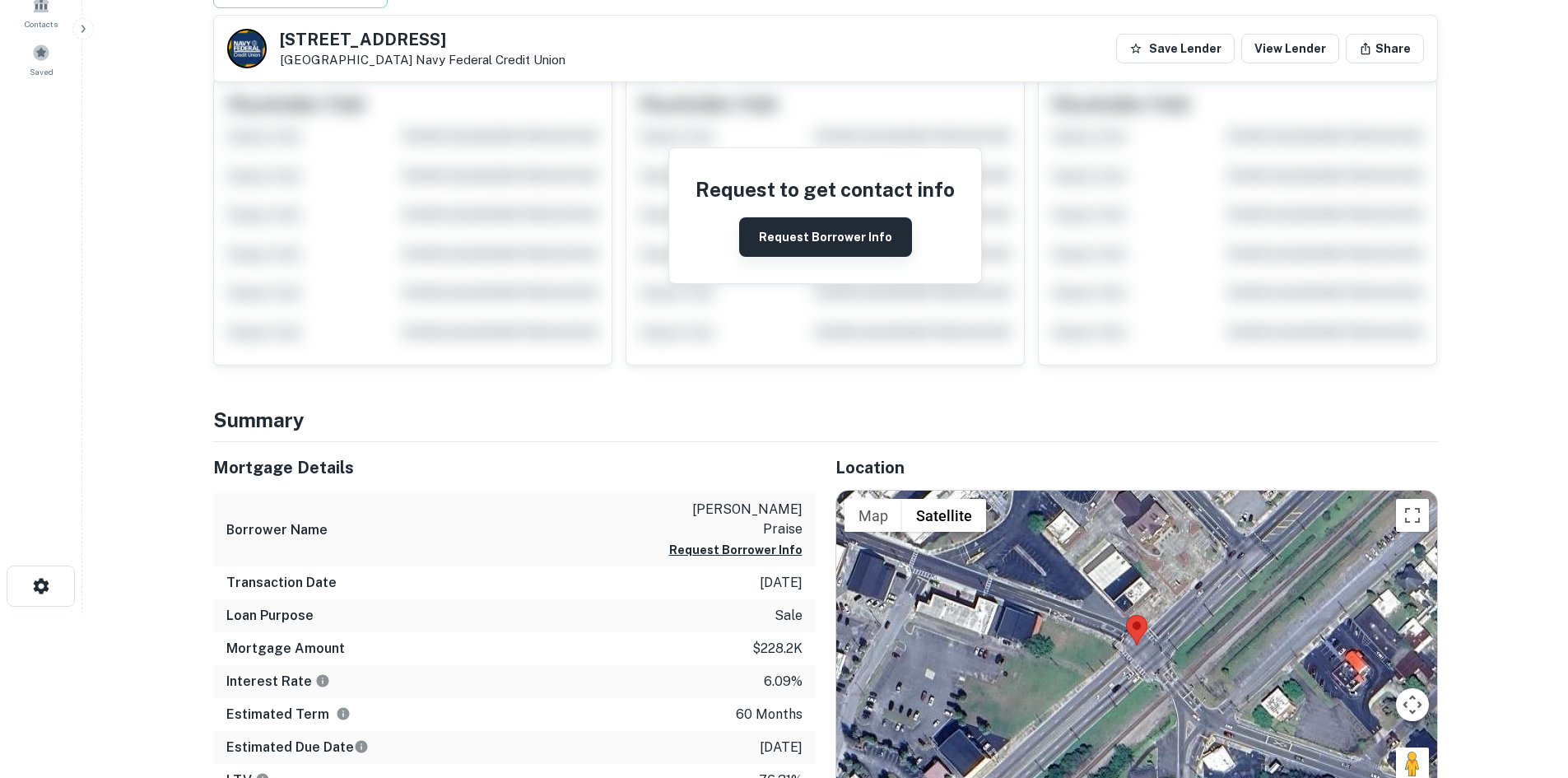
click at [893, 238] on button "Request Borrower Info" at bounding box center [825, 237] width 173 height 40
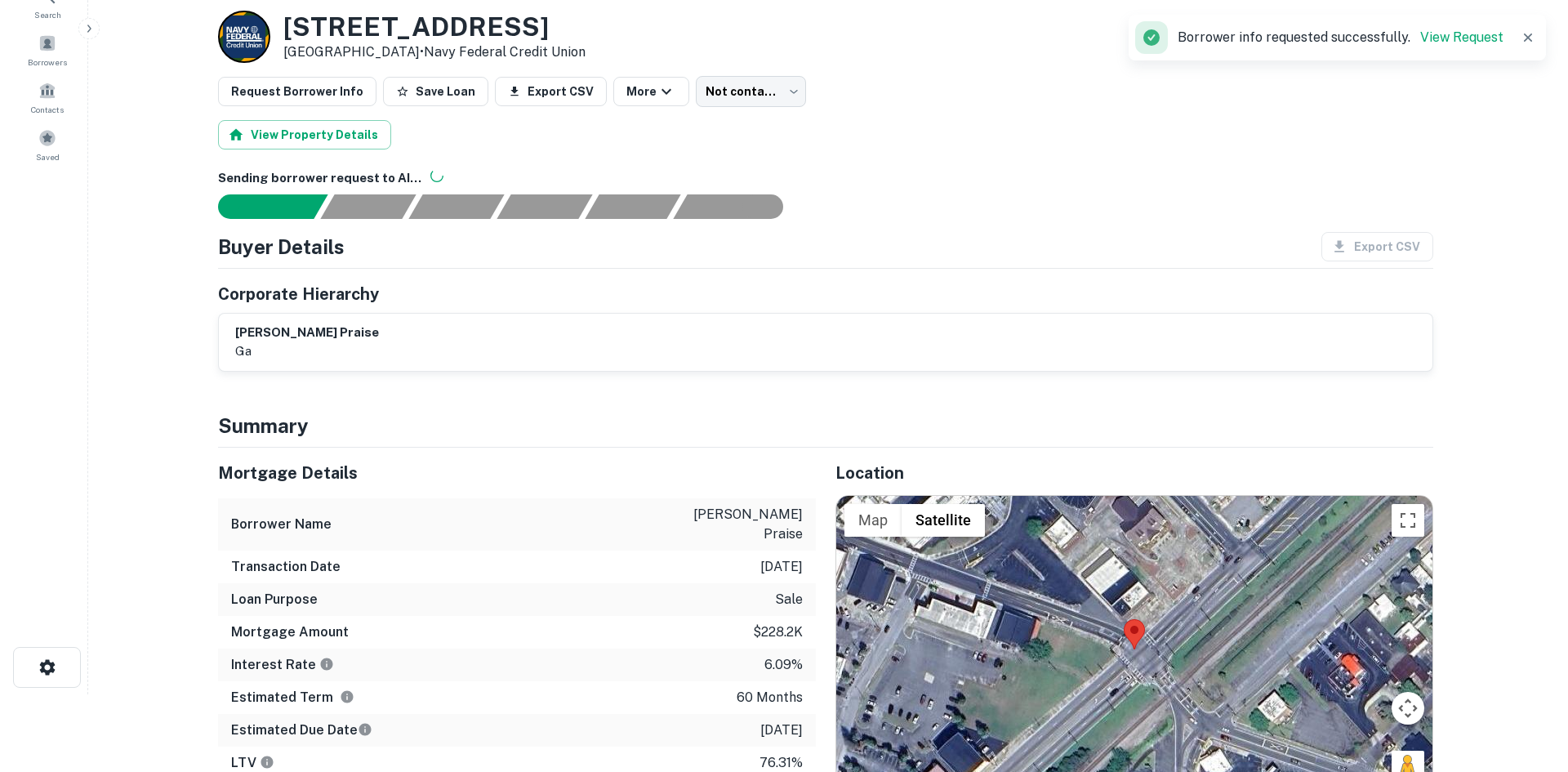
scroll to position [0, 0]
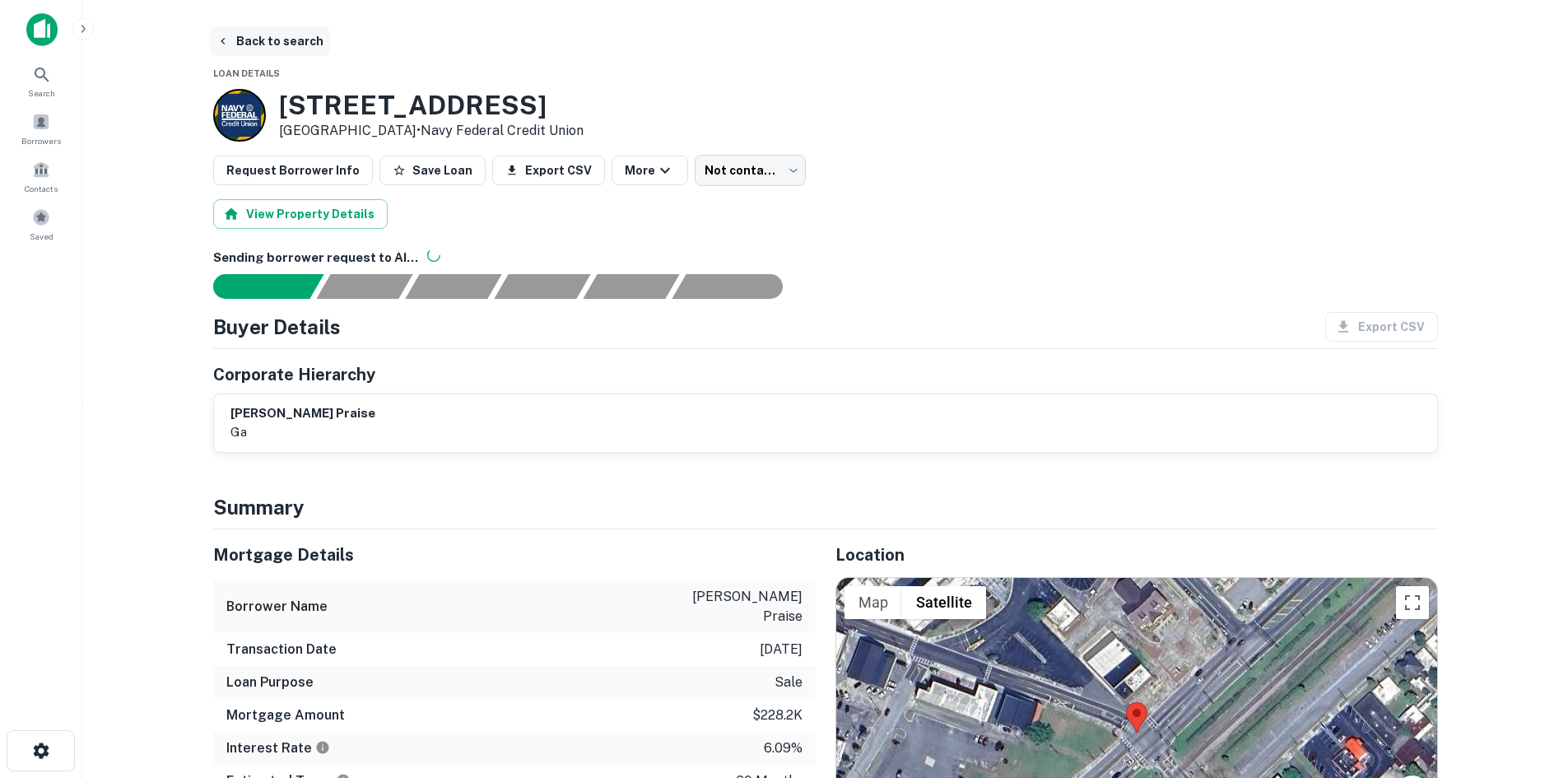
click at [298, 48] on button "Back to search" at bounding box center [270, 41] width 120 height 30
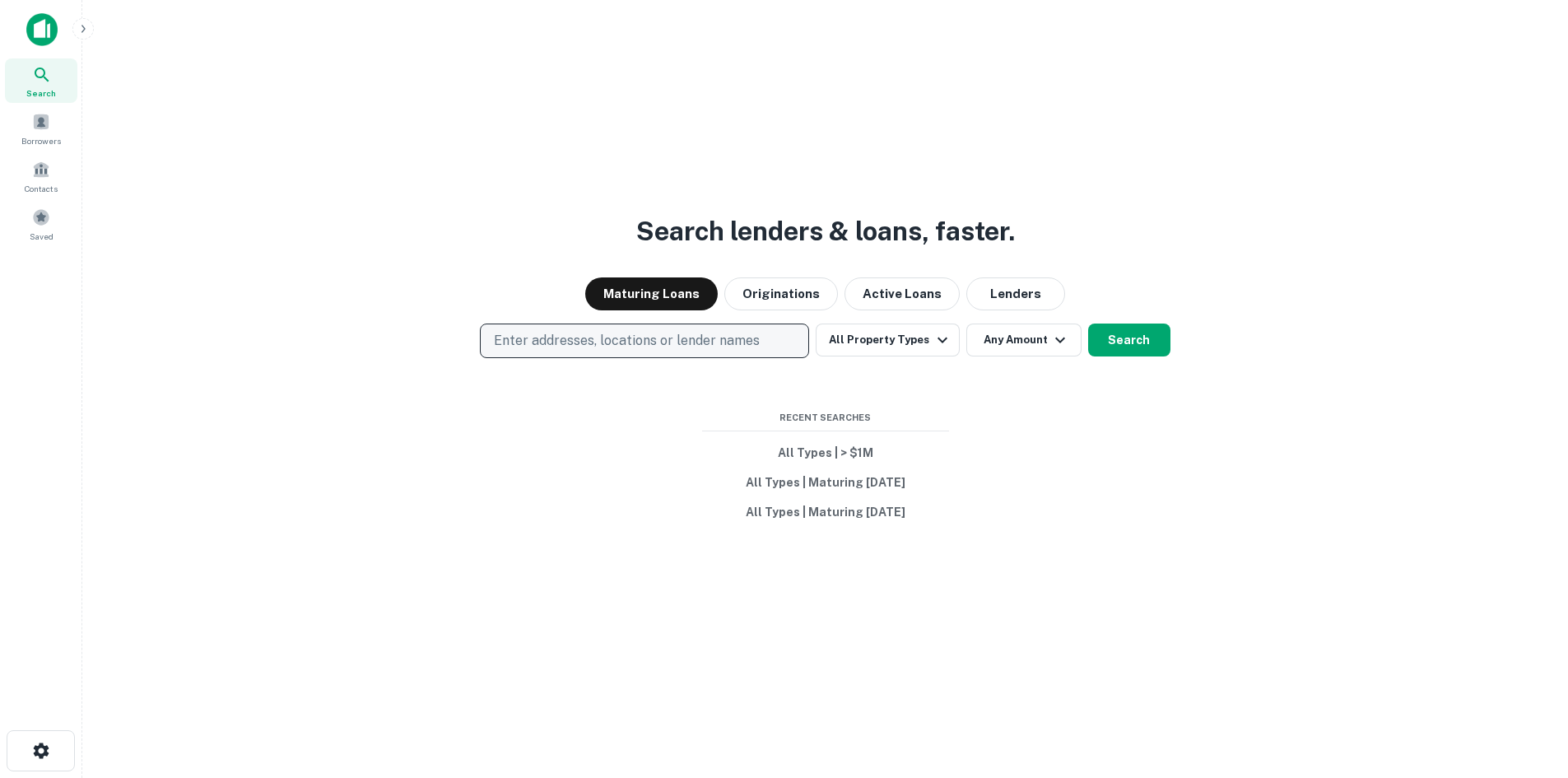
click at [635, 335] on p "Enter addresses, locations or lender names" at bounding box center [627, 341] width 266 height 19
type input "**********"
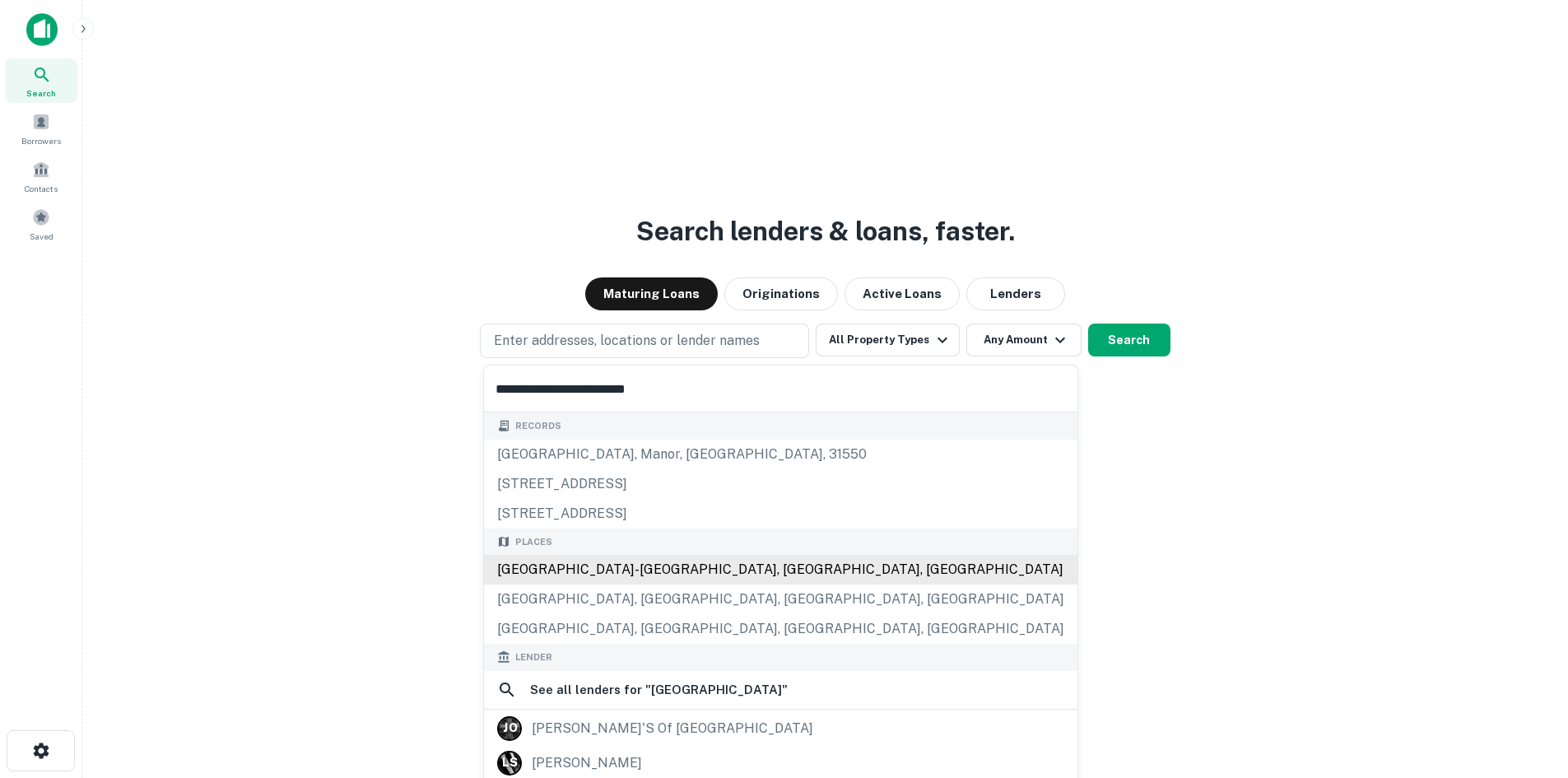
click at [653, 556] on div "[GEOGRAPHIC_DATA]-[GEOGRAPHIC_DATA], [GEOGRAPHIC_DATA], [GEOGRAPHIC_DATA]" at bounding box center [781, 570] width 594 height 30
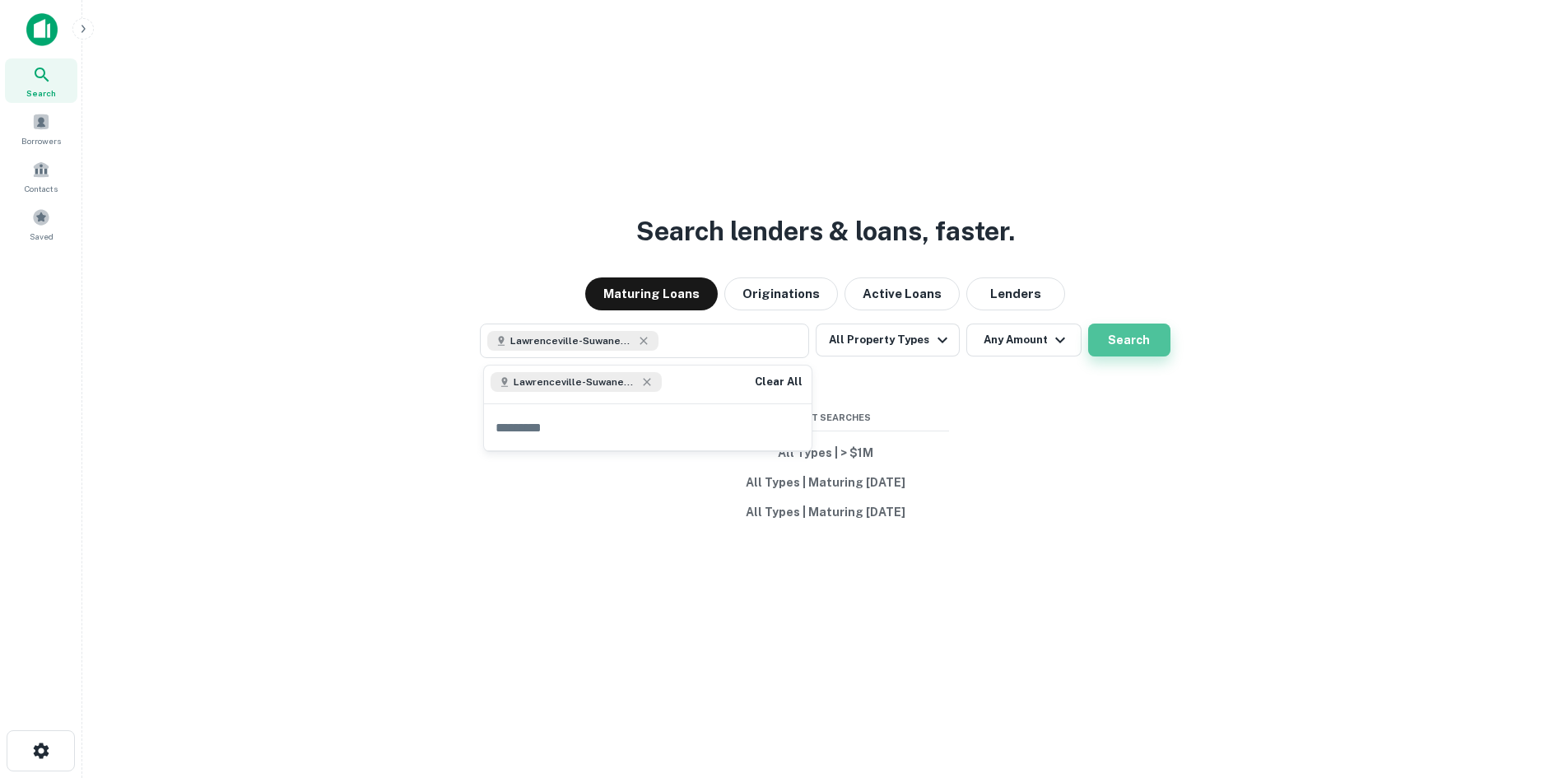
click at [1104, 339] on button "Search" at bounding box center [1129, 340] width 82 height 33
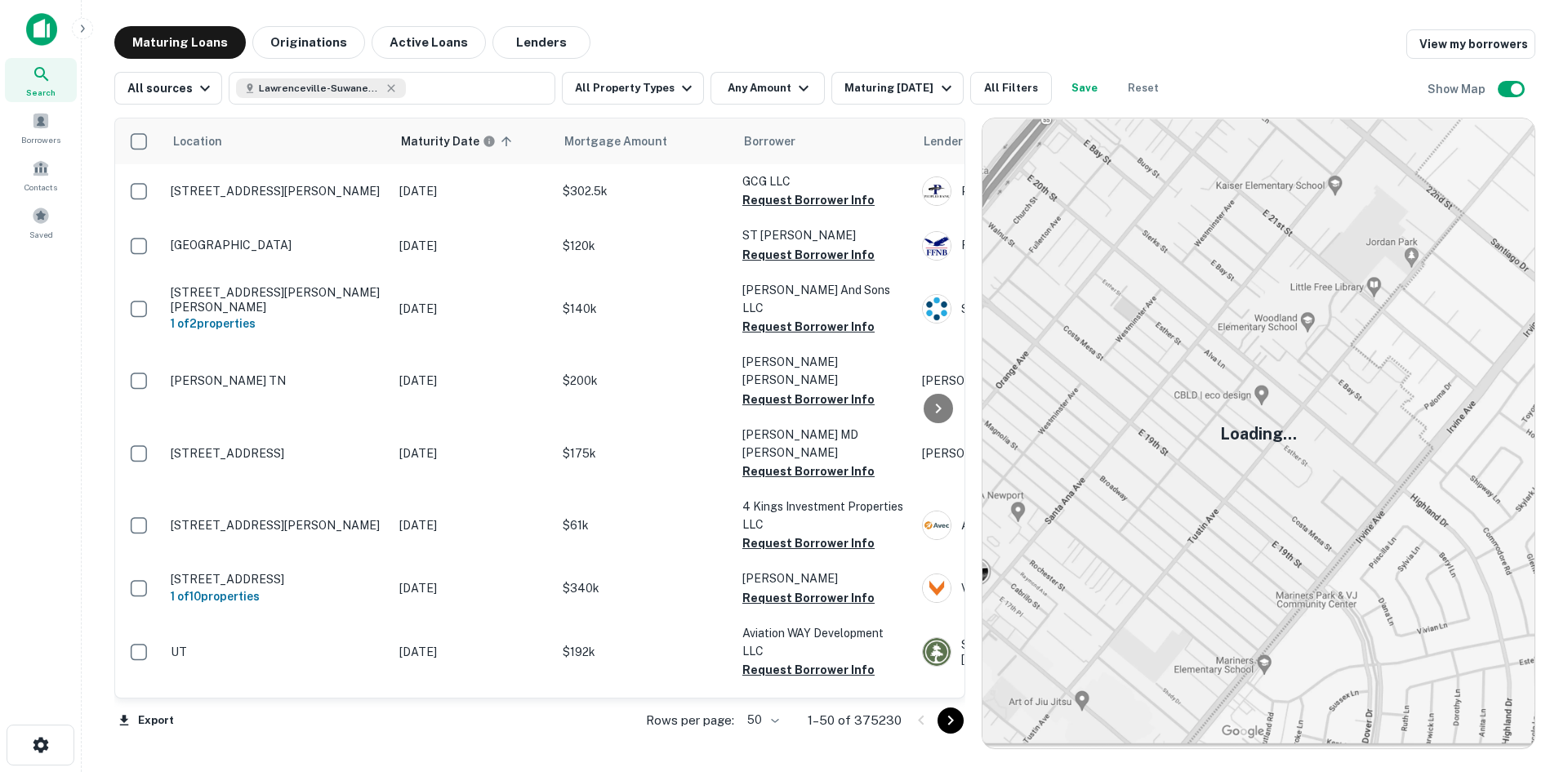
click at [61, 92] on div "Search" at bounding box center [40, 80] width 72 height 44
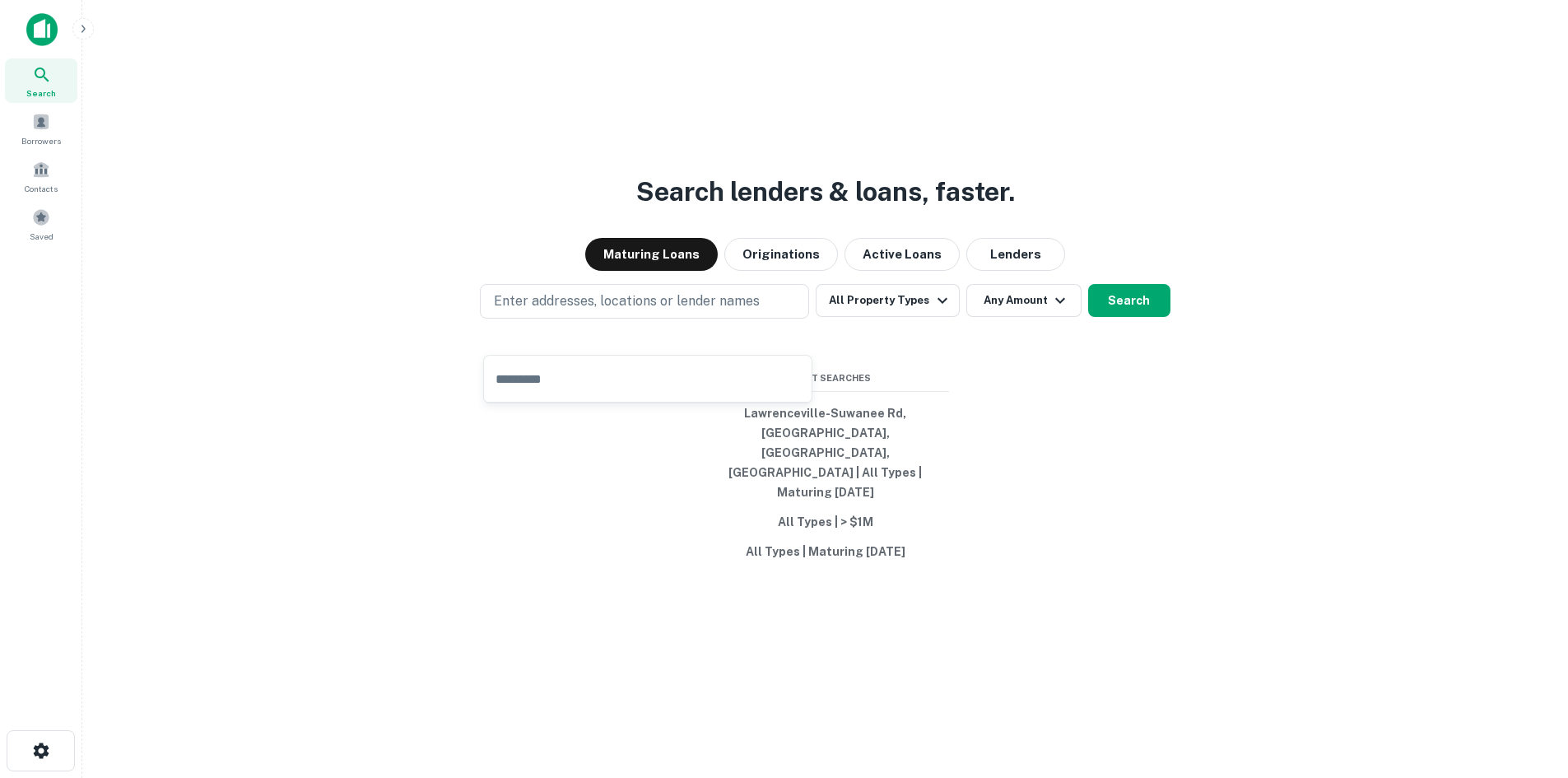
type input "**********"
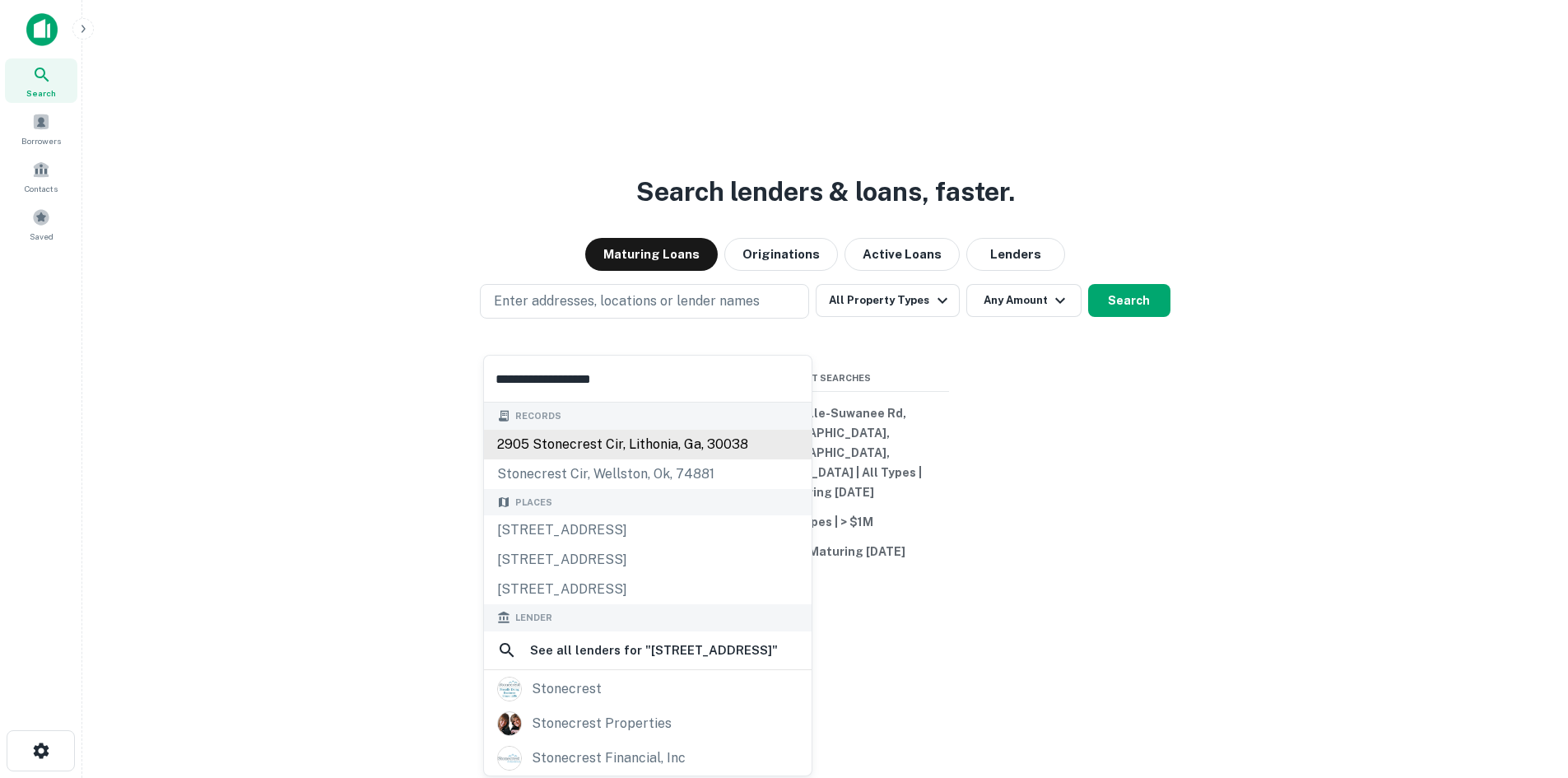
click at [673, 435] on div "2905 stonecrest cir, lithonia, ga, 30038" at bounding box center [647, 444] width 328 height 30
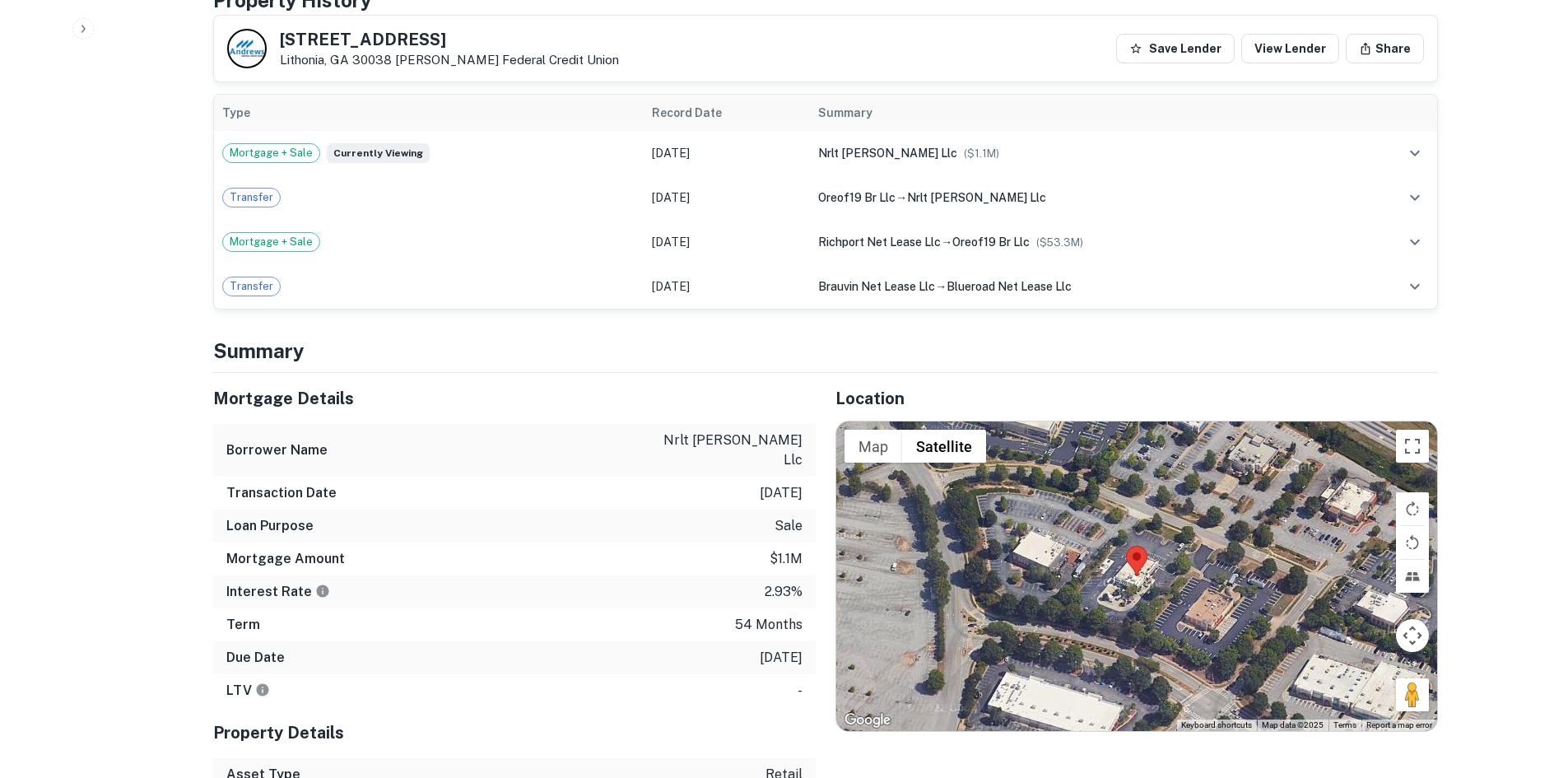
scroll to position [988, 0]
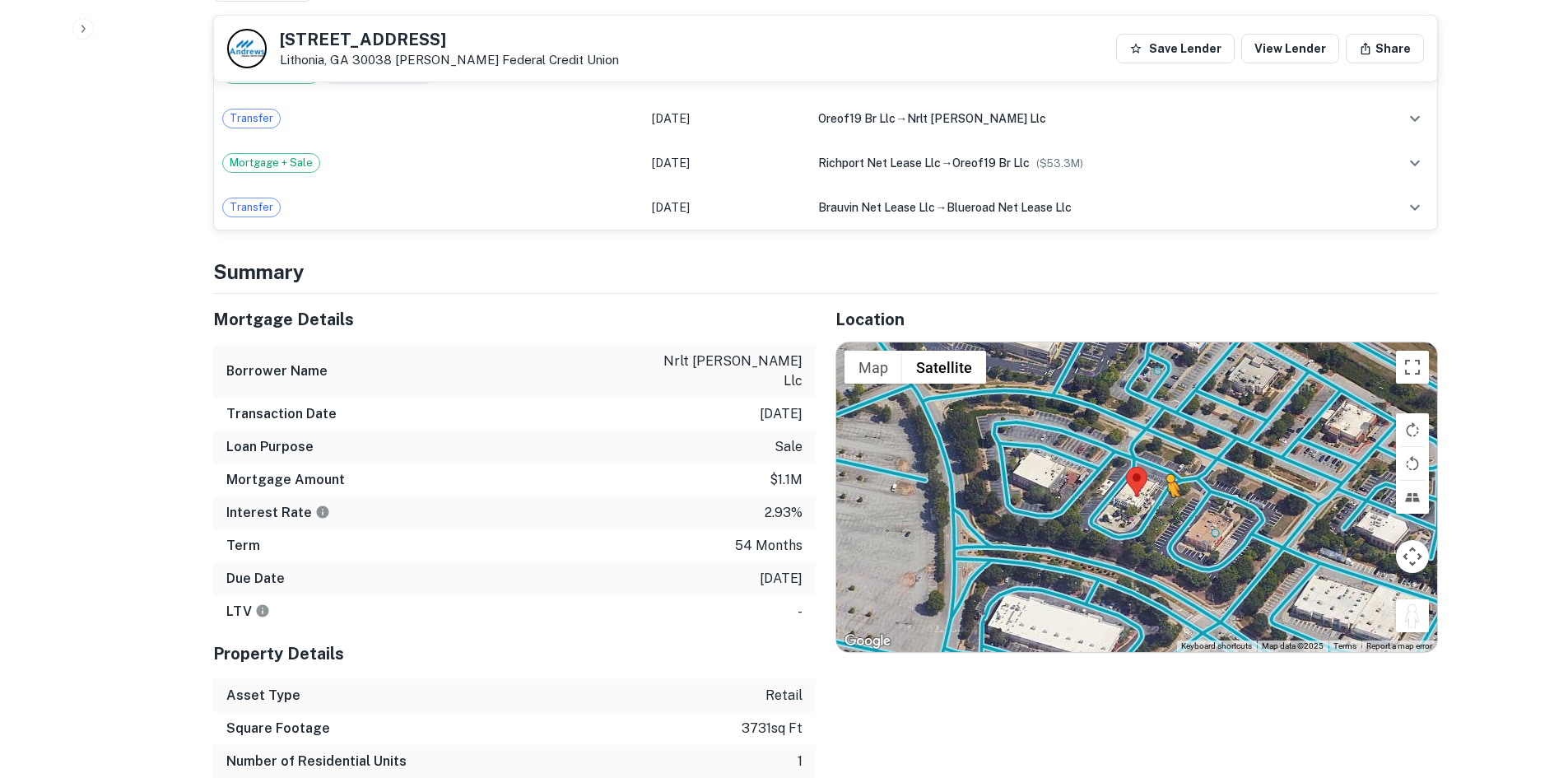
drag, startPoint x: 1415, startPoint y: 575, endPoint x: 1161, endPoint y: 461, distance: 278.4
click at [1161, 461] on div "To activate drag with keyboard, press Alt + Enter. Once in keyboard drag state,…" at bounding box center [1137, 497] width 601 height 310
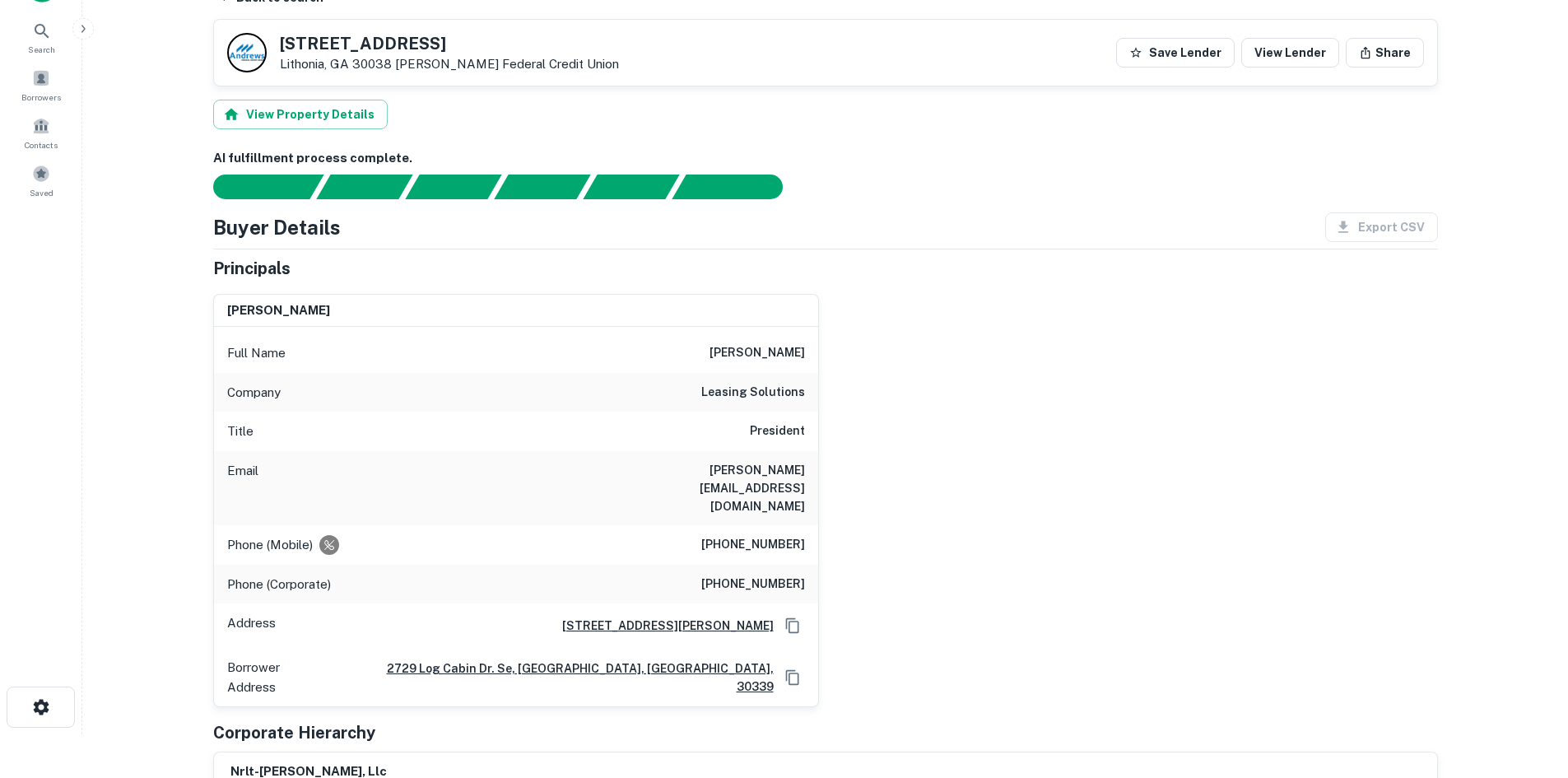
scroll to position [0, 0]
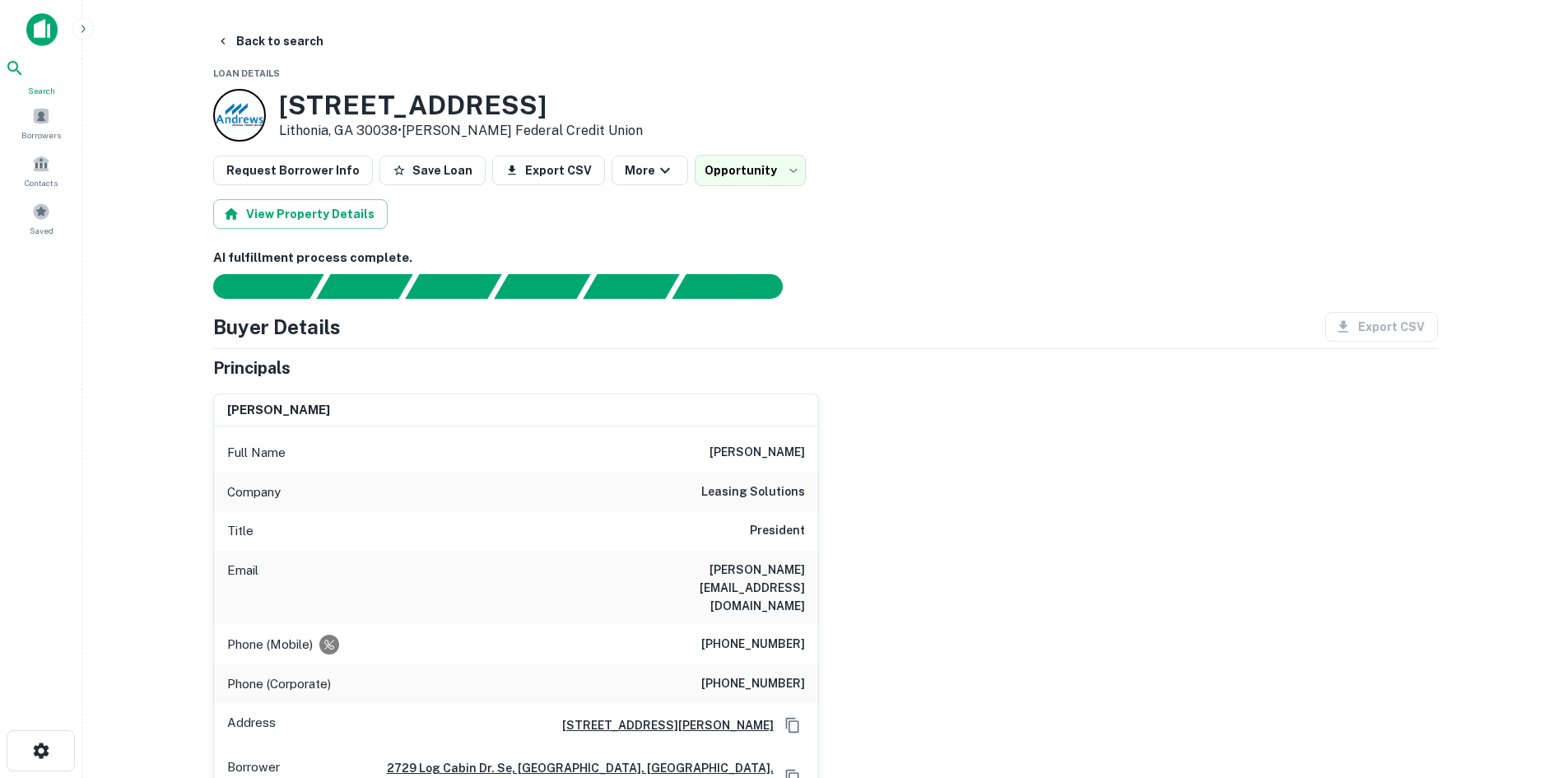
click at [30, 64] on div "Search" at bounding box center [41, 77] width 73 height 39
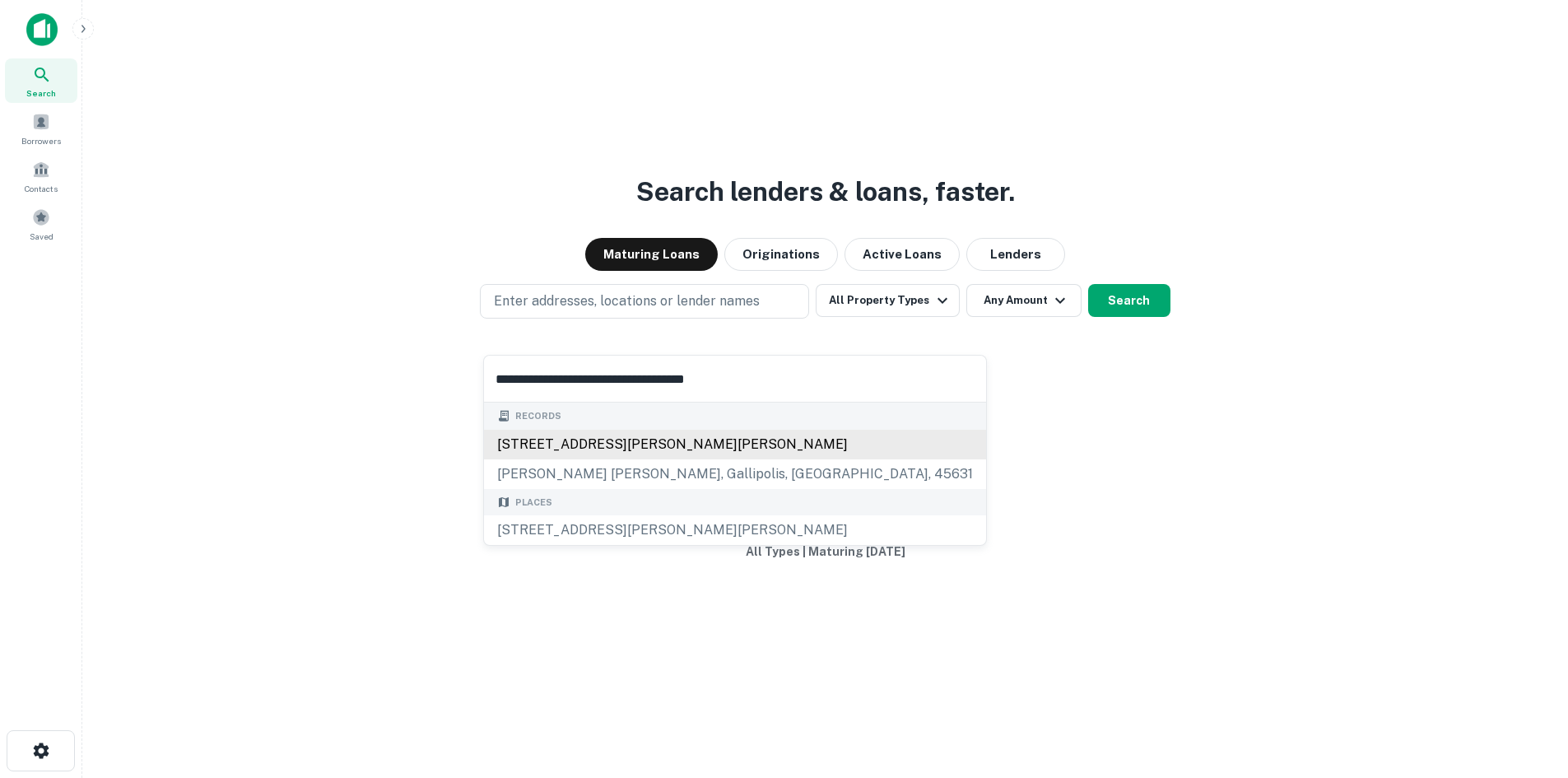
click at [607, 431] on div "[STREET_ADDRESS][PERSON_NAME][PERSON_NAME]" at bounding box center [734, 444] width 502 height 30
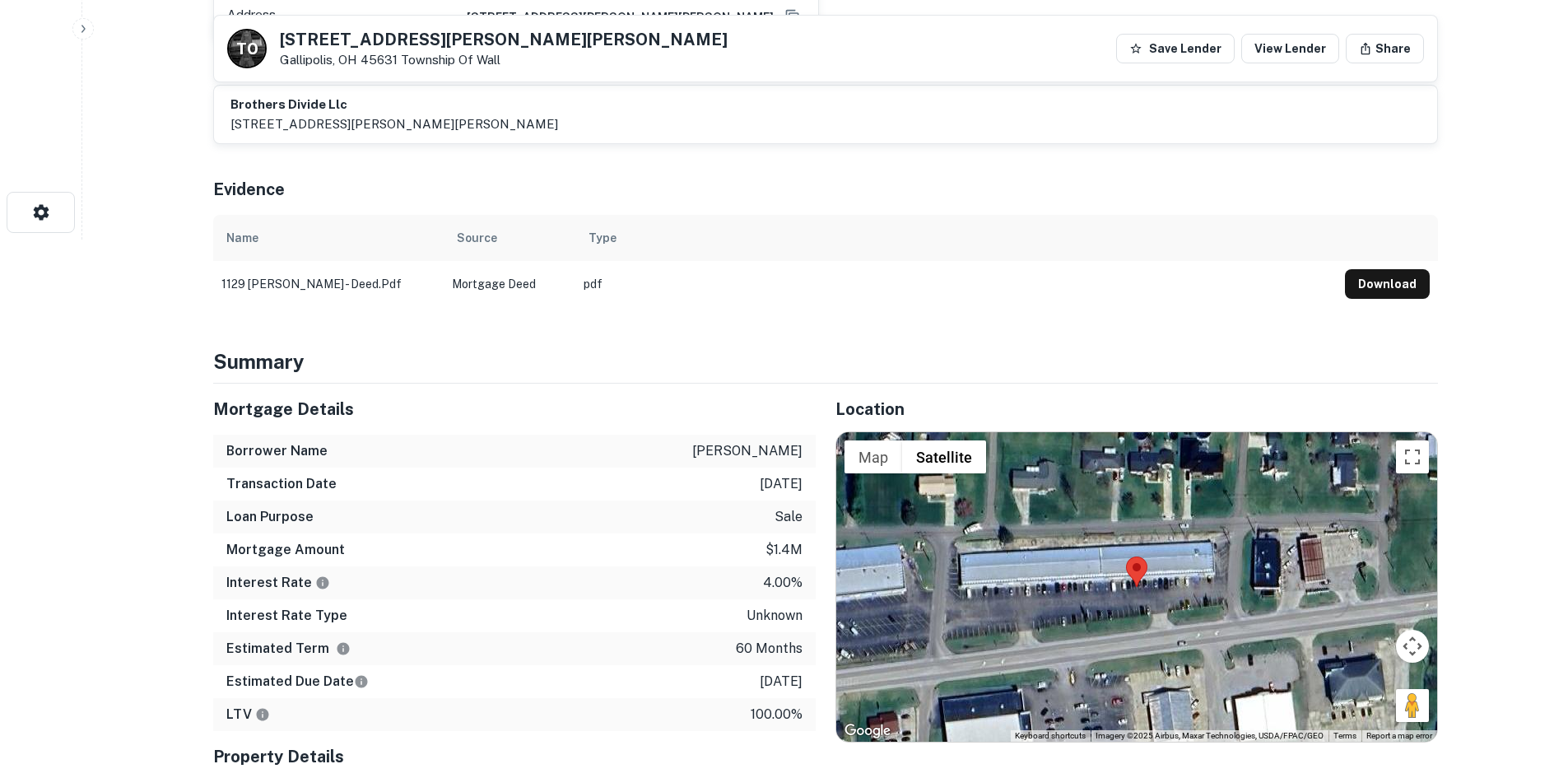
scroll to position [659, 0]
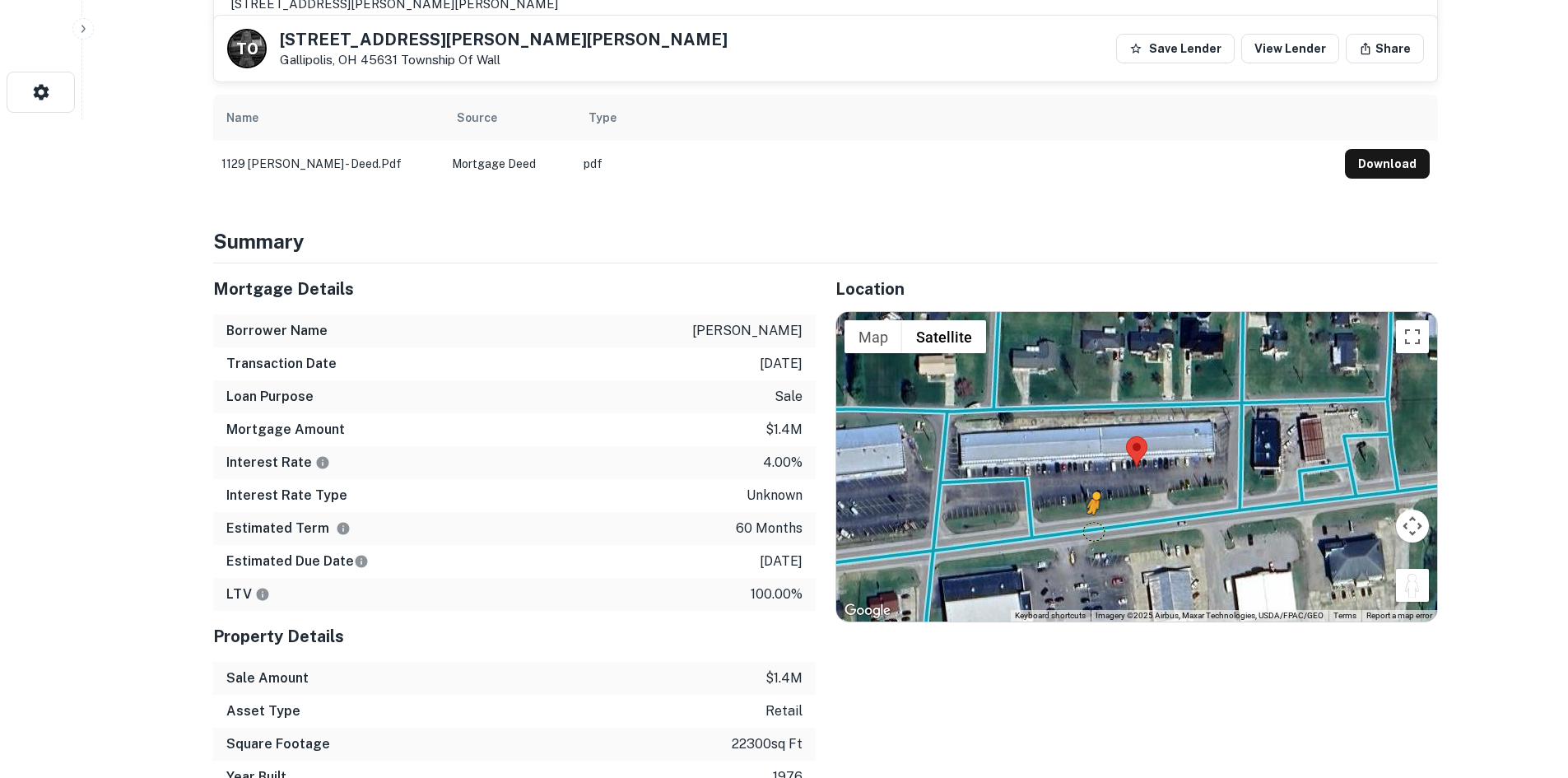
drag, startPoint x: 1411, startPoint y: 583, endPoint x: 1082, endPoint y: 531, distance: 333.1
click at [1082, 531] on div "To activate drag with keyboard, press Alt + Enter. Once in keyboard drag state,…" at bounding box center [1137, 467] width 601 height 310
